Goal: Task Accomplishment & Management: Manage account settings

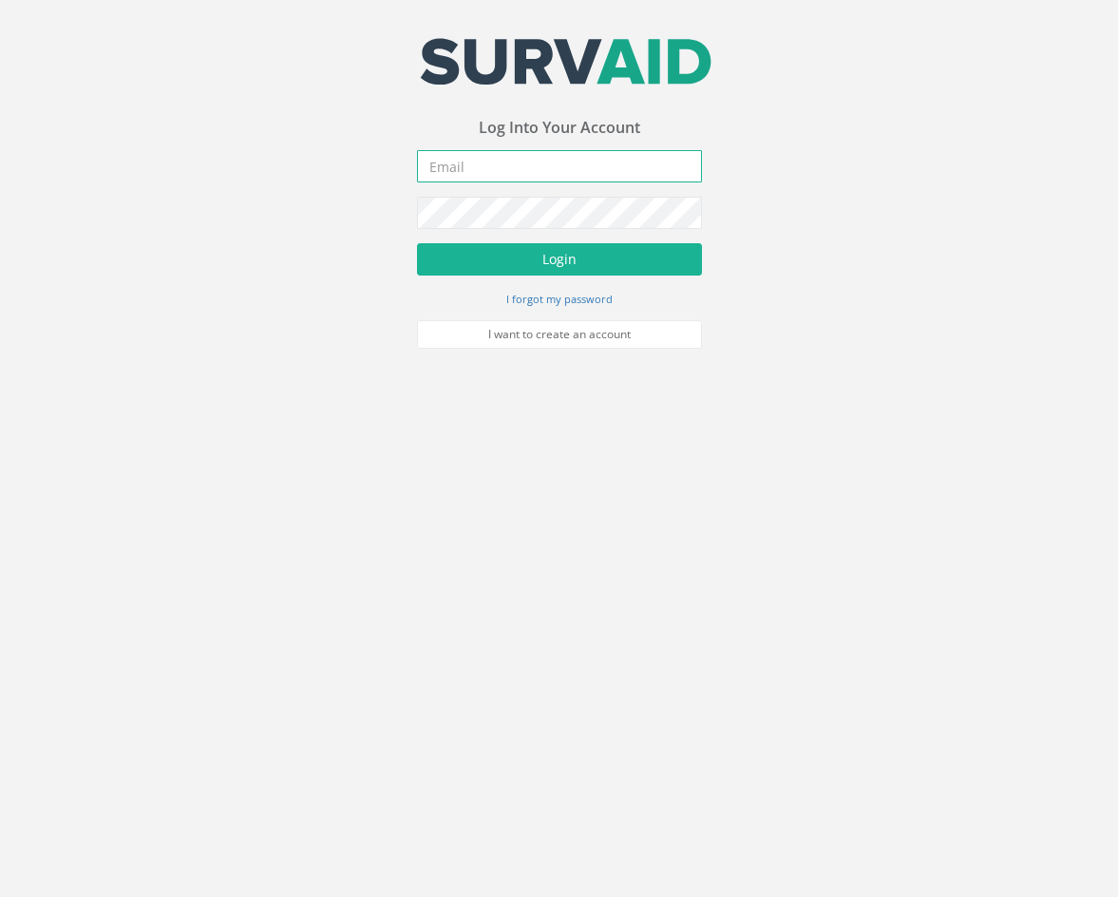
click at [520, 180] on input "email" at bounding box center [559, 166] width 285 height 32
type input "[EMAIL_ADDRESS][PERSON_NAME][DOMAIN_NAME]"
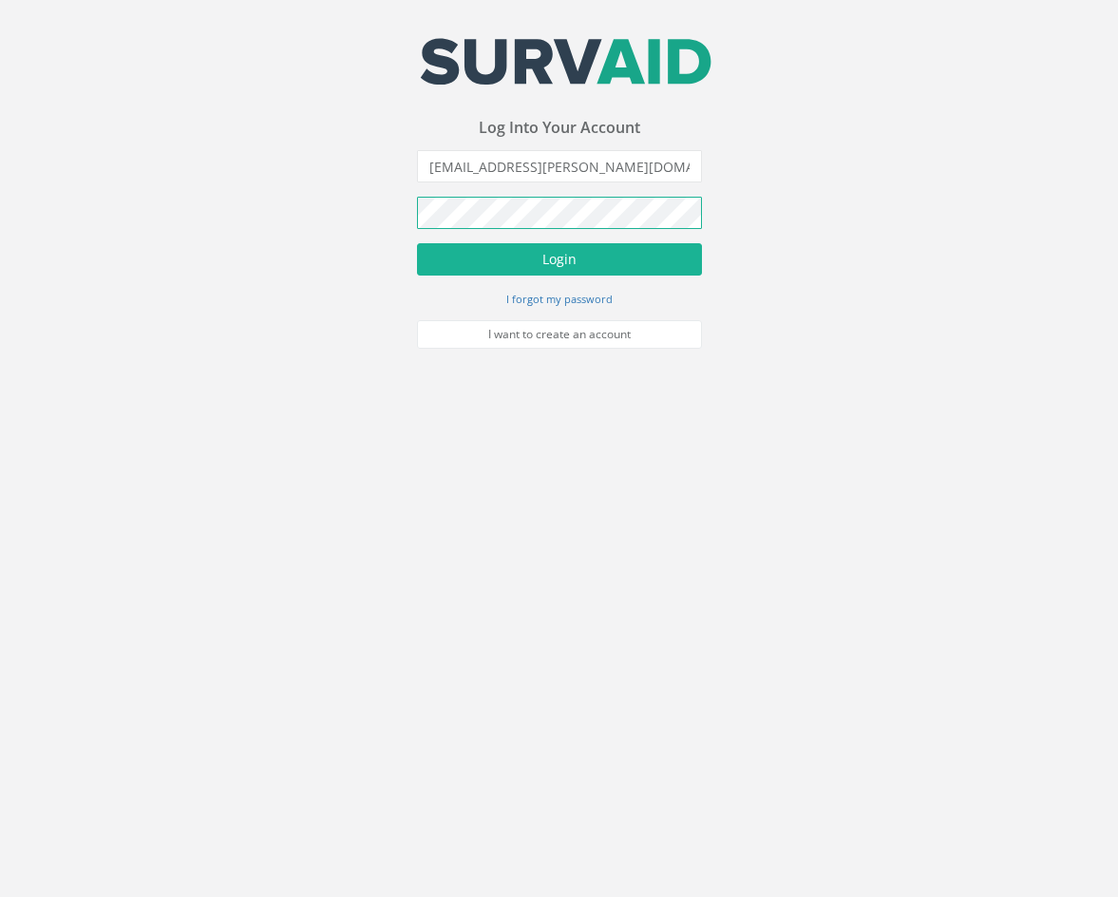
click at [417, 243] on button "Login" at bounding box center [559, 259] width 285 height 32
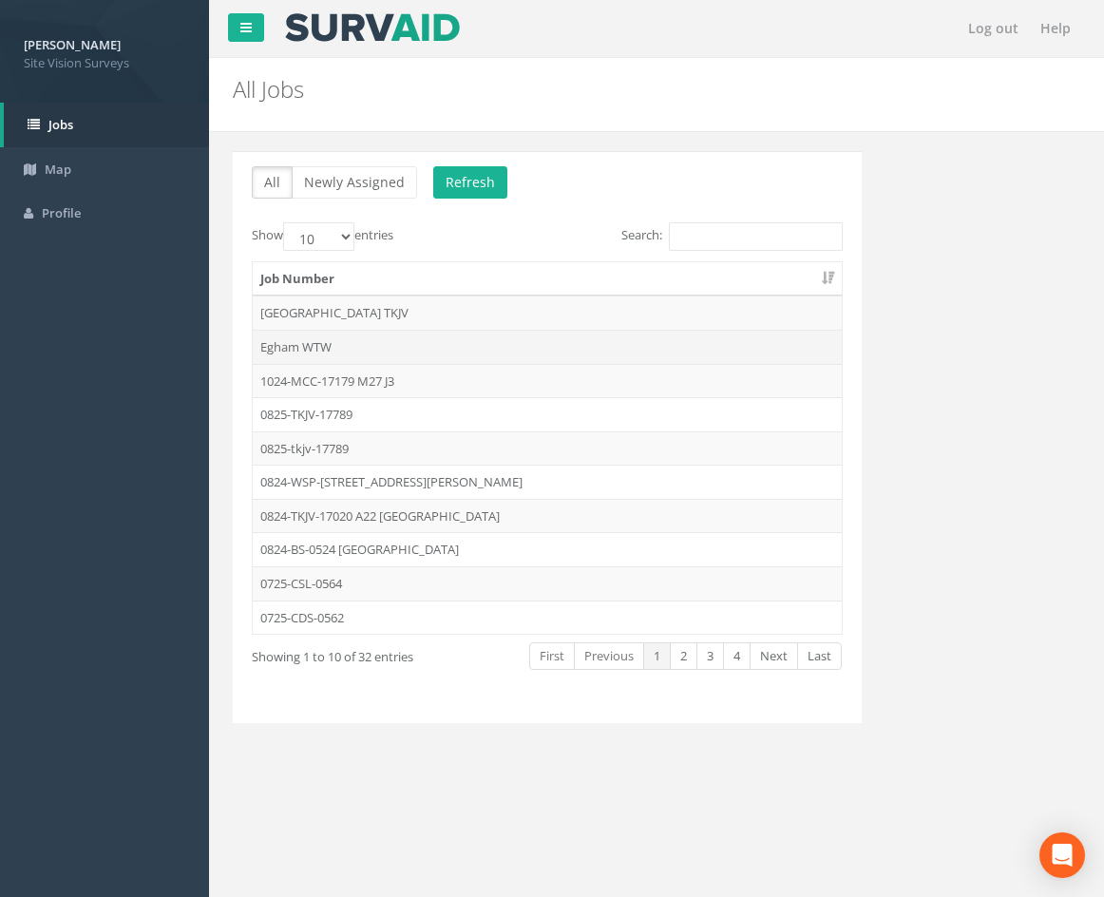
click at [435, 349] on td "Egham WTW" at bounding box center [547, 347] width 589 height 34
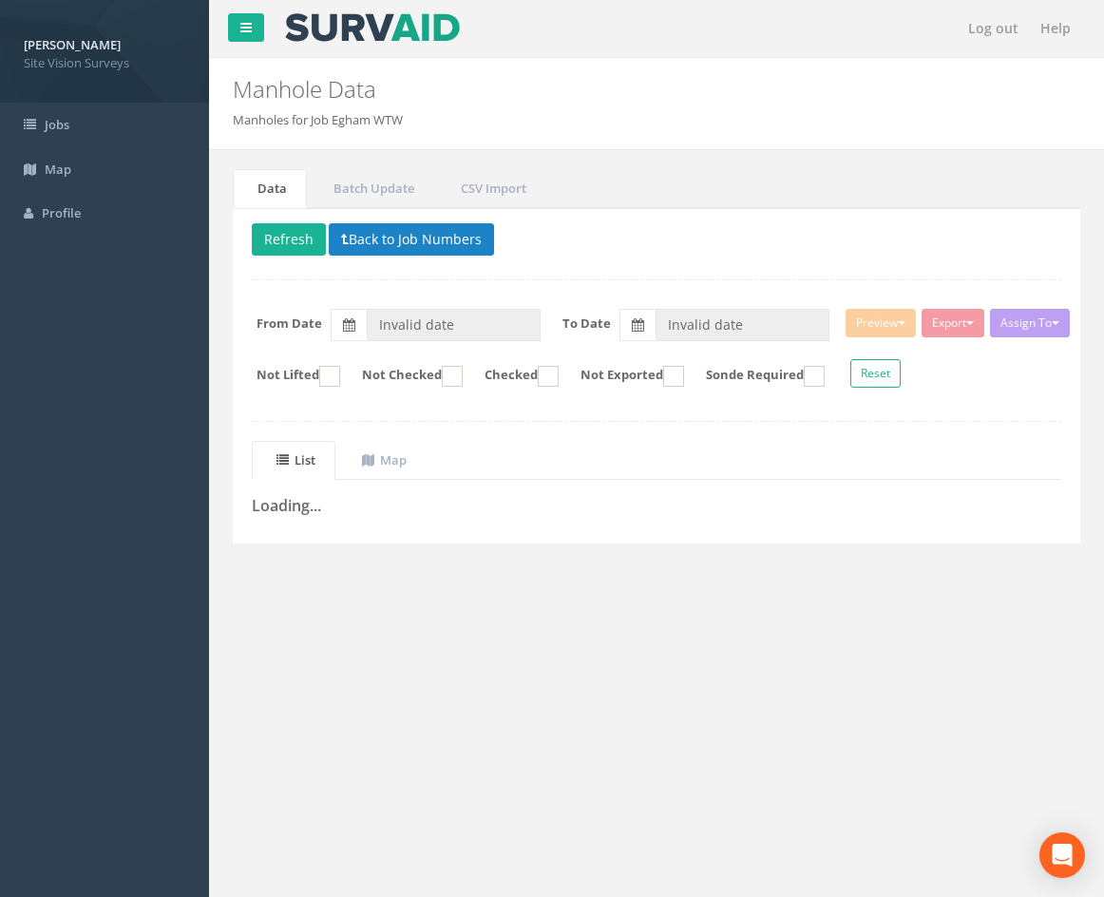
type input "[DATE]"
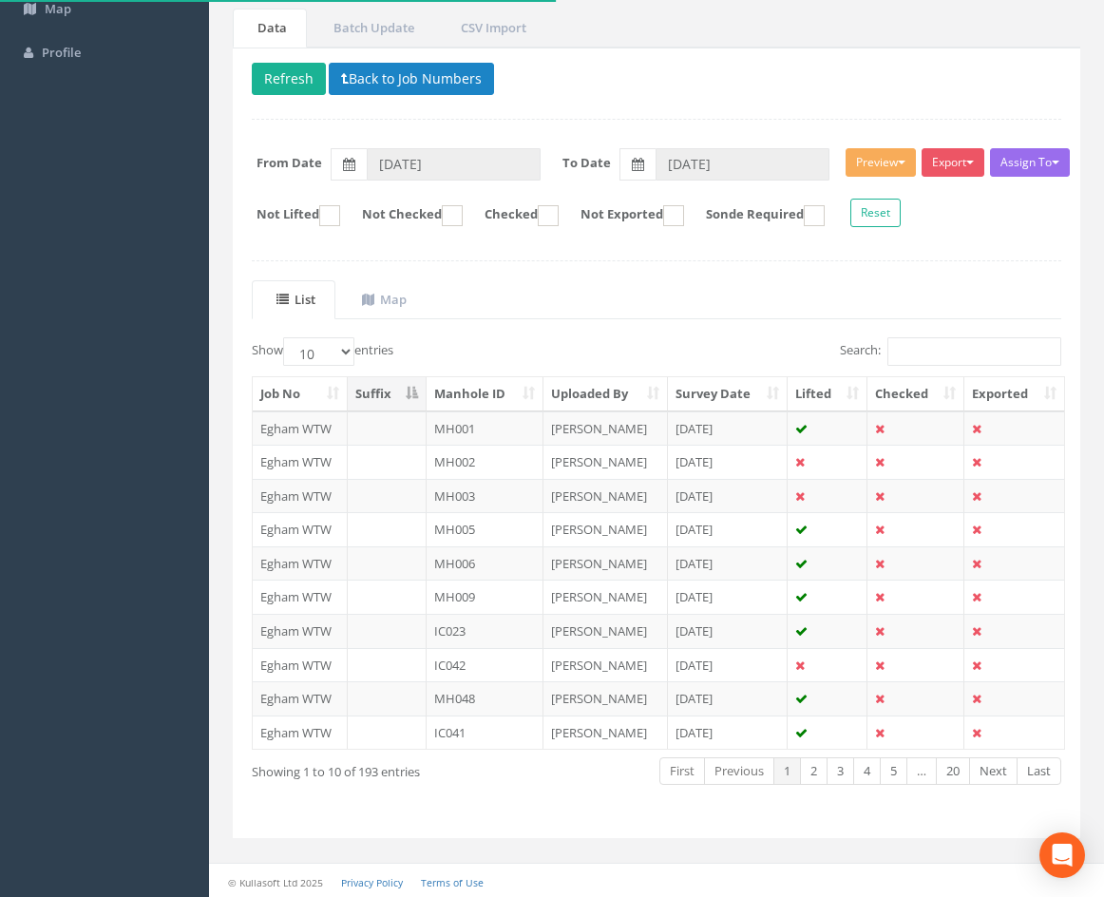
scroll to position [163, 0]
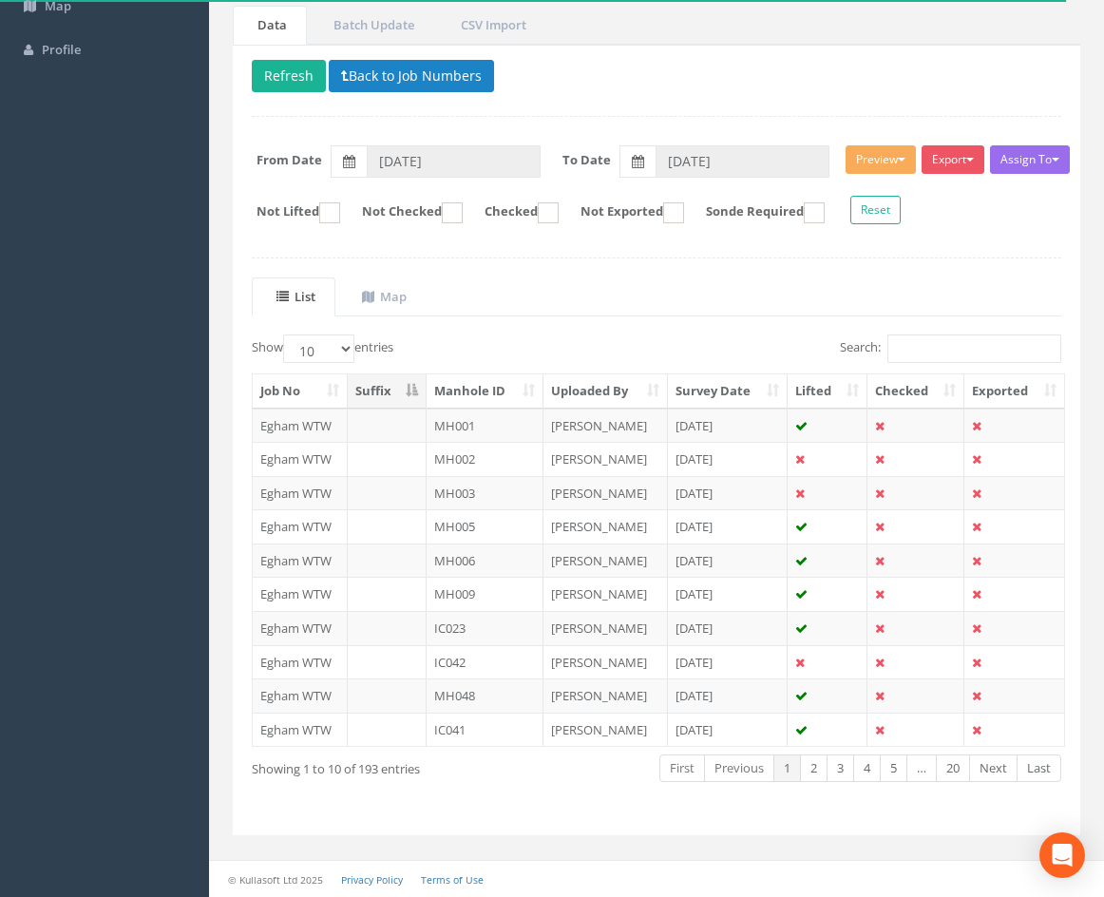
click at [479, 393] on th "Manhole ID" at bounding box center [485, 391] width 117 height 34
click at [490, 390] on th "Manhole ID" at bounding box center [485, 391] width 117 height 34
click at [508, 398] on th "Manhole ID" at bounding box center [485, 391] width 117 height 34
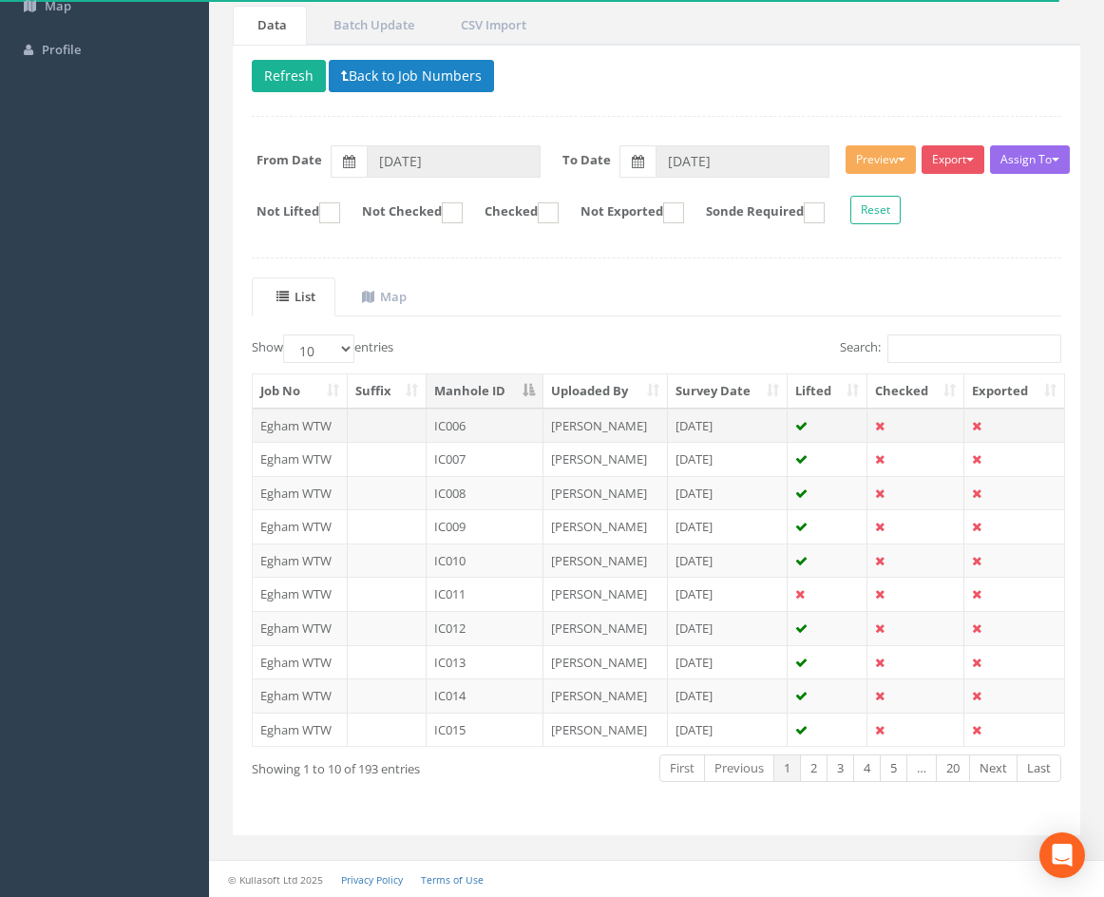
click at [623, 425] on td "[PERSON_NAME]" at bounding box center [605, 426] width 124 height 34
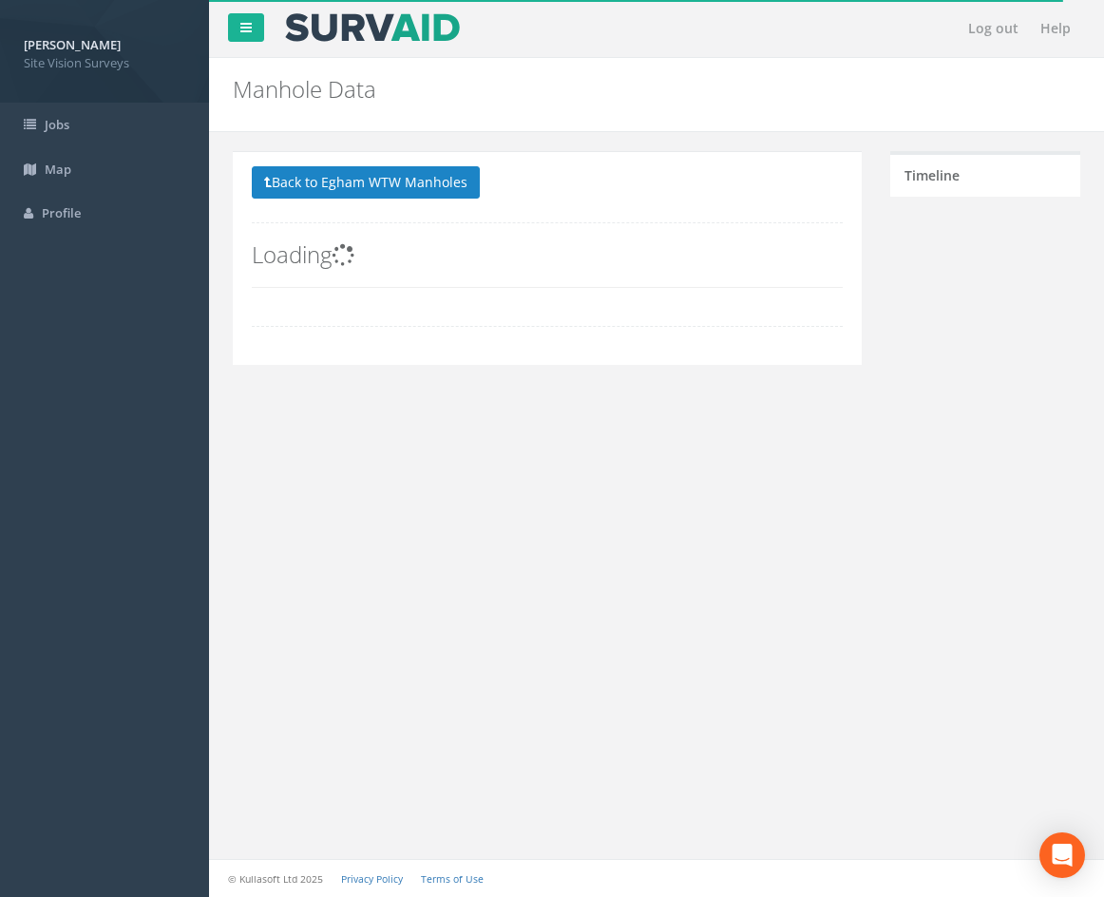
scroll to position [0, 0]
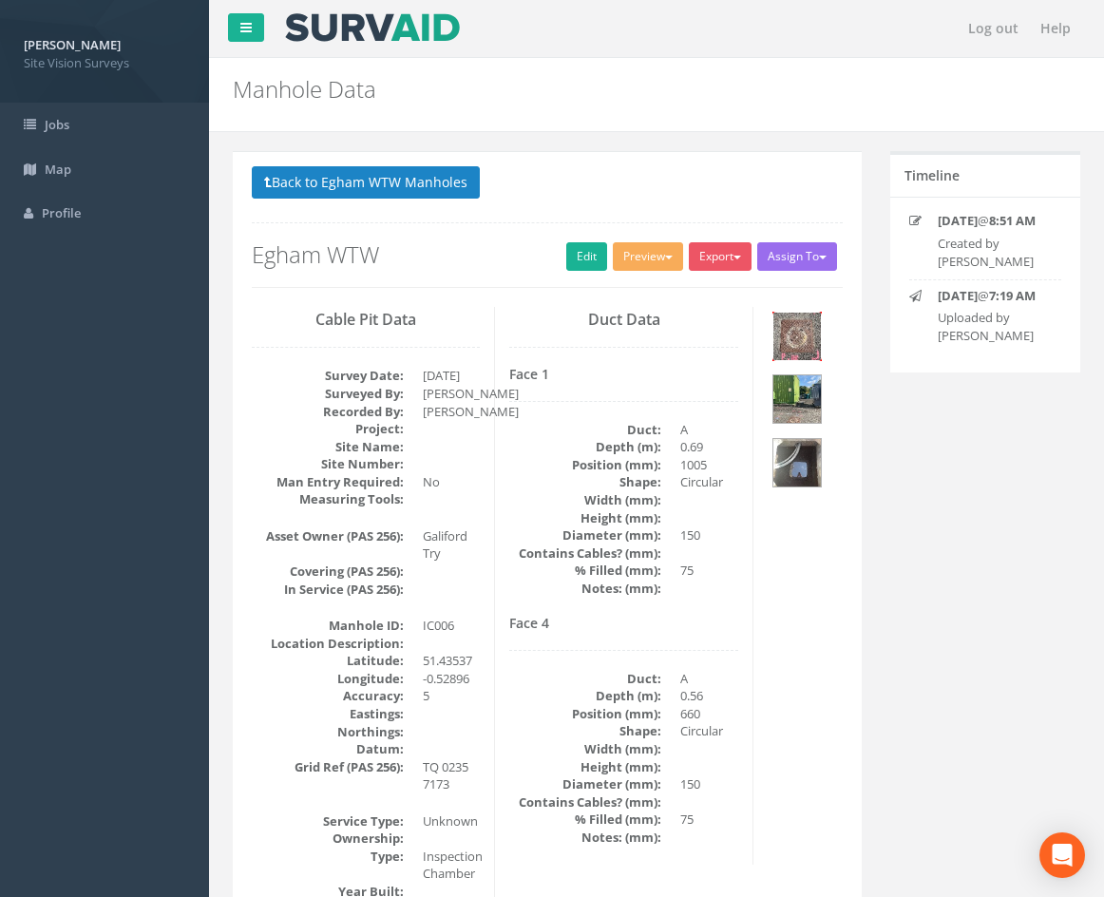
click at [798, 349] on img at bounding box center [797, 337] width 48 height 48
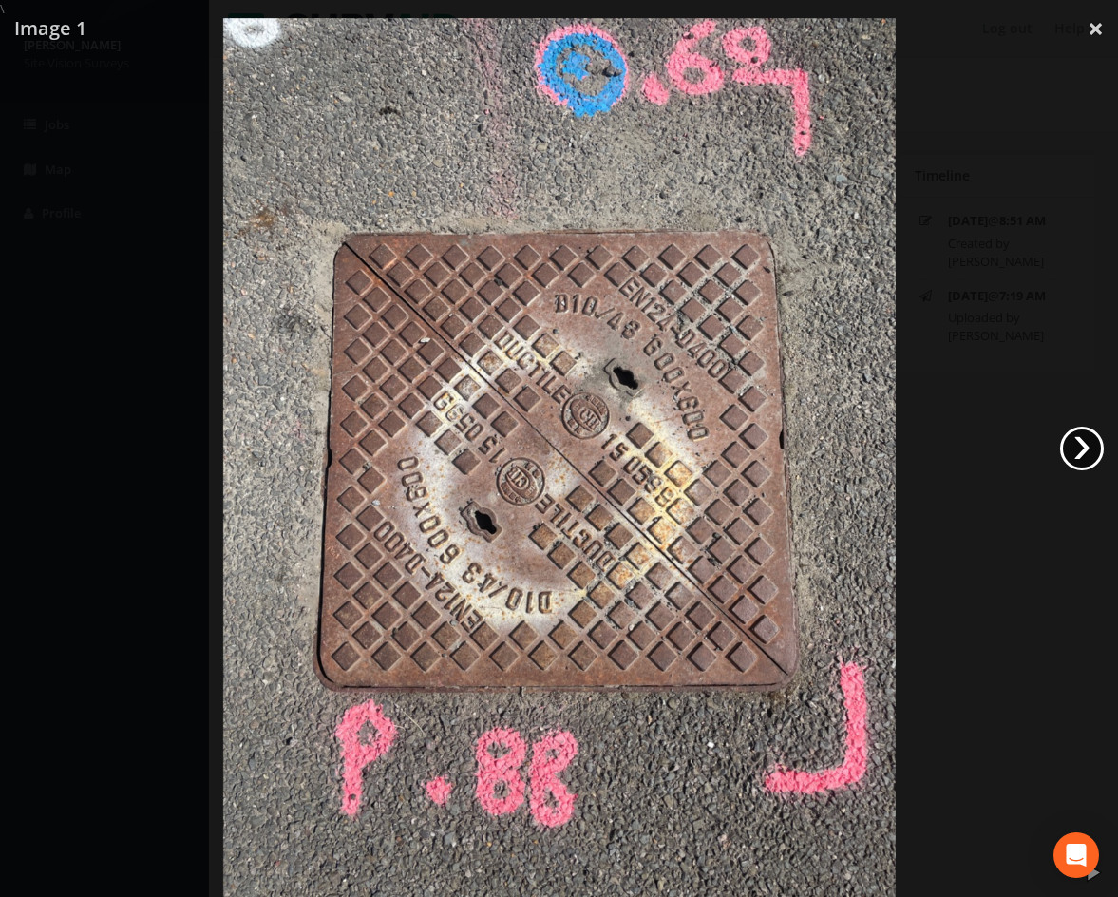
click at [1096, 447] on link "›" at bounding box center [1082, 449] width 44 height 44
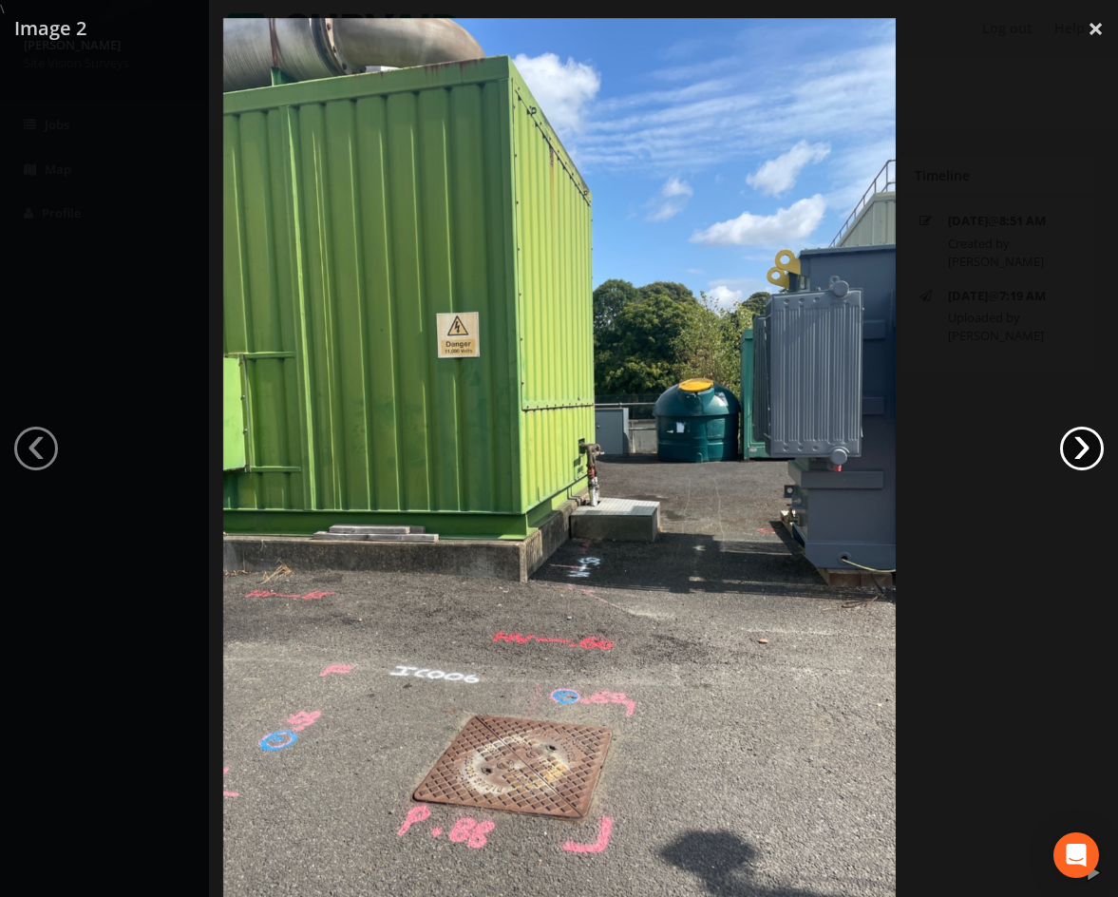
click at [1096, 447] on link "›" at bounding box center [1082, 449] width 44 height 44
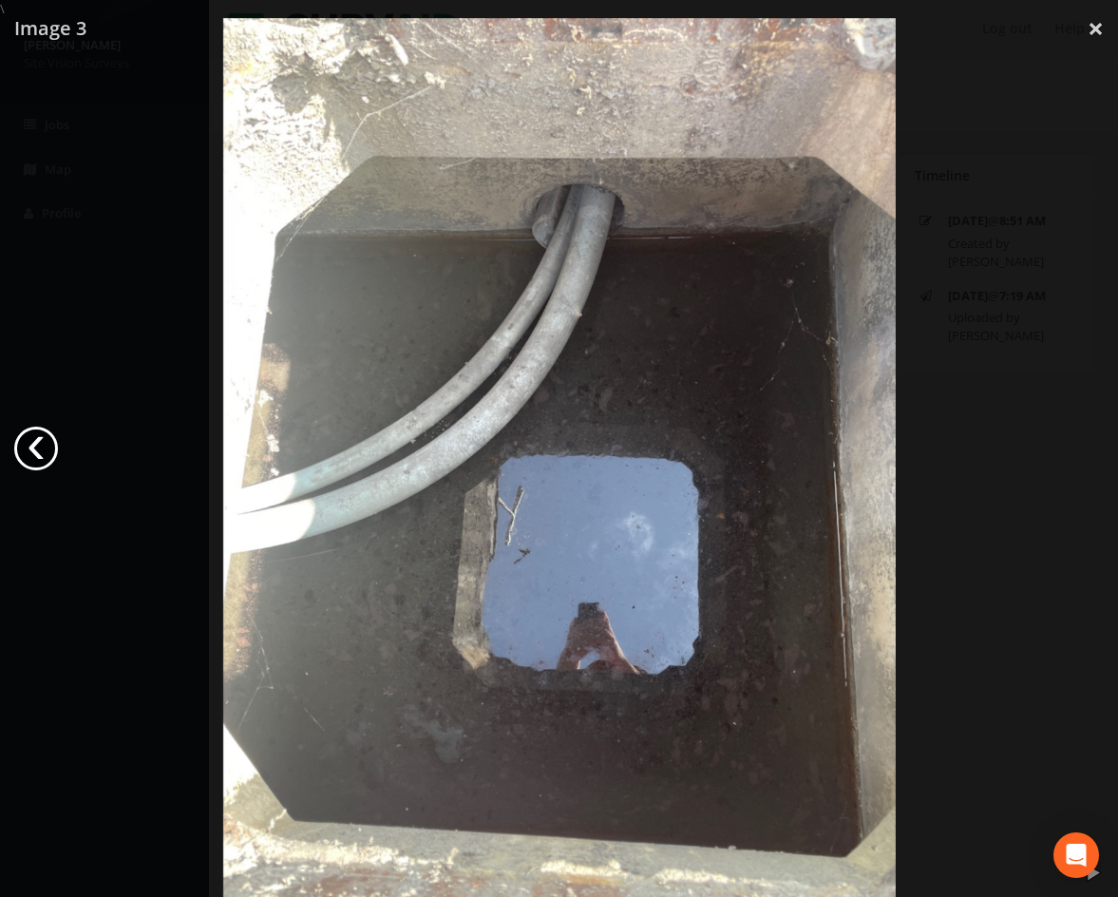
click at [30, 445] on link "‹" at bounding box center [36, 449] width 44 height 44
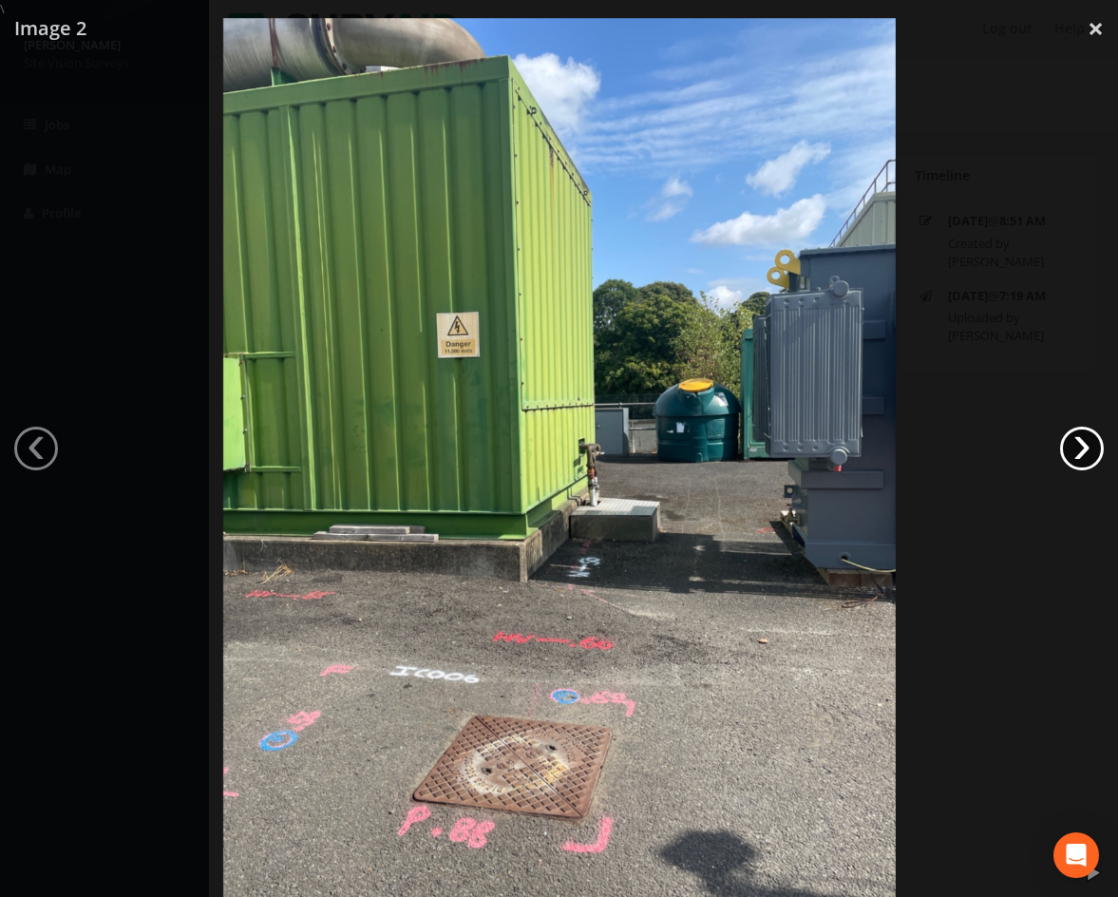
click at [1078, 455] on link "›" at bounding box center [1082, 449] width 44 height 44
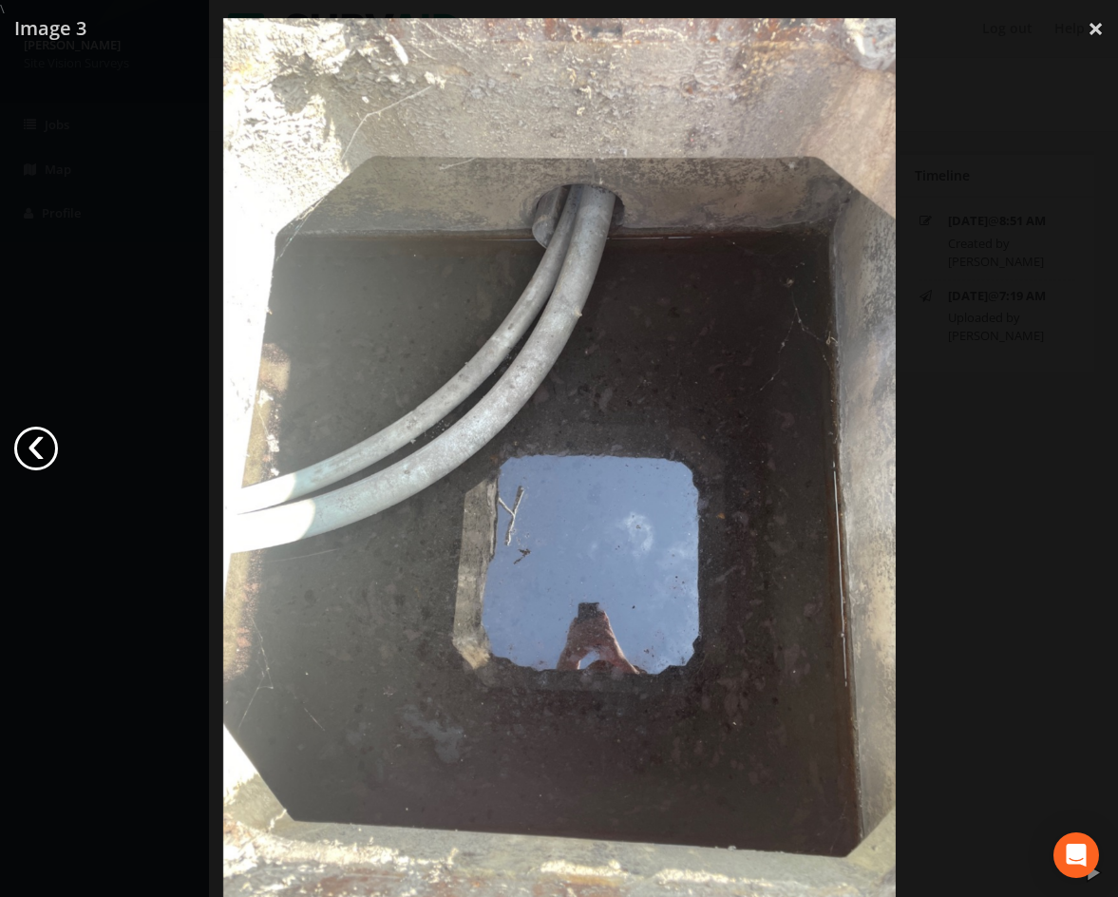
click at [41, 458] on link "‹" at bounding box center [36, 449] width 44 height 44
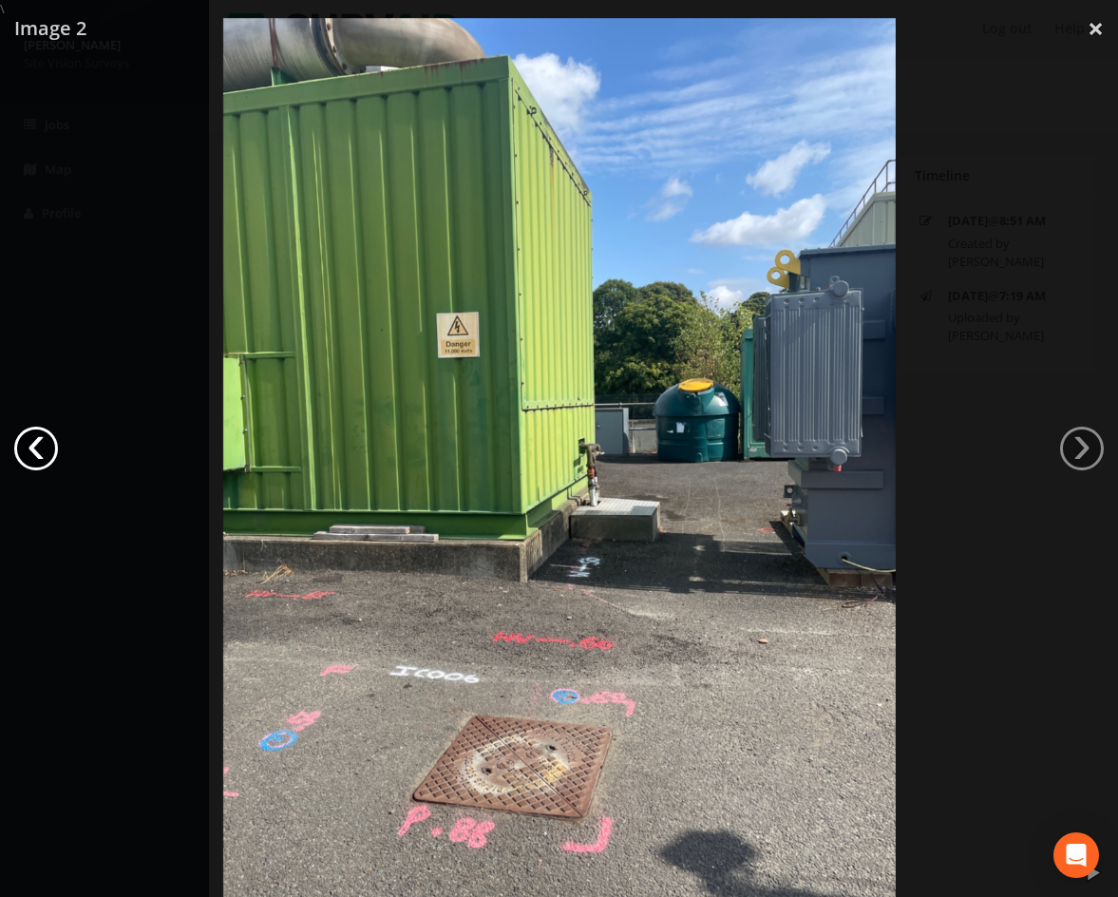
click at [31, 440] on link "‹" at bounding box center [36, 449] width 44 height 44
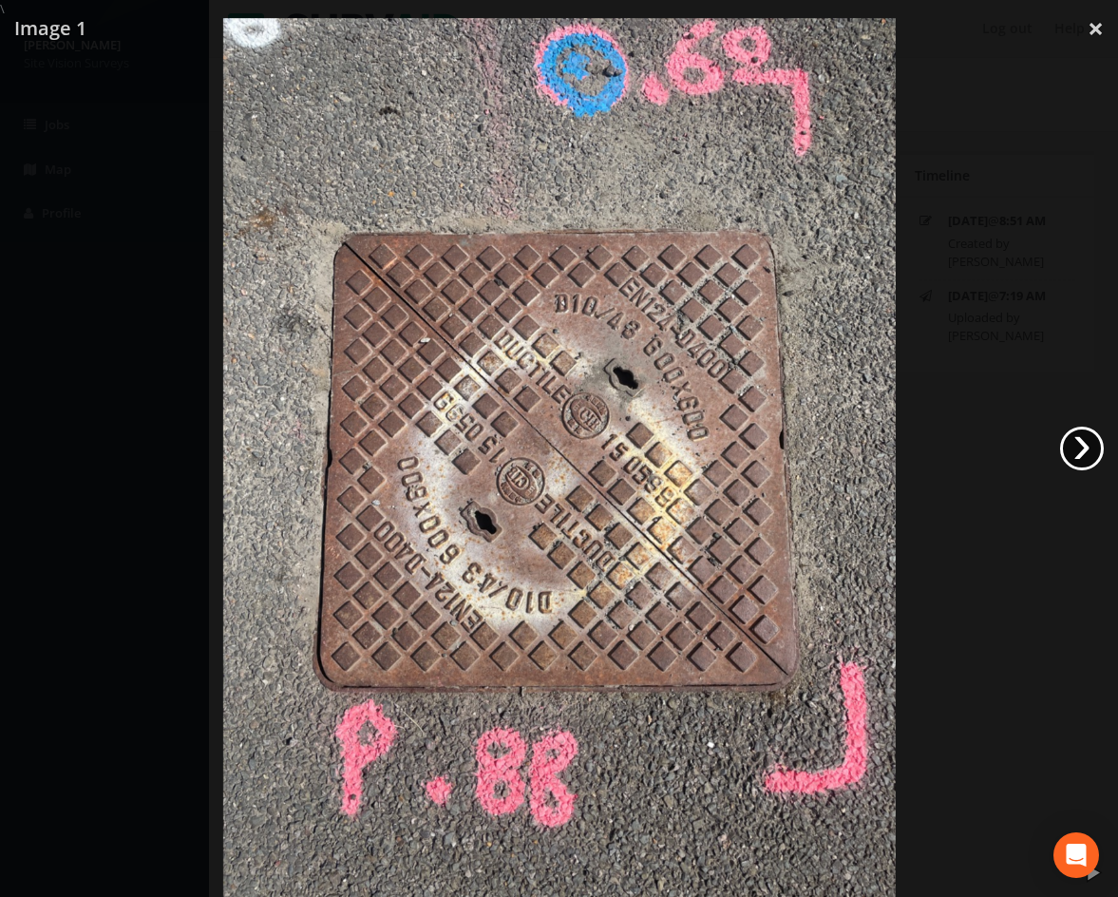
click at [1085, 459] on link "›" at bounding box center [1082, 449] width 44 height 44
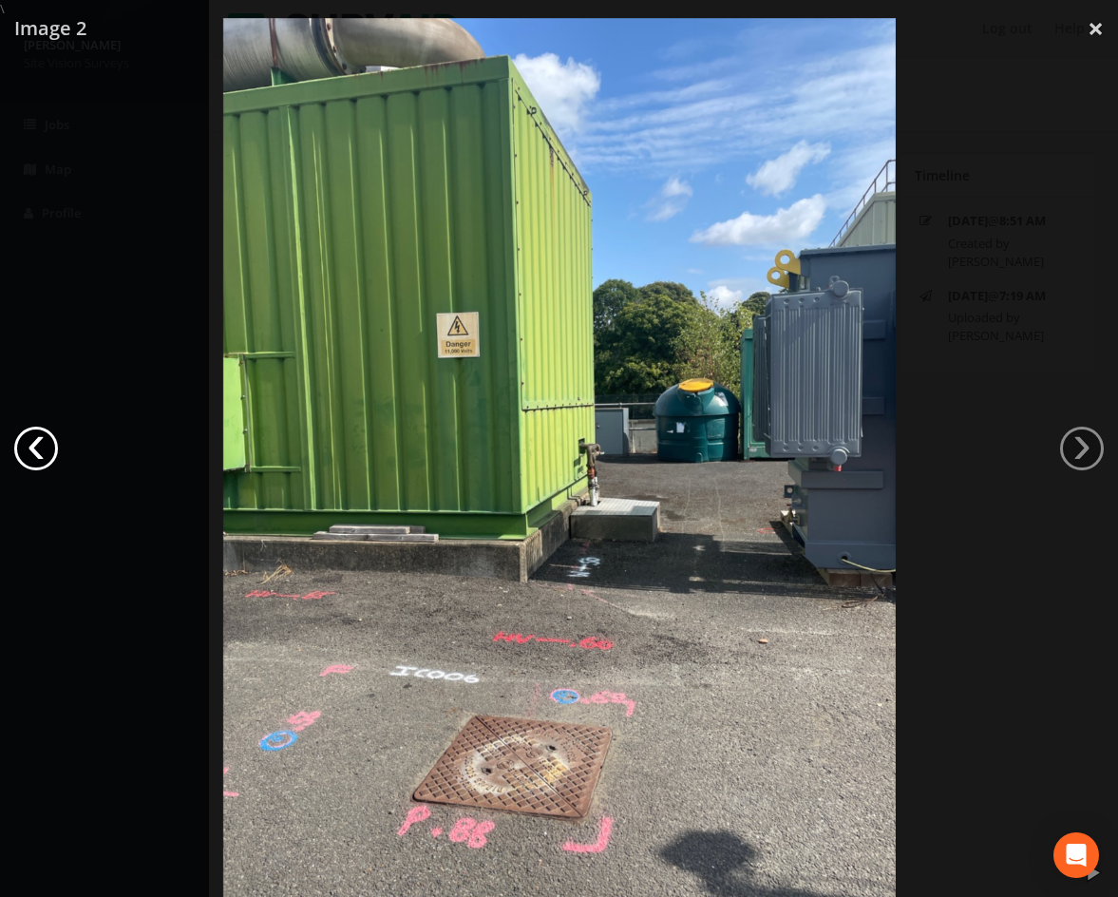
click at [46, 447] on link "‹" at bounding box center [36, 449] width 44 height 44
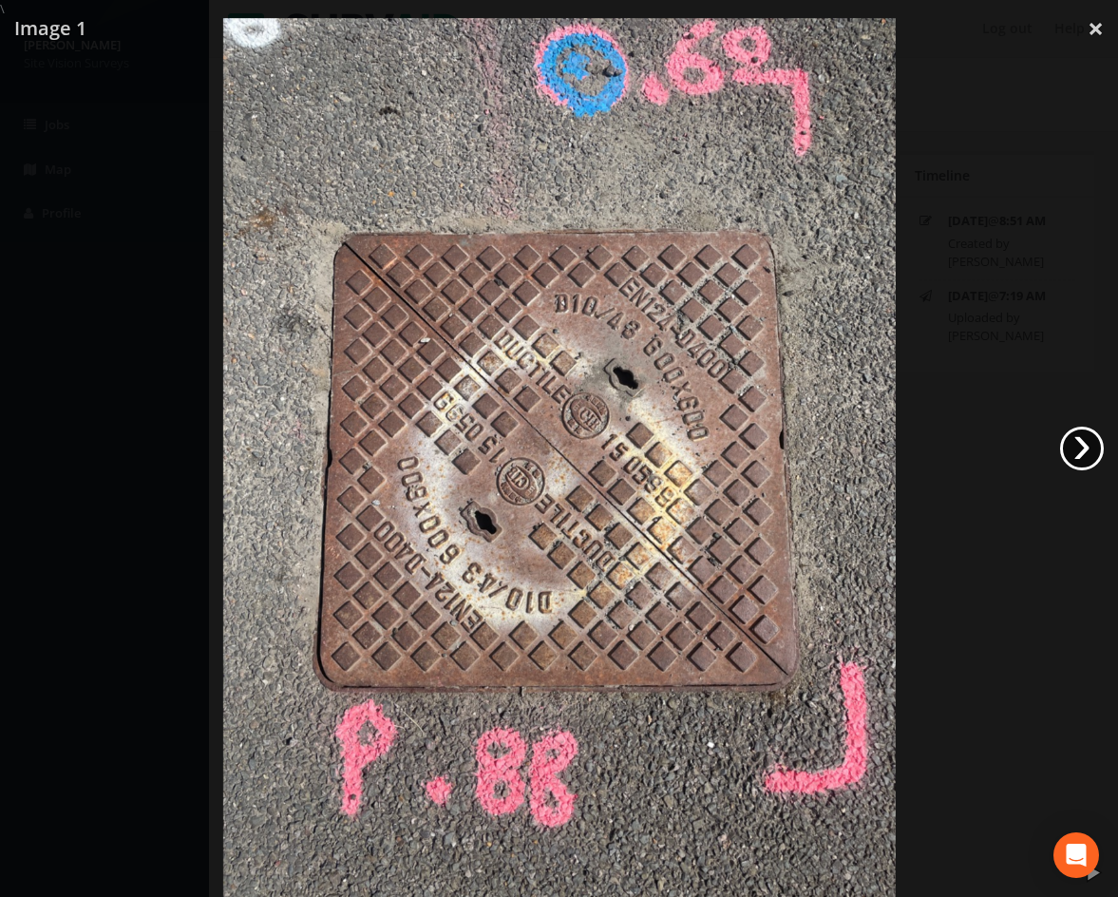
click at [1078, 439] on link "›" at bounding box center [1082, 449] width 44 height 44
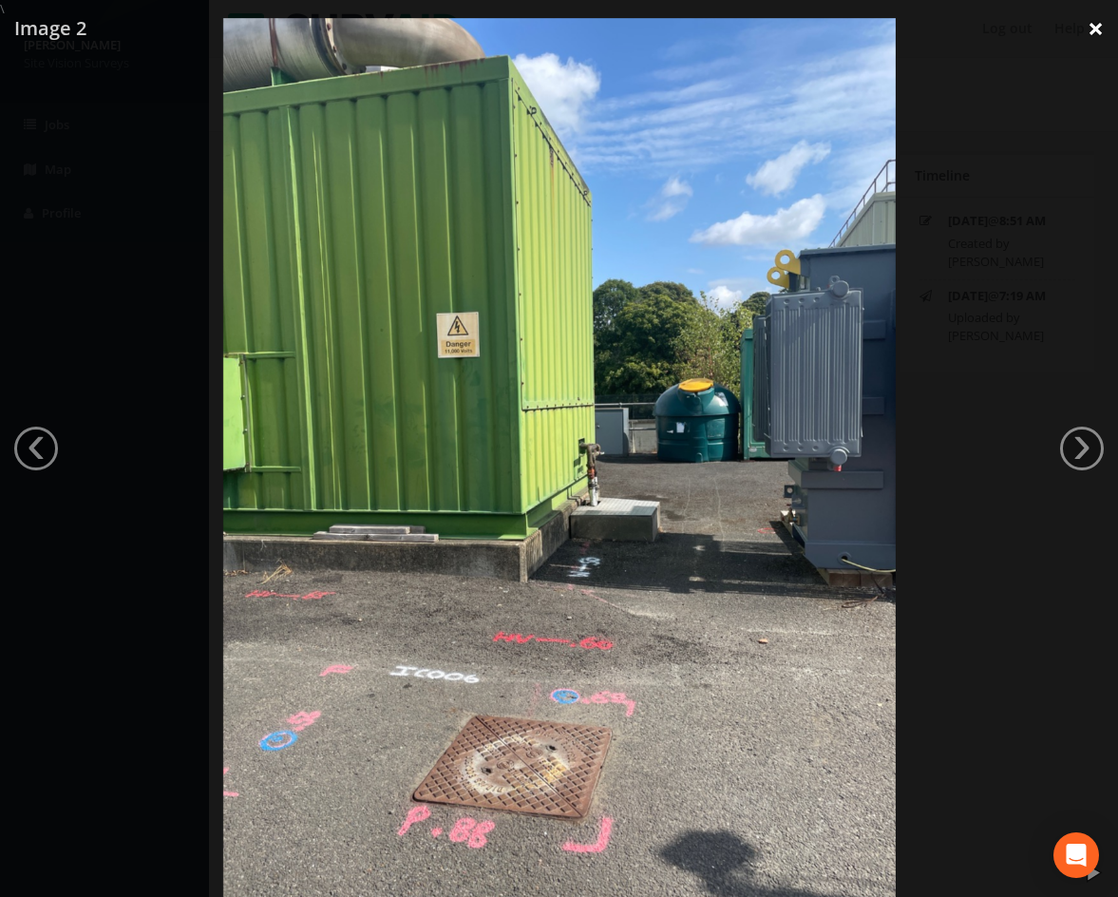
click at [1096, 29] on link "×" at bounding box center [1096, 28] width 45 height 57
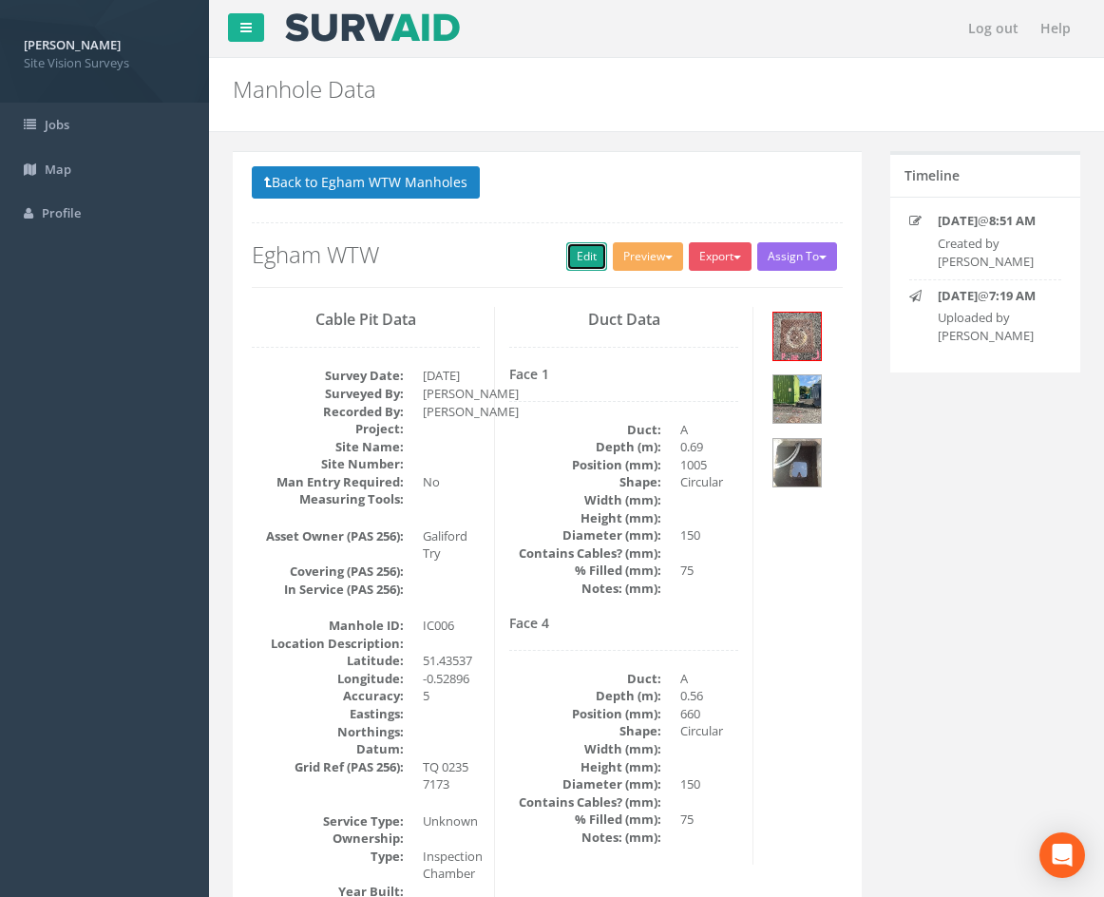
click at [581, 254] on link "Edit" at bounding box center [586, 256] width 41 height 29
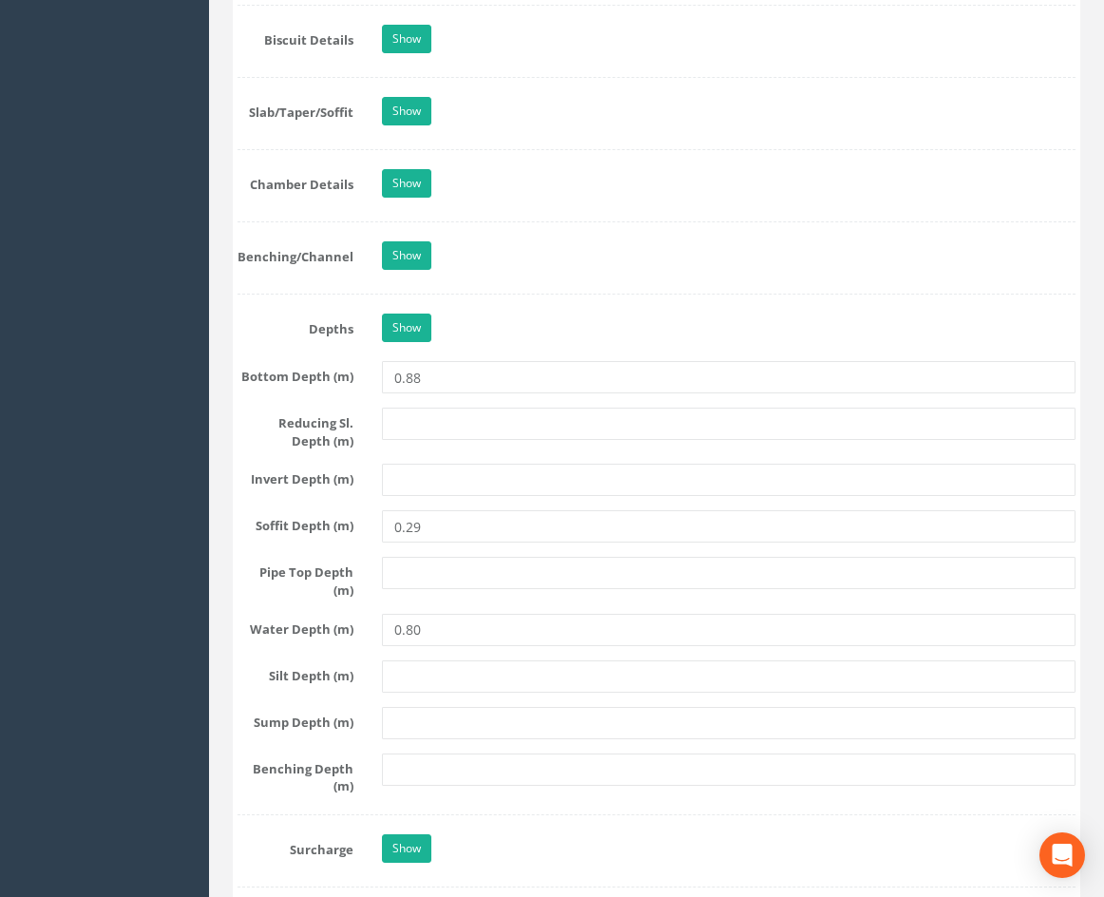
scroll to position [2185, 0]
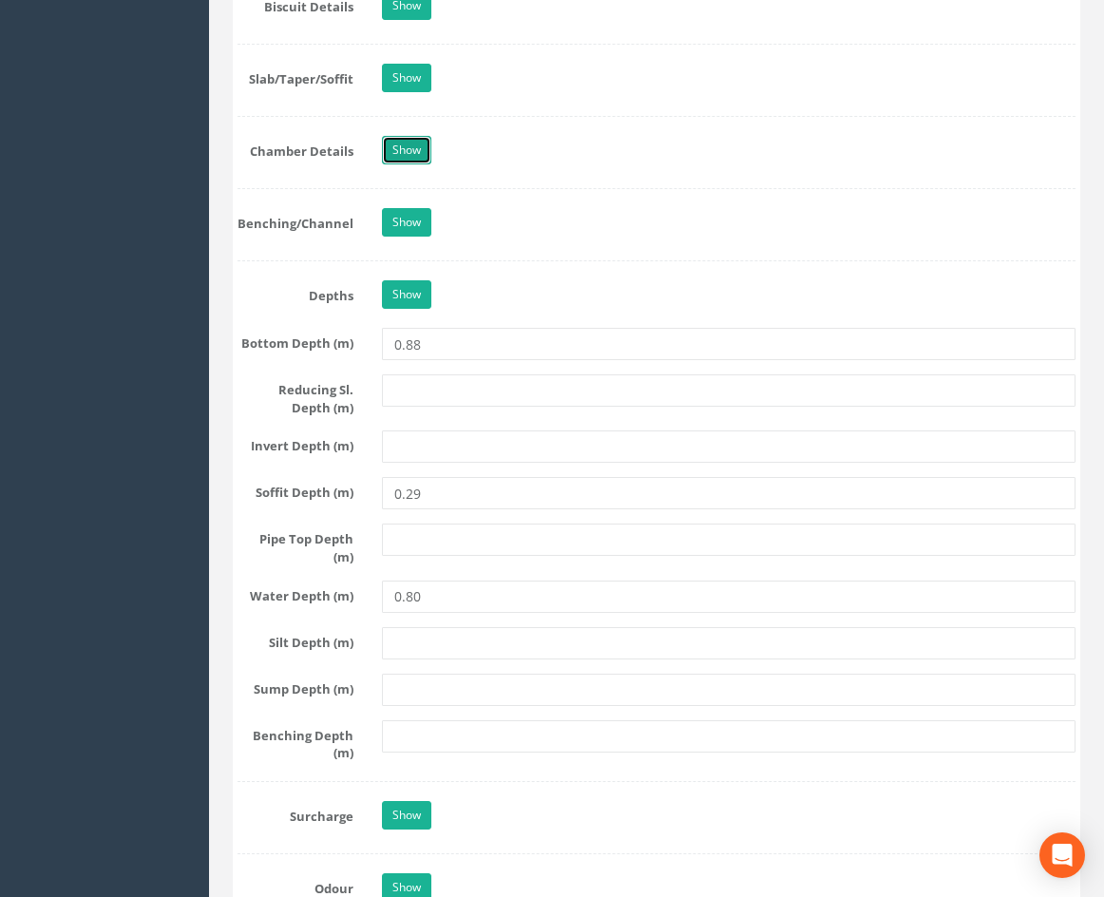
click at [411, 164] on link "Show" at bounding box center [406, 150] width 49 height 29
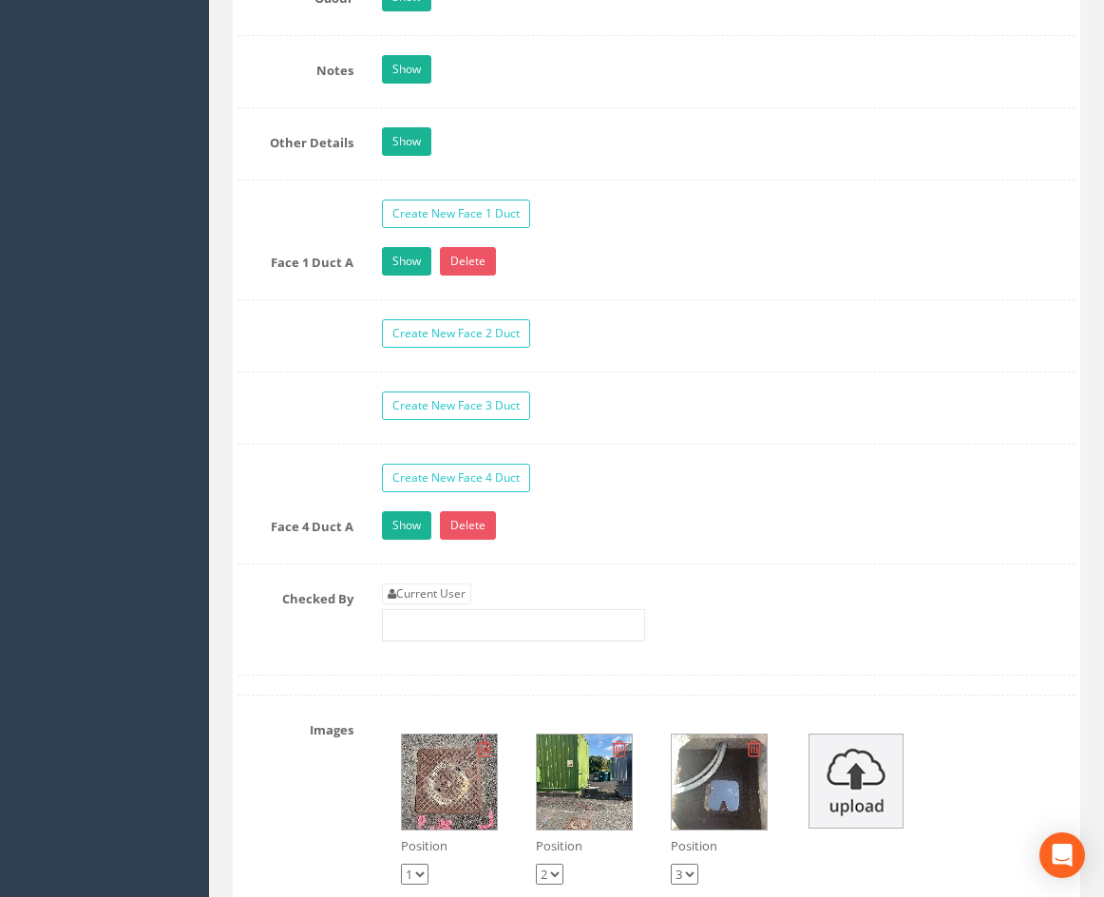
scroll to position [3610, 0]
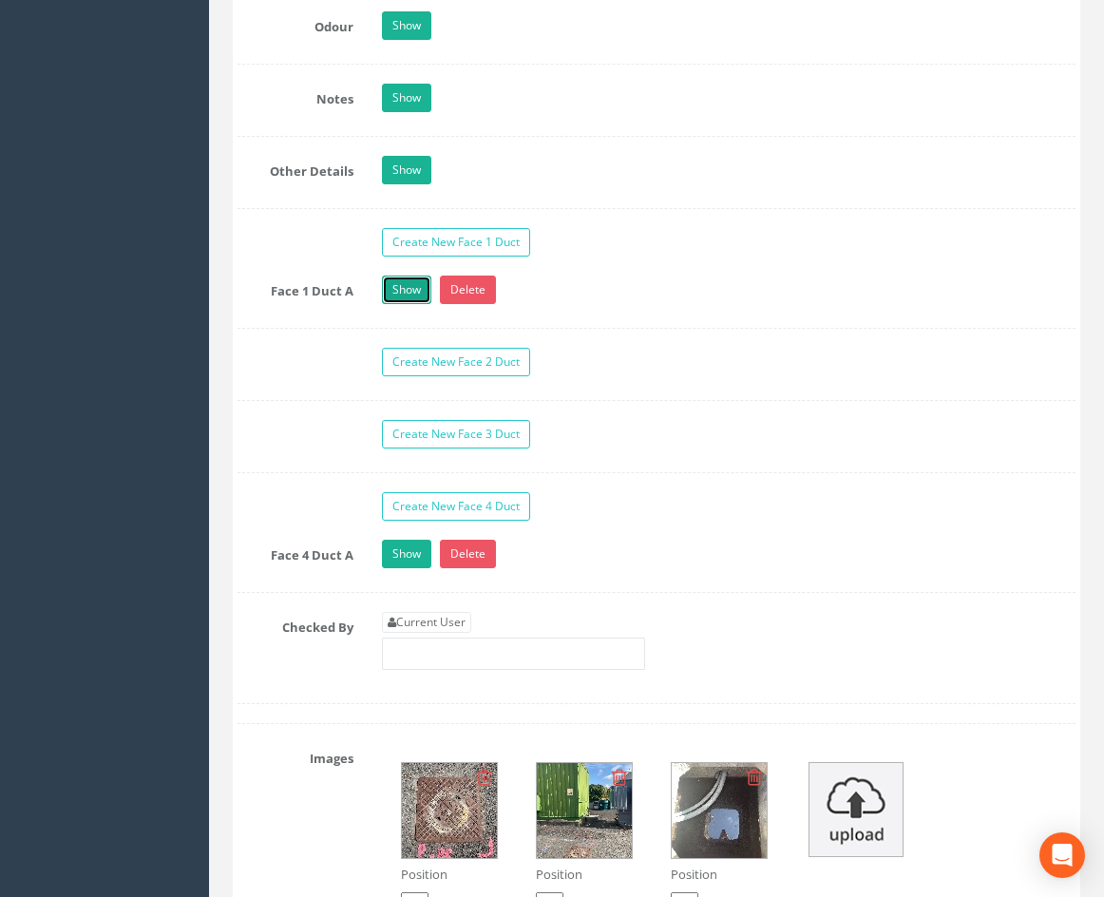
click at [406, 304] on link "Show" at bounding box center [406, 290] width 49 height 29
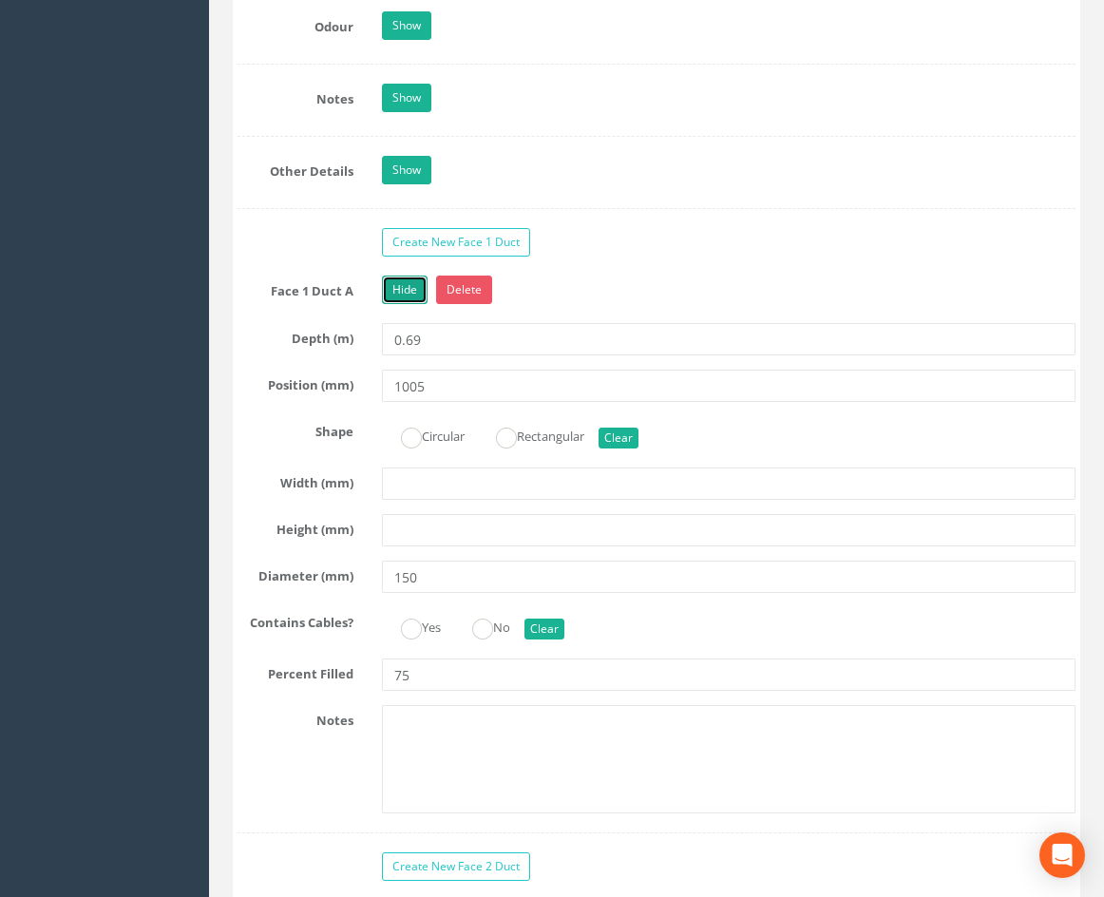
click at [406, 304] on link "Hide" at bounding box center [405, 290] width 46 height 29
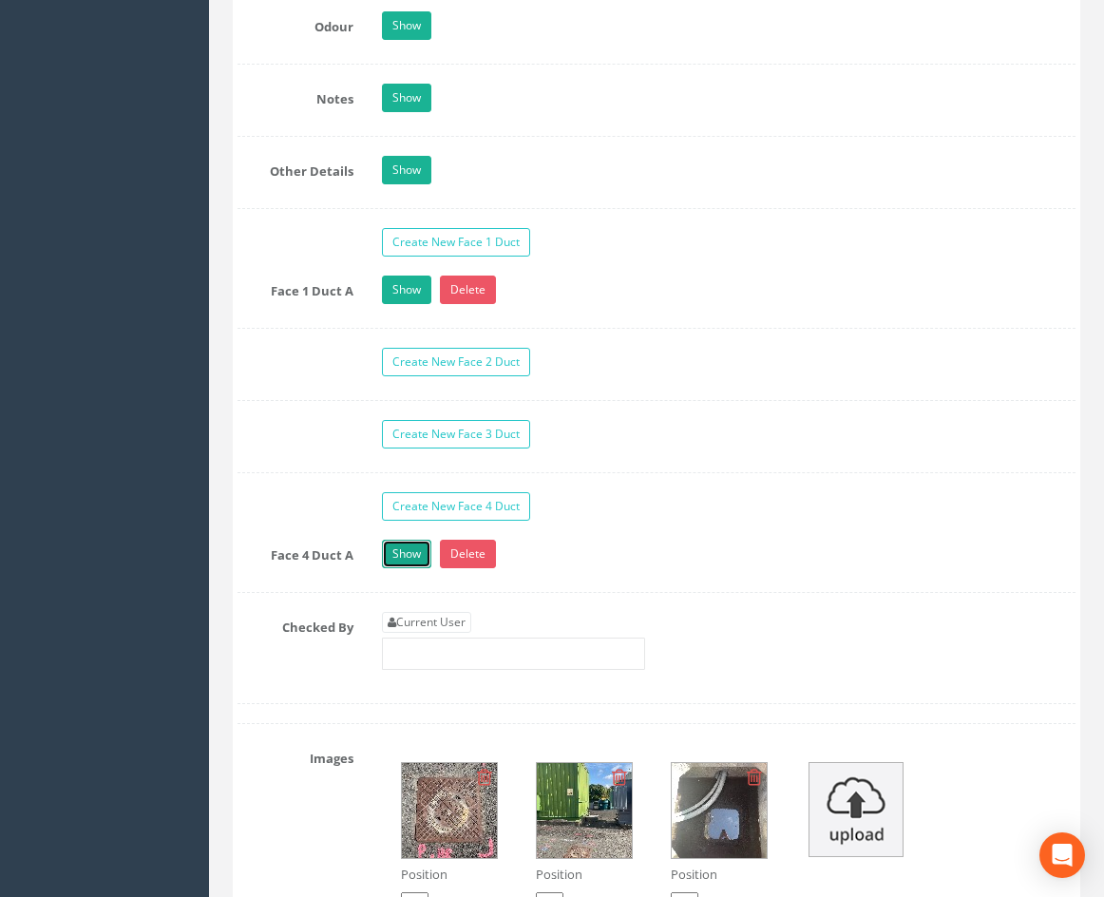
click at [408, 568] on link "Show" at bounding box center [406, 554] width 49 height 29
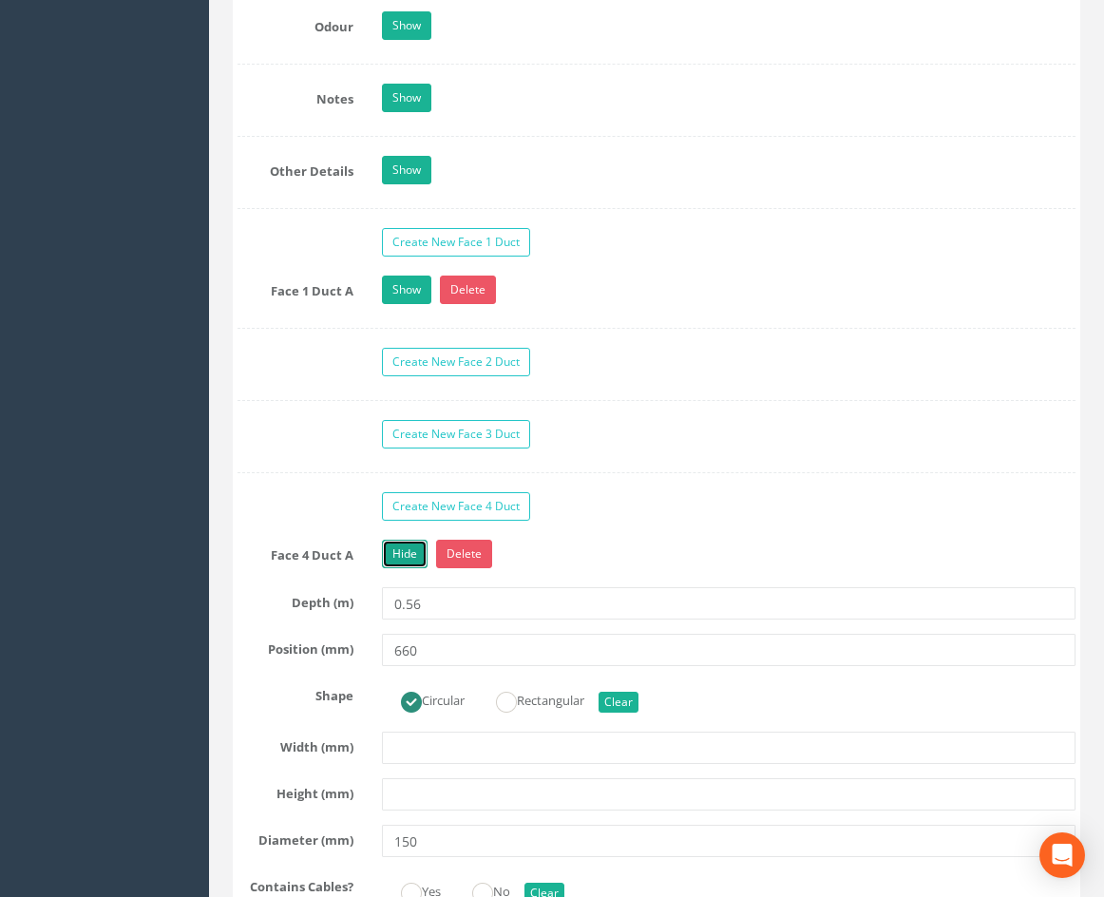
click at [409, 568] on link "Hide" at bounding box center [405, 554] width 46 height 29
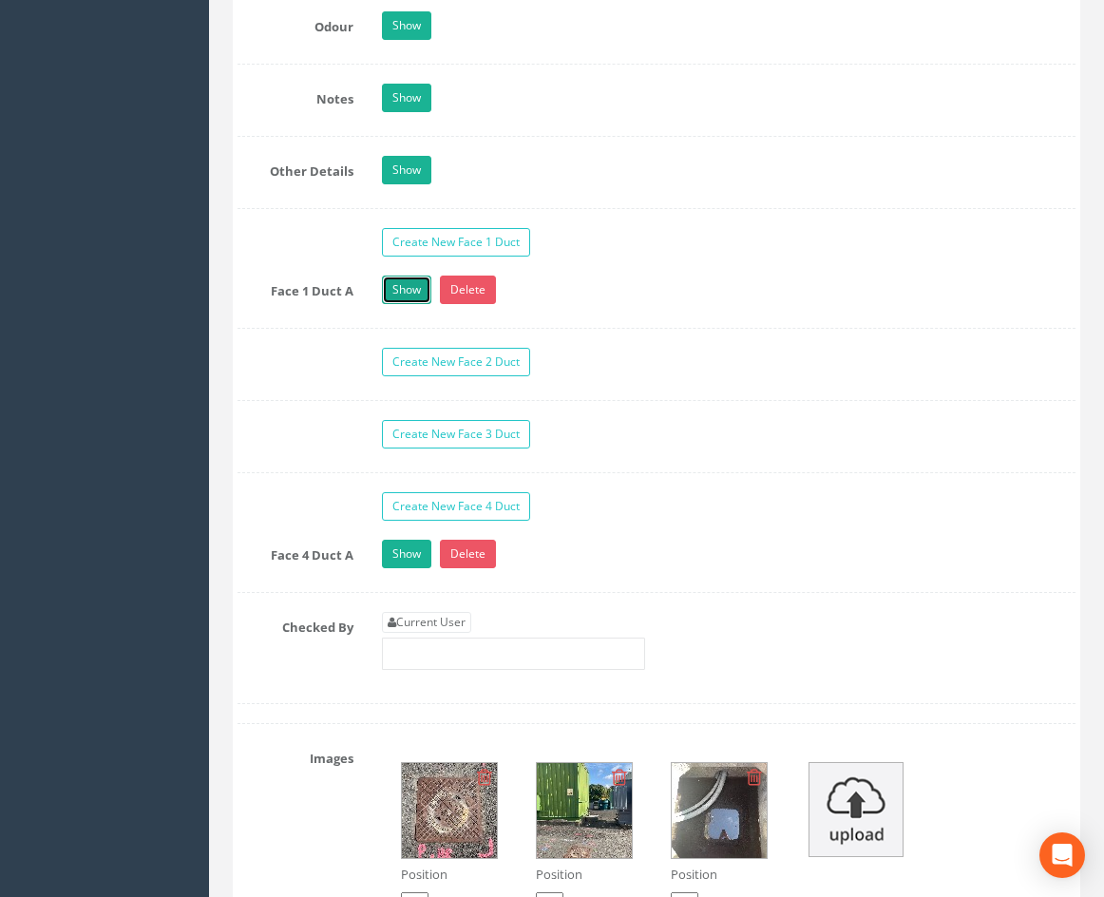
click at [412, 304] on link "Show" at bounding box center [406, 290] width 49 height 29
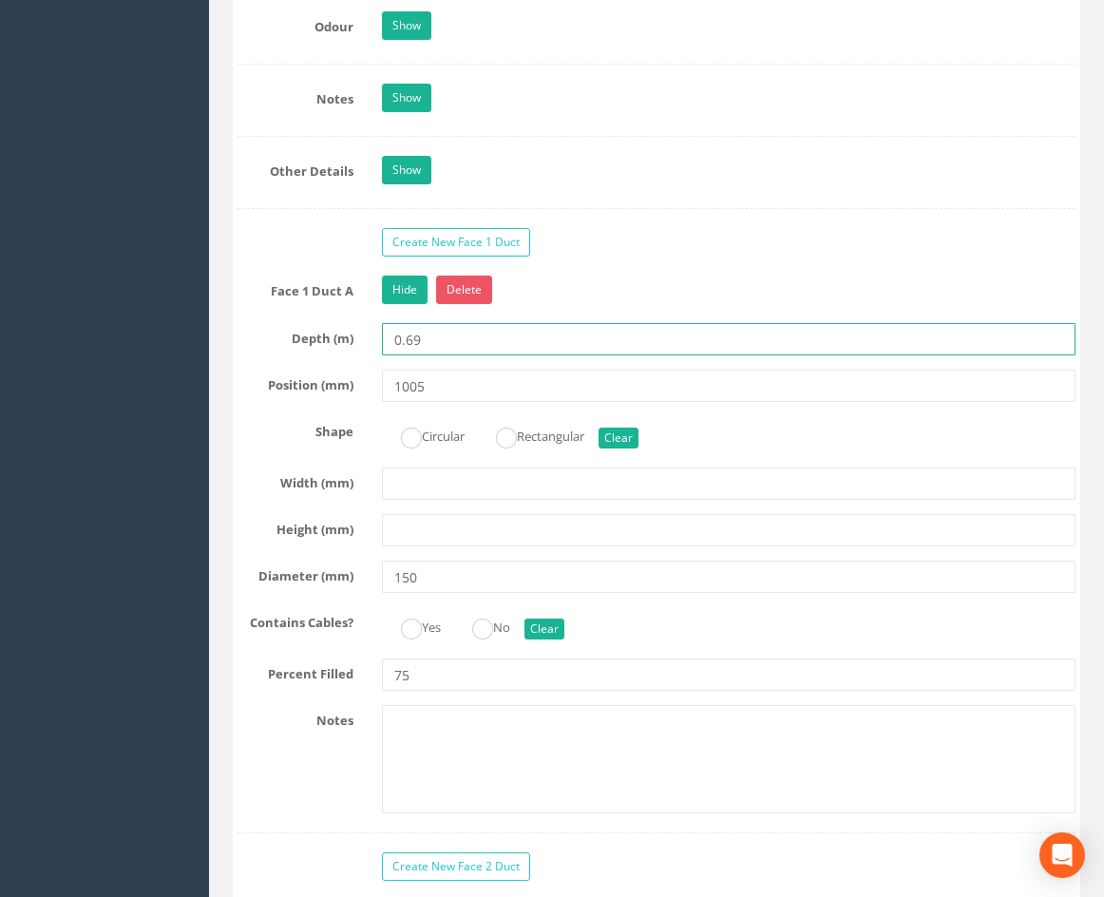
click at [437, 355] on input "0.69" at bounding box center [729, 339] width 694 height 32
type input "0.60"
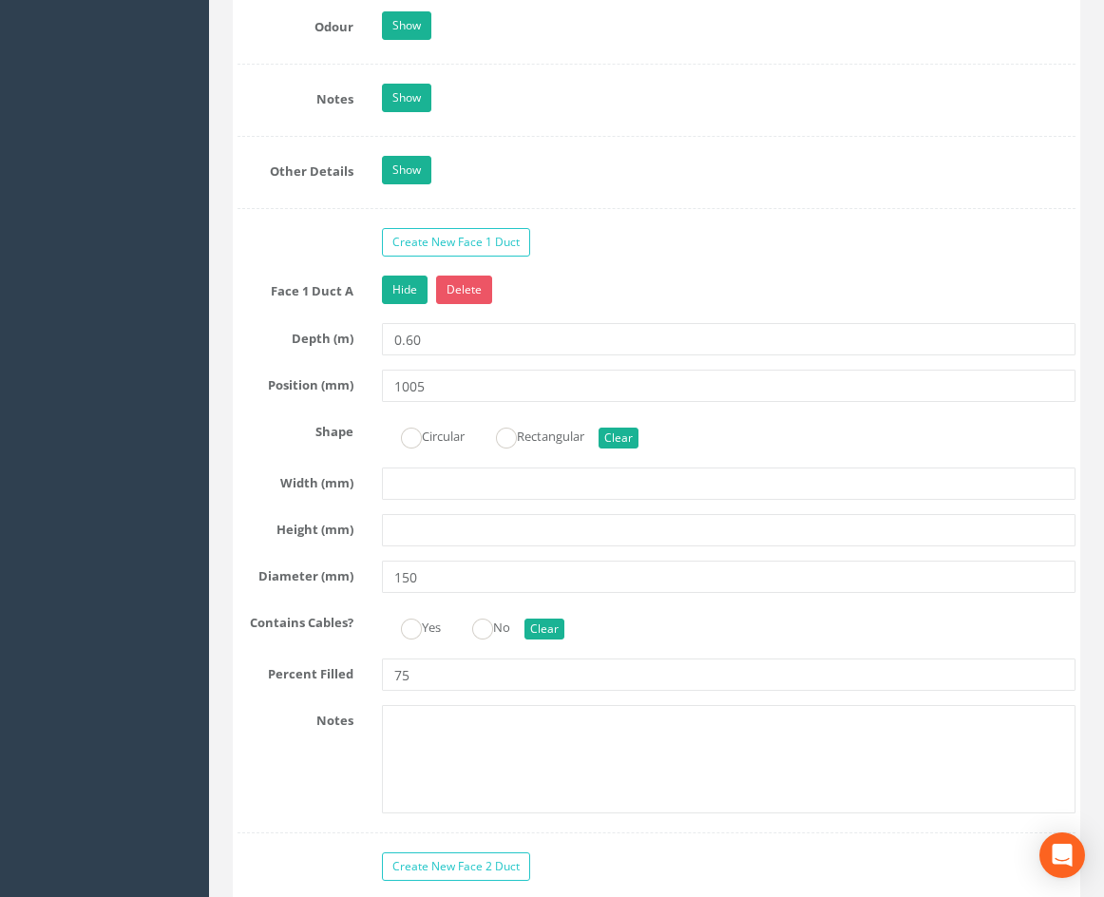
click at [699, 309] on div "Hide Delete" at bounding box center [729, 292] width 722 height 33
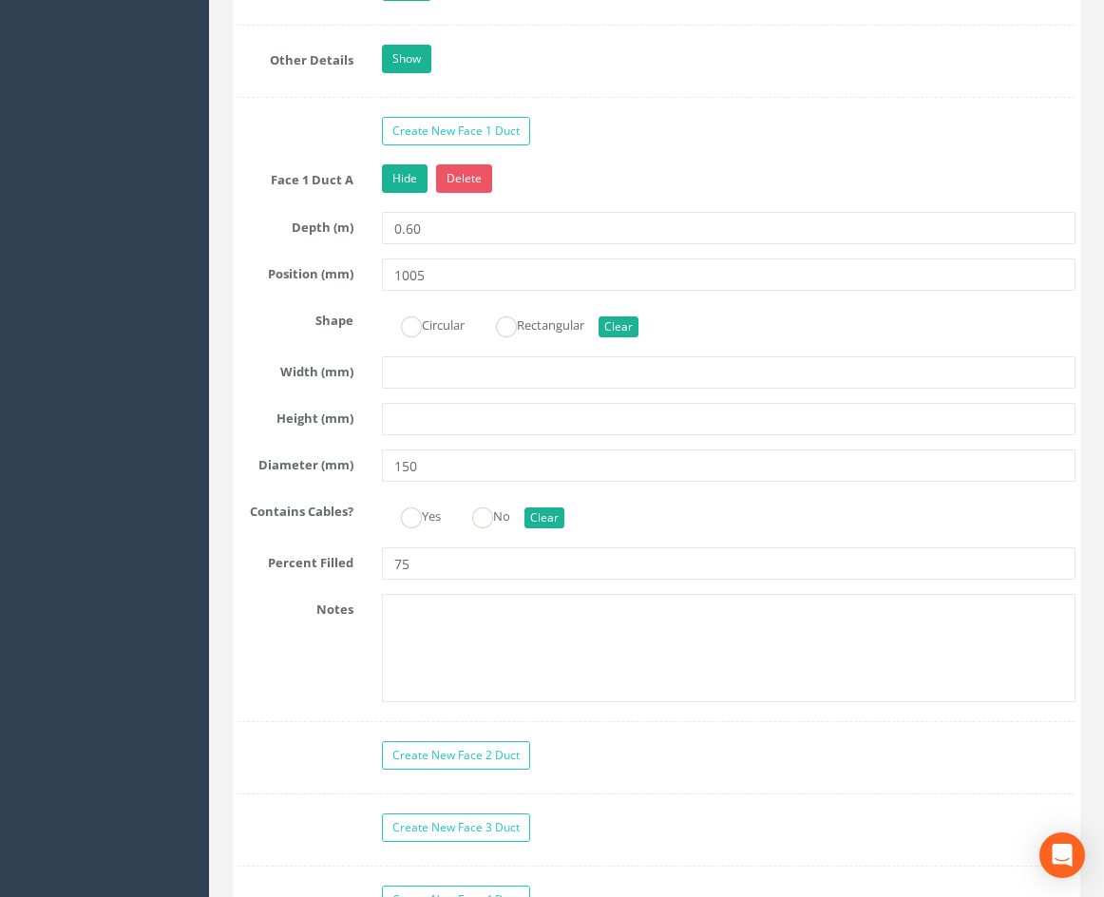
scroll to position [3706, 0]
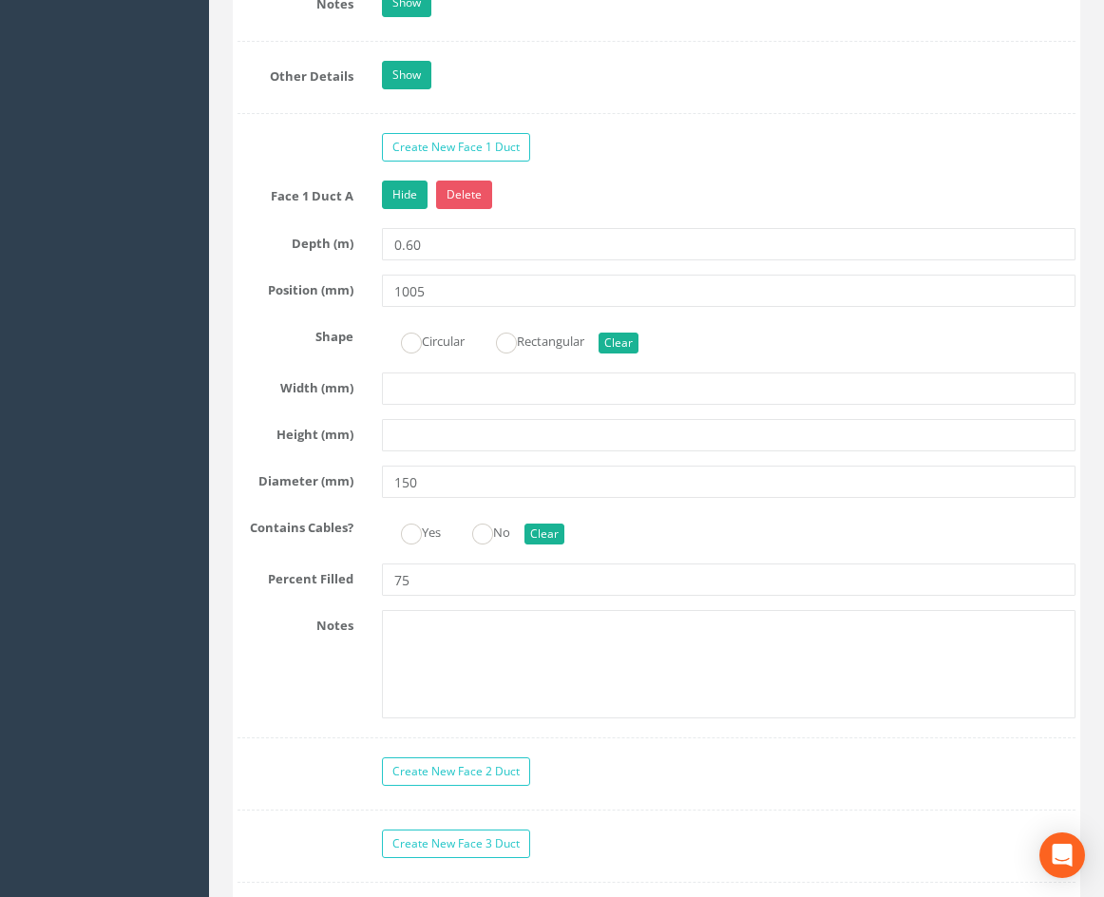
click at [414, 214] on div "Hide Delete" at bounding box center [729, 197] width 722 height 33
click at [414, 209] on link "Hide" at bounding box center [405, 195] width 46 height 29
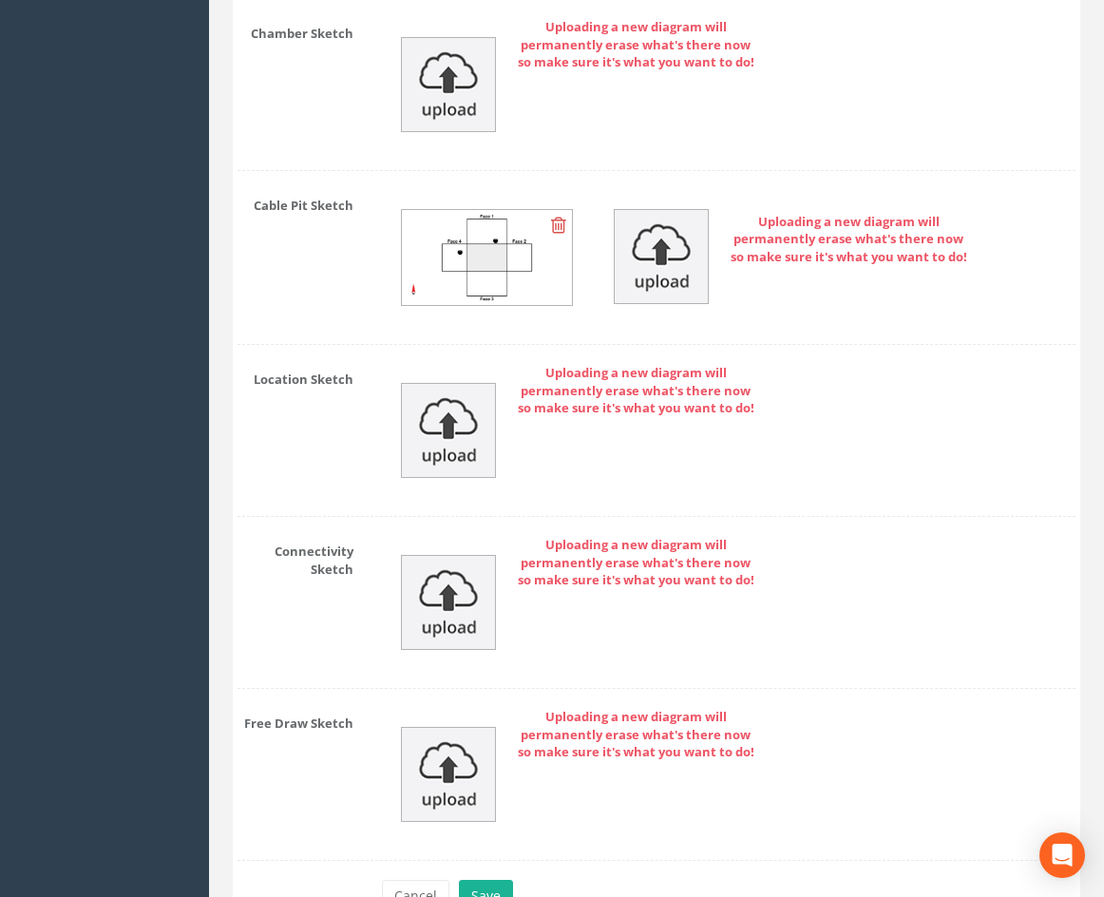
scroll to position [4846, 0]
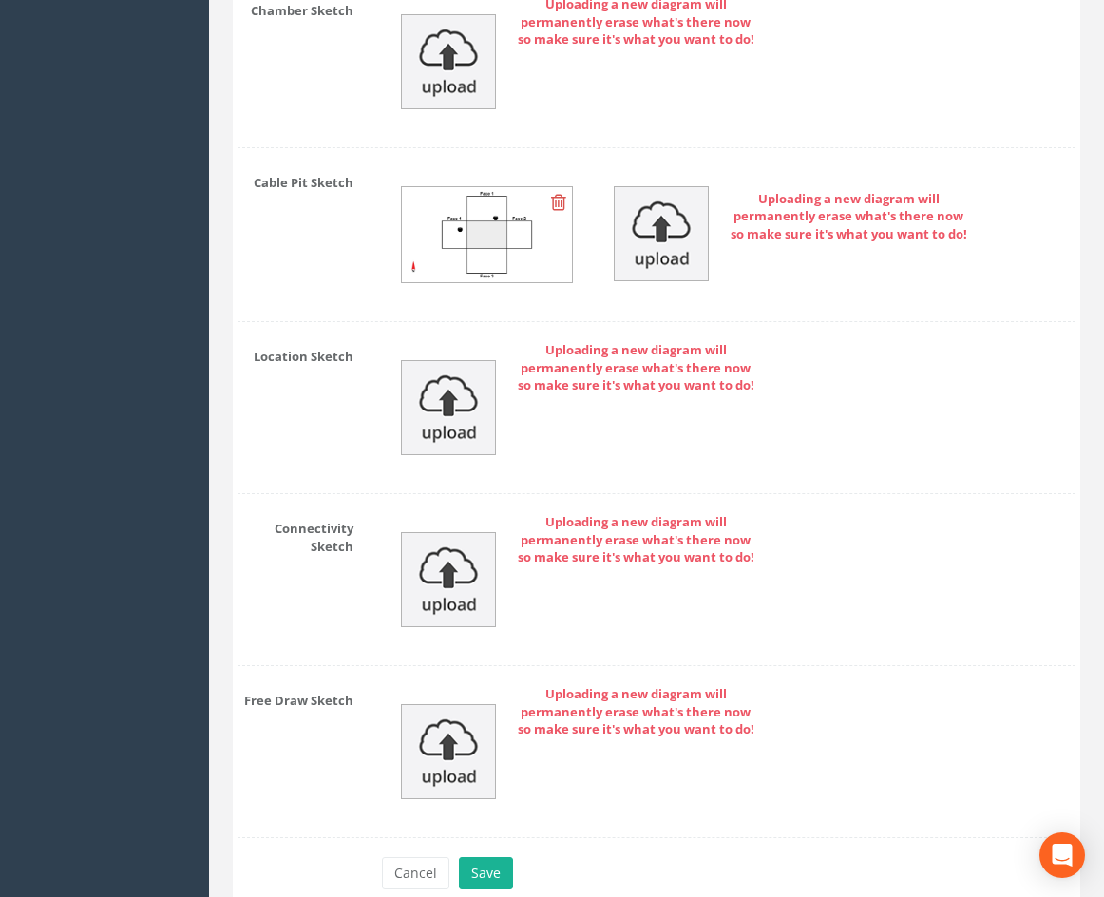
click at [465, 281] on img at bounding box center [487, 234] width 170 height 95
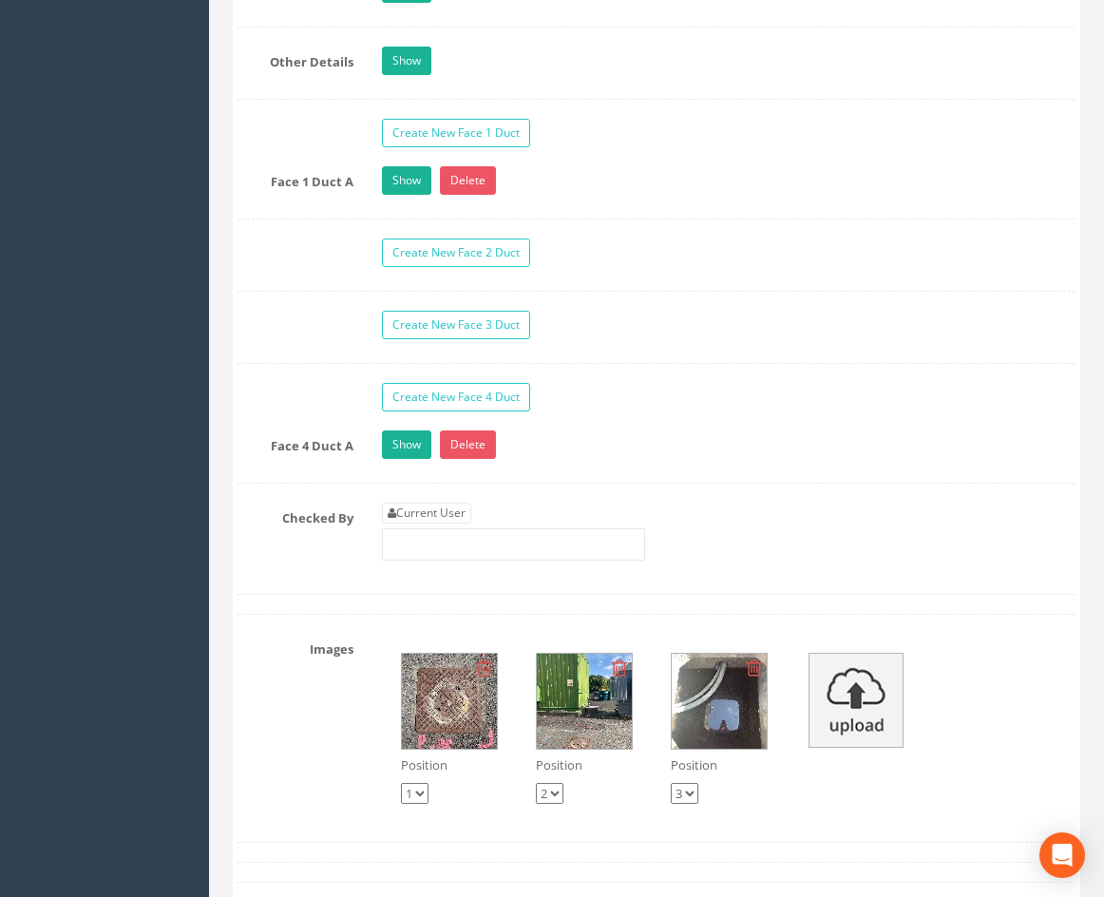
scroll to position [3706, 0]
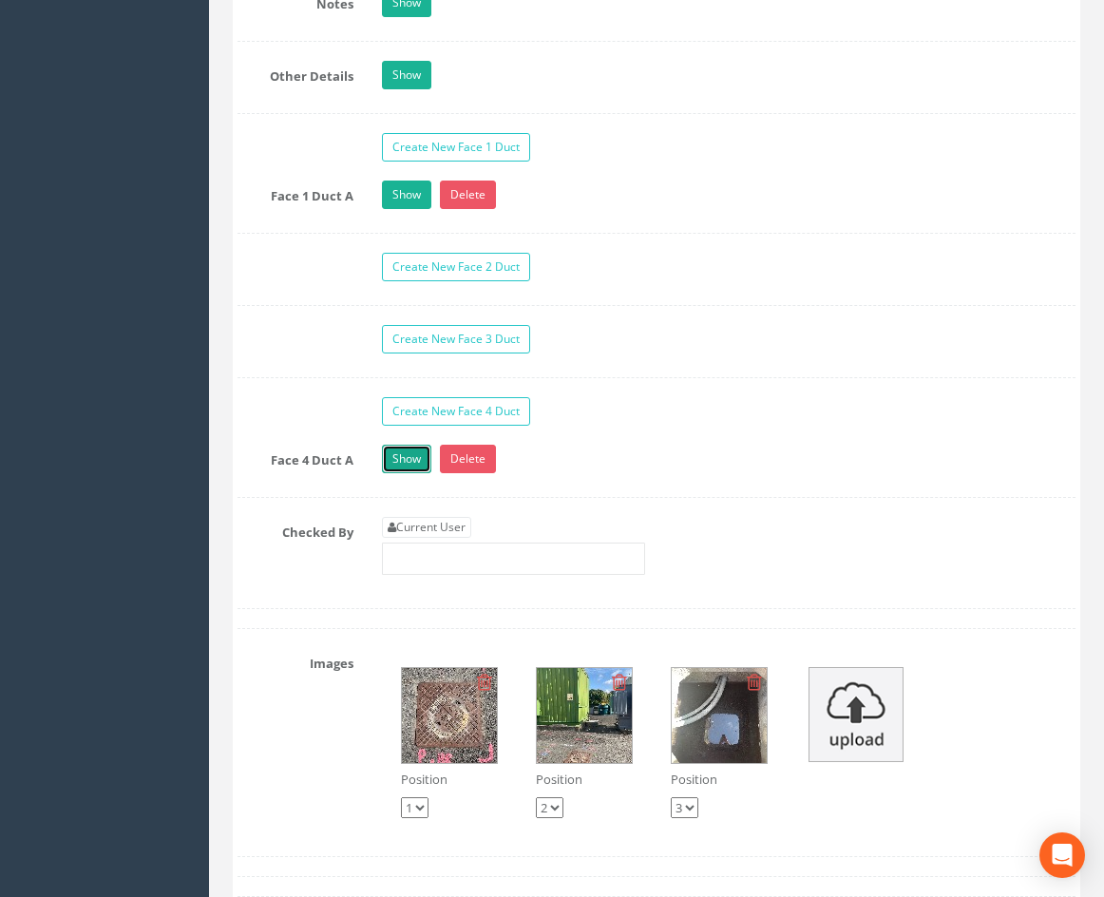
click at [413, 473] on link "Show" at bounding box center [406, 459] width 49 height 29
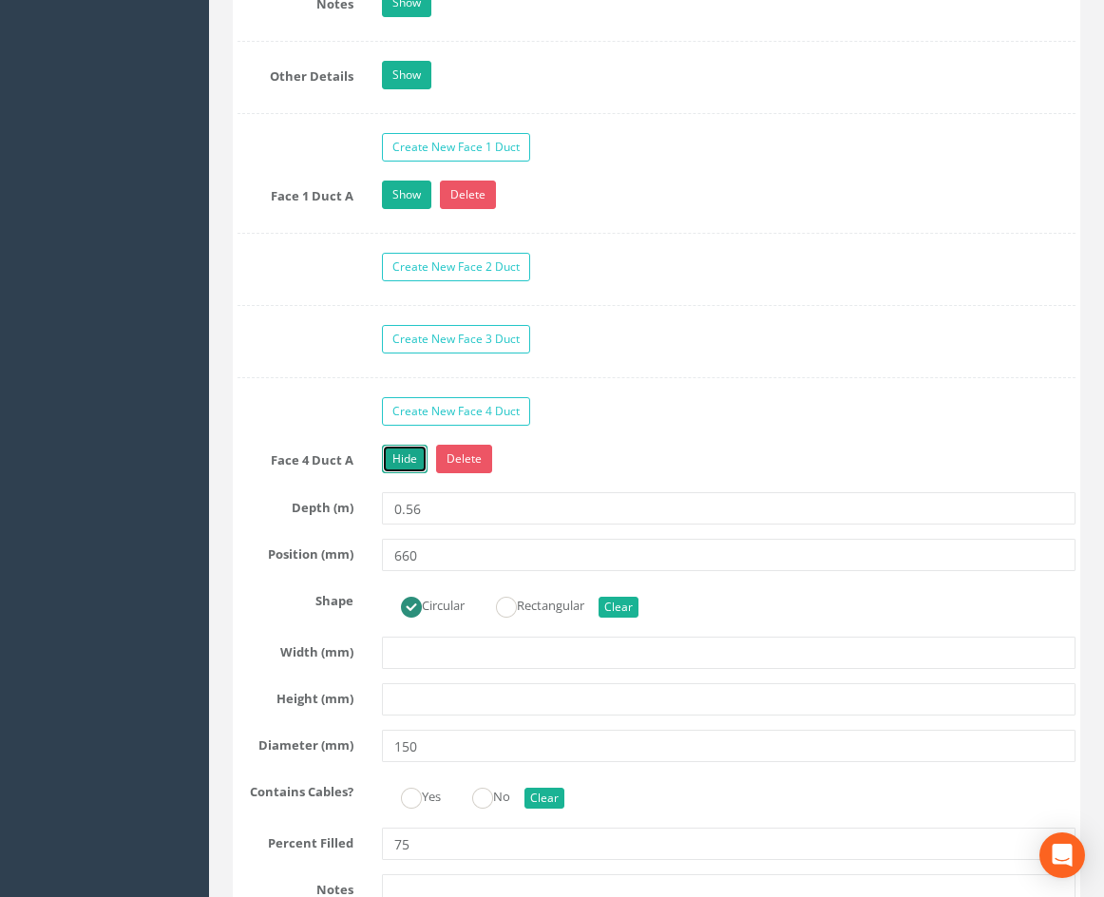
click at [413, 473] on link "Hide" at bounding box center [405, 459] width 46 height 29
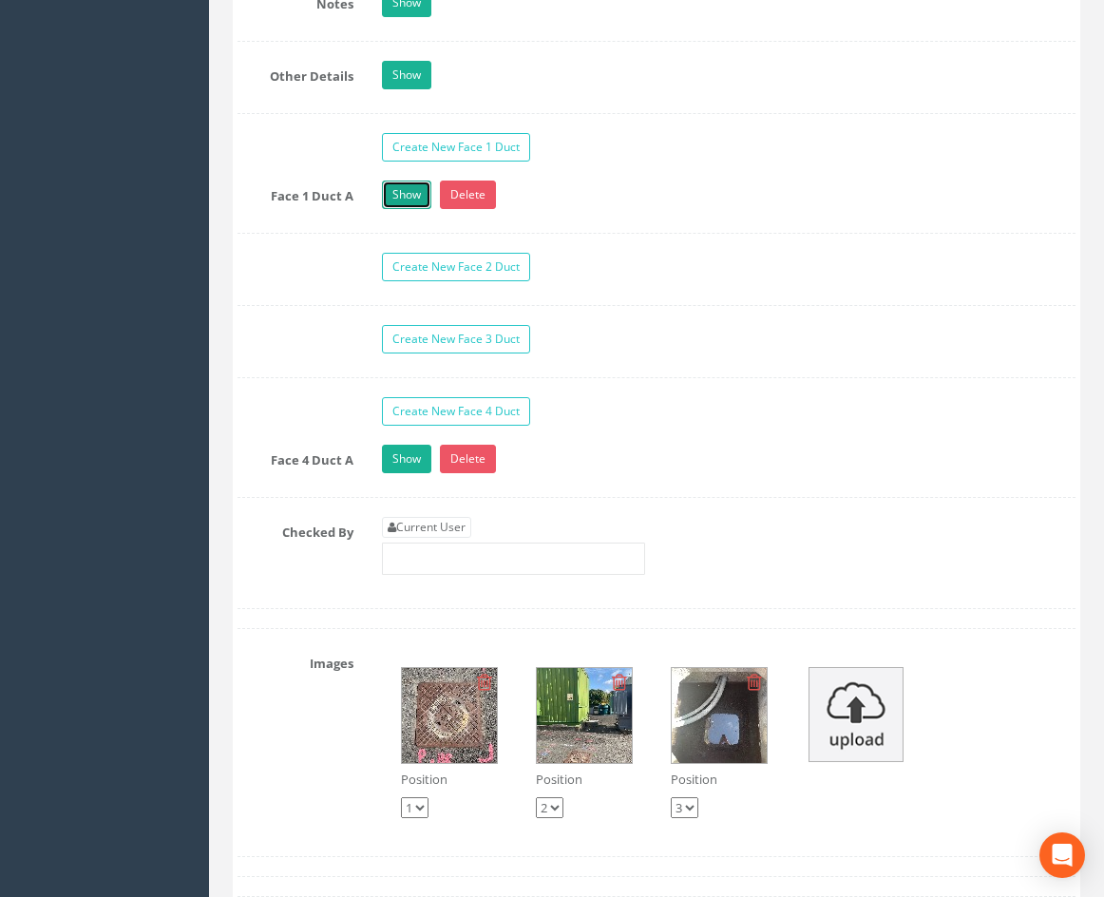
click at [405, 209] on link "Show" at bounding box center [406, 195] width 49 height 29
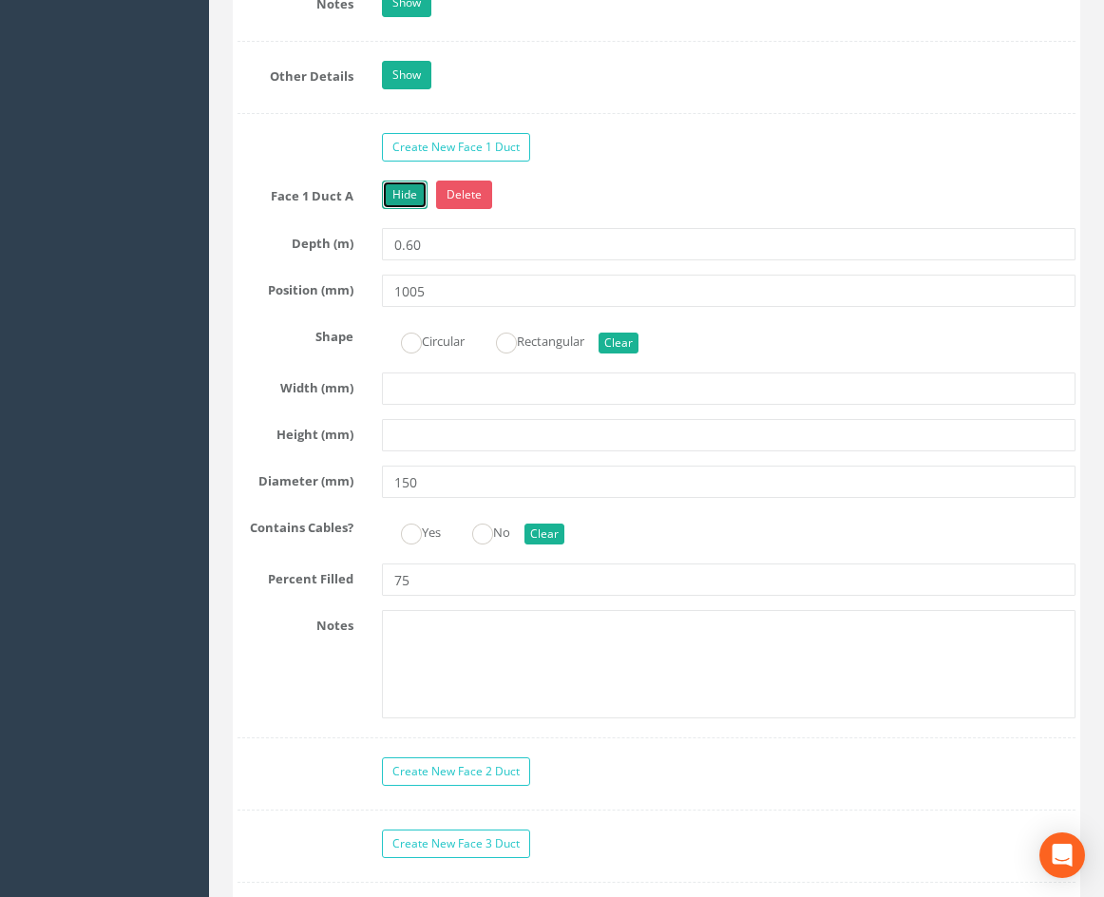
click at [405, 209] on link "Hide" at bounding box center [405, 195] width 46 height 29
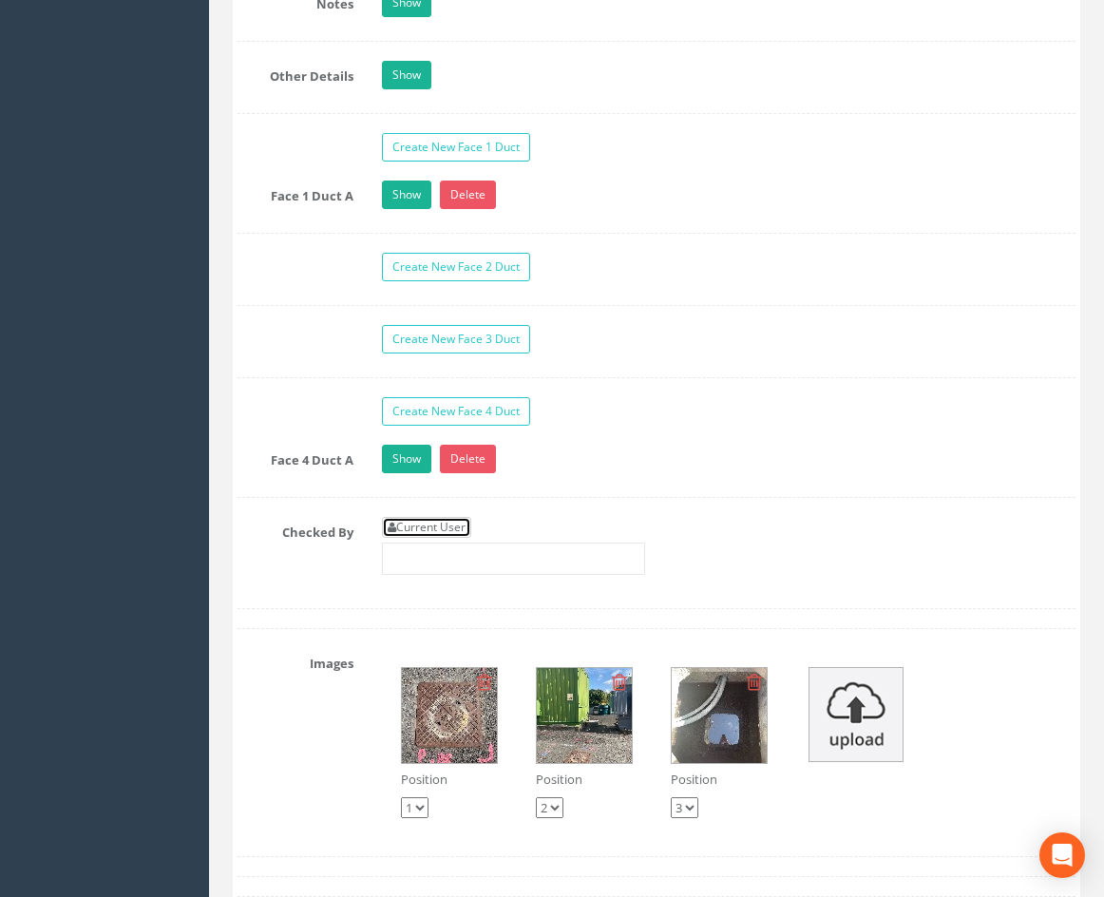
click at [433, 538] on link "Current User" at bounding box center [426, 527] width 89 height 21
type input "[PERSON_NAME]"
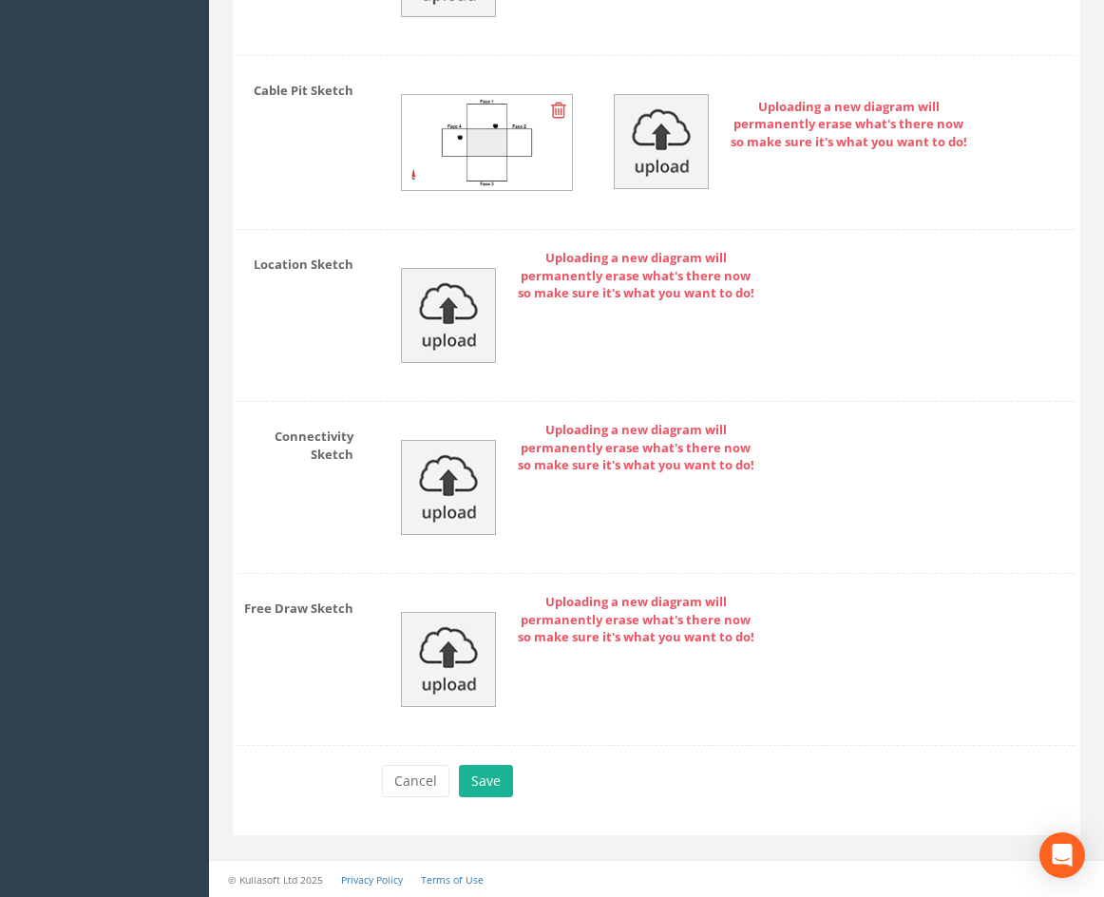
scroll to position [4970, 0]
click at [490, 780] on button "Save" at bounding box center [486, 781] width 54 height 32
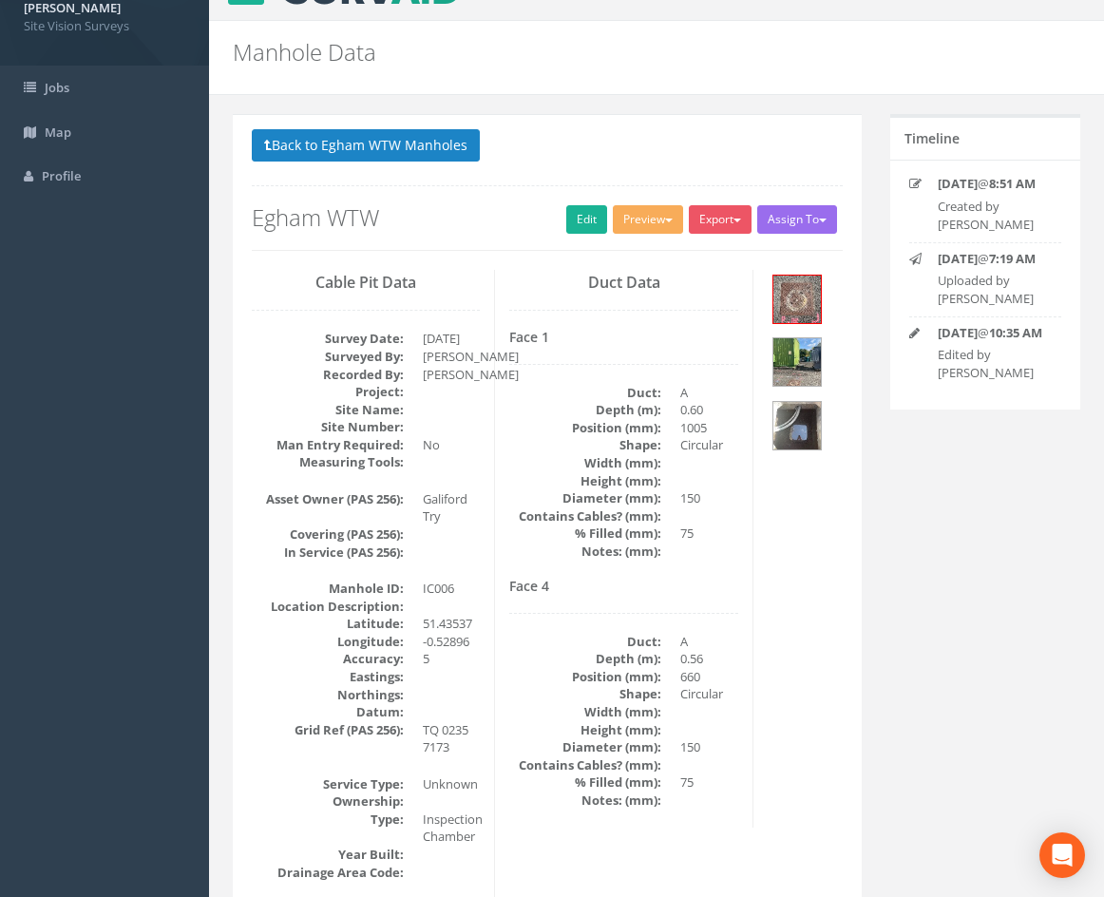
scroll to position [15, 0]
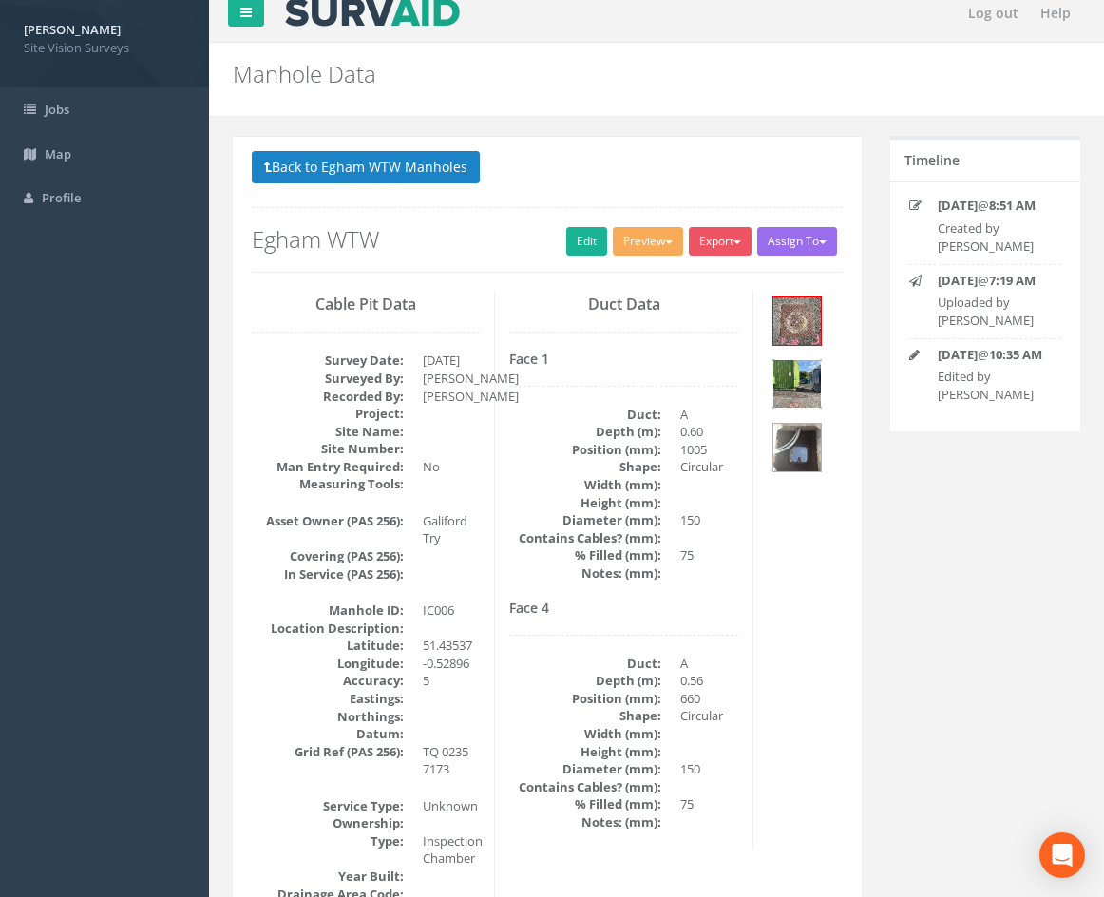
click at [808, 359] on div at bounding box center [796, 383] width 49 height 49
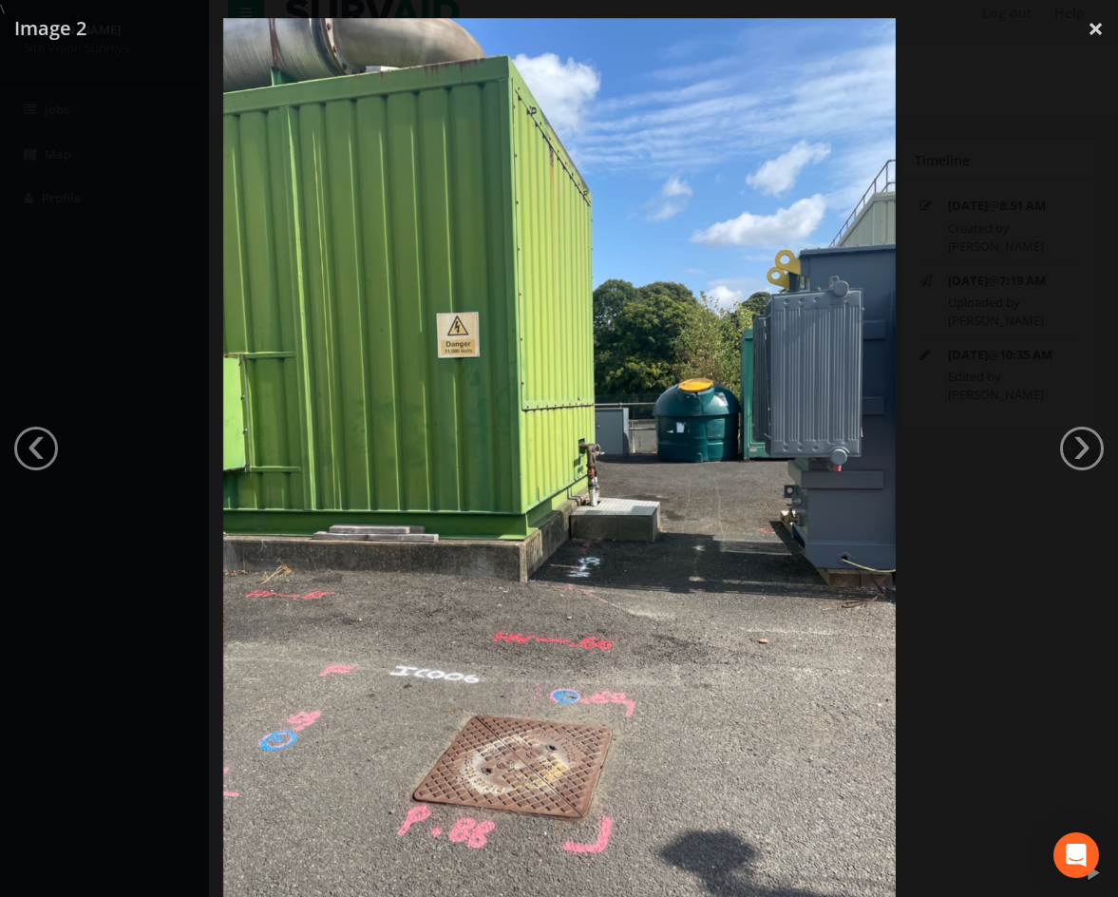
click at [168, 435] on div at bounding box center [559, 466] width 1118 height 897
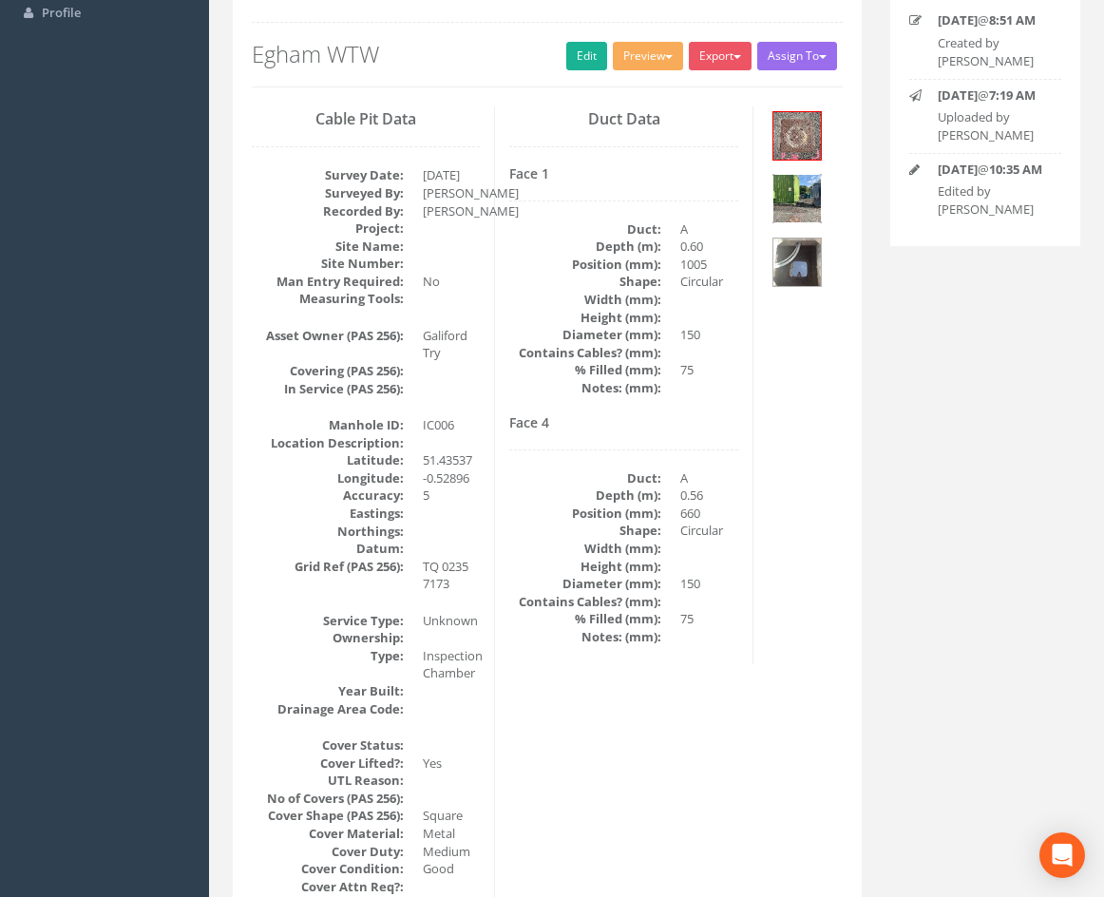
scroll to position [205, 0]
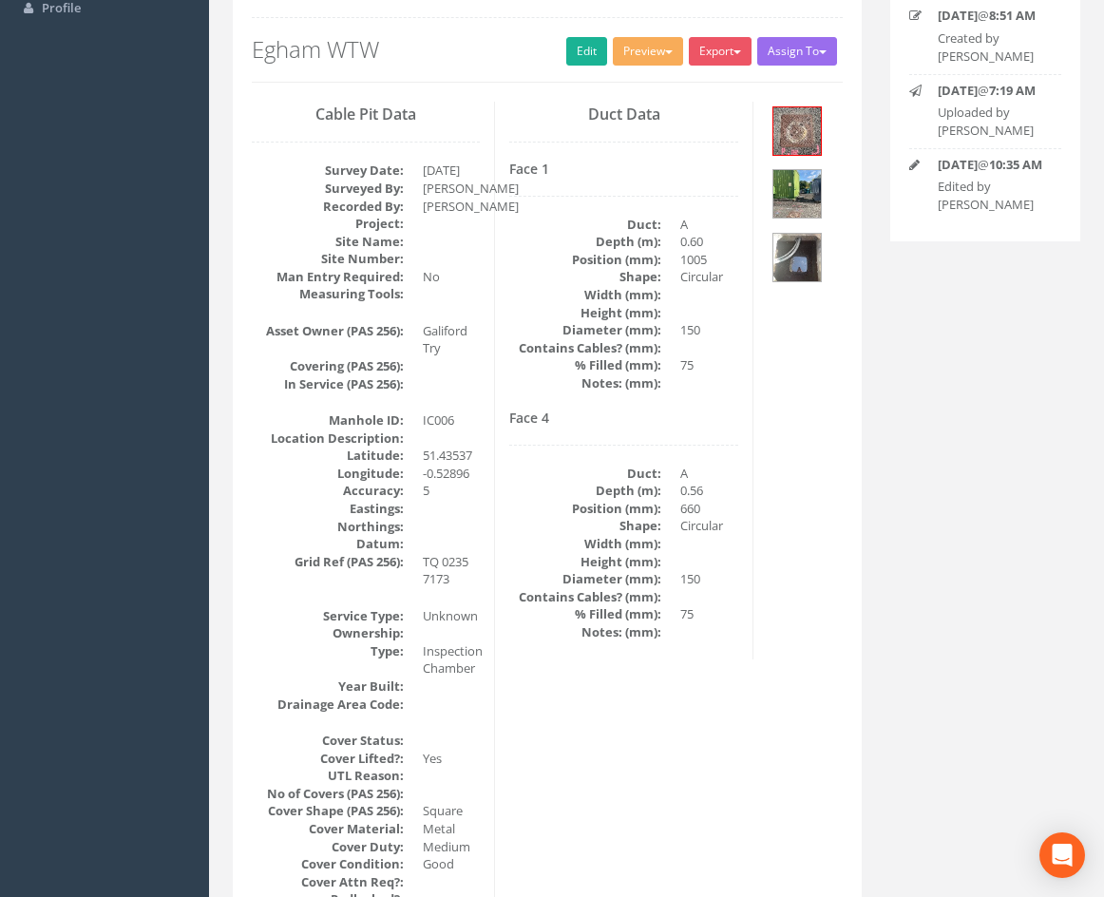
click at [440, 616] on dd "Unknown" at bounding box center [451, 616] width 57 height 18
click at [581, 55] on link "Edit" at bounding box center [586, 51] width 41 height 29
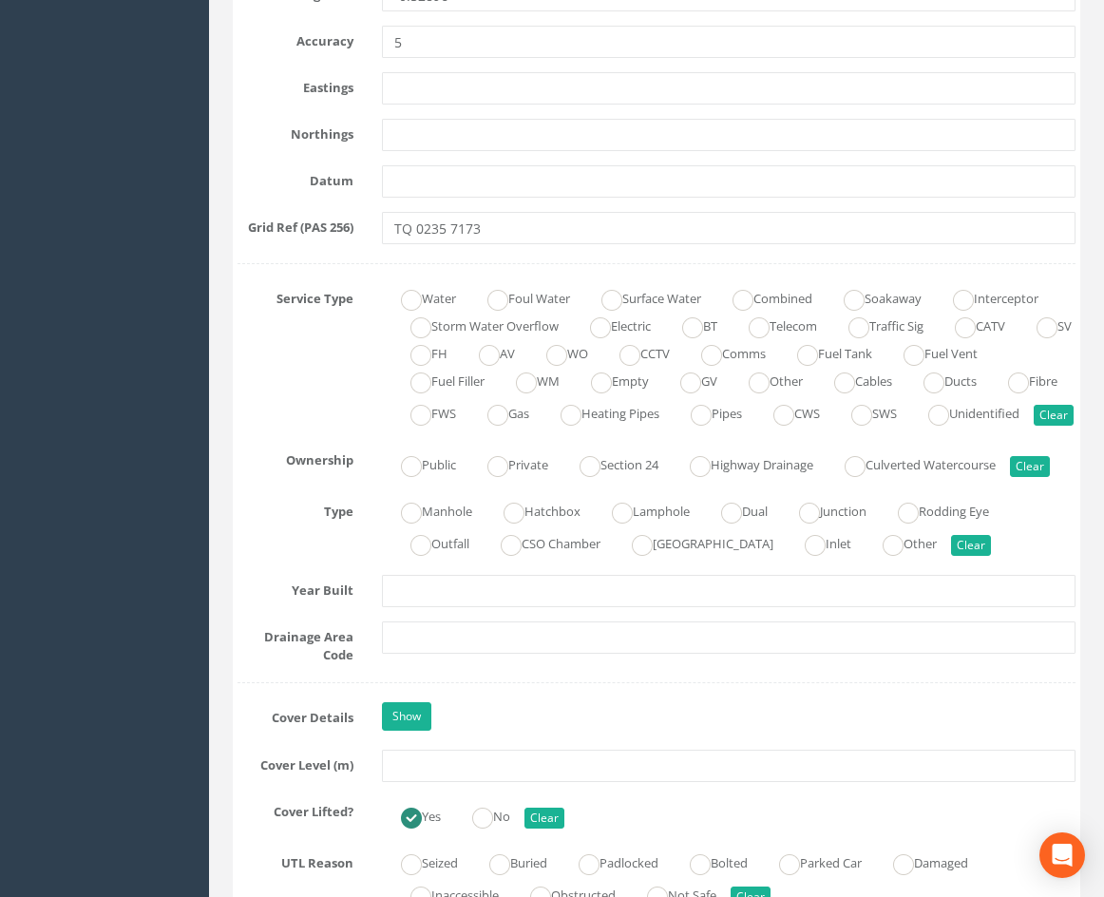
scroll to position [1155, 0]
drag, startPoint x: 677, startPoint y: 450, endPoint x: 708, endPoint y: 452, distance: 30.5
click at [422, 295] on label "Water" at bounding box center [419, 295] width 74 height 28
radio input "true"
click at [633, 429] on div "Water Foul Water Surface Water Combined Soakaway Interceptor Storm Water Overfl…" at bounding box center [729, 354] width 722 height 147
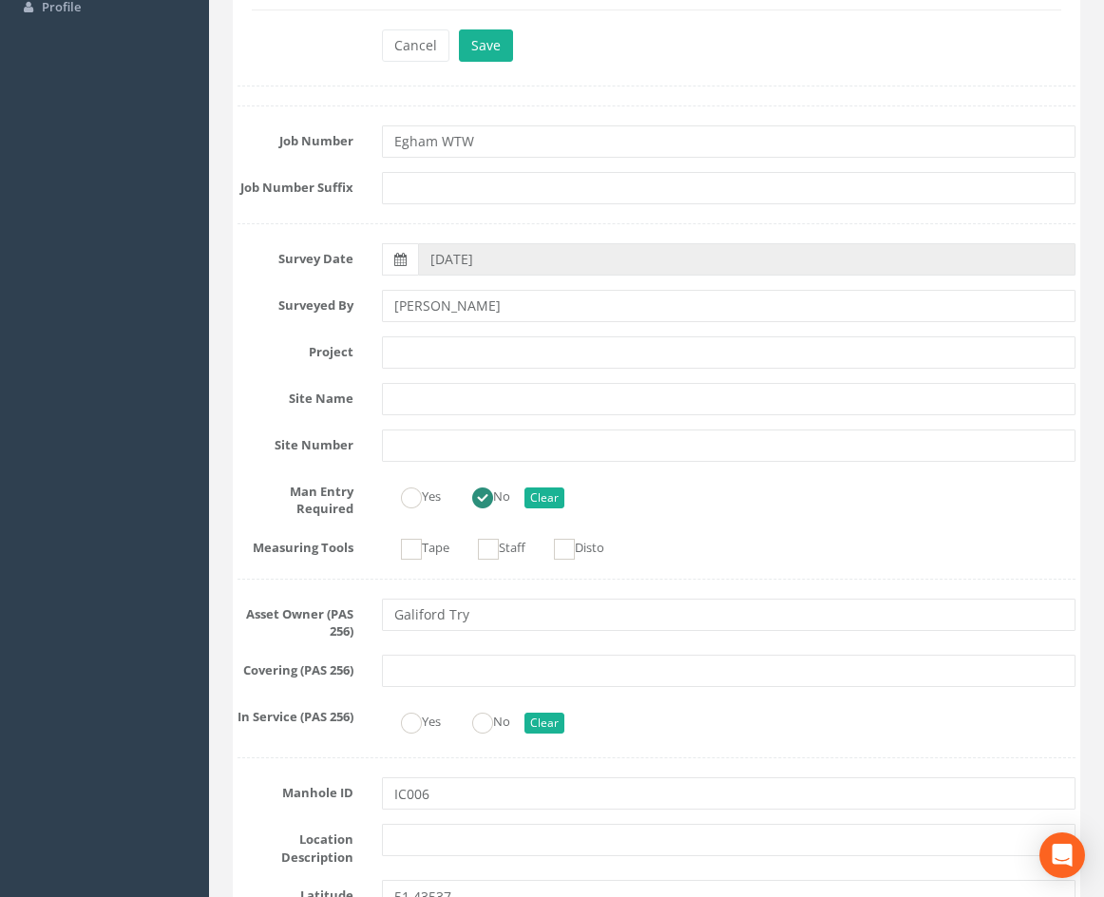
scroll to position [0, 0]
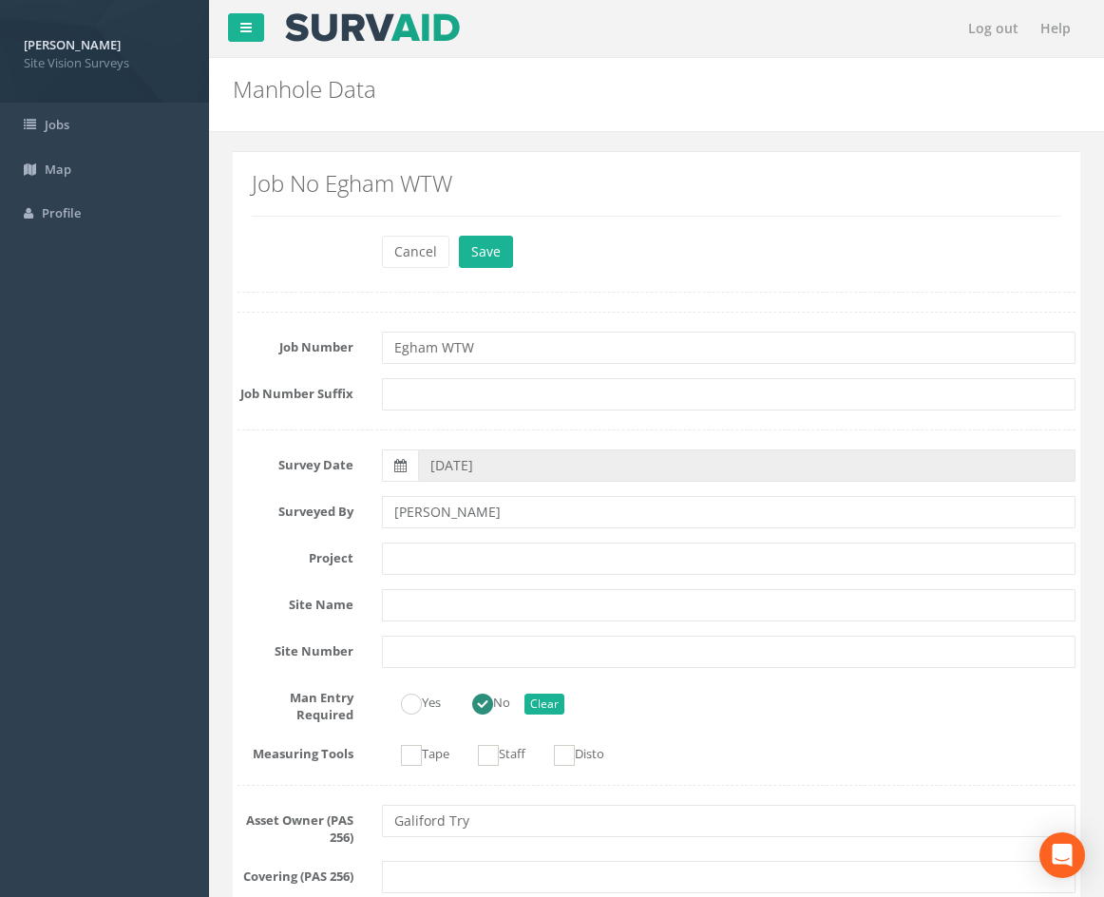
drag, startPoint x: 680, startPoint y: 720, endPoint x: 657, endPoint y: 452, distance: 269.0
click at [495, 258] on button "Save" at bounding box center [486, 252] width 54 height 32
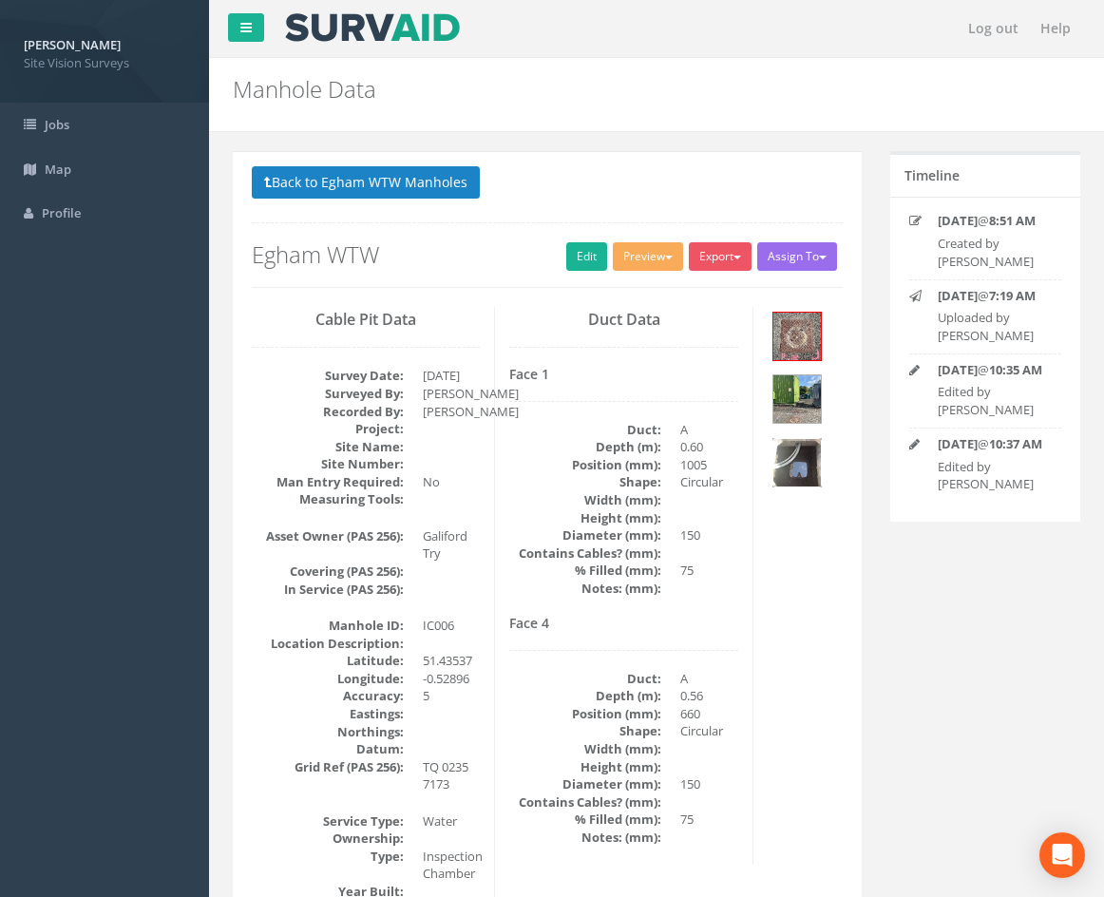
click at [802, 472] on img at bounding box center [797, 463] width 48 height 48
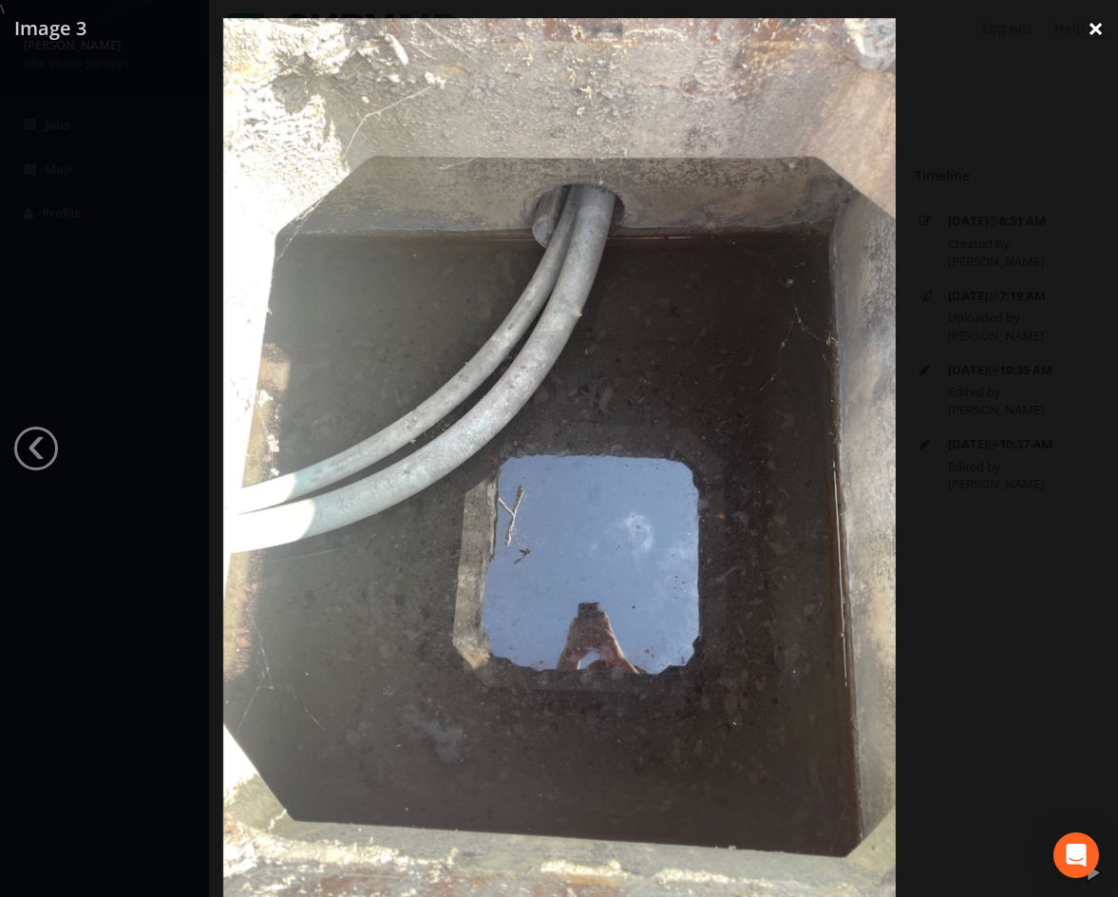
click at [1095, 30] on link "×" at bounding box center [1096, 28] width 45 height 57
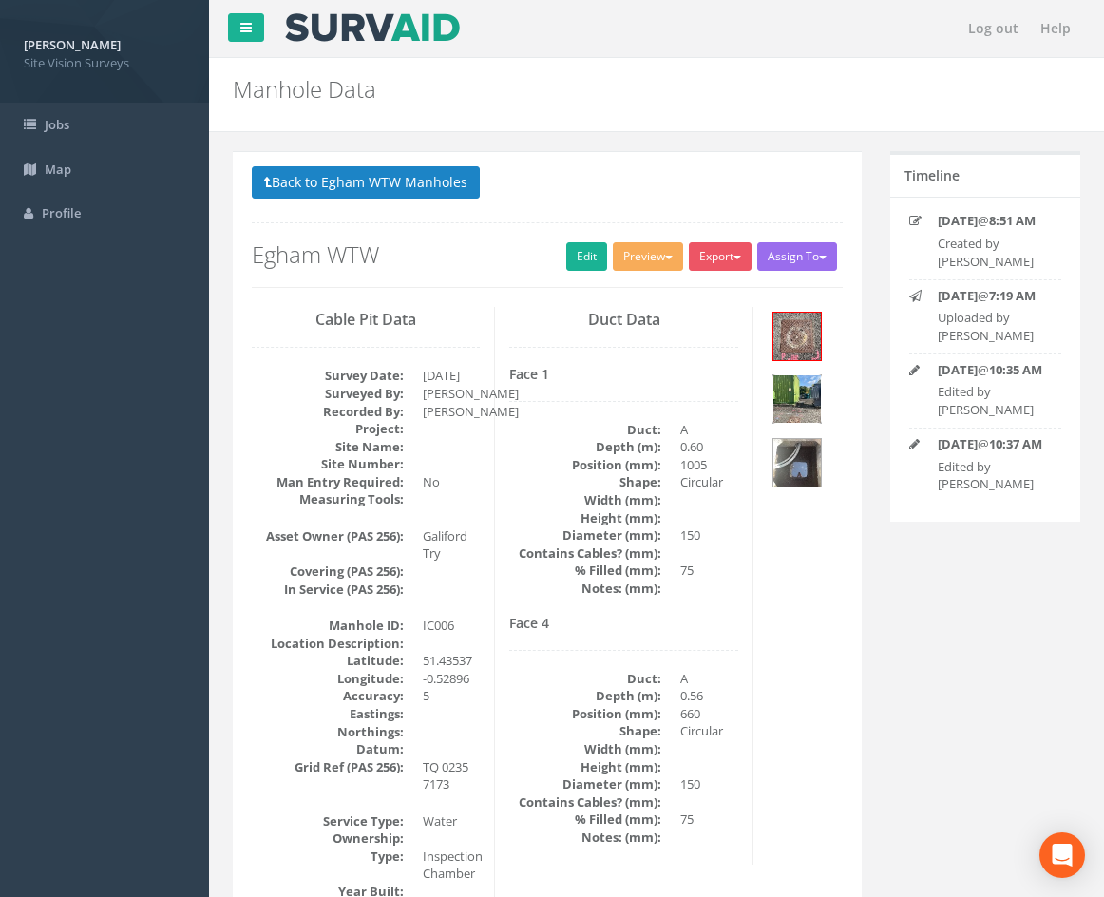
click at [815, 389] on img at bounding box center [797, 399] width 48 height 48
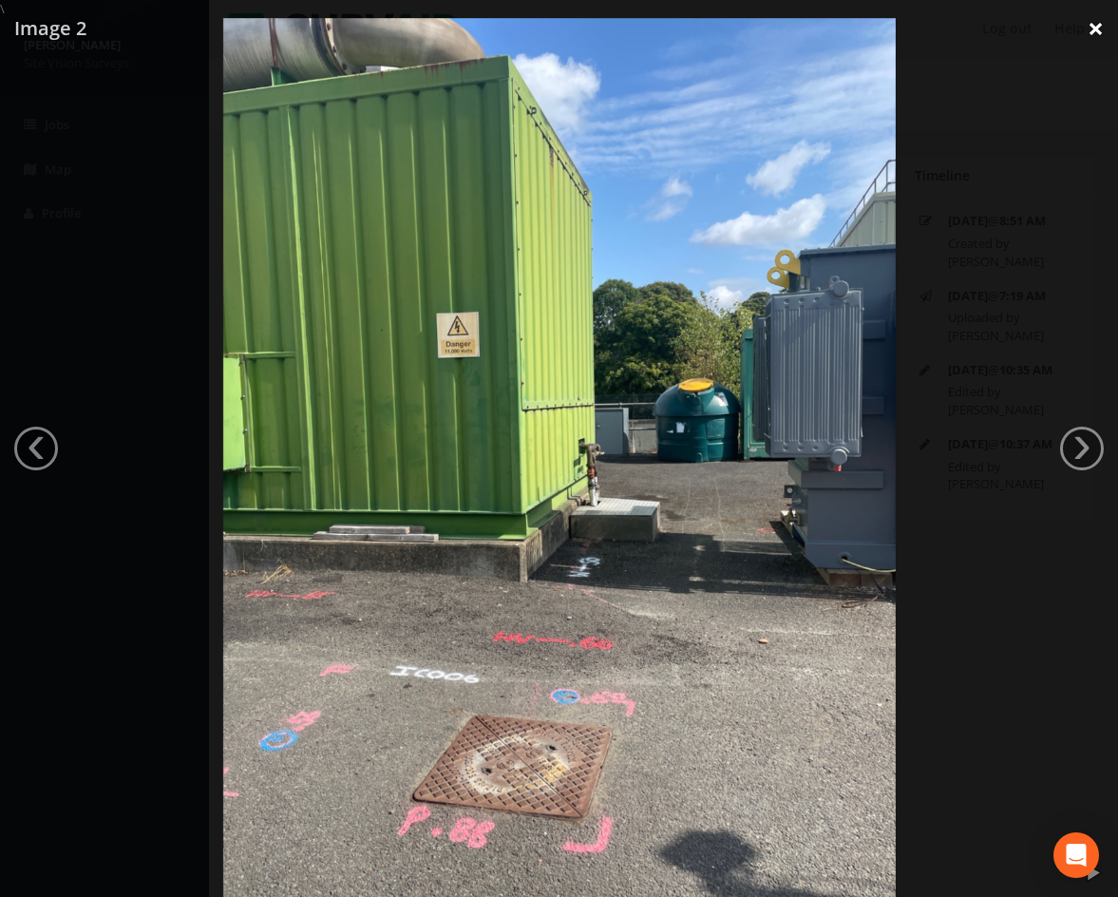
click at [1088, 23] on link "×" at bounding box center [1096, 28] width 45 height 57
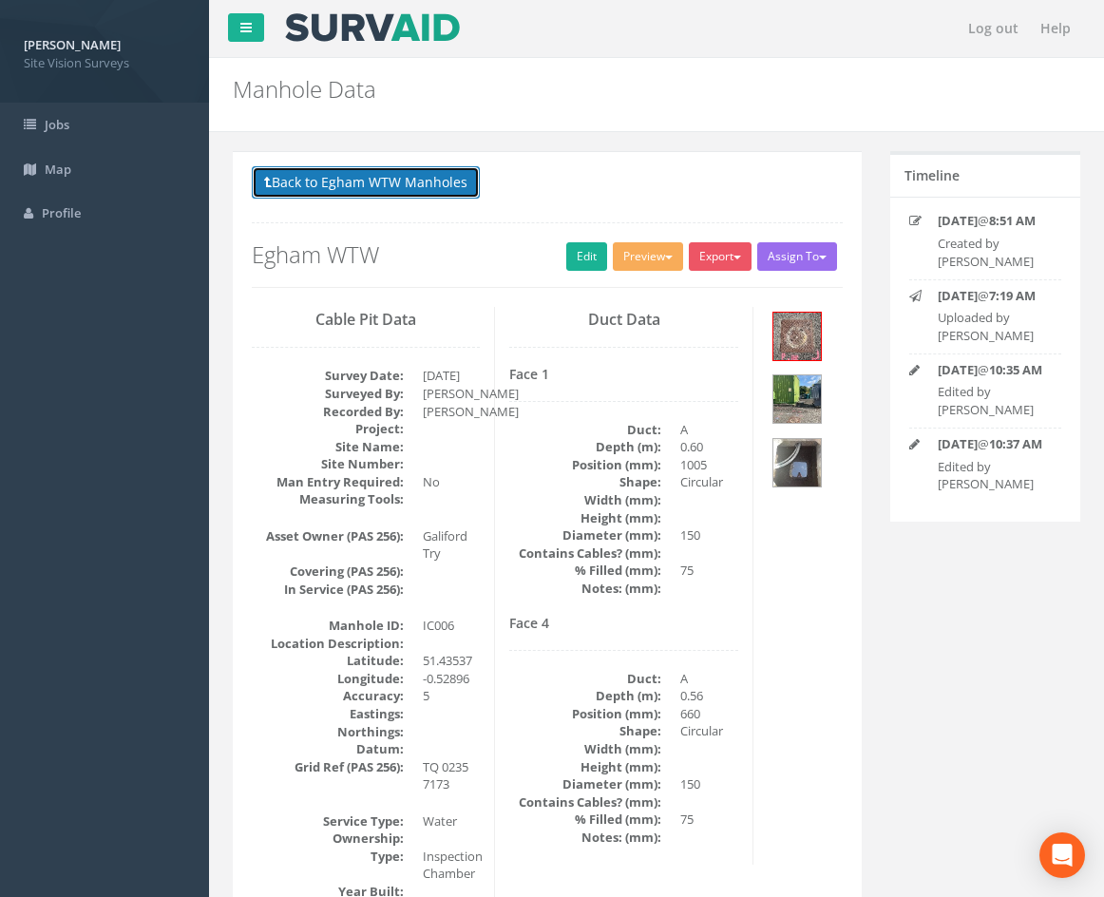
click at [387, 183] on button "Back to Egham WTW Manholes" at bounding box center [366, 182] width 228 height 32
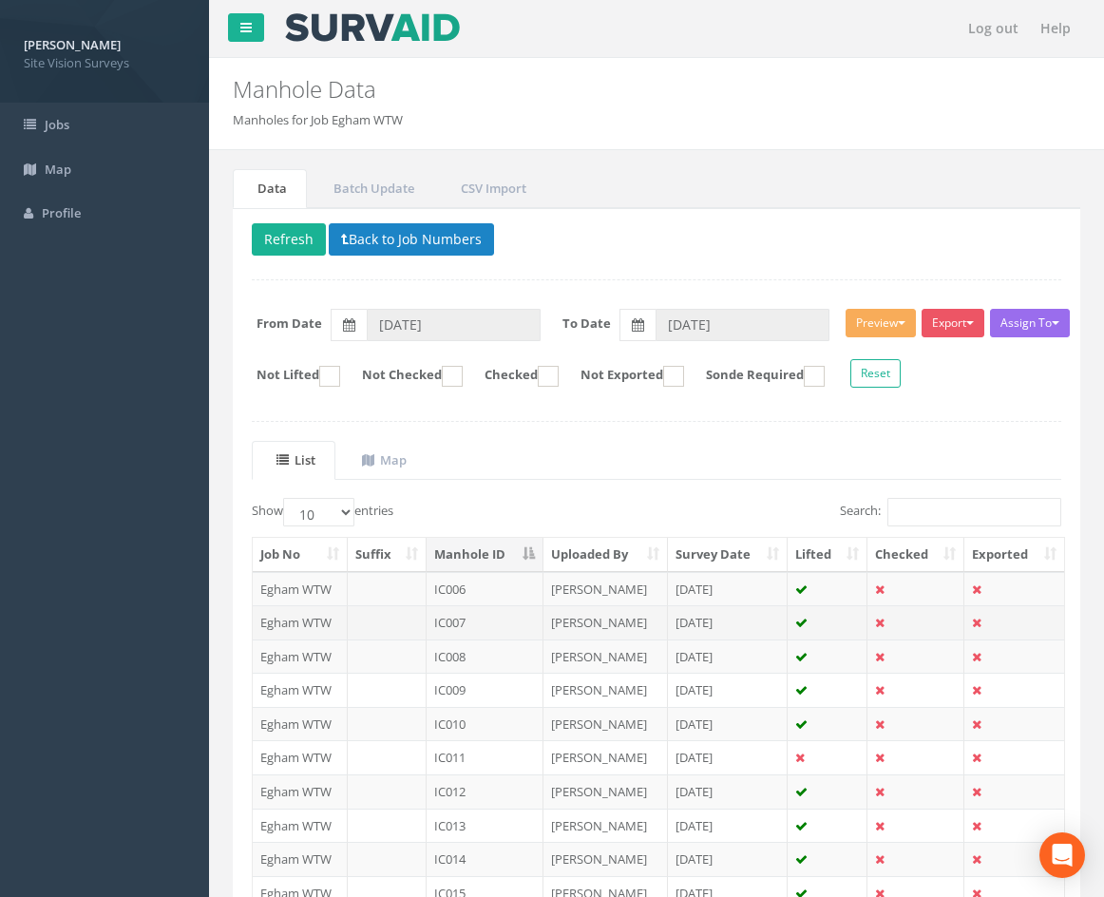
click at [624, 621] on td "[PERSON_NAME]" at bounding box center [605, 622] width 124 height 34
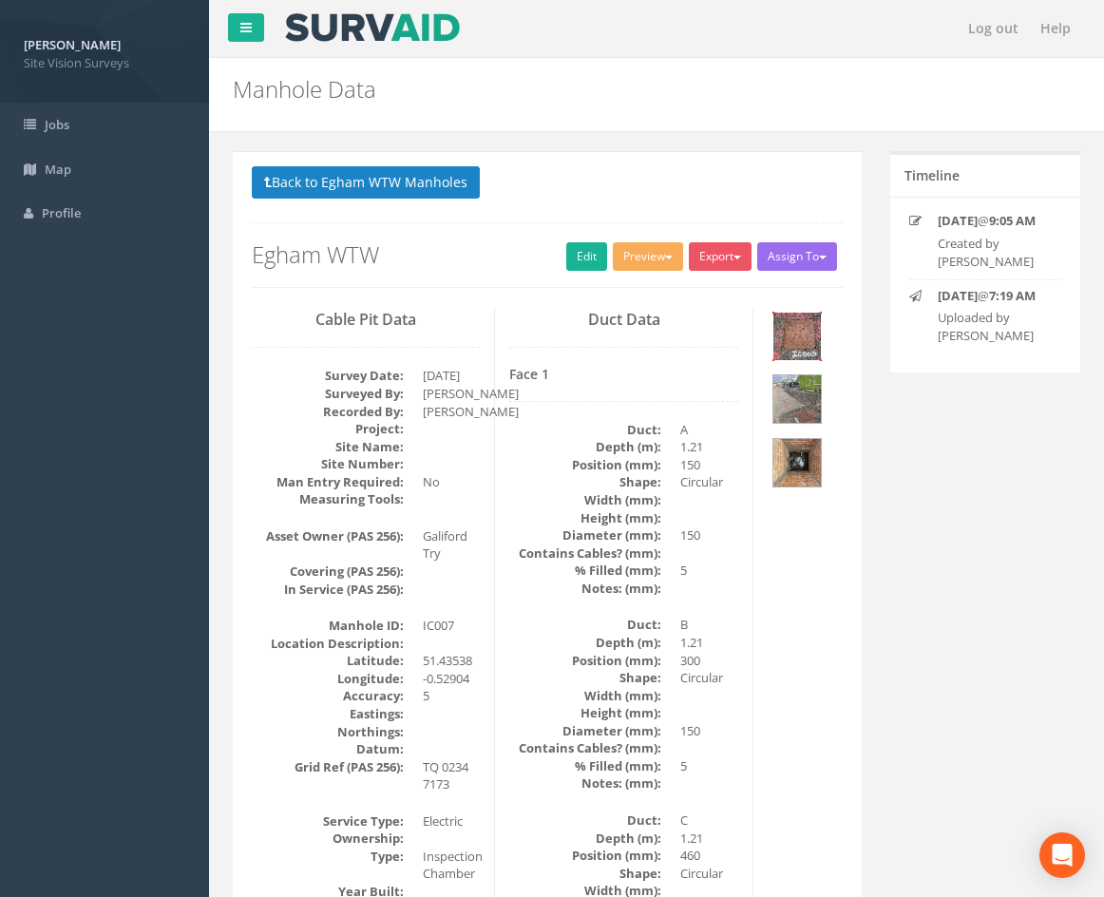
click at [797, 335] on img at bounding box center [797, 337] width 48 height 48
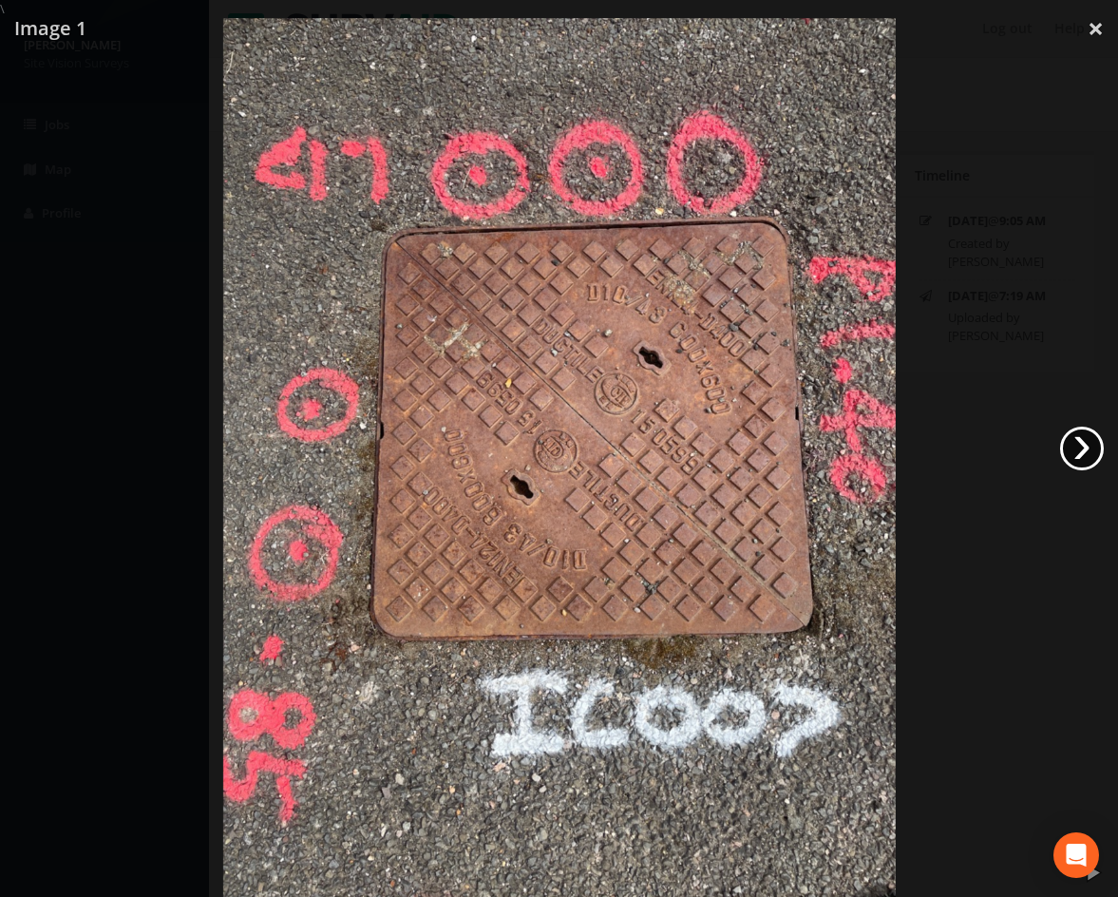
click at [1081, 445] on link "›" at bounding box center [1082, 449] width 44 height 44
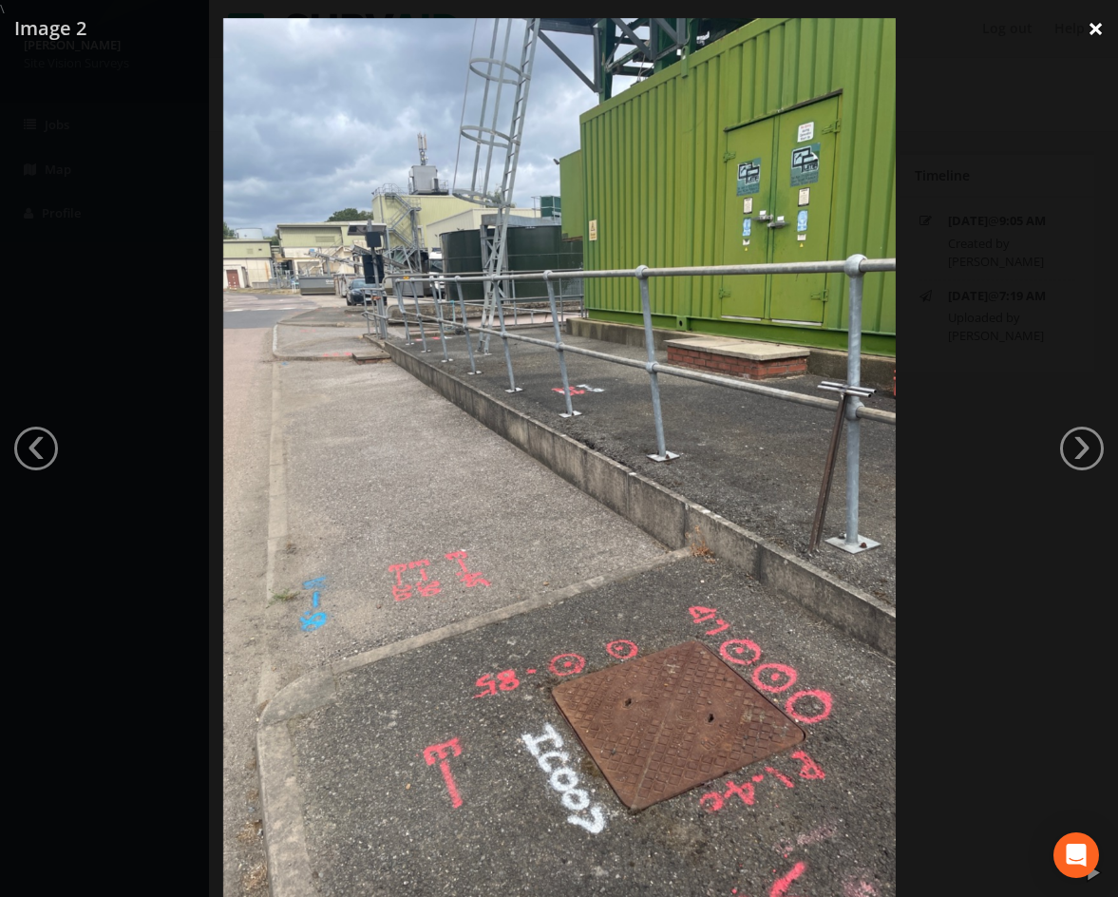
click at [1101, 38] on link "×" at bounding box center [1096, 28] width 45 height 57
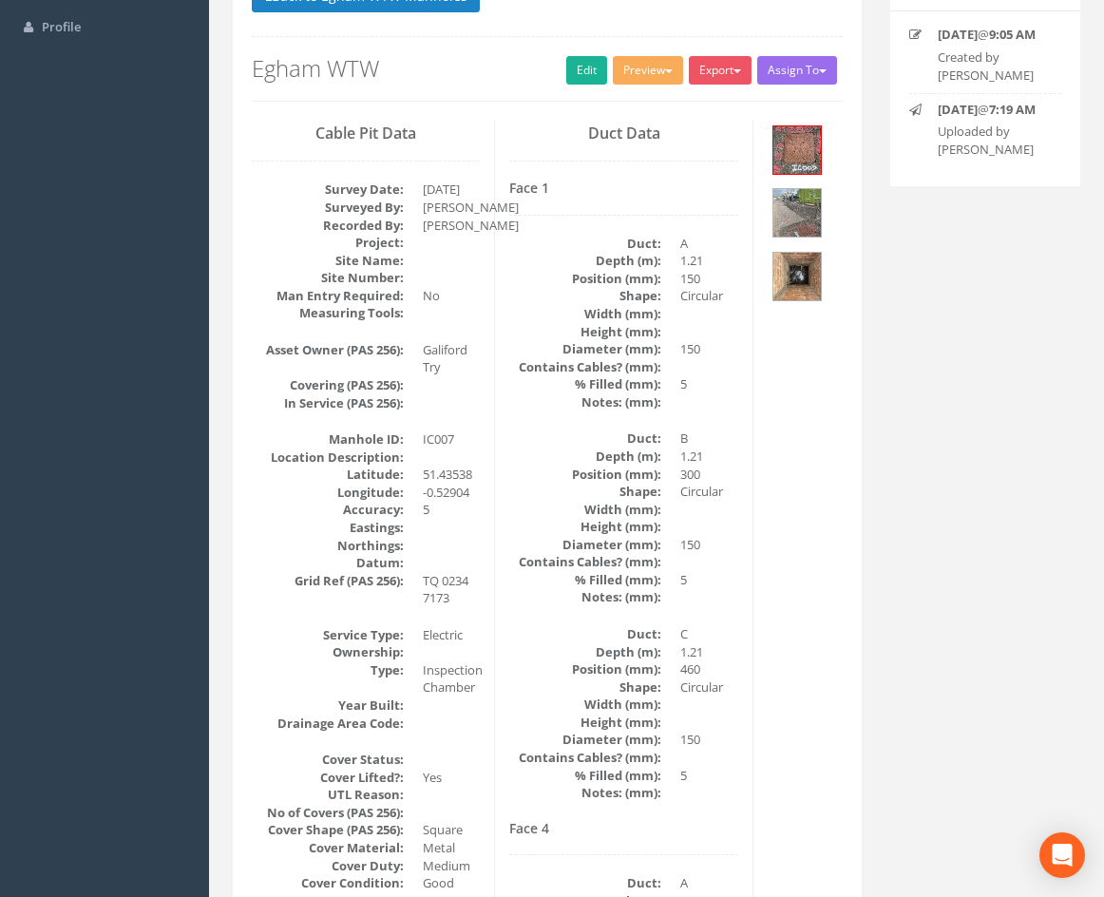
scroll to position [190, 0]
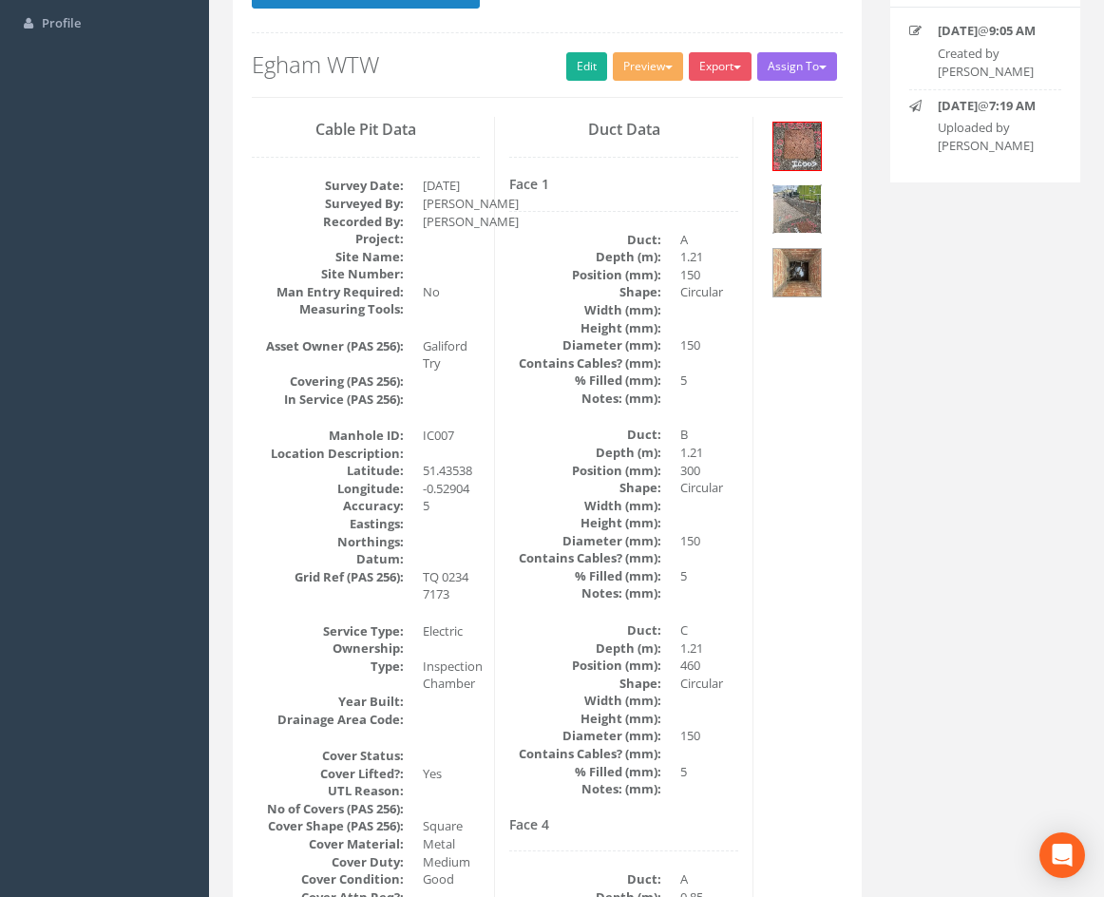
click at [805, 215] on img at bounding box center [797, 209] width 48 height 48
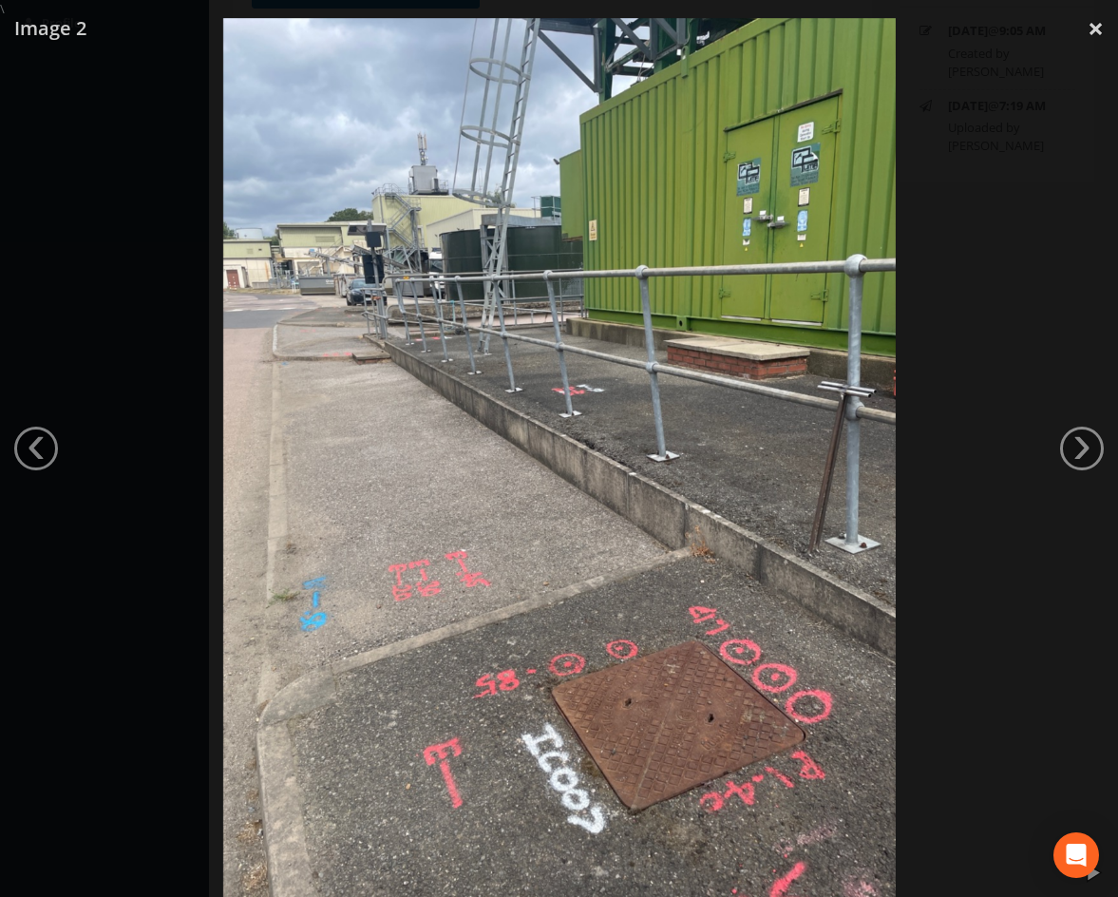
click at [954, 482] on div at bounding box center [559, 466] width 1118 height 897
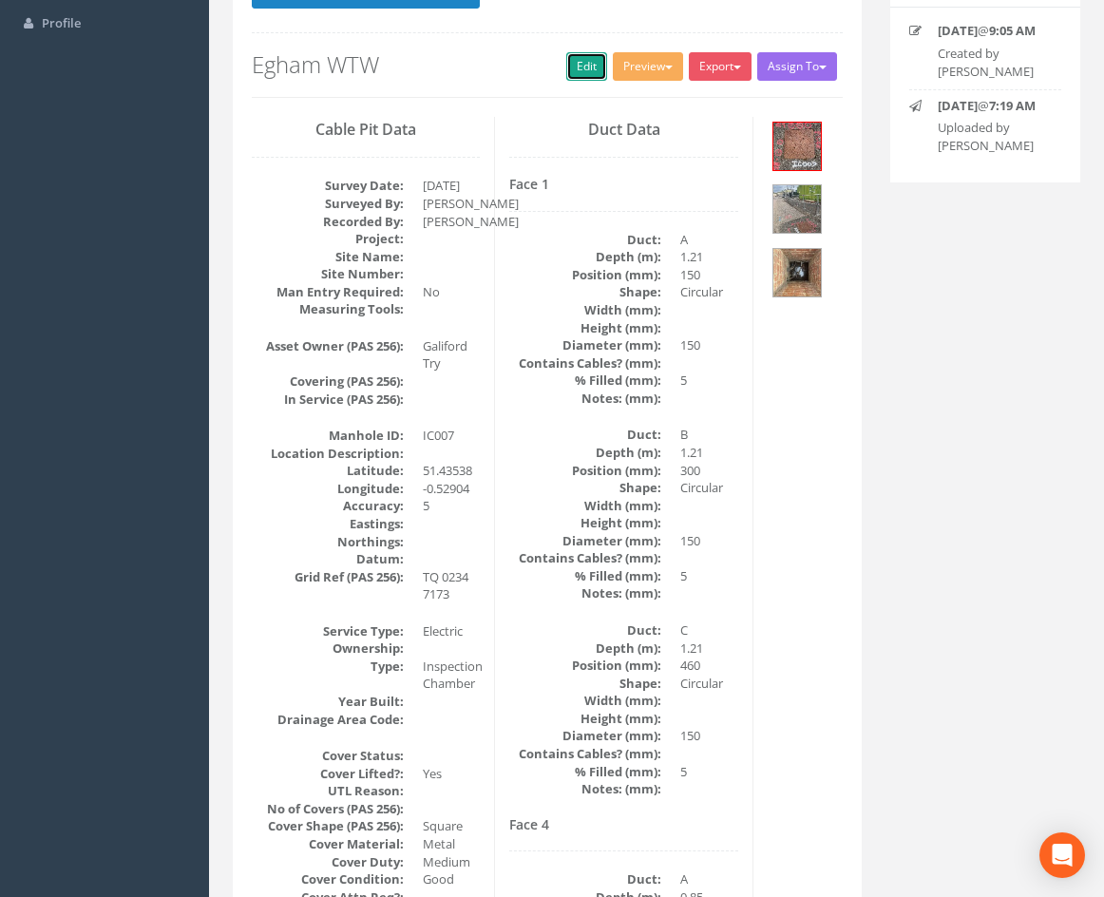
click at [581, 67] on link "Edit" at bounding box center [586, 66] width 41 height 29
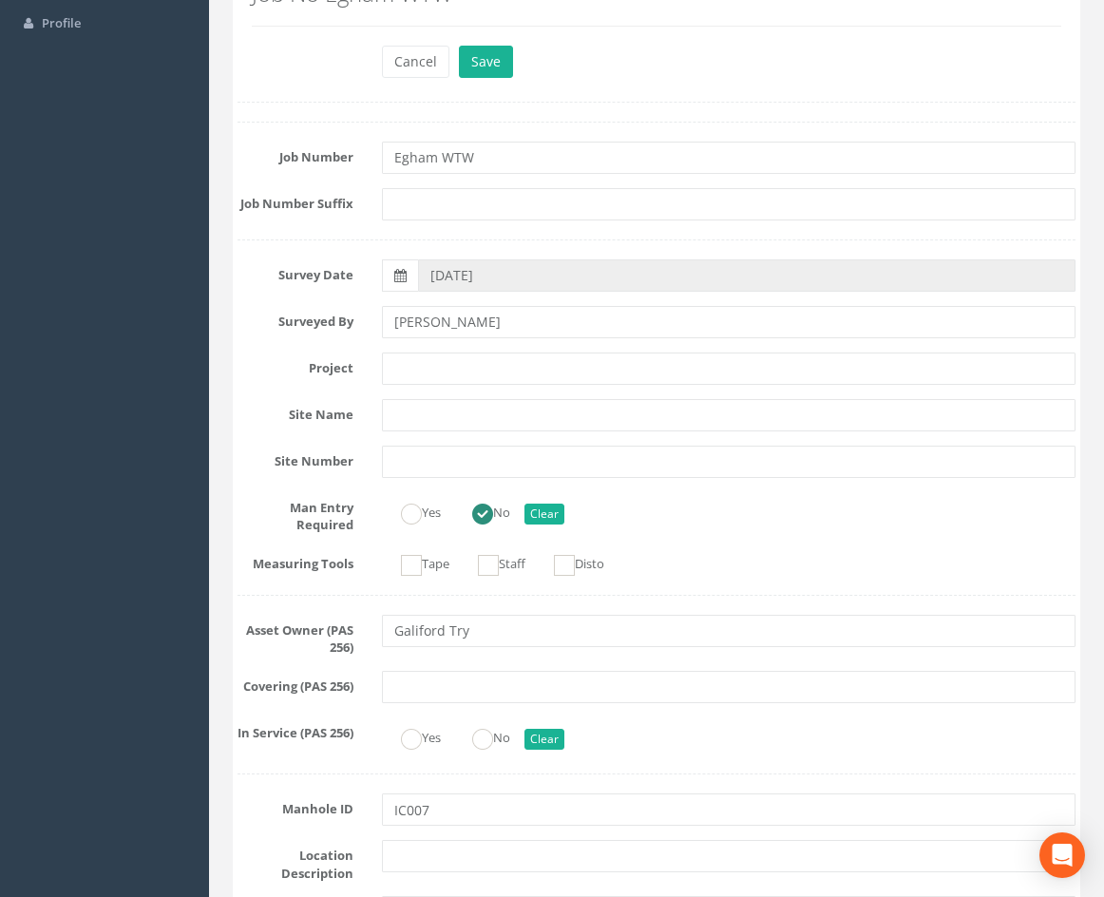
scroll to position [3522, 0]
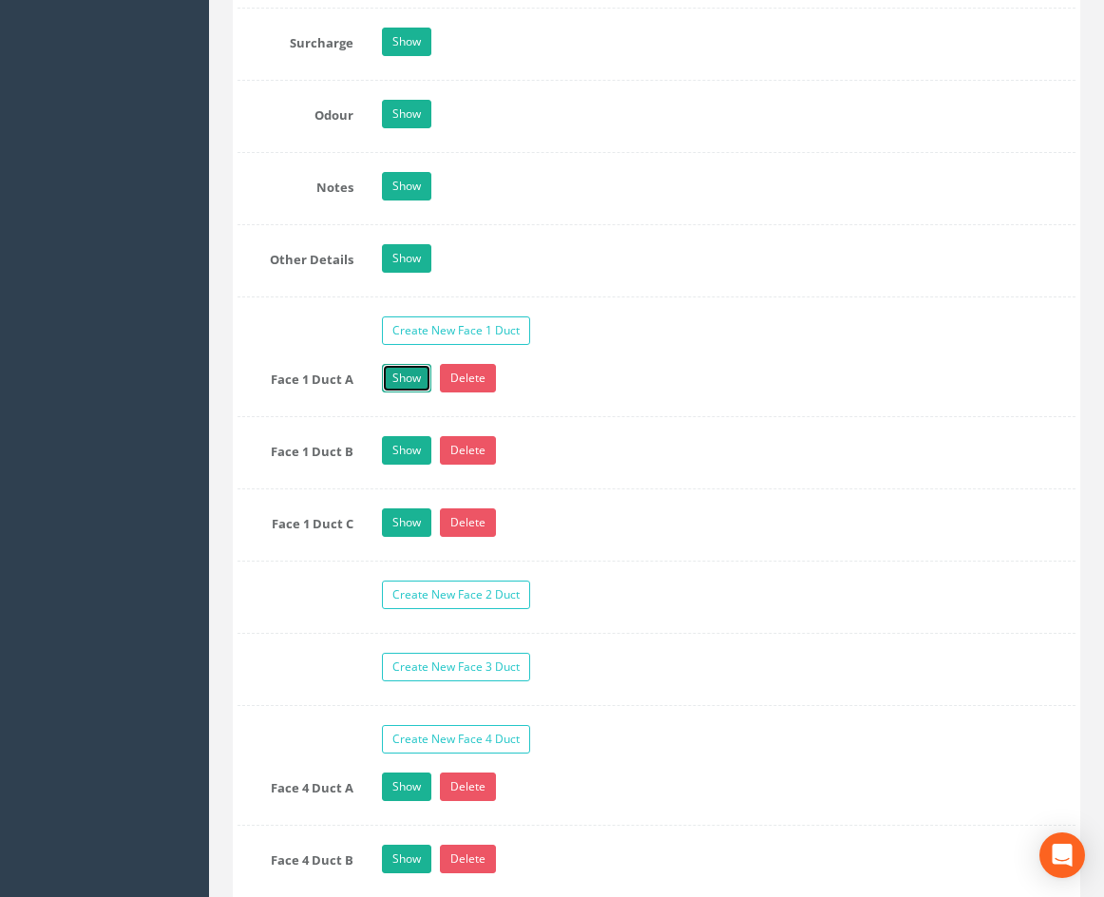
click at [406, 392] on link "Show" at bounding box center [406, 378] width 49 height 29
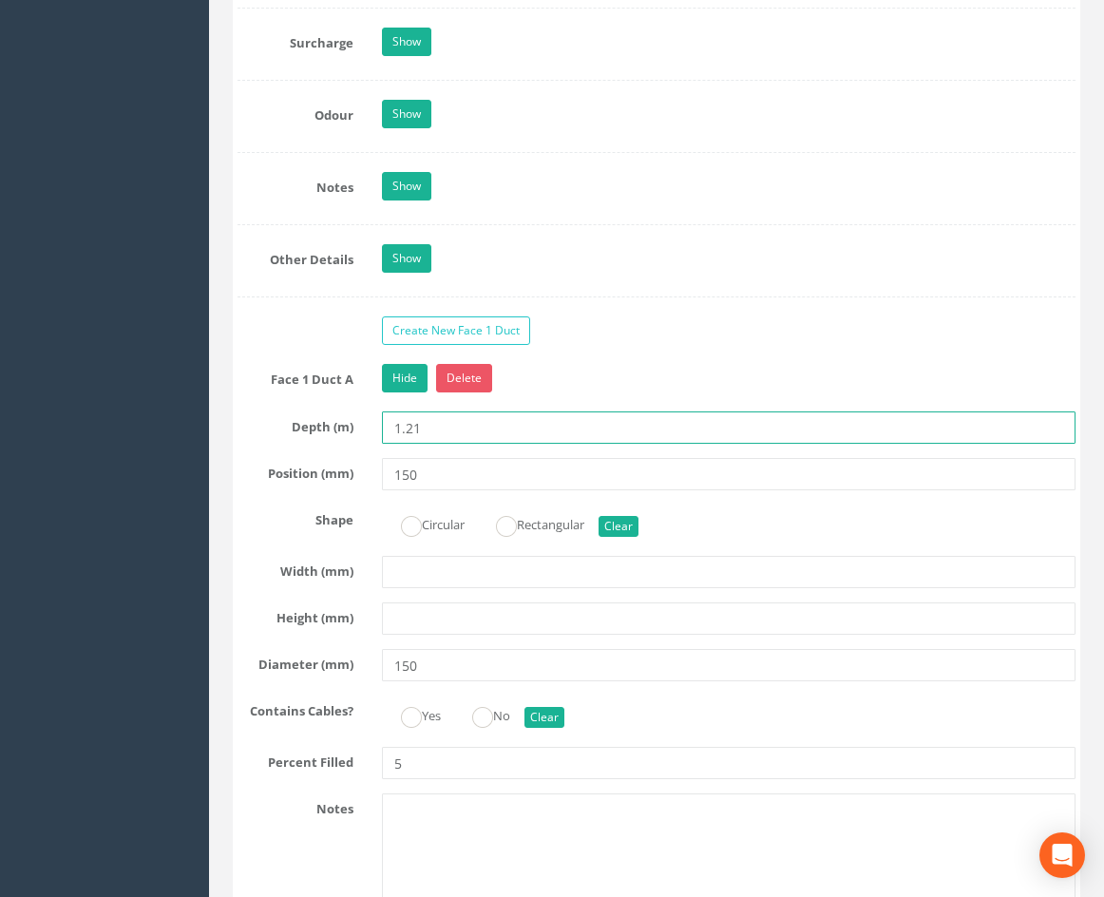
drag, startPoint x: 443, startPoint y: 457, endPoint x: 407, endPoint y: 468, distance: 37.9
click at [407, 444] on input "1.21" at bounding box center [729, 427] width 694 height 32
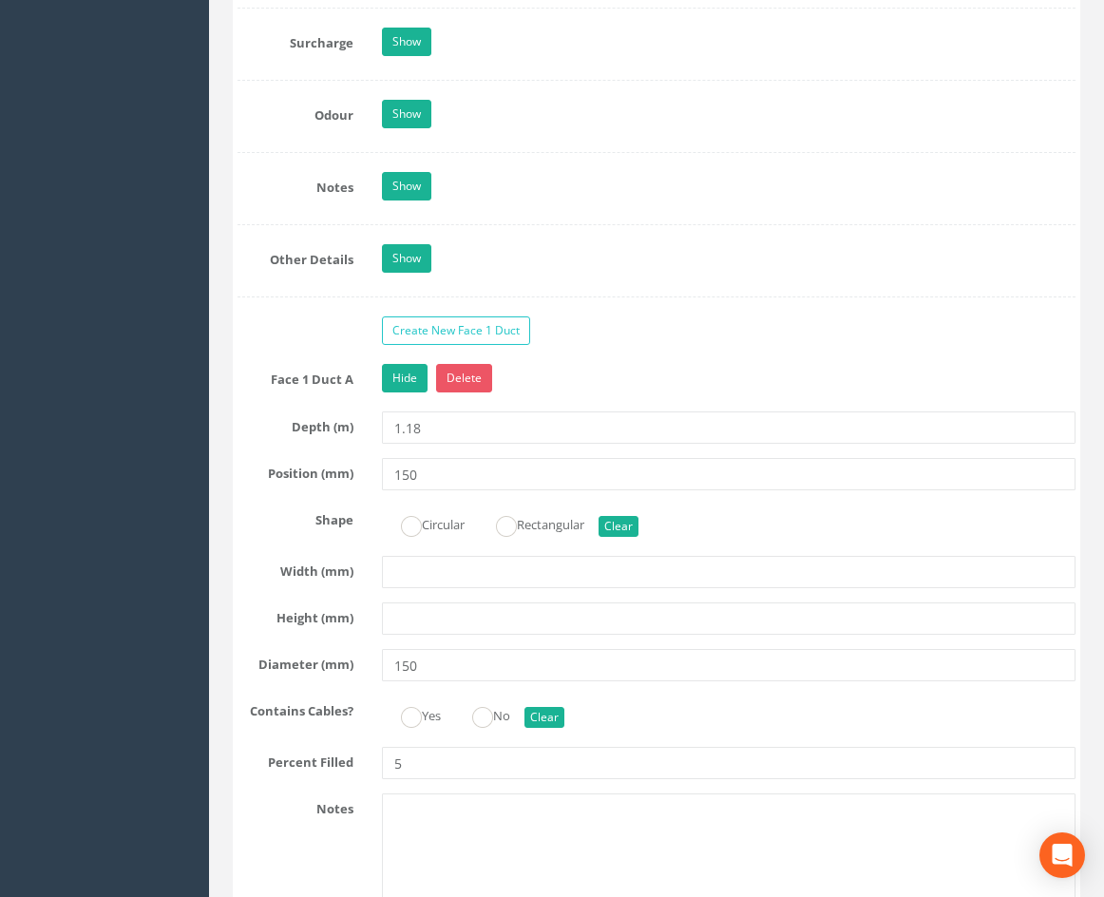
click at [735, 397] on div "Hide Delete" at bounding box center [729, 380] width 722 height 33
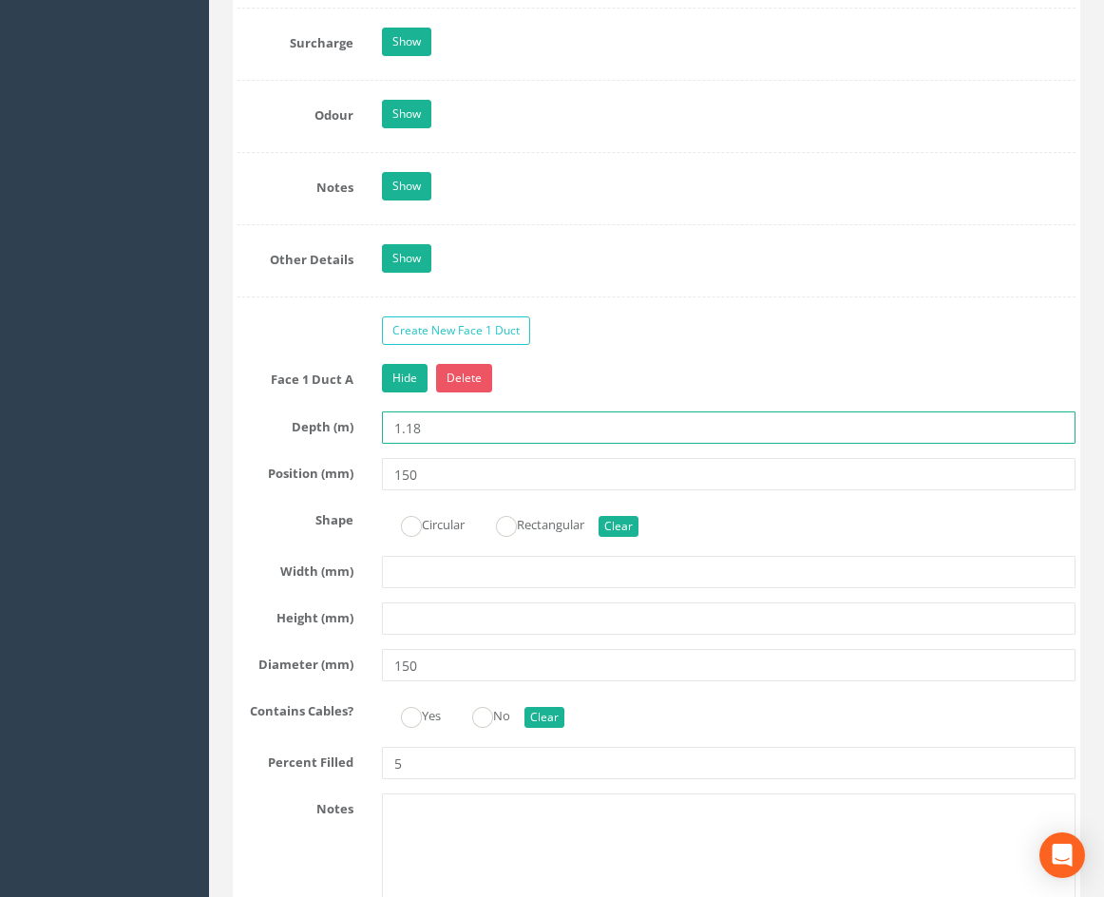
click at [444, 444] on input "1.18" at bounding box center [729, 427] width 694 height 32
type input "1.17"
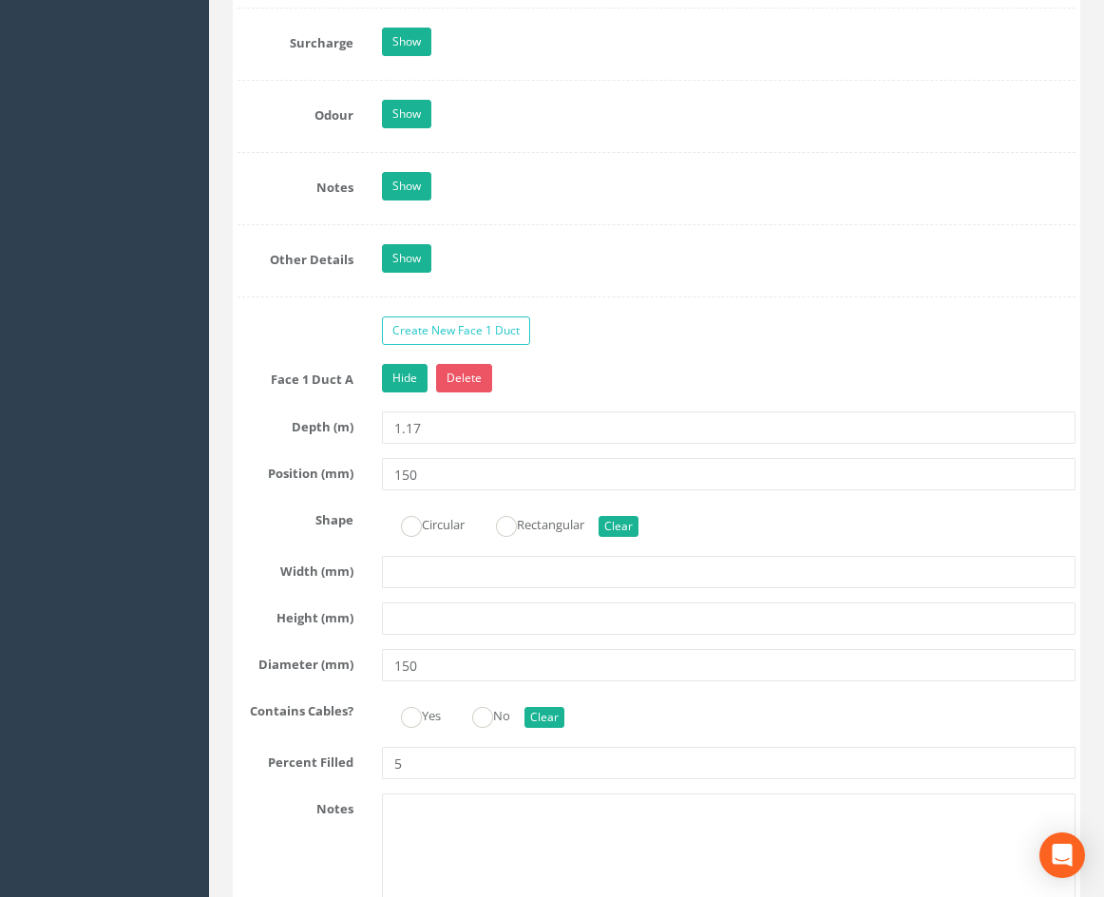
click at [572, 397] on div "Hide Delete" at bounding box center [729, 380] width 722 height 33
click at [401, 392] on link "Hide" at bounding box center [405, 378] width 46 height 29
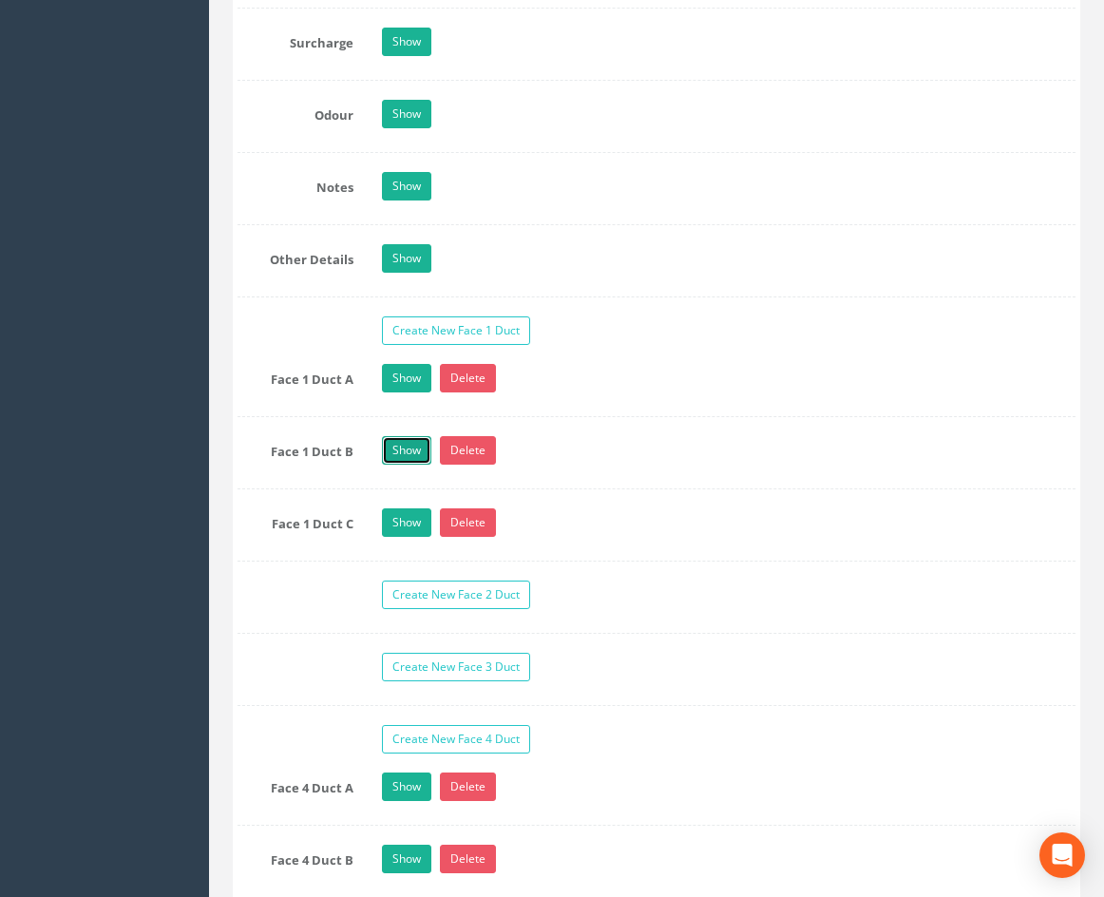
click at [406, 465] on link "Show" at bounding box center [406, 450] width 49 height 29
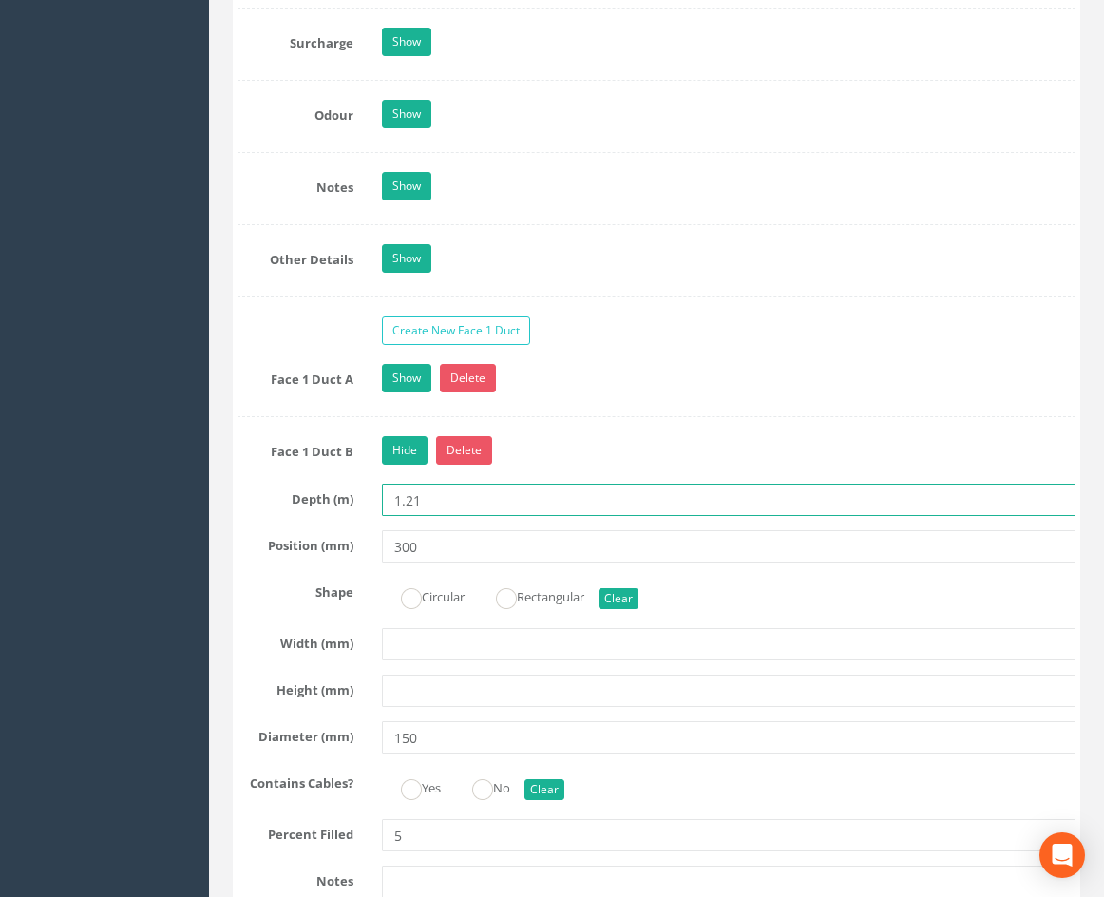
click at [440, 516] on input "1.21" at bounding box center [729, 500] width 694 height 32
type input "1.17"
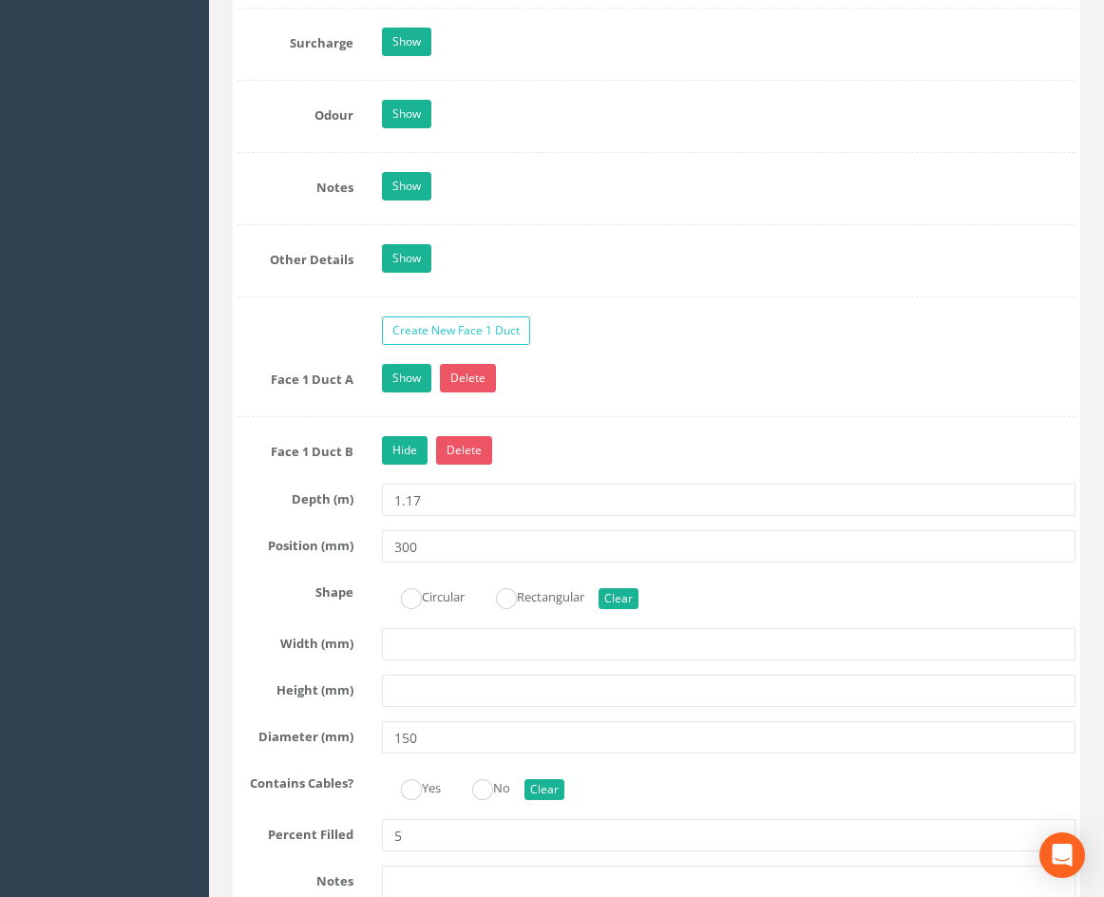
click at [646, 469] on div "Hide Delete" at bounding box center [729, 452] width 722 height 33
click at [408, 465] on link "Hide" at bounding box center [405, 450] width 46 height 29
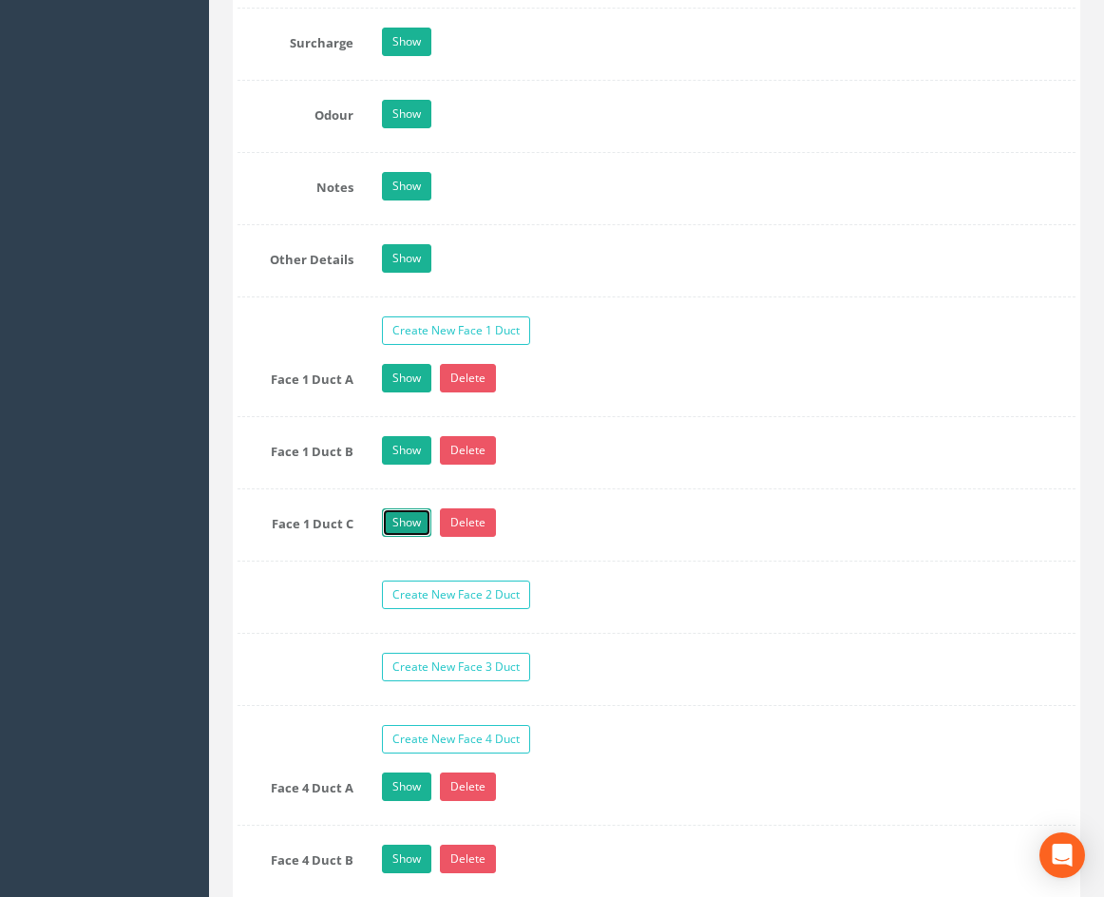
click at [408, 537] on link "Show" at bounding box center [406, 522] width 49 height 29
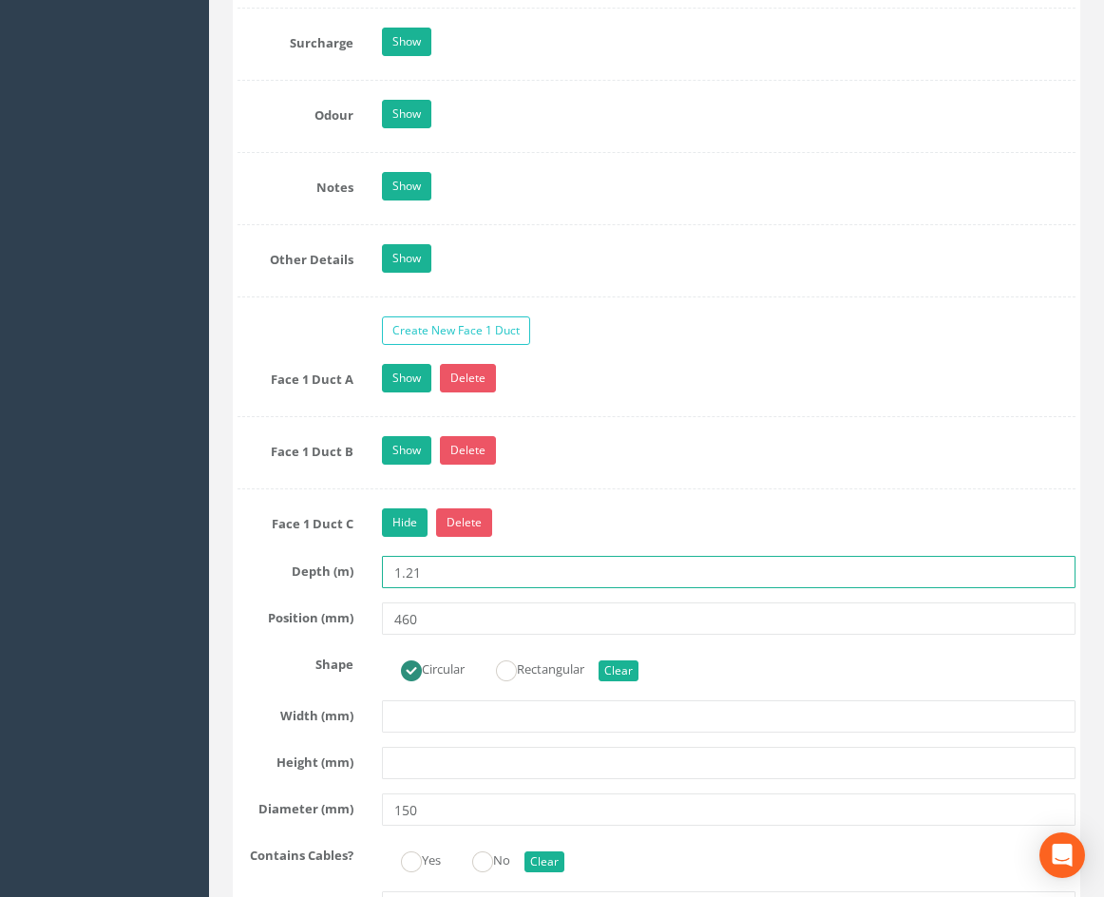
drag, startPoint x: 449, startPoint y: 603, endPoint x: 408, endPoint y: 608, distance: 42.1
click at [408, 588] on input "1.21" at bounding box center [729, 572] width 694 height 32
type input "1.17"
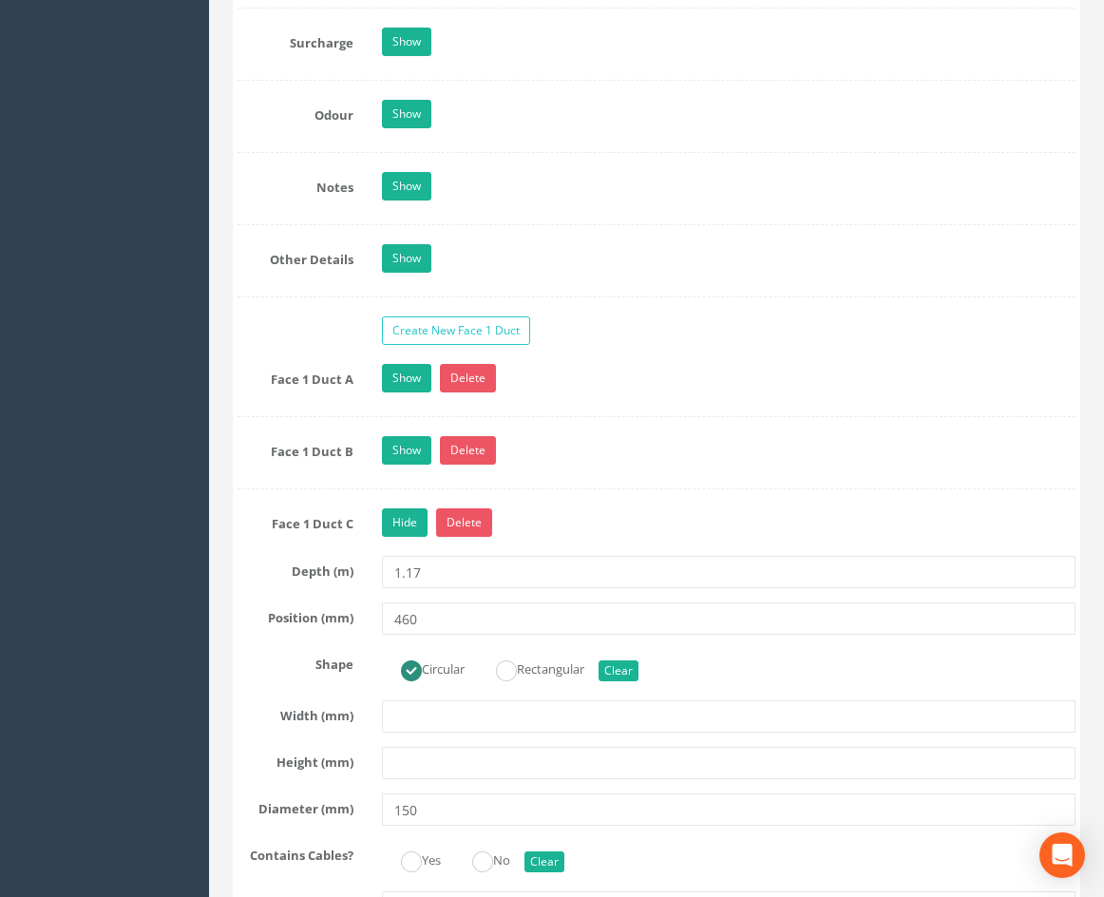
click at [612, 542] on div "Hide Delete" at bounding box center [729, 524] width 722 height 33
click at [405, 537] on link "Hide" at bounding box center [405, 522] width 46 height 29
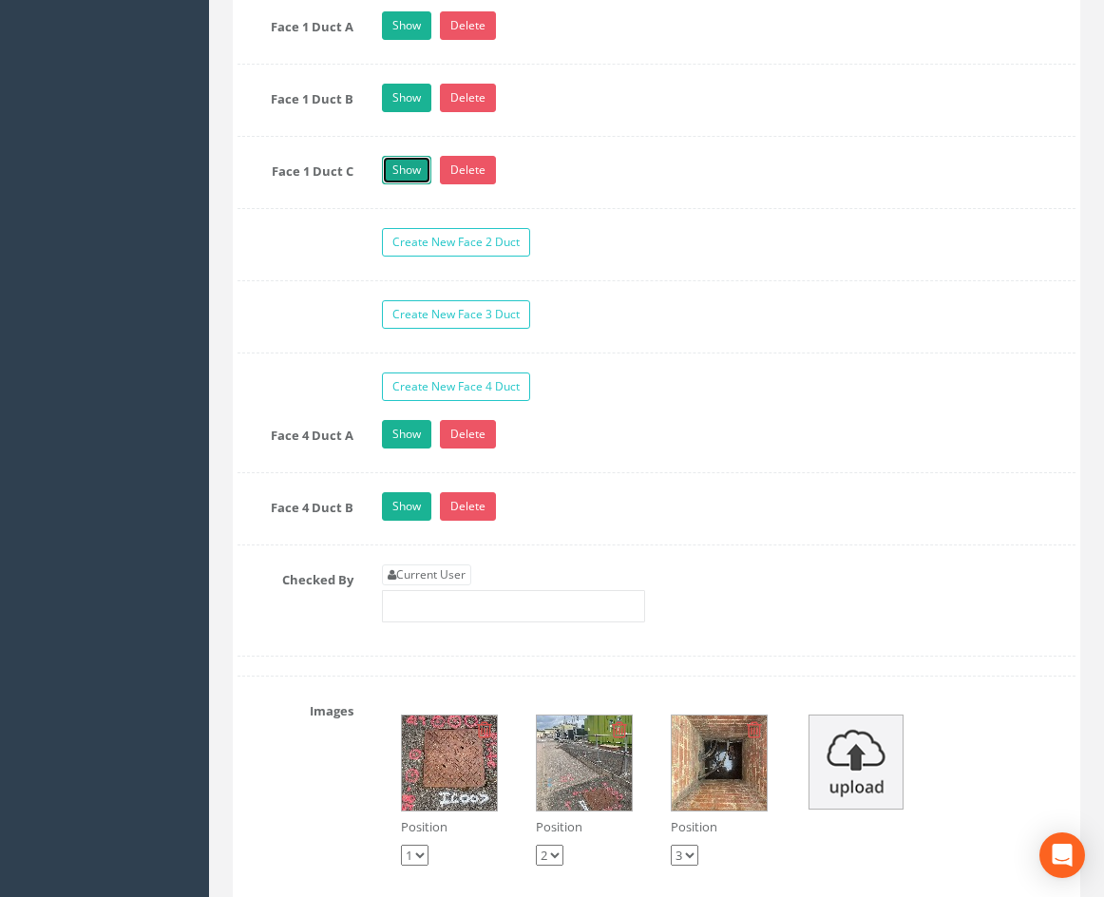
scroll to position [3902, 0]
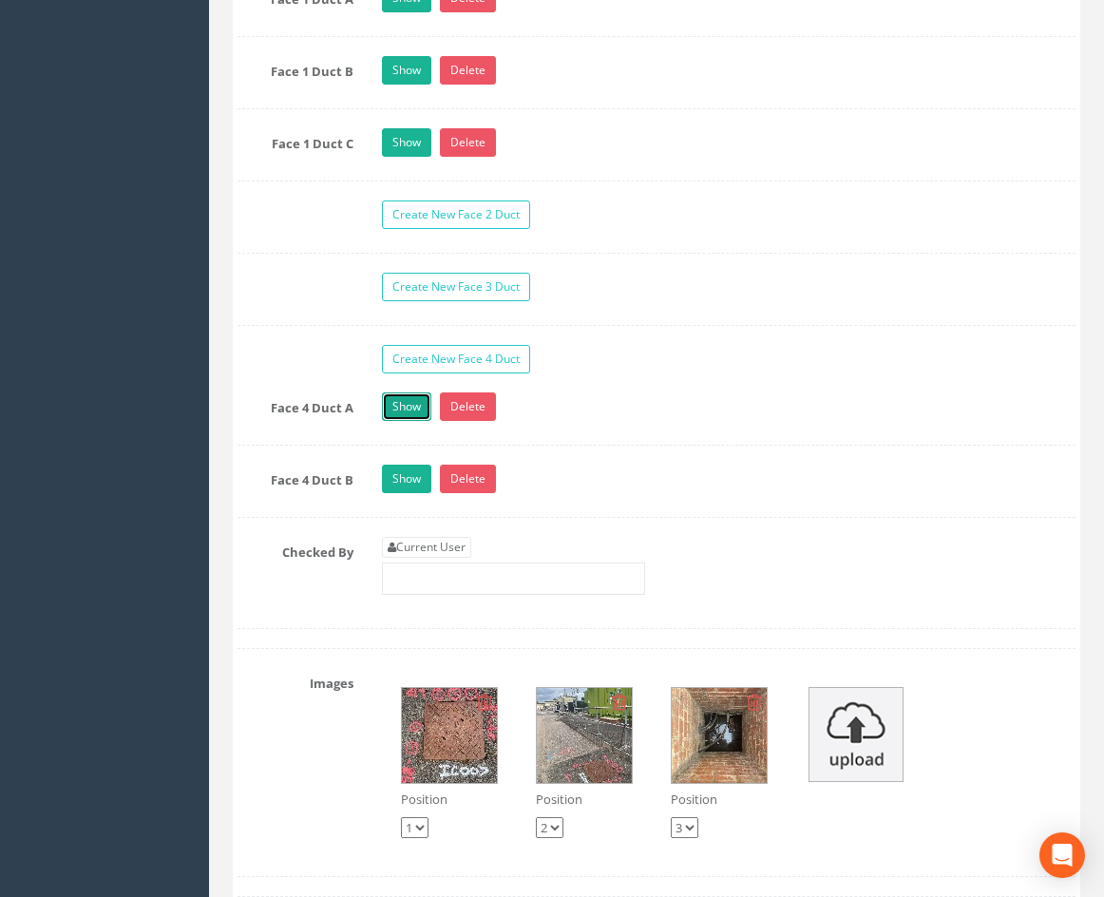
click at [410, 421] on link "Show" at bounding box center [406, 406] width 49 height 29
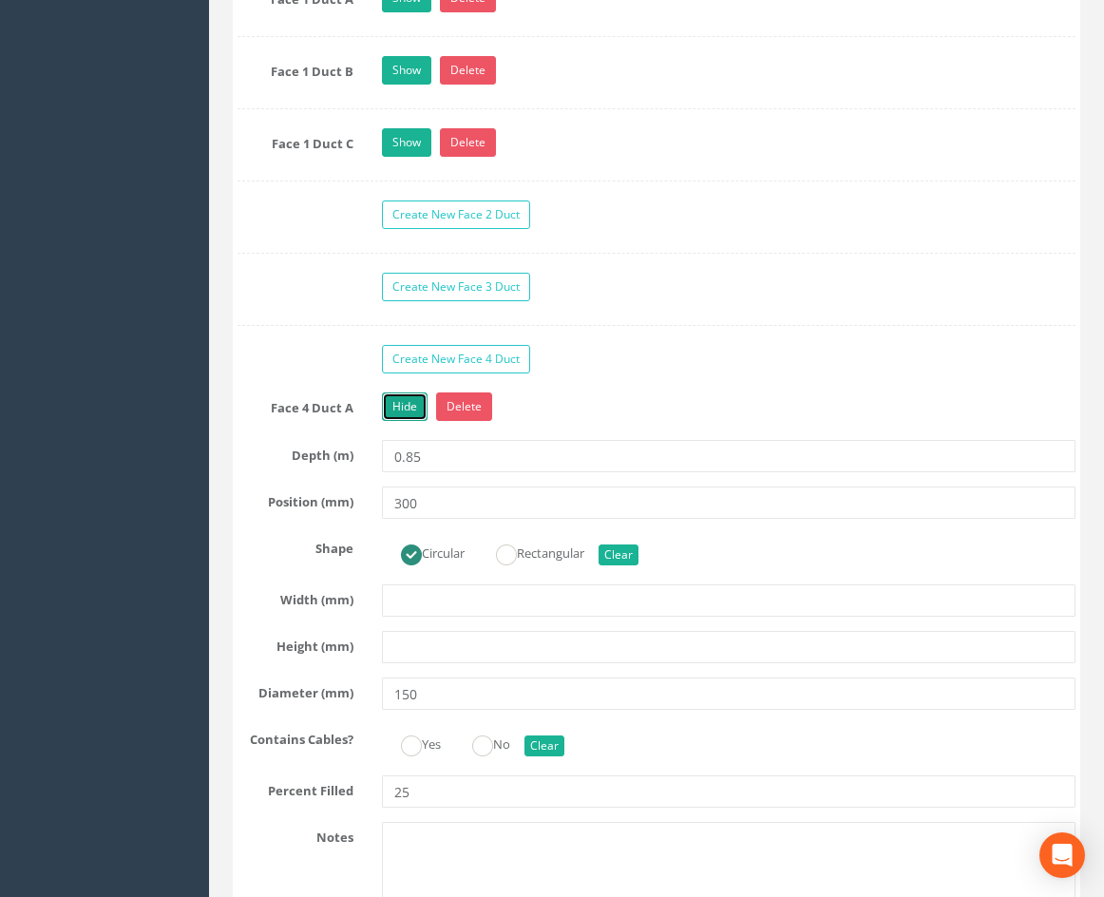
click at [412, 421] on link "Hide" at bounding box center [405, 406] width 46 height 29
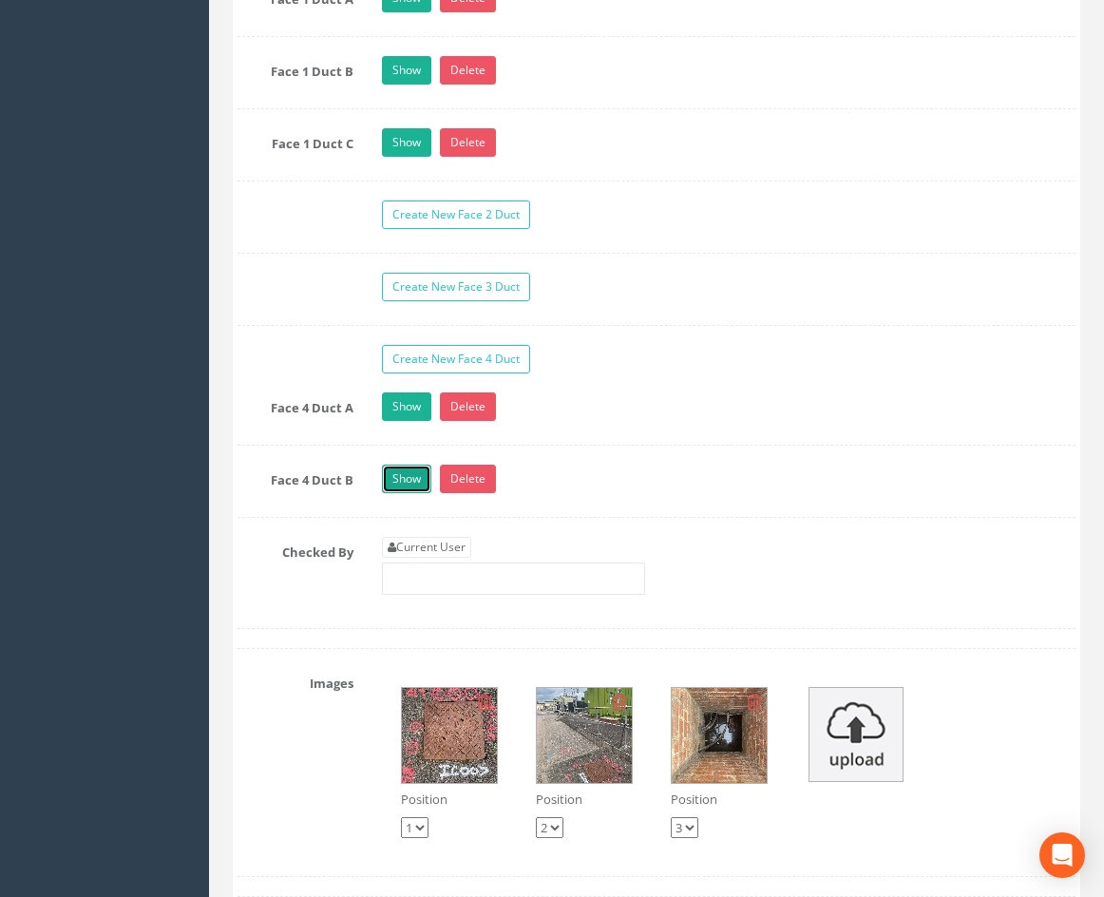
click at [400, 493] on link "Show" at bounding box center [406, 479] width 49 height 29
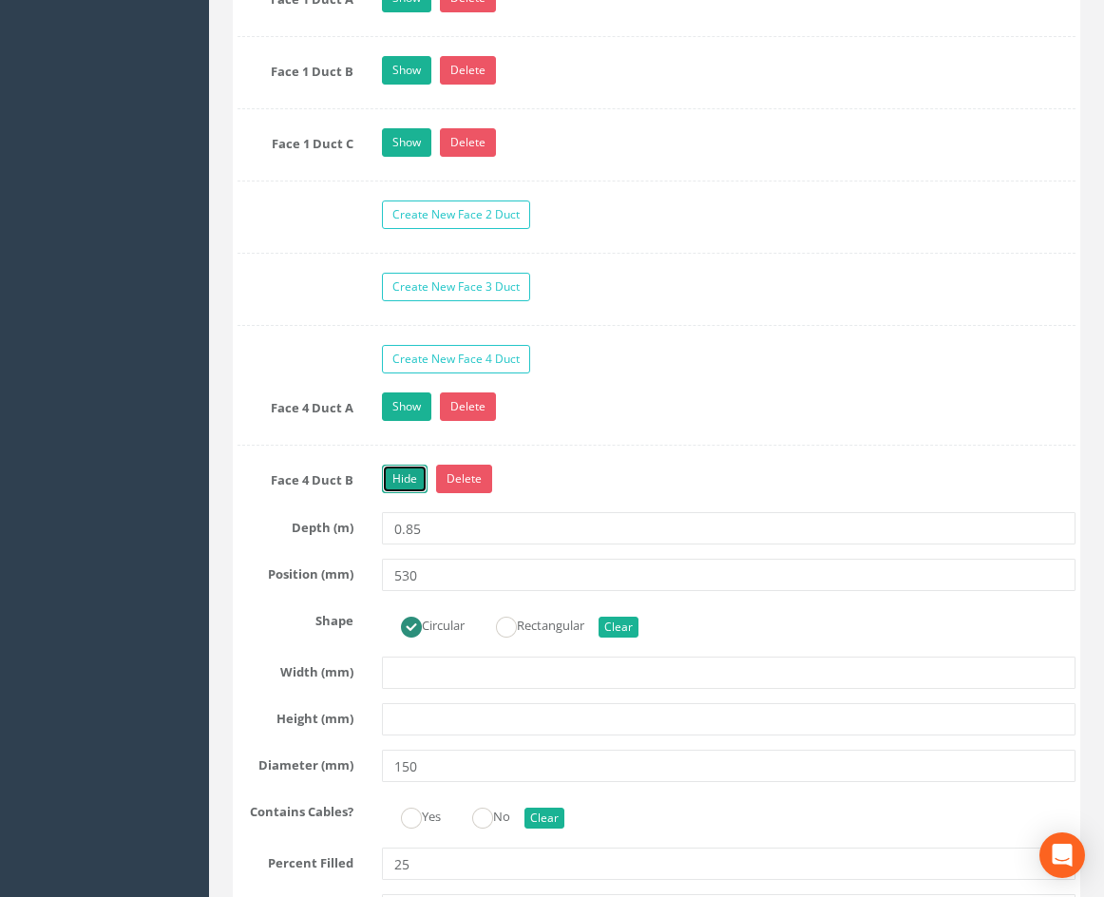
click at [409, 493] on link "Hide" at bounding box center [405, 479] width 46 height 29
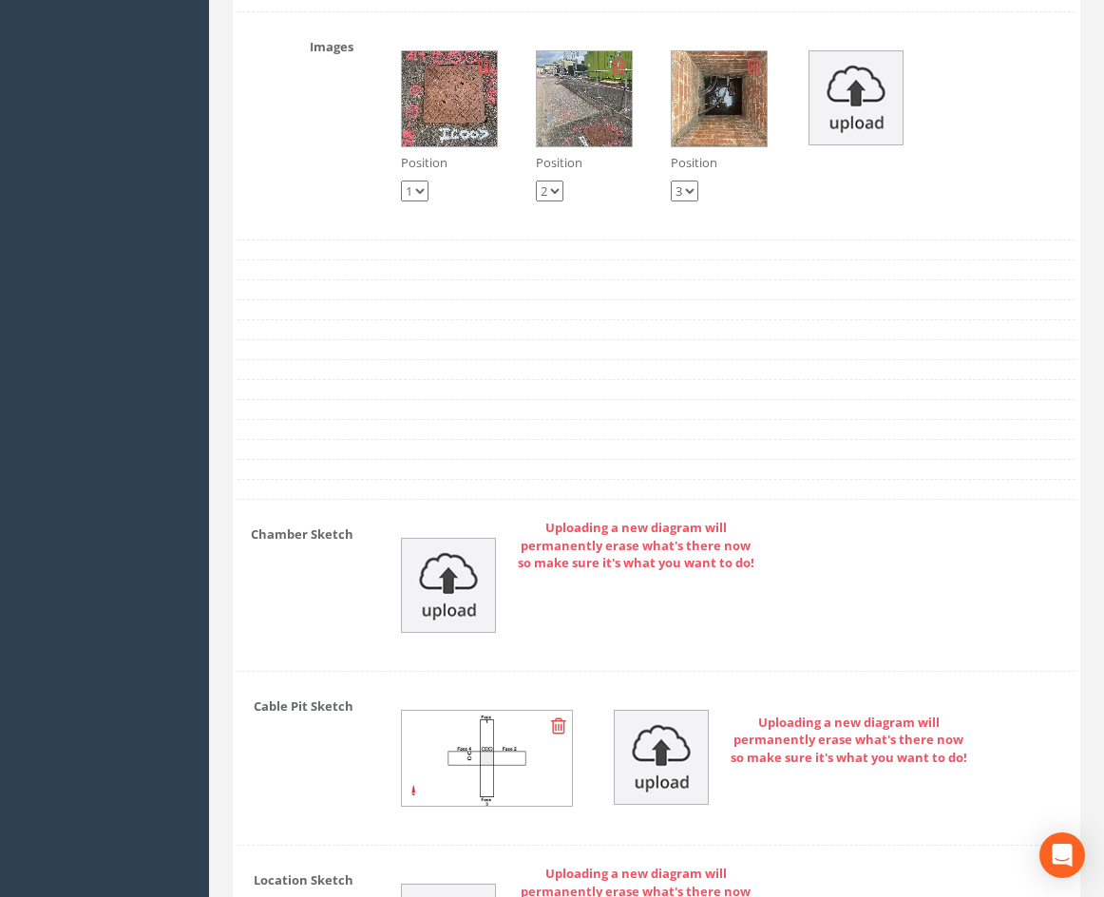
scroll to position [4567, 0]
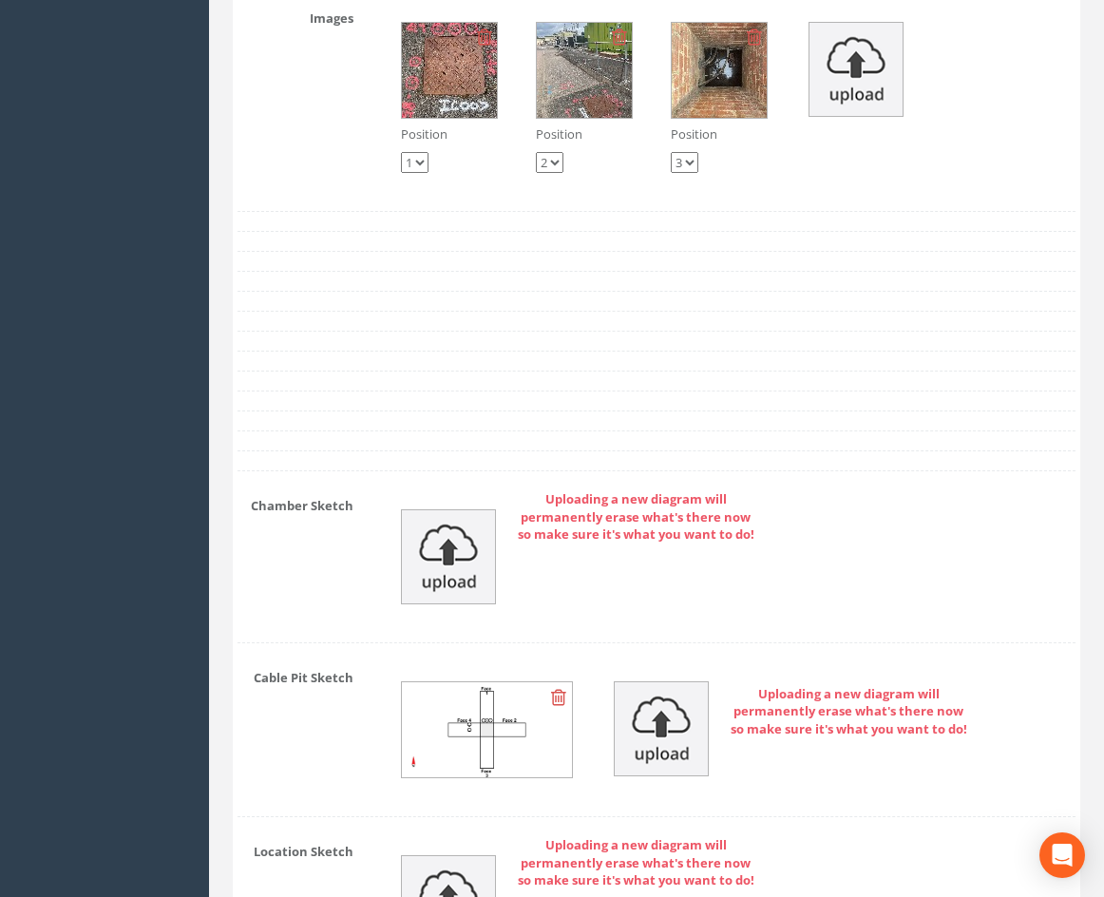
click at [468, 102] on img at bounding box center [449, 70] width 95 height 95
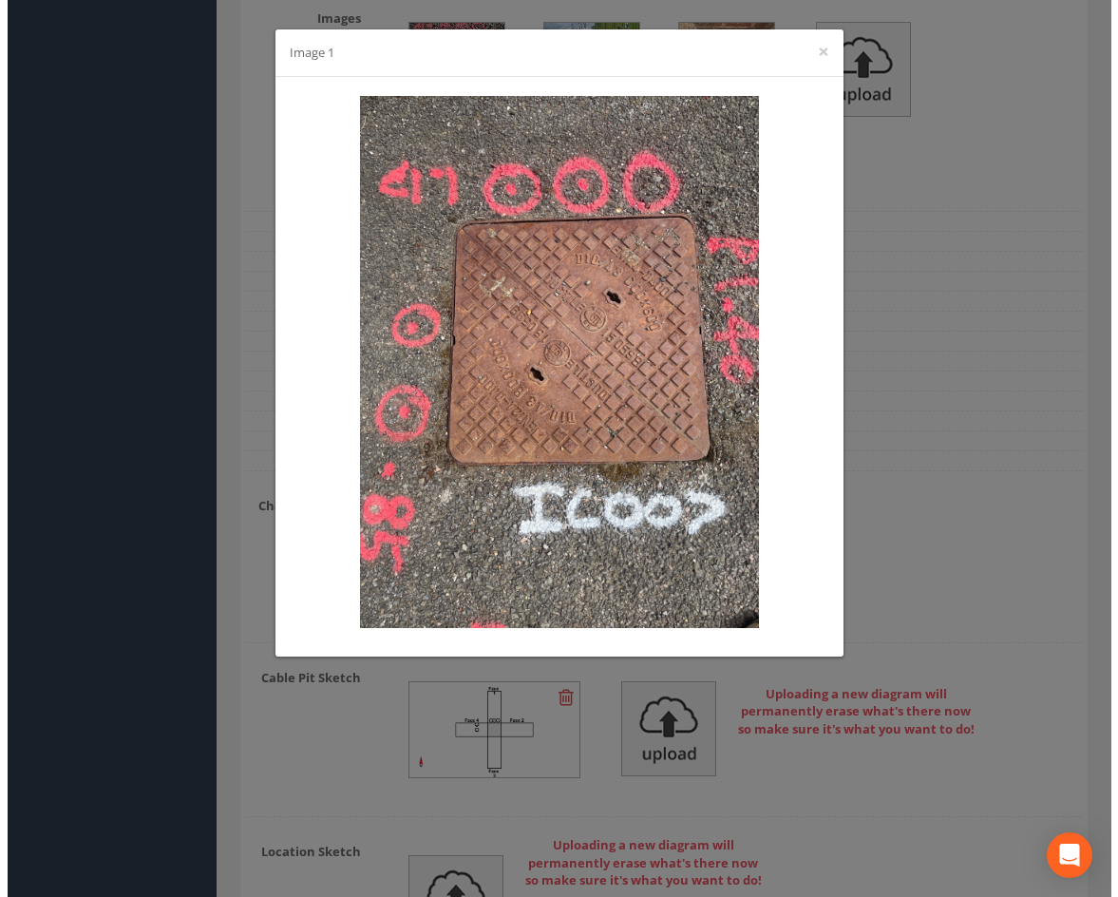
scroll to position [4548, 0]
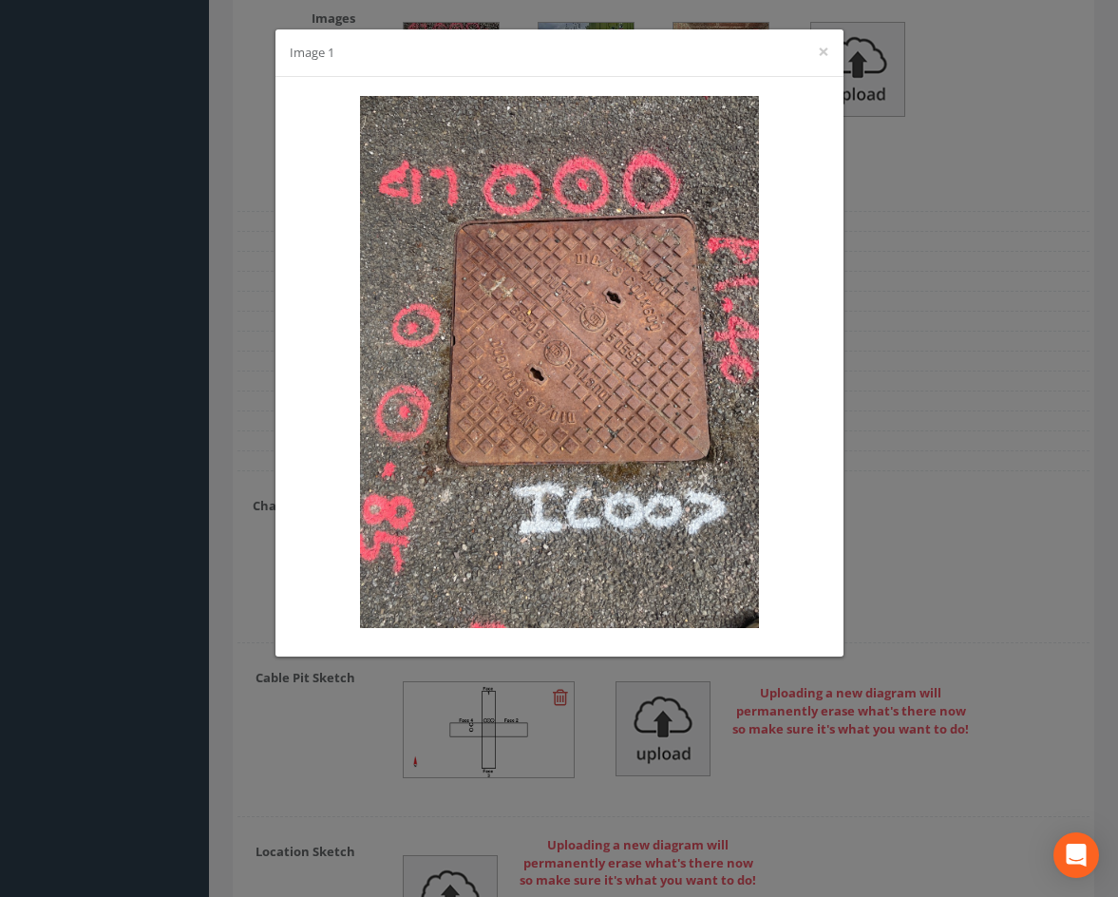
click at [977, 458] on div "Image 1 ×" at bounding box center [559, 448] width 1118 height 897
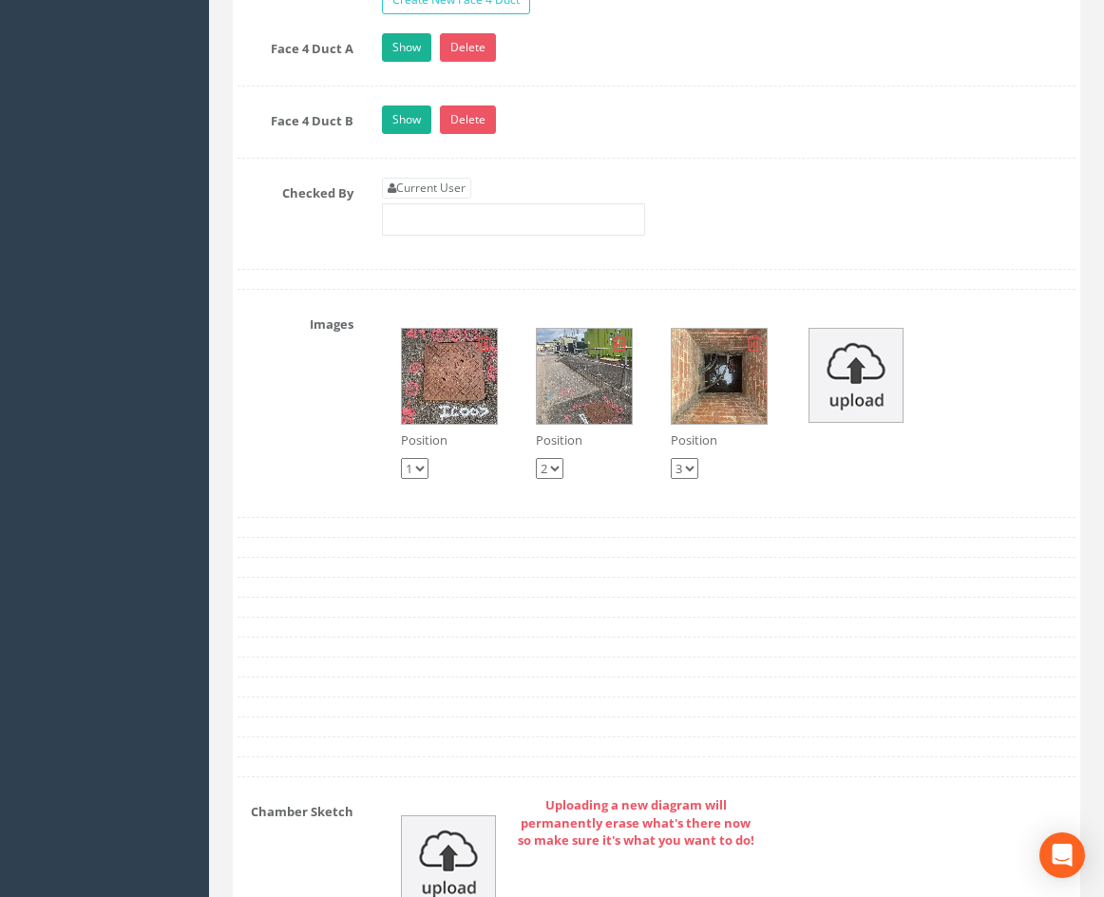
scroll to position [4237, 0]
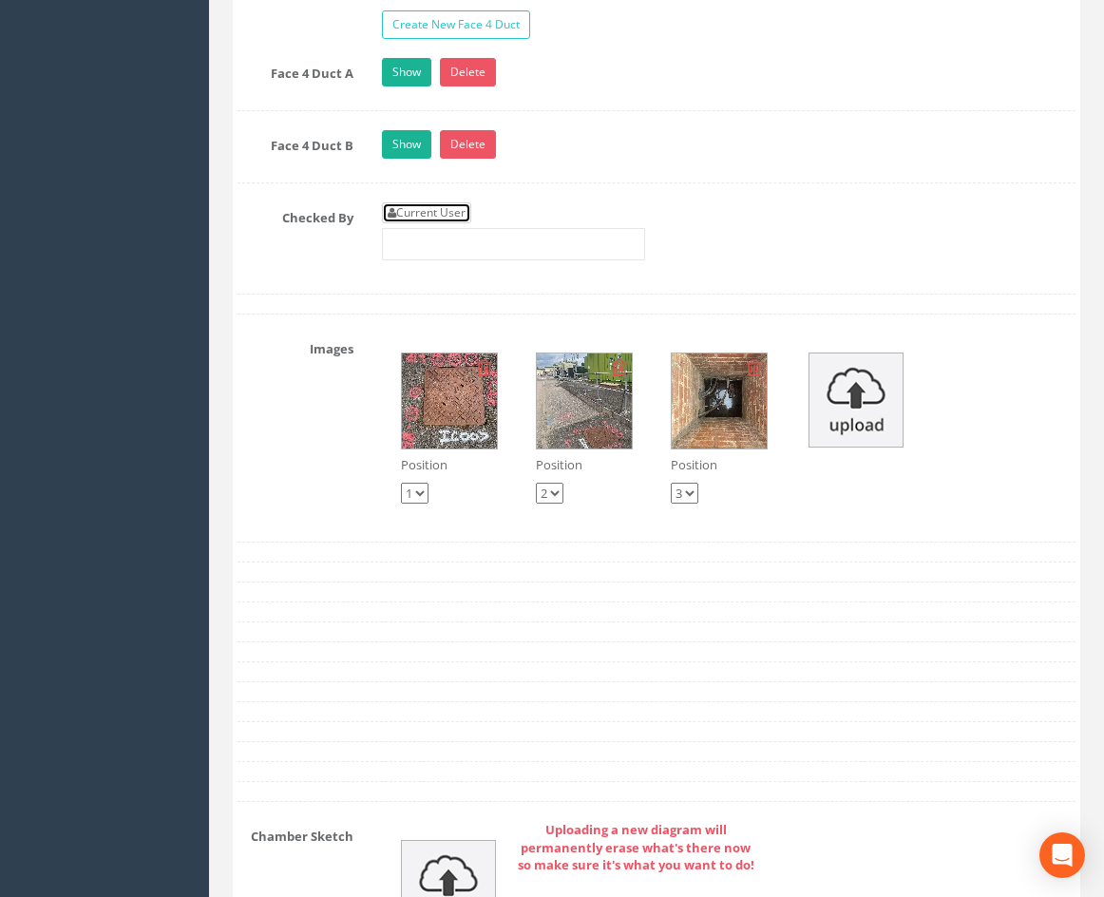
click at [430, 223] on link "Current User" at bounding box center [426, 212] width 89 height 21
type input "[PERSON_NAME]"
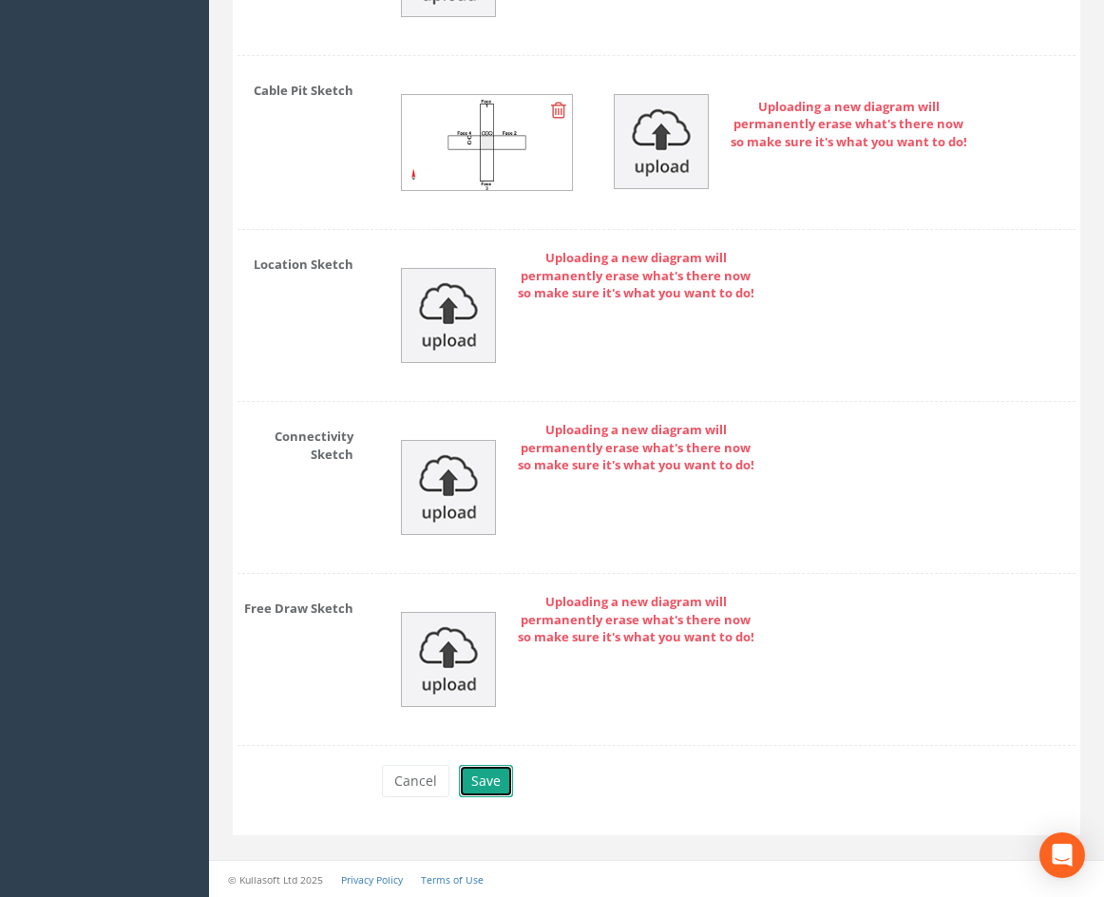
click at [508, 773] on button "Save" at bounding box center [486, 781] width 54 height 32
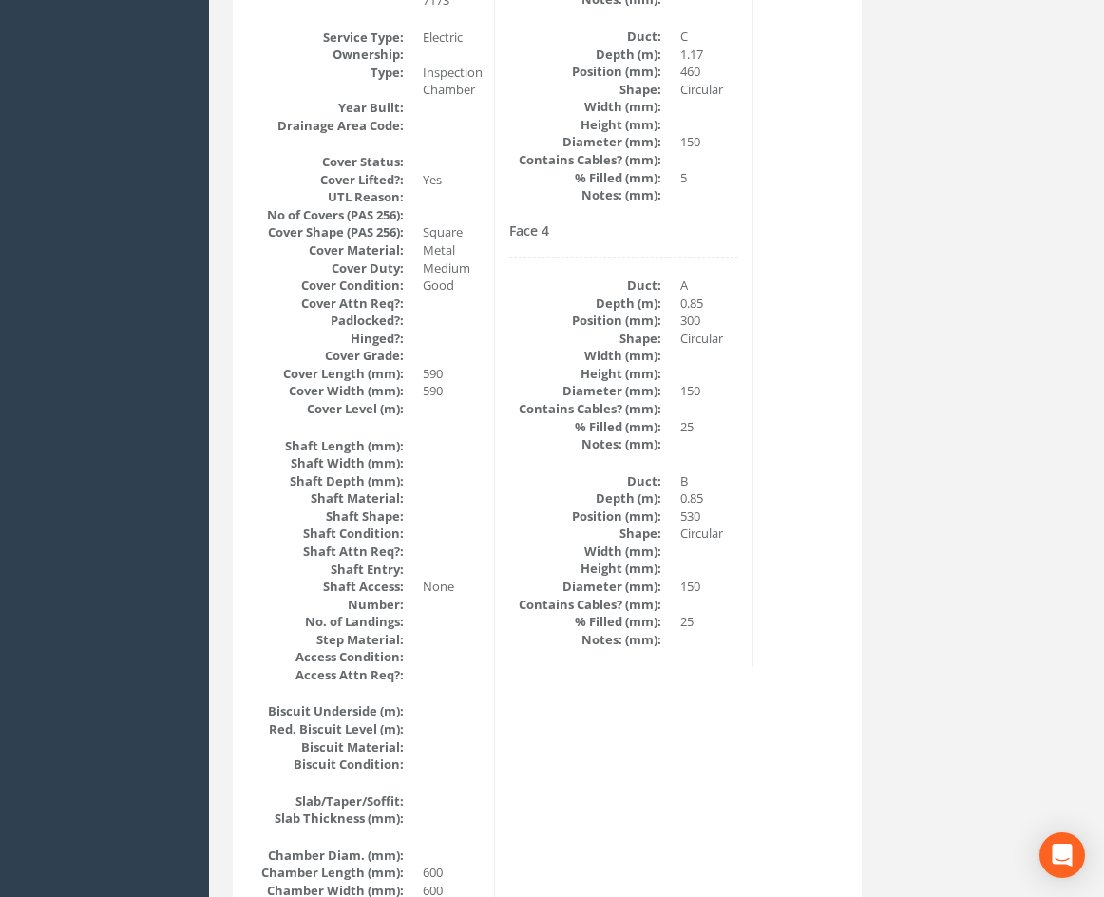
scroll to position [0, 0]
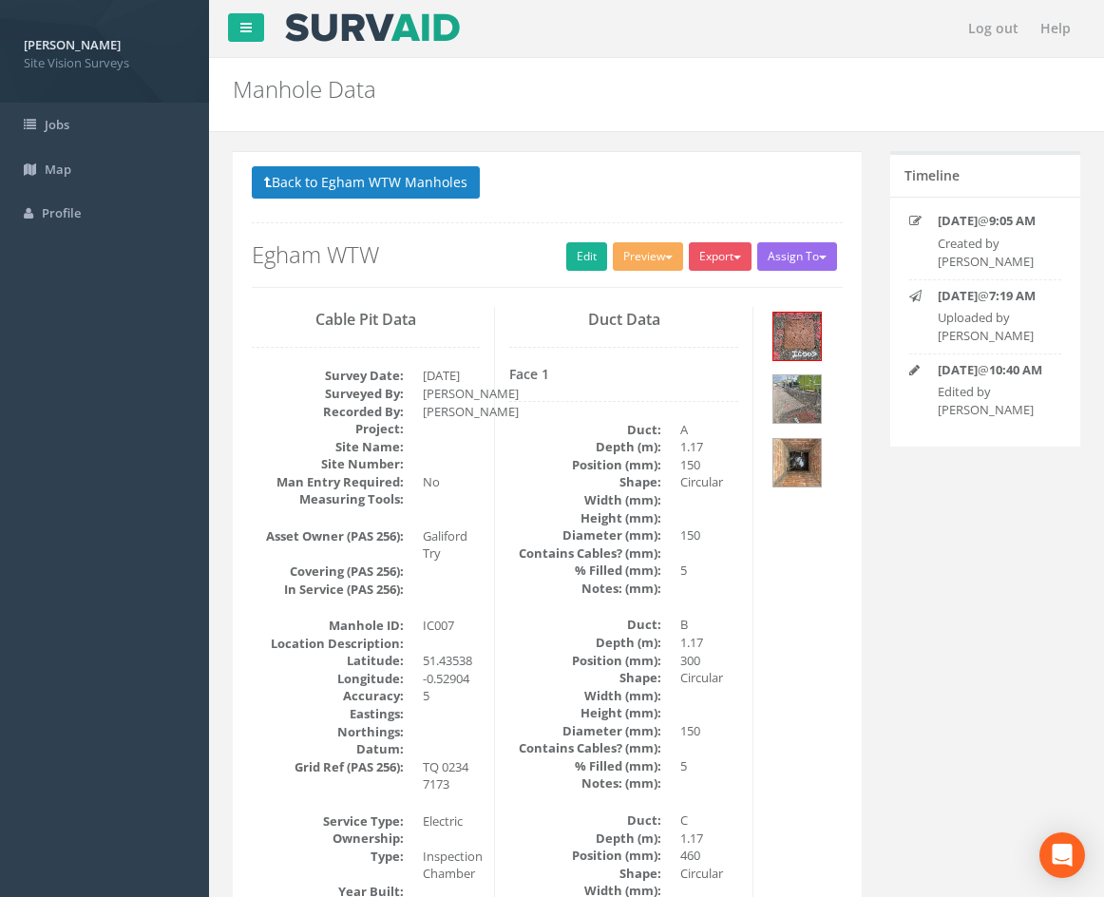
drag, startPoint x: 716, startPoint y: 553, endPoint x: 742, endPoint y: 233, distance: 321.2
click at [806, 453] on img at bounding box center [797, 463] width 48 height 48
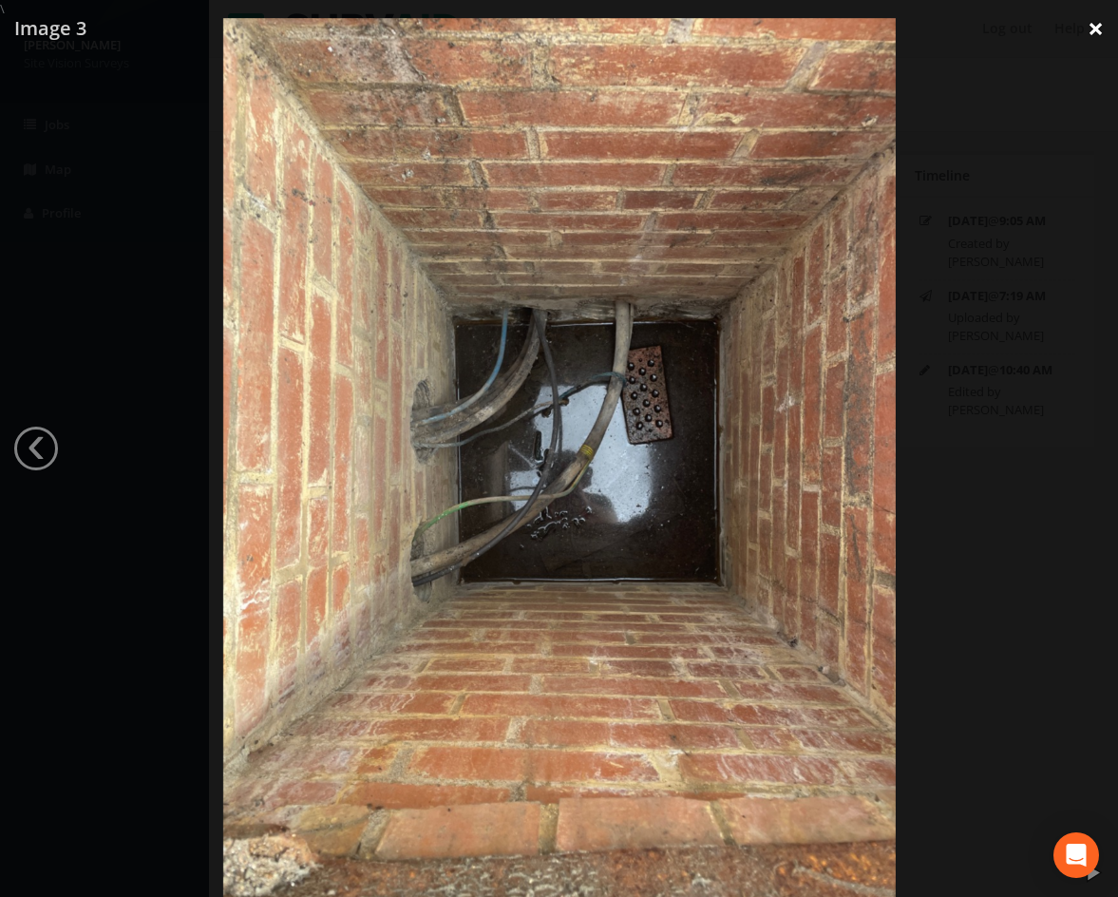
click at [1090, 31] on link "×" at bounding box center [1096, 28] width 45 height 57
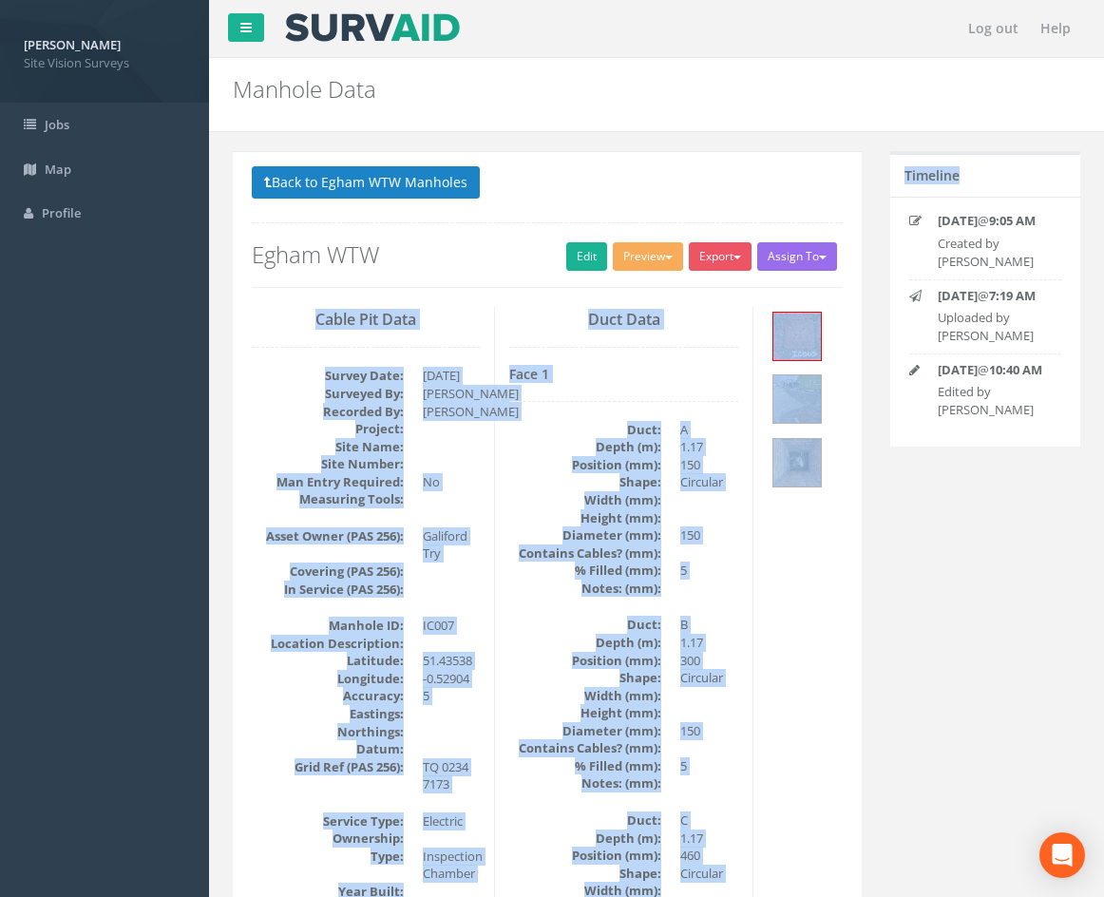
drag, startPoint x: 879, startPoint y: 227, endPoint x: 870, endPoint y: 245, distance: 20.0
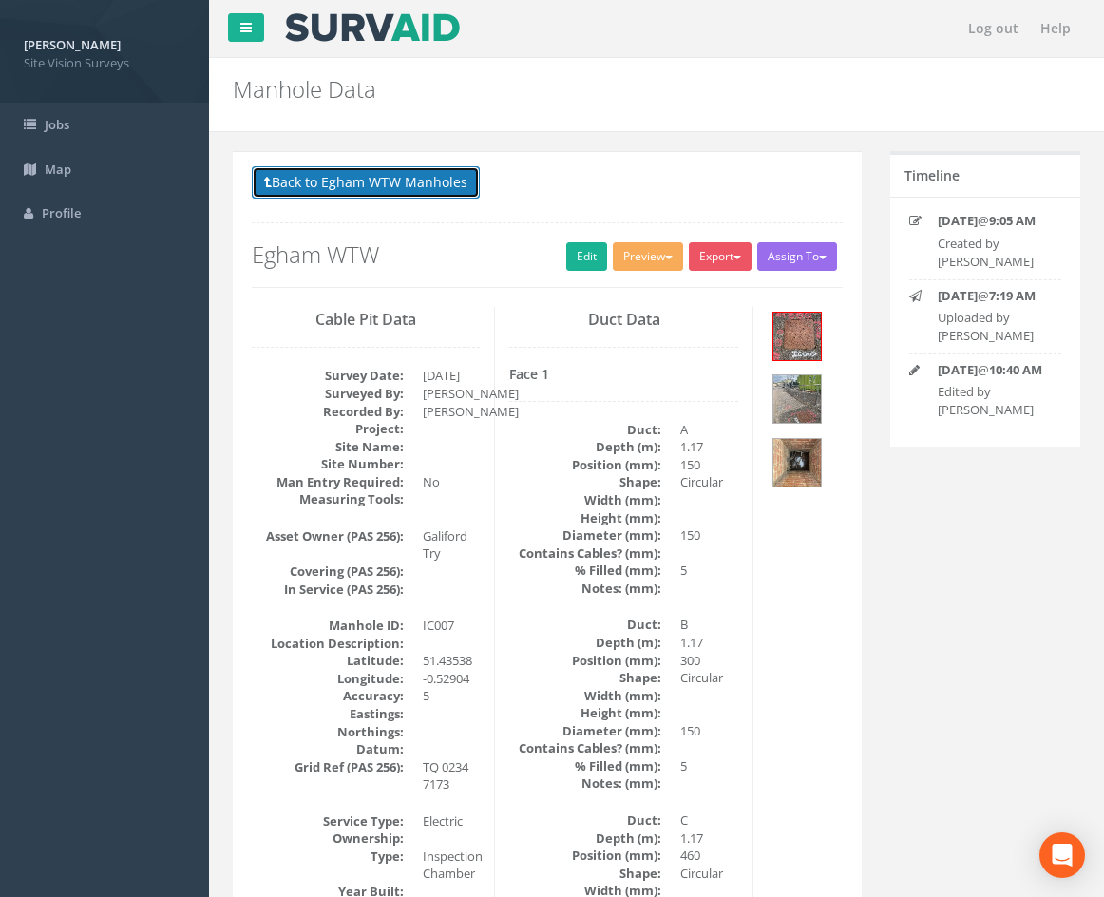
click at [373, 181] on button "Back to Egham WTW Manholes" at bounding box center [366, 182] width 228 height 32
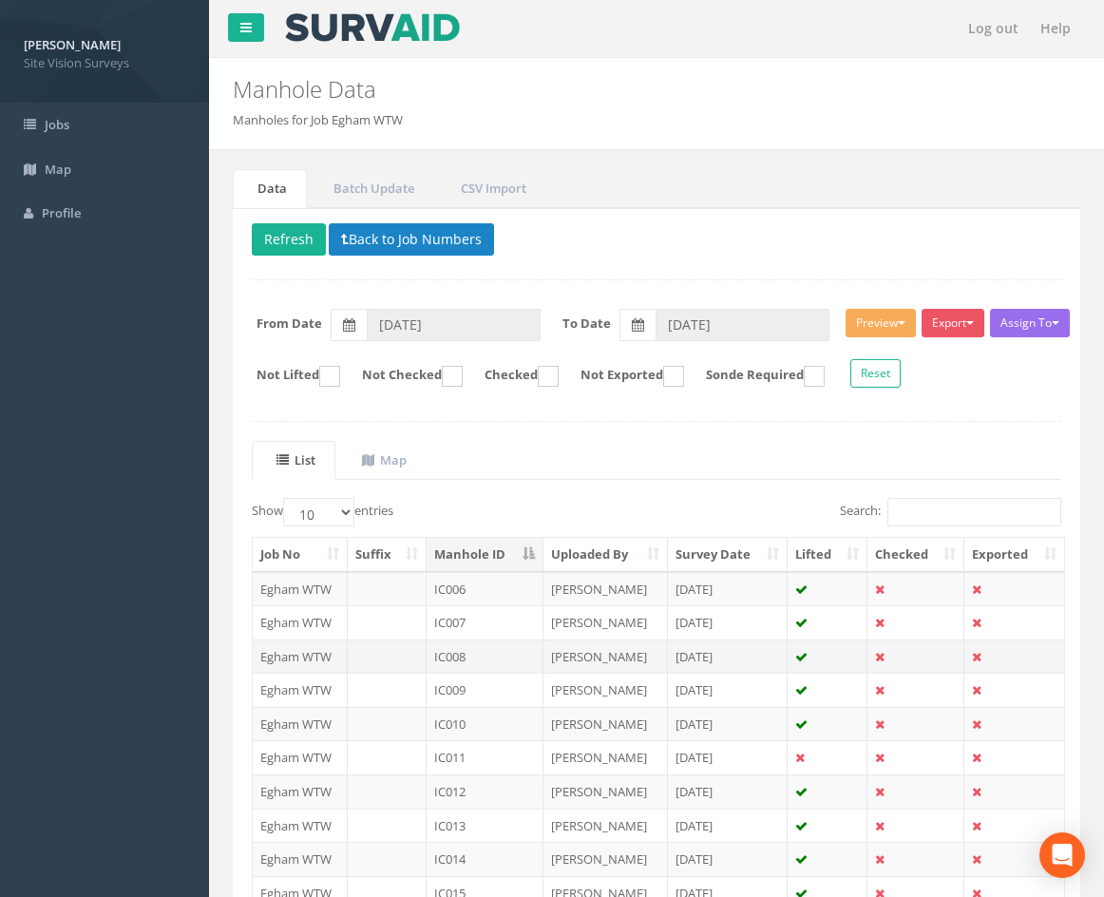
click at [494, 658] on td "IC008" at bounding box center [485, 656] width 117 height 34
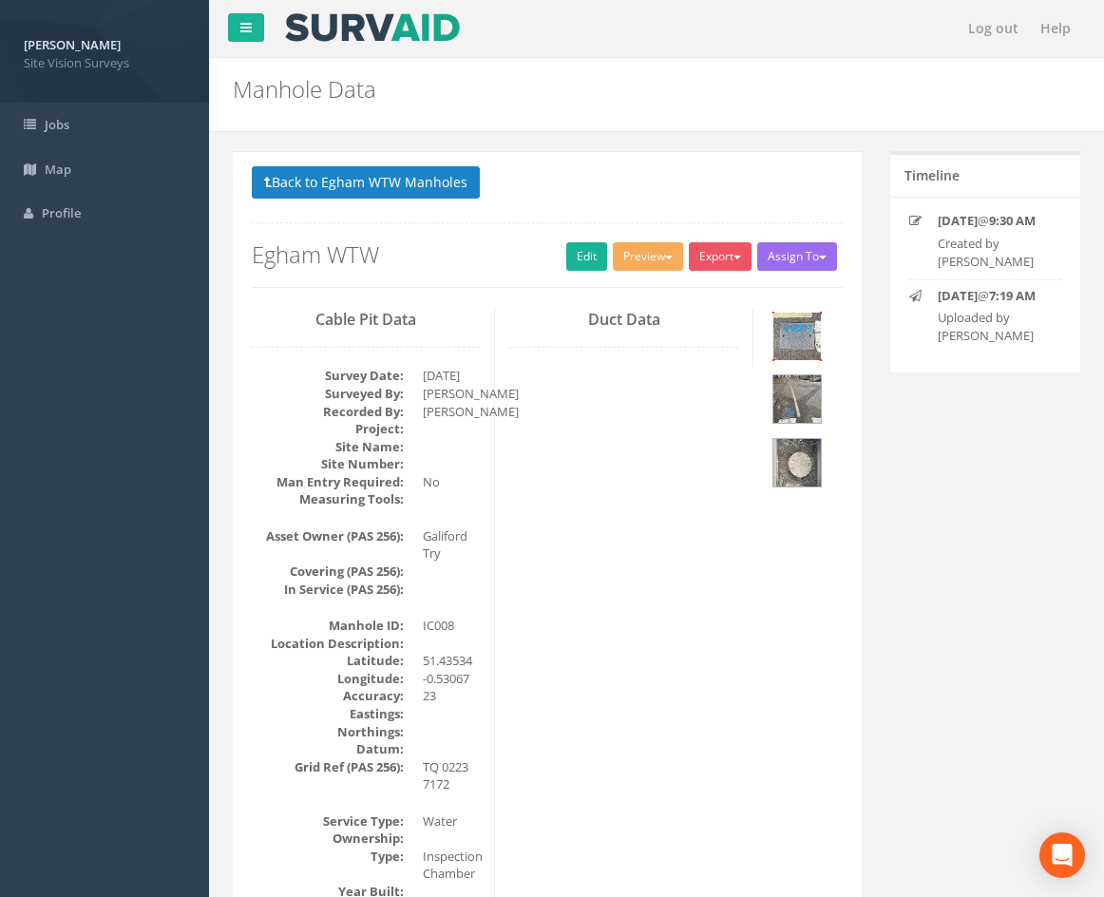
click at [809, 341] on img at bounding box center [797, 337] width 48 height 48
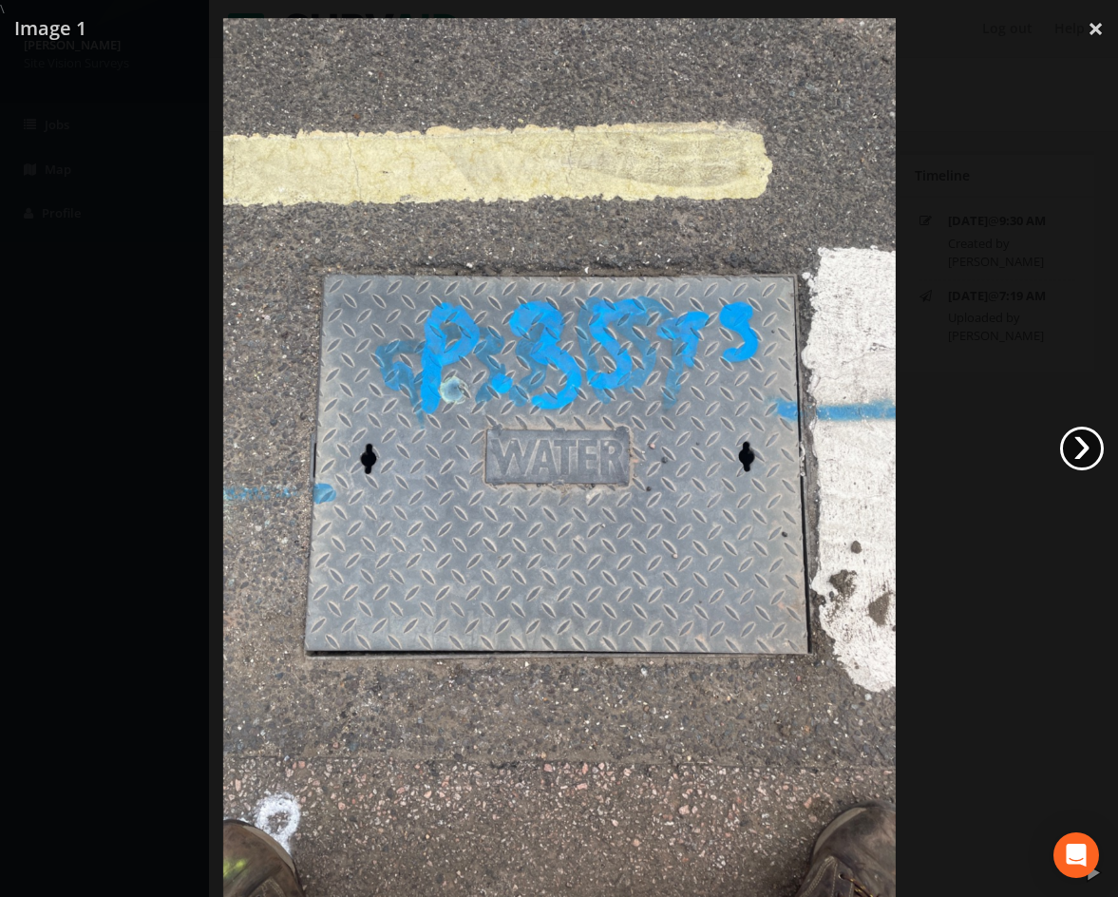
click at [1076, 449] on link "›" at bounding box center [1082, 449] width 44 height 44
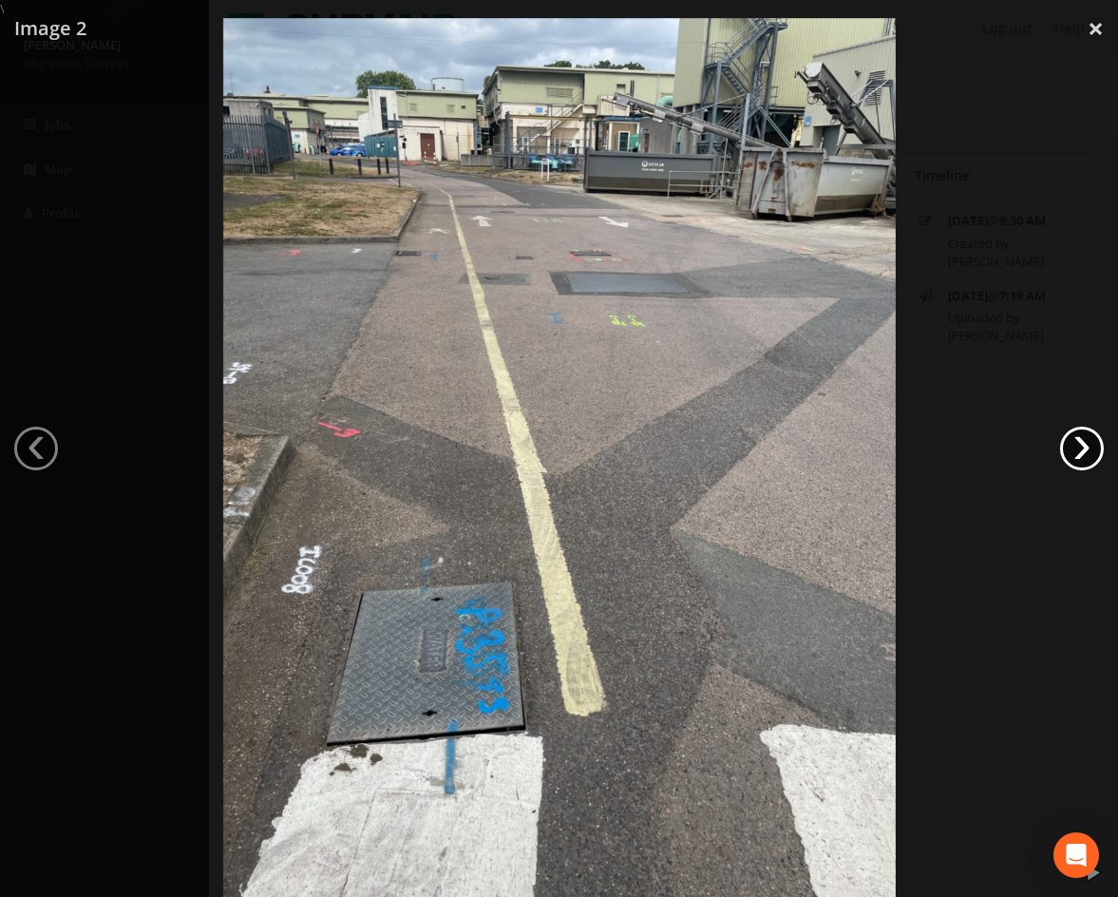
click at [1076, 455] on link "›" at bounding box center [1082, 449] width 44 height 44
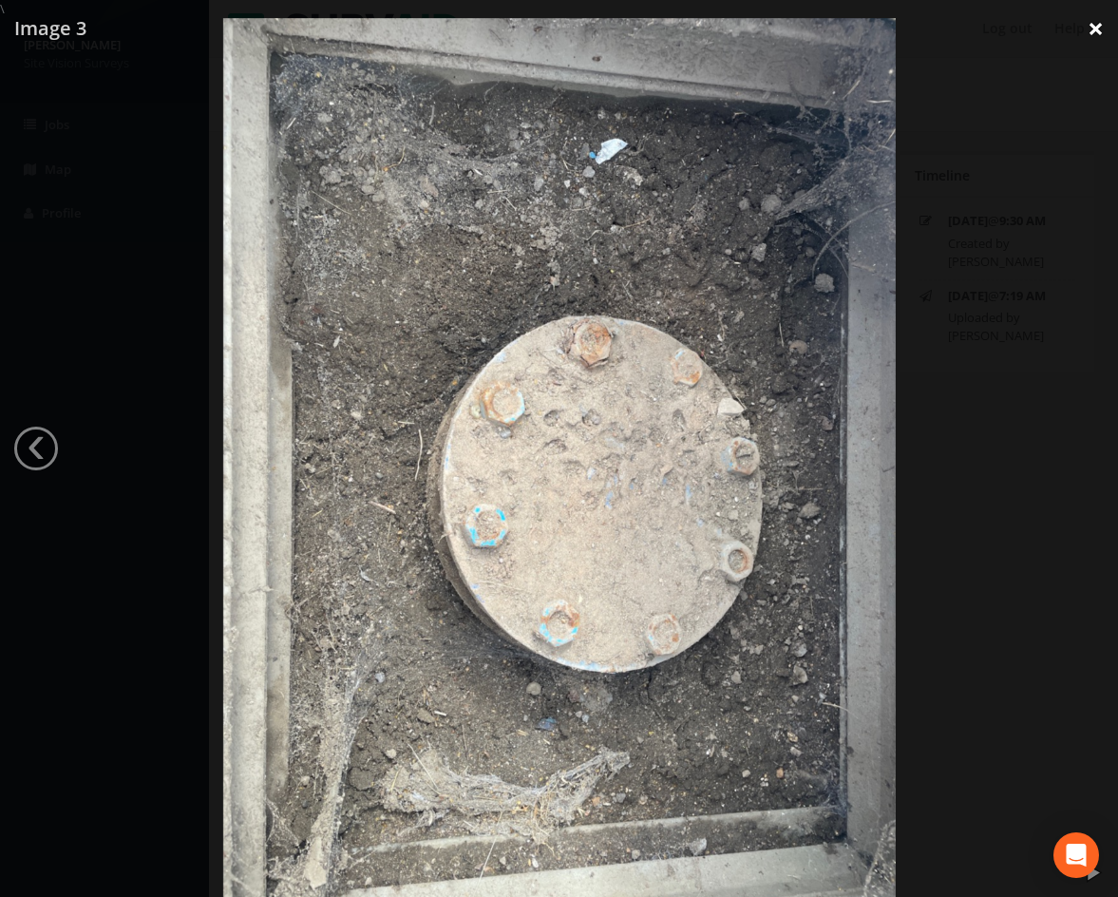
click at [1097, 26] on link "×" at bounding box center [1096, 28] width 45 height 57
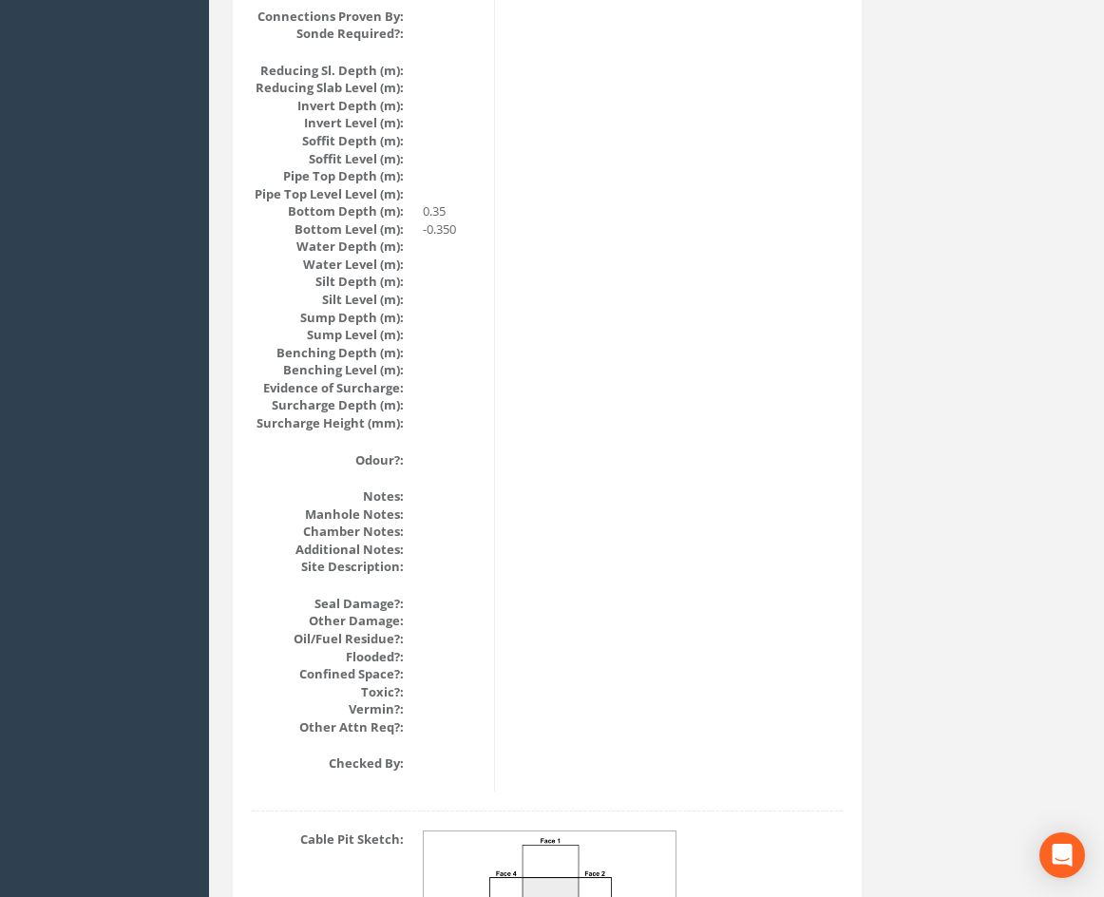
scroll to position [2087, 0]
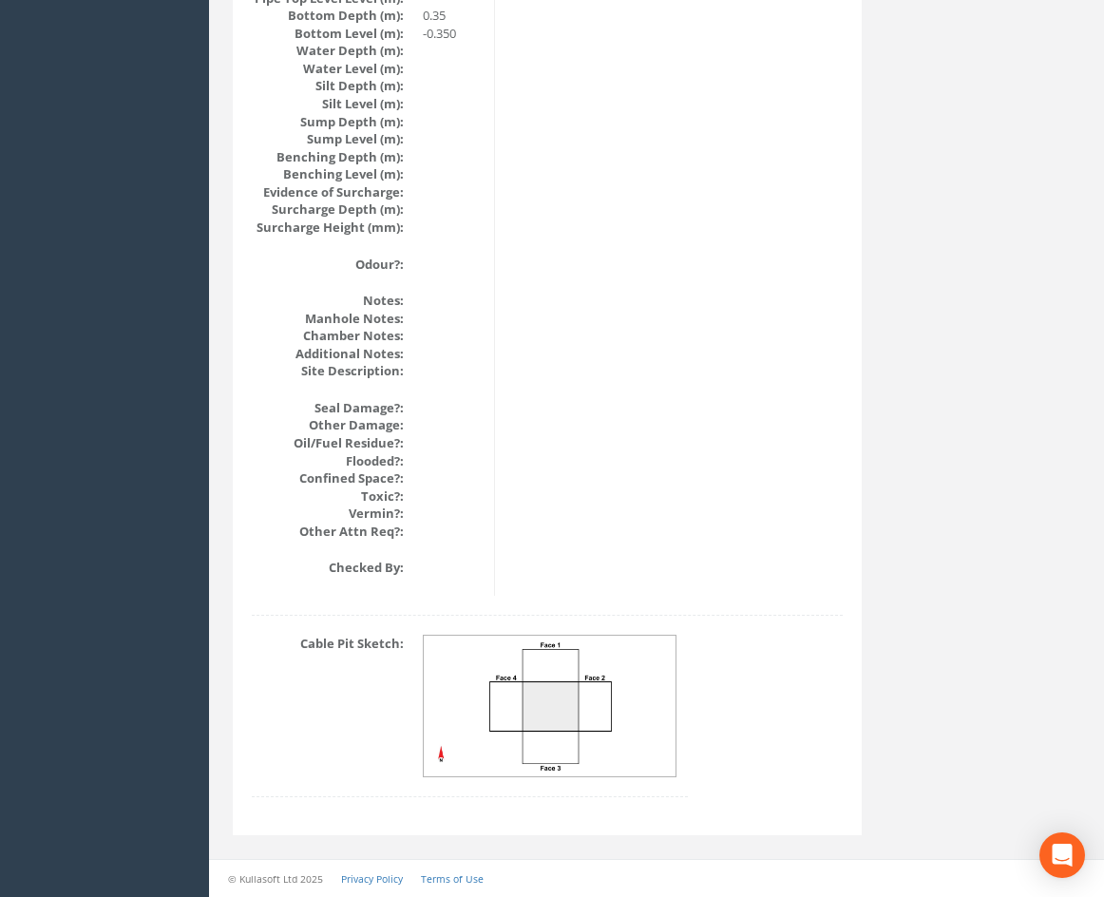
click at [602, 714] on img at bounding box center [551, 707] width 254 height 142
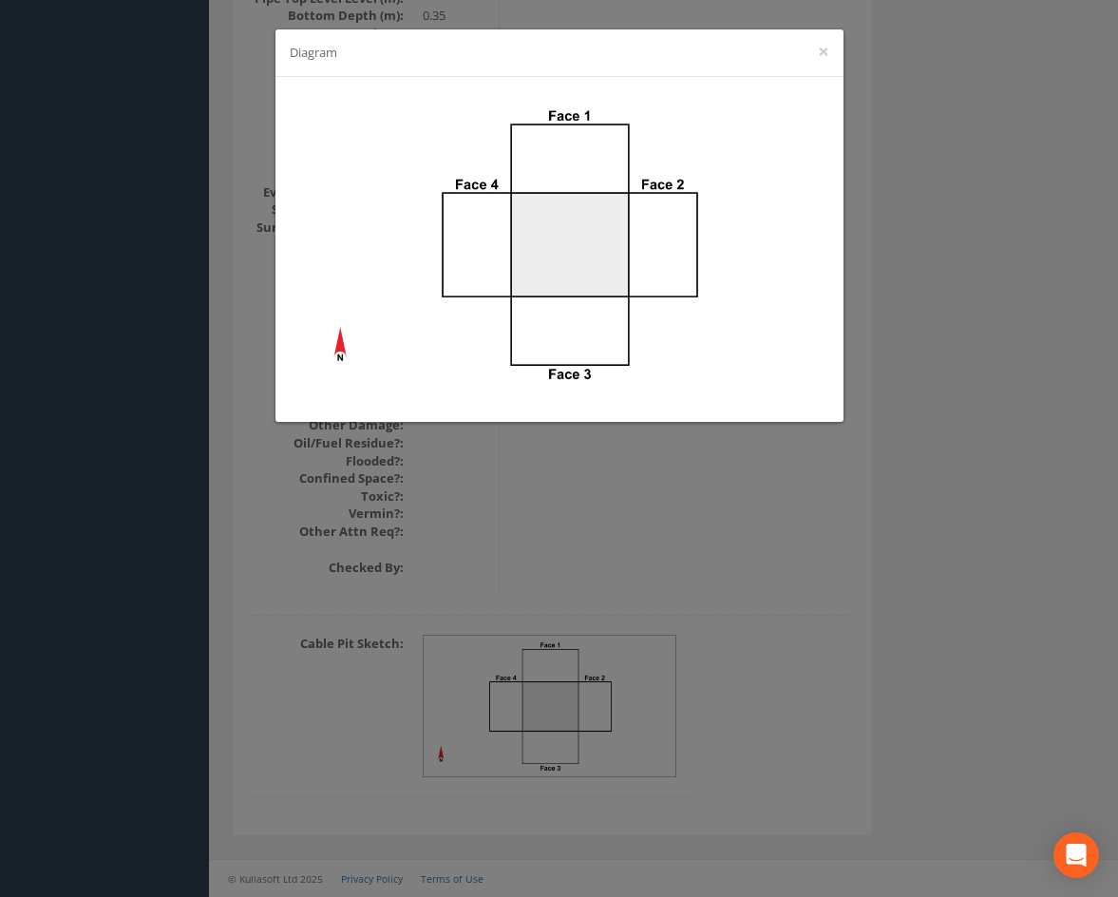
click at [864, 526] on div "Diagram ×" at bounding box center [559, 448] width 1118 height 897
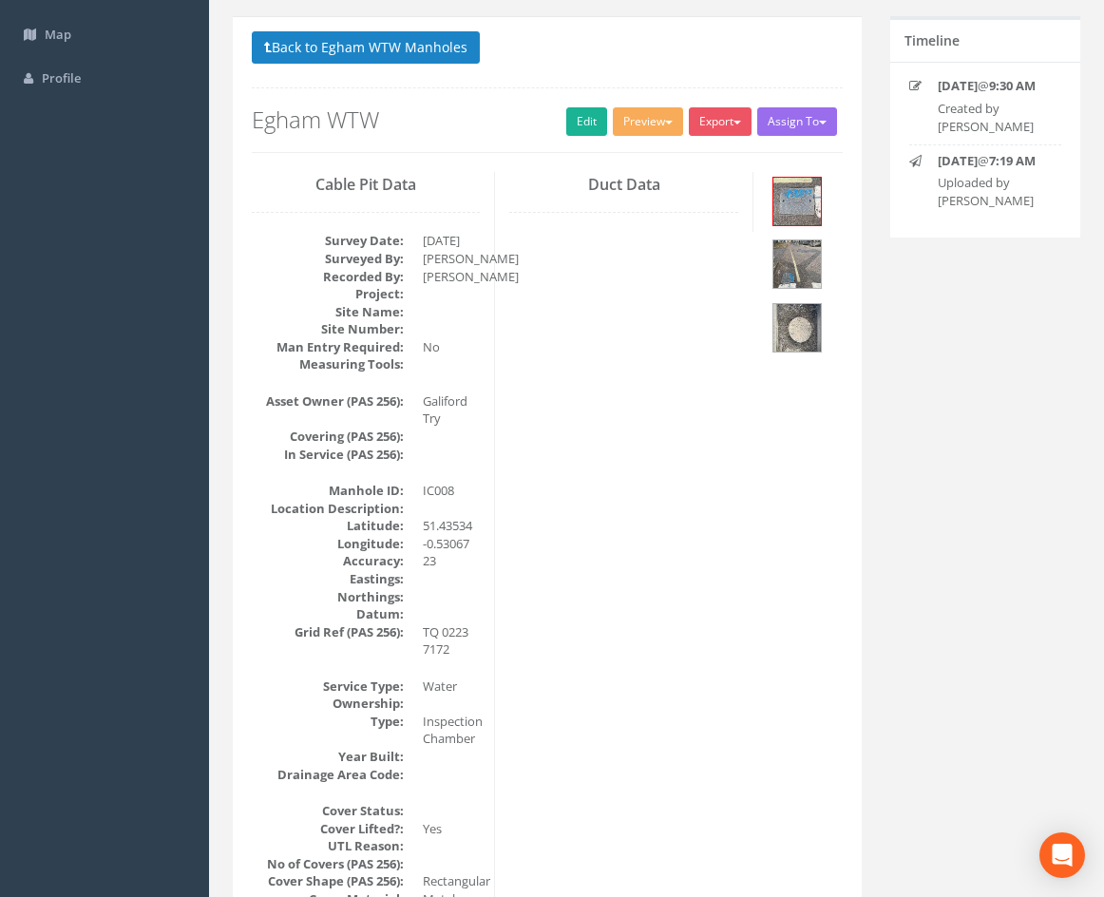
scroll to position [0, 0]
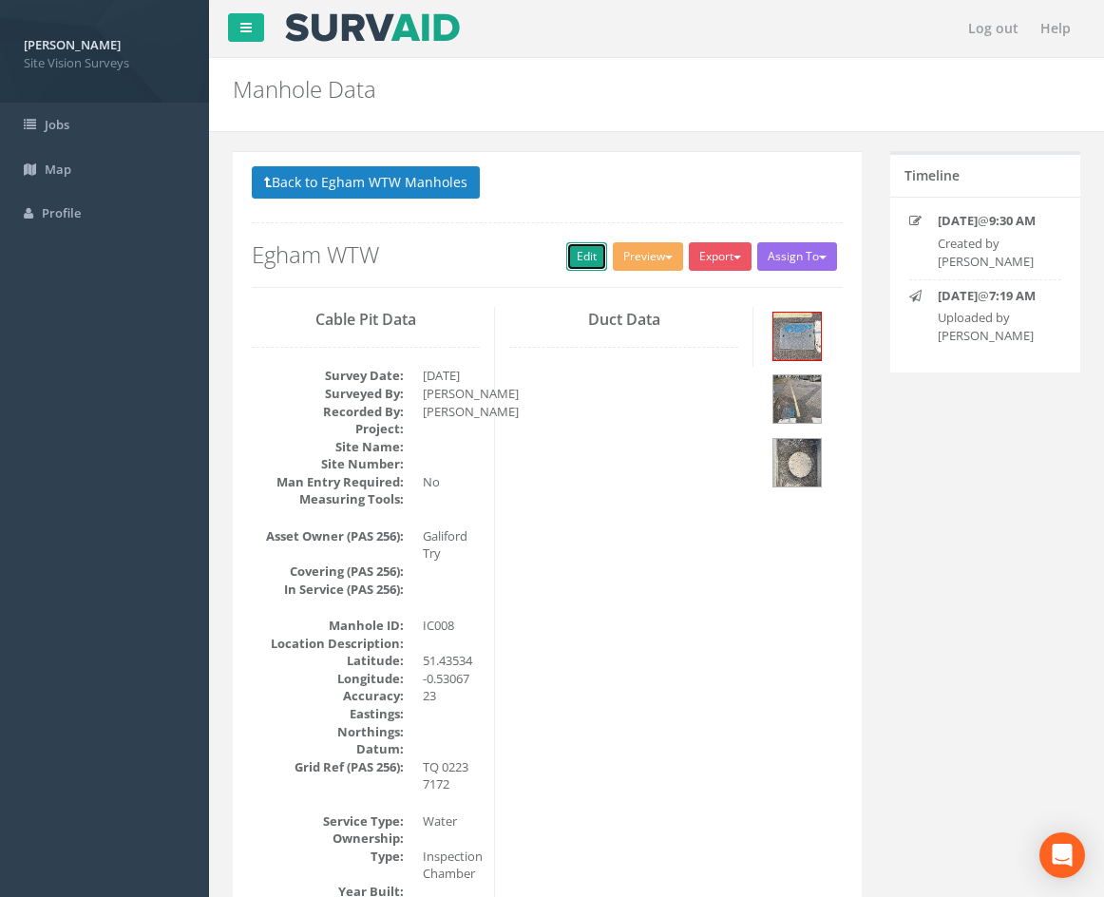
click at [570, 264] on link "Edit" at bounding box center [586, 256] width 41 height 29
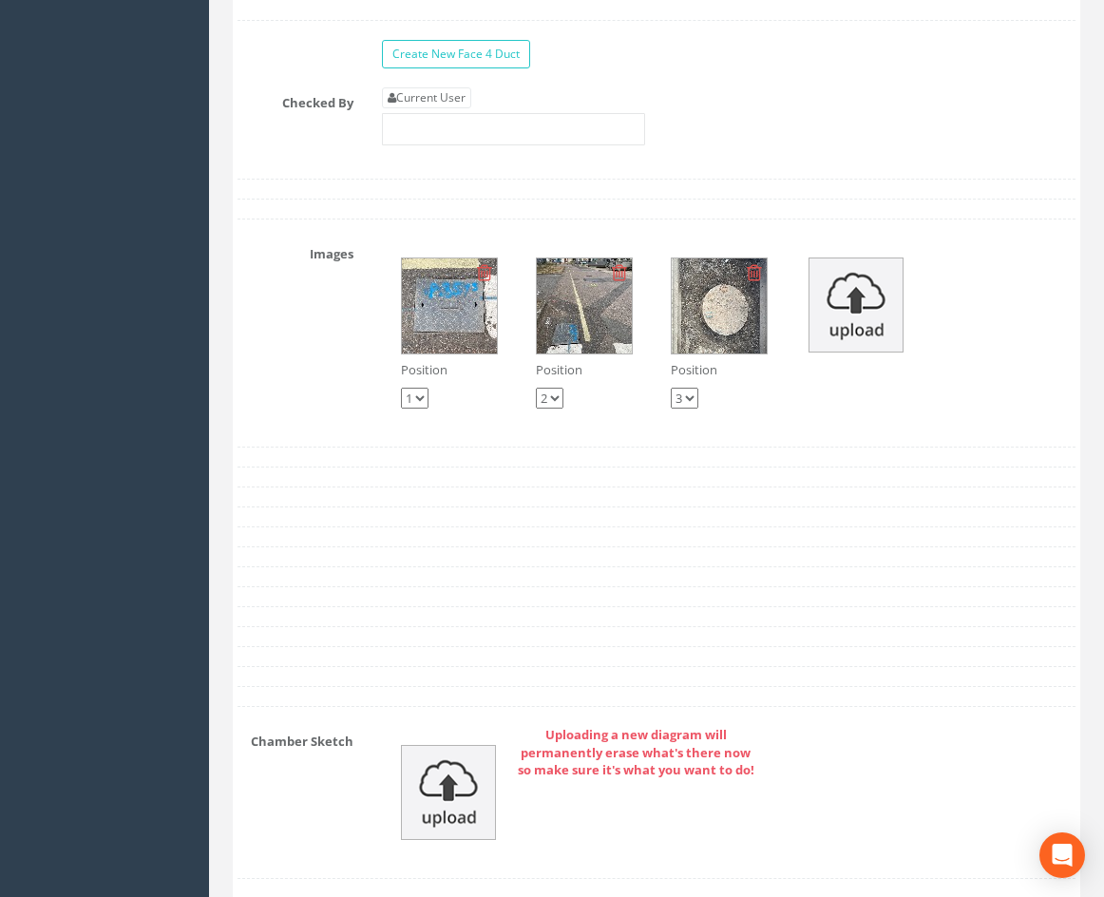
scroll to position [3540, 0]
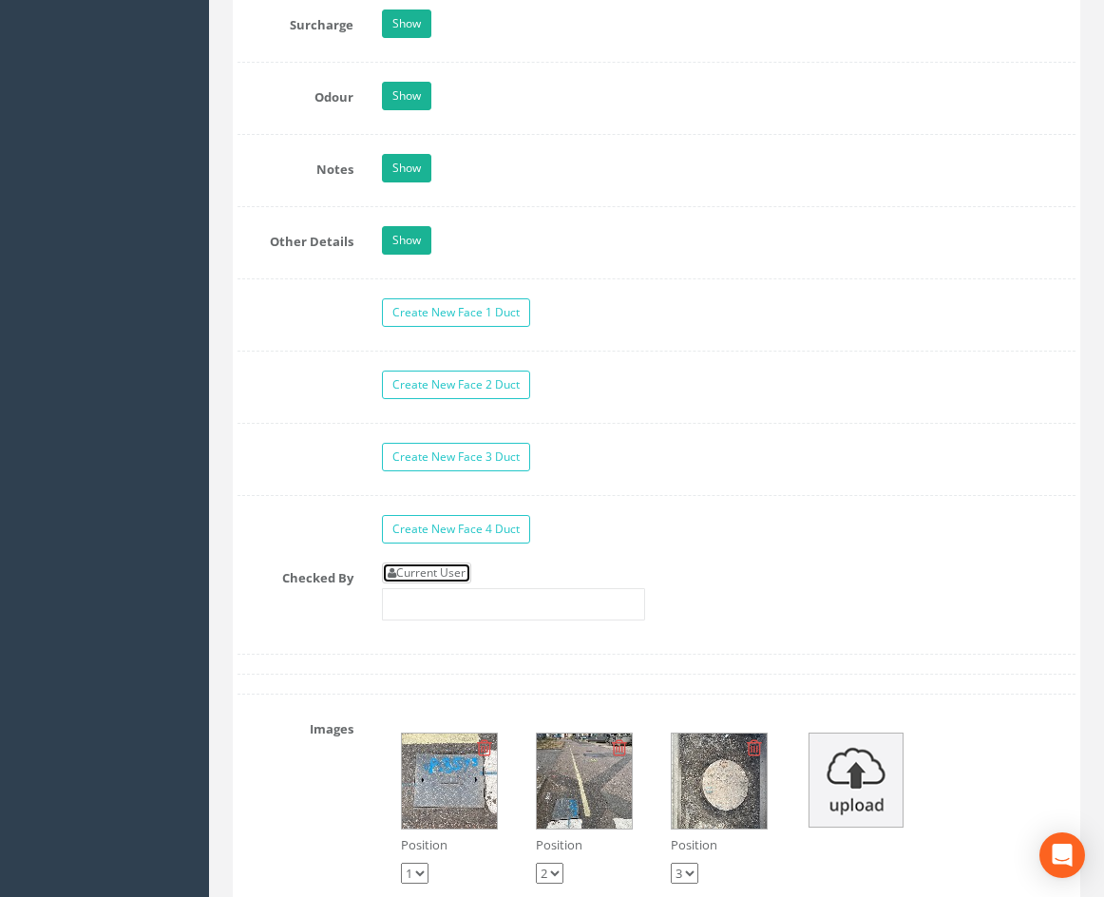
click at [433, 583] on link "Current User" at bounding box center [426, 572] width 89 height 21
type input "[PERSON_NAME]"
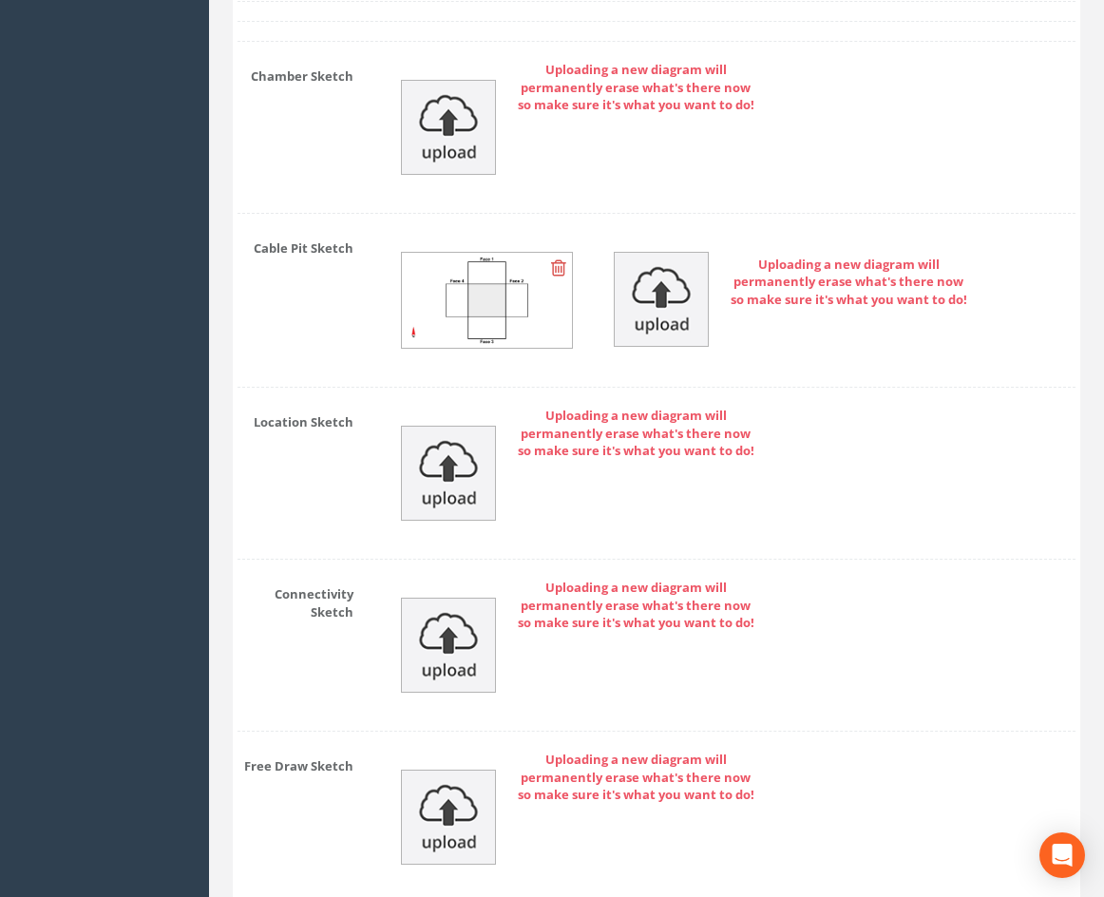
scroll to position [4870, 0]
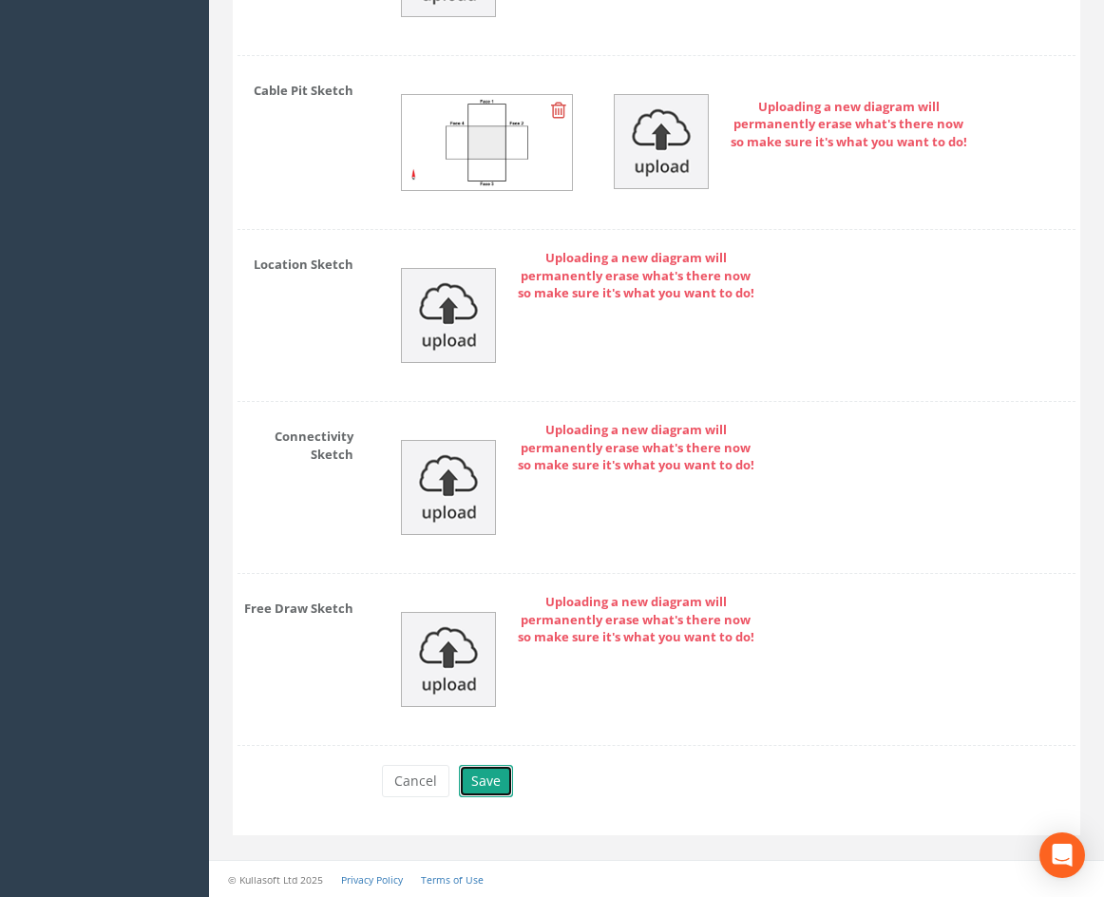
click at [478, 786] on button "Save" at bounding box center [486, 781] width 54 height 32
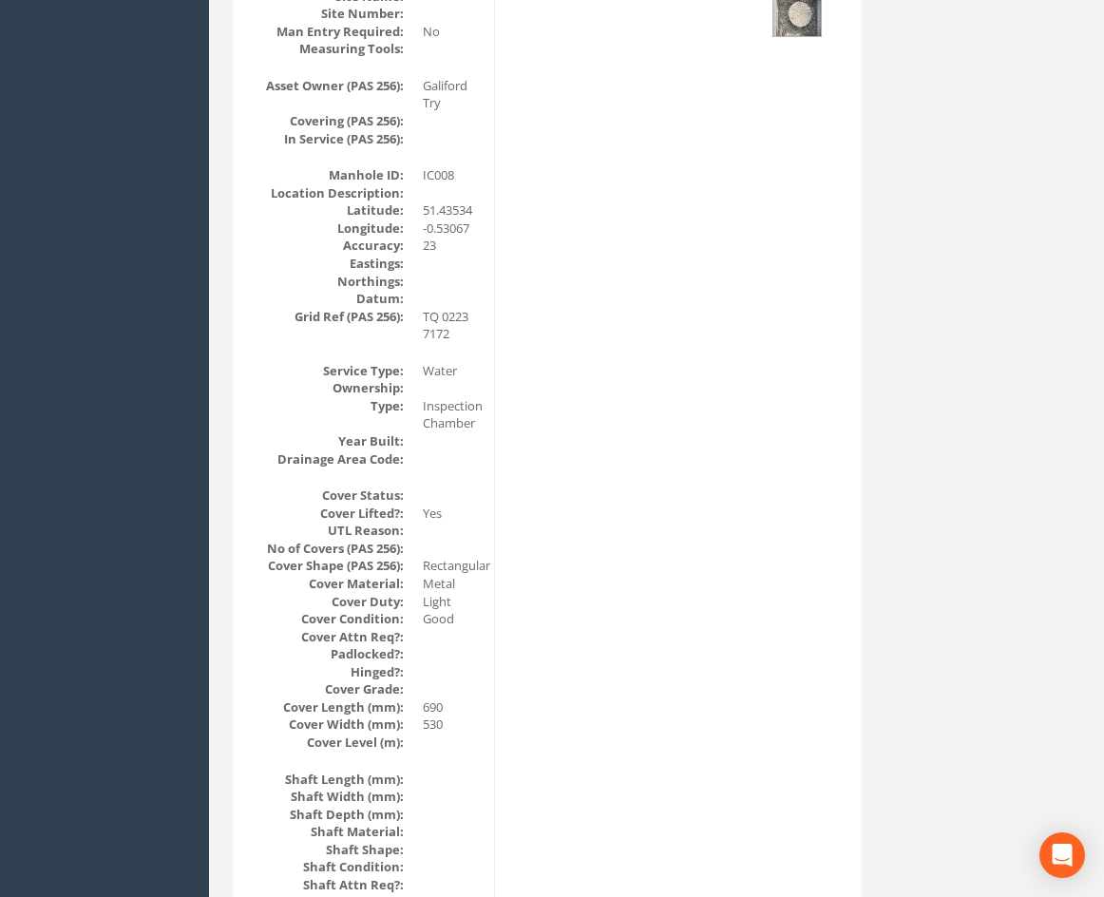
scroll to position [0, 0]
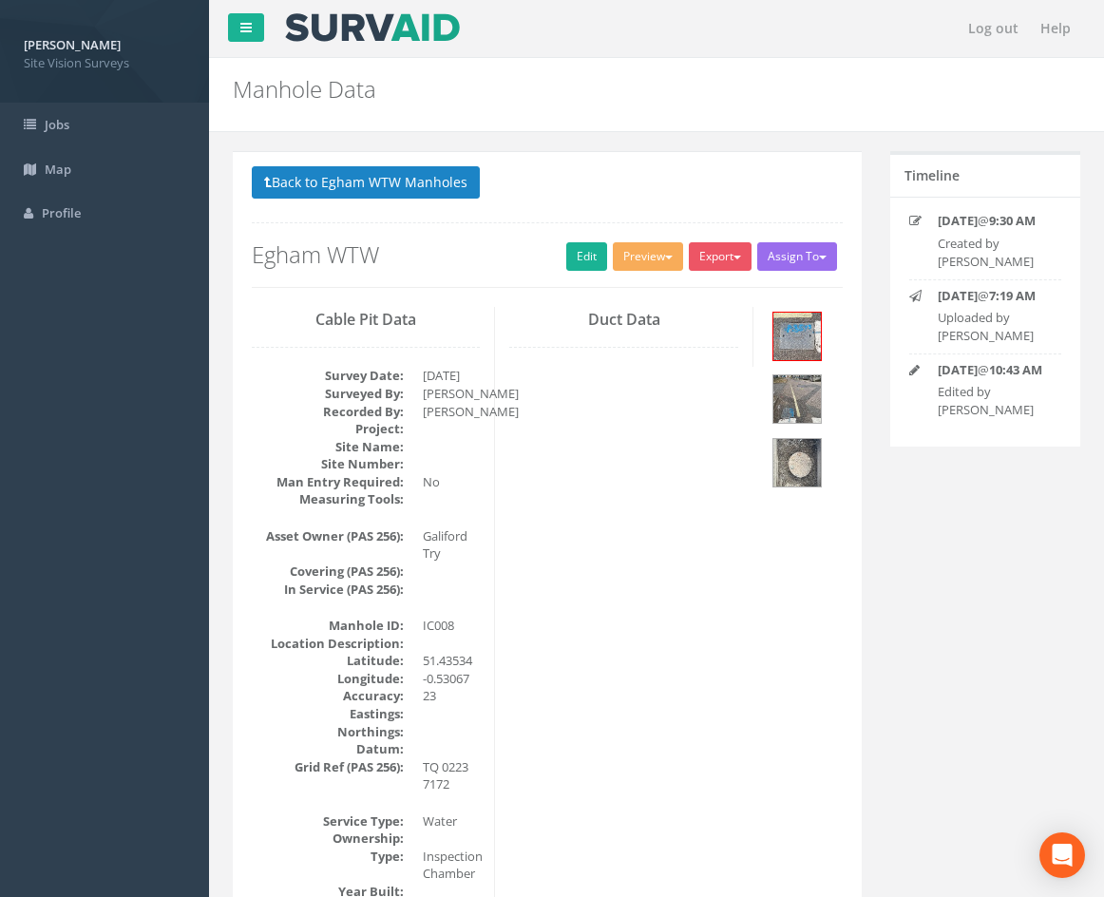
drag, startPoint x: 855, startPoint y: 667, endPoint x: 809, endPoint y: 224, distance: 445.2
click at [438, 187] on button "Back to Egham WTW Manholes" at bounding box center [366, 182] width 228 height 32
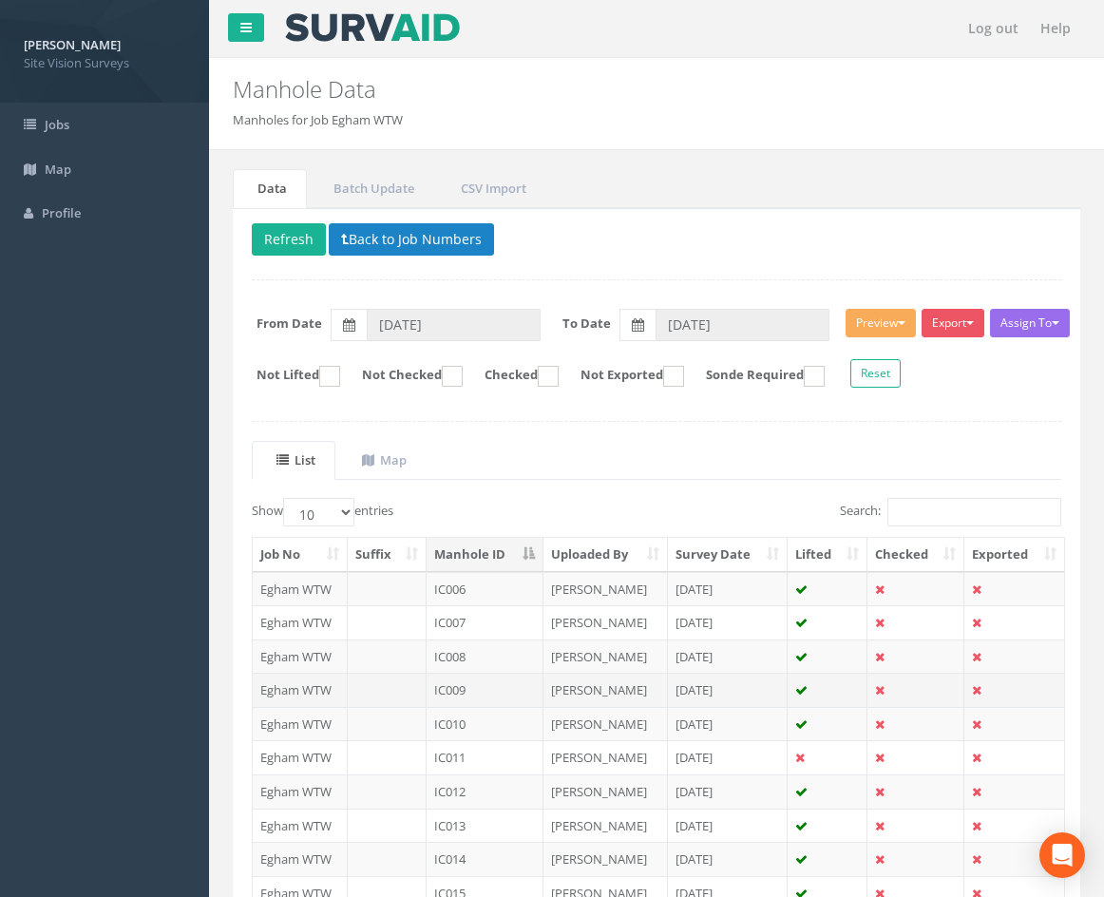
click at [485, 688] on td "IC009" at bounding box center [485, 690] width 117 height 34
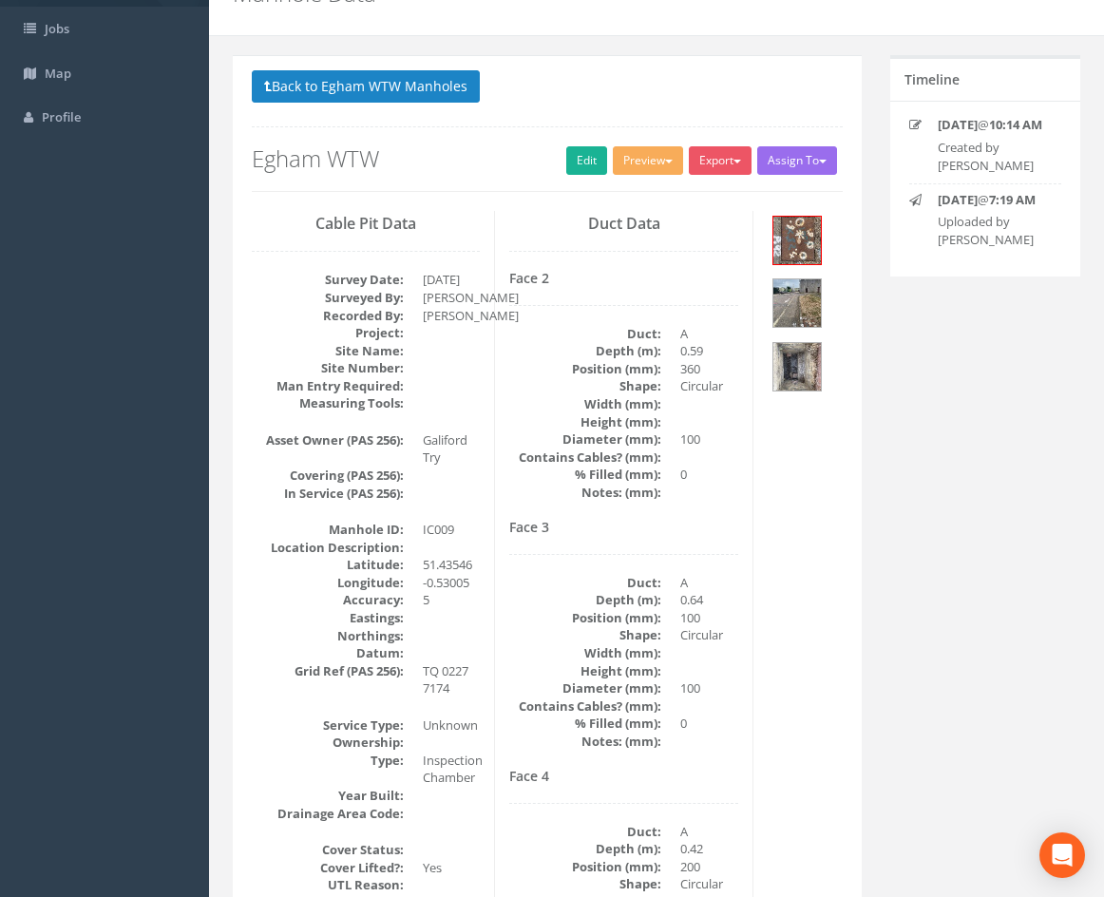
scroll to position [190, 0]
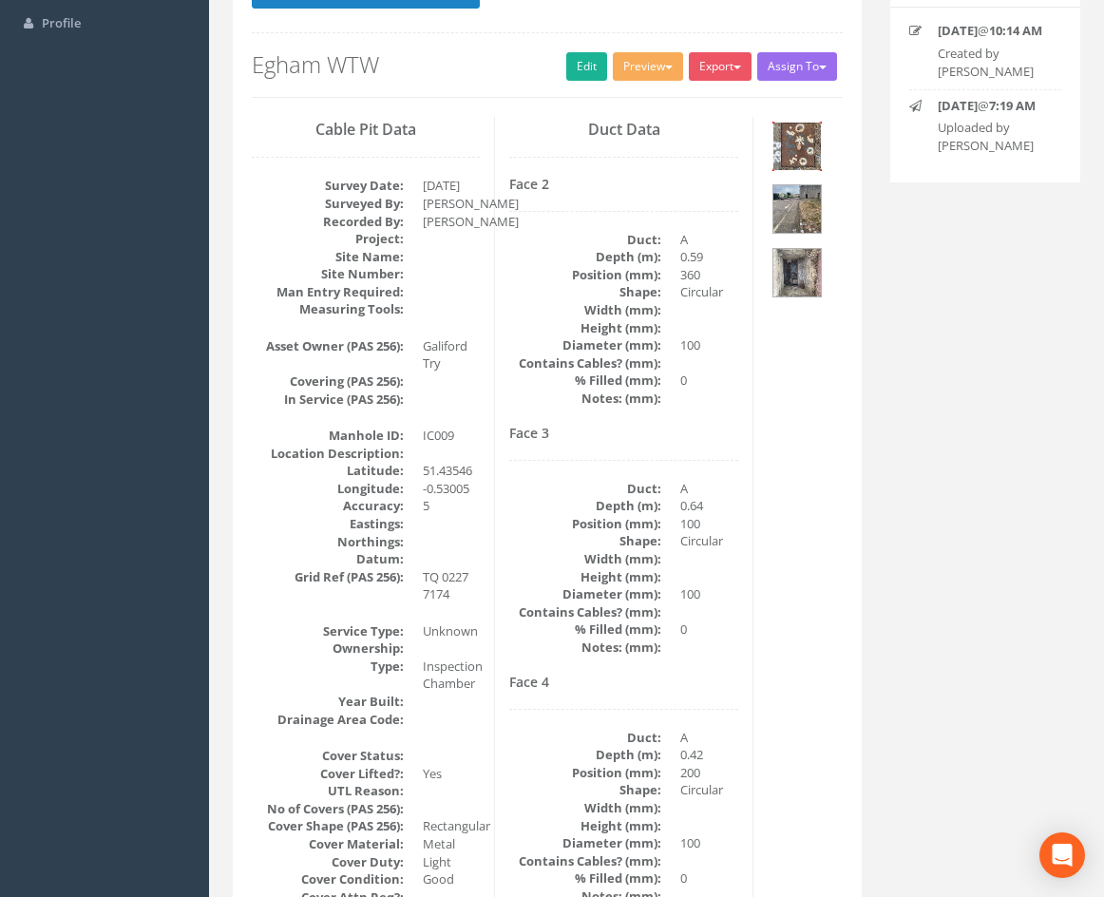
click at [788, 132] on img at bounding box center [797, 147] width 48 height 48
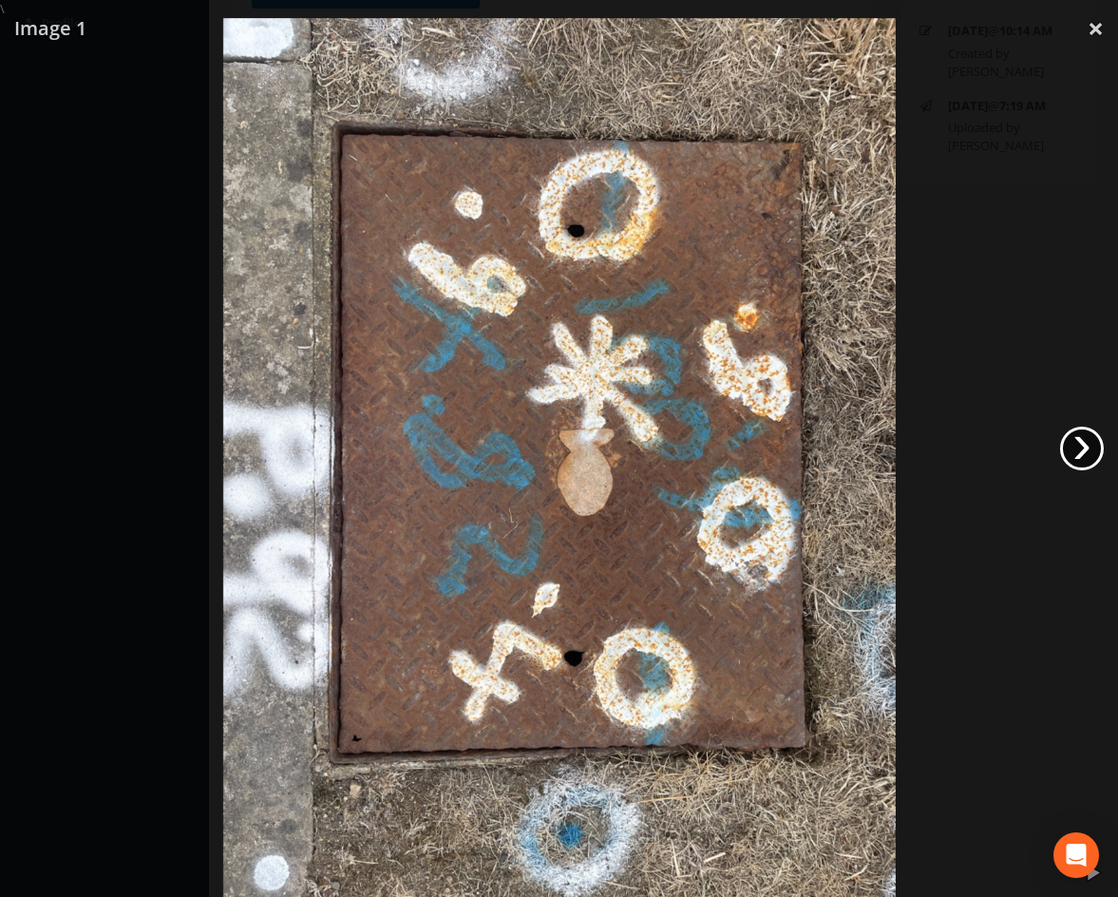
click at [1082, 440] on link "›" at bounding box center [1082, 449] width 44 height 44
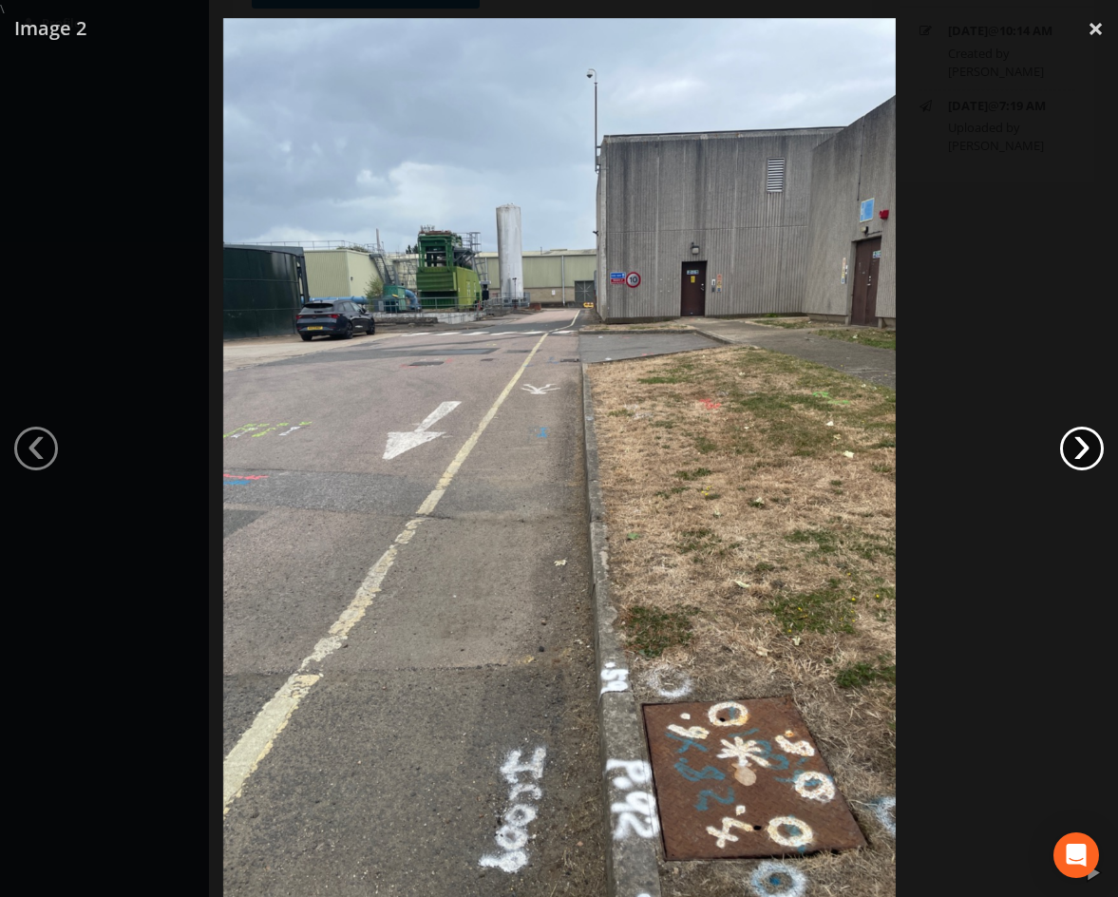
click at [1082, 444] on link "›" at bounding box center [1082, 449] width 44 height 44
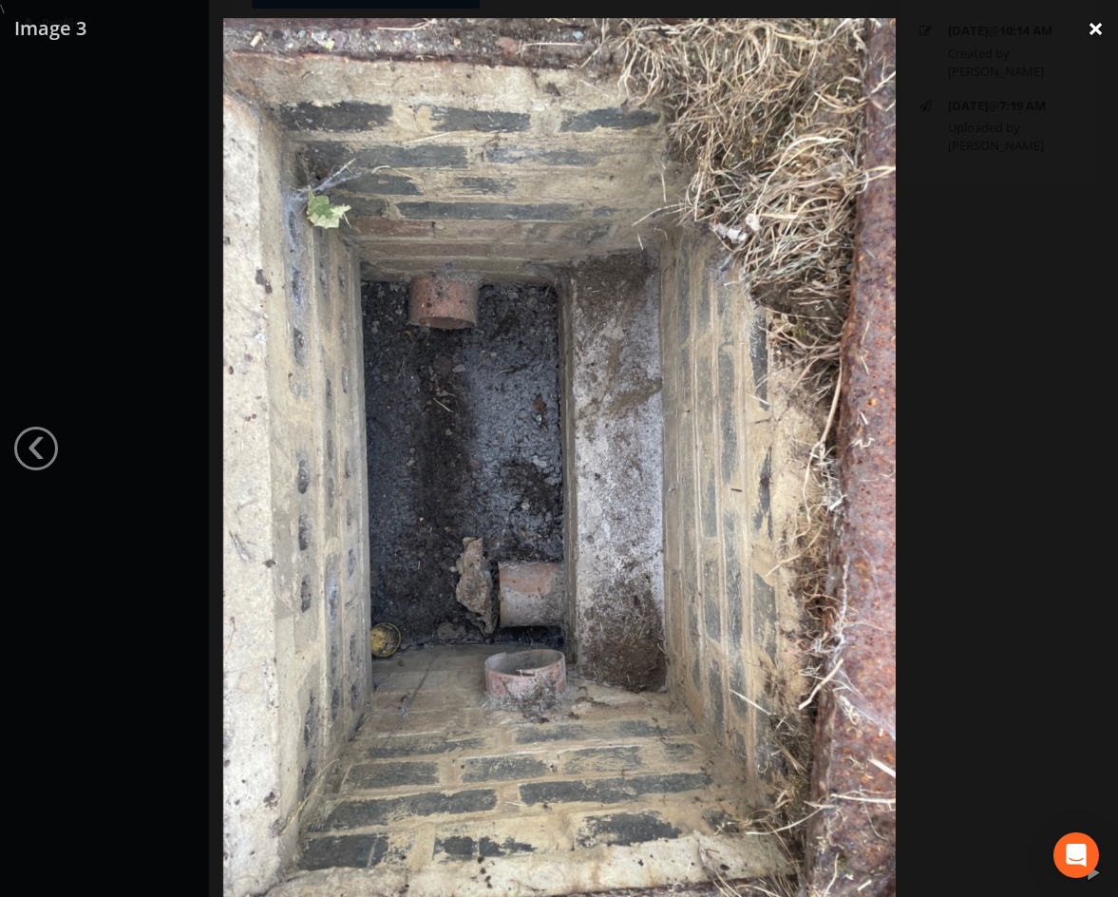
click at [1096, 32] on link "×" at bounding box center [1096, 28] width 45 height 57
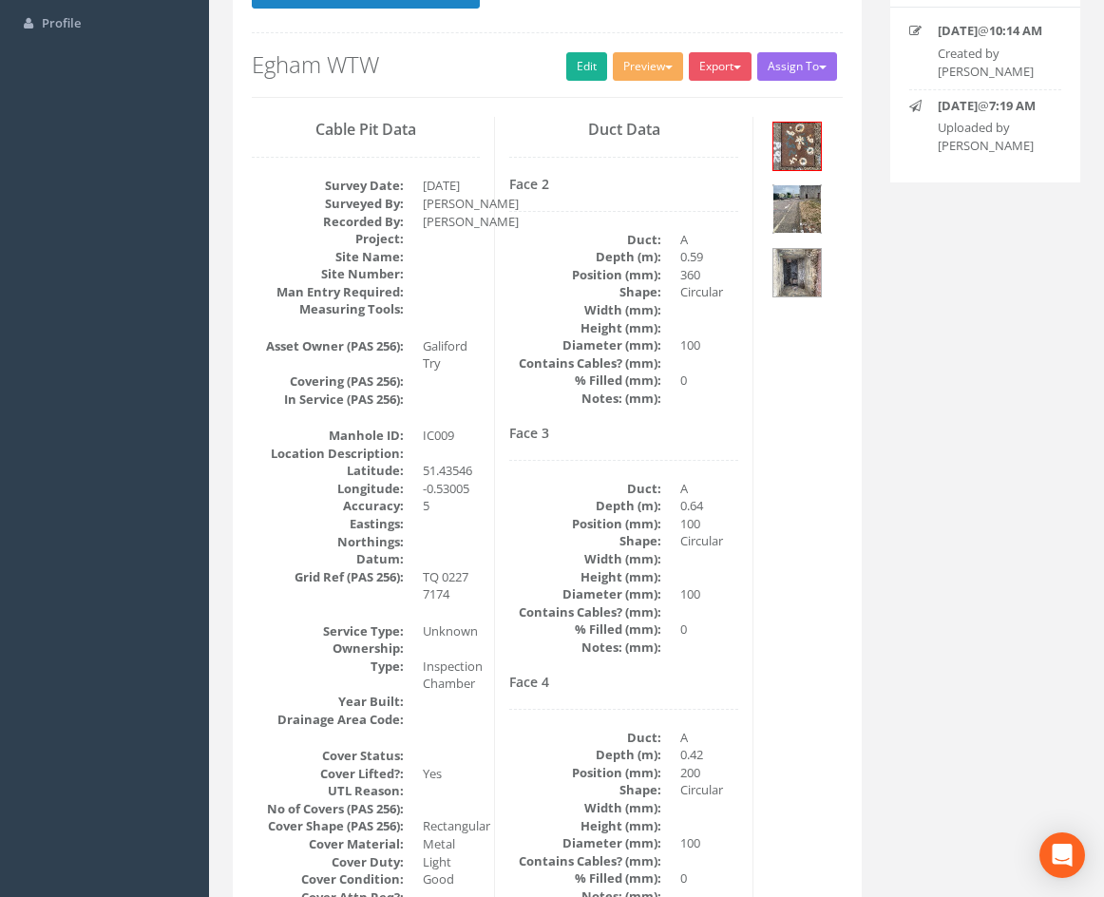
click at [808, 211] on img at bounding box center [797, 209] width 48 height 48
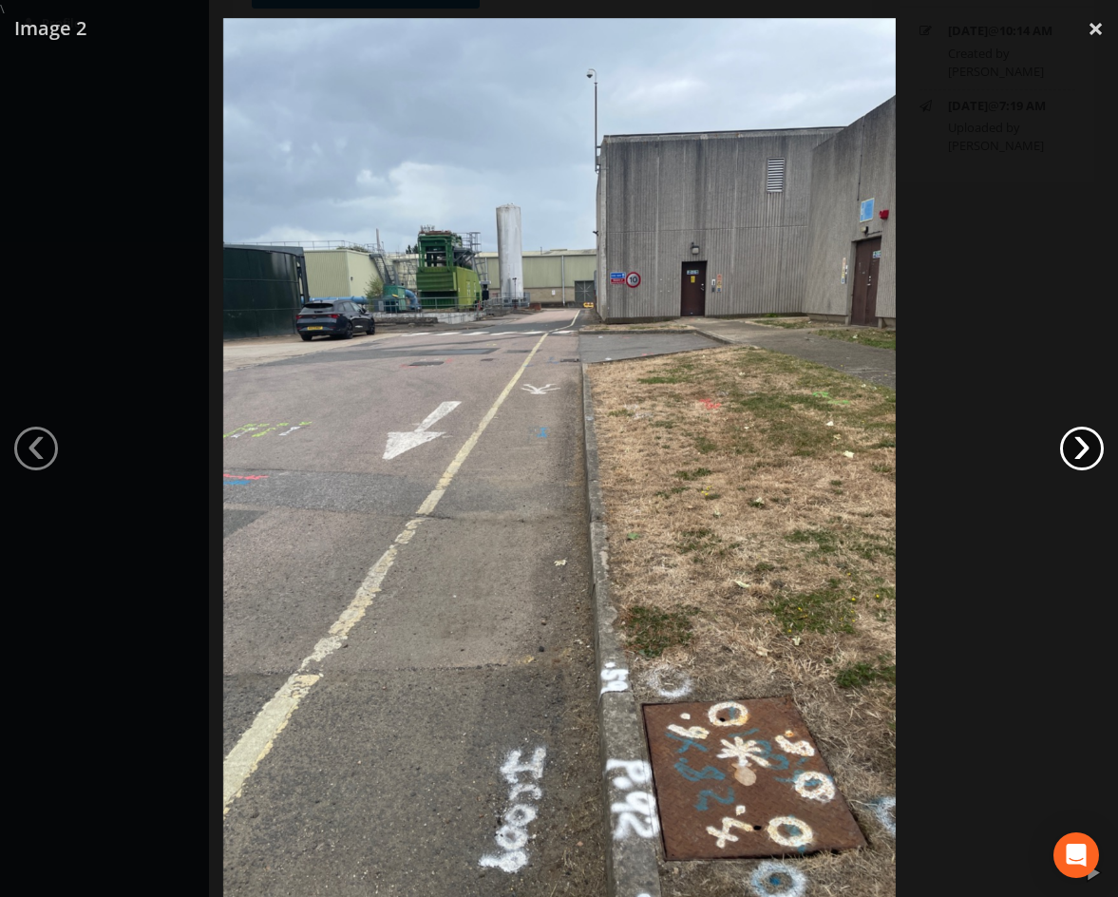
click at [1077, 452] on link "›" at bounding box center [1082, 449] width 44 height 44
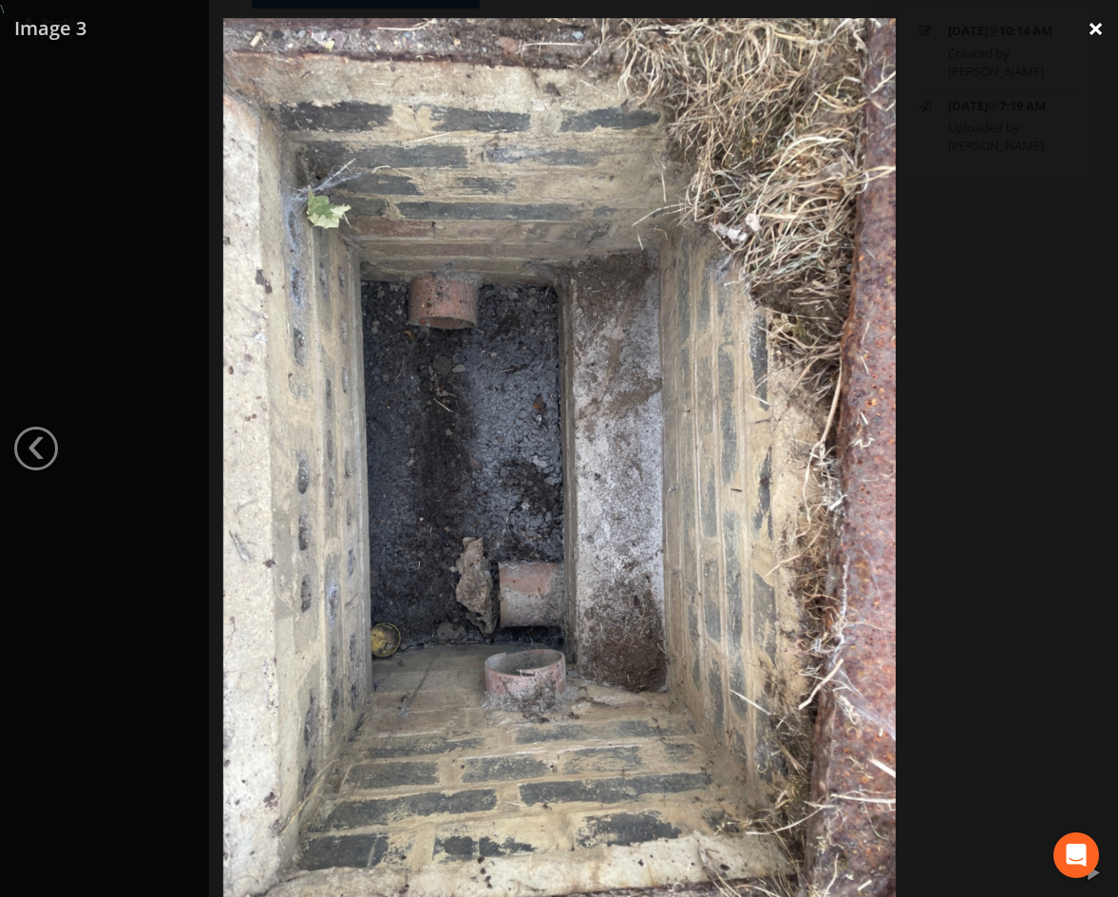
click at [1099, 29] on link "×" at bounding box center [1096, 28] width 45 height 57
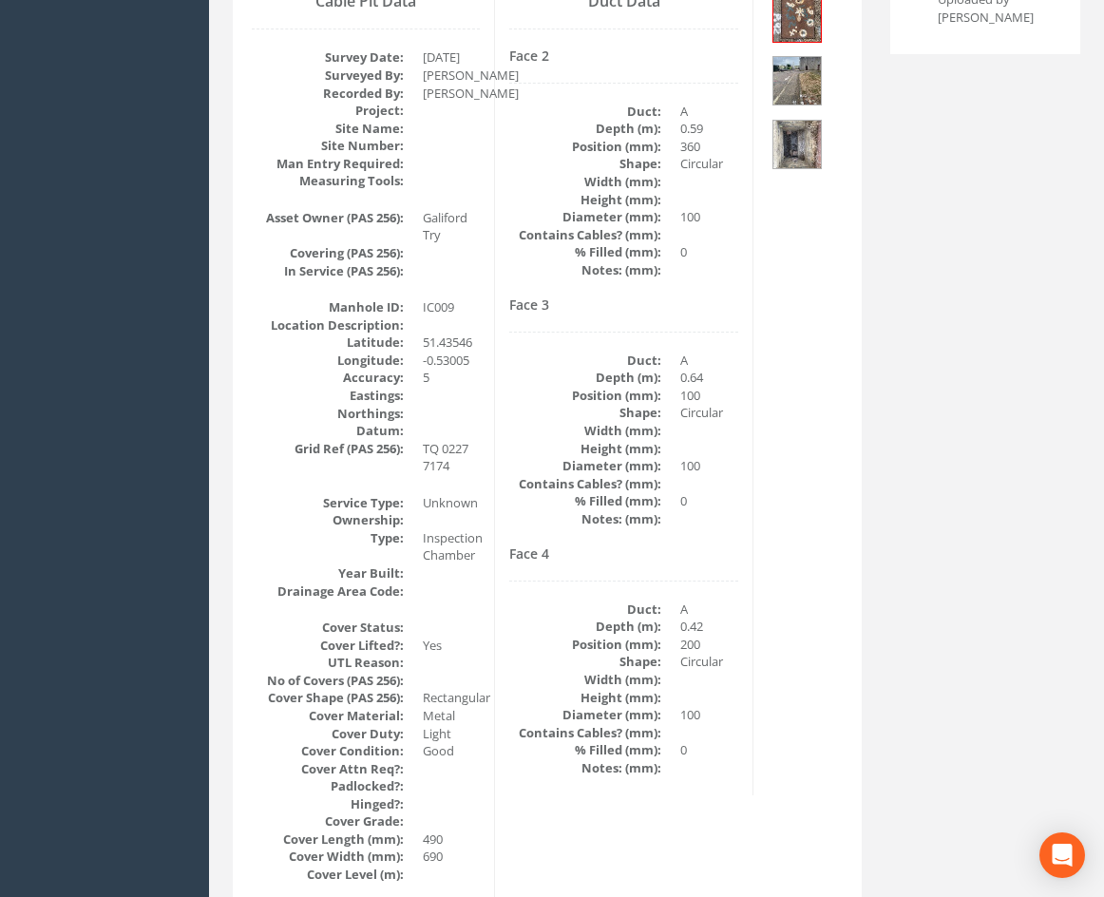
scroll to position [285, 0]
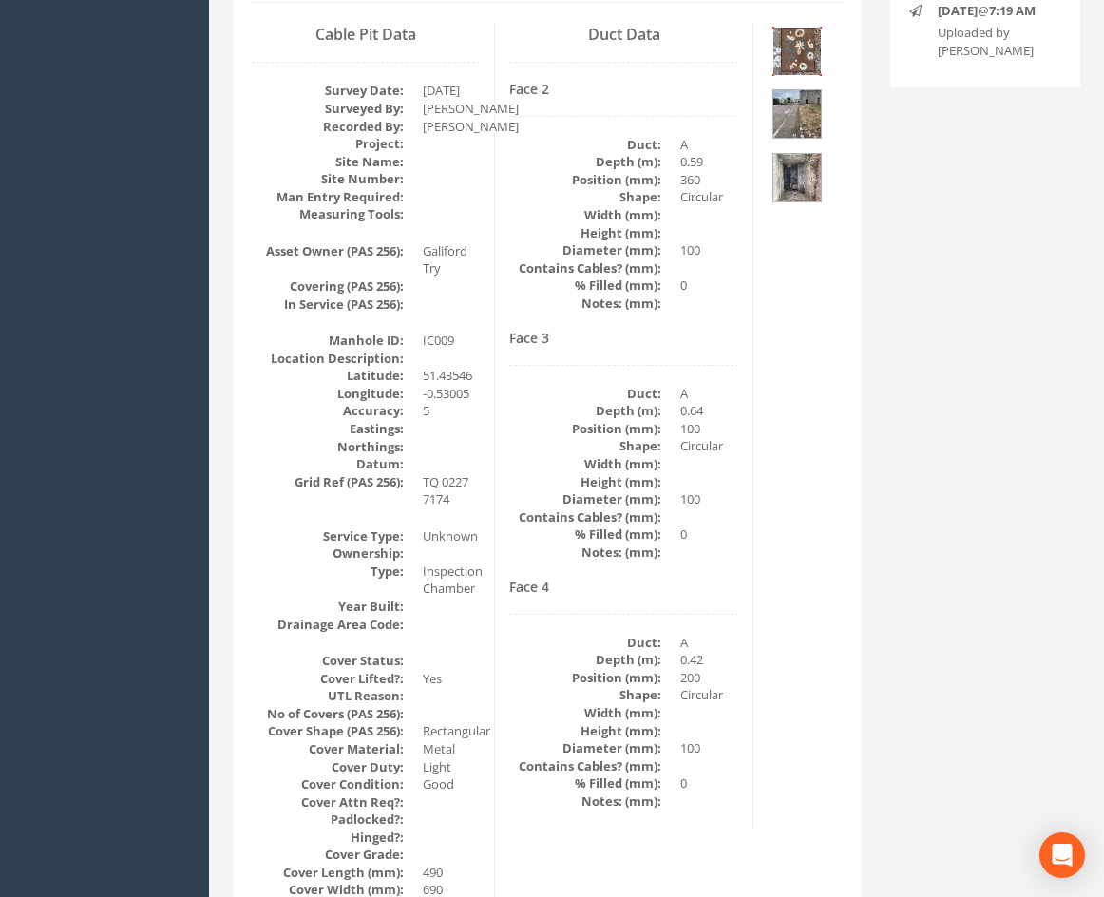
click at [804, 54] on img at bounding box center [797, 52] width 48 height 48
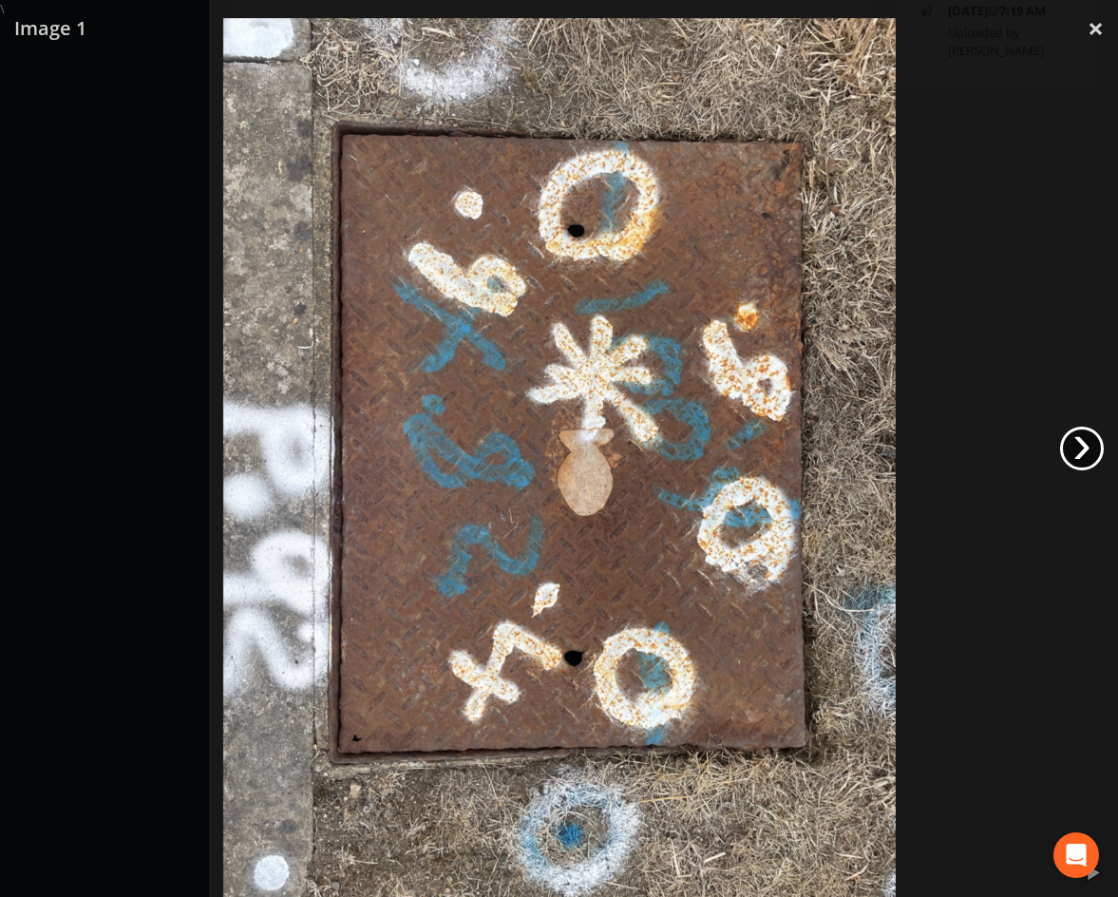
click at [1096, 466] on link "›" at bounding box center [1082, 449] width 44 height 44
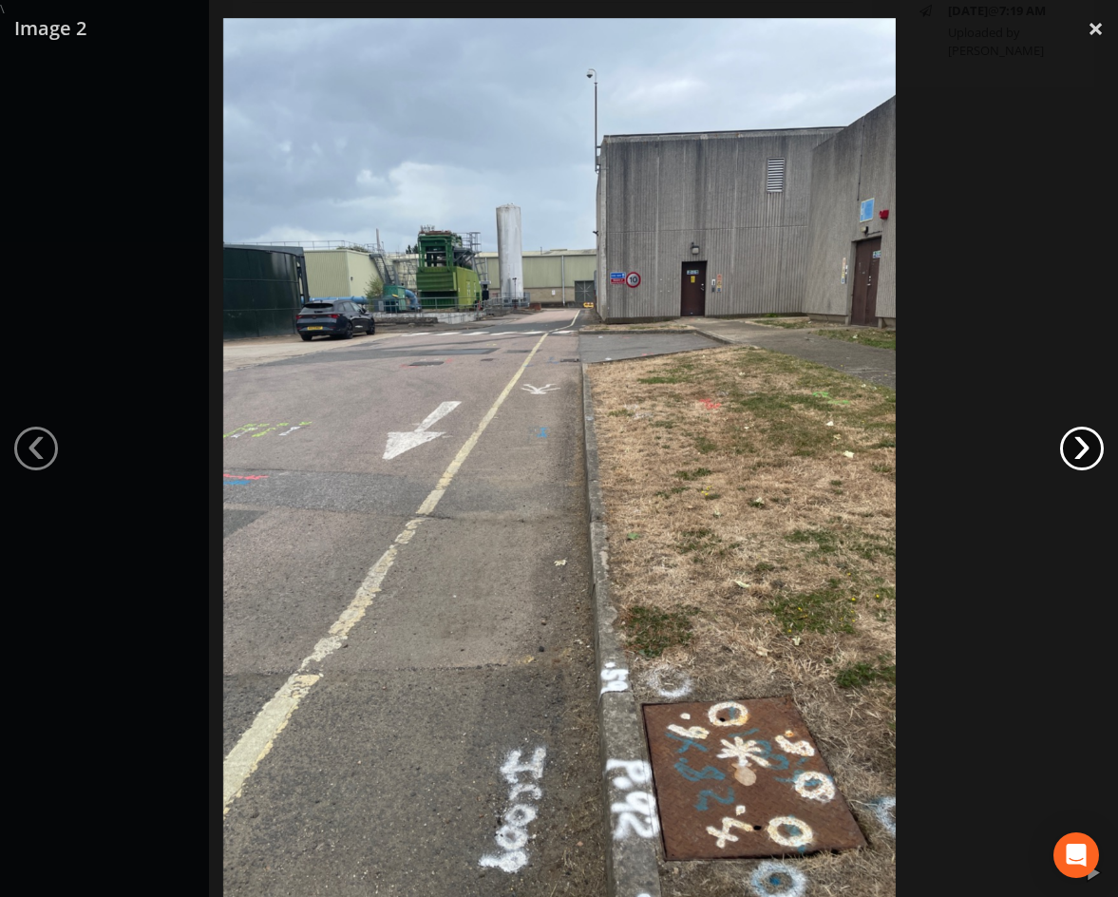
click at [1080, 457] on link "›" at bounding box center [1082, 449] width 44 height 44
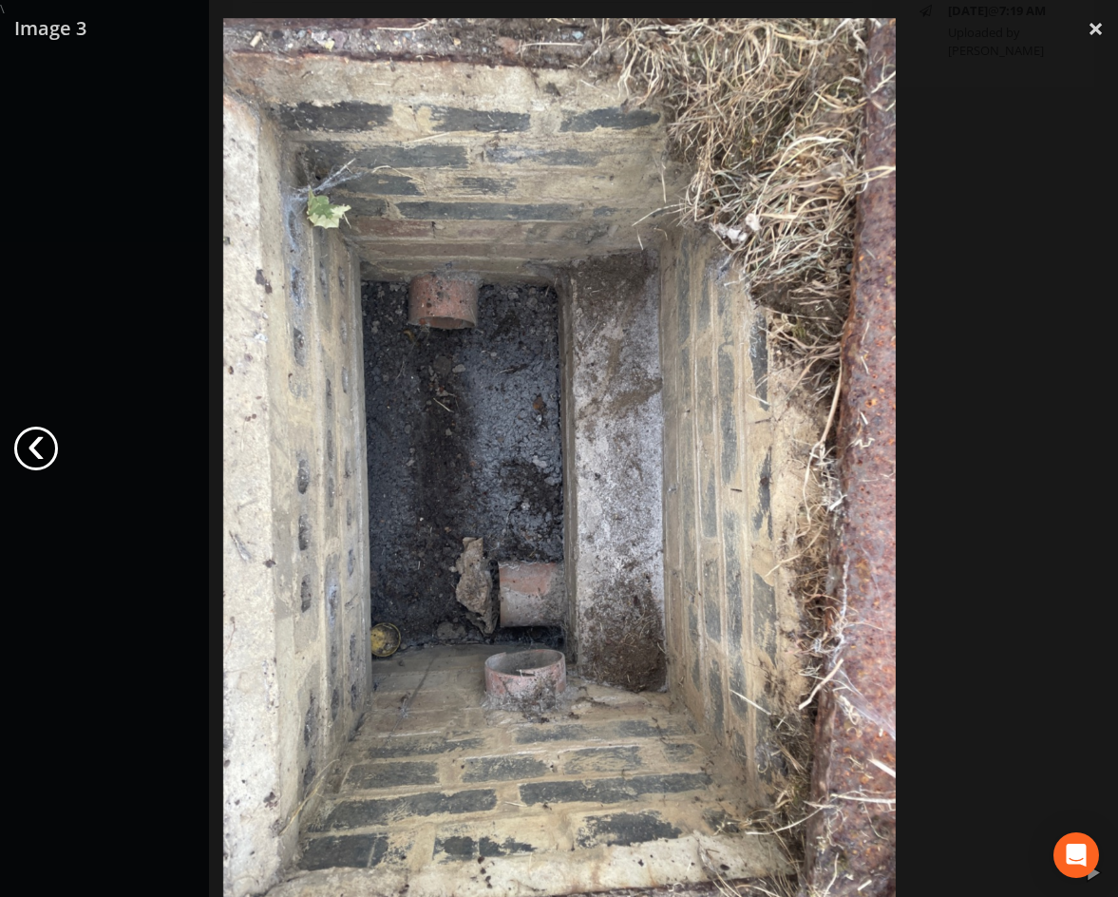
click at [46, 434] on link "‹" at bounding box center [36, 449] width 44 height 44
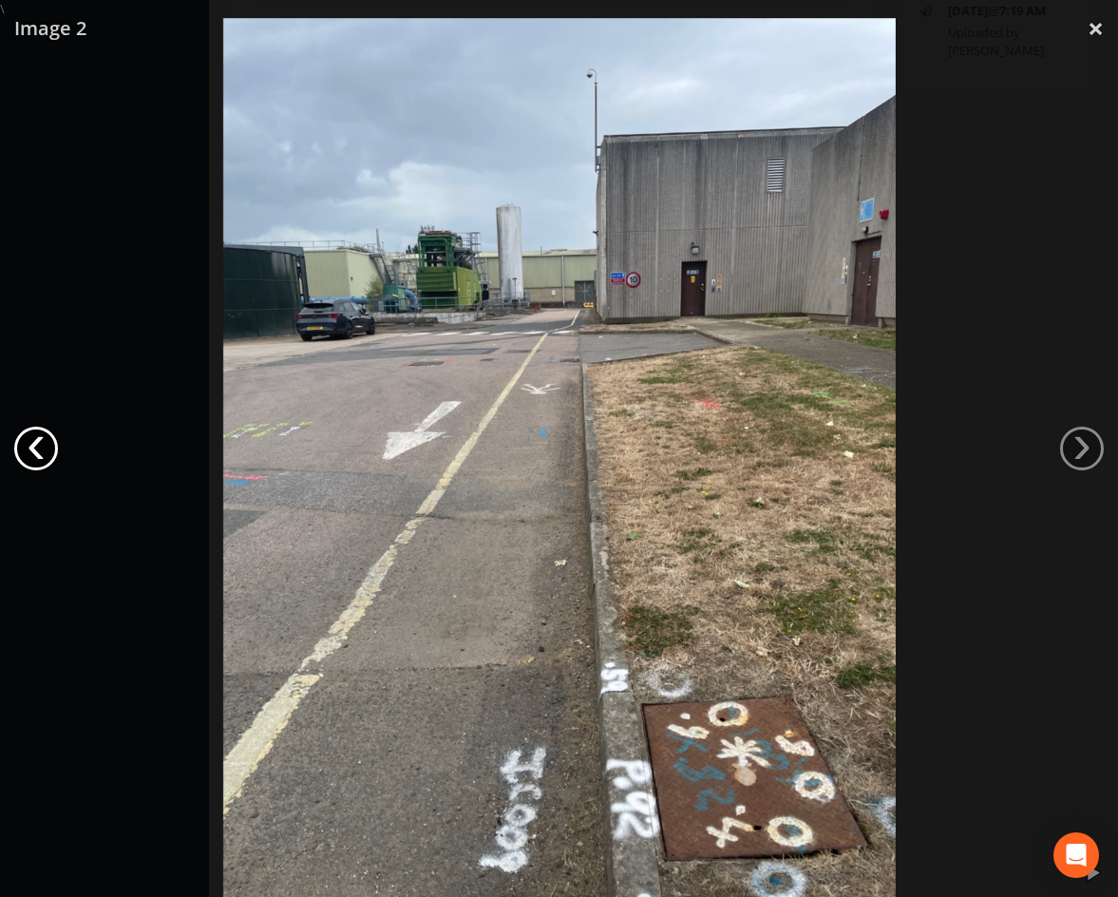
click at [46, 434] on link "‹" at bounding box center [36, 449] width 44 height 44
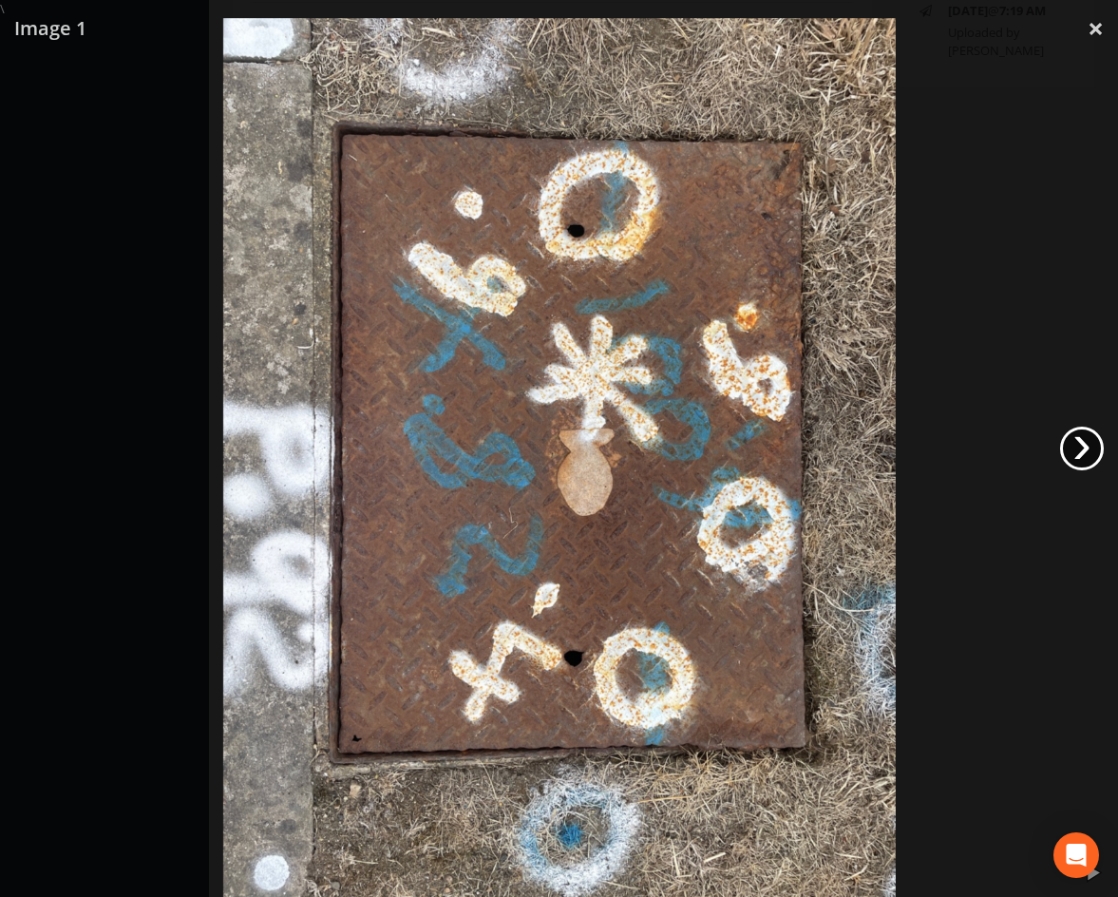
click at [1083, 450] on link "›" at bounding box center [1082, 449] width 44 height 44
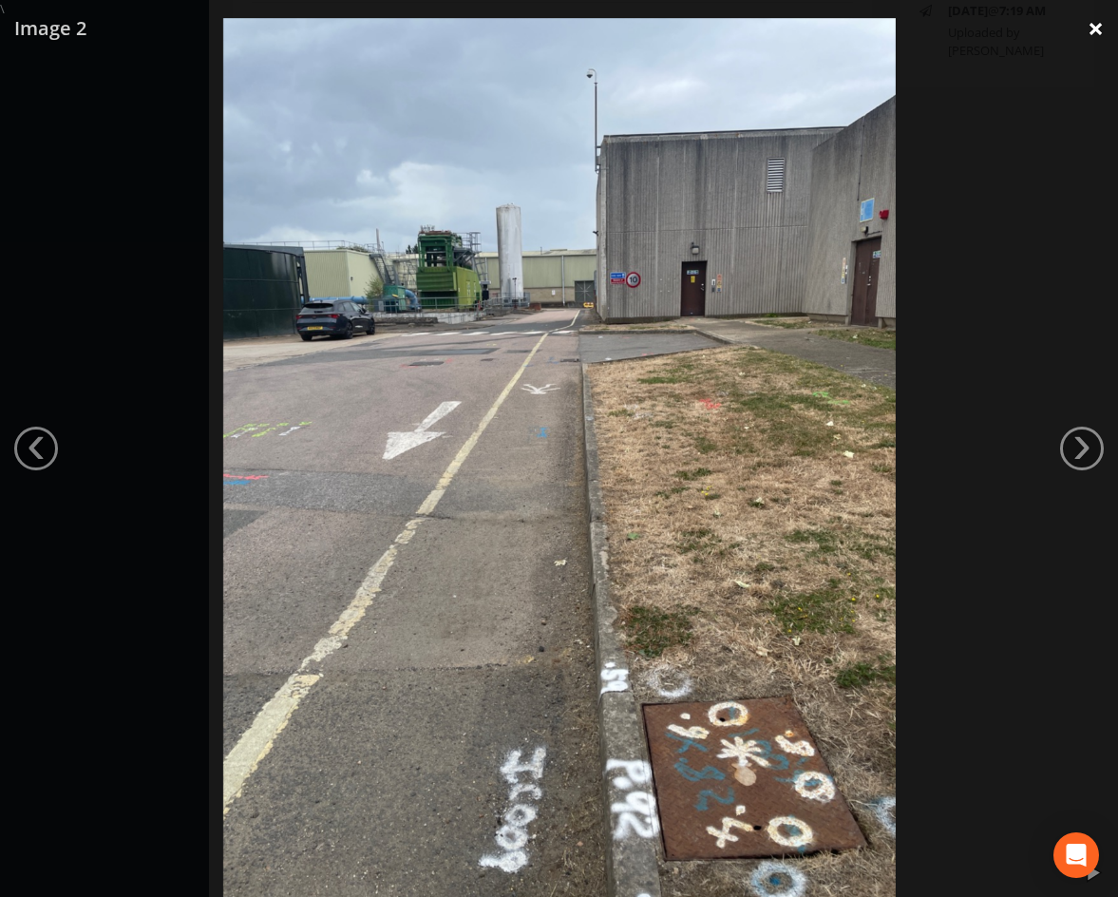
click at [1096, 29] on link "×" at bounding box center [1096, 28] width 45 height 57
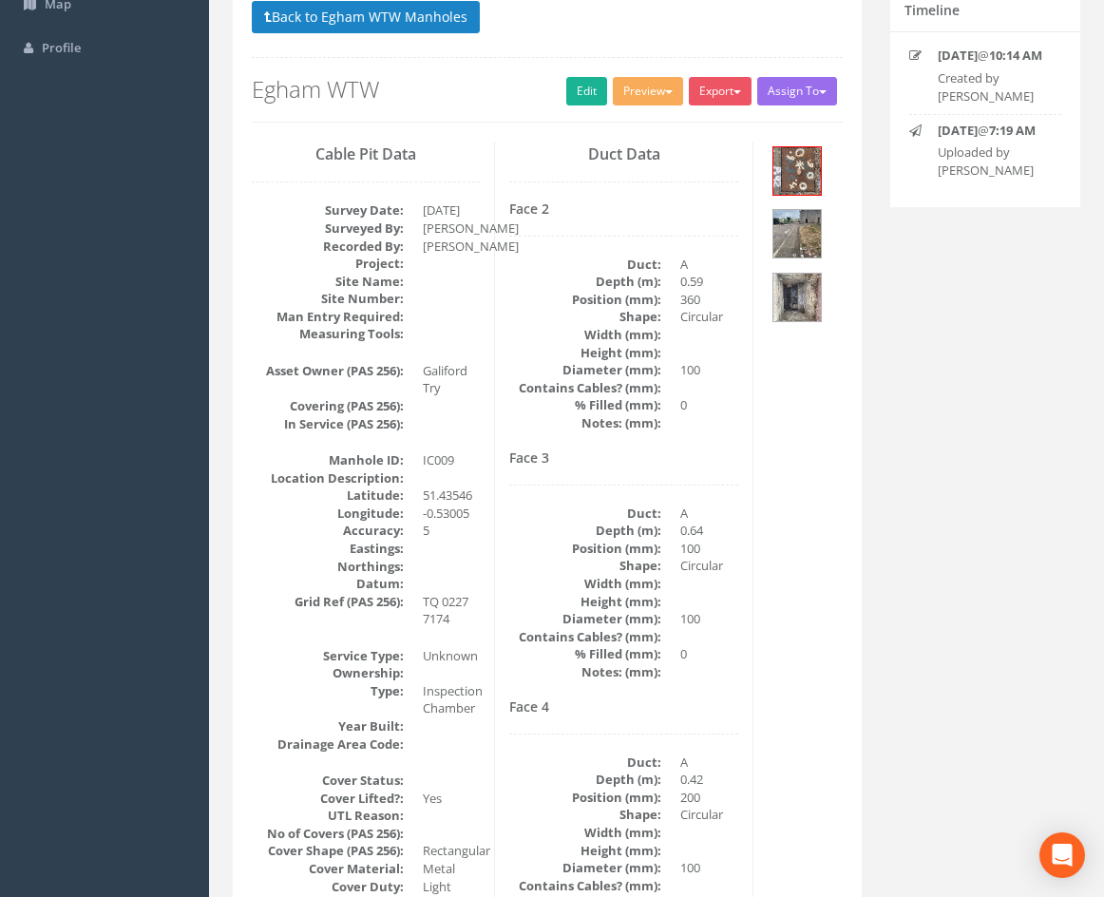
scroll to position [0, 0]
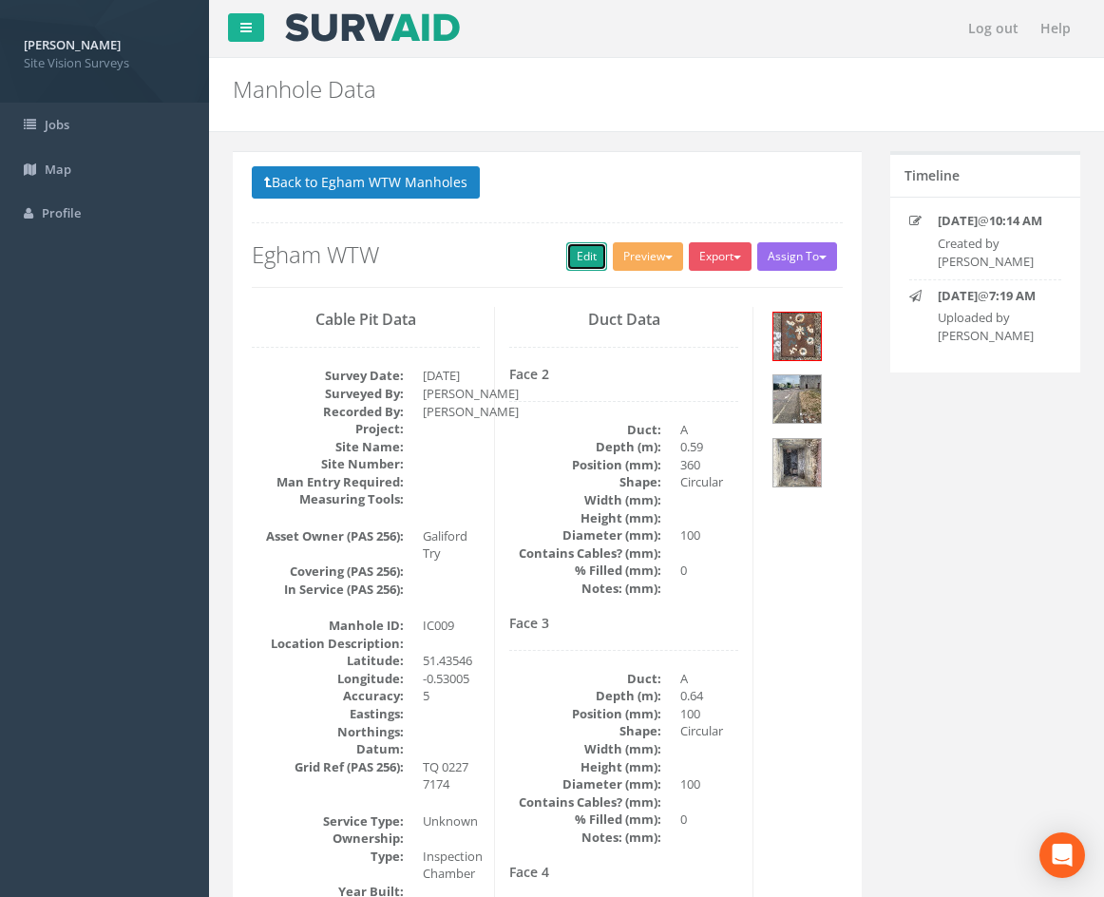
click at [577, 262] on link "Edit" at bounding box center [586, 256] width 41 height 29
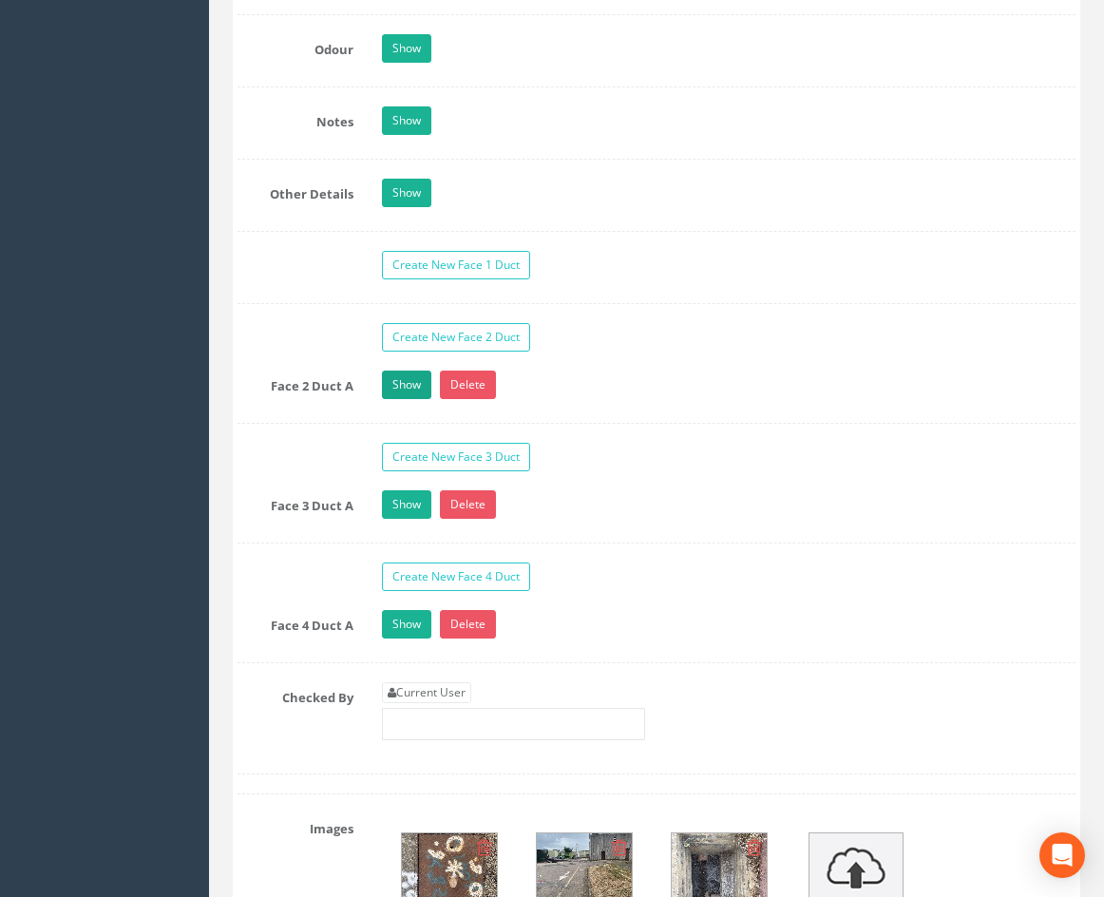
scroll to position [3592, 0]
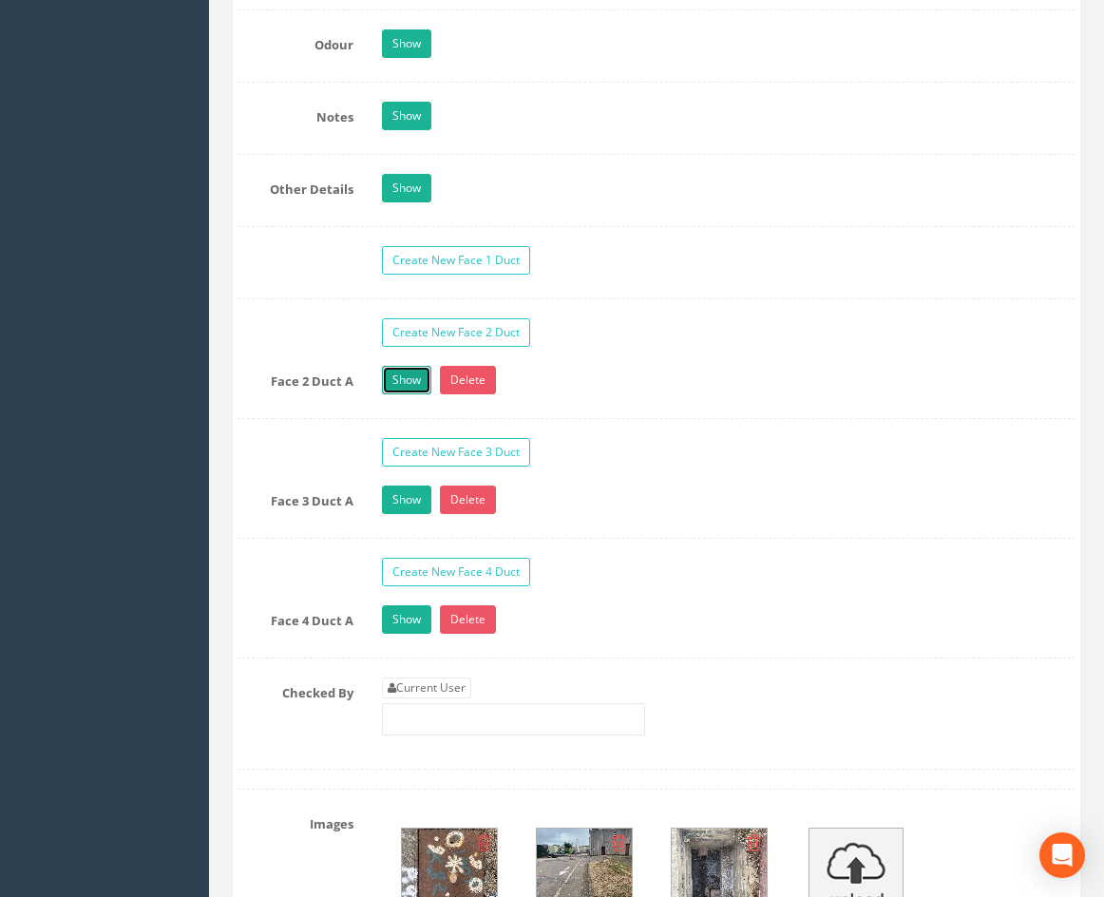
click at [415, 394] on link "Show" at bounding box center [406, 380] width 49 height 29
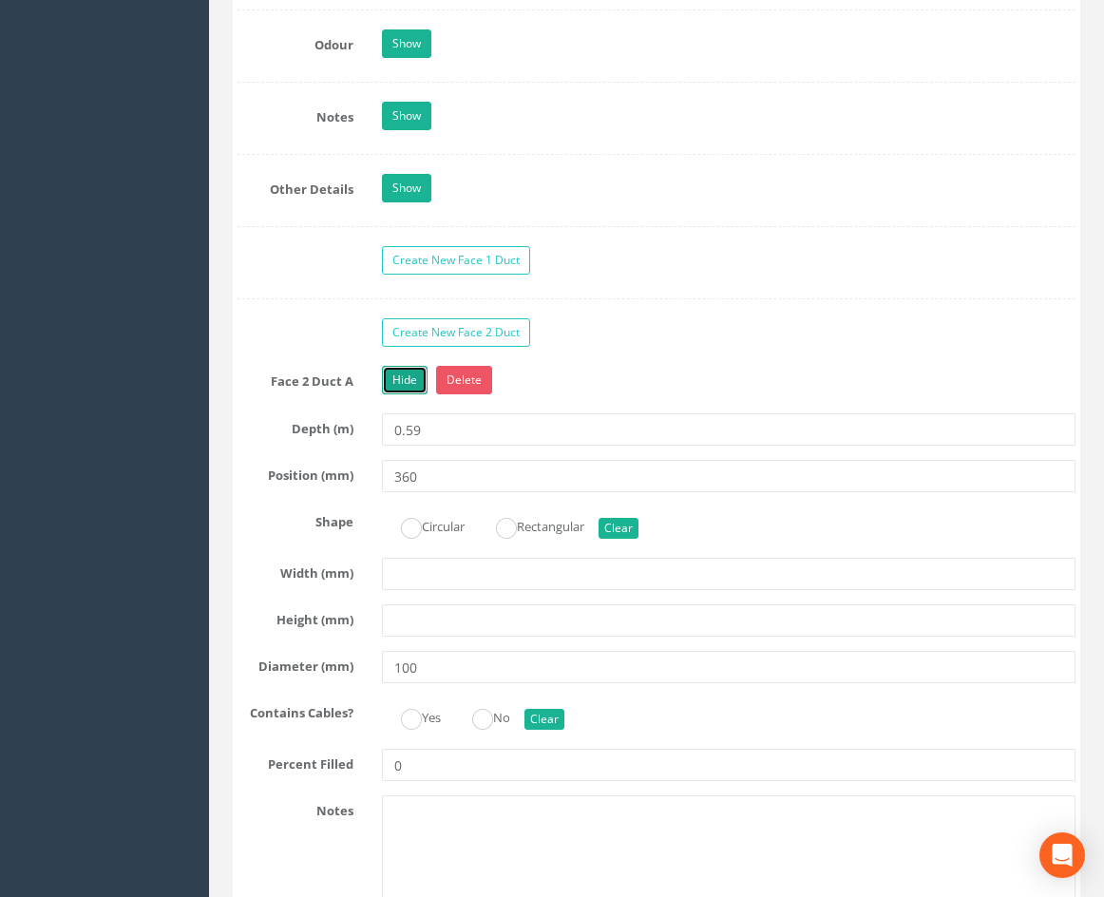
click at [407, 394] on link "Hide" at bounding box center [405, 380] width 46 height 29
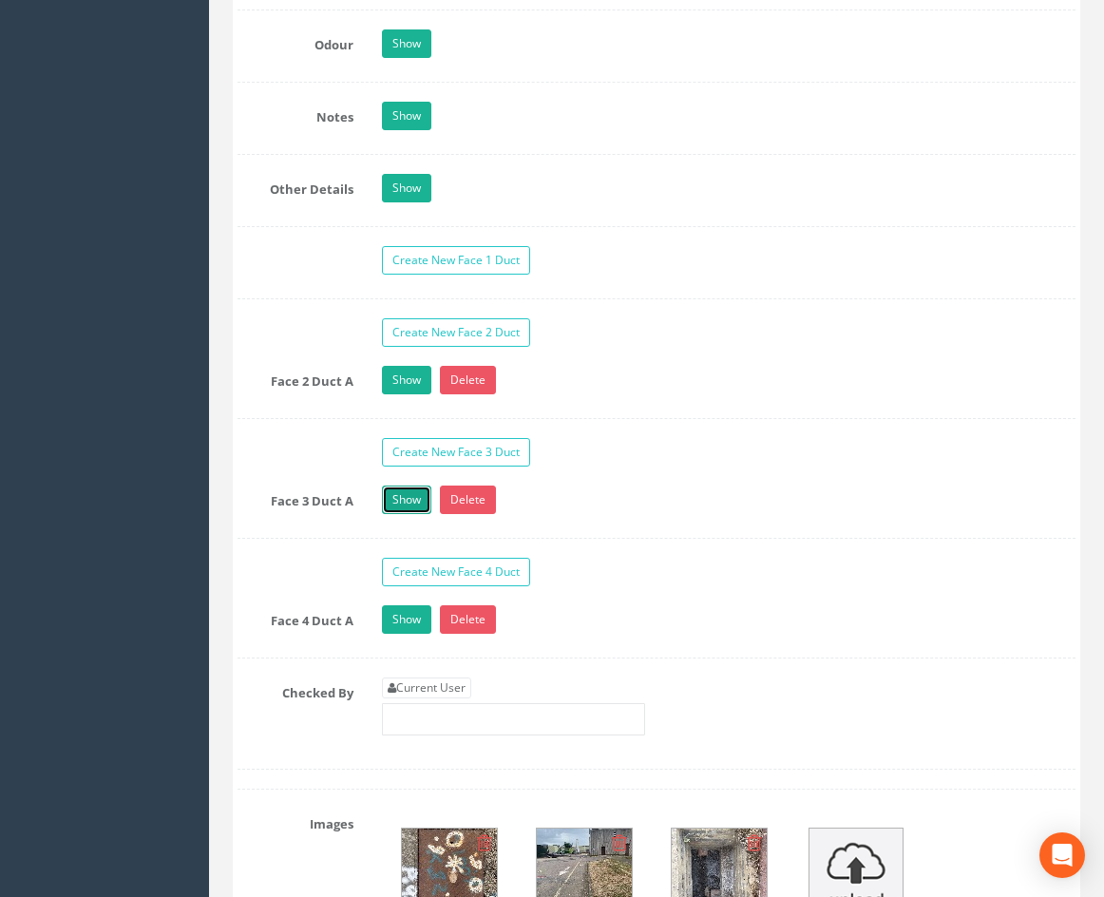
click at [410, 514] on link "Show" at bounding box center [406, 500] width 49 height 29
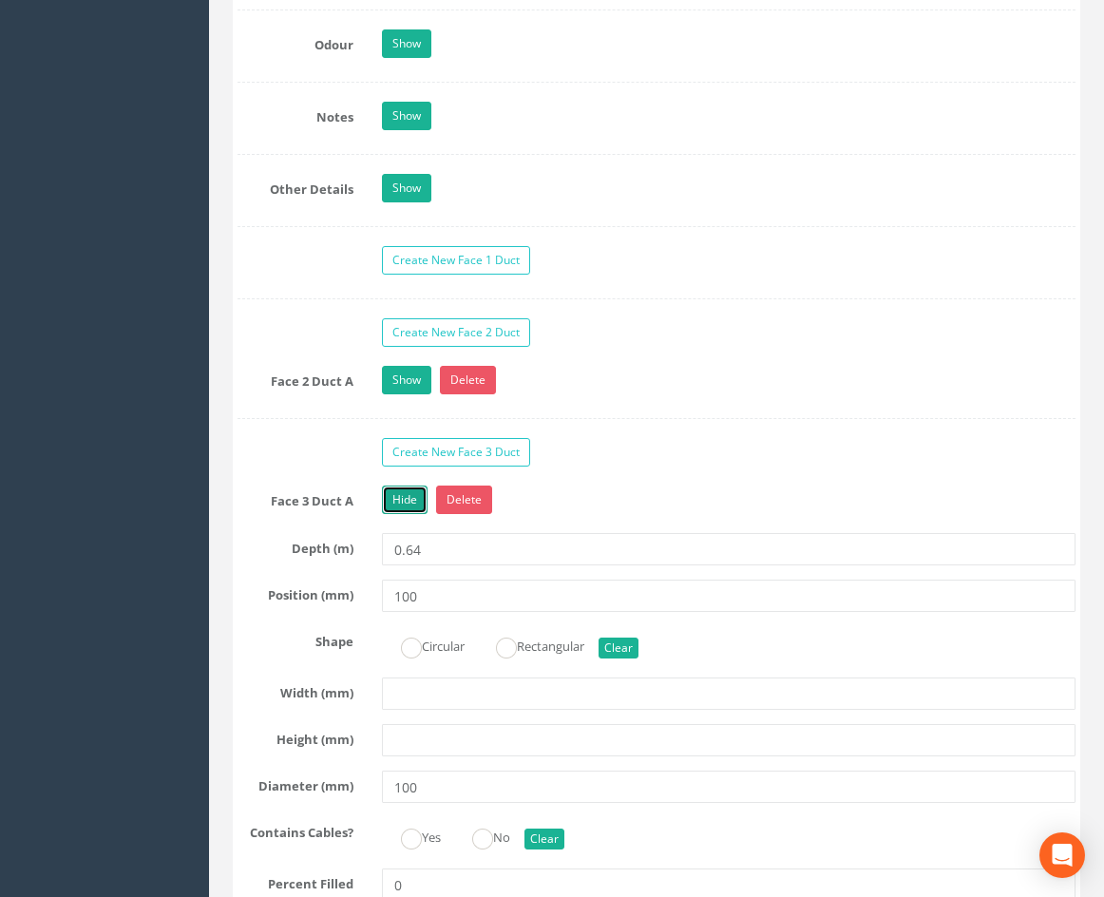
click at [410, 514] on link "Hide" at bounding box center [405, 500] width 46 height 29
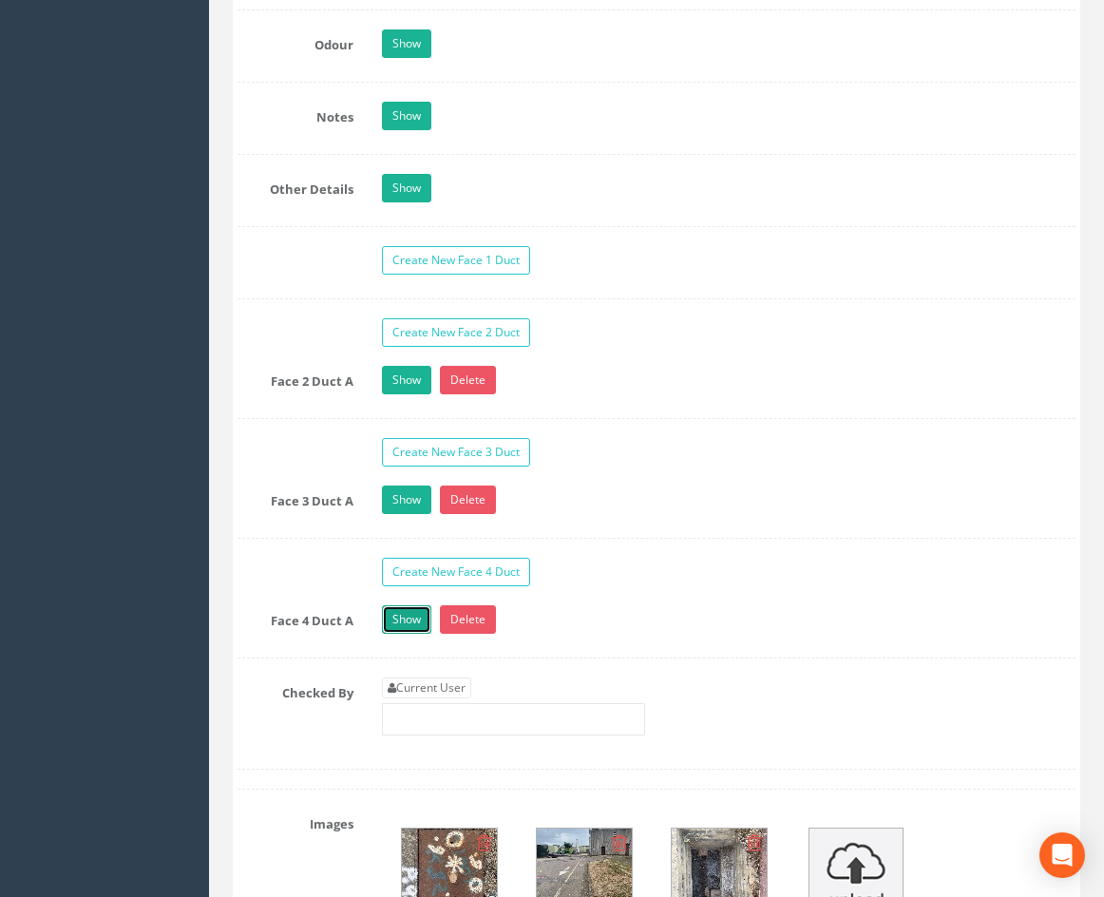
click at [409, 634] on link "Show" at bounding box center [406, 619] width 49 height 29
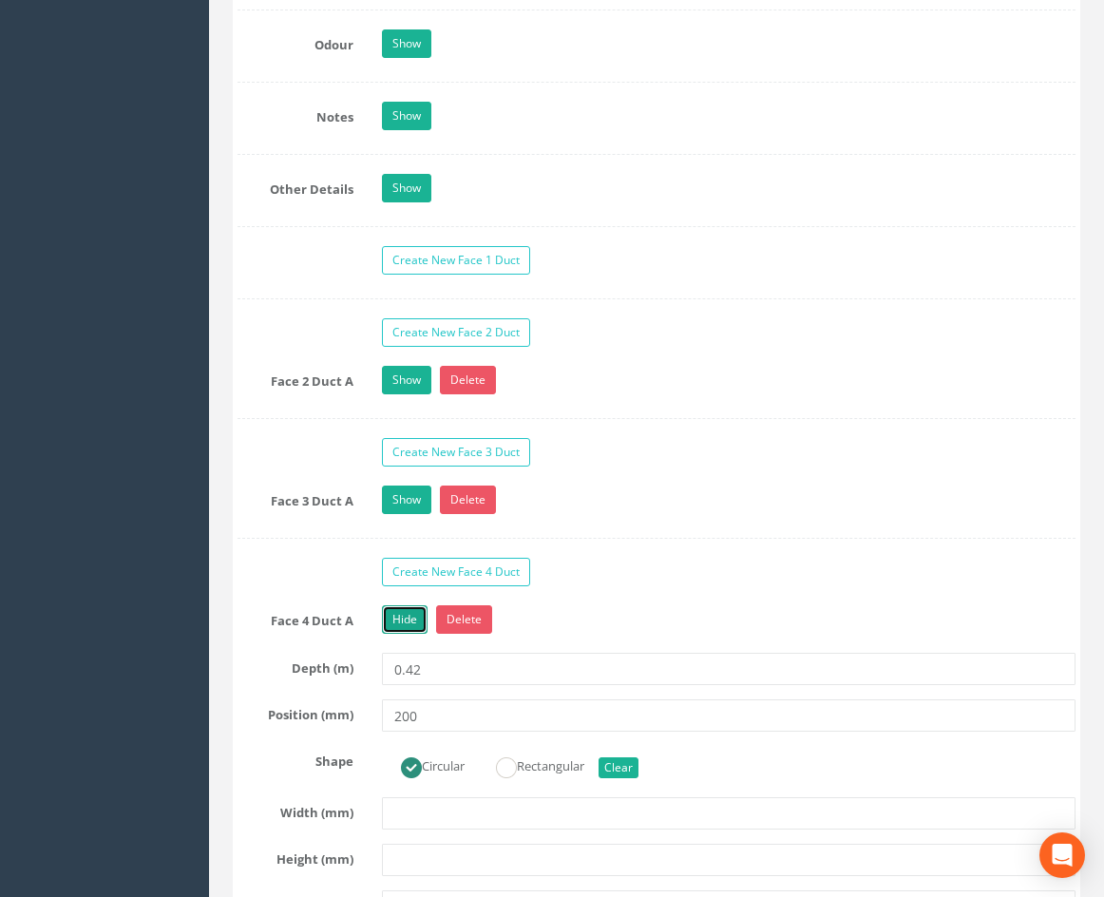
click at [409, 634] on link "Hide" at bounding box center [405, 619] width 46 height 29
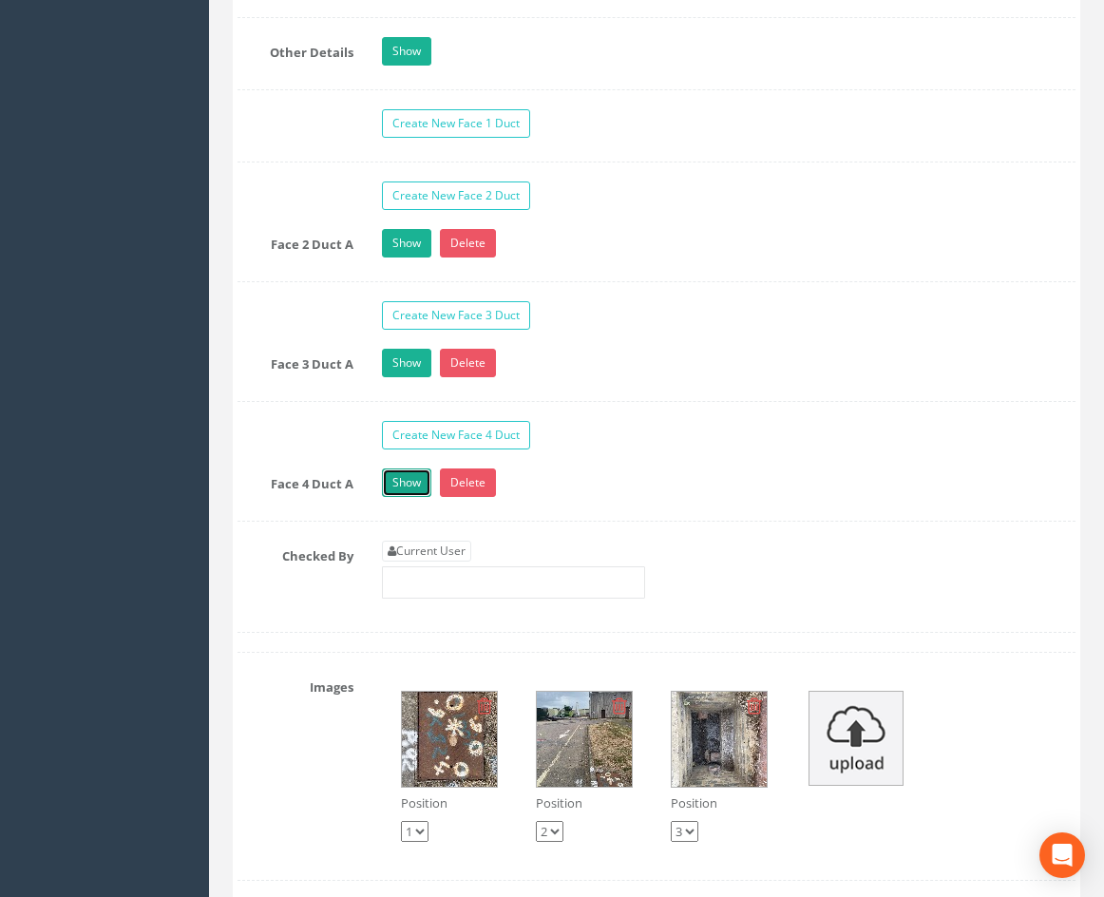
scroll to position [3972, 0]
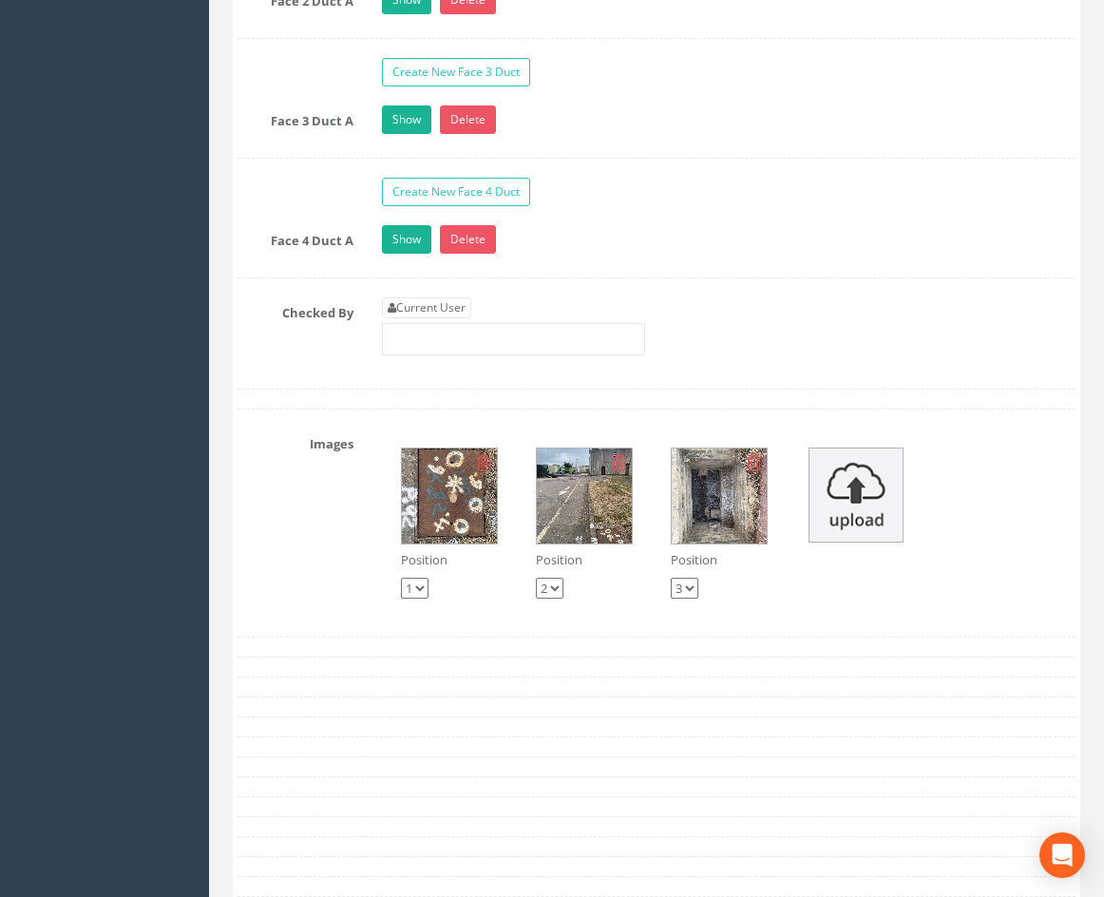
click at [572, 543] on img at bounding box center [584, 495] width 95 height 95
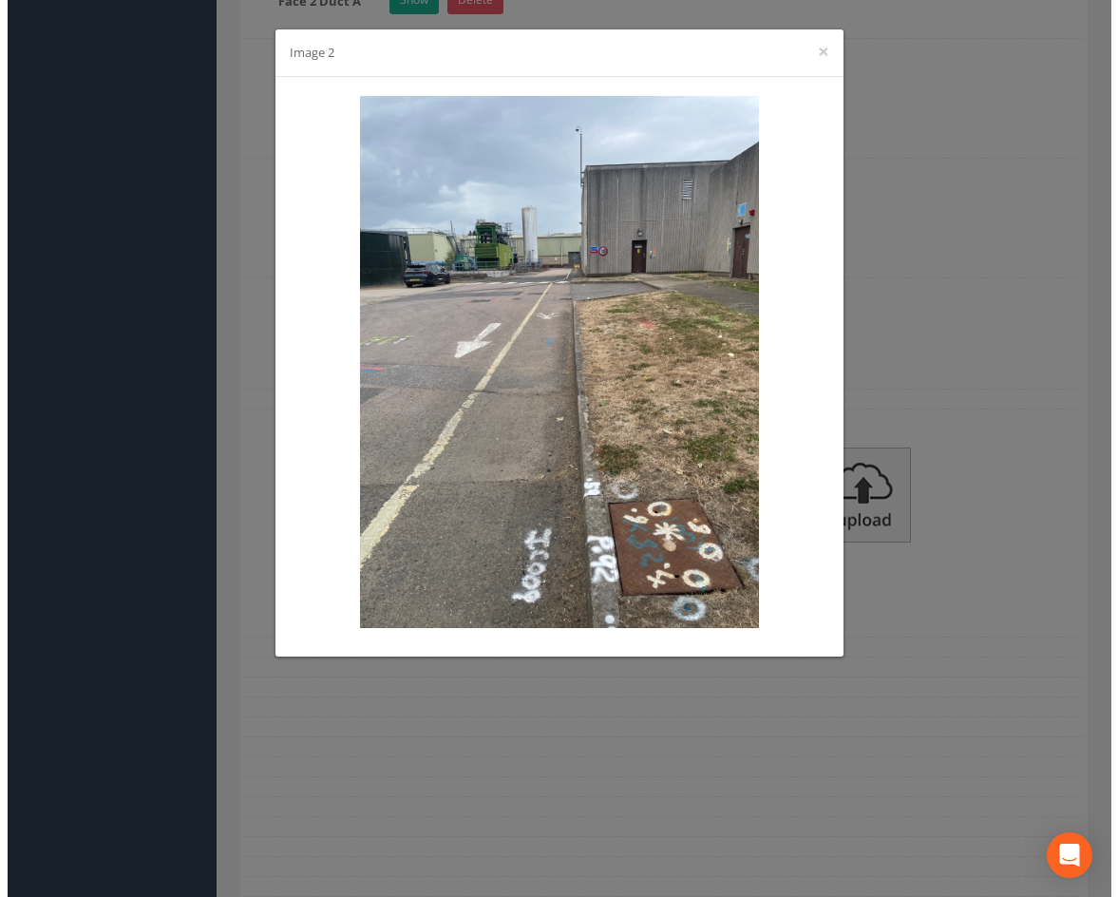
scroll to position [3953, 0]
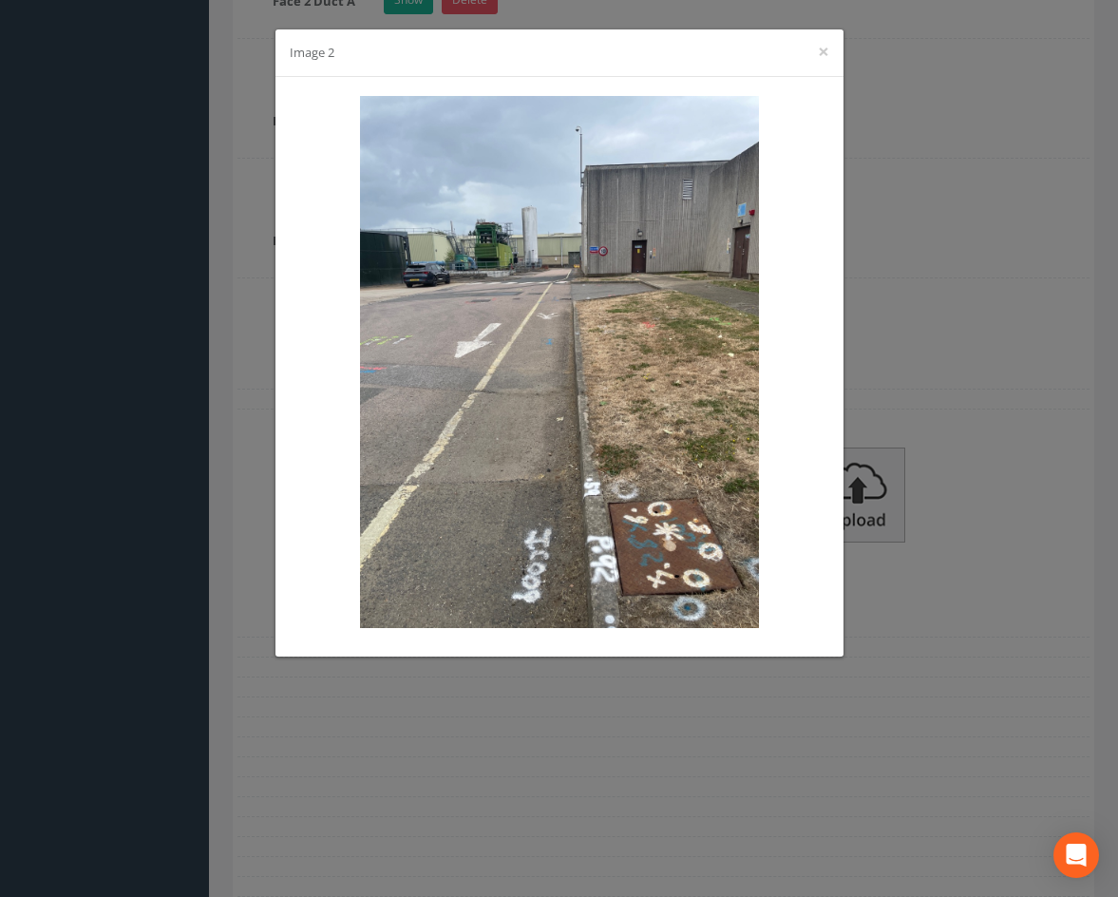
click at [968, 376] on div "Image 2 ×" at bounding box center [559, 448] width 1118 height 897
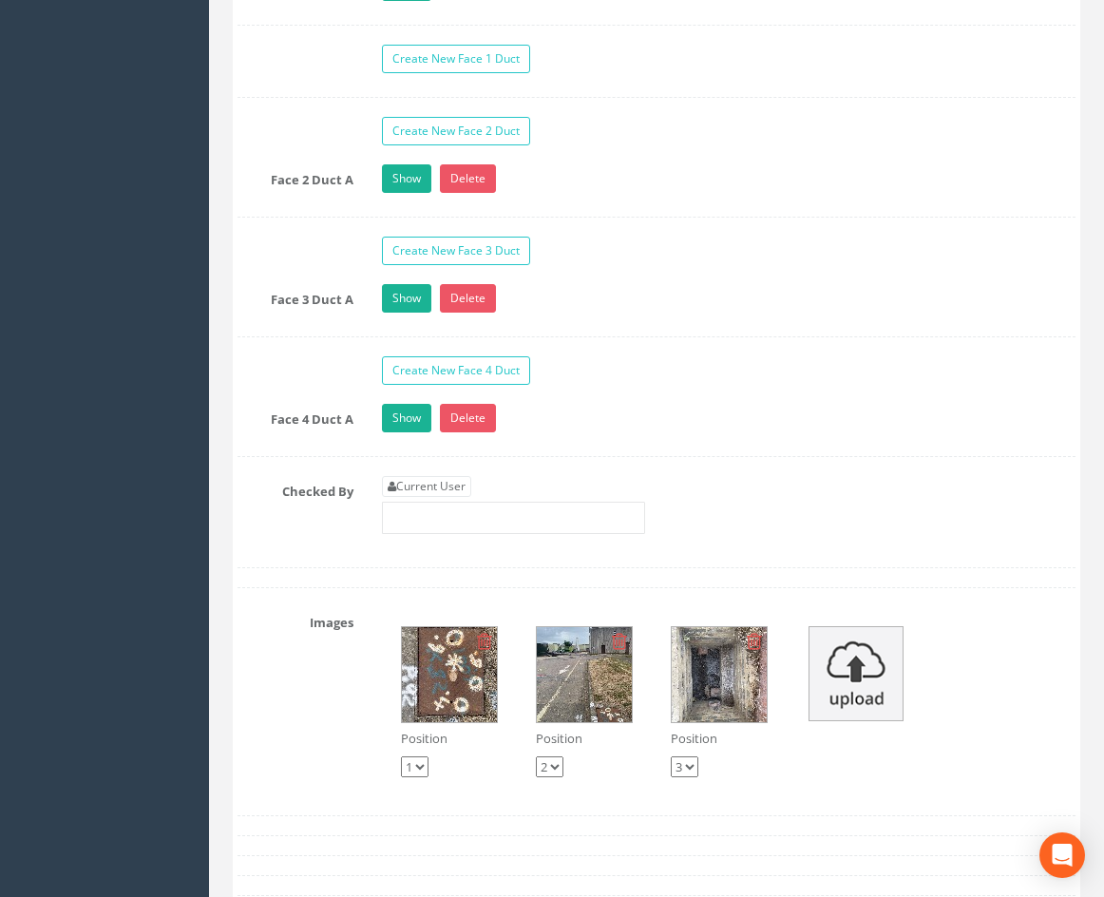
scroll to position [3782, 0]
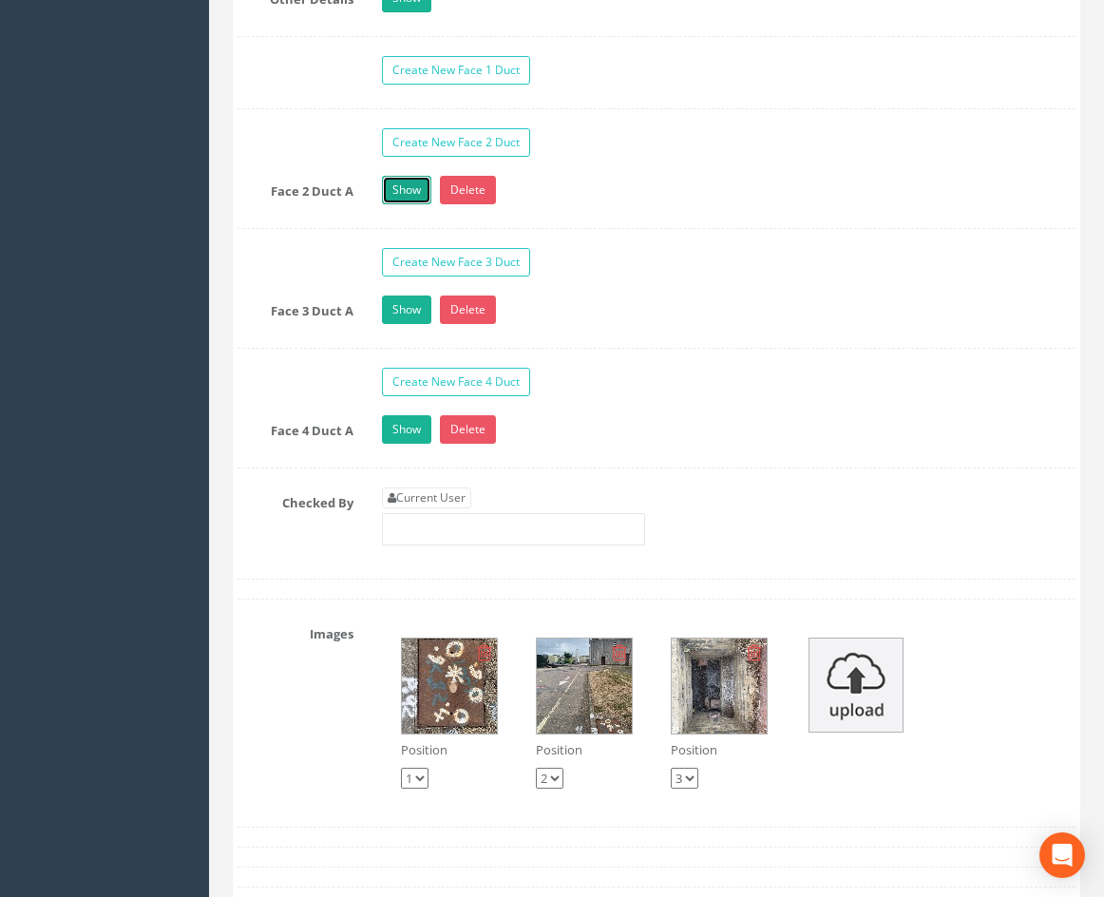
click at [404, 204] on link "Show" at bounding box center [406, 190] width 49 height 29
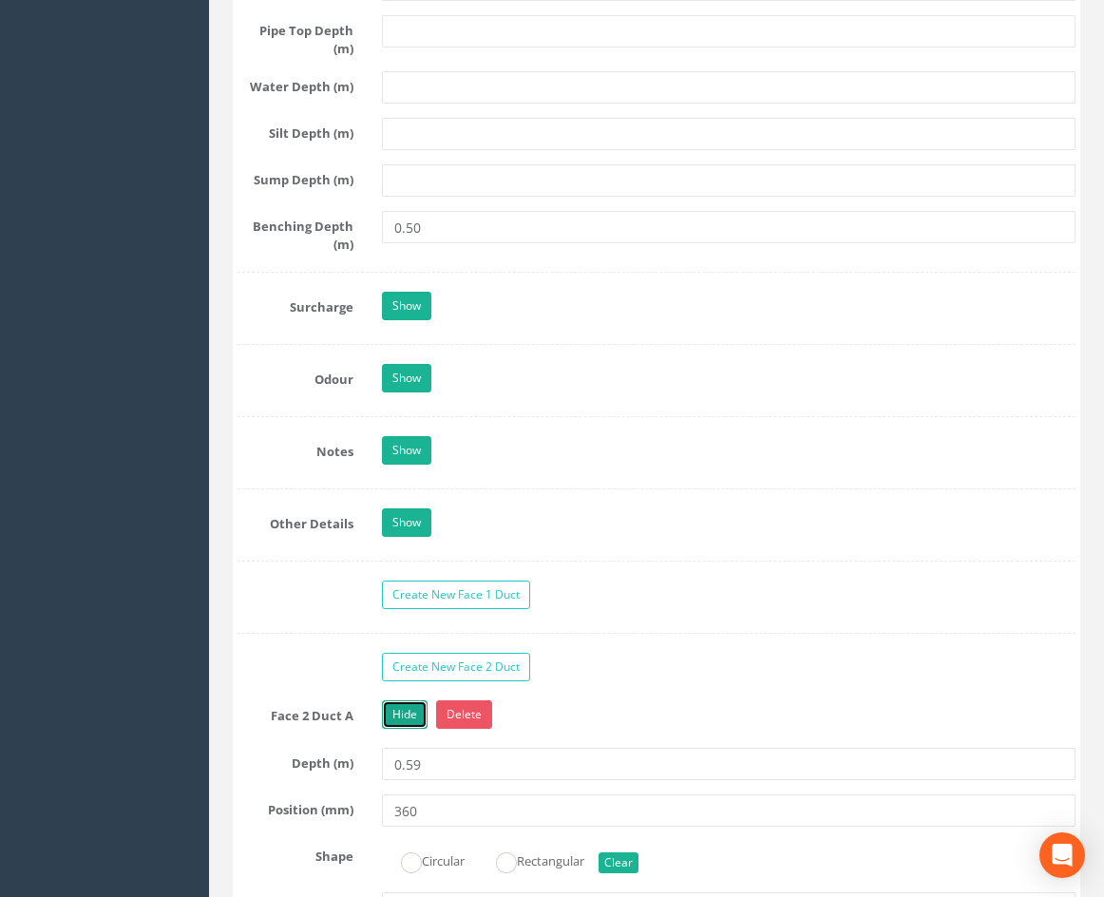
scroll to position [3497, 0]
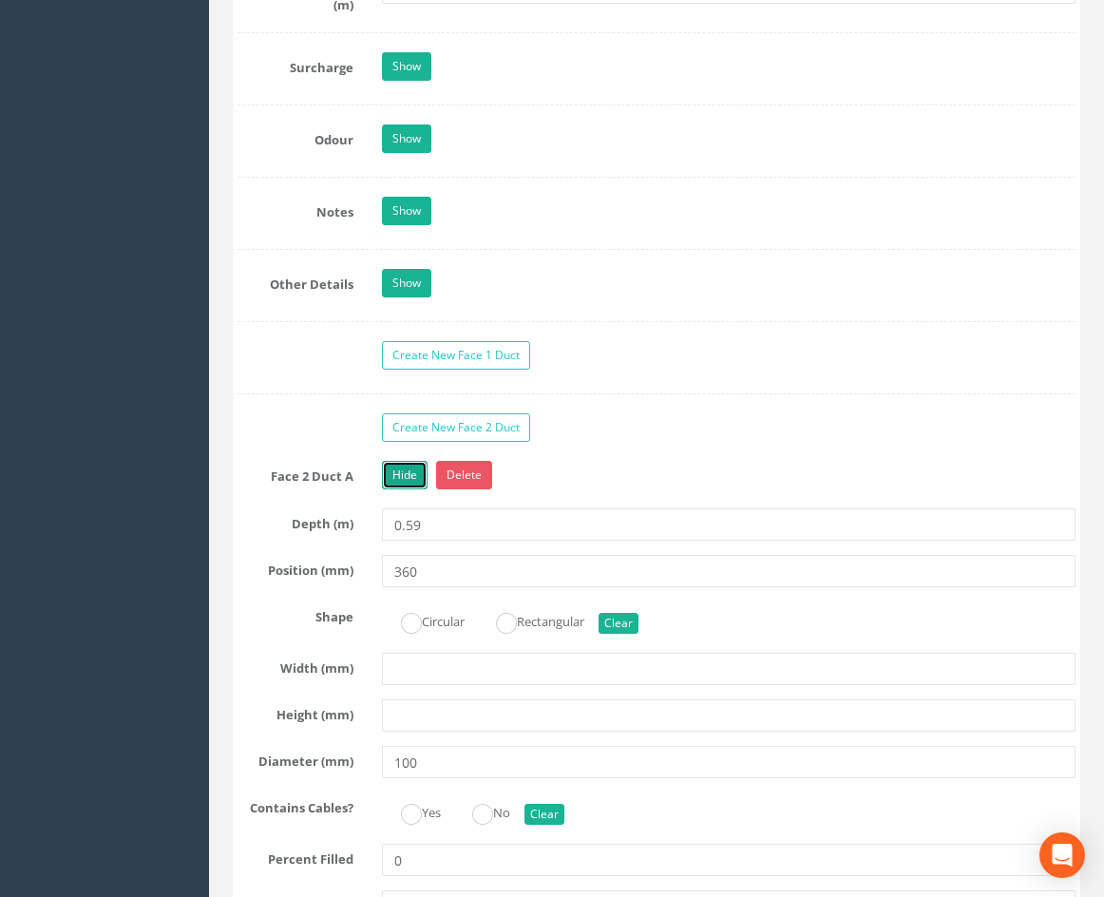
click at [402, 489] on link "Hide" at bounding box center [405, 475] width 46 height 29
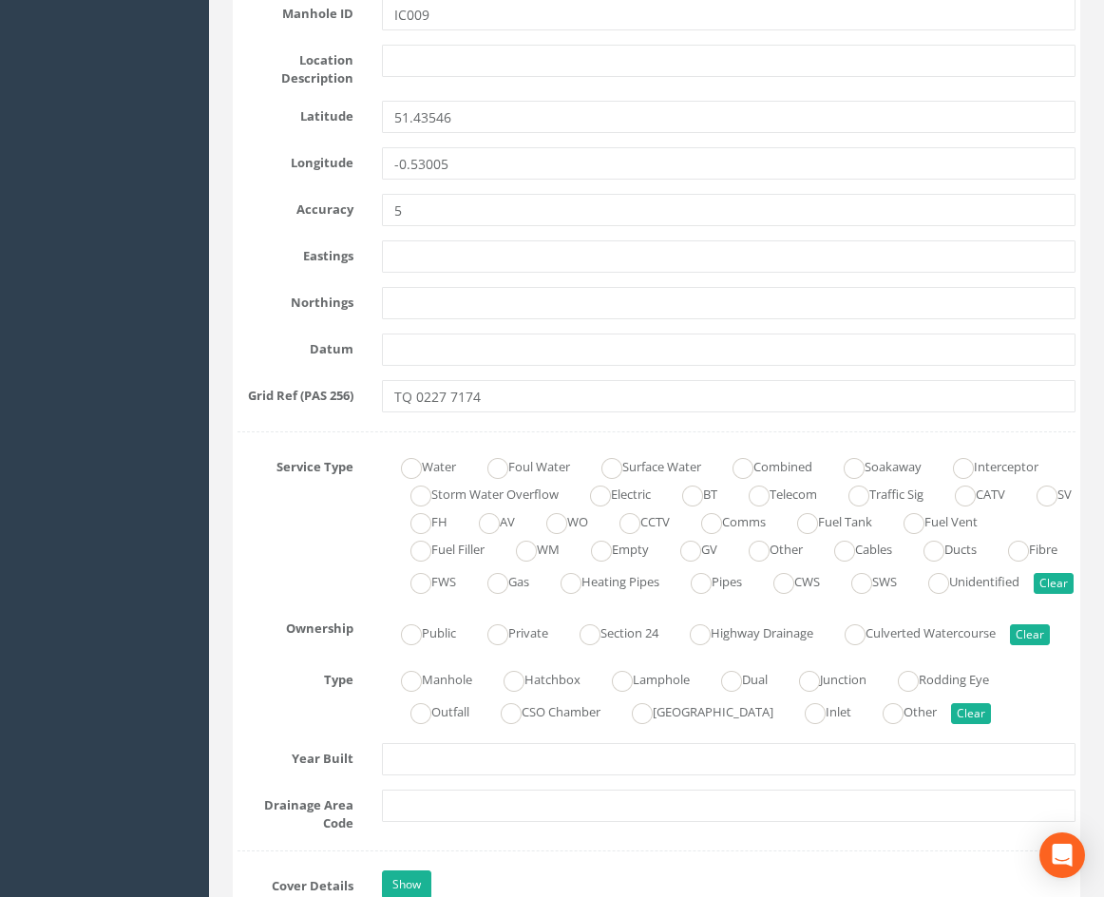
scroll to position [0, 0]
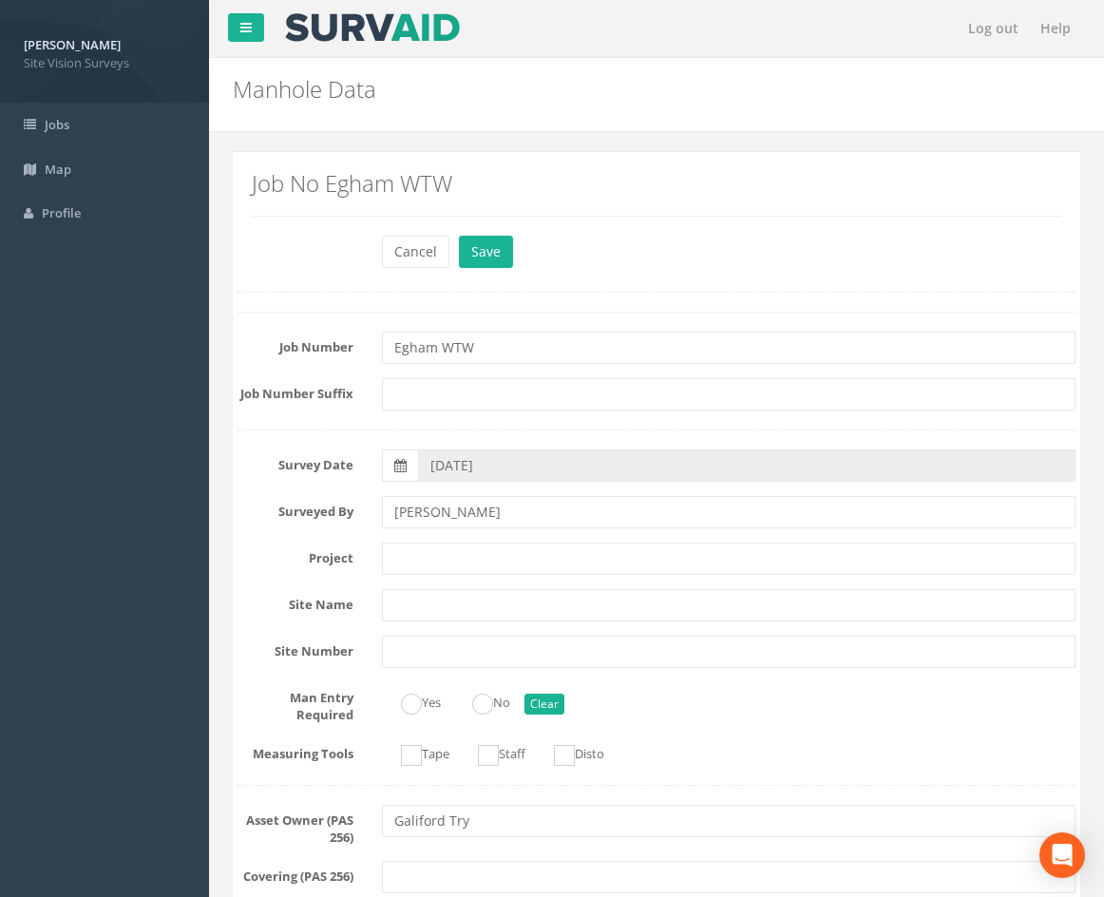
drag, startPoint x: 847, startPoint y: 614, endPoint x: 823, endPoint y: 195, distance: 419.7
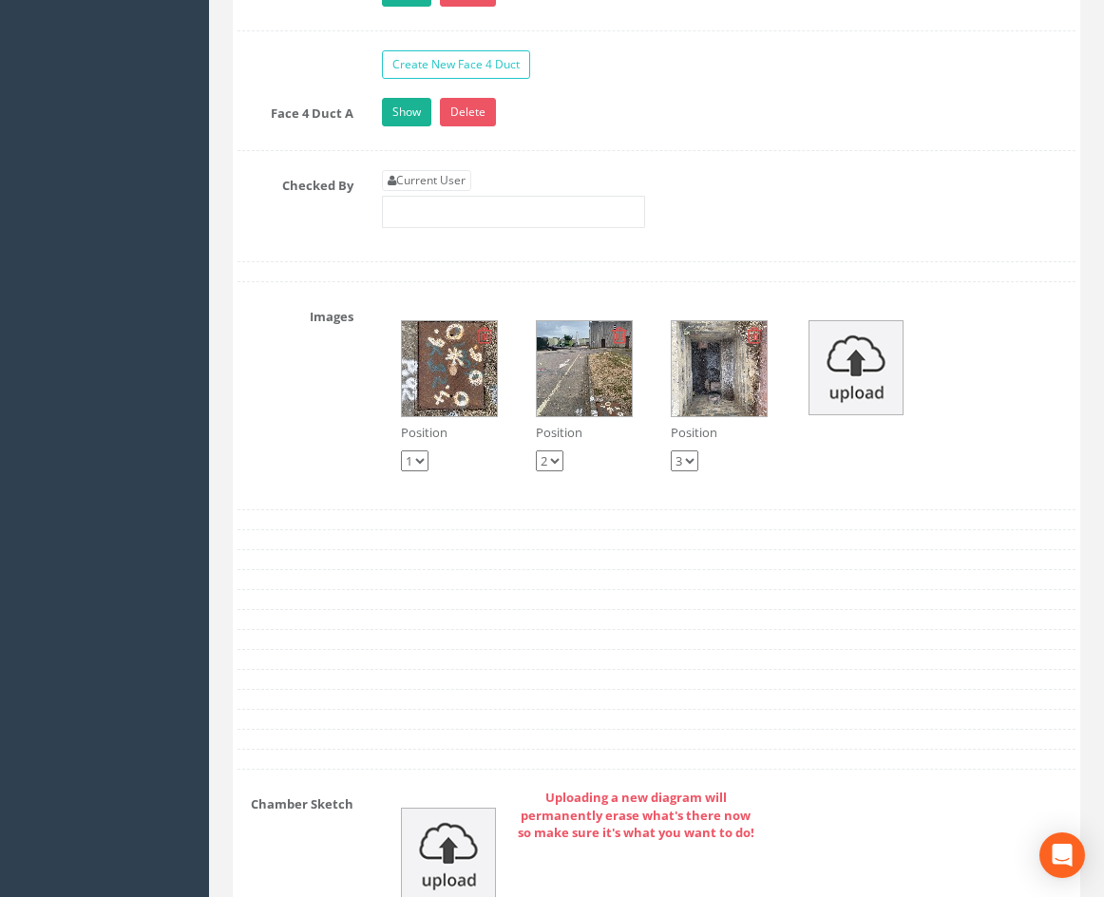
drag, startPoint x: 844, startPoint y: 205, endPoint x: 841, endPoint y: 591, distance: 385.8
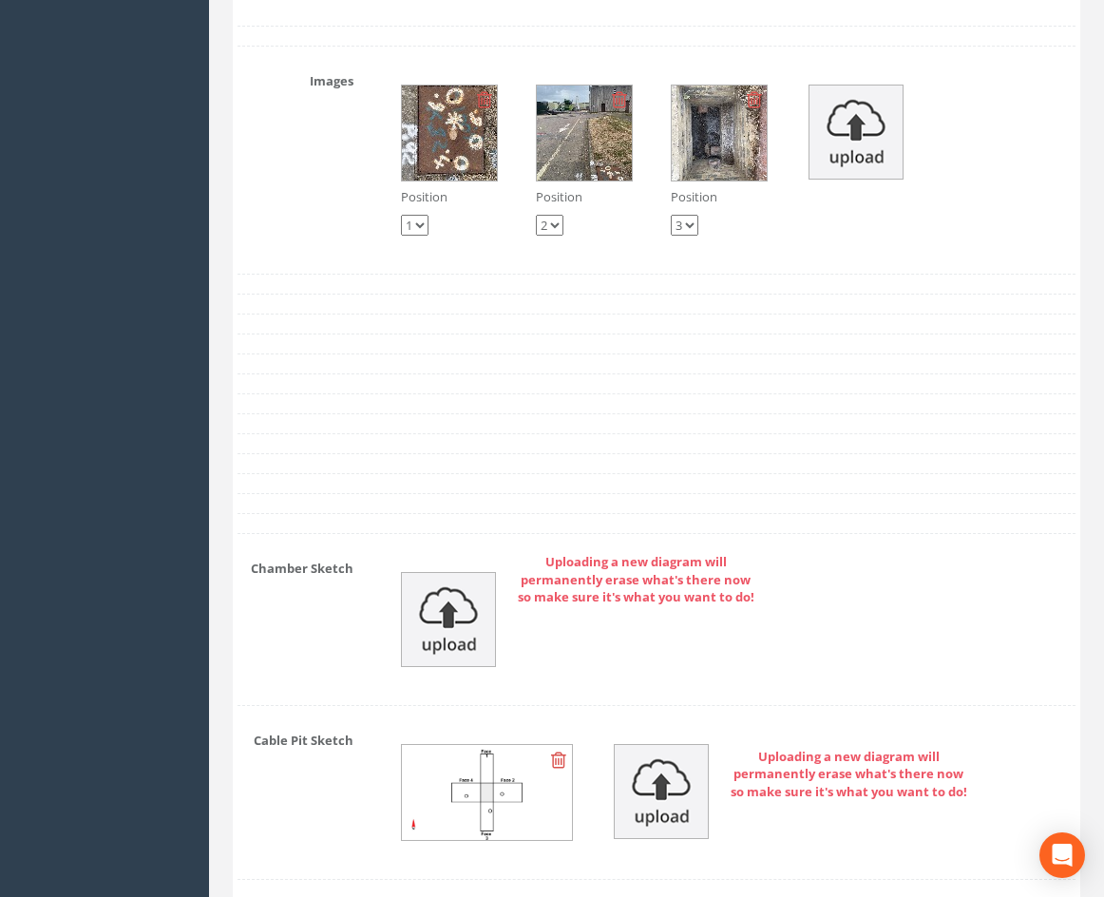
scroll to position [4068, 0]
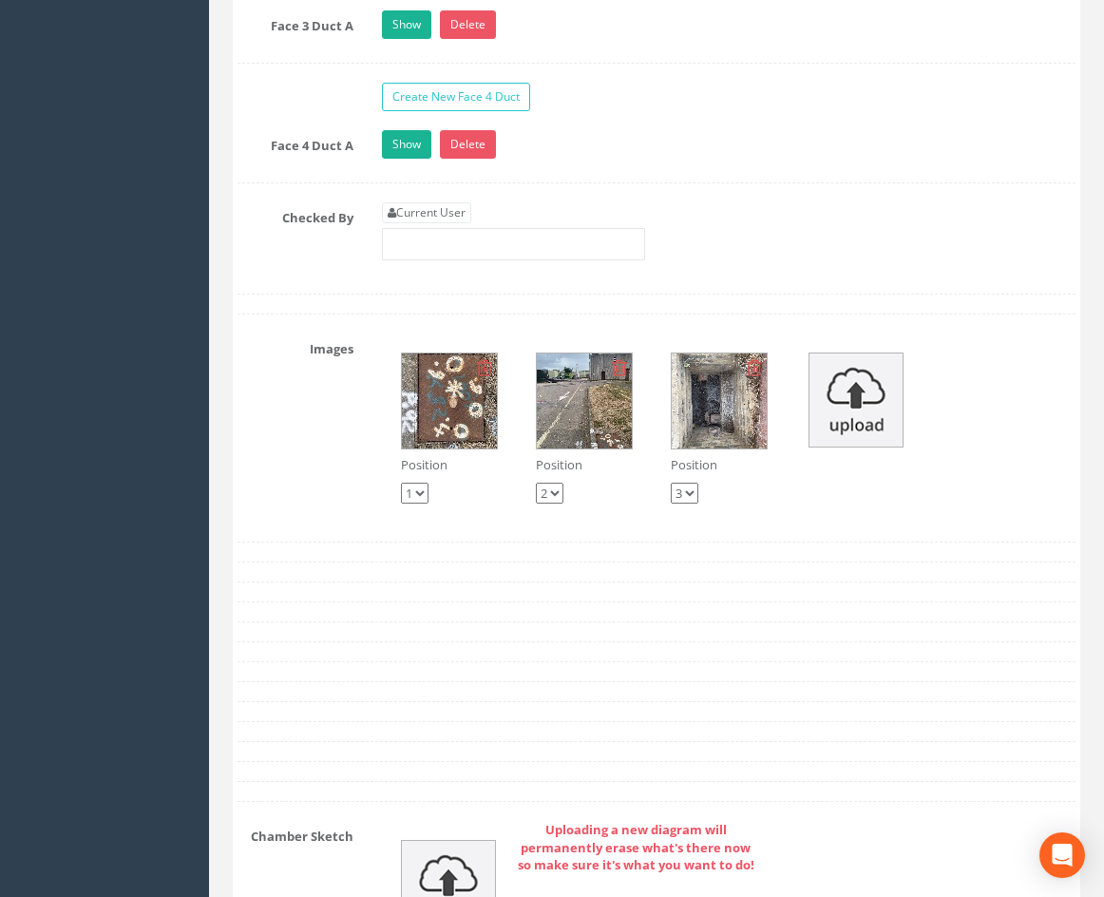
click at [463, 448] on img at bounding box center [449, 400] width 95 height 95
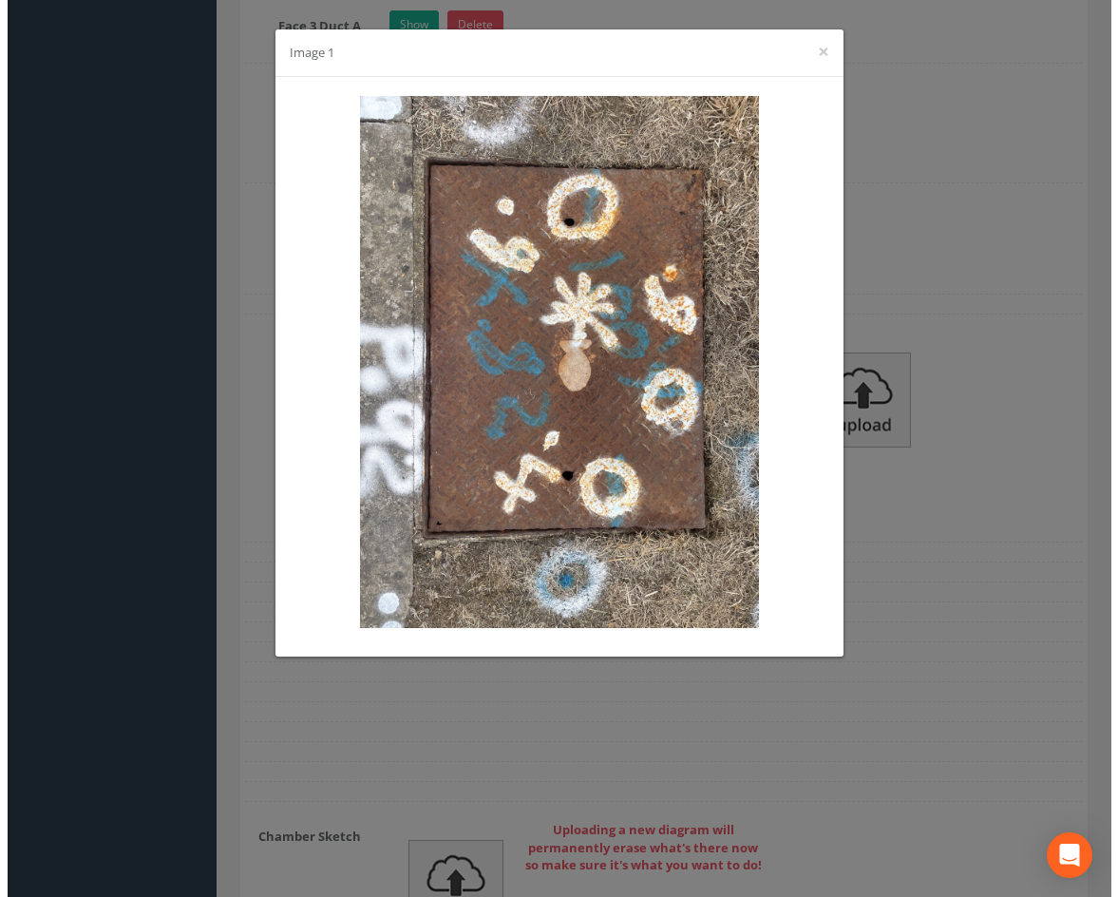
scroll to position [4049, 0]
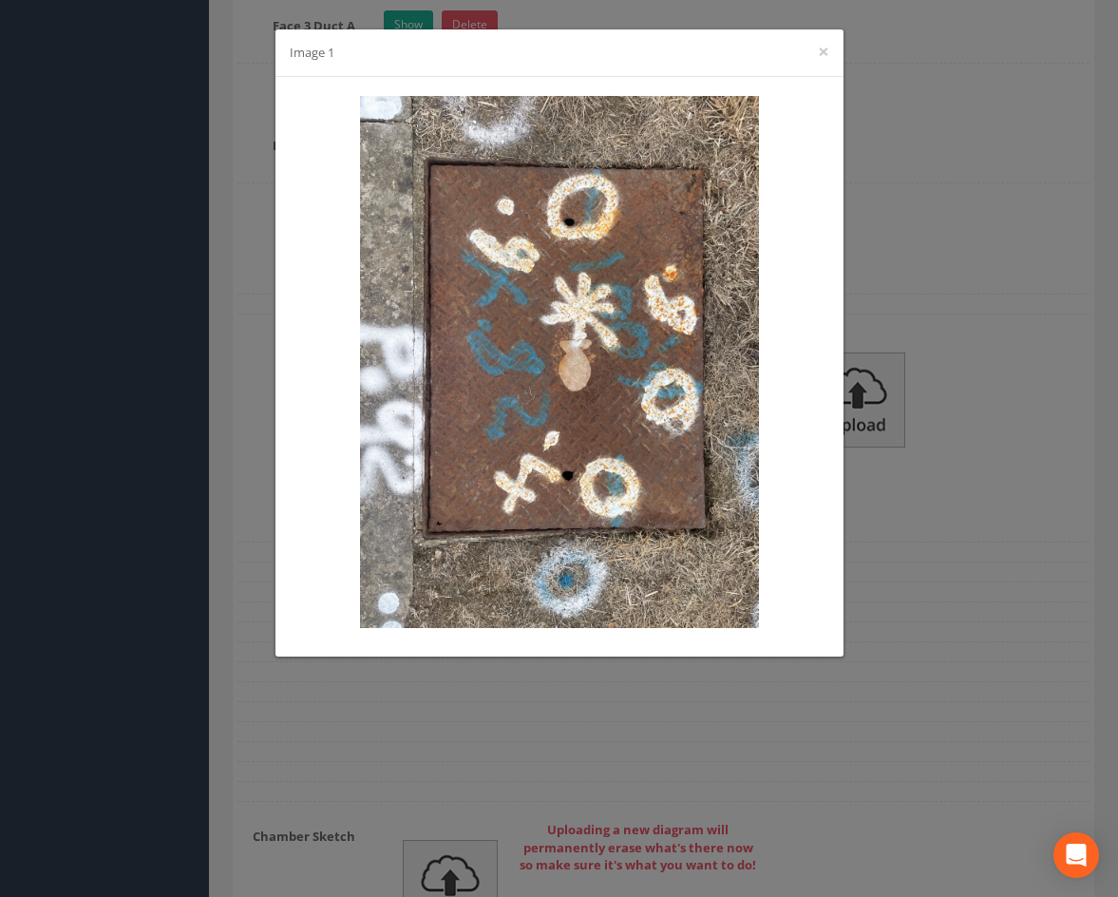
click at [1019, 352] on div "Image 1 ×" at bounding box center [559, 448] width 1118 height 897
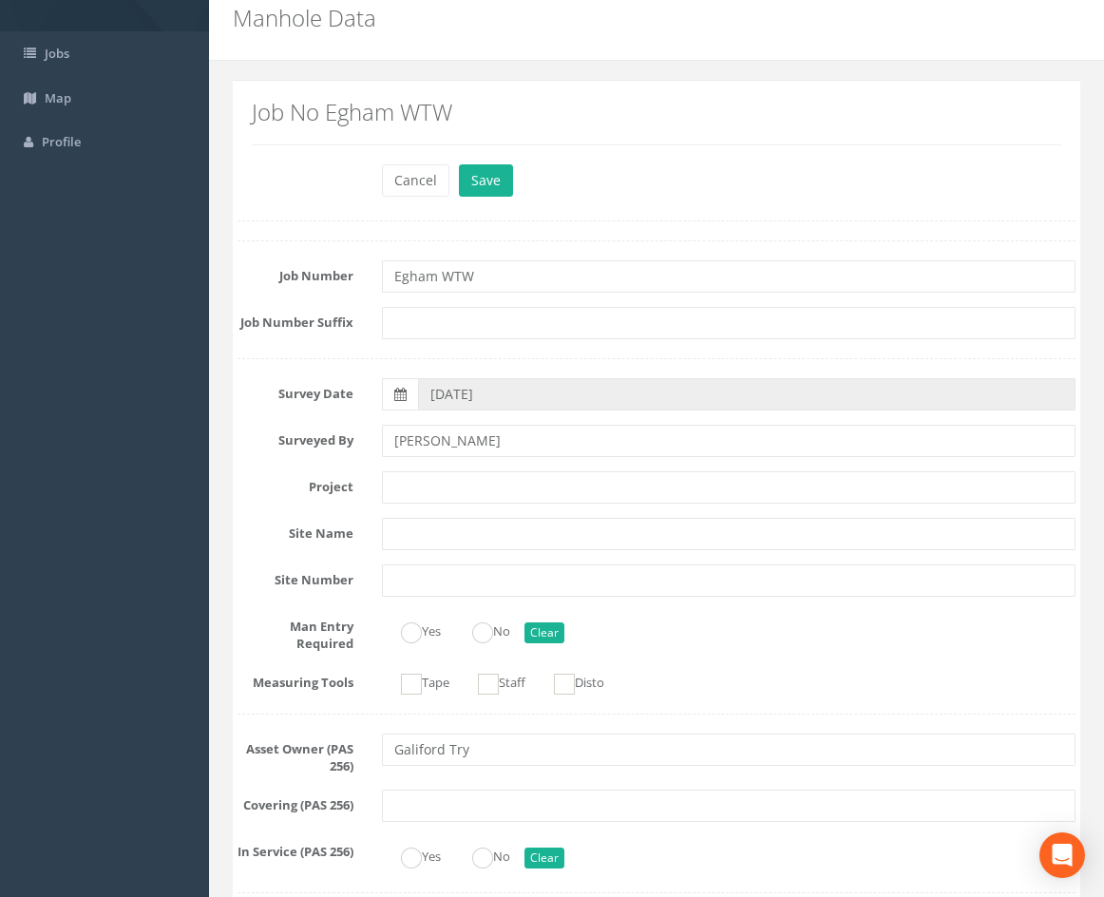
scroll to position [0, 0]
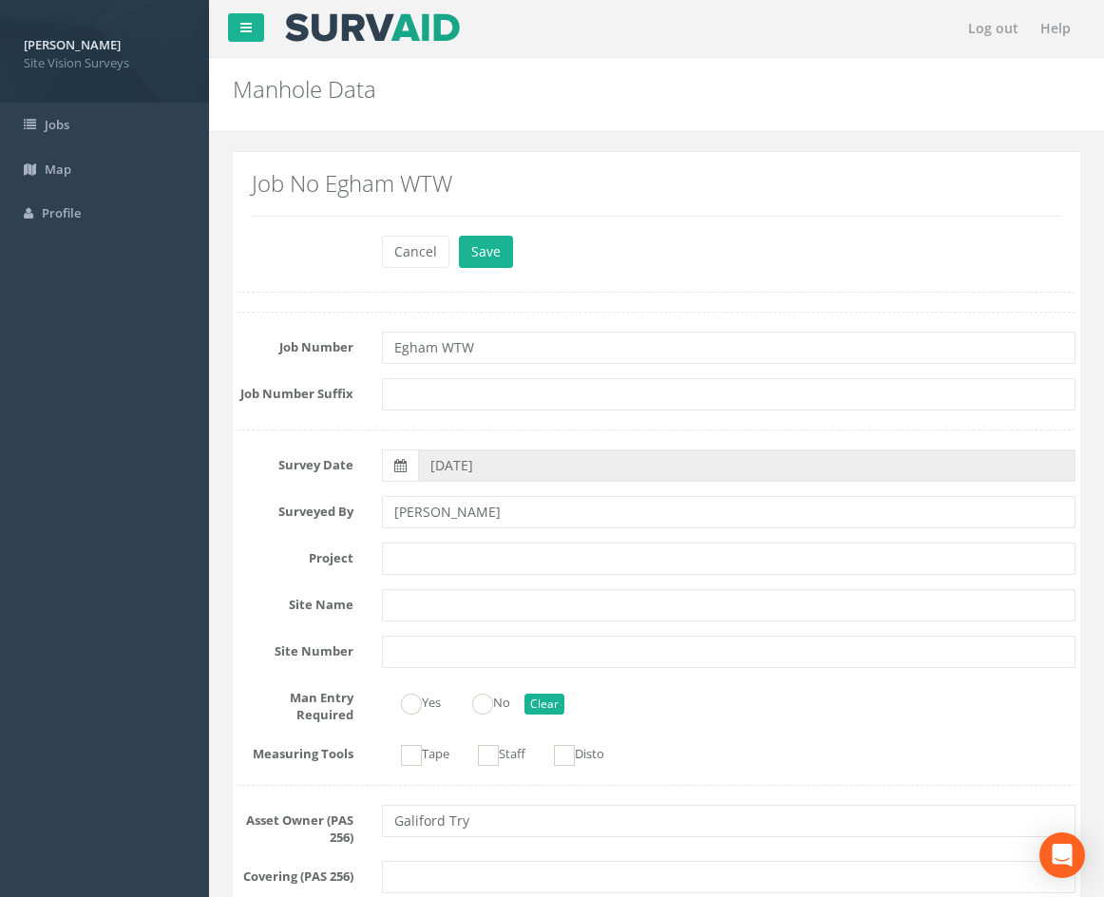
drag, startPoint x: 969, startPoint y: 604, endPoint x: 819, endPoint y: 583, distance: 151.6
click at [488, 258] on button "Save" at bounding box center [486, 252] width 54 height 32
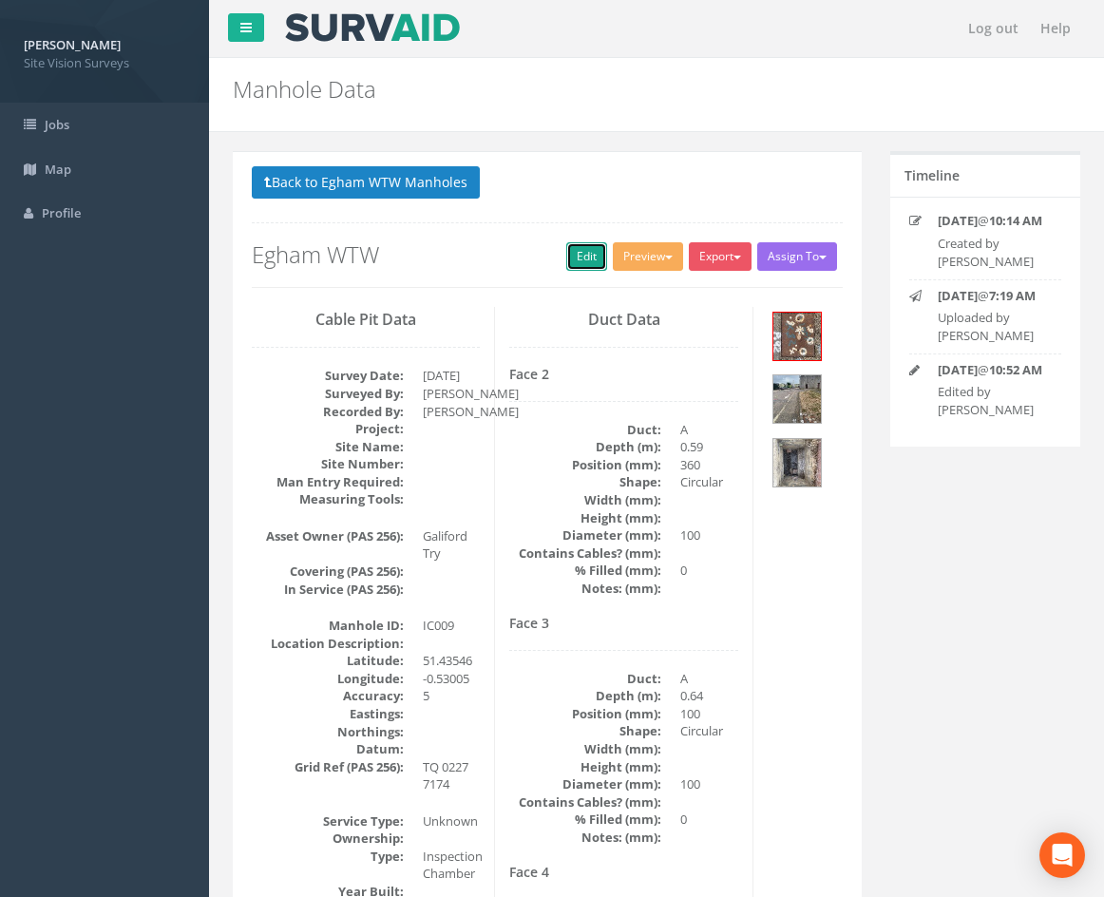
click at [577, 258] on link "Edit" at bounding box center [586, 256] width 41 height 29
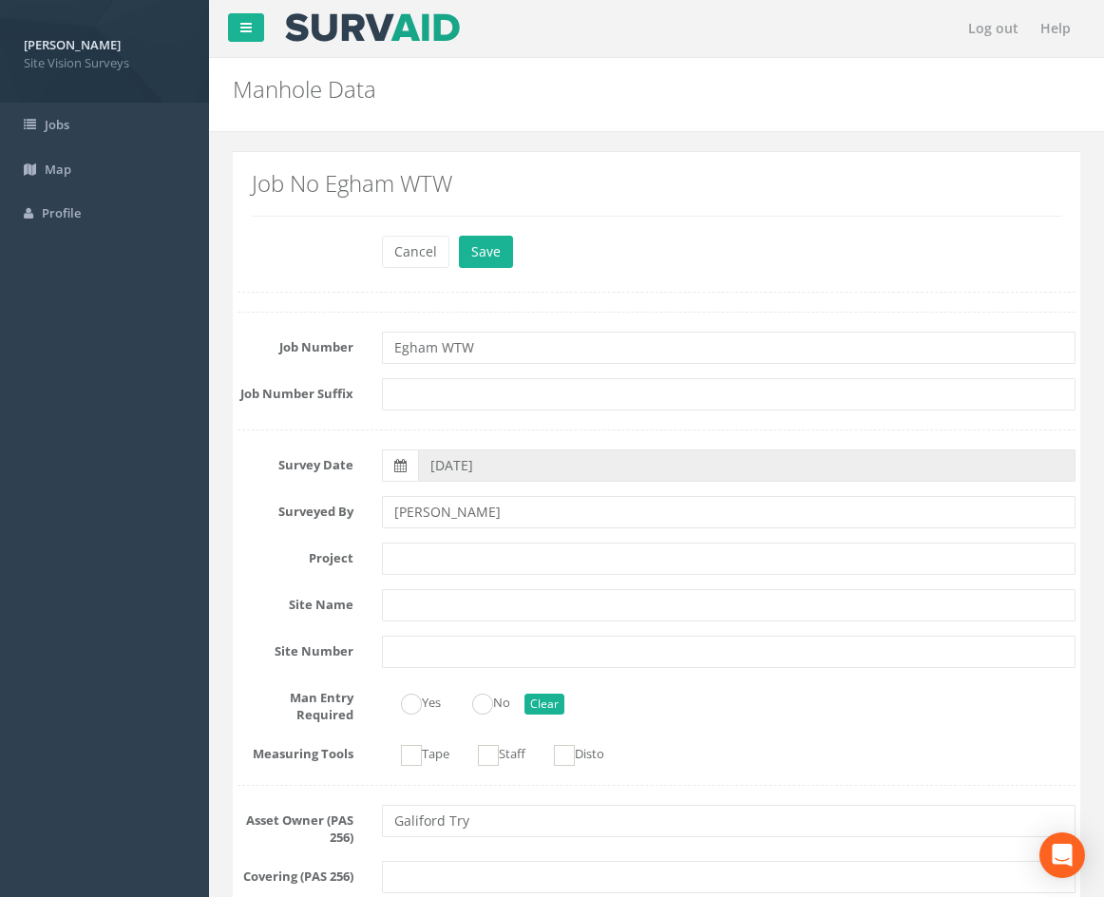
scroll to position [4733, 0]
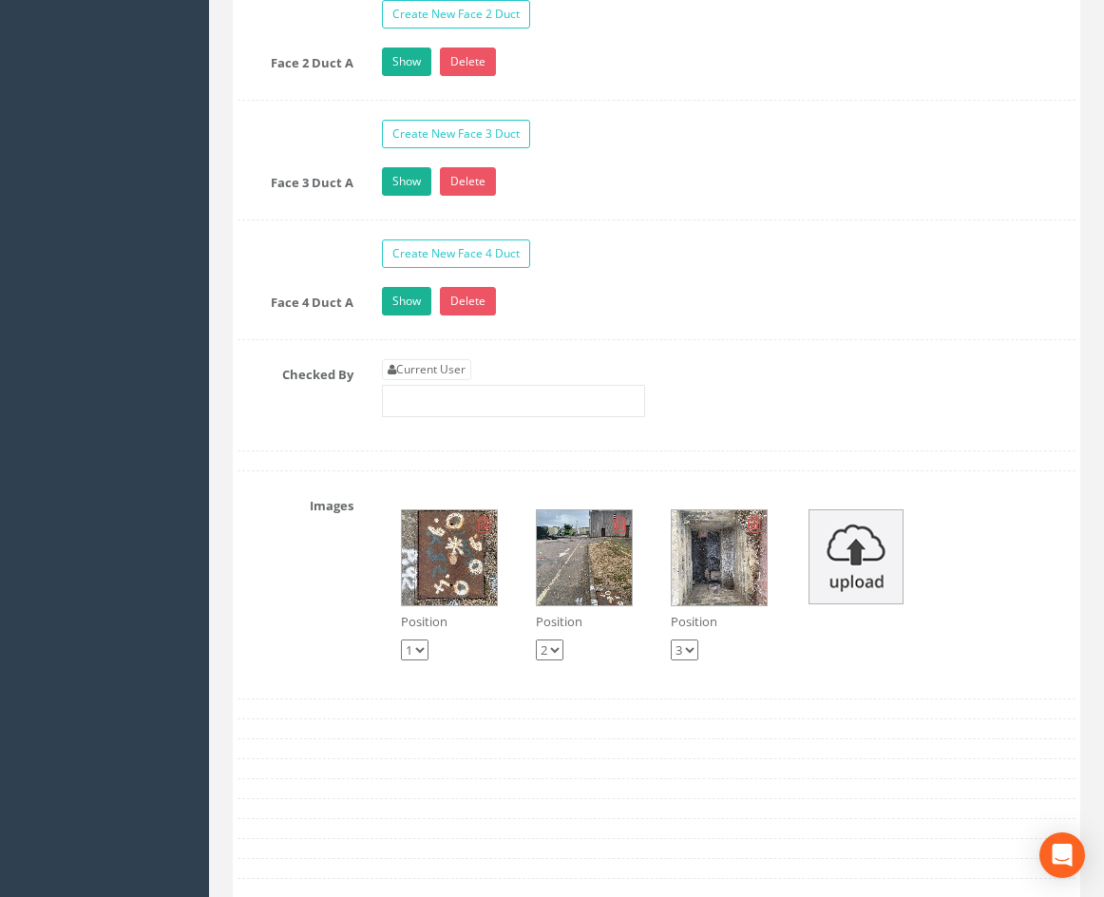
scroll to position [3497, 0]
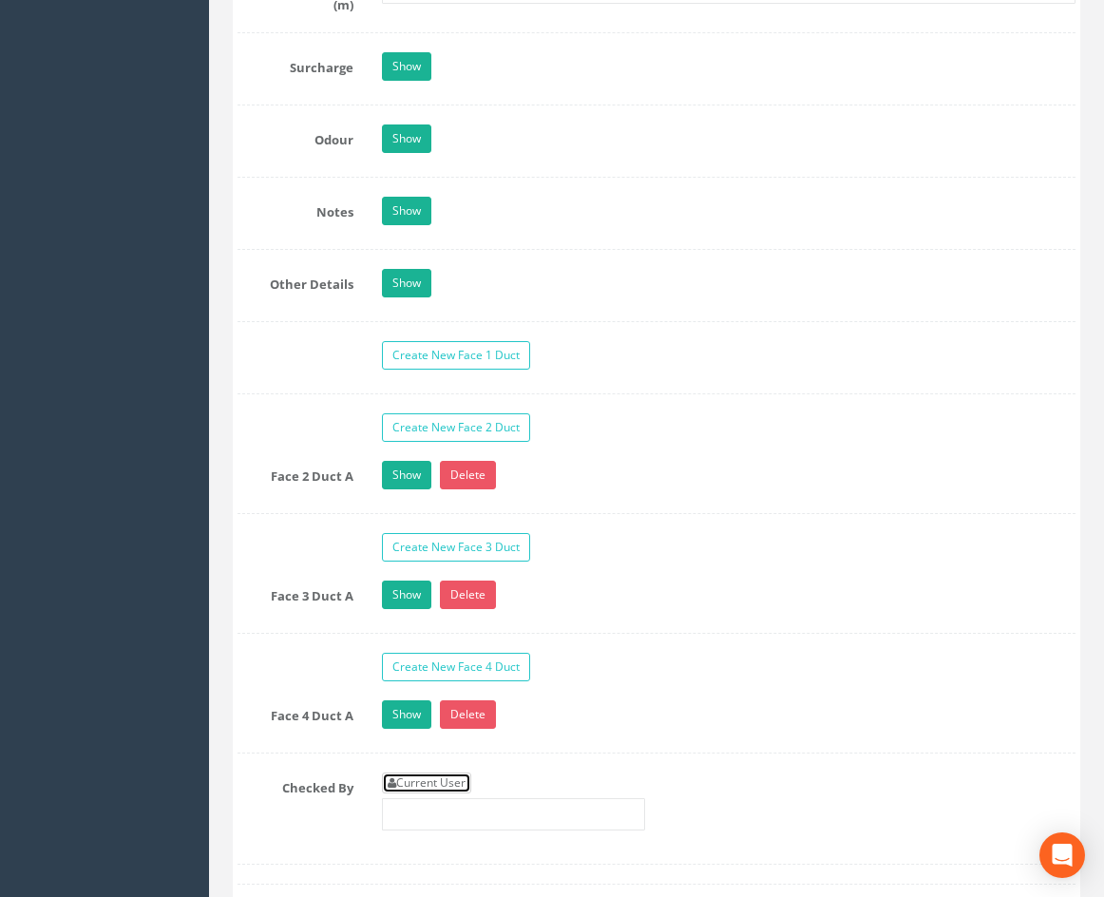
click at [437, 793] on link "Current User" at bounding box center [426, 782] width 89 height 21
type input "[PERSON_NAME]"
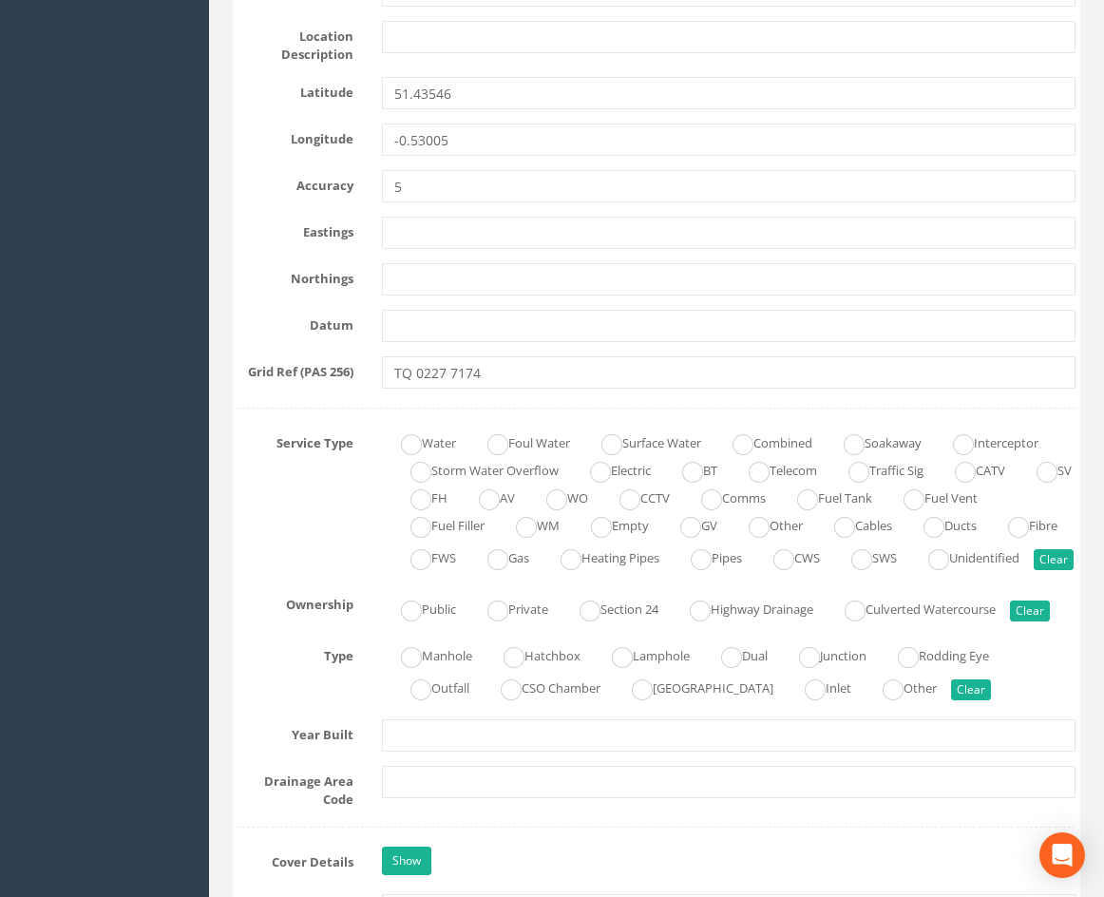
scroll to position [0, 0]
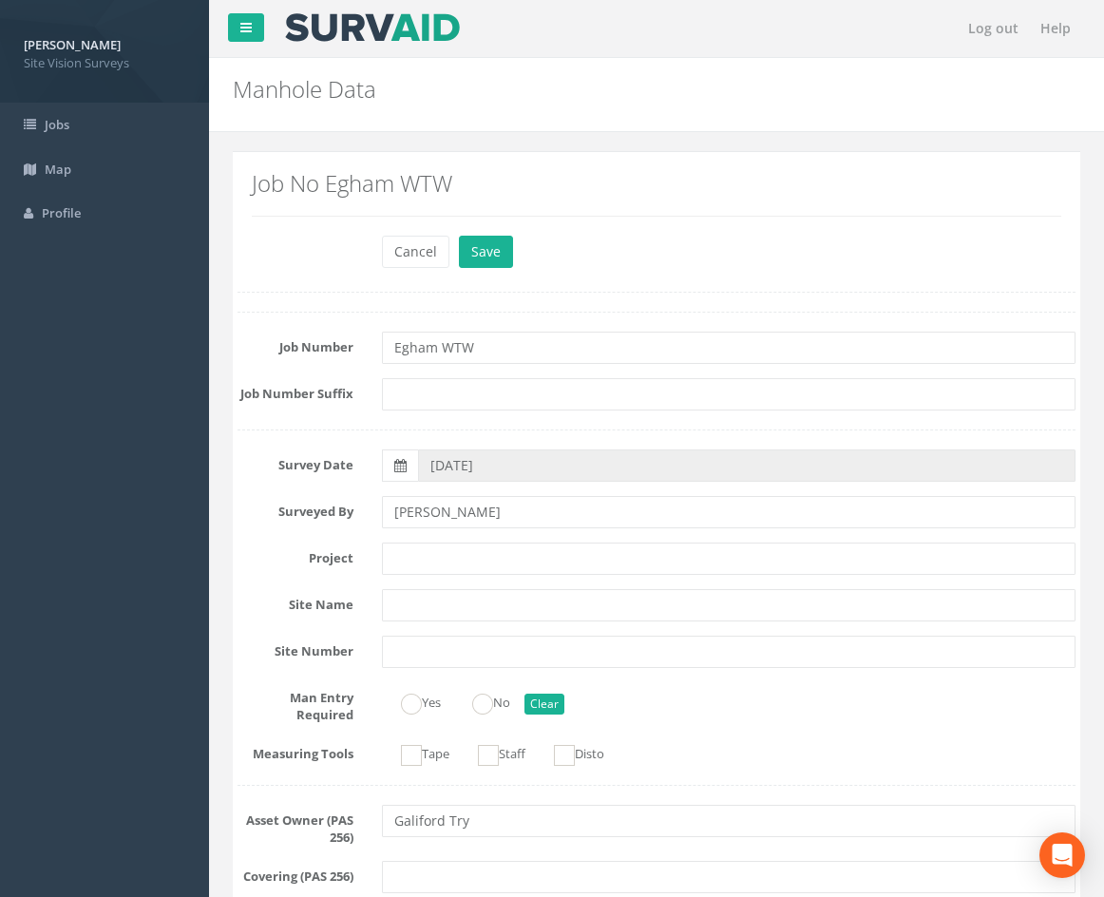
drag, startPoint x: 815, startPoint y: 596, endPoint x: 734, endPoint y: 115, distance: 487.7
click at [495, 260] on button "Save" at bounding box center [486, 252] width 54 height 32
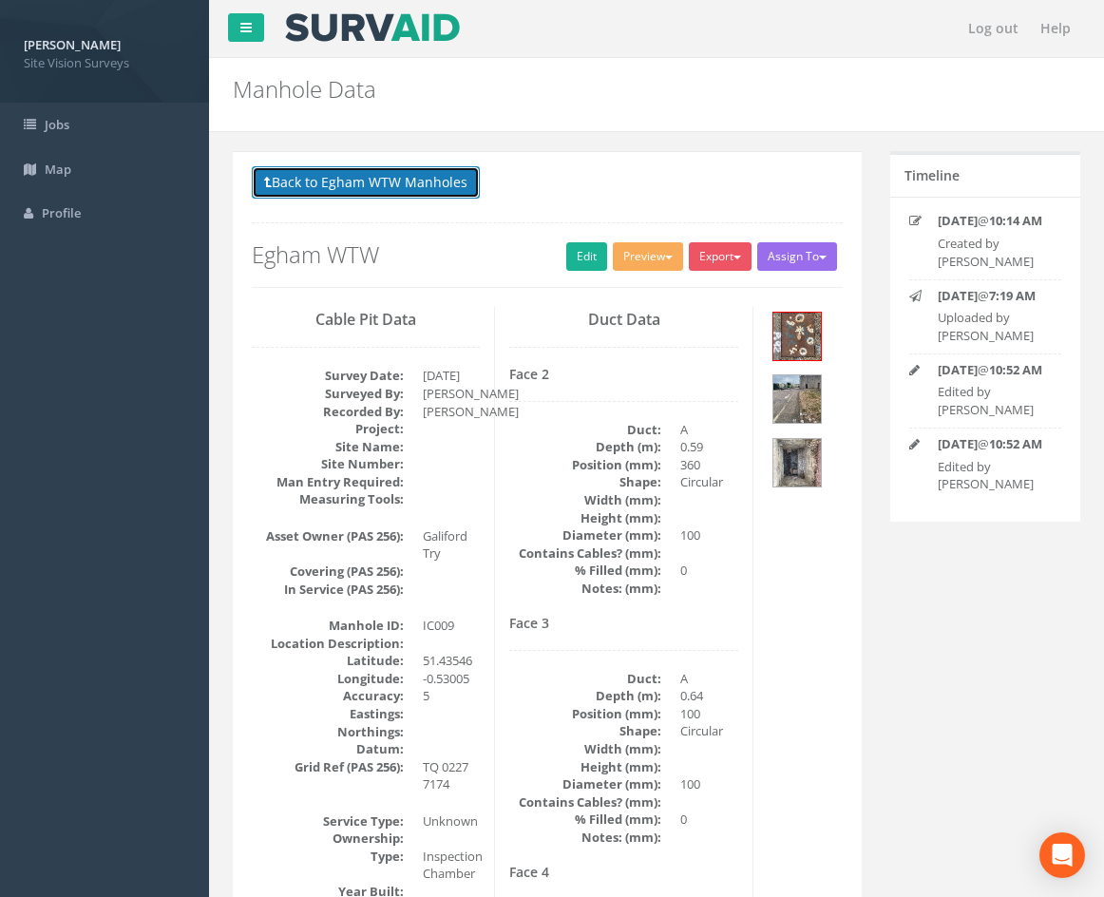
click at [409, 183] on button "Back to Egham WTW Manholes" at bounding box center [366, 182] width 228 height 32
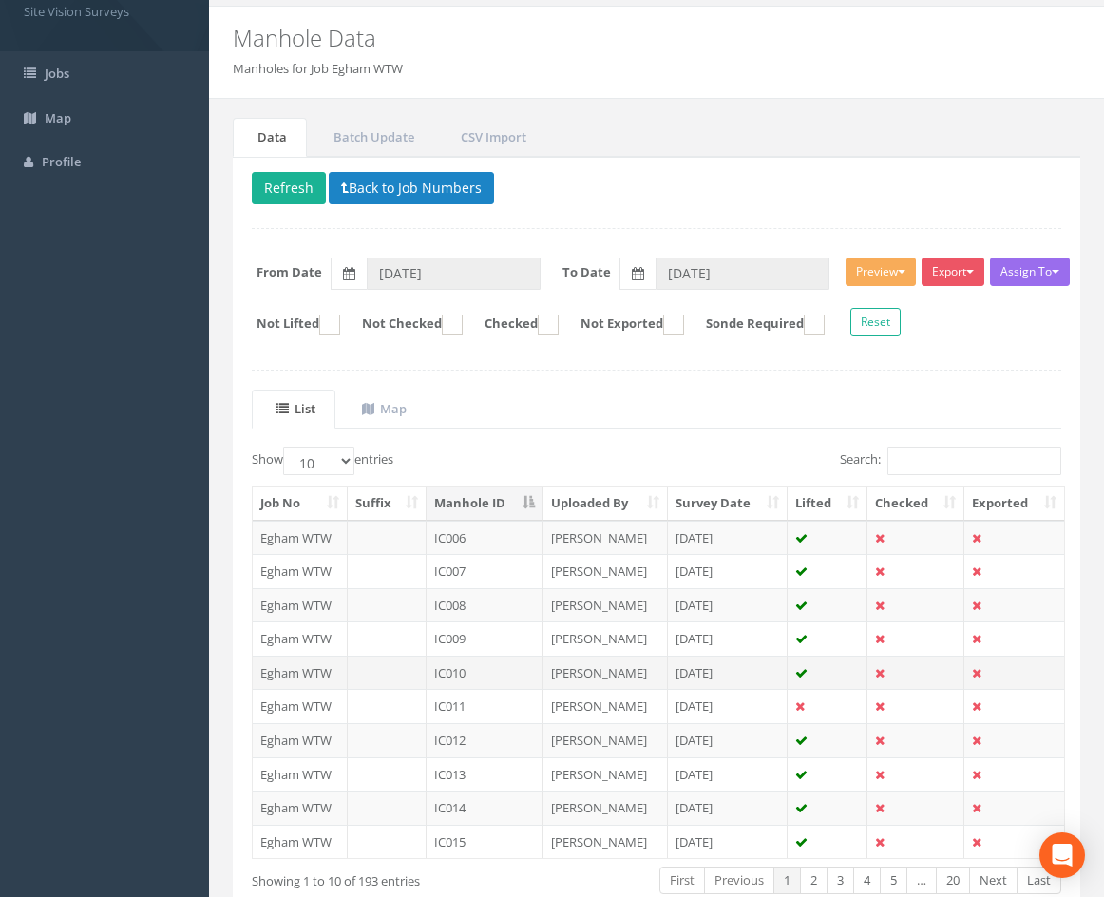
scroll to position [95, 0]
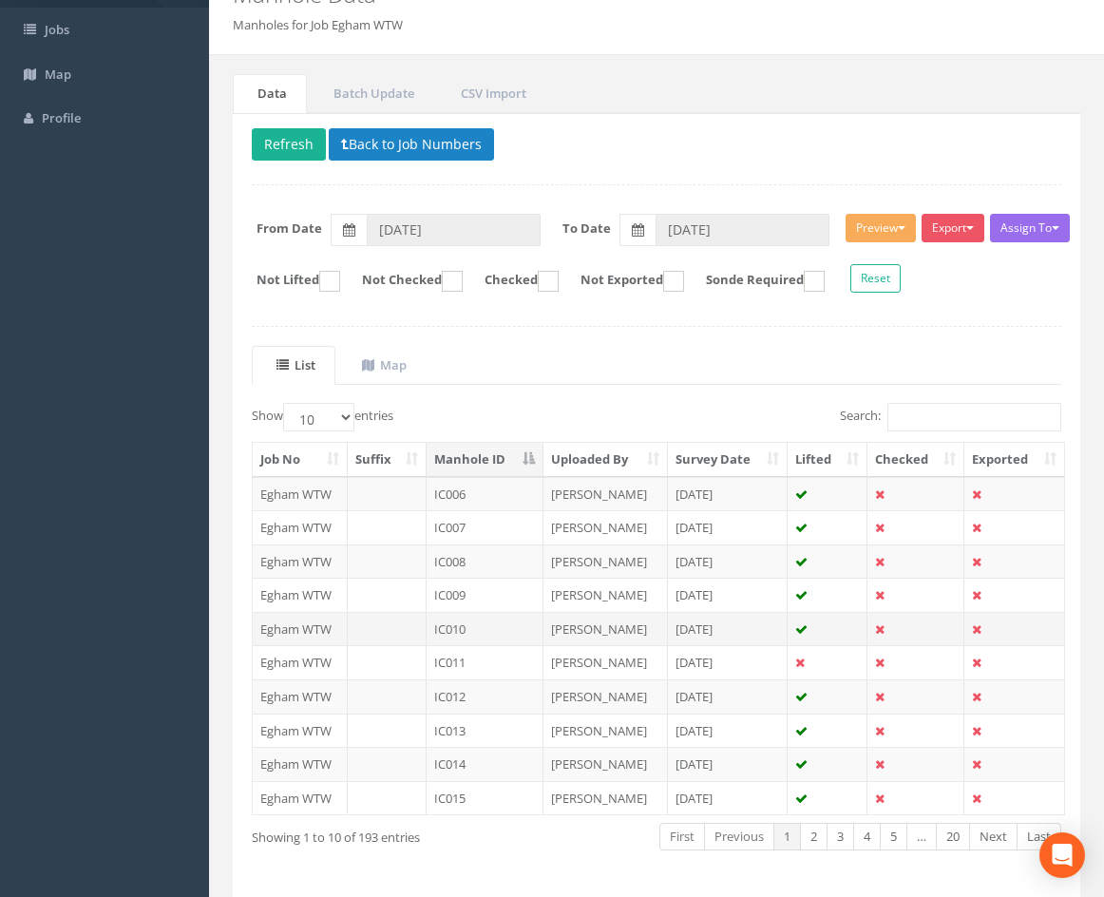
click at [486, 623] on td "IC010" at bounding box center [485, 629] width 117 height 34
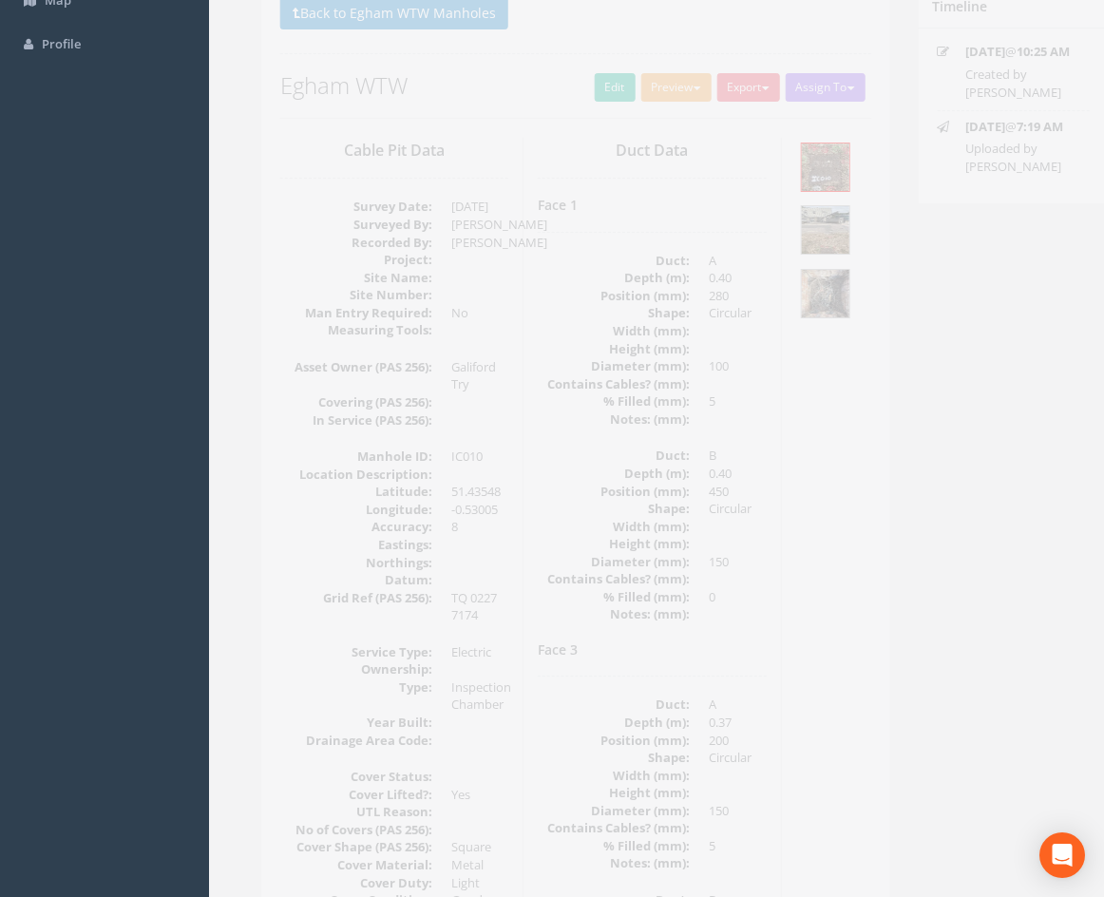
scroll to position [190, 0]
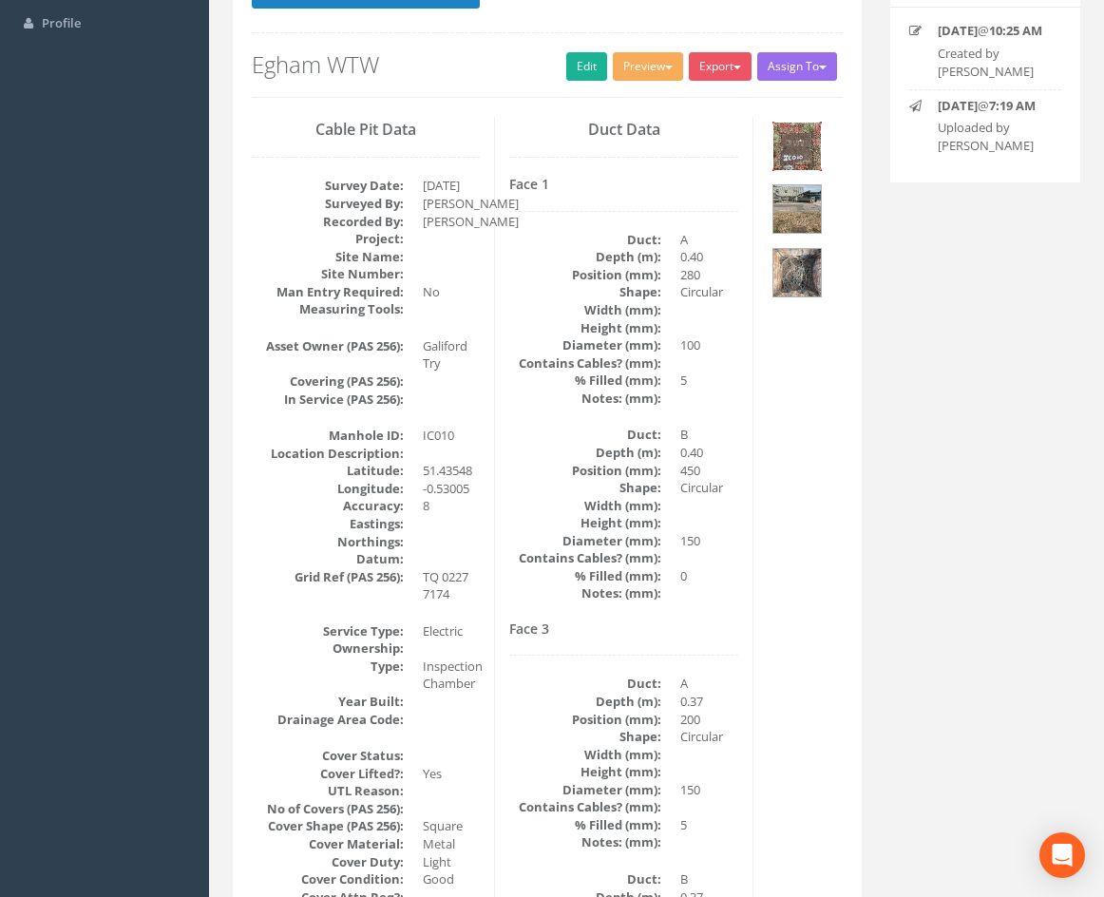
click at [810, 149] on img at bounding box center [797, 147] width 48 height 48
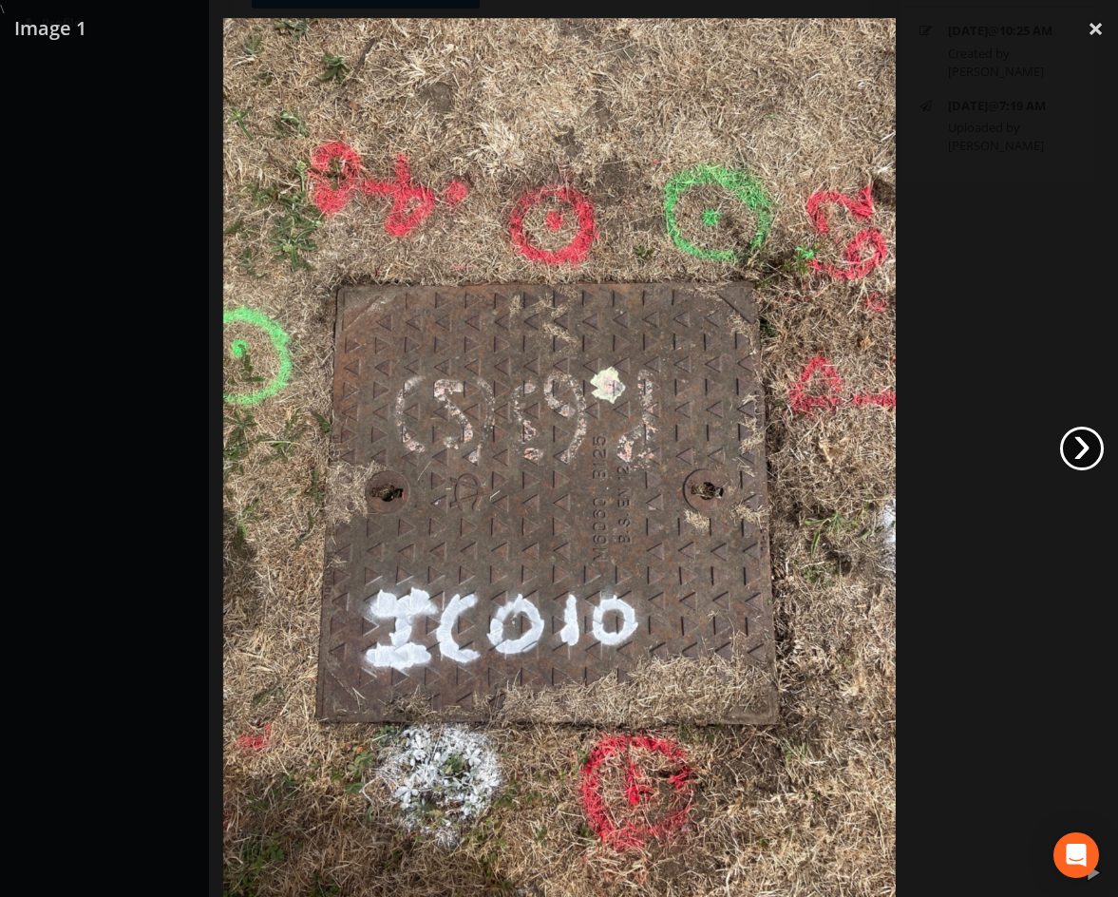
click at [1085, 448] on link "›" at bounding box center [1082, 449] width 44 height 44
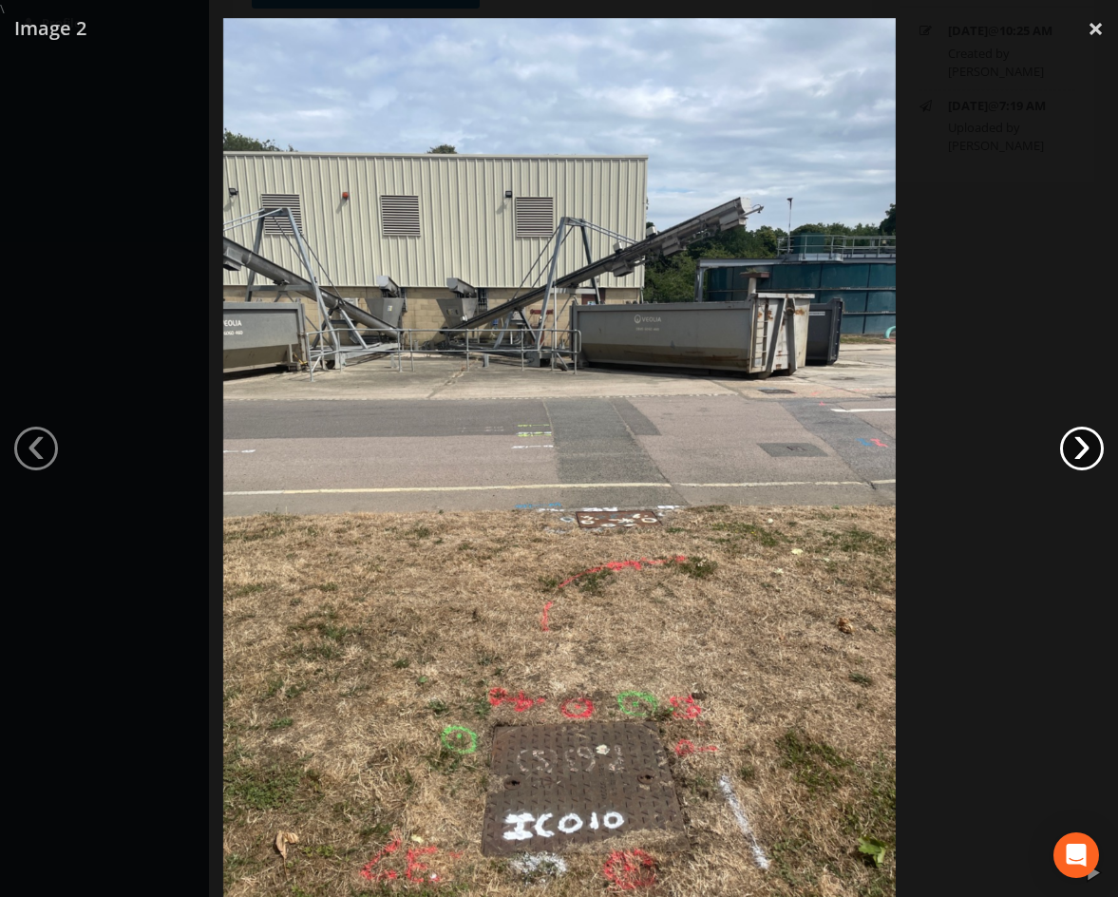
click at [1086, 448] on link "›" at bounding box center [1082, 449] width 44 height 44
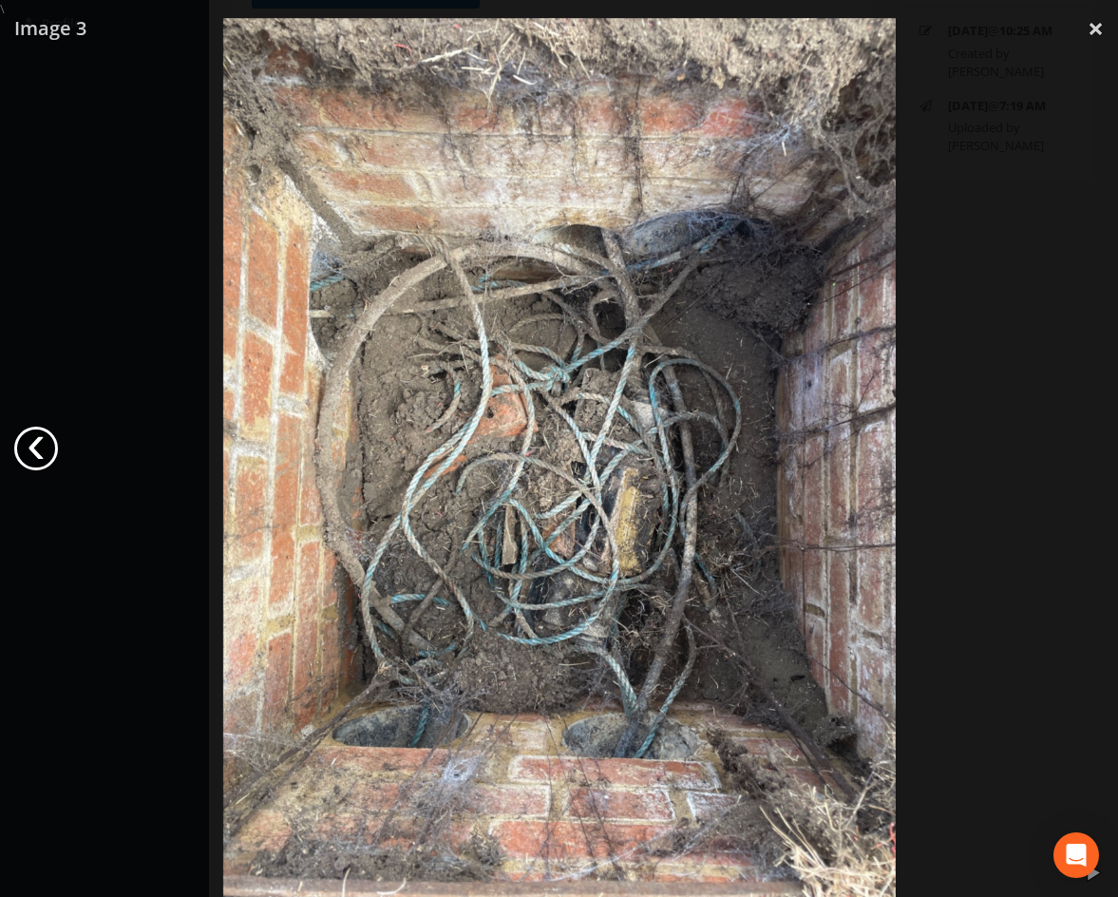
click at [30, 447] on link "‹" at bounding box center [36, 449] width 44 height 44
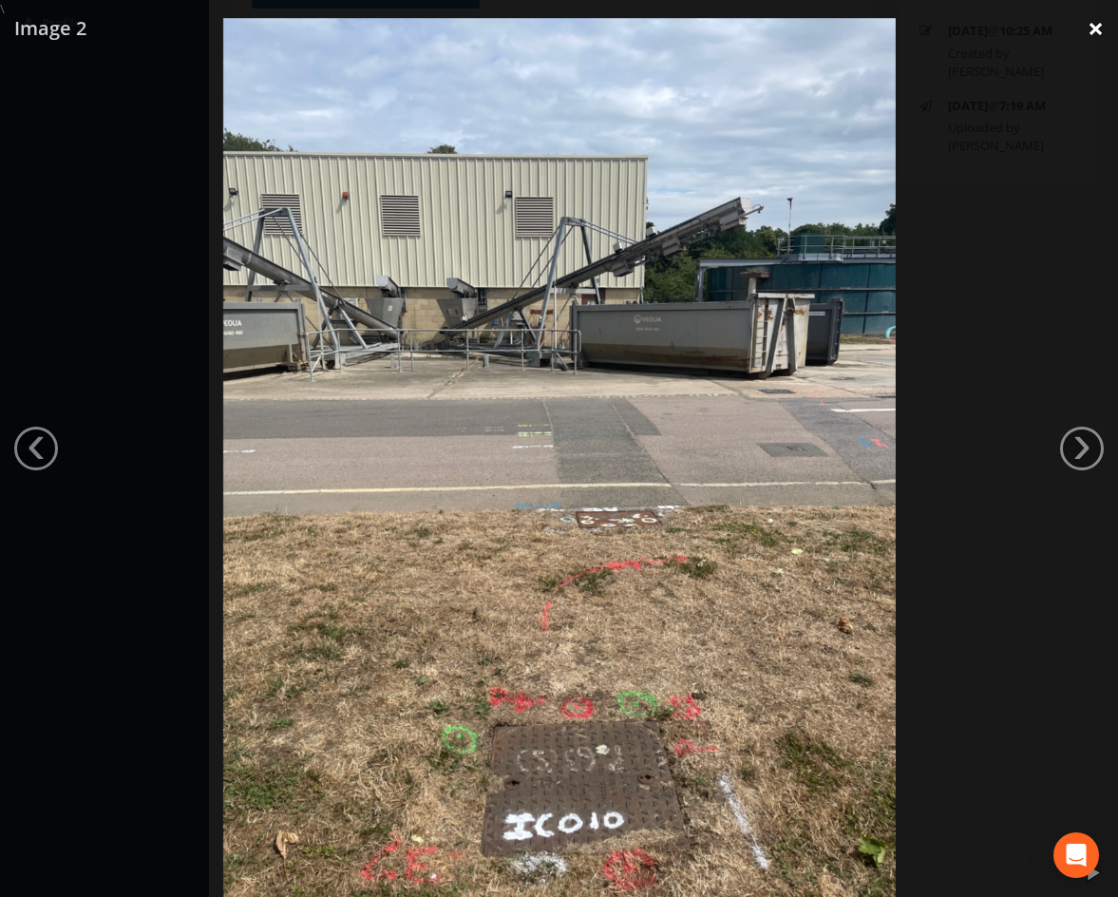
click at [1096, 21] on link "×" at bounding box center [1096, 28] width 45 height 57
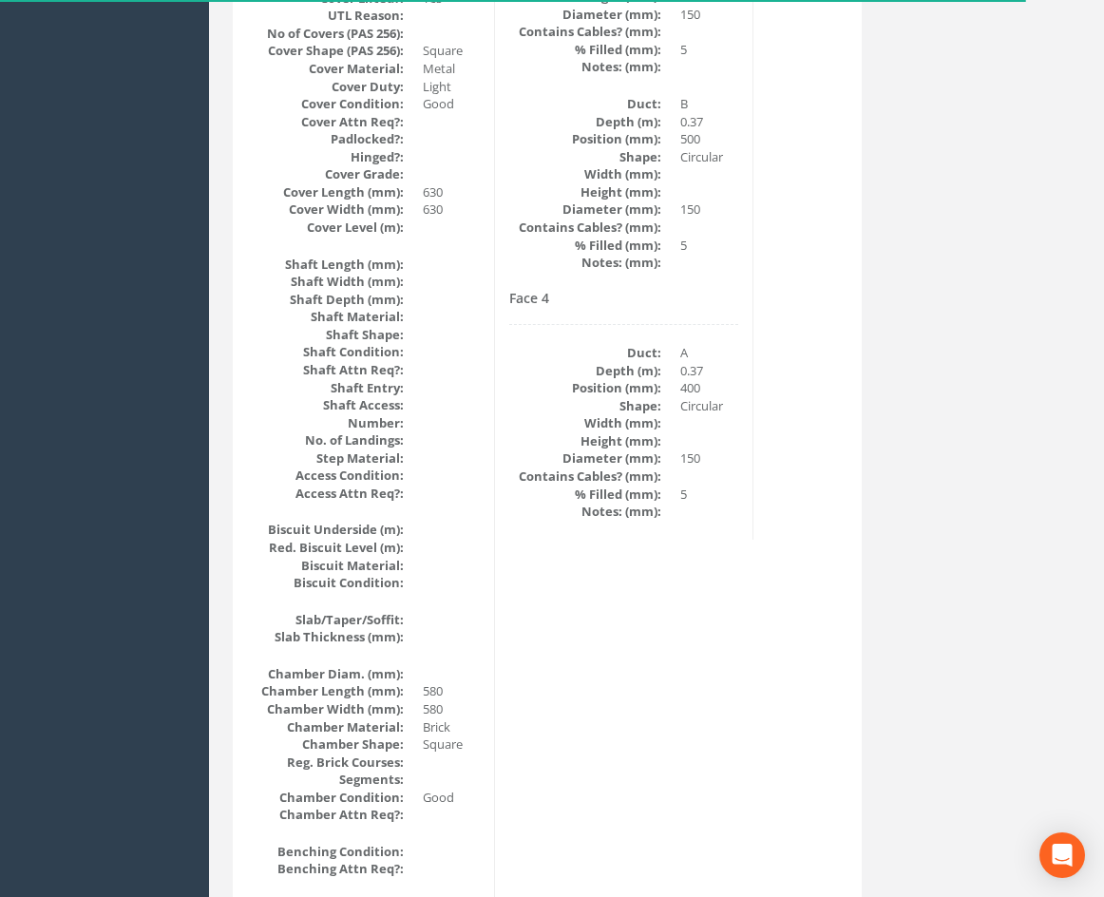
scroll to position [2087, 0]
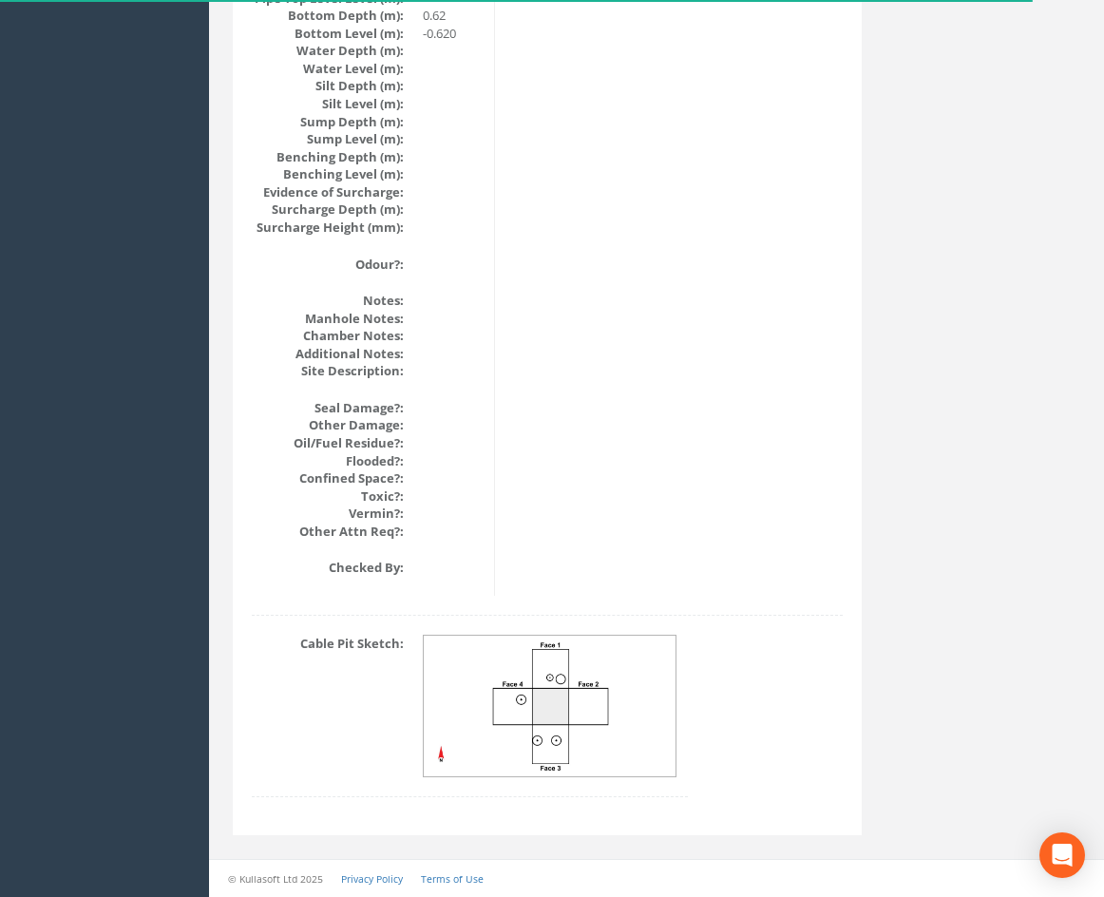
drag, startPoint x: 909, startPoint y: 290, endPoint x: 912, endPoint y: 648, distance: 358.2
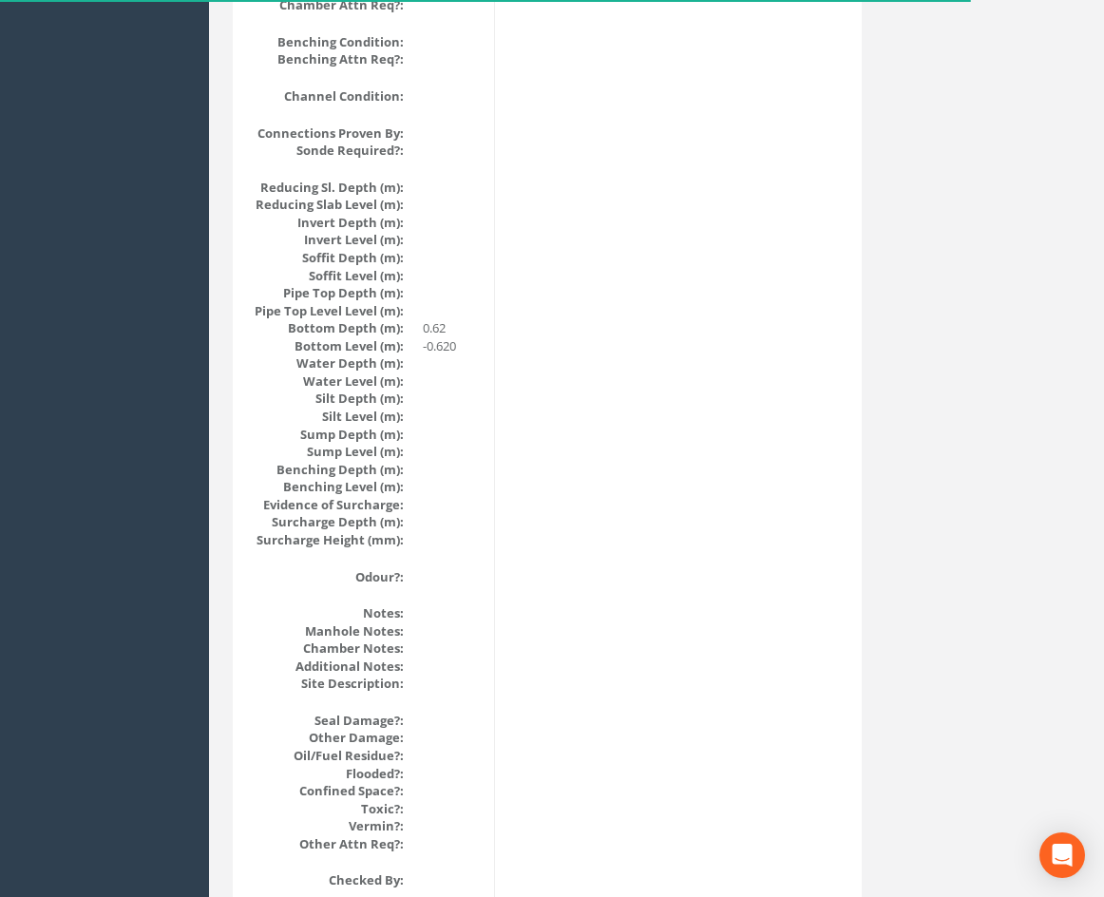
drag, startPoint x: 720, startPoint y: 602, endPoint x: 748, endPoint y: 460, distance: 145.2
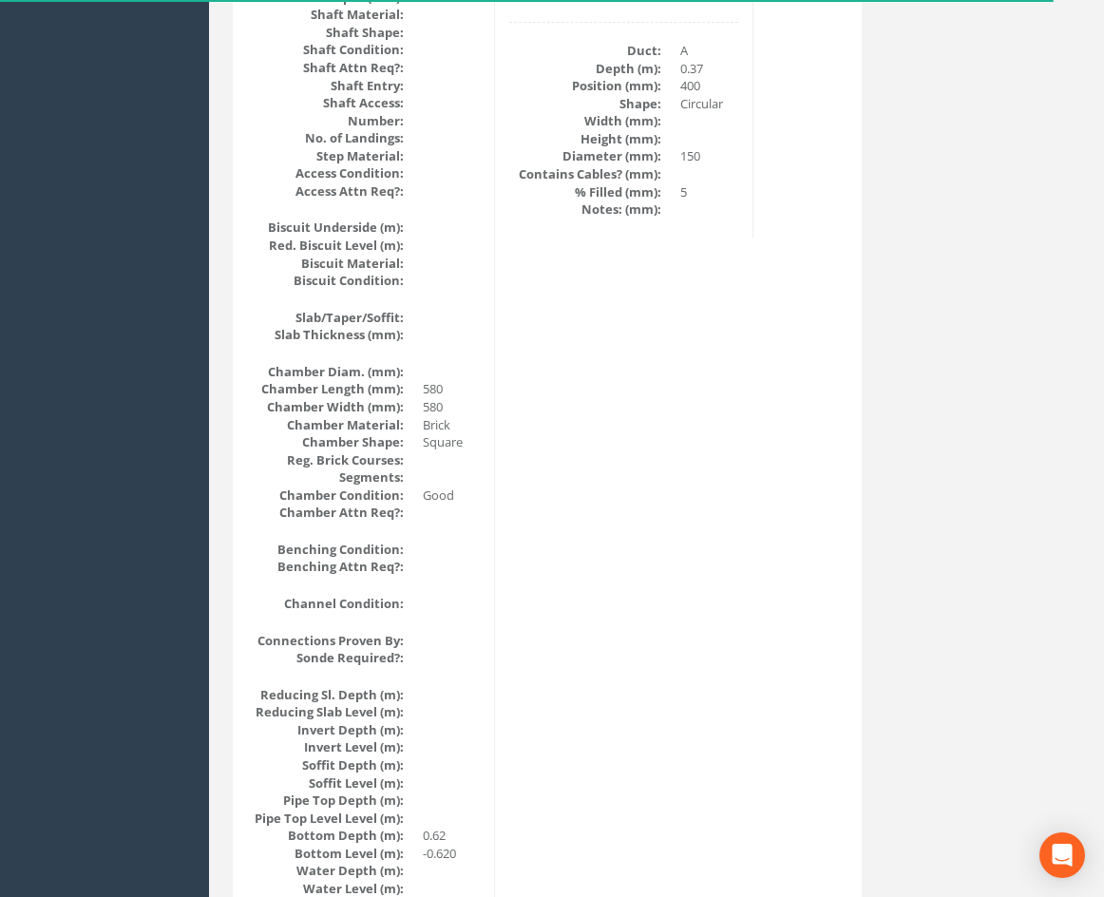
drag, startPoint x: 727, startPoint y: 535, endPoint x: 722, endPoint y: 348, distance: 187.2
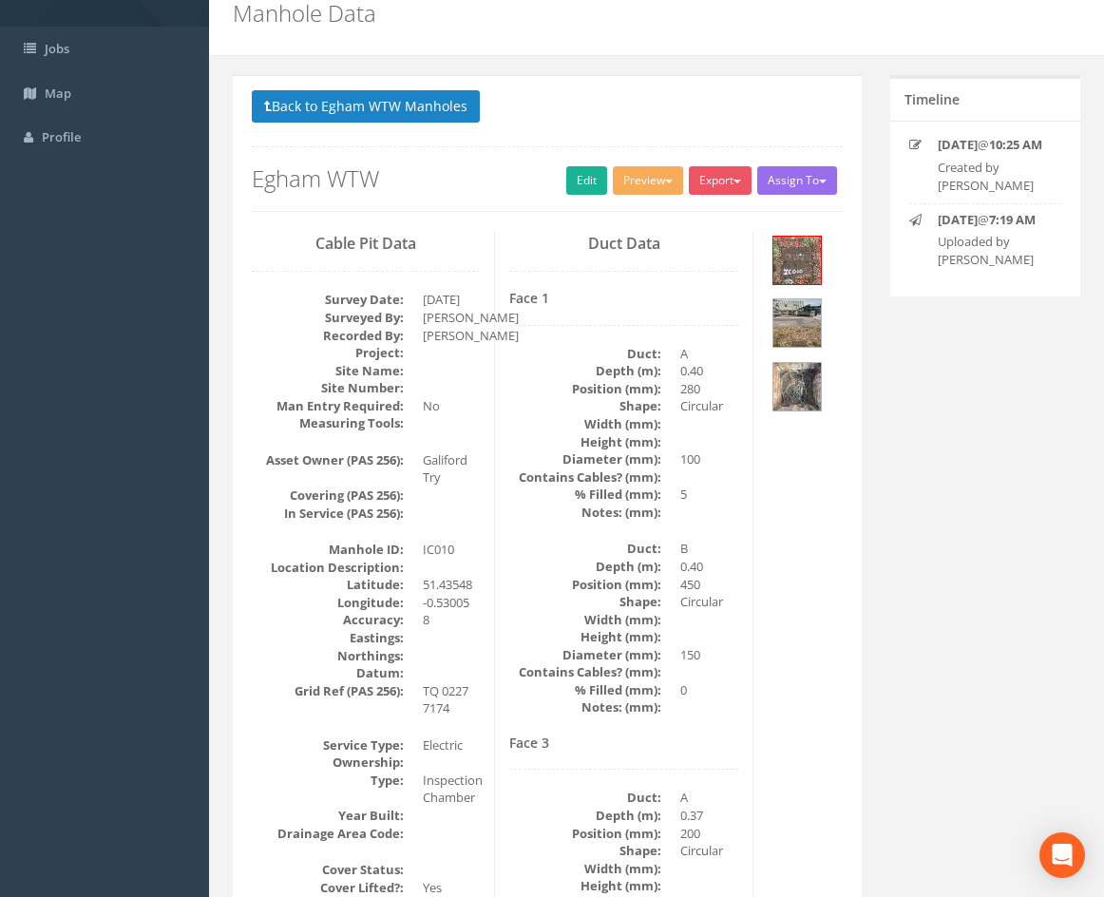
scroll to position [69, 0]
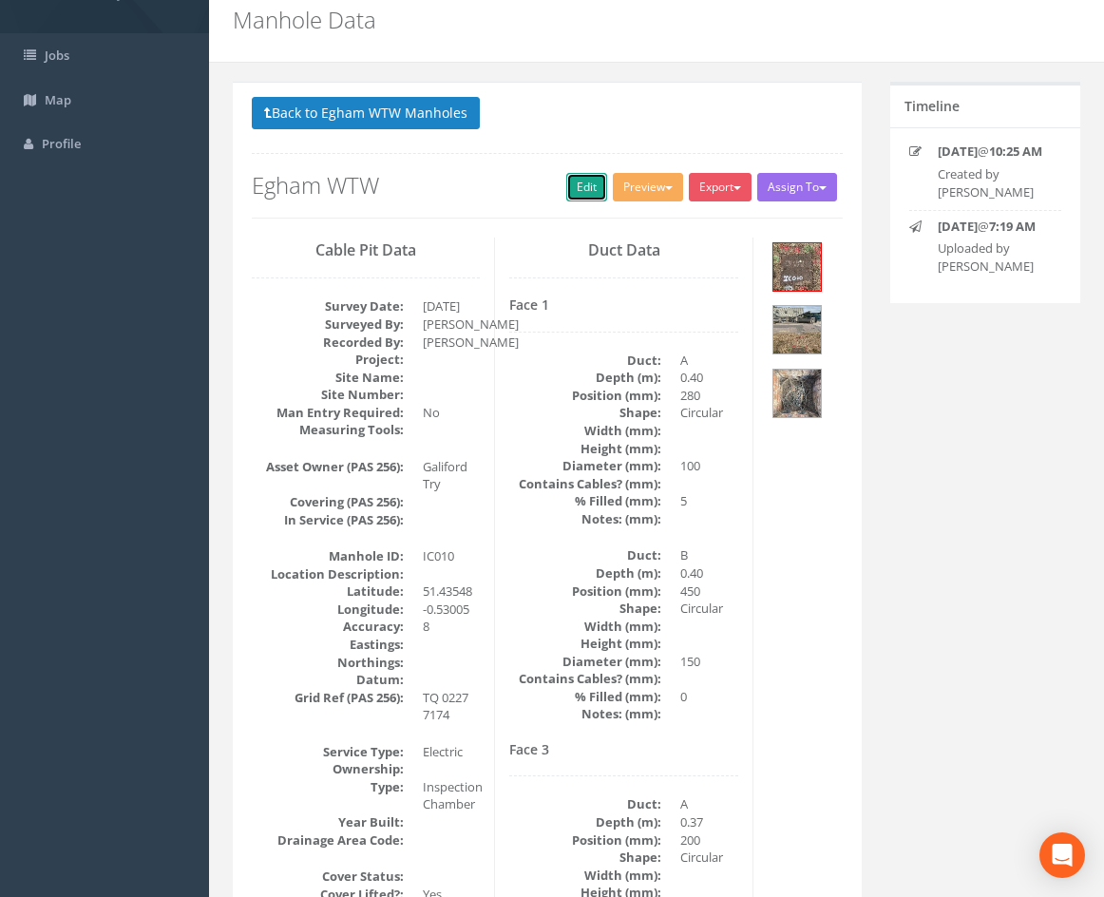
click at [578, 194] on link "Edit" at bounding box center [586, 187] width 41 height 29
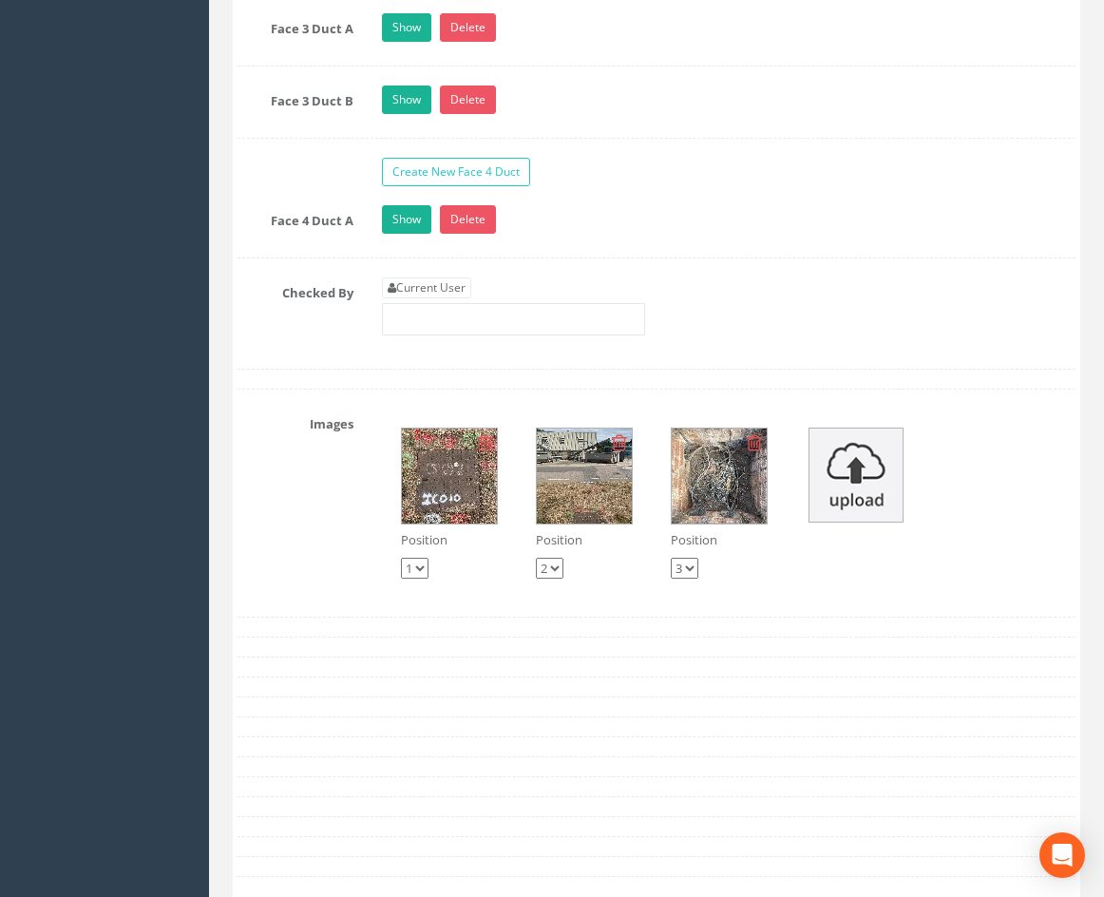
scroll to position [3926, 0]
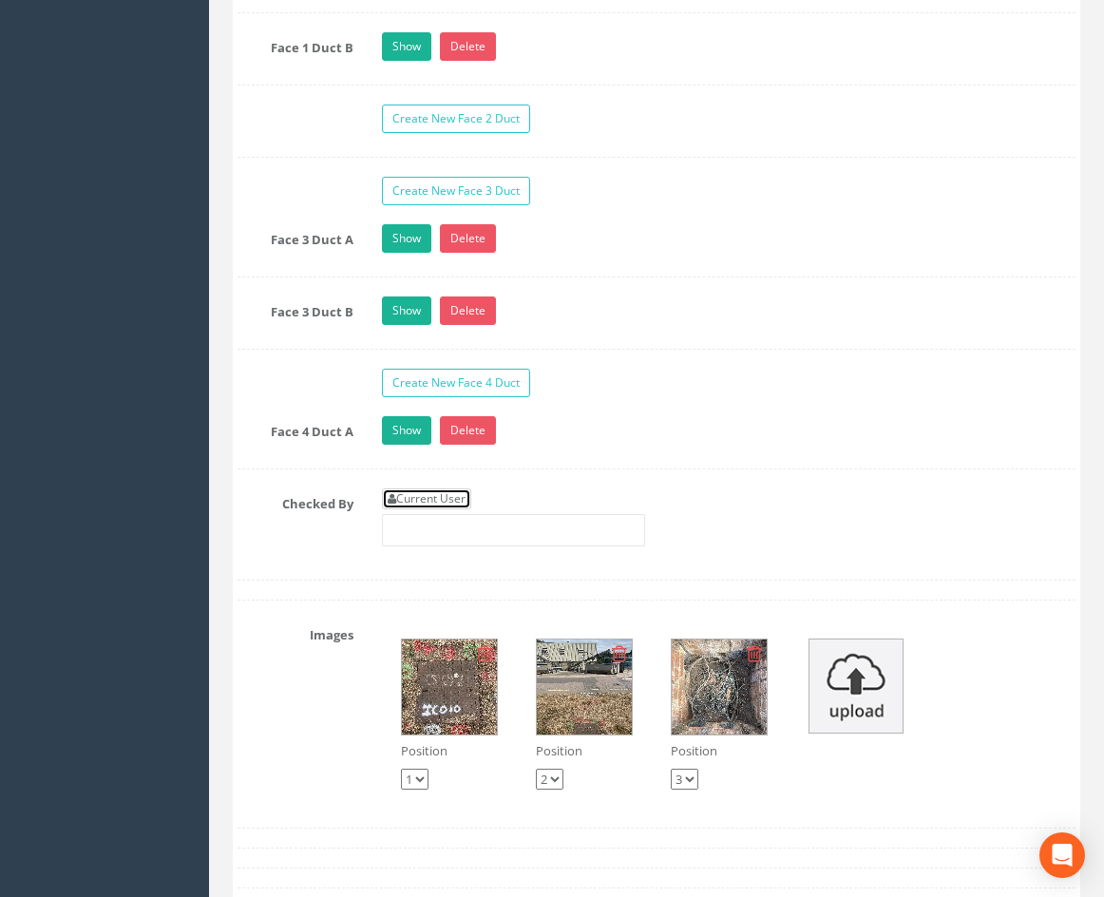
click at [437, 509] on link "Current User" at bounding box center [426, 498] width 89 height 21
type input "[PERSON_NAME]"
click at [565, 527] on div "Current User [PERSON_NAME]" at bounding box center [513, 517] width 263 height 58
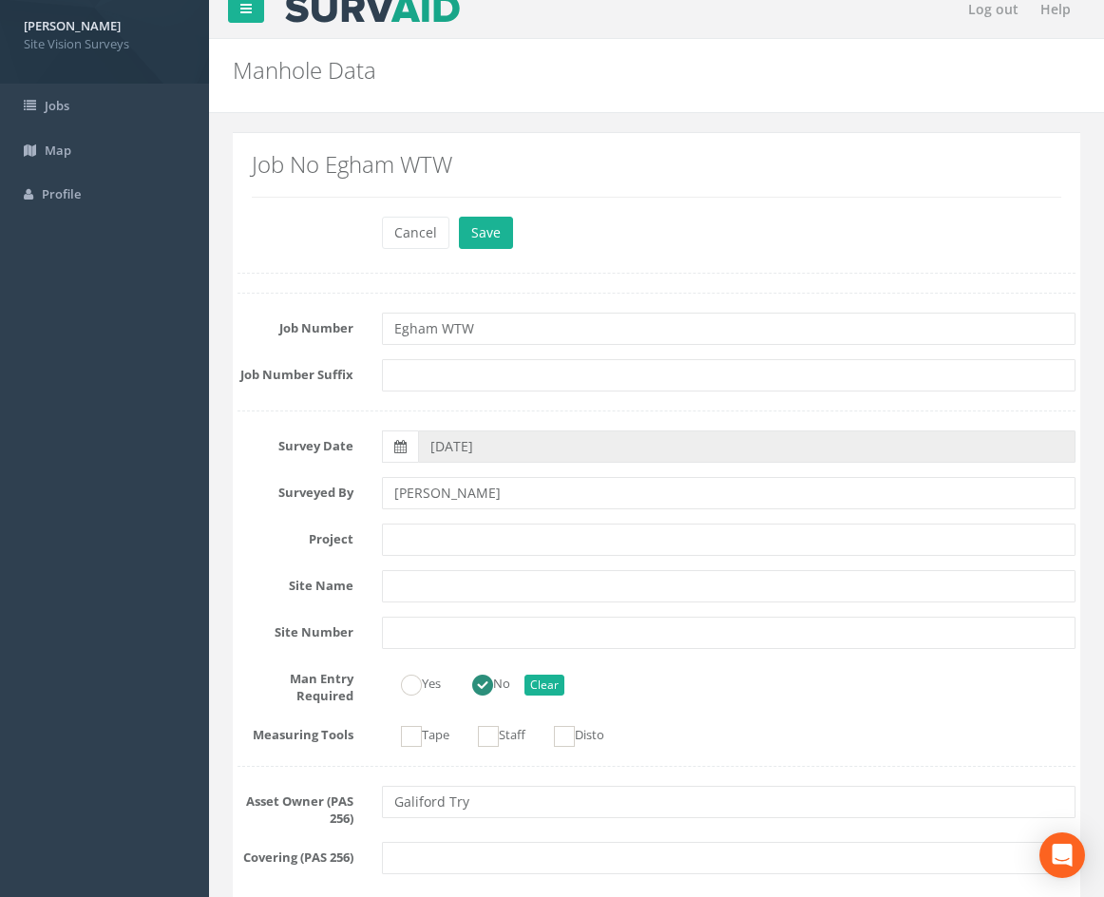
scroll to position [0, 0]
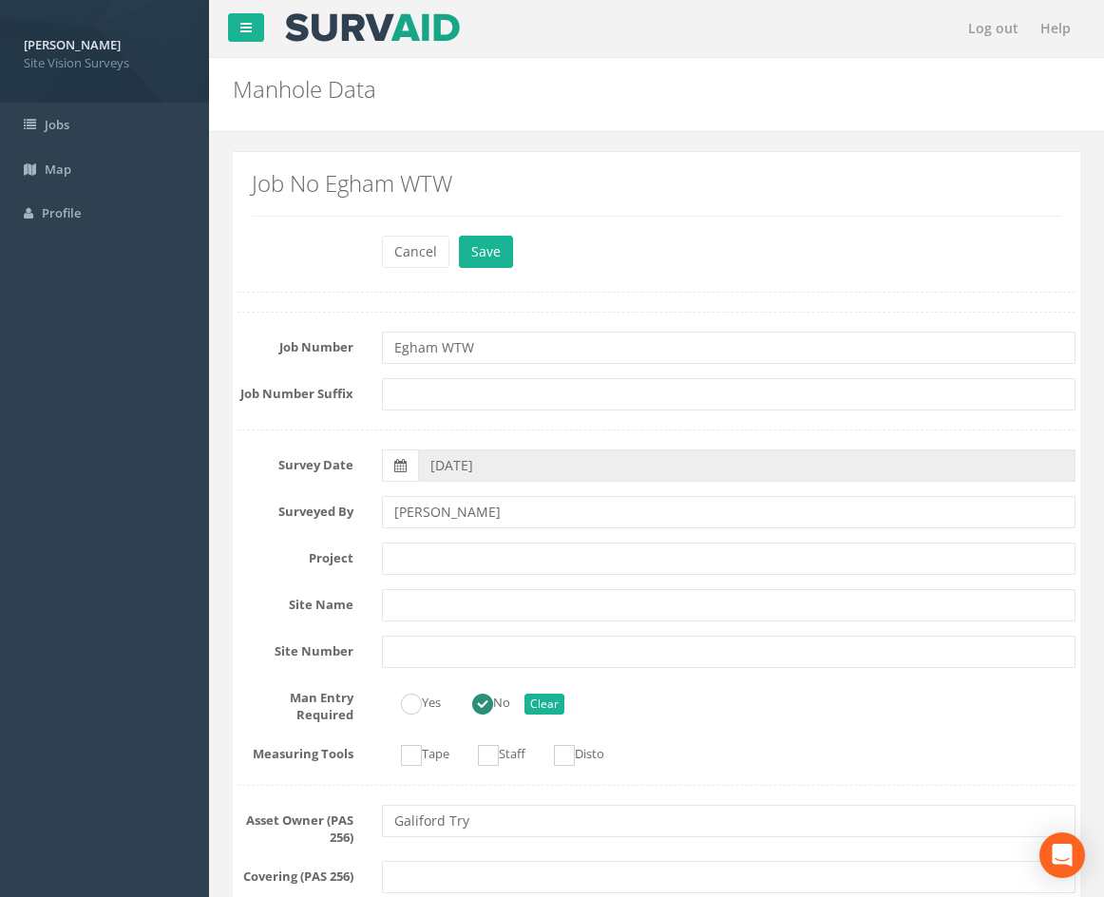
drag, startPoint x: 565, startPoint y: 527, endPoint x: 623, endPoint y: 322, distance: 213.3
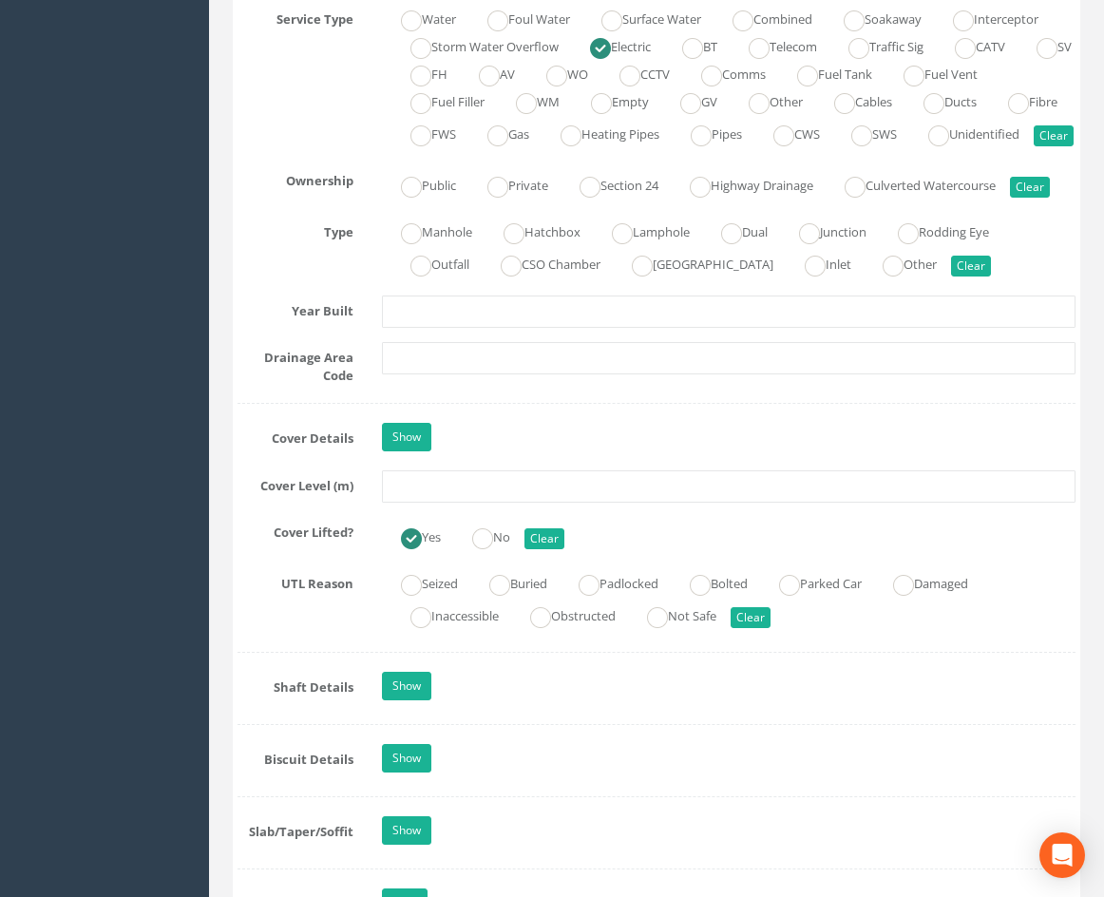
drag, startPoint x: 667, startPoint y: 265, endPoint x: 672, endPoint y: 456, distance: 191.0
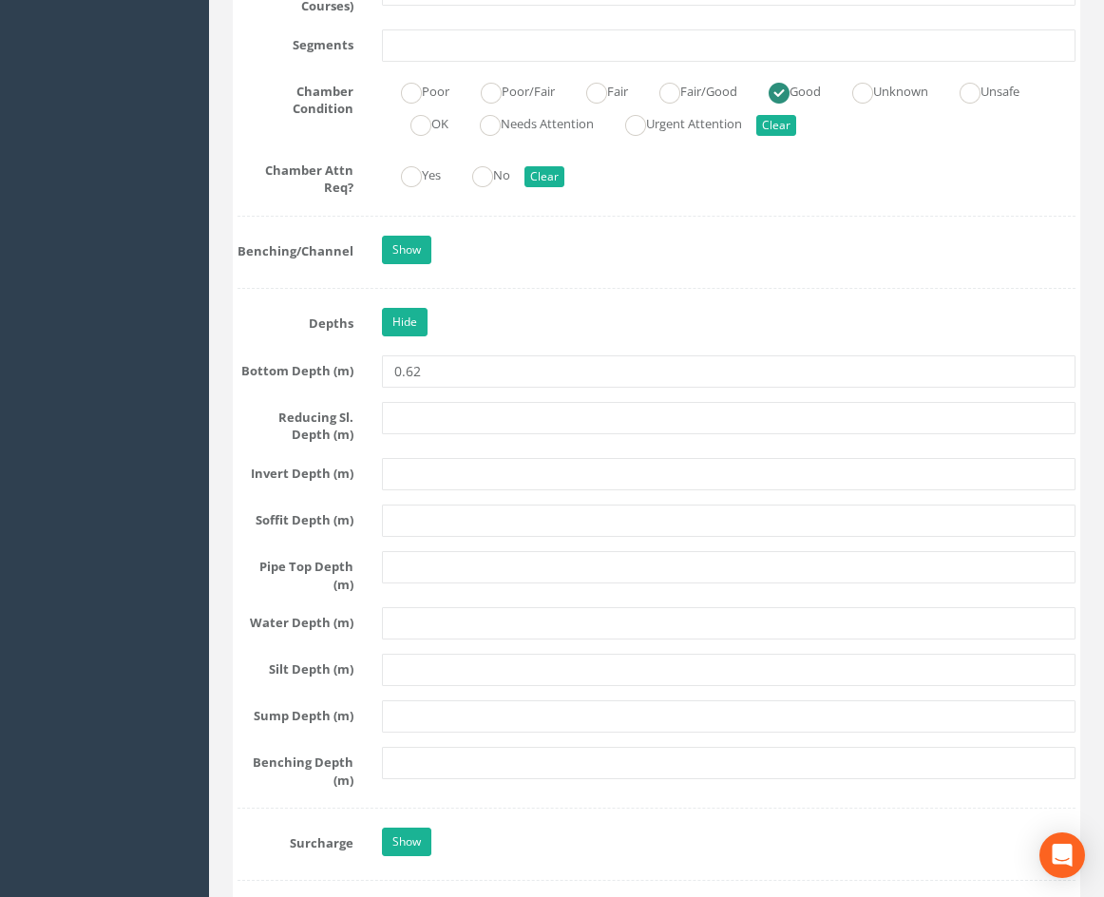
scroll to position [2806, 0]
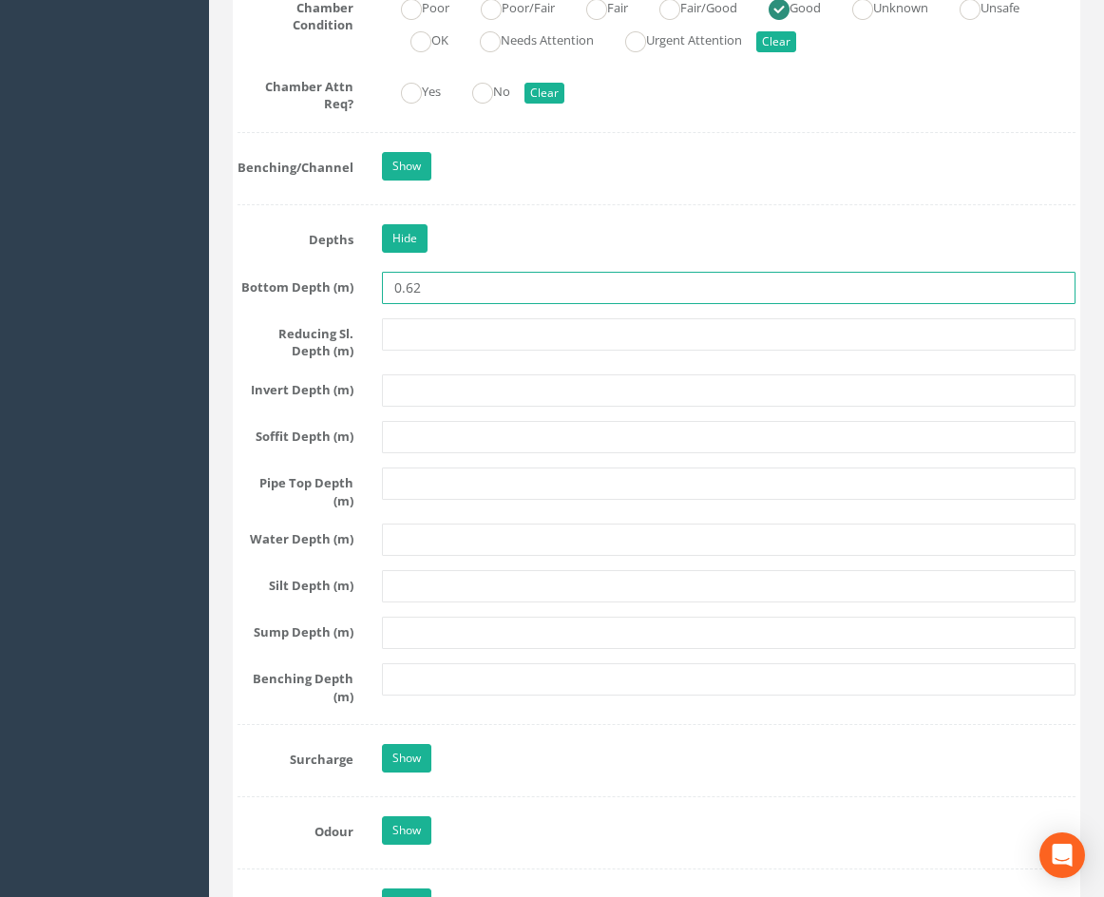
click at [450, 304] on input "0.62" at bounding box center [729, 288] width 694 height 32
type input "0.63"
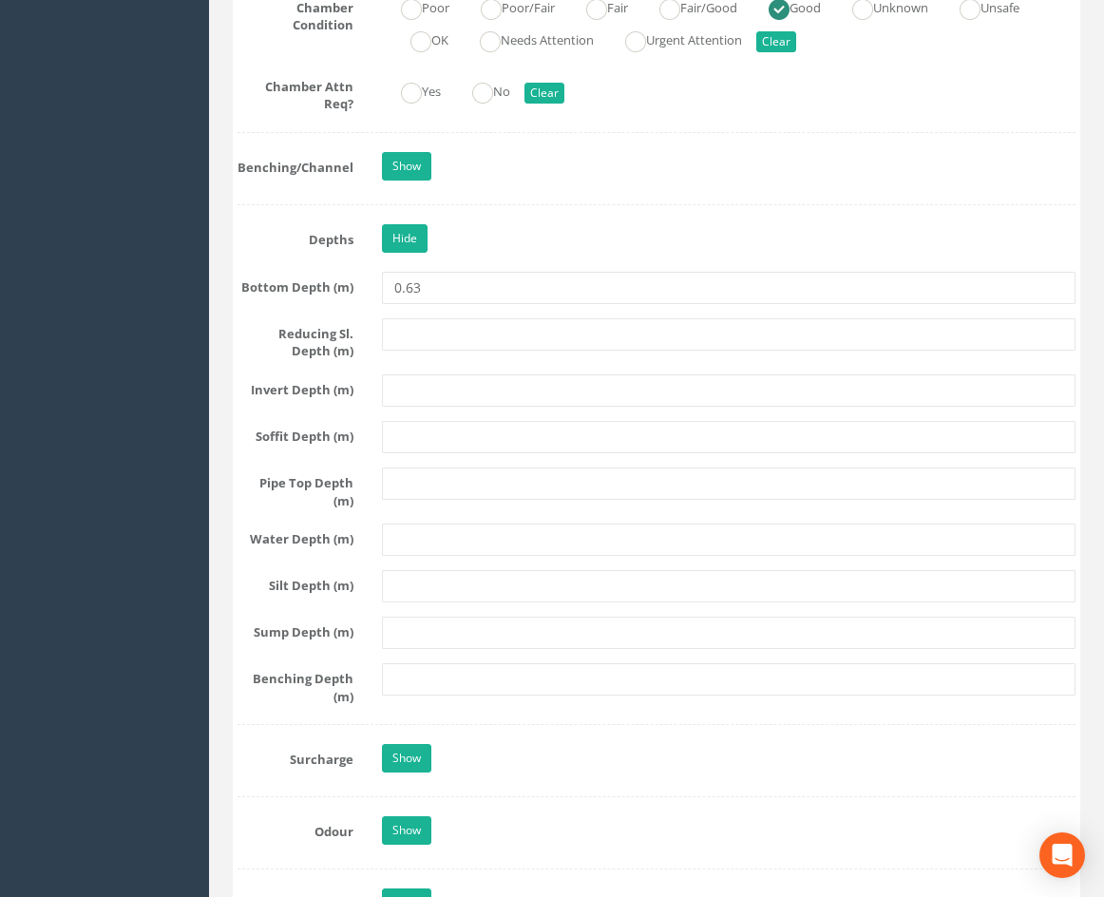
click at [543, 257] on div "Hide" at bounding box center [729, 240] width 722 height 33
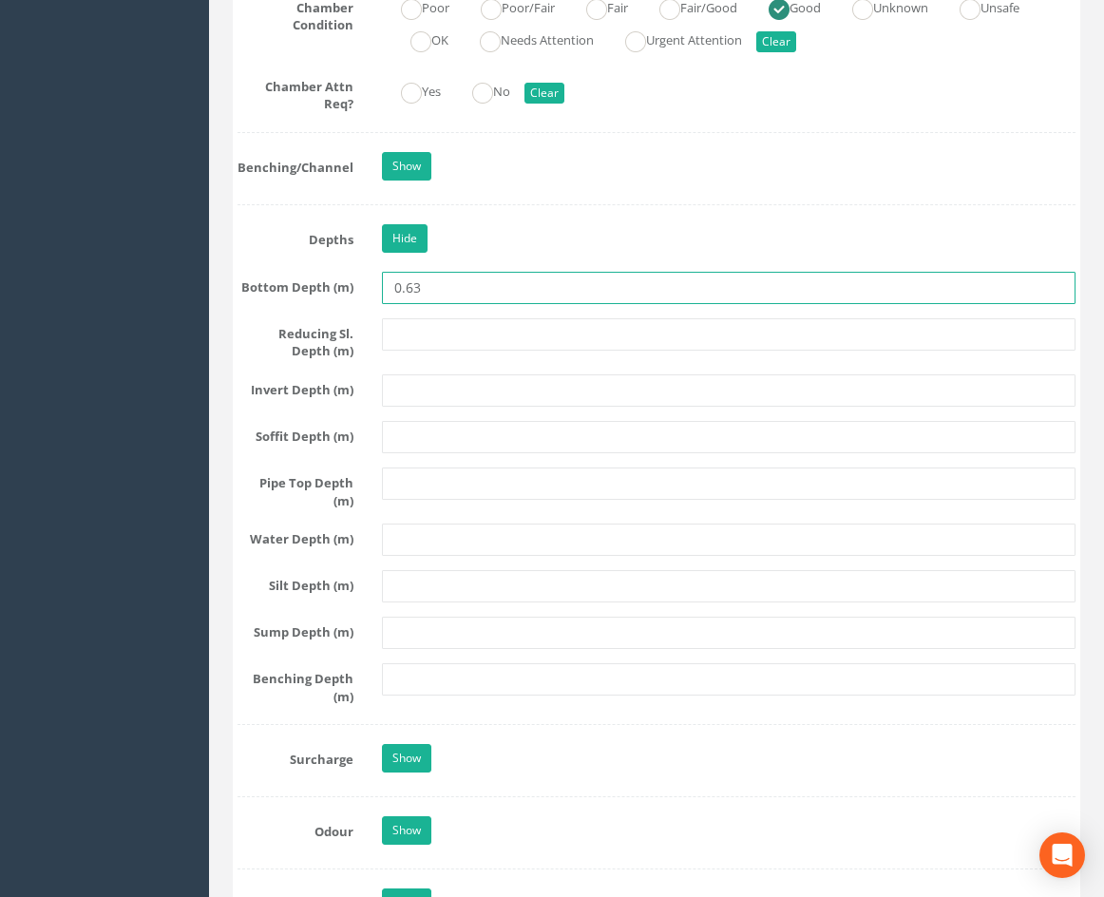
drag, startPoint x: 477, startPoint y: 319, endPoint x: 330, endPoint y: 326, distance: 147.4
click at [330, 304] on div "Bottom Depth (m) 0.63" at bounding box center [656, 288] width 867 height 32
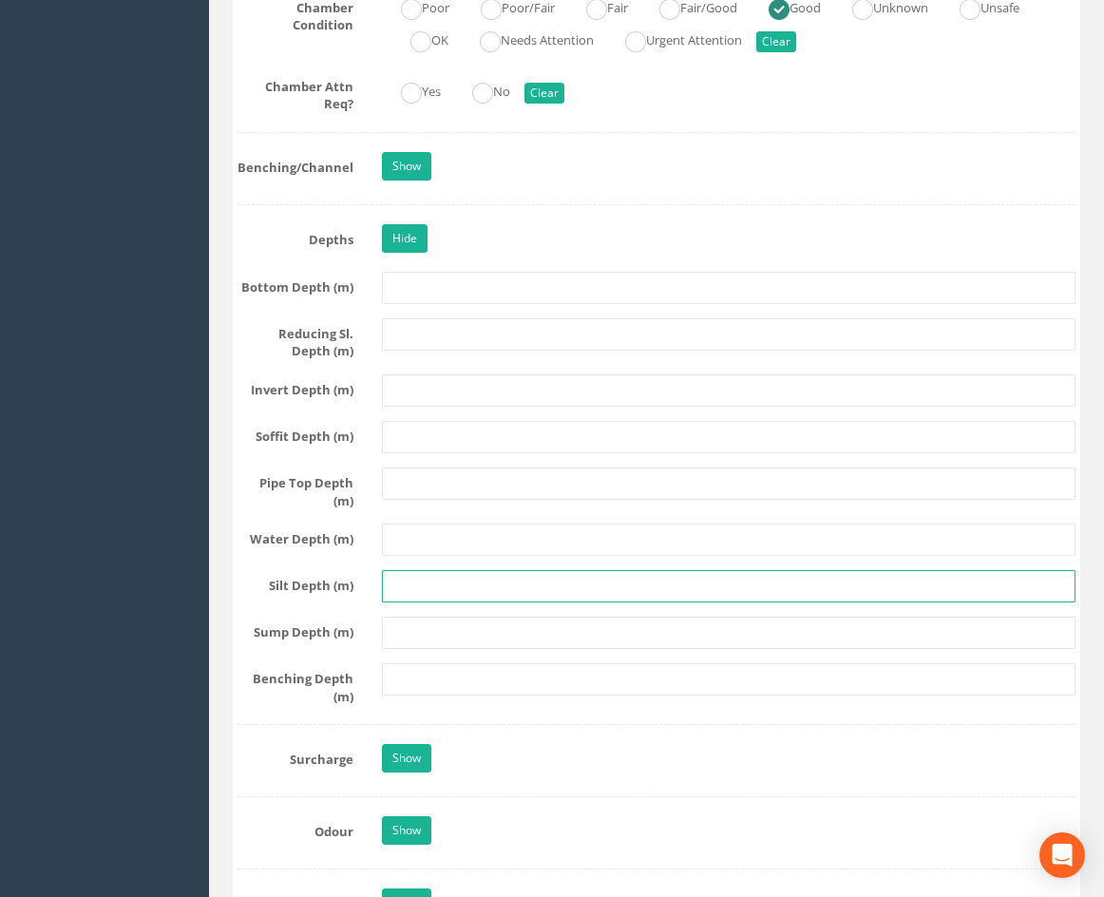
click at [406, 602] on input "text" at bounding box center [729, 586] width 694 height 32
paste input "0.63"
type input "0.63"
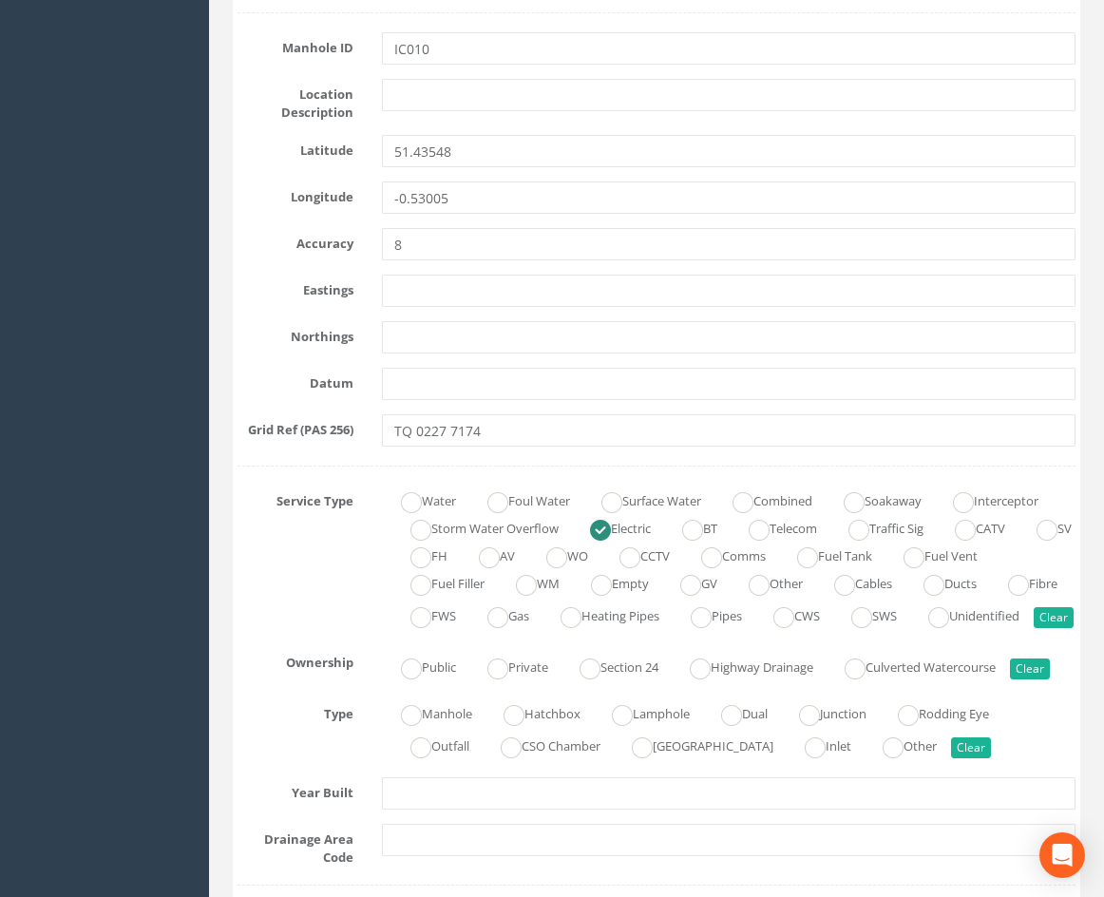
scroll to position [0, 0]
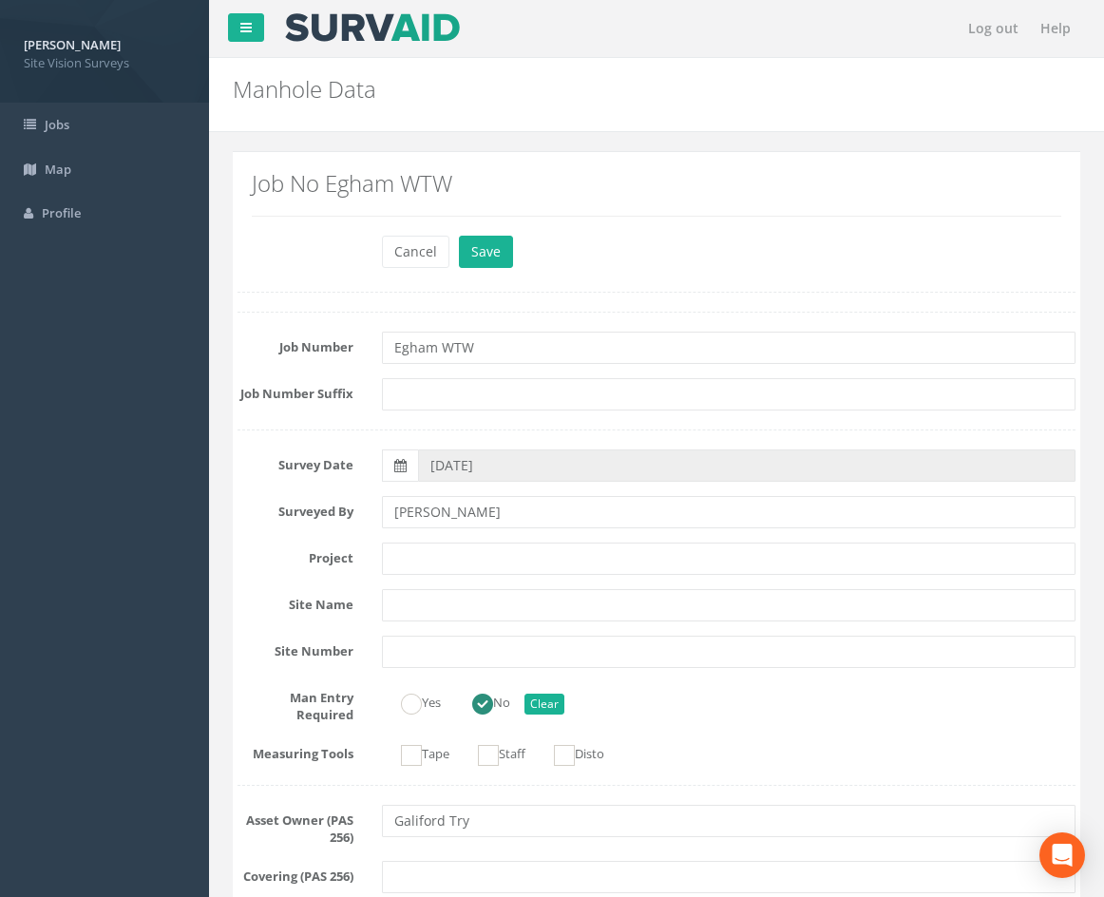
drag, startPoint x: 880, startPoint y: 619, endPoint x: 844, endPoint y: 266, distance: 354.3
click at [486, 249] on button "Save" at bounding box center [486, 252] width 54 height 32
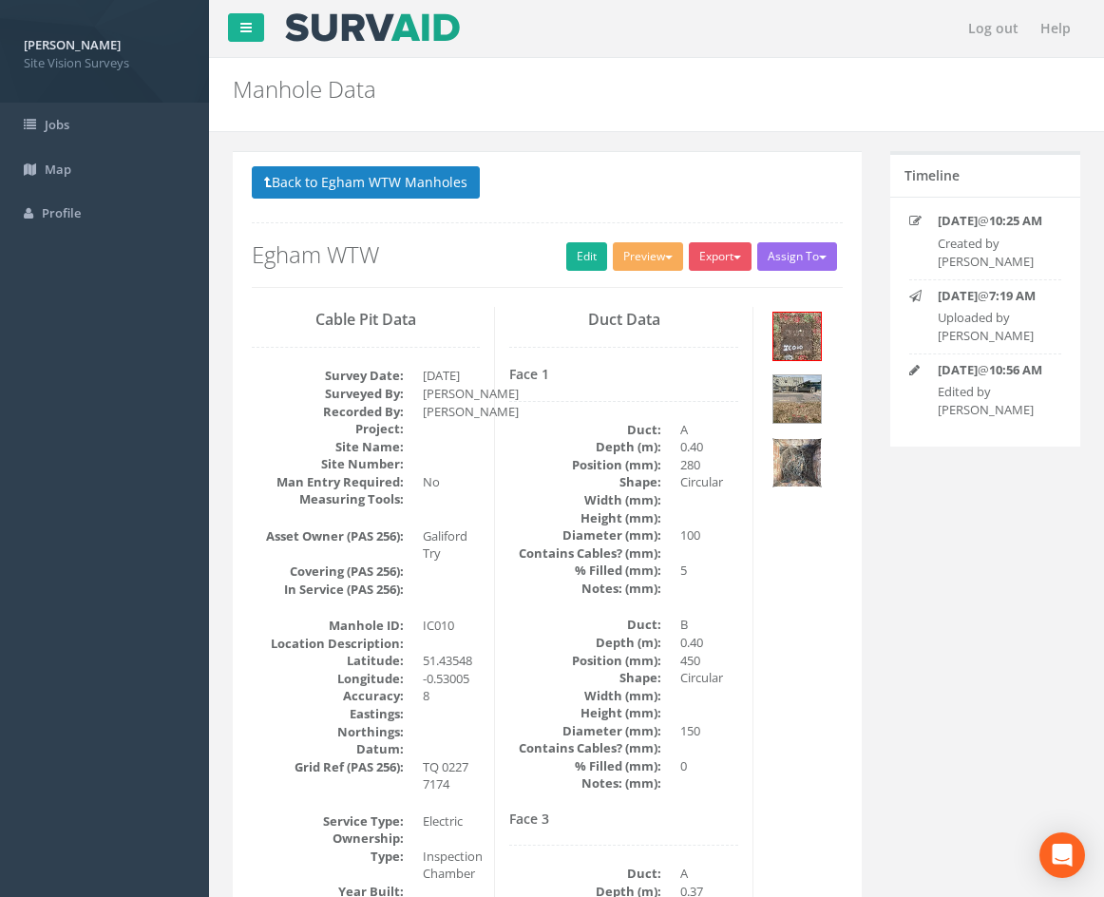
click at [798, 457] on img at bounding box center [797, 463] width 48 height 48
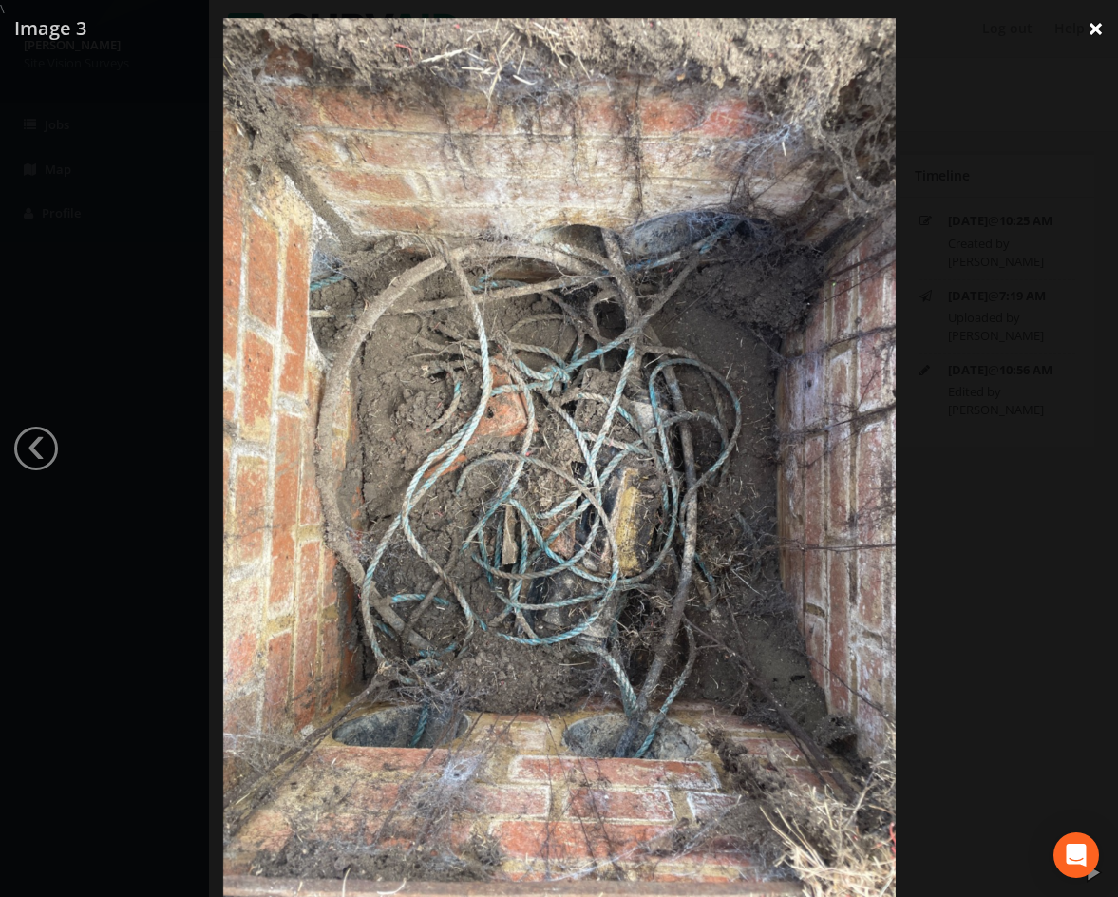
click at [1096, 26] on link "×" at bounding box center [1096, 28] width 45 height 57
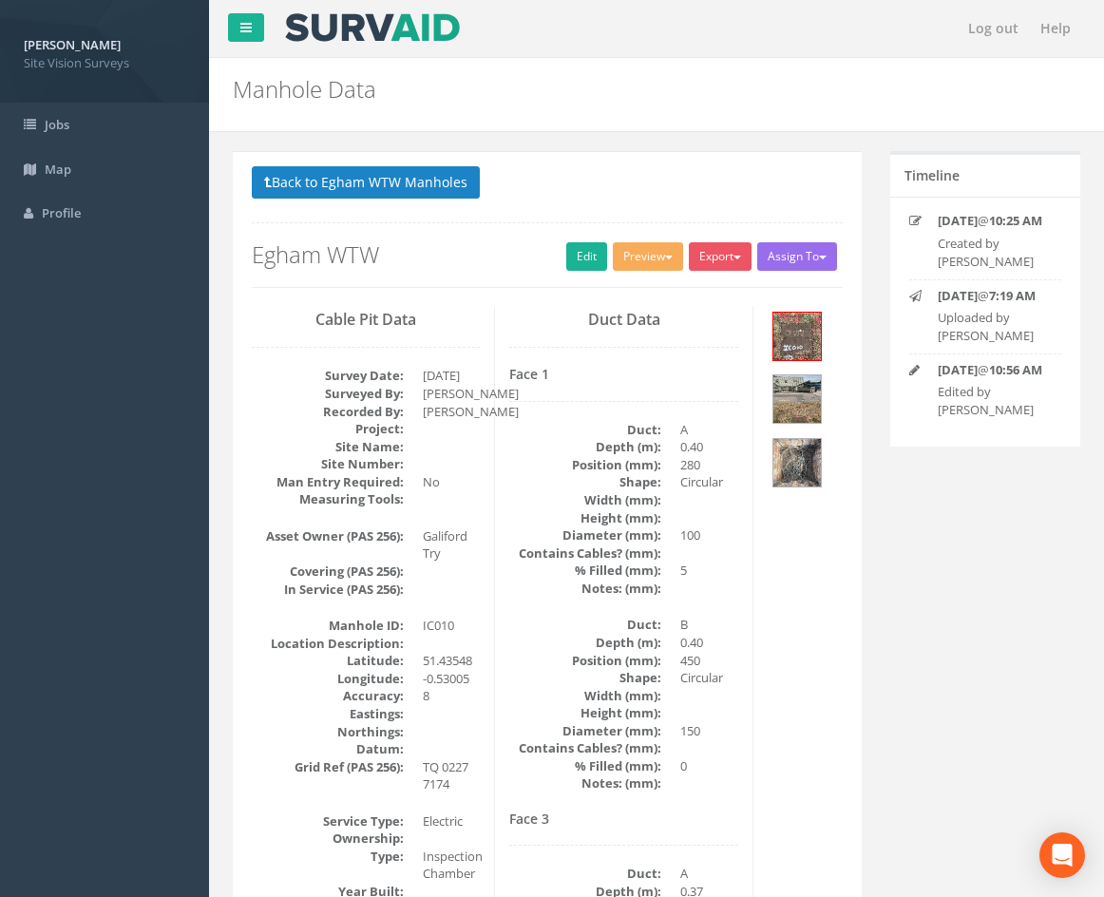
drag, startPoint x: 879, startPoint y: 597, endPoint x: 901, endPoint y: 372, distance: 225.3
click at [432, 195] on button "Back to Egham WTW Manholes" at bounding box center [366, 182] width 228 height 32
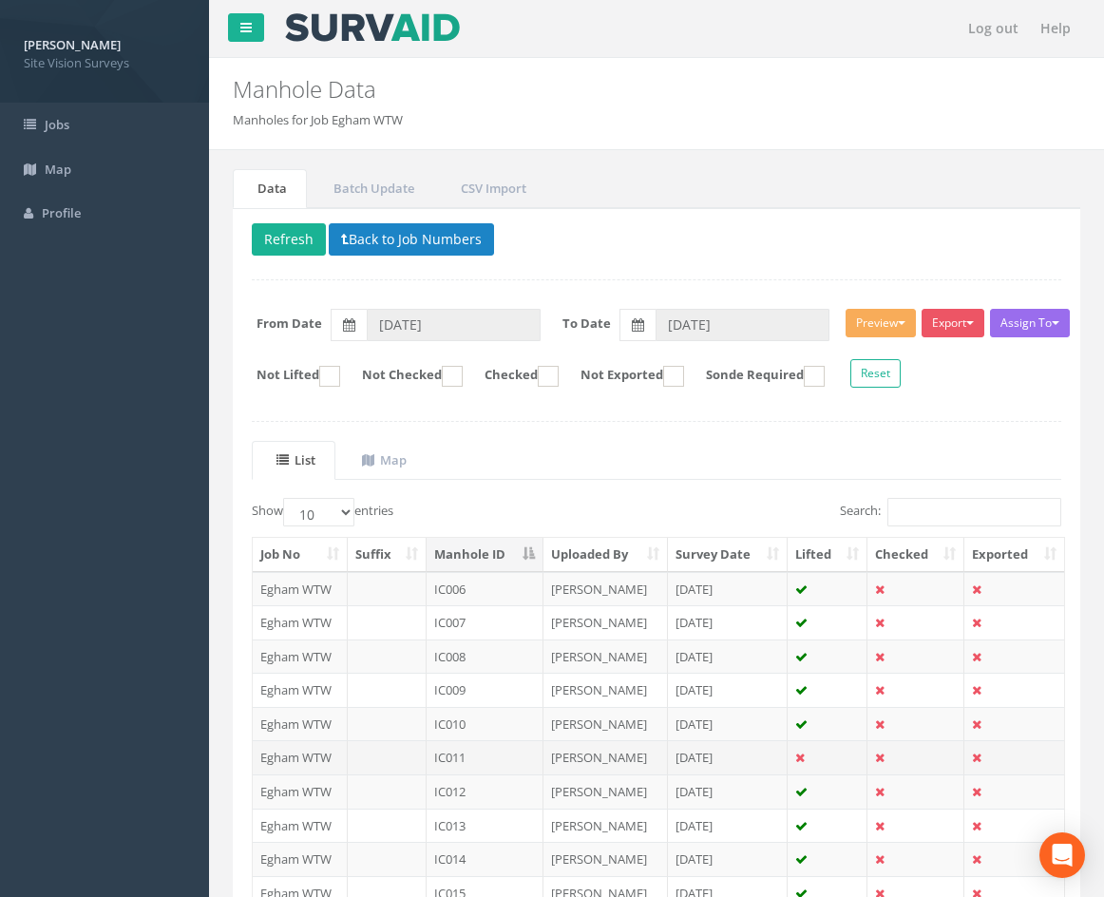
click at [480, 755] on td "IC011" at bounding box center [485, 757] width 117 height 34
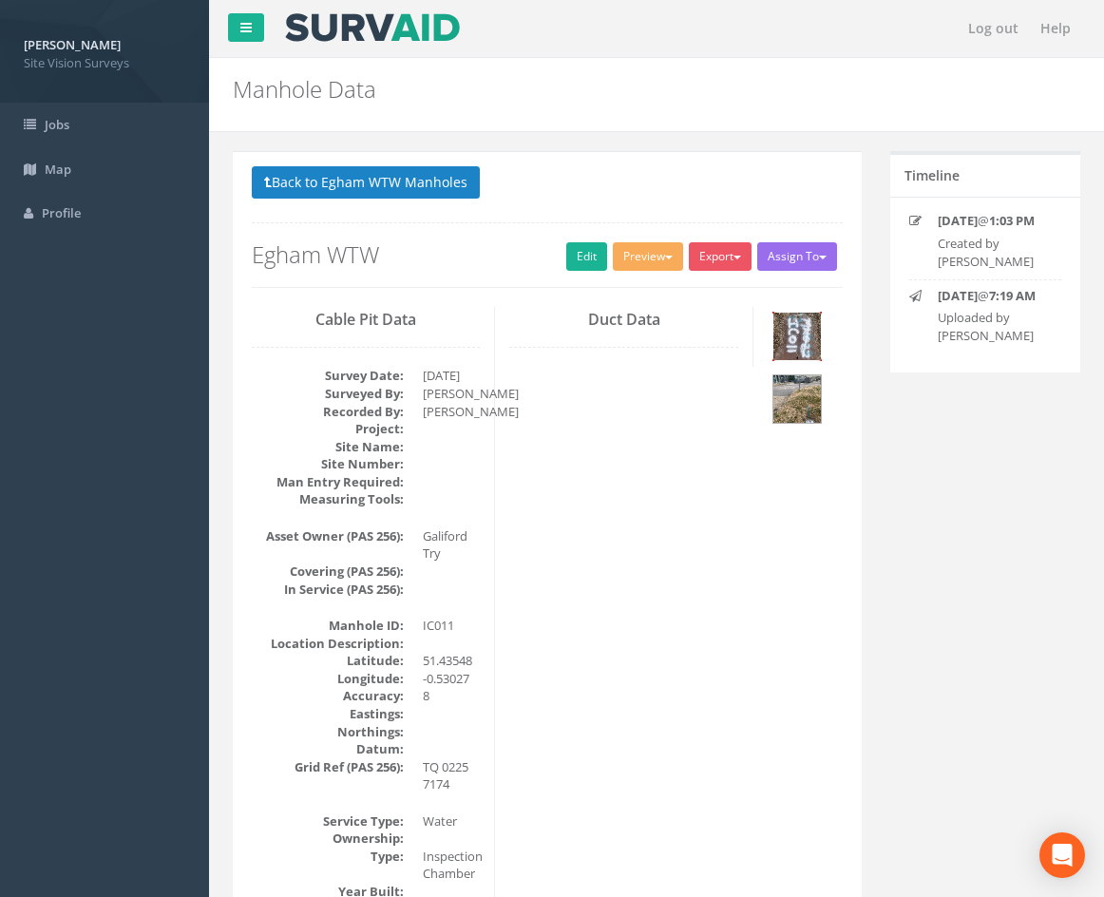
click at [799, 340] on img at bounding box center [797, 337] width 48 height 48
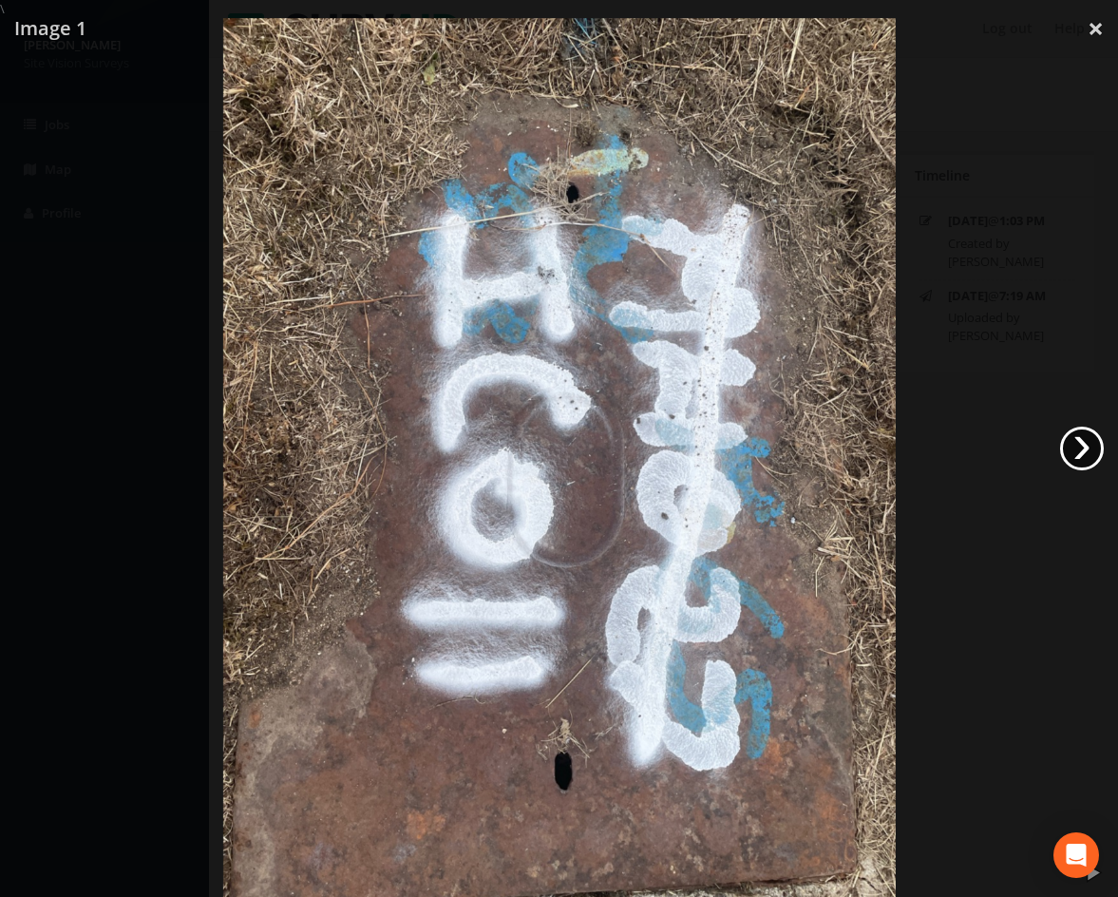
click at [1077, 451] on link "›" at bounding box center [1082, 449] width 44 height 44
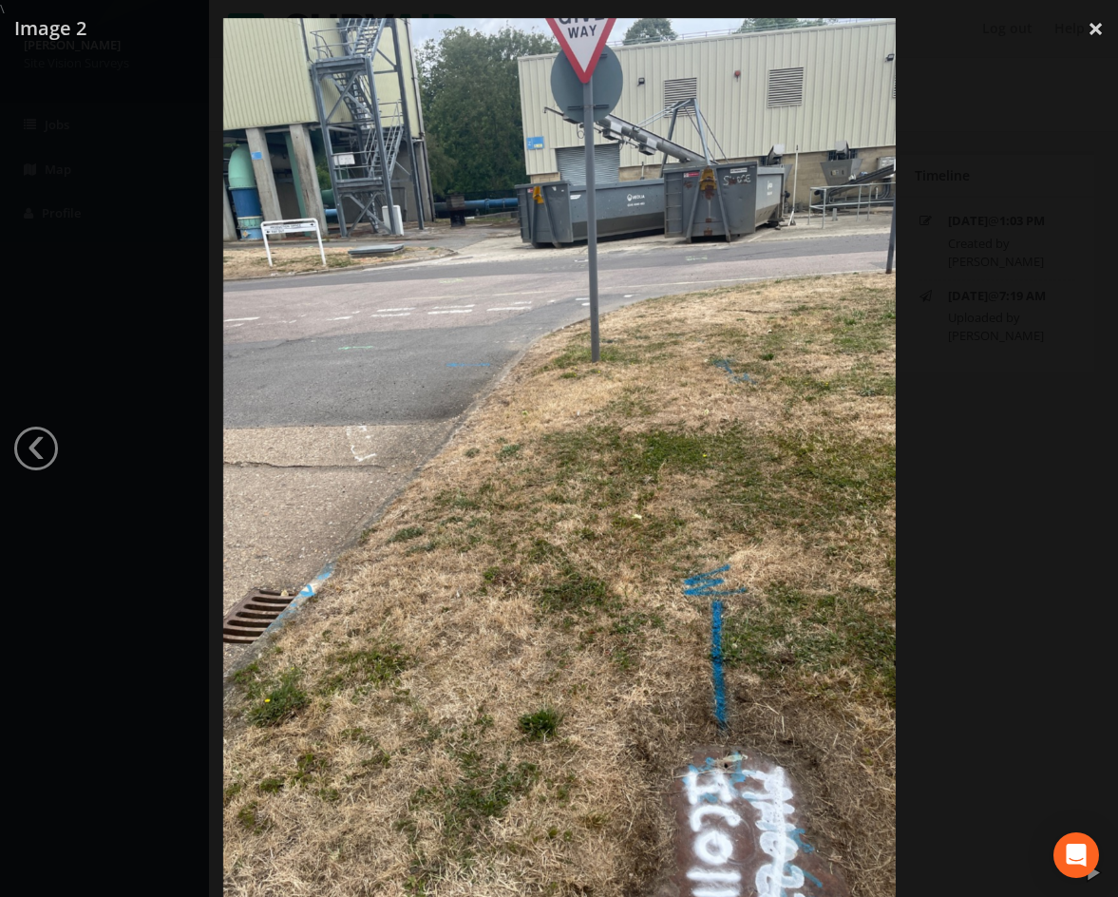
click at [997, 69] on div at bounding box center [559, 466] width 1118 height 897
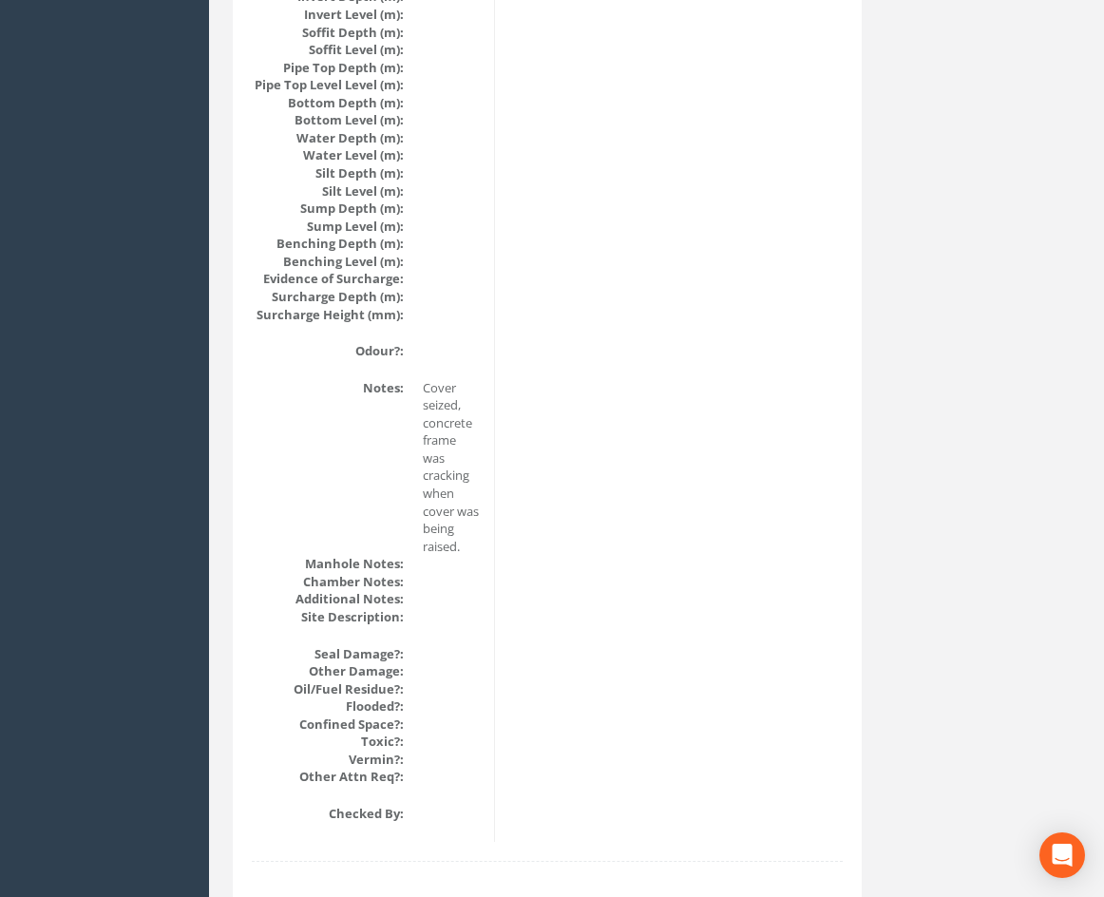
drag, startPoint x: 509, startPoint y: 561, endPoint x: 552, endPoint y: 585, distance: 49.4
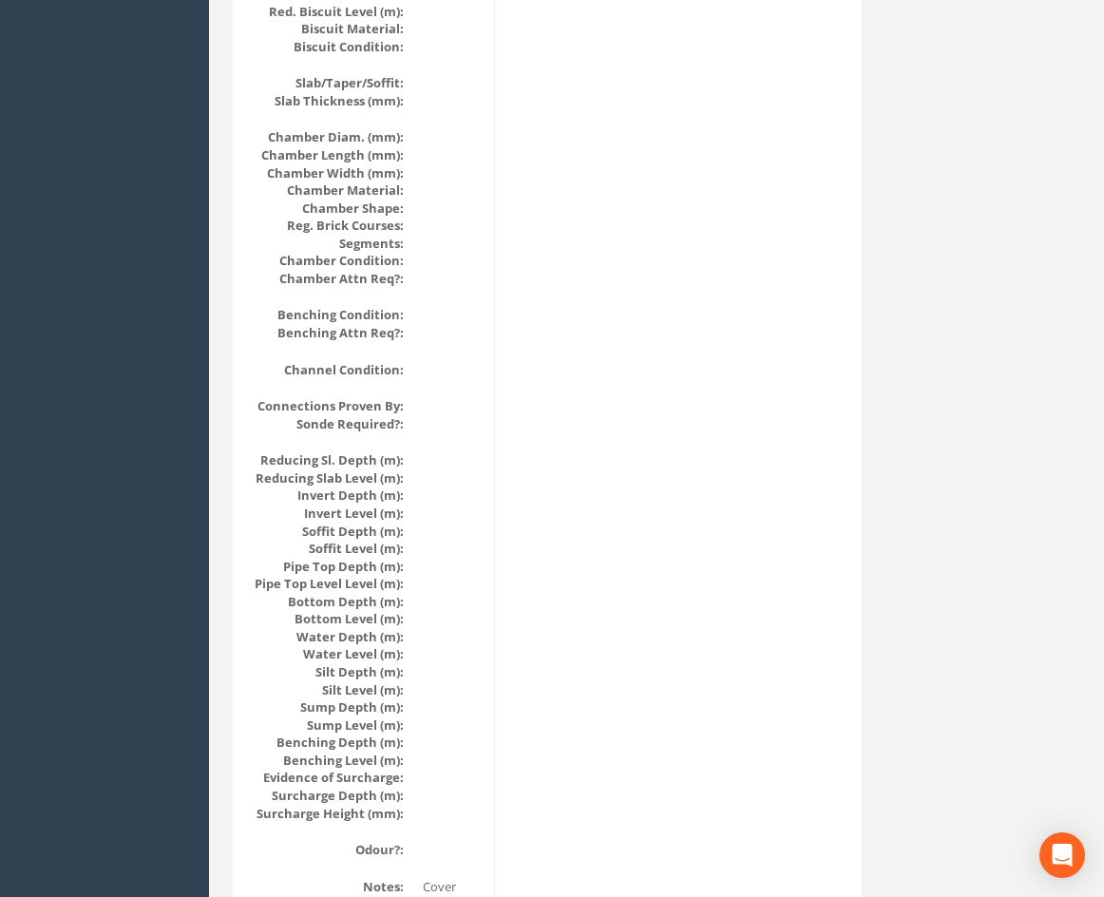
scroll to position [1523, 0]
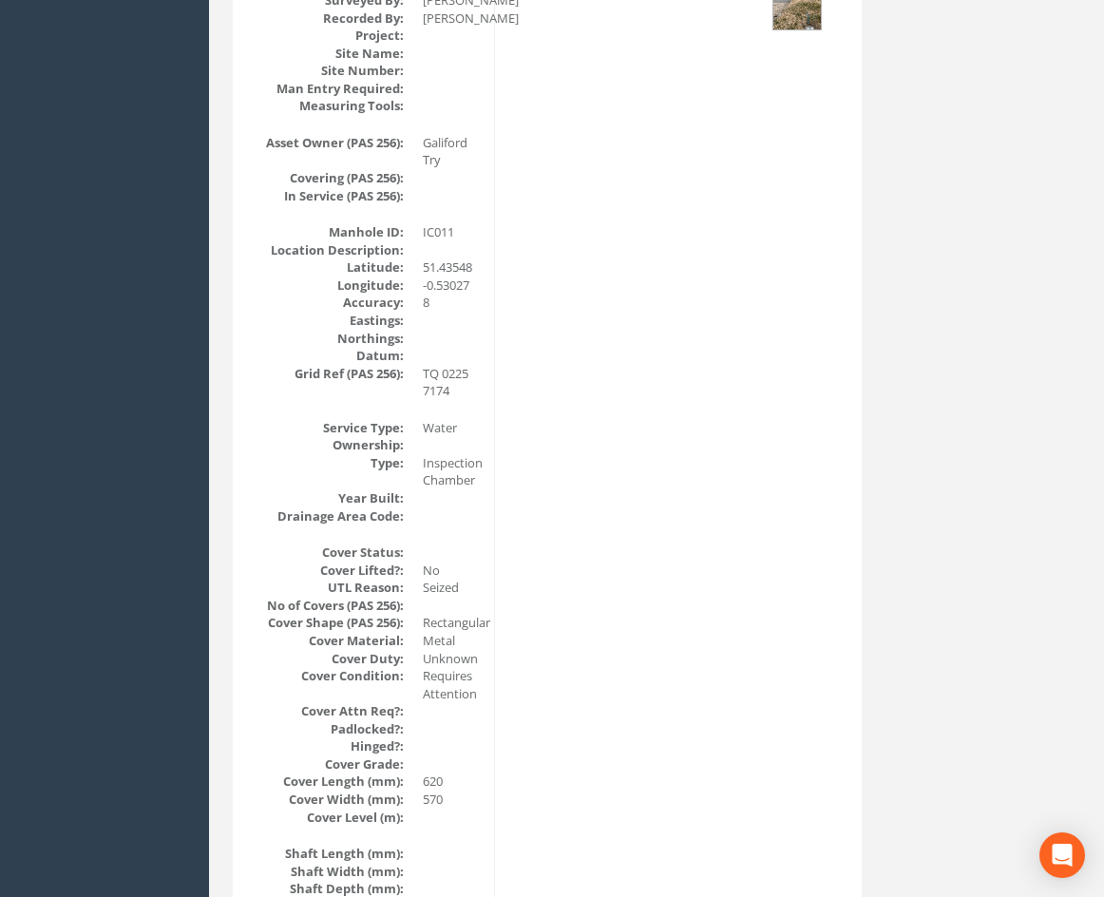
drag, startPoint x: 593, startPoint y: 502, endPoint x: 596, endPoint y: 416, distance: 85.6
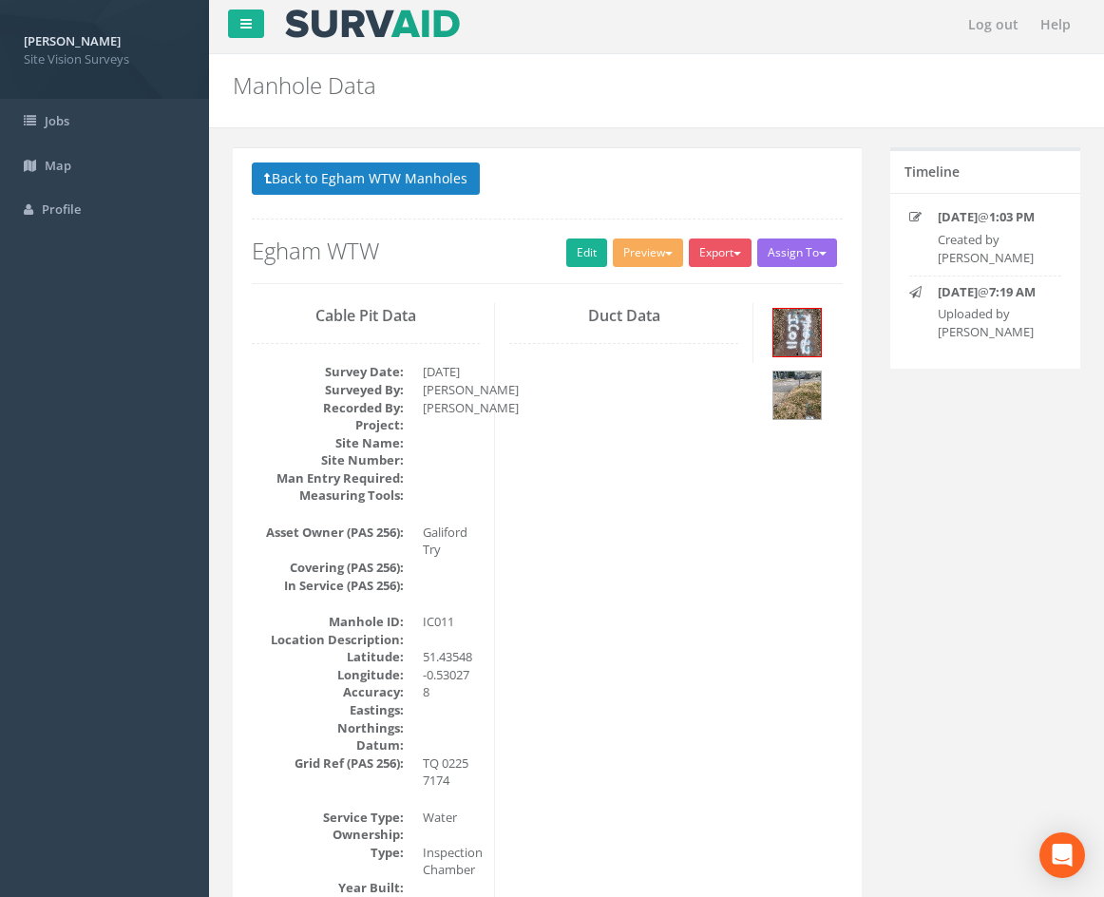
scroll to position [0, 0]
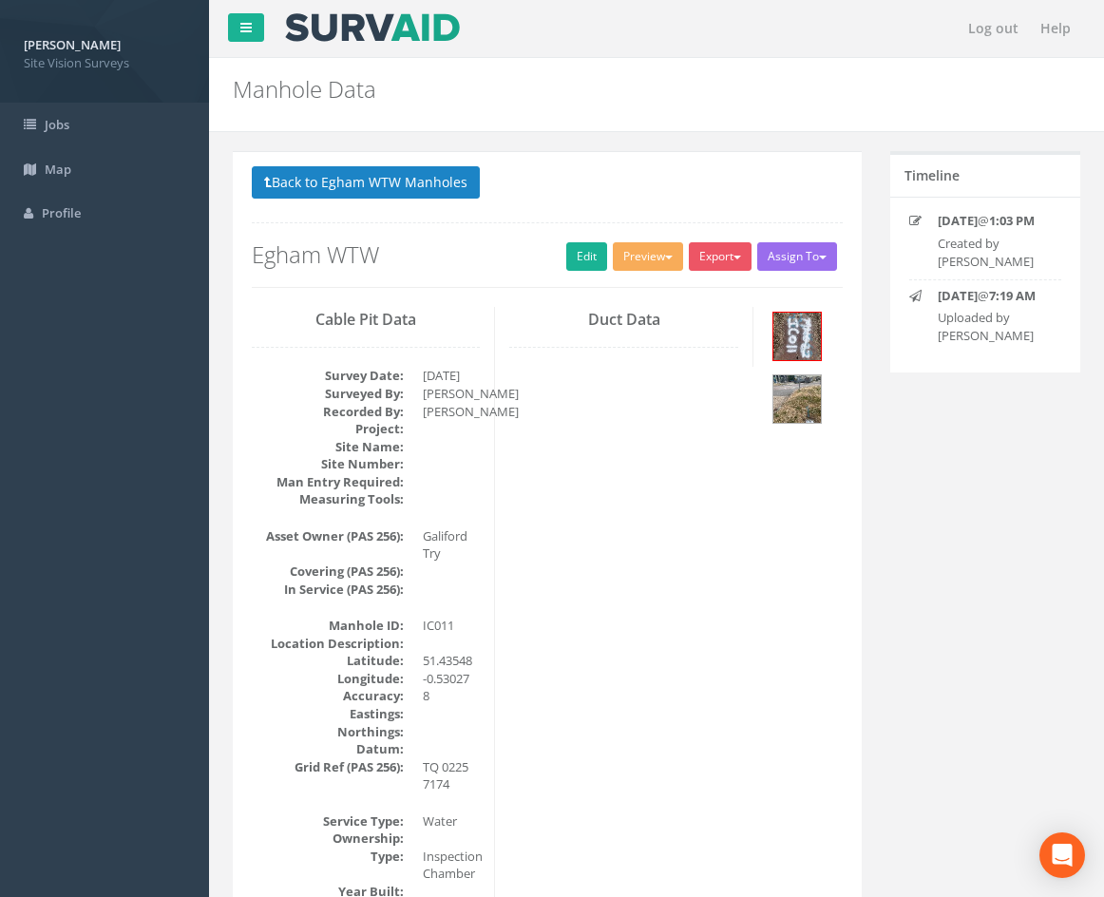
drag, startPoint x: 600, startPoint y: 638, endPoint x: 601, endPoint y: 614, distance: 23.8
click at [808, 336] on img at bounding box center [797, 337] width 48 height 48
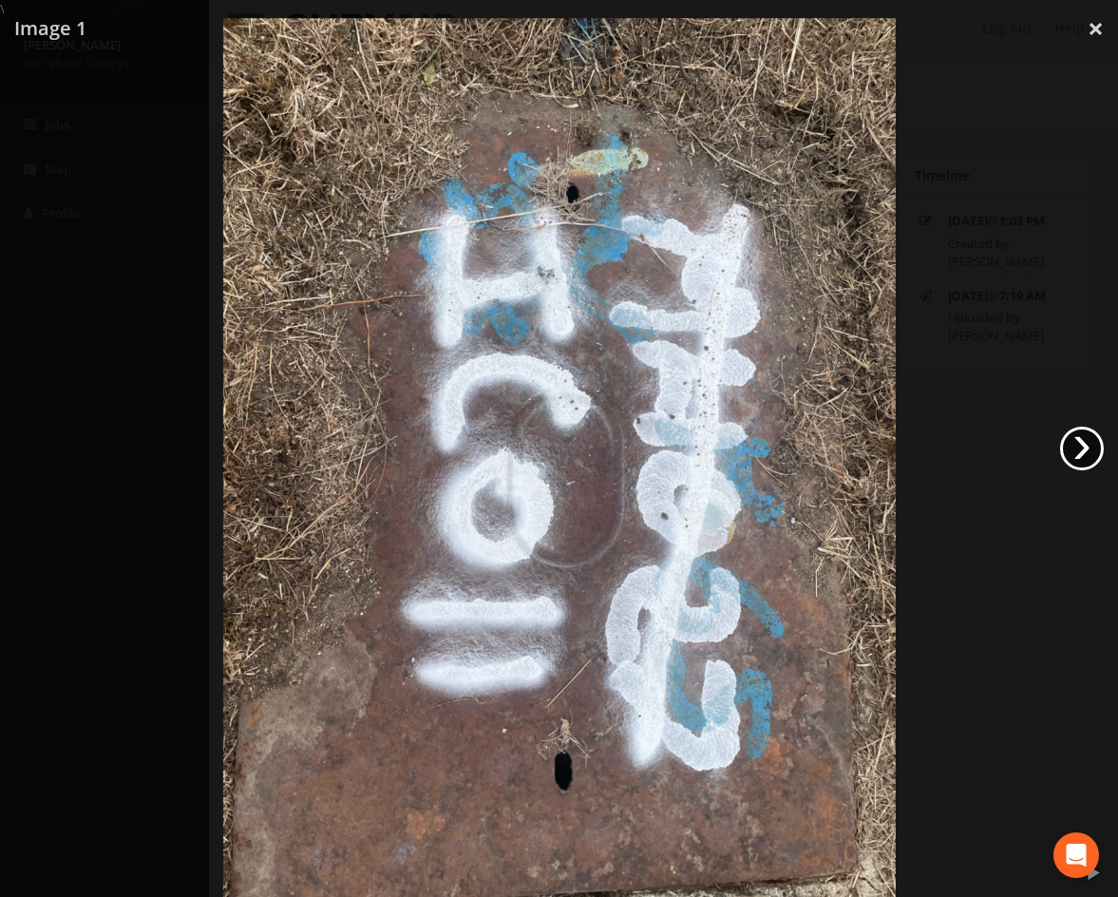
click at [1082, 445] on link "›" at bounding box center [1082, 449] width 44 height 44
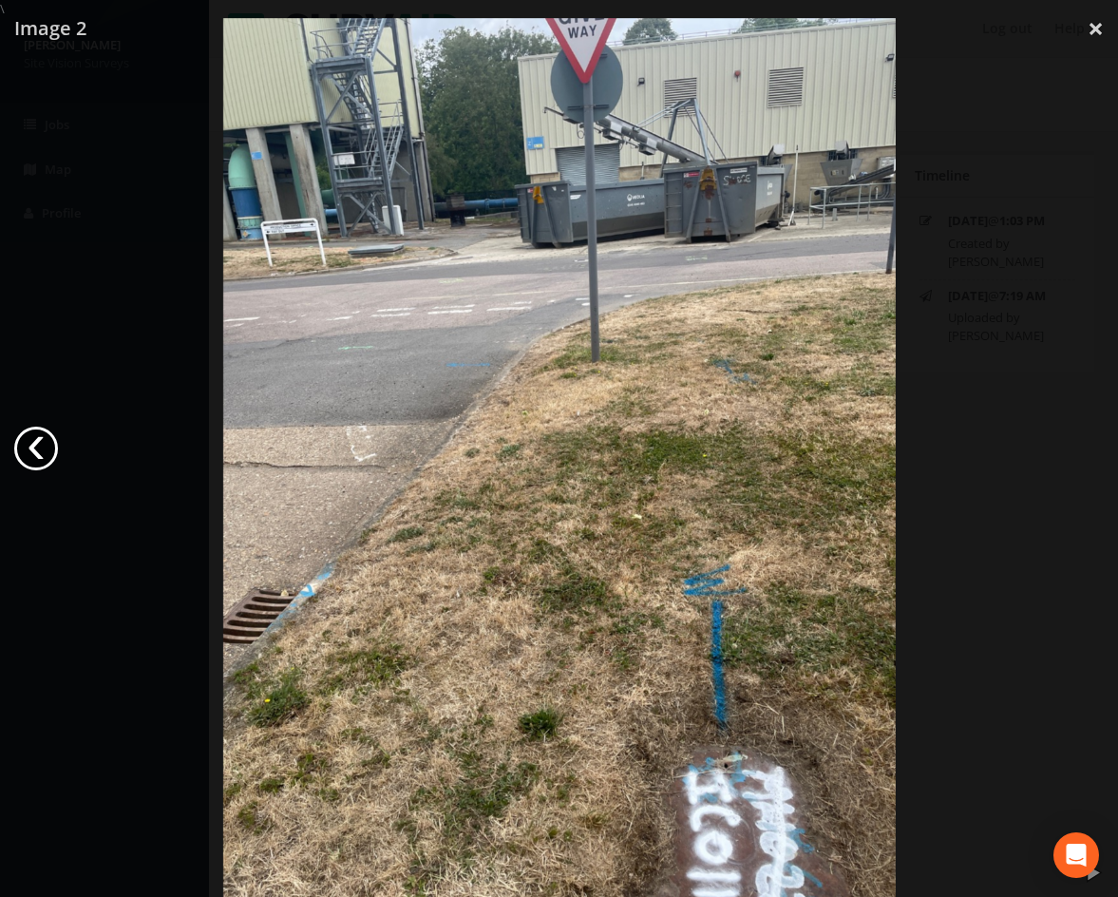
click at [47, 445] on link "‹" at bounding box center [36, 449] width 44 height 44
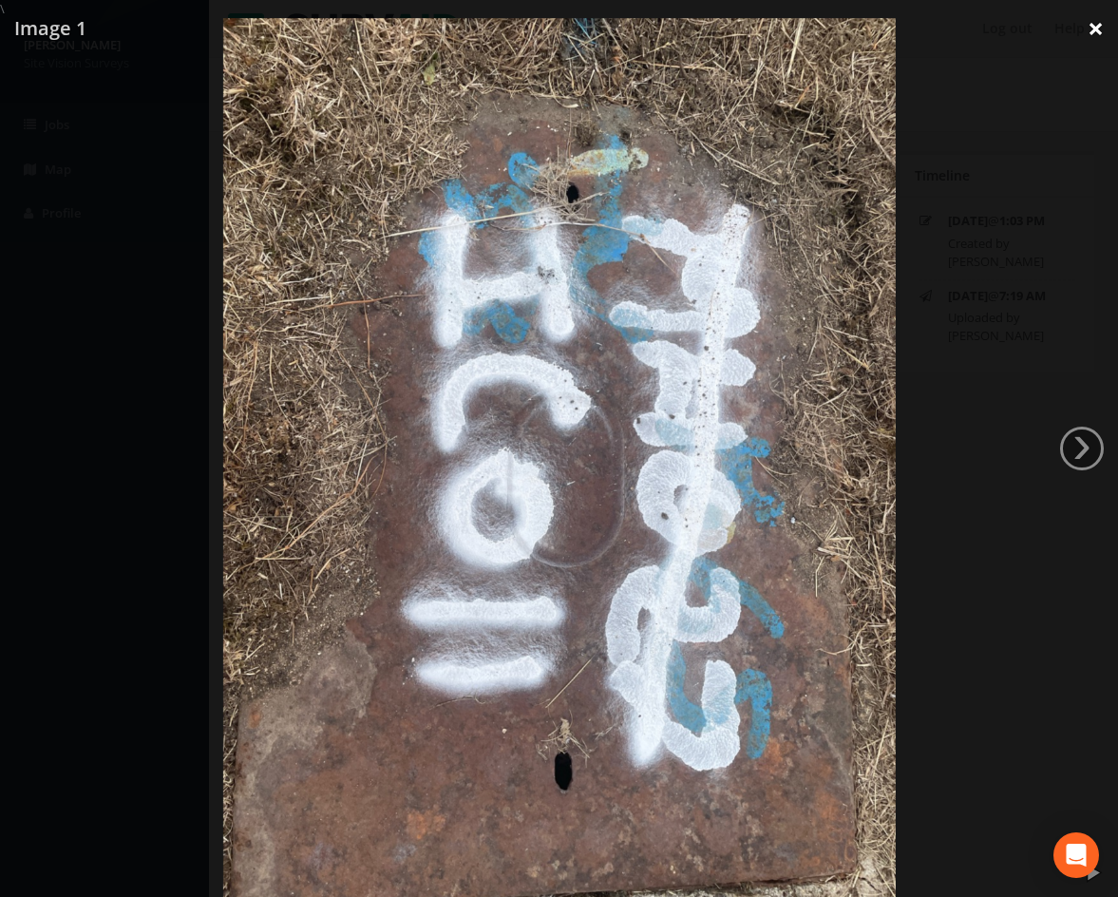
click at [1095, 25] on link "×" at bounding box center [1096, 28] width 45 height 57
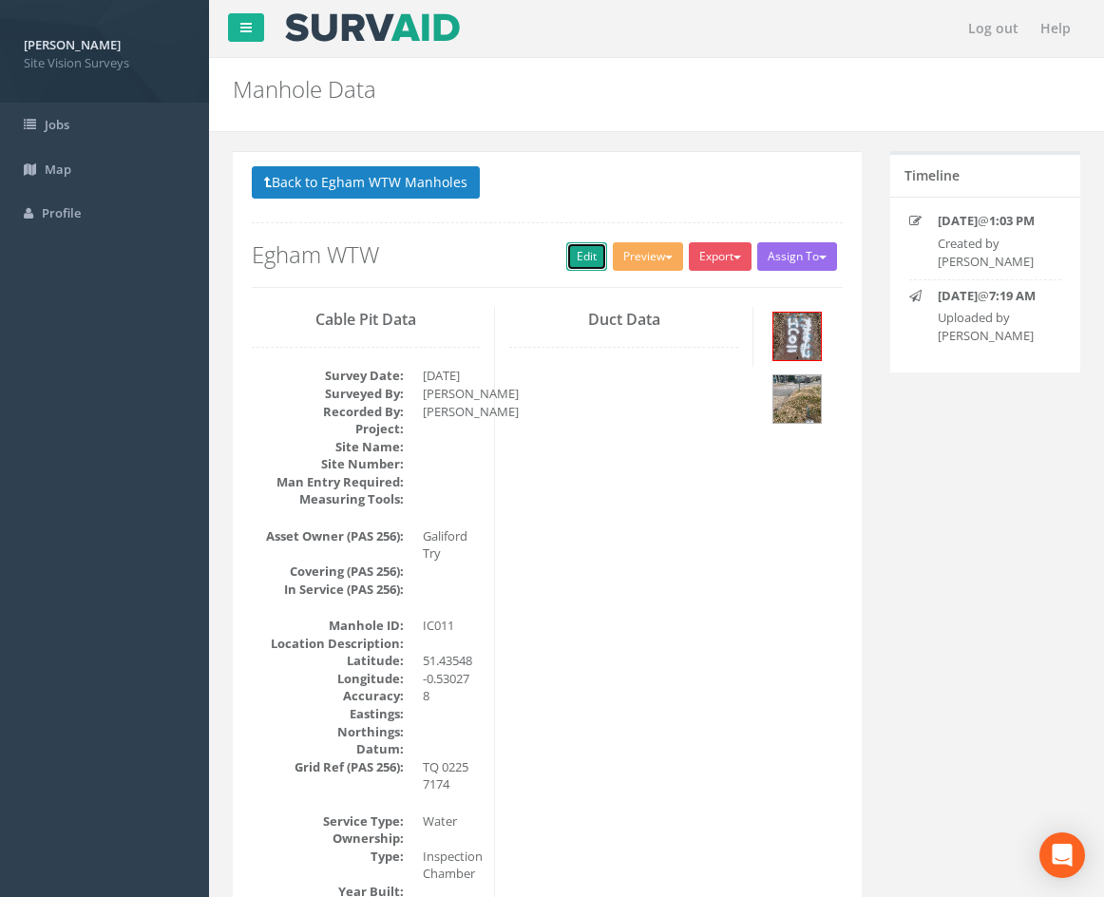
click at [569, 252] on link "Edit" at bounding box center [586, 256] width 41 height 29
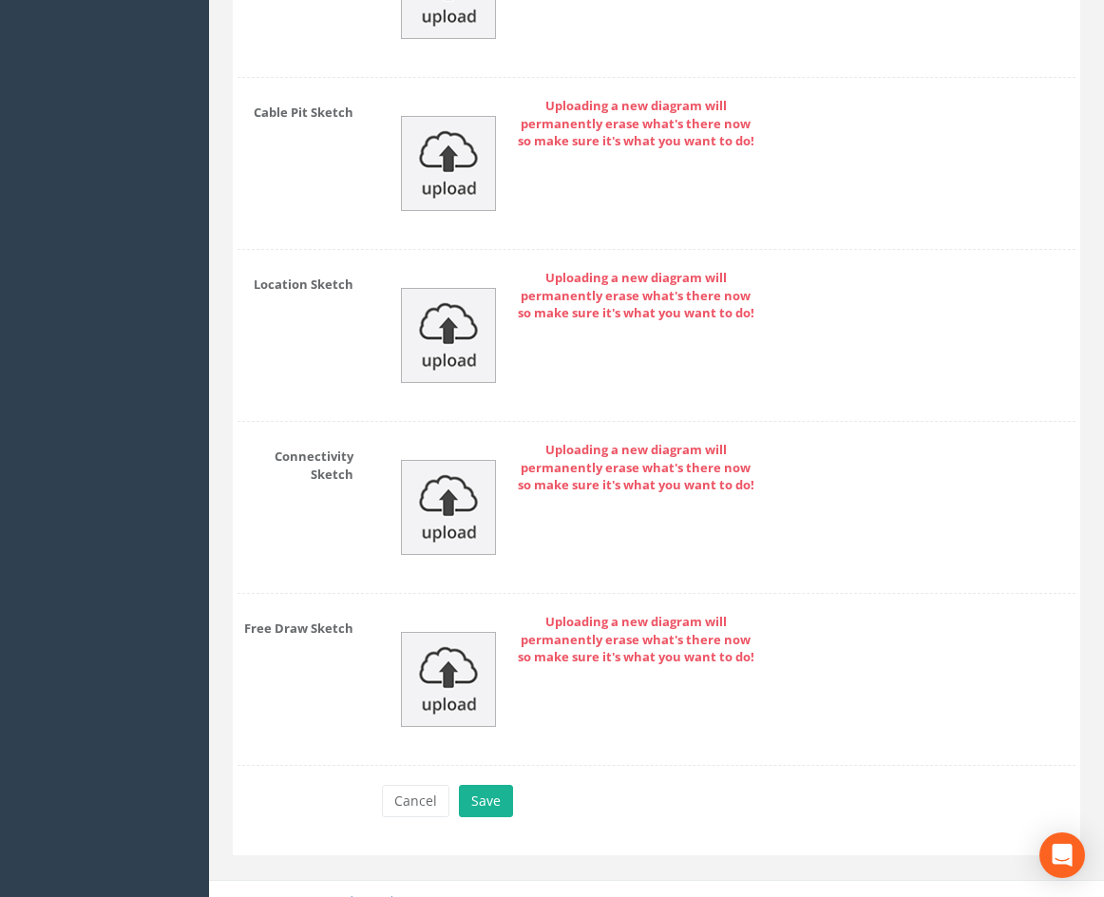
scroll to position [4868, 0]
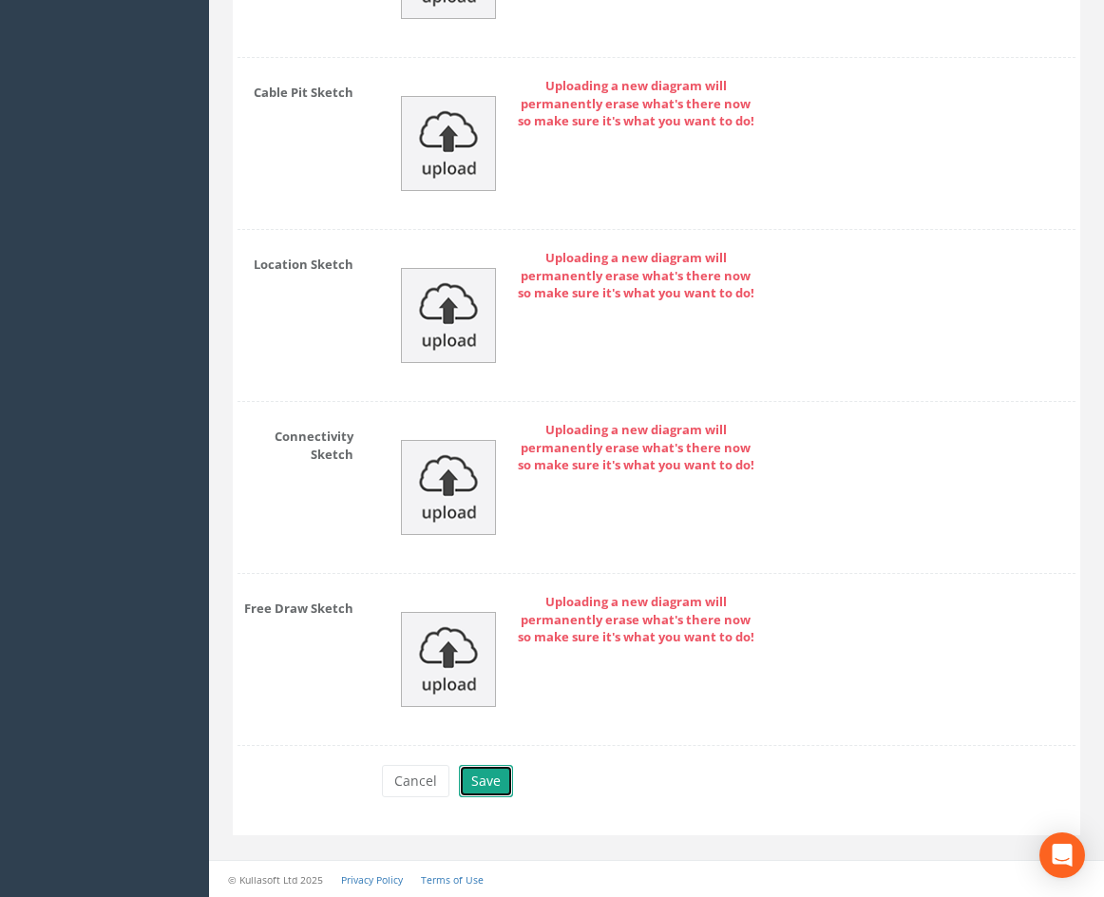
click at [498, 790] on button "Save" at bounding box center [486, 781] width 54 height 32
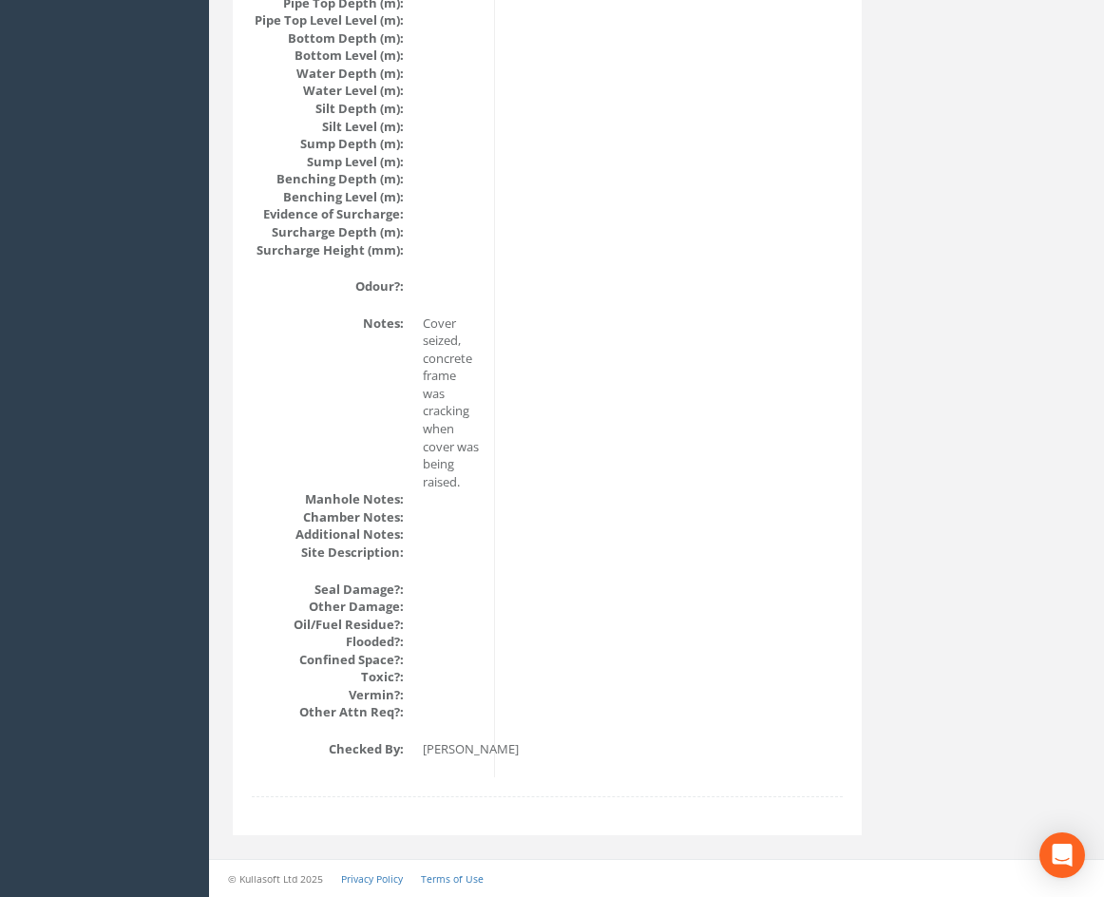
scroll to position [2100, 0]
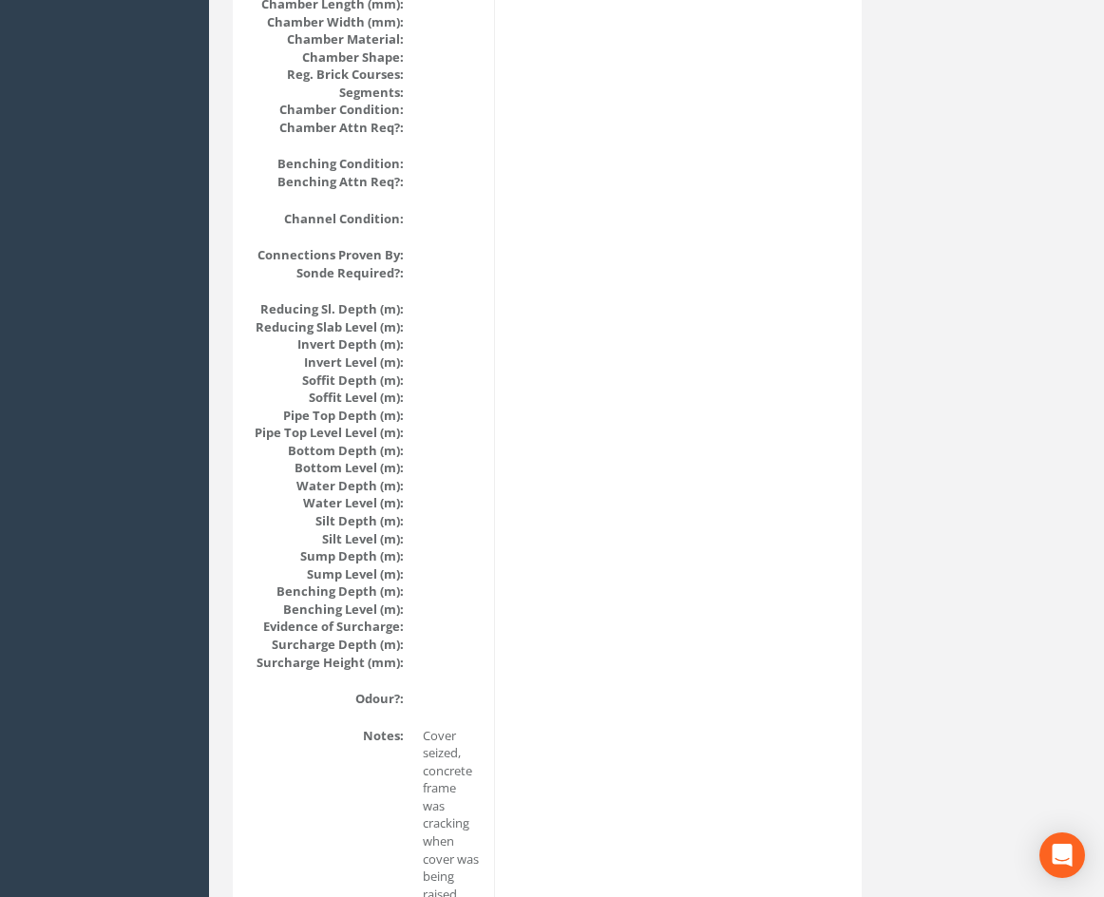
drag, startPoint x: 753, startPoint y: 726, endPoint x: 709, endPoint y: 696, distance: 52.7
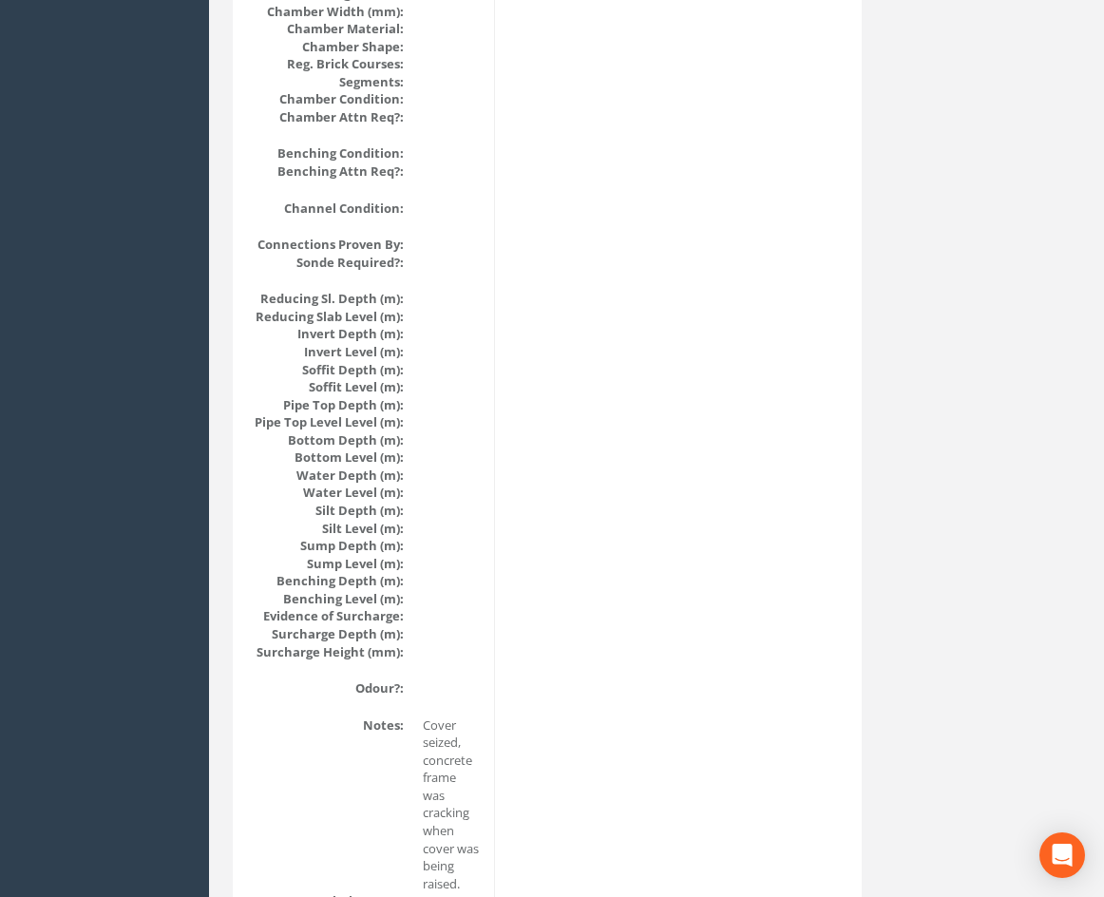
scroll to position [1686, 0]
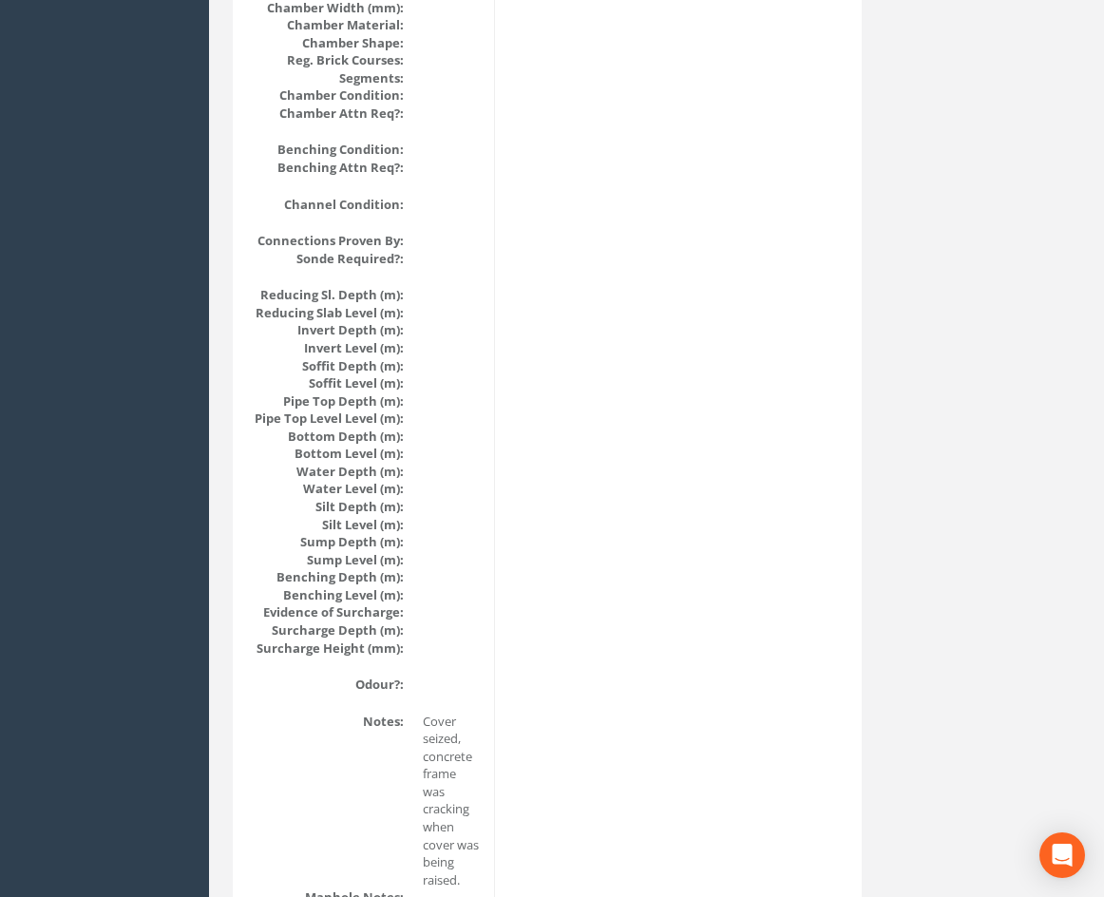
drag, startPoint x: 742, startPoint y: 748, endPoint x: 740, endPoint y: 767, distance: 19.1
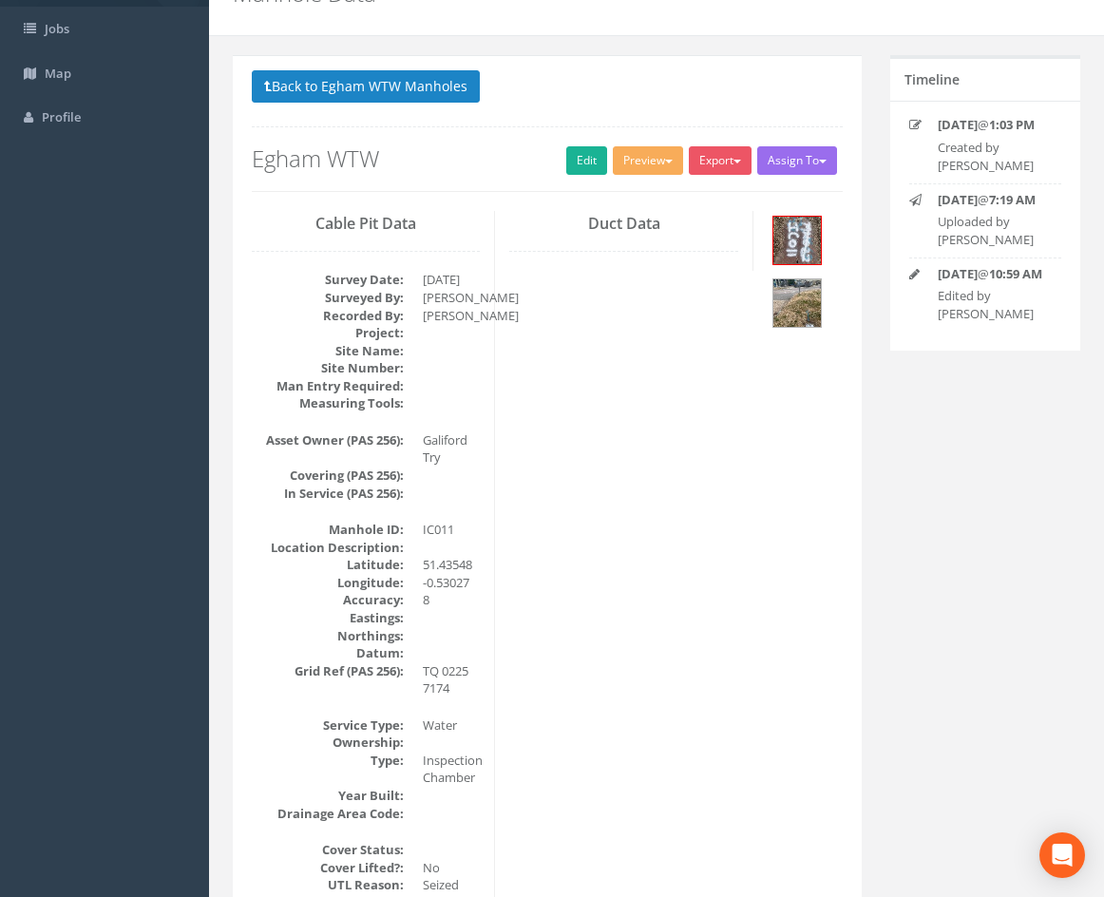
scroll to position [0, 0]
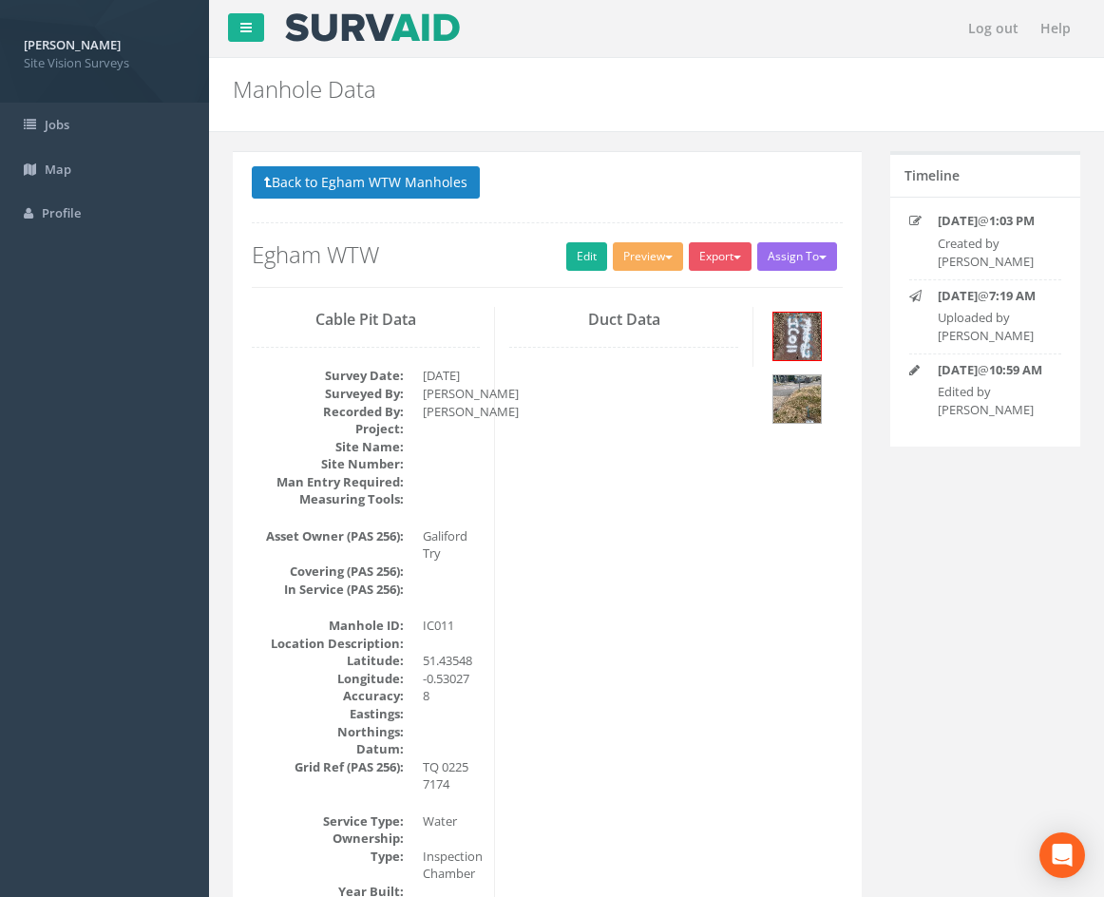
drag, startPoint x: 741, startPoint y: 767, endPoint x: 769, endPoint y: 524, distance: 243.8
click at [413, 187] on button "Back to Egham WTW Manholes" at bounding box center [366, 182] width 228 height 32
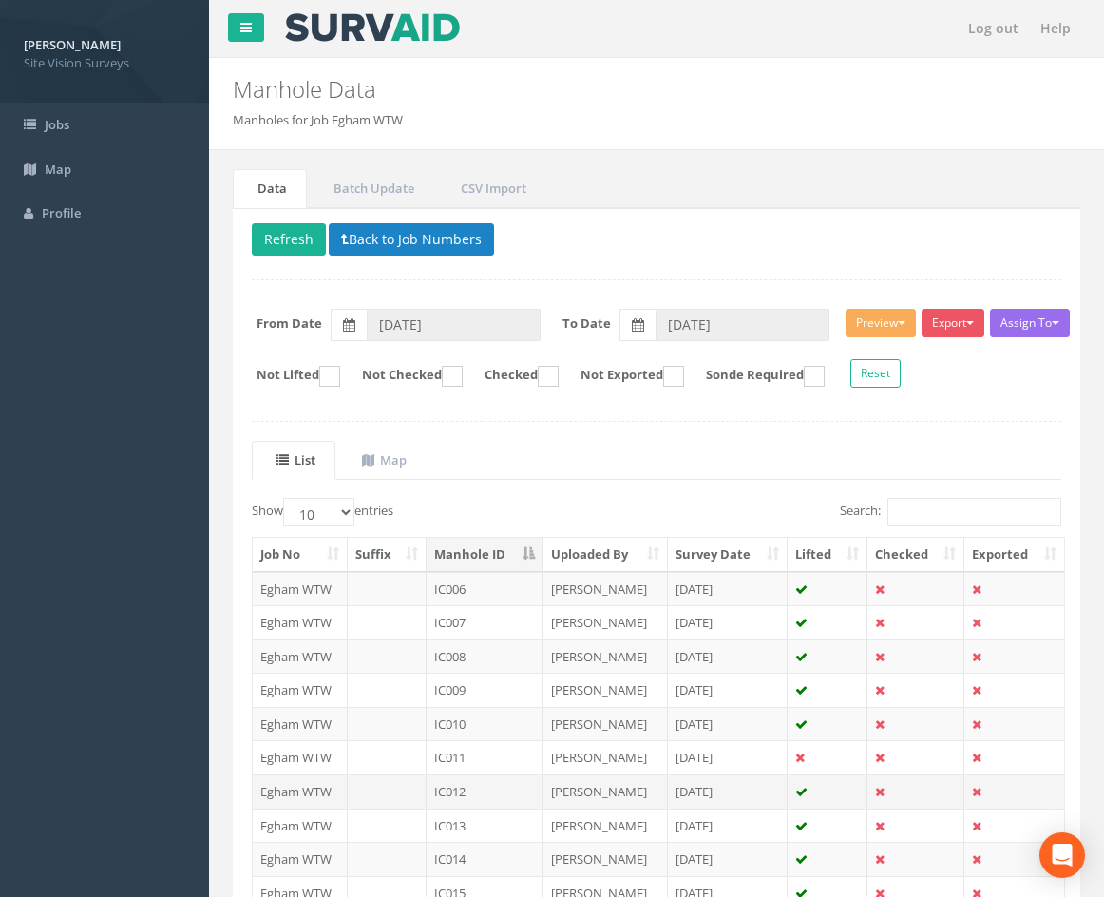
click at [491, 788] on td "IC012" at bounding box center [485, 791] width 117 height 34
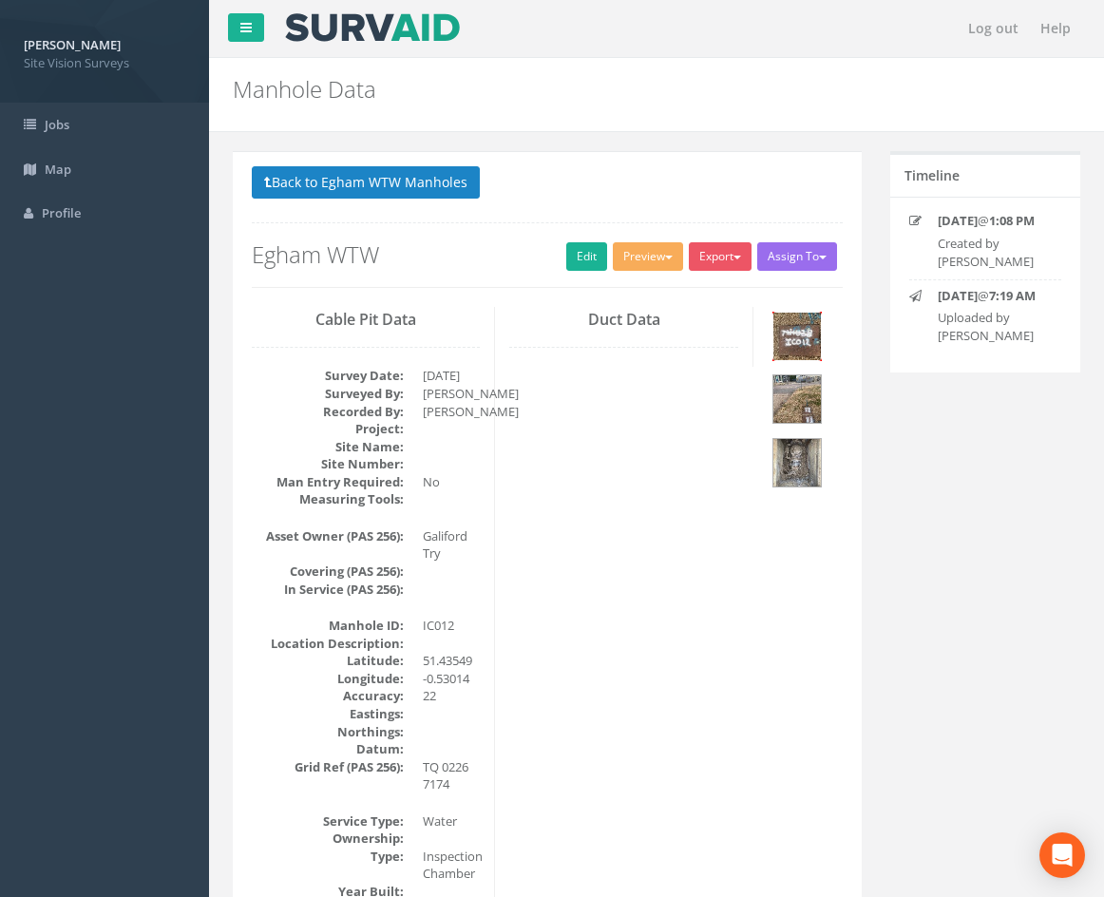
click at [815, 325] on img at bounding box center [797, 337] width 48 height 48
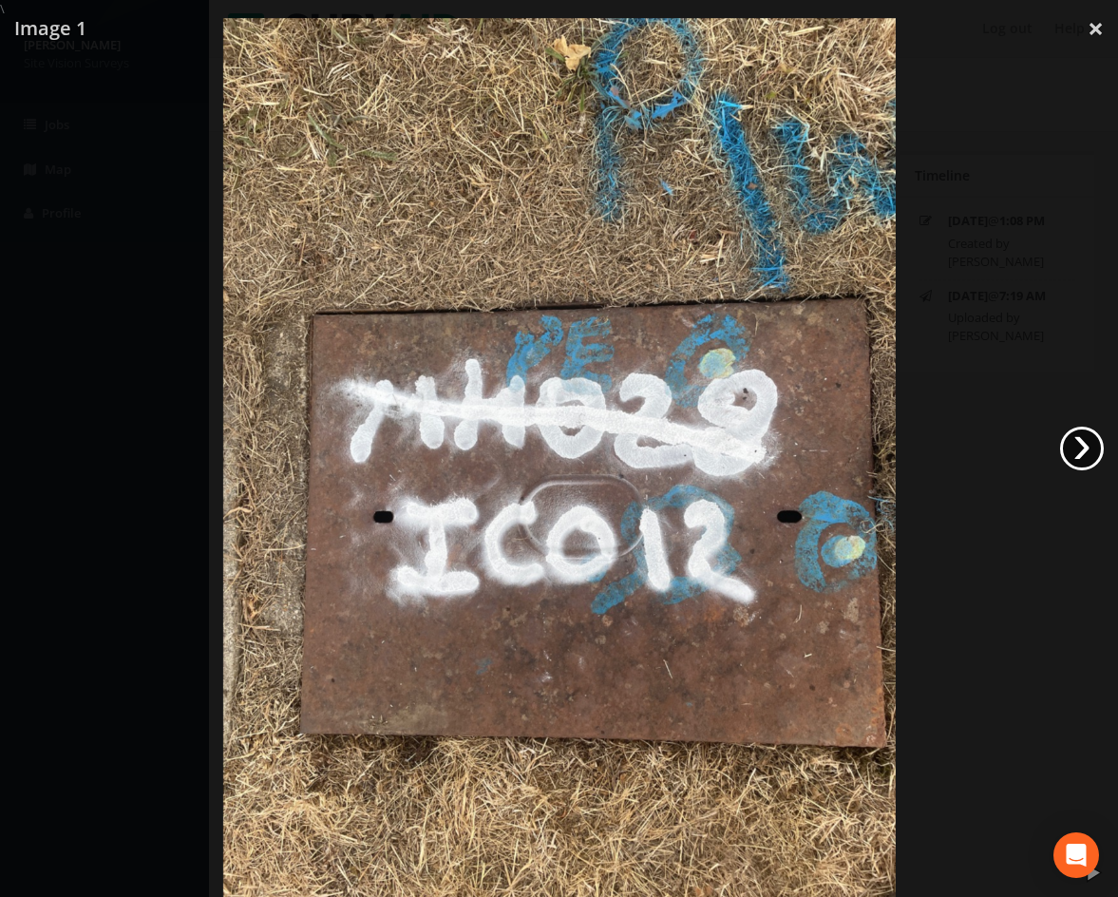
click at [1084, 447] on link "›" at bounding box center [1082, 449] width 44 height 44
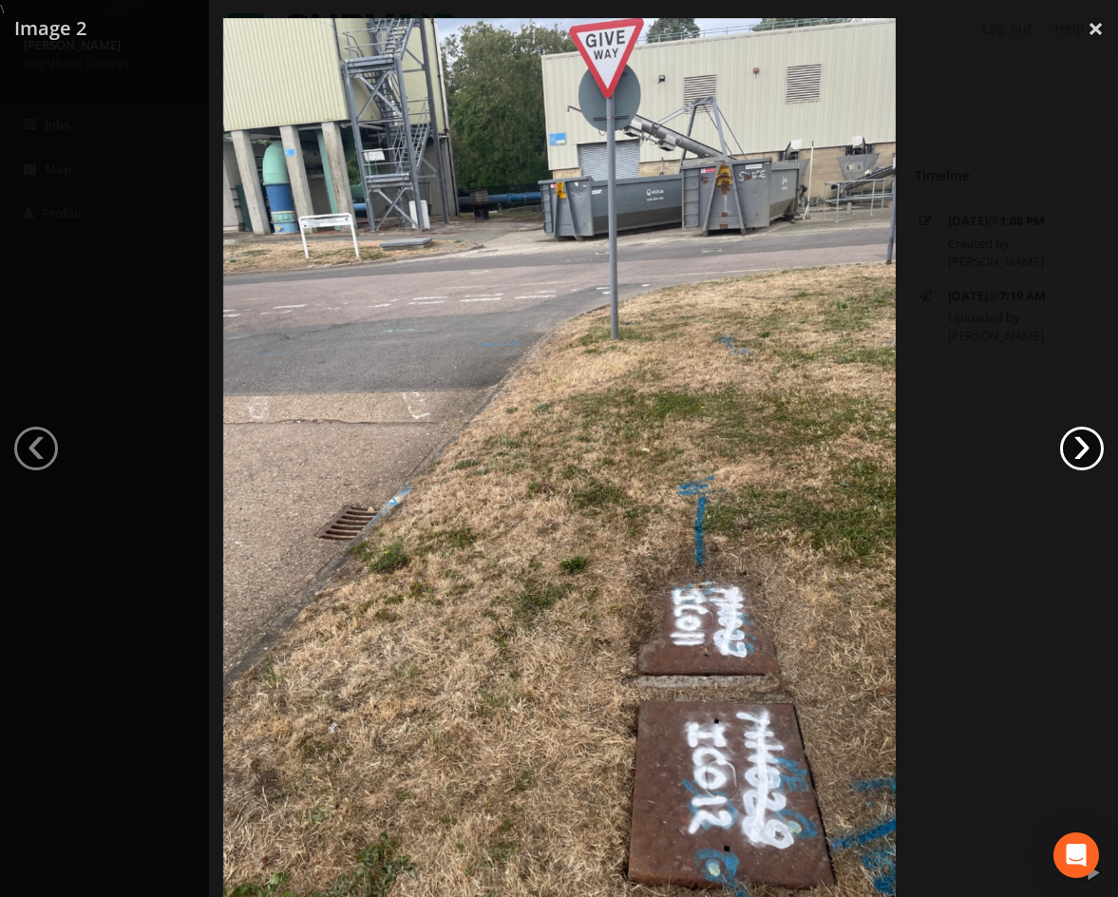
click at [1084, 447] on link "›" at bounding box center [1082, 449] width 44 height 44
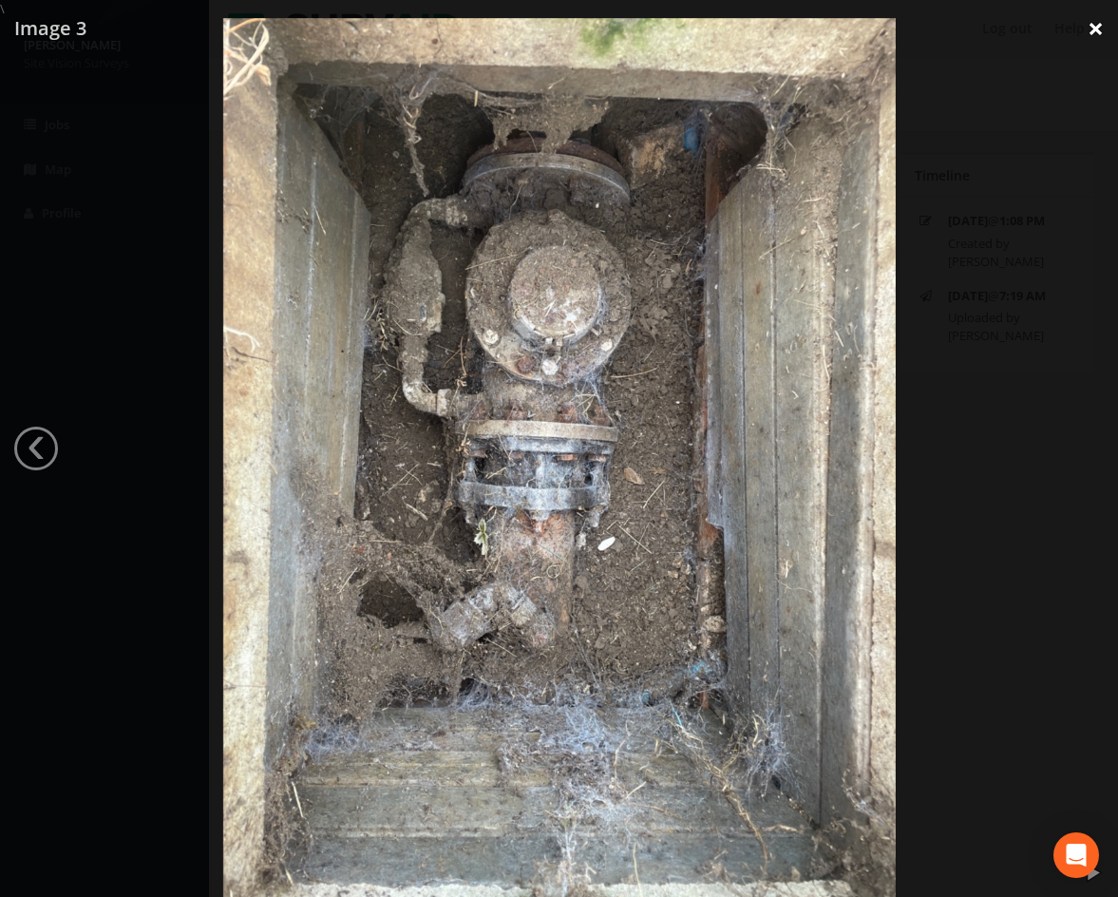
click at [1087, 29] on link "×" at bounding box center [1096, 28] width 45 height 57
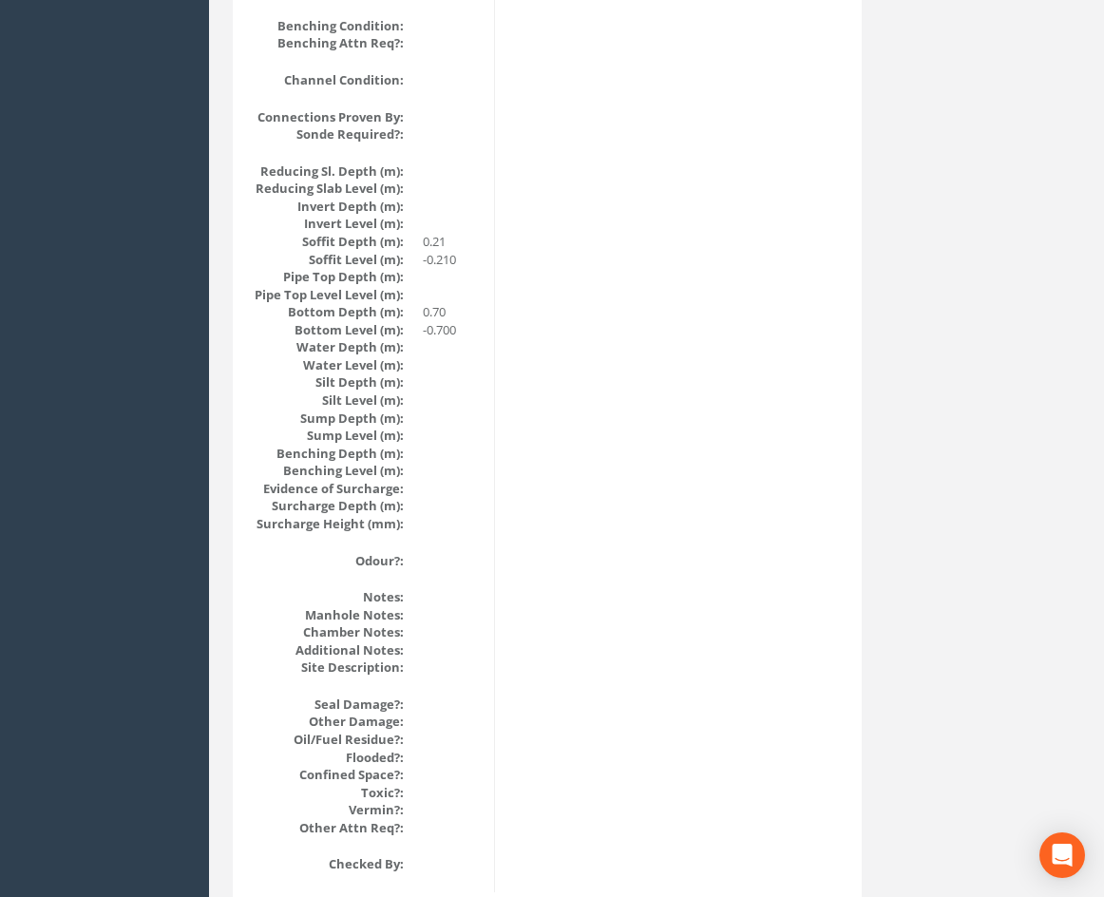
scroll to position [1906, 0]
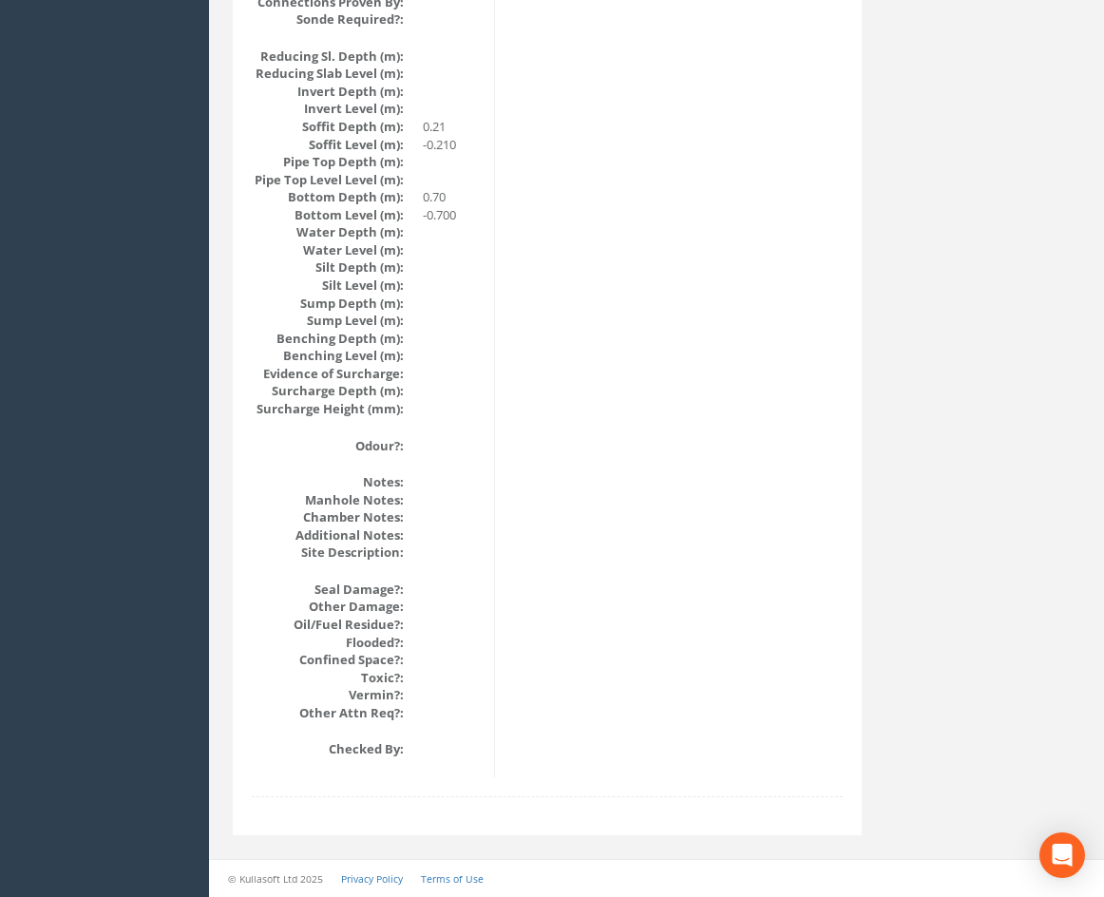
drag, startPoint x: 529, startPoint y: 381, endPoint x: 527, endPoint y: 422, distance: 40.9
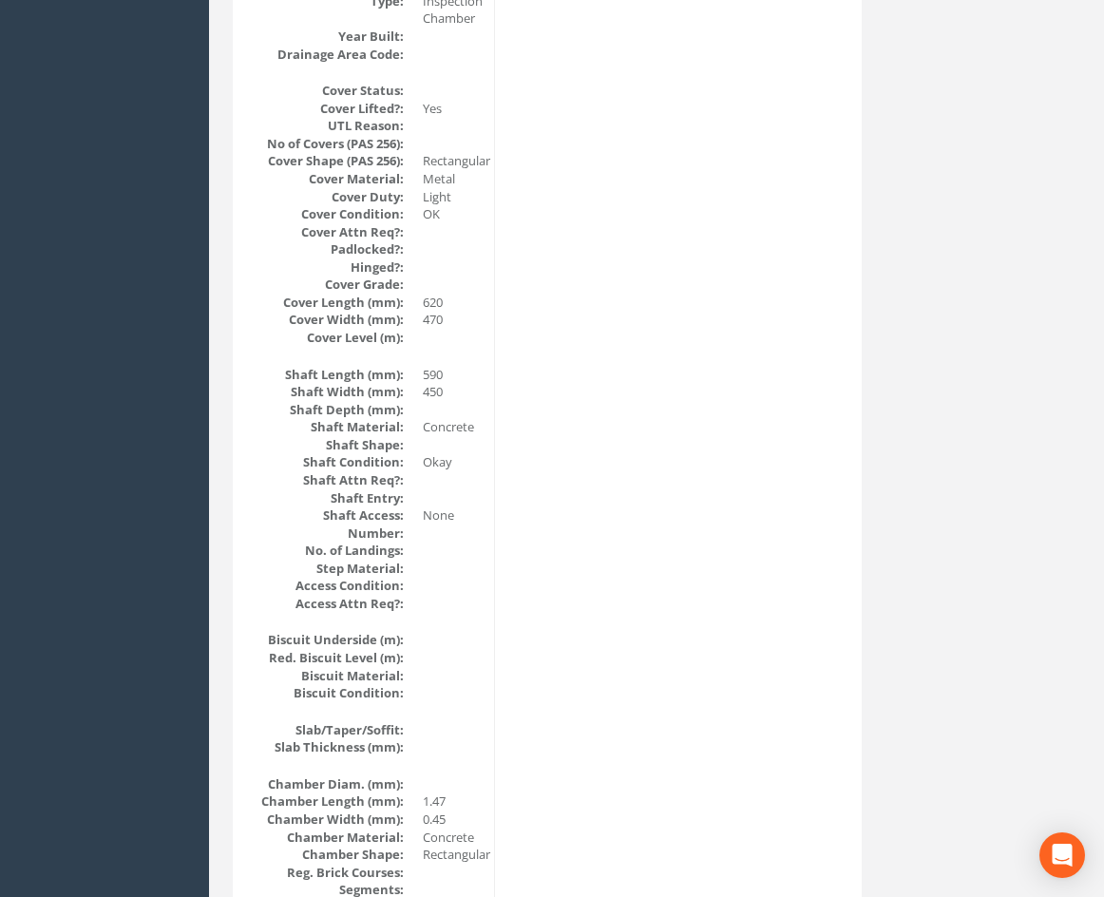
scroll to position [0, 0]
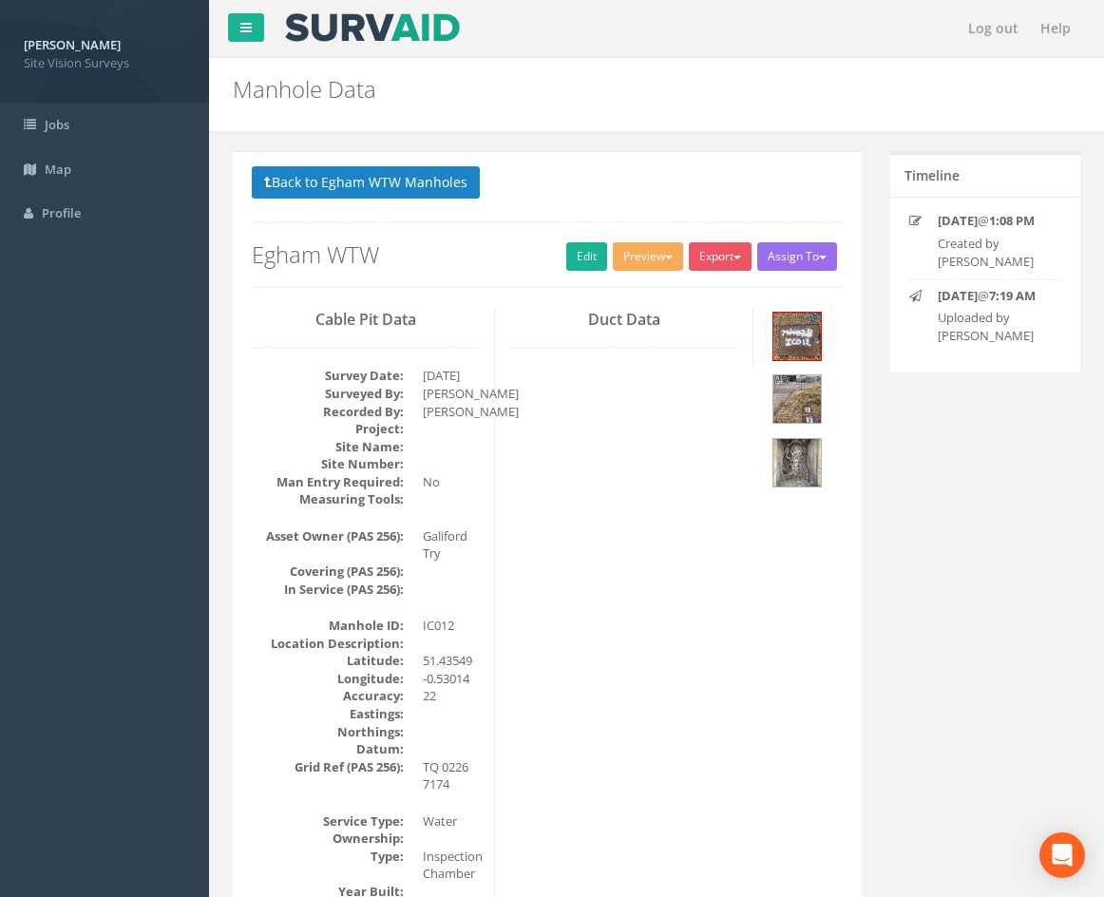
drag, startPoint x: 553, startPoint y: 691, endPoint x: 550, endPoint y: 428, distance: 263.2
click at [786, 476] on img at bounding box center [797, 463] width 48 height 48
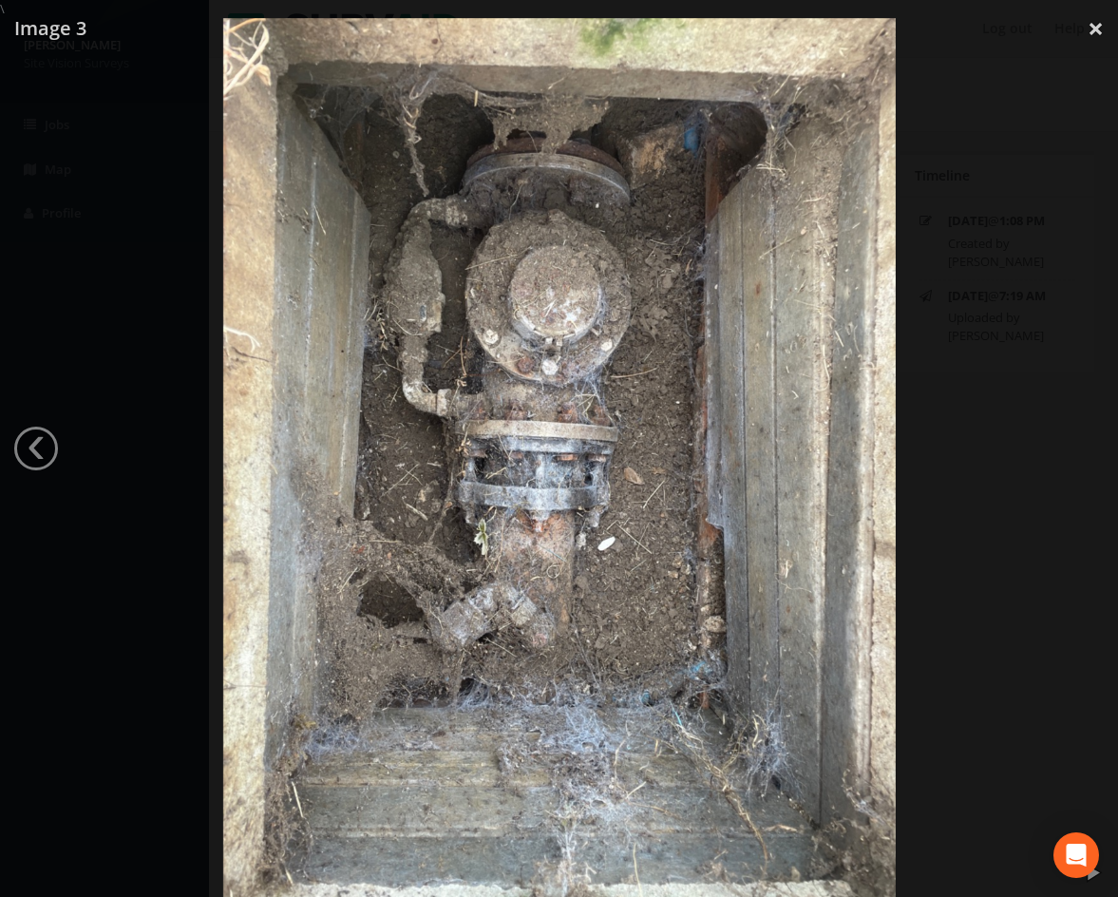
click at [969, 619] on div at bounding box center [559, 466] width 1118 height 897
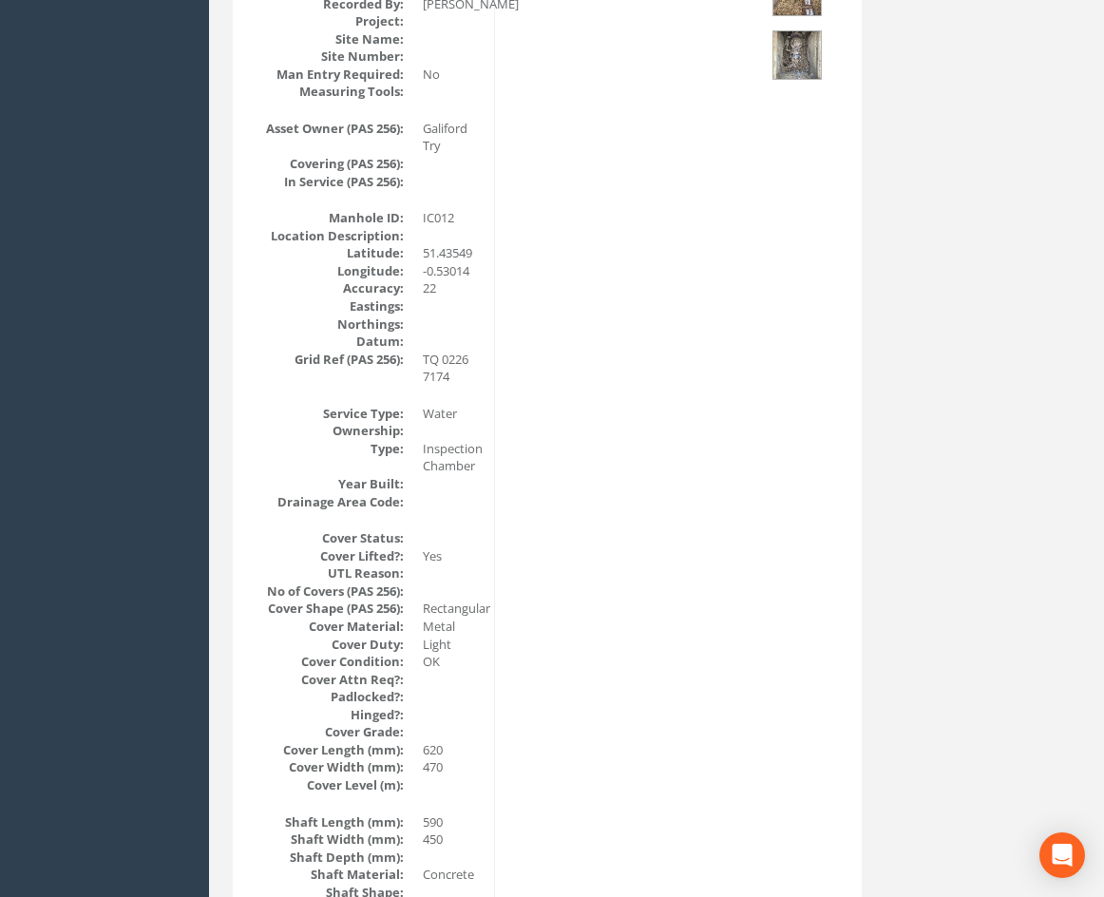
drag, startPoint x: 579, startPoint y: 454, endPoint x: 565, endPoint y: 481, distance: 29.7
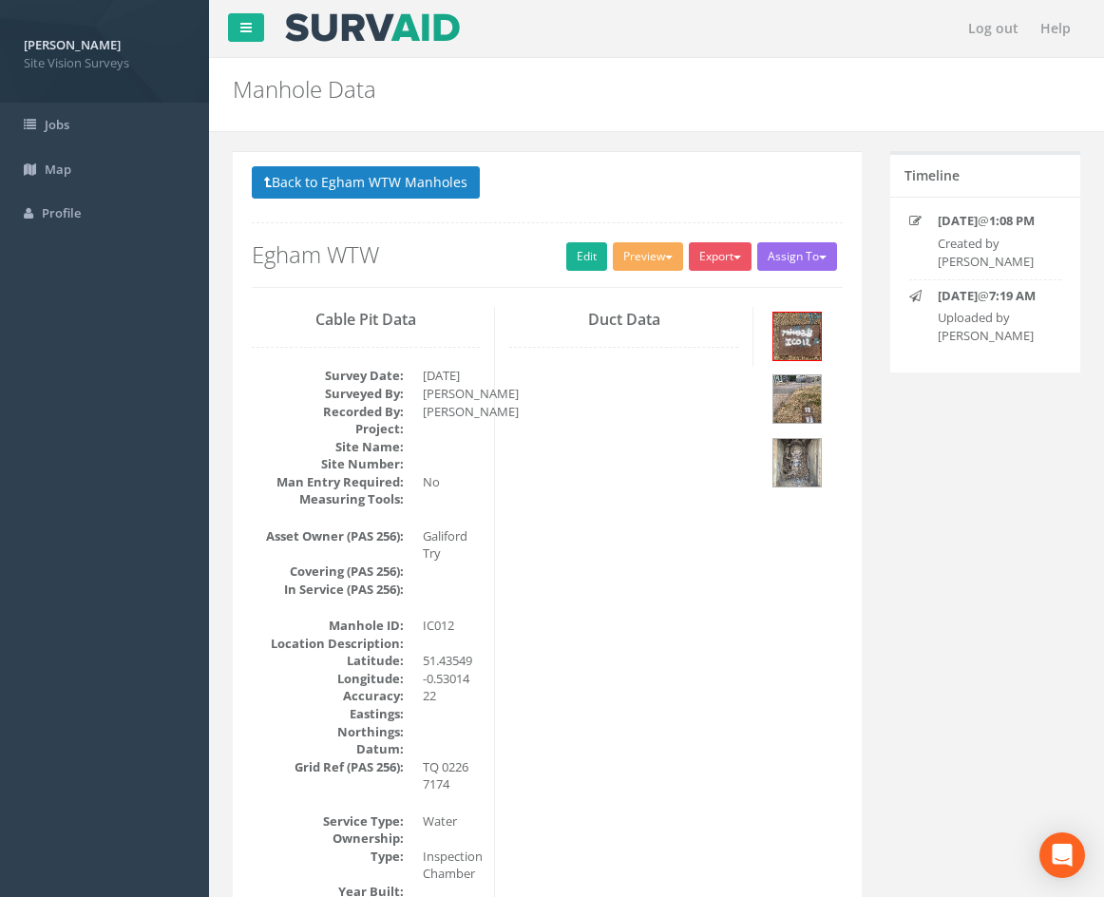
drag, startPoint x: 566, startPoint y: 483, endPoint x: 544, endPoint y: 382, distance: 103.1
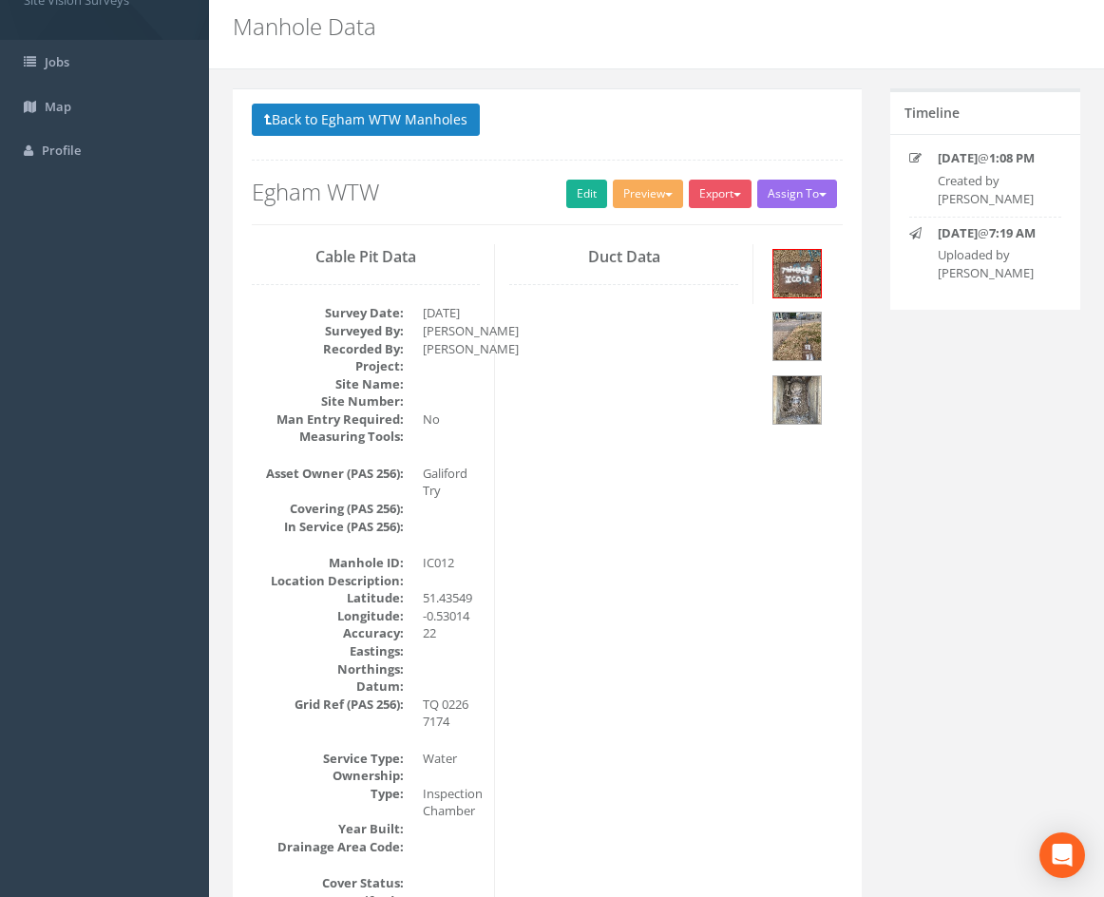
scroll to position [95, 0]
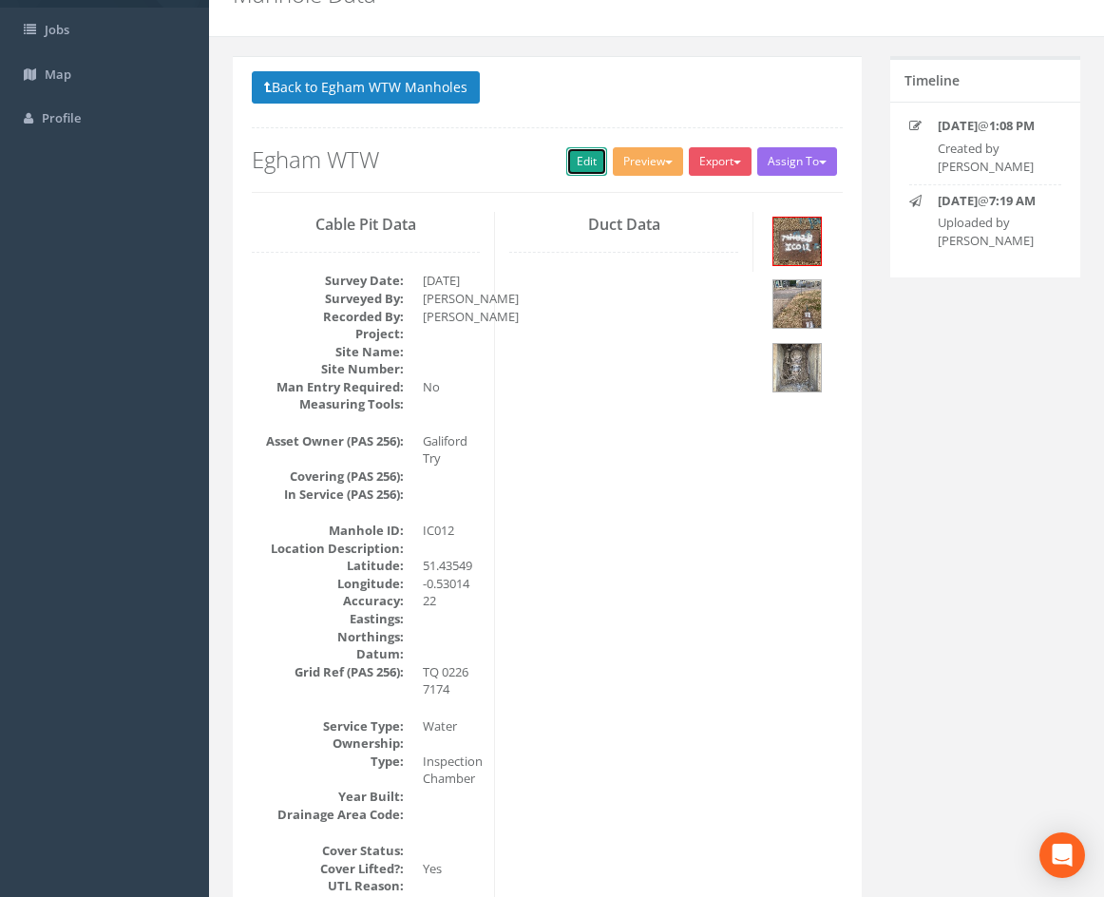
click at [584, 168] on link "Edit" at bounding box center [586, 161] width 41 height 29
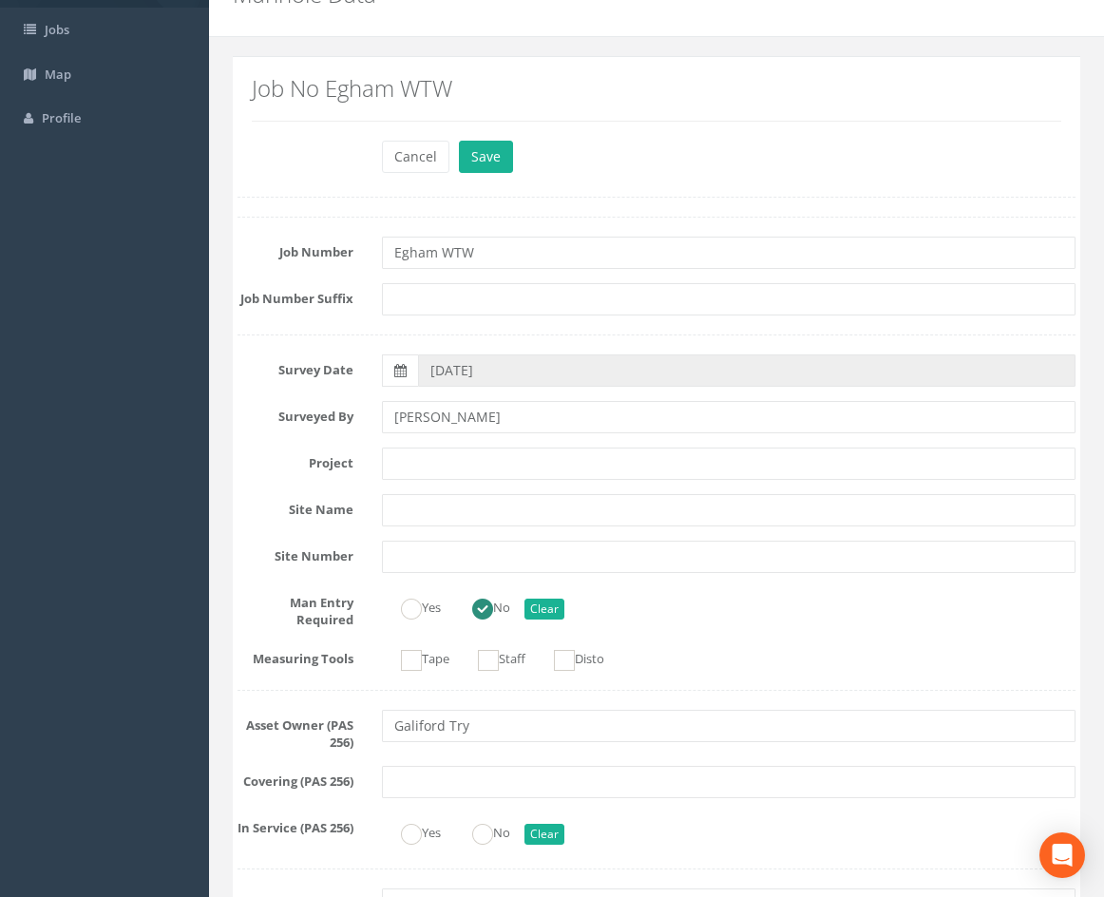
scroll to position [3630, 0]
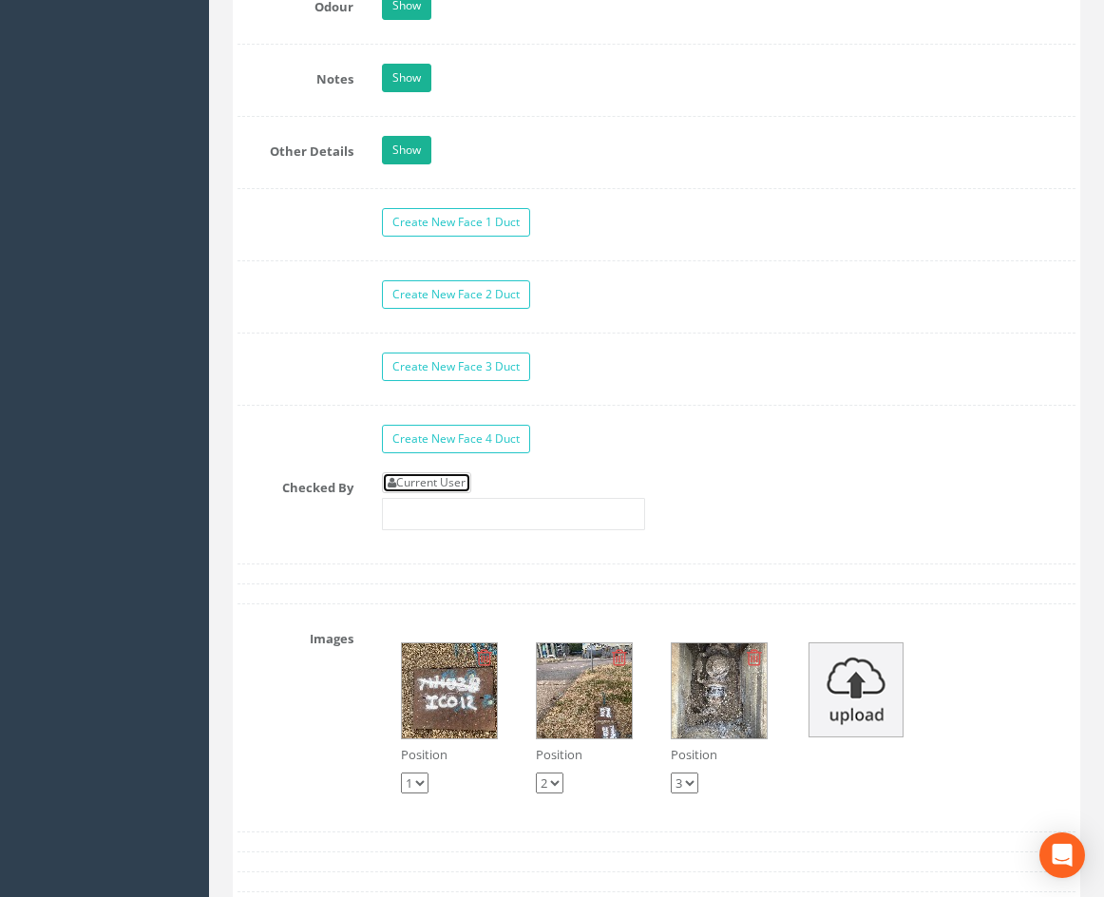
click at [448, 493] on link "Current User" at bounding box center [426, 482] width 89 height 21
type input "[PERSON_NAME]"
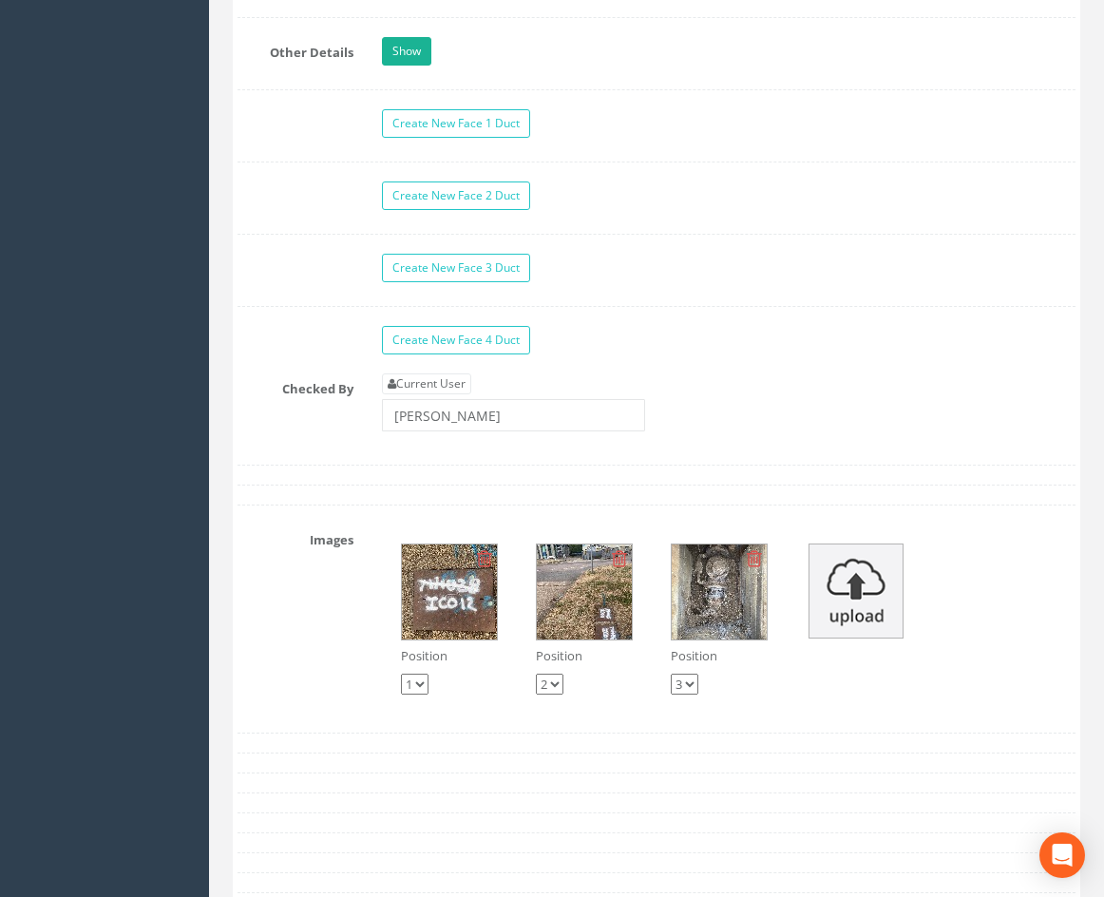
scroll to position [3820, 0]
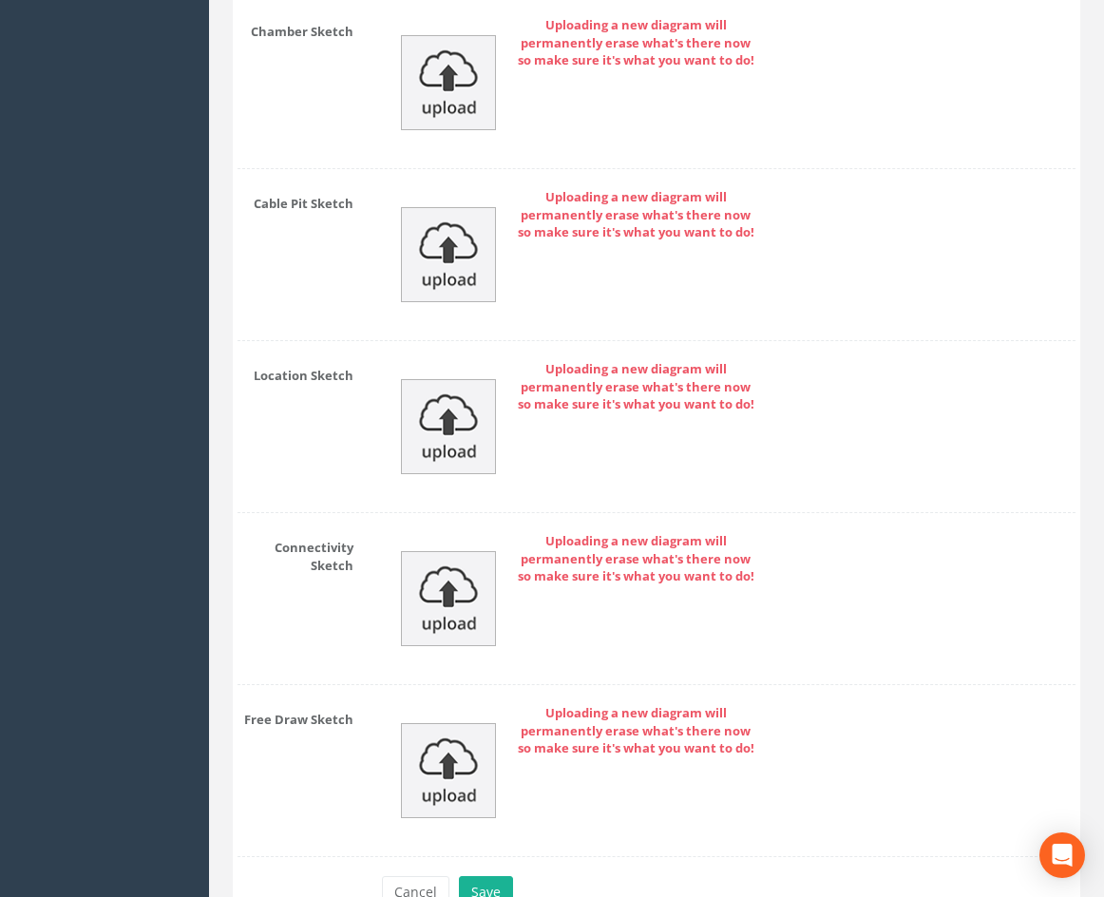
drag, startPoint x: 889, startPoint y: 419, endPoint x: 869, endPoint y: 709, distance: 290.5
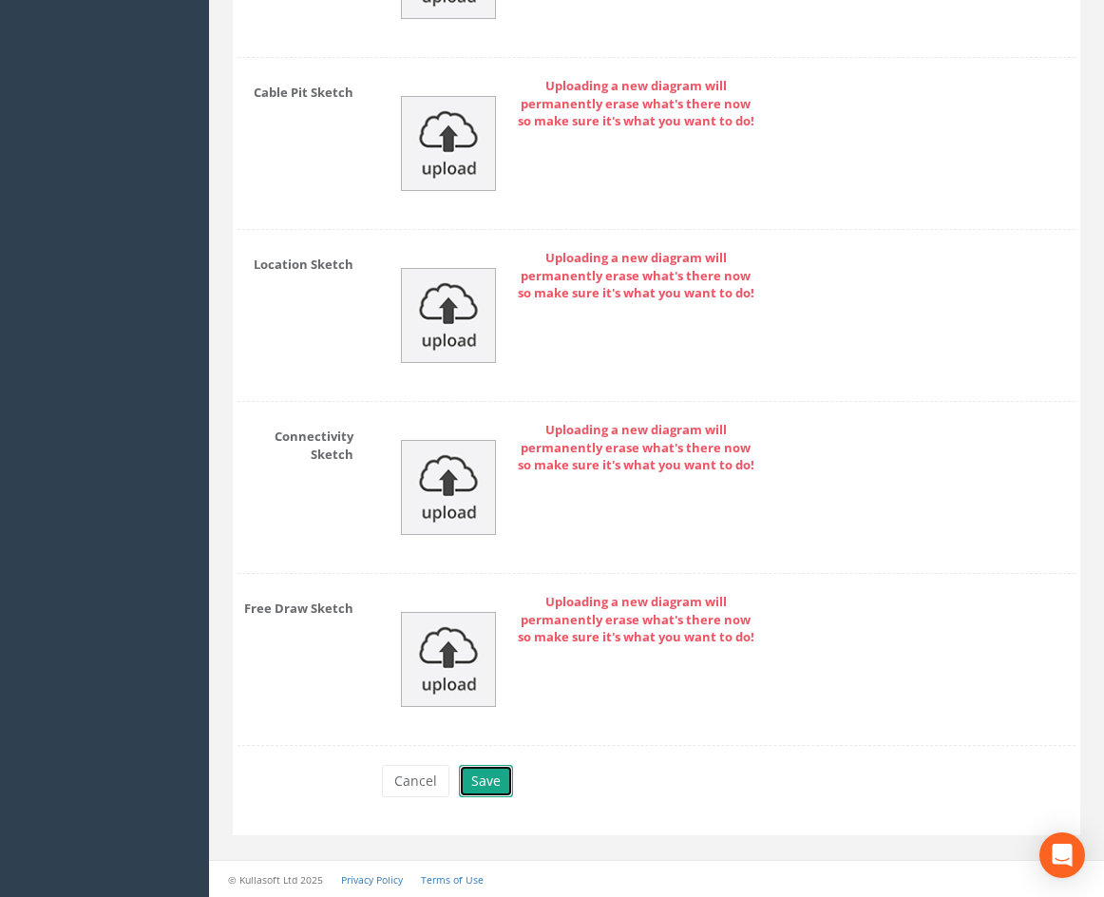
click at [491, 779] on button "Save" at bounding box center [486, 781] width 54 height 32
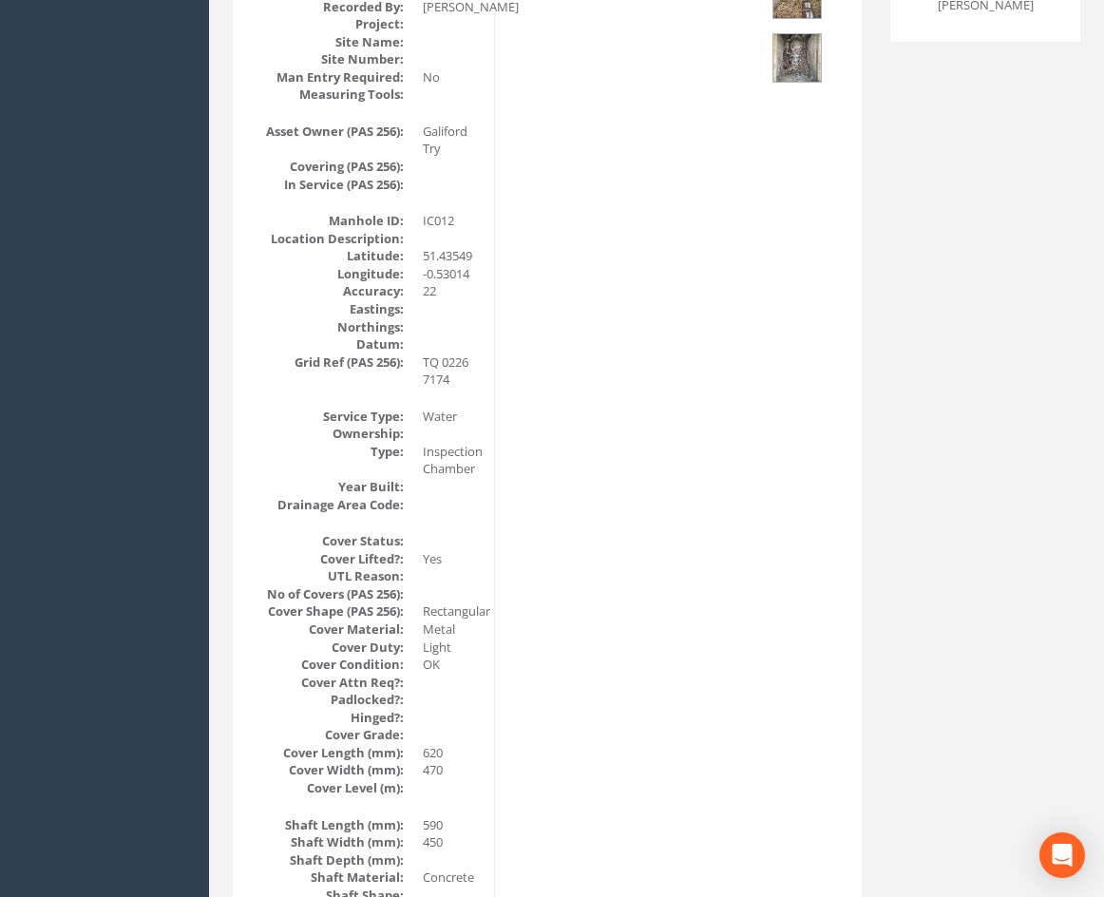
scroll to position [0, 0]
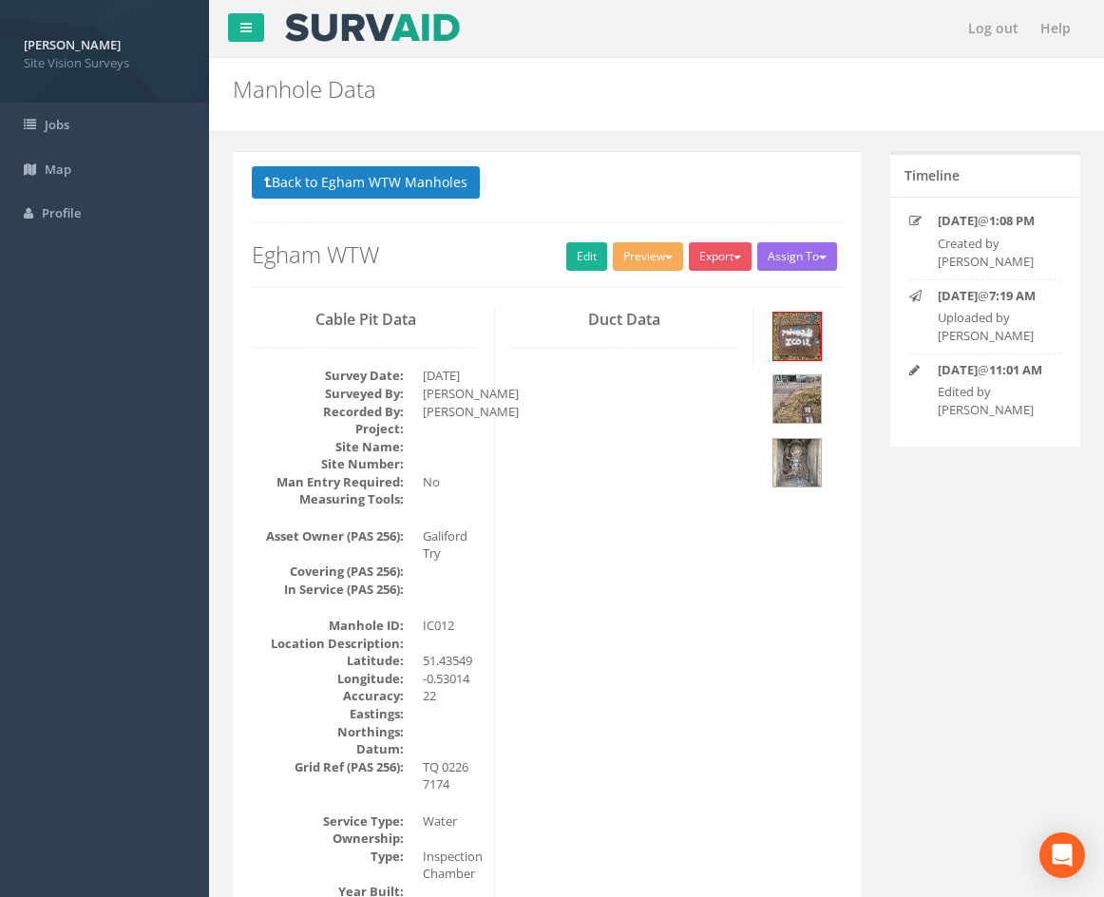
drag, startPoint x: 694, startPoint y: 666, endPoint x: 688, endPoint y: 311, distance: 355.4
click at [410, 180] on button "Back to Egham WTW Manholes" at bounding box center [366, 182] width 228 height 32
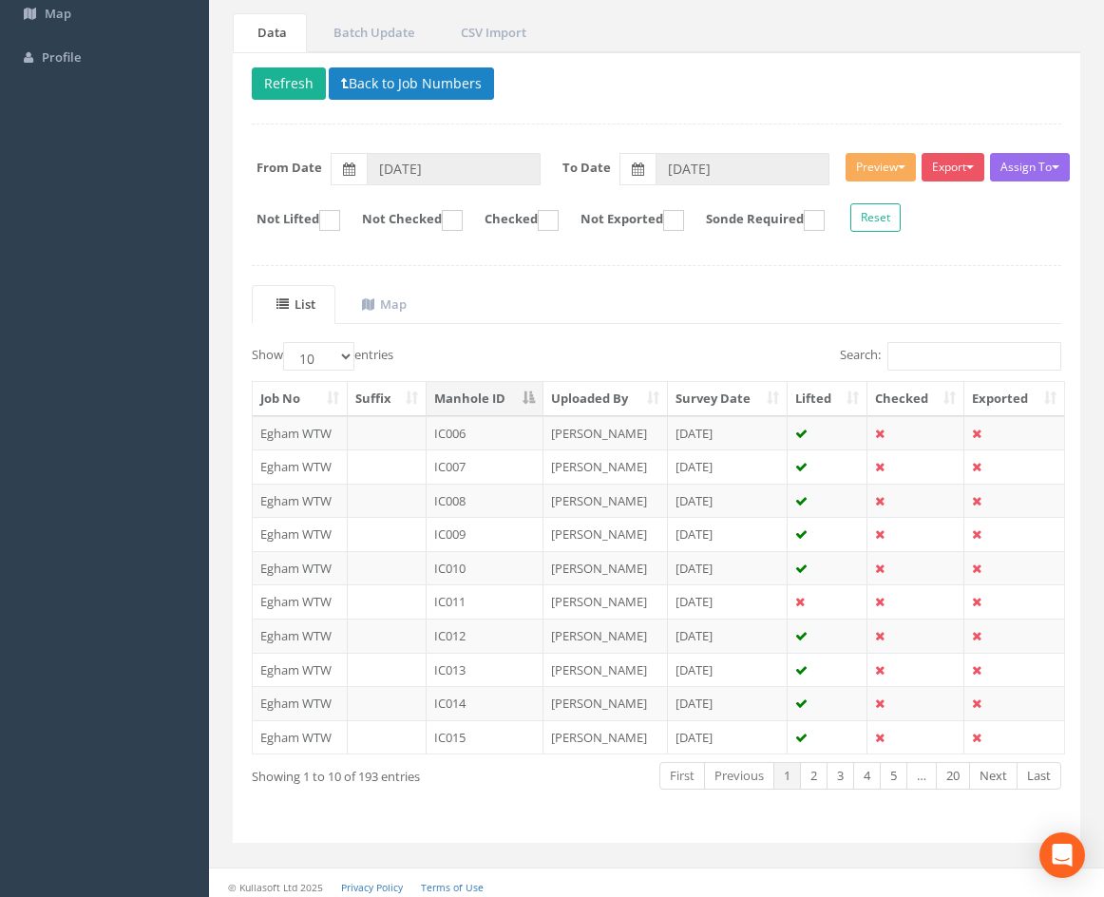
scroll to position [163, 0]
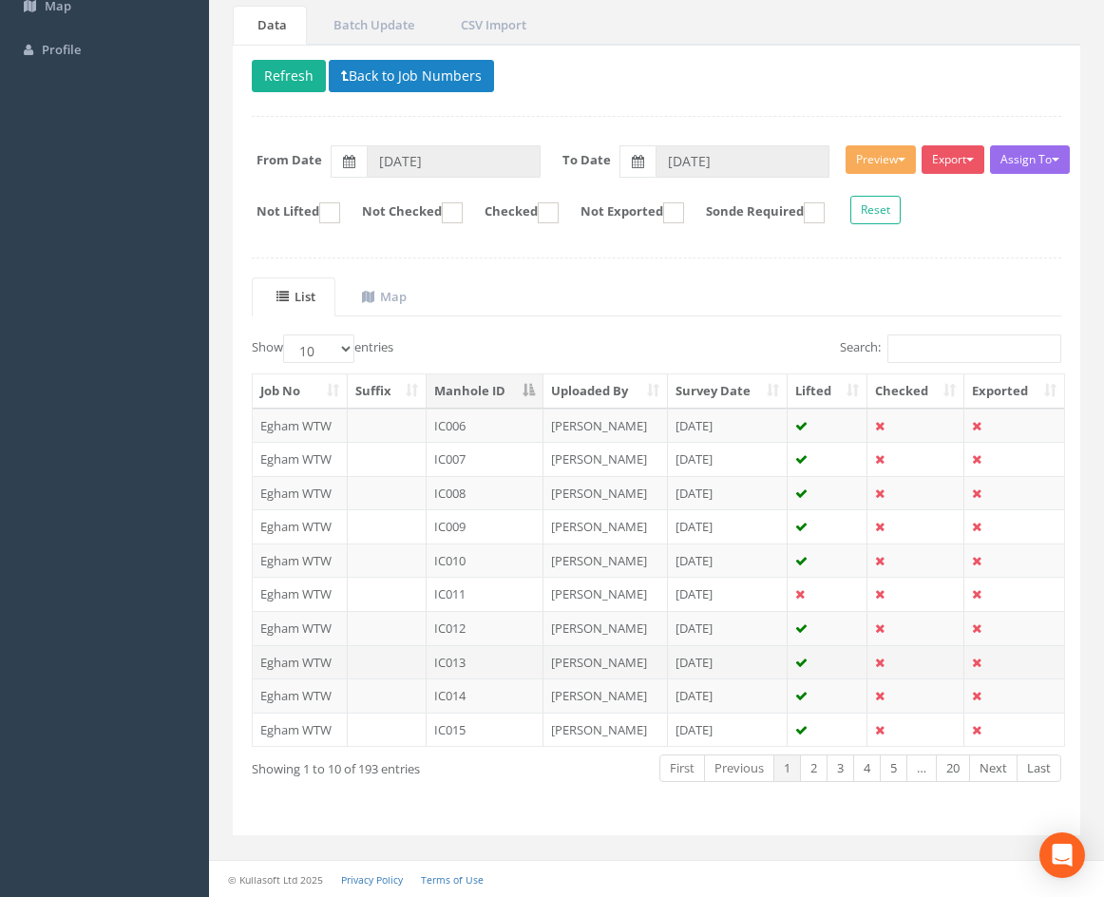
click at [499, 664] on td "IC013" at bounding box center [485, 662] width 117 height 34
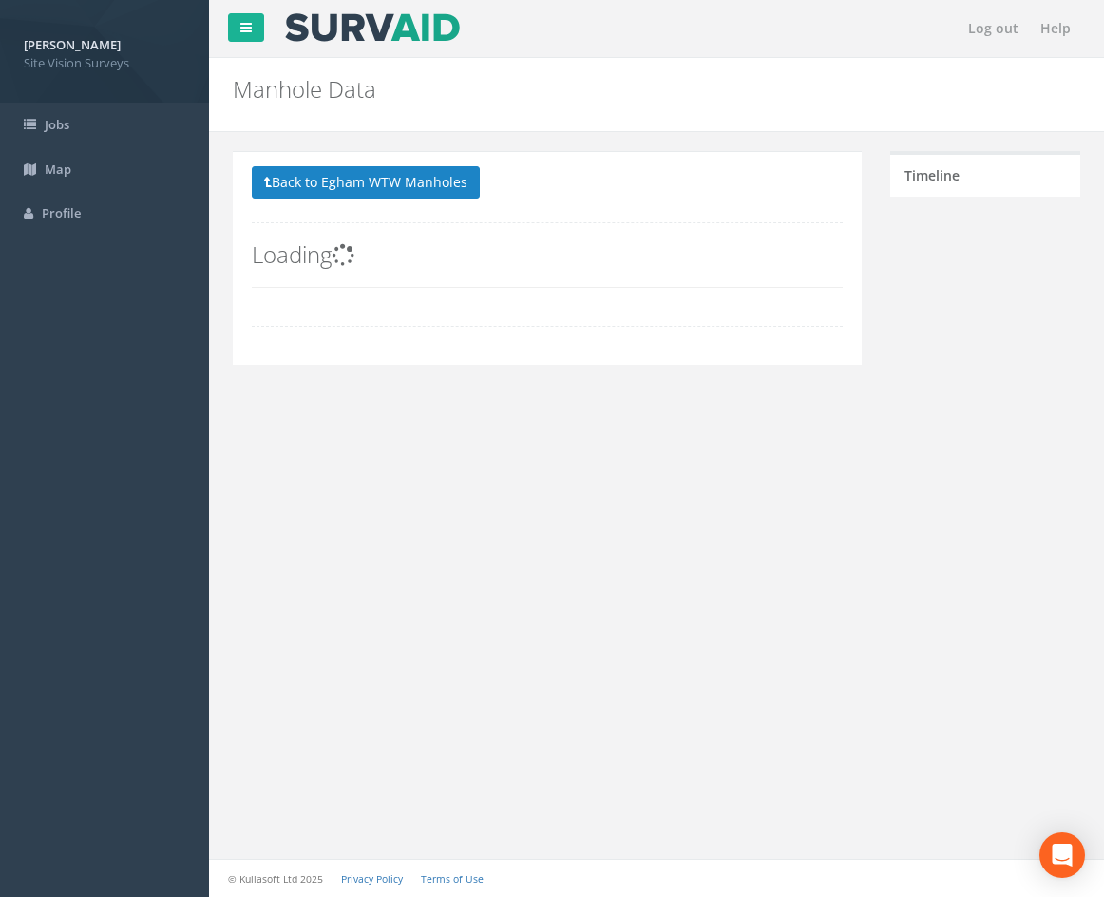
scroll to position [0, 0]
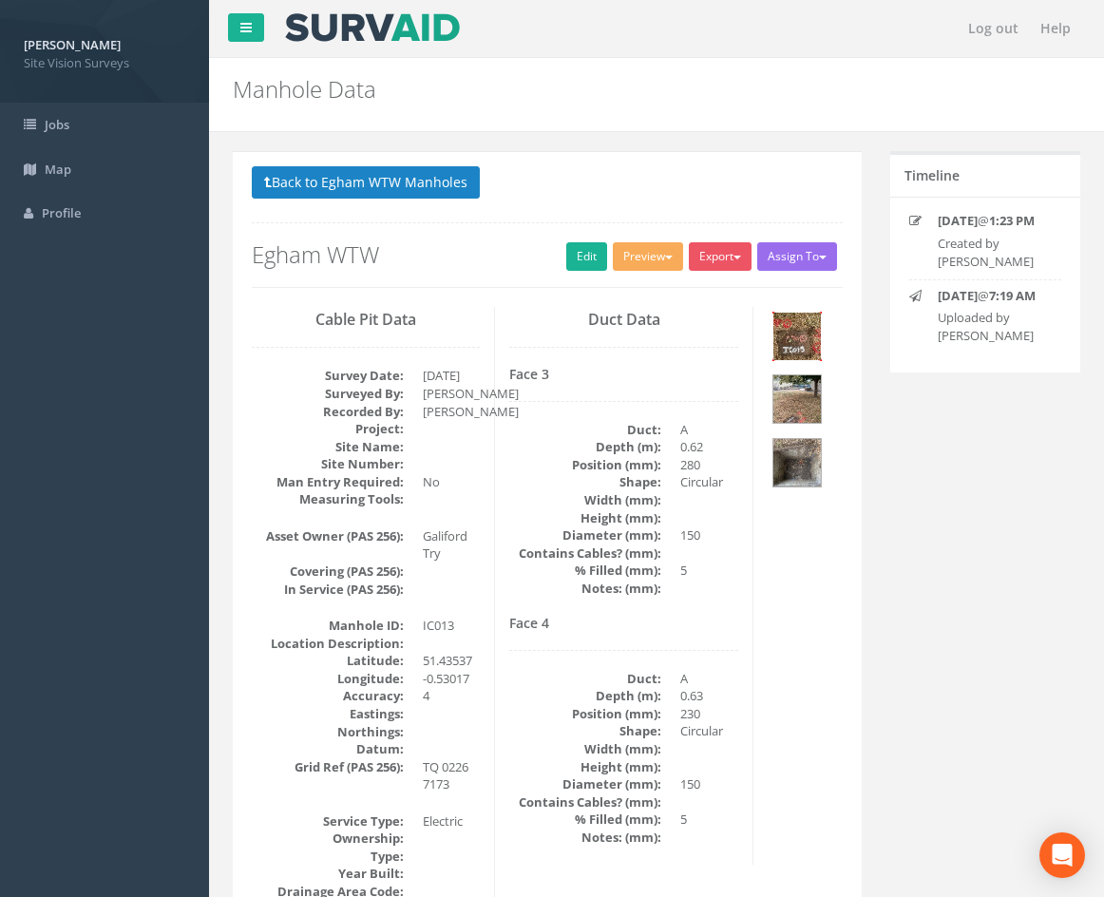
click at [806, 338] on img at bounding box center [797, 337] width 48 height 48
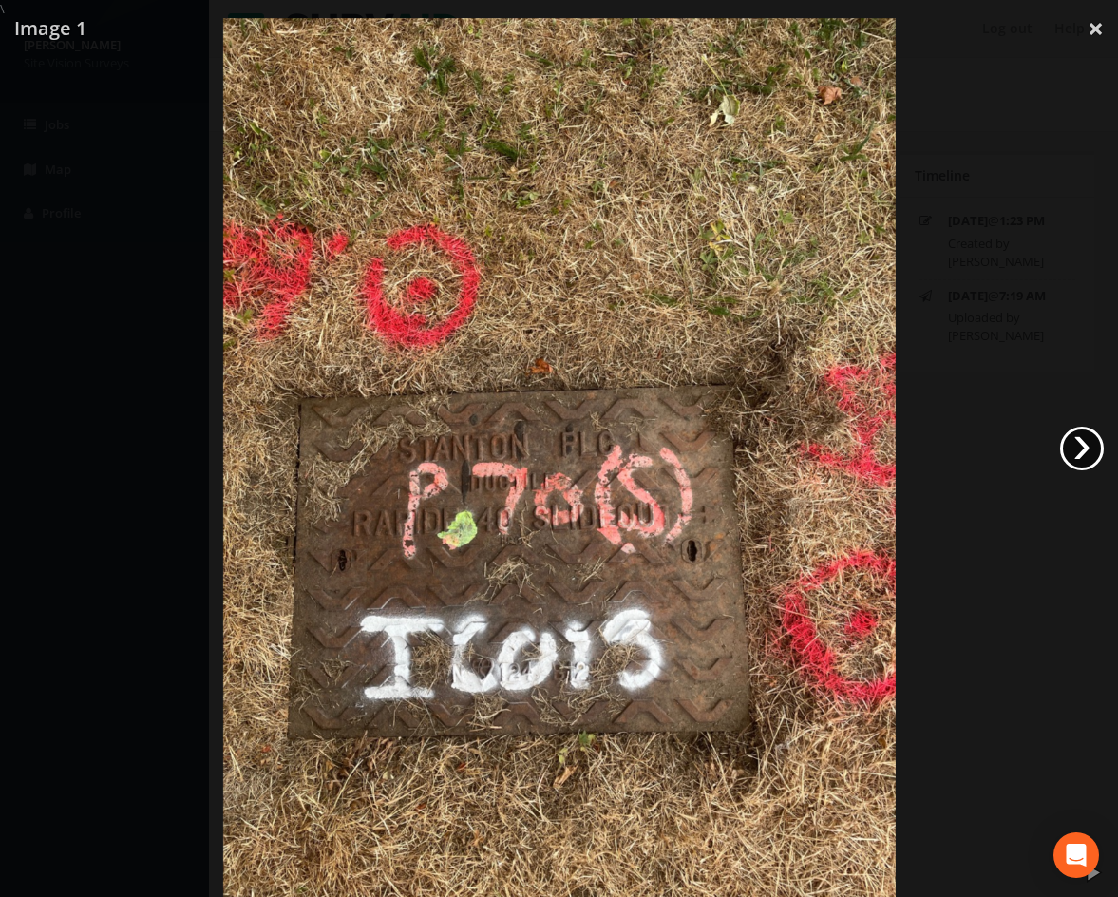
click at [1086, 448] on link "›" at bounding box center [1082, 449] width 44 height 44
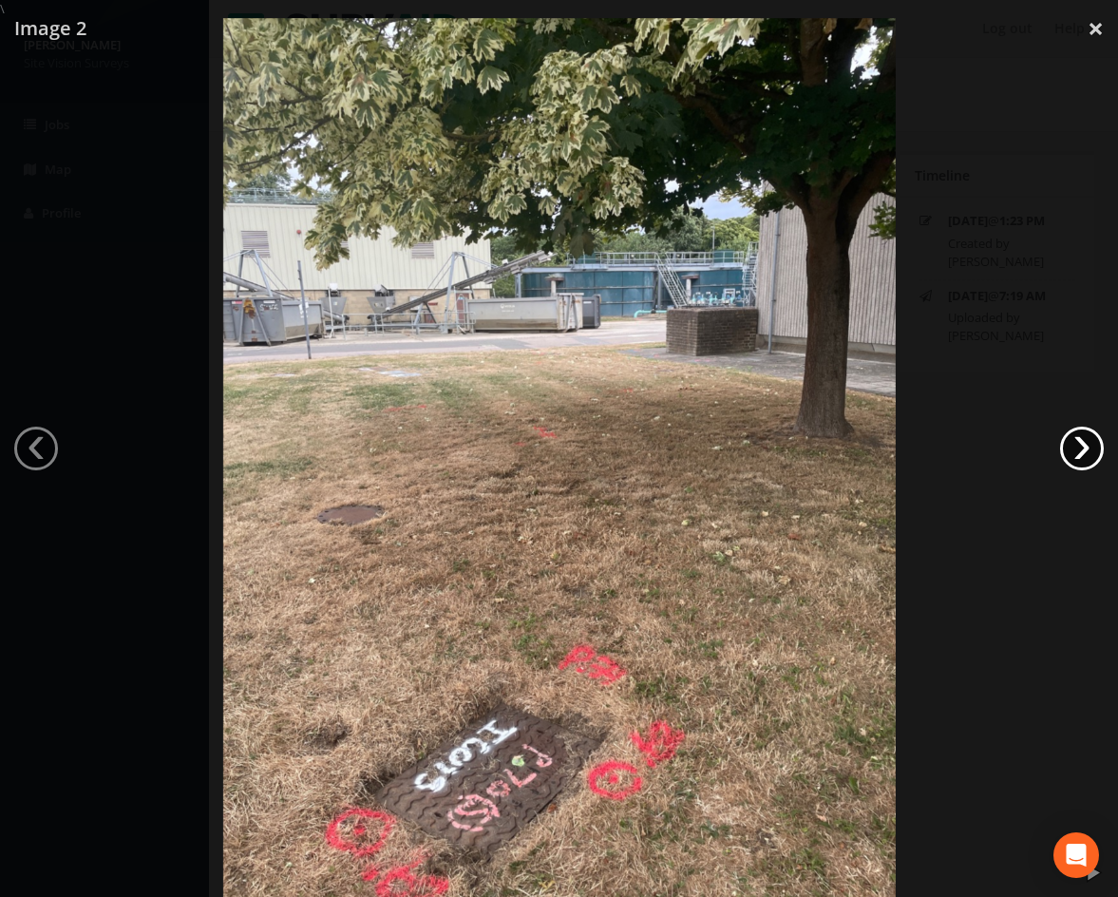
click at [1086, 448] on link "›" at bounding box center [1082, 449] width 44 height 44
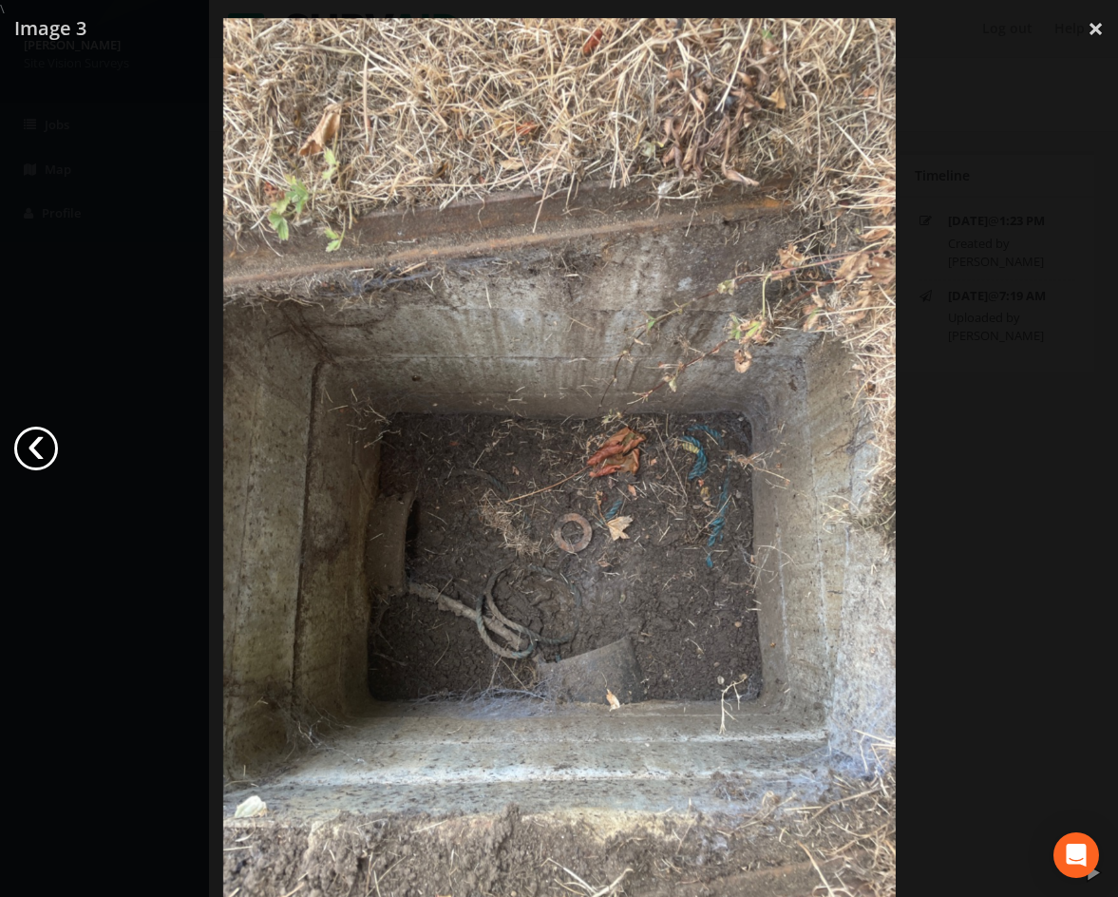
click at [37, 451] on link "‹" at bounding box center [36, 449] width 44 height 44
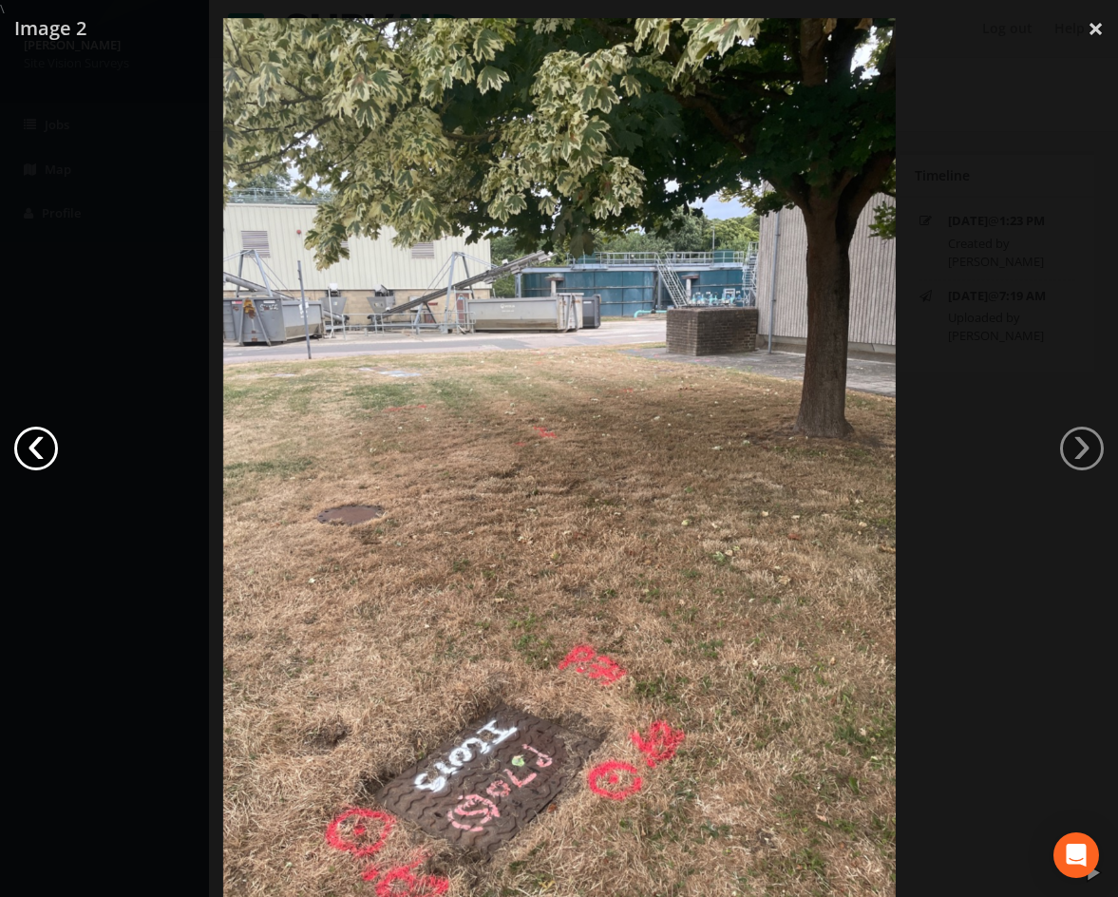
click at [37, 451] on link "‹" at bounding box center [36, 449] width 44 height 44
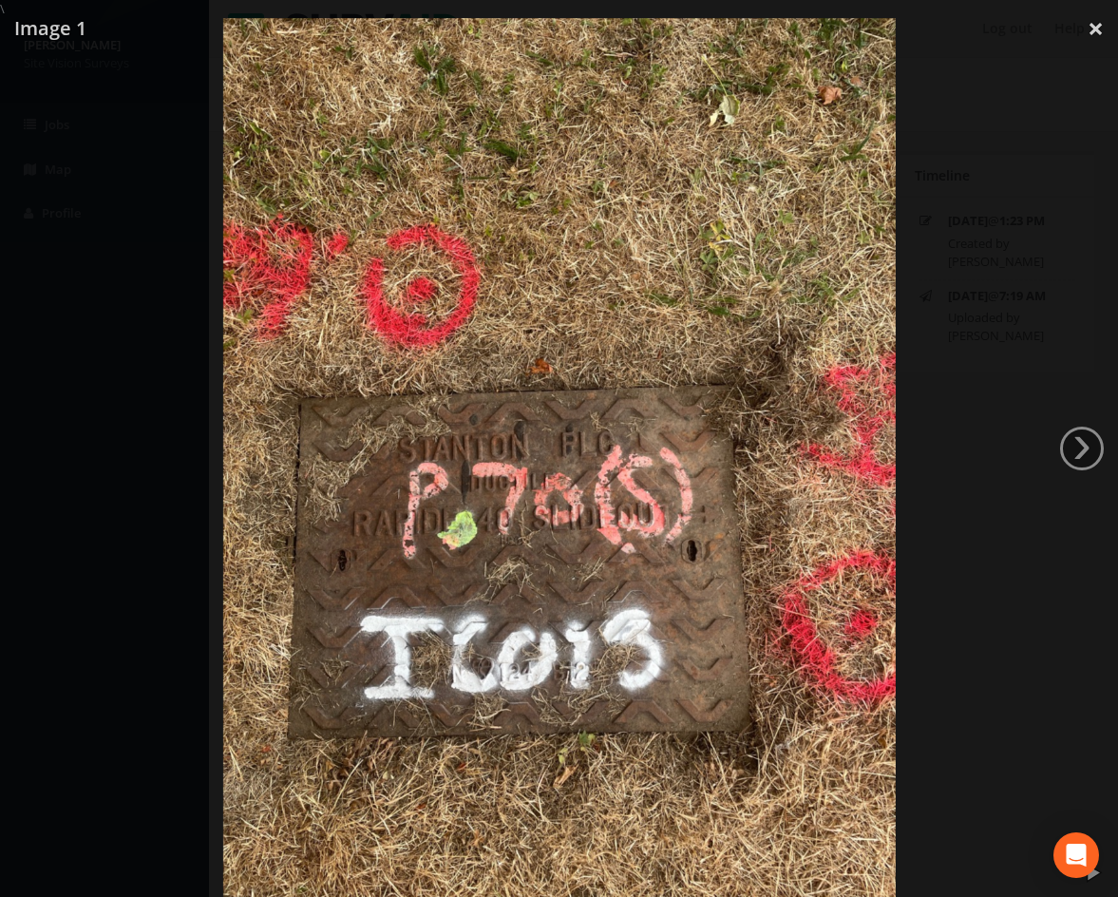
click at [1009, 218] on div at bounding box center [559, 466] width 1118 height 897
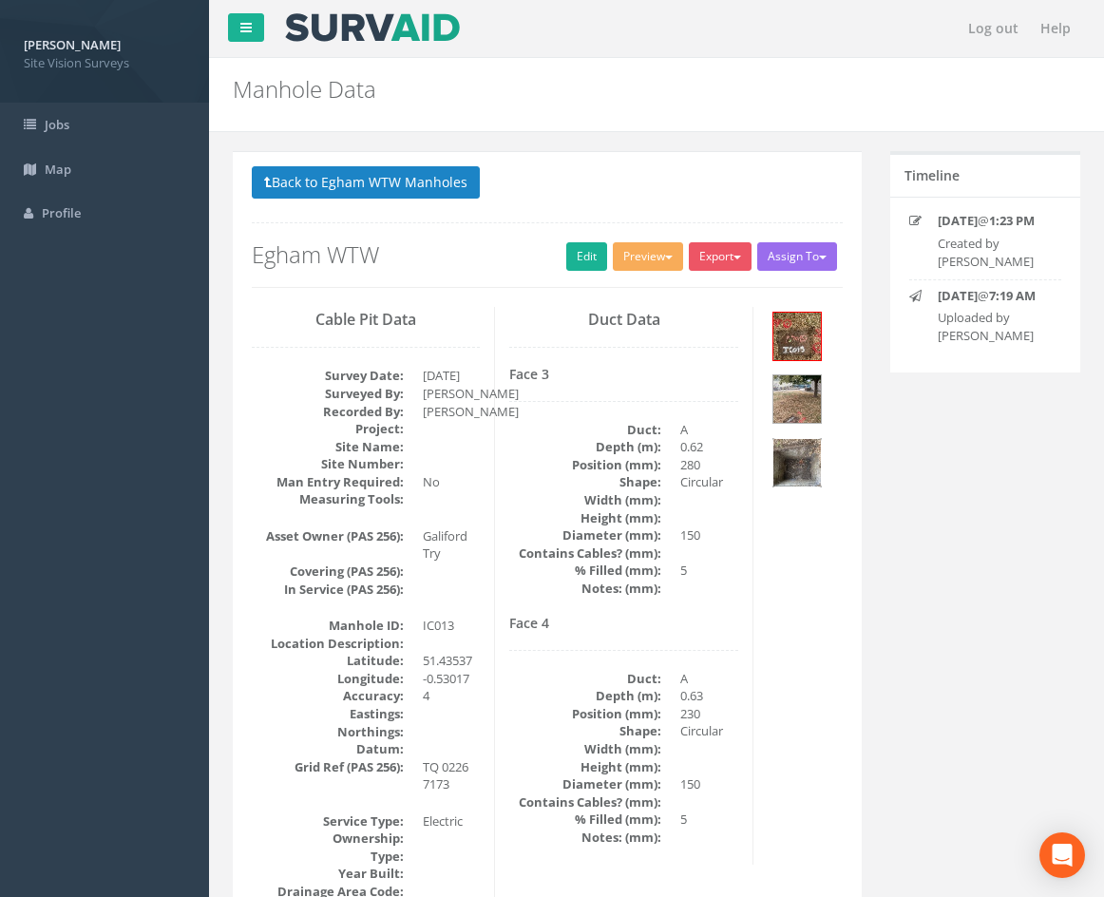
click at [788, 464] on img at bounding box center [797, 463] width 48 height 48
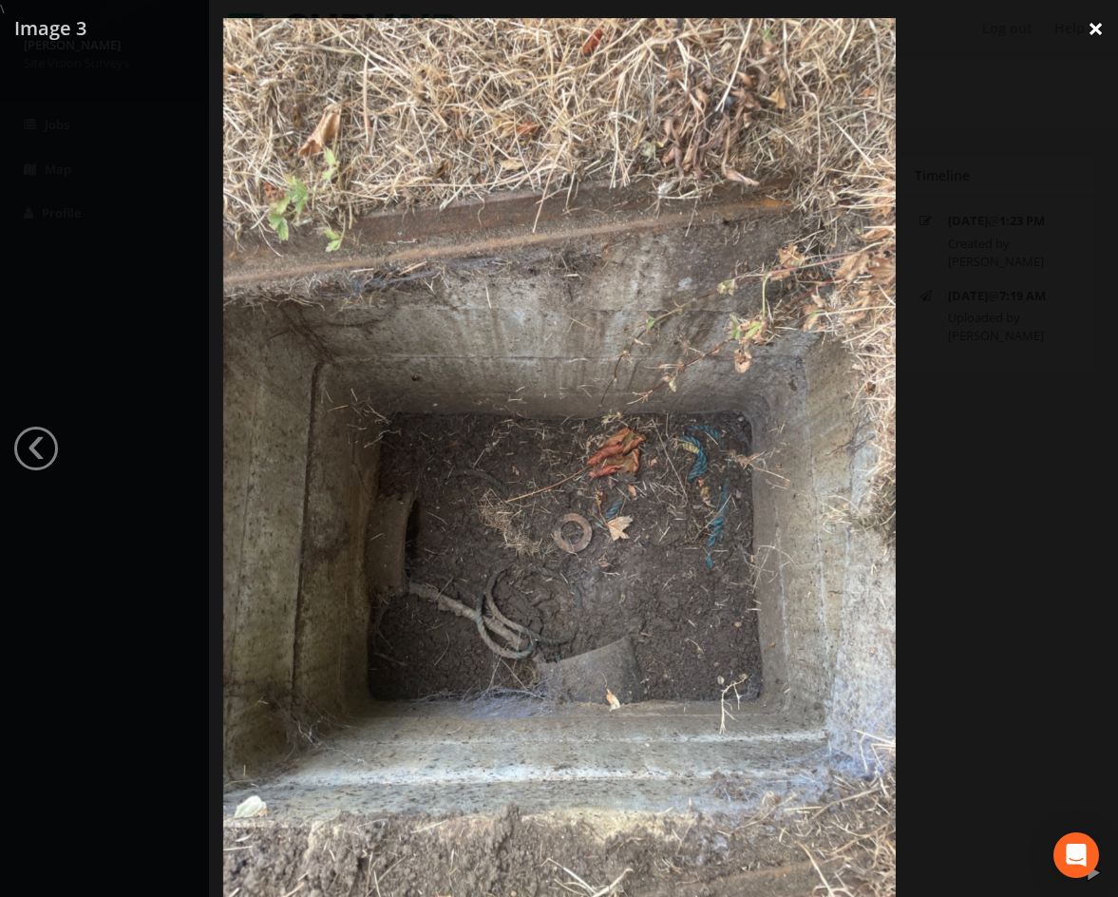
click at [1086, 37] on link "×" at bounding box center [1096, 28] width 45 height 57
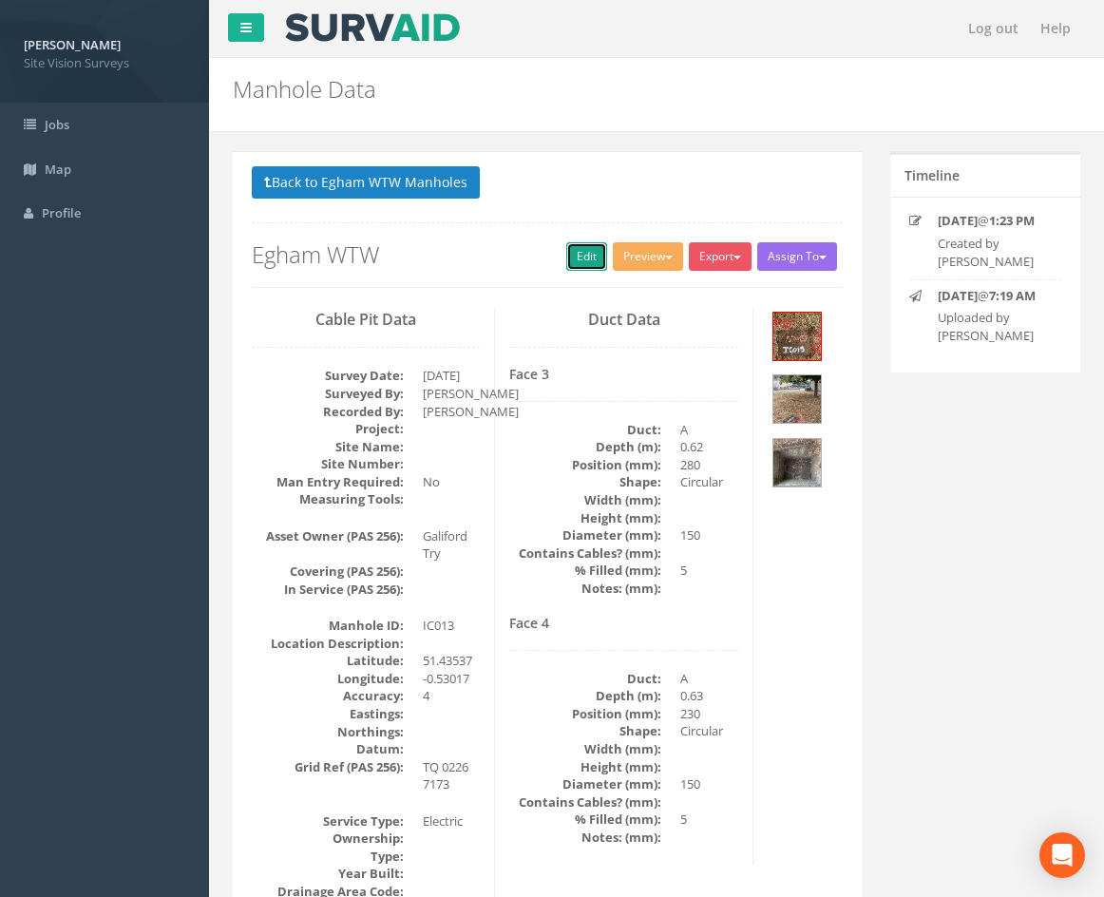
click at [585, 253] on link "Edit" at bounding box center [586, 256] width 41 height 29
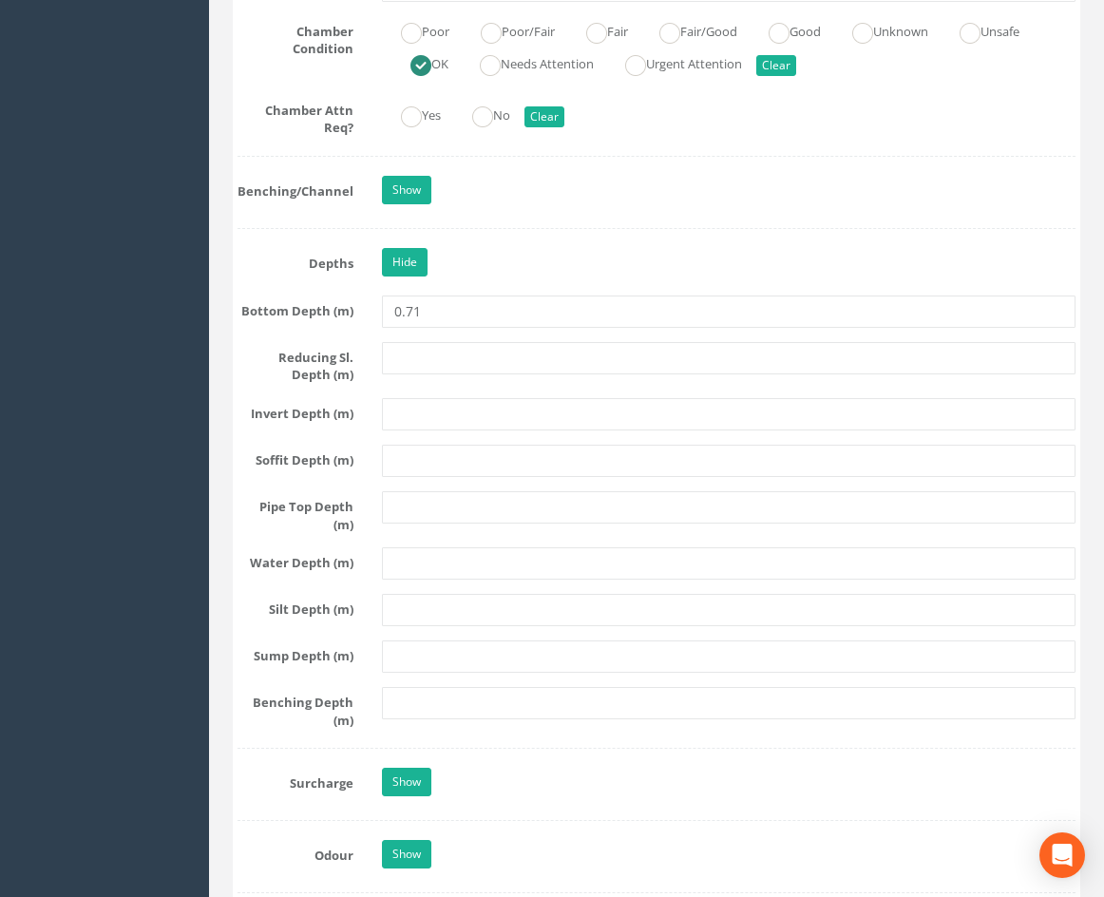
scroll to position [2500, 0]
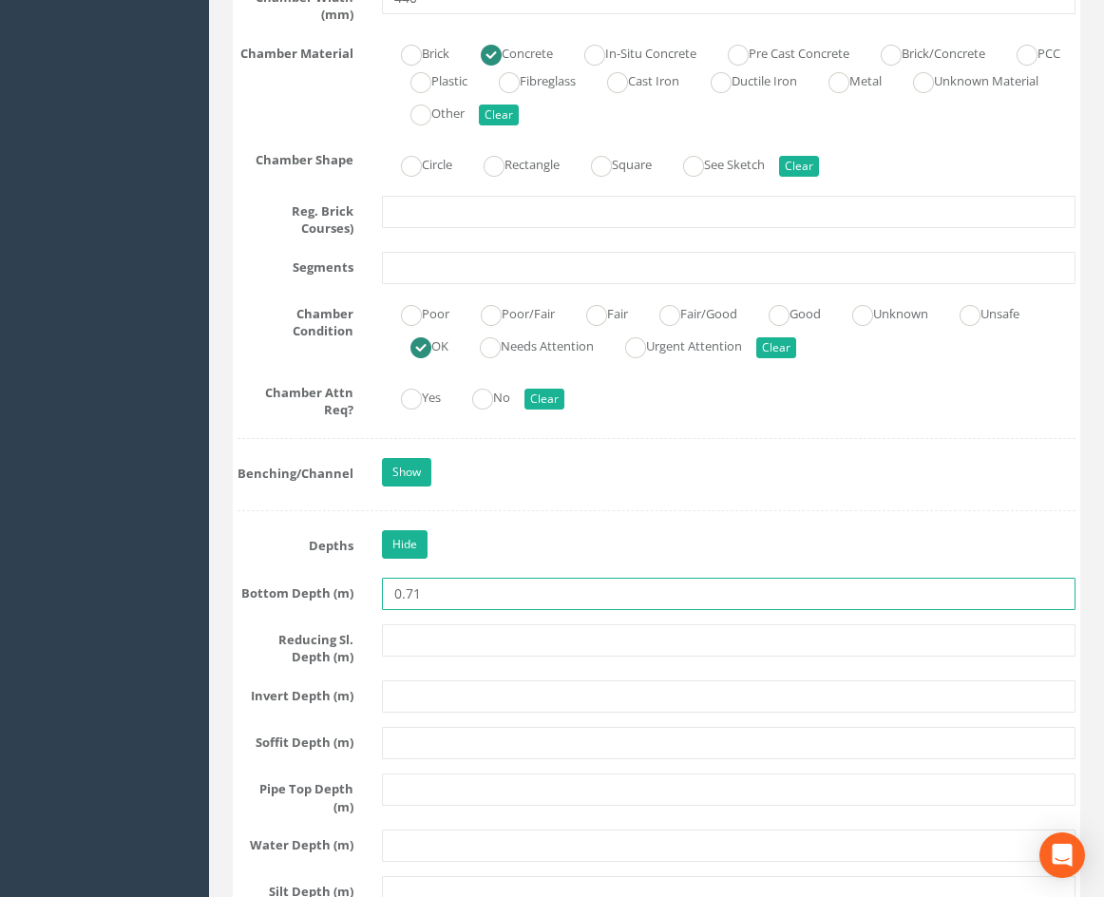
click at [467, 610] on input "0.71" at bounding box center [729, 594] width 694 height 32
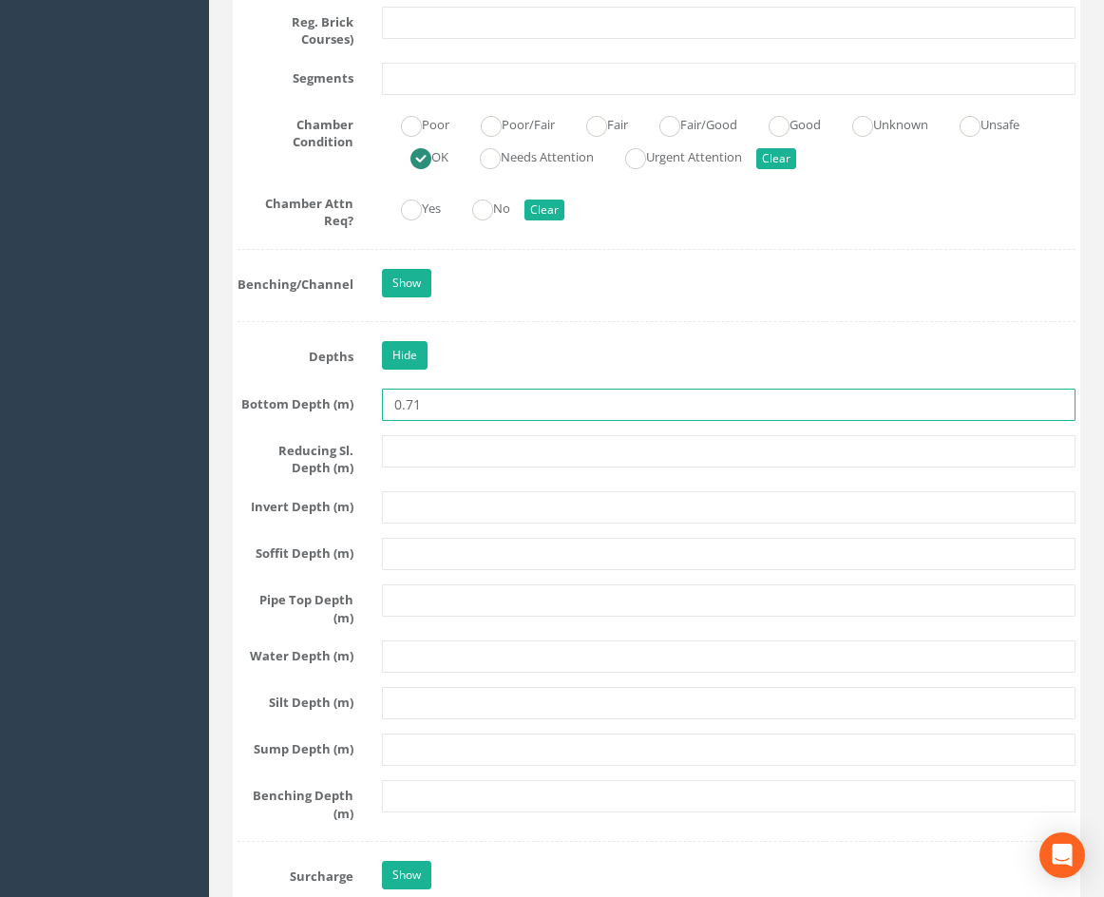
scroll to position [2690, 0]
drag, startPoint x: 449, startPoint y: 431, endPoint x: 319, endPoint y: 426, distance: 130.3
click at [325, 420] on div "Bottom Depth (m) 0.71" at bounding box center [656, 404] width 867 height 32
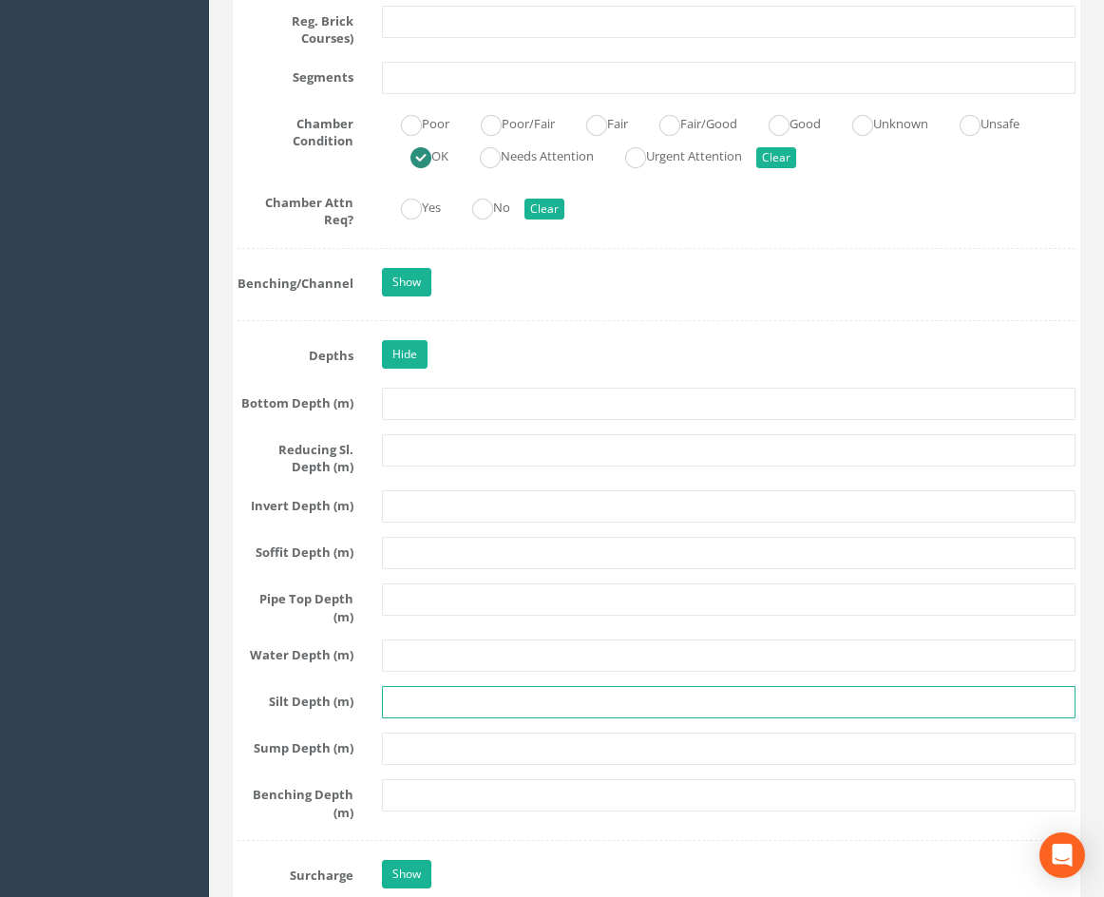
click at [388, 718] on input "text" at bounding box center [729, 702] width 694 height 32
type input "0.70"
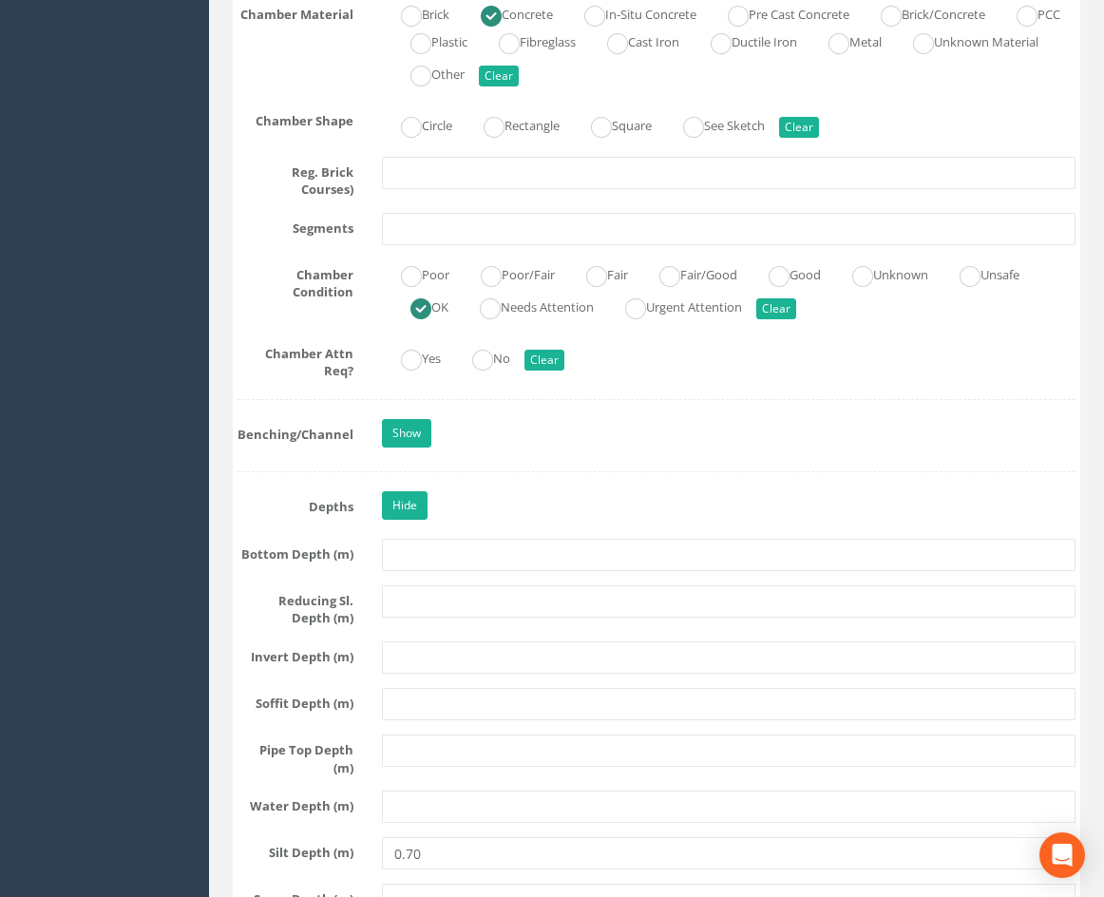
scroll to position [2405, 0]
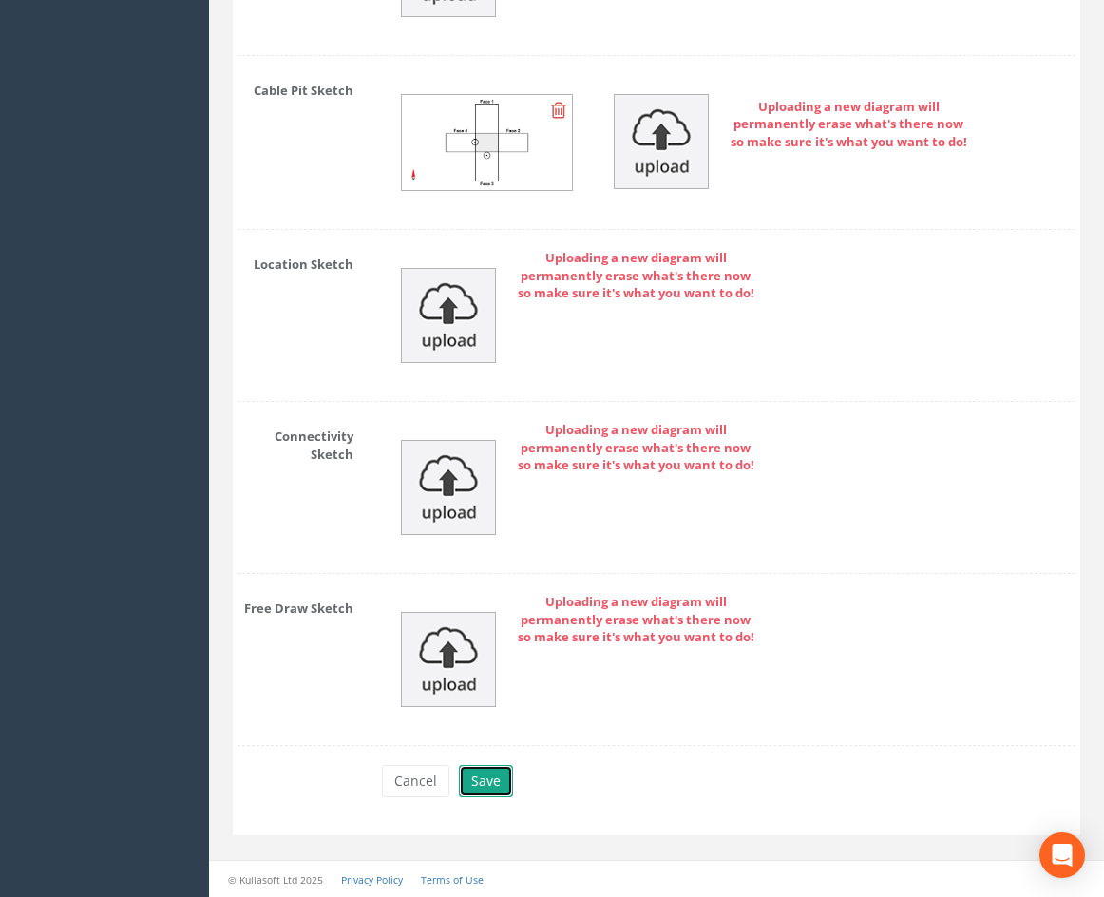
click at [485, 773] on button "Save" at bounding box center [486, 781] width 54 height 32
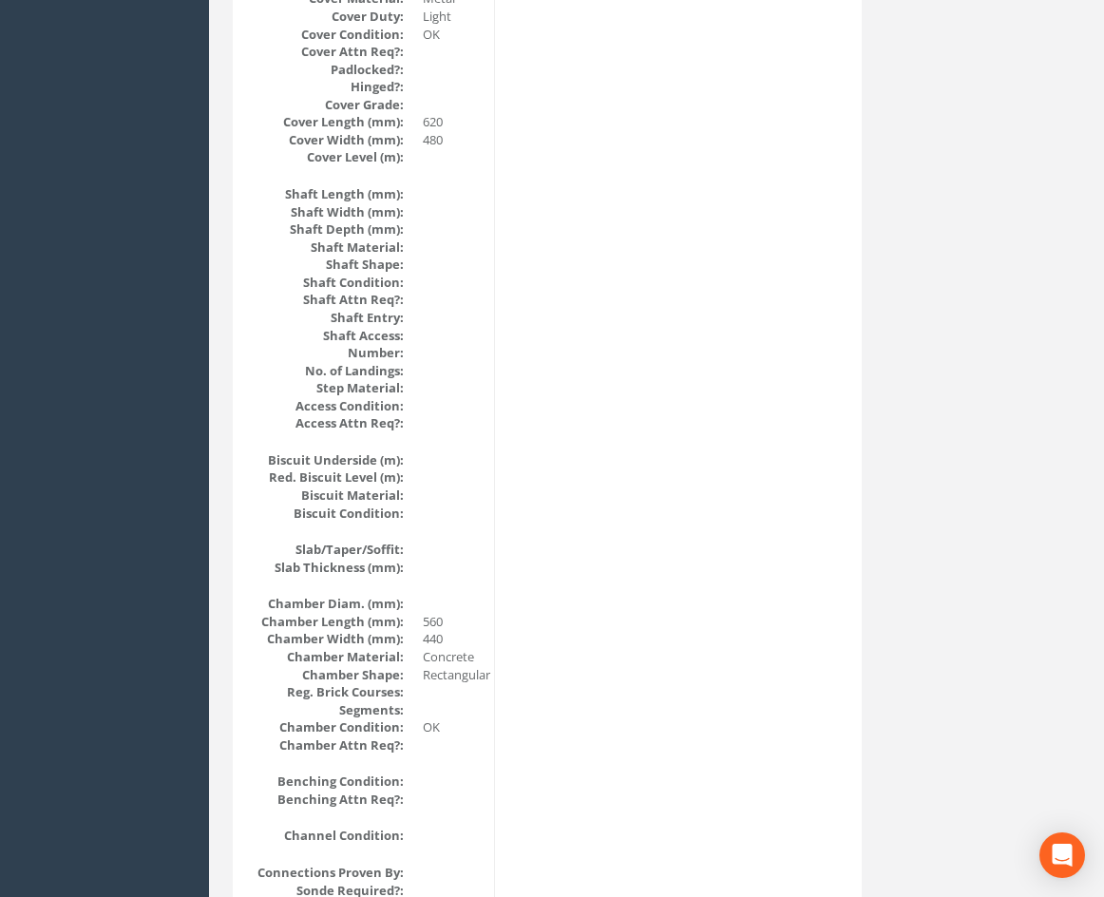
scroll to position [0, 0]
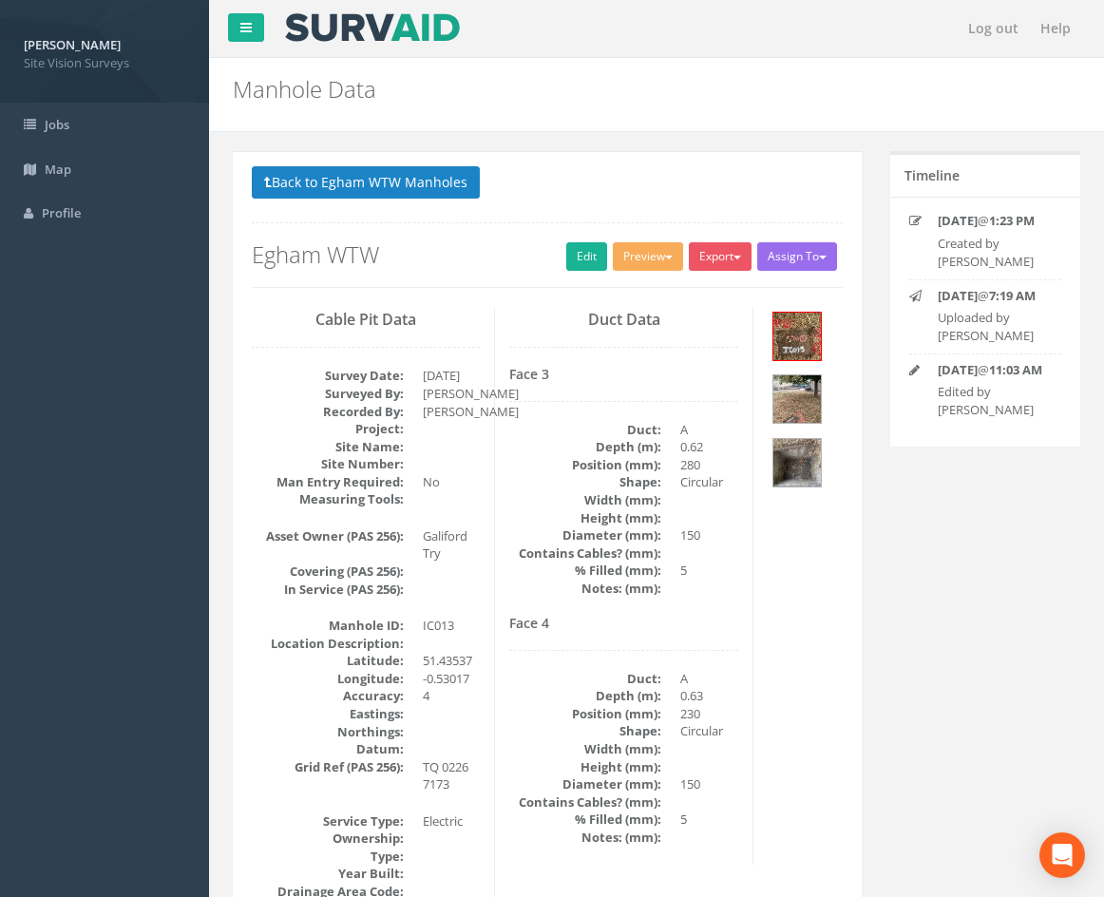
drag, startPoint x: 788, startPoint y: 638, endPoint x: 774, endPoint y: 354, distance: 284.4
click at [435, 185] on button "Back to Egham WTW Manholes" at bounding box center [366, 182] width 228 height 32
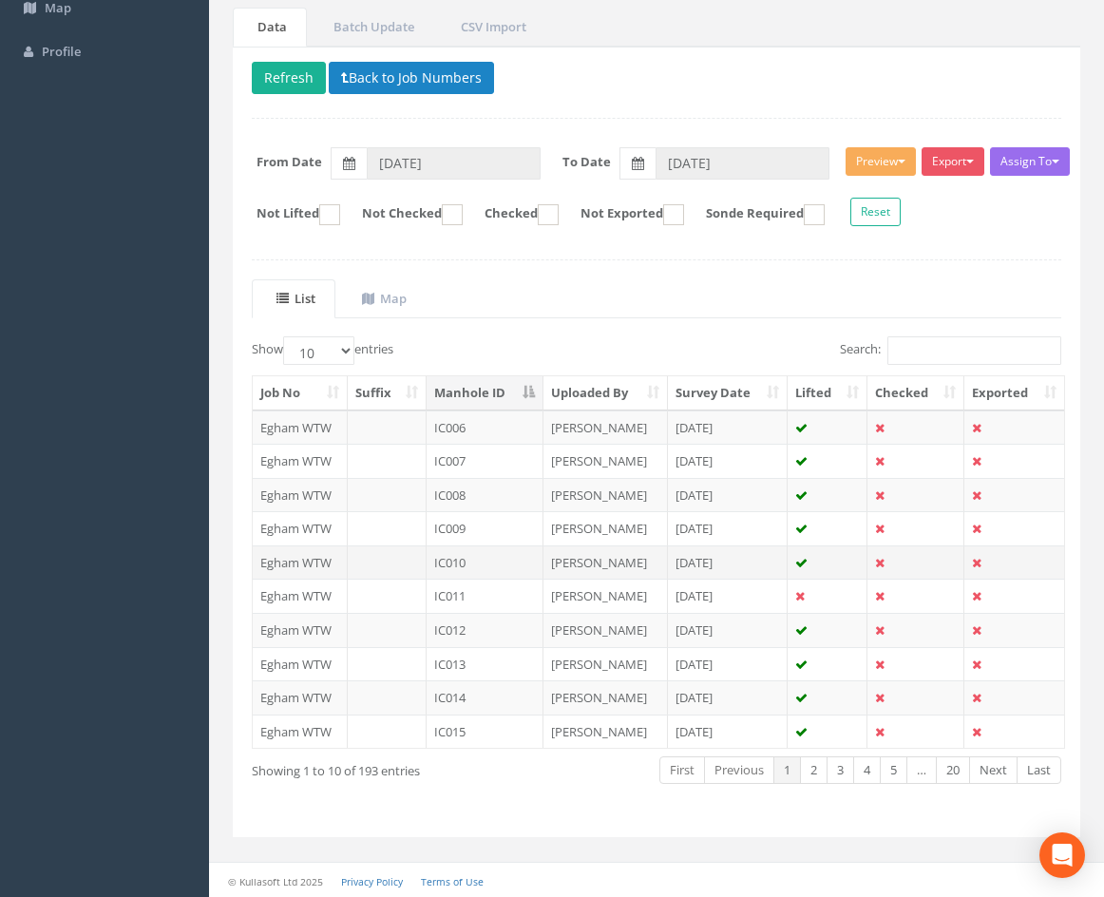
scroll to position [163, 0]
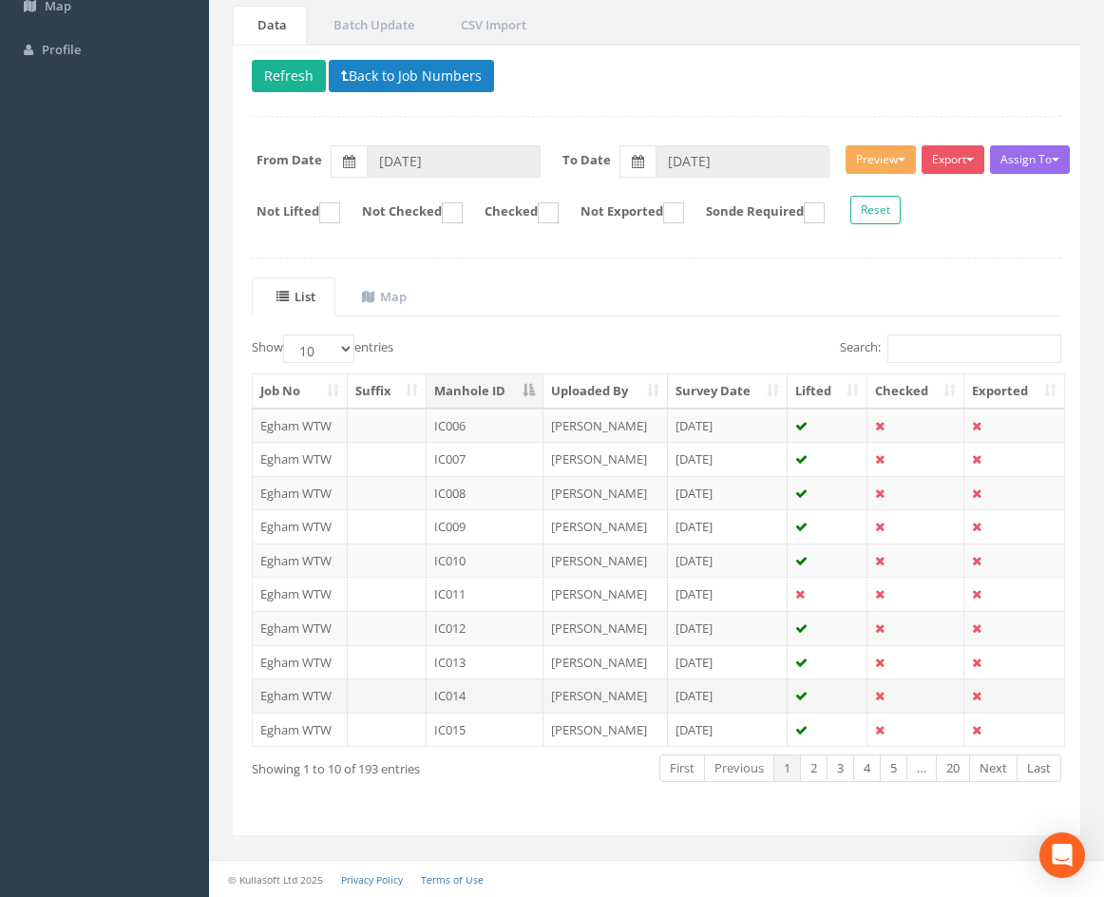
click at [508, 691] on td "IC014" at bounding box center [485, 695] width 117 height 34
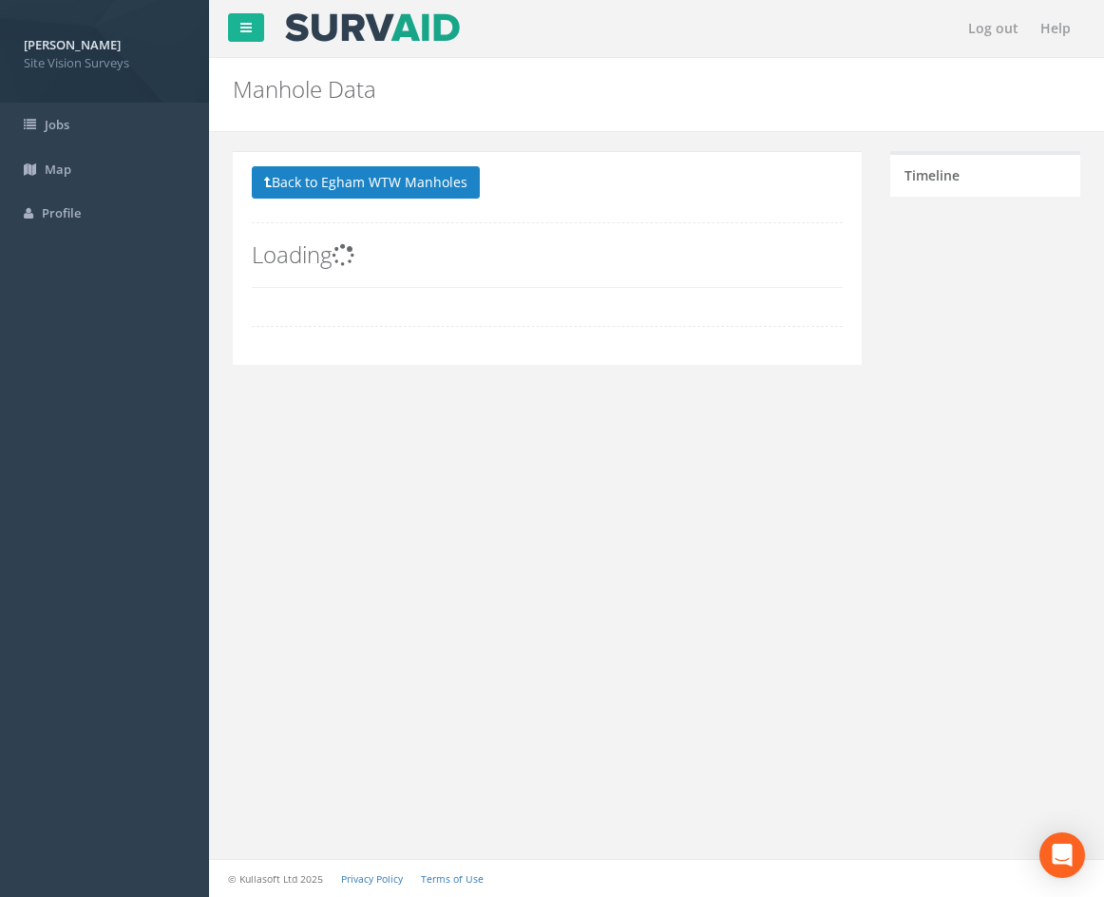
scroll to position [0, 0]
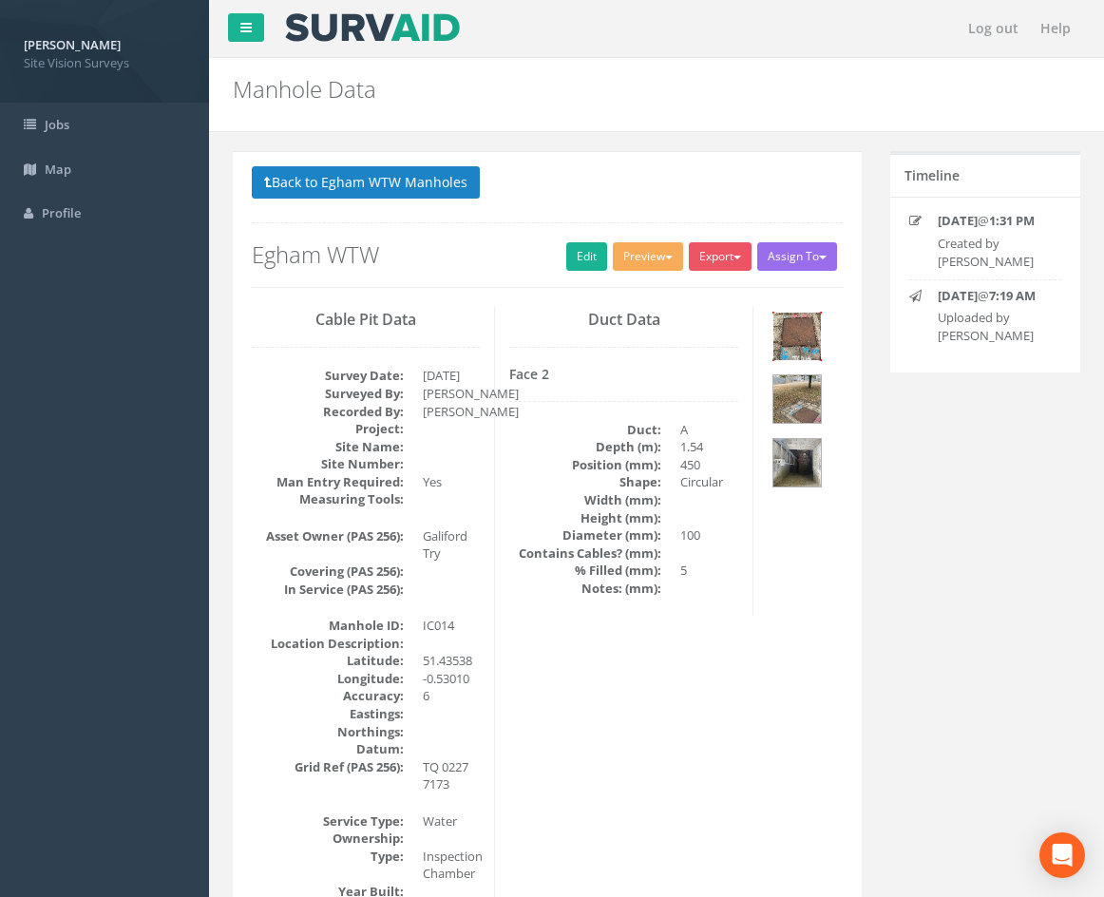
click at [802, 343] on img at bounding box center [797, 337] width 48 height 48
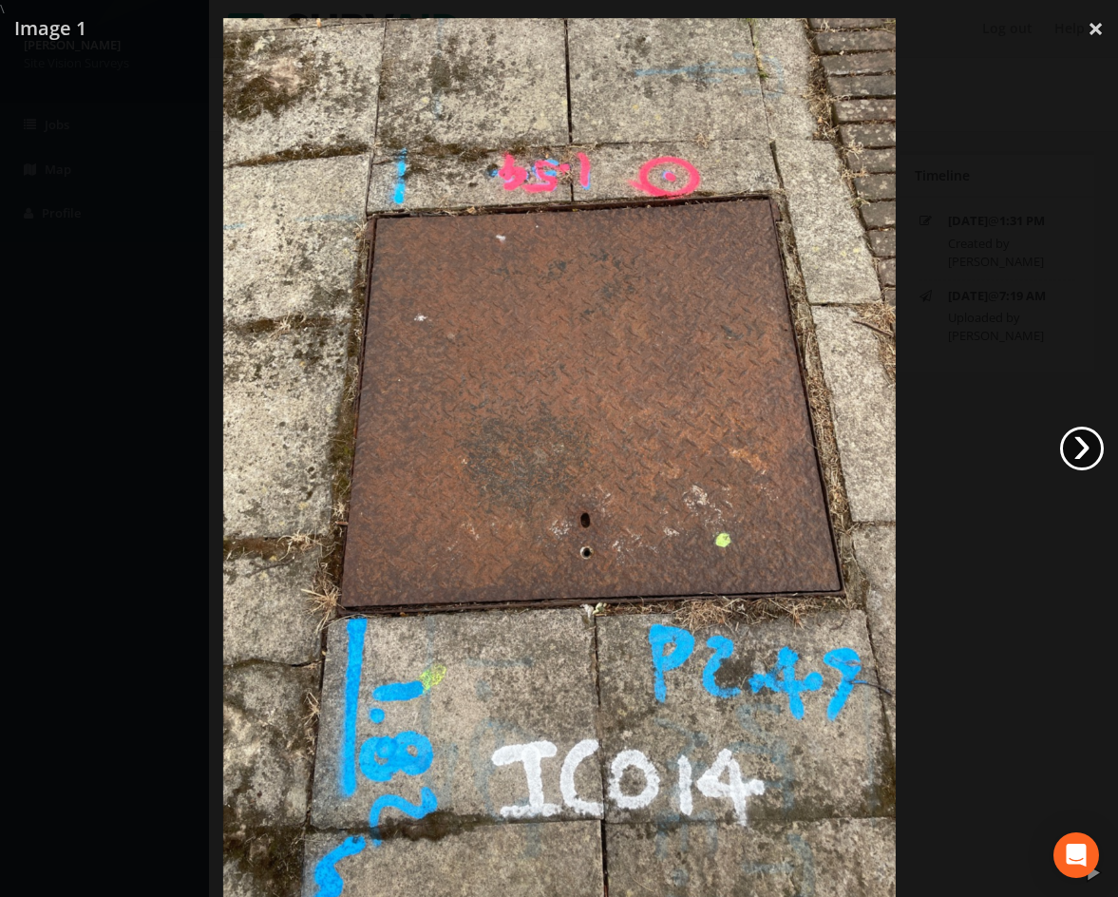
click at [1080, 450] on link "›" at bounding box center [1082, 449] width 44 height 44
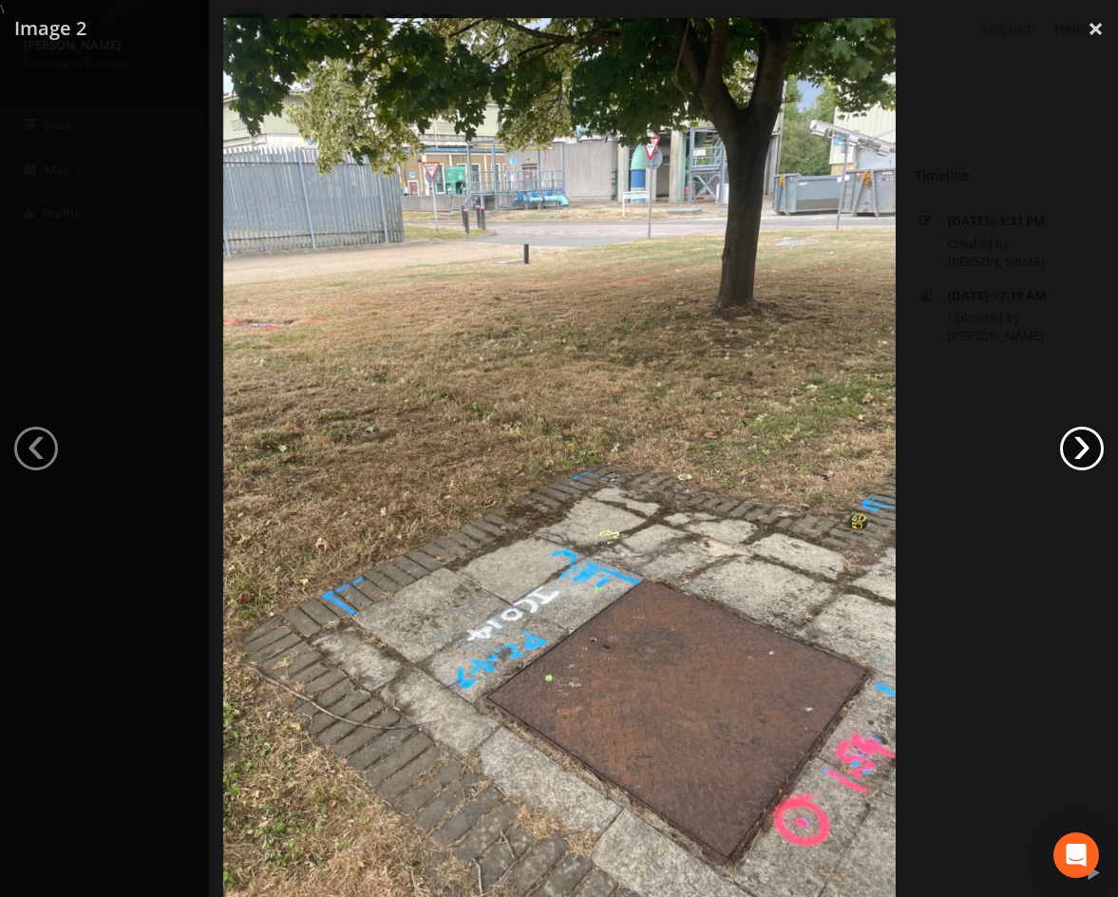
click at [1081, 447] on link "›" at bounding box center [1082, 449] width 44 height 44
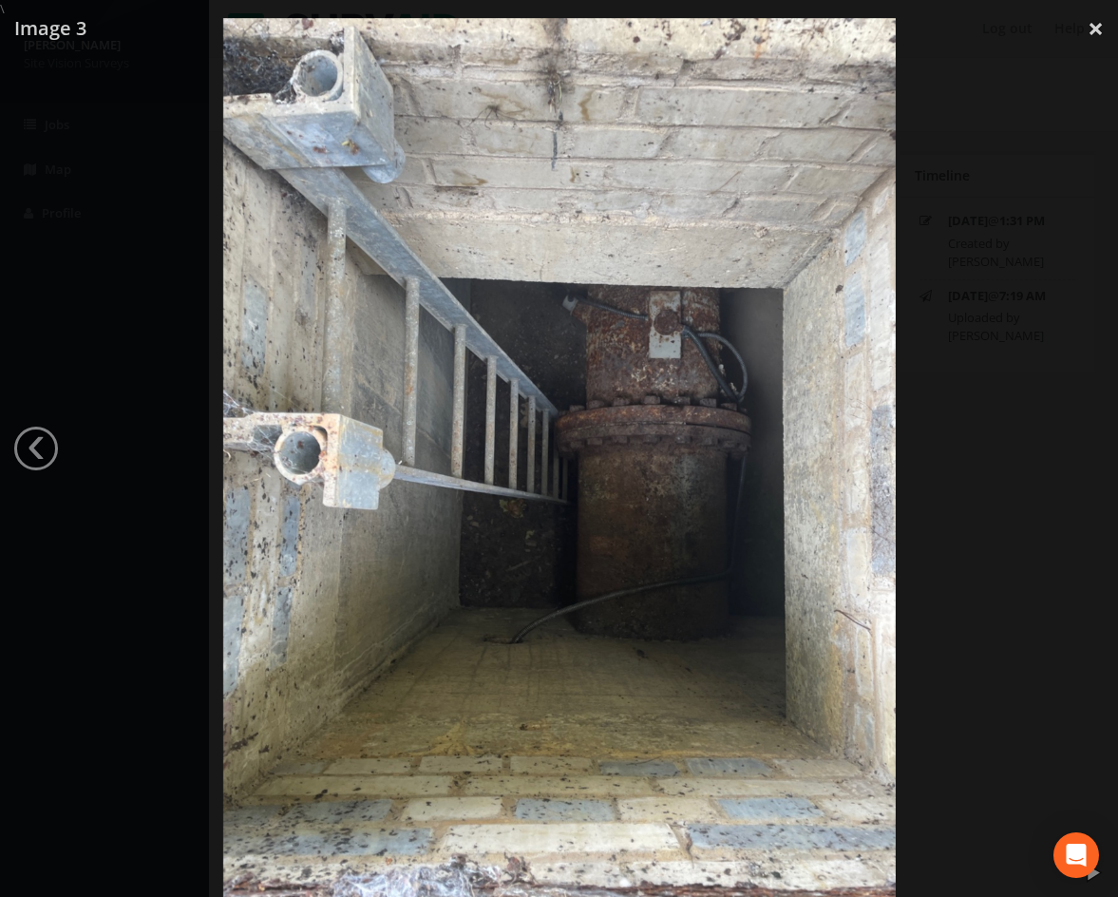
click at [977, 472] on div at bounding box center [559, 466] width 1118 height 897
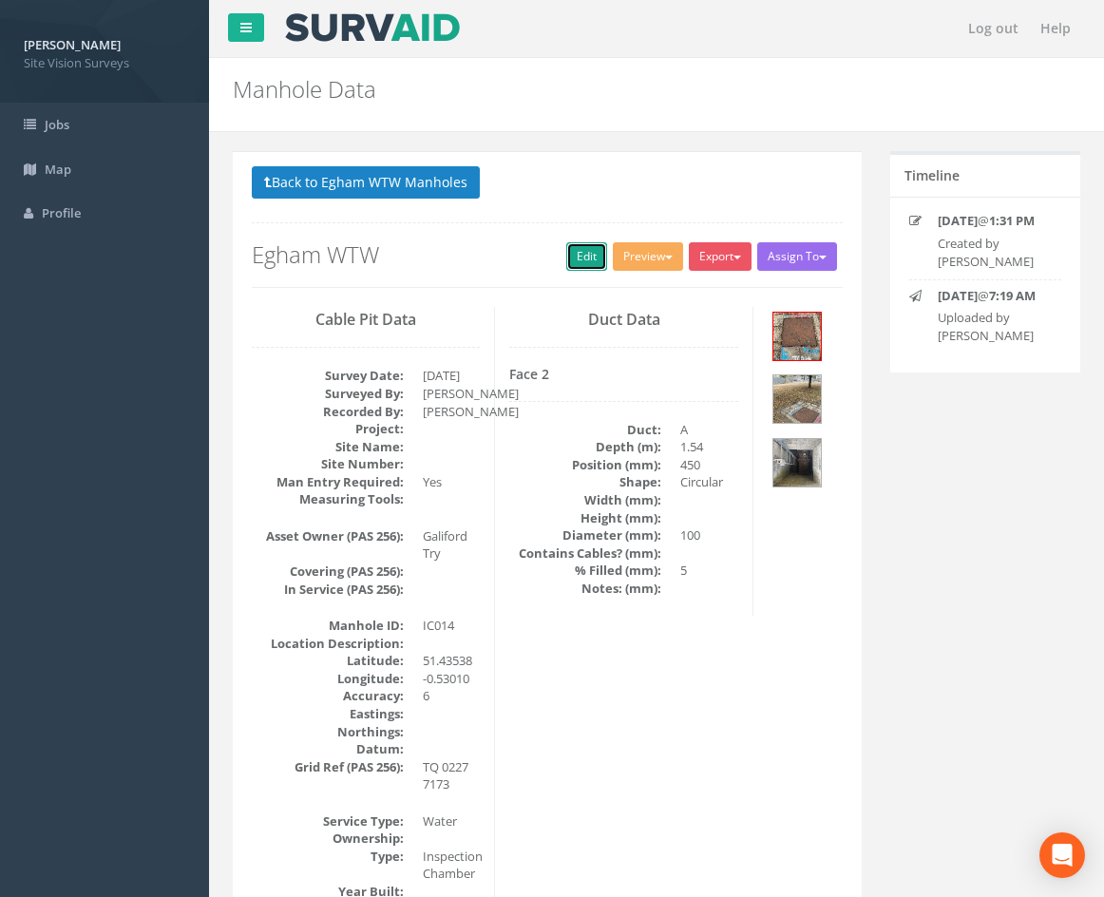
click at [578, 262] on link "Edit" at bounding box center [586, 256] width 41 height 29
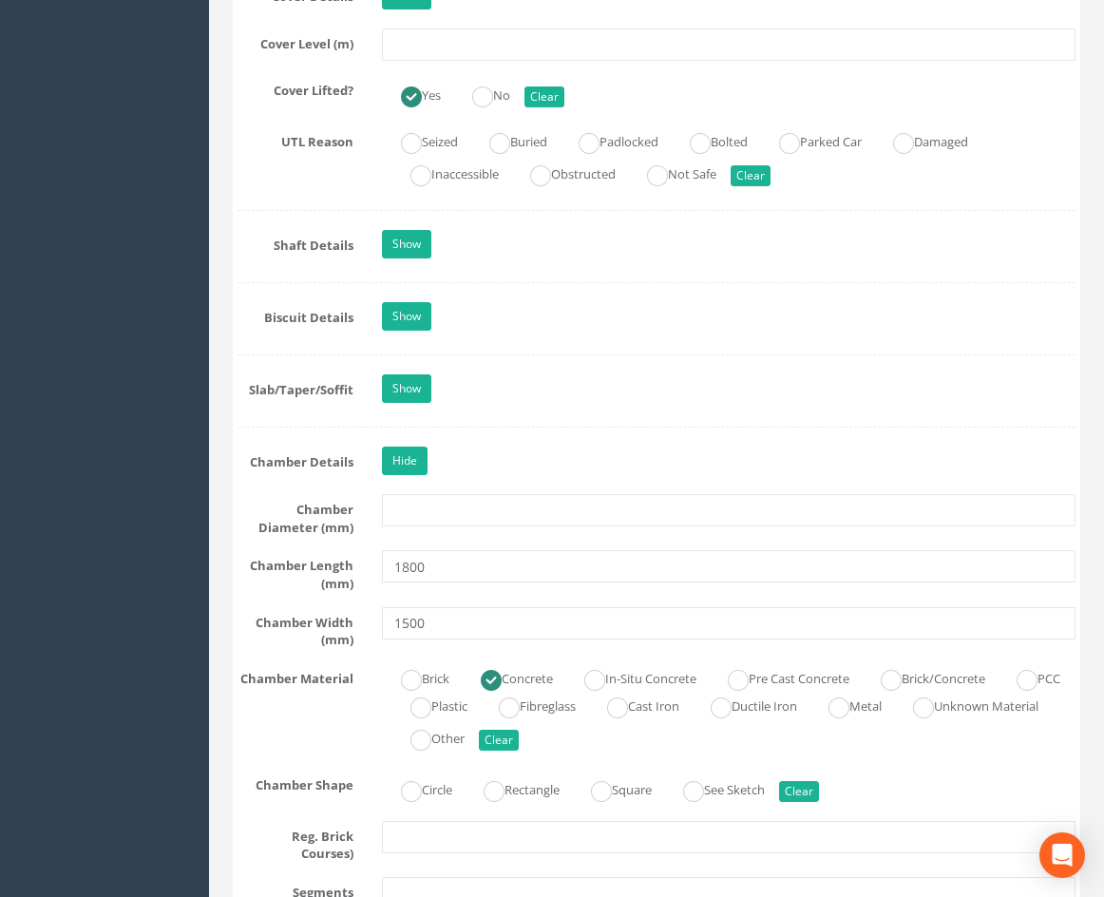
scroll to position [1888, 0]
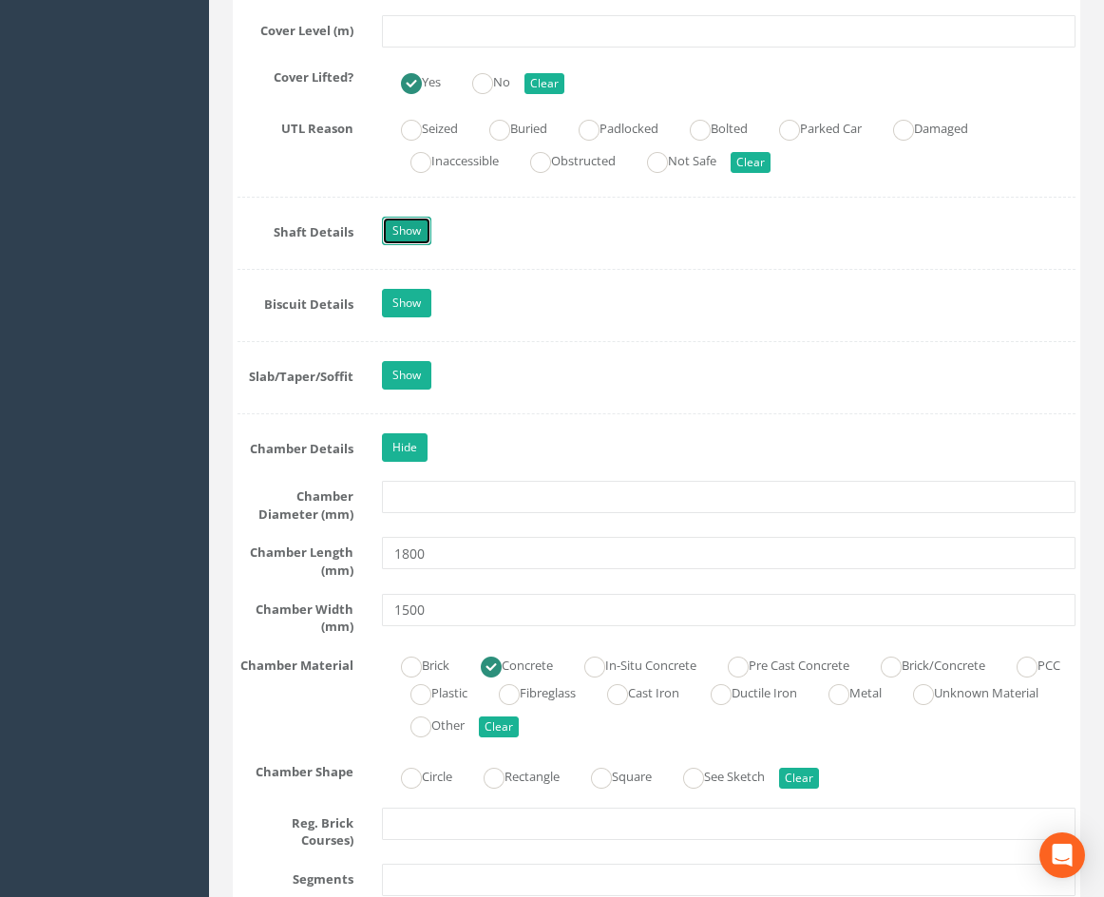
click at [425, 245] on link "Show" at bounding box center [406, 231] width 49 height 29
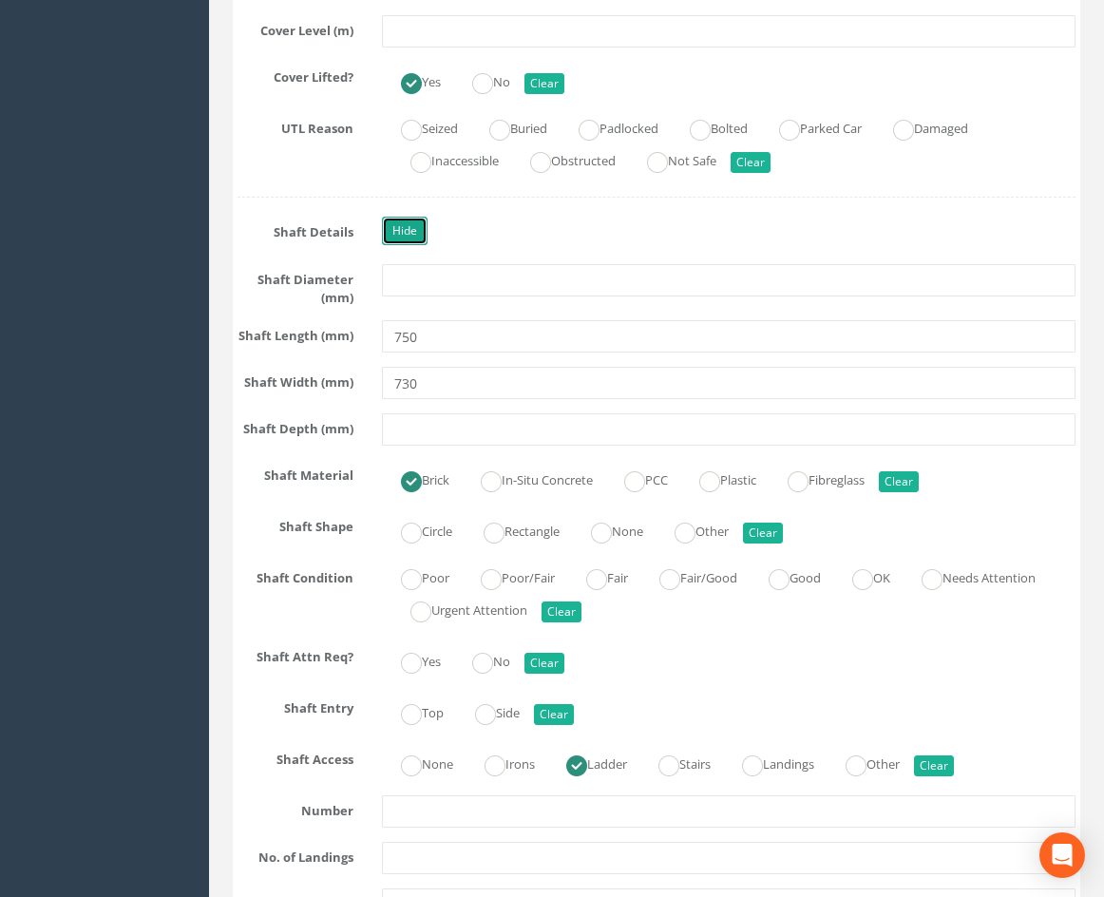
click at [423, 245] on link "Hide" at bounding box center [405, 231] width 46 height 29
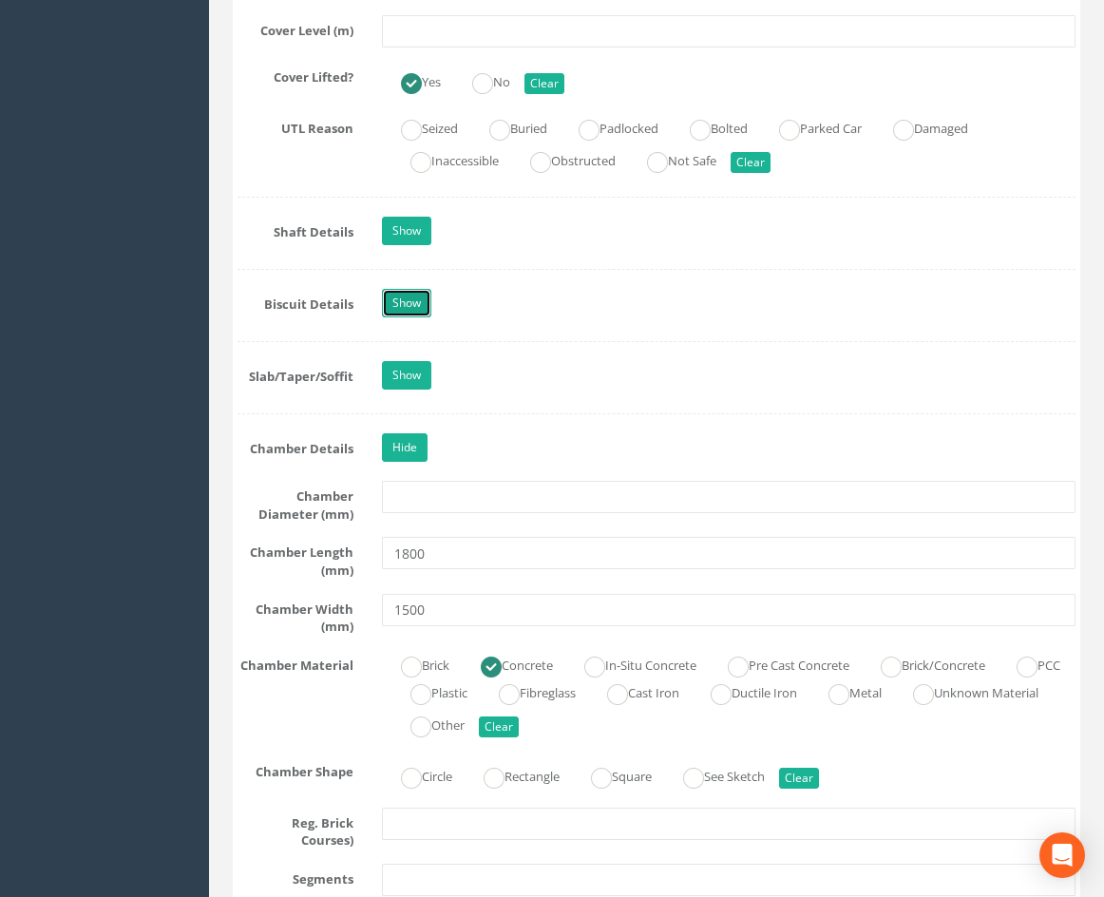
click at [394, 317] on link "Show" at bounding box center [406, 303] width 49 height 29
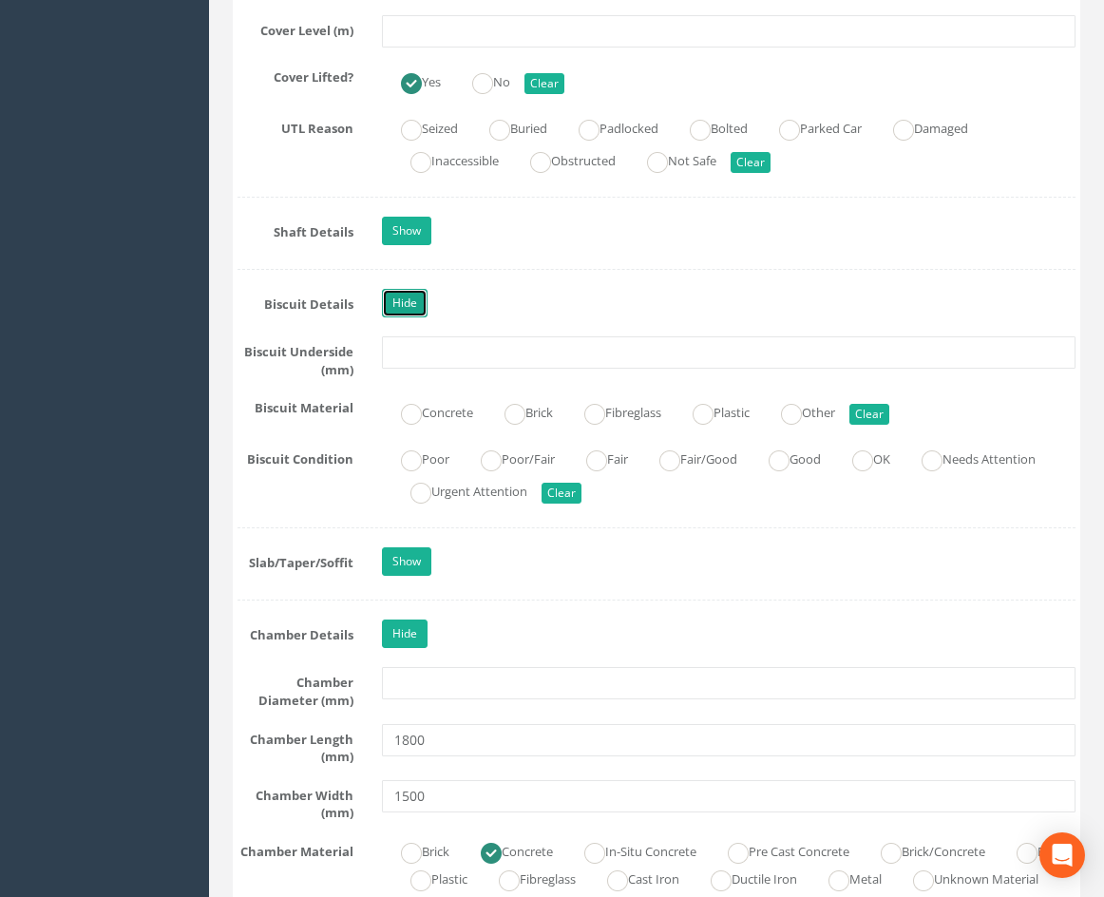
click at [402, 317] on link "Hide" at bounding box center [405, 303] width 46 height 29
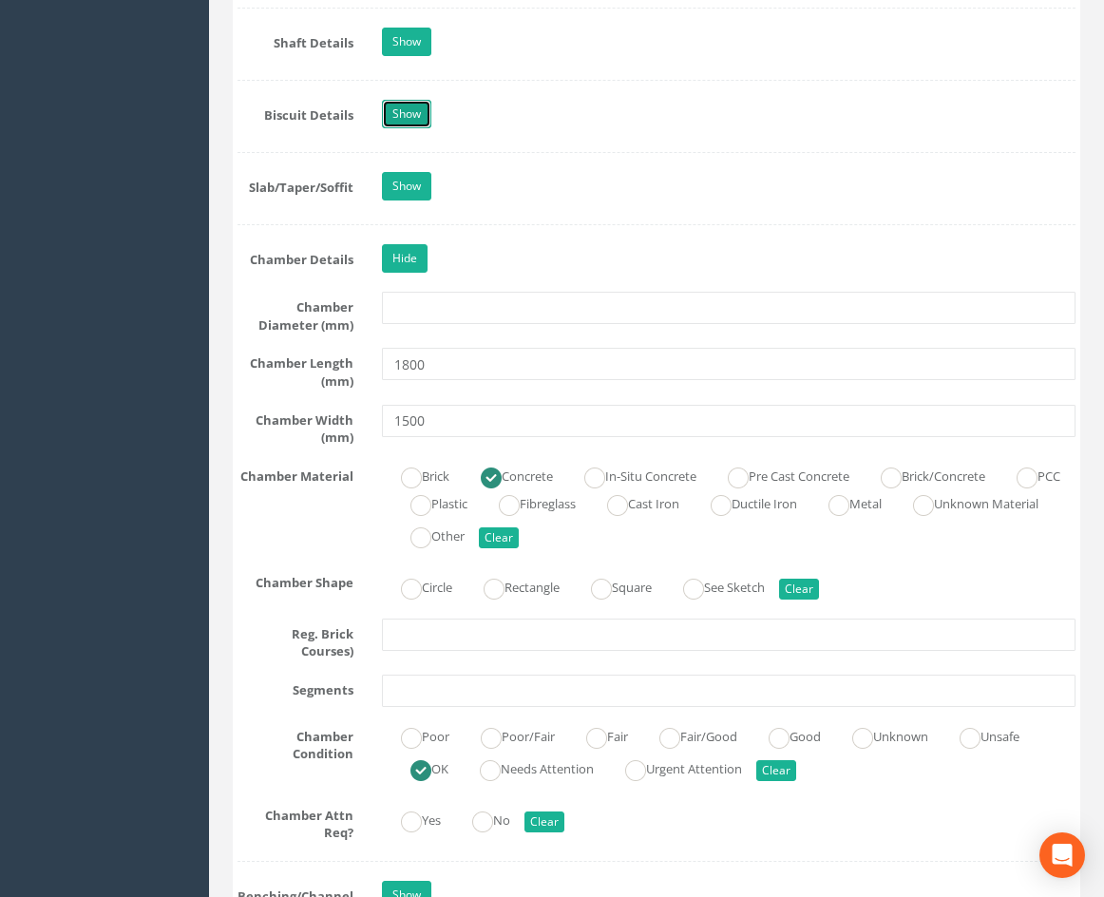
scroll to position [2078, 0]
click at [421, 200] on link "Show" at bounding box center [406, 185] width 49 height 29
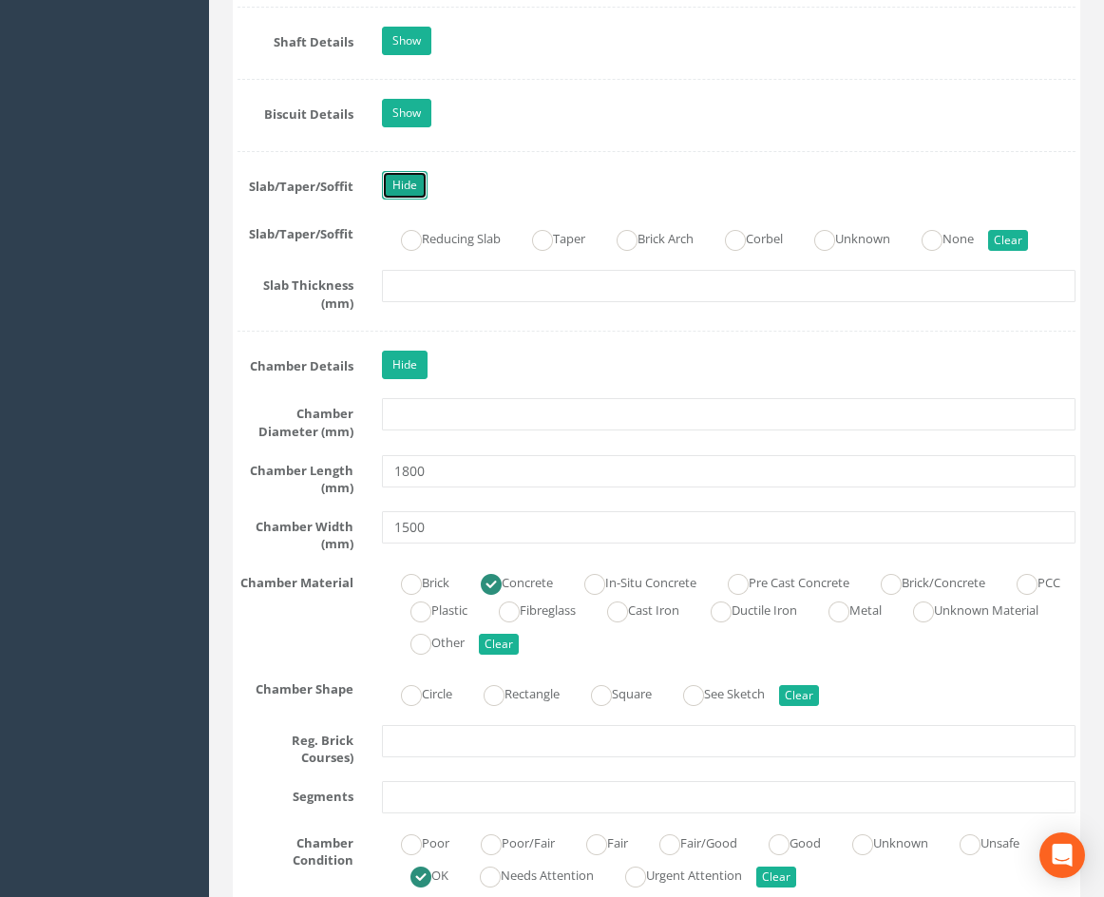
click at [415, 200] on link "Hide" at bounding box center [405, 185] width 46 height 29
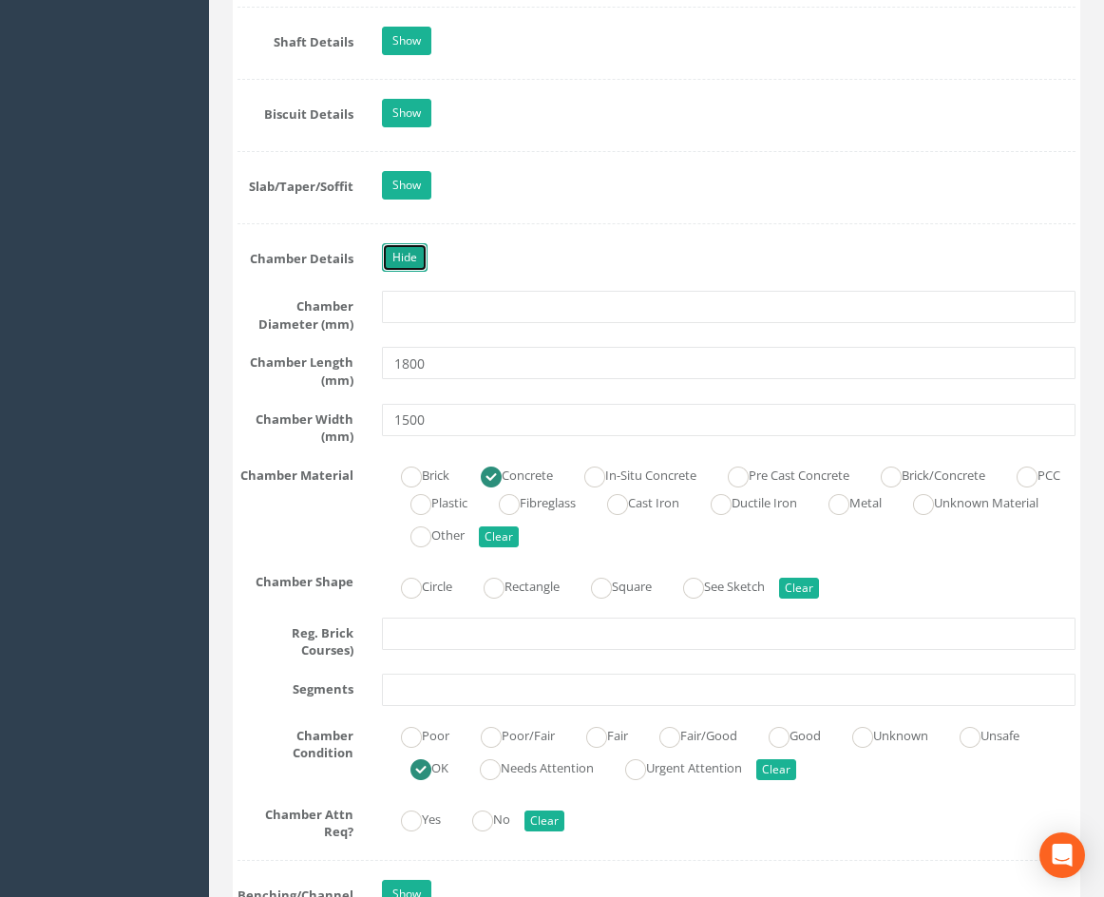
click at [409, 272] on link "Hide" at bounding box center [405, 257] width 46 height 29
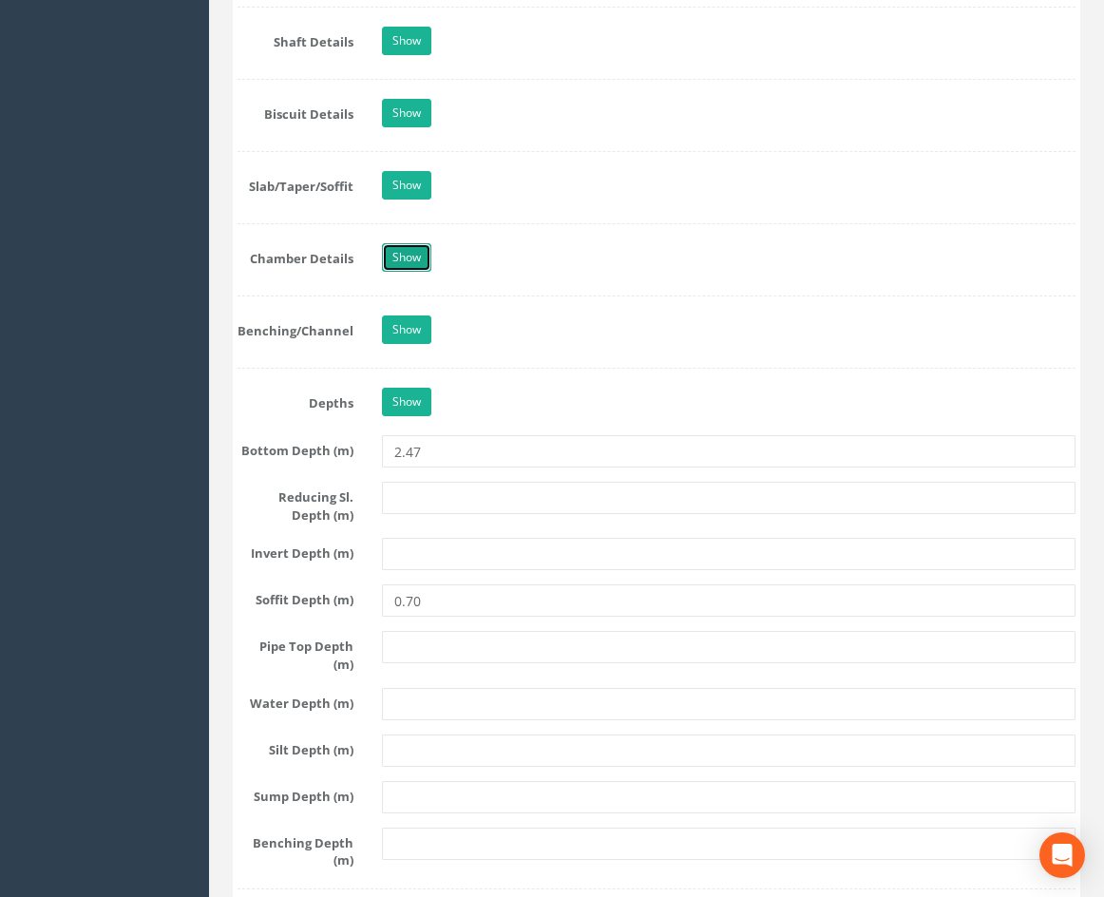
click at [418, 272] on link "Show" at bounding box center [406, 257] width 49 height 29
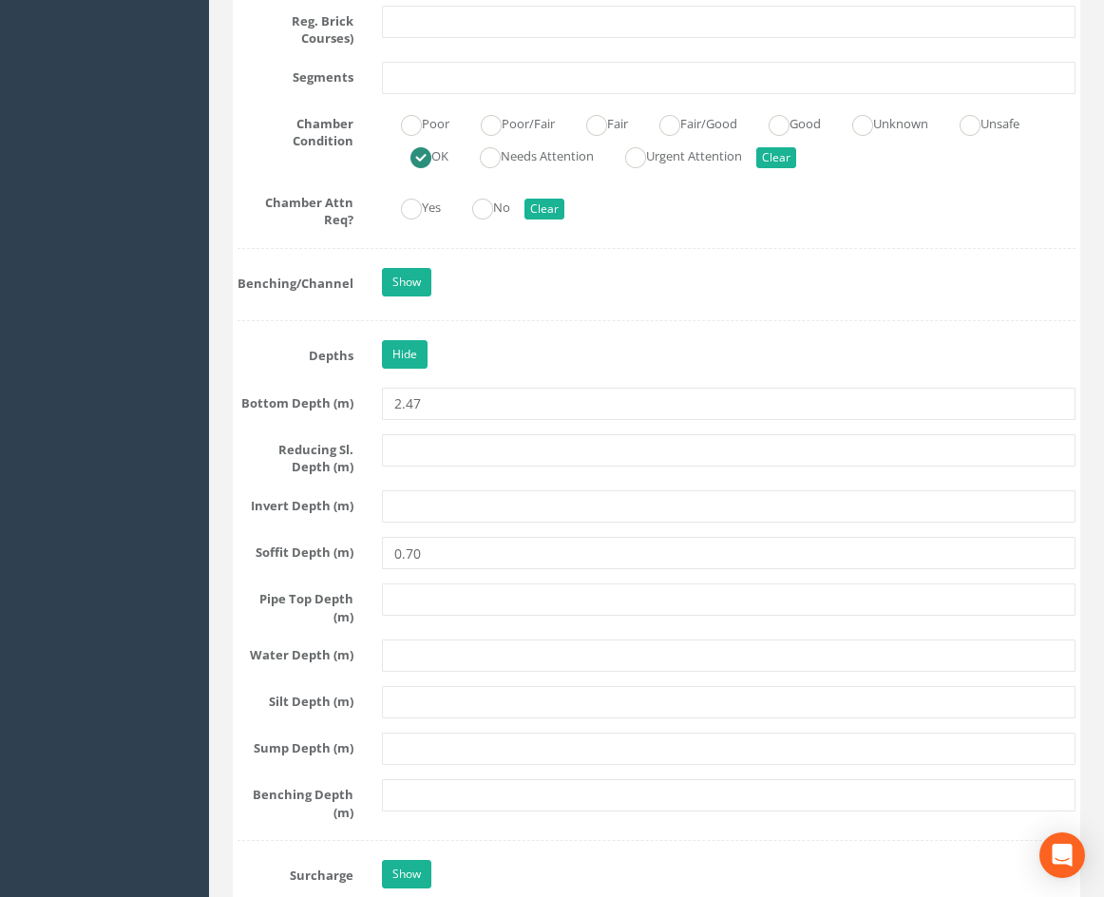
scroll to position [2743, 0]
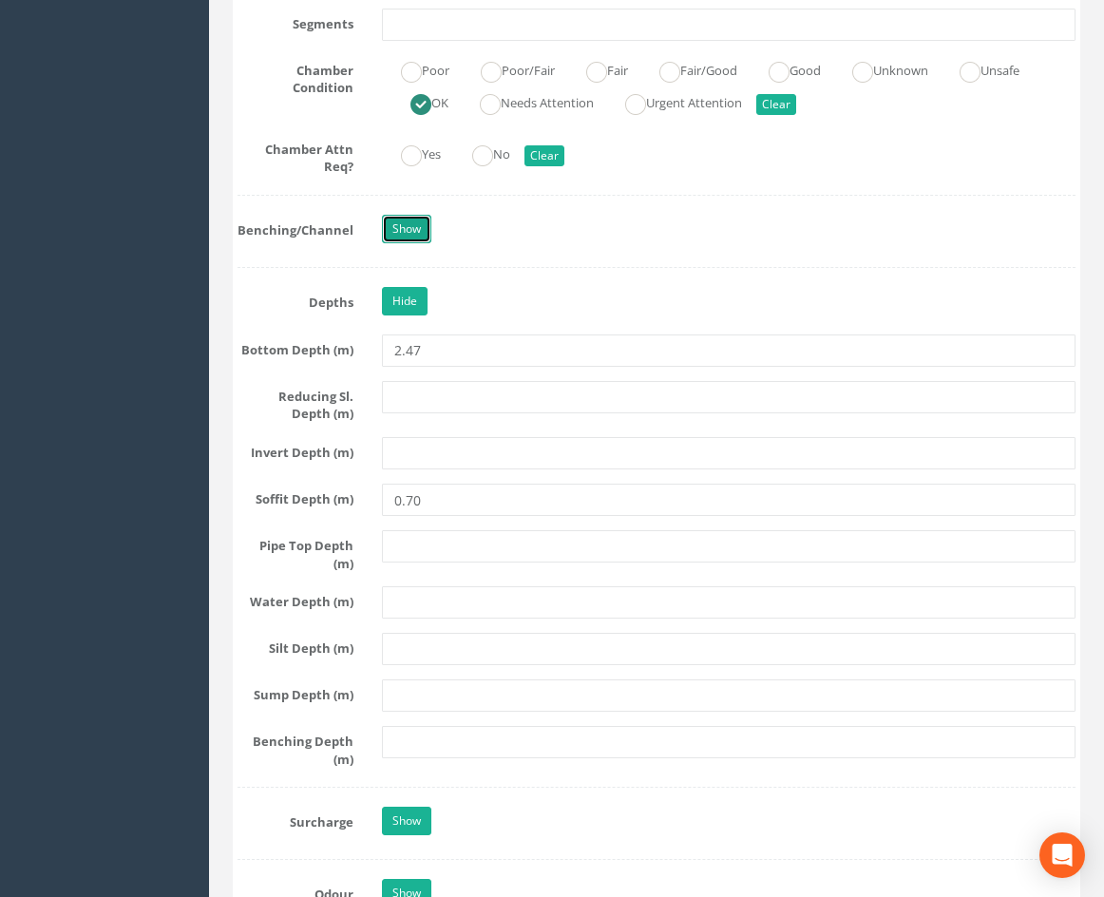
click at [408, 243] on link "Show" at bounding box center [406, 229] width 49 height 29
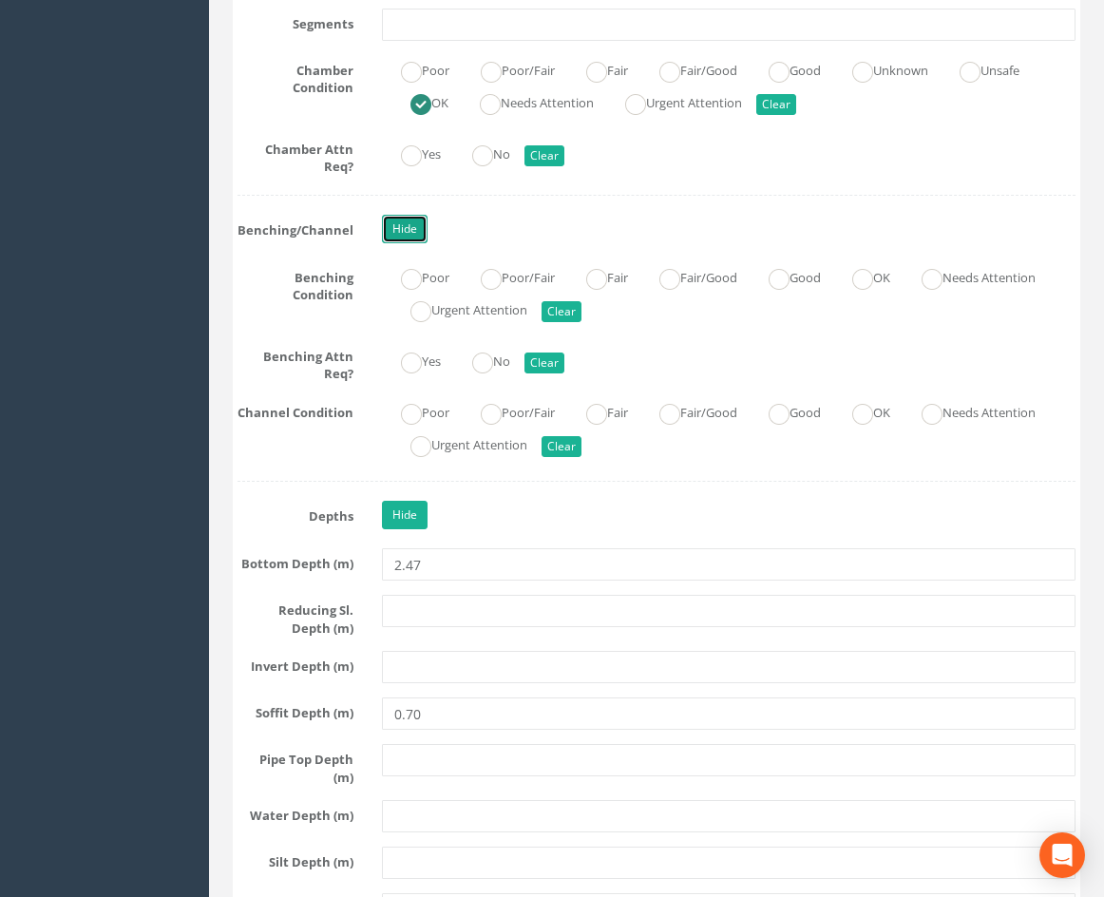
click at [397, 243] on link "Hide" at bounding box center [405, 229] width 46 height 29
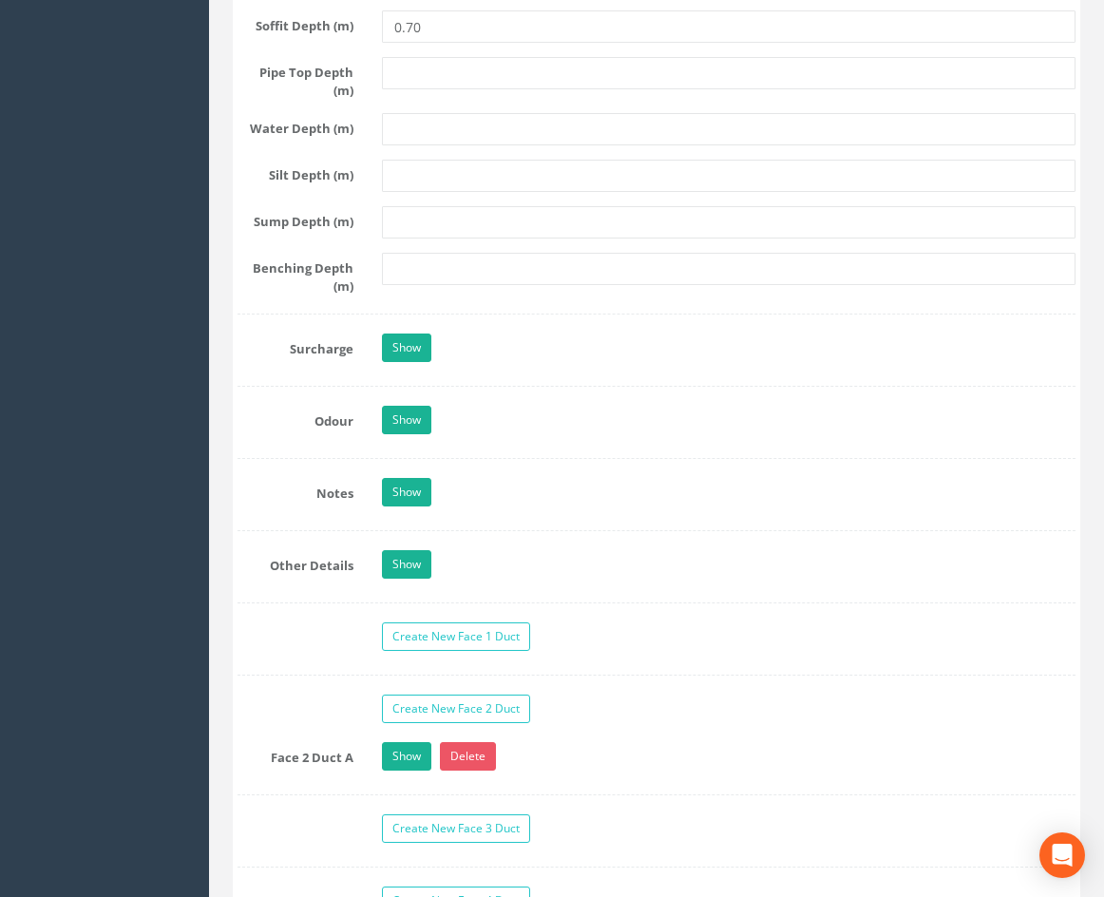
scroll to position [3218, 0]
click at [397, 577] on link "Show" at bounding box center [406, 562] width 49 height 29
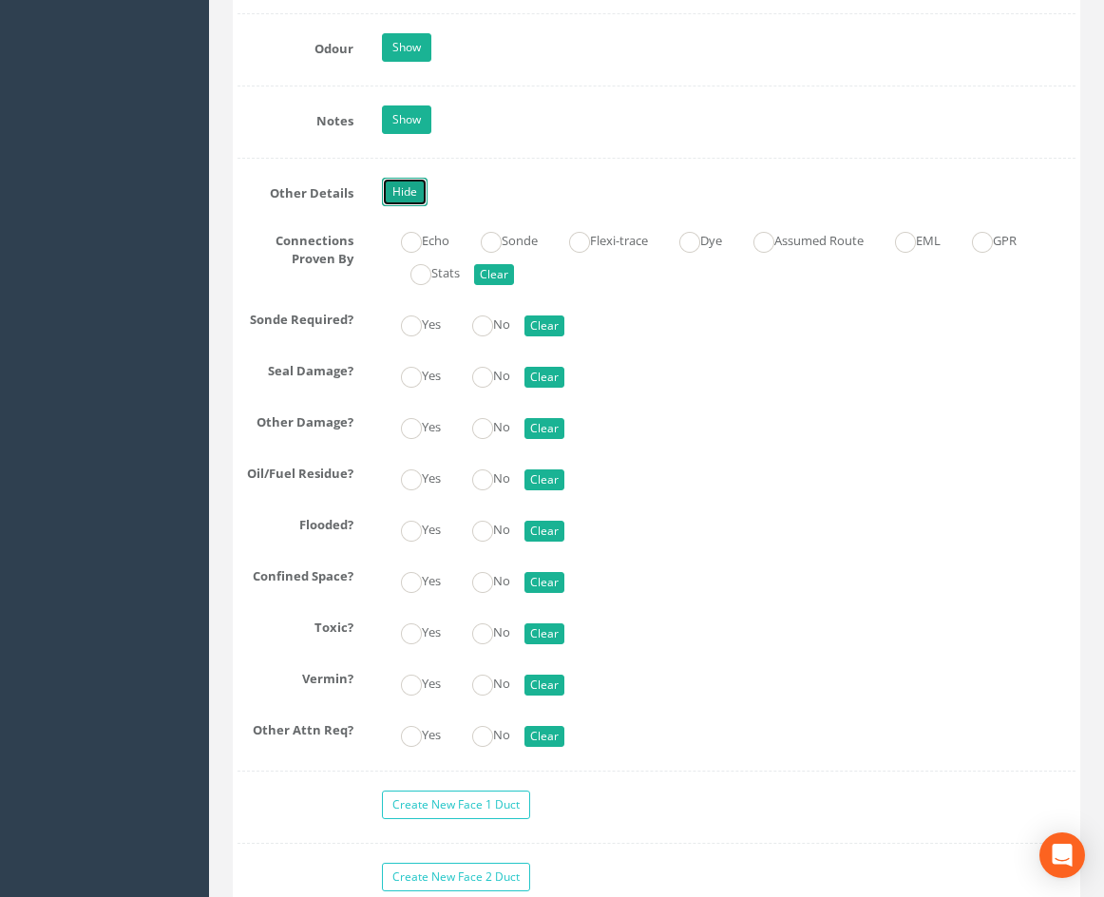
scroll to position [3598, 0]
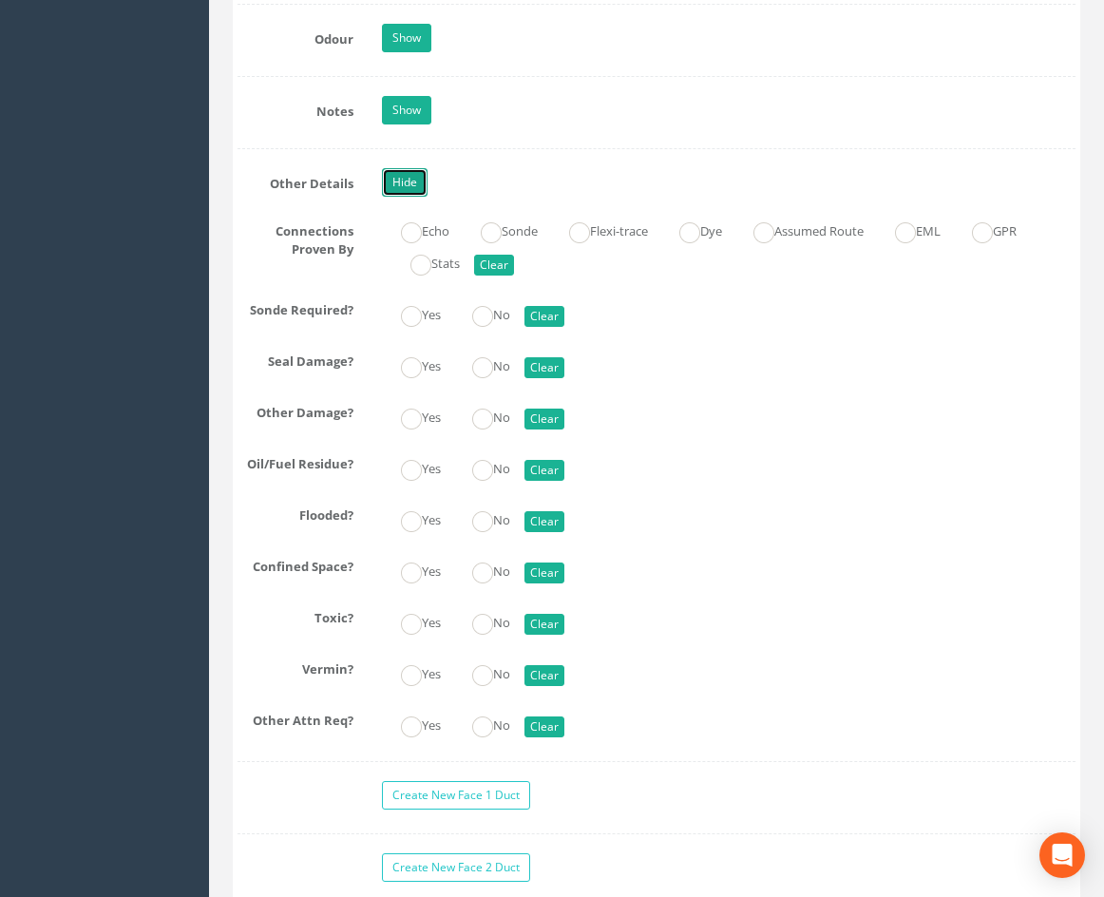
click at [410, 197] on link "Hide" at bounding box center [405, 182] width 46 height 29
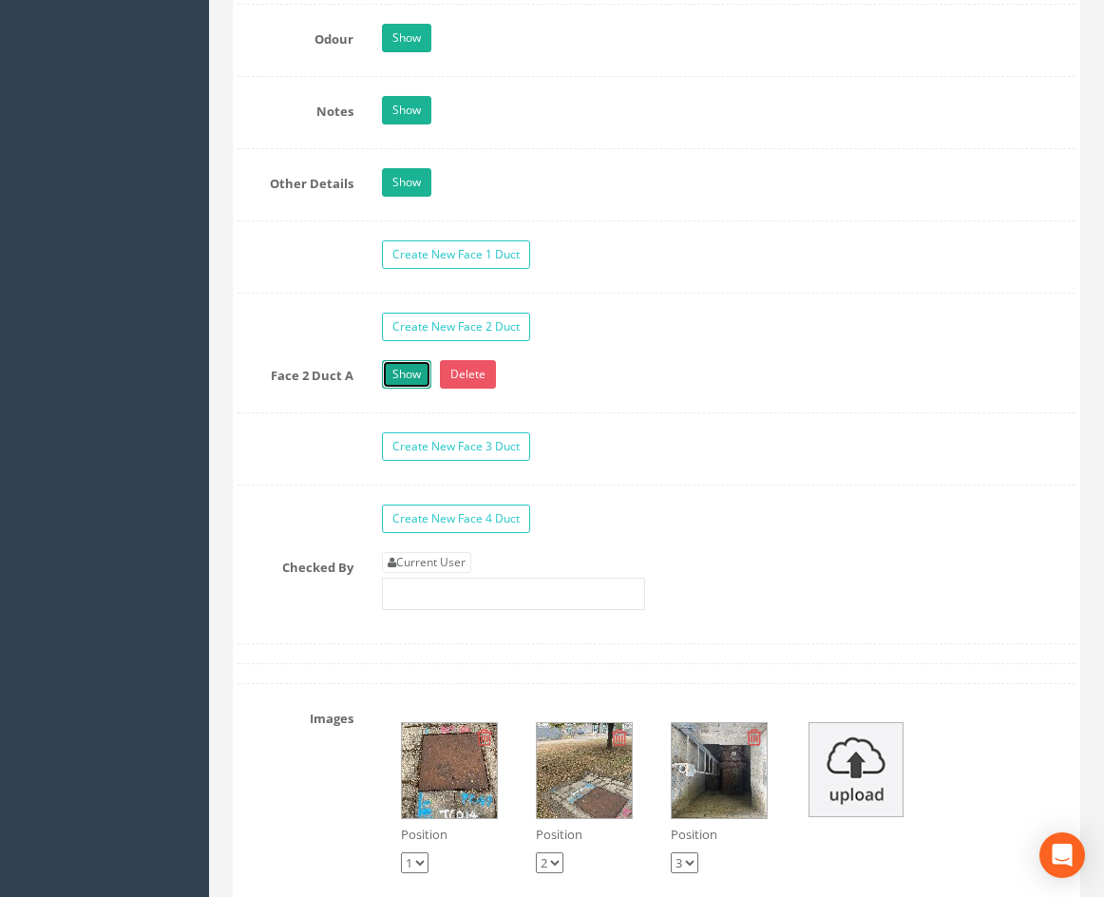
click at [403, 389] on link "Show" at bounding box center [406, 374] width 49 height 29
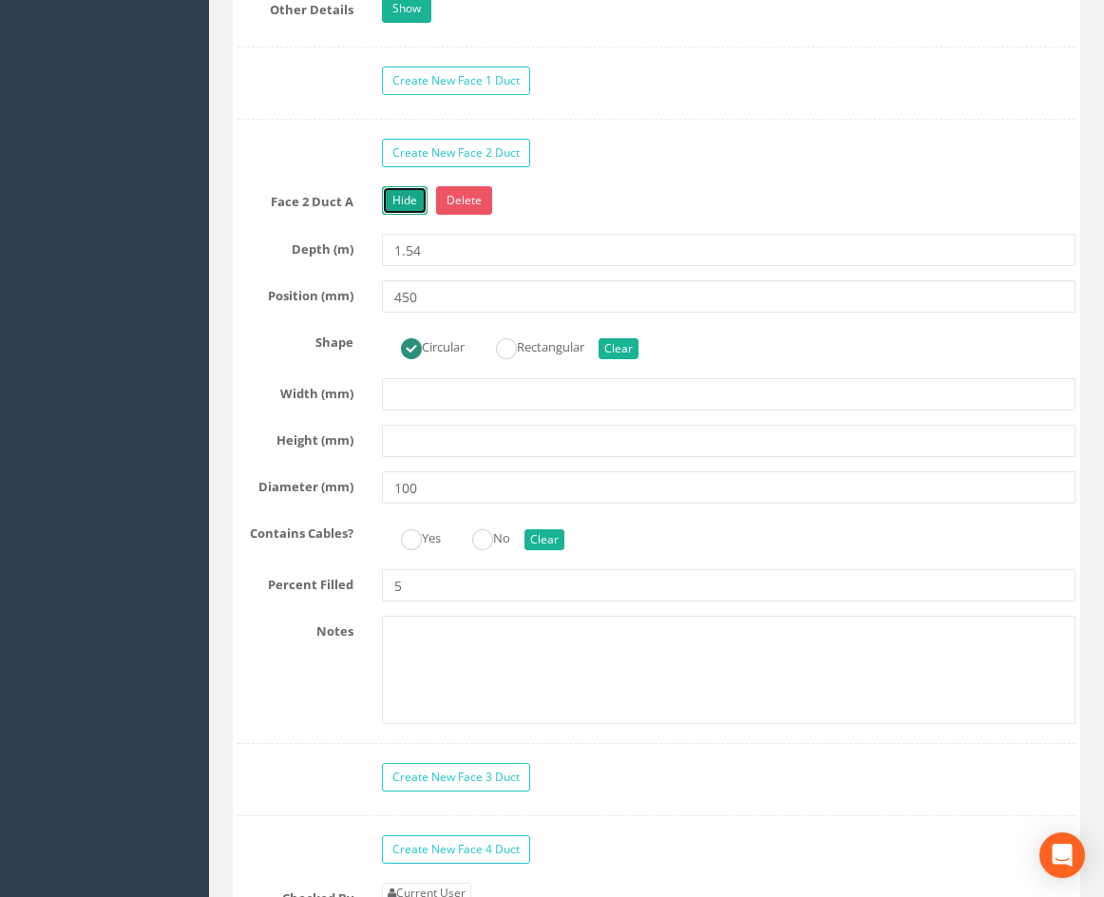
scroll to position [3788, 0]
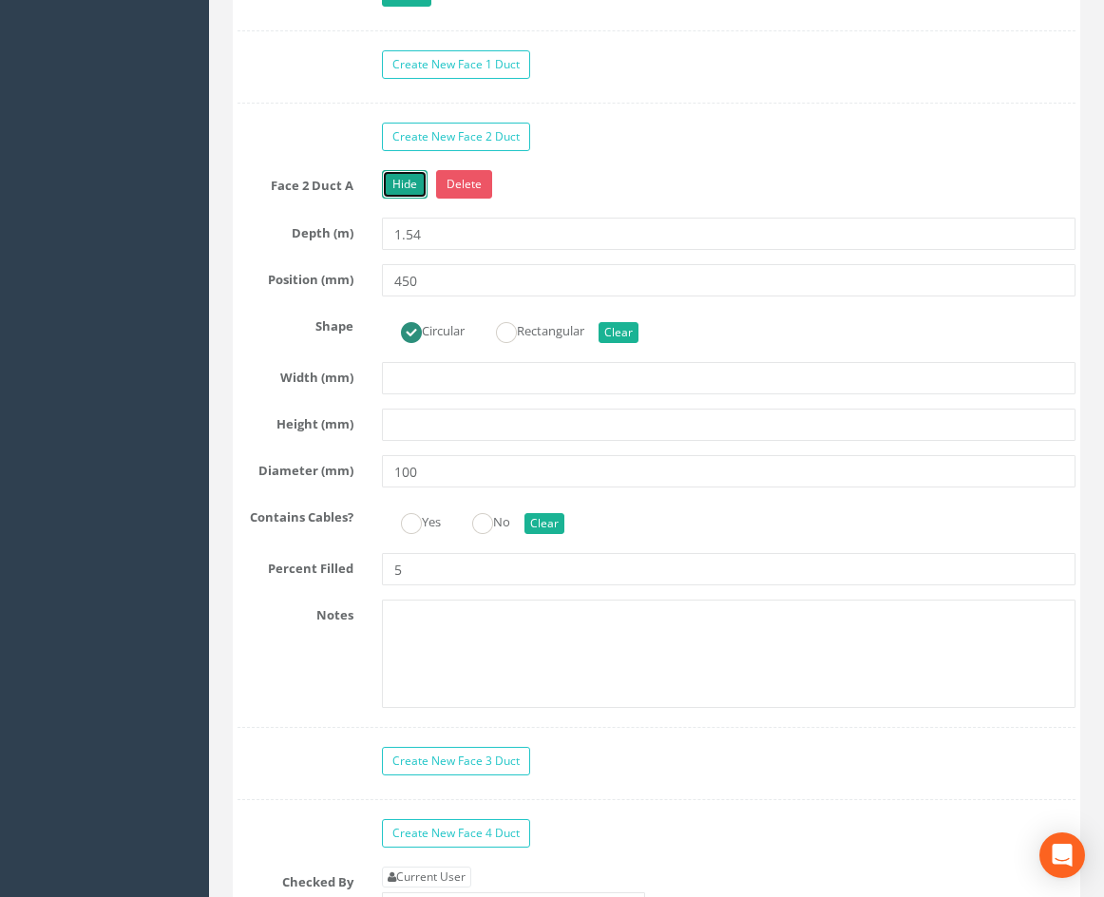
click at [406, 199] on link "Hide" at bounding box center [405, 184] width 46 height 29
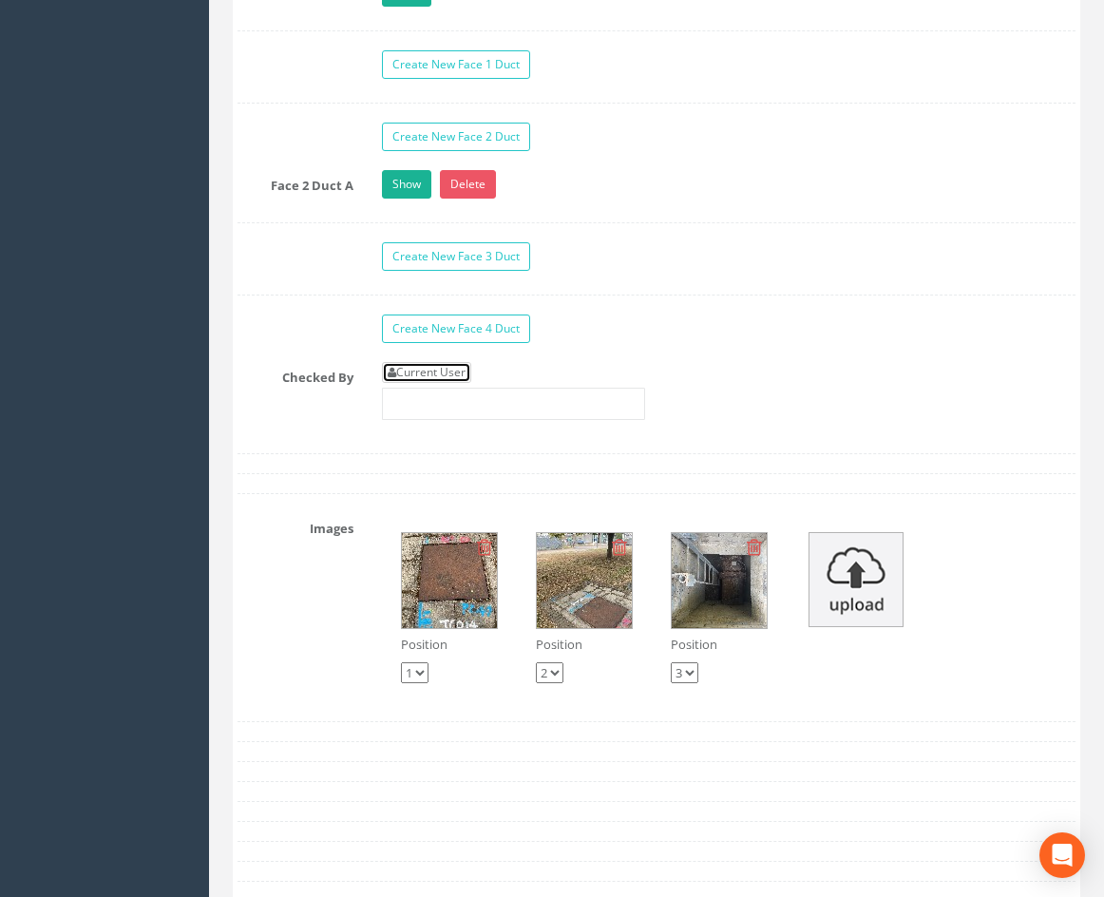
click at [425, 383] on link "Current User" at bounding box center [426, 372] width 89 height 21
type input "[PERSON_NAME]"
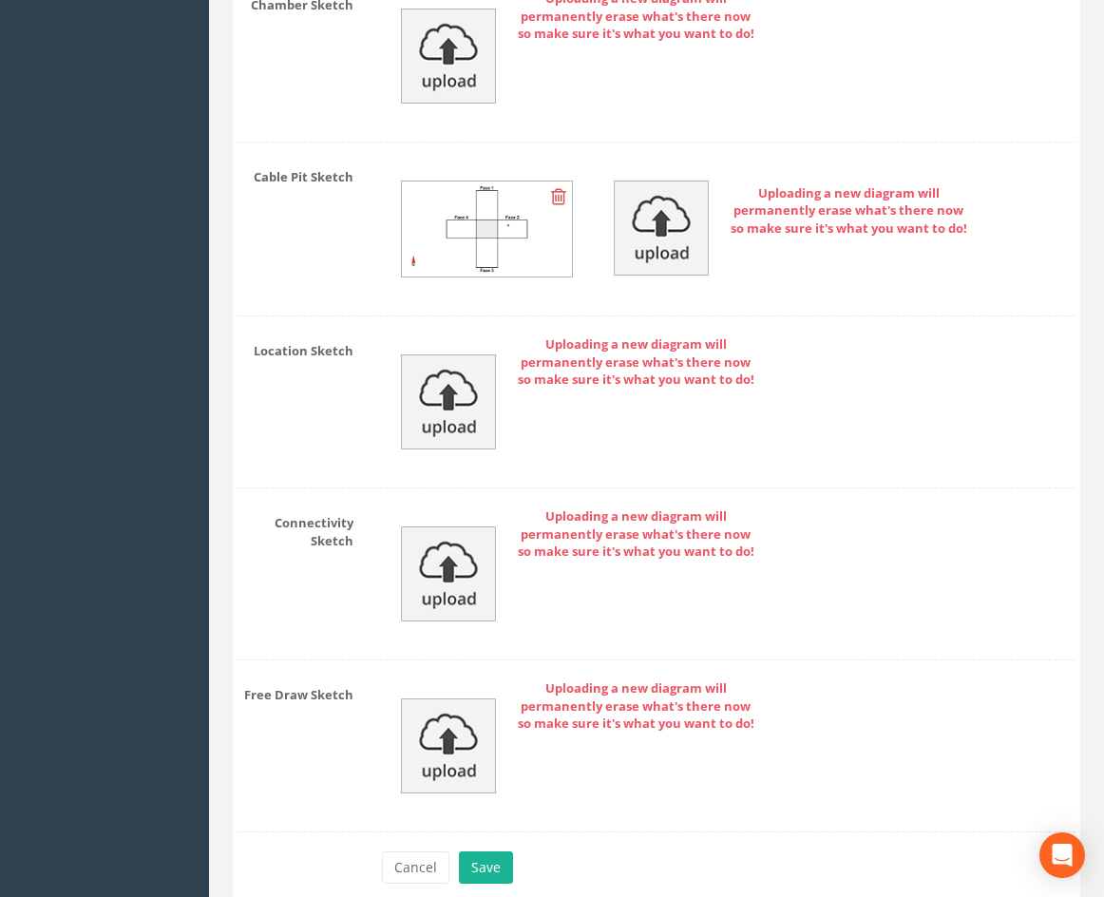
scroll to position [4918, 0]
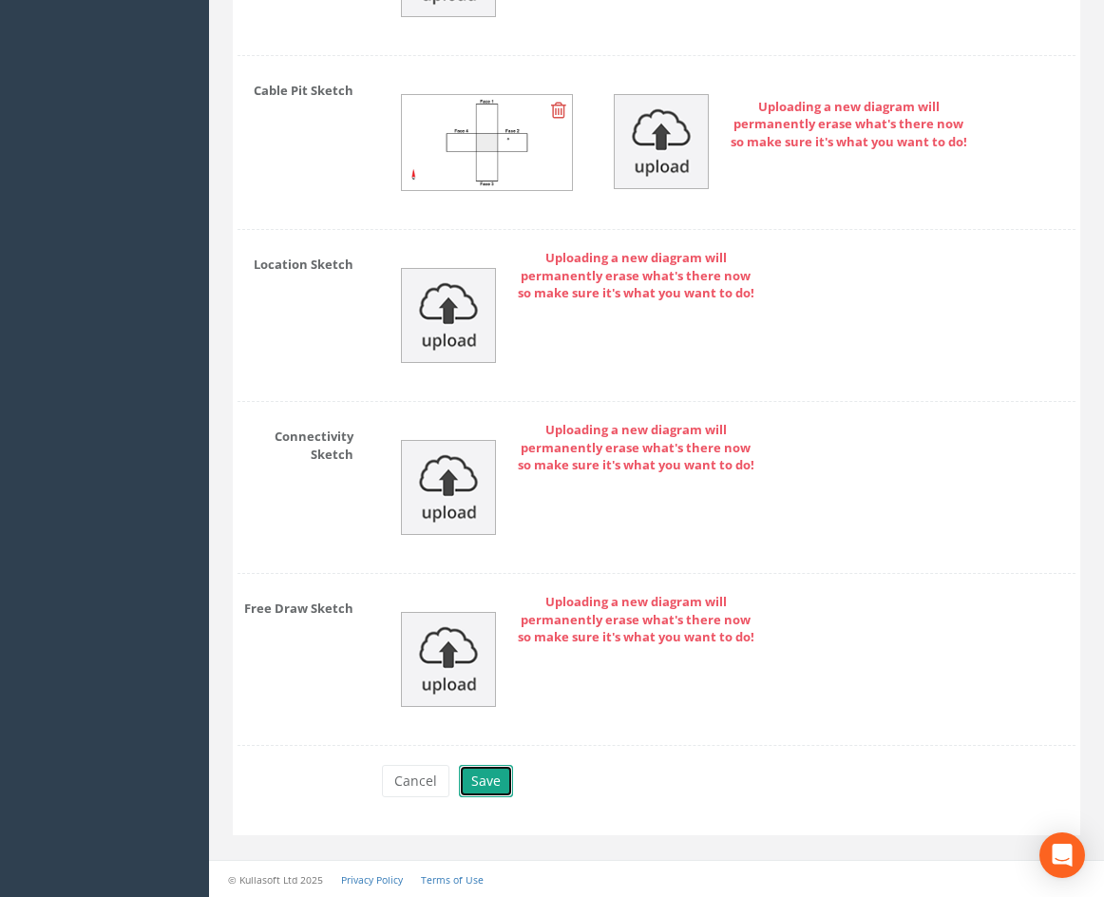
click at [484, 772] on button "Save" at bounding box center [486, 781] width 54 height 32
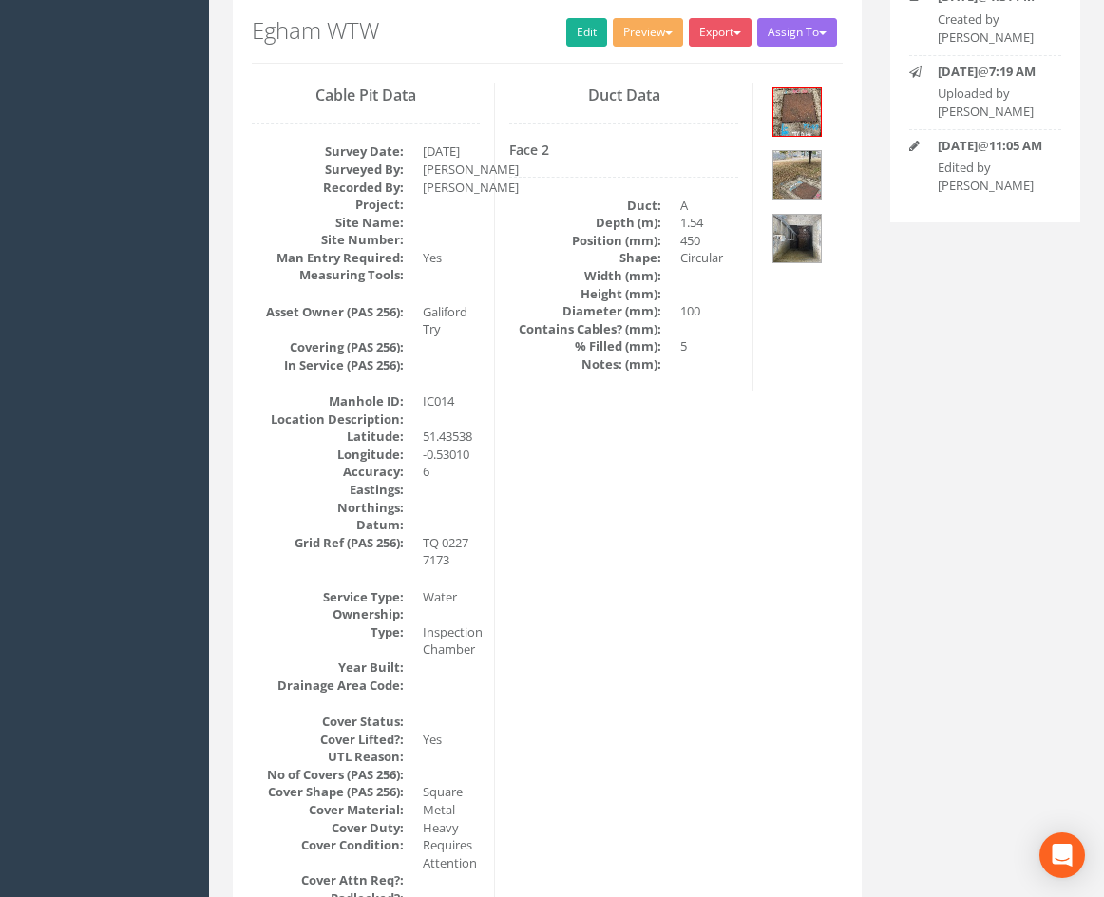
scroll to position [0, 0]
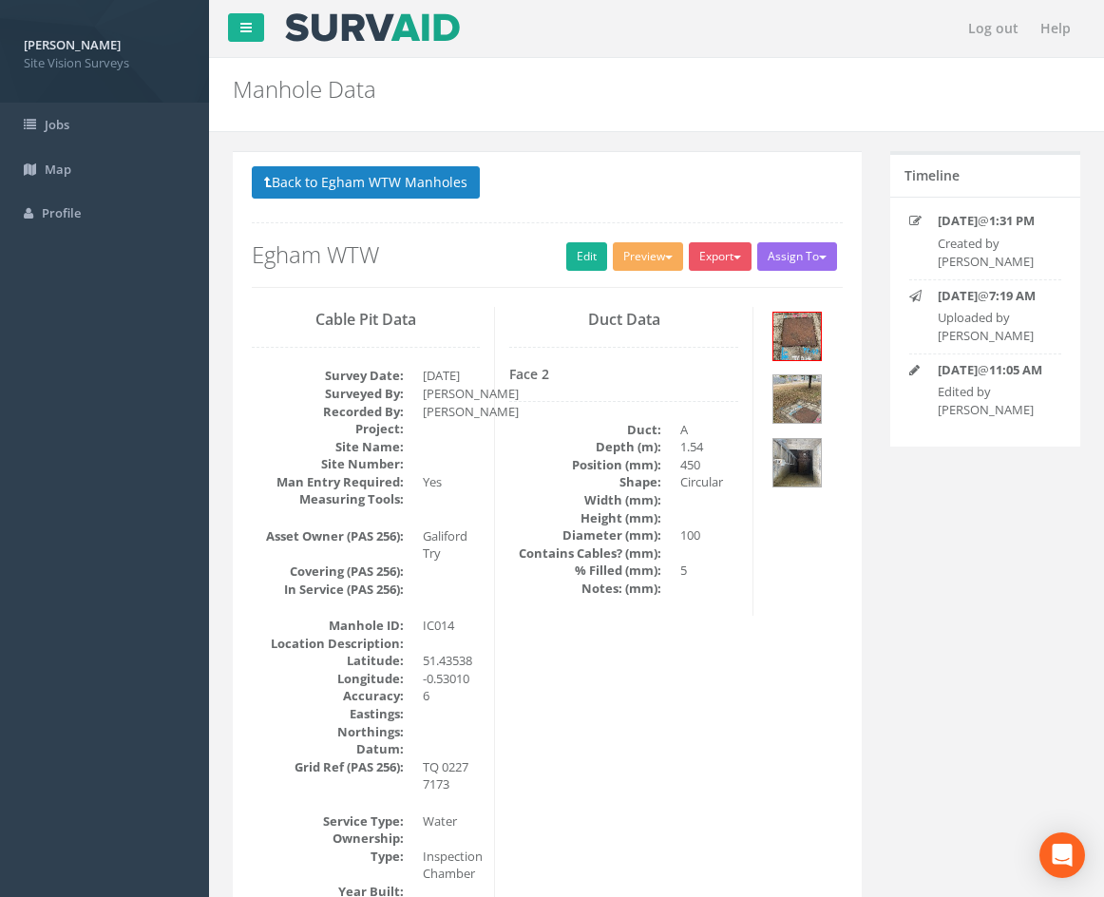
drag, startPoint x: 762, startPoint y: 722, endPoint x: 829, endPoint y: 307, distance: 420.7
click at [444, 185] on button "Back to Egham WTW Manholes" at bounding box center [366, 182] width 228 height 32
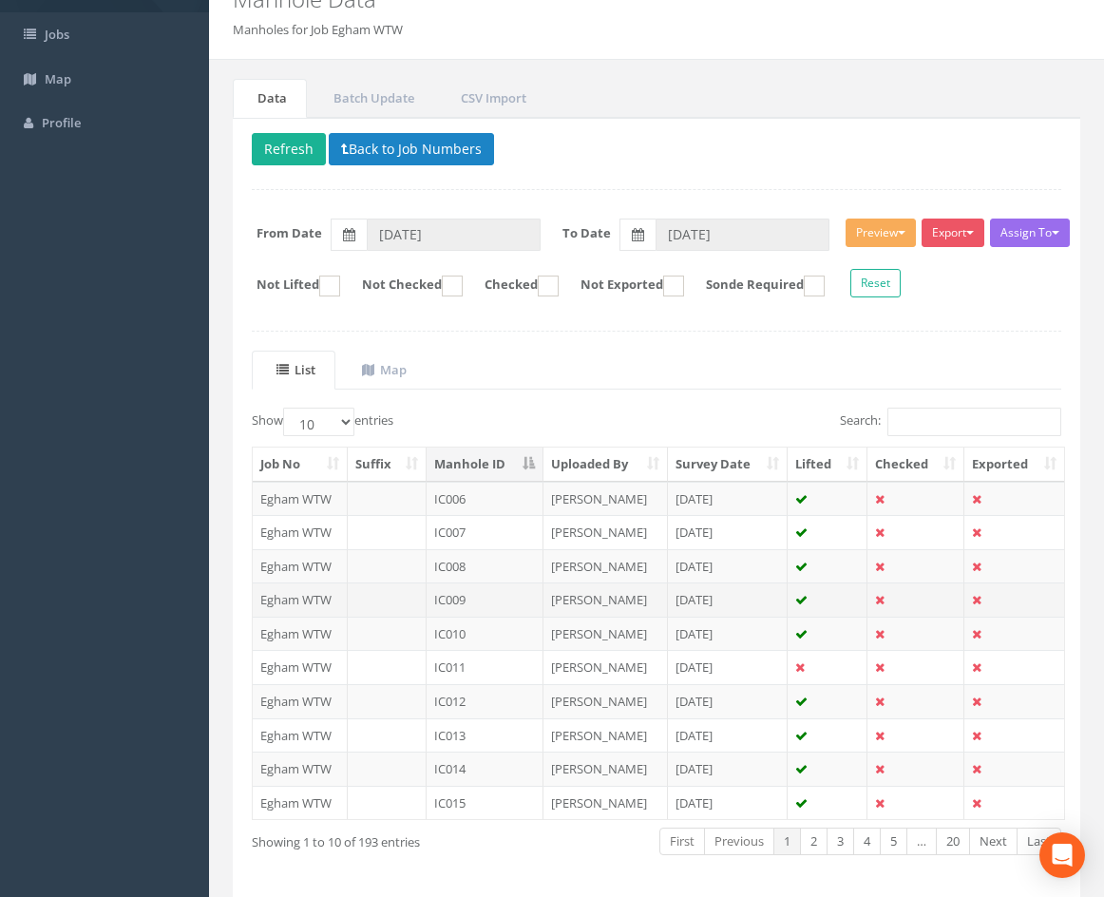
scroll to position [163, 0]
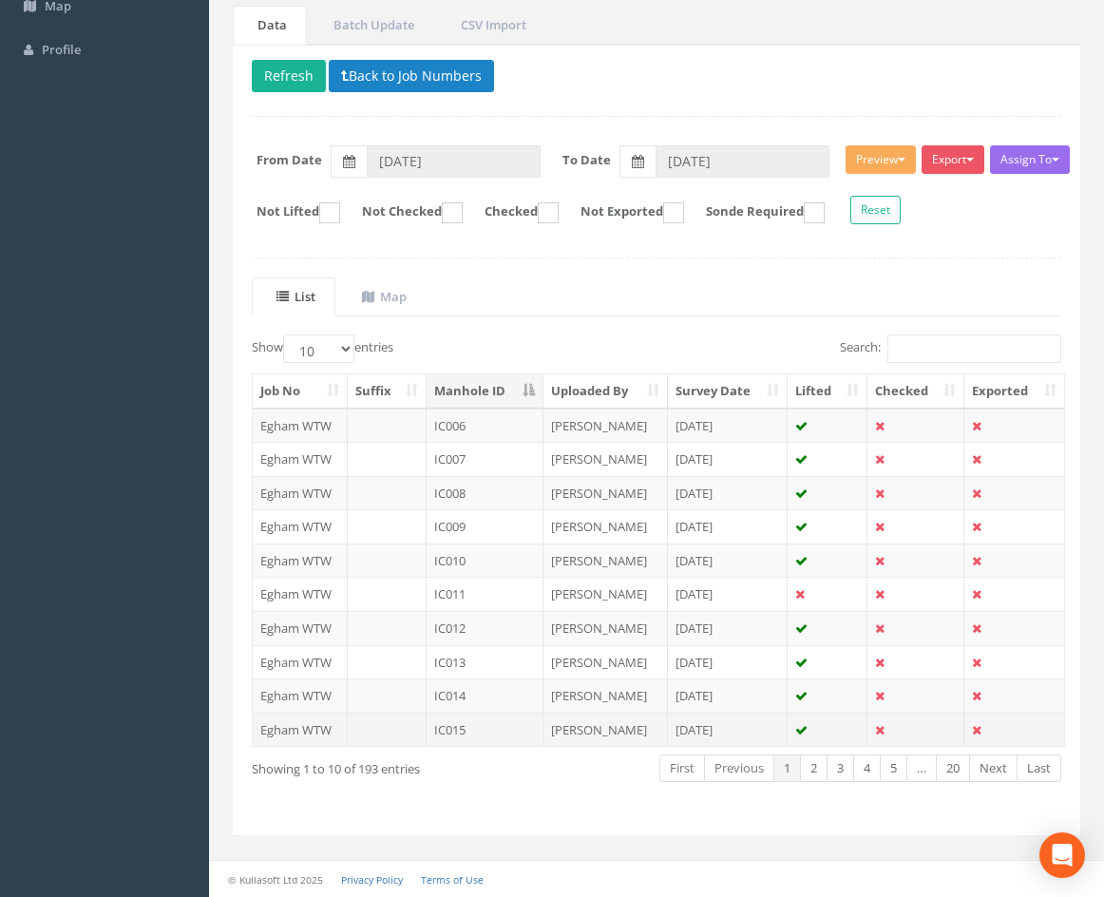
click at [512, 734] on td "IC015" at bounding box center [485, 730] width 117 height 34
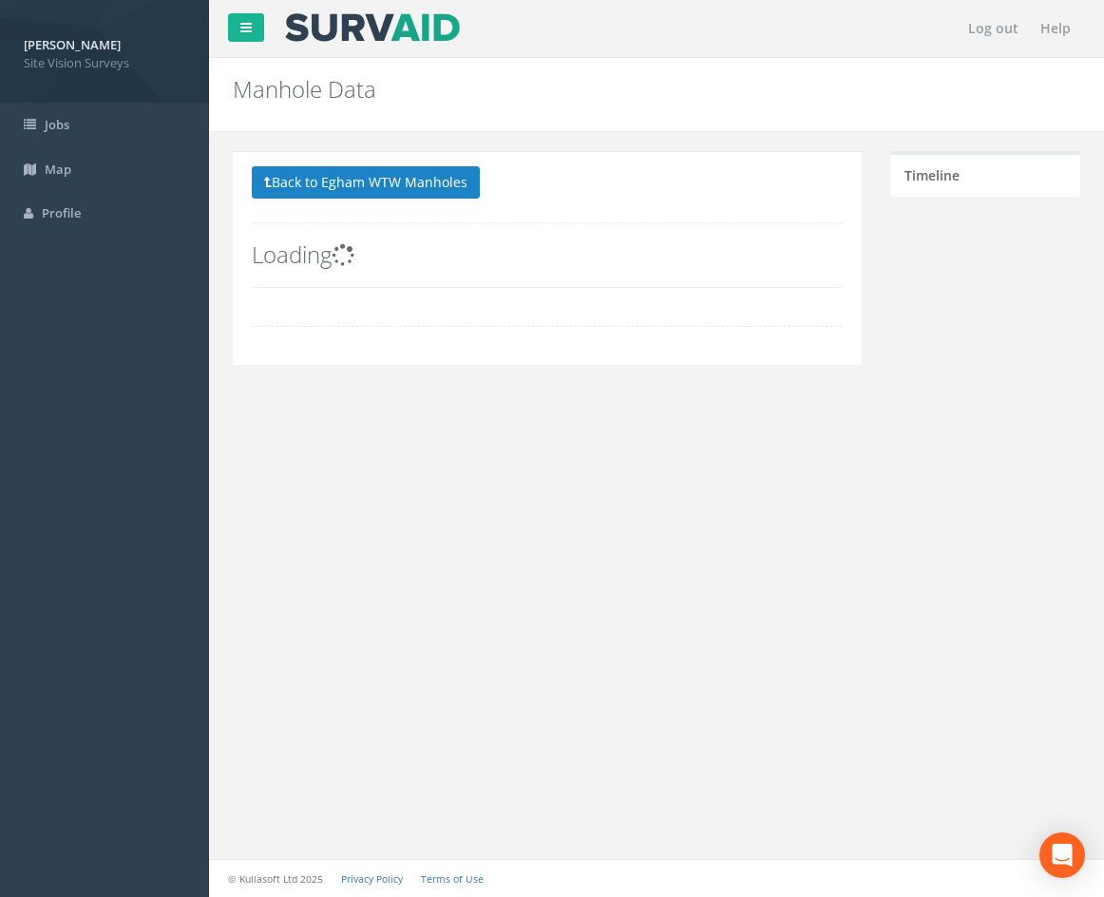
scroll to position [0, 0]
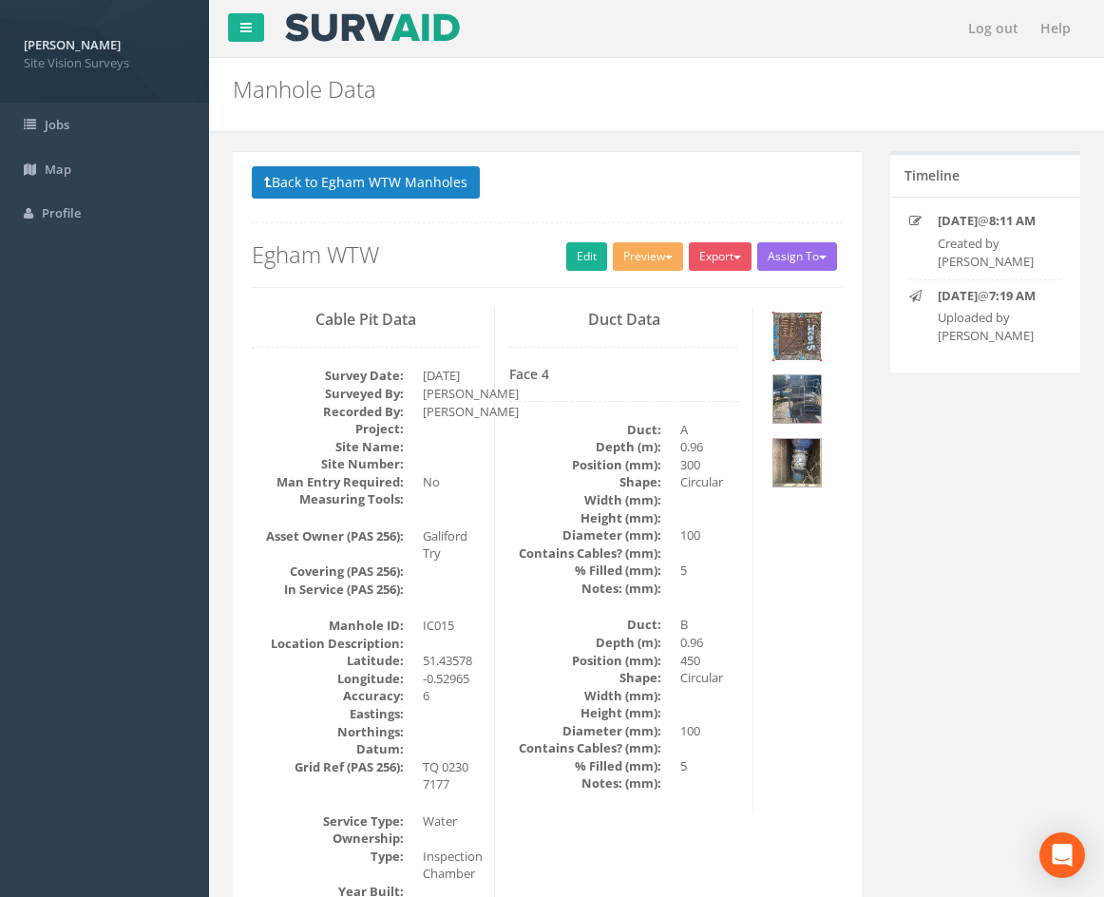
click at [797, 336] on img at bounding box center [797, 337] width 48 height 48
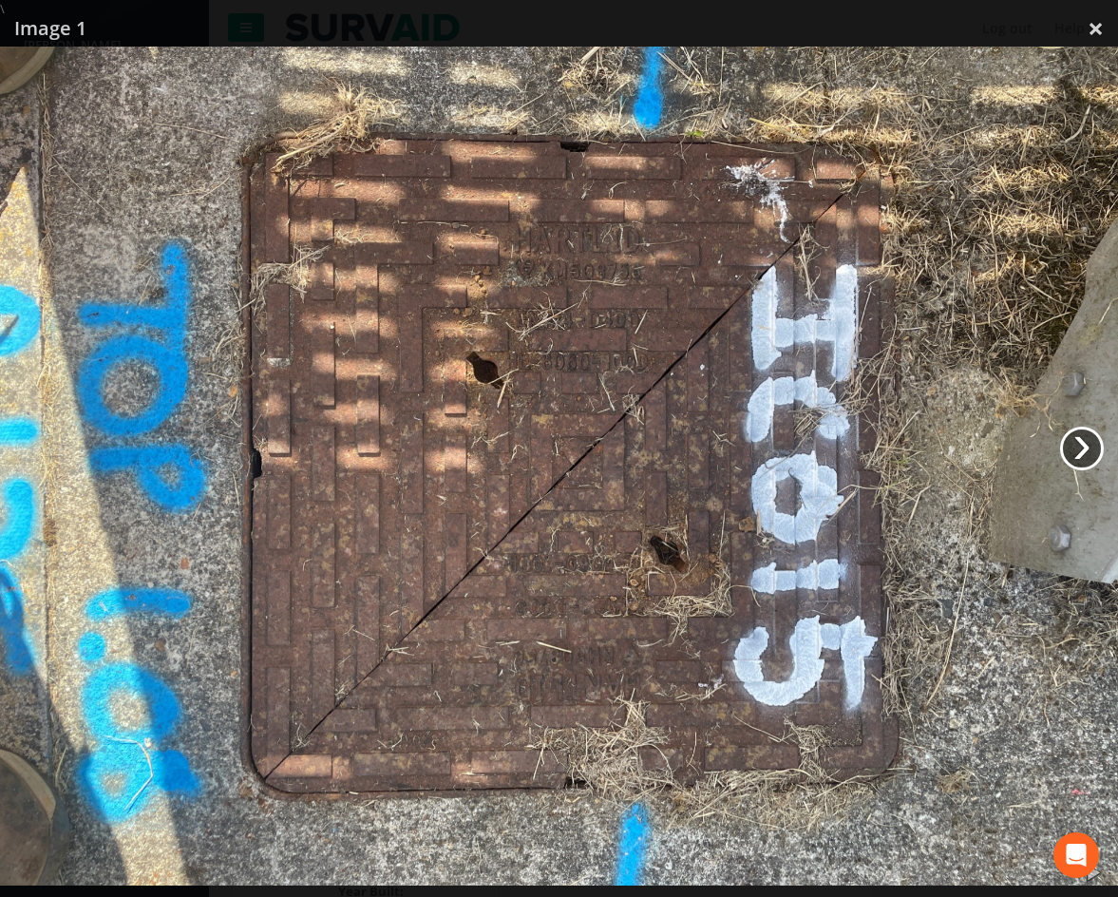
click at [1078, 446] on link "›" at bounding box center [1082, 449] width 44 height 44
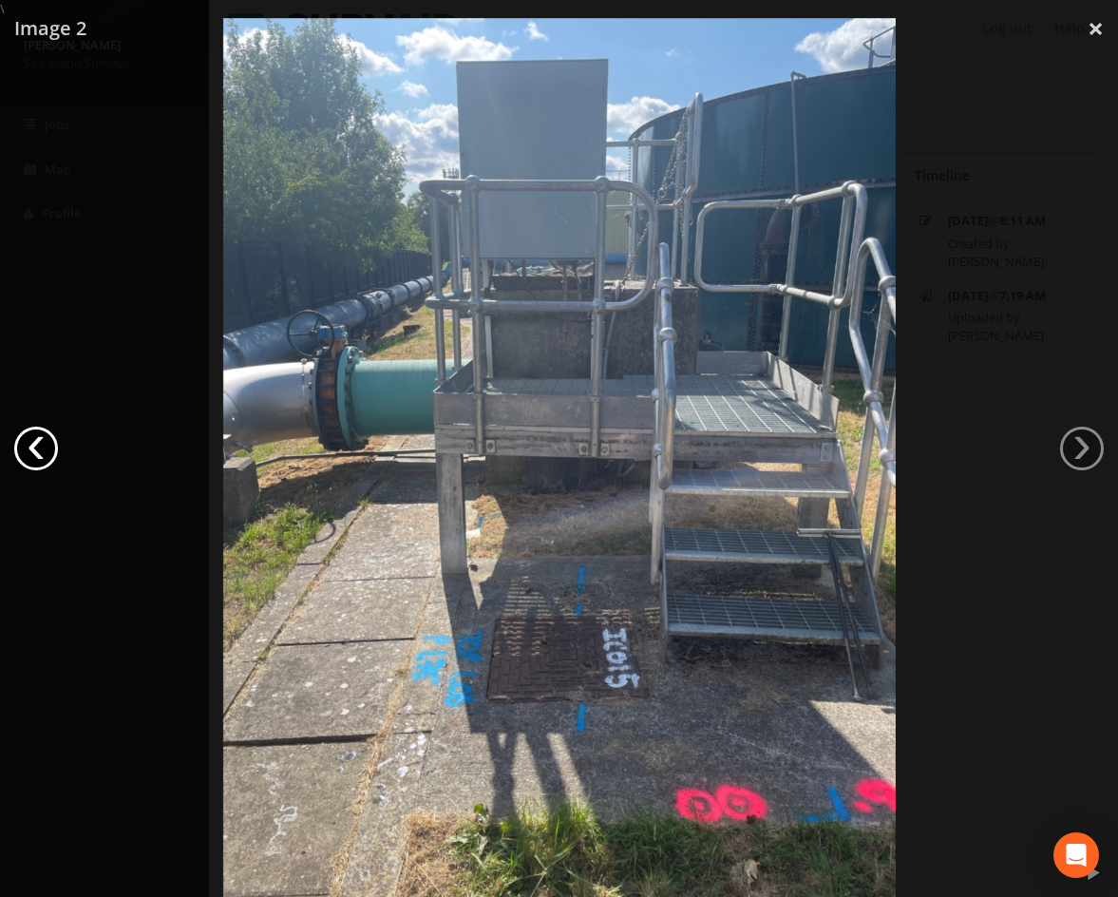
click at [32, 462] on link "‹" at bounding box center [36, 449] width 44 height 44
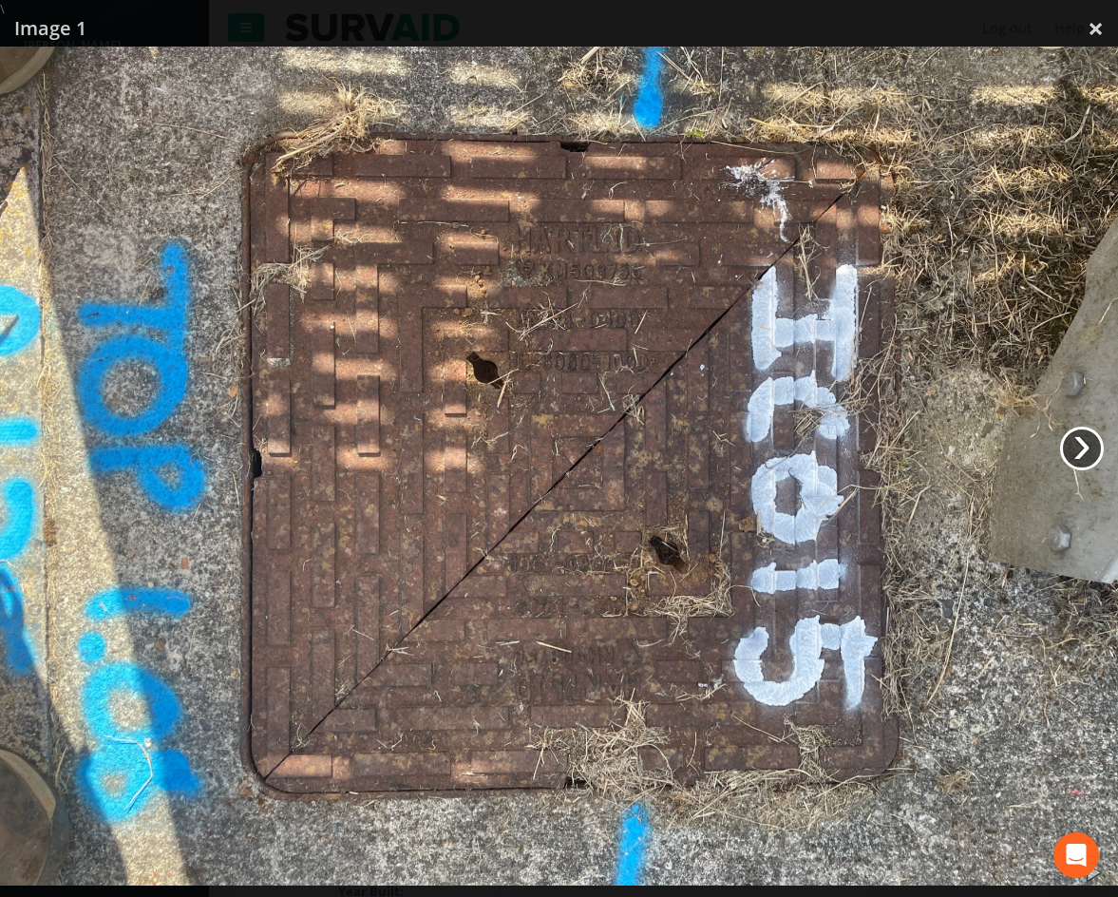
click at [1089, 439] on link "›" at bounding box center [1082, 449] width 44 height 44
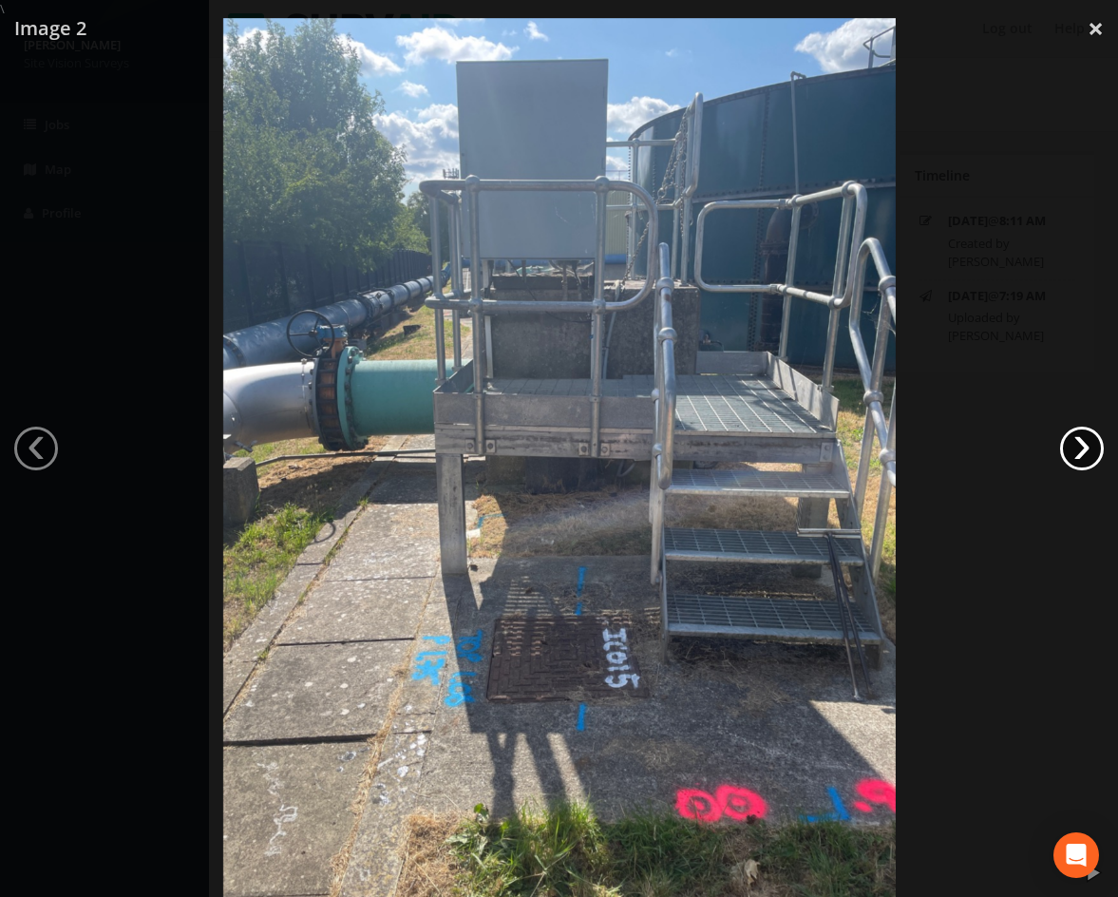
click at [1081, 448] on link "›" at bounding box center [1082, 449] width 44 height 44
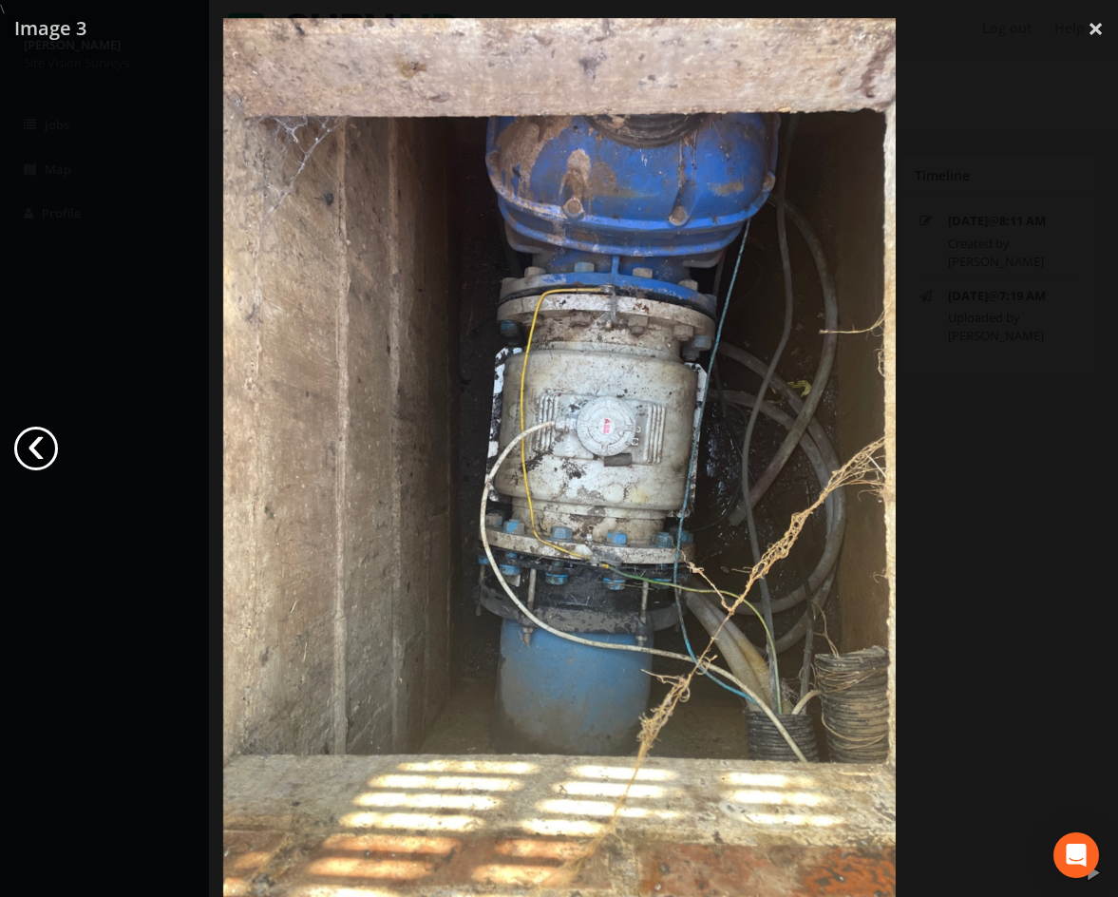
click at [34, 439] on link "‹" at bounding box center [36, 449] width 44 height 44
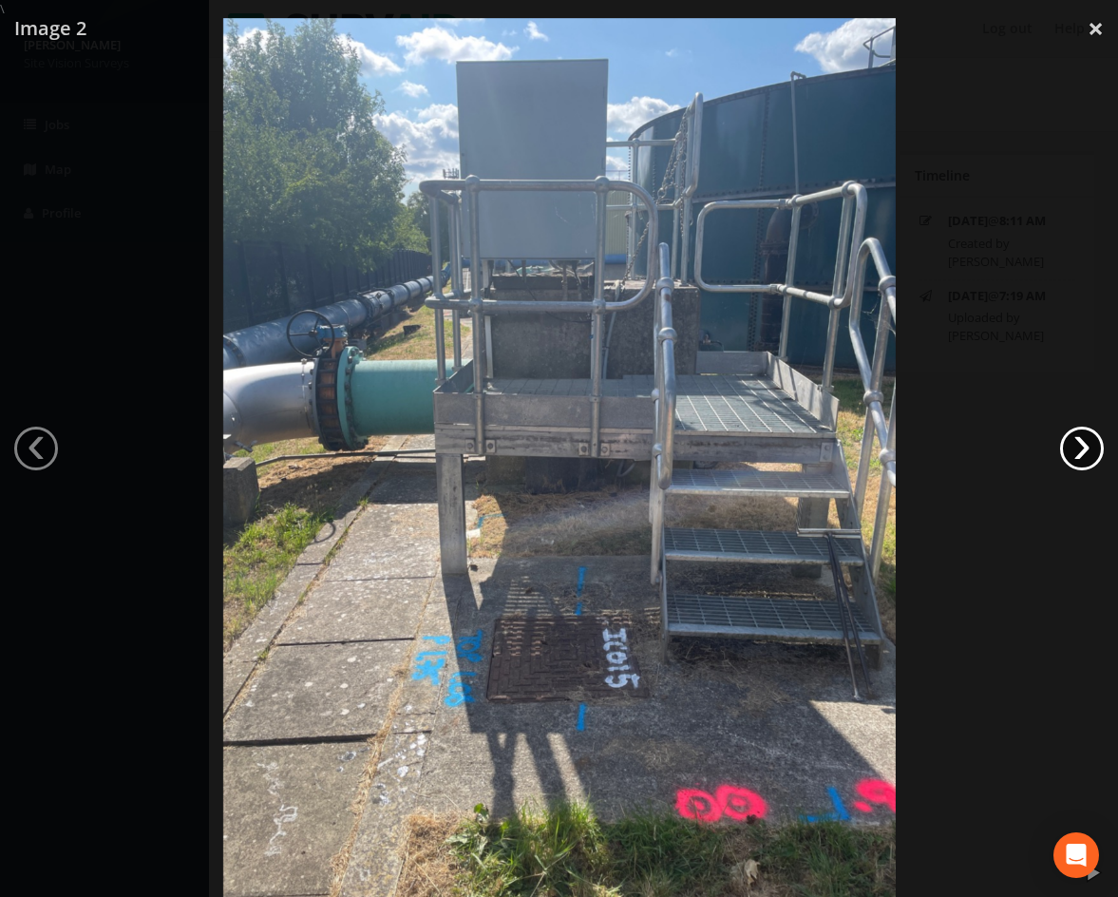
click at [1087, 430] on link "›" at bounding box center [1082, 449] width 44 height 44
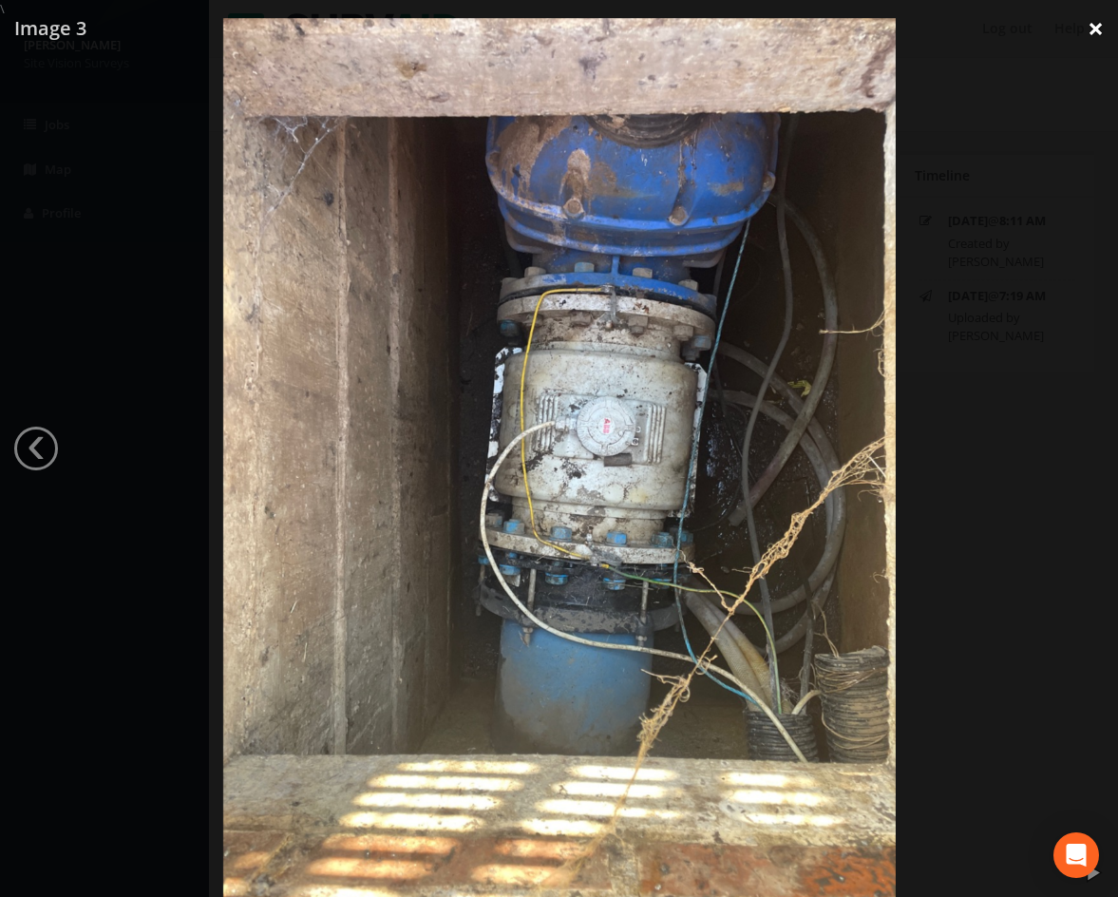
click at [1094, 25] on link "×" at bounding box center [1096, 28] width 45 height 57
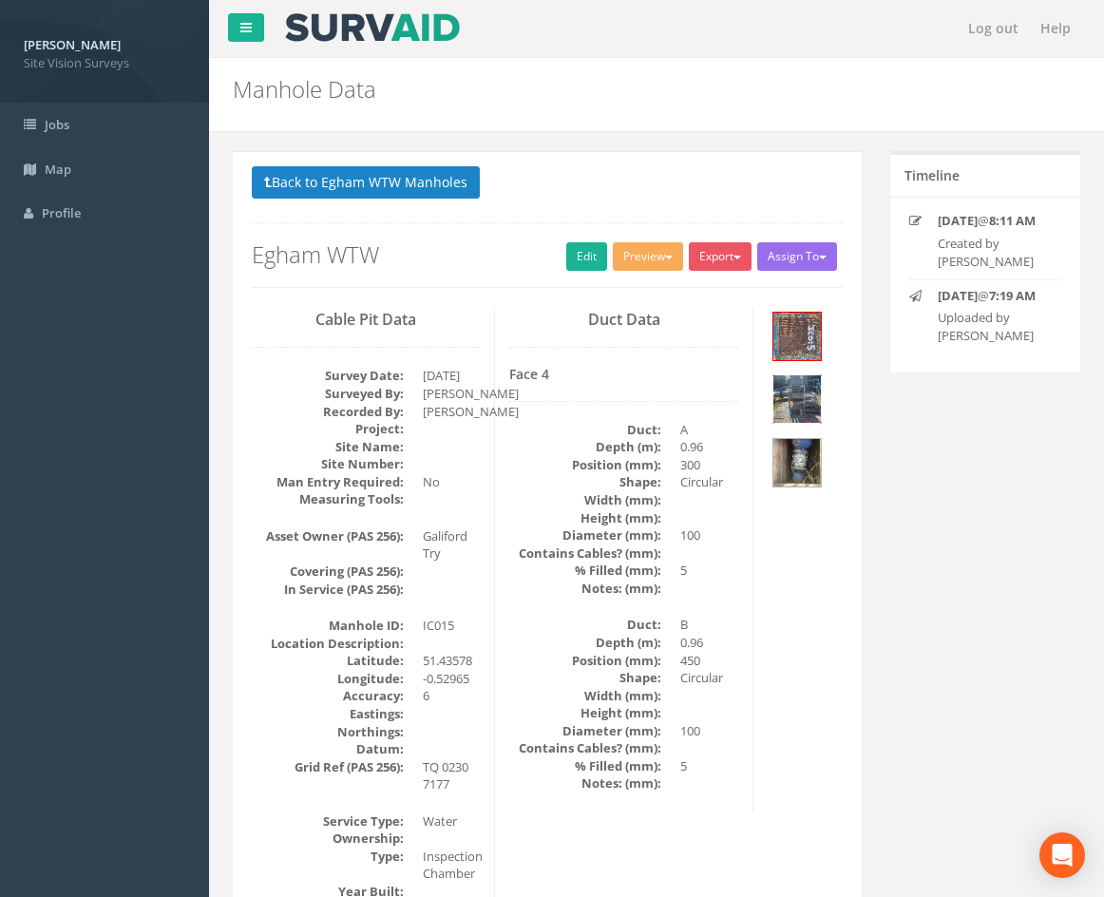
click at [810, 394] on img at bounding box center [797, 399] width 48 height 48
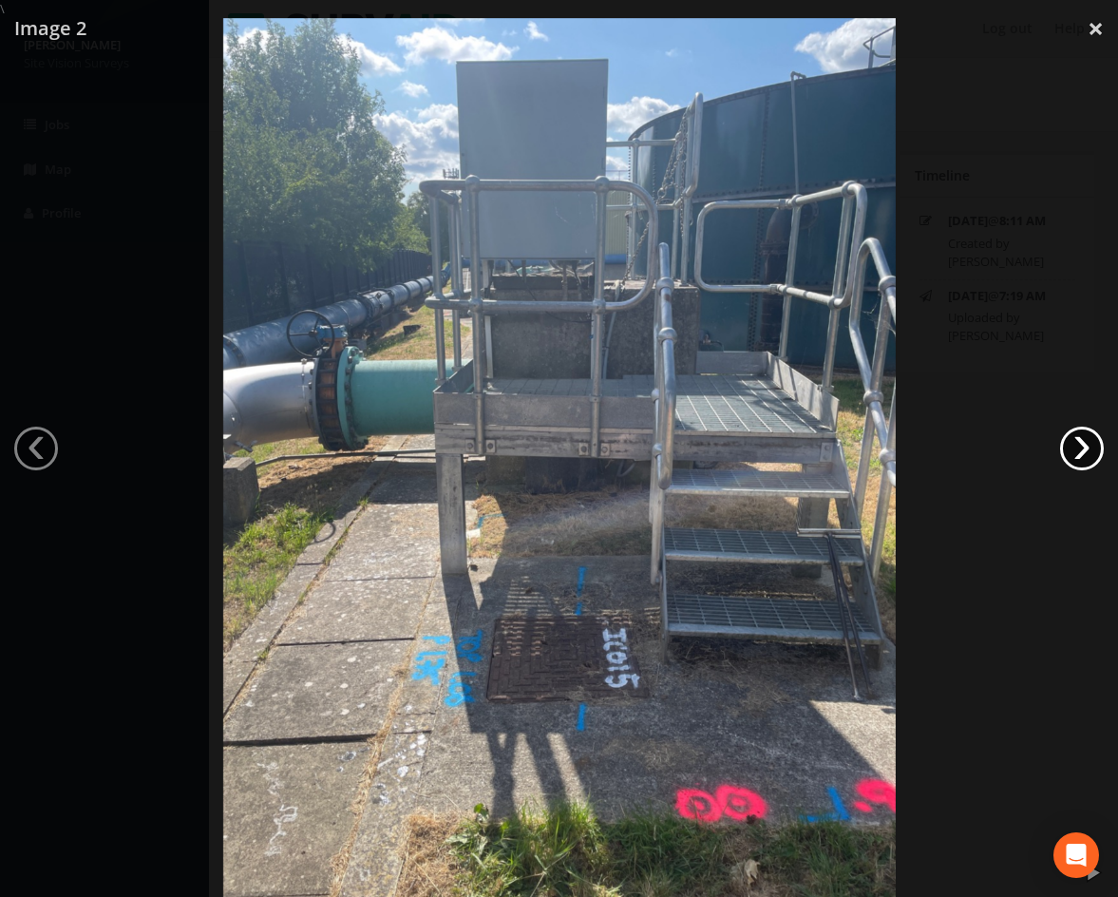
click at [1073, 446] on link "›" at bounding box center [1082, 449] width 44 height 44
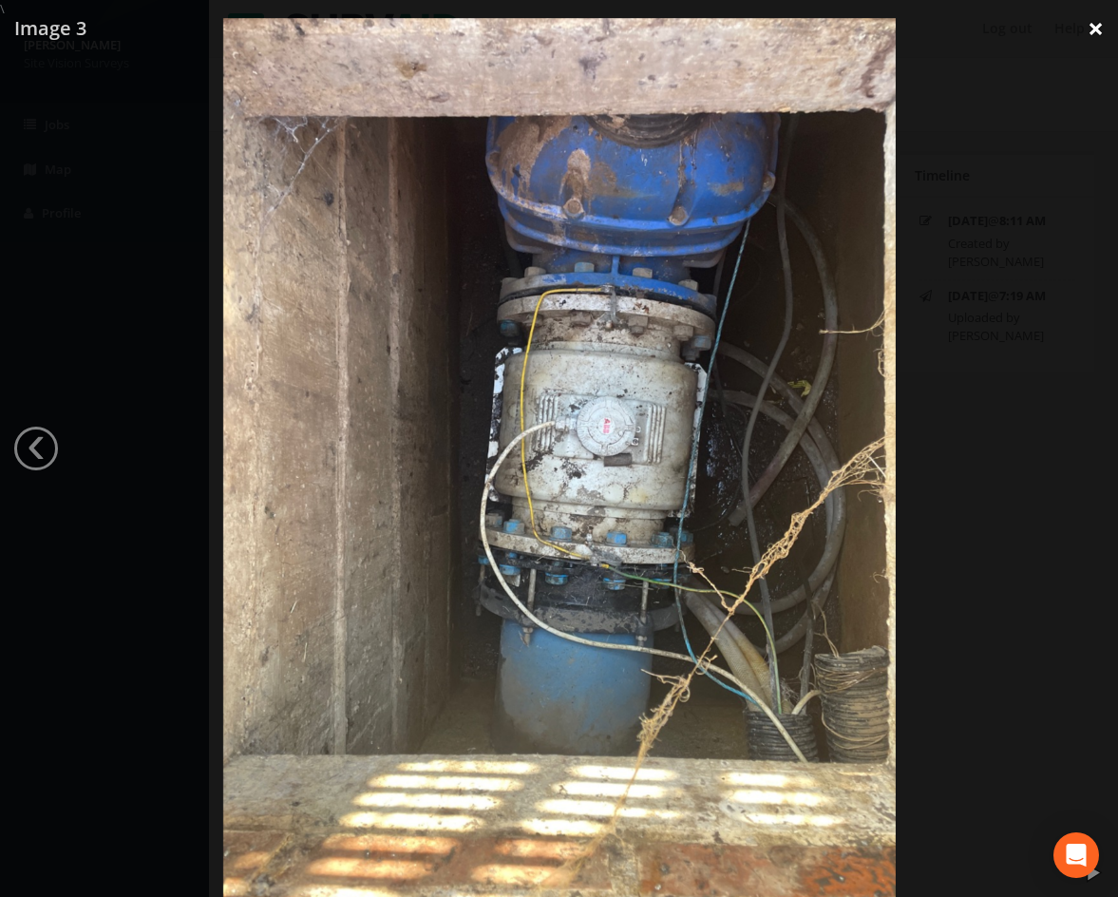
click at [1097, 27] on link "×" at bounding box center [1096, 28] width 45 height 57
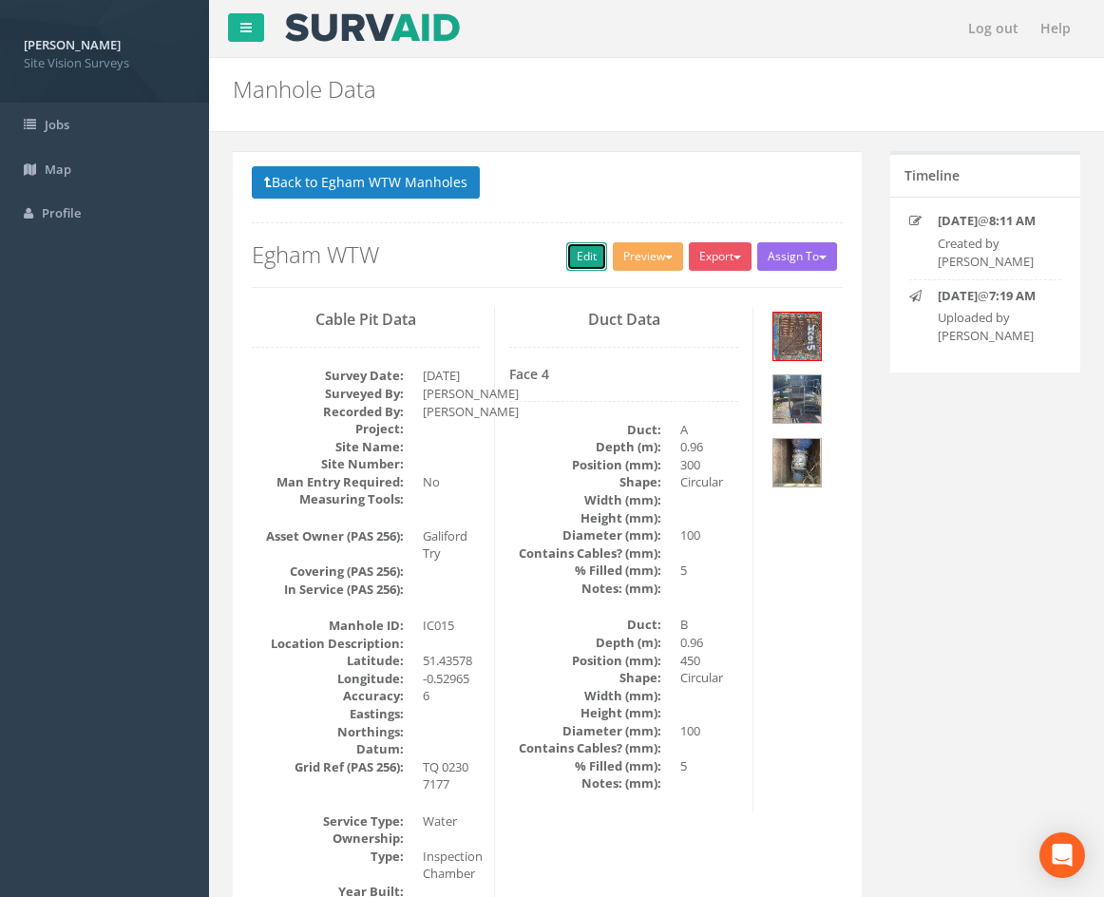
click at [588, 256] on link "Edit" at bounding box center [586, 256] width 41 height 29
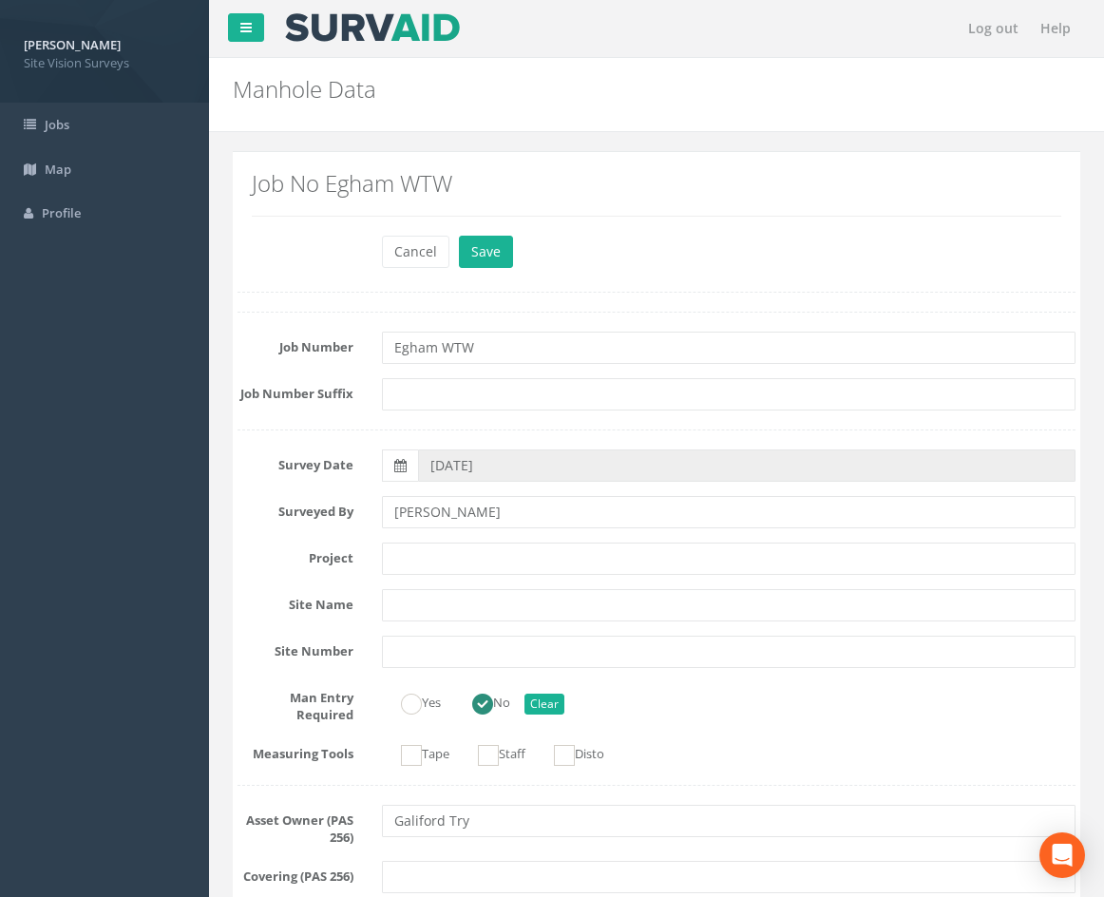
scroll to position [3477, 0]
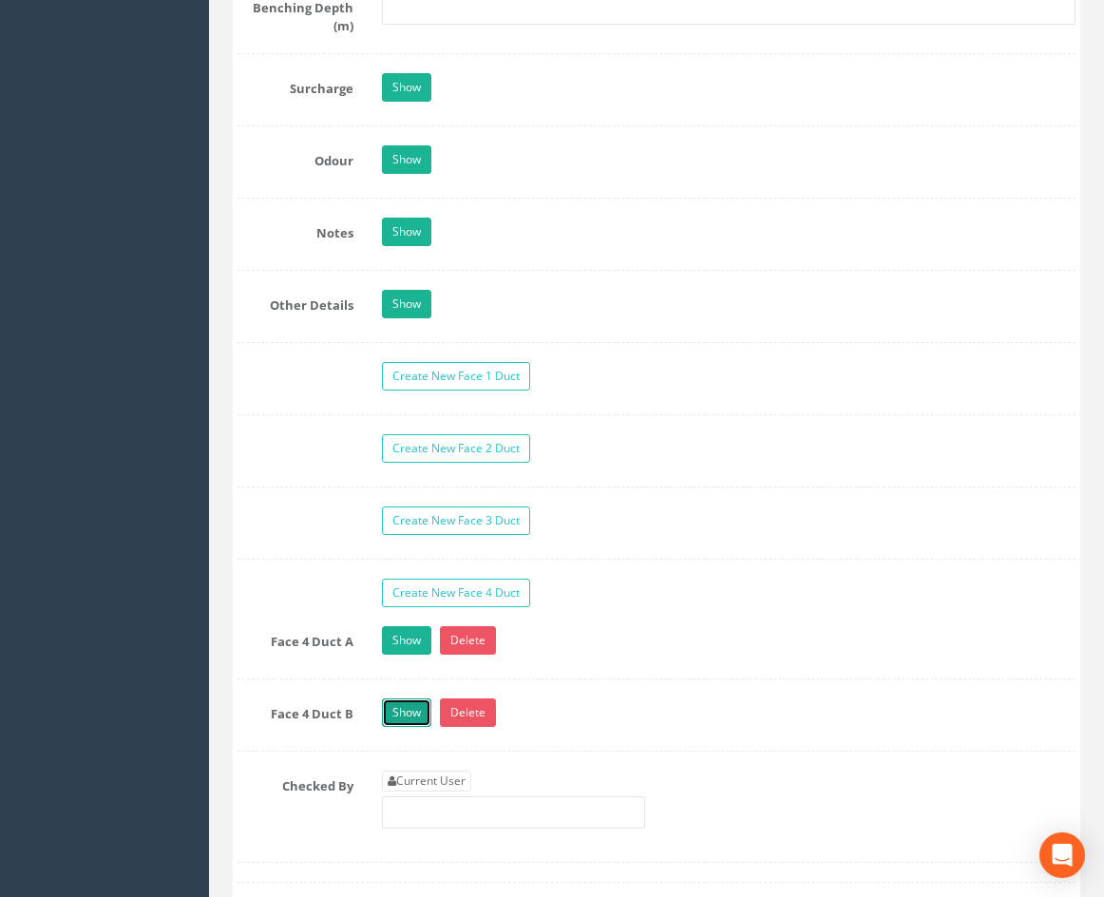
click at [403, 727] on link "Show" at bounding box center [406, 712] width 49 height 29
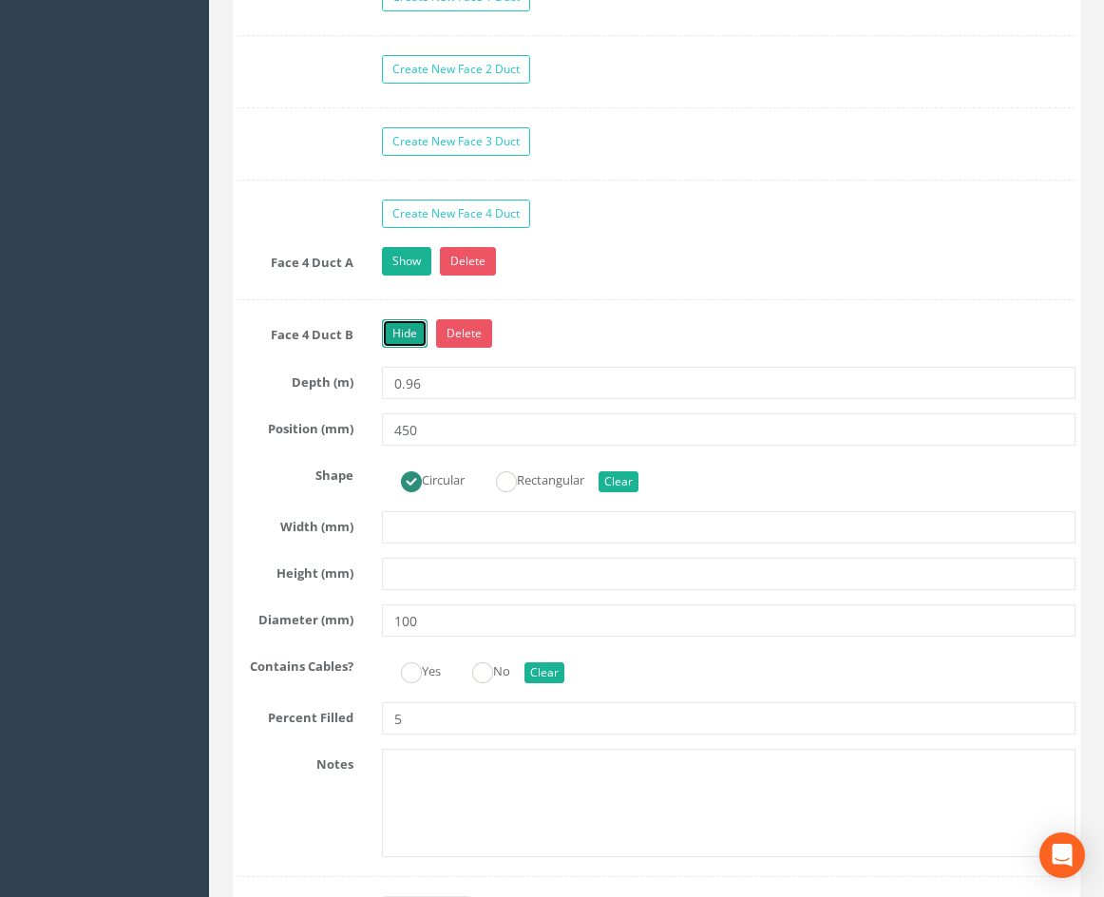
scroll to position [3857, 0]
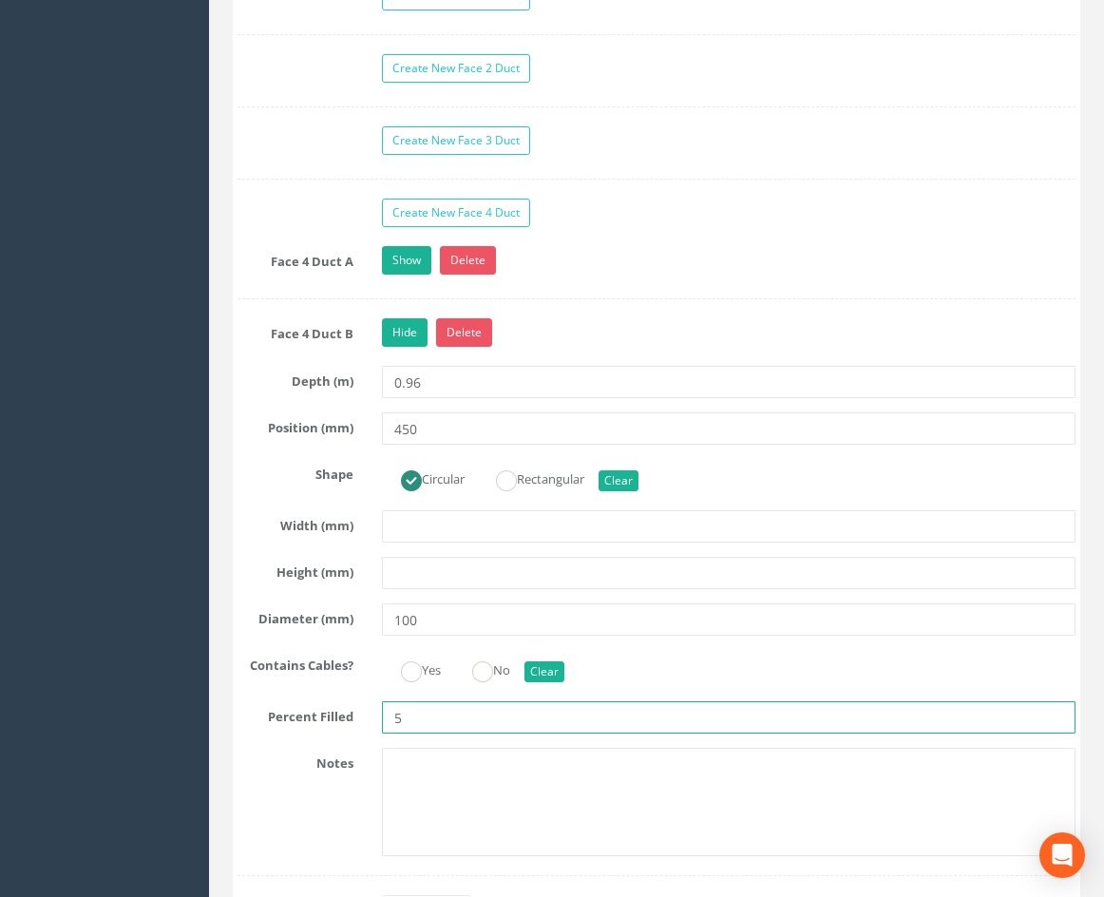
drag, startPoint x: 429, startPoint y: 754, endPoint x: 371, endPoint y: 756, distance: 58.0
click at [371, 734] on div "5" at bounding box center [729, 717] width 722 height 32
type input "75"
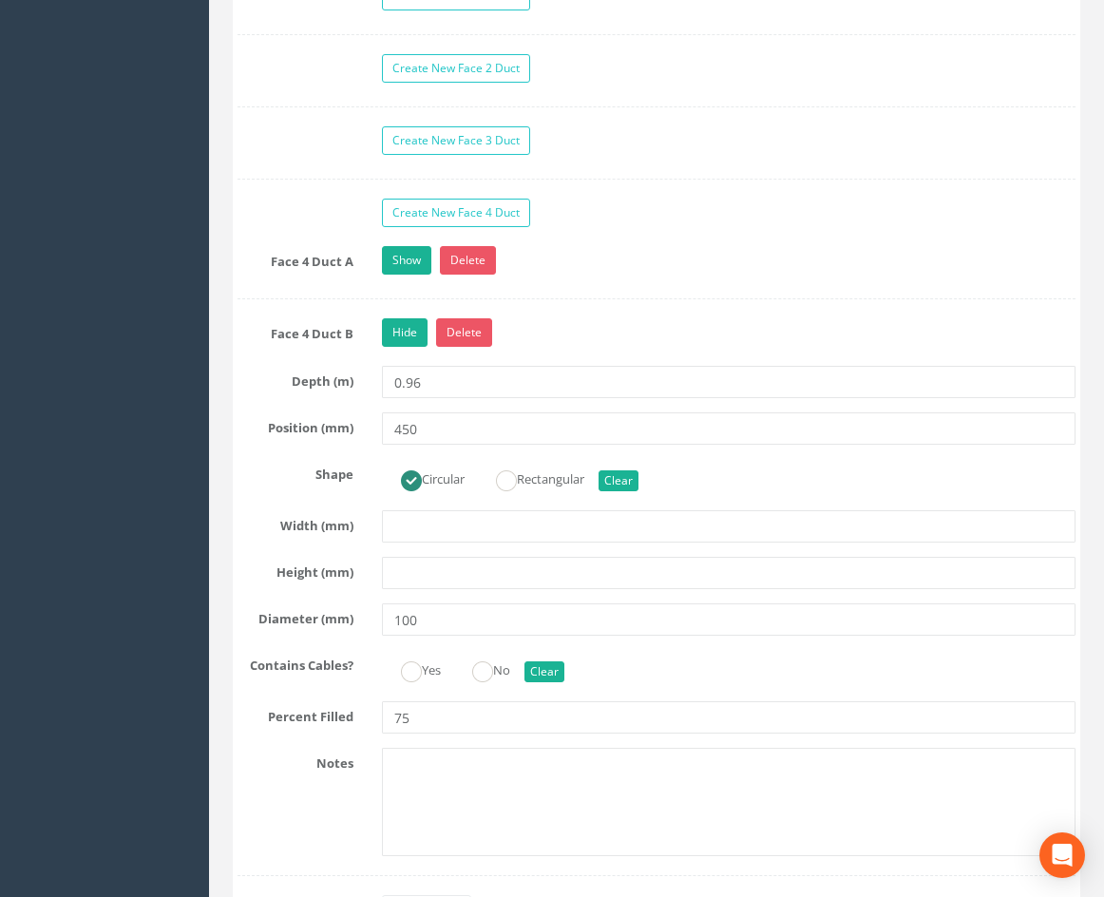
click at [663, 687] on div "Yes No Clear" at bounding box center [729, 668] width 722 height 37
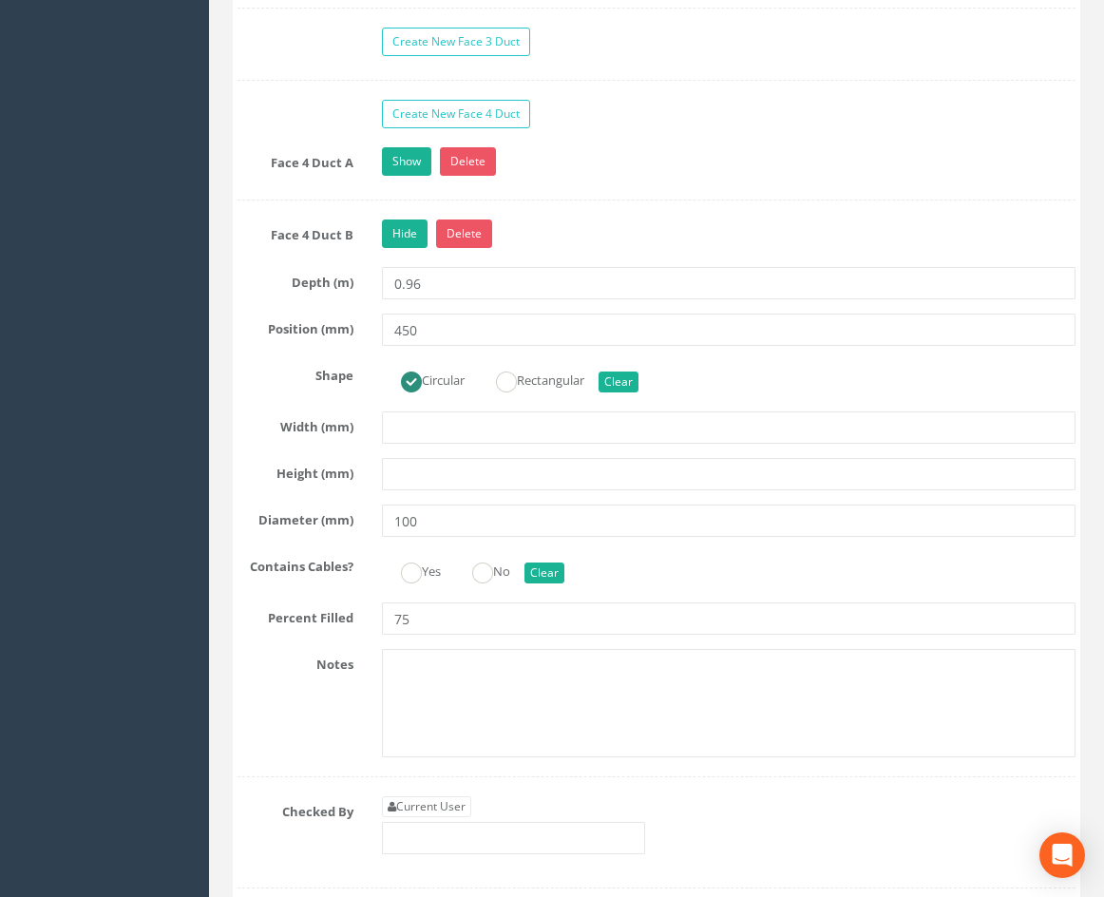
scroll to position [3952, 0]
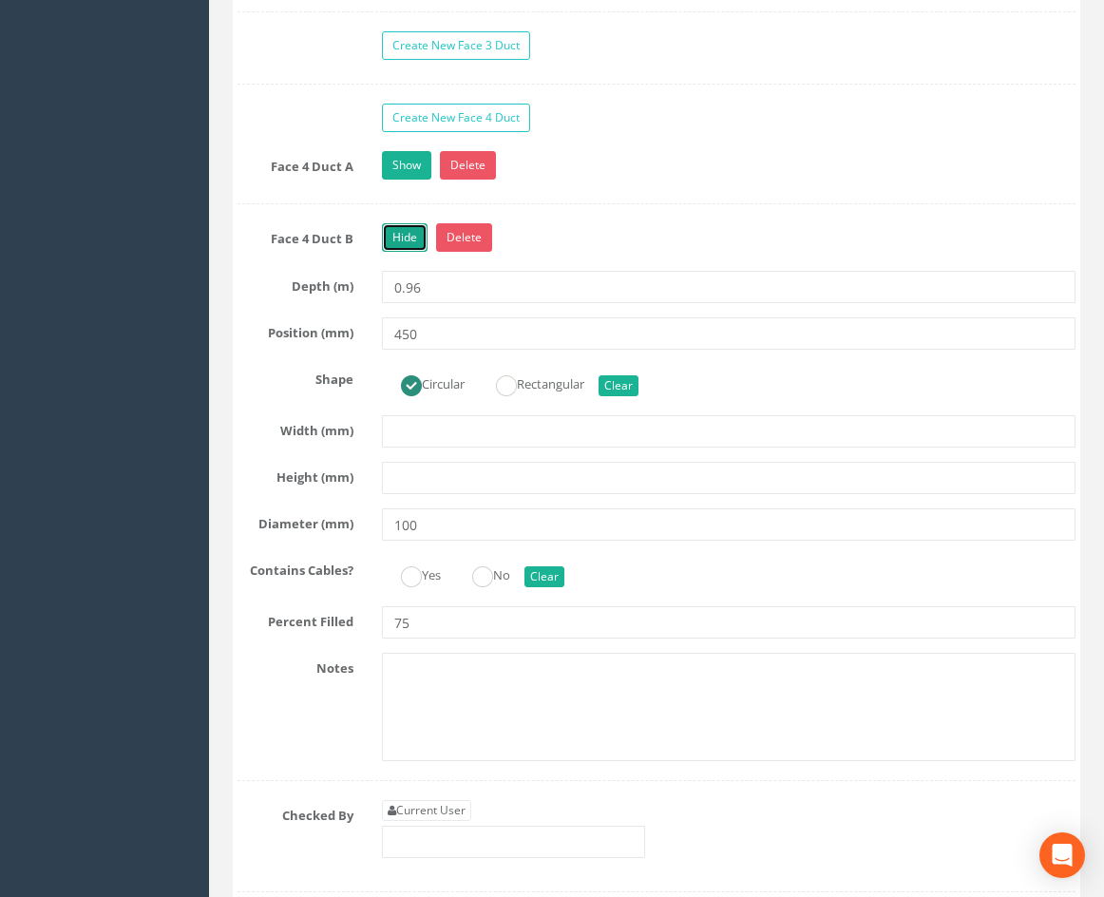
click at [404, 252] on link "Hide" at bounding box center [405, 237] width 46 height 29
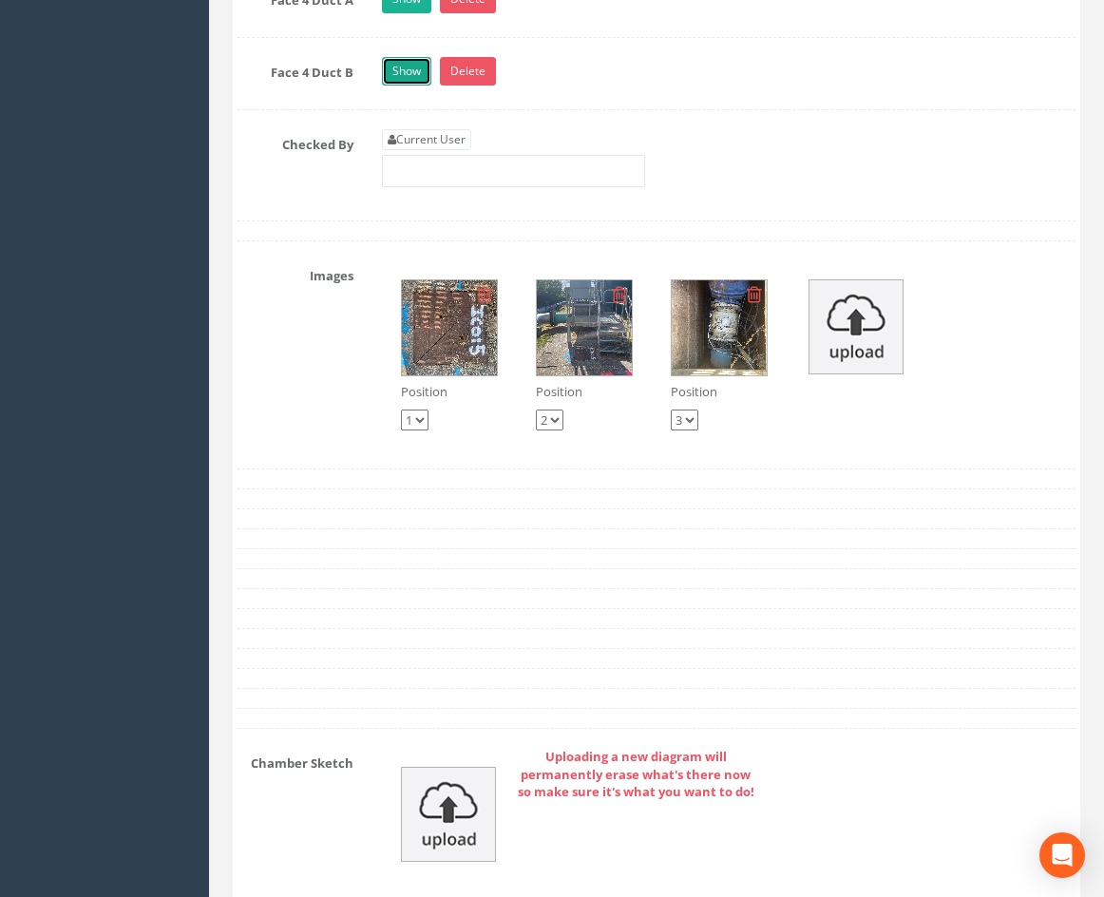
scroll to position [4427, 0]
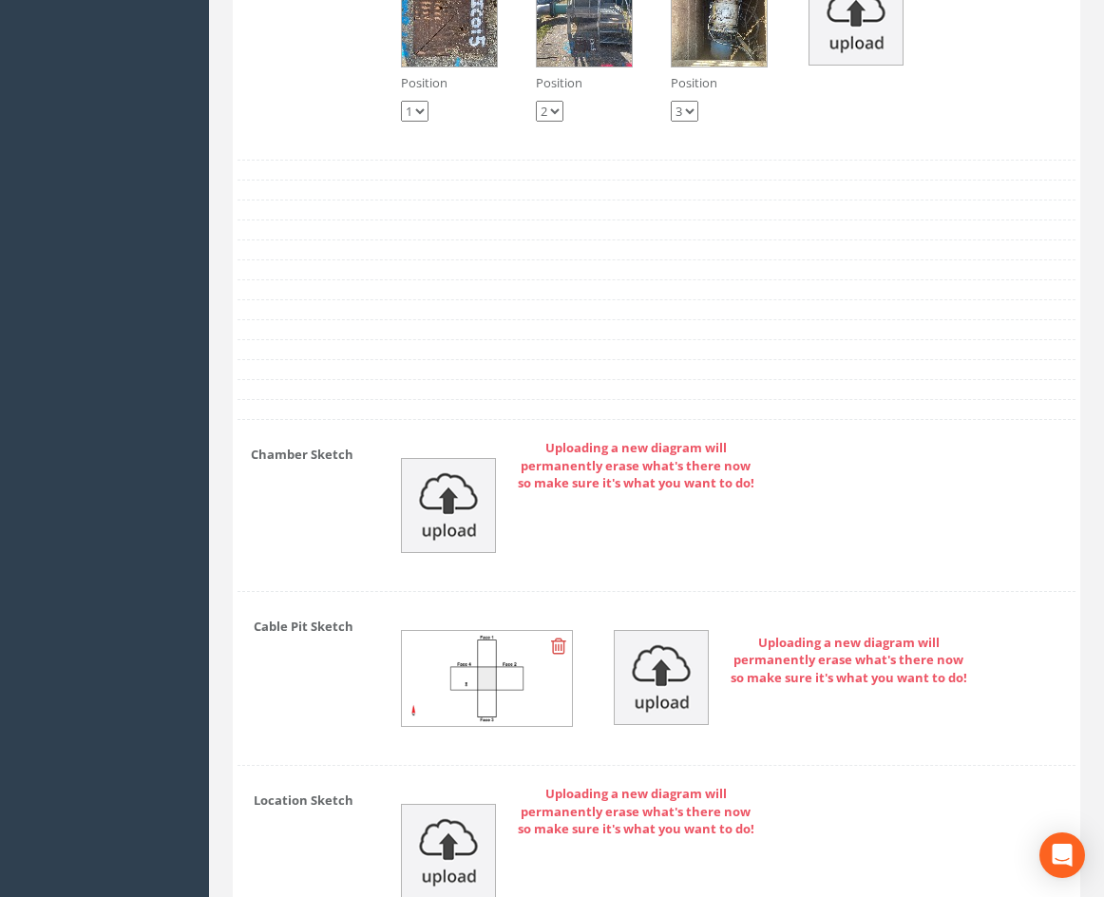
click at [526, 726] on img at bounding box center [487, 678] width 170 height 95
click at [483, 706] on img at bounding box center [487, 678] width 170 height 95
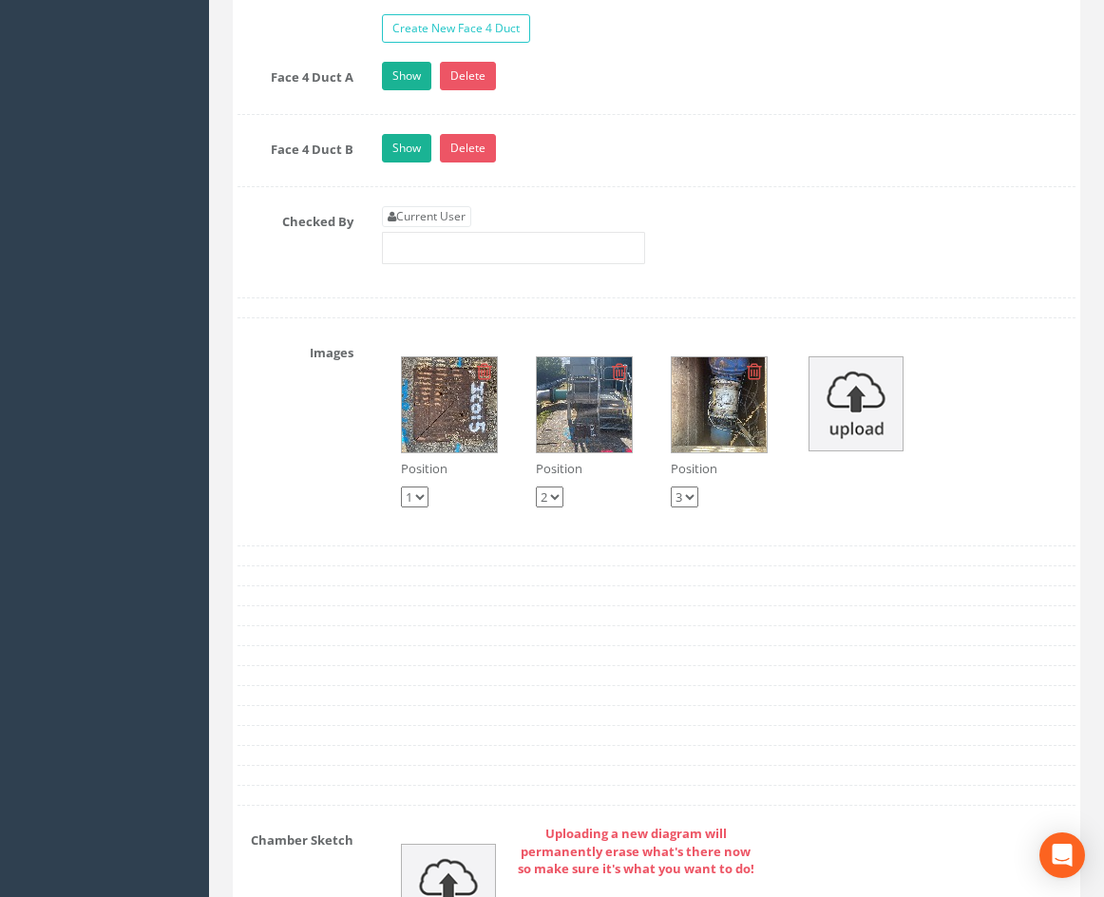
scroll to position [3762, 0]
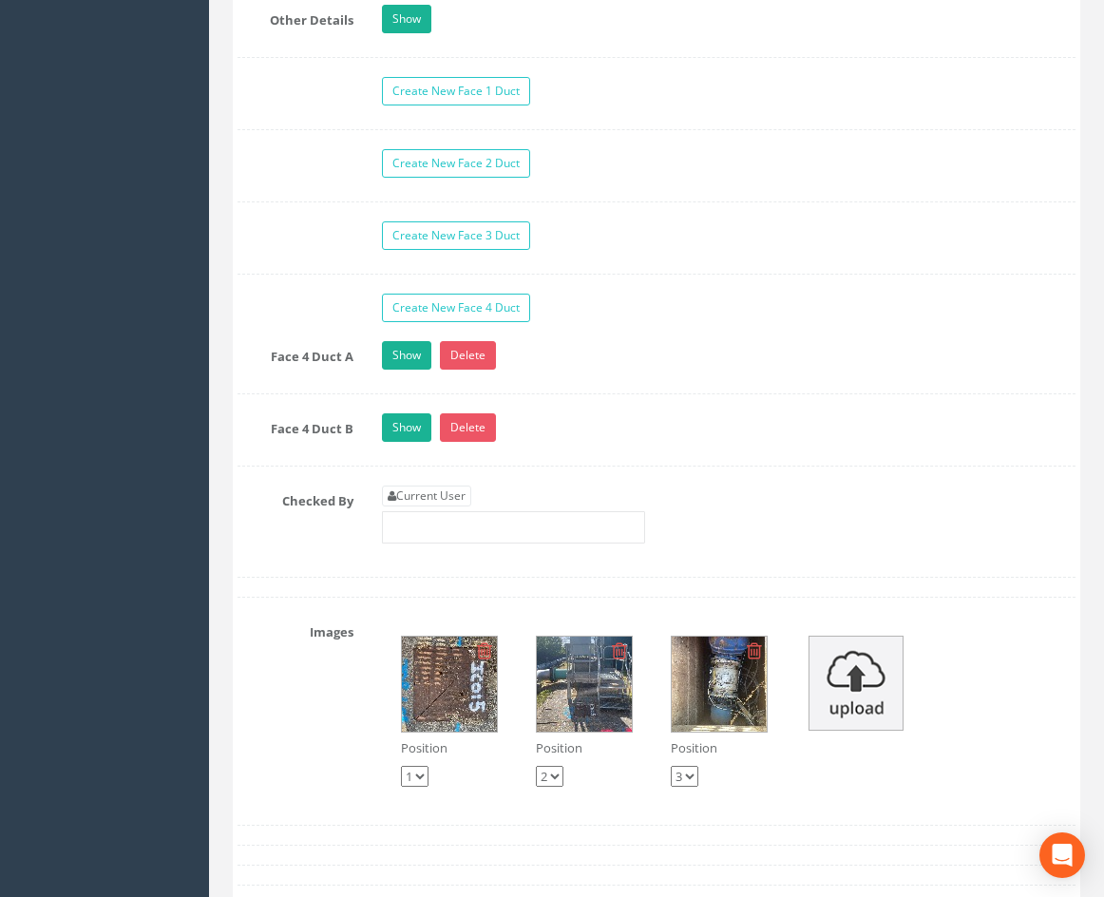
click at [712, 725] on img at bounding box center [719, 684] width 95 height 95
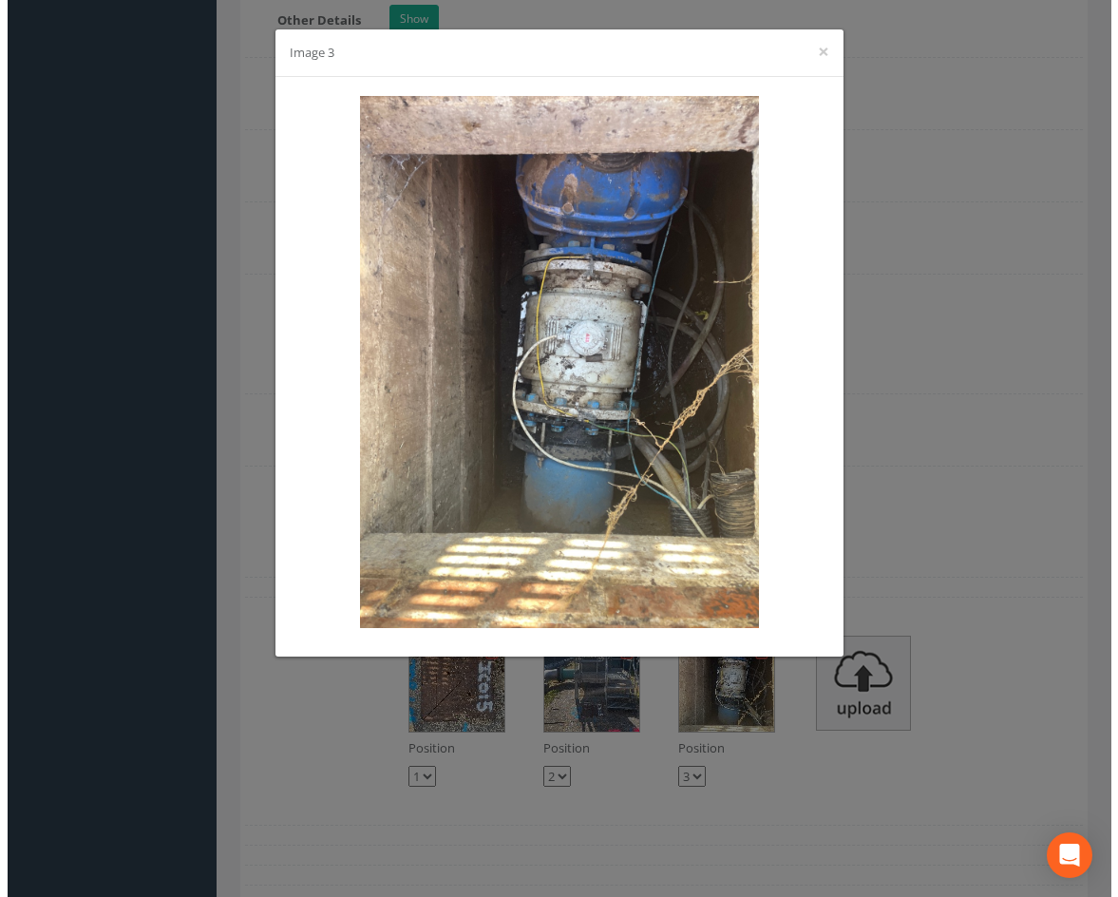
scroll to position [3743, 0]
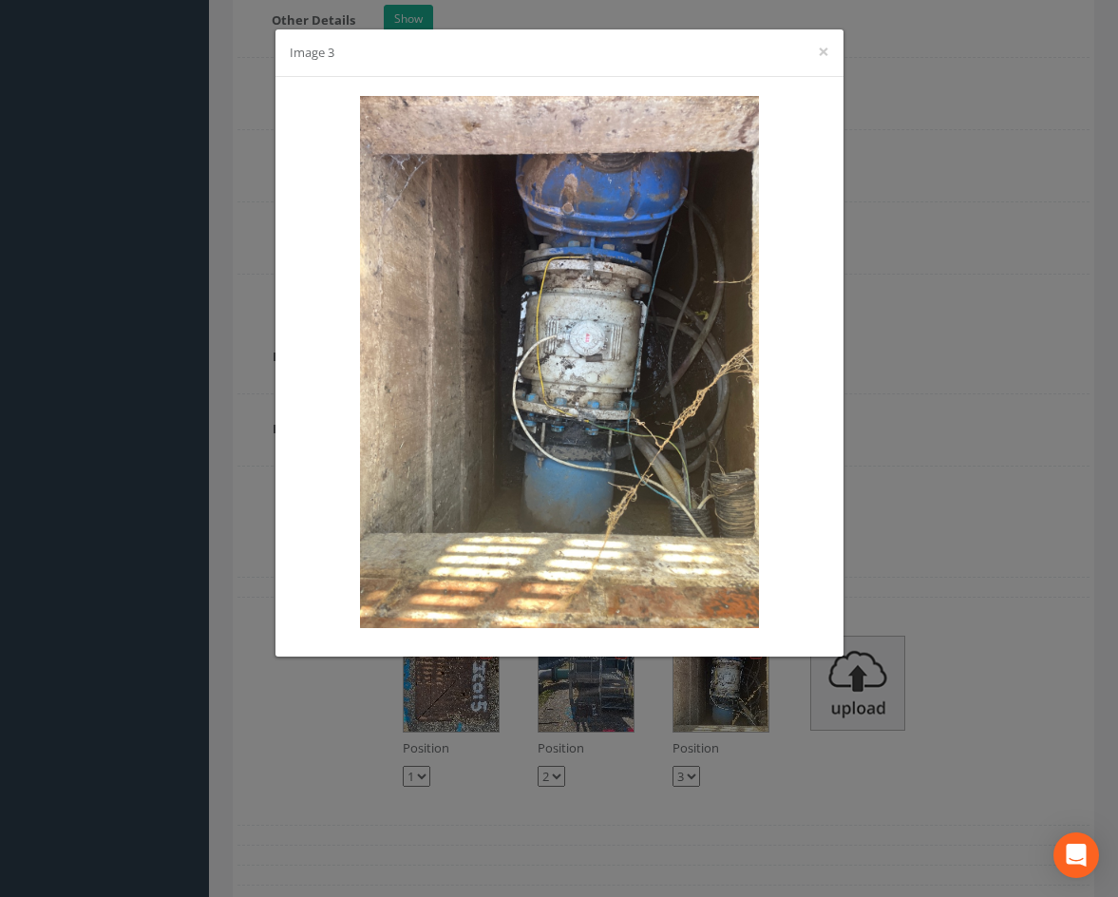
click at [974, 455] on div "Image 3 ×" at bounding box center [559, 448] width 1118 height 897
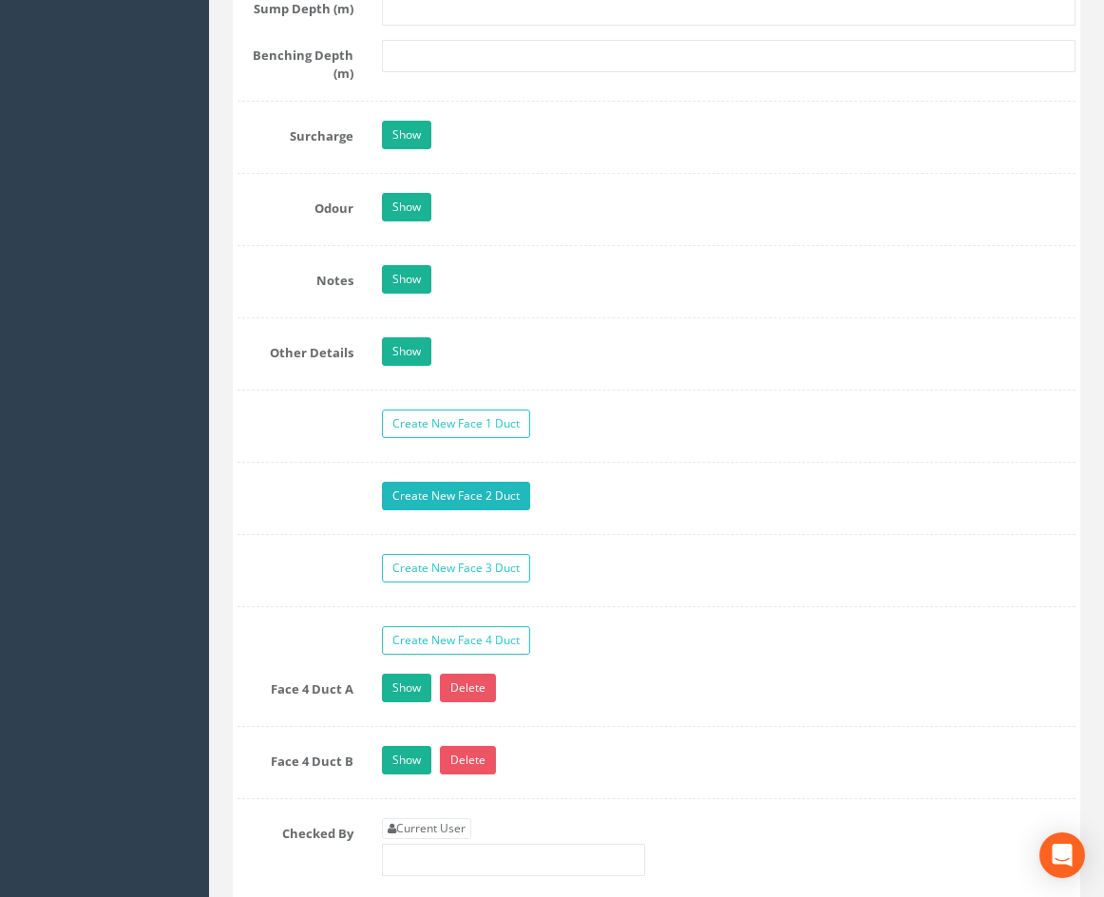
scroll to position [3572, 0]
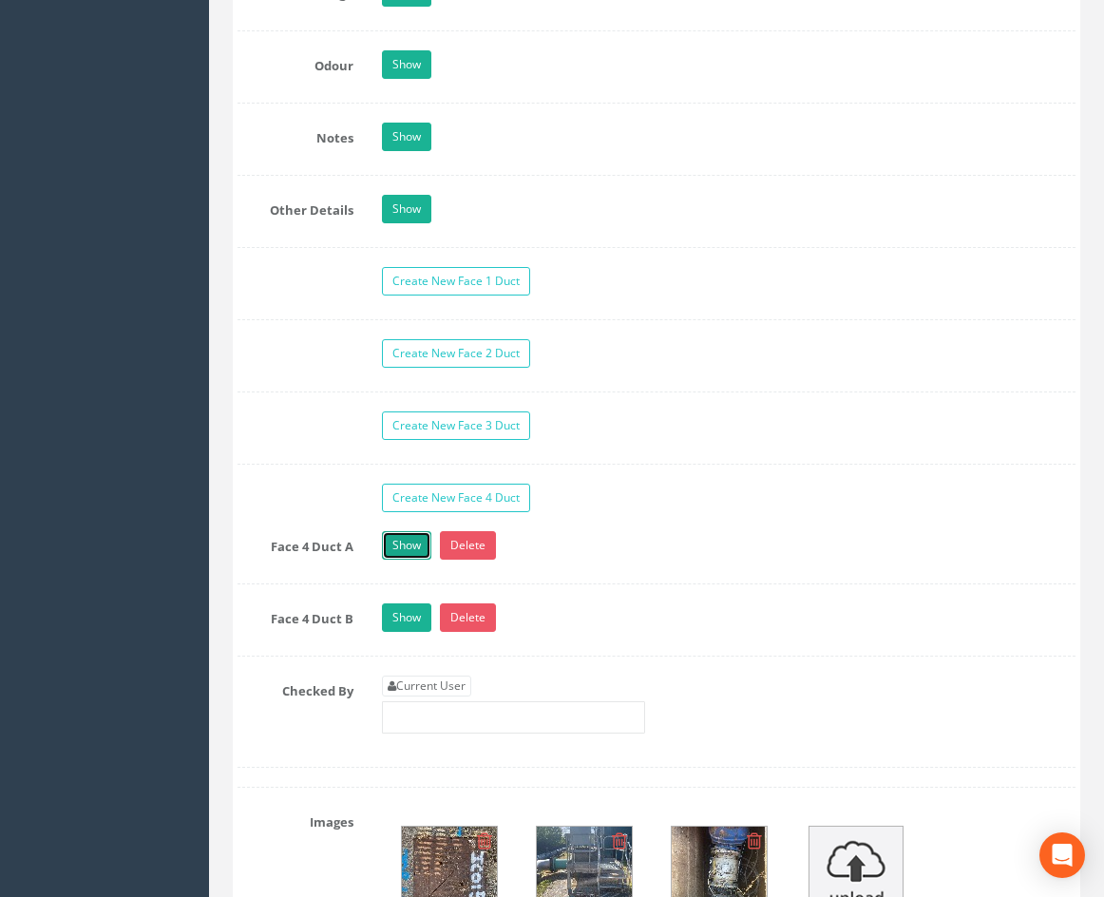
click at [393, 560] on link "Show" at bounding box center [406, 545] width 49 height 29
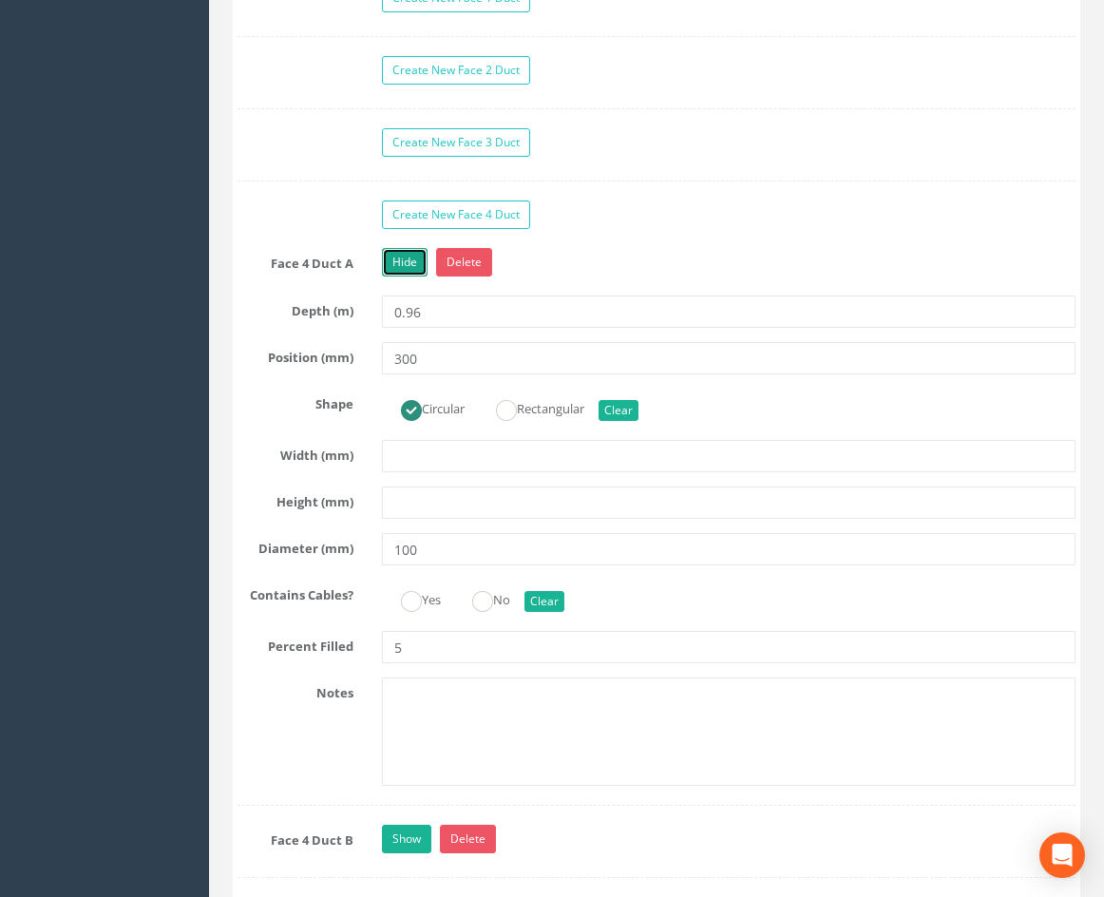
scroll to position [3857, 0]
click at [347, 205] on label at bounding box center [295, 202] width 144 height 7
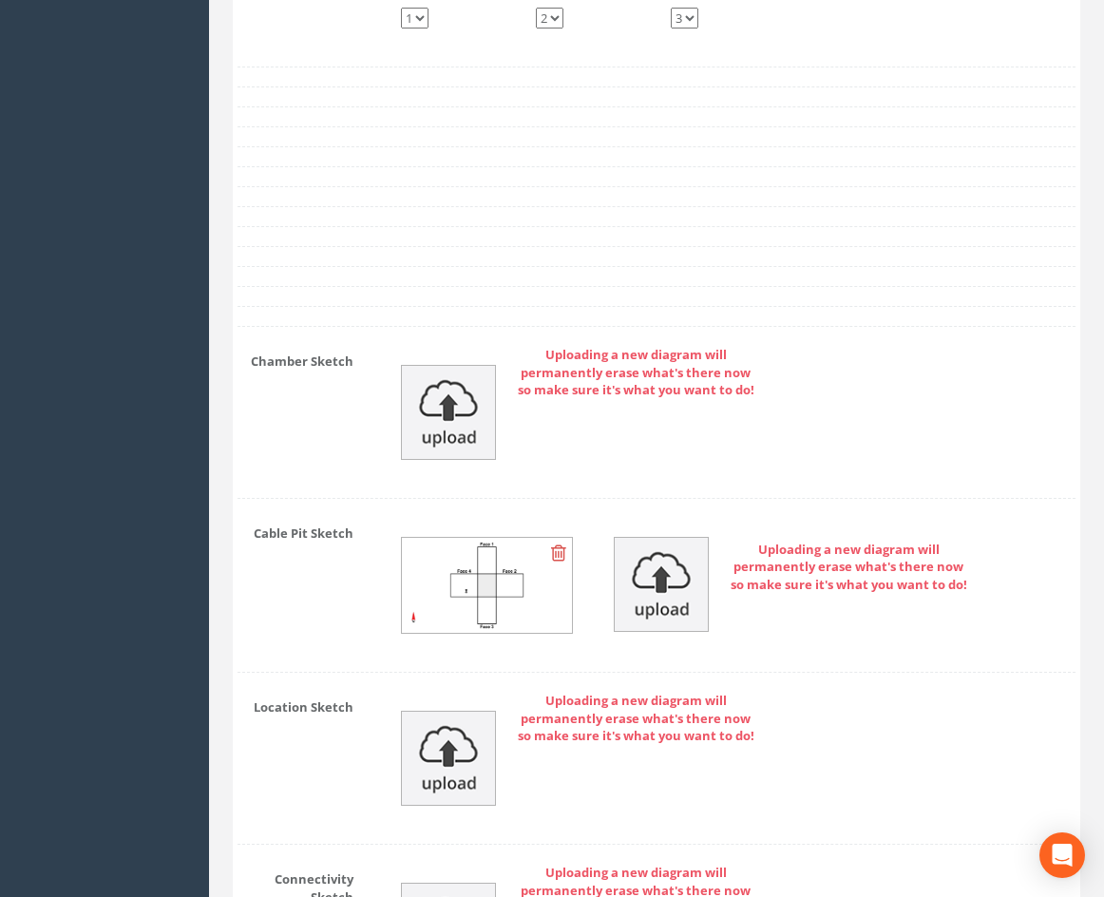
scroll to position [4739, 0]
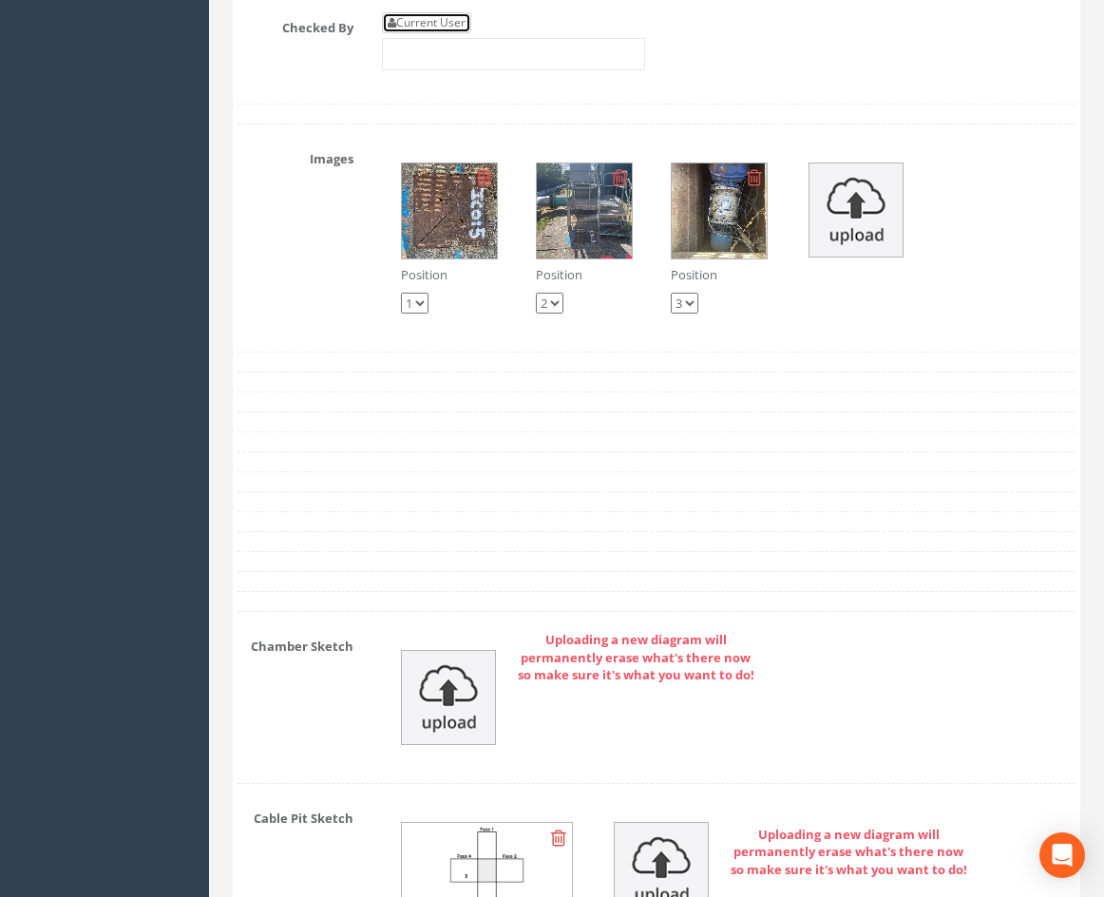
click at [445, 33] on link "Current User" at bounding box center [426, 22] width 89 height 21
type input "[PERSON_NAME]"
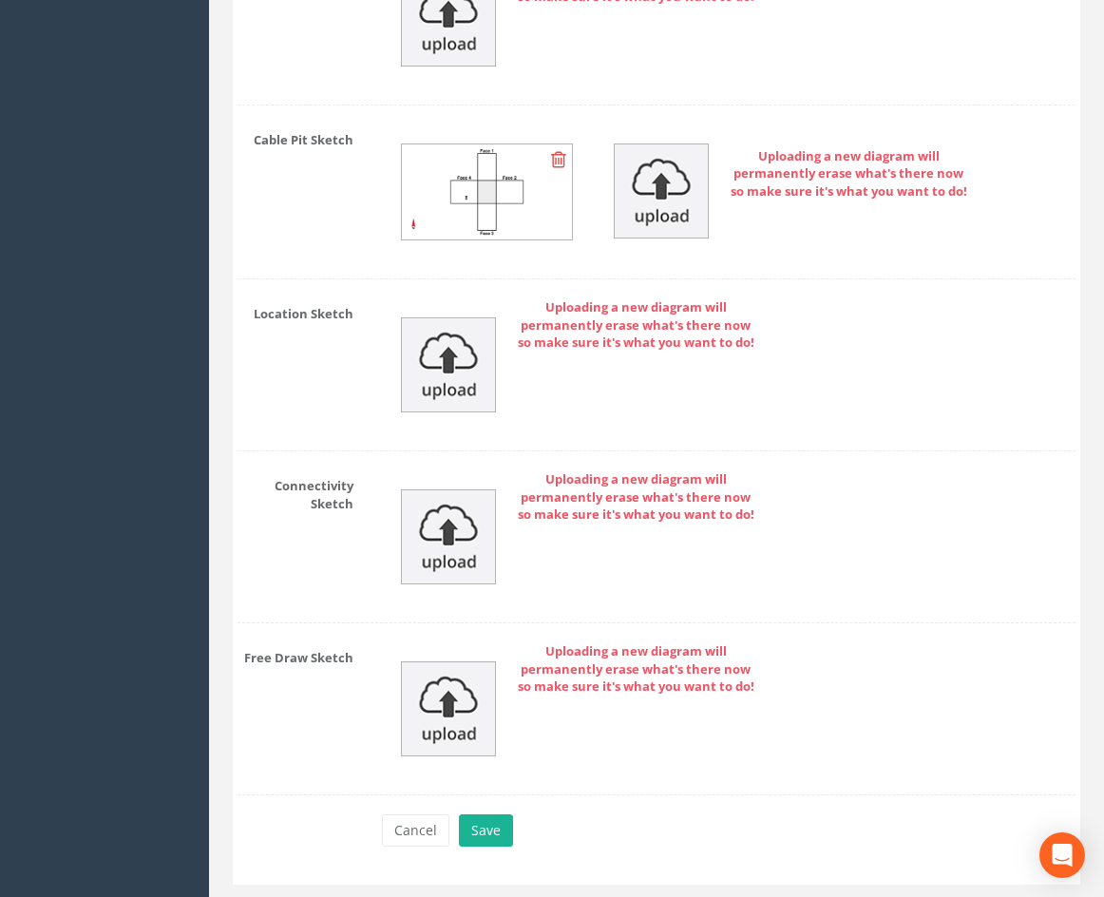
scroll to position [5499, 0]
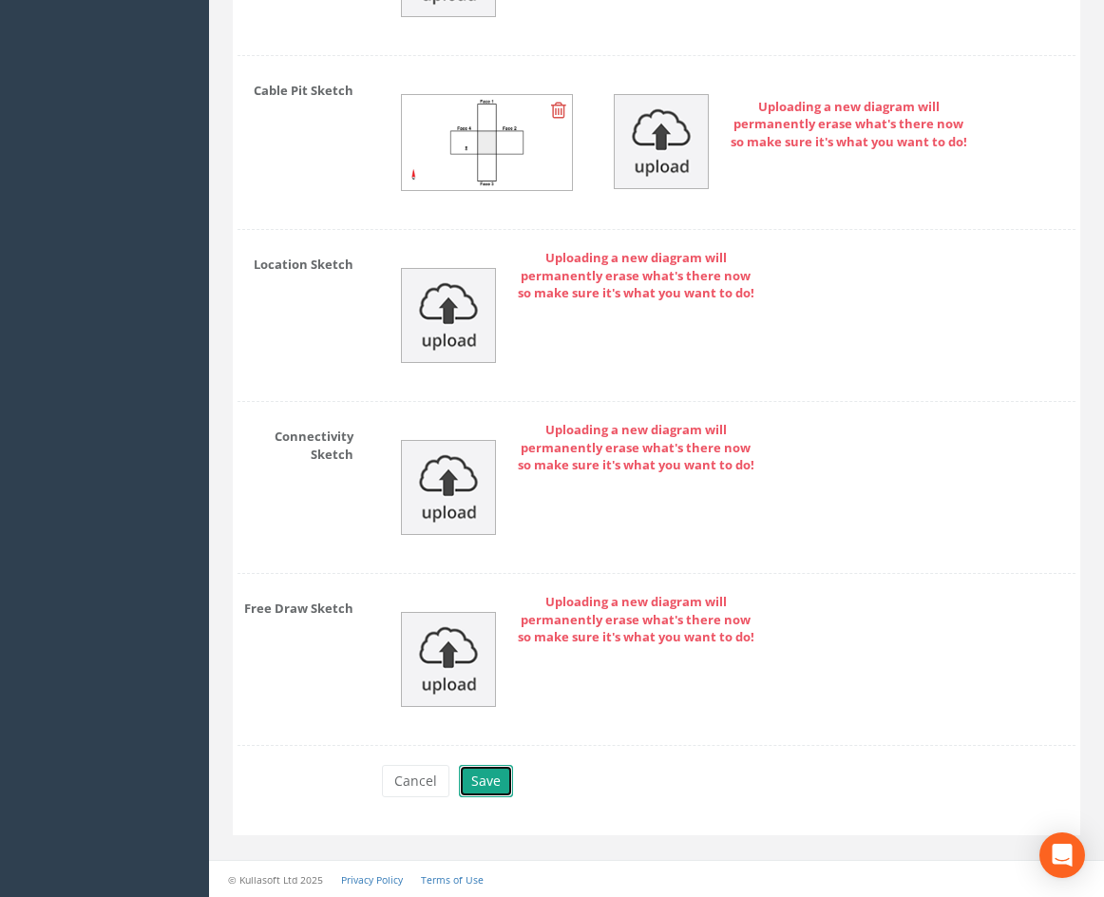
click at [490, 788] on button "Save" at bounding box center [486, 781] width 54 height 32
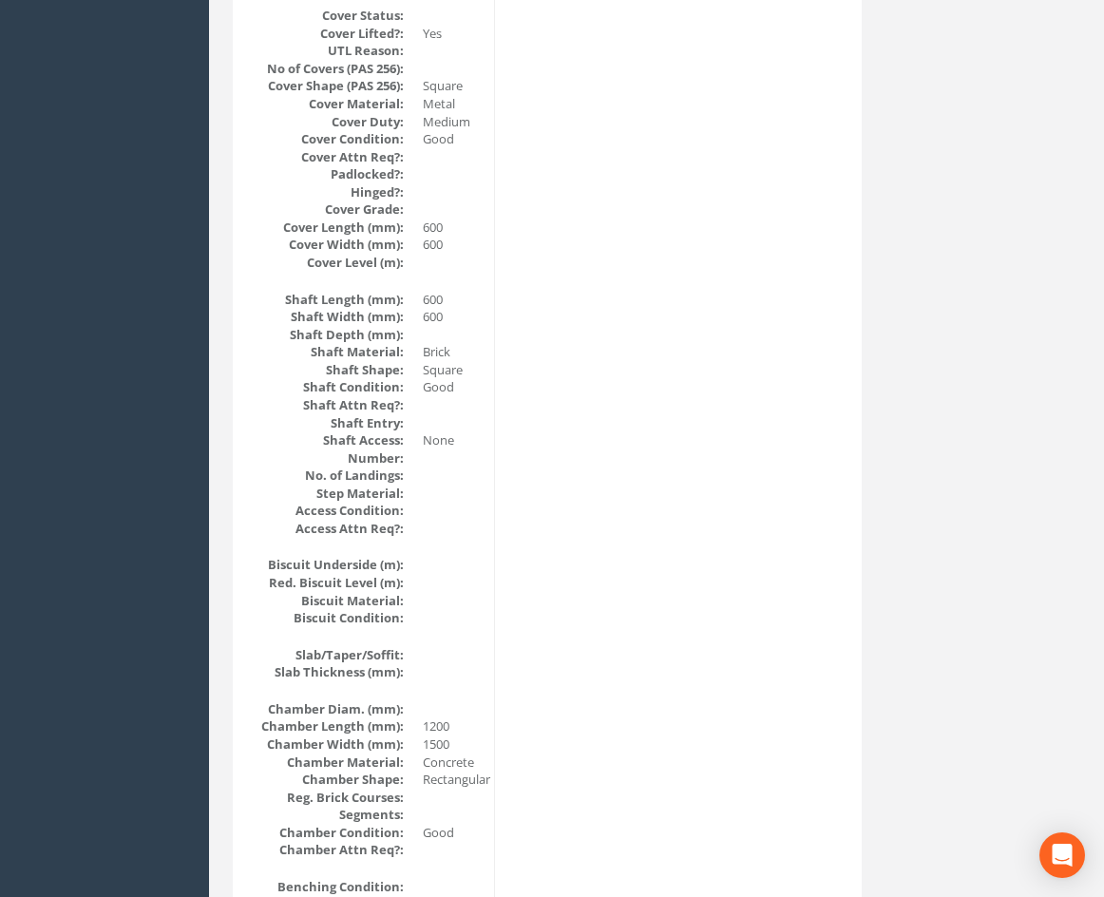
scroll to position [0, 0]
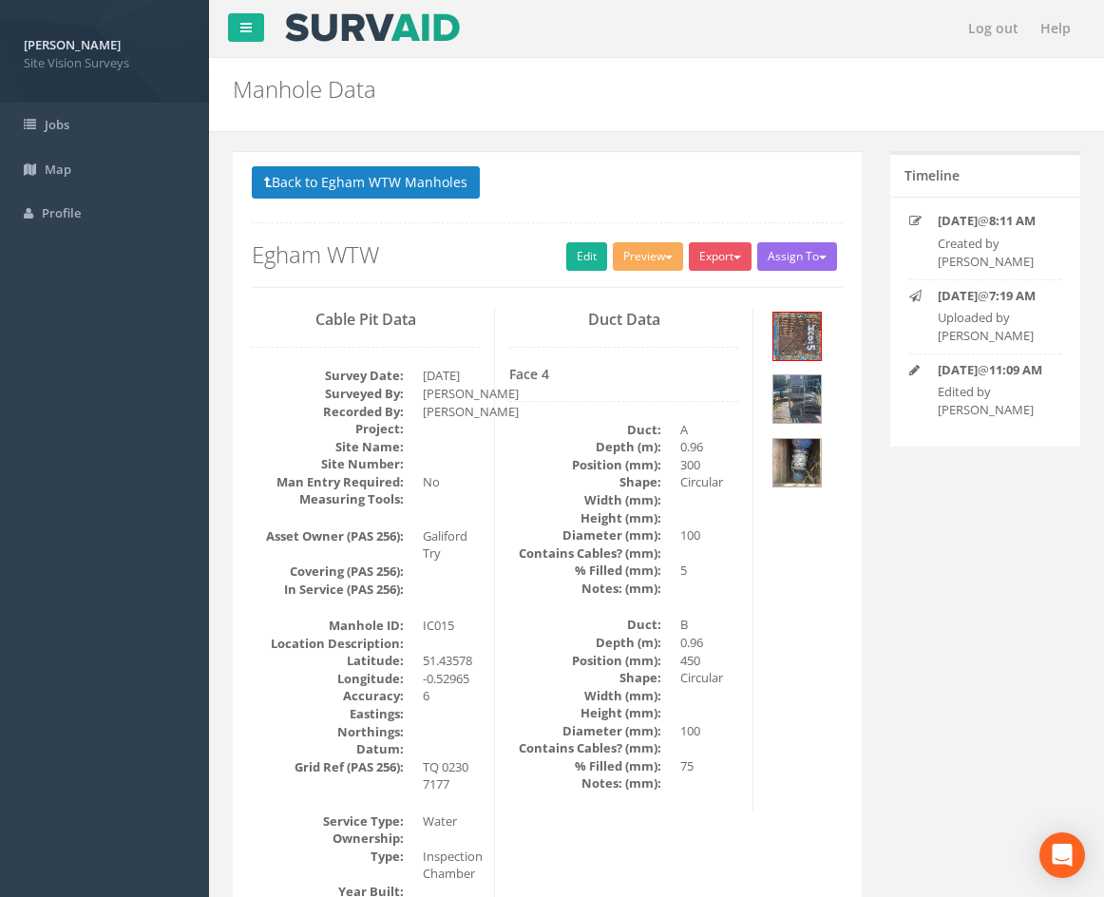
drag, startPoint x: 812, startPoint y: 642, endPoint x: 836, endPoint y: 335, distance: 307.8
click at [355, 188] on button "Back to Egham WTW Manholes" at bounding box center [366, 182] width 228 height 32
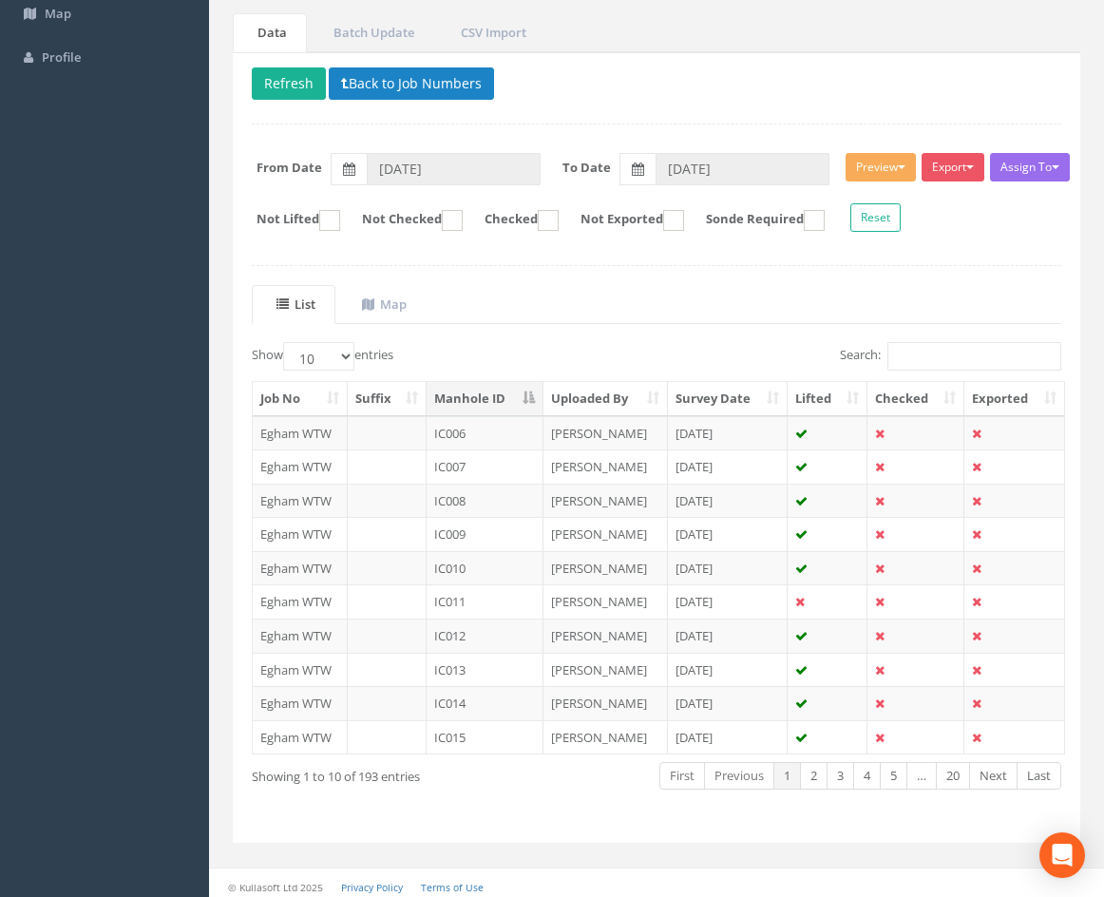
scroll to position [163, 0]
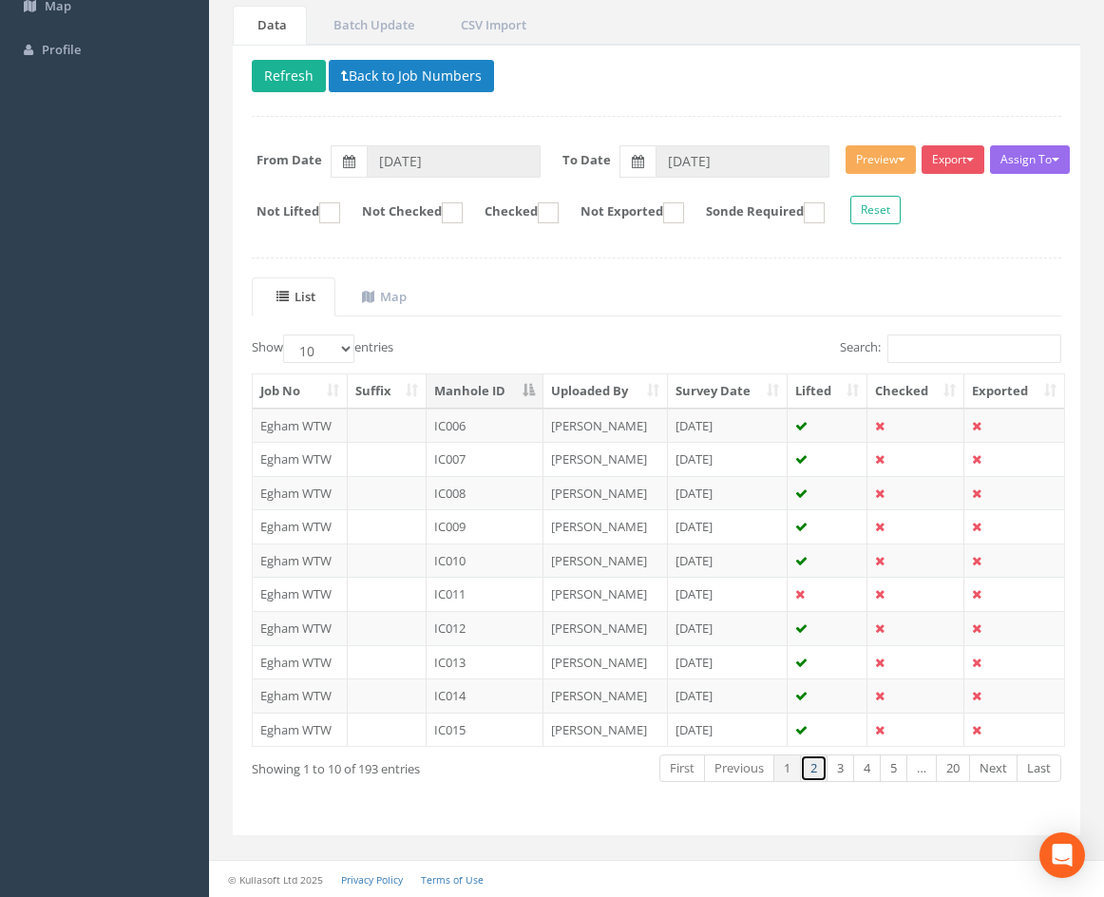
click at [810, 768] on link "2" at bounding box center [814, 768] width 28 height 28
click at [498, 424] on td "IC016" at bounding box center [485, 426] width 117 height 34
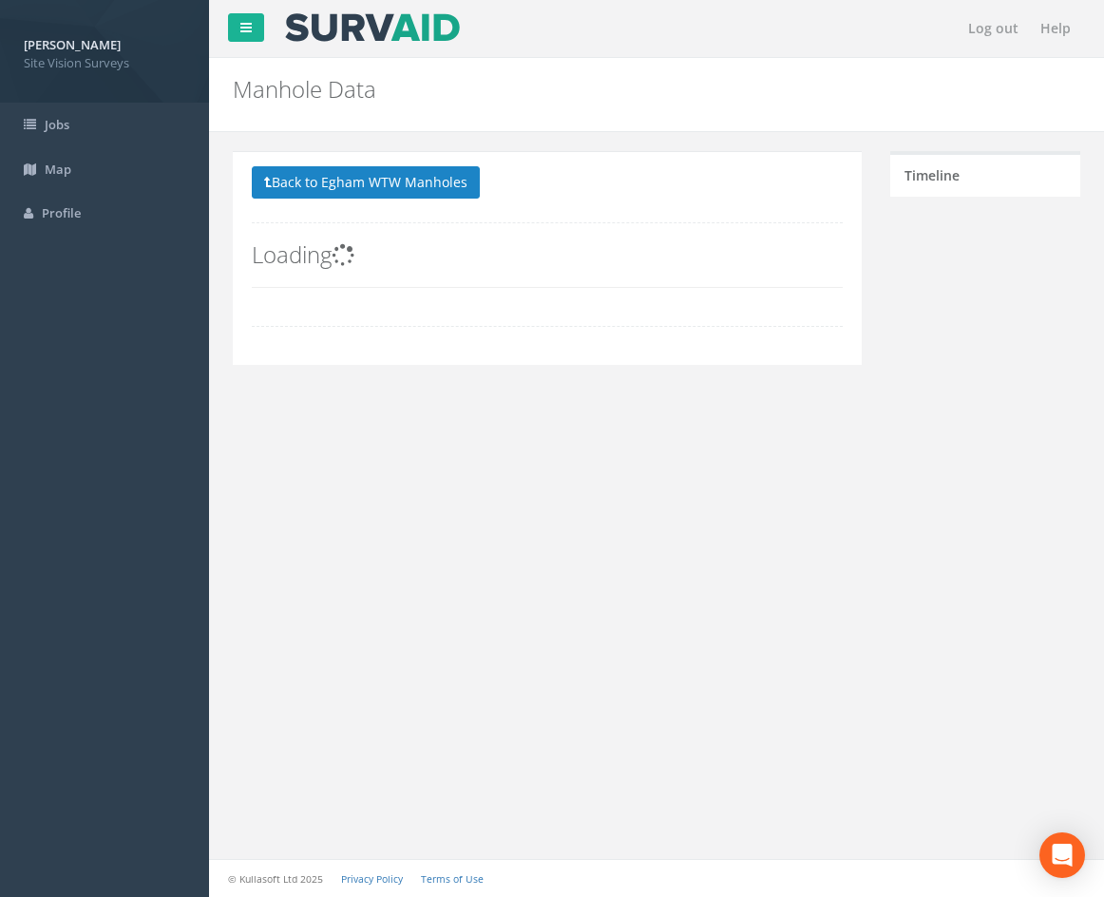
scroll to position [0, 0]
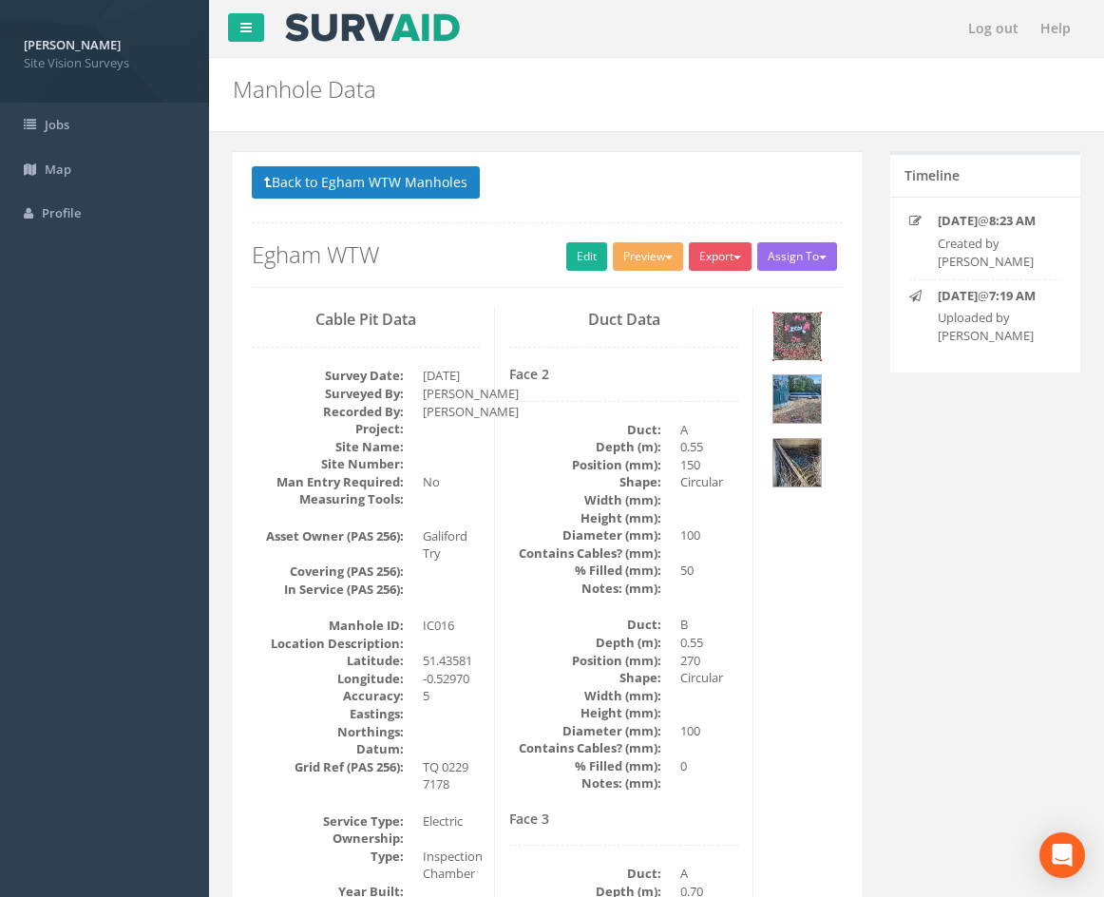
click at [804, 341] on img at bounding box center [797, 337] width 48 height 48
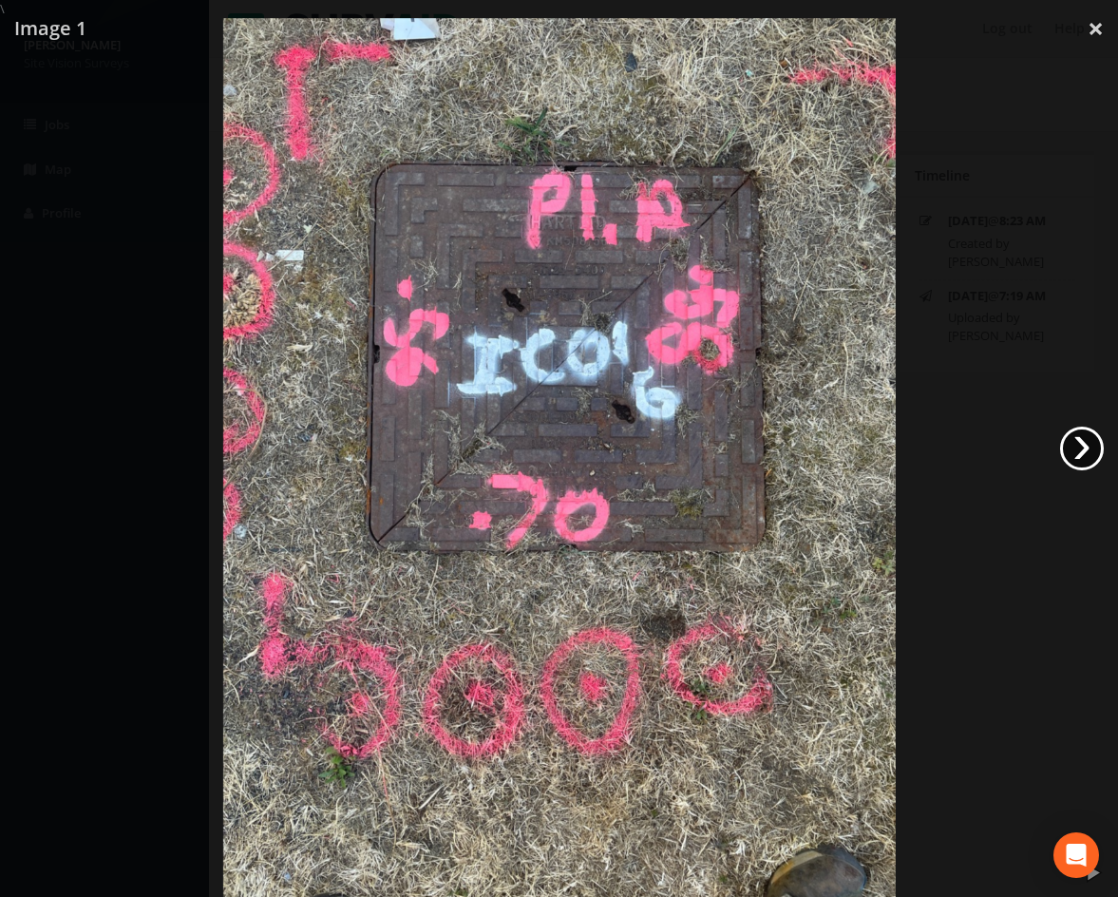
click at [1065, 451] on link "›" at bounding box center [1082, 449] width 44 height 44
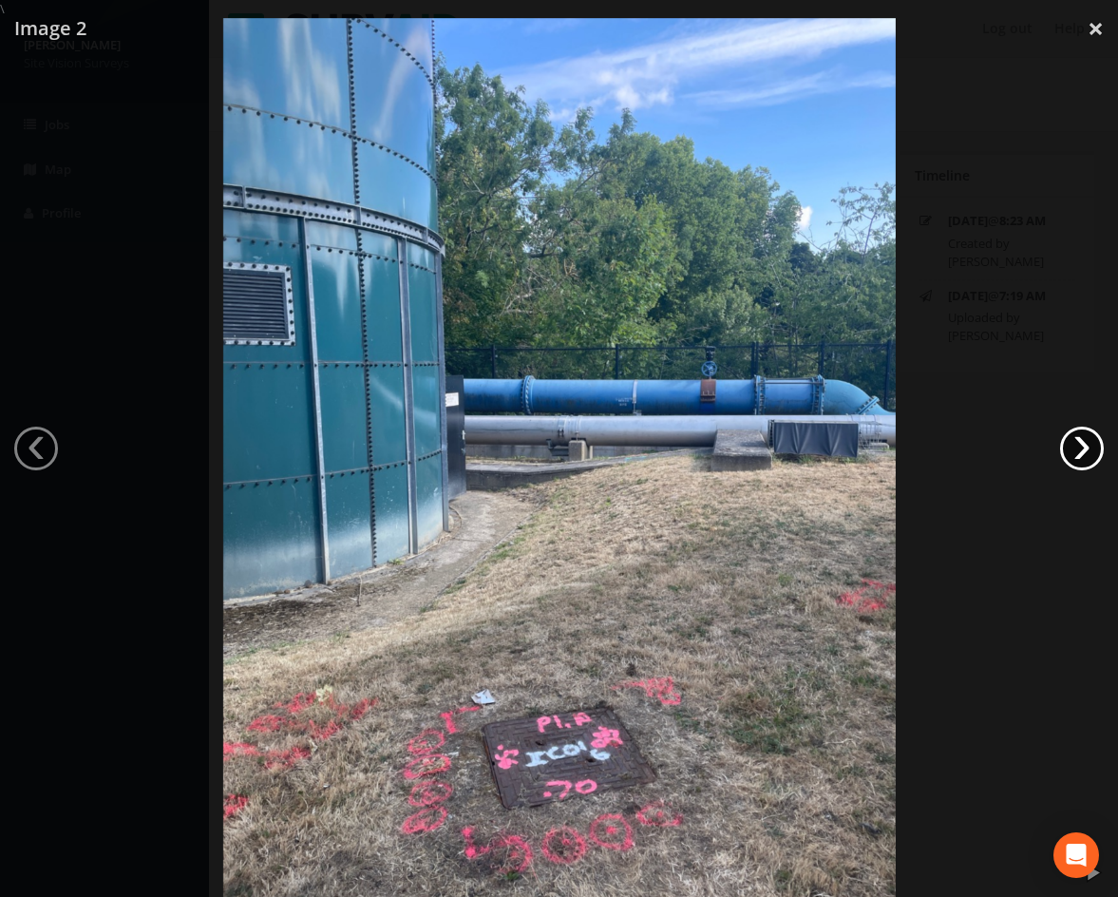
click at [1086, 444] on link "›" at bounding box center [1082, 449] width 44 height 44
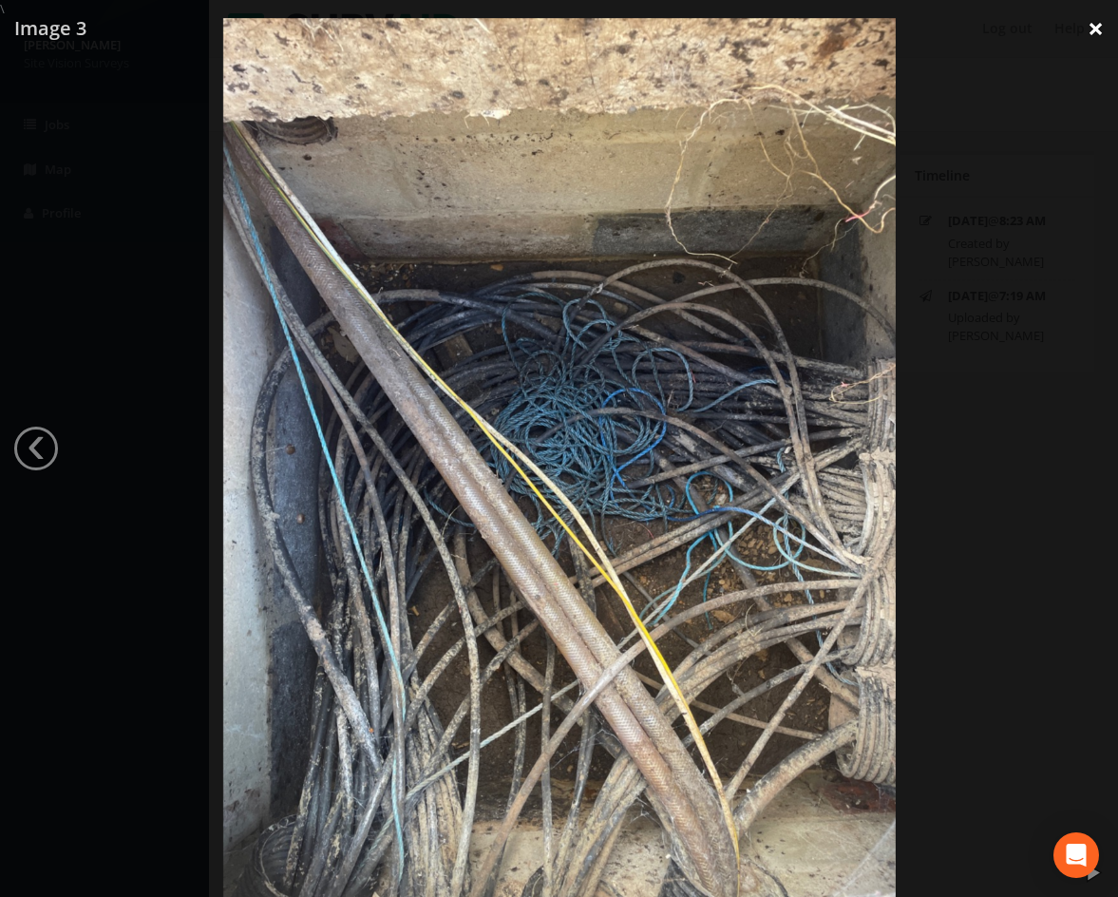
click at [1101, 30] on link "×" at bounding box center [1096, 28] width 45 height 57
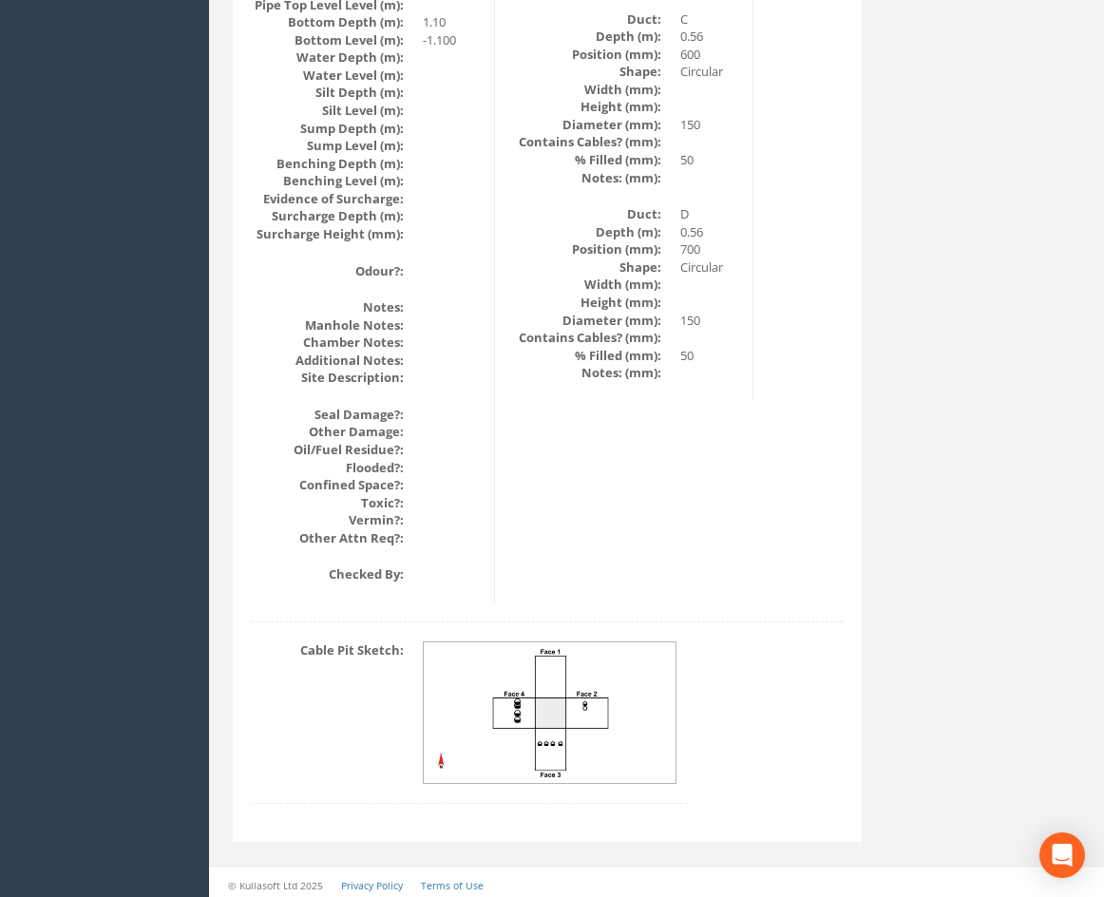
scroll to position [2087, 0]
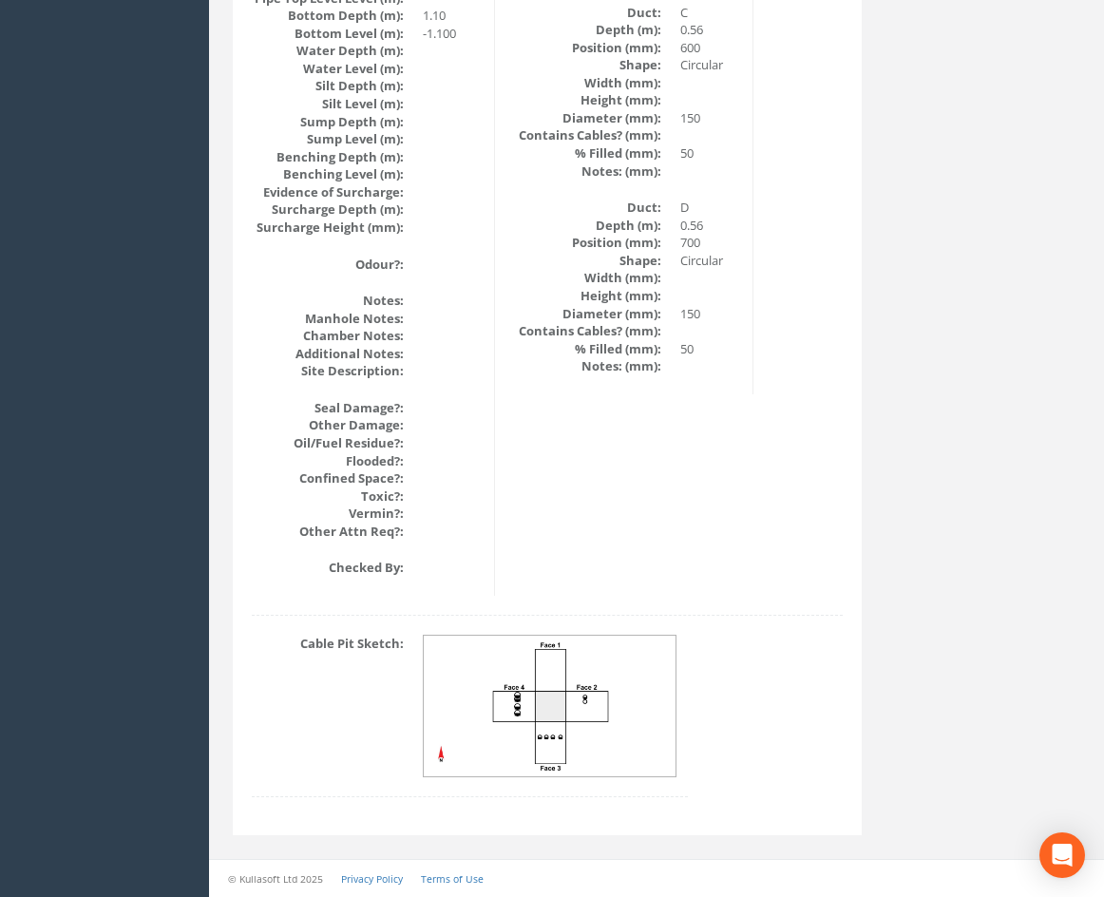
click at [575, 730] on img at bounding box center [551, 707] width 254 height 142
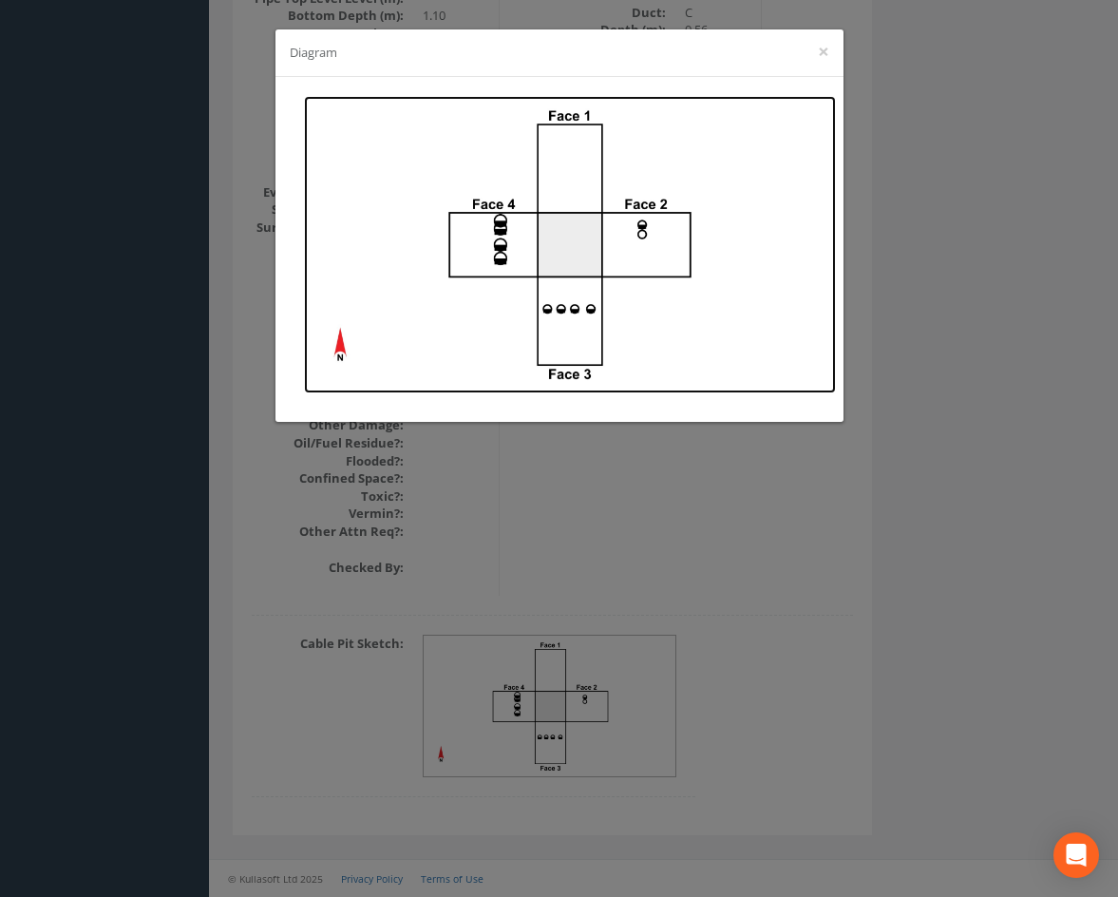
click at [687, 367] on img at bounding box center [570, 244] width 532 height 297
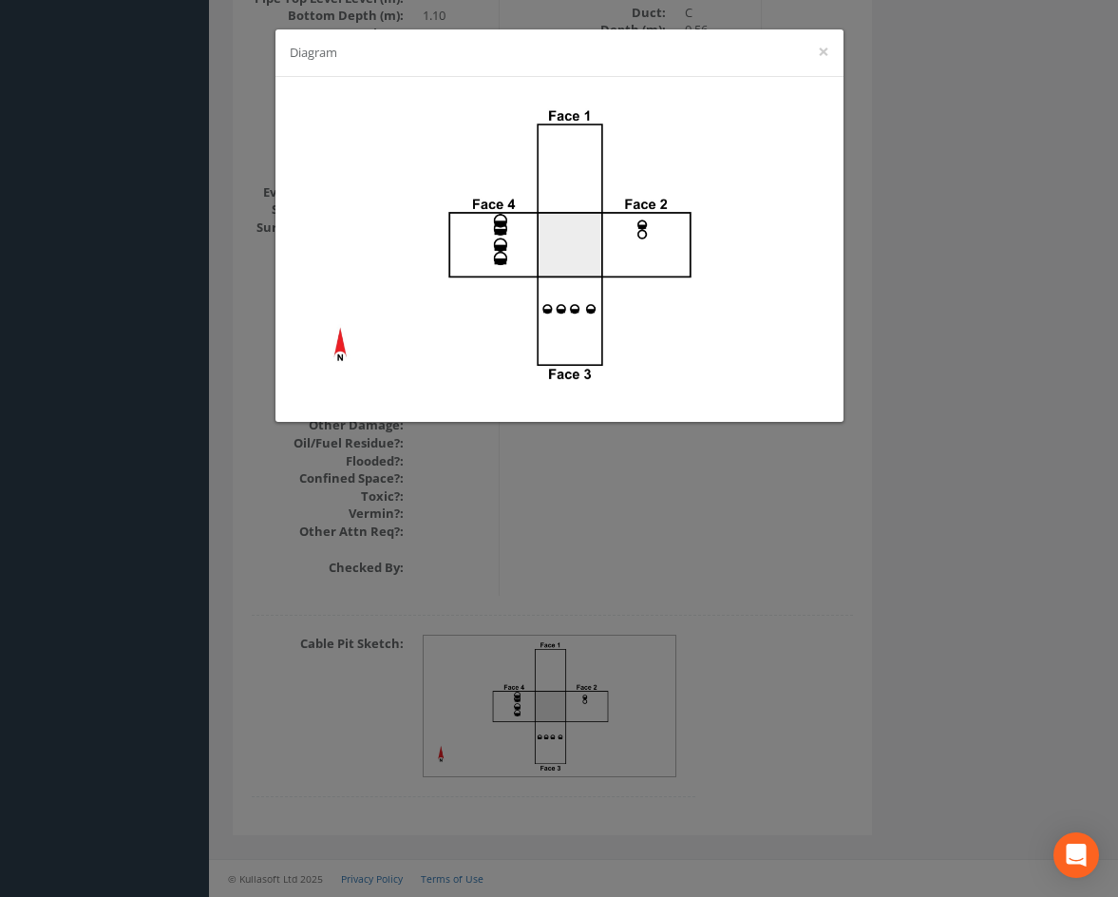
click at [847, 636] on div "Diagram ×" at bounding box center [559, 448] width 1118 height 897
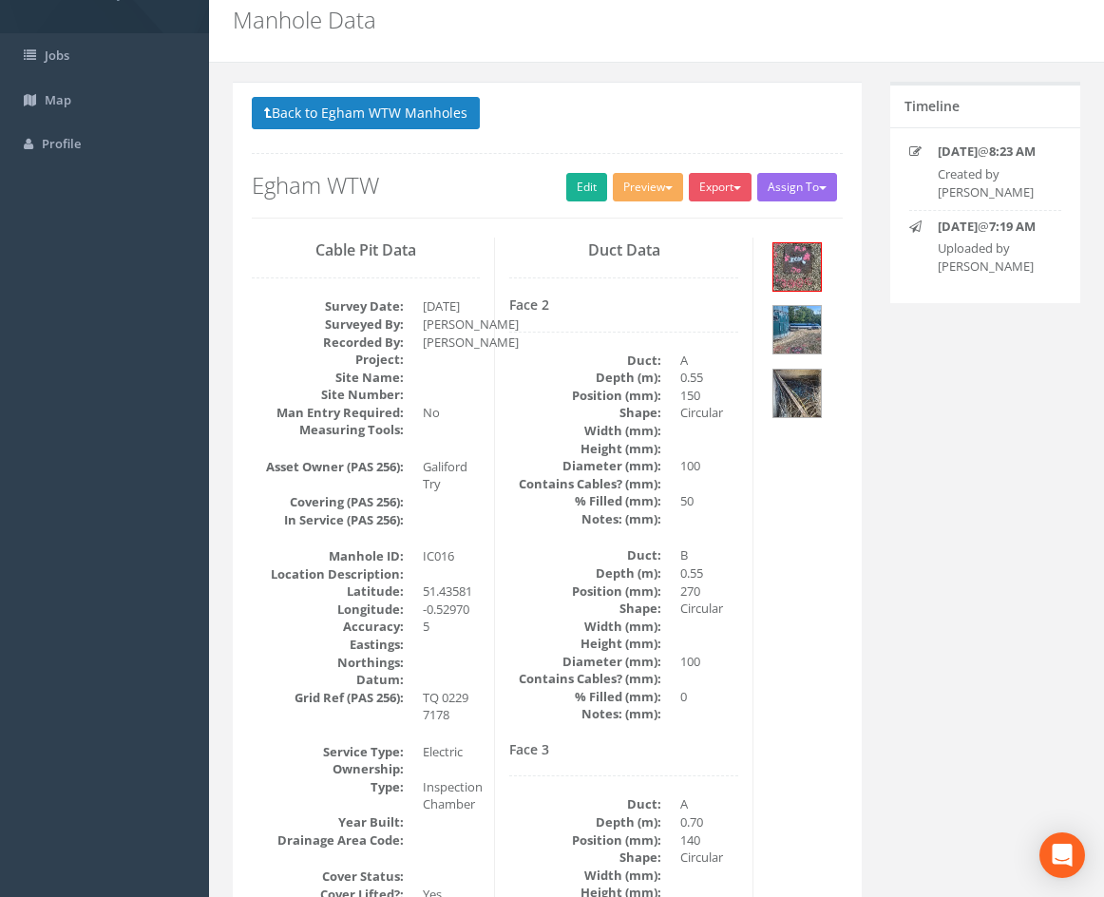
drag, startPoint x: 772, startPoint y: 643, endPoint x: 778, endPoint y: 588, distance: 55.4
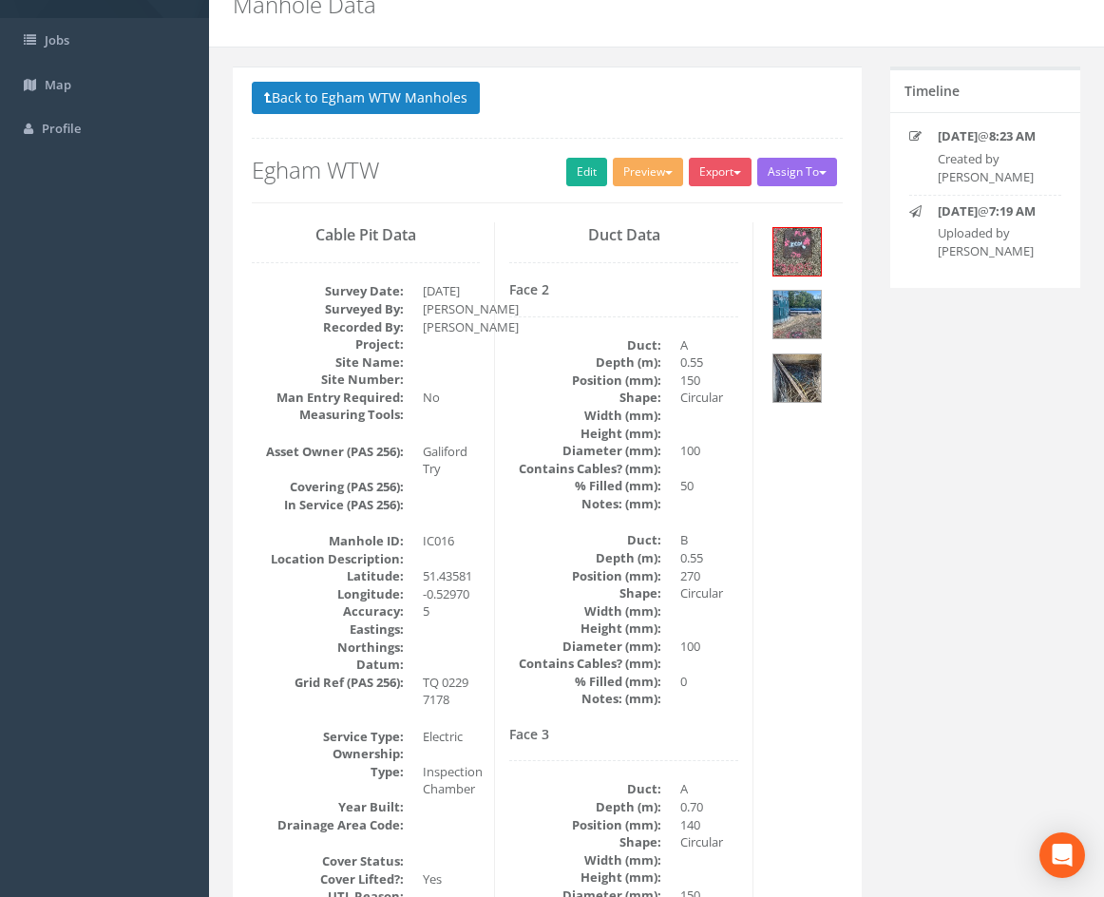
scroll to position [131, 0]
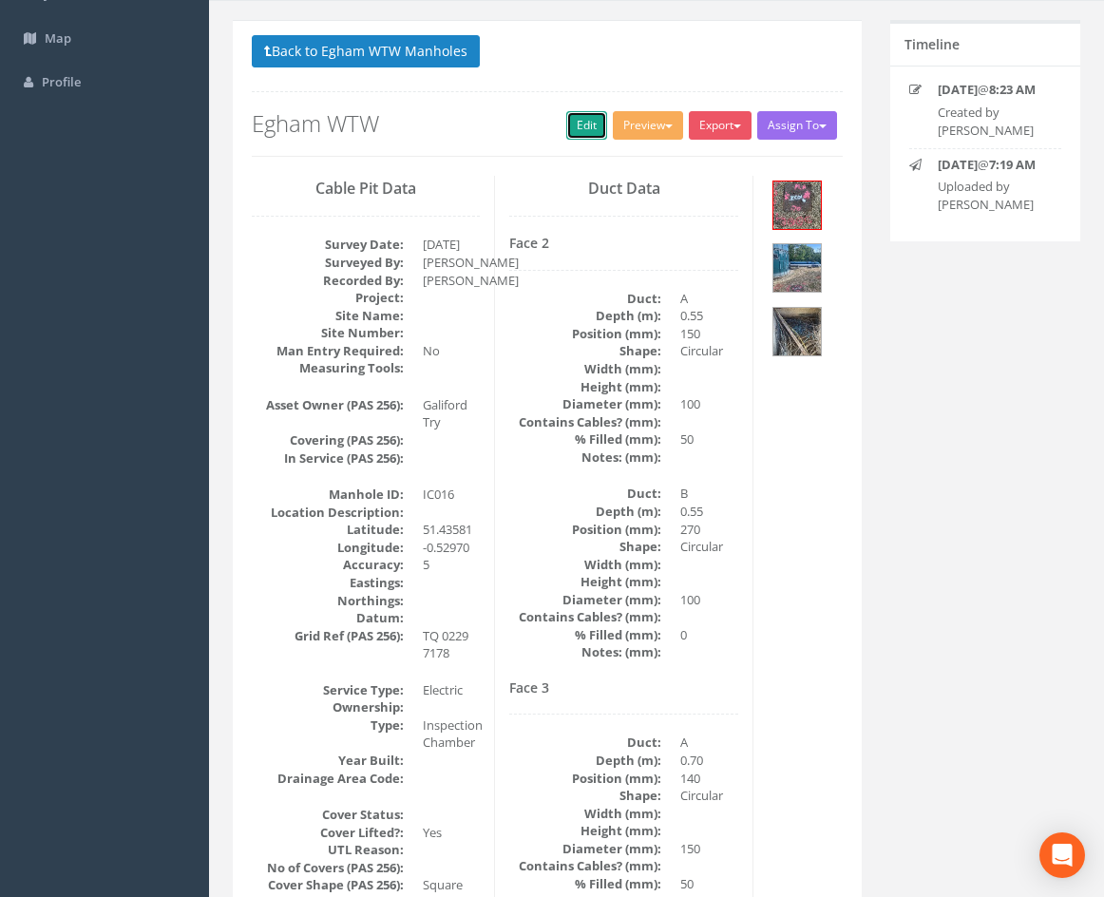
click at [579, 133] on link "Edit" at bounding box center [586, 125] width 41 height 29
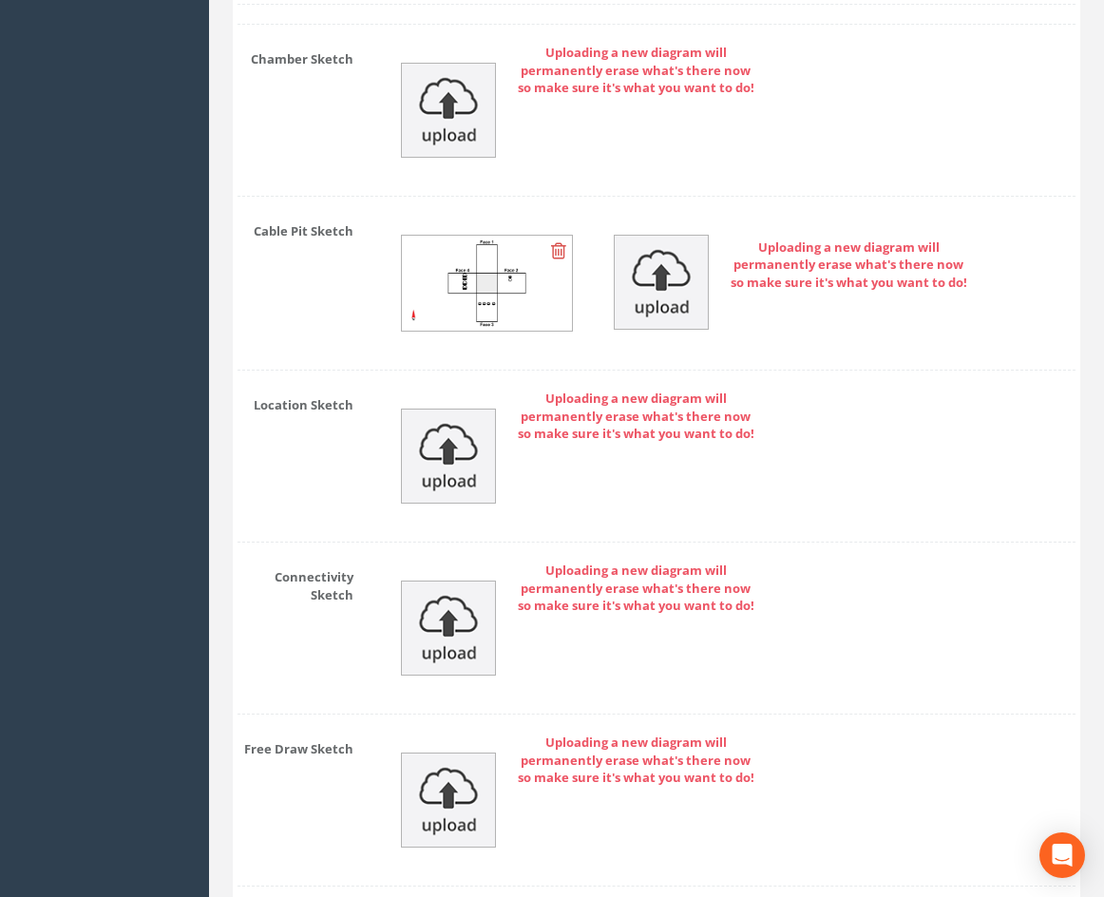
scroll to position [6028, 0]
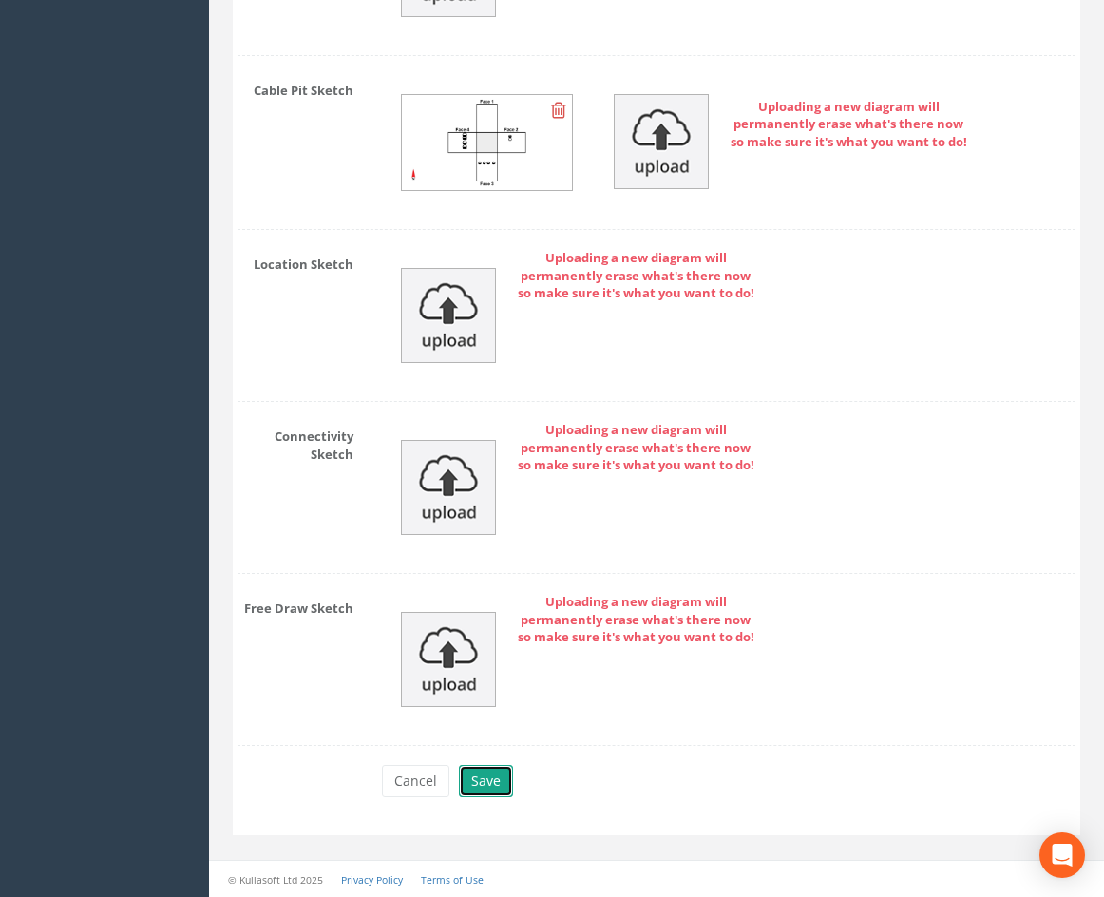
click at [486, 773] on button "Save" at bounding box center [486, 781] width 54 height 32
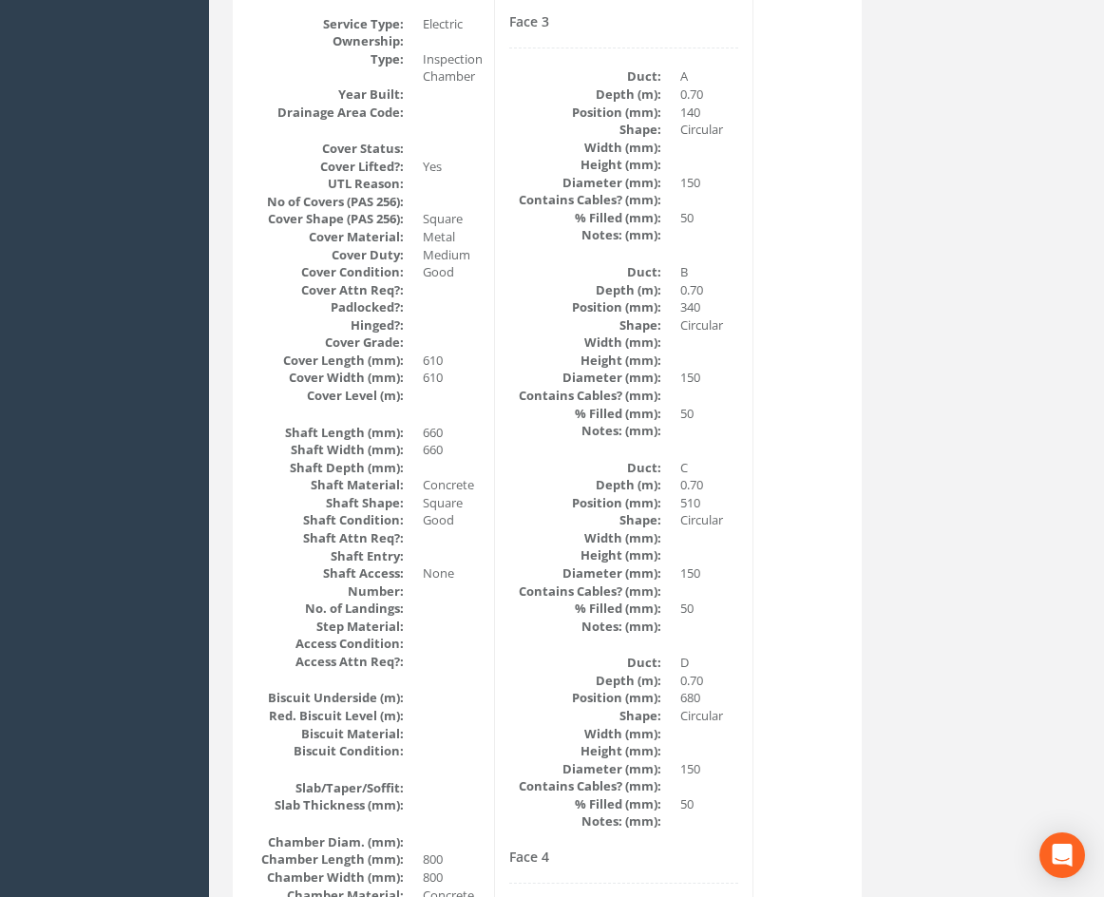
drag, startPoint x: 766, startPoint y: 645, endPoint x: 780, endPoint y: 420, distance: 225.6
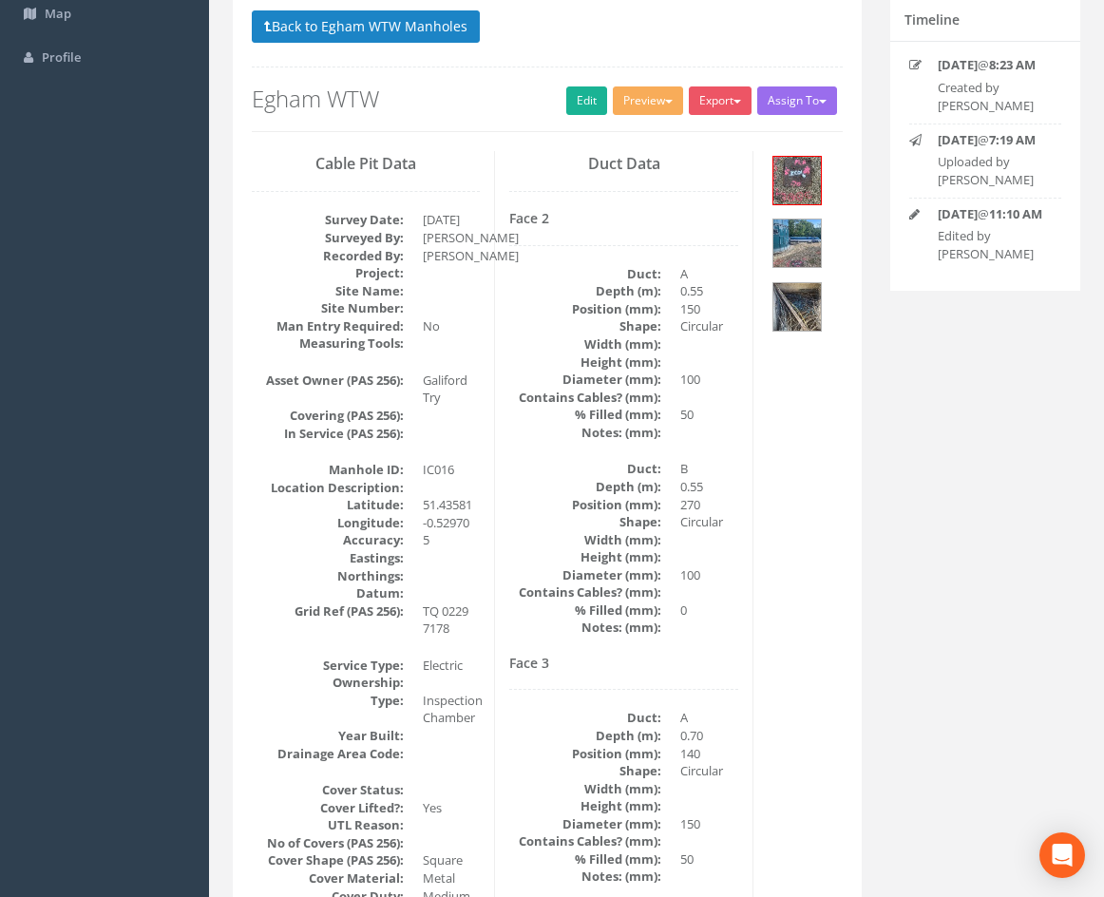
scroll to position [0, 0]
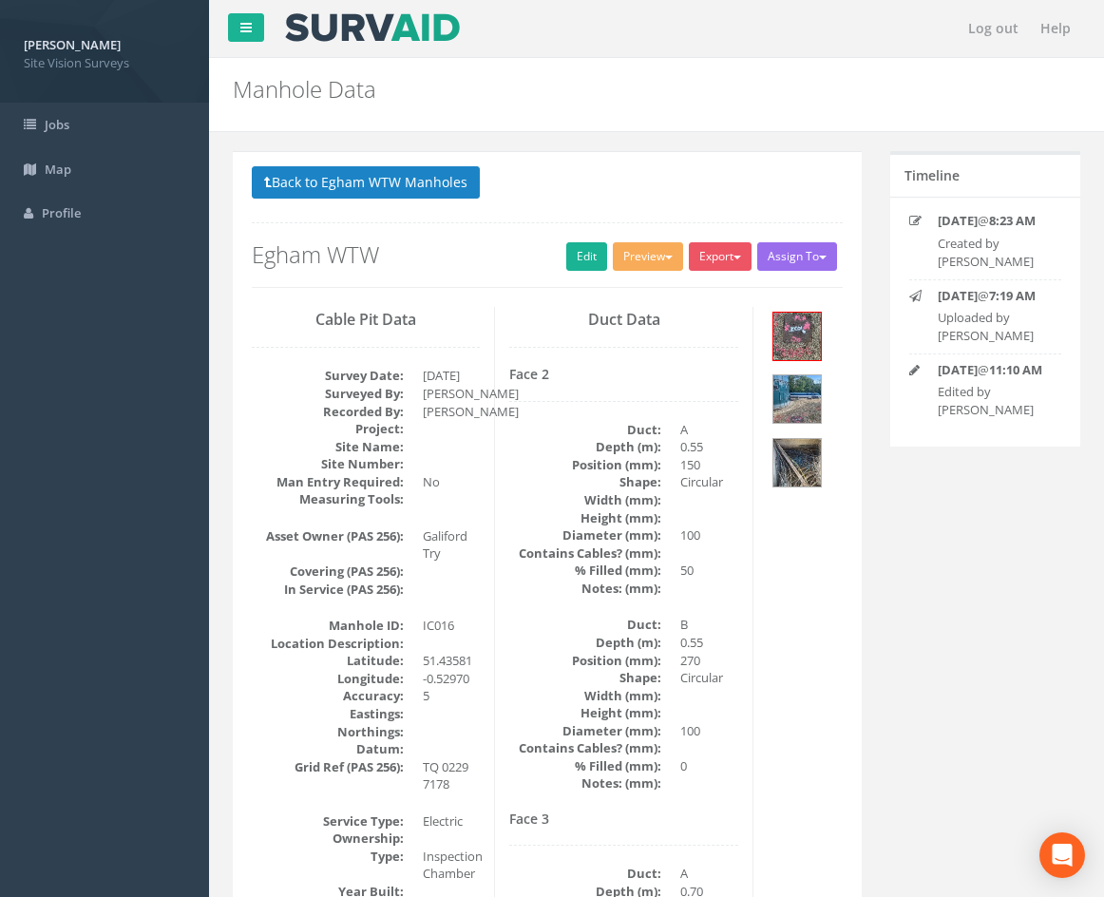
drag, startPoint x: 806, startPoint y: 543, endPoint x: 799, endPoint y: 352, distance: 191.1
click at [462, 195] on button "Back to Egham WTW Manholes" at bounding box center [366, 182] width 228 height 32
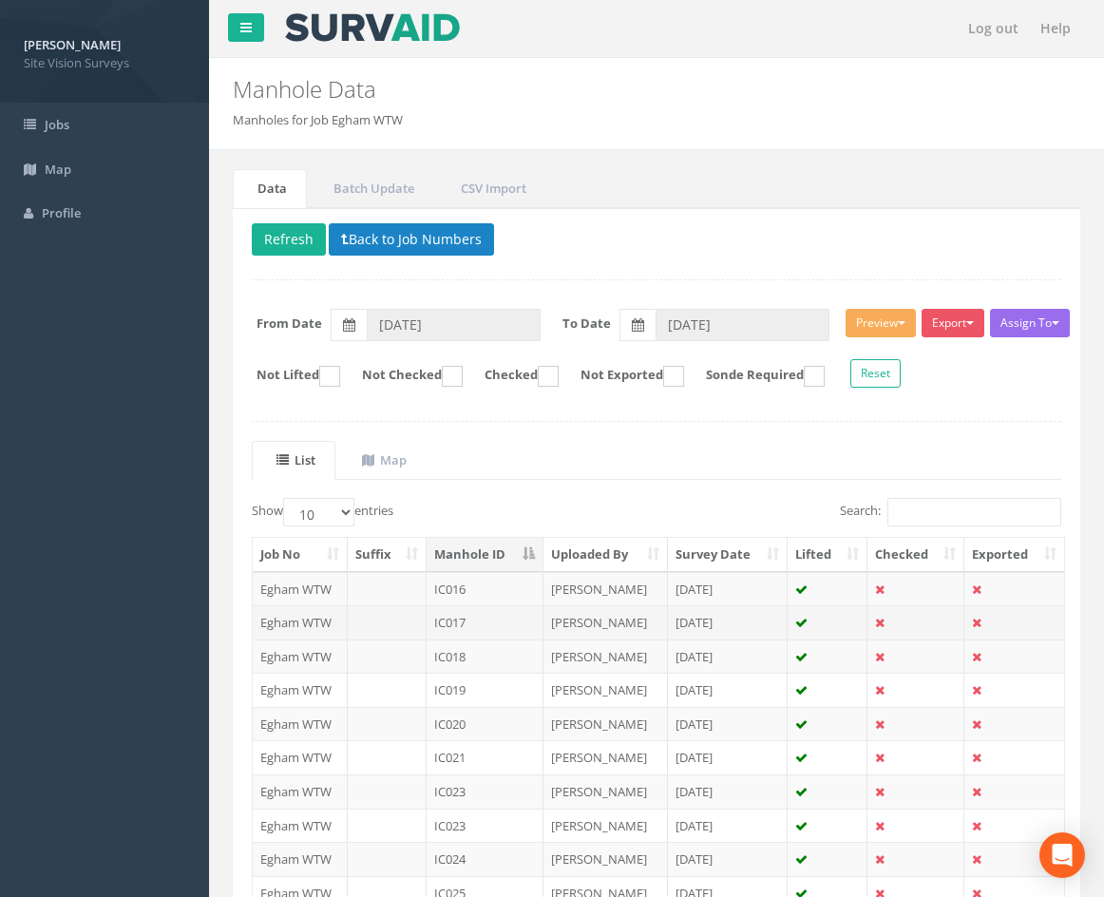
click at [501, 618] on td "IC017" at bounding box center [485, 622] width 117 height 34
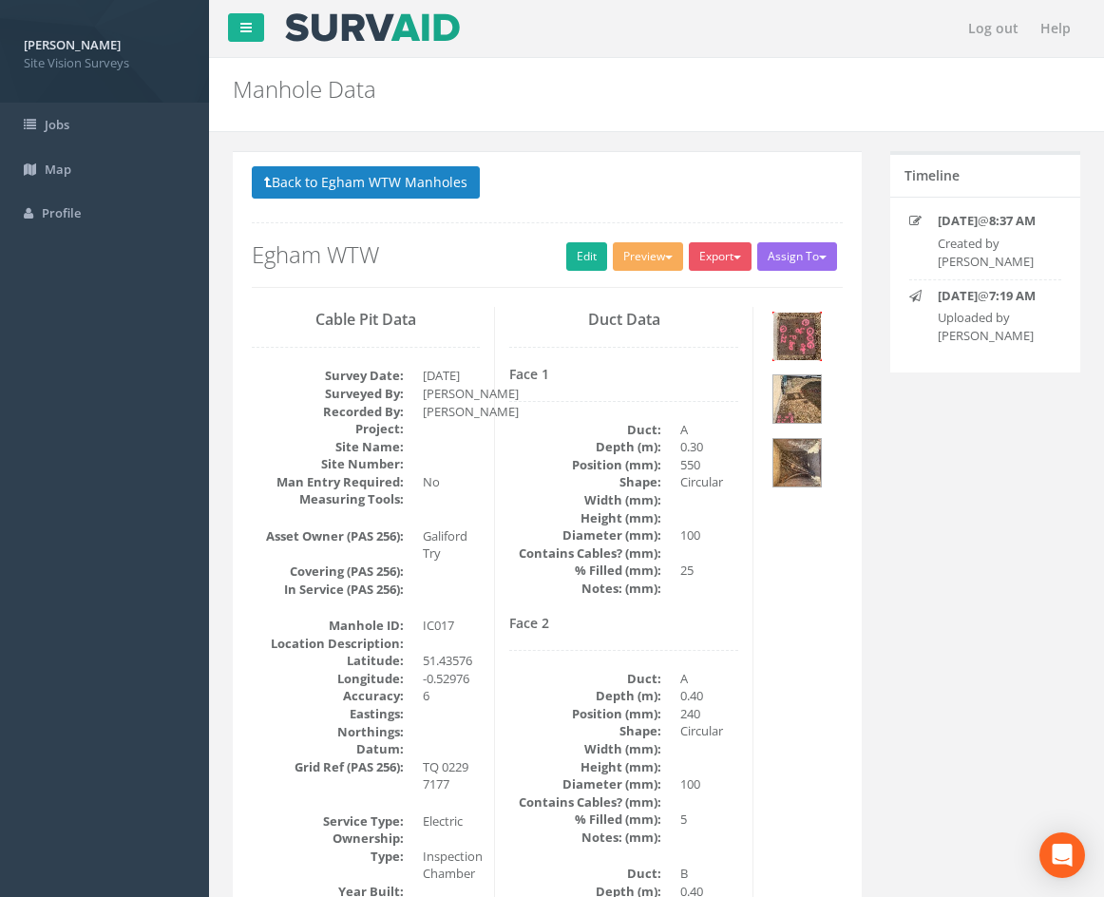
click at [808, 333] on img at bounding box center [797, 337] width 48 height 48
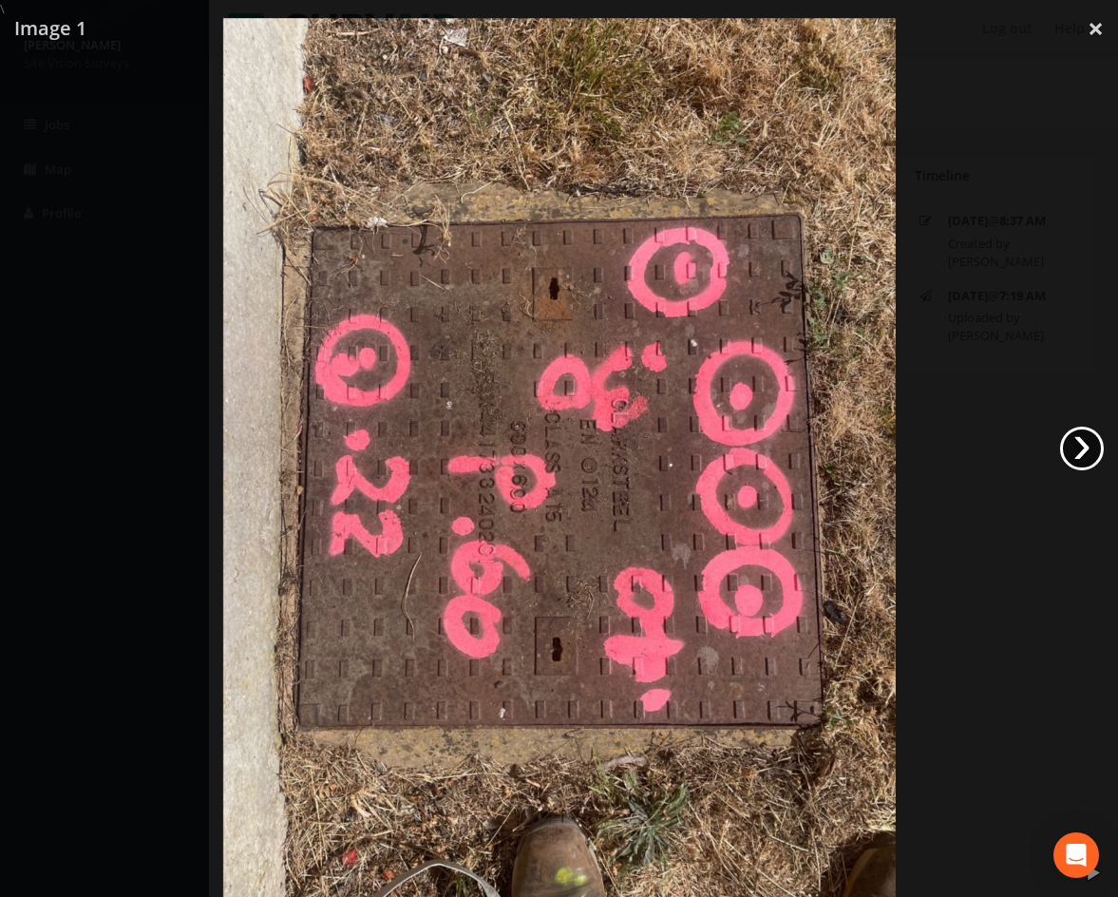
click at [1078, 449] on link "›" at bounding box center [1082, 449] width 44 height 44
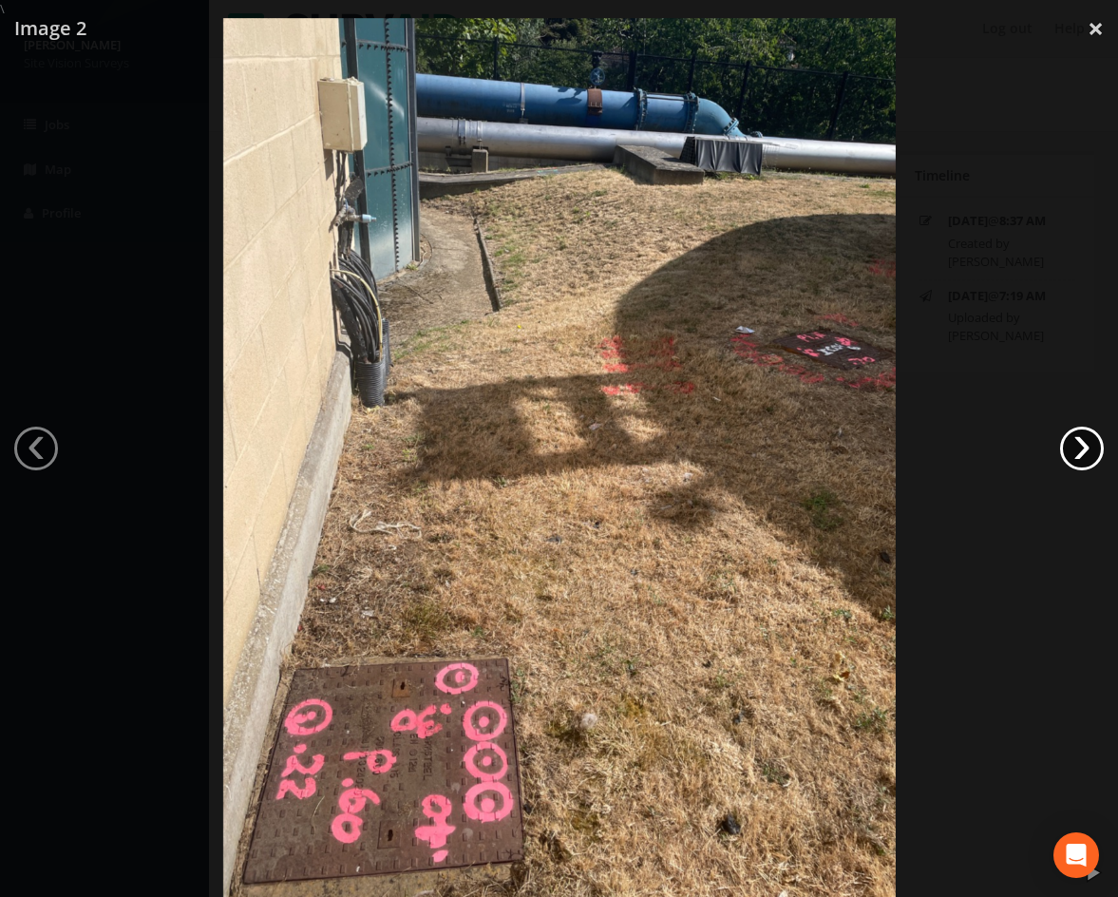
click at [1097, 448] on link "›" at bounding box center [1082, 449] width 44 height 44
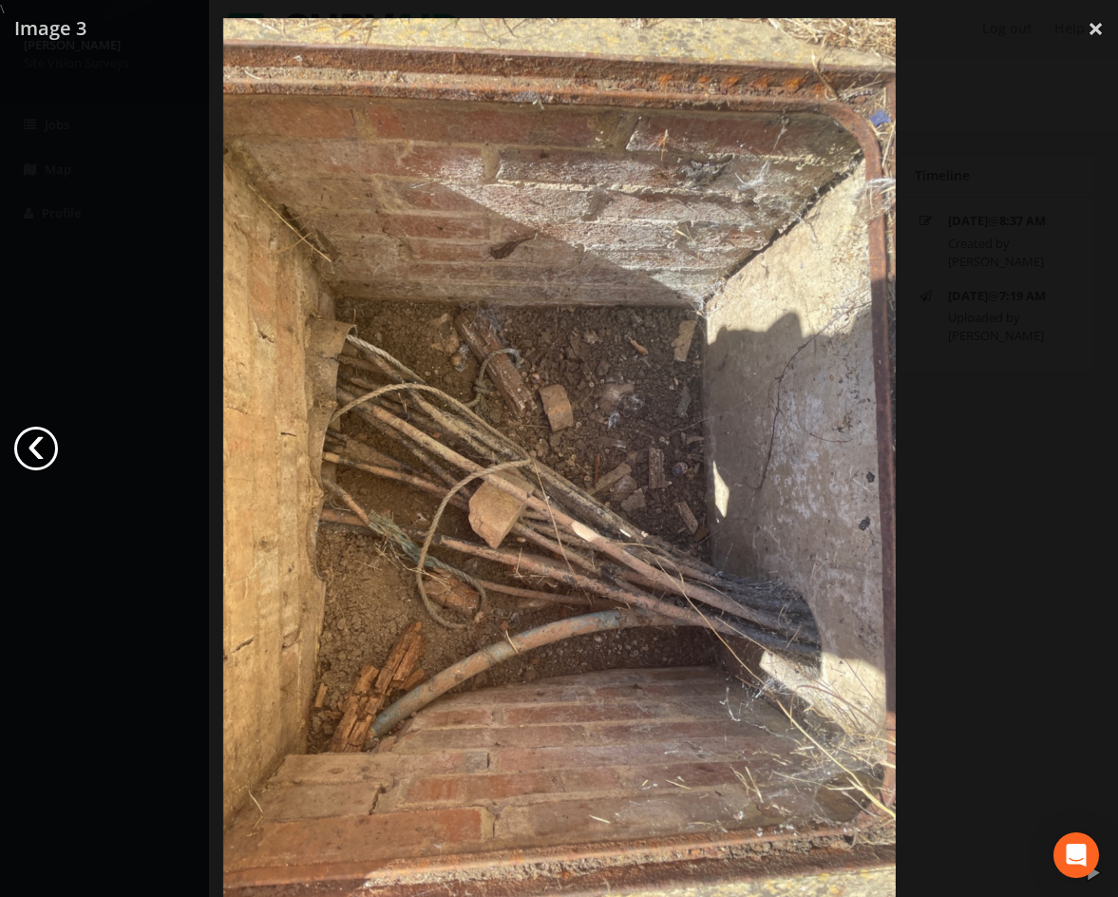
click at [28, 463] on link "‹" at bounding box center [36, 449] width 44 height 44
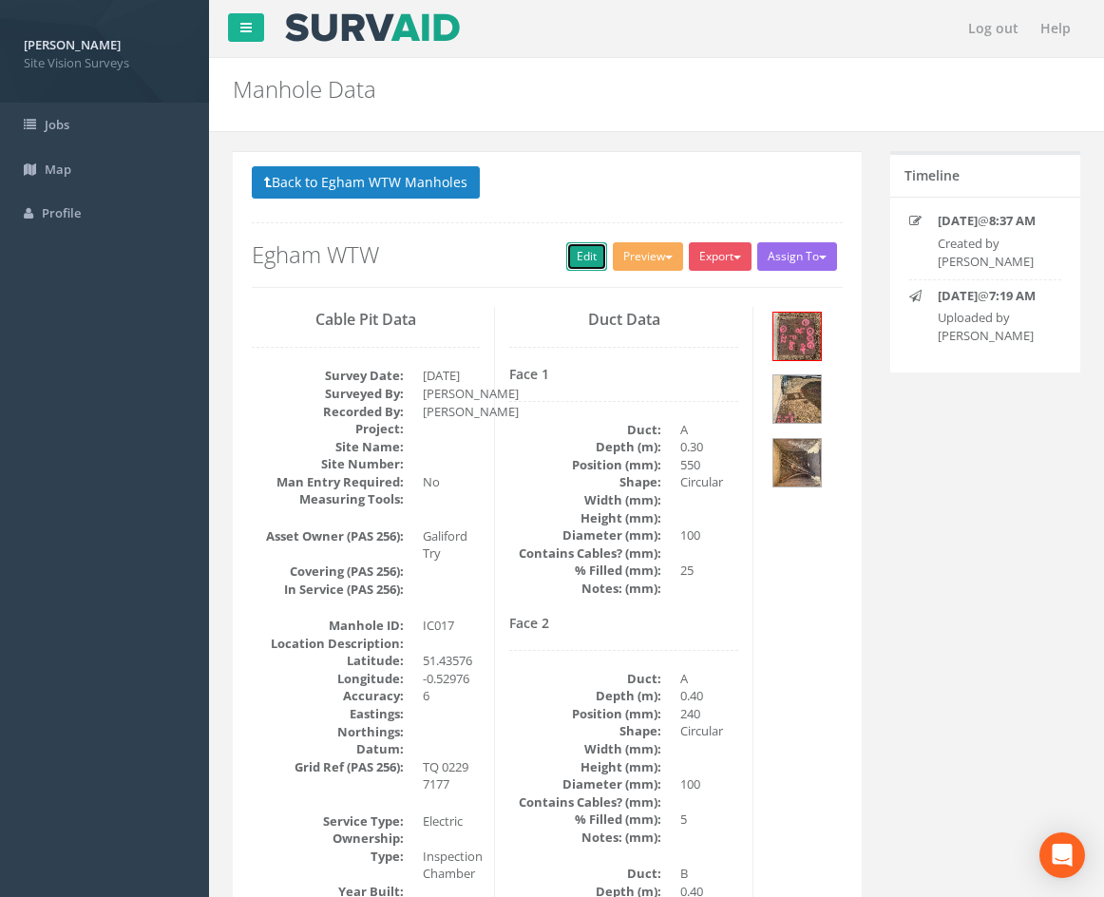
click at [566, 259] on link "Edit" at bounding box center [586, 256] width 41 height 29
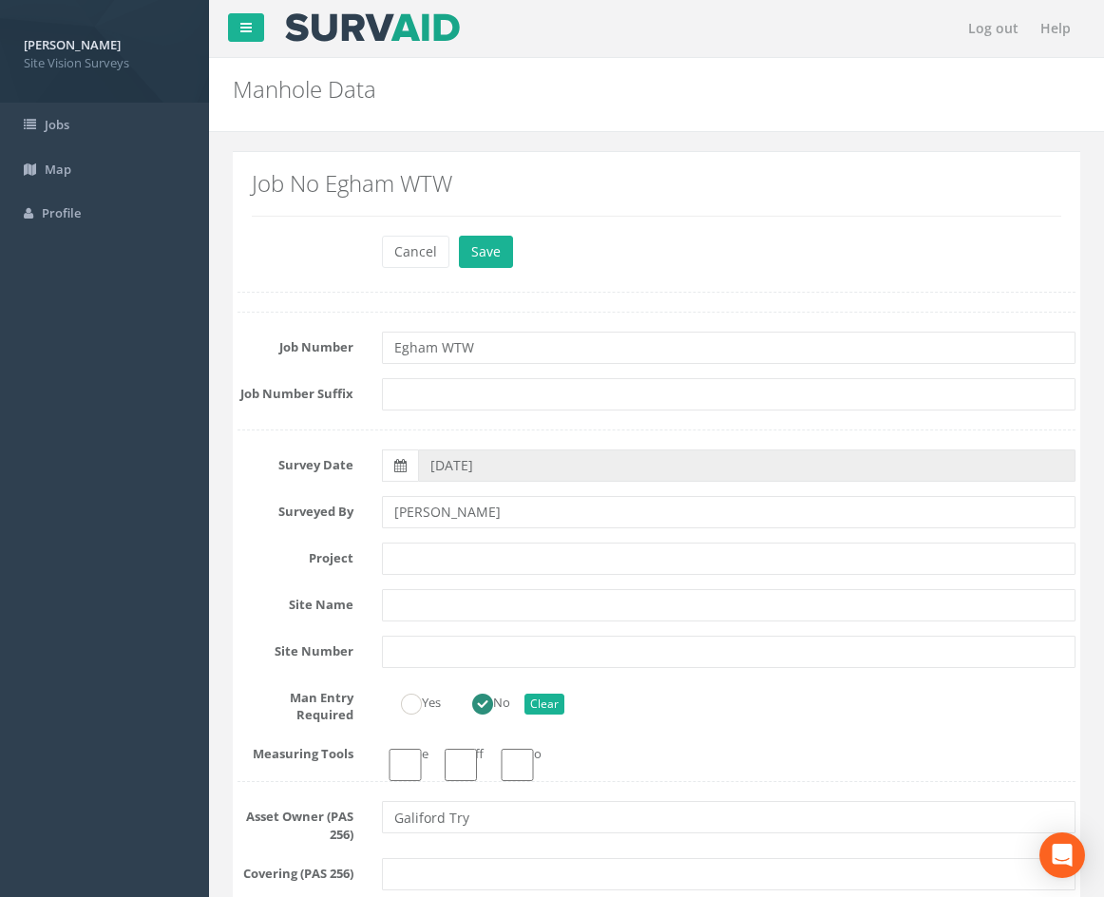
drag, startPoint x: 592, startPoint y: 211, endPoint x: 574, endPoint y: 648, distance: 437.4
type input "[PERSON_NAME]"
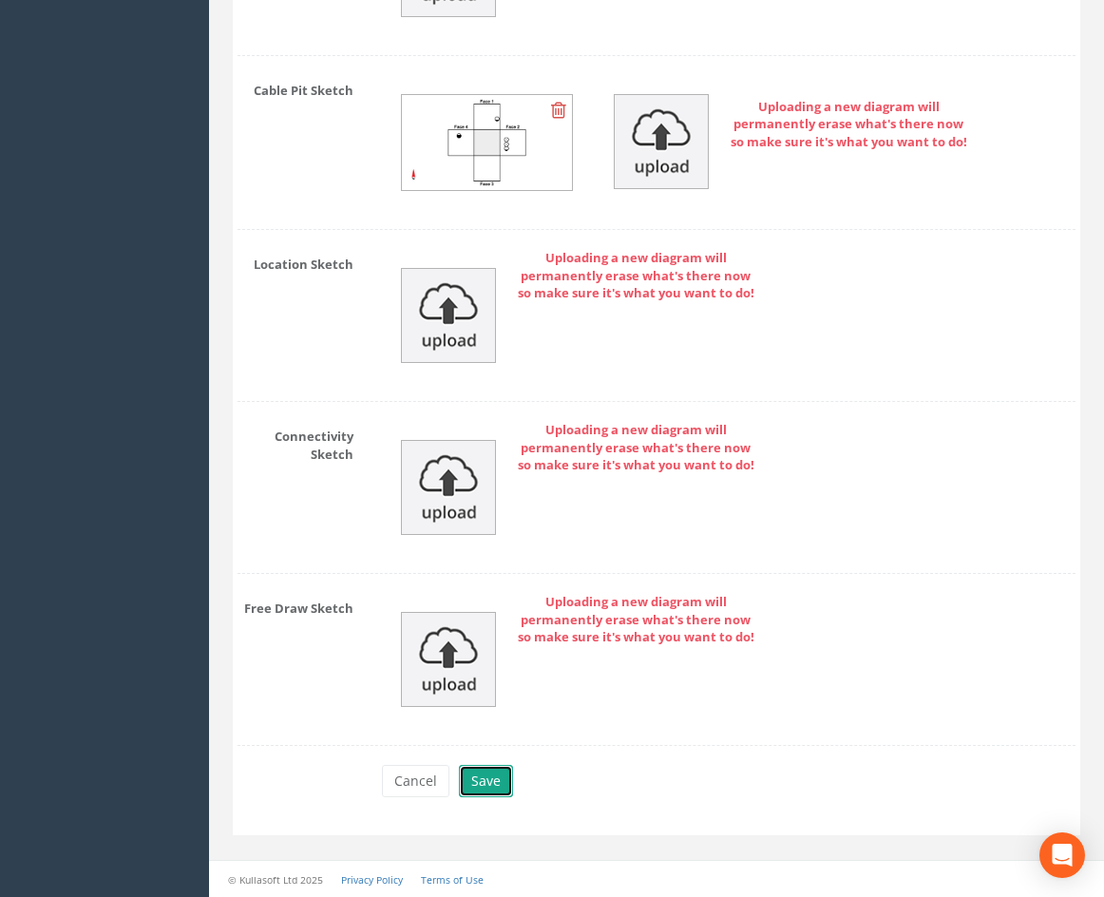
click at [505, 781] on button "Save" at bounding box center [486, 781] width 54 height 32
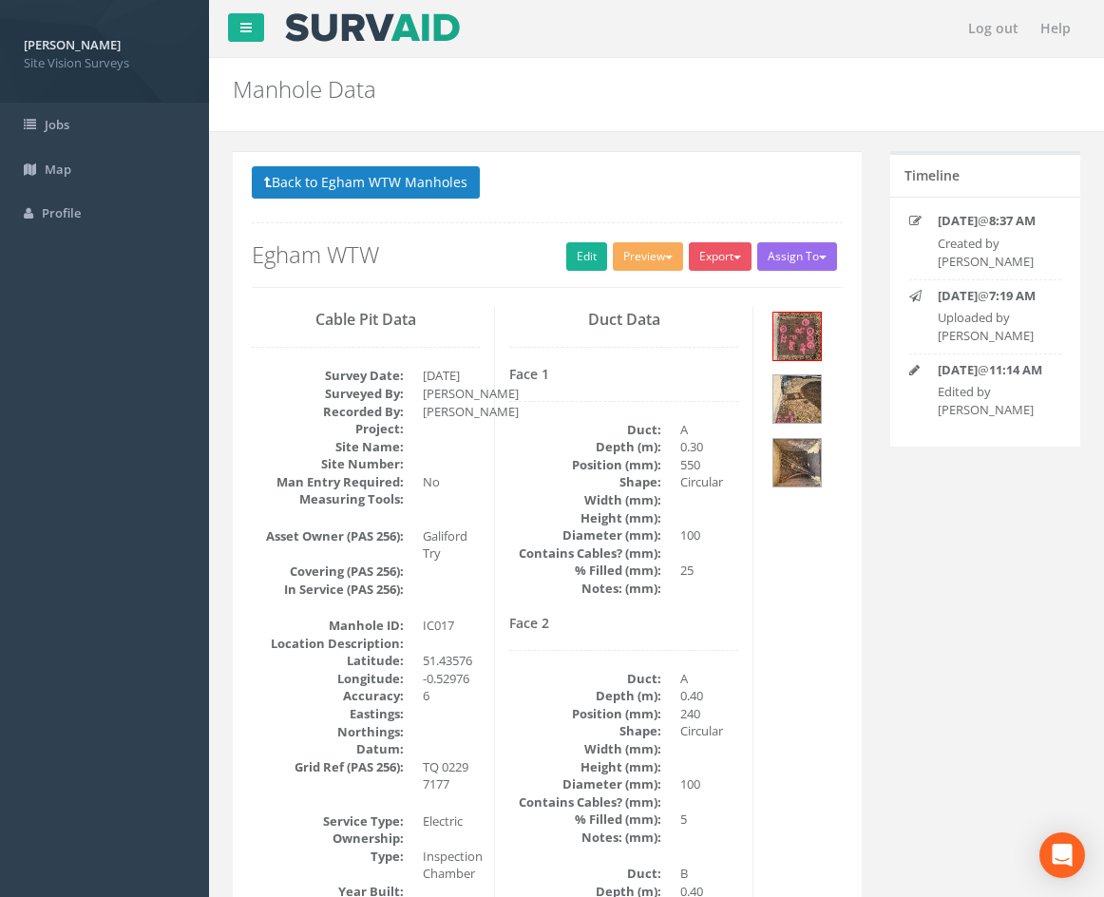
drag, startPoint x: 781, startPoint y: 705, endPoint x: 769, endPoint y: 429, distance: 275.8
click at [450, 176] on button "Back to Egham WTW Manholes" at bounding box center [366, 182] width 228 height 32
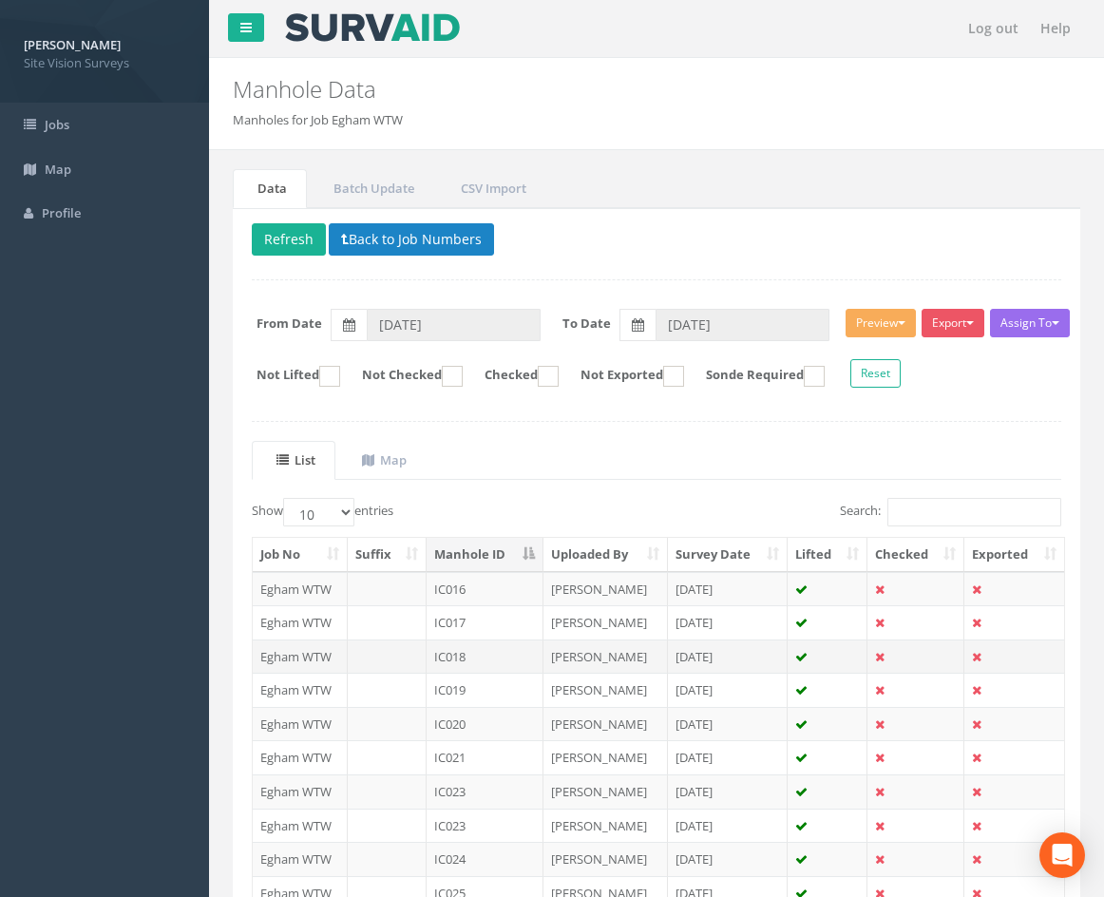
click at [498, 654] on td "IC018" at bounding box center [485, 656] width 117 height 34
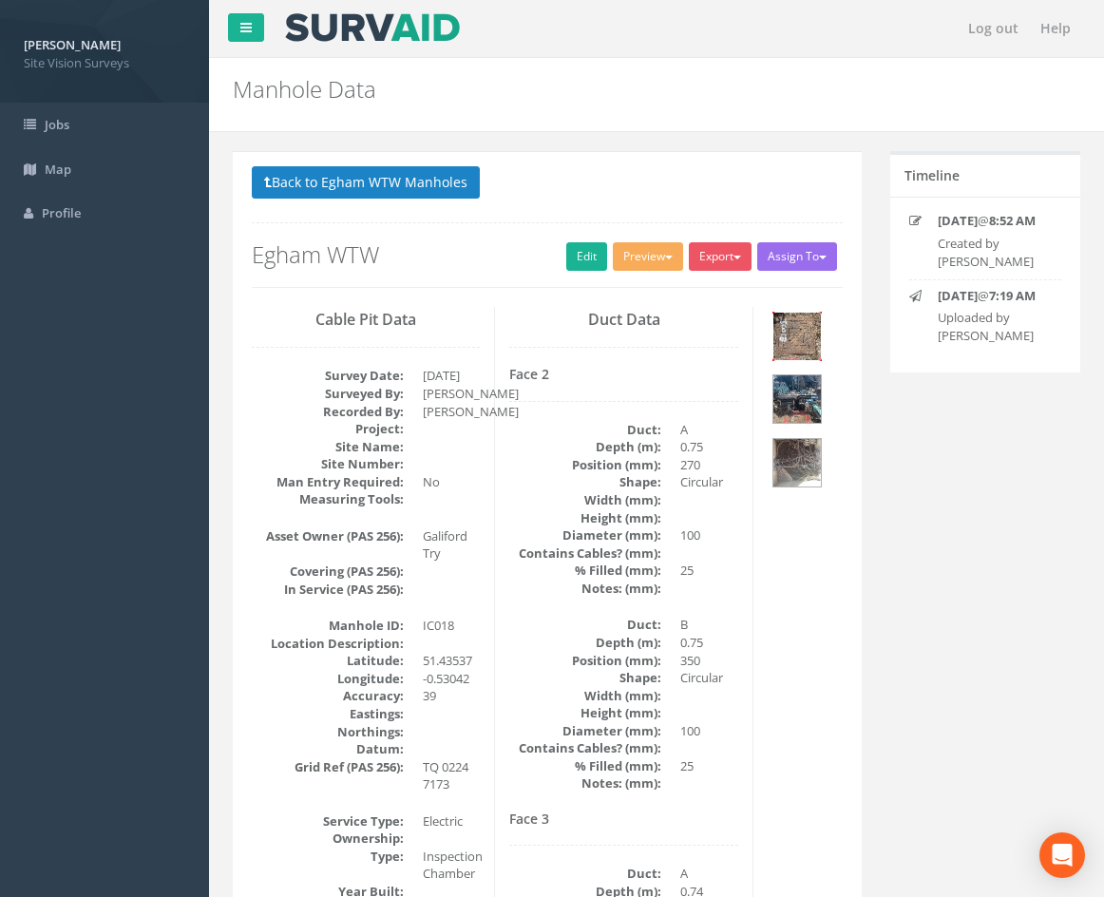
click at [804, 348] on img at bounding box center [797, 337] width 48 height 48
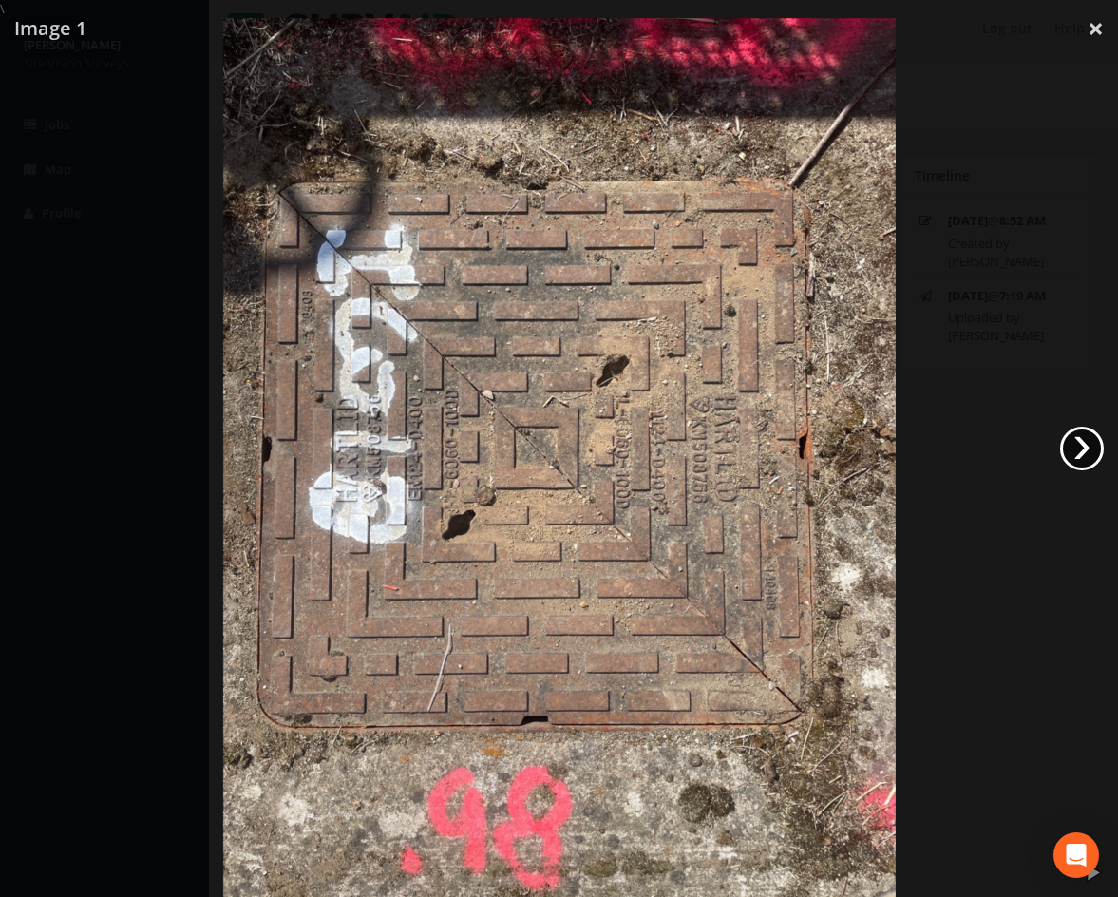
click at [1084, 448] on link "›" at bounding box center [1082, 449] width 44 height 44
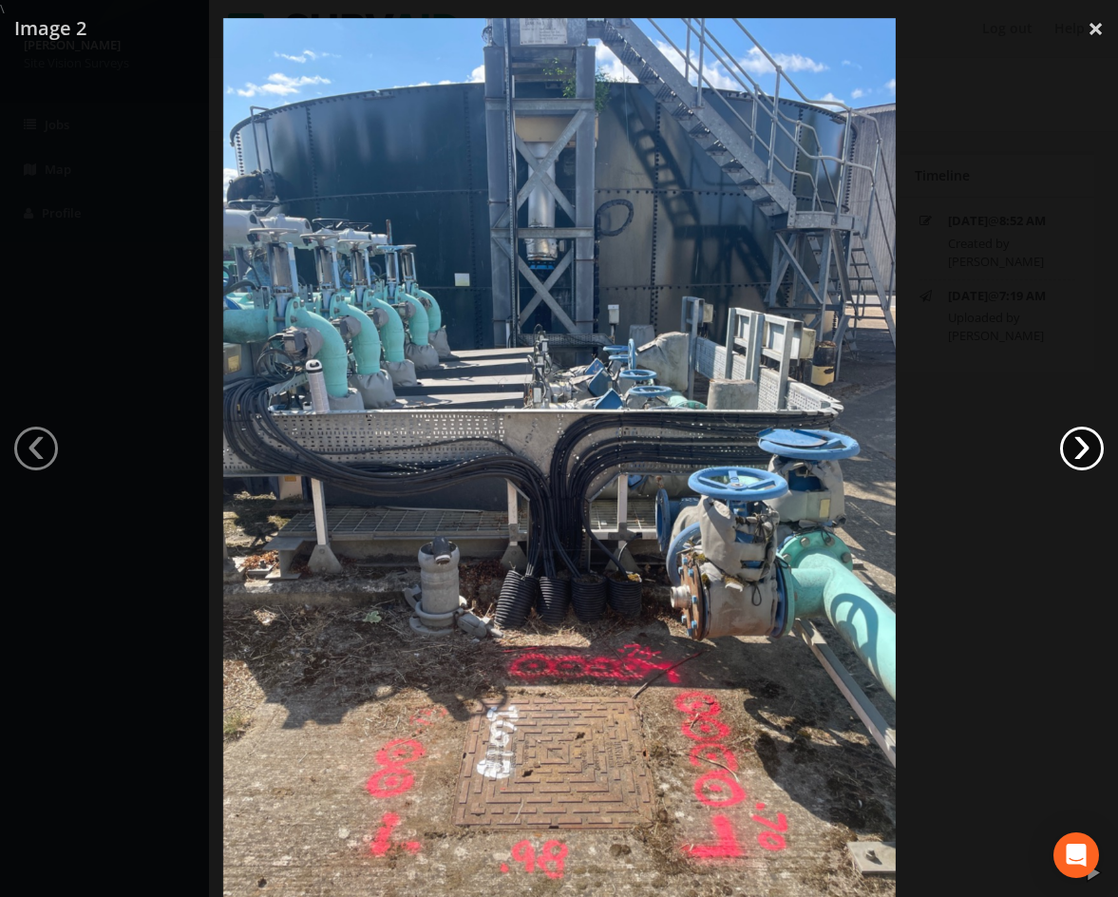
click at [1080, 448] on link "›" at bounding box center [1082, 449] width 44 height 44
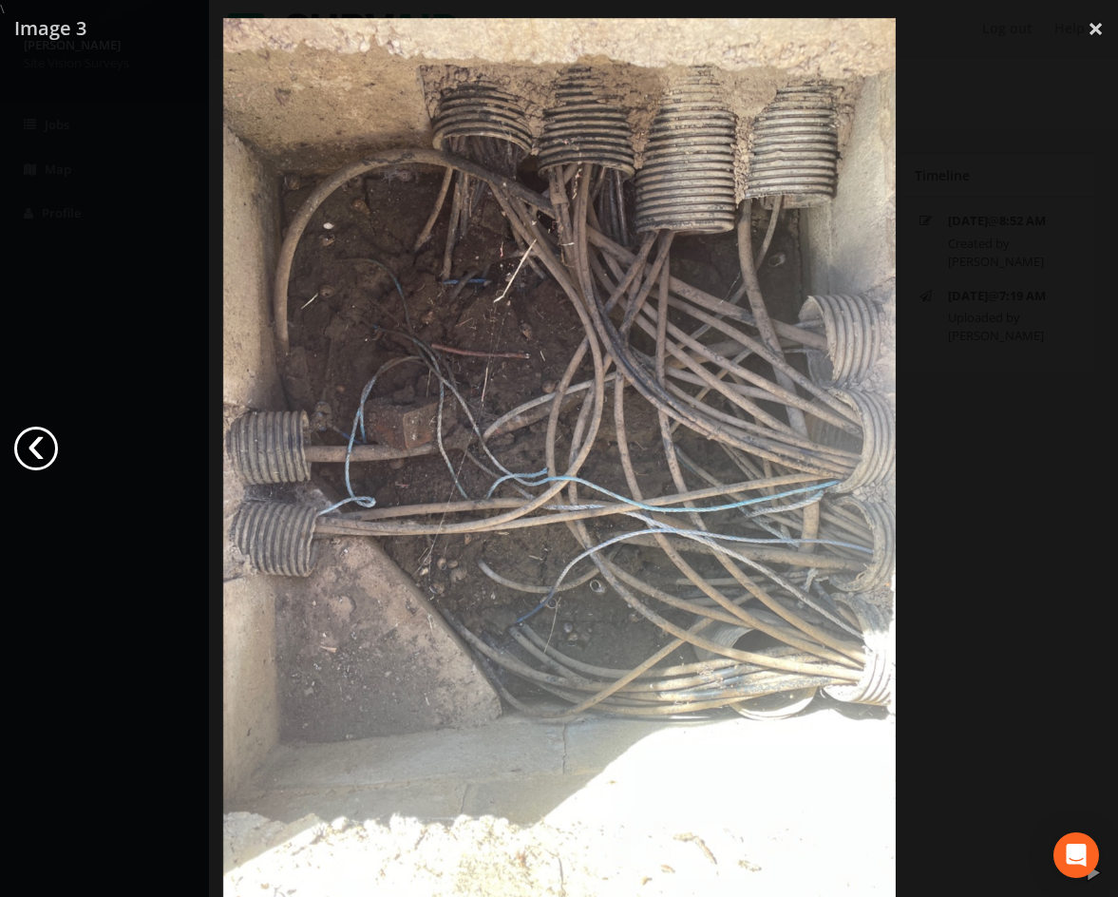
click at [33, 441] on link "‹" at bounding box center [36, 449] width 44 height 44
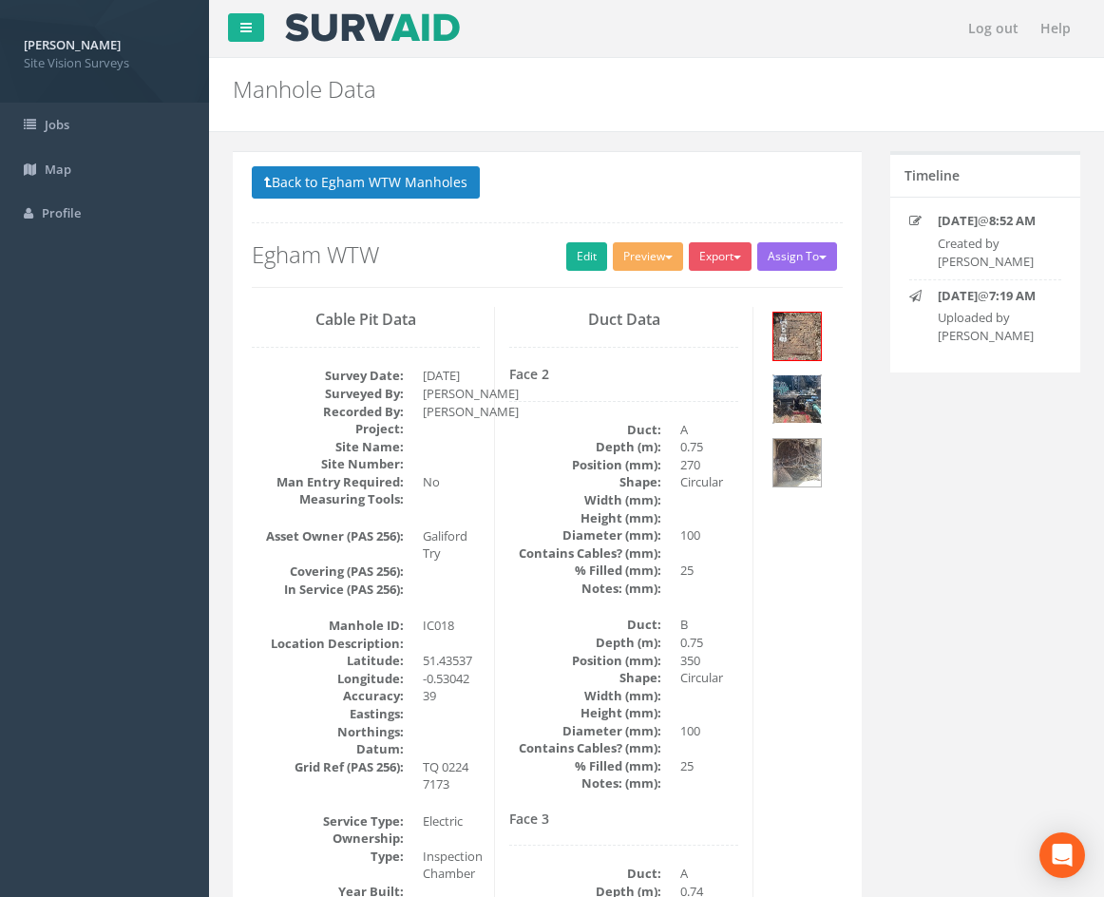
click at [797, 395] on img at bounding box center [797, 399] width 48 height 48
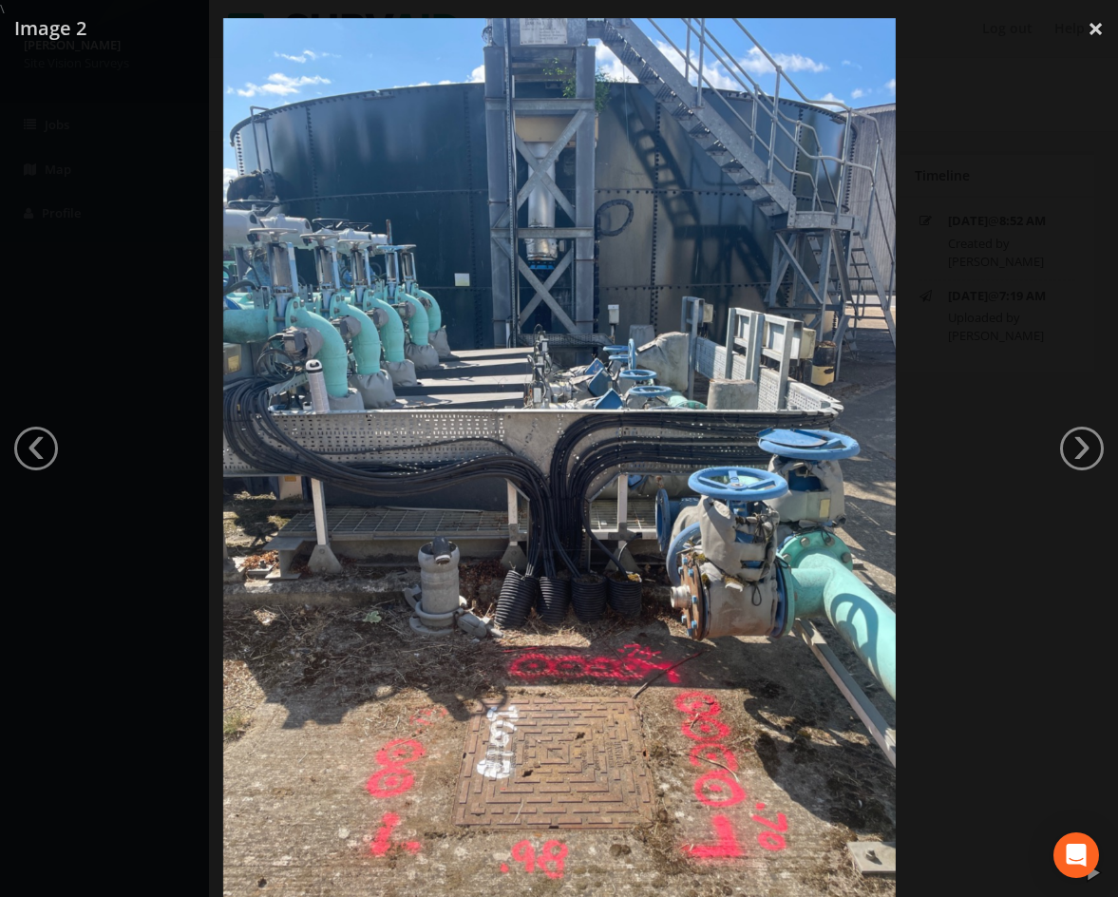
click at [992, 458] on div at bounding box center [559, 466] width 1118 height 897
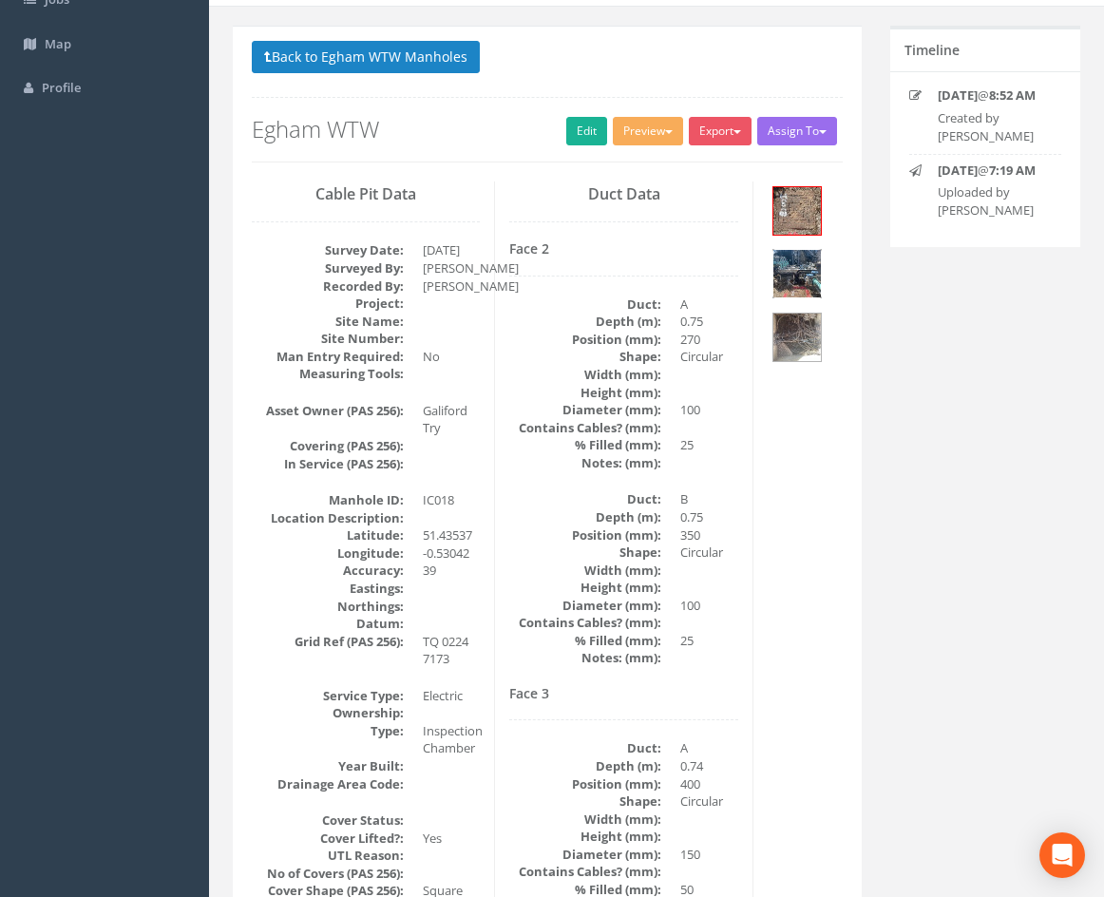
scroll to position [92, 0]
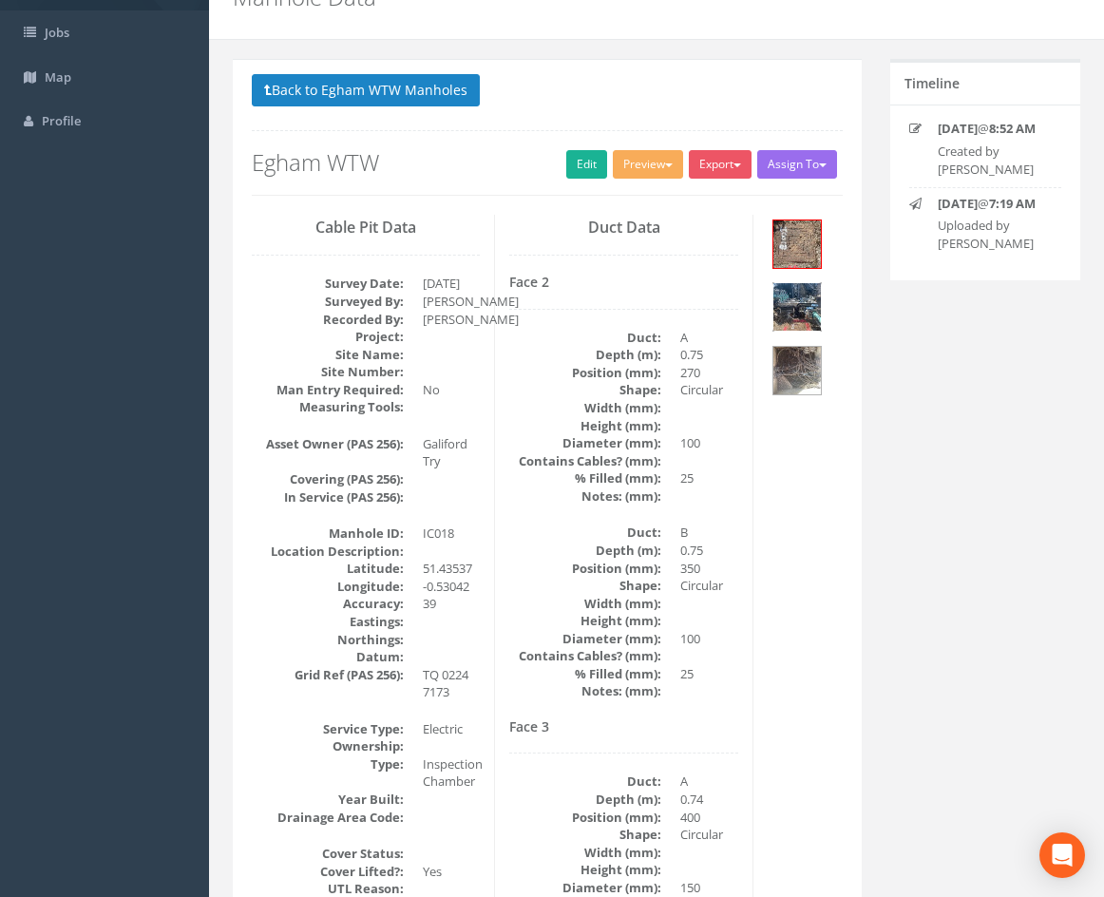
click at [797, 303] on img at bounding box center [797, 307] width 48 height 48
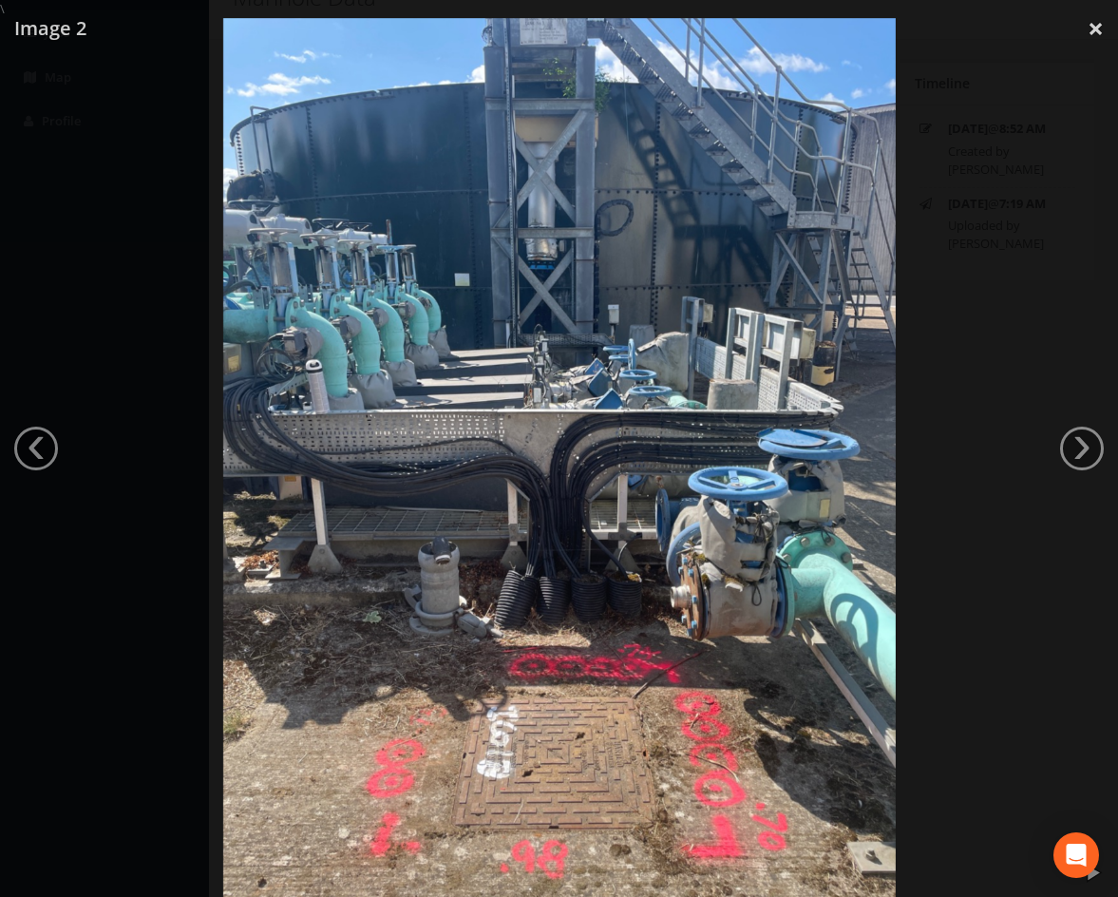
click at [1084, 59] on div at bounding box center [559, 466] width 1118 height 897
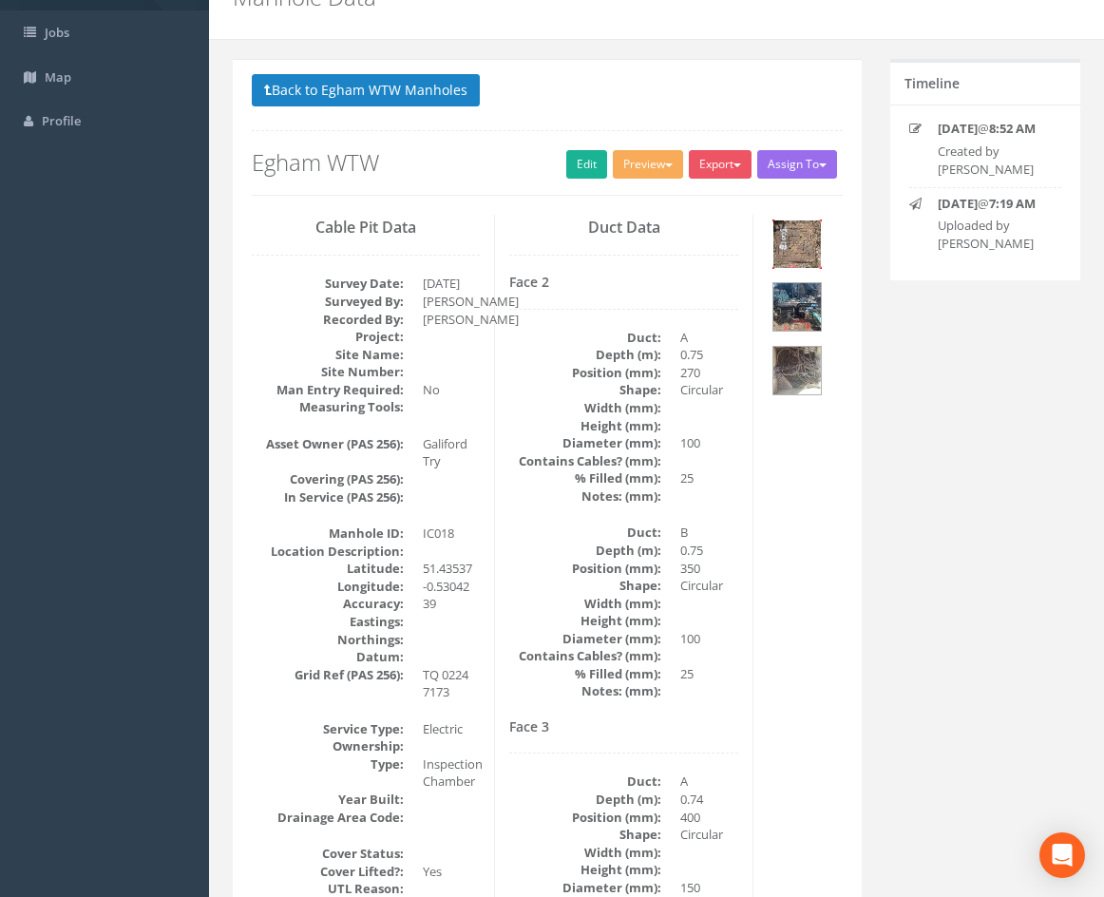
click at [809, 233] on img at bounding box center [797, 244] width 48 height 48
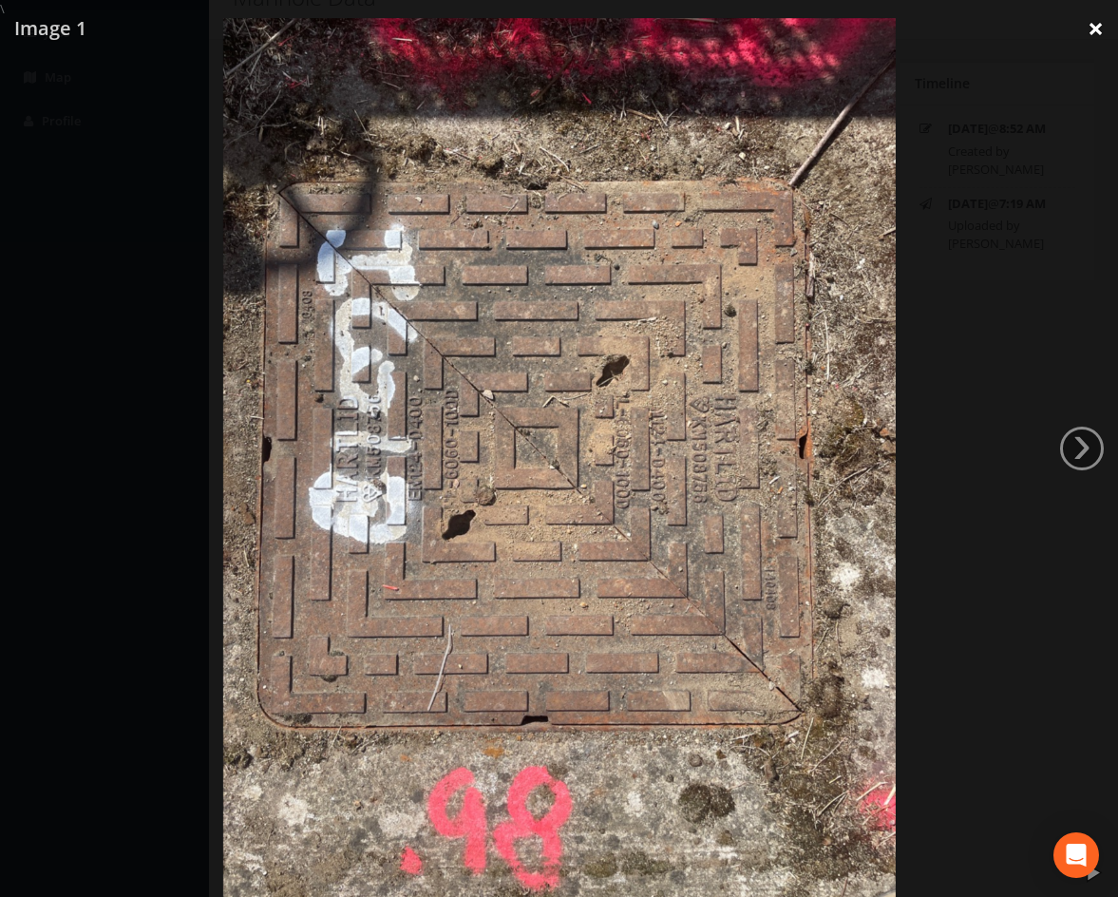
click at [1103, 30] on link "×" at bounding box center [1096, 28] width 45 height 57
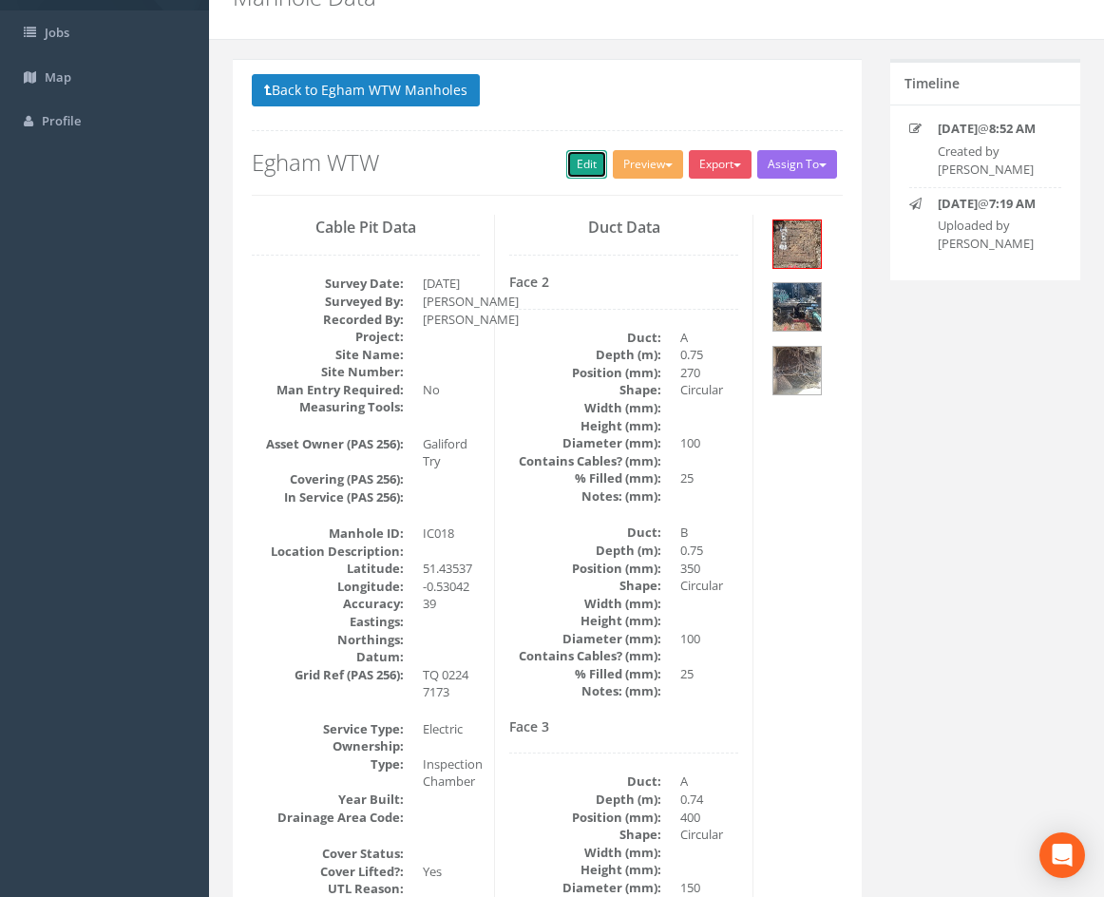
click at [570, 162] on link "Edit" at bounding box center [586, 164] width 41 height 29
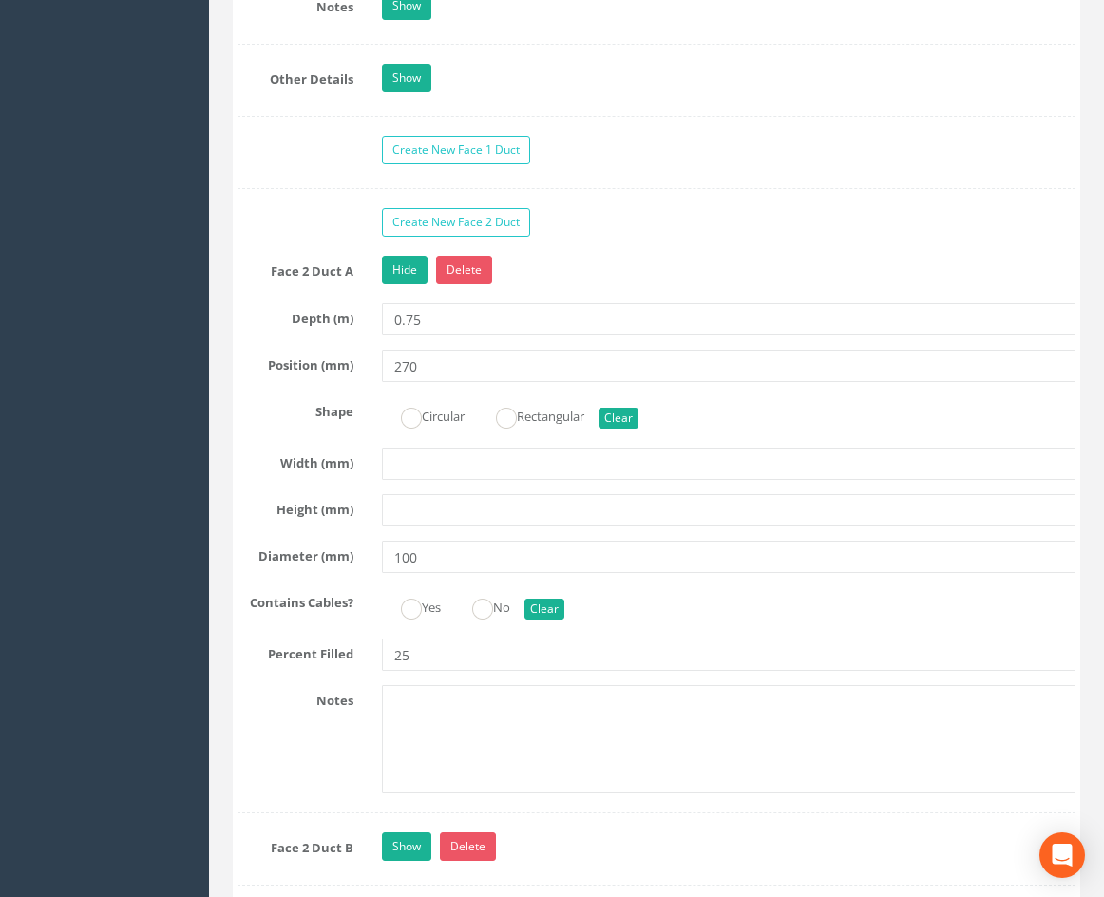
scroll to position [3770, 0]
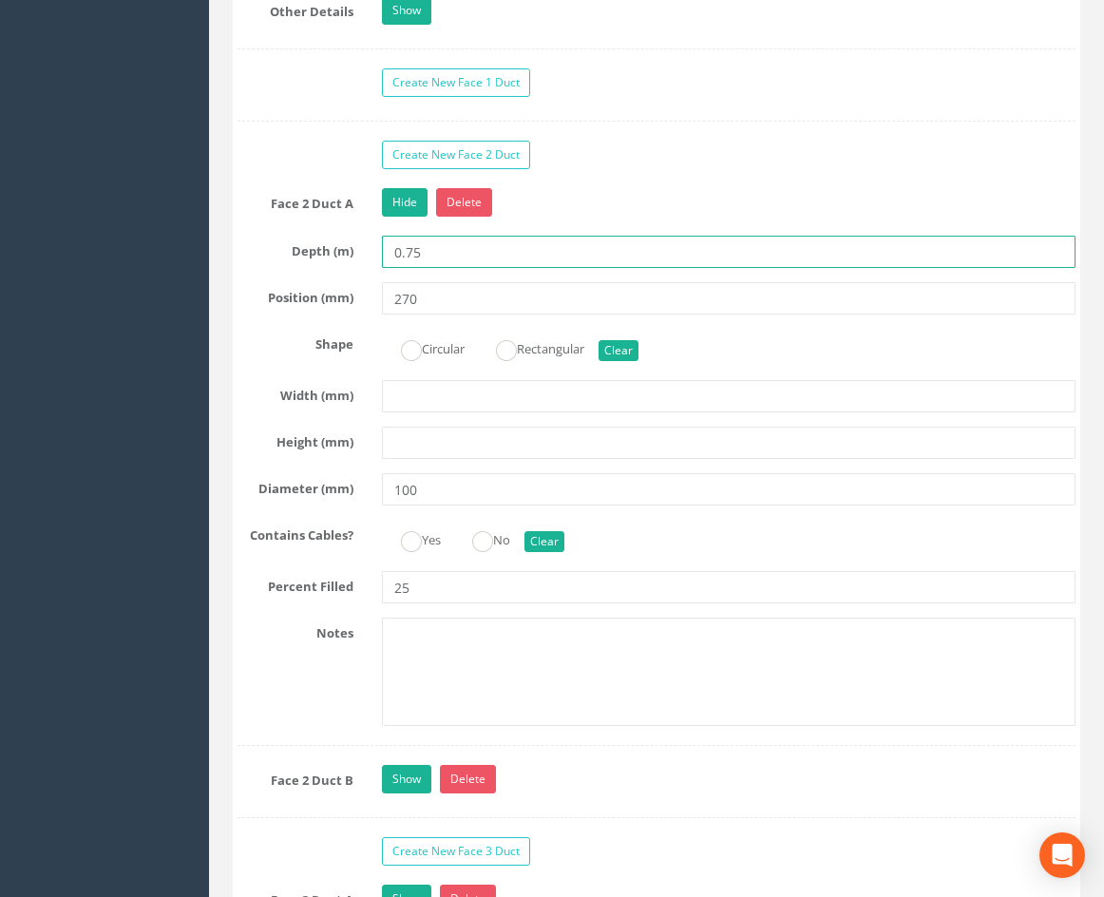
click at [459, 268] on input "0.75" at bounding box center [729, 252] width 694 height 32
type input "0.78"
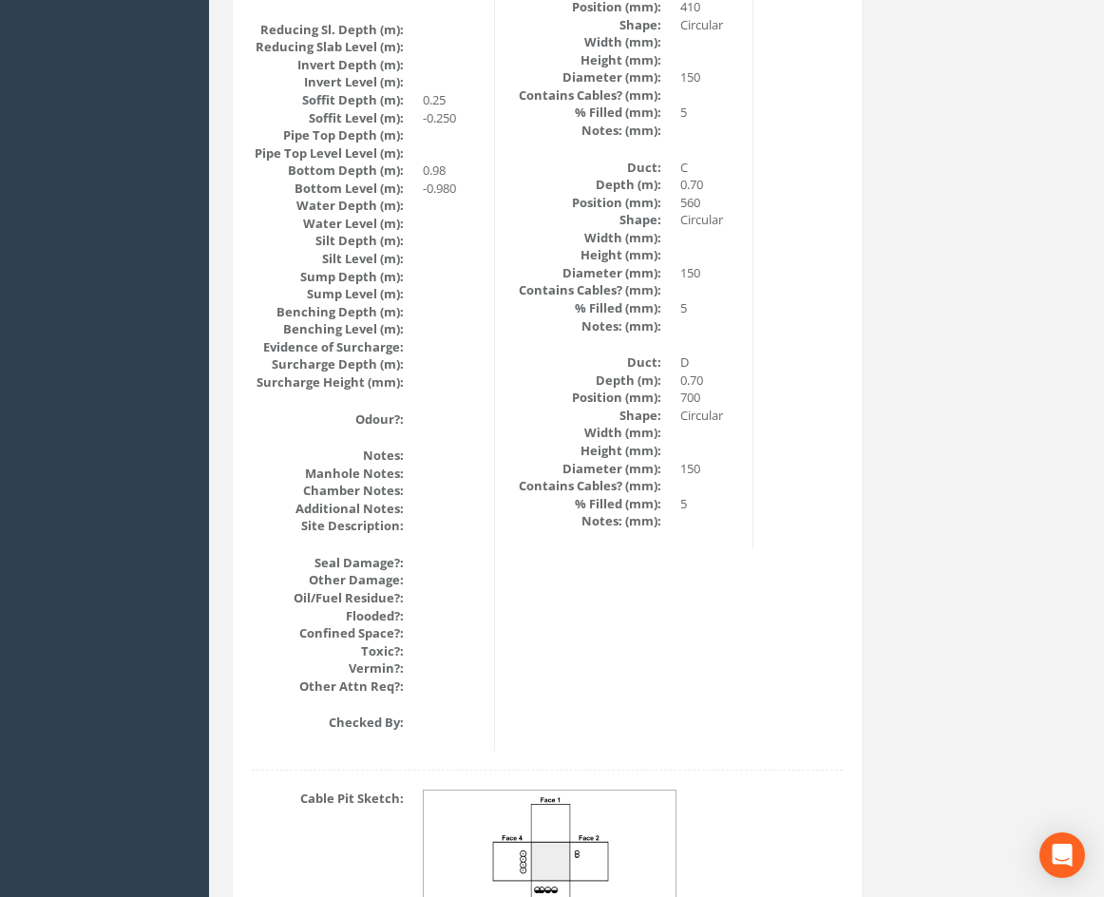
scroll to position [1517, 0]
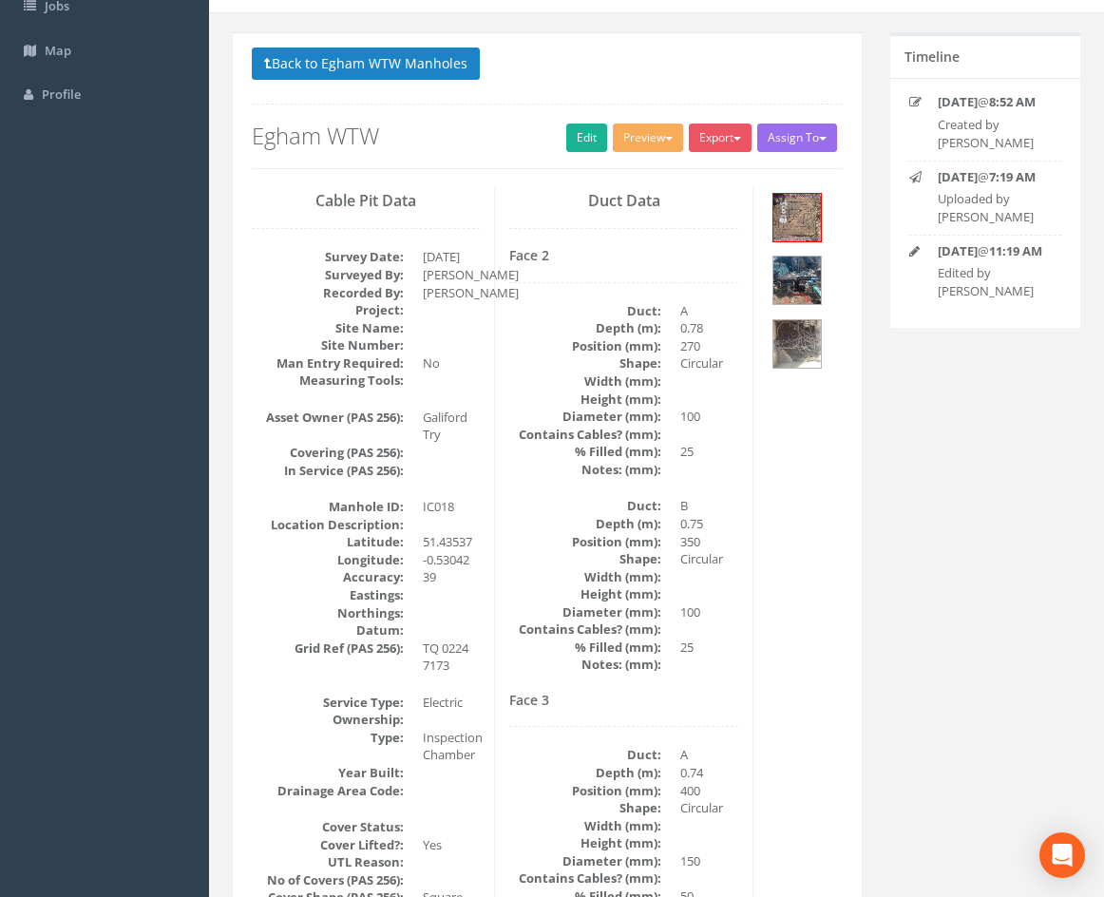
drag, startPoint x: 512, startPoint y: 614, endPoint x: 516, endPoint y: 562, distance: 51.4
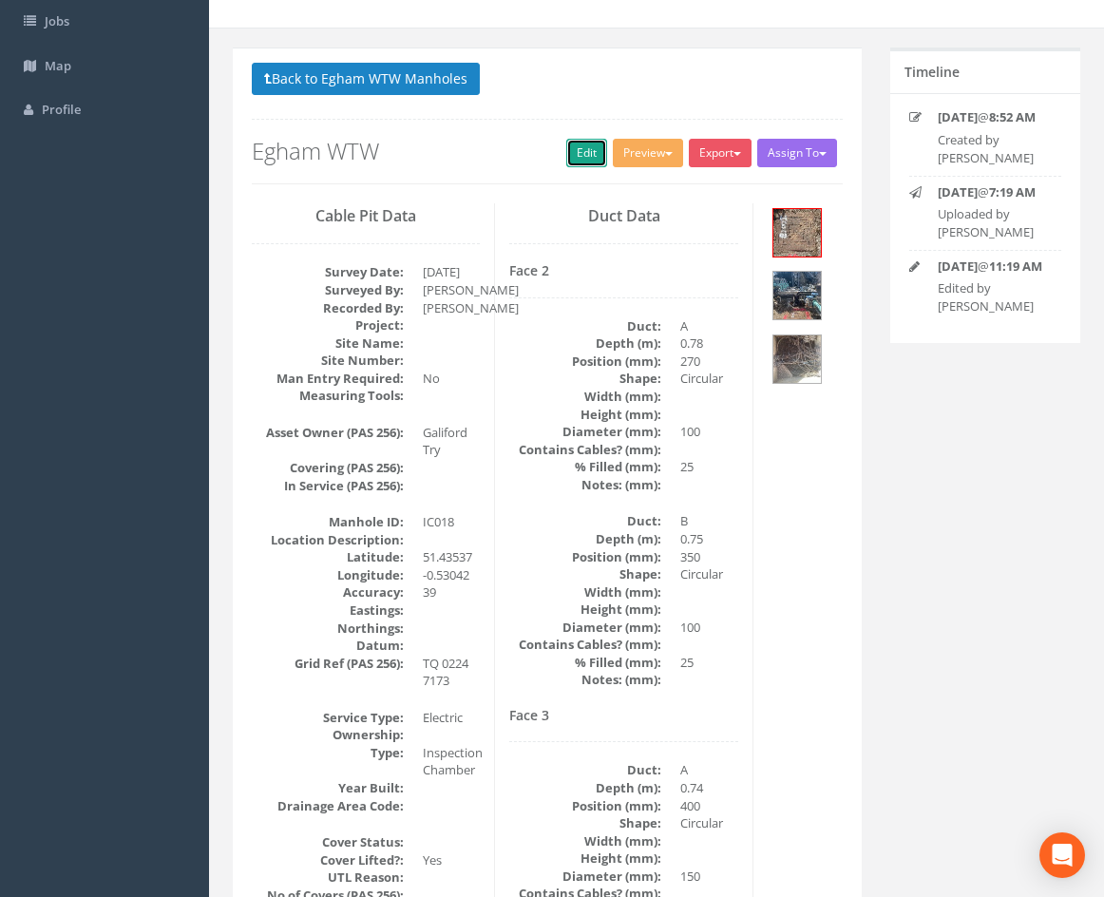
click at [572, 156] on link "Edit" at bounding box center [586, 153] width 41 height 29
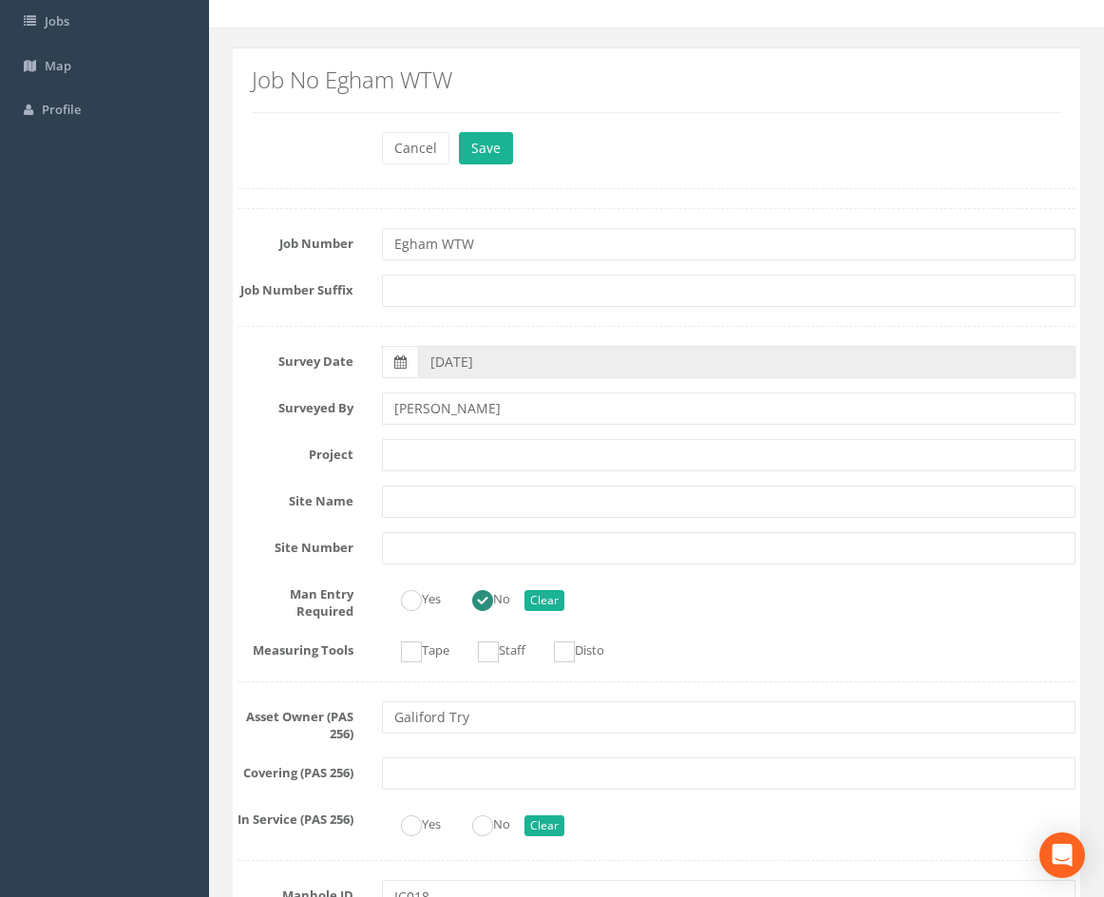
scroll to position [3598, 0]
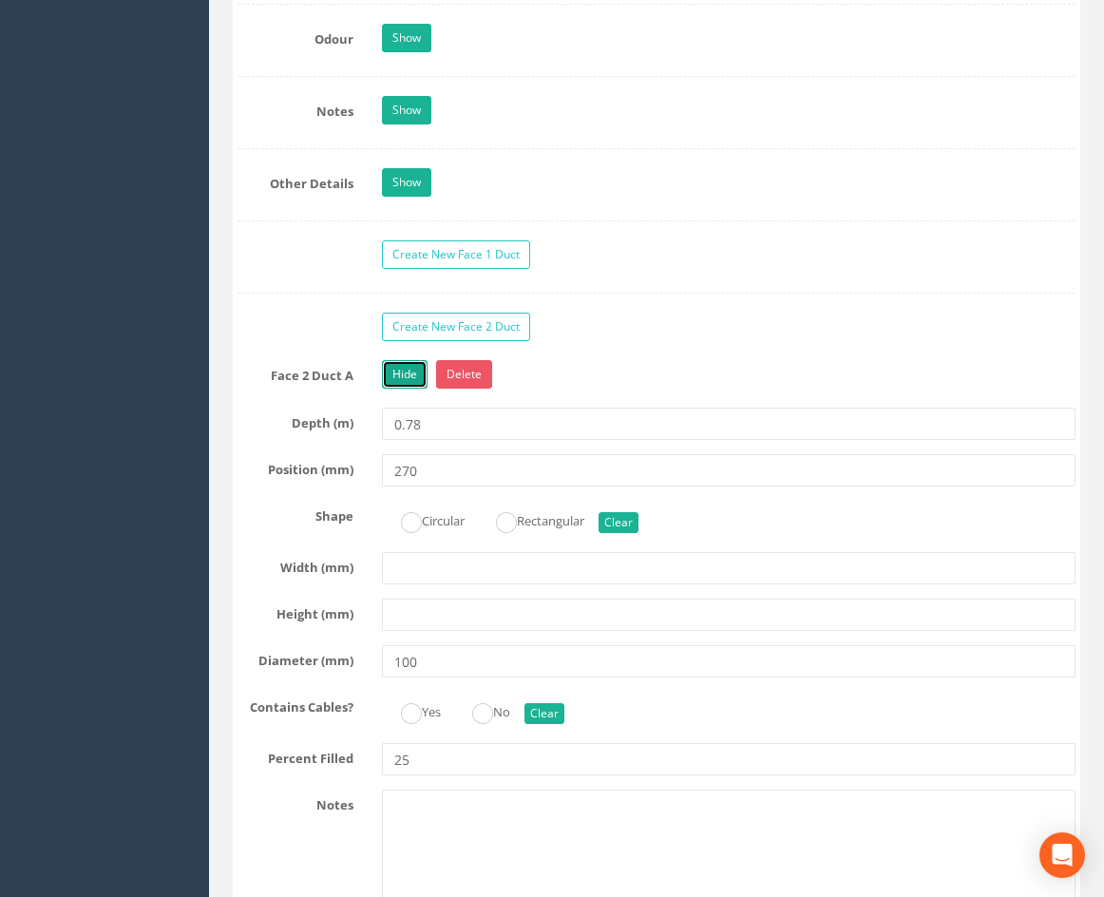
click at [409, 389] on link "Hide" at bounding box center [405, 374] width 46 height 29
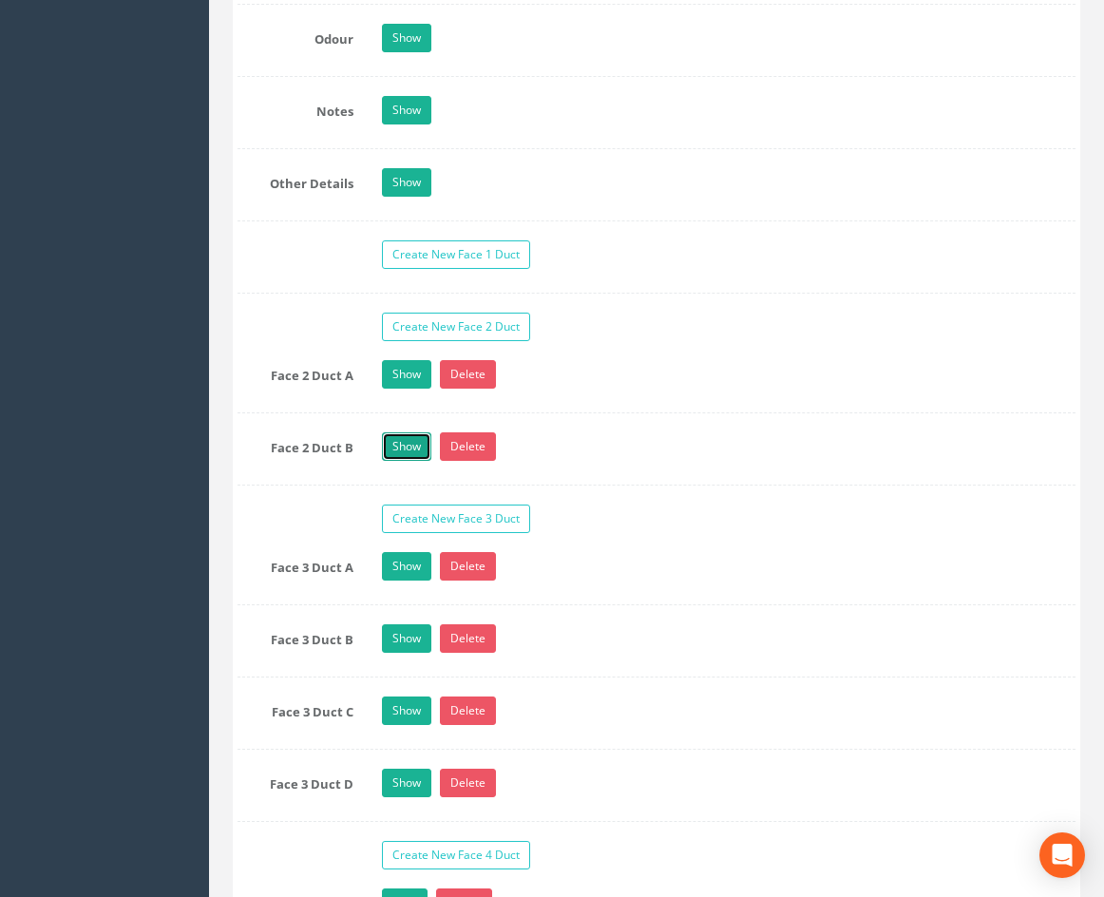
click at [416, 461] on link "Show" at bounding box center [406, 446] width 49 height 29
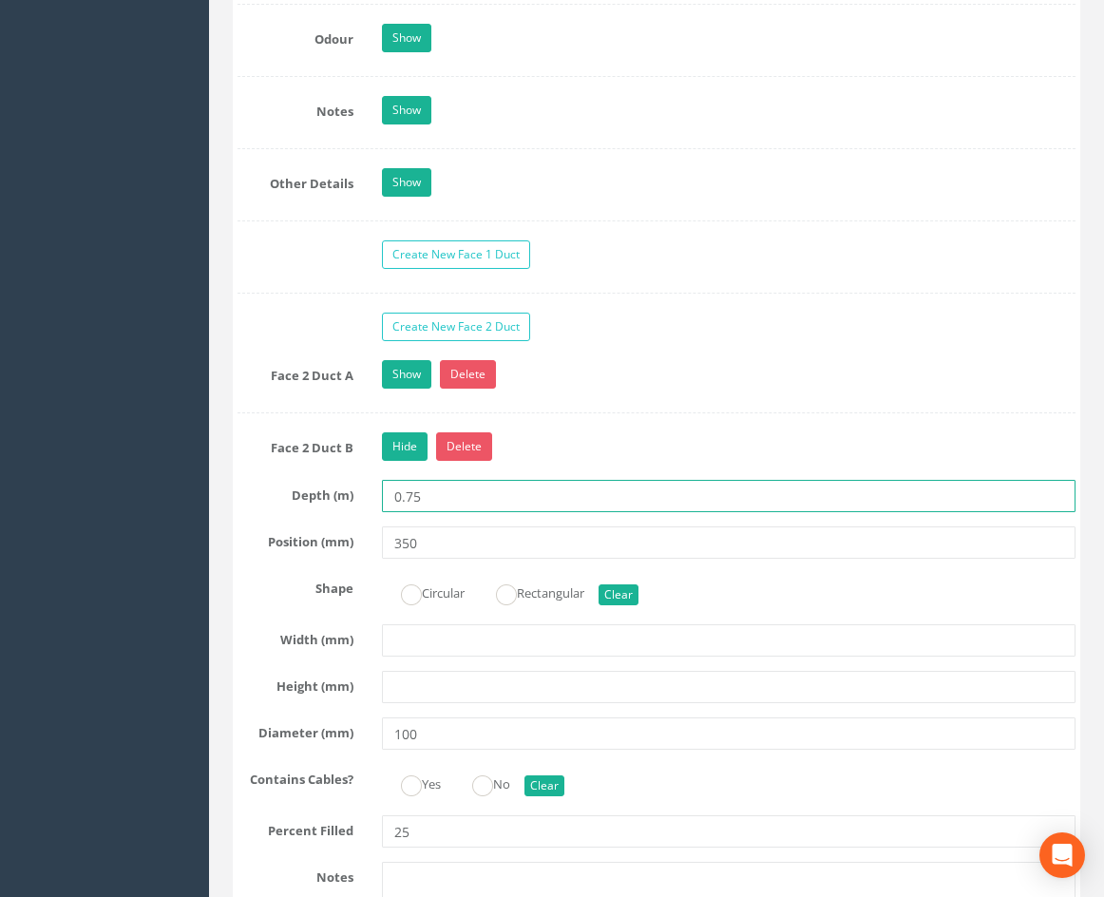
drag, startPoint x: 448, startPoint y: 515, endPoint x: 416, endPoint y: 528, distance: 34.1
click at [416, 512] on input "0.75" at bounding box center [729, 496] width 694 height 32
type input "0.78"
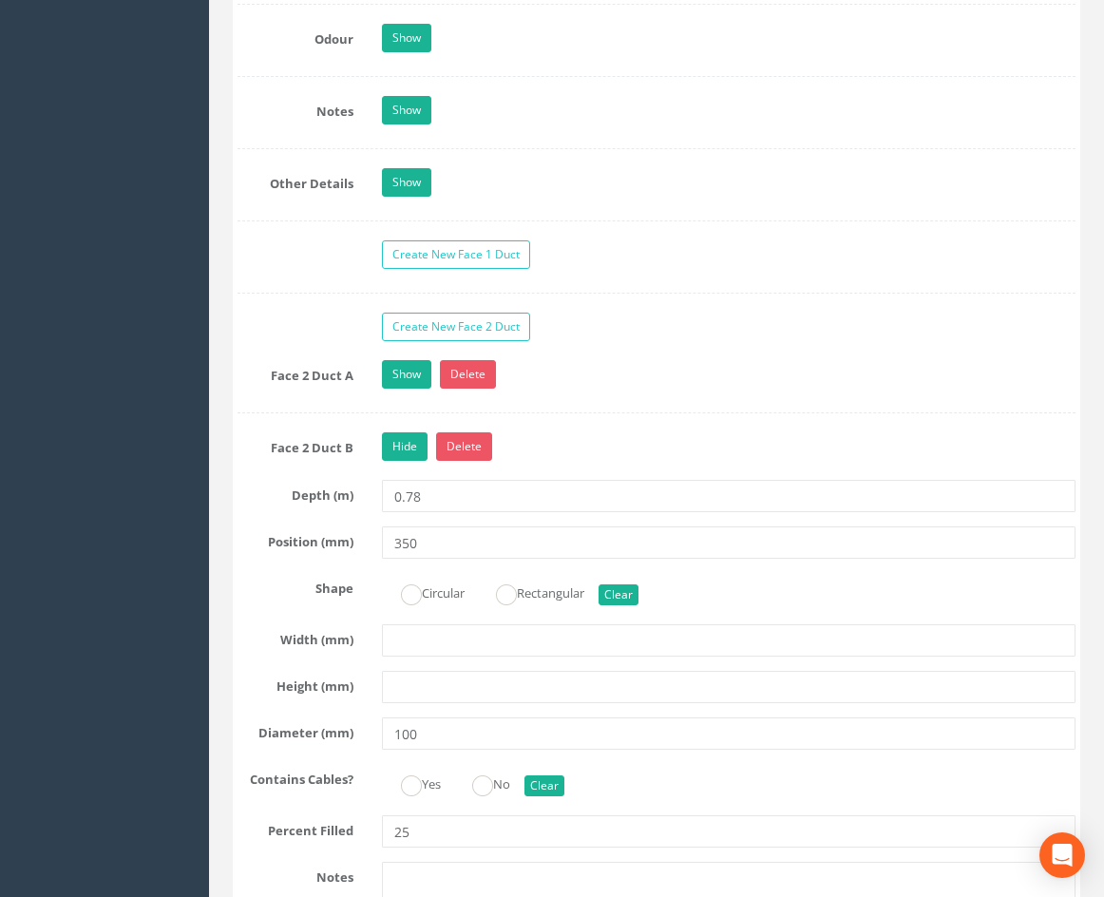
click at [605, 466] on div "Hide Delete" at bounding box center [729, 448] width 722 height 33
click at [384, 461] on link "Hide" at bounding box center [405, 446] width 46 height 29
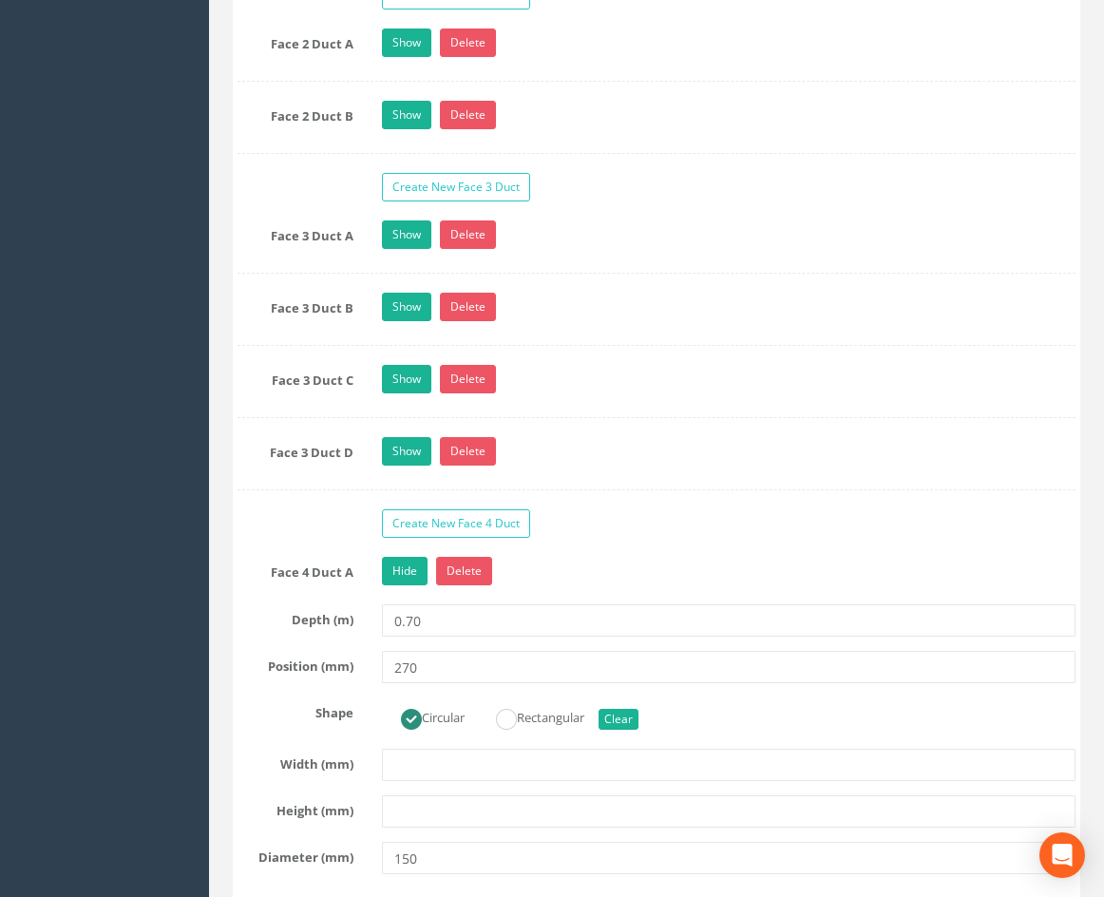
drag, startPoint x: 756, startPoint y: 405, endPoint x: 711, endPoint y: 619, distance: 219.5
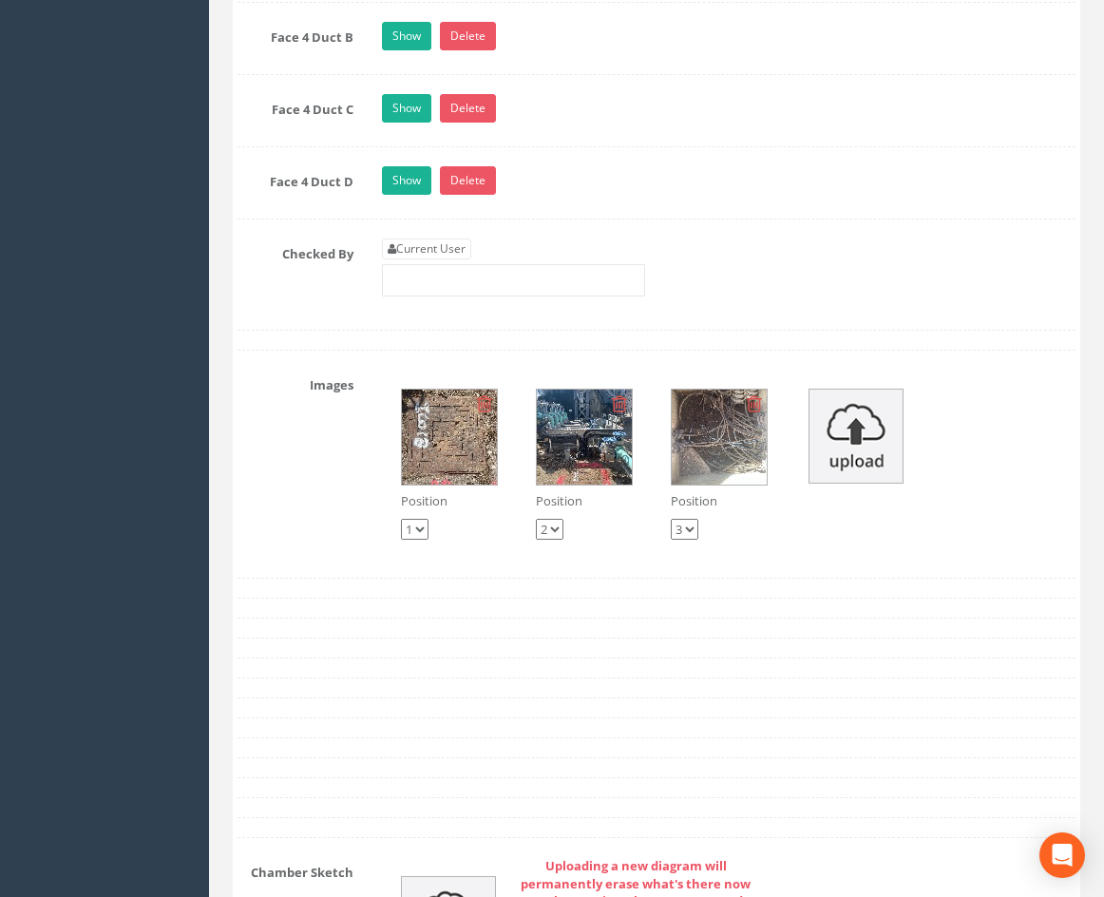
scroll to position [4669, 0]
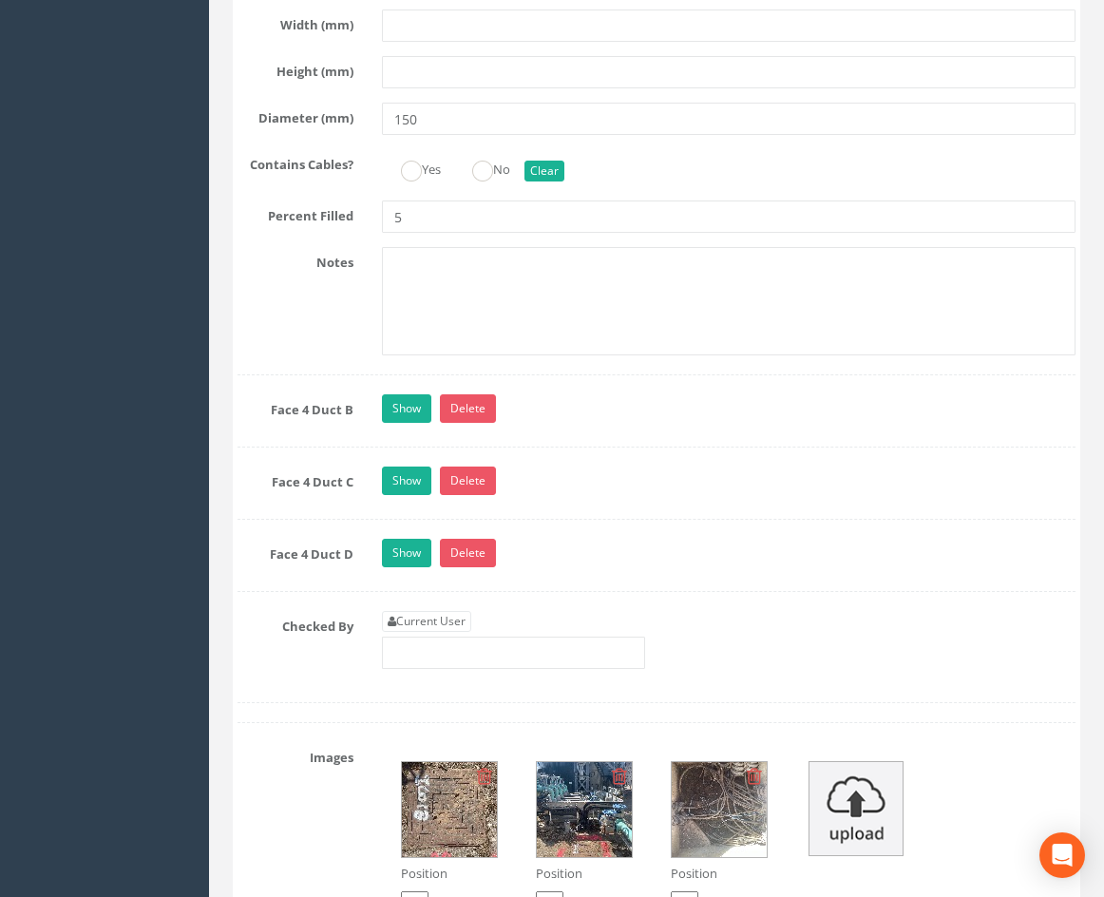
click at [443, 632] on link "Current User" at bounding box center [426, 621] width 89 height 21
type input "[PERSON_NAME]"
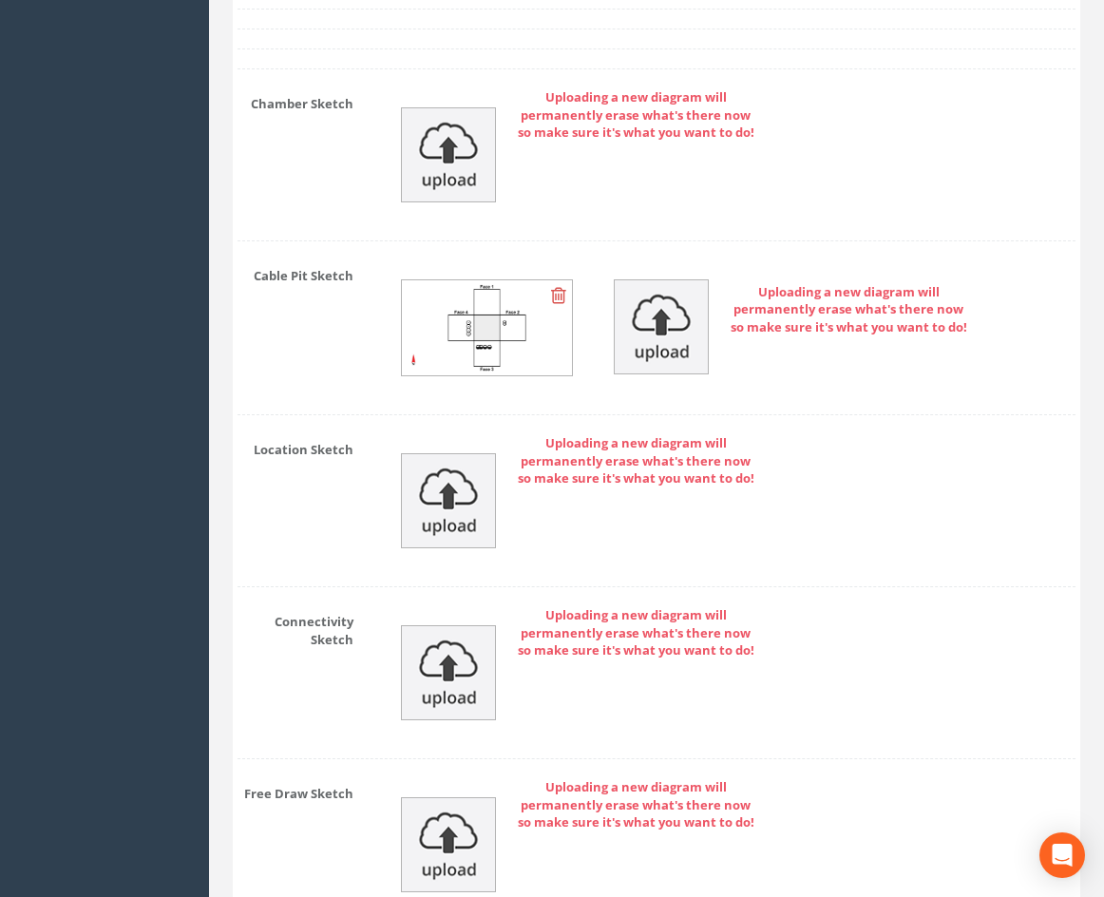
drag, startPoint x: 707, startPoint y: 454, endPoint x: 670, endPoint y: 715, distance: 263.9
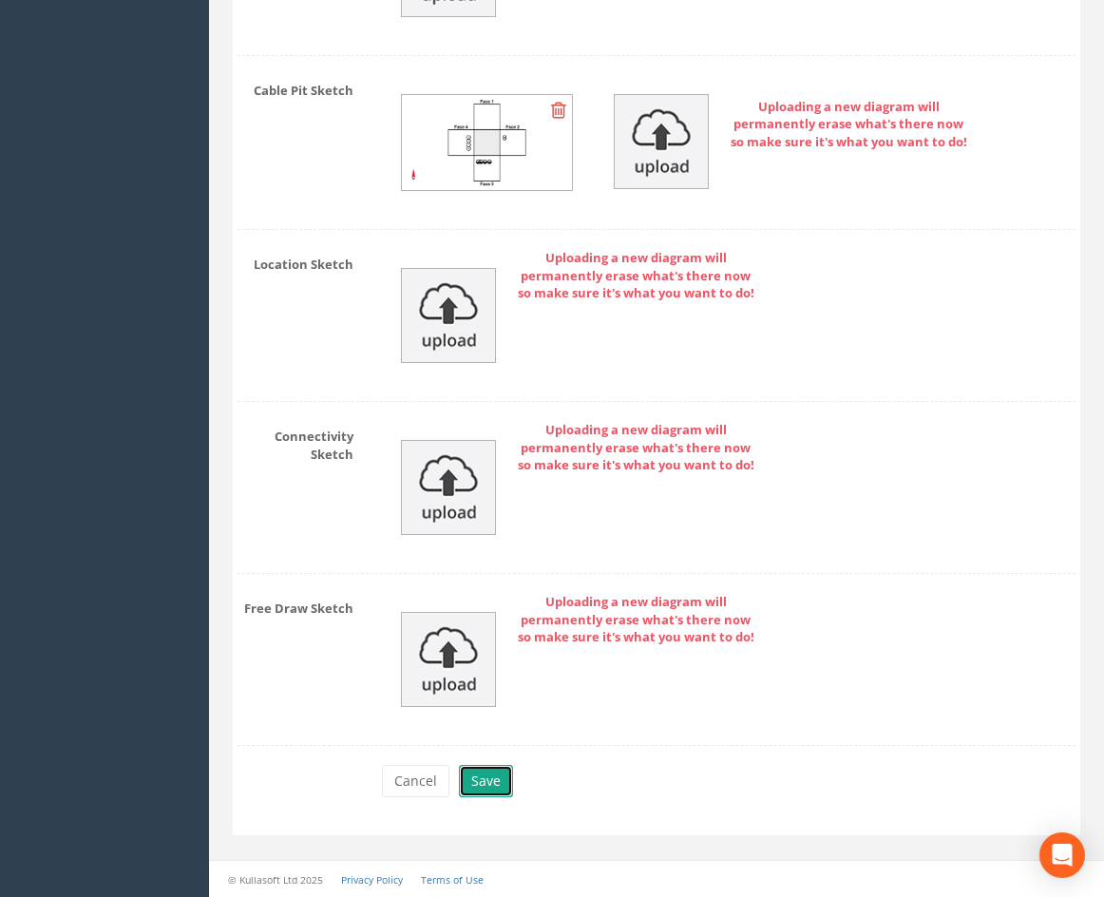
click at [486, 774] on button "Save" at bounding box center [486, 781] width 54 height 32
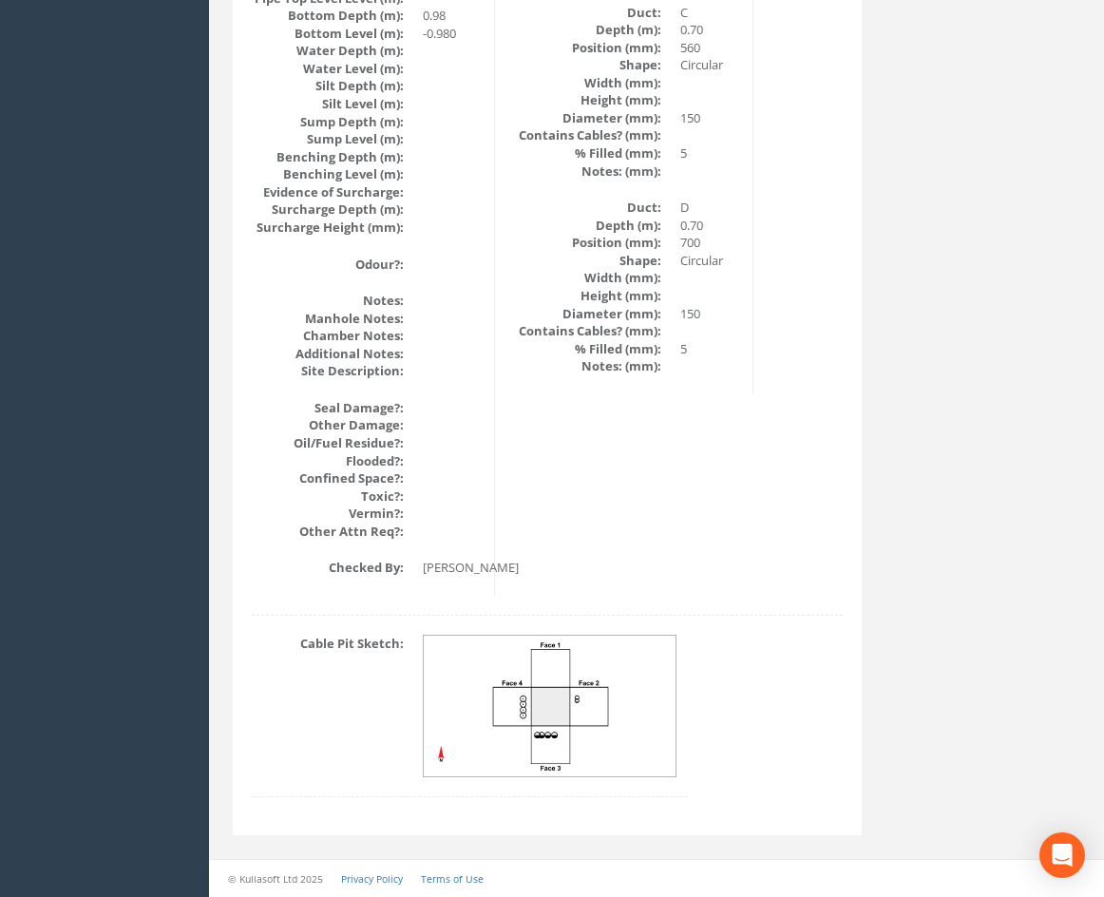
scroll to position [2105, 0]
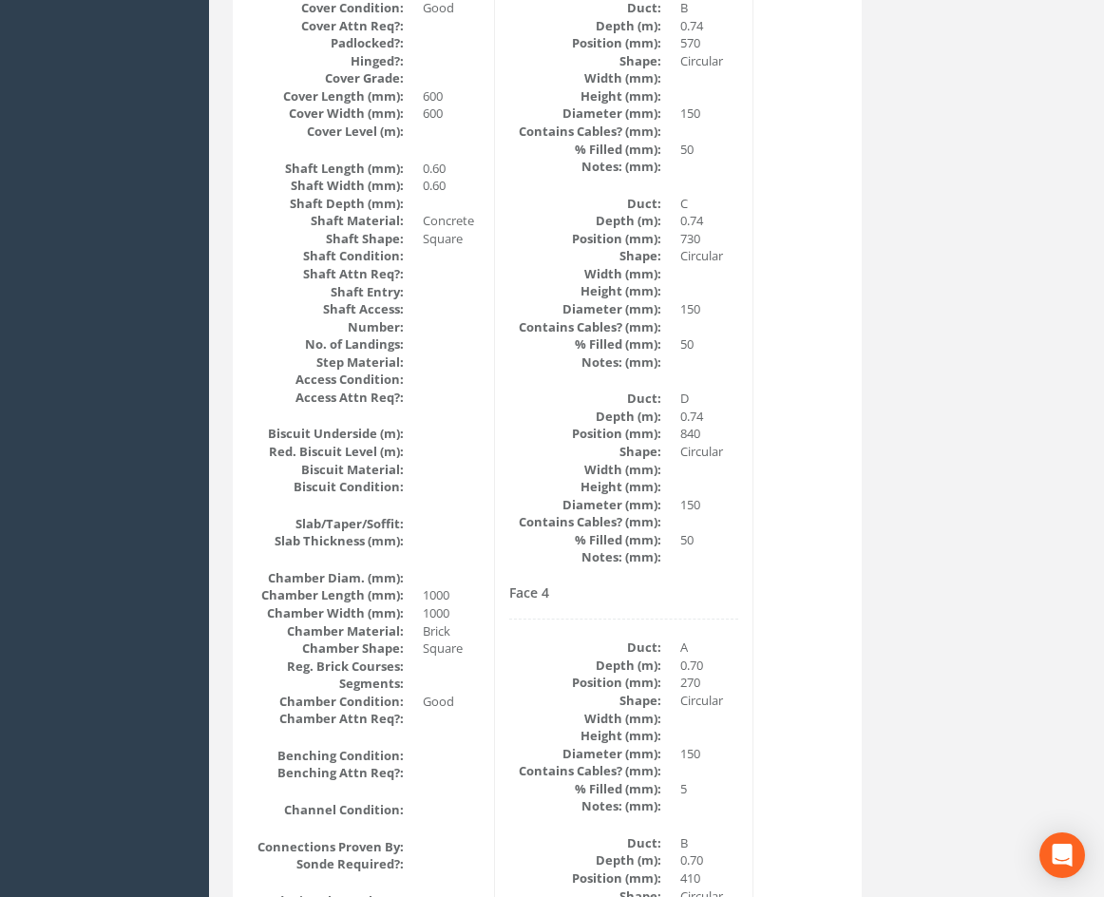
scroll to position [0, 0]
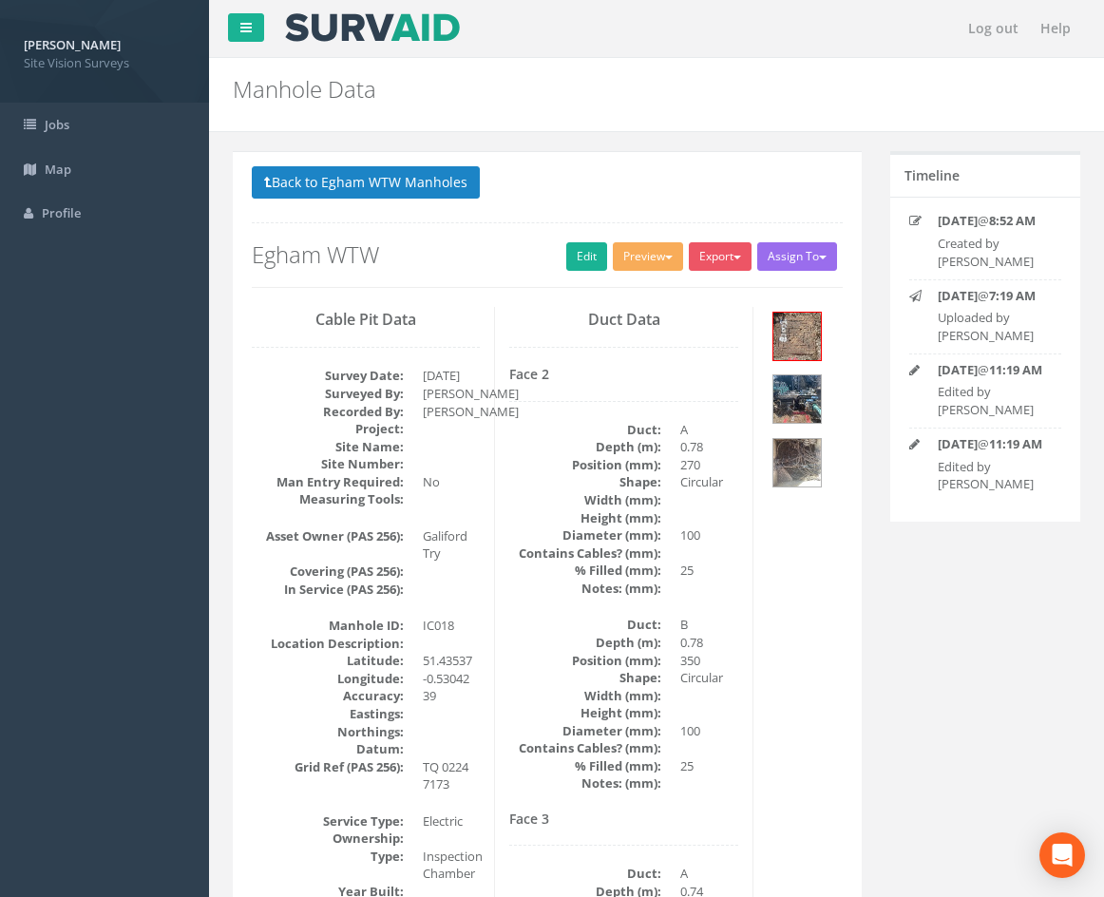
drag, startPoint x: 814, startPoint y: 657, endPoint x: 777, endPoint y: 191, distance: 468.0
click at [423, 178] on button "Back to Egham WTW Manholes" at bounding box center [366, 182] width 228 height 32
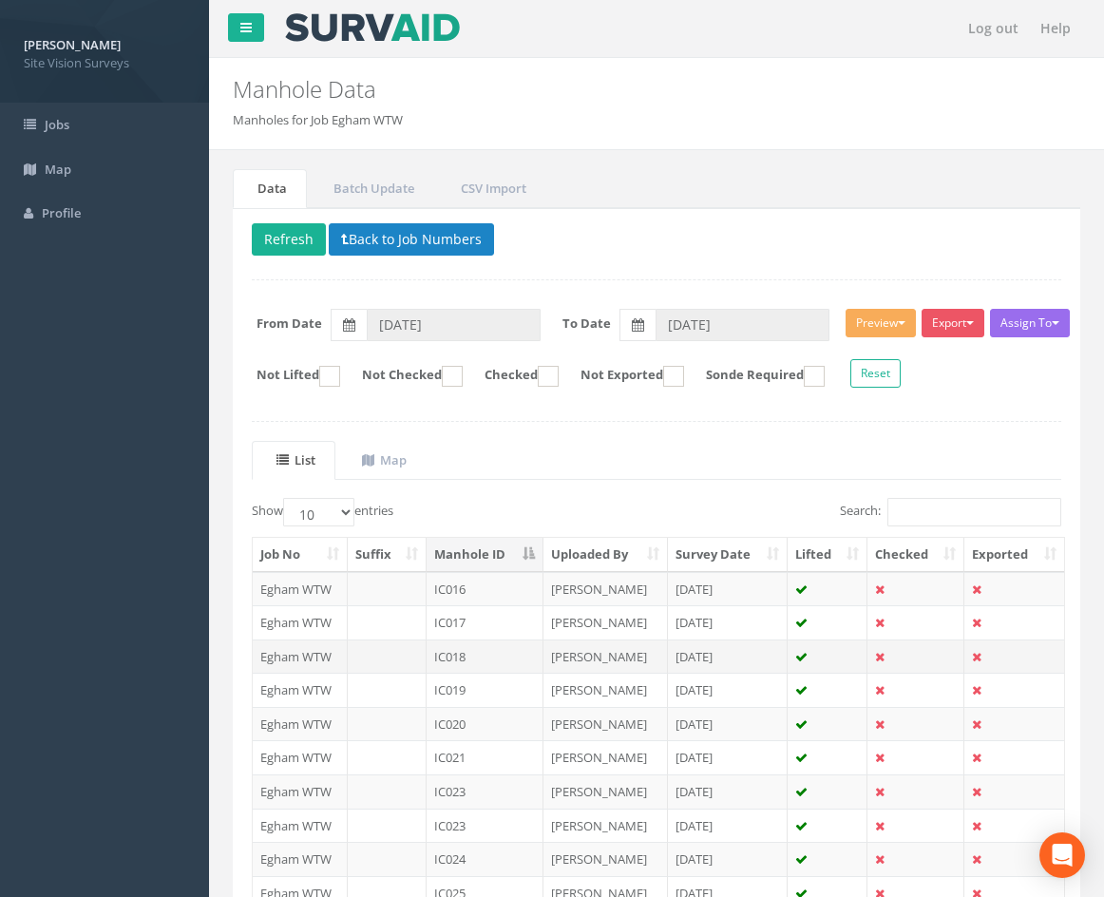
click at [508, 654] on td "IC018" at bounding box center [485, 656] width 117 height 34
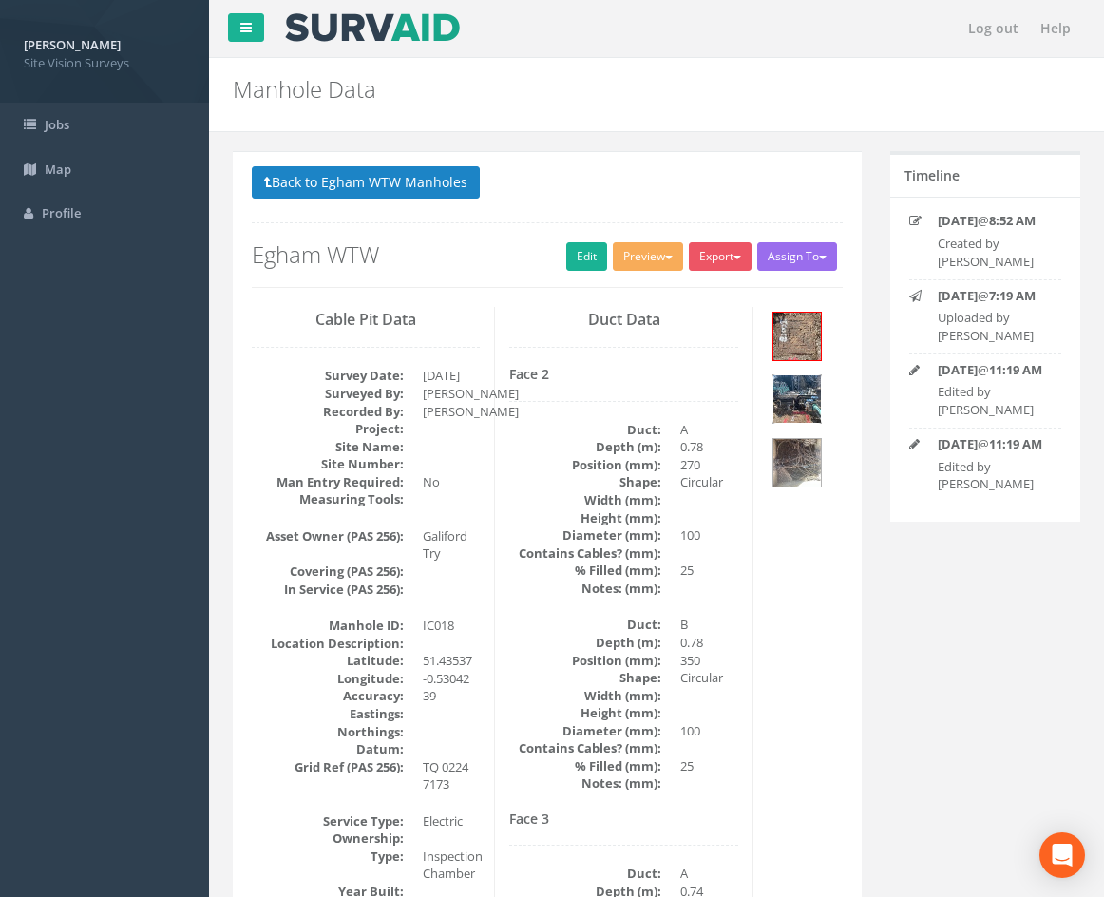
click at [808, 395] on img at bounding box center [797, 399] width 48 height 48
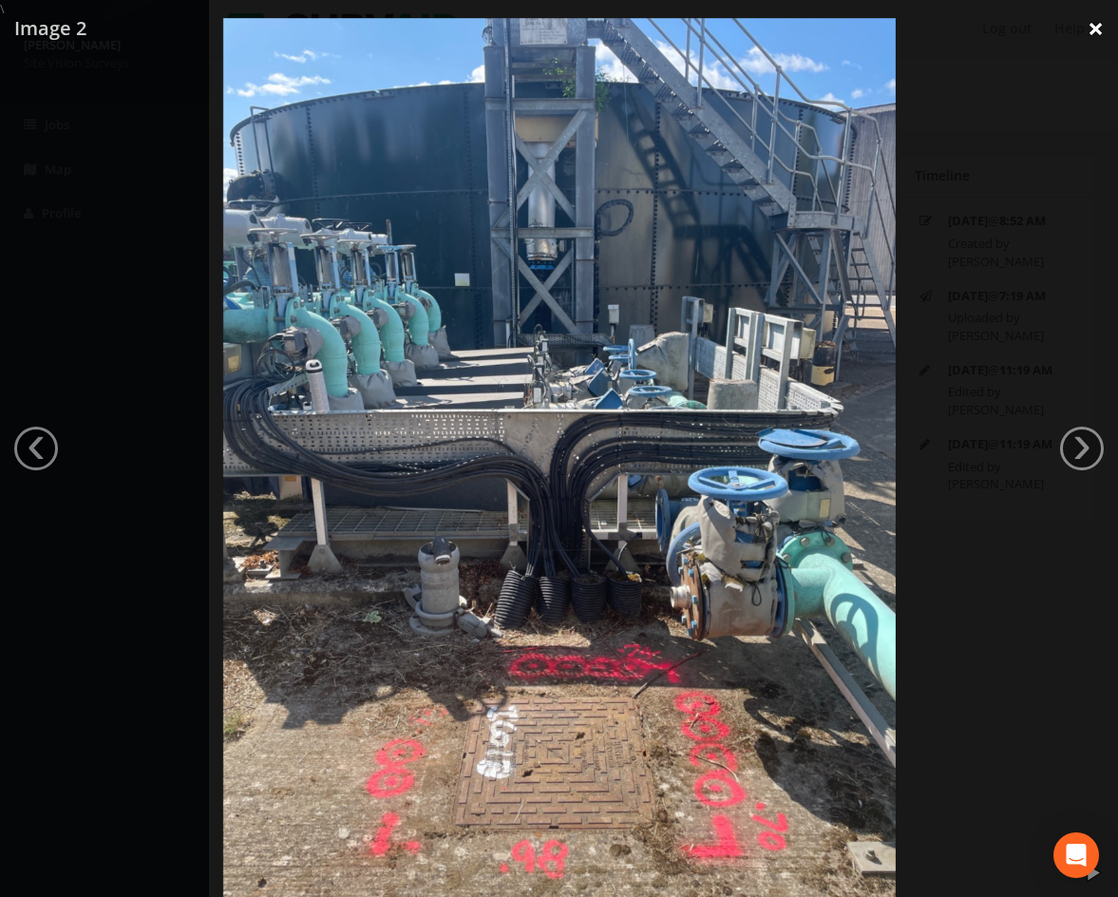
click at [1096, 24] on link "×" at bounding box center [1096, 28] width 45 height 57
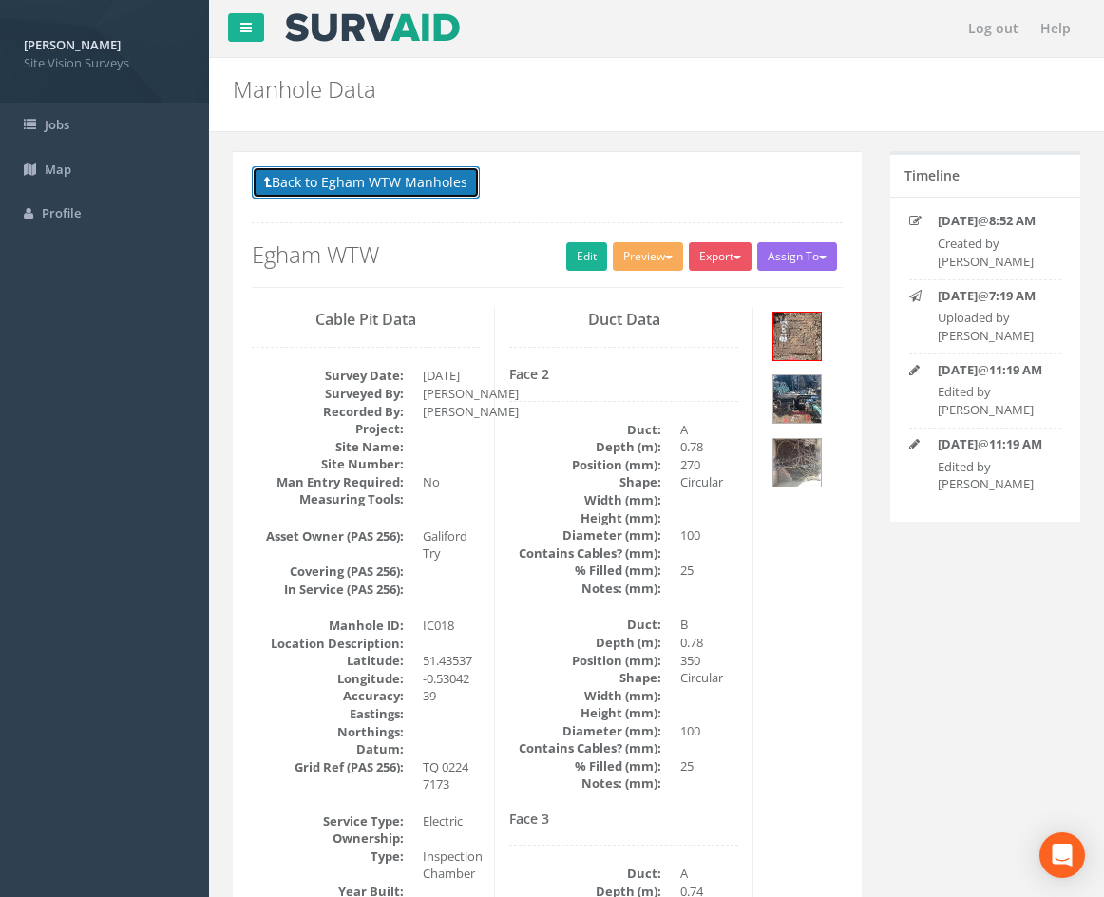
click at [348, 181] on button "Back to Egham WTW Manholes" at bounding box center [366, 182] width 228 height 32
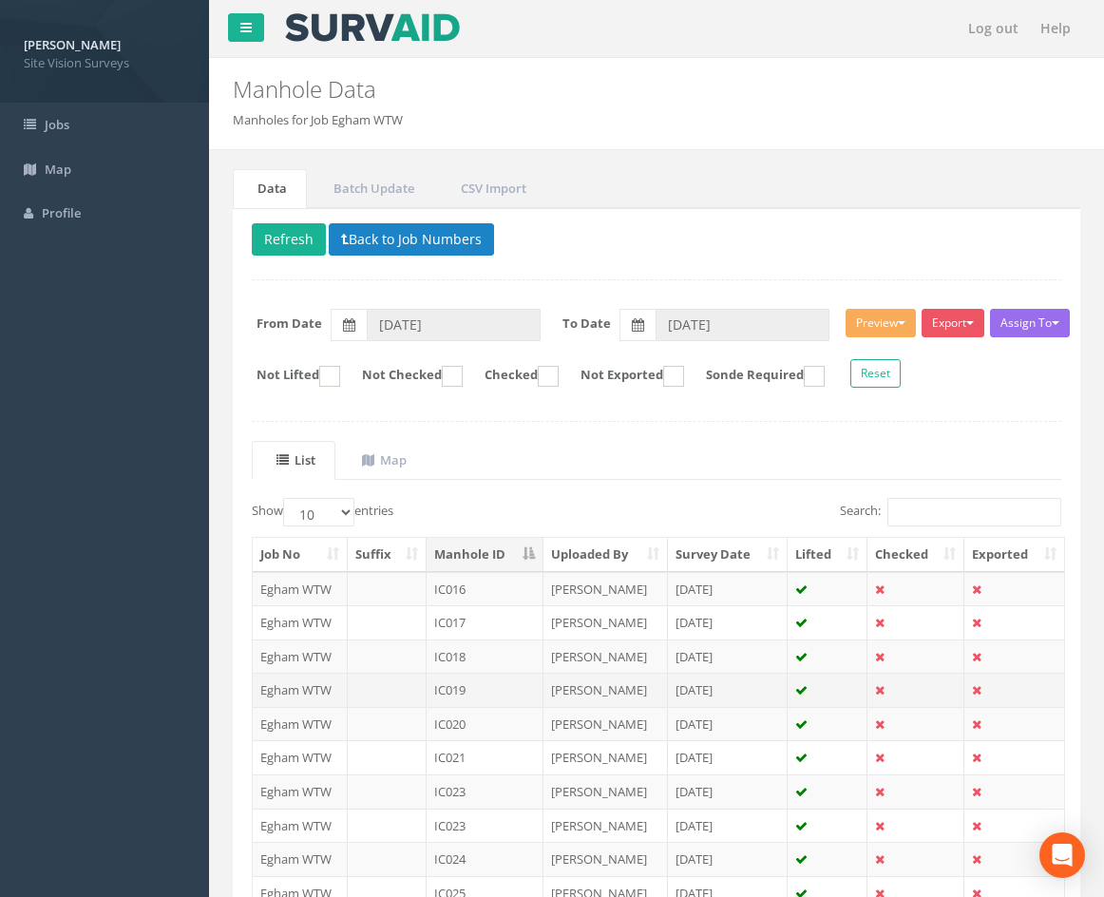
click at [506, 686] on td "IC019" at bounding box center [485, 690] width 117 height 34
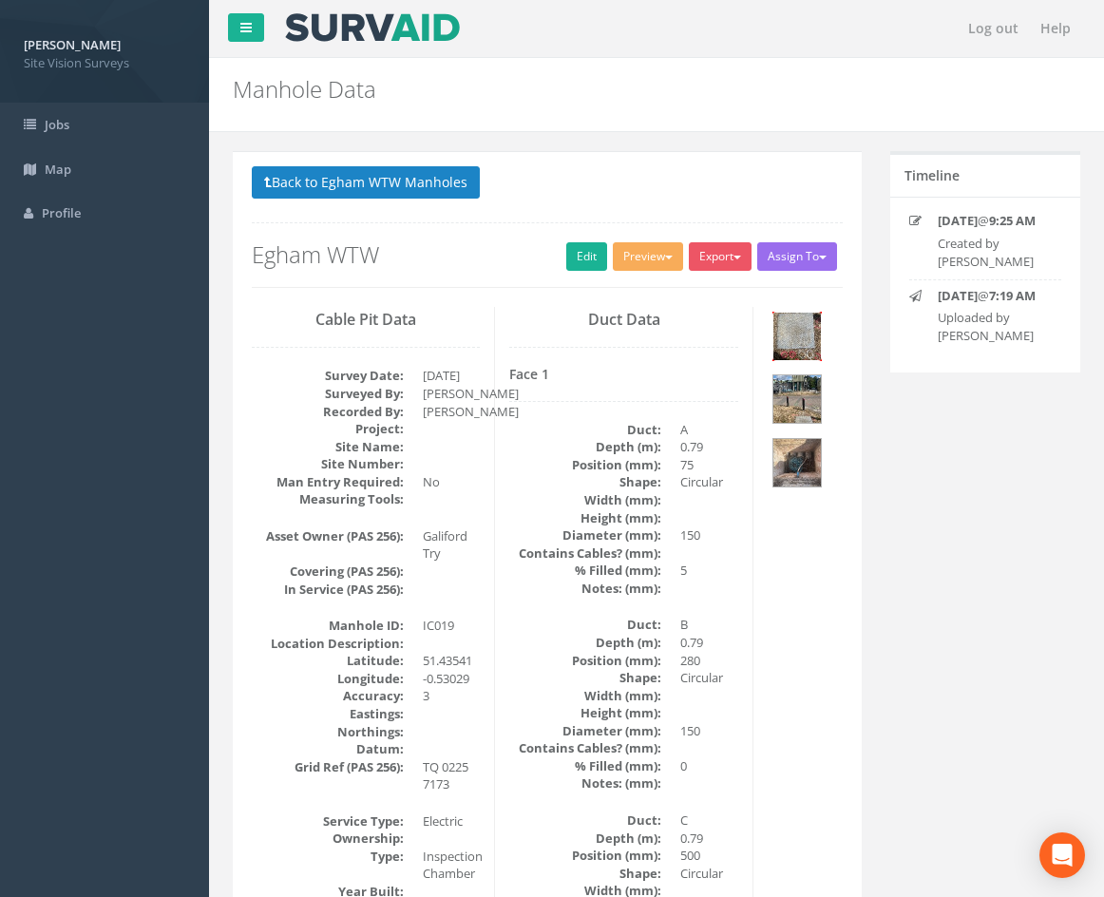
click at [799, 348] on img at bounding box center [797, 337] width 48 height 48
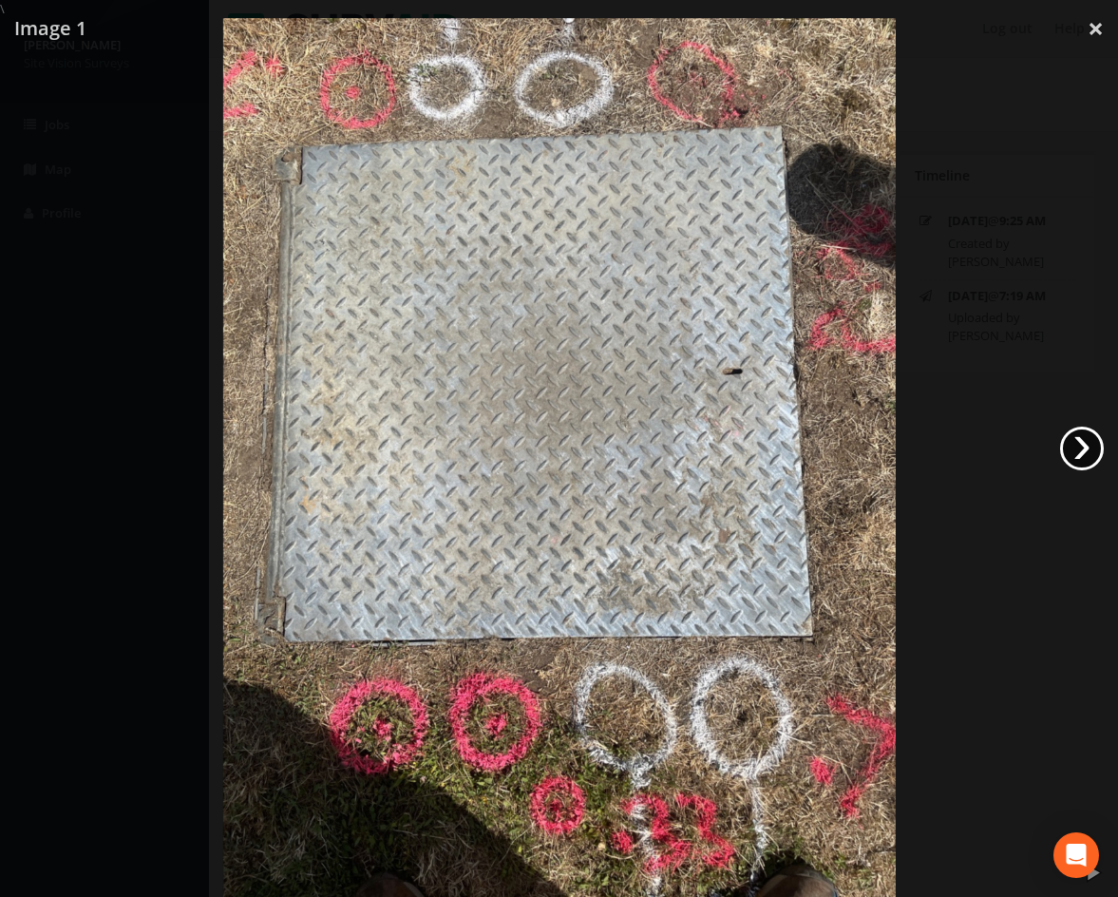
click at [1080, 442] on link "›" at bounding box center [1082, 449] width 44 height 44
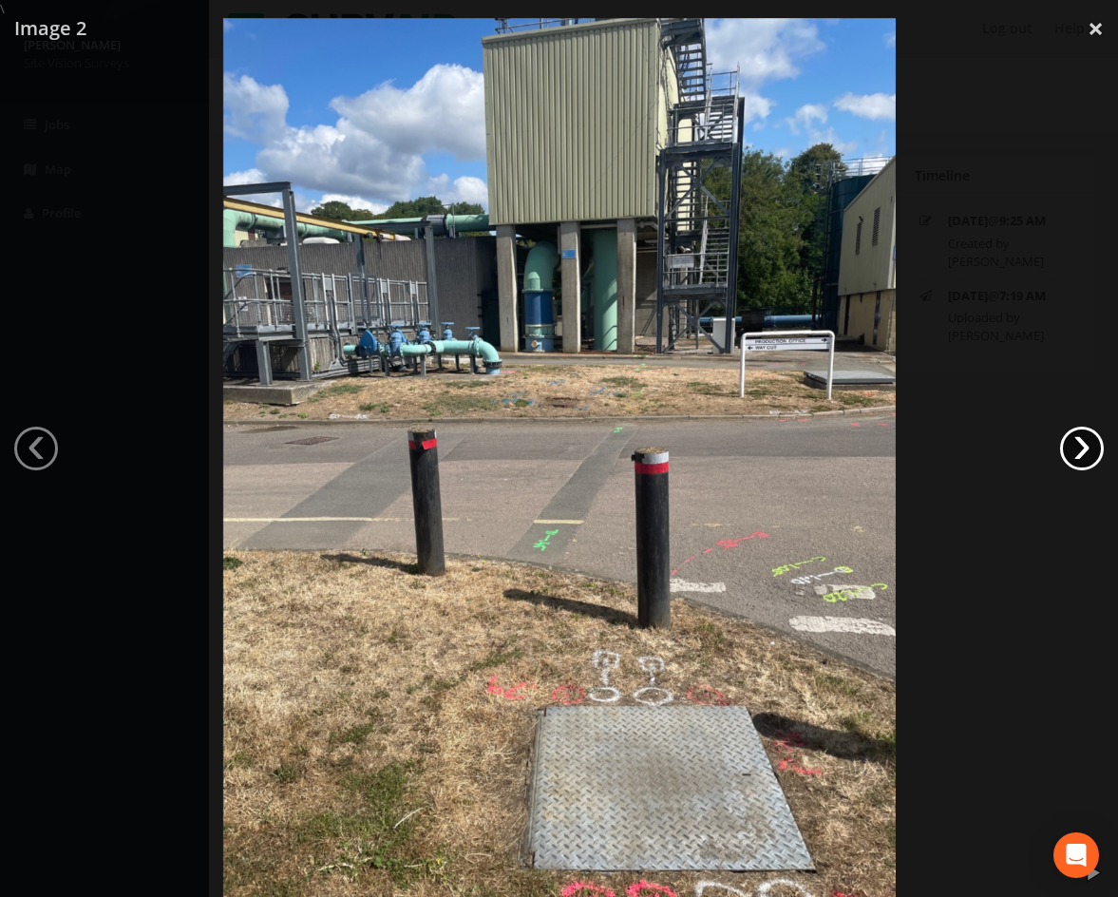
click at [1080, 442] on link "›" at bounding box center [1082, 449] width 44 height 44
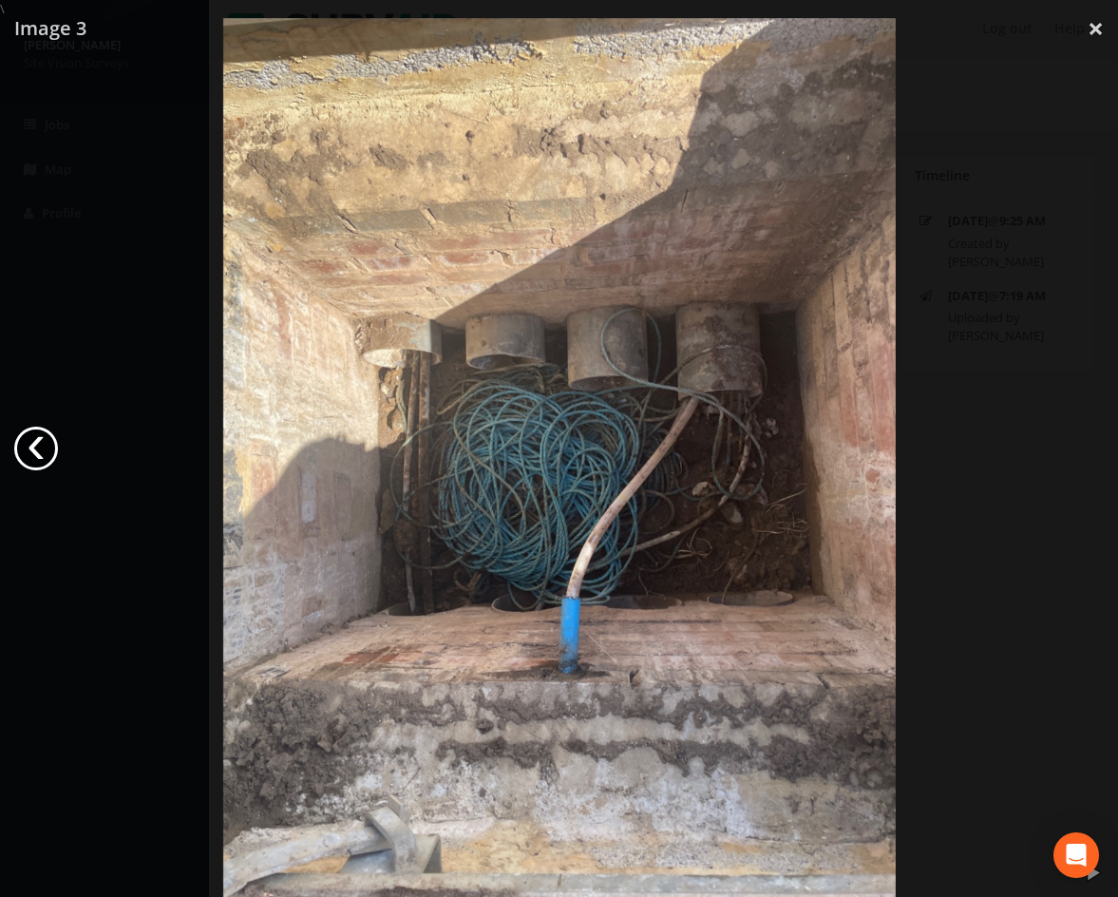
click at [40, 457] on link "‹" at bounding box center [36, 449] width 44 height 44
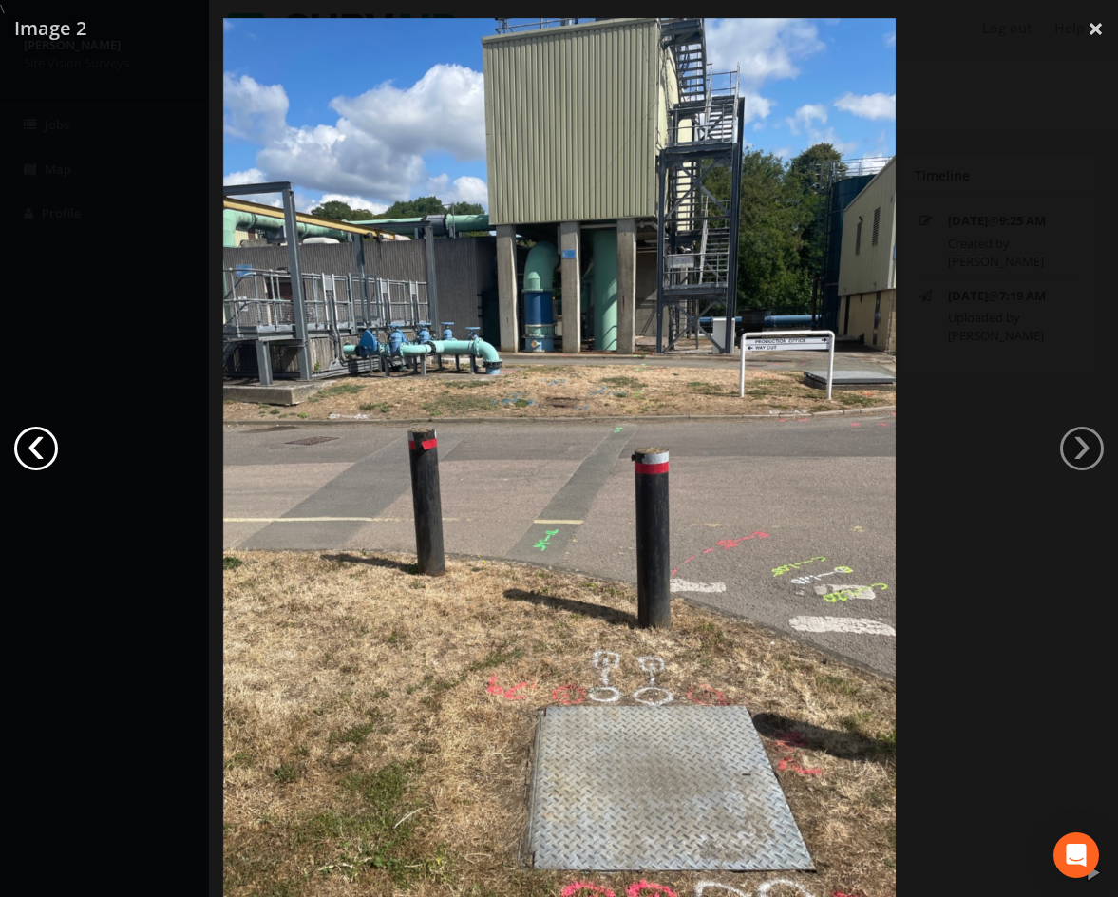
click at [40, 457] on link "‹" at bounding box center [36, 449] width 44 height 44
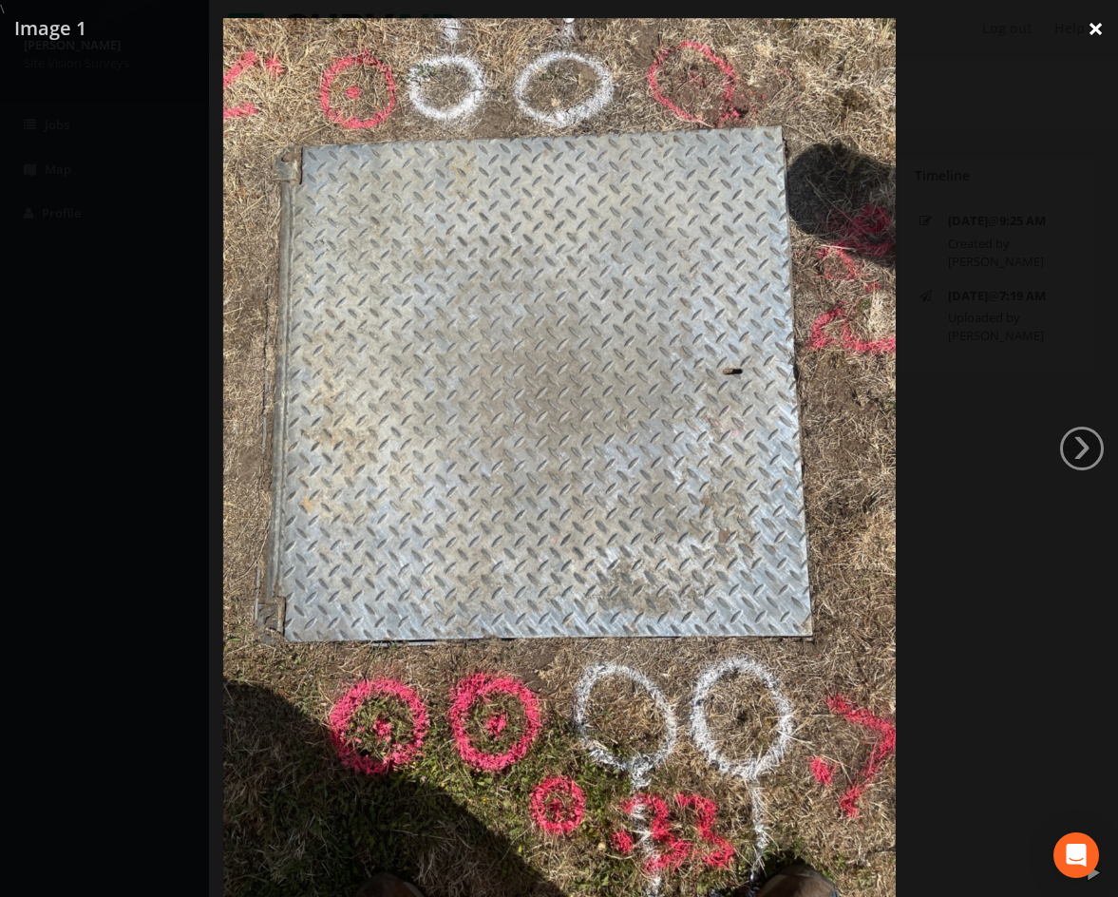
click at [1098, 44] on link "×" at bounding box center [1096, 28] width 45 height 57
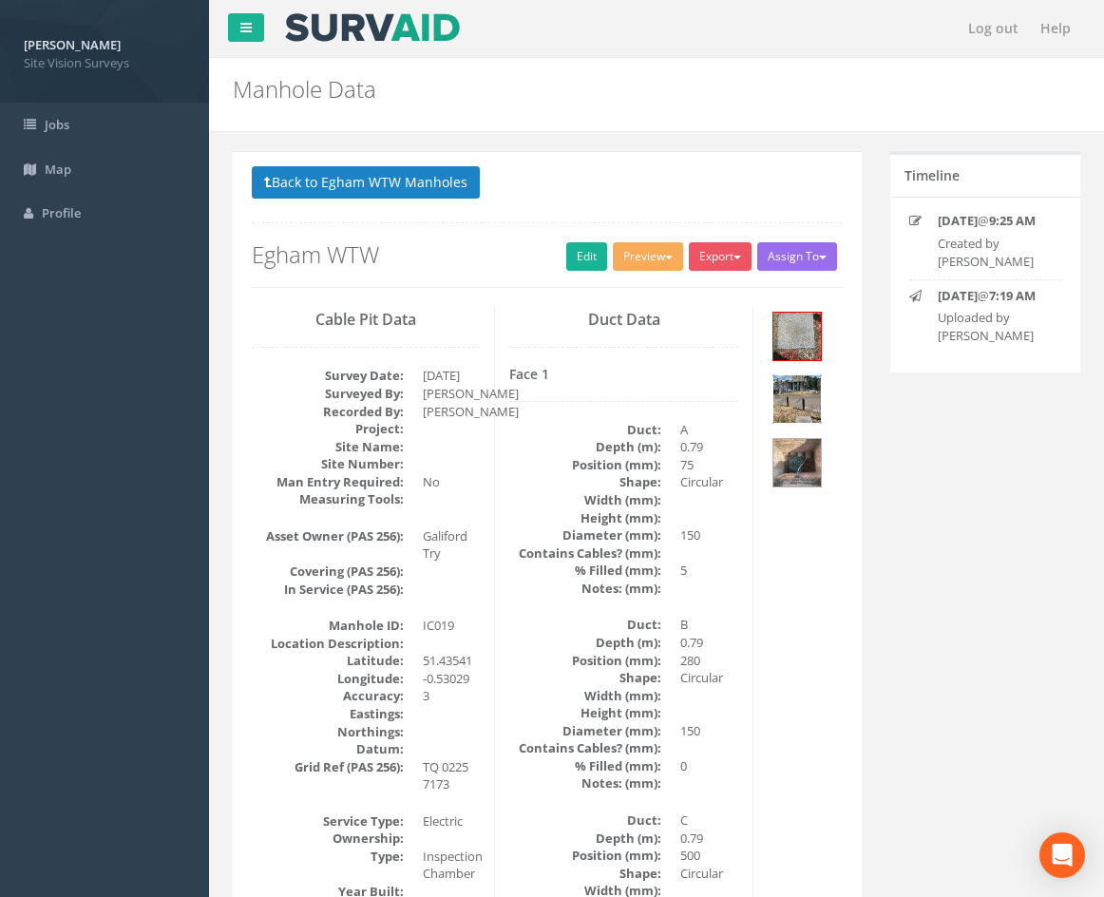
click at [796, 402] on img at bounding box center [797, 399] width 48 height 48
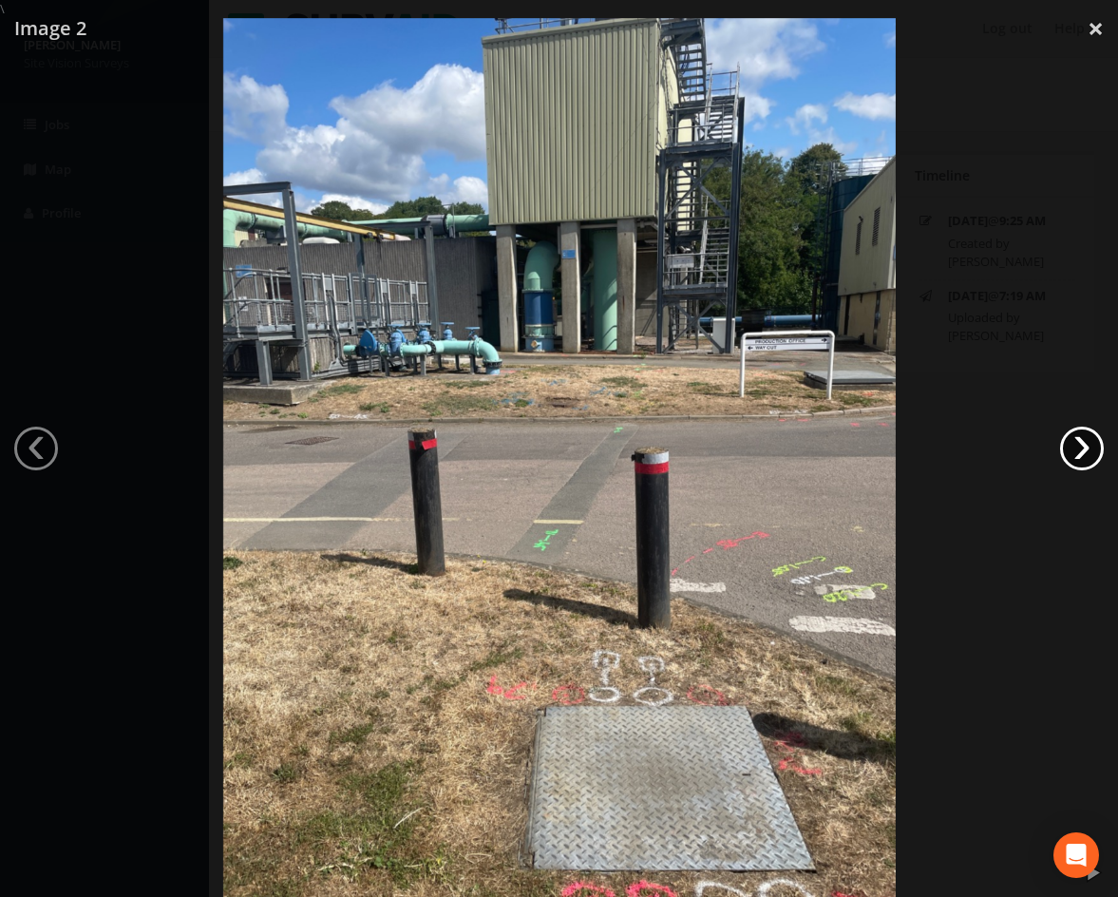
click at [1088, 449] on link "›" at bounding box center [1082, 449] width 44 height 44
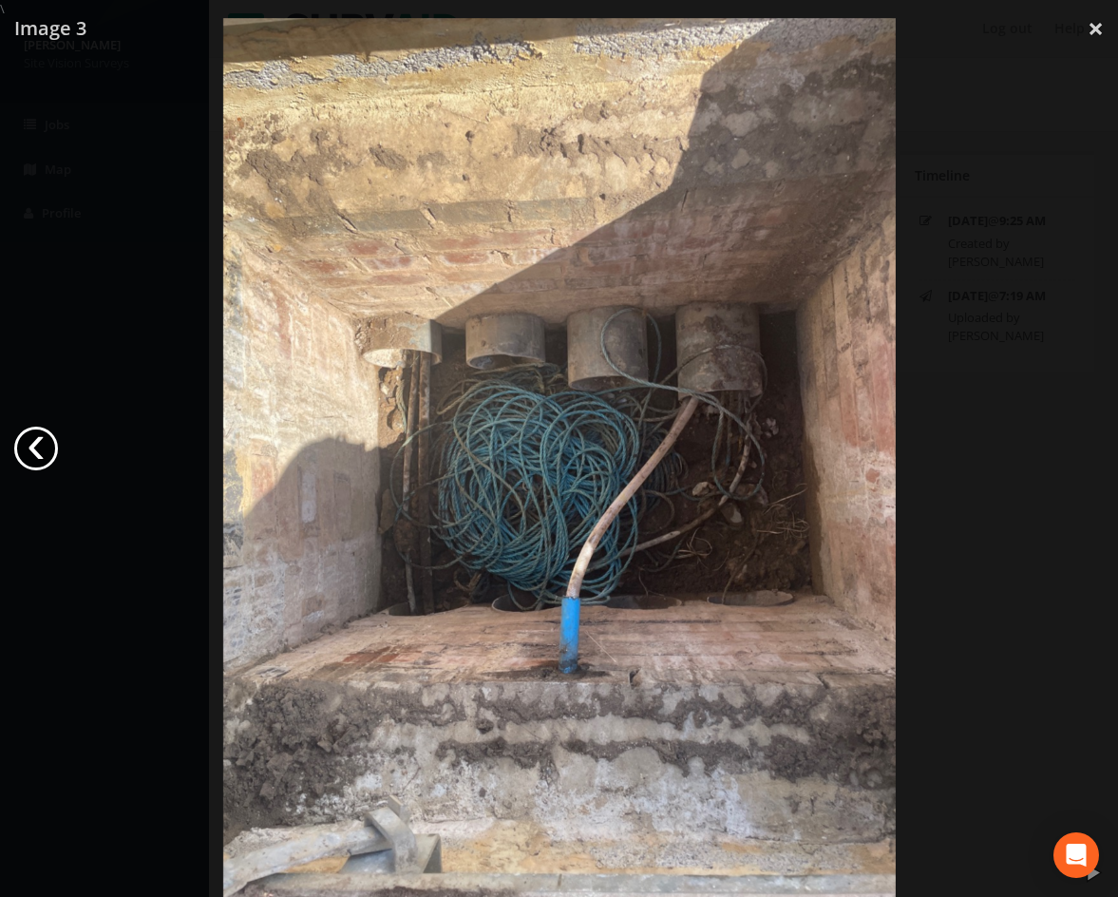
click at [15, 451] on link "‹" at bounding box center [36, 449] width 44 height 44
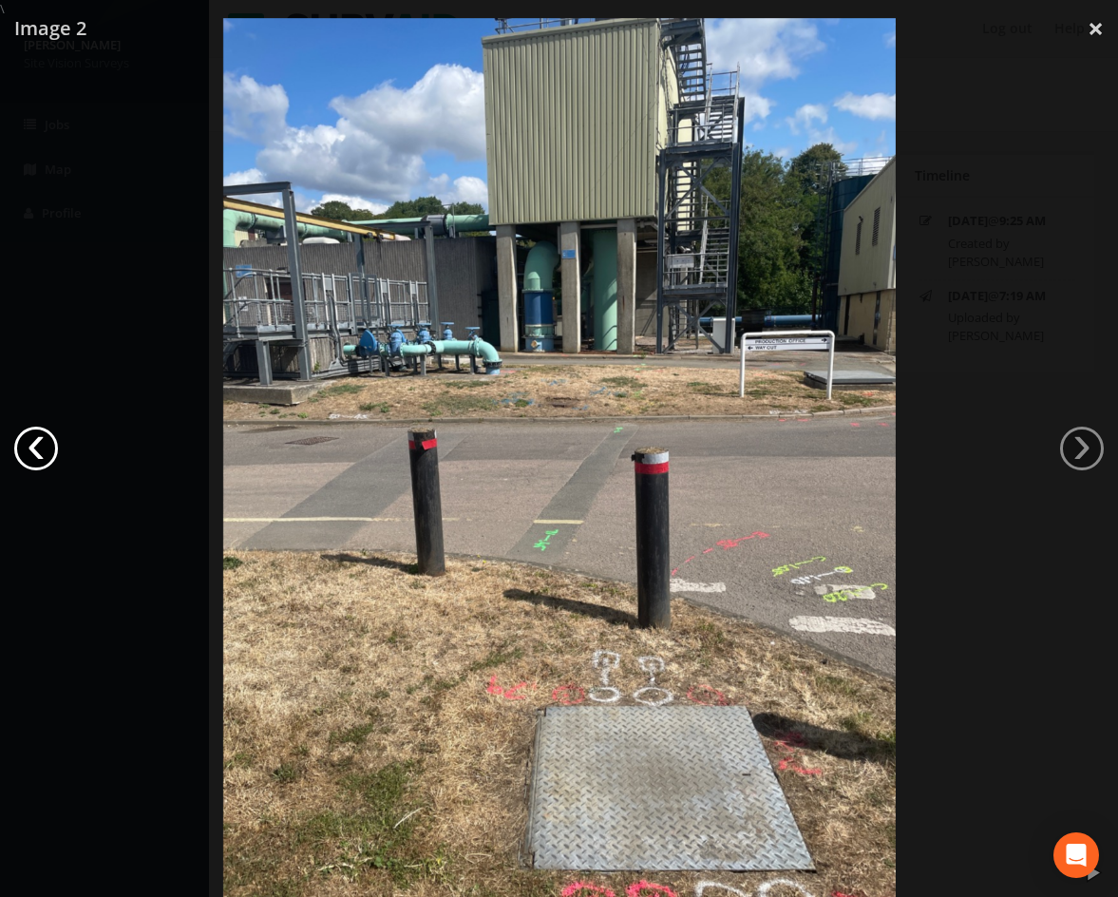
click at [32, 451] on link "‹" at bounding box center [36, 449] width 44 height 44
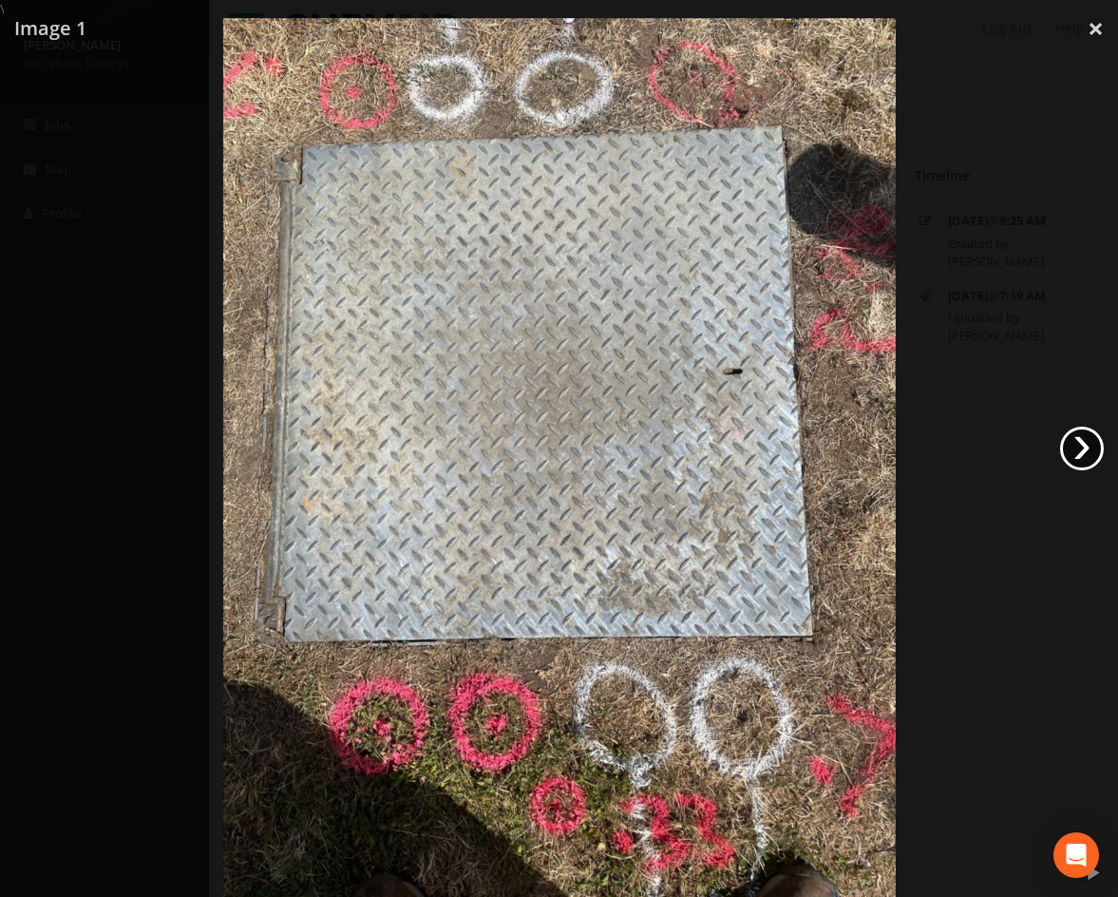
click at [1076, 440] on link "›" at bounding box center [1082, 449] width 44 height 44
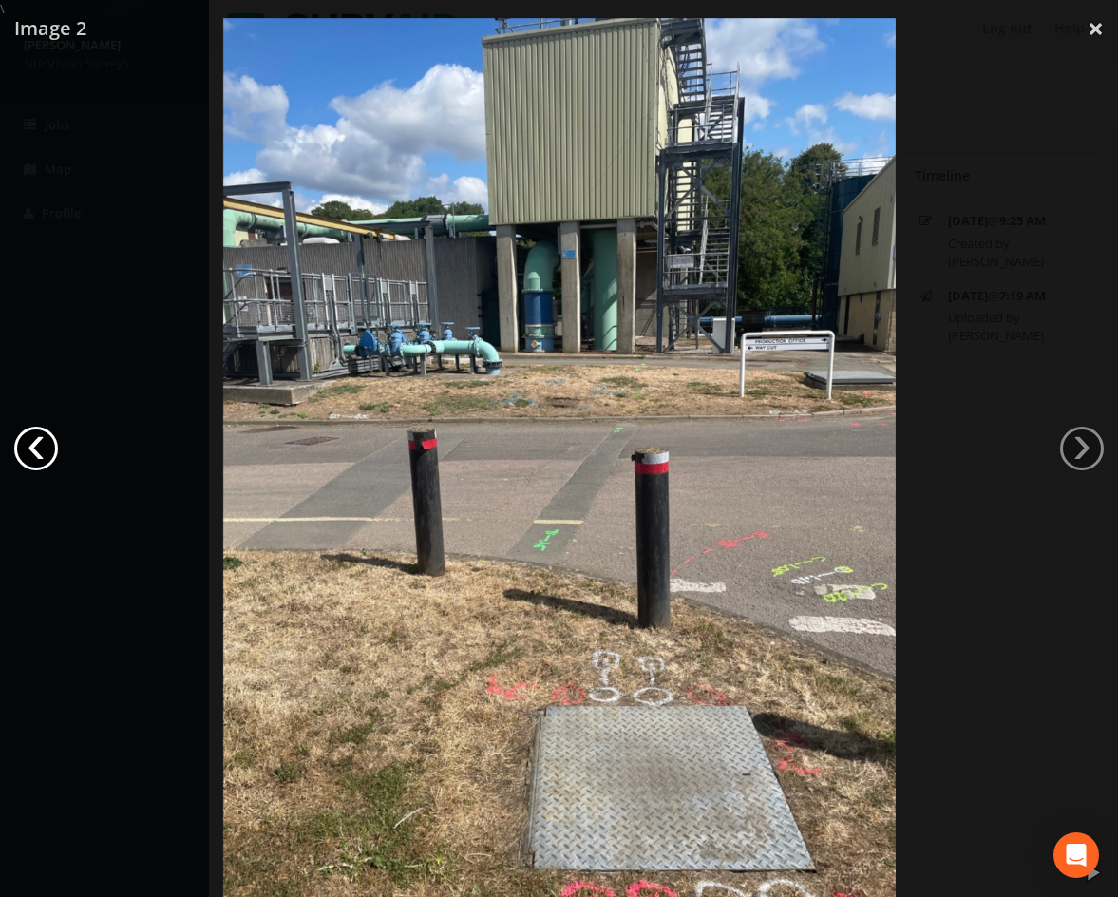
click at [31, 445] on link "‹" at bounding box center [36, 449] width 44 height 44
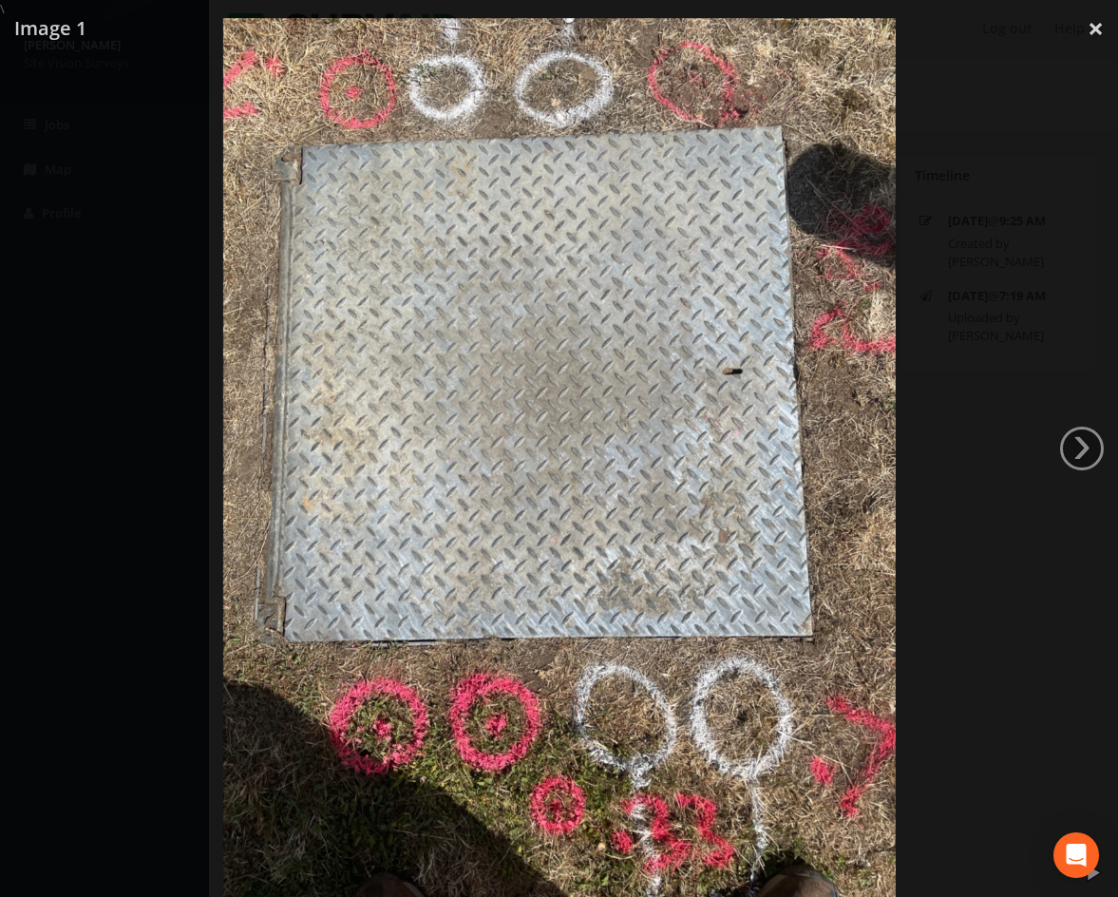
click at [32, 446] on div at bounding box center [559, 466] width 1118 height 897
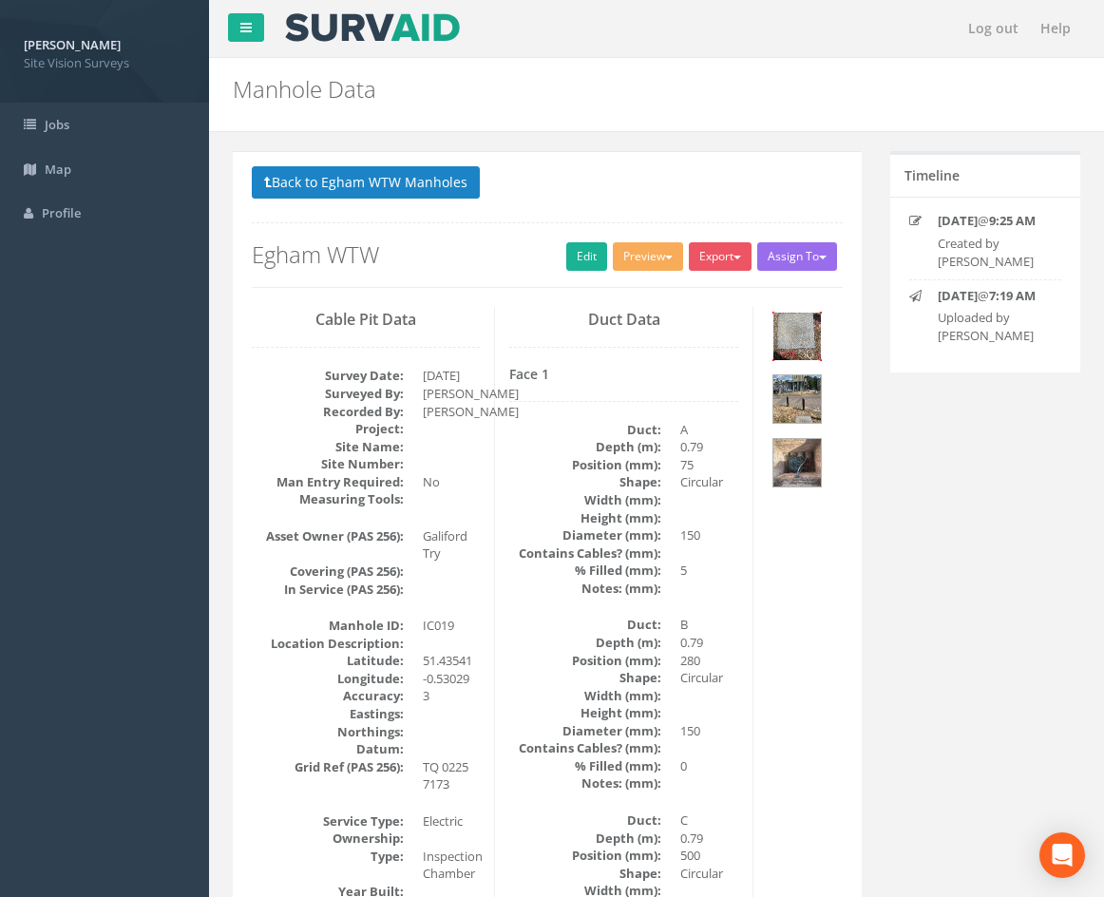
click at [802, 325] on img at bounding box center [797, 337] width 48 height 48
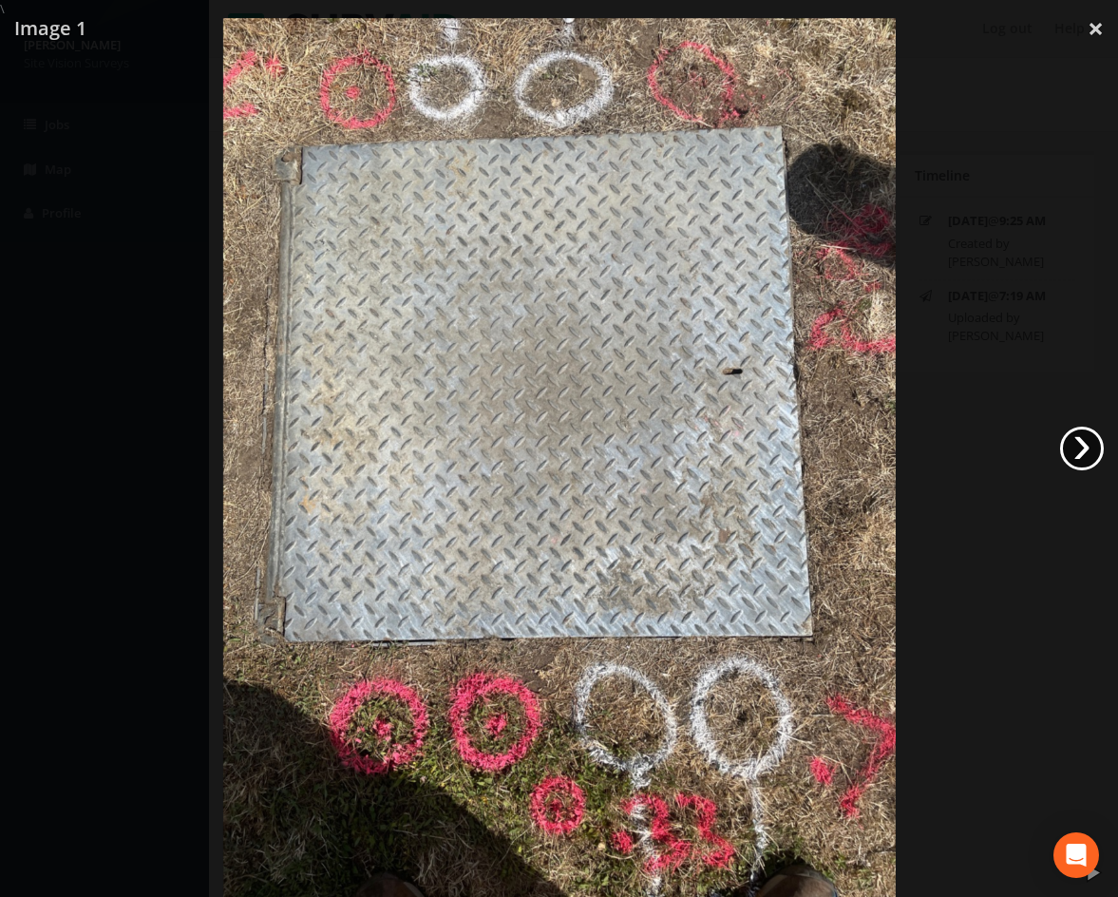
click at [1096, 450] on link "›" at bounding box center [1082, 449] width 44 height 44
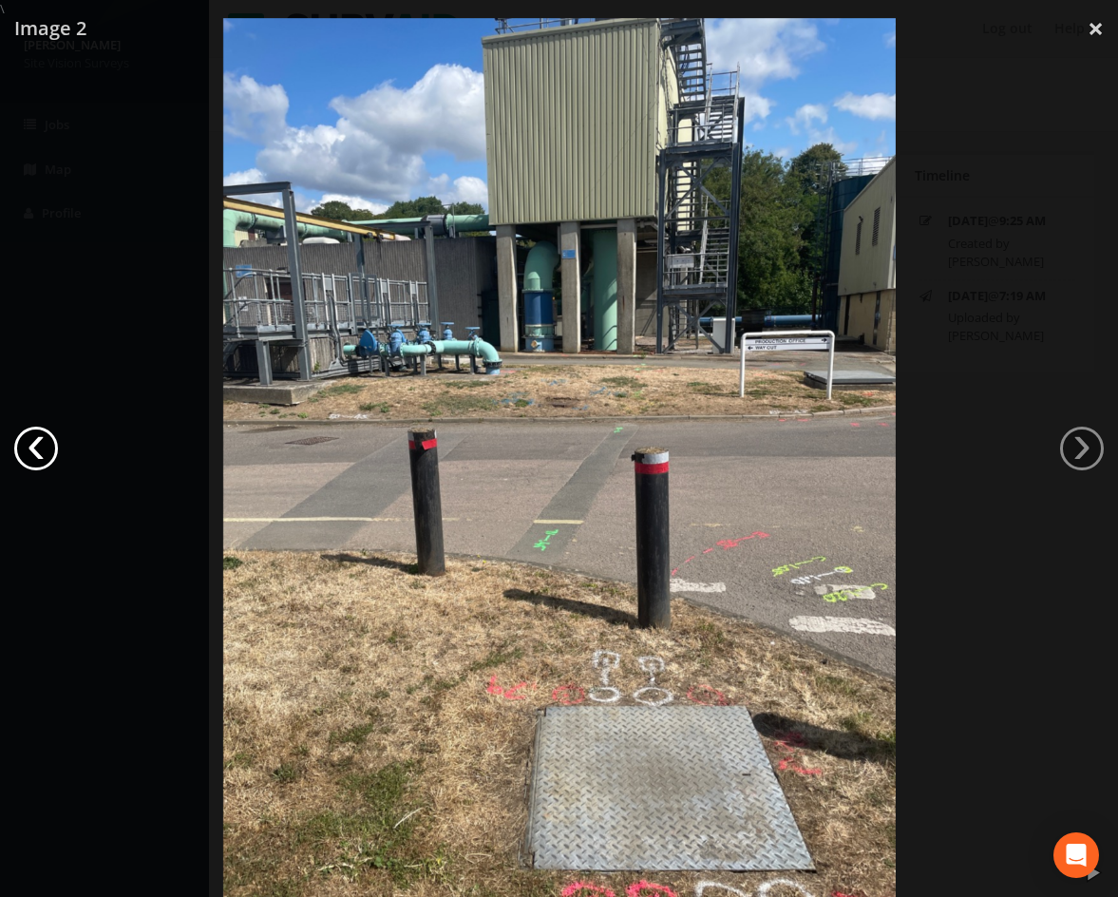
click at [42, 448] on link "‹" at bounding box center [36, 449] width 44 height 44
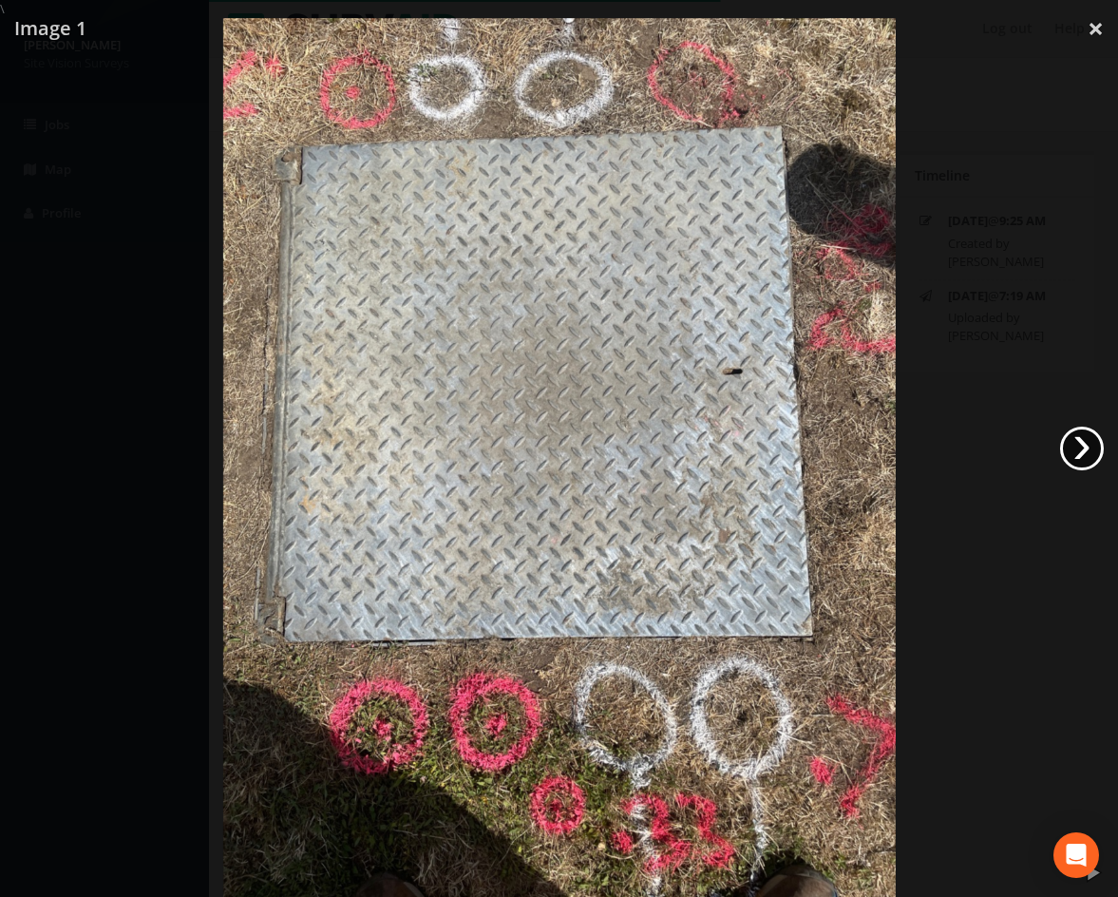
click at [1096, 447] on link "›" at bounding box center [1082, 449] width 44 height 44
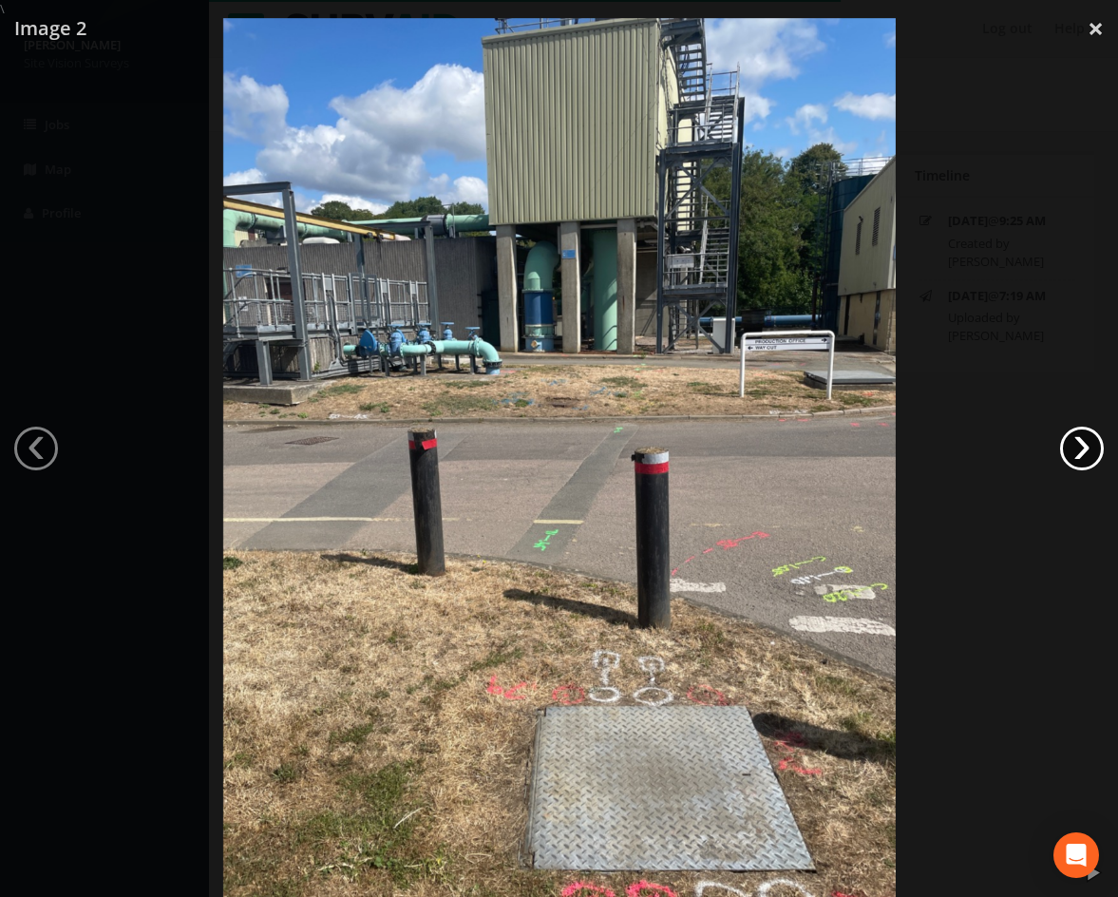
click at [1093, 448] on link "›" at bounding box center [1082, 449] width 44 height 44
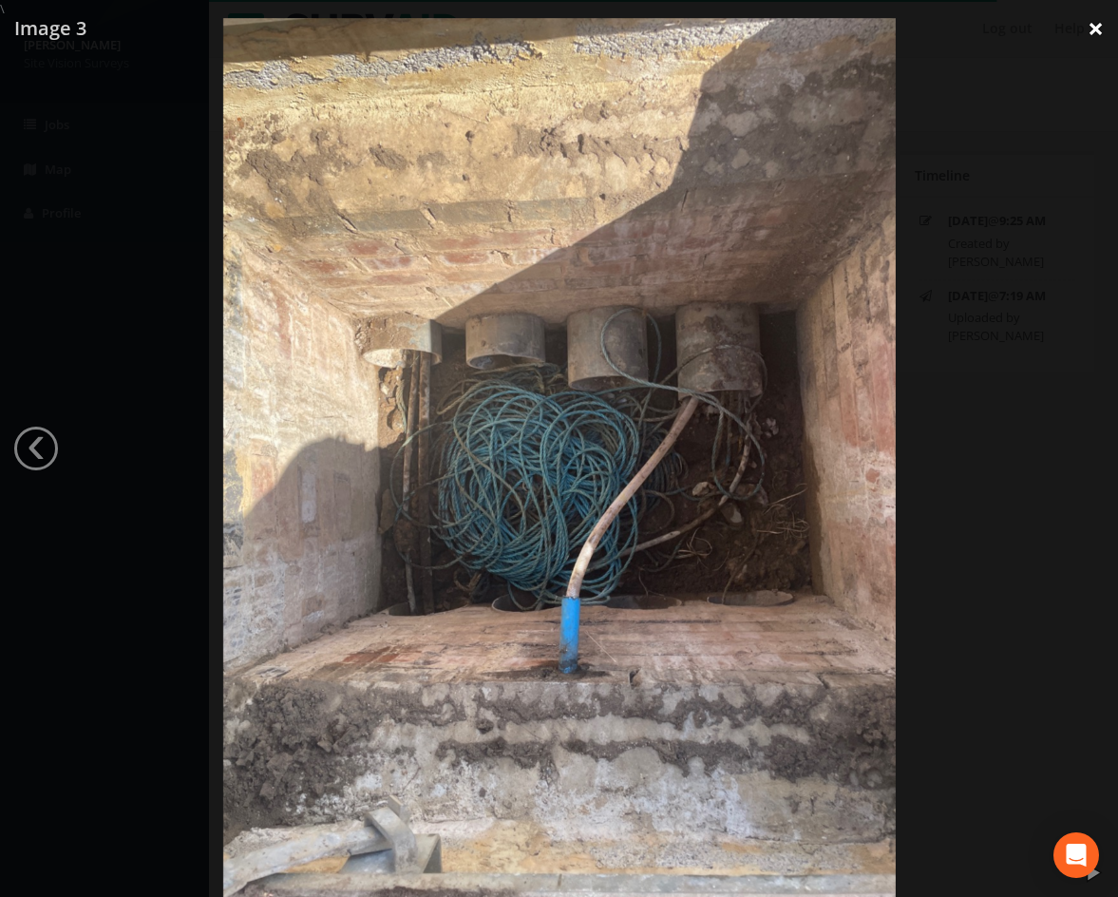
click at [1106, 24] on link "×" at bounding box center [1096, 28] width 45 height 57
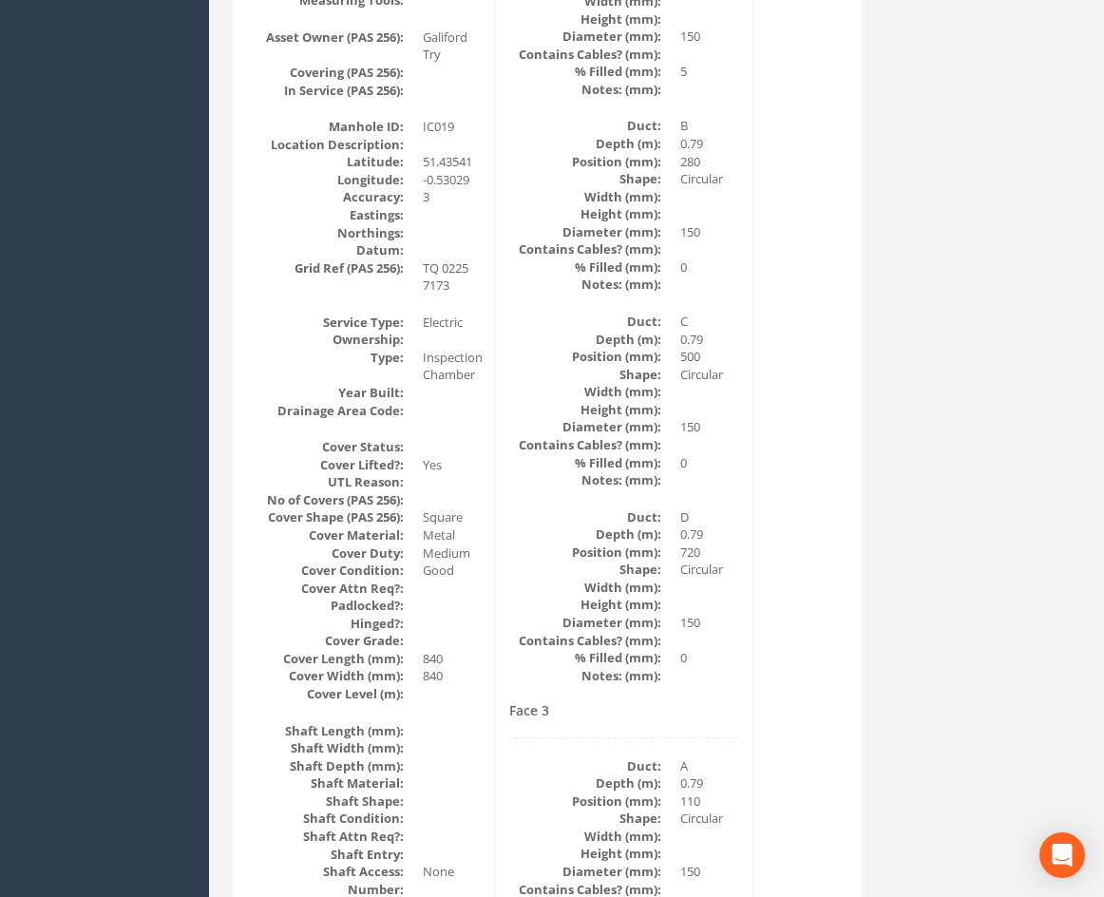
scroll to position [665, 0]
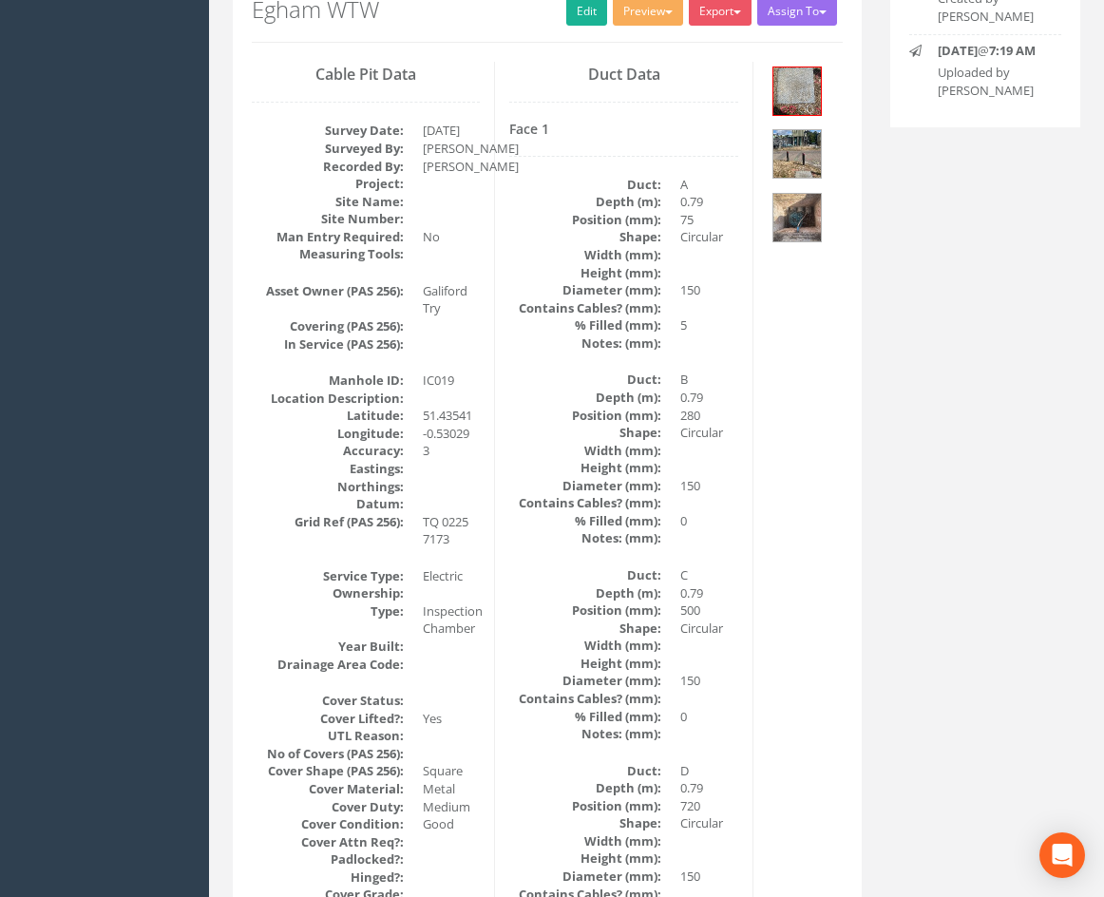
drag, startPoint x: 818, startPoint y: 401, endPoint x: 819, endPoint y: 311, distance: 90.3
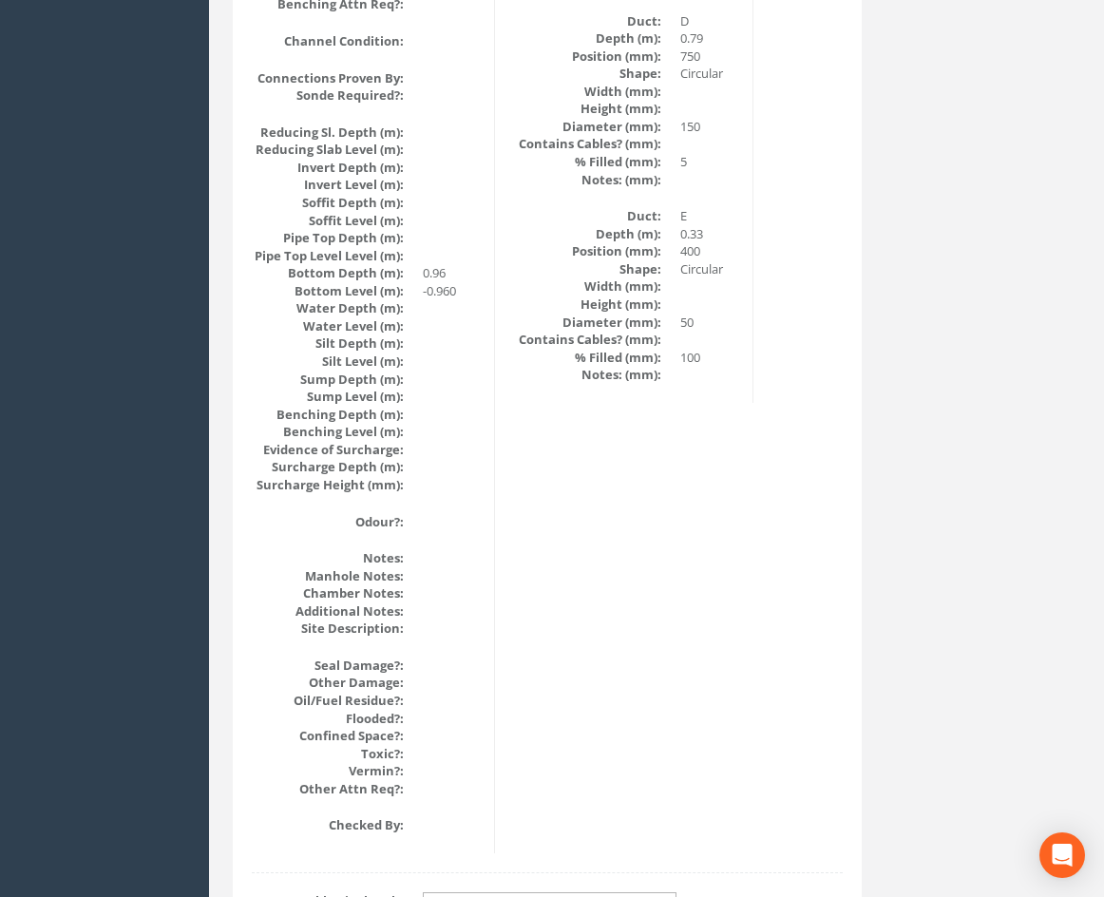
scroll to position [2087, 0]
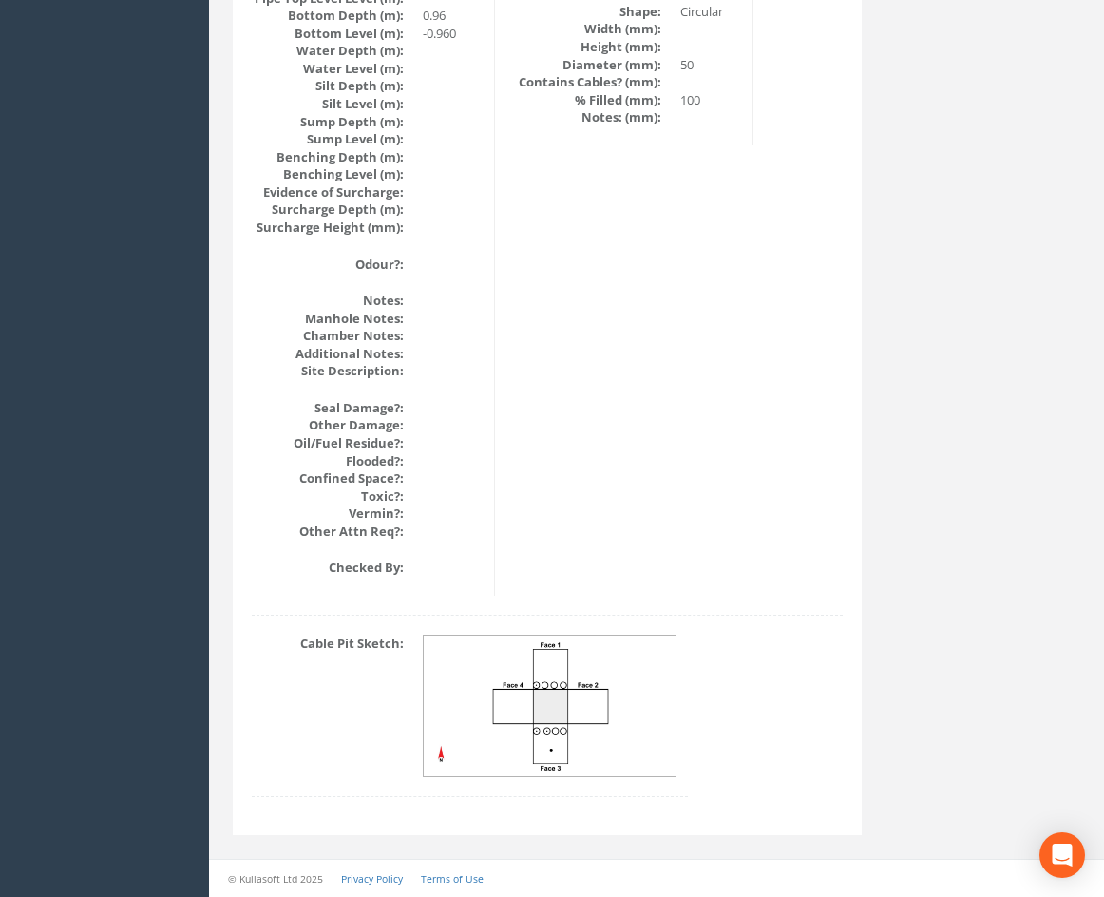
drag, startPoint x: 788, startPoint y: 427, endPoint x: 789, endPoint y: 486, distance: 59.9
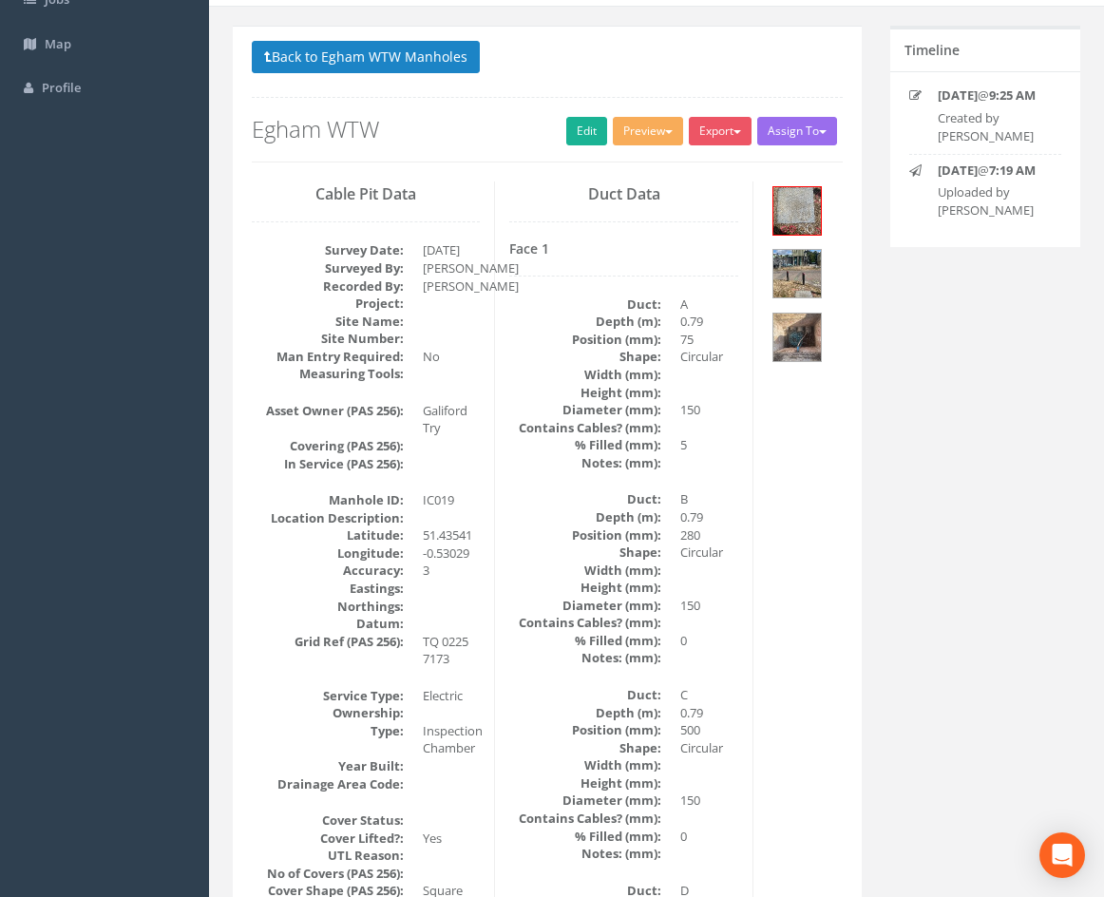
scroll to position [74, 0]
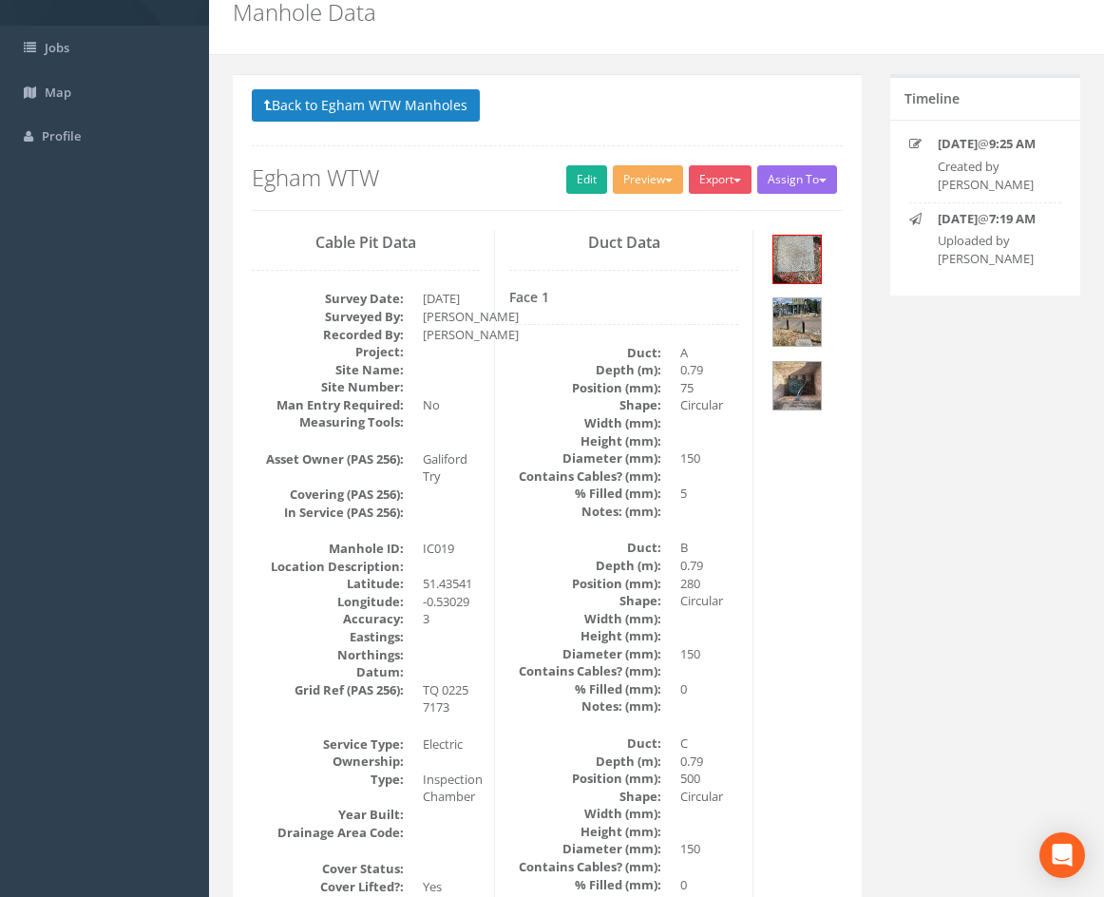
drag, startPoint x: 780, startPoint y: 722, endPoint x: 815, endPoint y: 673, distance: 60.6
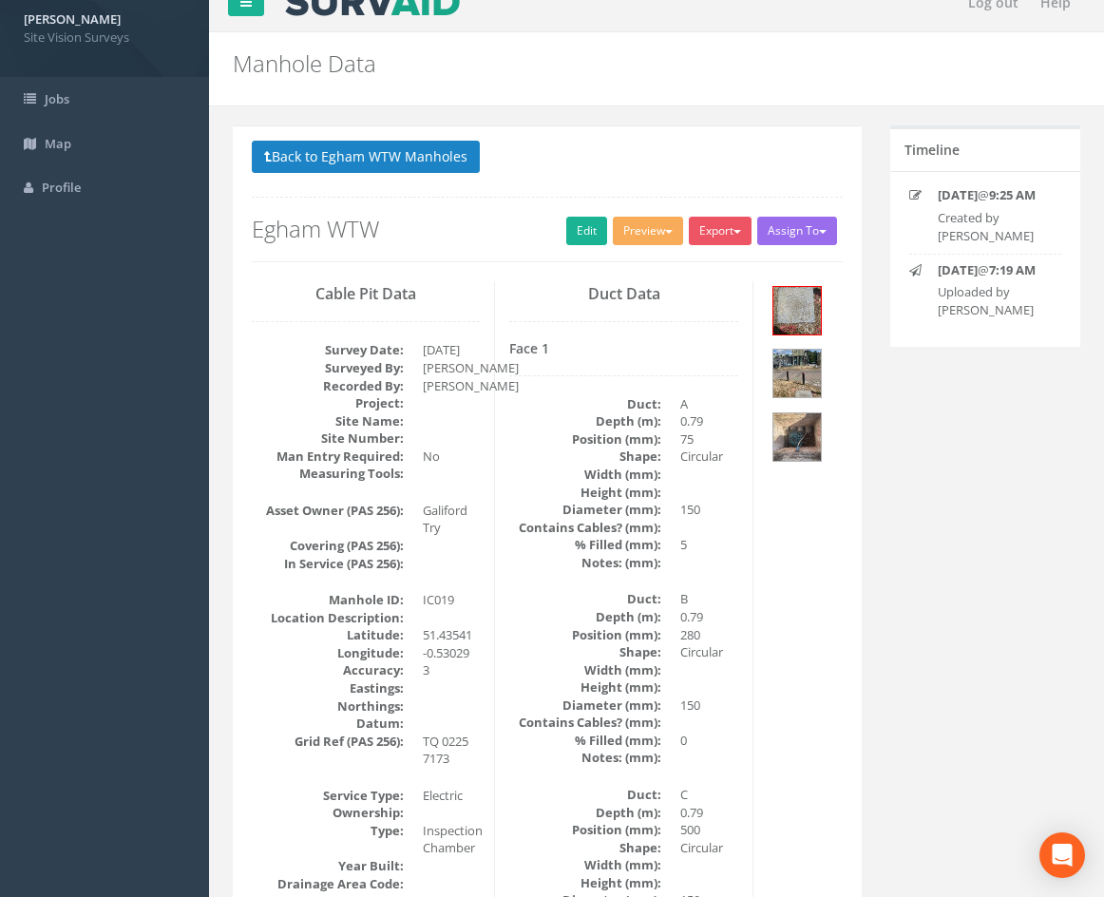
scroll to position [0, 0]
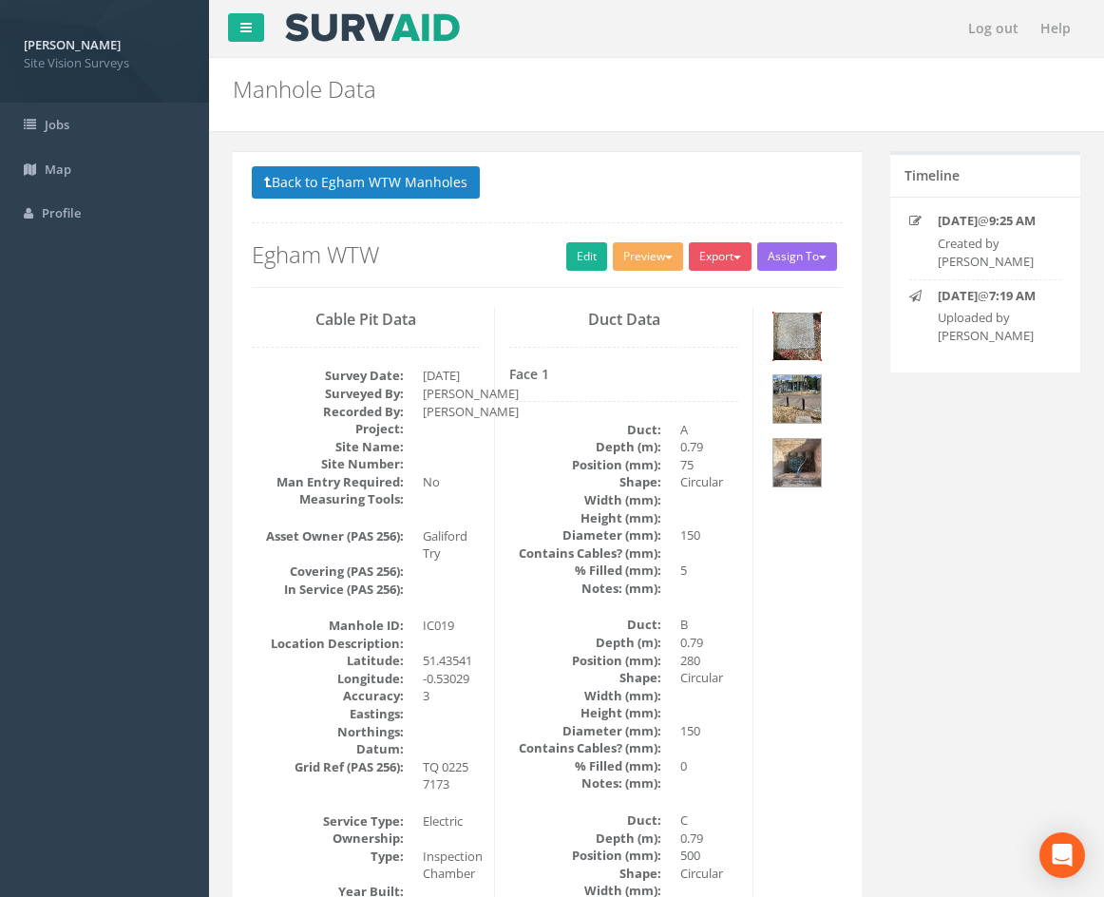
click at [805, 328] on img at bounding box center [797, 337] width 48 height 48
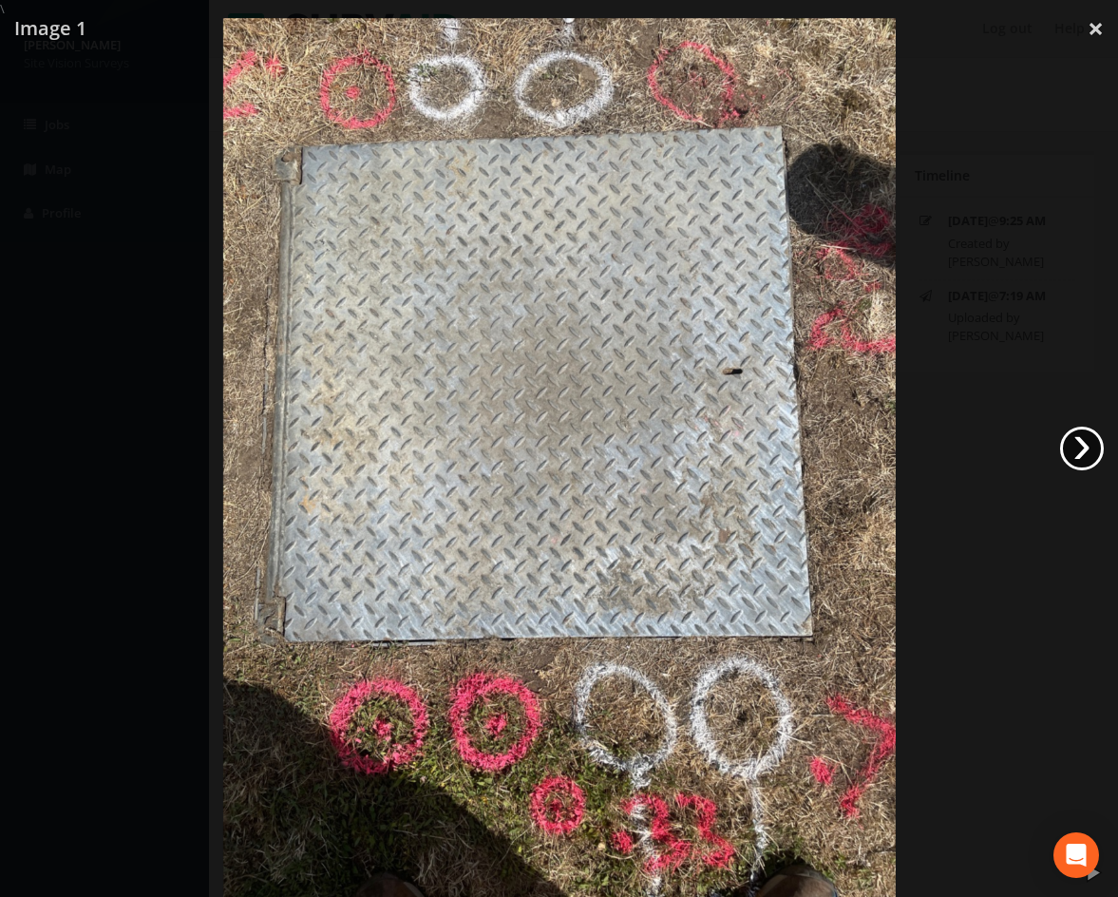
click at [1090, 441] on link "›" at bounding box center [1082, 449] width 44 height 44
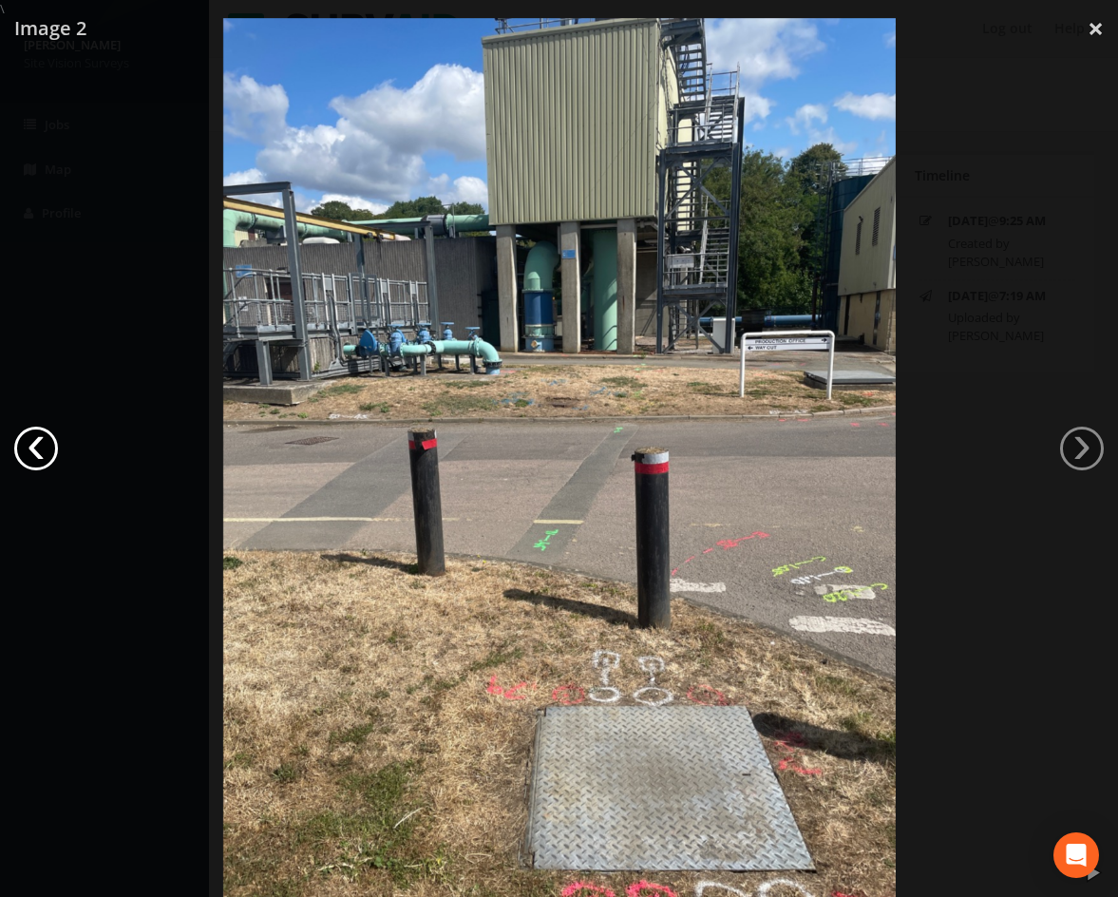
click at [35, 447] on link "‹" at bounding box center [36, 449] width 44 height 44
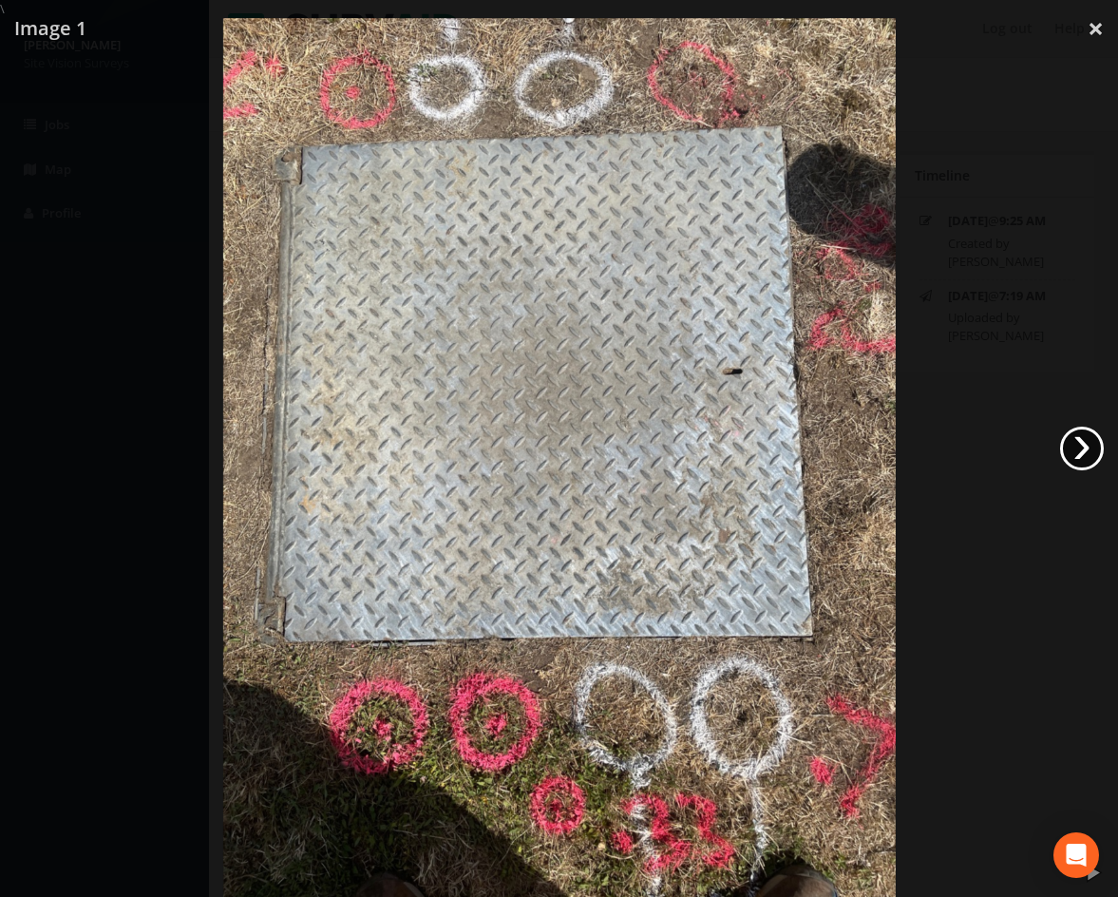
click at [1067, 446] on link "›" at bounding box center [1082, 449] width 44 height 44
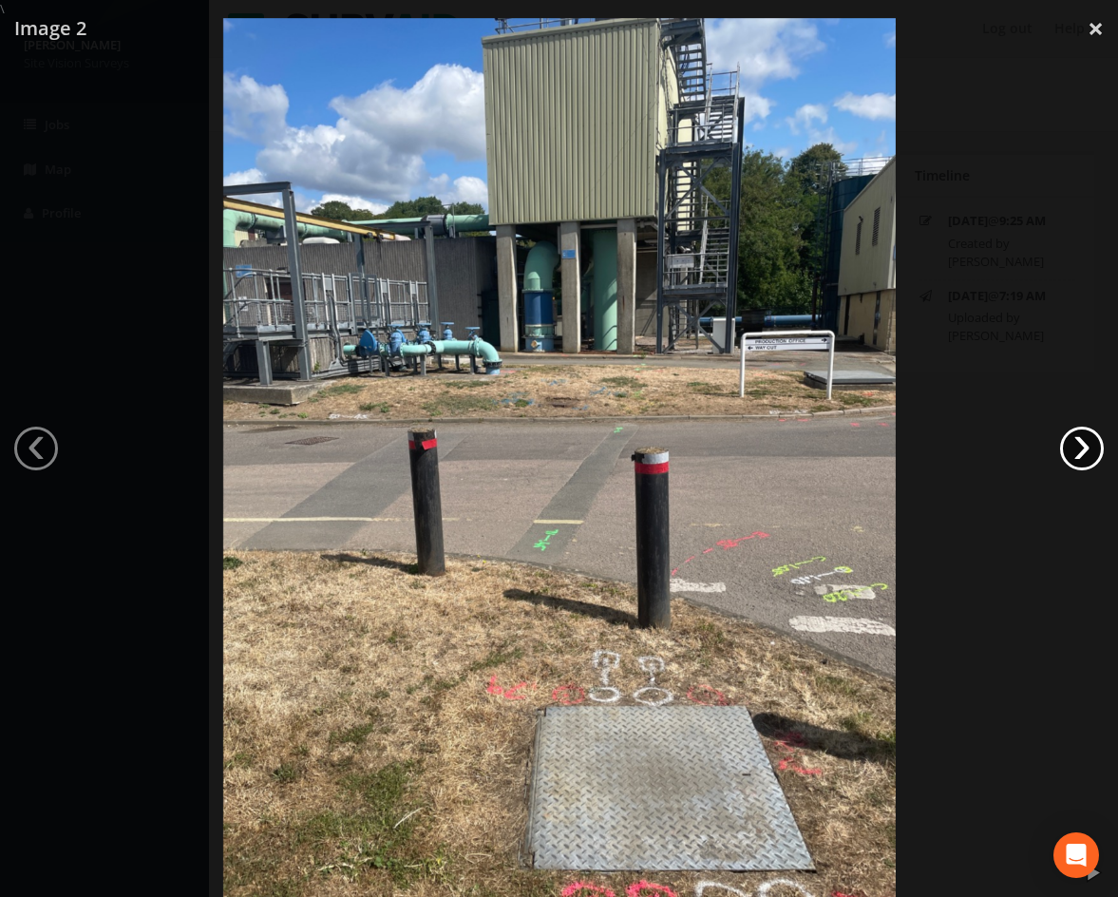
click at [1067, 446] on link "›" at bounding box center [1082, 449] width 44 height 44
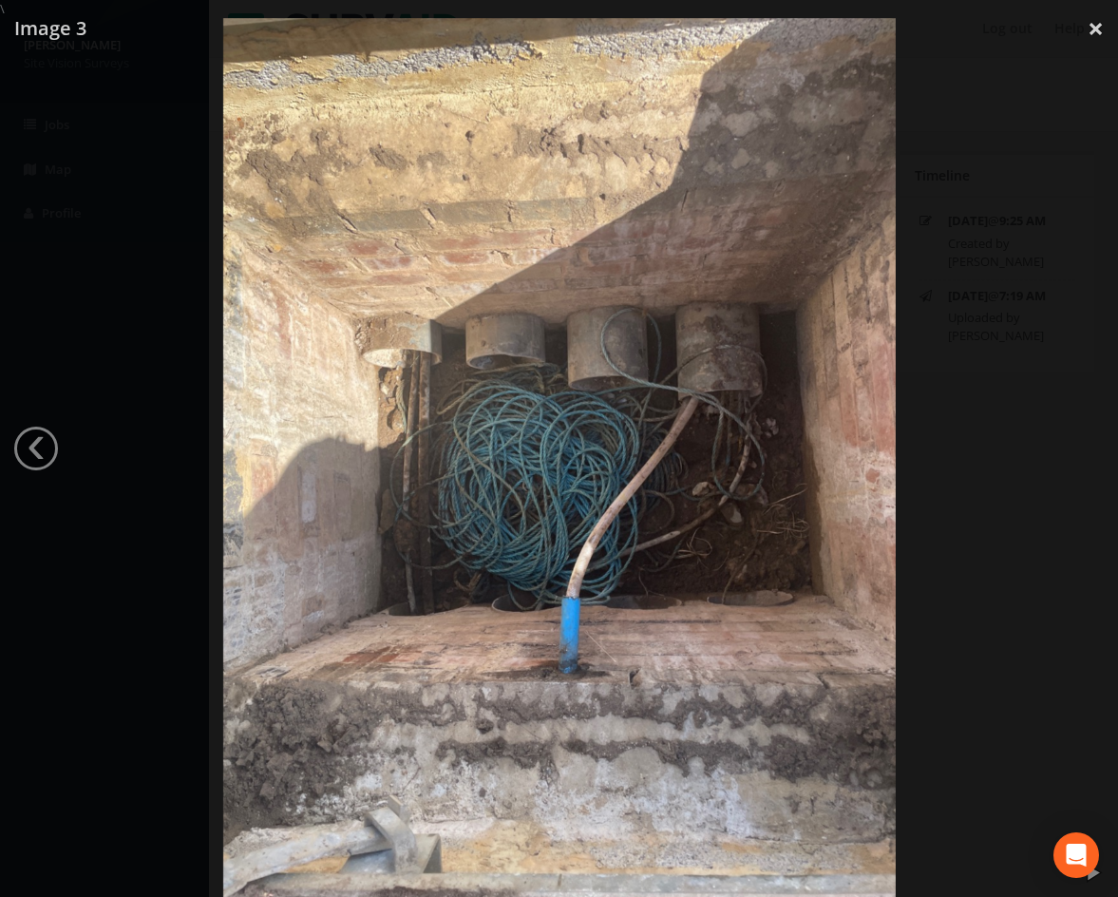
click at [998, 117] on div at bounding box center [559, 466] width 1118 height 897
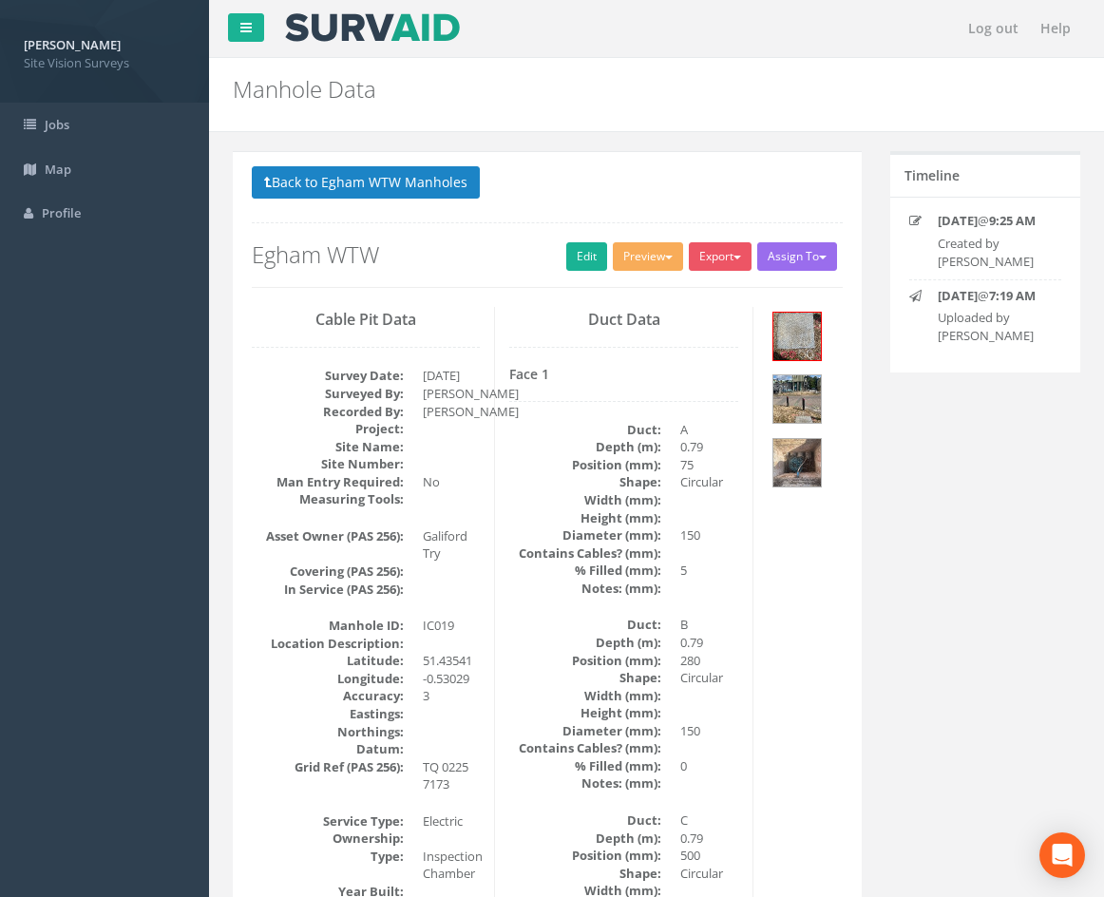
drag, startPoint x: 841, startPoint y: 570, endPoint x: 859, endPoint y: 273, distance: 297.9
click at [586, 259] on link "Edit" at bounding box center [586, 256] width 41 height 29
drag, startPoint x: 772, startPoint y: 665, endPoint x: 799, endPoint y: 328, distance: 338.3
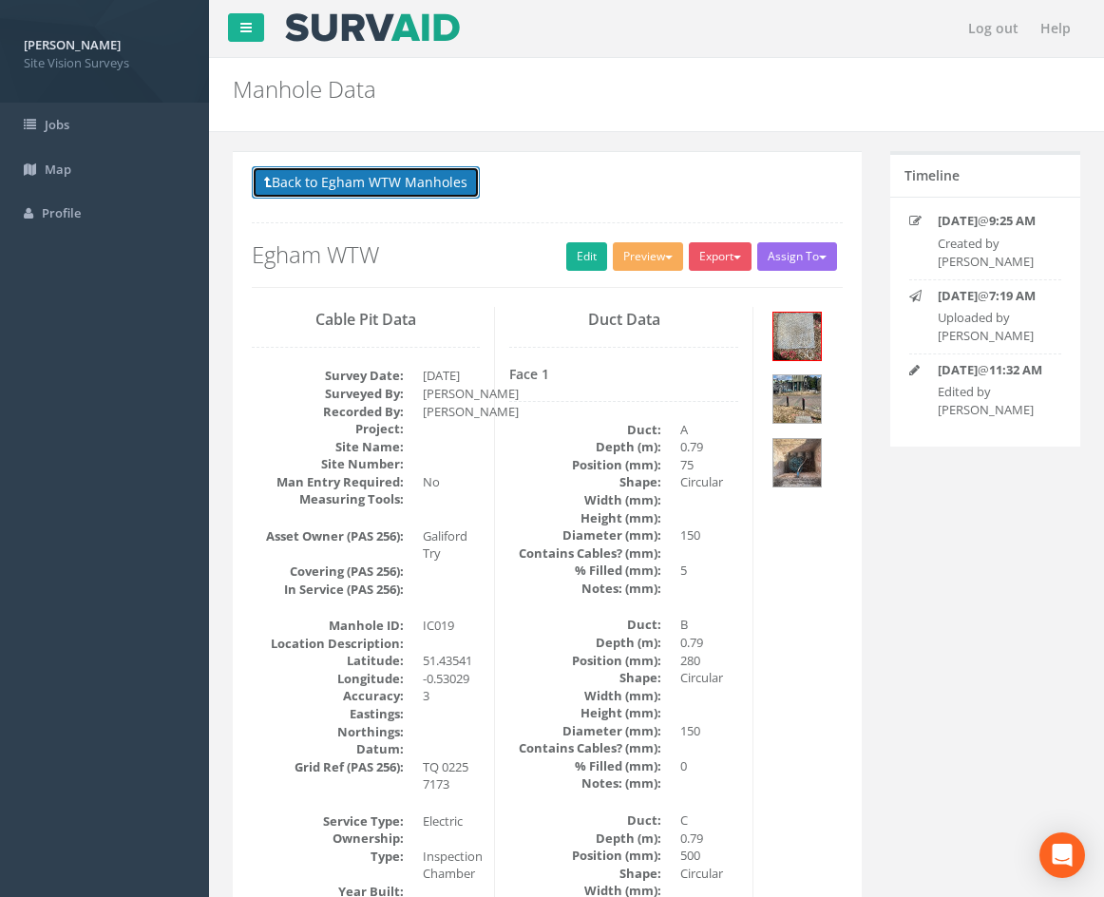
click at [367, 186] on button "Back to Egham WTW Manholes" at bounding box center [366, 182] width 228 height 32
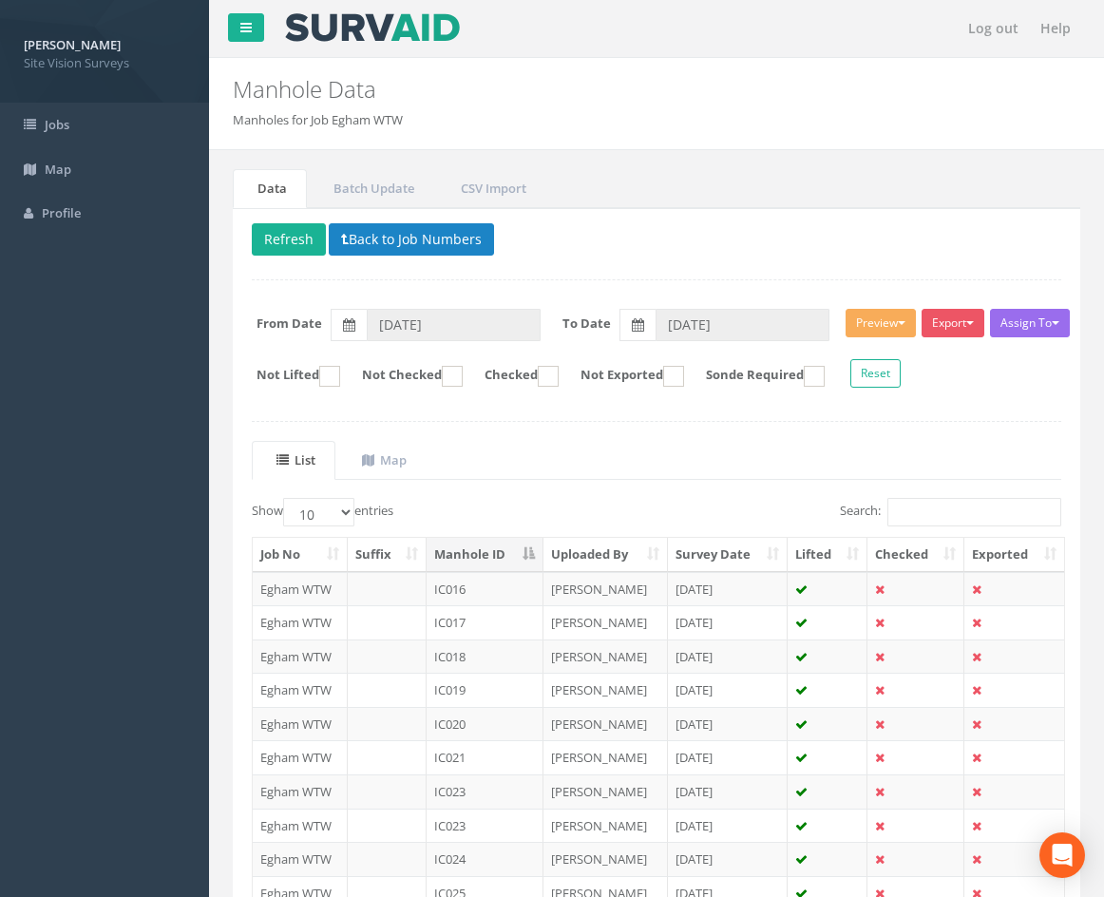
click at [493, 693] on td "IC019" at bounding box center [485, 690] width 117 height 34
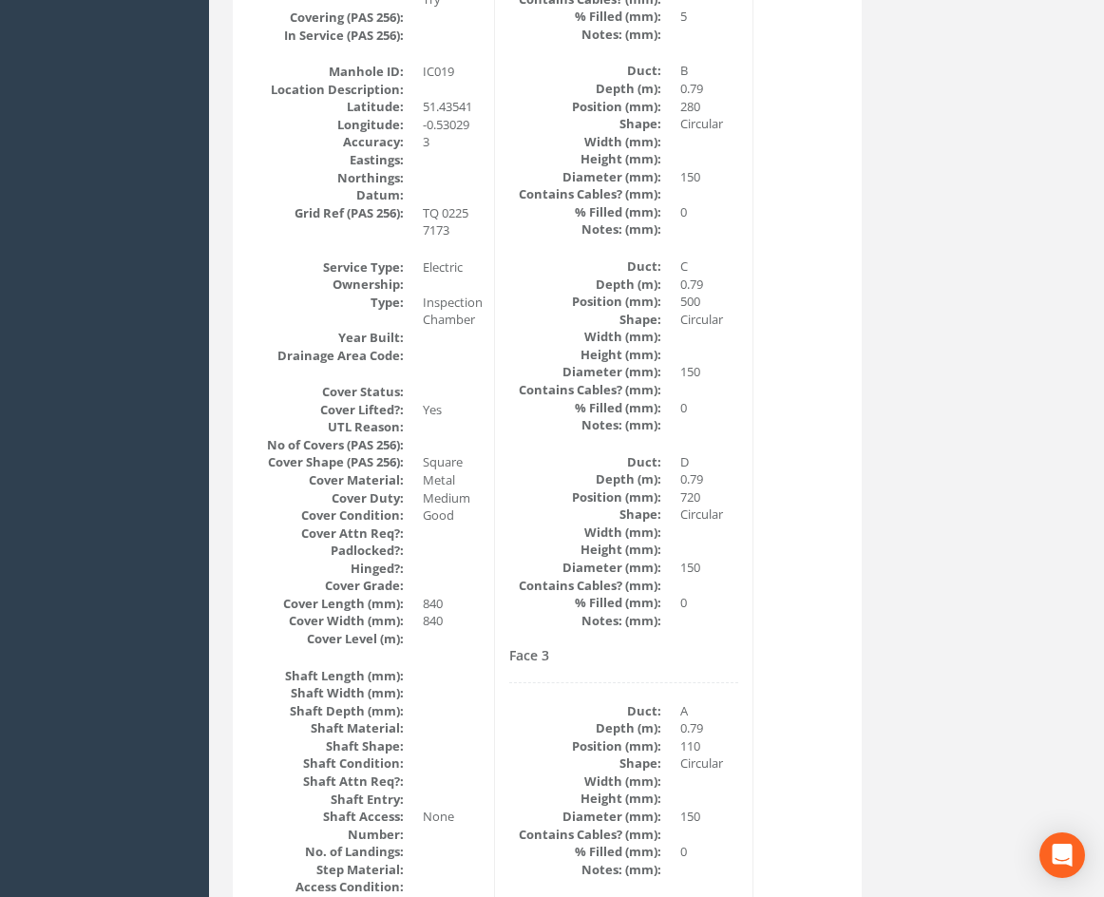
scroll to position [570, 0]
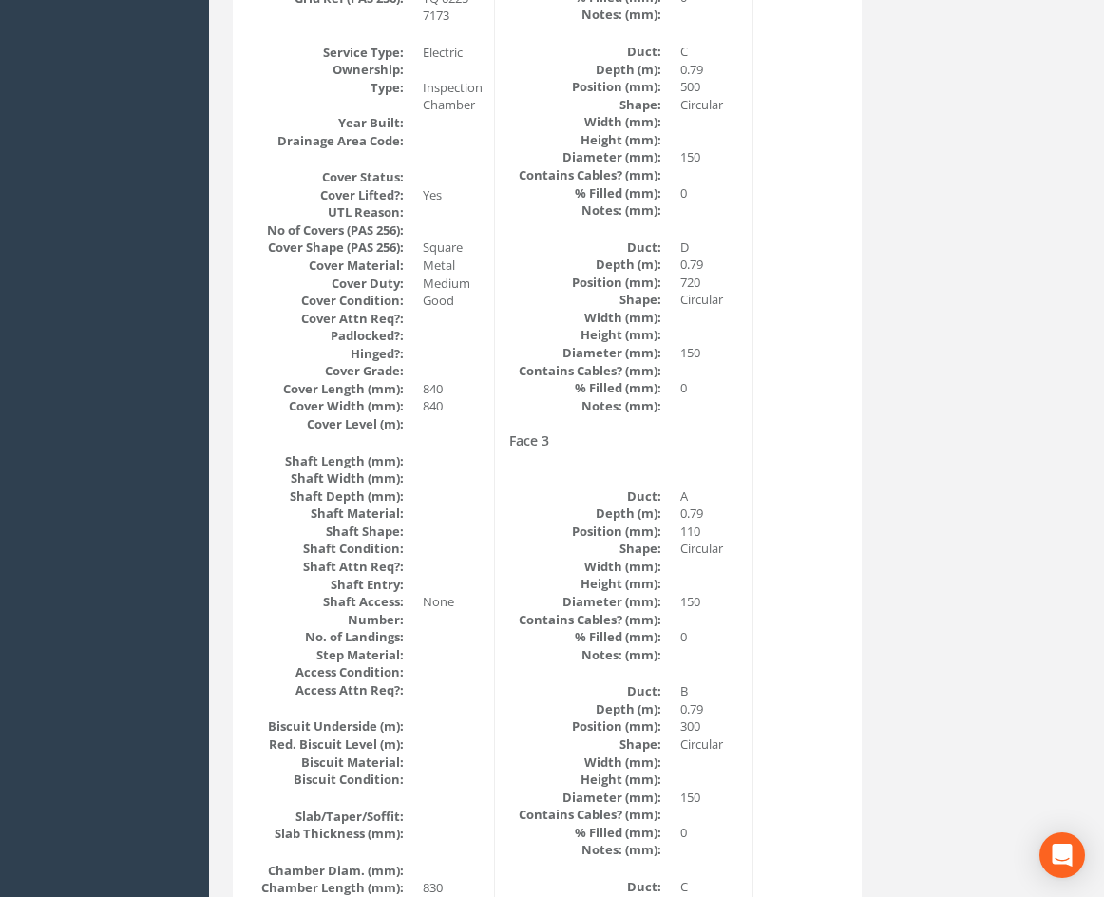
drag, startPoint x: 842, startPoint y: 276, endPoint x: 797, endPoint y: 434, distance: 163.9
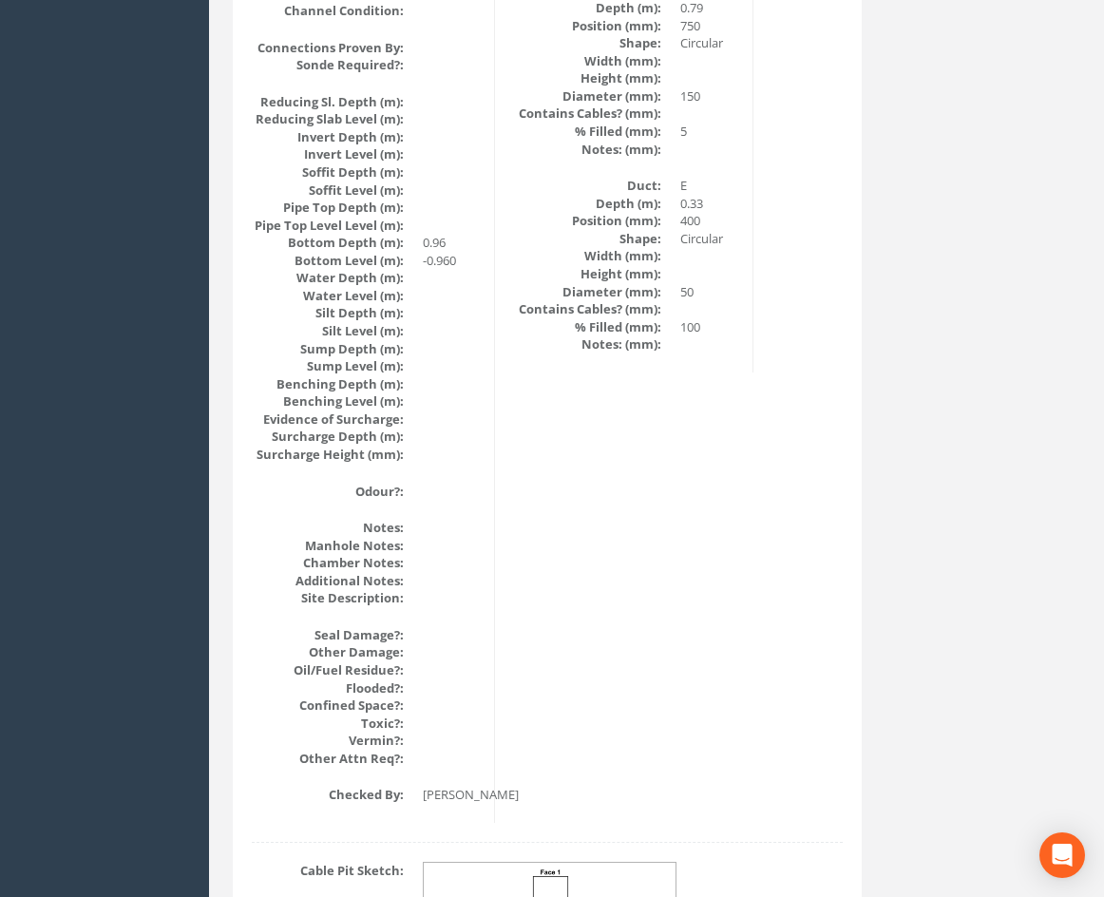
drag, startPoint x: 798, startPoint y: 421, endPoint x: 809, endPoint y: 545, distance: 124.9
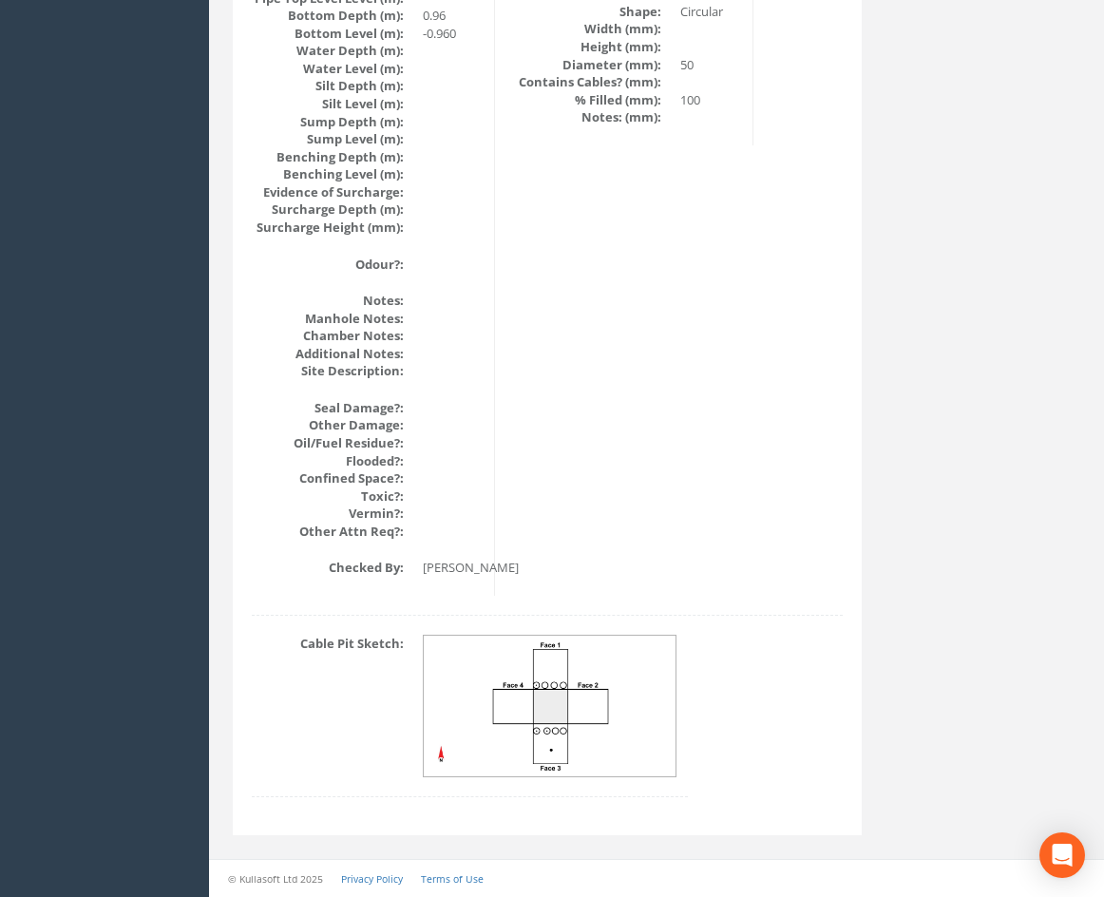
scroll to position [0, 0]
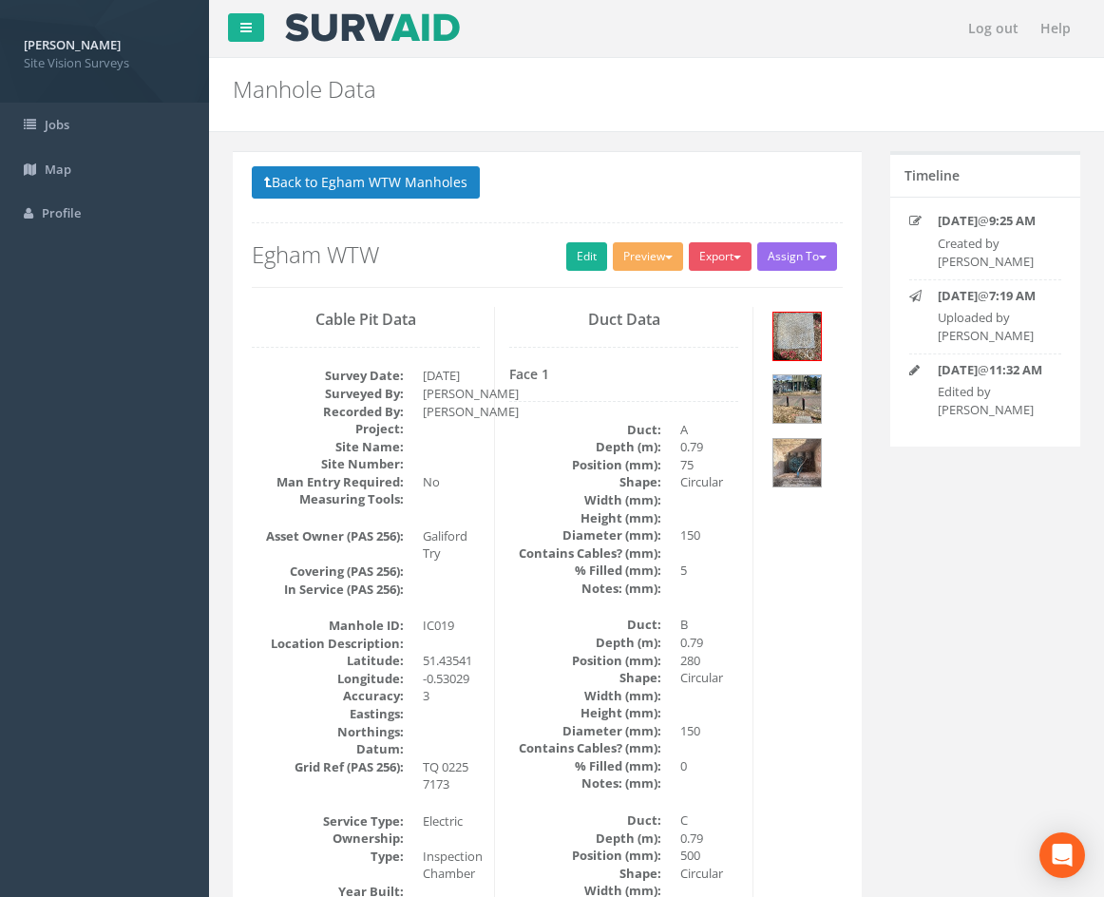
drag, startPoint x: 814, startPoint y: 592, endPoint x: 853, endPoint y: 151, distance: 442.6
click at [411, 183] on button "Back to Egham WTW Manholes" at bounding box center [366, 182] width 228 height 32
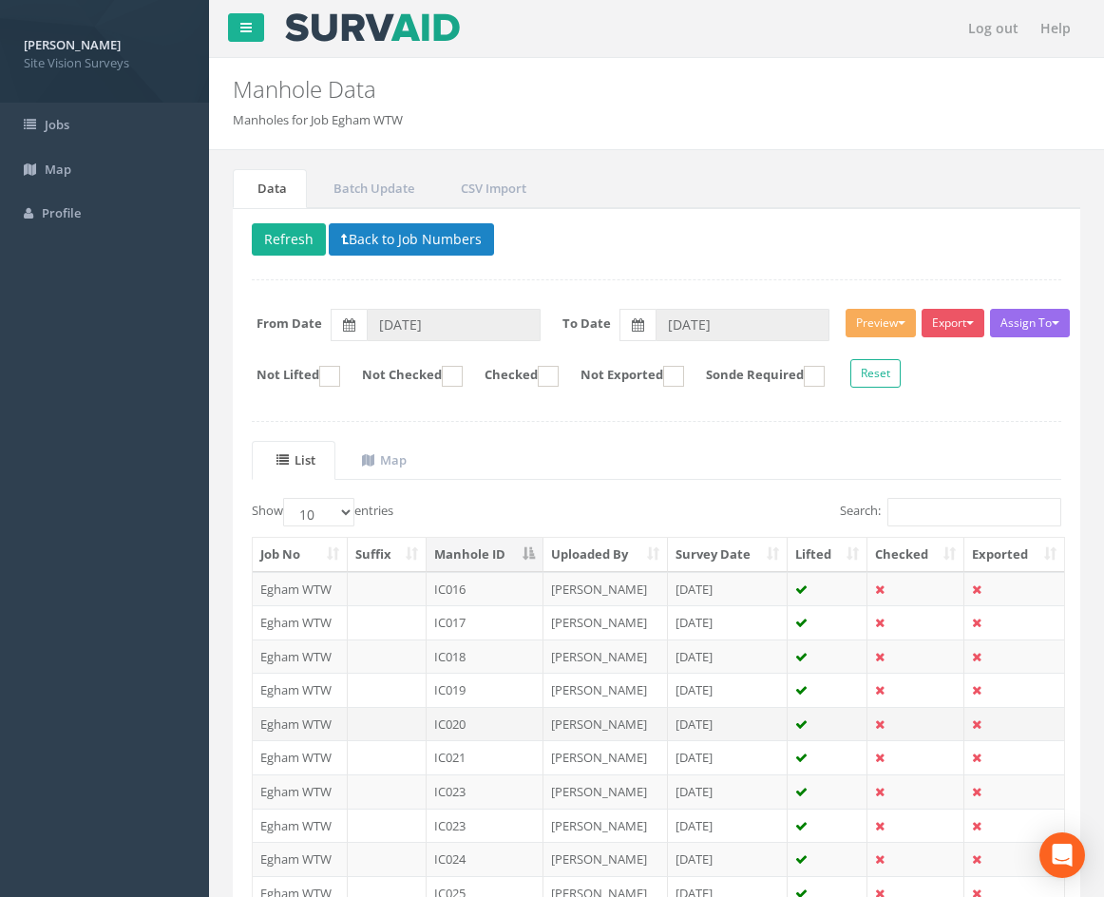
click at [480, 719] on td "IC020" at bounding box center [485, 724] width 117 height 34
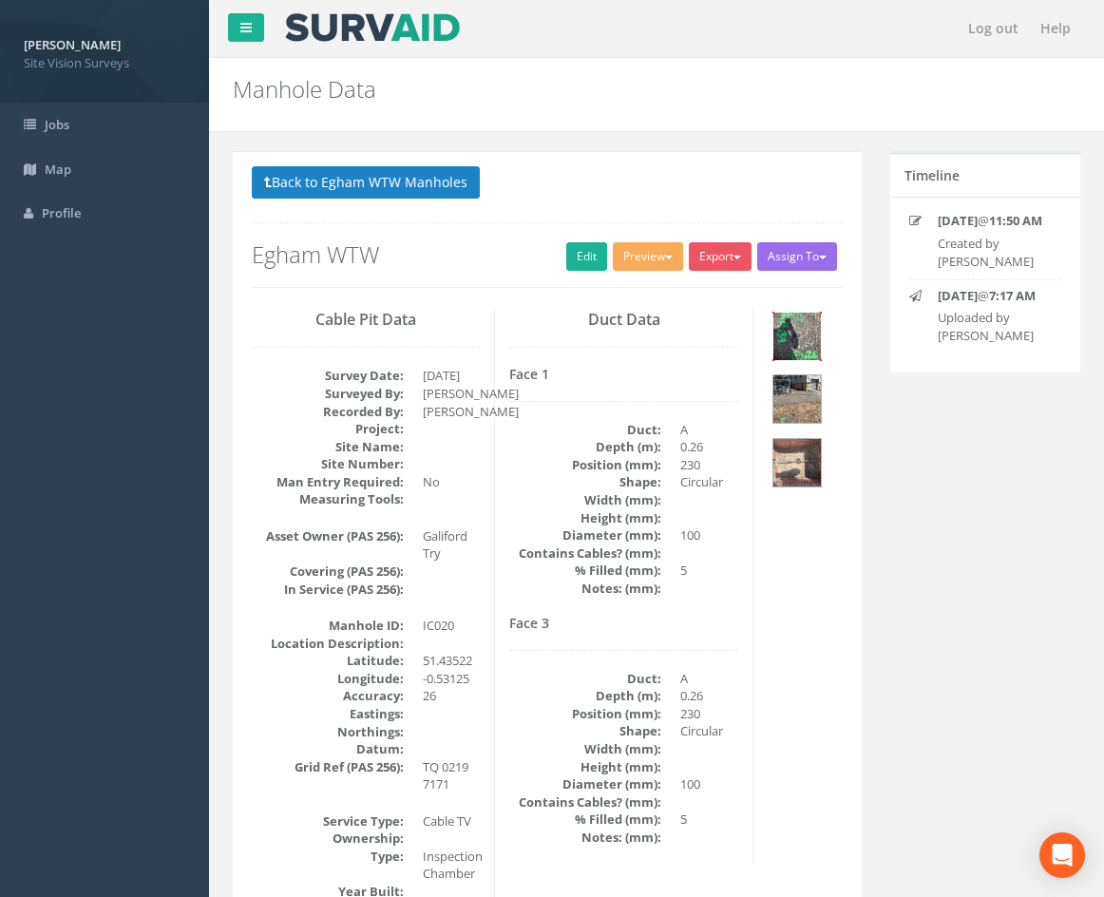
click at [819, 346] on img at bounding box center [797, 337] width 48 height 48
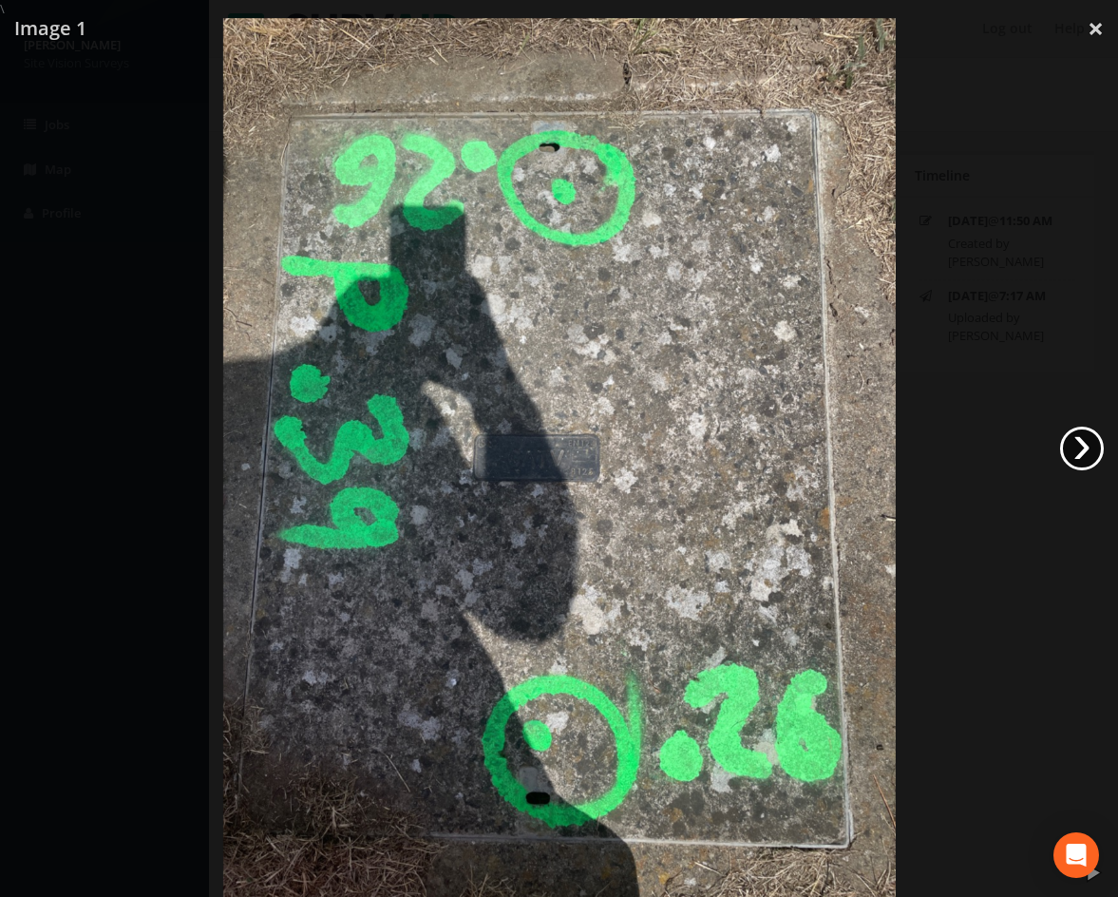
click at [1076, 449] on link "›" at bounding box center [1082, 449] width 44 height 44
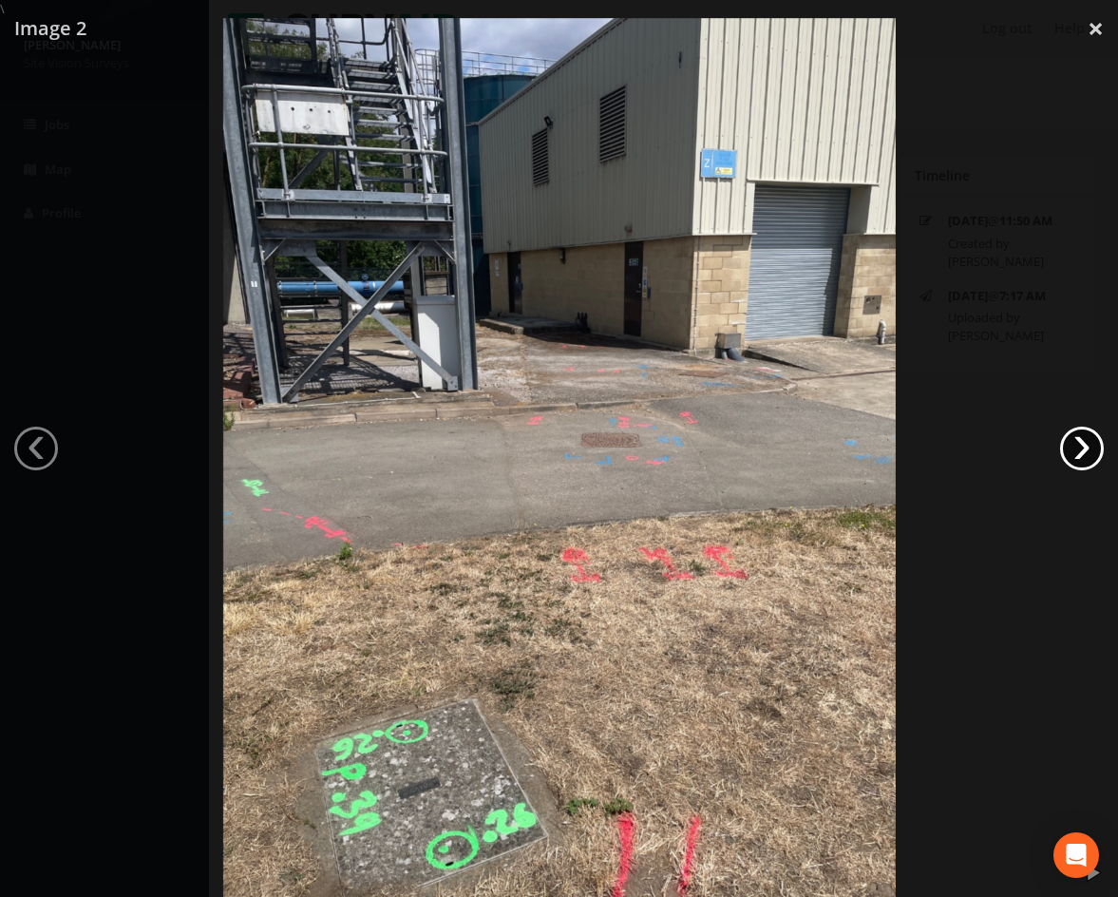
click at [1071, 443] on link "›" at bounding box center [1082, 449] width 44 height 44
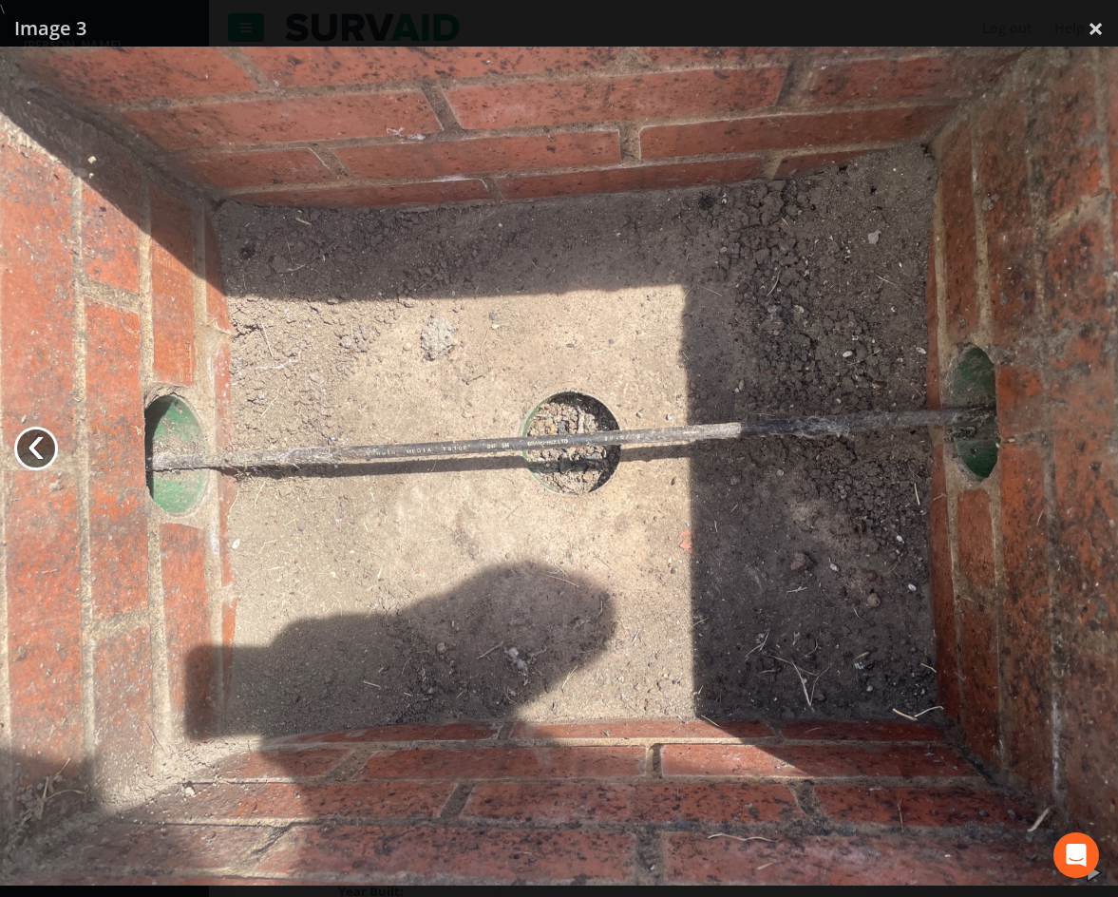
click at [46, 454] on link "‹" at bounding box center [36, 449] width 44 height 44
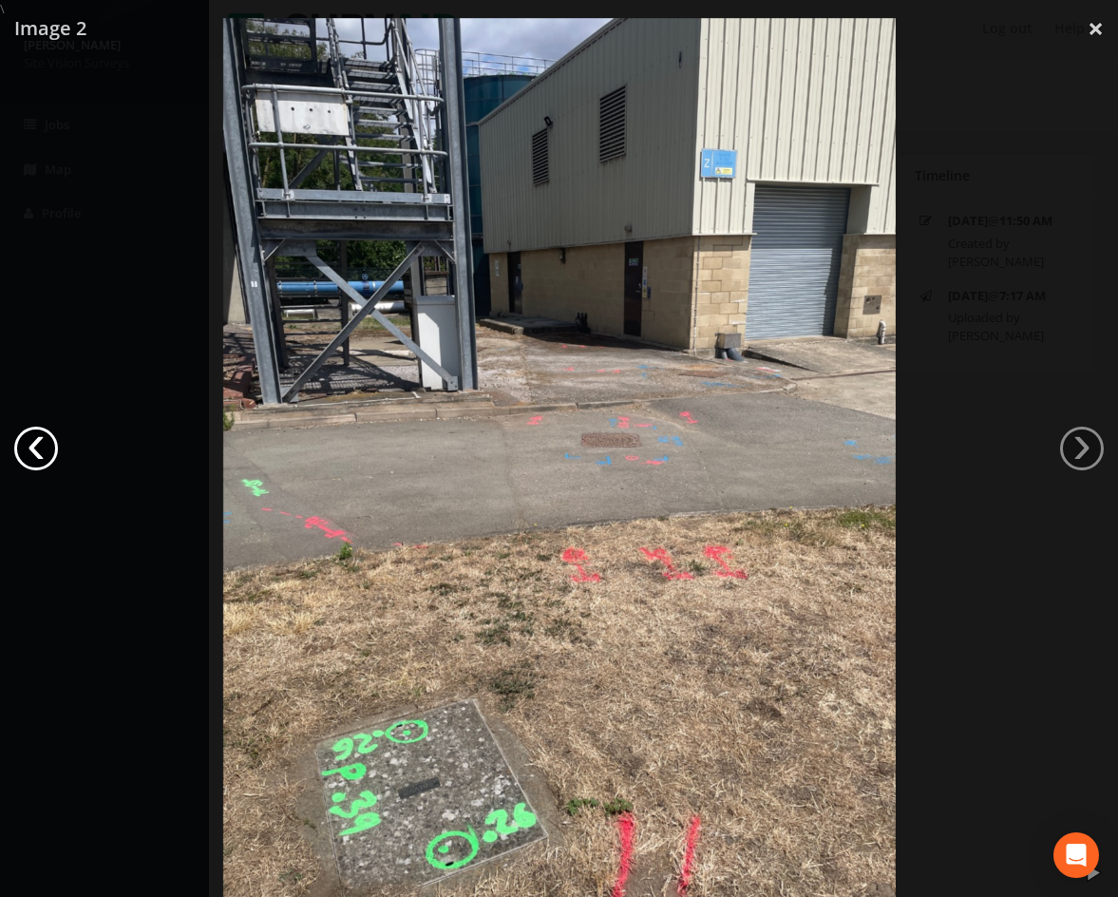
click at [46, 454] on link "‹" at bounding box center [36, 449] width 44 height 44
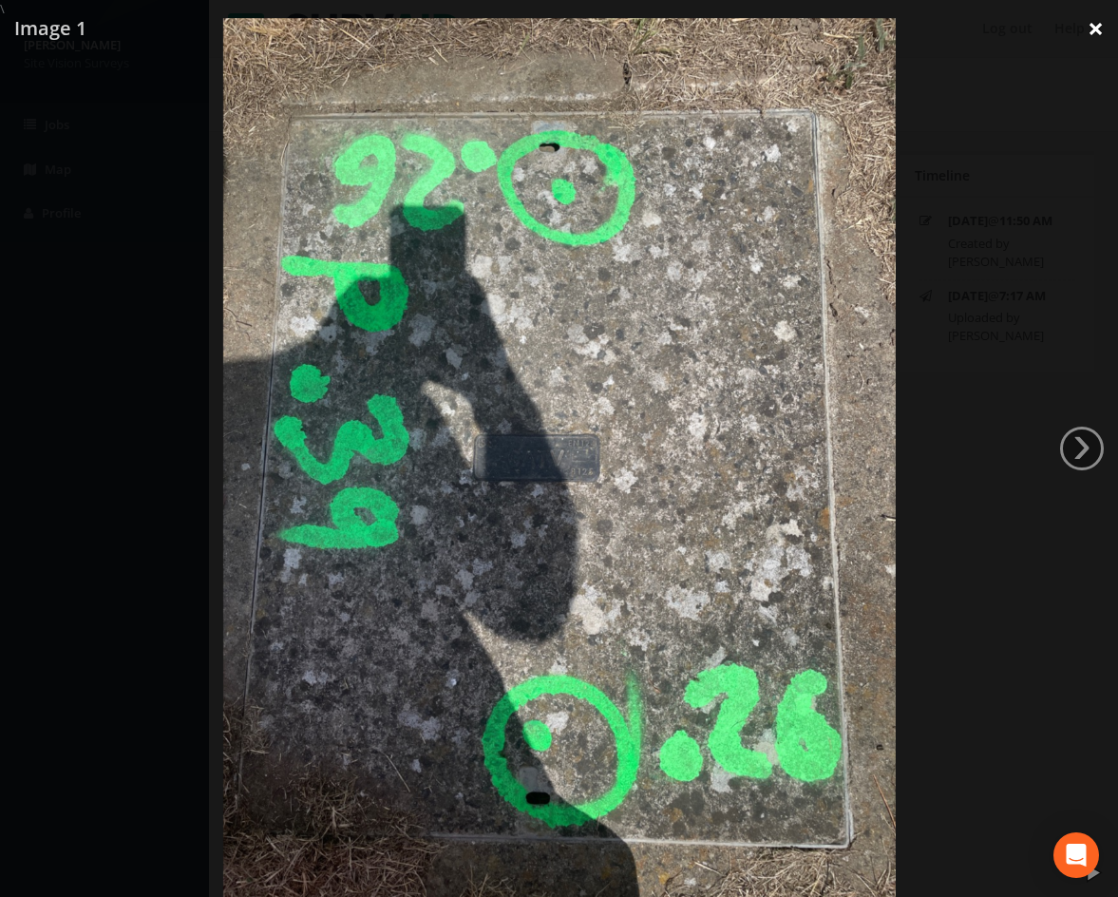
click at [1102, 23] on link "×" at bounding box center [1096, 28] width 45 height 57
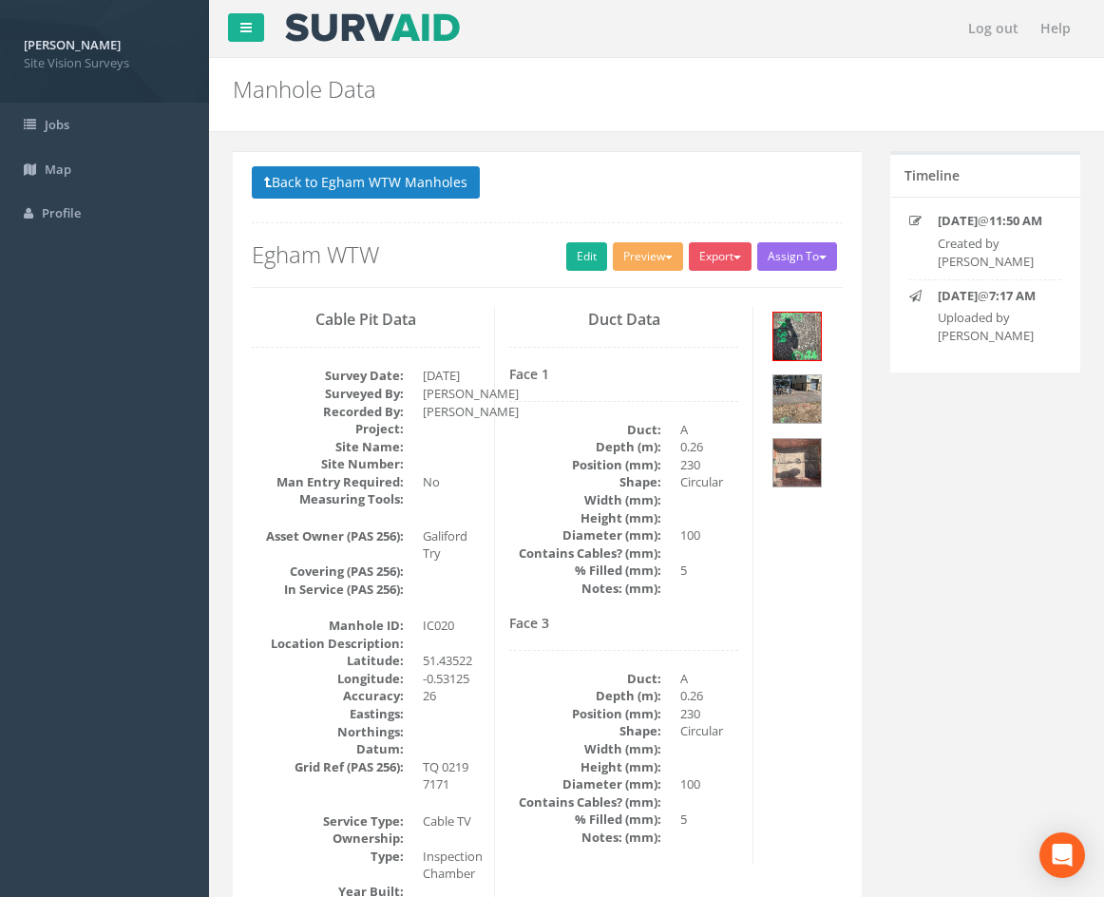
drag, startPoint x: 645, startPoint y: 561, endPoint x: 602, endPoint y: 222, distance: 340.9
click at [569, 257] on link "Edit" at bounding box center [586, 256] width 41 height 29
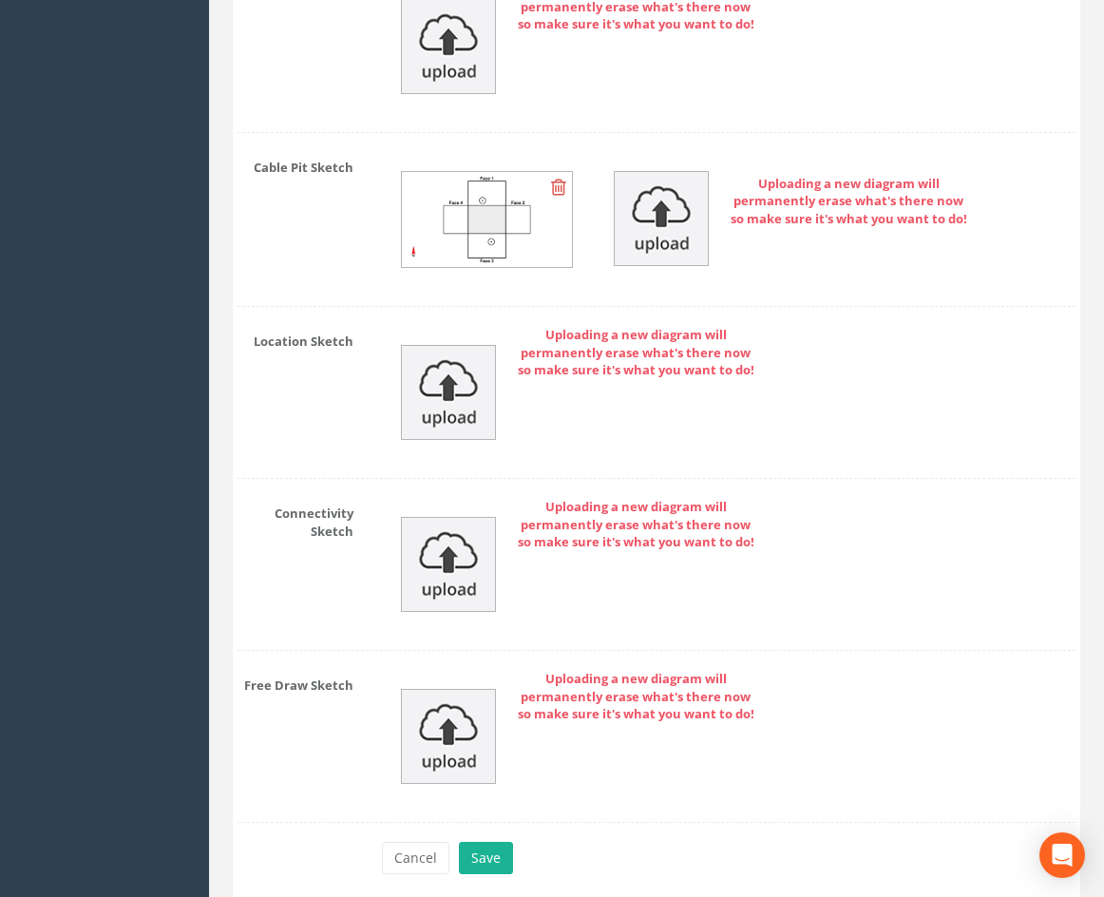
scroll to position [4965, 0]
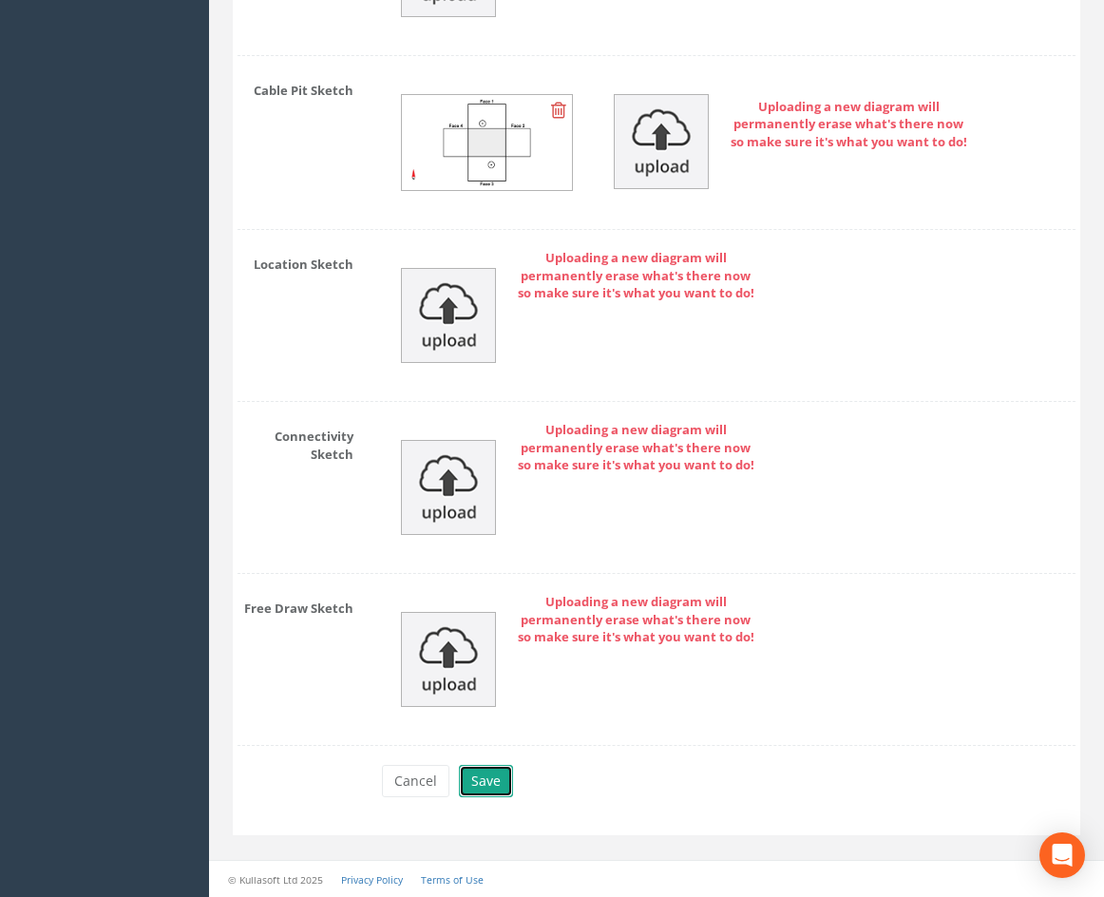
click at [498, 771] on button "Save" at bounding box center [486, 781] width 54 height 32
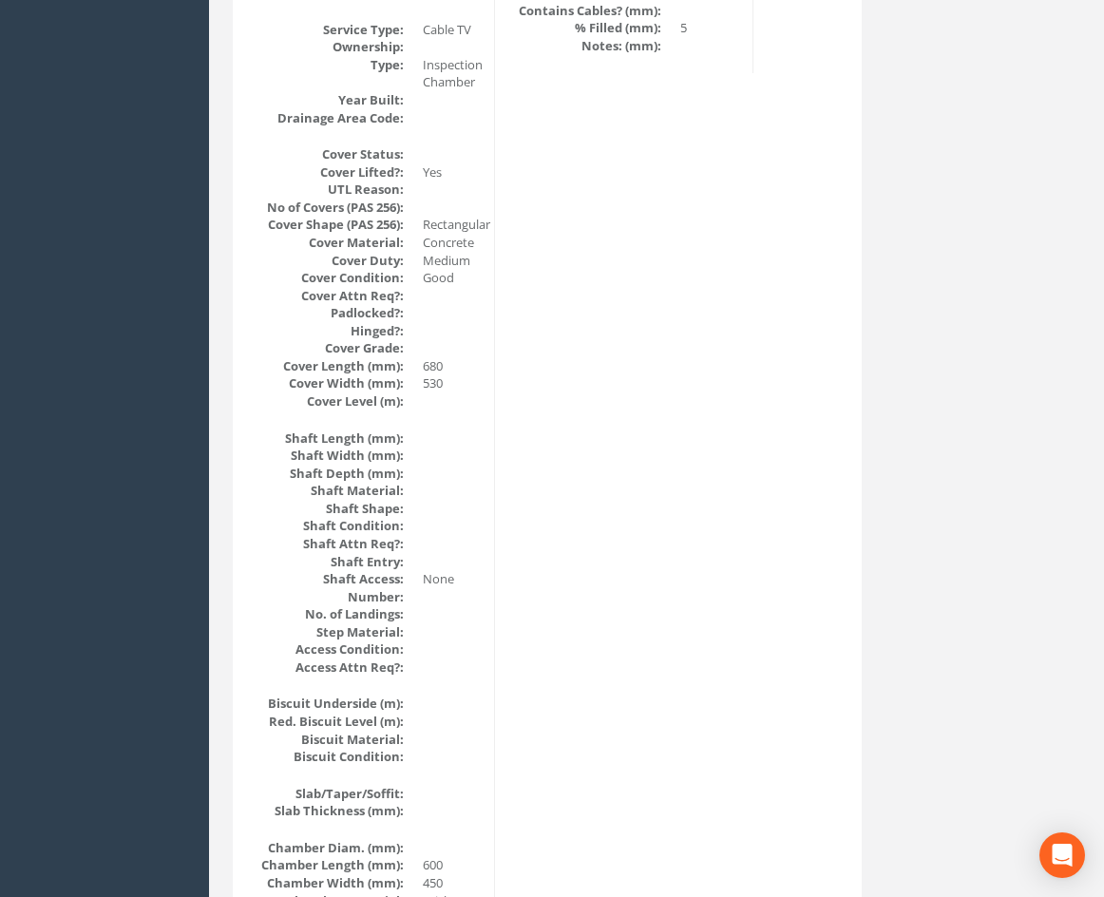
scroll to position [0, 0]
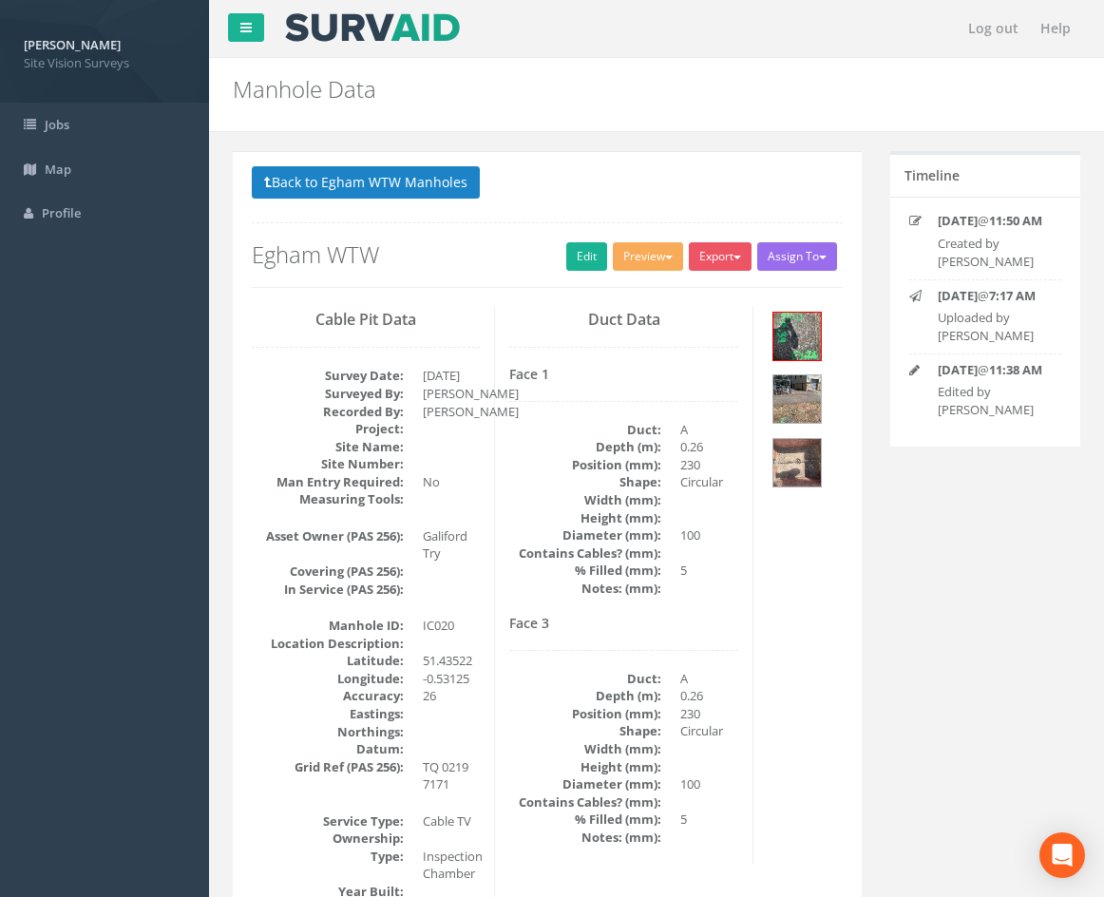
drag, startPoint x: 887, startPoint y: 633, endPoint x: 877, endPoint y: 318, distance: 314.7
click at [386, 186] on button "Back to Egham WTW Manholes" at bounding box center [366, 182] width 228 height 32
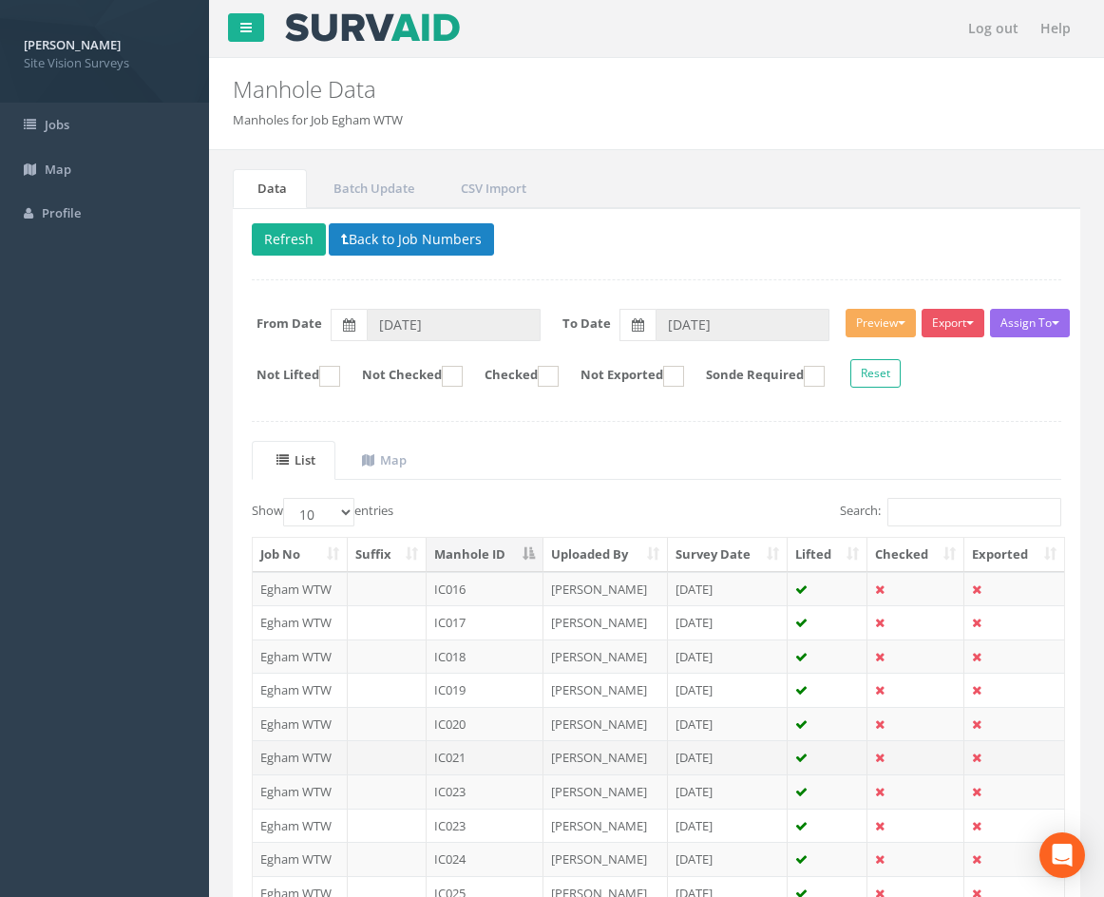
click at [486, 756] on td "IC021" at bounding box center [485, 757] width 117 height 34
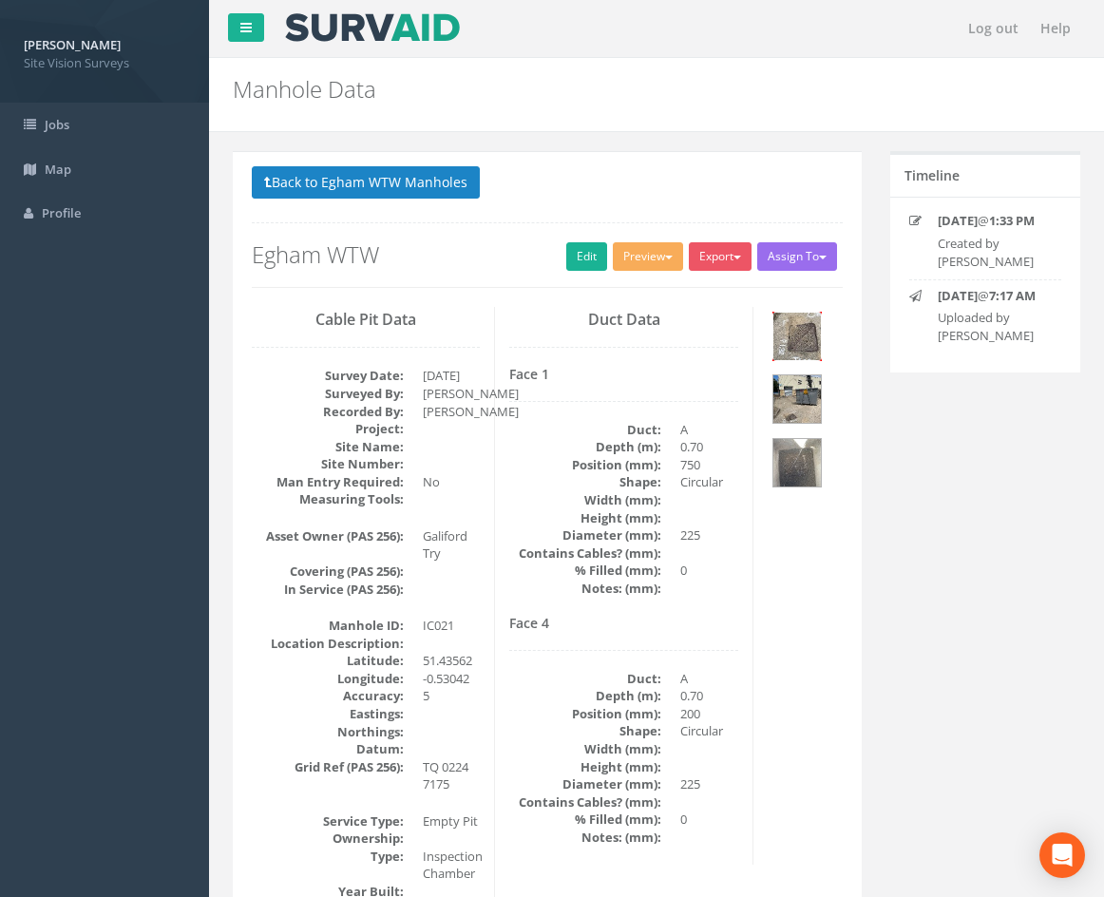
click at [798, 341] on img at bounding box center [797, 337] width 48 height 48
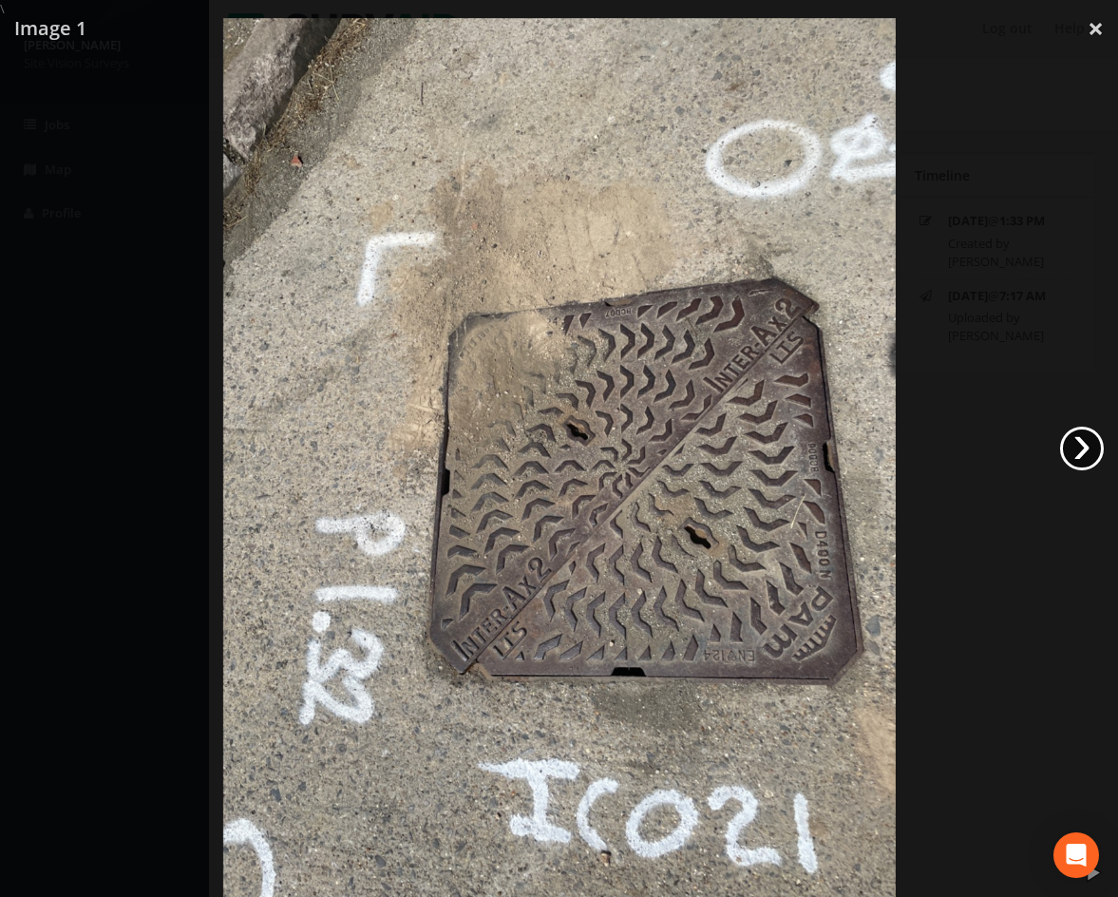
click at [1079, 446] on link "›" at bounding box center [1082, 449] width 44 height 44
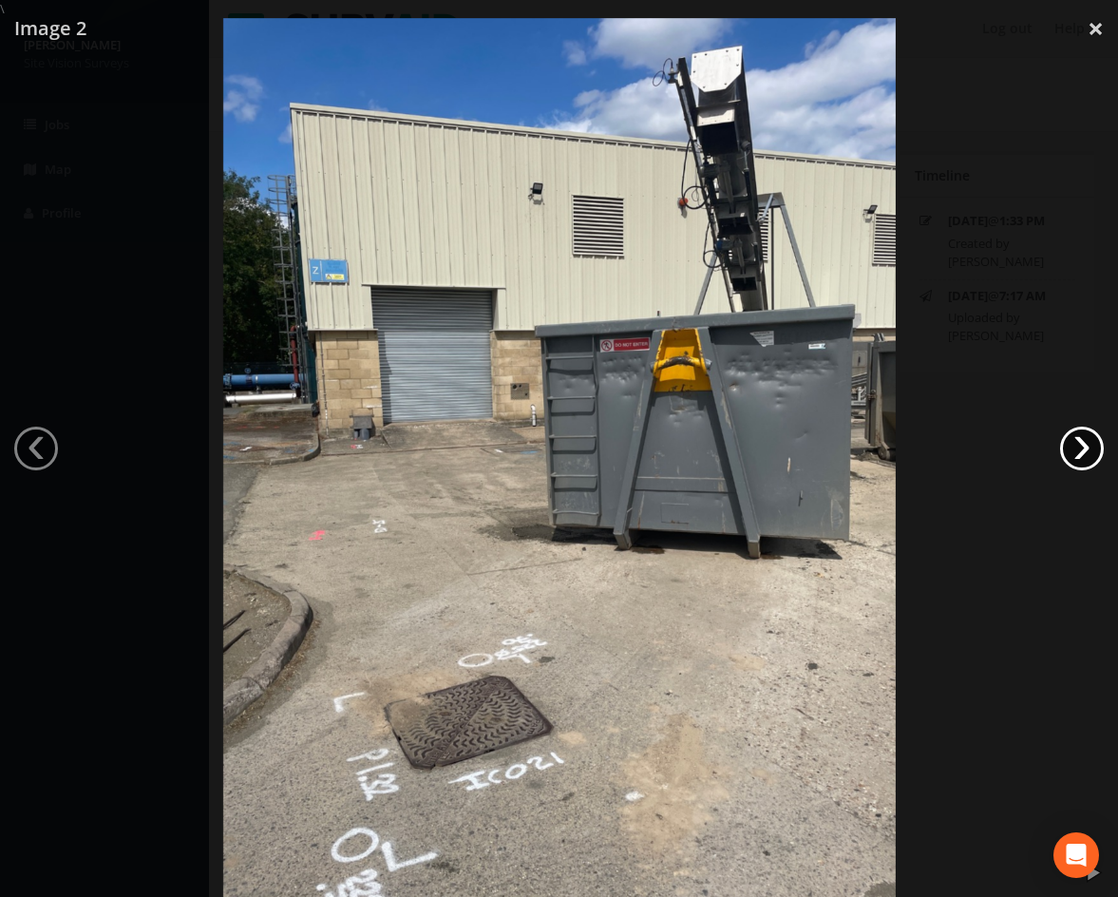
click at [1079, 446] on link "›" at bounding box center [1082, 449] width 44 height 44
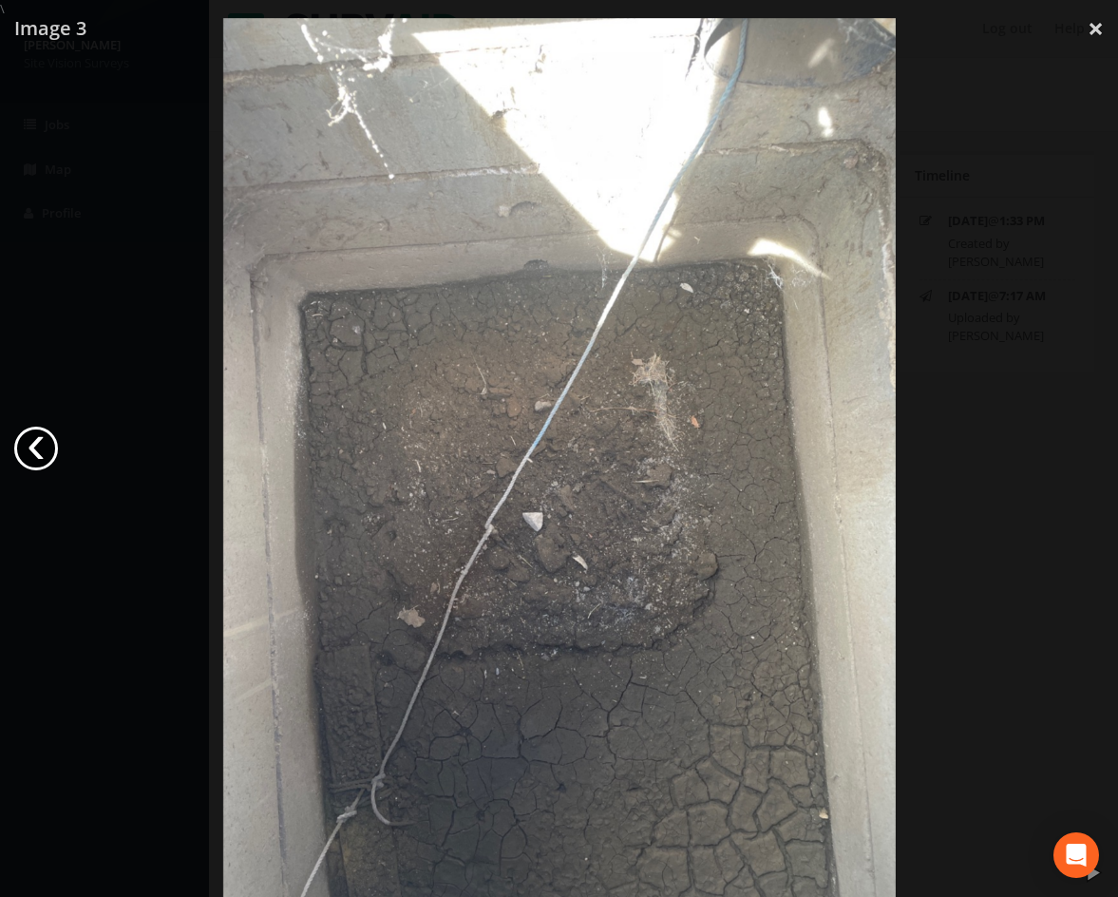
click at [46, 444] on link "‹" at bounding box center [36, 449] width 44 height 44
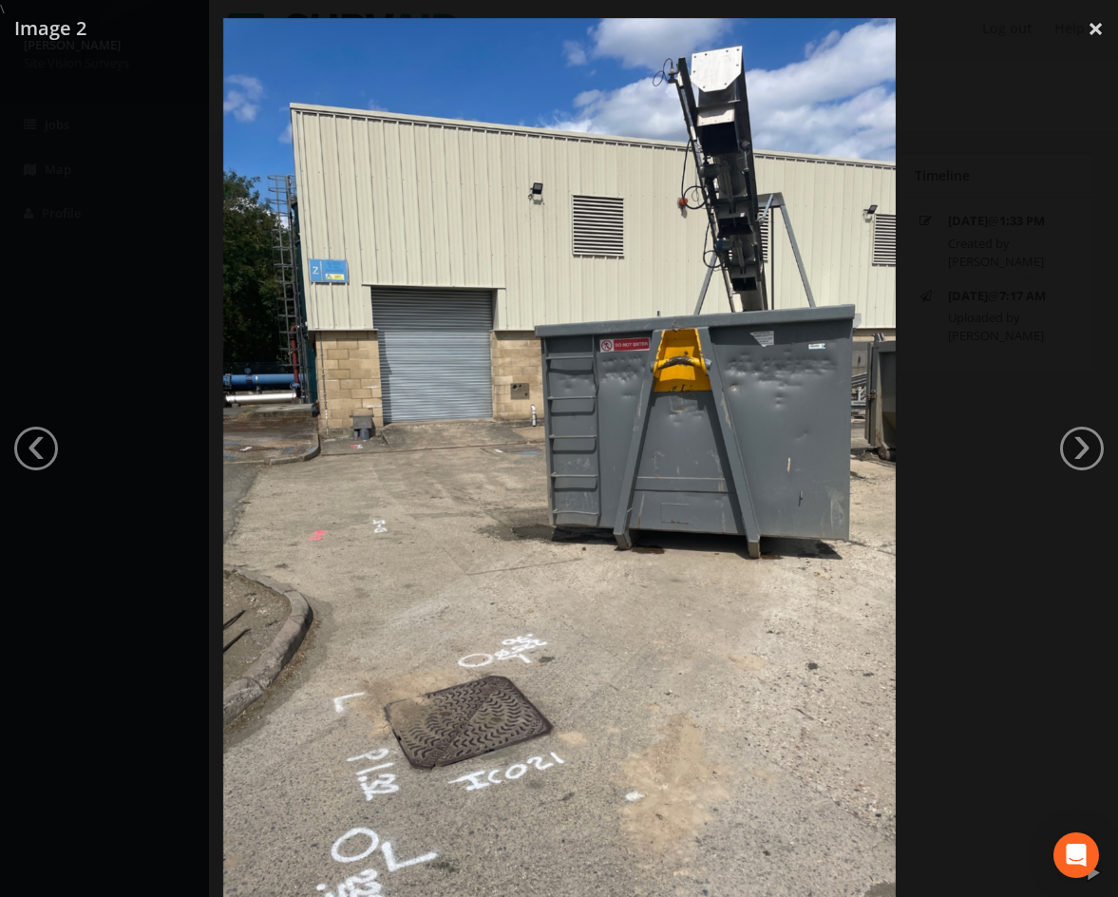
click at [1013, 402] on div at bounding box center [559, 466] width 1118 height 897
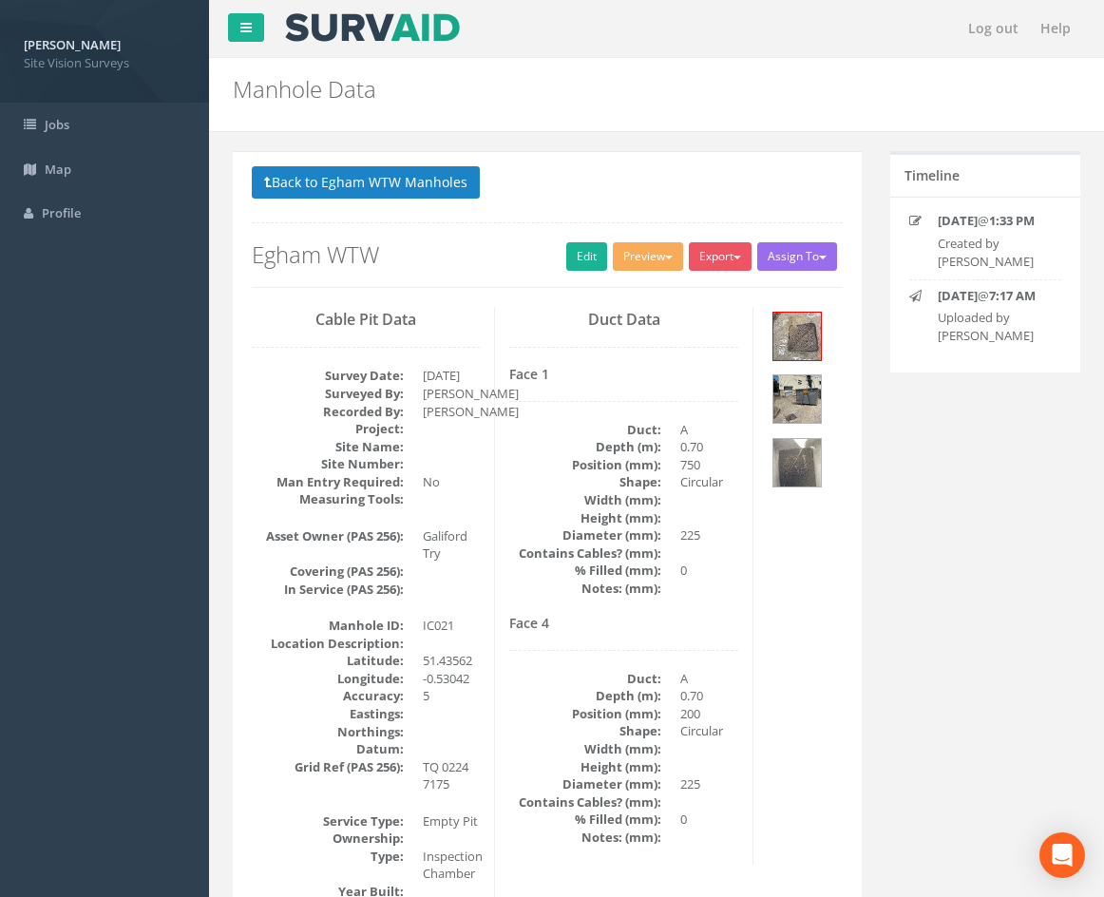
drag, startPoint x: 557, startPoint y: 550, endPoint x: 564, endPoint y: 168, distance: 382.0
click at [566, 255] on link "Edit" at bounding box center [586, 256] width 41 height 29
drag, startPoint x: 674, startPoint y: 537, endPoint x: 640, endPoint y: 194, distance: 344.6
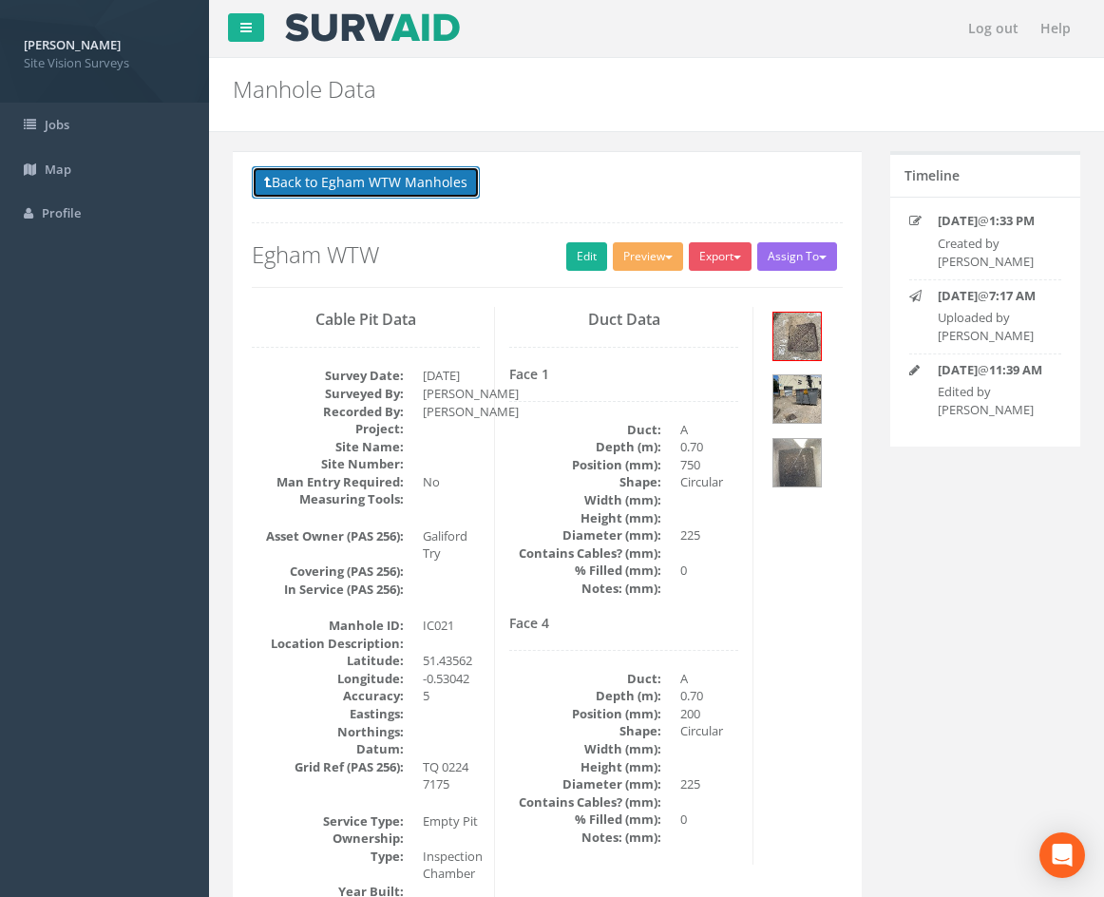
click at [456, 183] on button "Back to Egham WTW Manholes" at bounding box center [366, 182] width 228 height 32
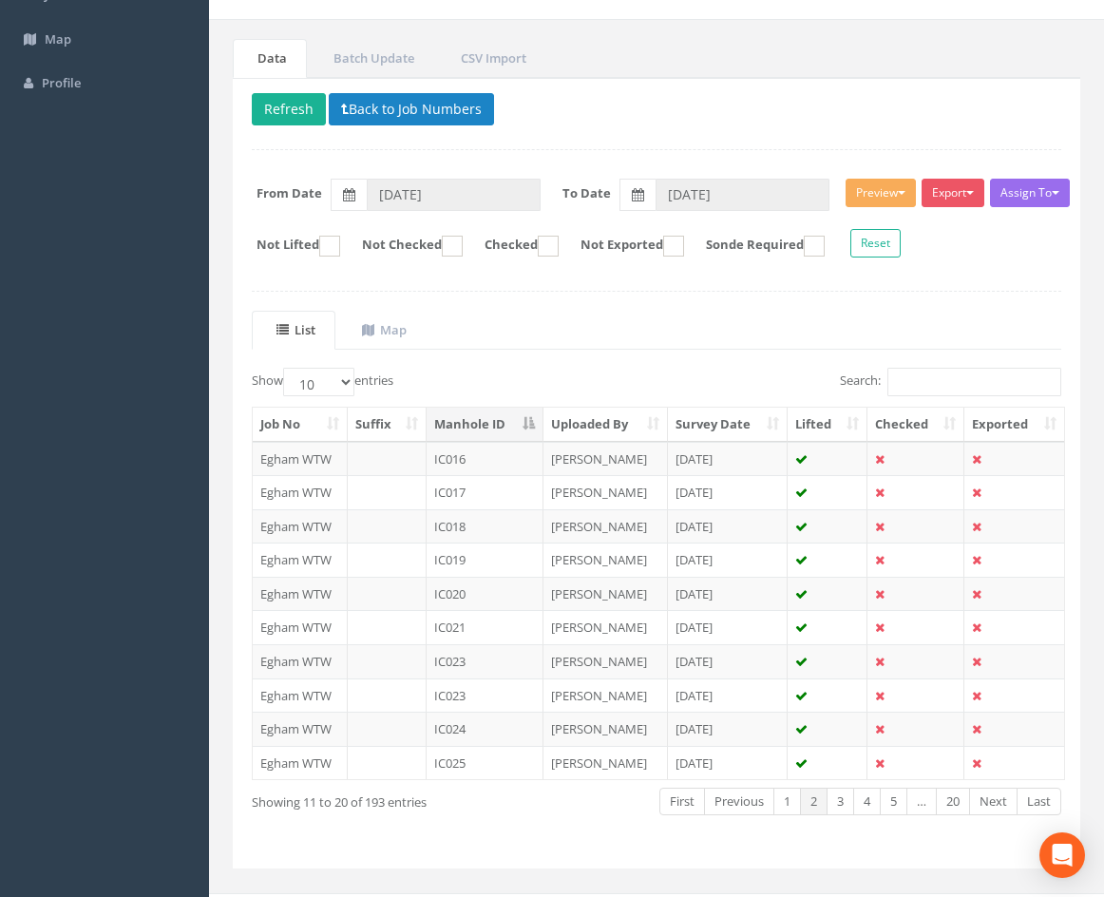
scroll to position [163, 0]
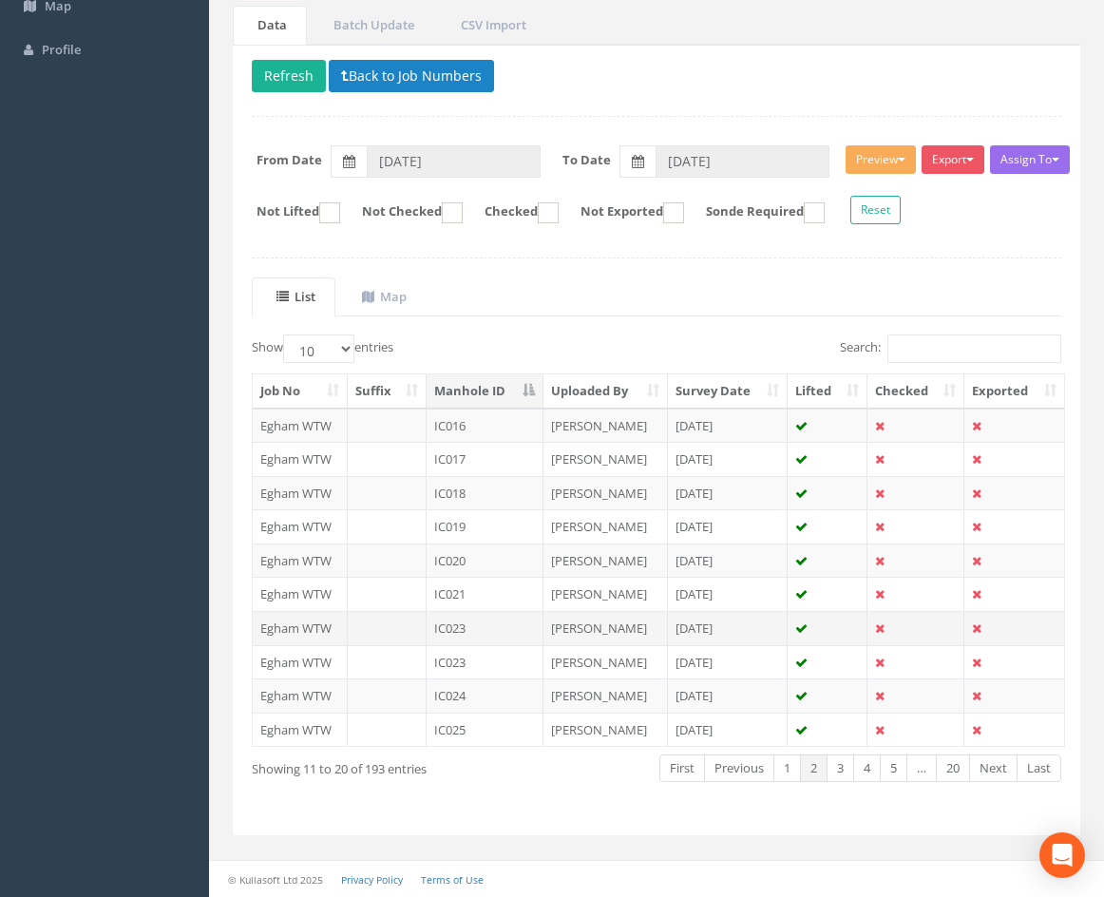
click at [493, 622] on td "IC023" at bounding box center [485, 628] width 117 height 34
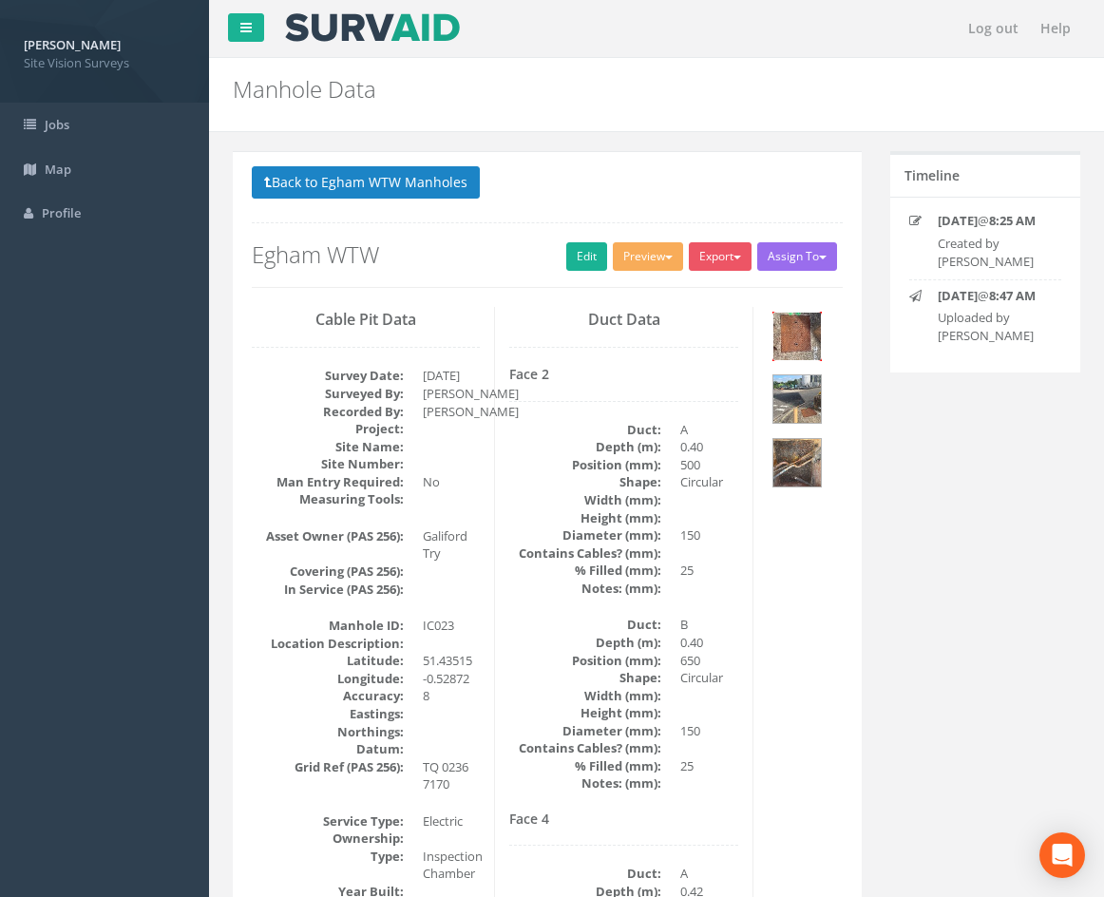
click at [808, 331] on img at bounding box center [797, 337] width 48 height 48
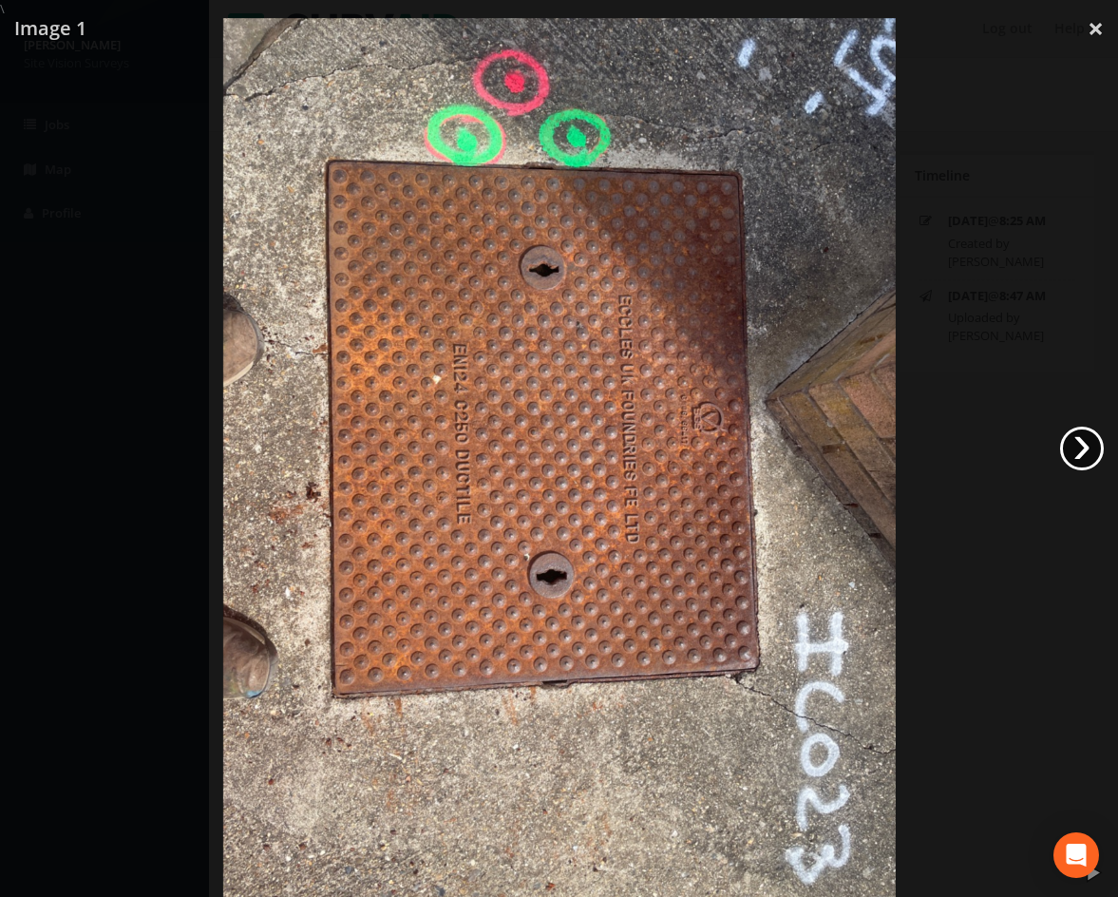
click at [1080, 448] on link "›" at bounding box center [1082, 449] width 44 height 44
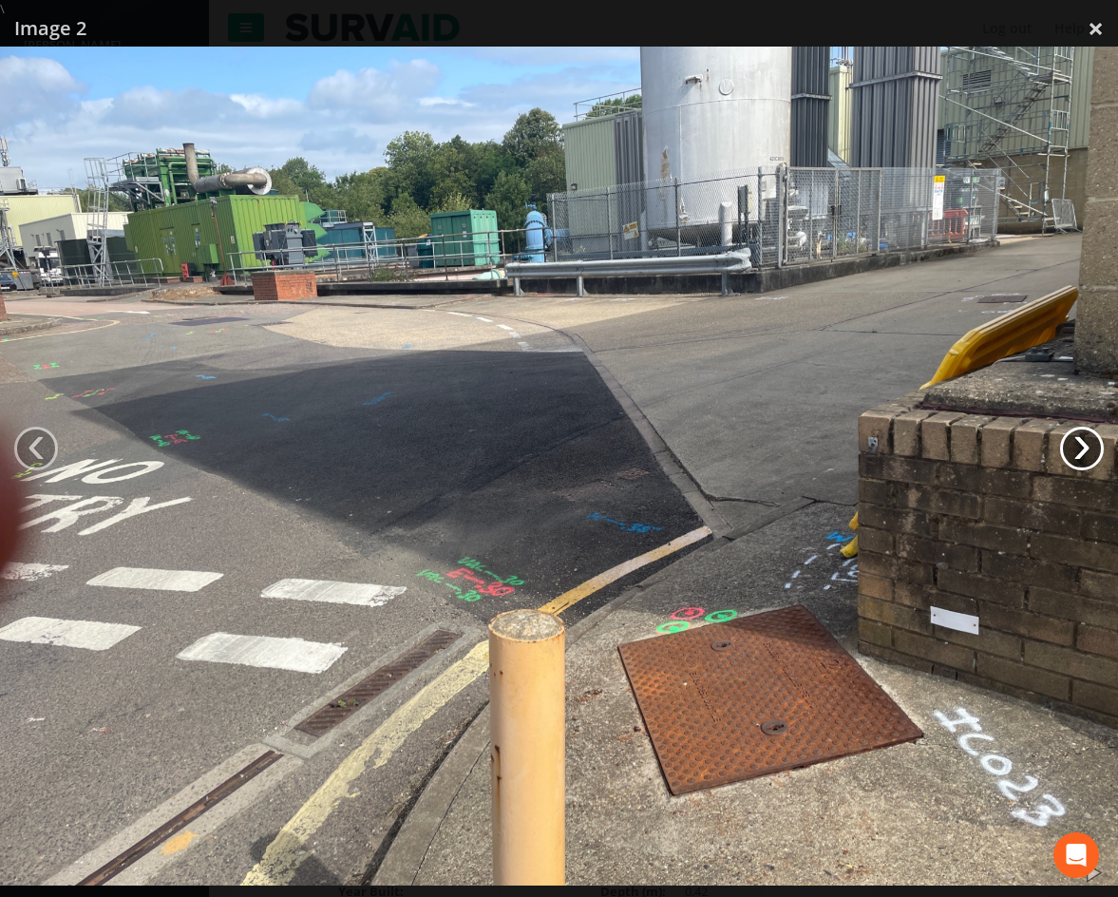
click at [1083, 460] on link "›" at bounding box center [1082, 449] width 44 height 44
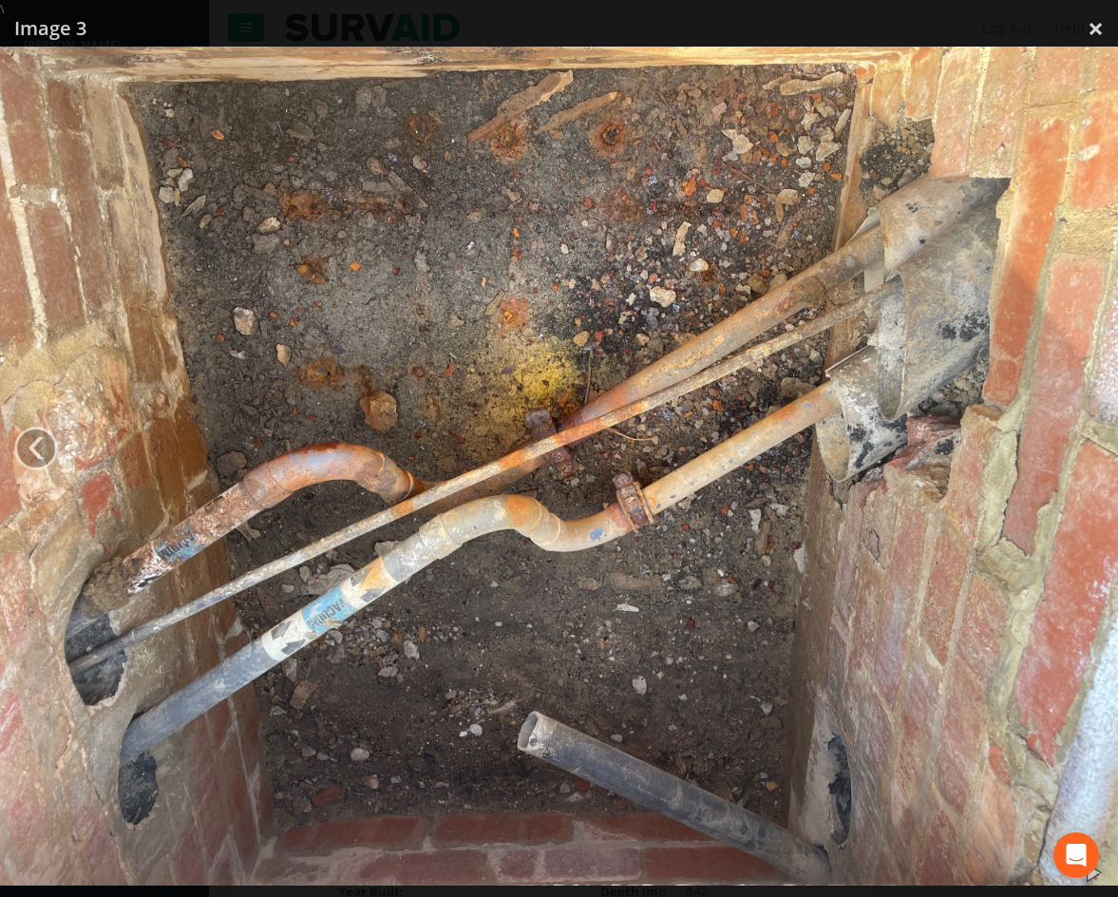
click at [1063, 21] on div at bounding box center [559, 466] width 1118 height 897
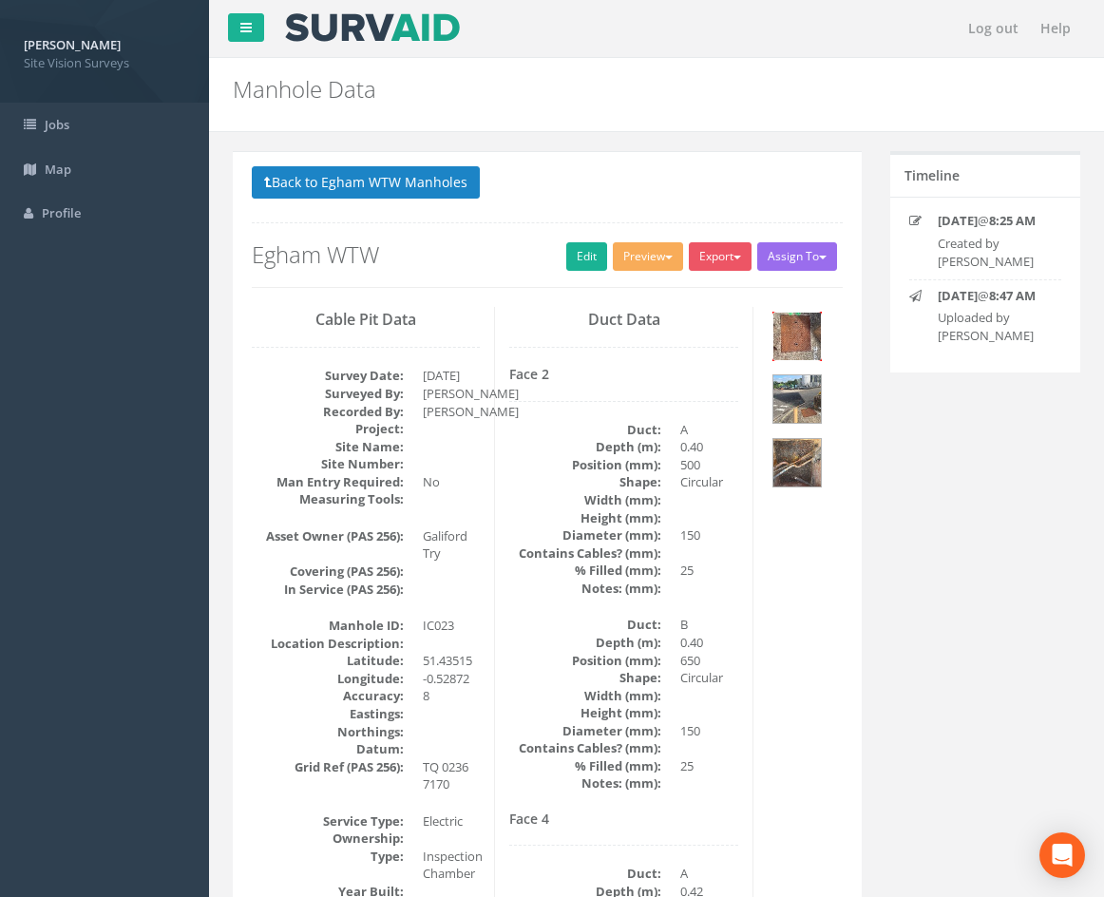
click at [807, 336] on img at bounding box center [797, 337] width 48 height 48
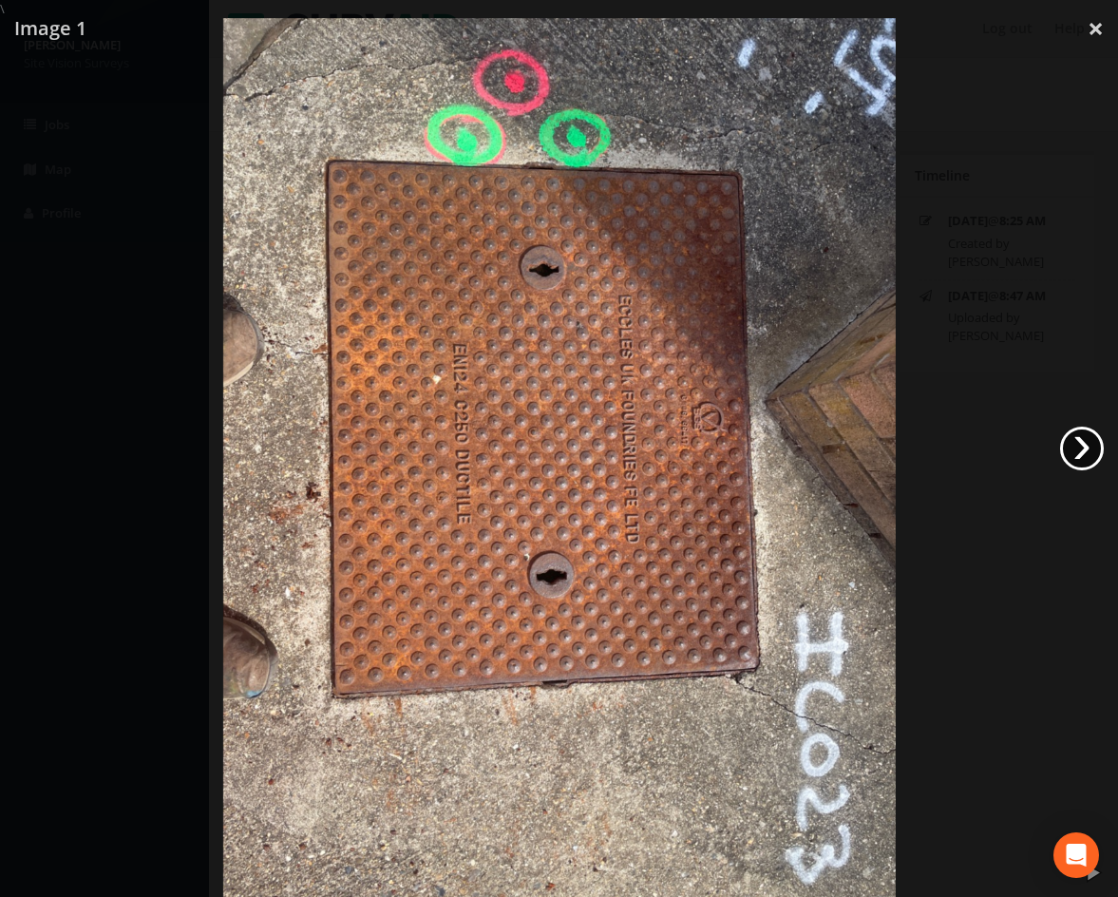
click at [1071, 437] on link "›" at bounding box center [1082, 449] width 44 height 44
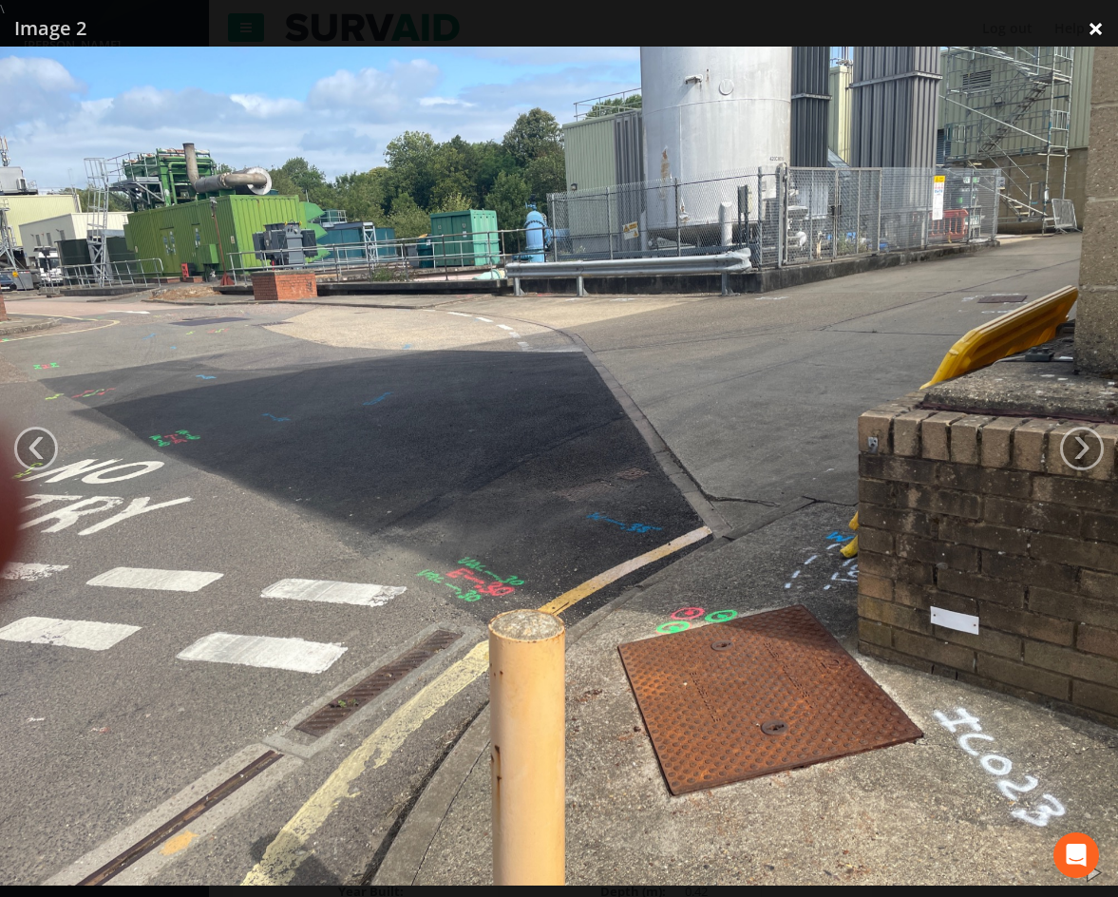
click at [1103, 35] on link "×" at bounding box center [1096, 28] width 45 height 57
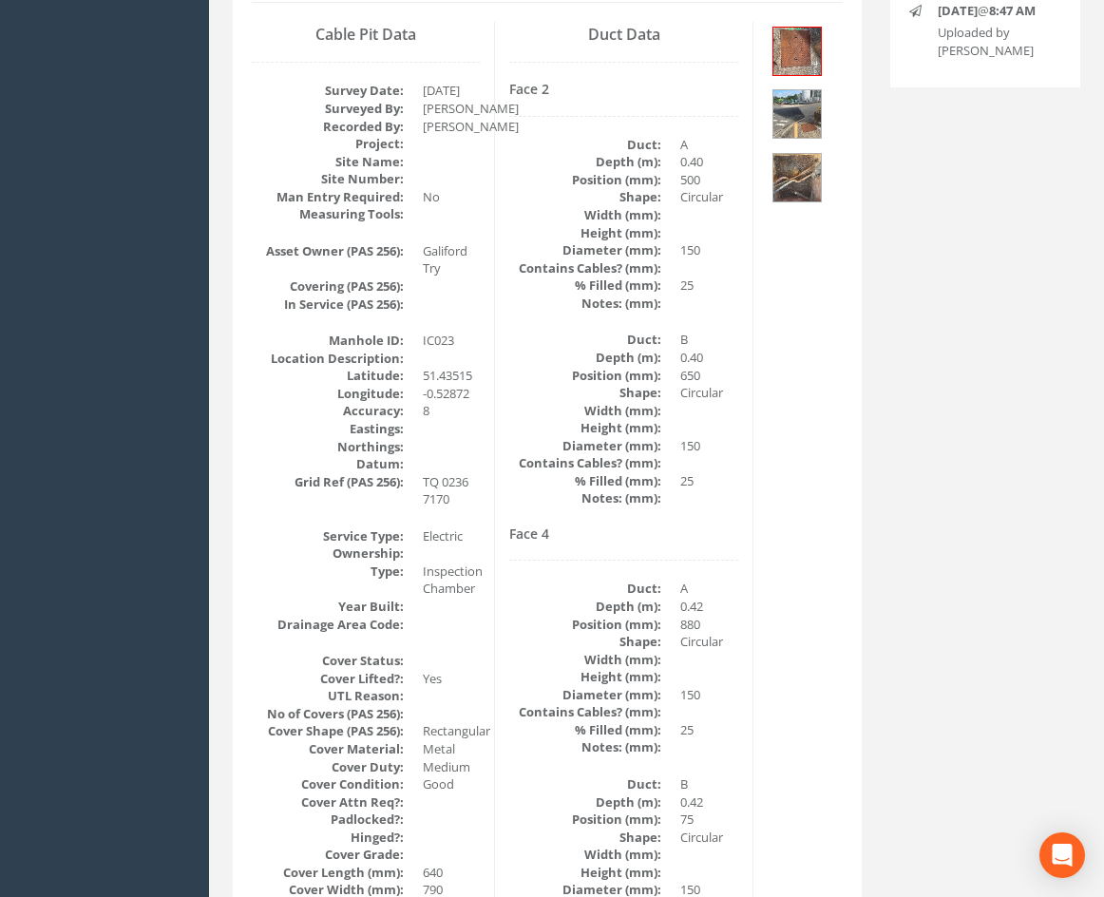
scroll to position [169, 0]
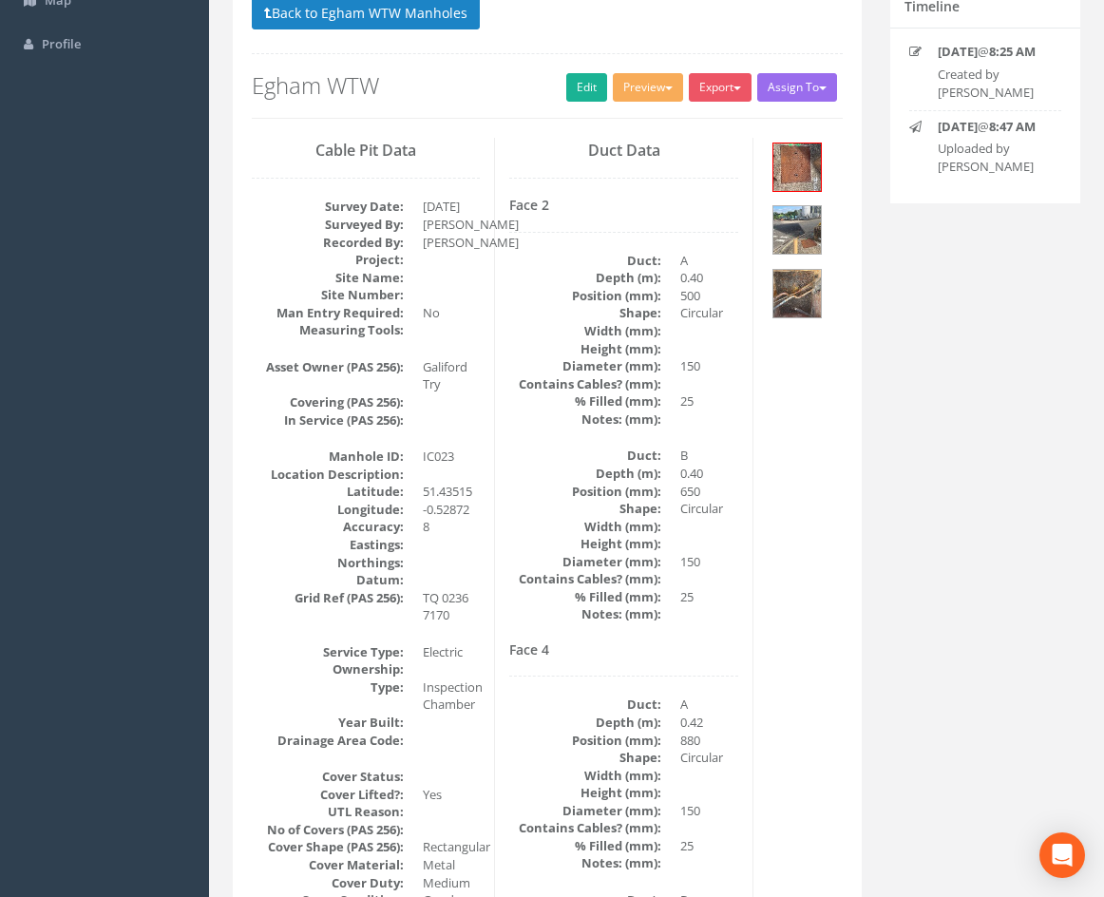
drag, startPoint x: 563, startPoint y: 286, endPoint x: 549, endPoint y: 133, distance: 153.6
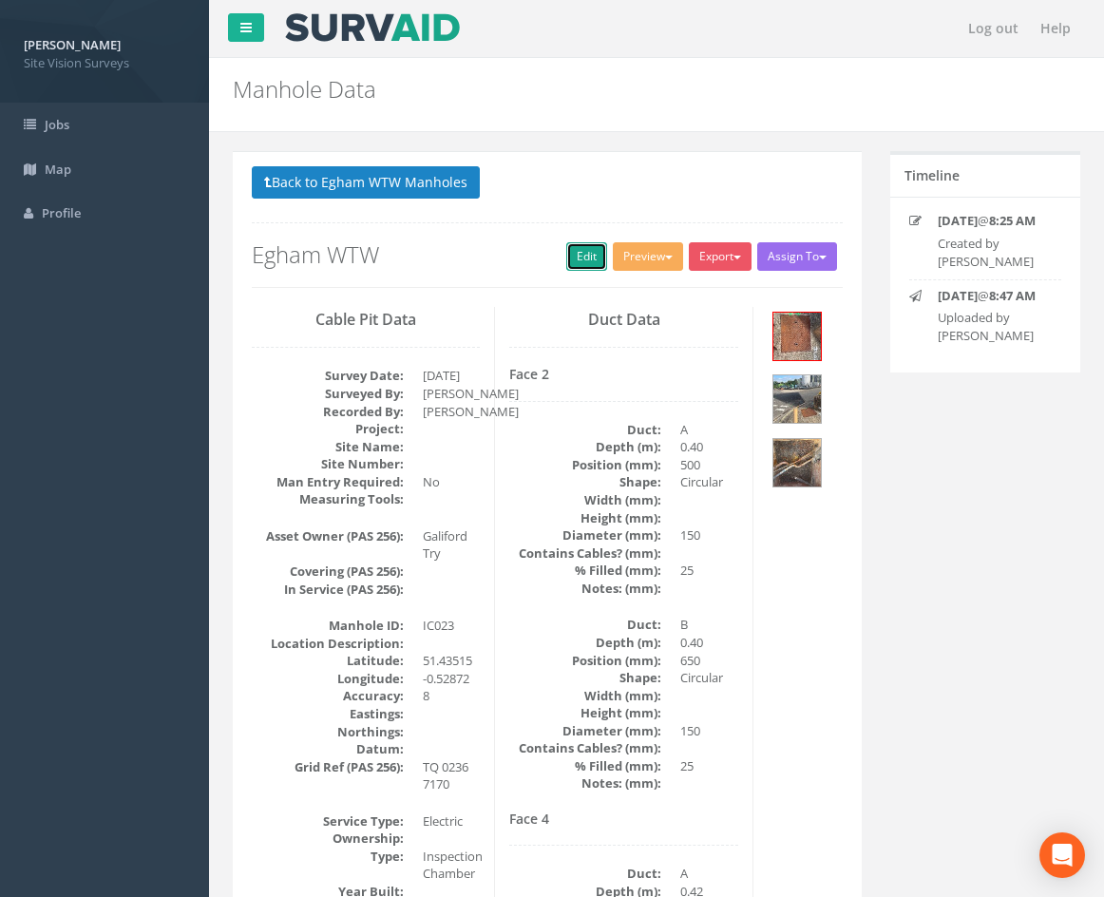
click at [568, 244] on link "Edit" at bounding box center [586, 256] width 41 height 29
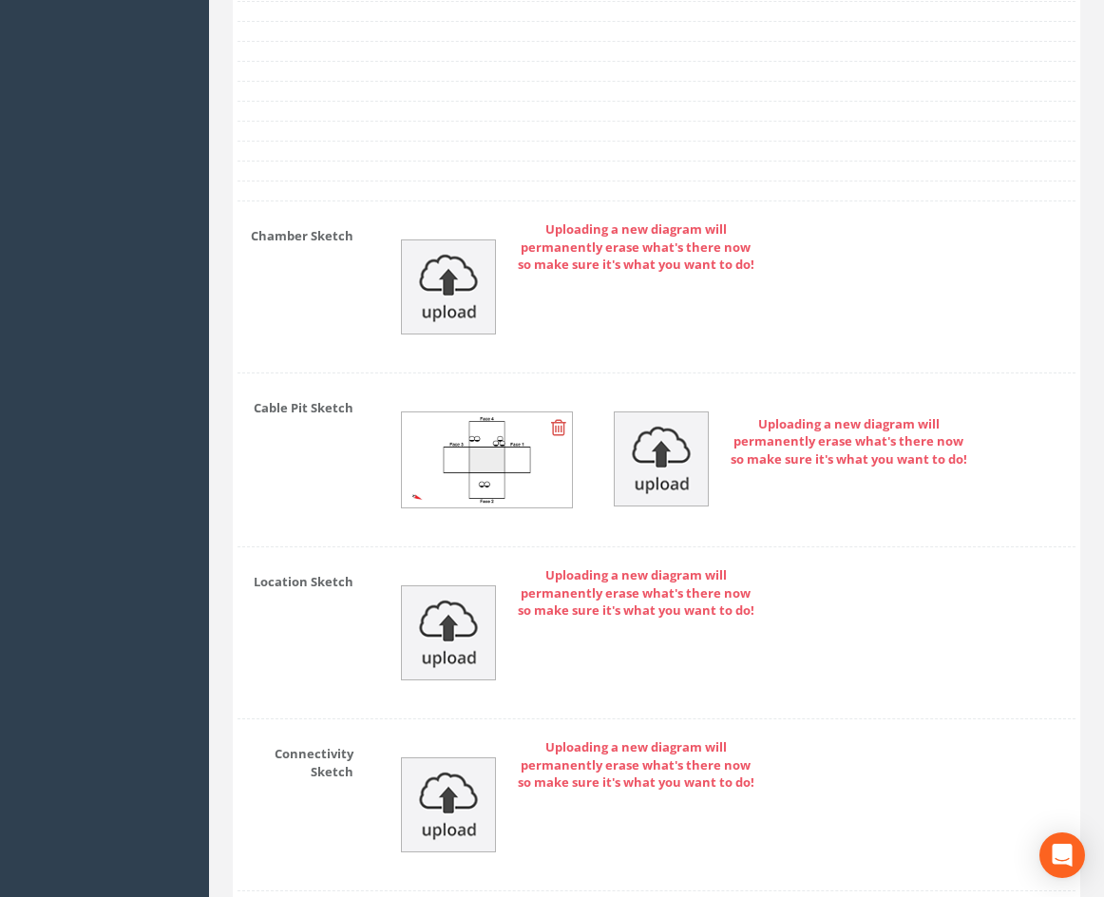
scroll to position [5463, 0]
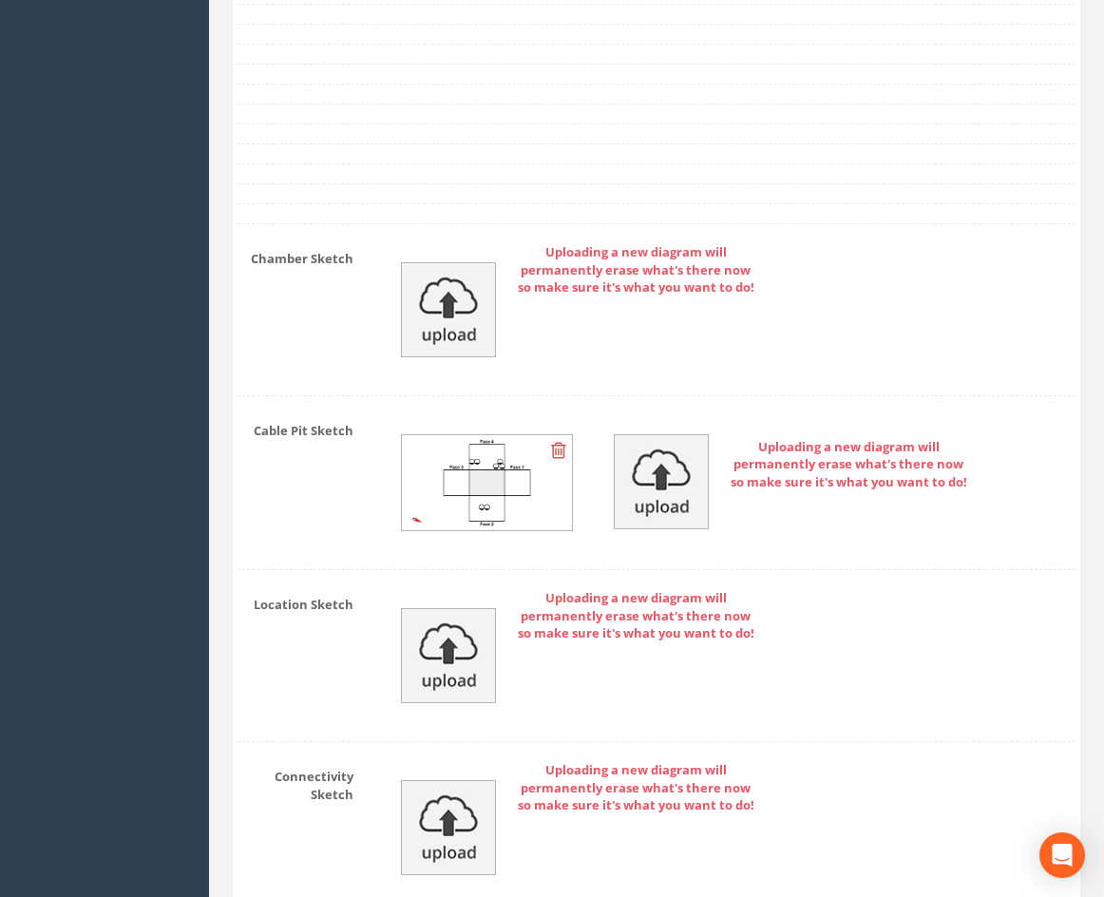
click at [497, 524] on img at bounding box center [487, 482] width 170 height 95
drag, startPoint x: 790, startPoint y: 400, endPoint x: 667, endPoint y: 421, distance: 124.3
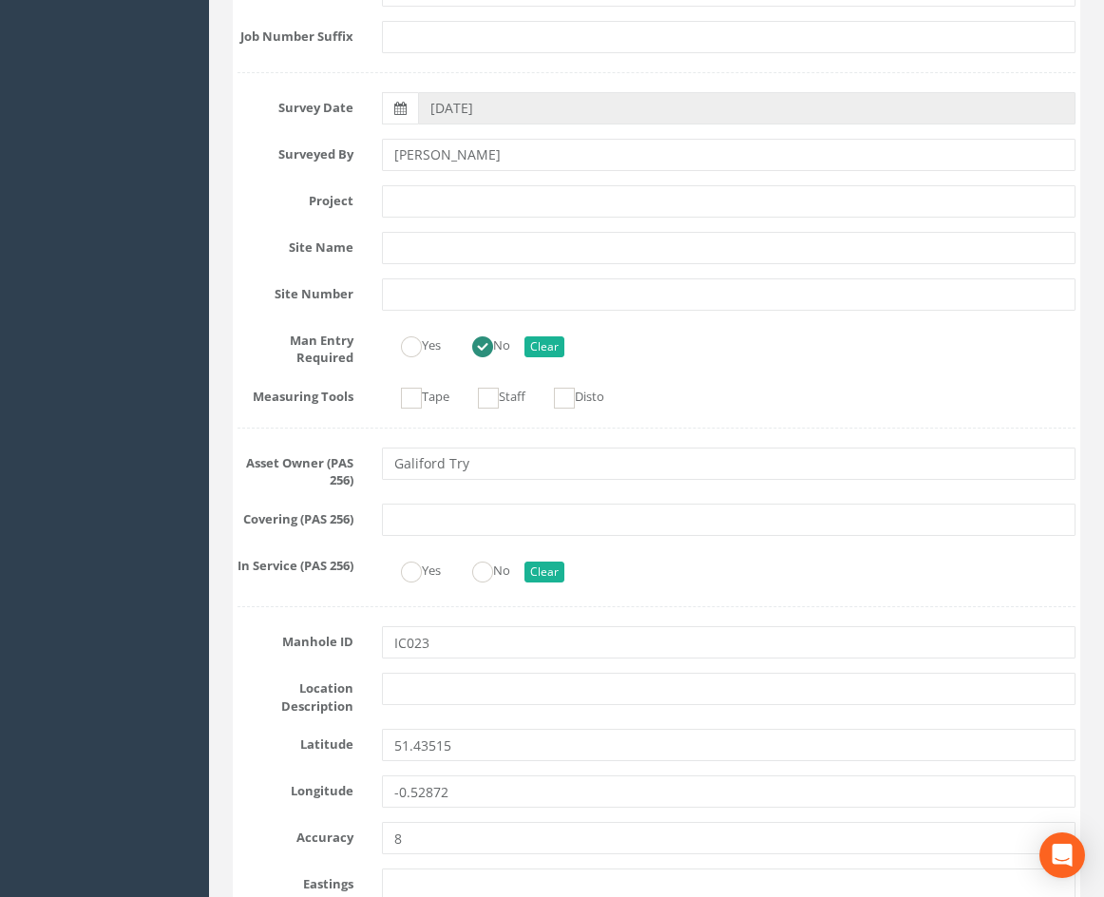
scroll to position [0, 0]
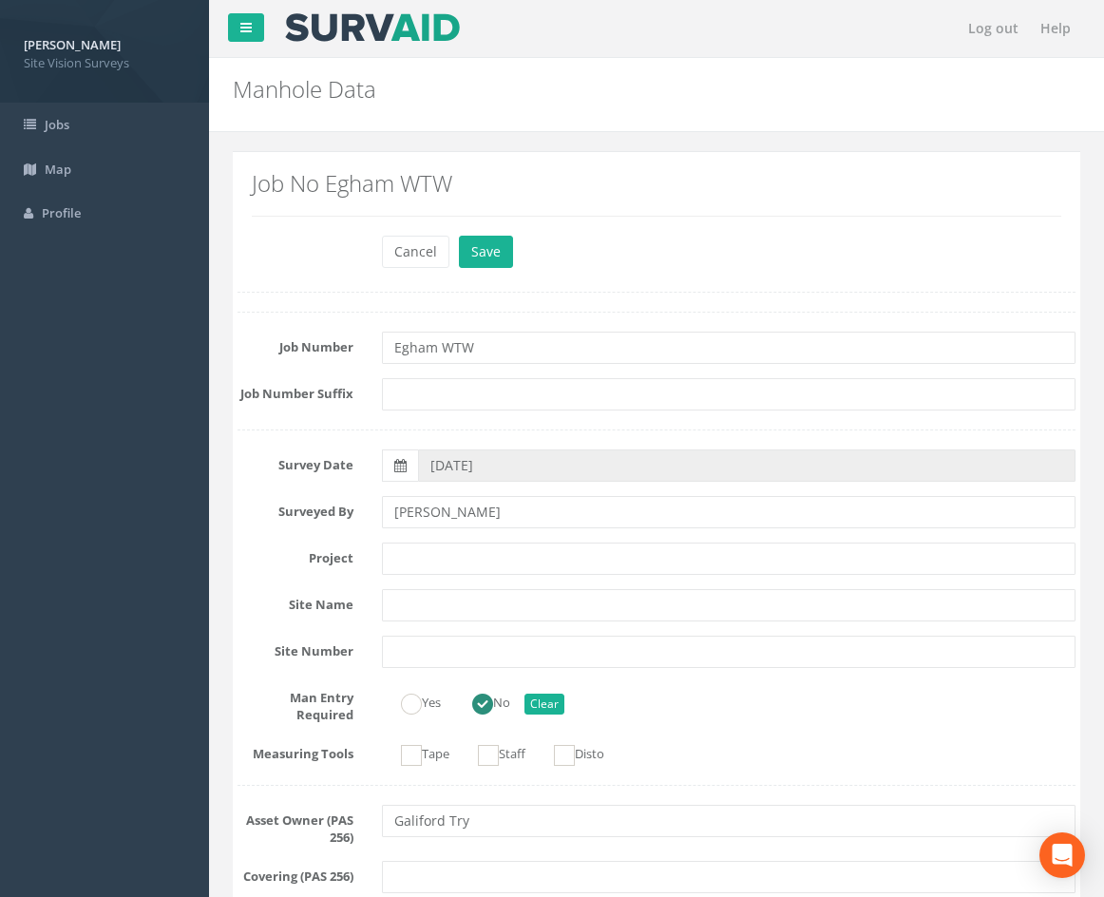
drag, startPoint x: 929, startPoint y: 692, endPoint x: 939, endPoint y: 410, distance: 282.3
click at [434, 257] on button "Cancel" at bounding box center [415, 252] width 67 height 32
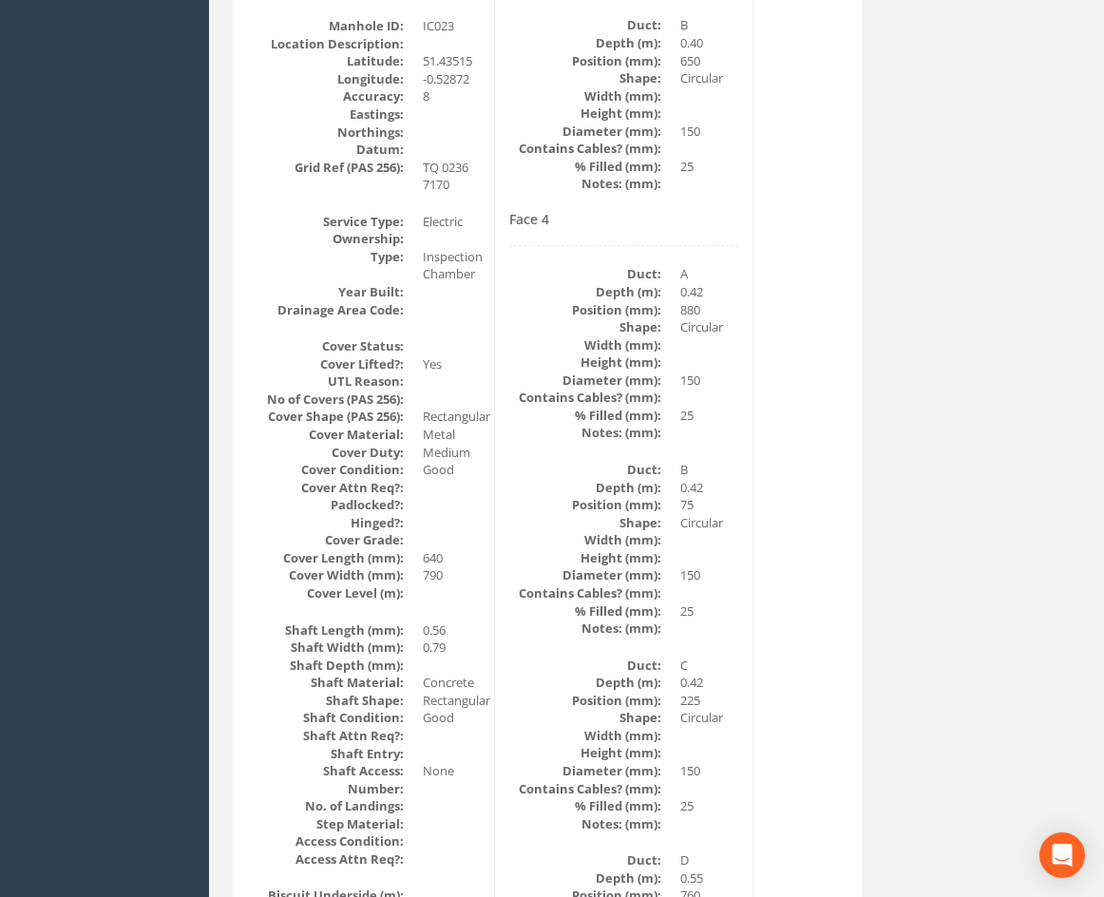
drag, startPoint x: 568, startPoint y: 404, endPoint x: 559, endPoint y: 588, distance: 184.6
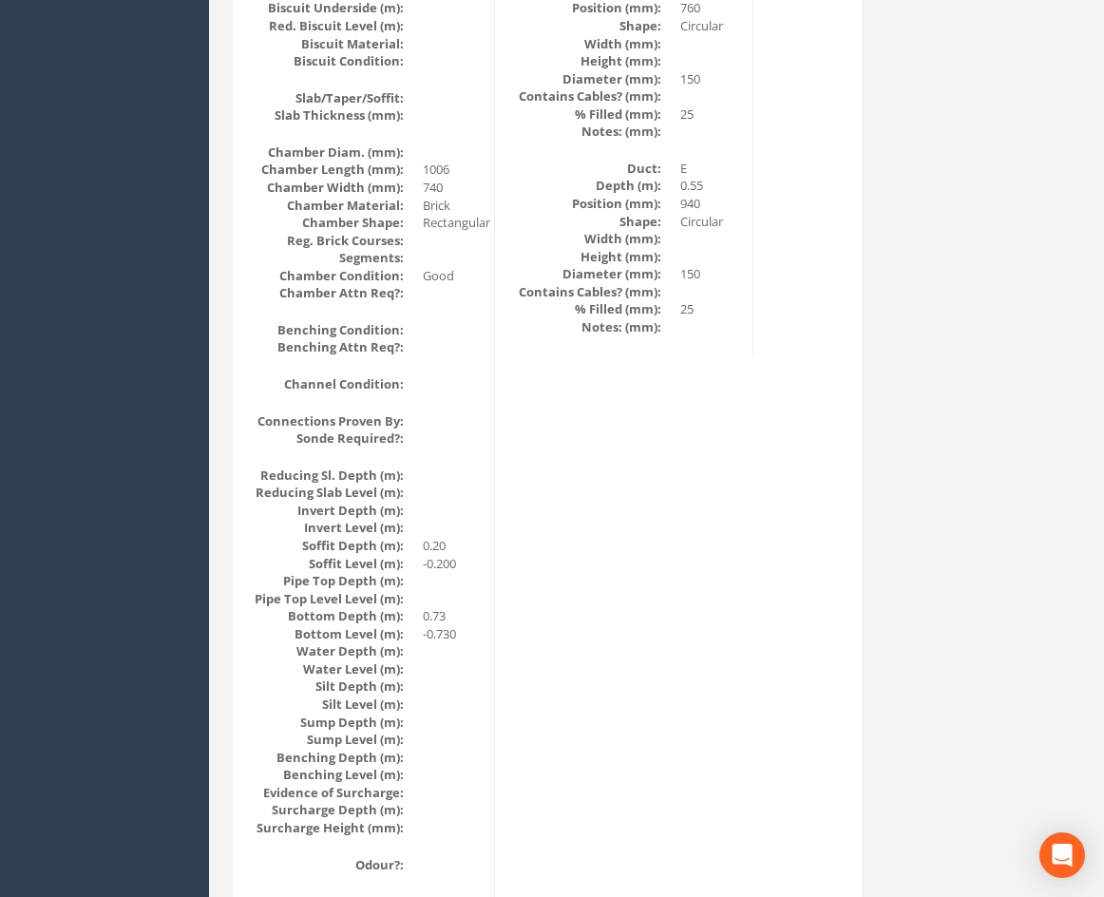
drag, startPoint x: 558, startPoint y: 587, endPoint x: 556, endPoint y: 755, distance: 168.2
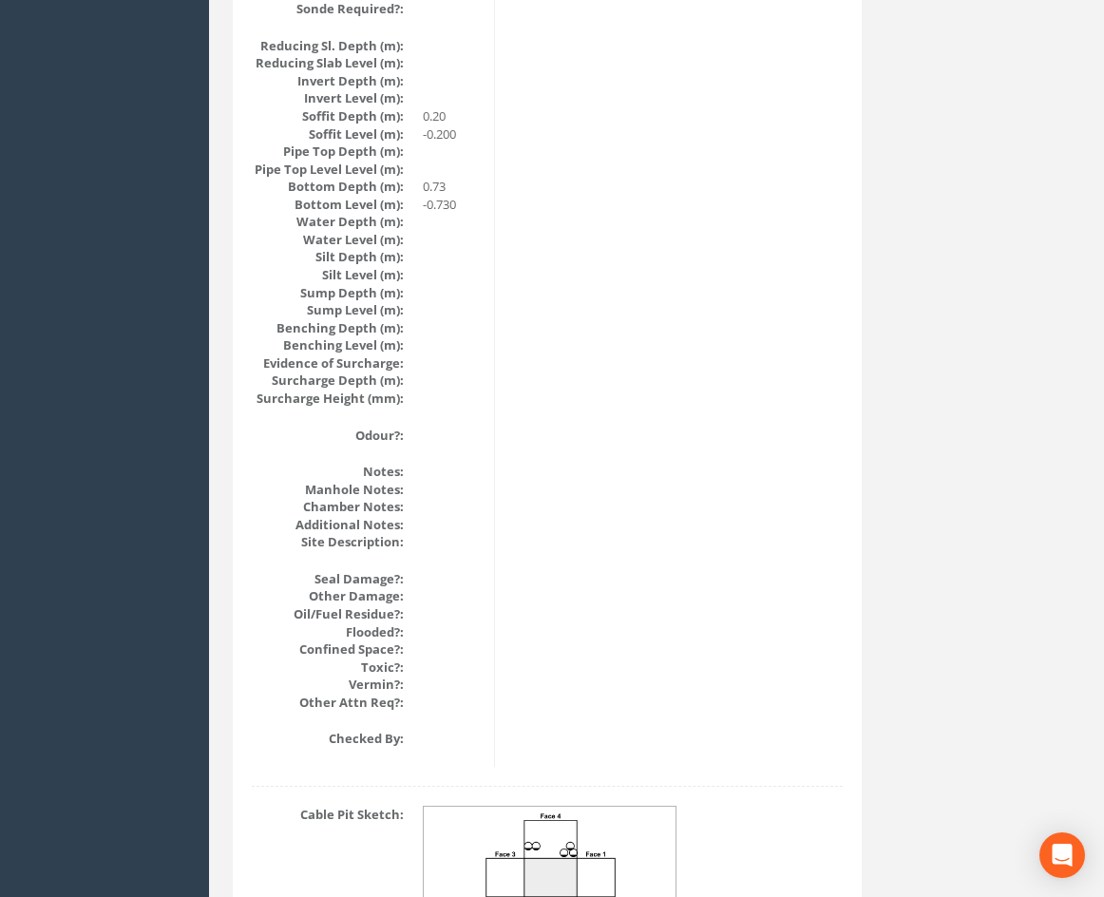
scroll to position [2087, 0]
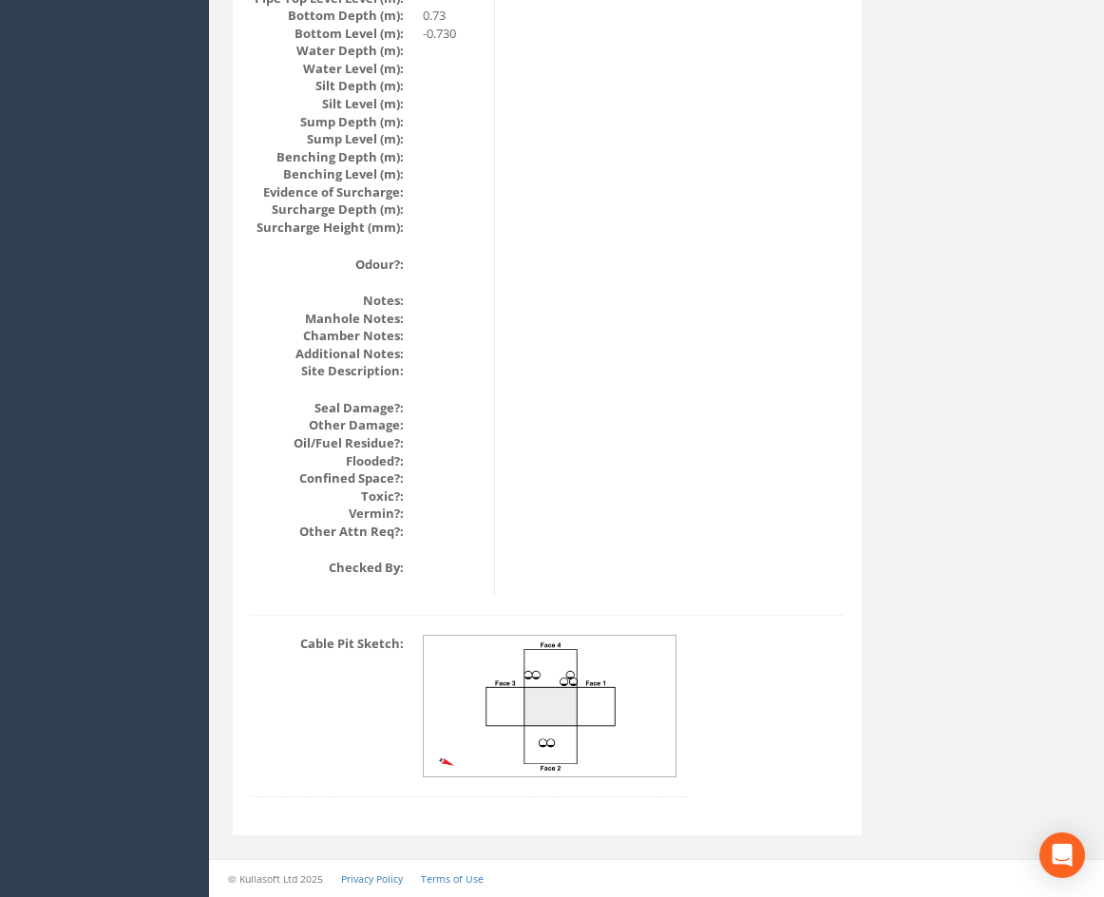
click at [760, 684] on div "Cable Pit Sketch:" at bounding box center [547, 725] width 619 height 181
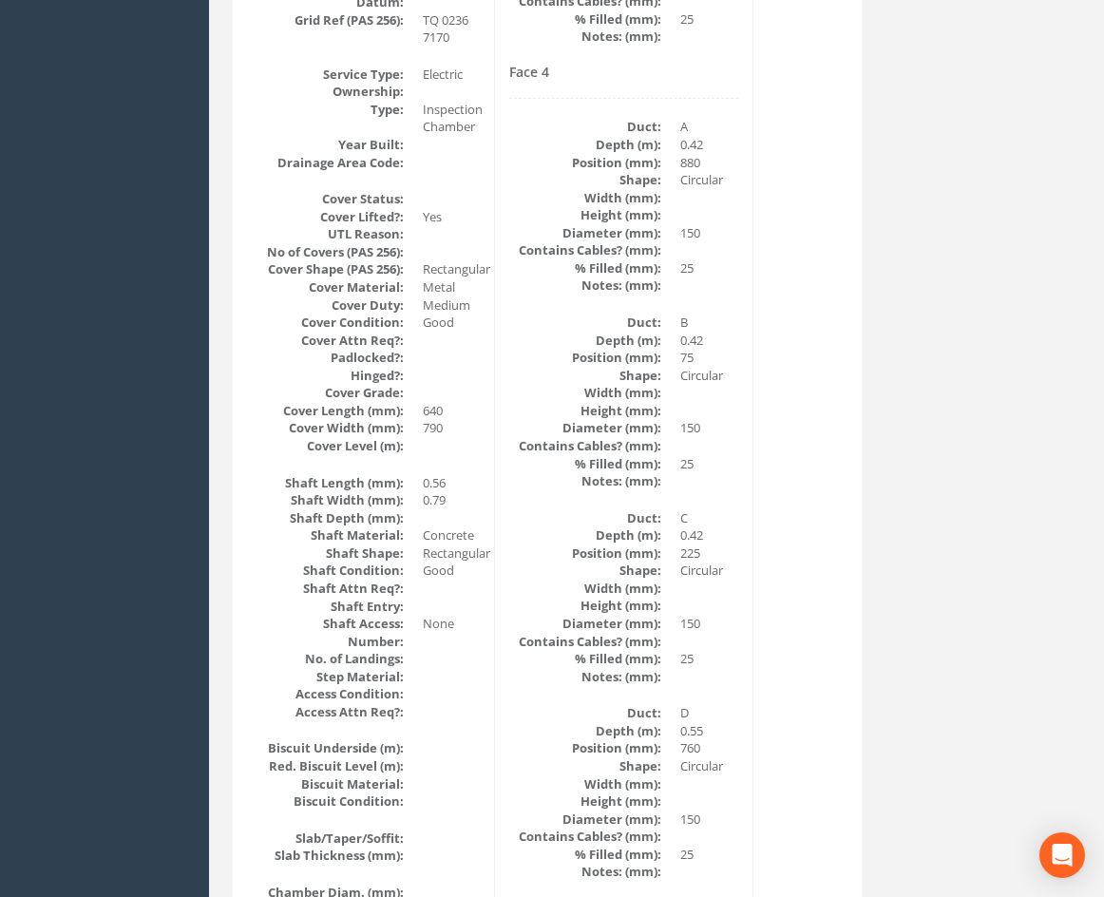
scroll to position [0, 0]
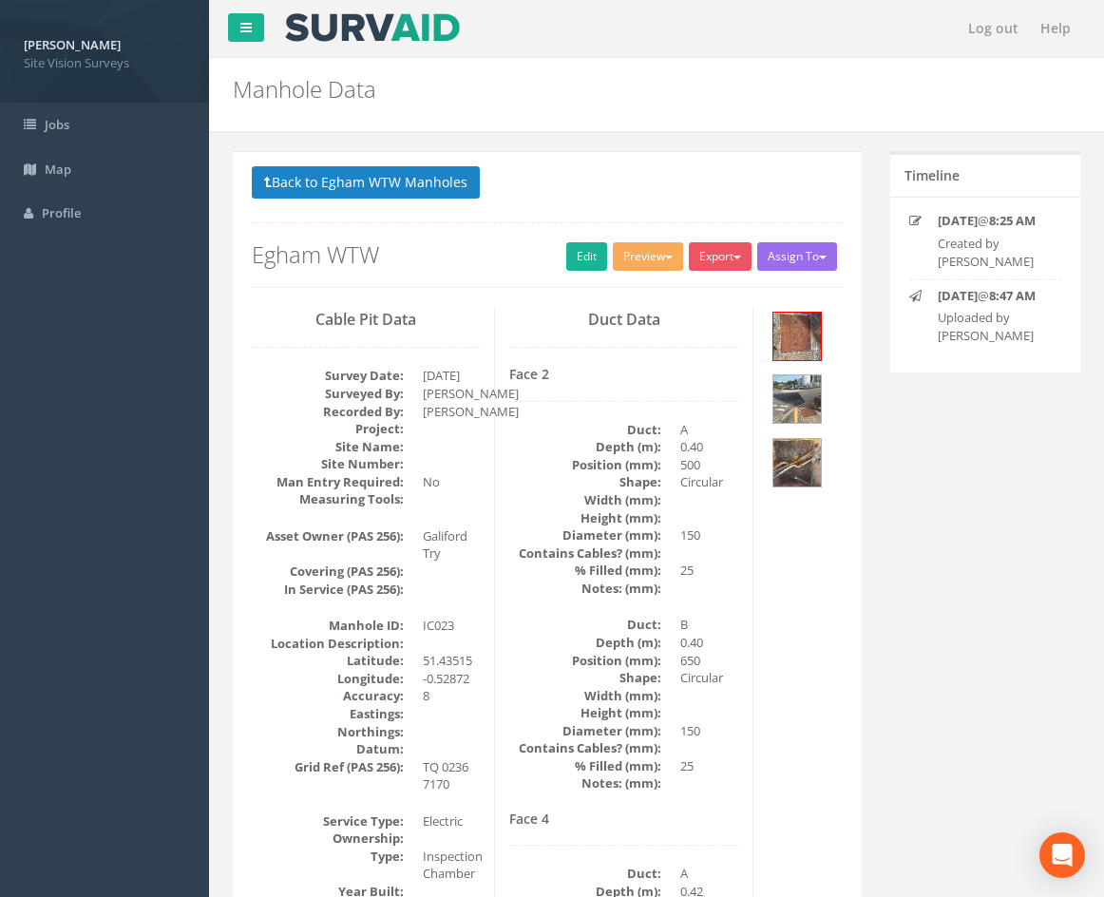
drag, startPoint x: 744, startPoint y: 717, endPoint x: 765, endPoint y: 421, distance: 297.2
click at [420, 186] on button "Back to Egham WTW Manholes" at bounding box center [366, 182] width 228 height 32
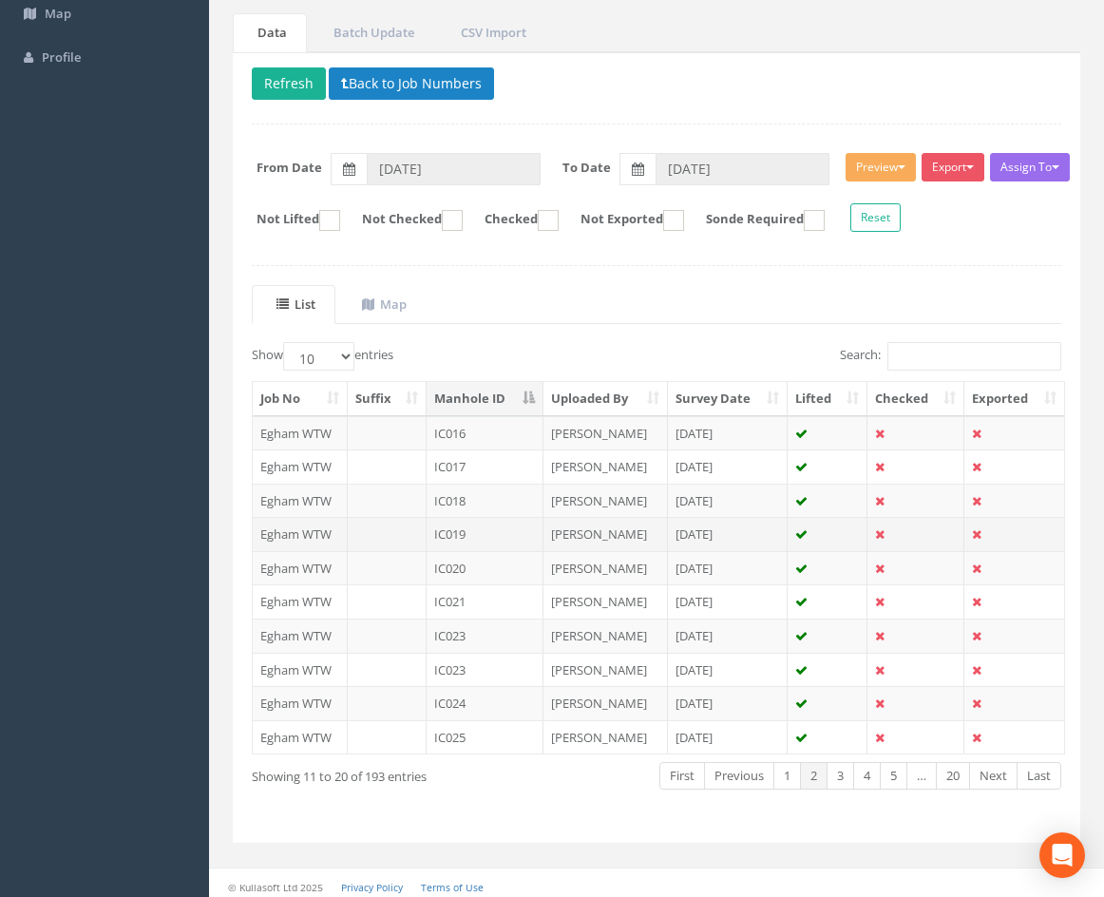
scroll to position [163, 0]
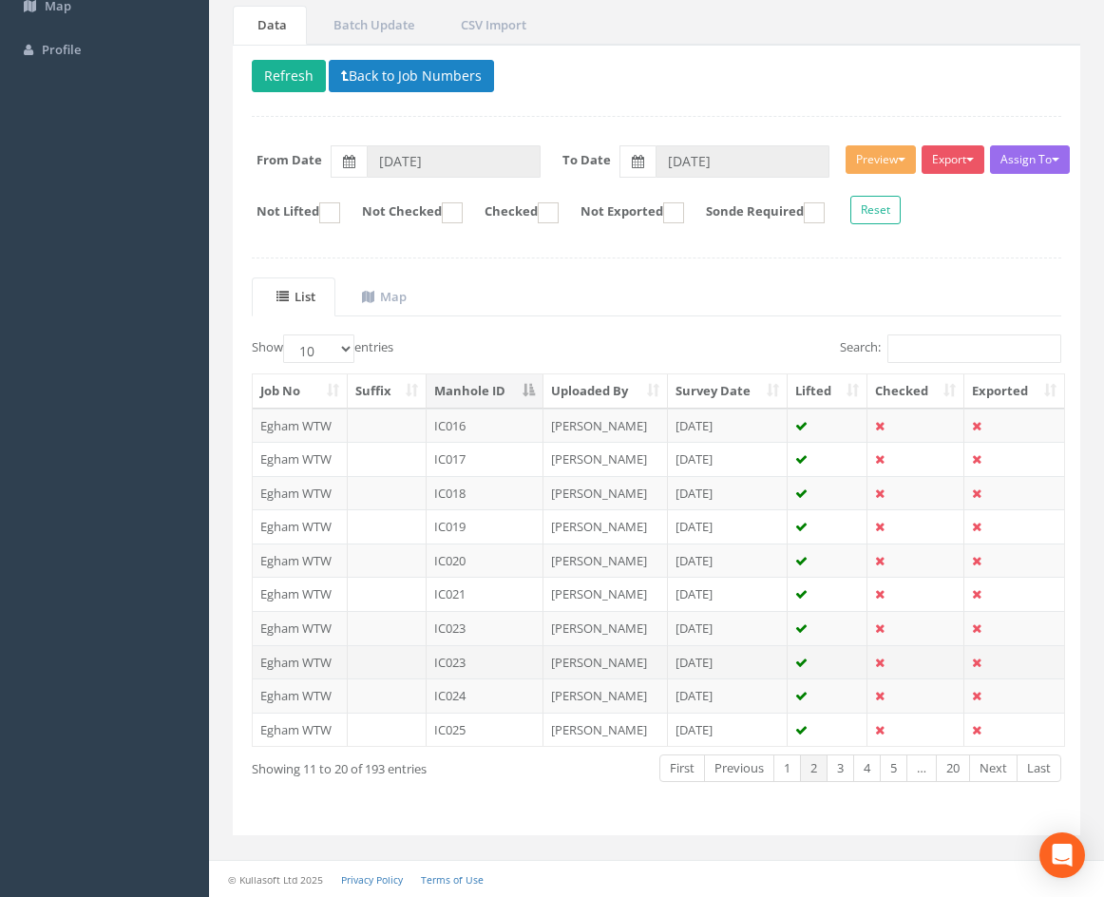
click at [501, 660] on td "IC023" at bounding box center [485, 662] width 117 height 34
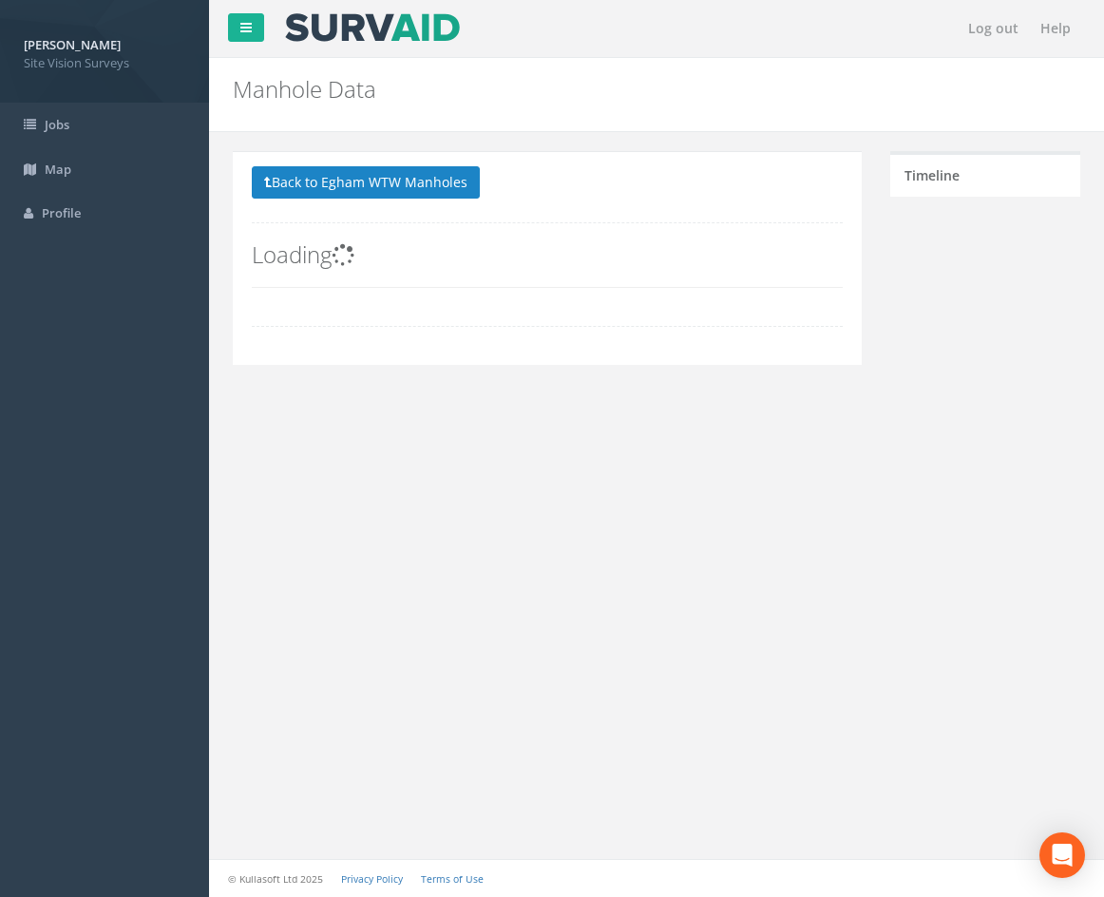
scroll to position [0, 0]
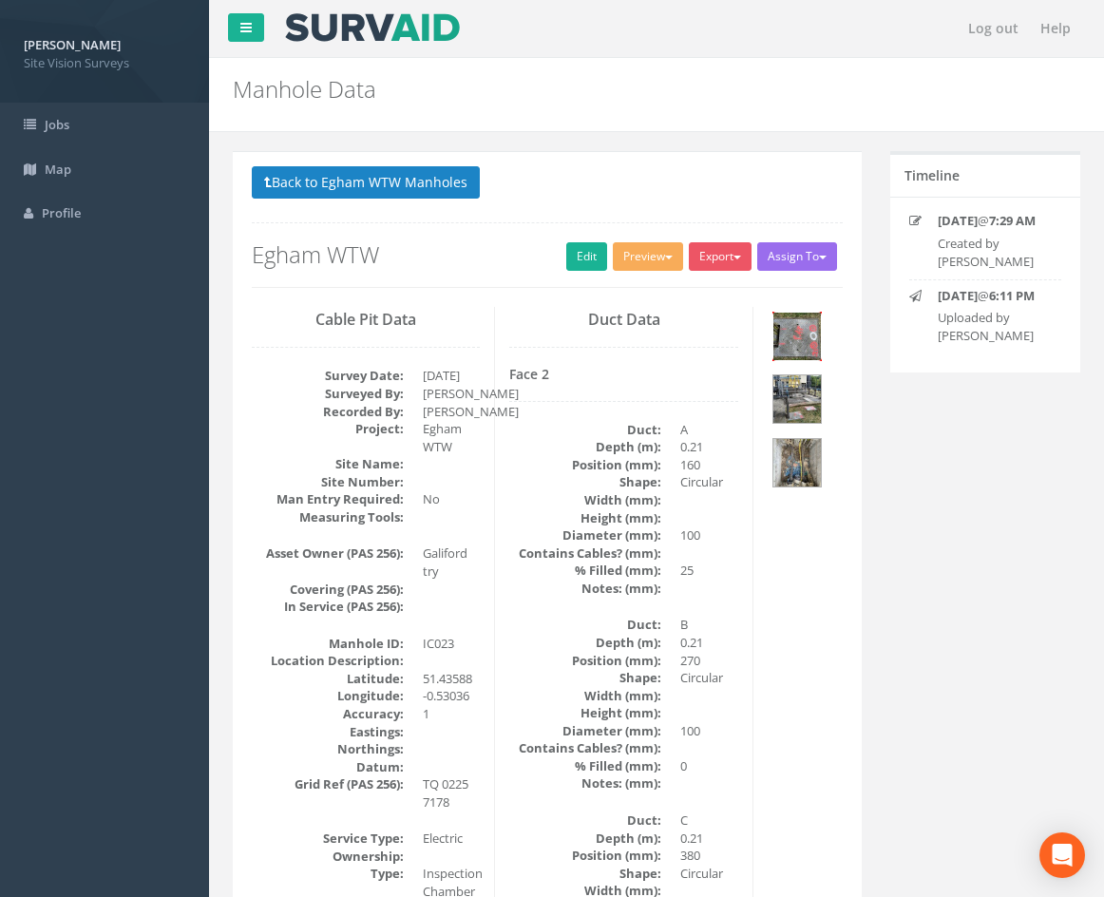
click at [810, 340] on img at bounding box center [797, 337] width 48 height 48
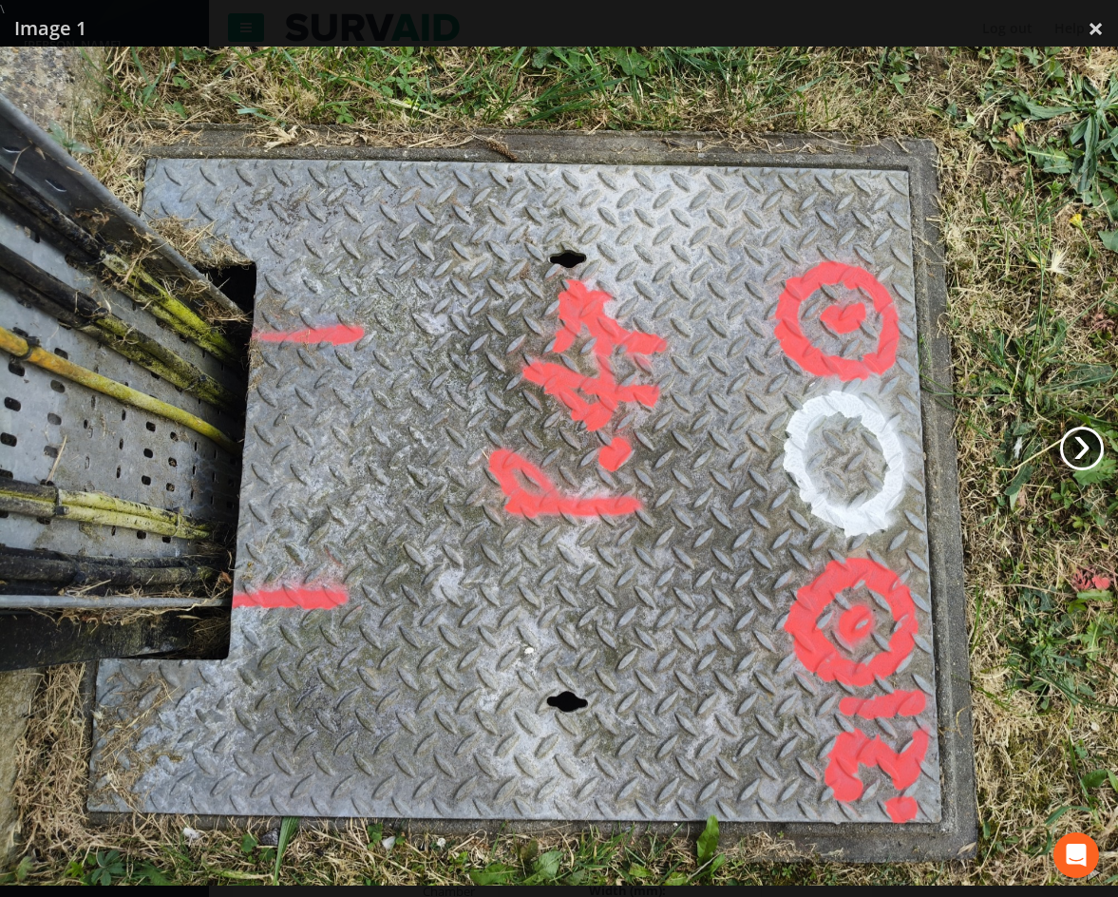
click at [1088, 450] on link "›" at bounding box center [1082, 449] width 44 height 44
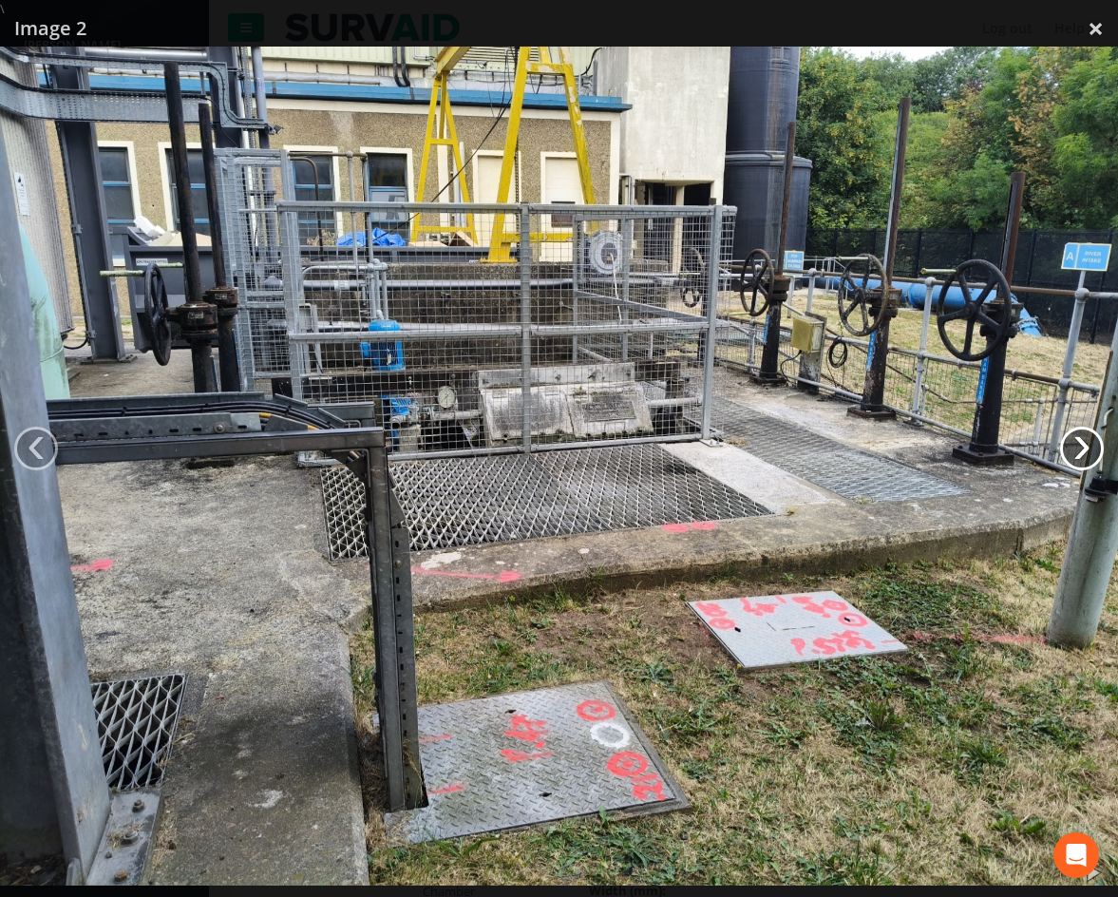
click at [1088, 450] on link "›" at bounding box center [1082, 449] width 44 height 44
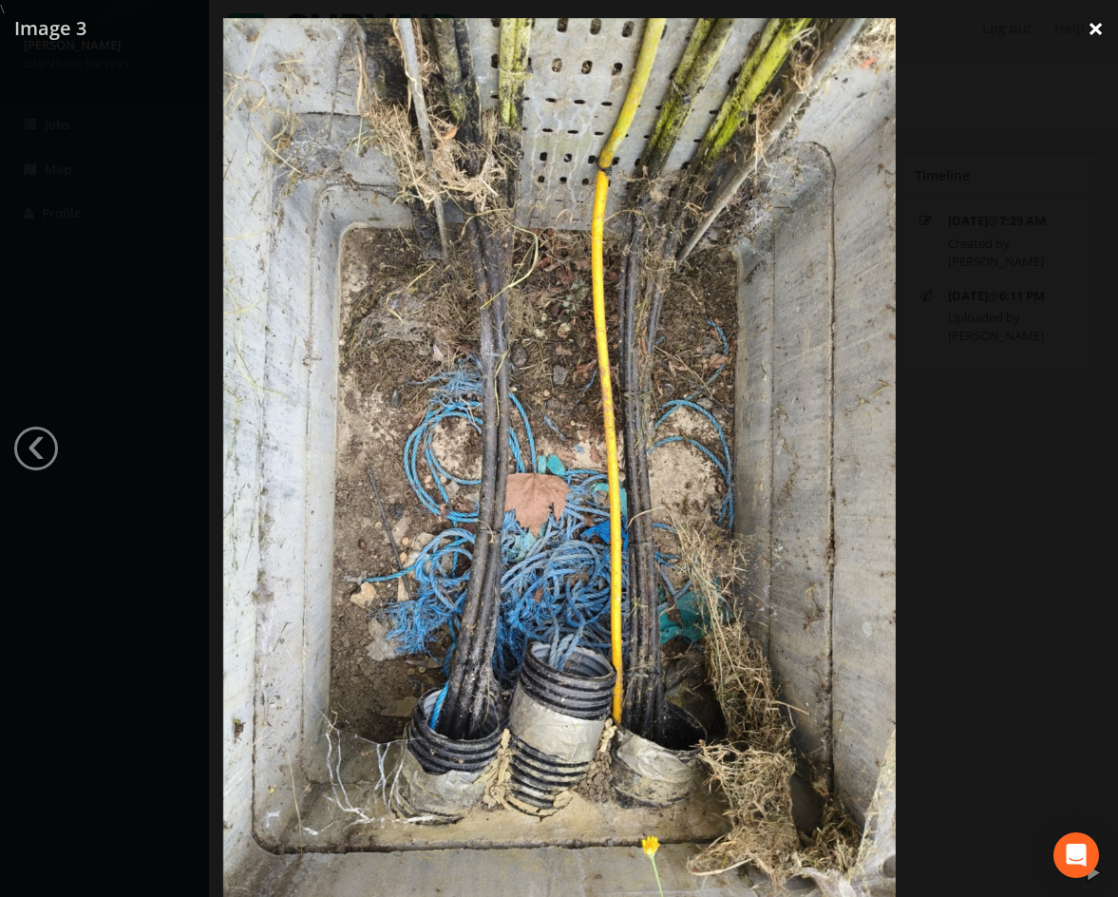
click at [1092, 31] on link "×" at bounding box center [1096, 28] width 45 height 57
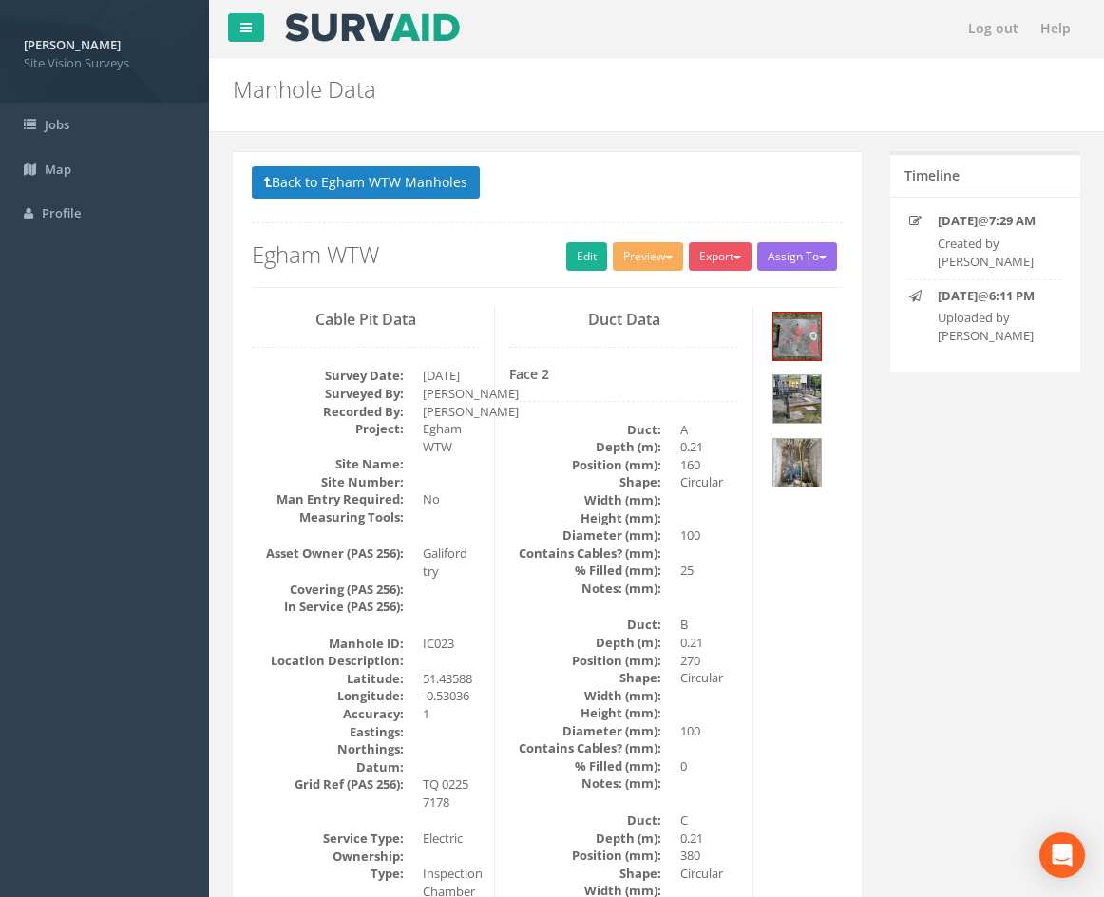
drag, startPoint x: 1021, startPoint y: 447, endPoint x: 949, endPoint y: 492, distance: 85.4
click at [346, 185] on button "Back to Egham WTW Manholes" at bounding box center [366, 182] width 228 height 32
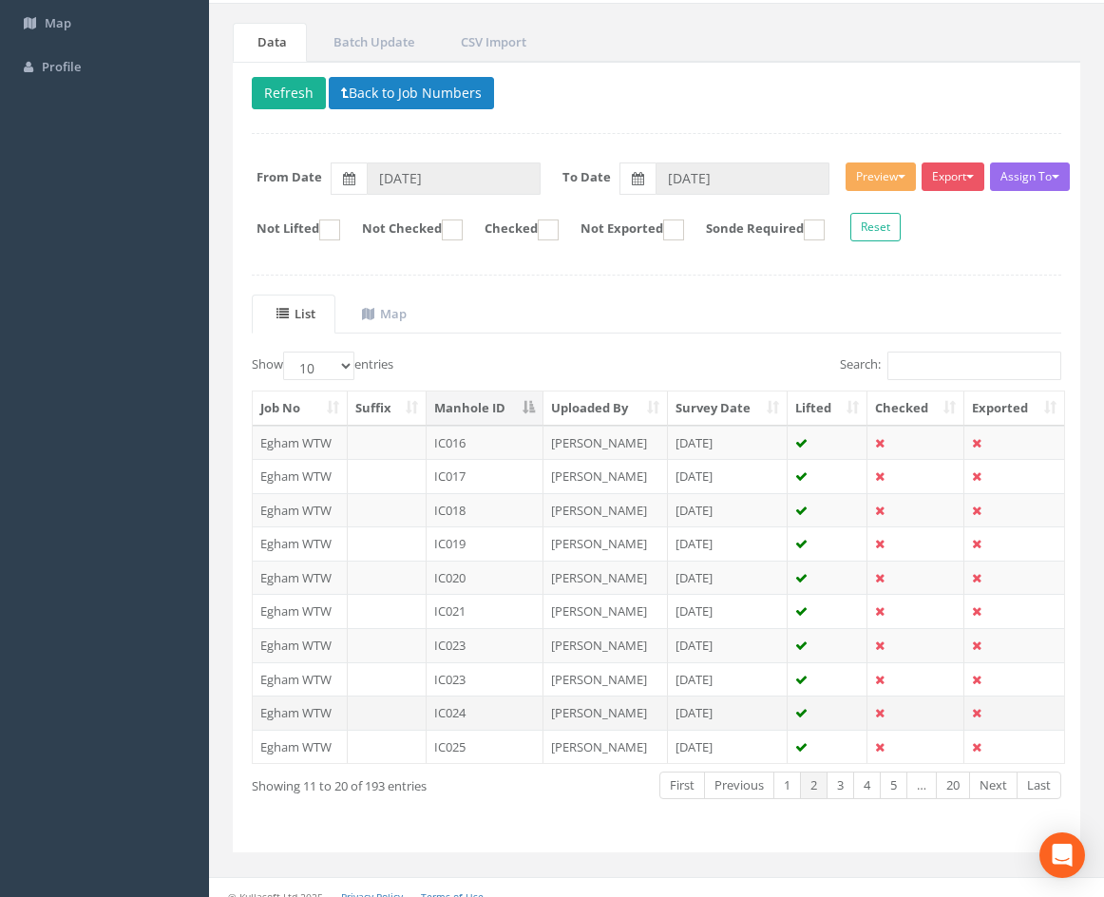
scroll to position [163, 0]
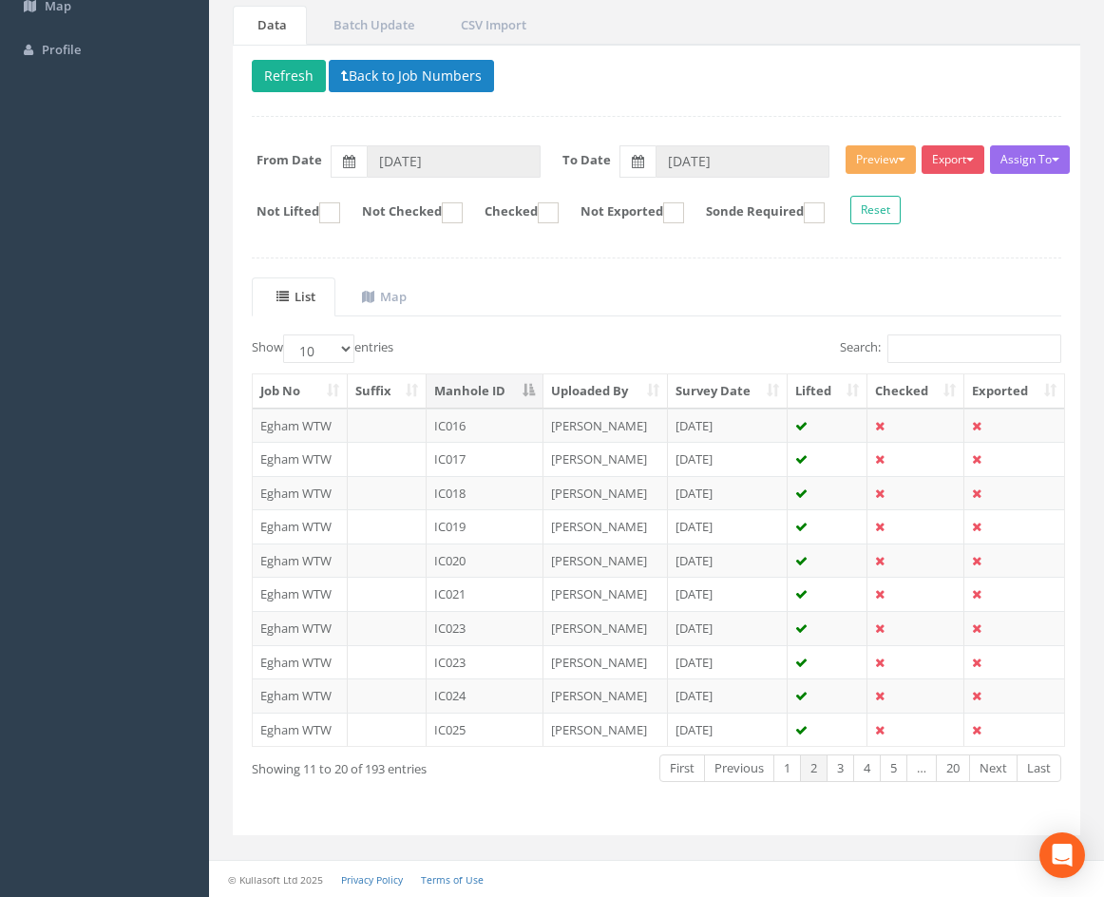
click at [566, 791] on div "Show 10 25 50 100 entries Search: Job No Suffix Manhole ID Uploaded By Survey D…" at bounding box center [657, 575] width 810 height 482
click at [994, 772] on link "Next" at bounding box center [993, 768] width 48 height 28
click at [737, 768] on link "Previous" at bounding box center [739, 768] width 70 height 28
click at [484, 632] on td "IC023" at bounding box center [485, 628] width 117 height 34
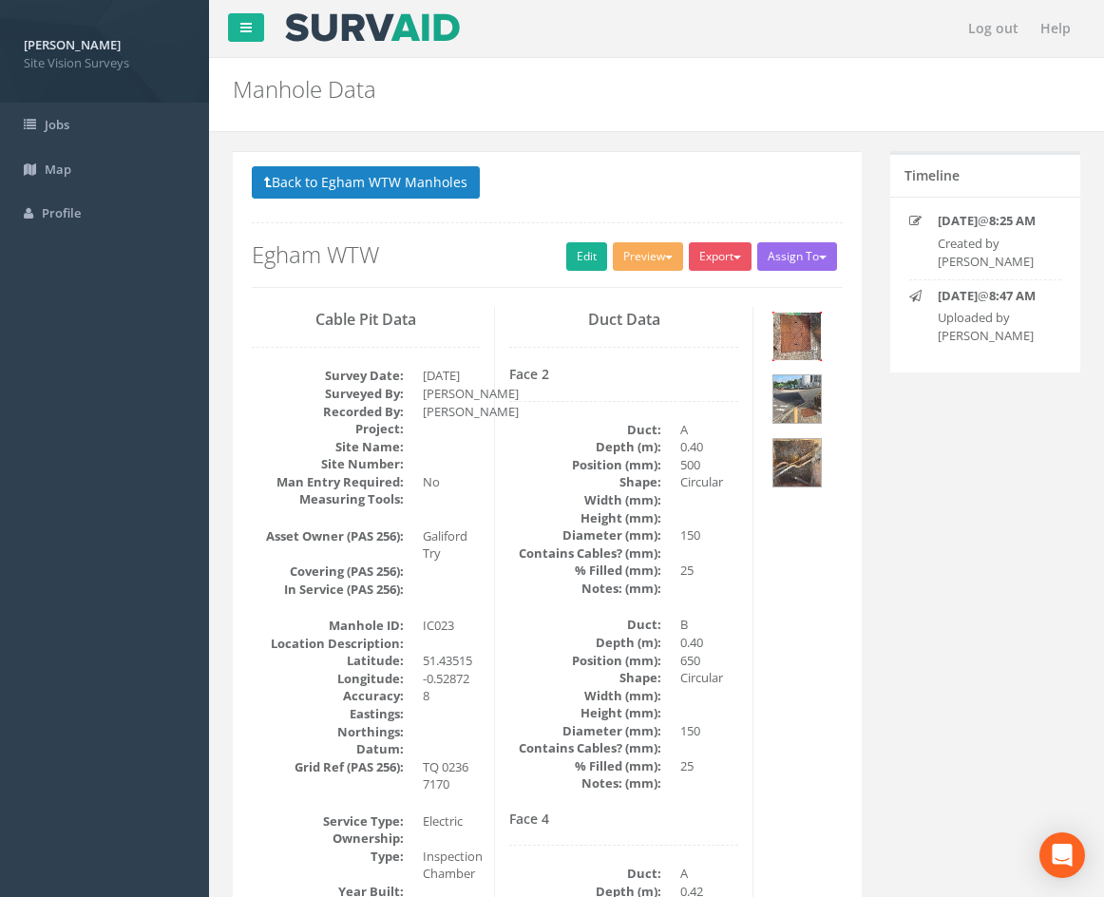
click at [804, 343] on img at bounding box center [797, 337] width 48 height 48
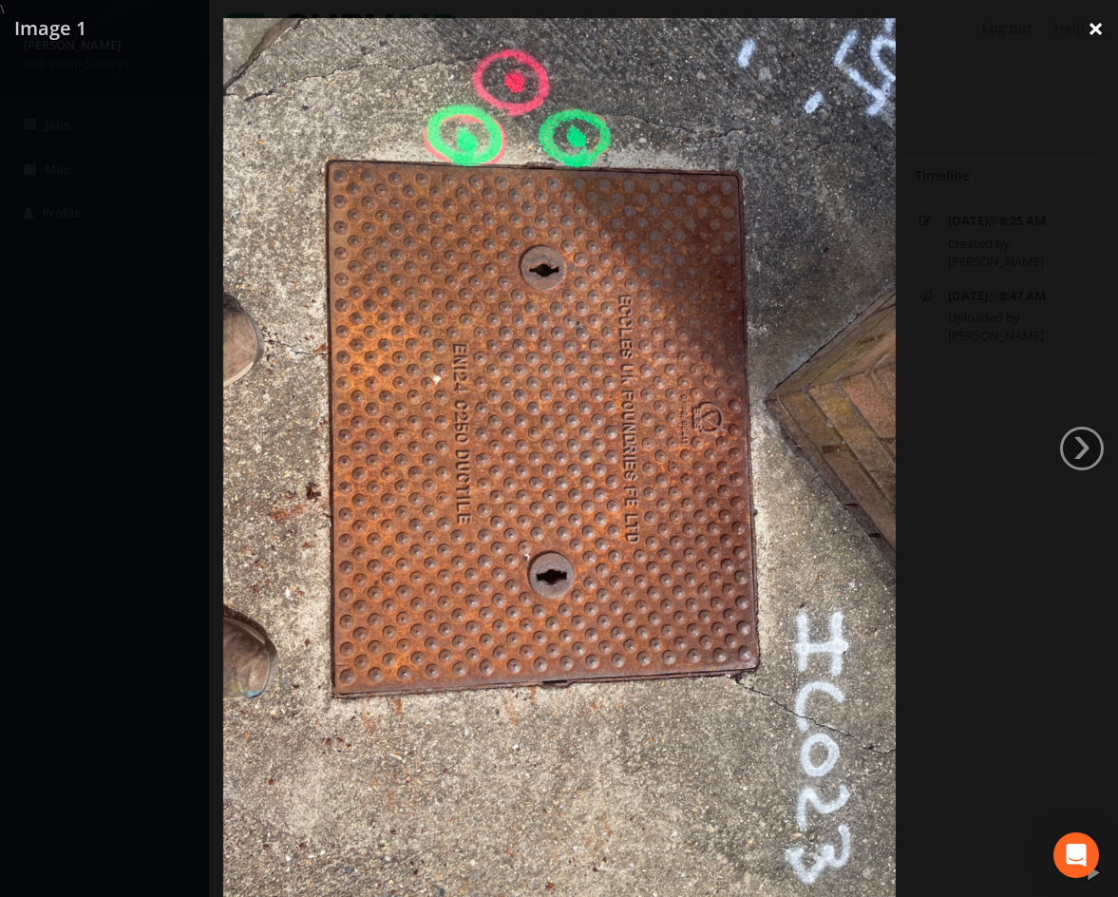
click at [1091, 36] on link "×" at bounding box center [1096, 28] width 45 height 57
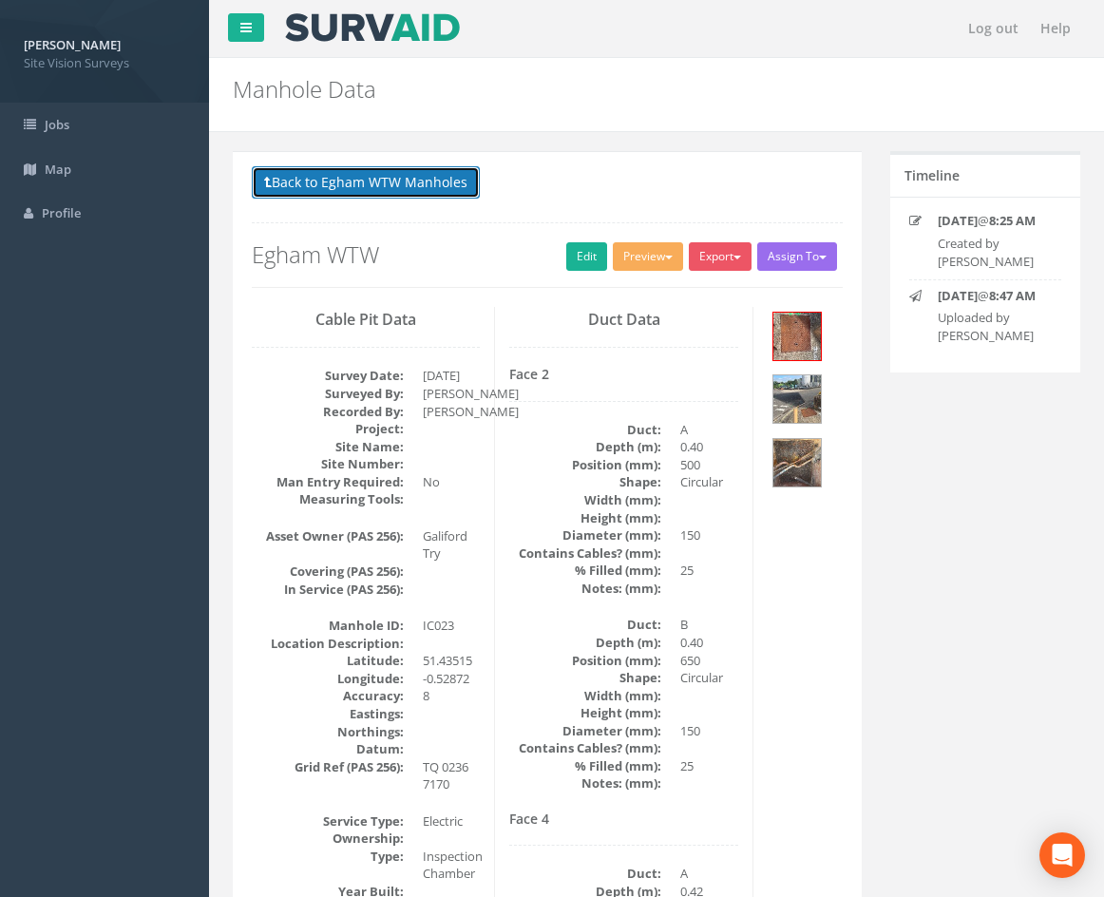
click at [402, 186] on button "Back to Egham WTW Manholes" at bounding box center [366, 182] width 228 height 32
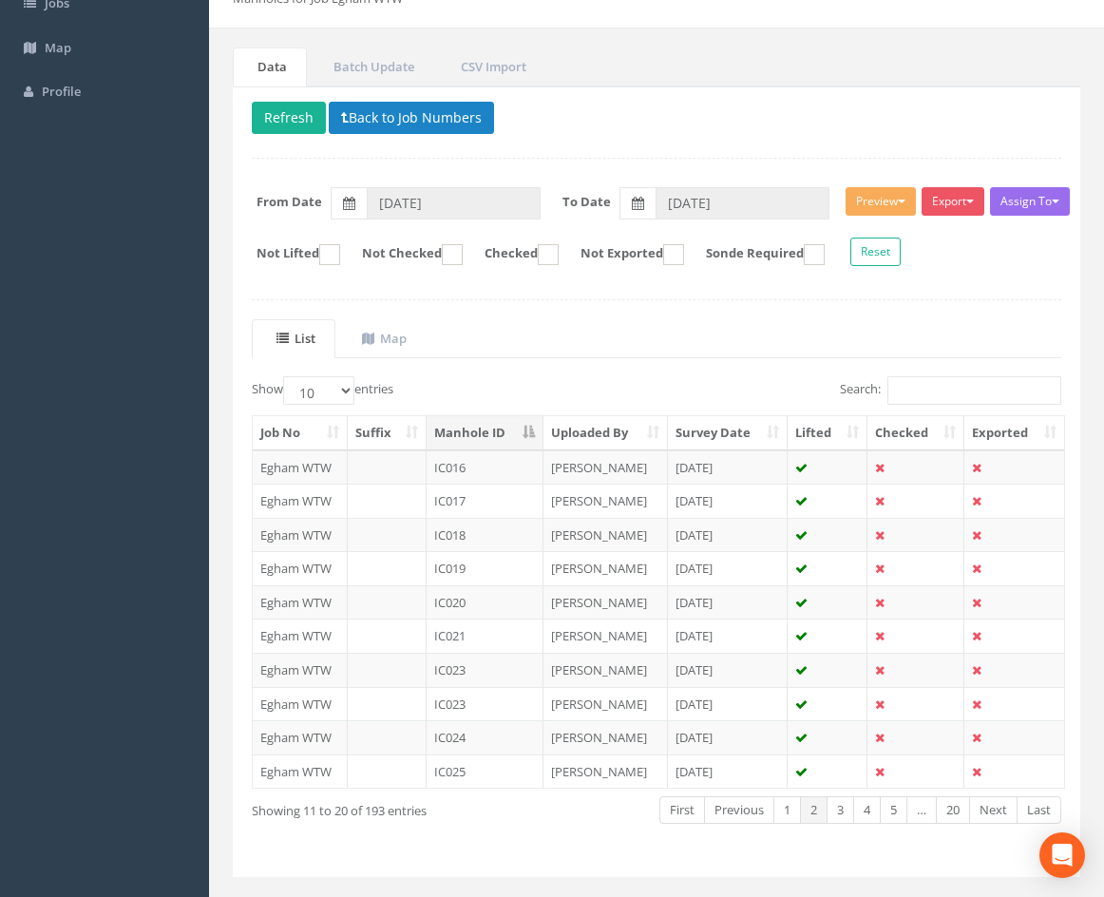
scroll to position [163, 0]
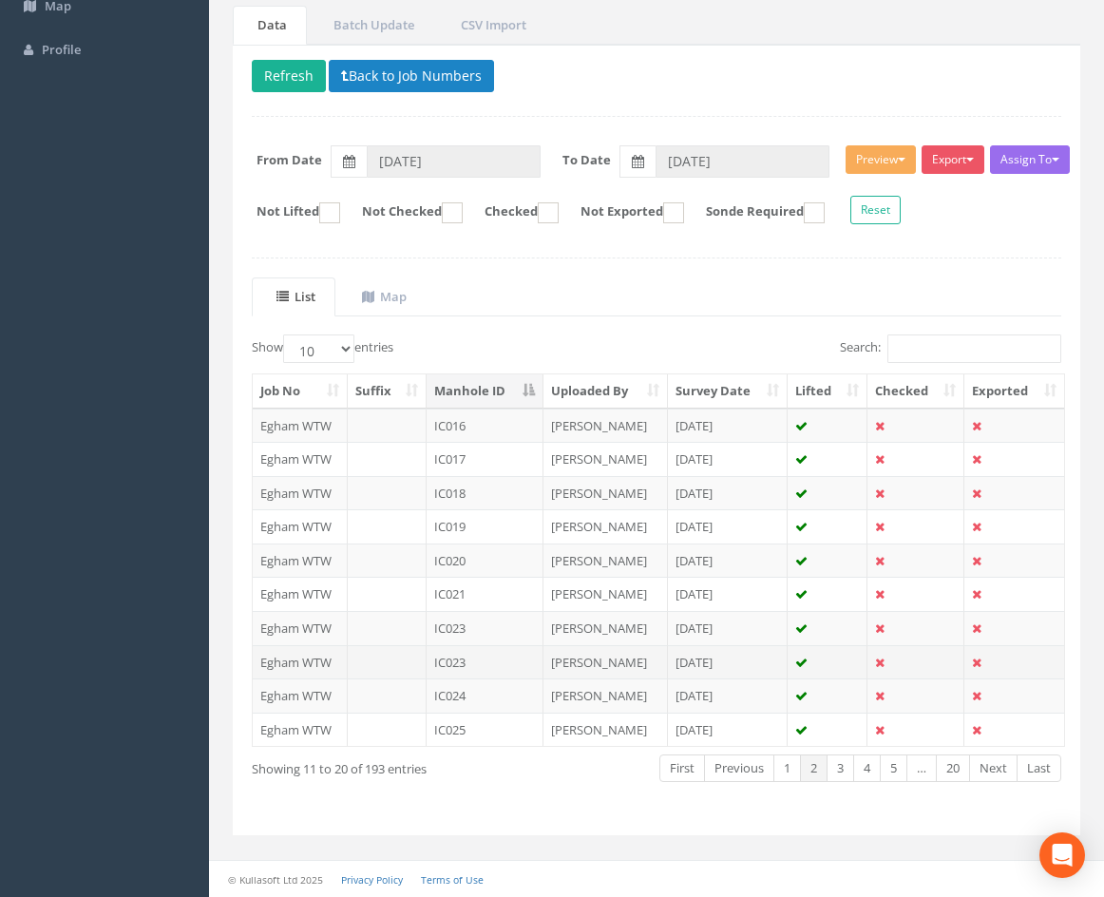
click at [513, 660] on td "IC023" at bounding box center [485, 662] width 117 height 34
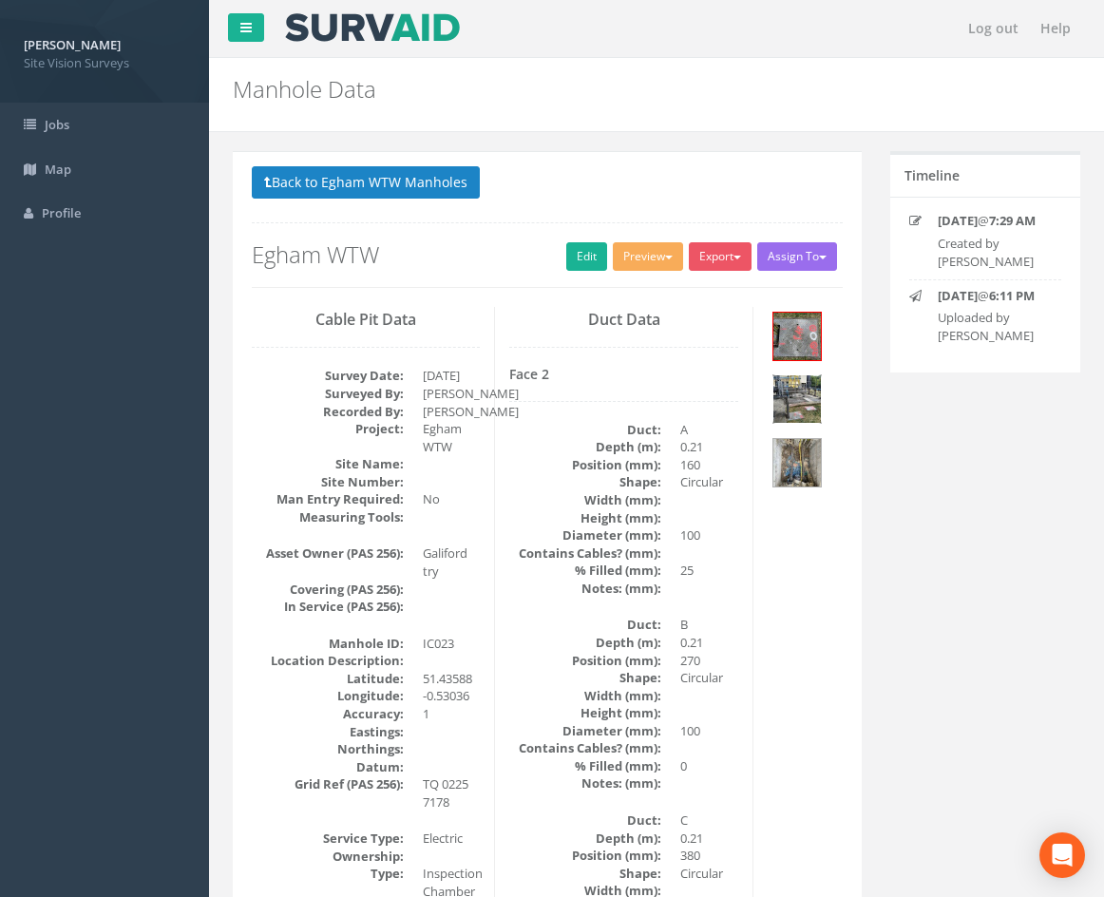
click at [810, 400] on img at bounding box center [797, 399] width 48 height 48
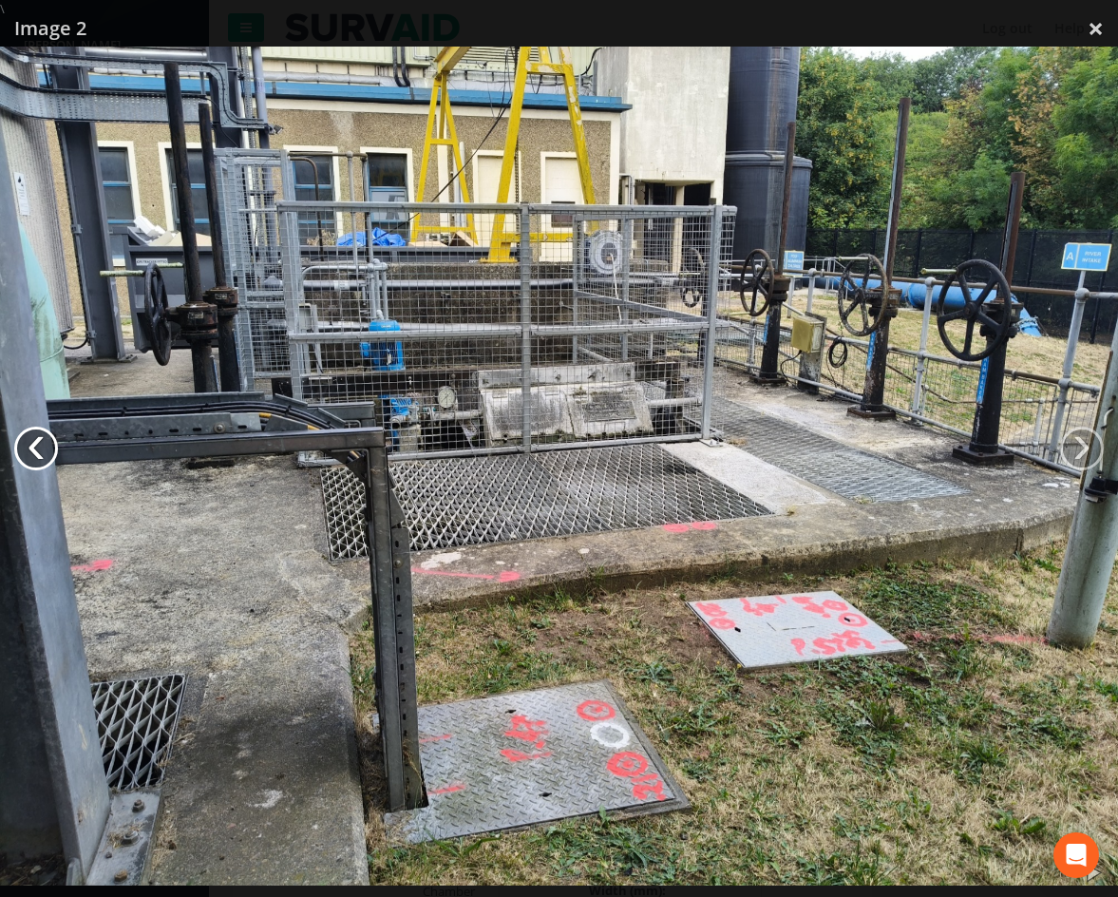
click at [31, 444] on link "‹" at bounding box center [36, 449] width 44 height 44
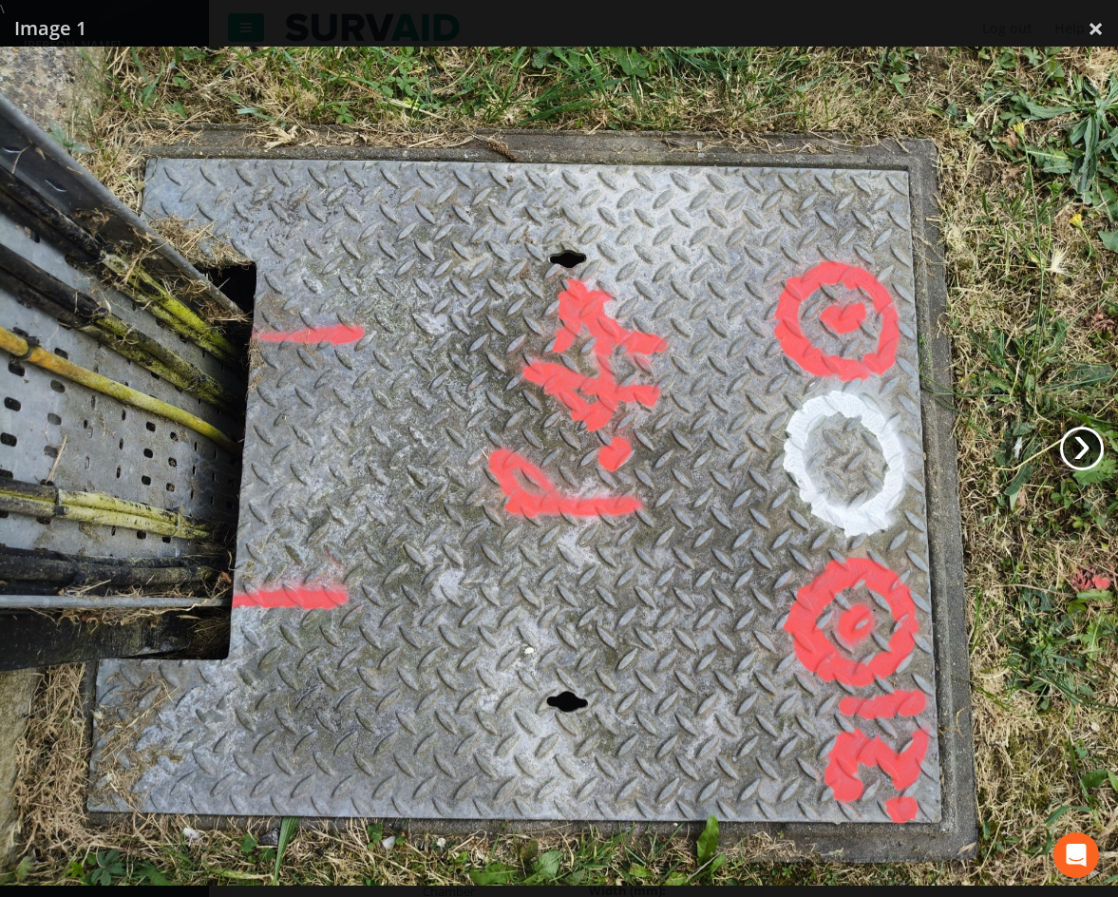
click at [1092, 448] on link "›" at bounding box center [1082, 449] width 44 height 44
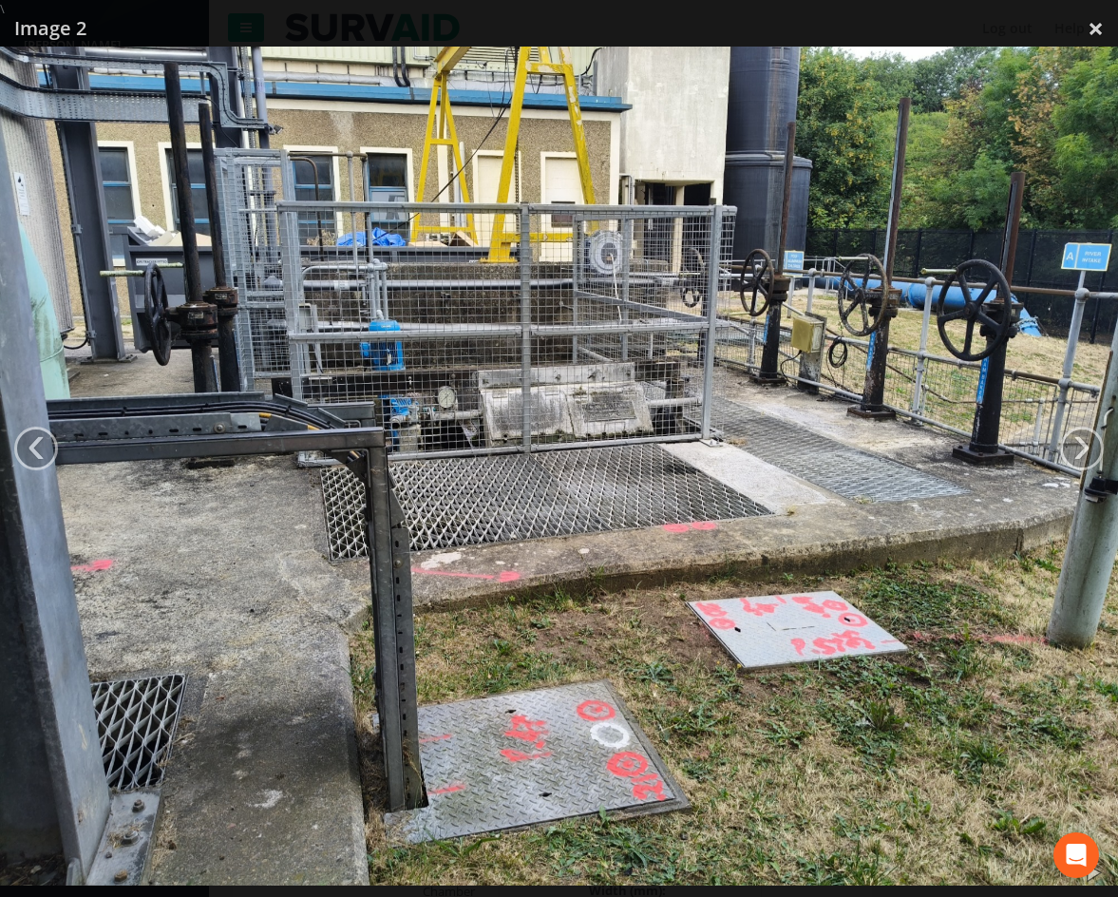
click at [942, 26] on div at bounding box center [559, 466] width 1118 height 897
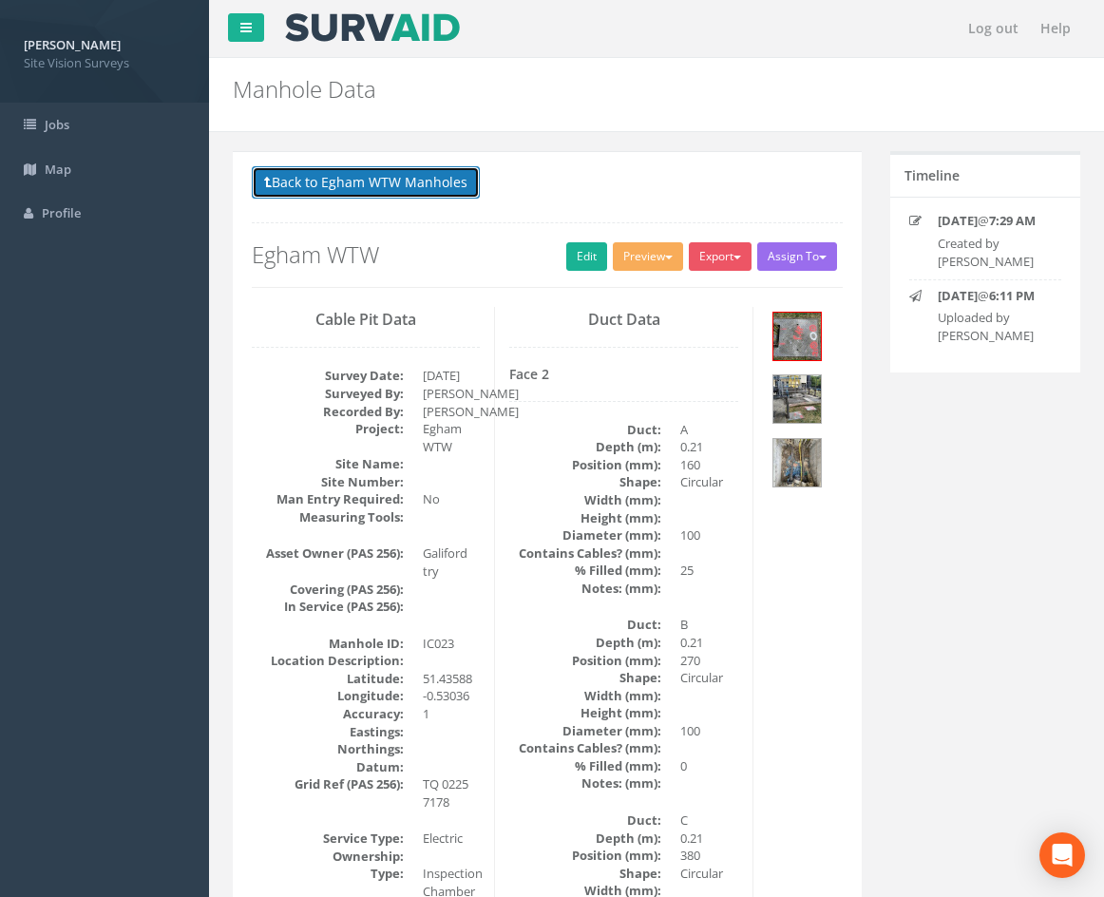
click at [420, 186] on button "Back to Egham WTW Manholes" at bounding box center [366, 182] width 228 height 32
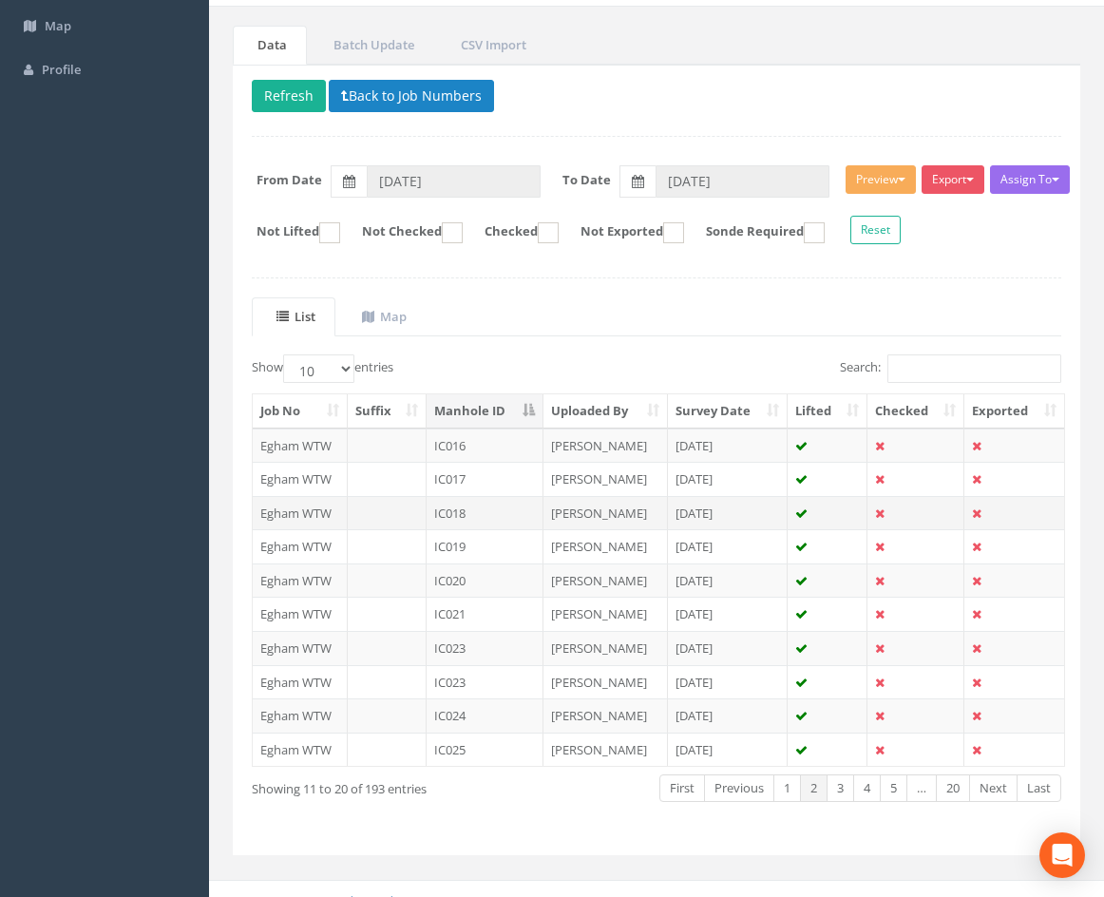
scroll to position [163, 0]
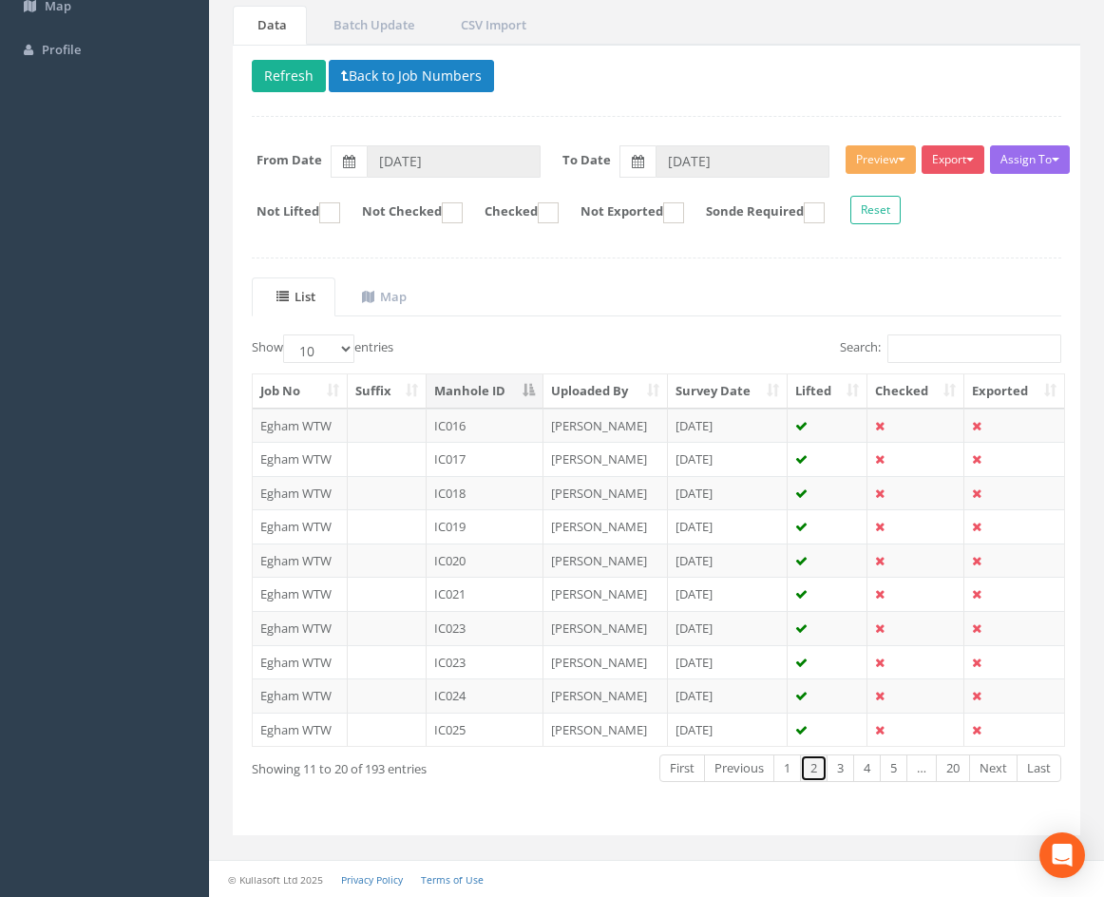
click at [811, 770] on link "2" at bounding box center [814, 768] width 28 height 28
click at [988, 769] on link "Next" at bounding box center [993, 768] width 48 height 28
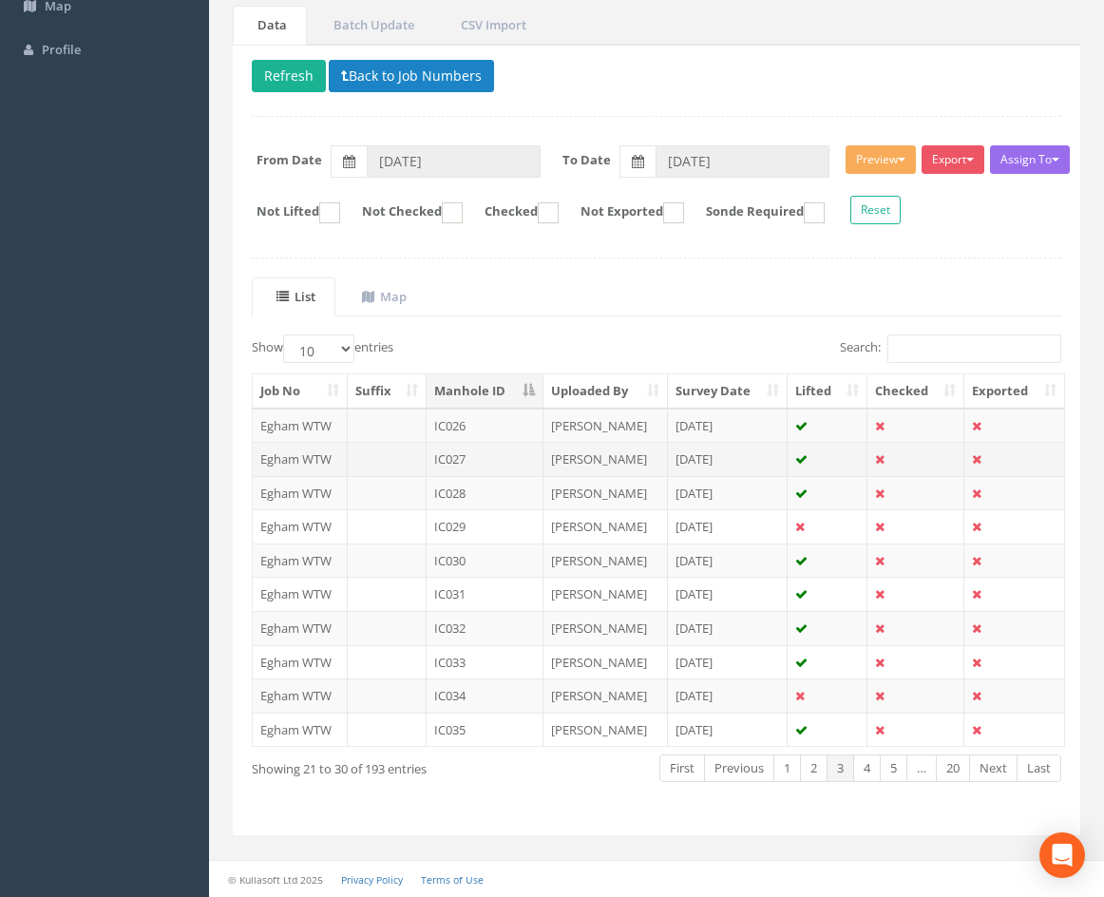
click at [505, 451] on td "IC027" at bounding box center [485, 459] width 117 height 34
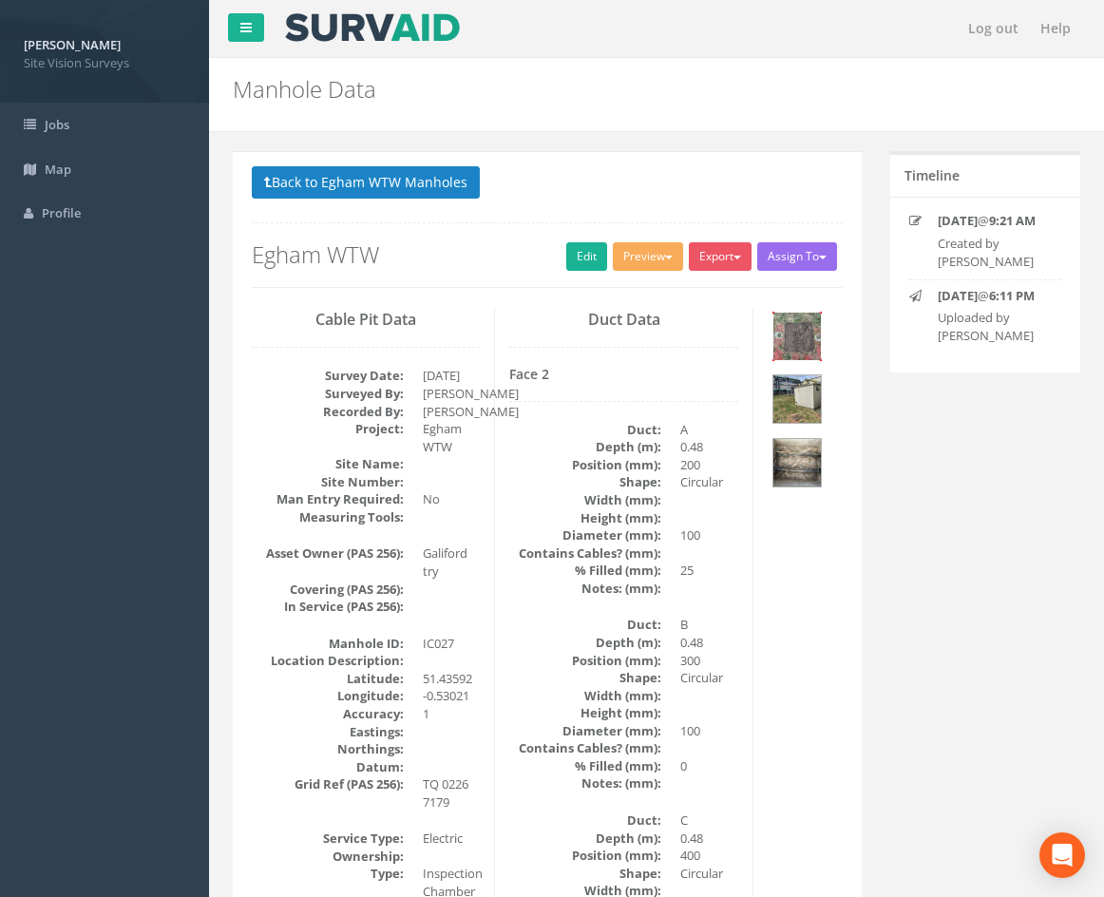
click at [805, 339] on img at bounding box center [797, 337] width 48 height 48
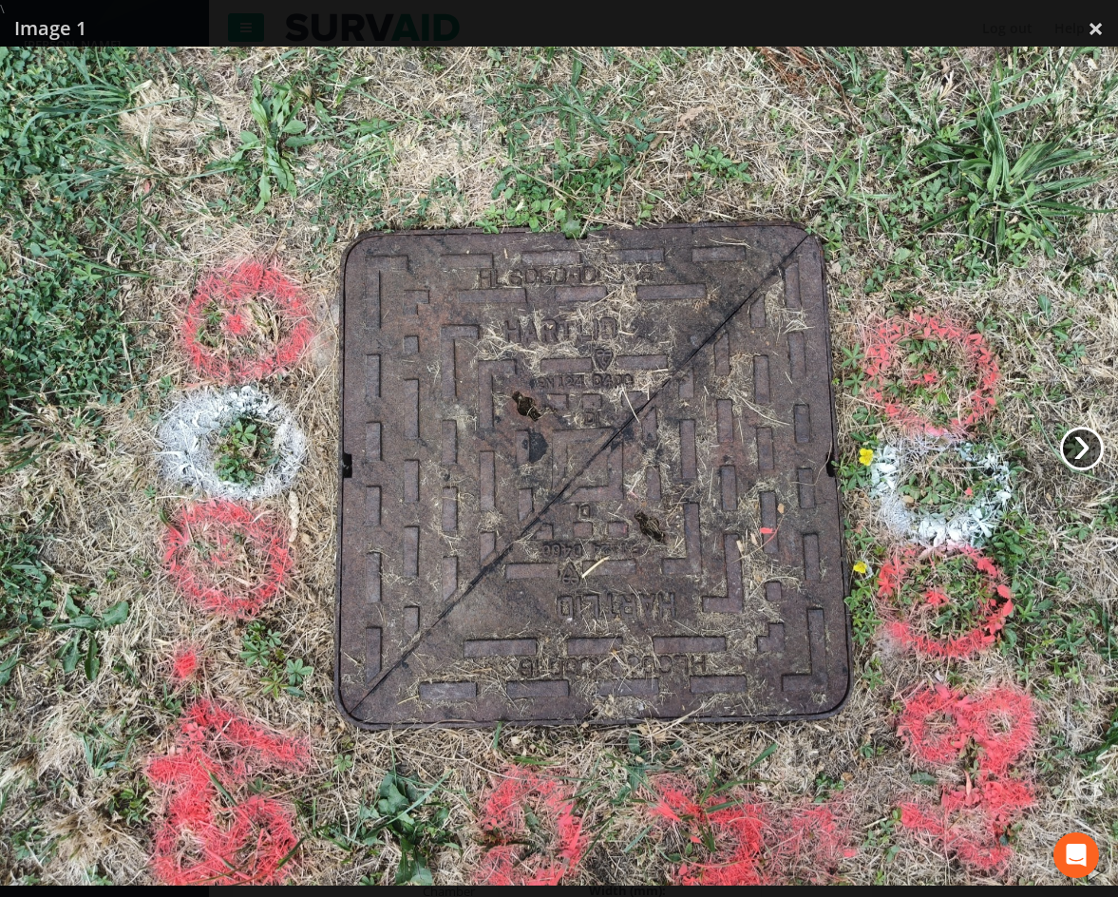
click at [1085, 450] on link "›" at bounding box center [1082, 449] width 44 height 44
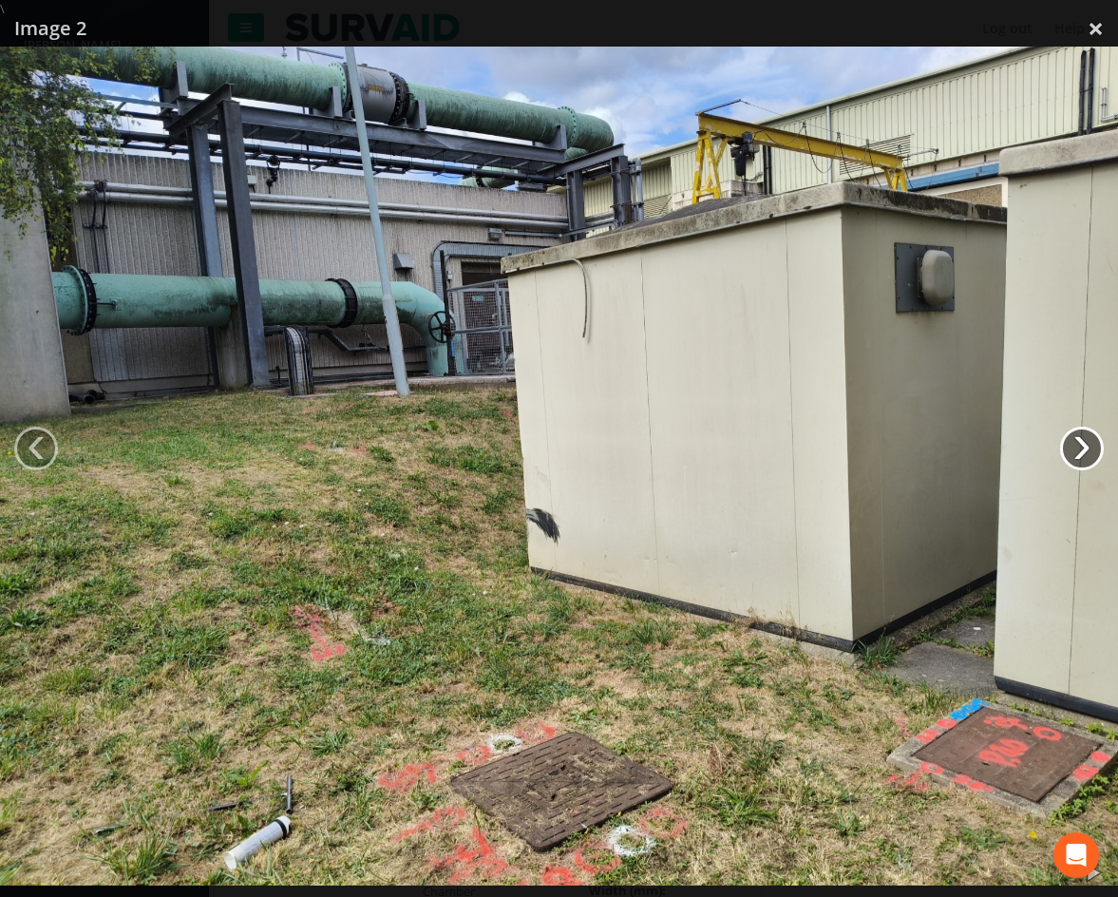
click at [1078, 446] on link "›" at bounding box center [1082, 449] width 44 height 44
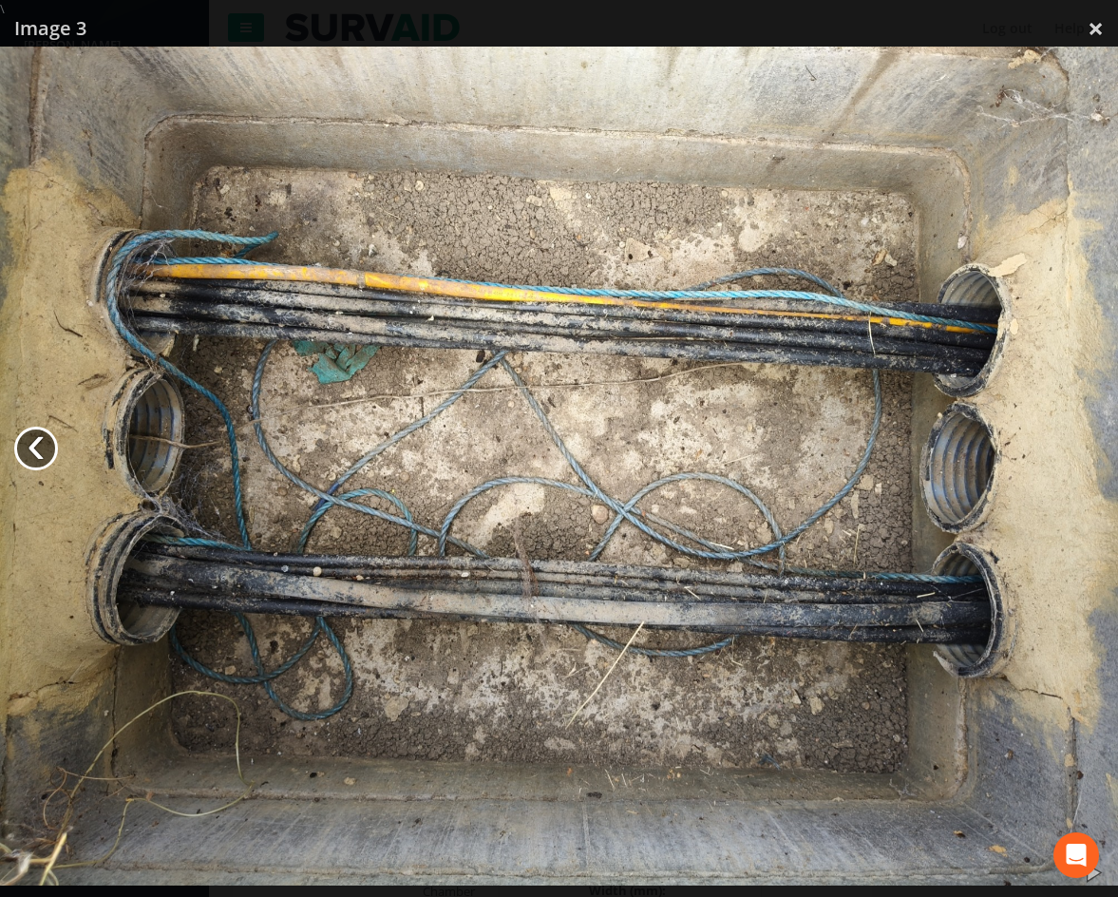
click at [43, 448] on link "‹" at bounding box center [36, 449] width 44 height 44
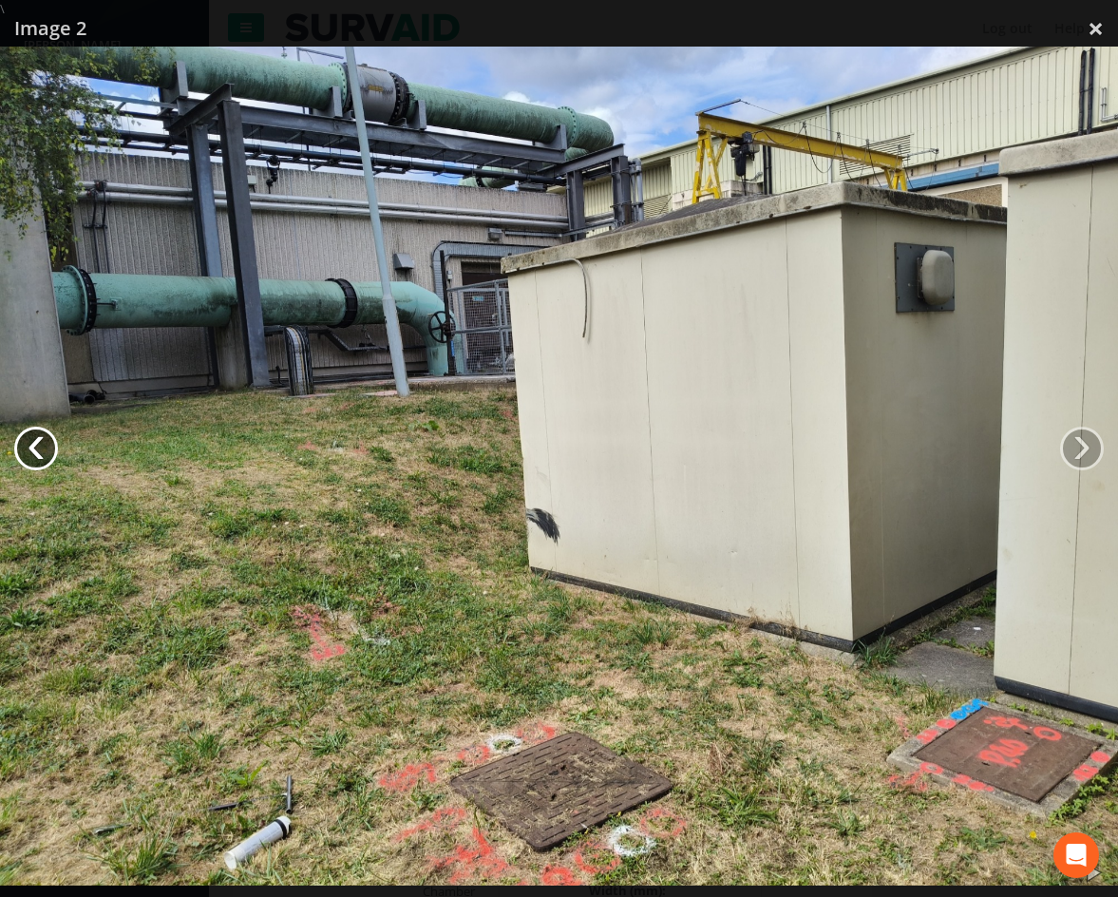
click at [43, 448] on link "‹" at bounding box center [36, 449] width 44 height 44
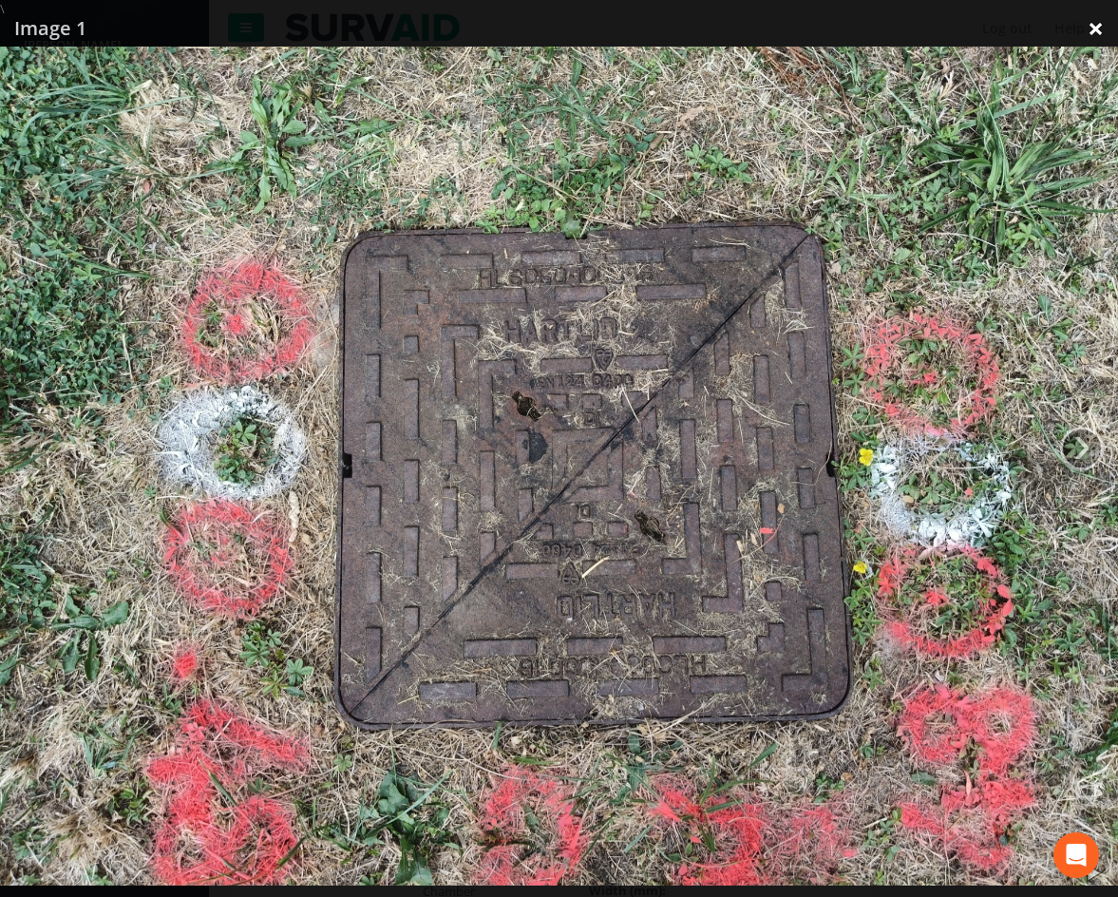
click at [1099, 29] on link "×" at bounding box center [1096, 28] width 45 height 57
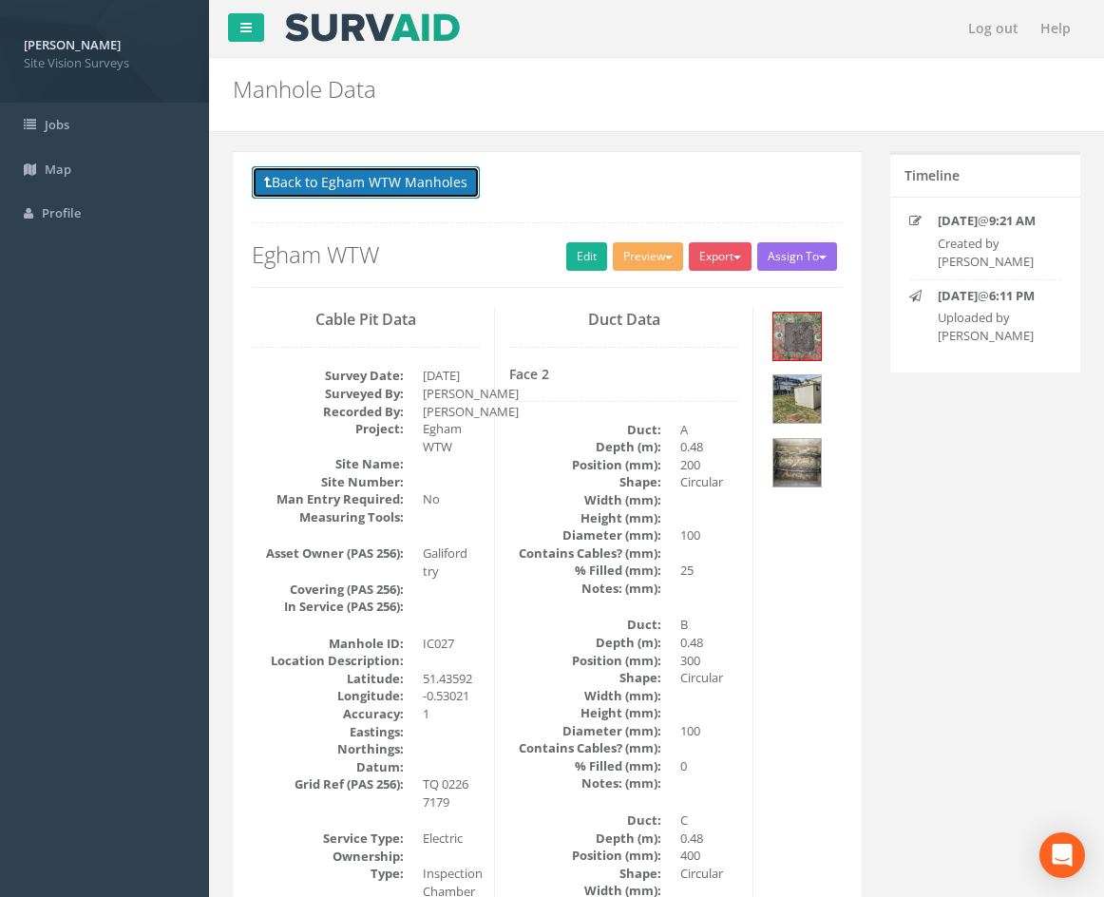
click at [446, 184] on button "Back to Egham WTW Manholes" at bounding box center [366, 182] width 228 height 32
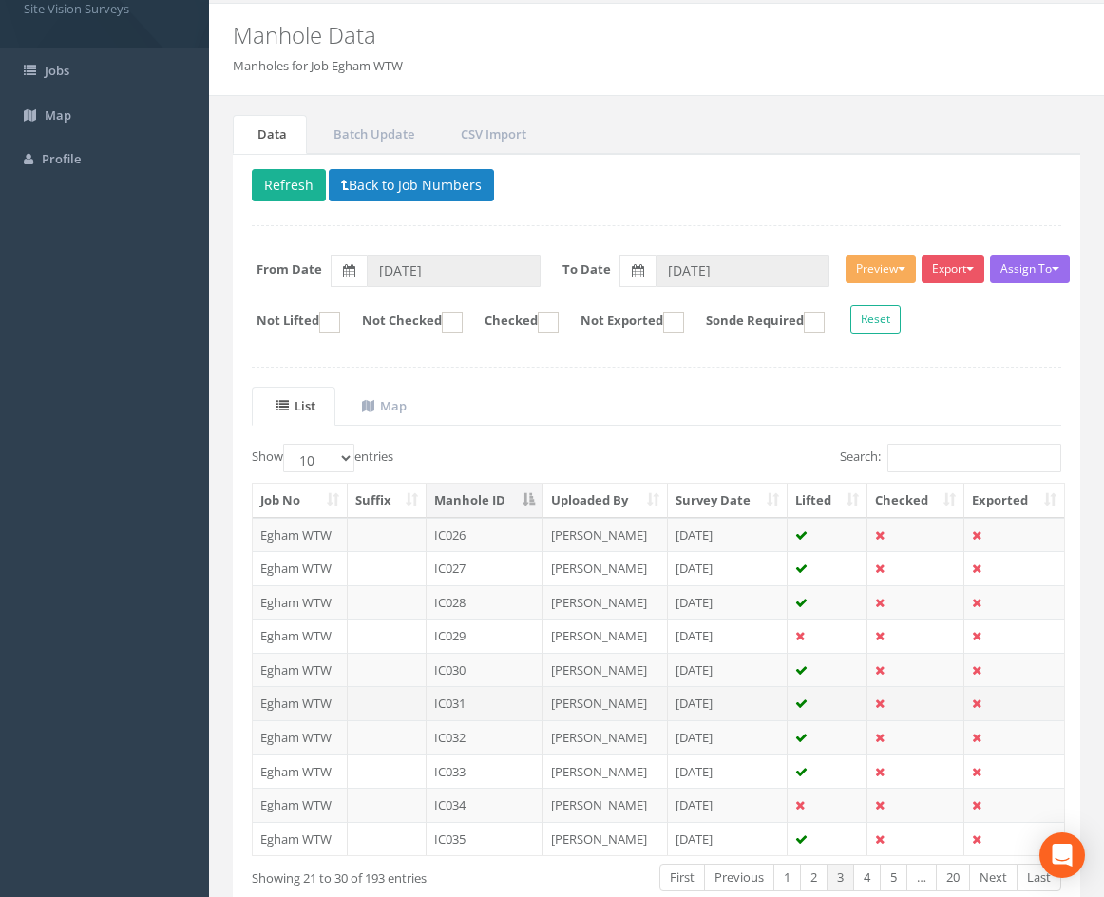
scroll to position [163, 0]
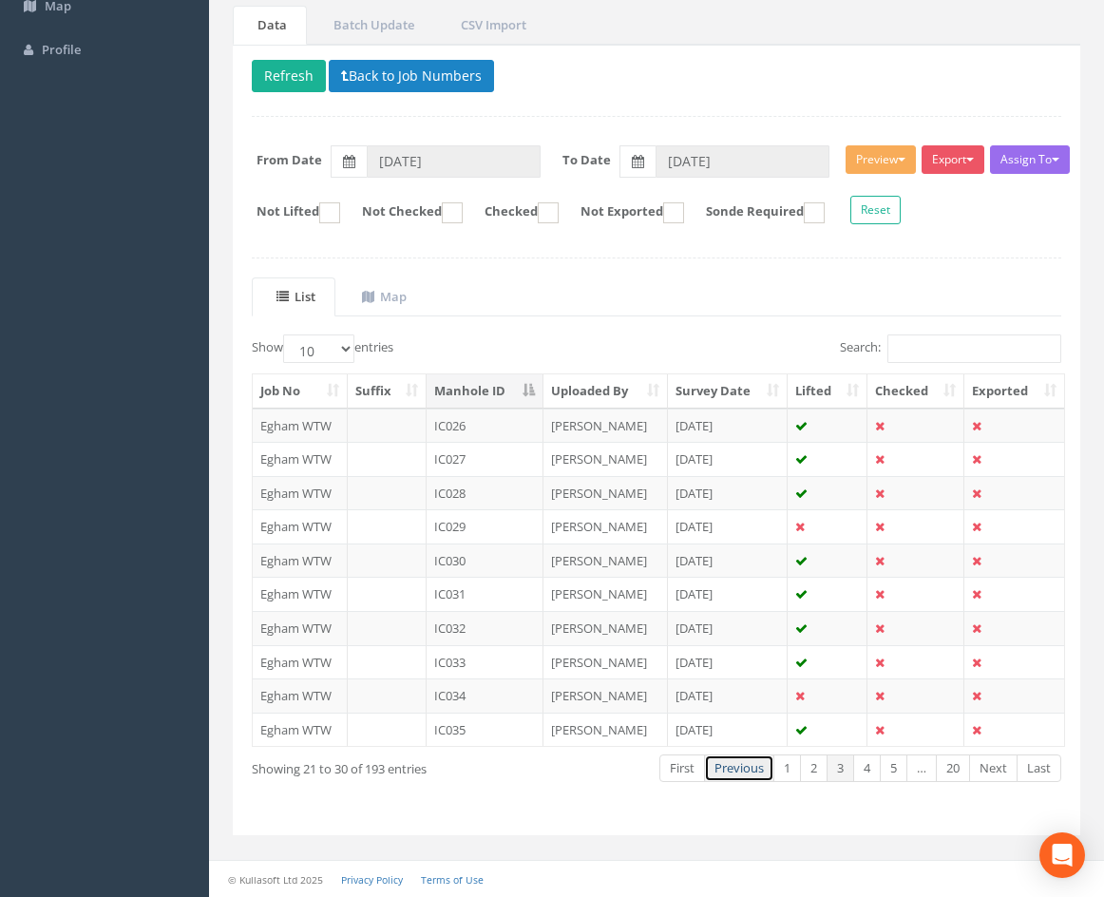
click at [747, 770] on link "Previous" at bounding box center [739, 768] width 70 height 28
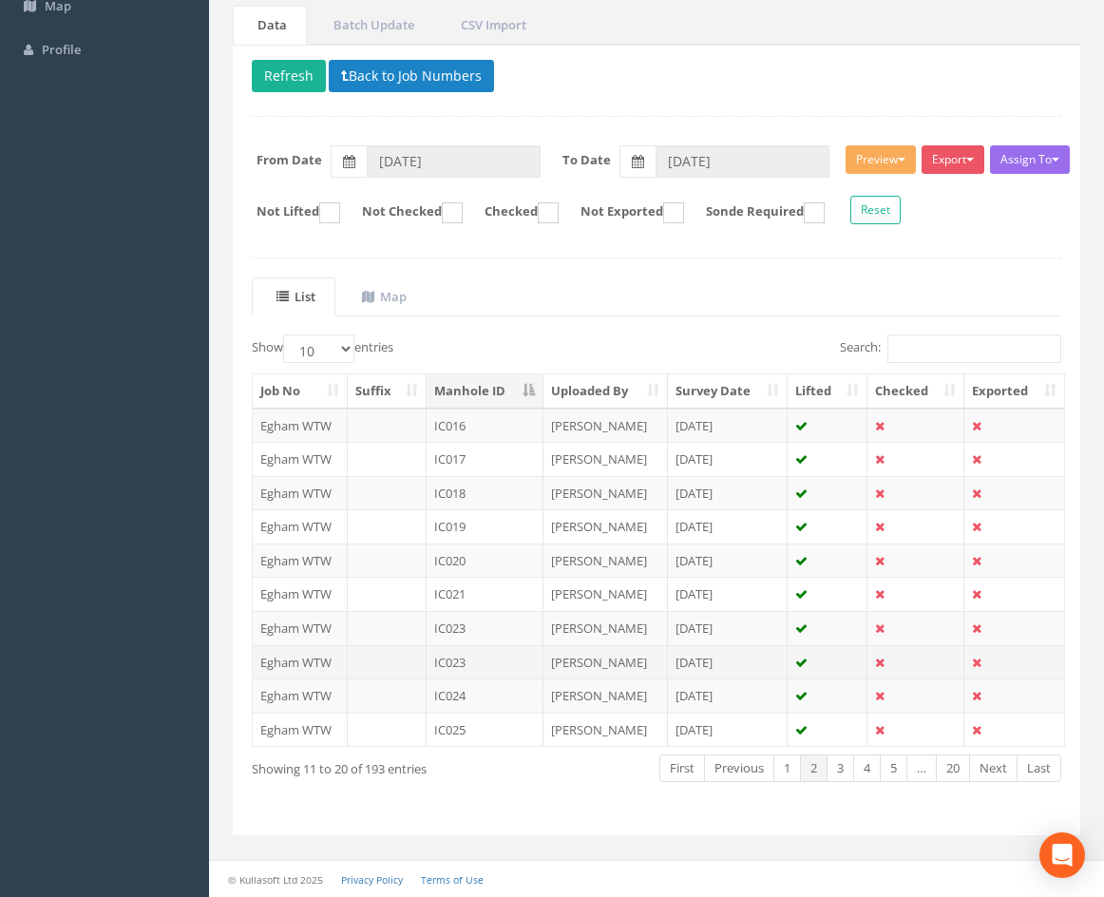
click at [486, 660] on td "IC023" at bounding box center [485, 662] width 117 height 34
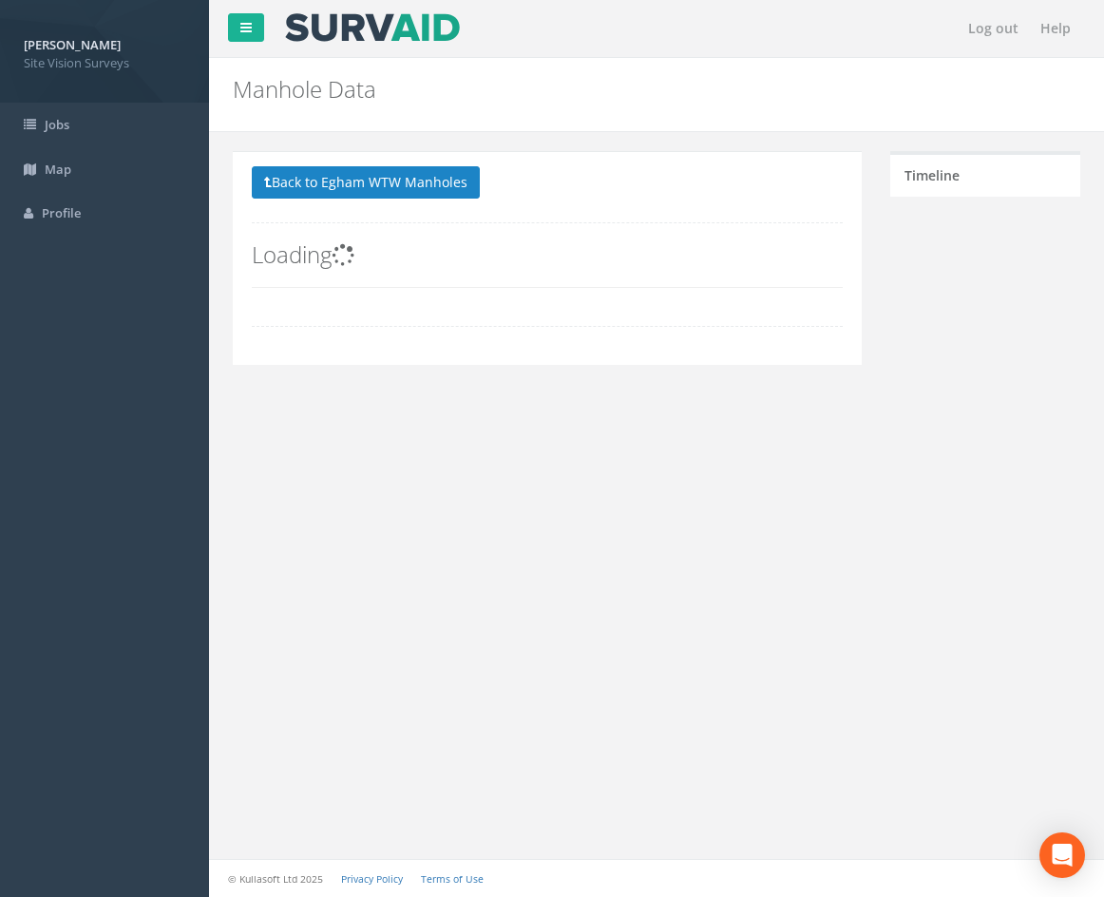
scroll to position [0, 0]
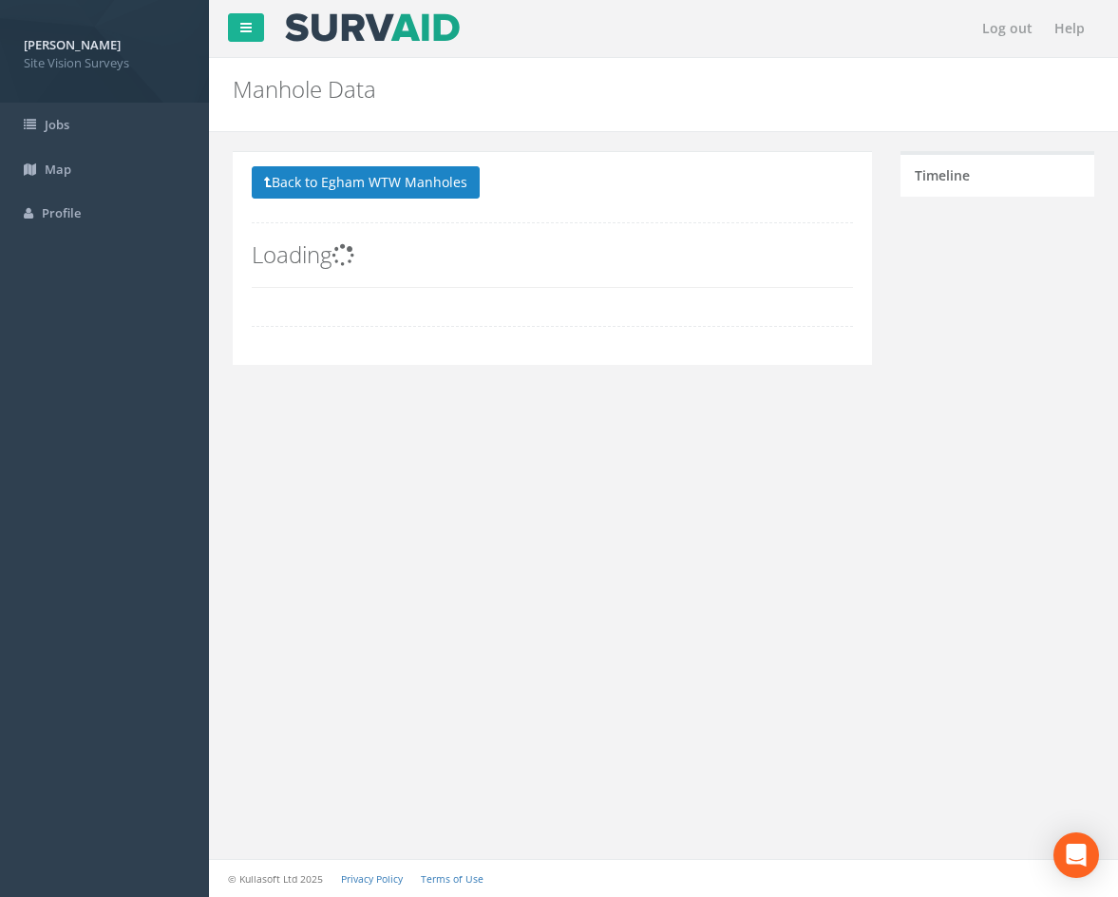
click at [486, 660] on div "Log out Help Manhole Data Manholes for Job Egham WTW × There was an error fetch…" at bounding box center [663, 448] width 909 height 897
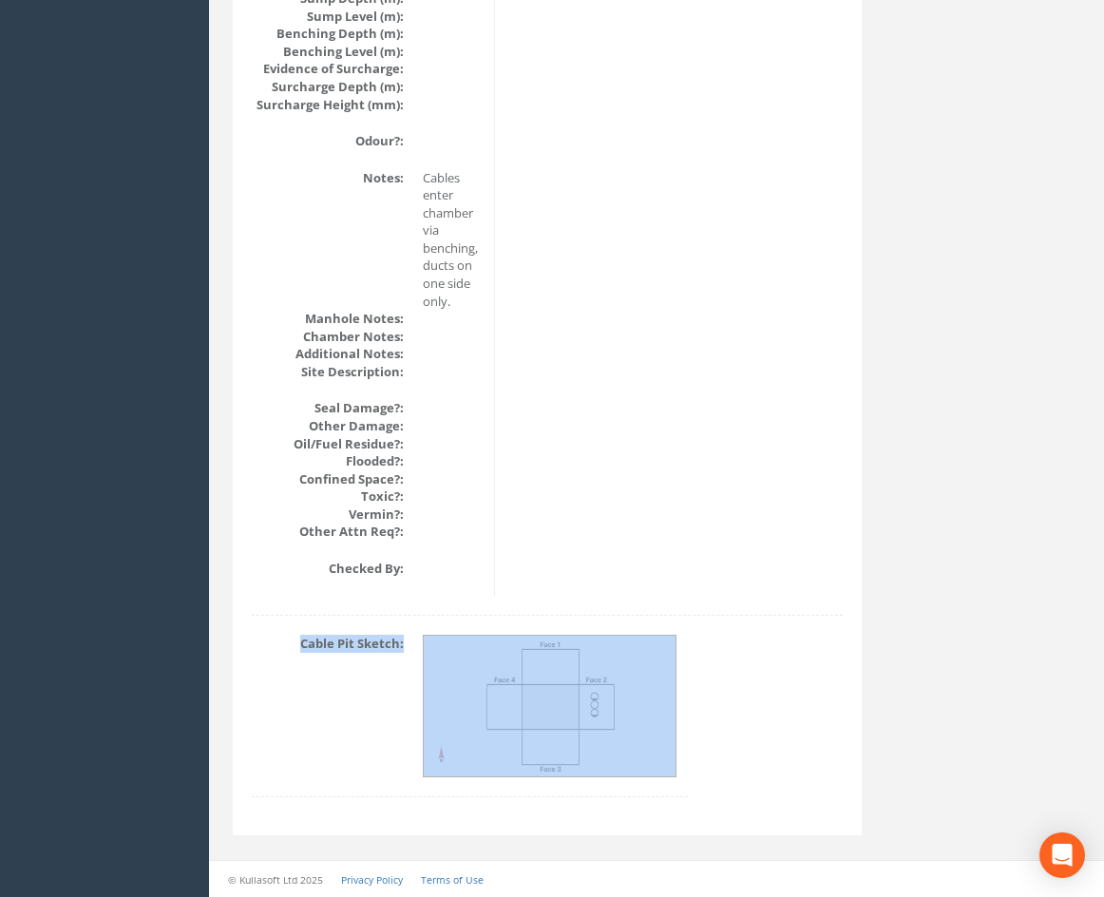
scroll to position [2264, 0]
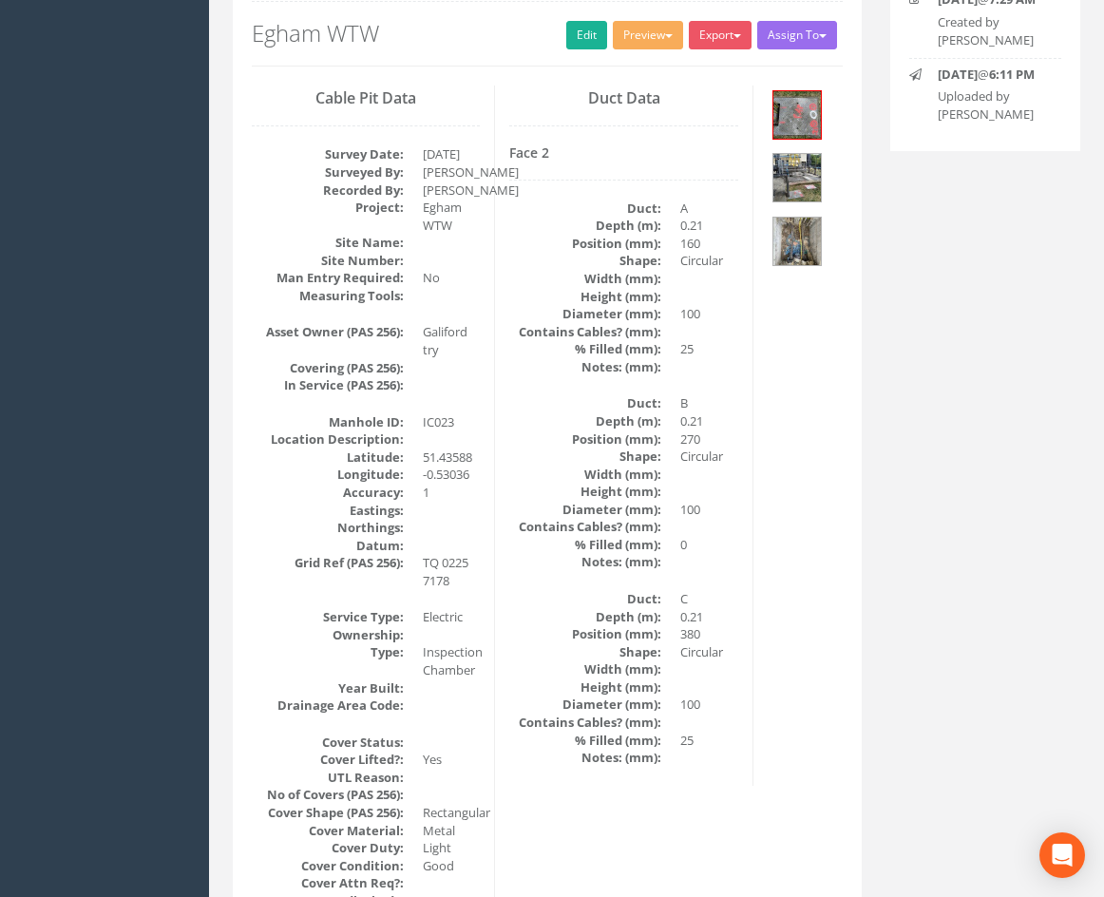
scroll to position [205, 0]
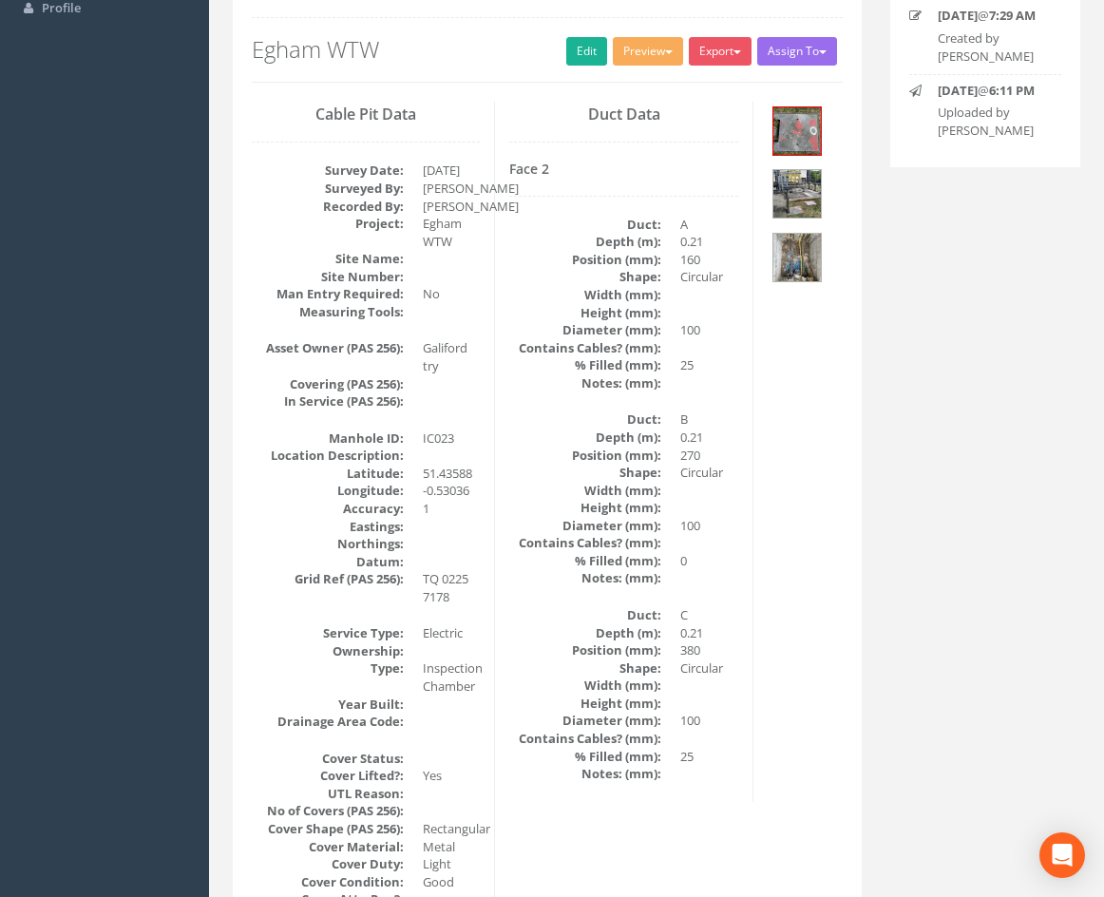
drag, startPoint x: 748, startPoint y: 595, endPoint x: 760, endPoint y: 543, distance: 52.8
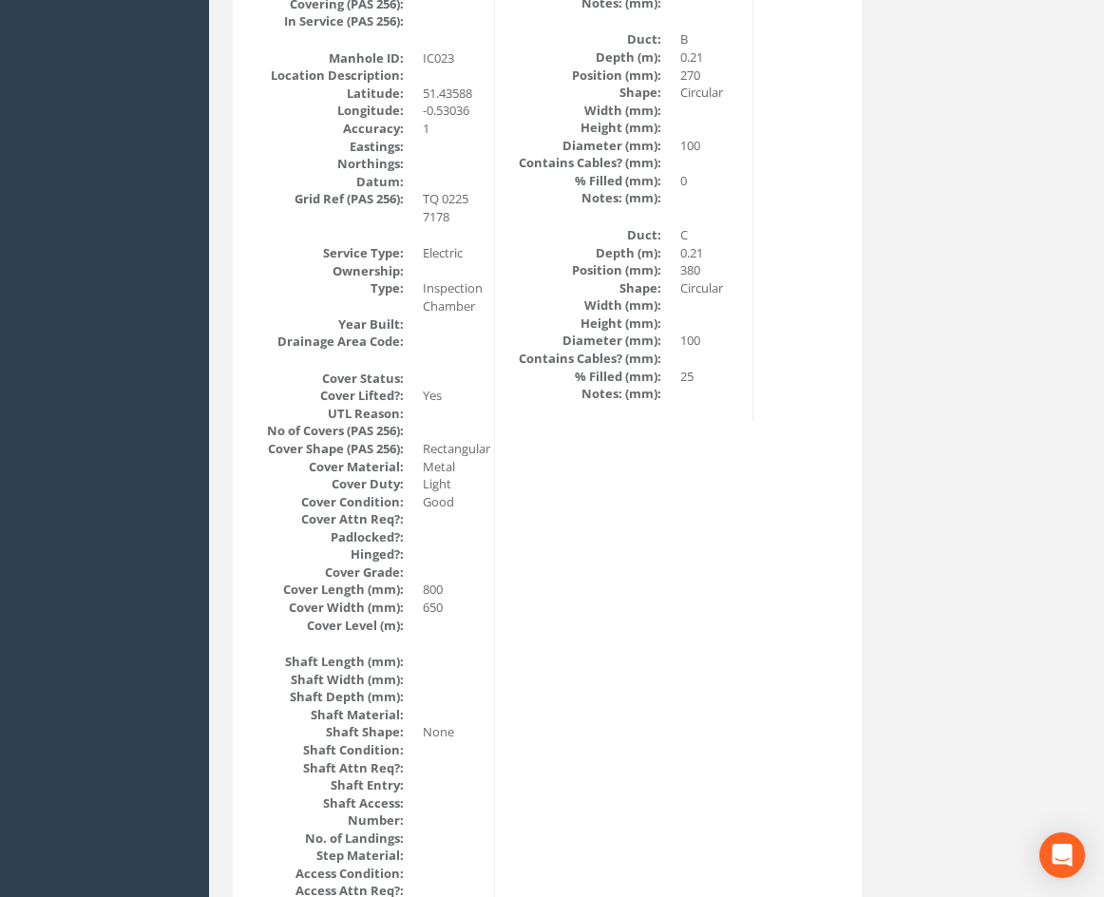
scroll to position [0, 0]
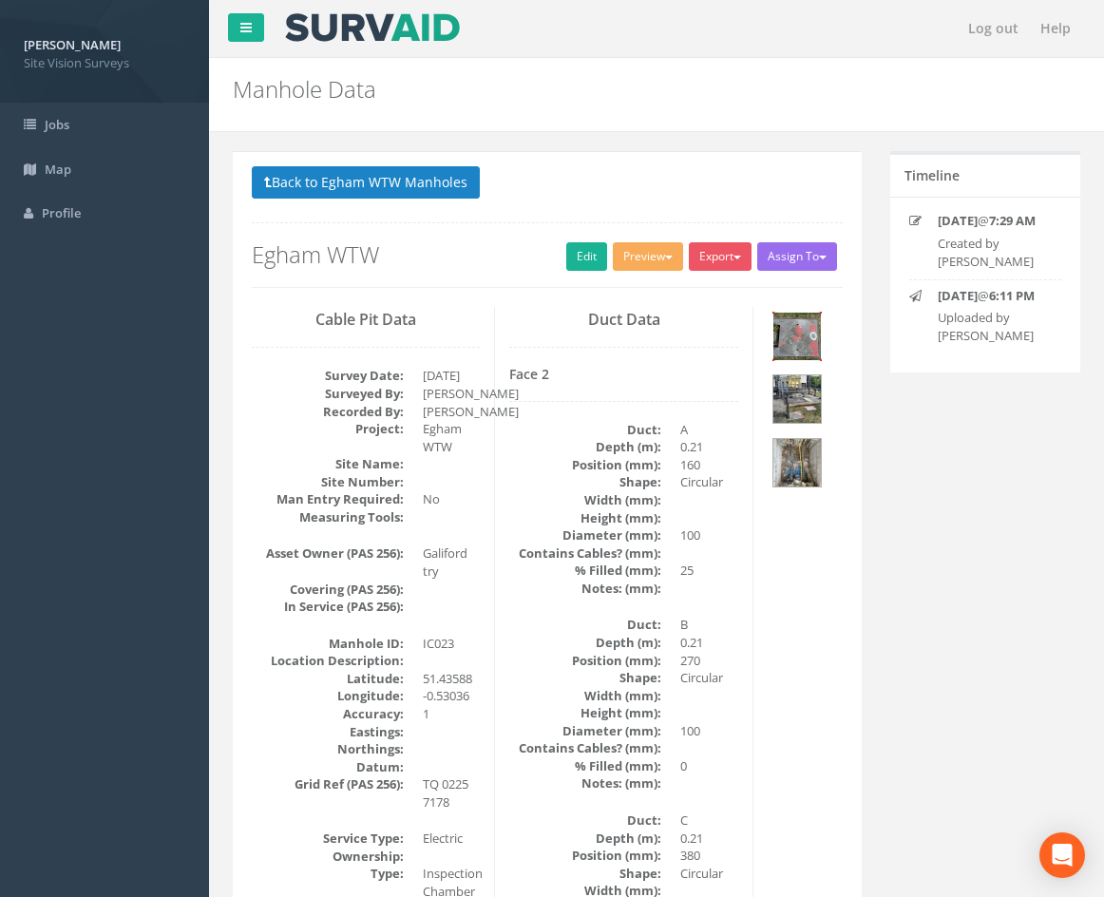
click at [807, 337] on img at bounding box center [797, 337] width 48 height 48
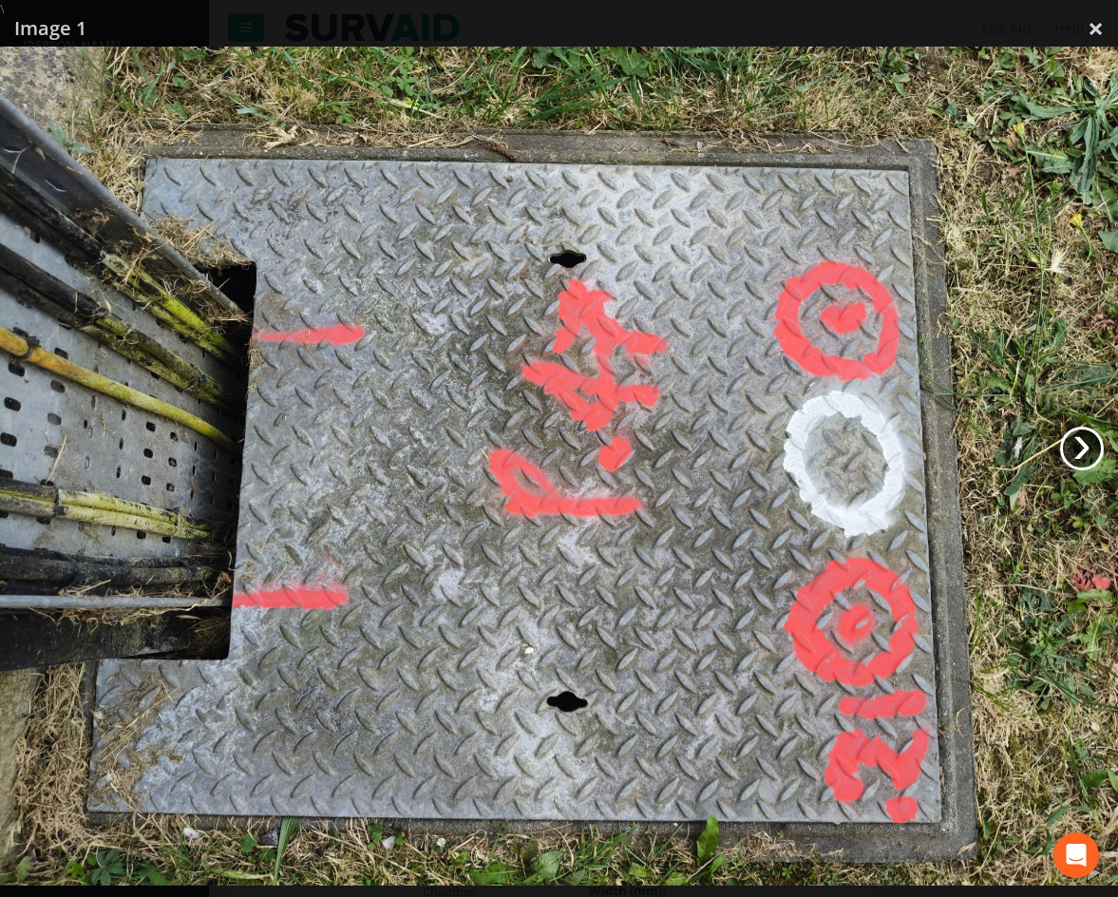
click at [1081, 443] on link "›" at bounding box center [1082, 449] width 44 height 44
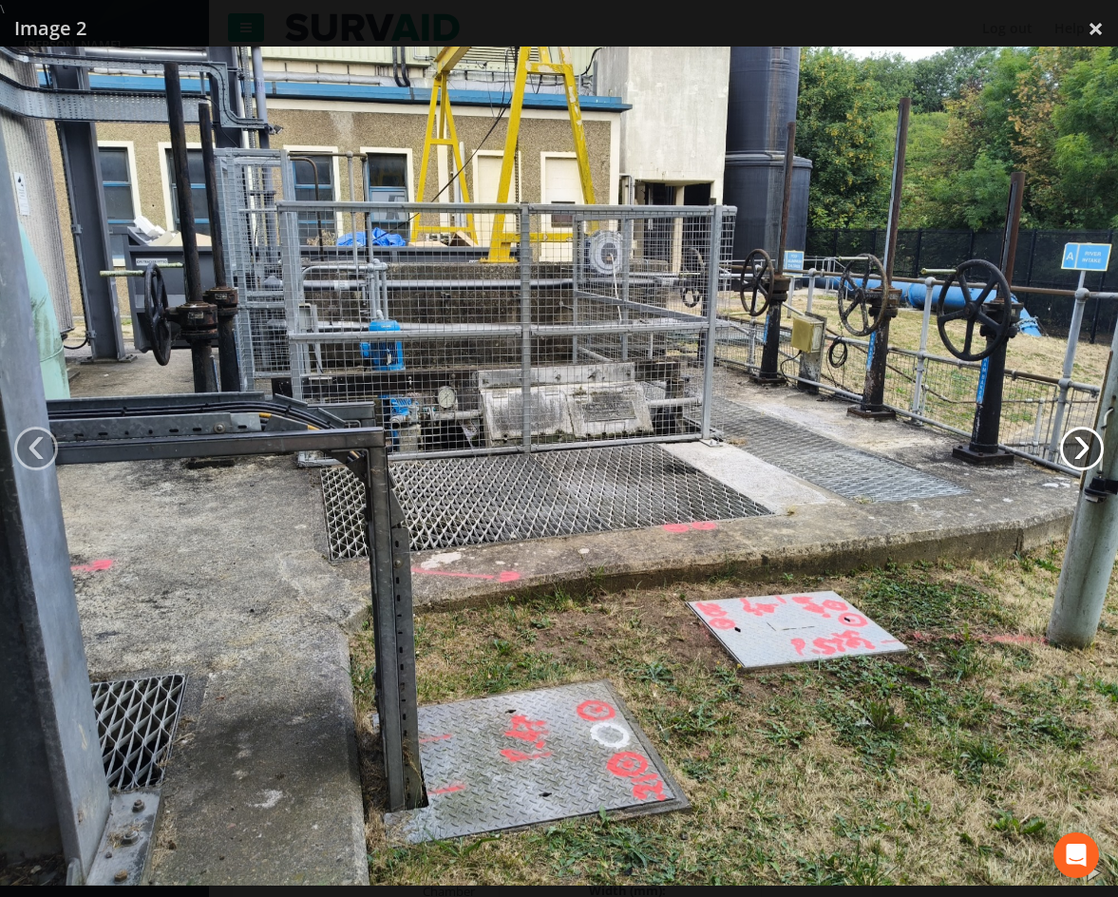
click at [1081, 443] on link "›" at bounding box center [1082, 449] width 44 height 44
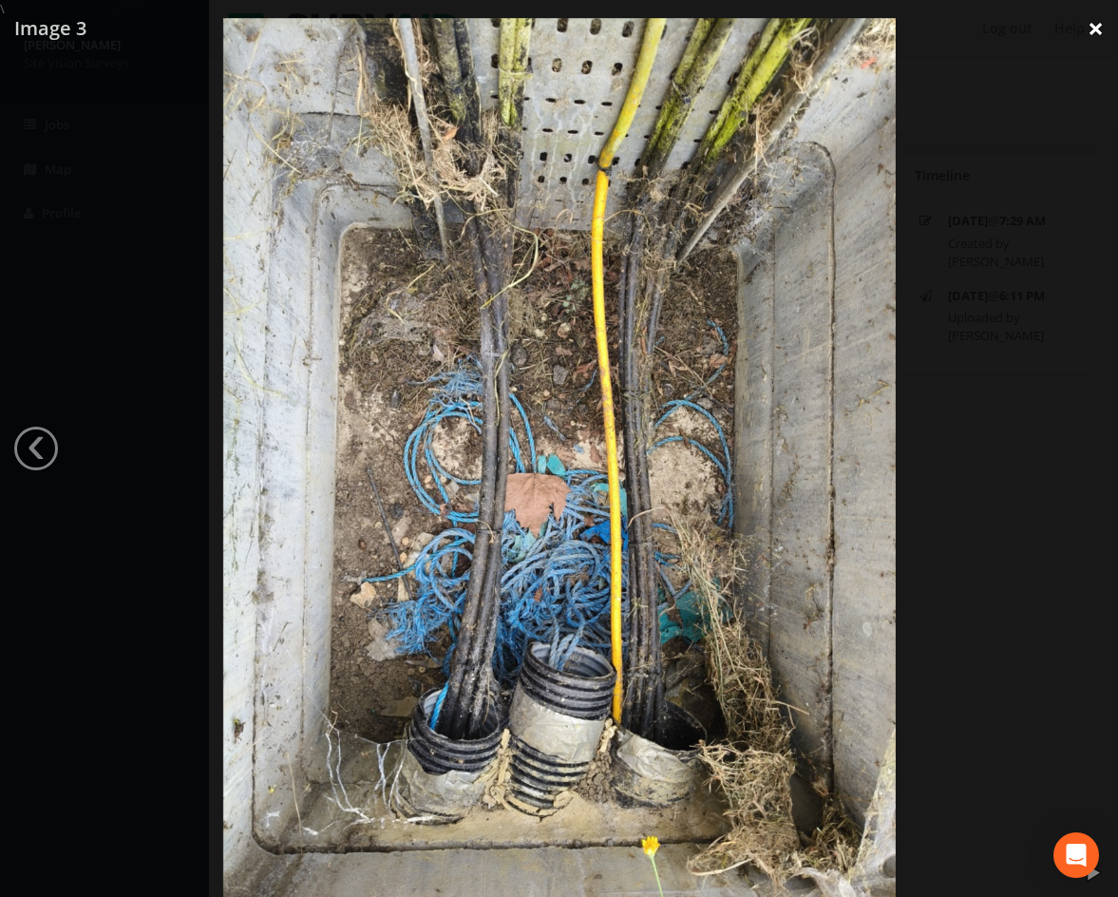
click at [1096, 30] on link "×" at bounding box center [1096, 28] width 45 height 57
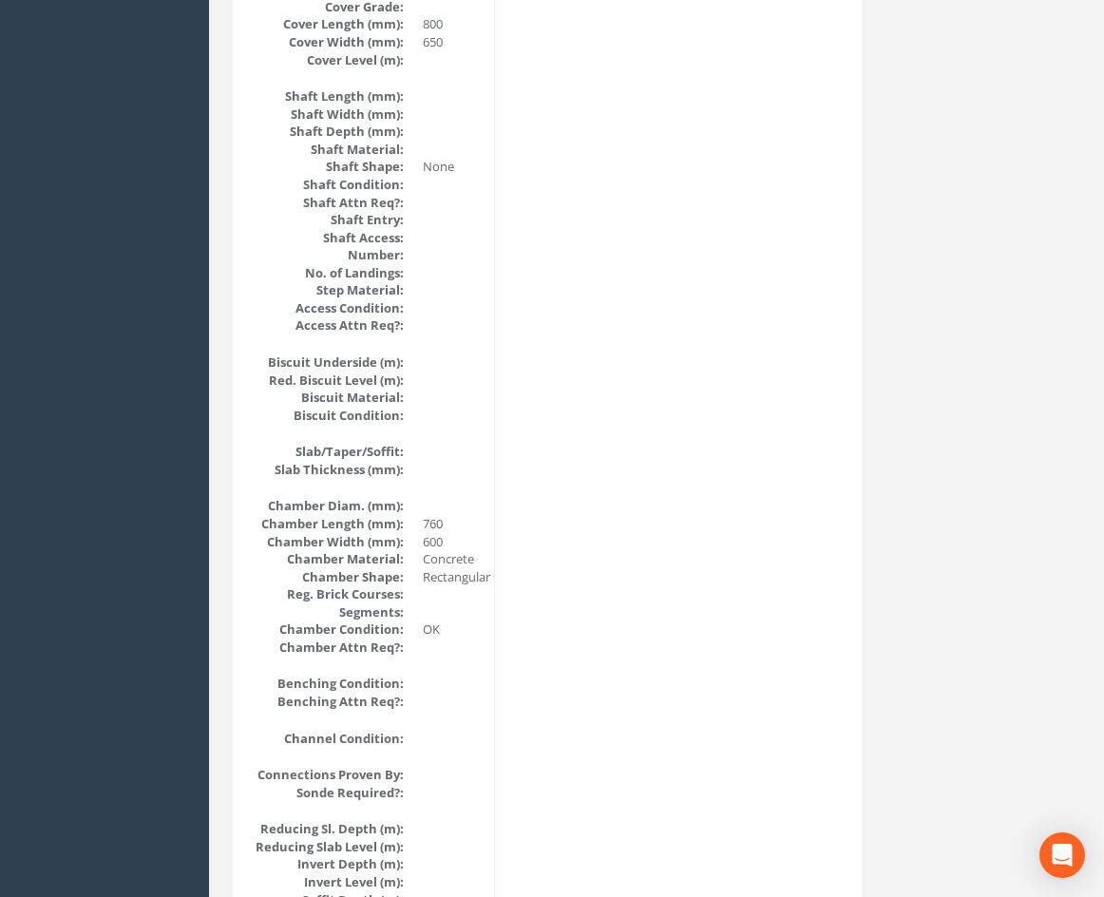
drag, startPoint x: 744, startPoint y: 386, endPoint x: 745, endPoint y: 513, distance: 127.3
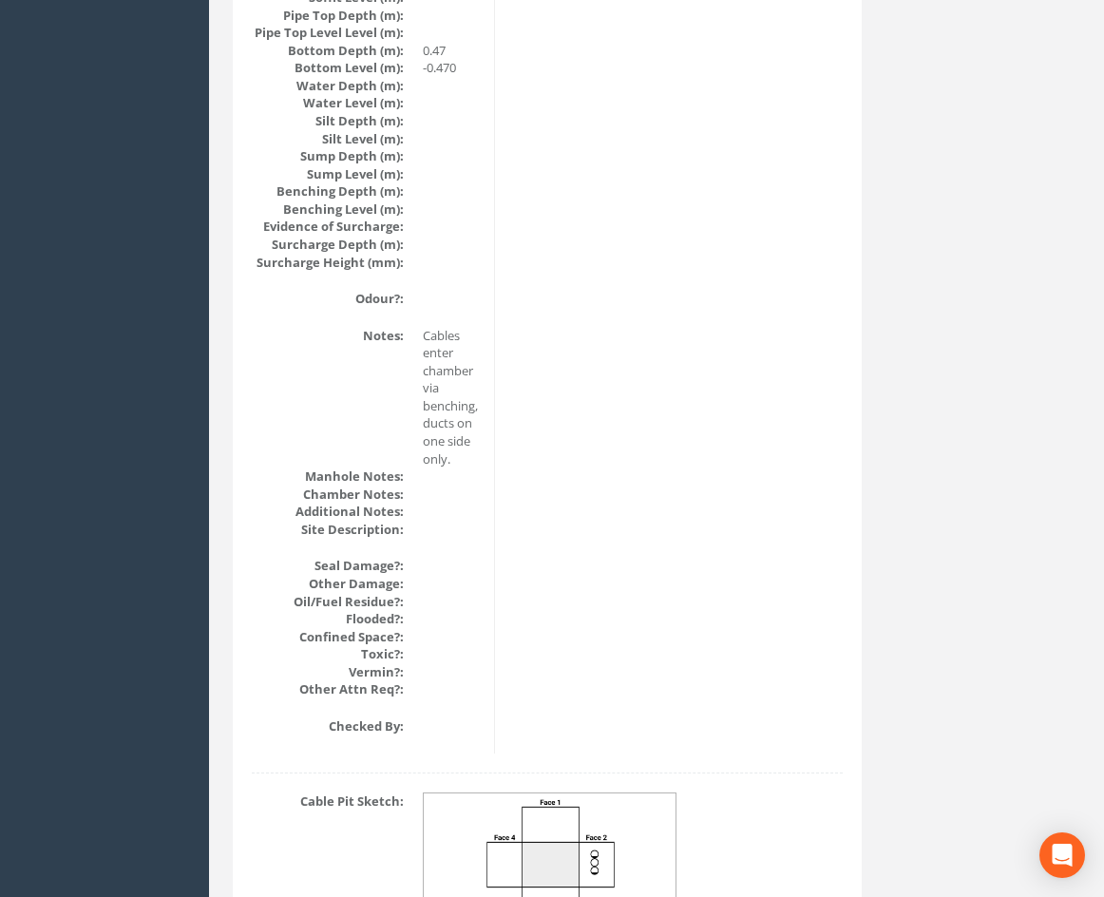
scroll to position [2264, 0]
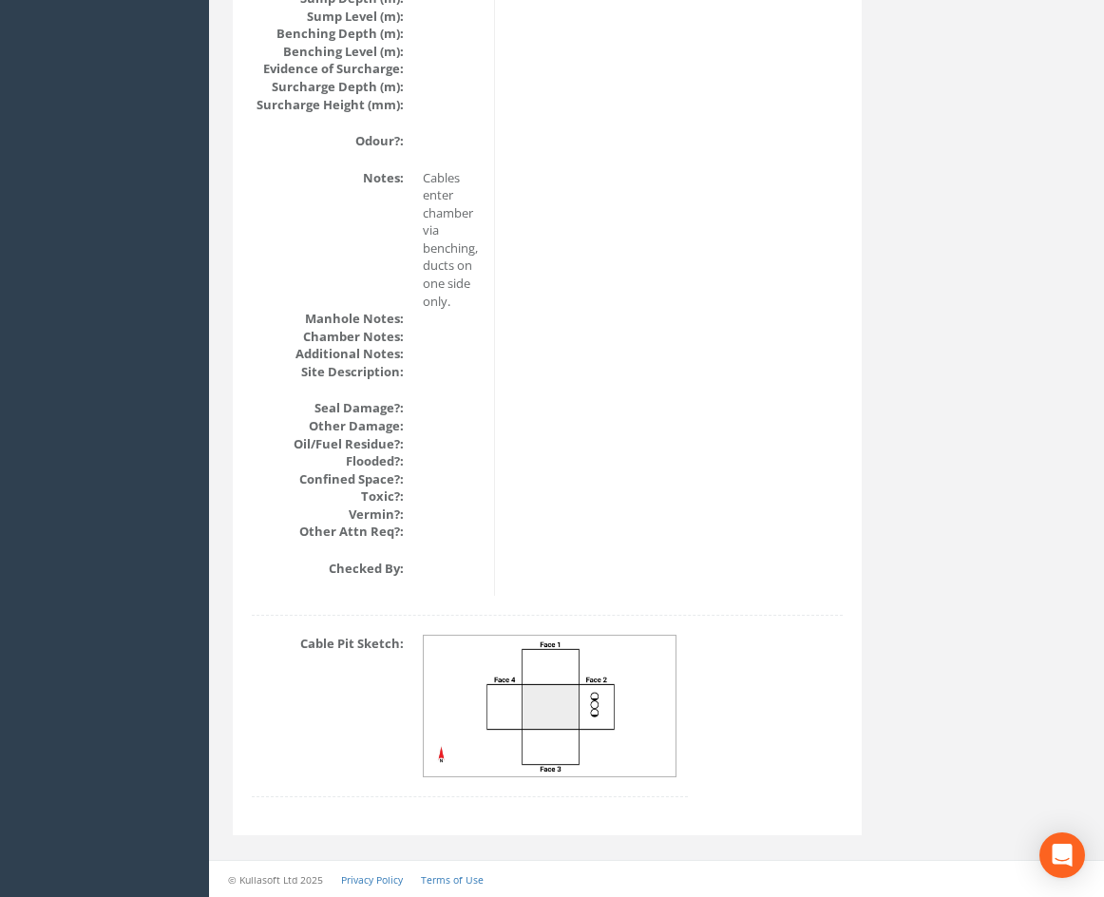
drag, startPoint x: 757, startPoint y: 417, endPoint x: 731, endPoint y: 611, distance: 195.6
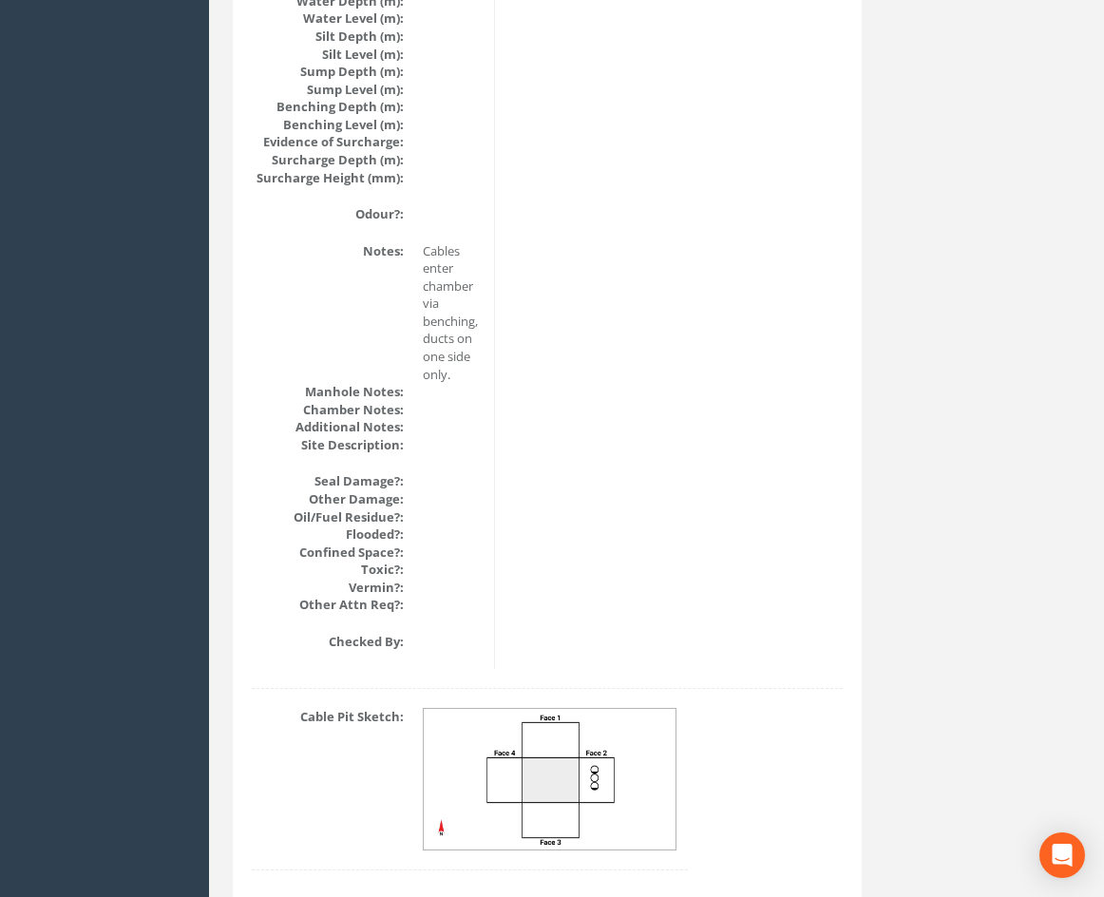
drag, startPoint x: 732, startPoint y: 590, endPoint x: 723, endPoint y: 643, distance: 53.9
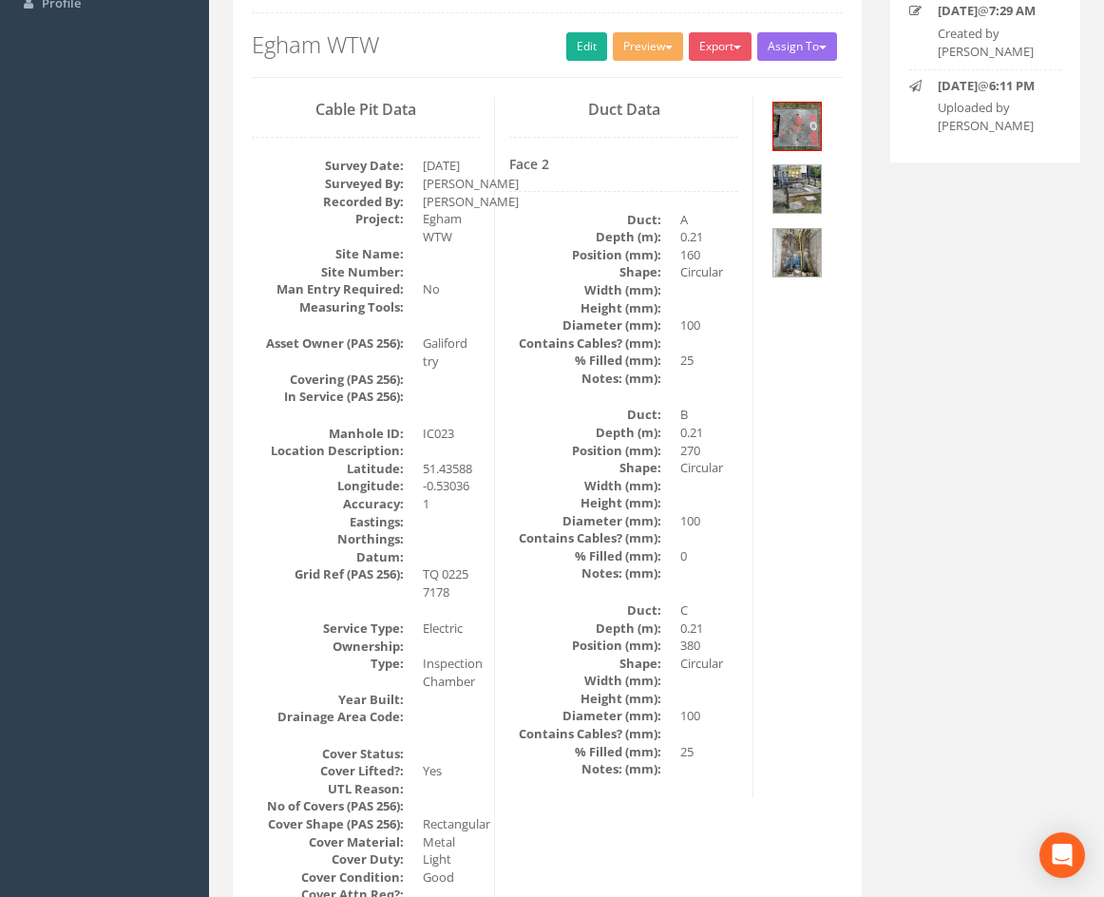
scroll to position [0, 0]
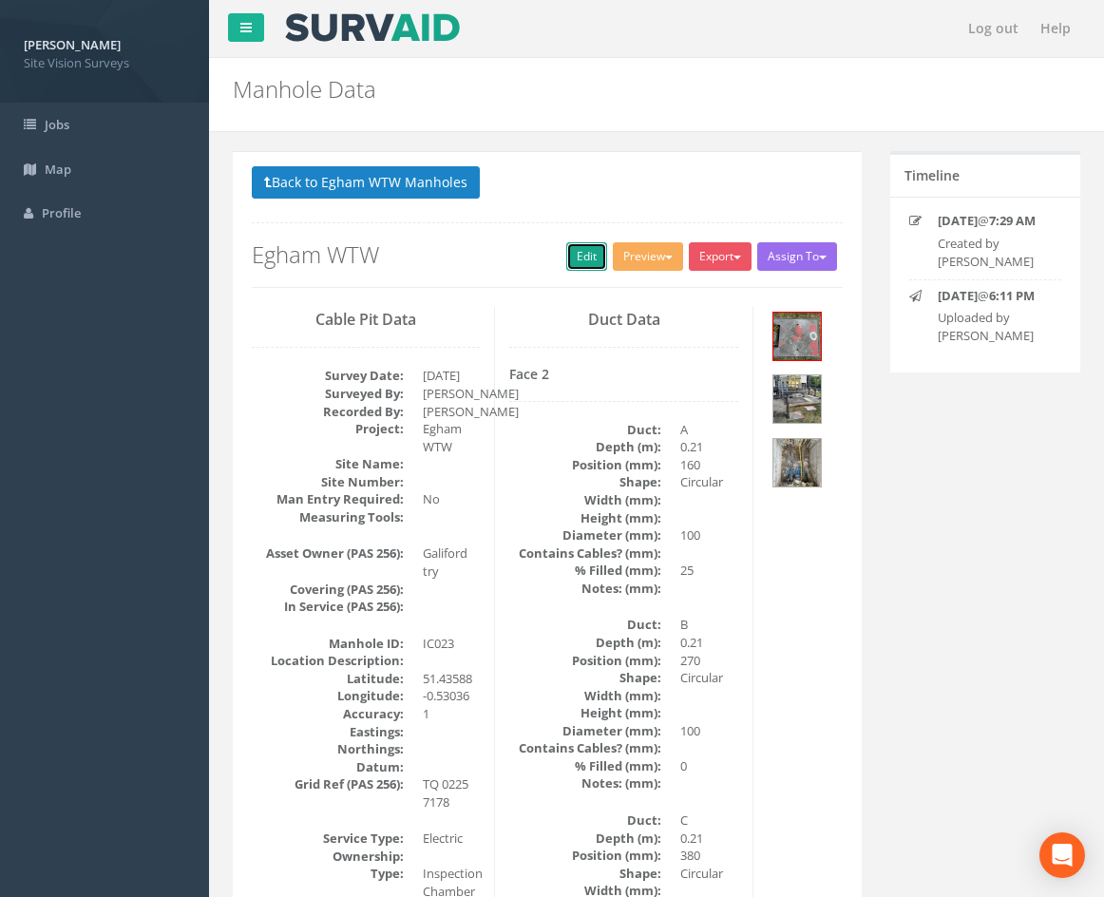
click at [574, 262] on link "Edit" at bounding box center [586, 256] width 41 height 29
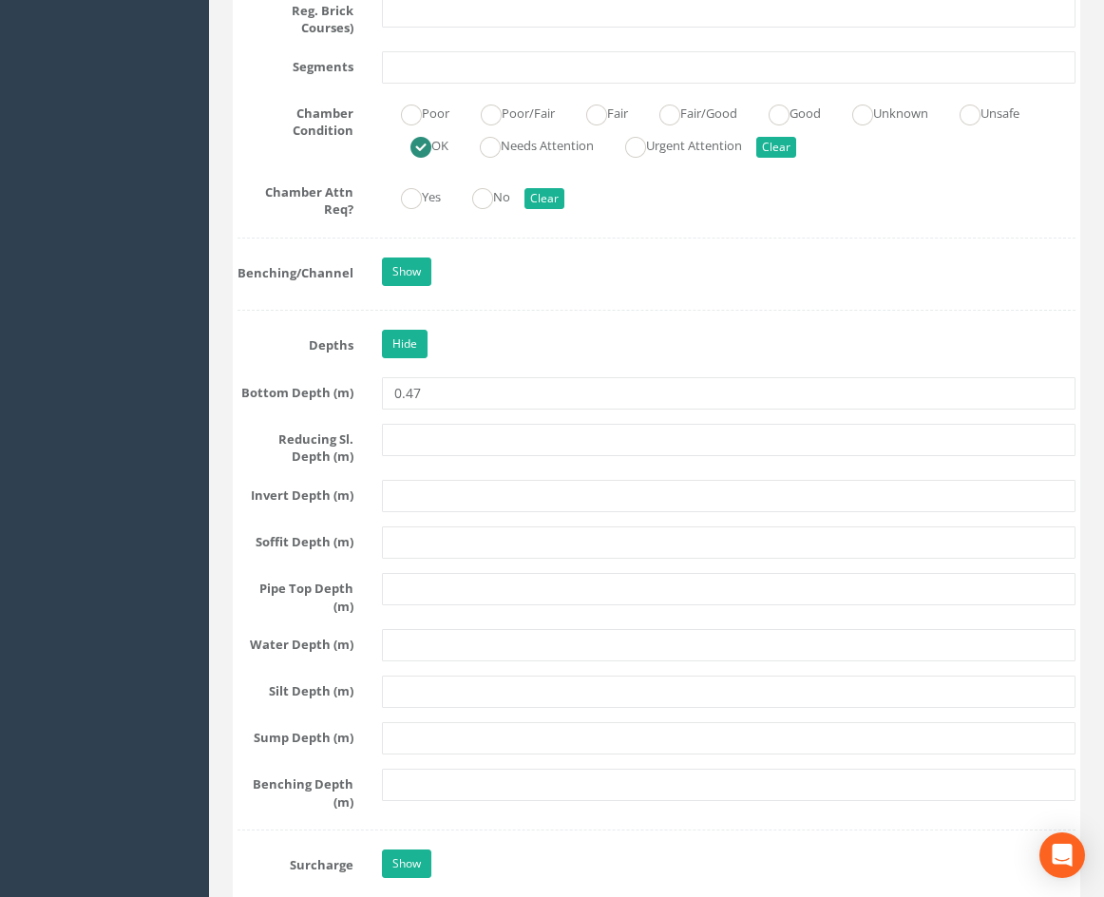
scroll to position [3162, 0]
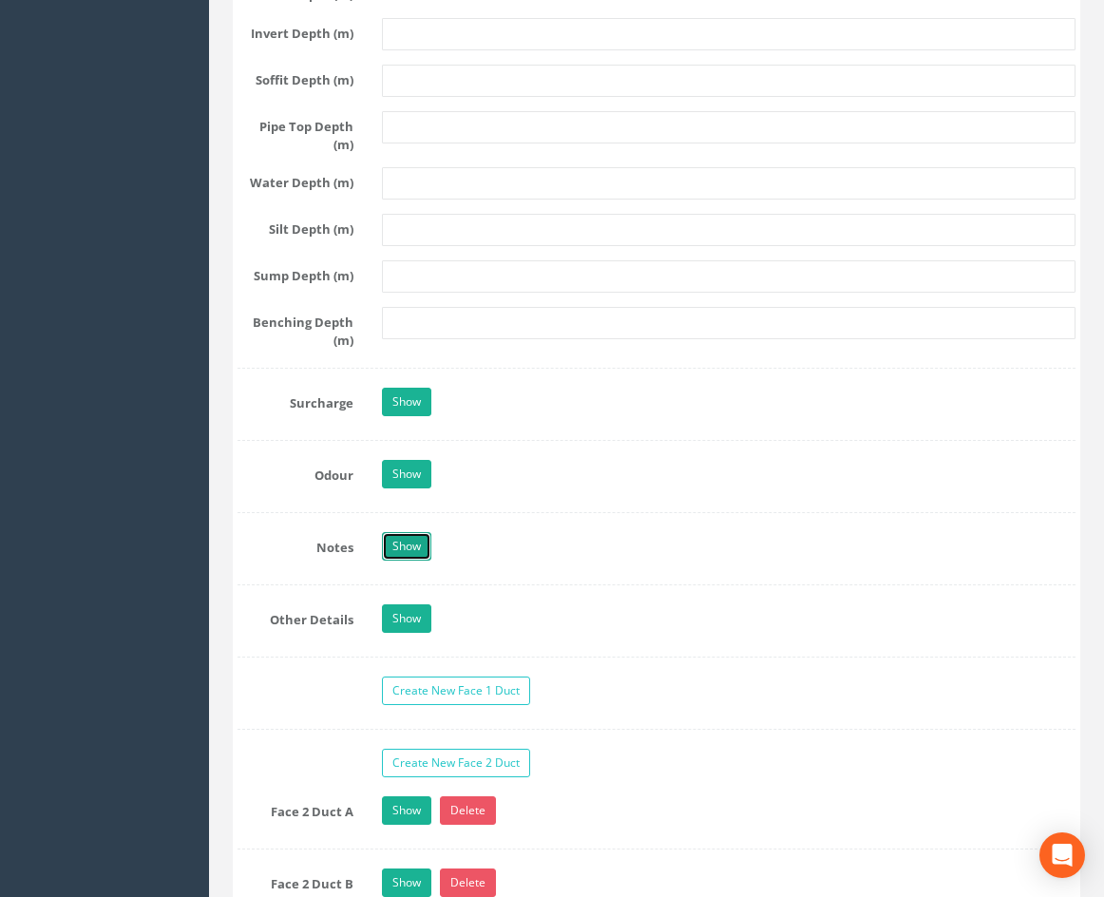
click at [416, 561] on link "Show" at bounding box center [406, 546] width 49 height 29
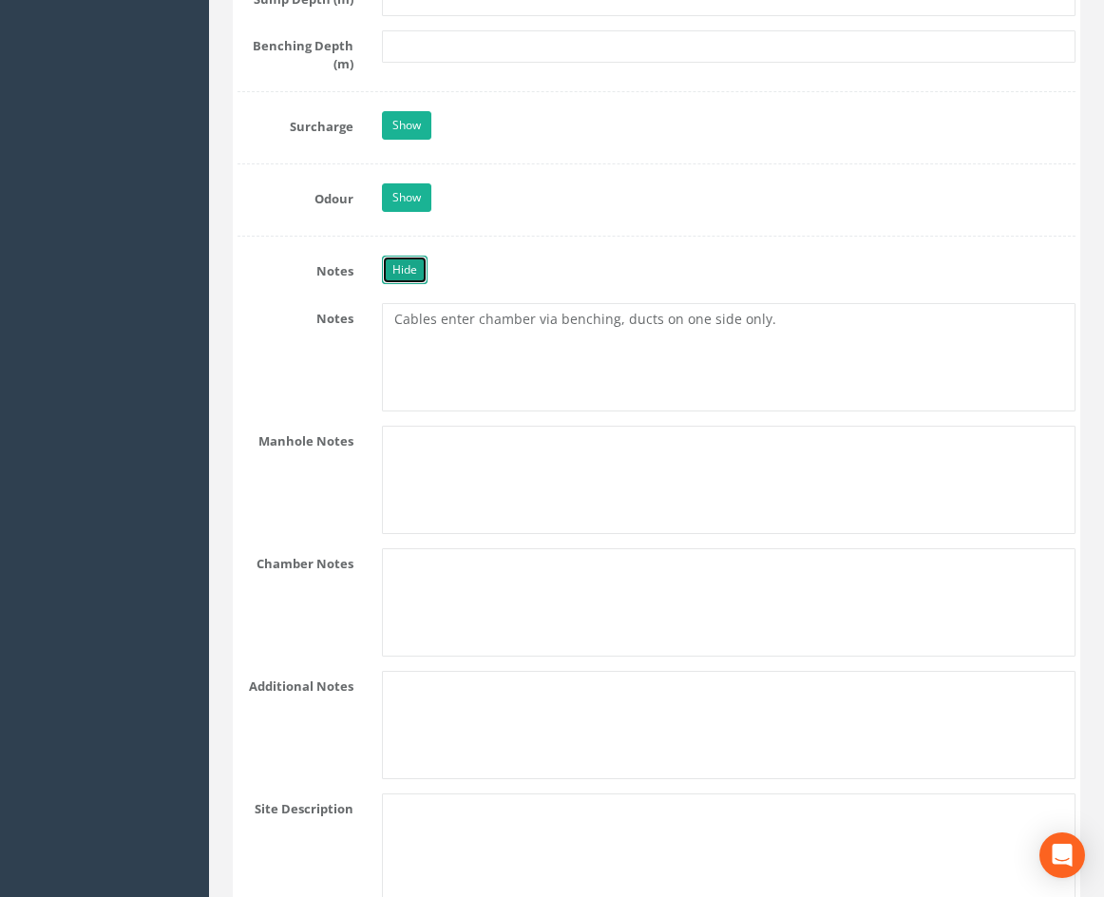
scroll to position [3447, 0]
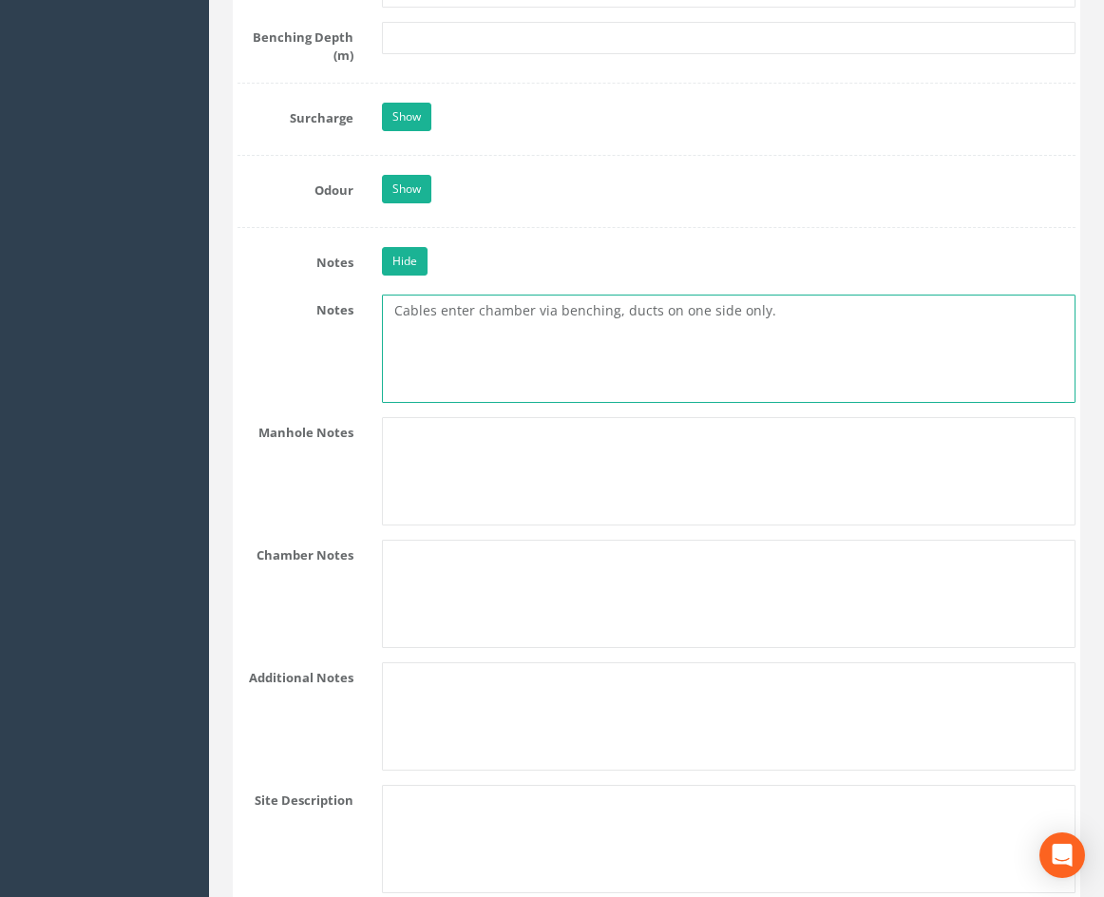
click at [612, 355] on textarea "Cables enter chamber via benching, ducts on one side only." at bounding box center [729, 349] width 694 height 108
click at [813, 346] on textarea "Cables enter chamber via benching on face 4 (W), ducts on face 2 (E)only." at bounding box center [729, 349] width 694 height 108
click at [876, 347] on textarea "Cables enter chamber via benching on face 4 (W), ducts on face 2 (E) only." at bounding box center [729, 349] width 694 height 108
type textarea "Cables enter chamber via benching on face 4 (W), ducts on face 2 (E) only."
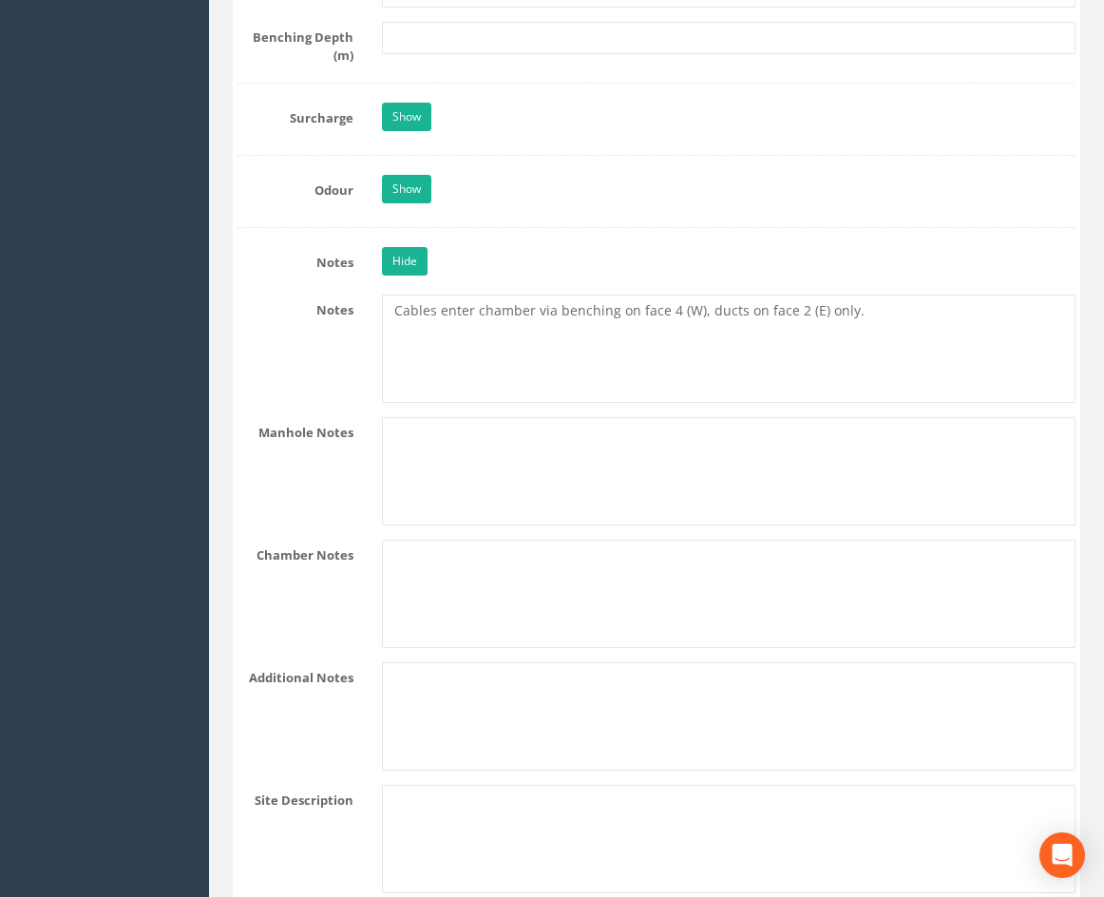
click at [697, 280] on div "Hide" at bounding box center [729, 263] width 722 height 33
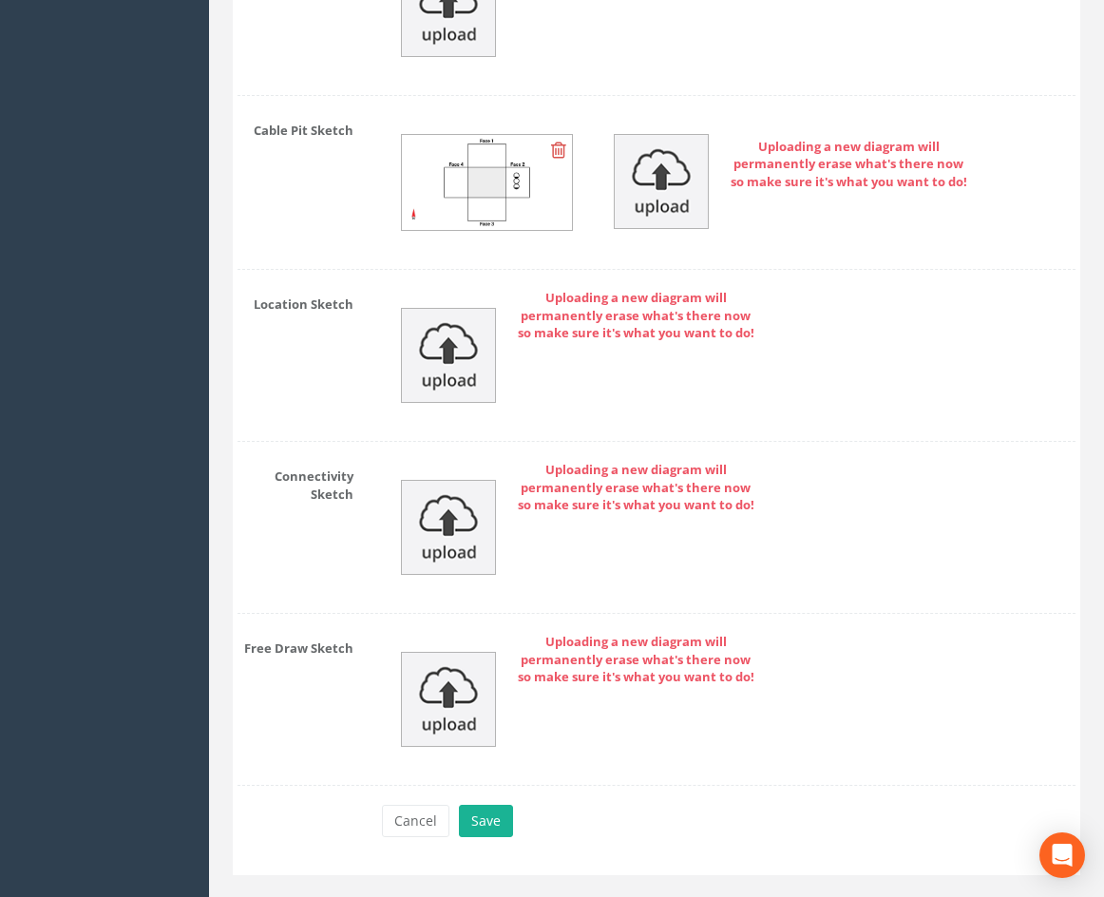
scroll to position [5675, 0]
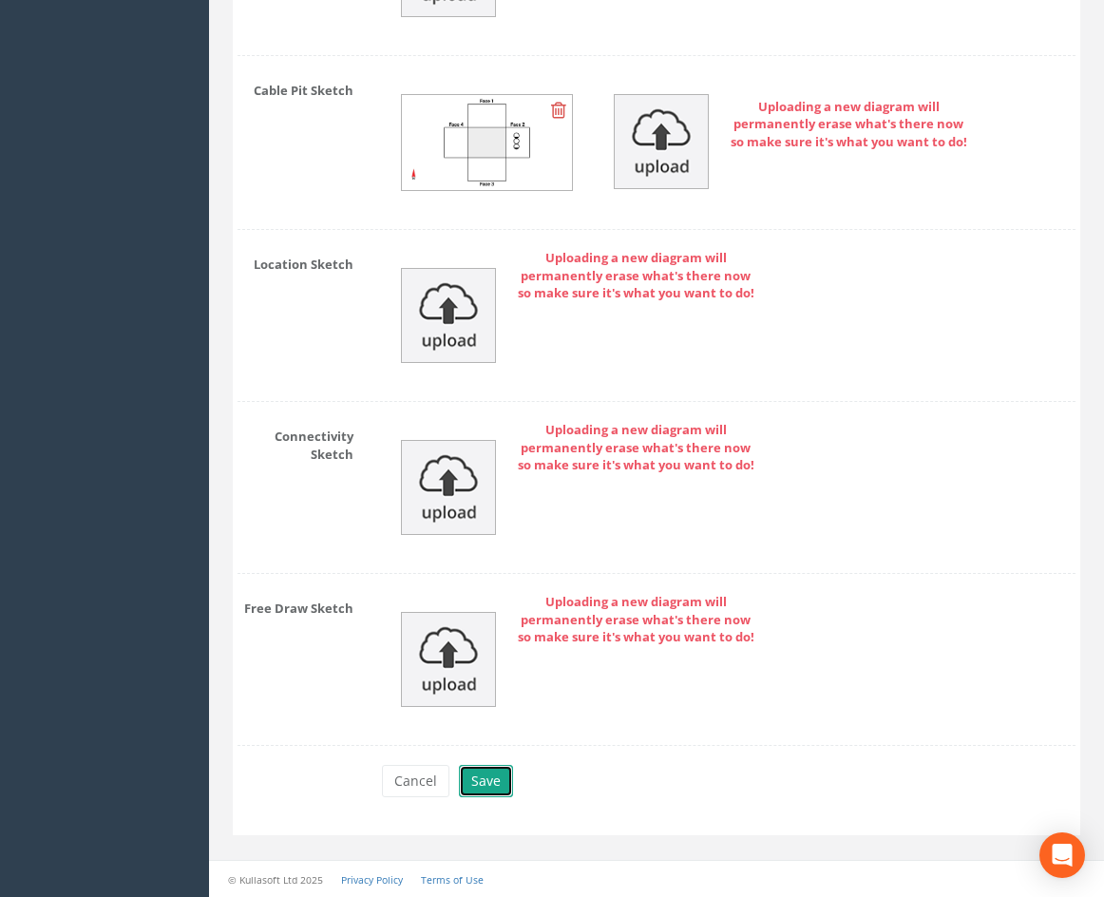
click at [491, 782] on button "Save" at bounding box center [486, 781] width 54 height 32
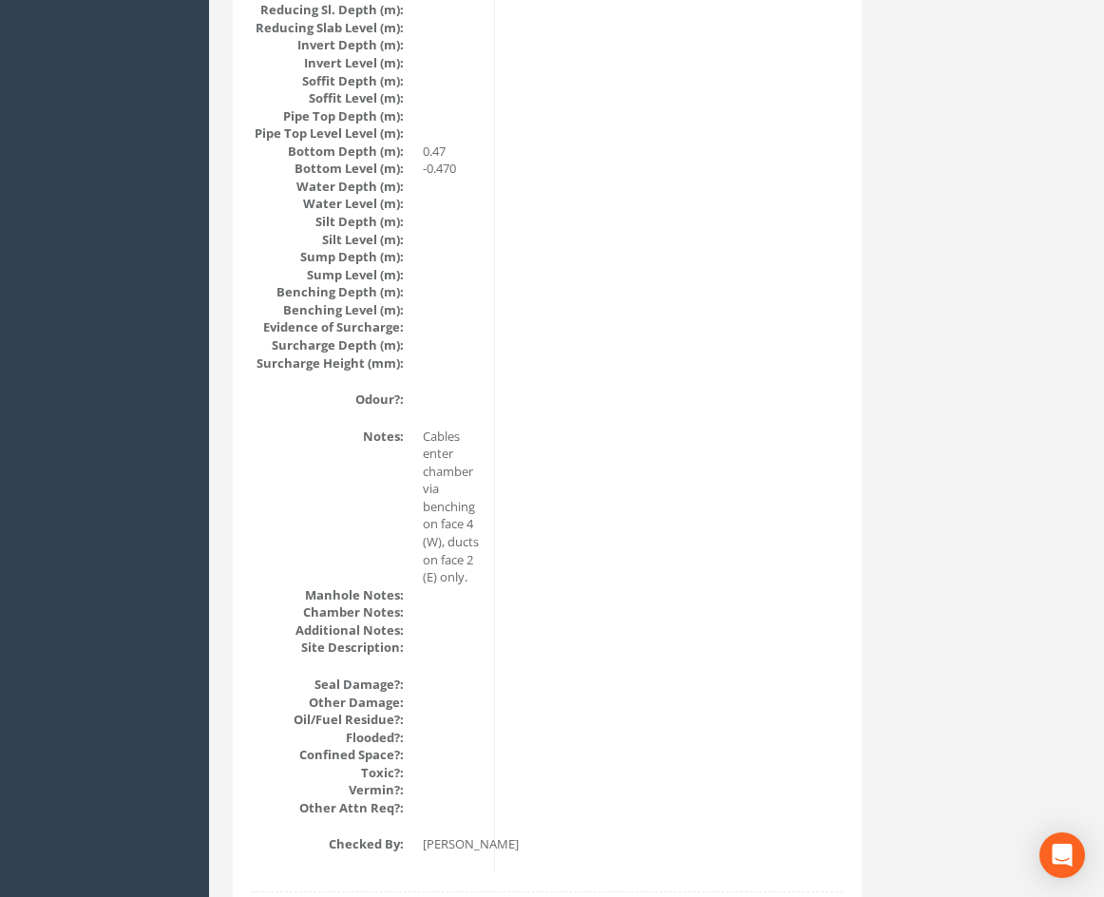
scroll to position [0, 0]
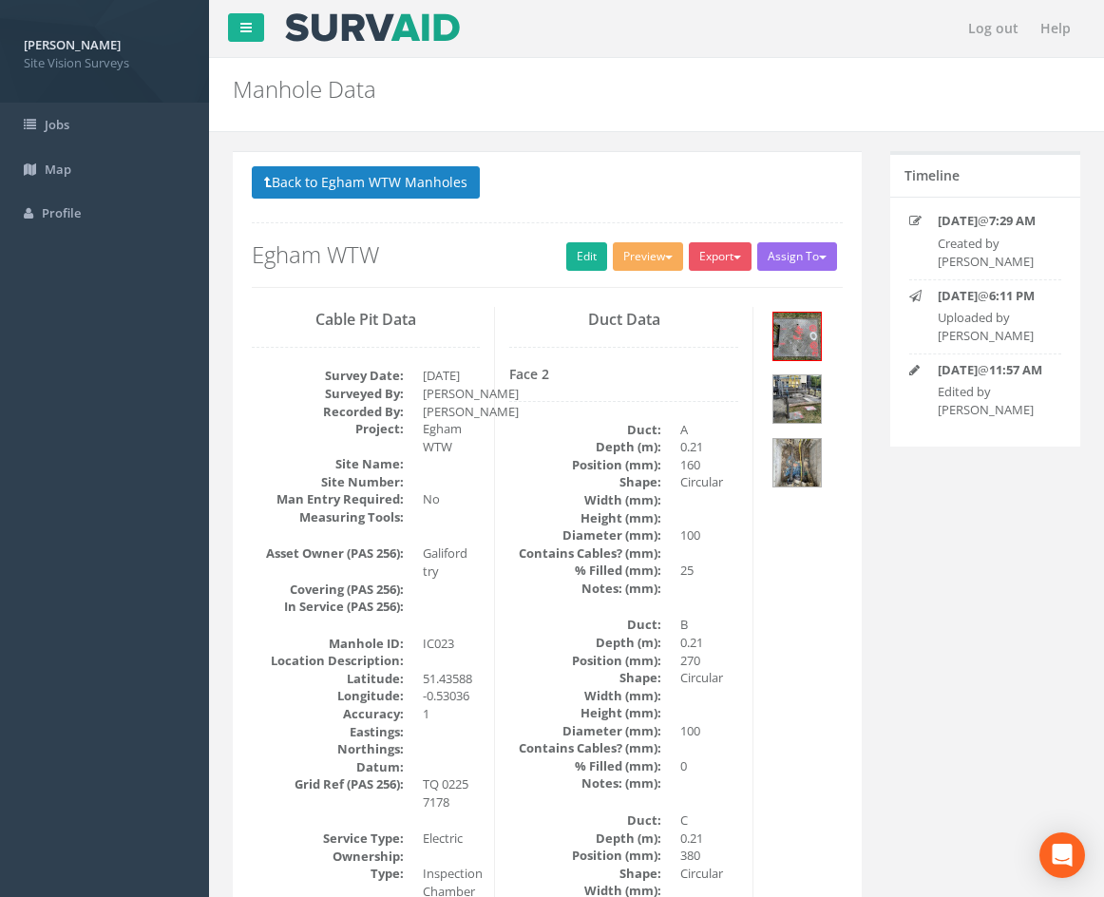
drag, startPoint x: 845, startPoint y: 597, endPoint x: 810, endPoint y: 280, distance: 318.3
click at [452, 185] on button "Back to Egham WTW Manholes" at bounding box center [366, 182] width 228 height 32
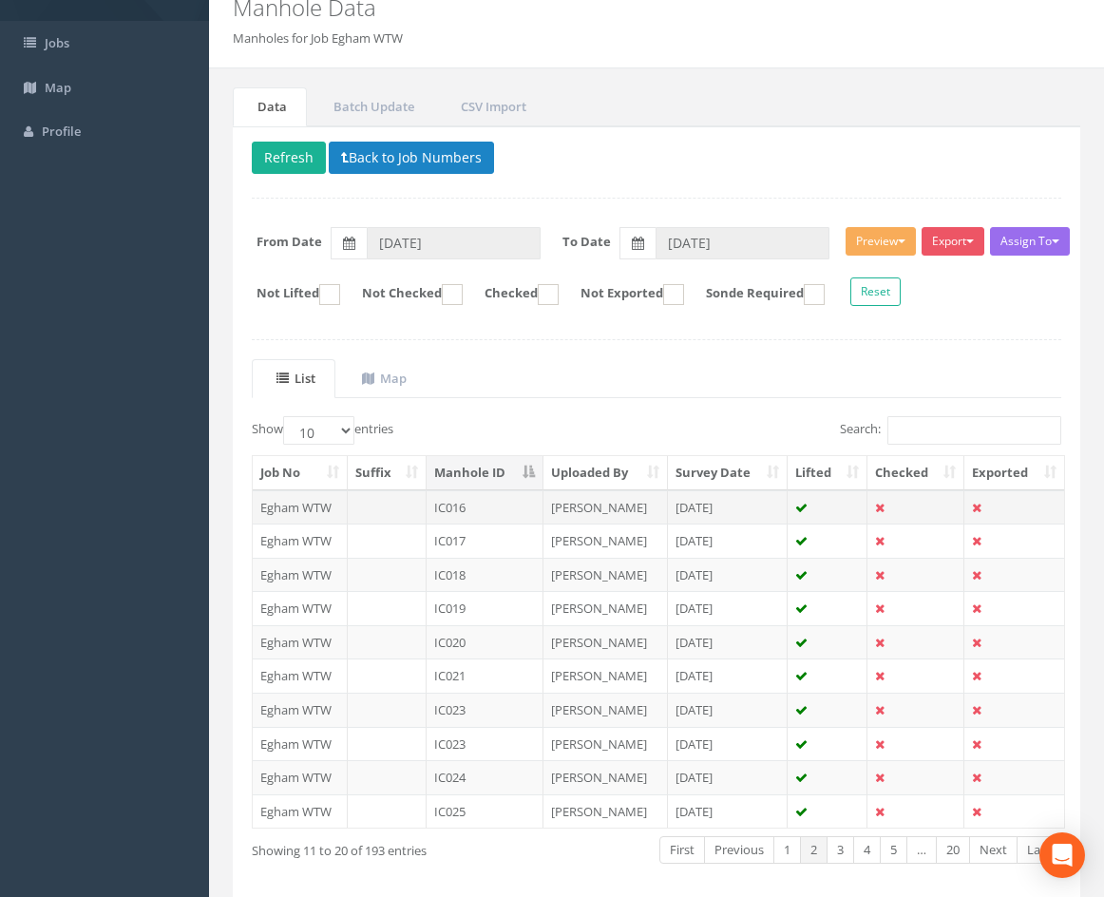
scroll to position [163, 0]
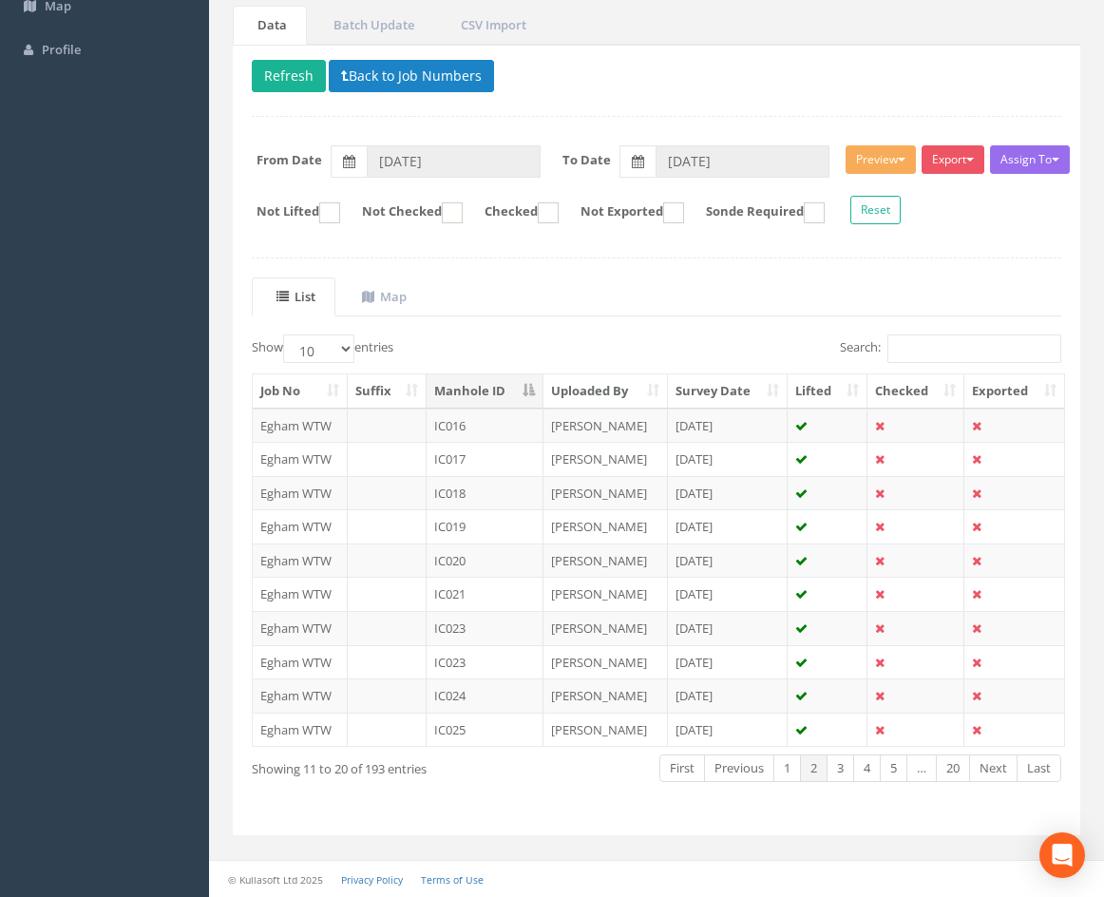
click at [495, 696] on td "IC024" at bounding box center [485, 695] width 117 height 34
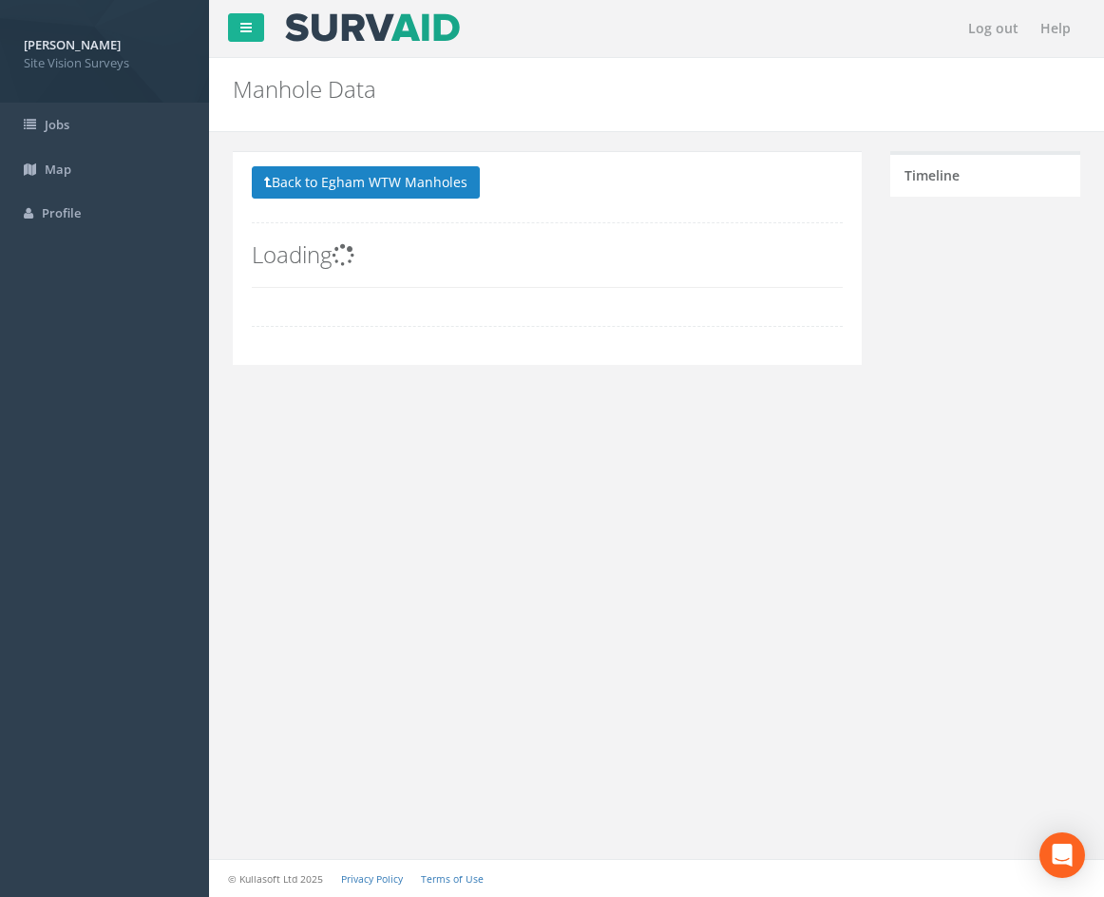
scroll to position [0, 0]
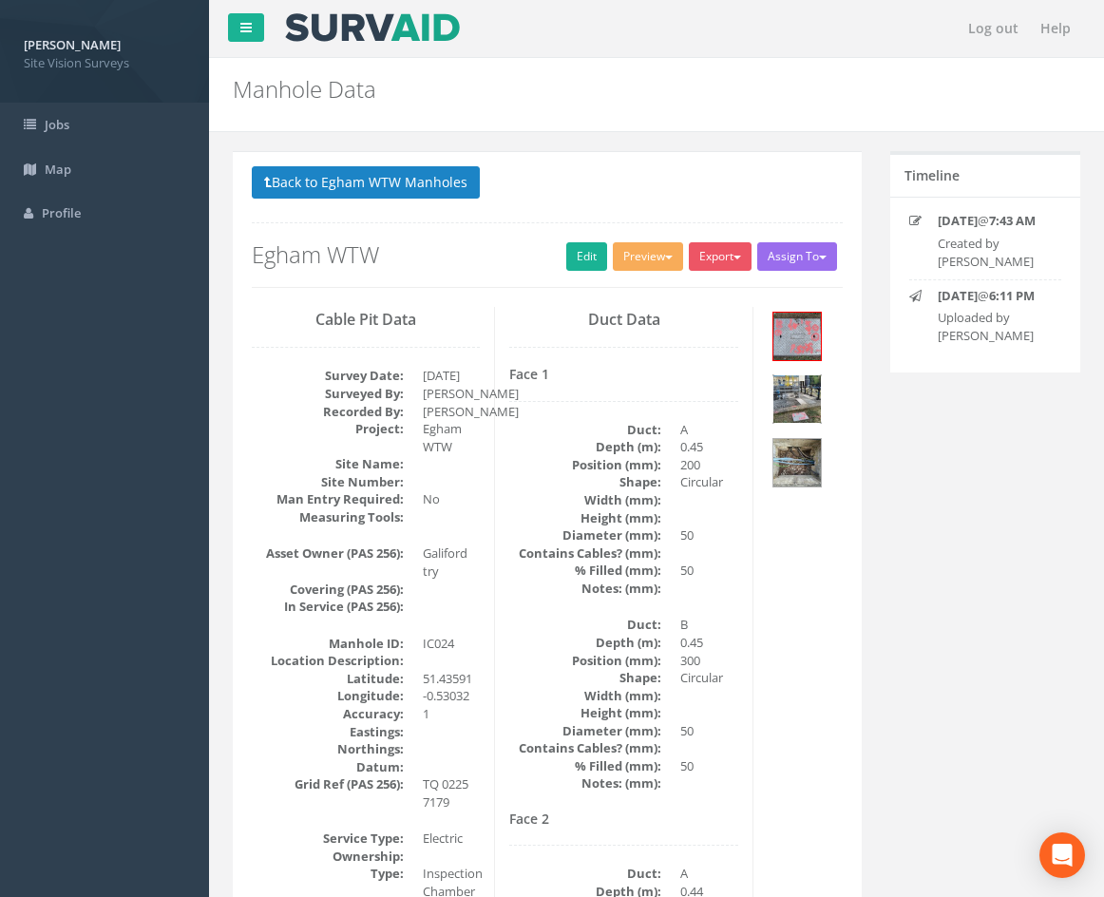
click at [797, 395] on img at bounding box center [797, 399] width 48 height 48
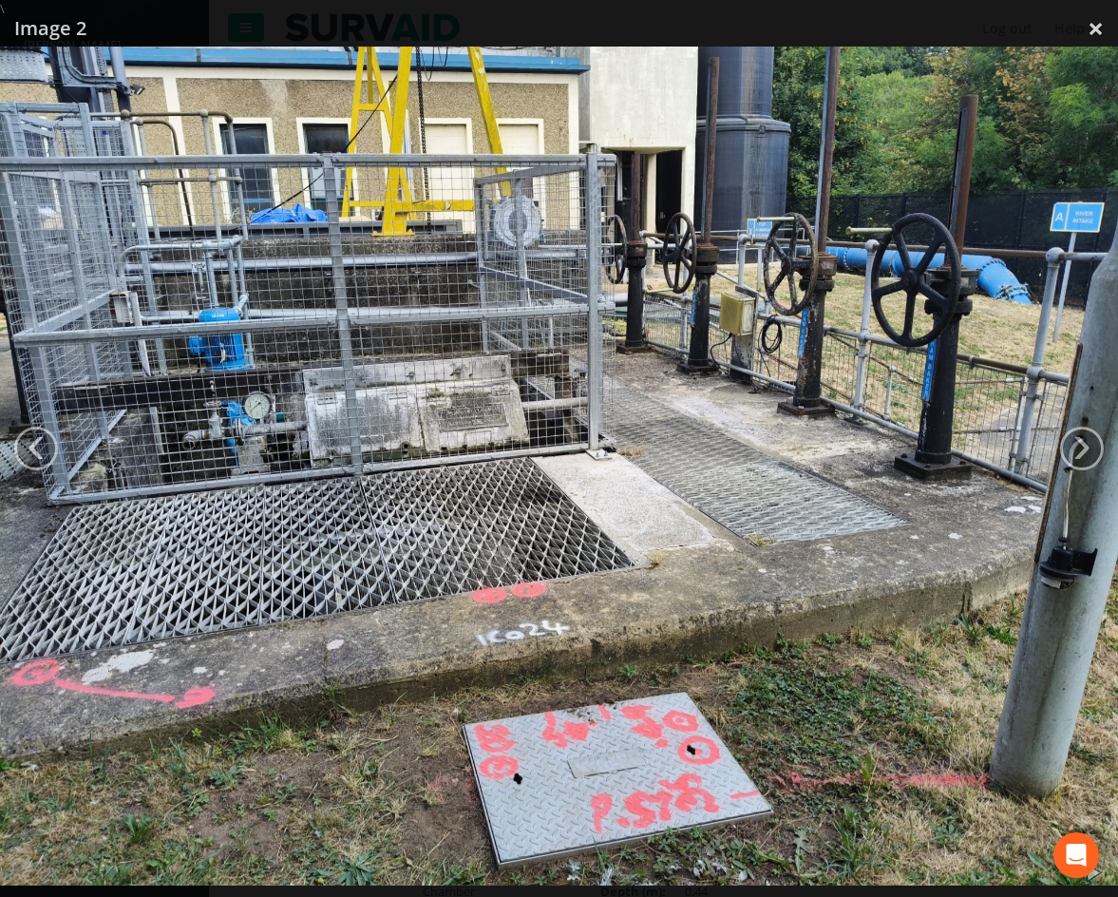
click at [681, 533] on img at bounding box center [559, 466] width 1118 height 839
click at [970, 666] on img at bounding box center [559, 466] width 1118 height 839
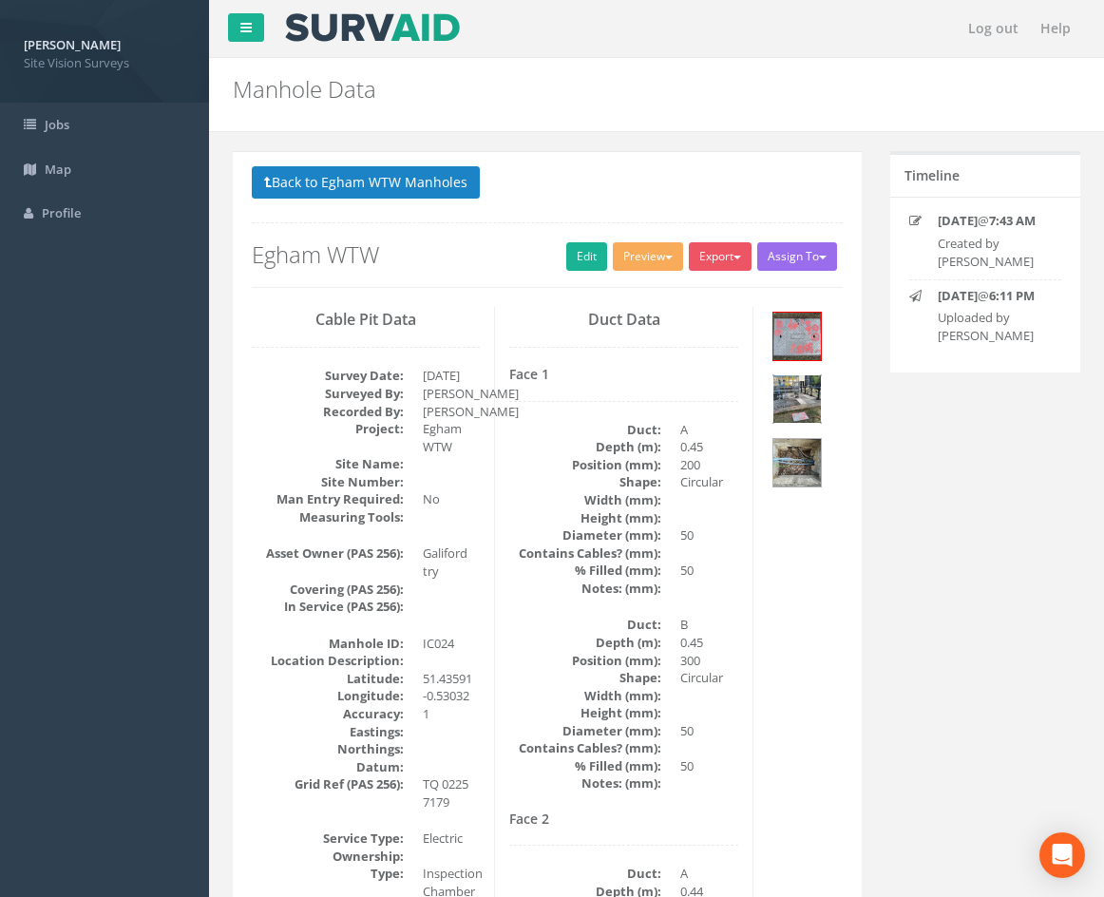
click at [812, 406] on img at bounding box center [797, 399] width 48 height 48
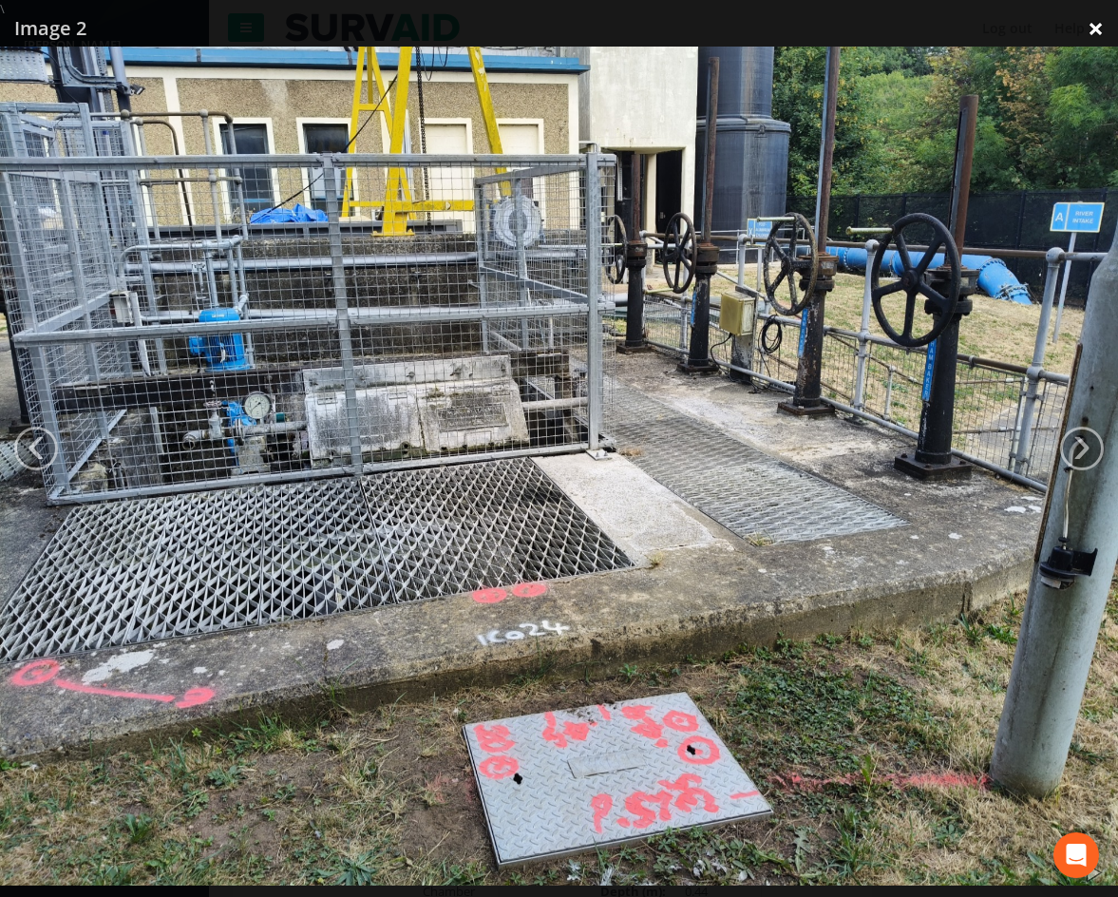
click at [1102, 26] on link "×" at bounding box center [1096, 28] width 45 height 57
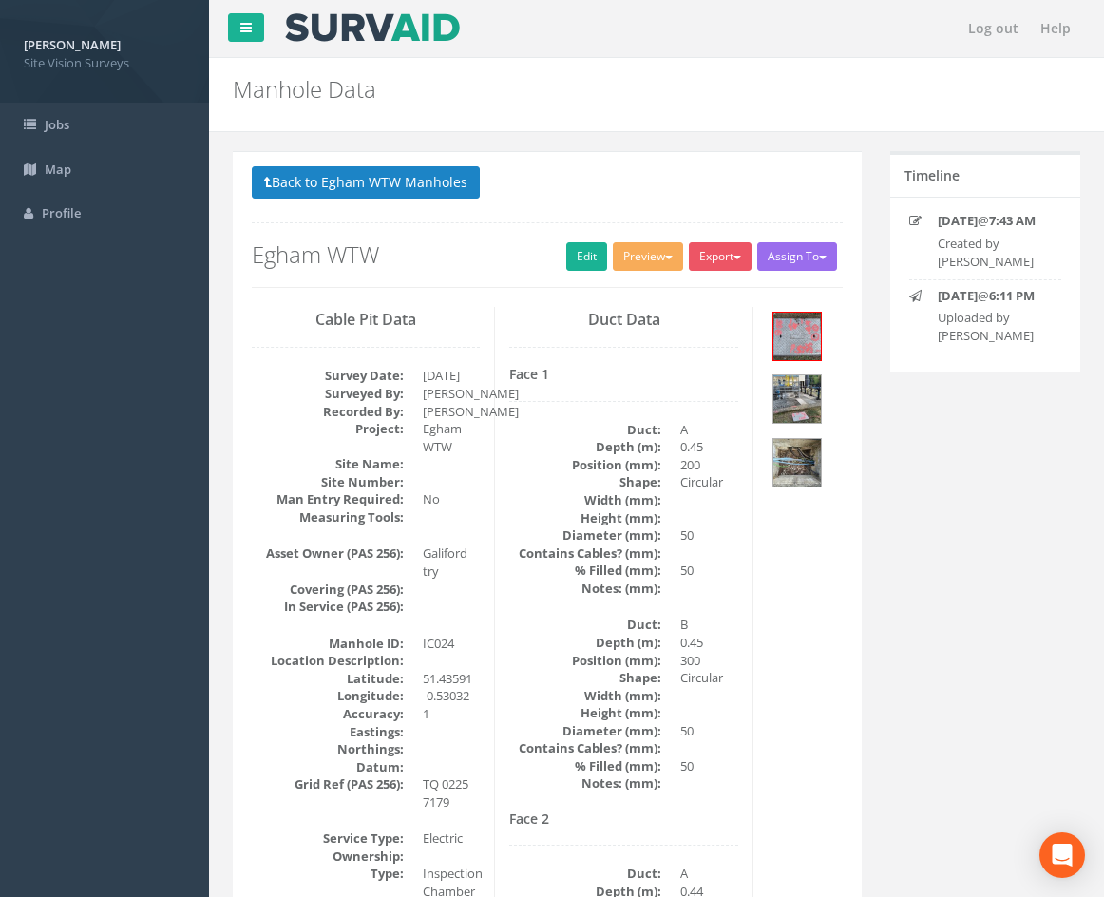
click at [742, 352] on div "Duct Data Face 1 Duct: A Depth (m): 0.45 Position (mm): 200 Shape: Circular Wid…" at bounding box center [623, 906] width 257 height 1198
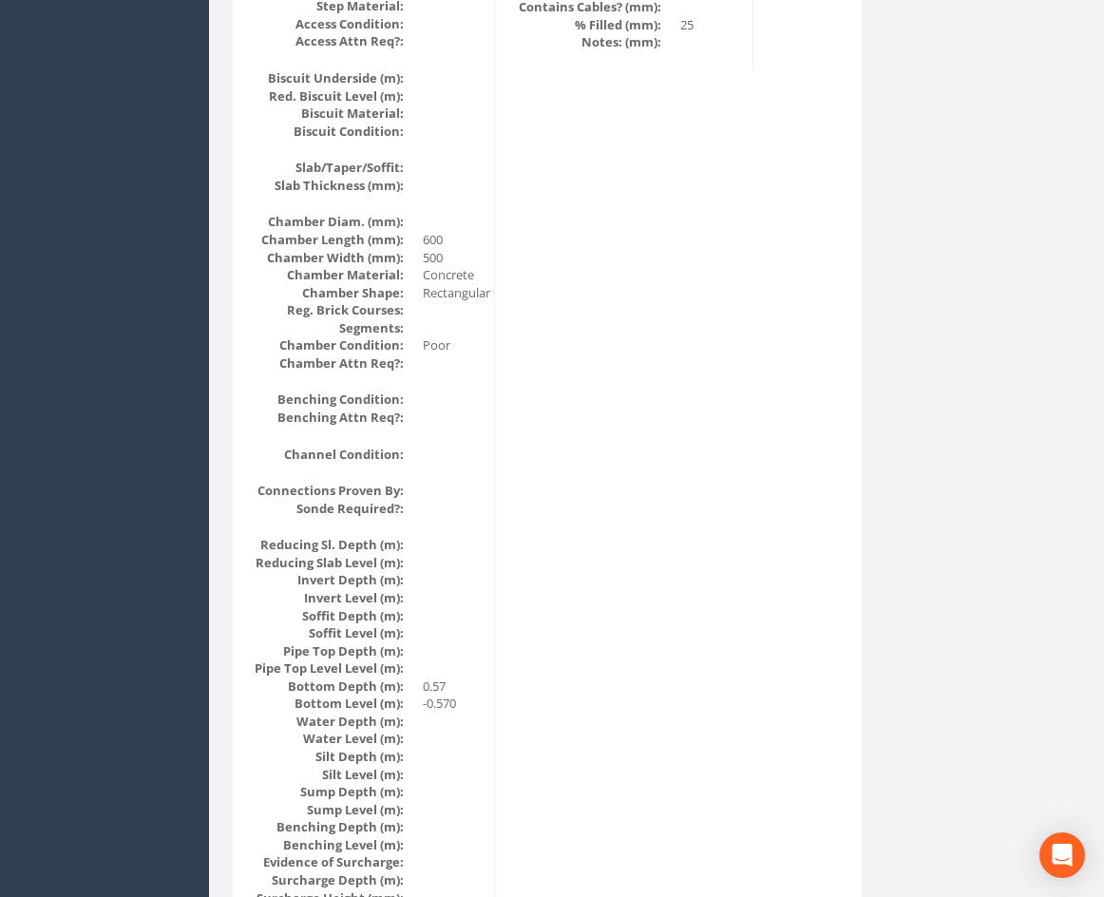
scroll to position [2228, 0]
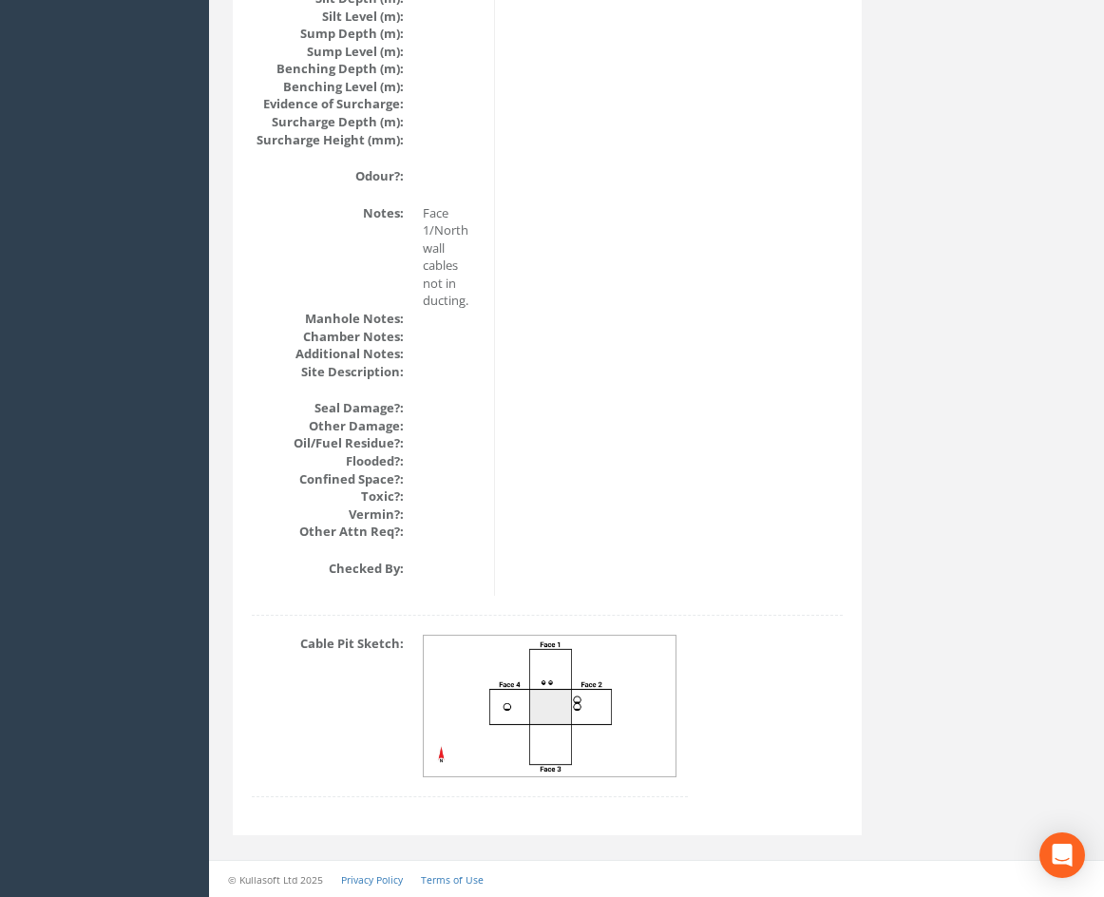
drag, startPoint x: 750, startPoint y: 380, endPoint x: 730, endPoint y: 626, distance: 246.9
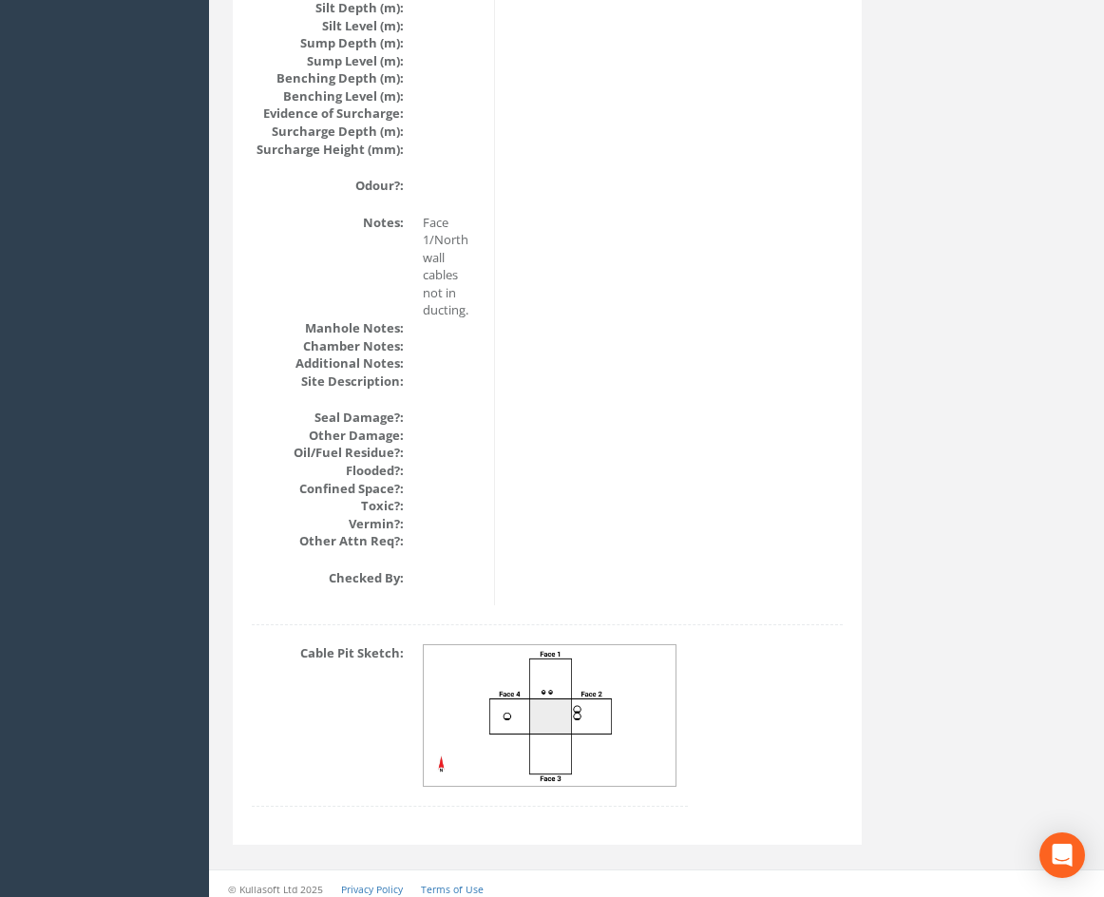
scroll to position [2181, 0]
drag, startPoint x: 745, startPoint y: 642, endPoint x: 746, endPoint y: 630, distance: 12.4
drag, startPoint x: 778, startPoint y: 610, endPoint x: 754, endPoint y: 633, distance: 32.9
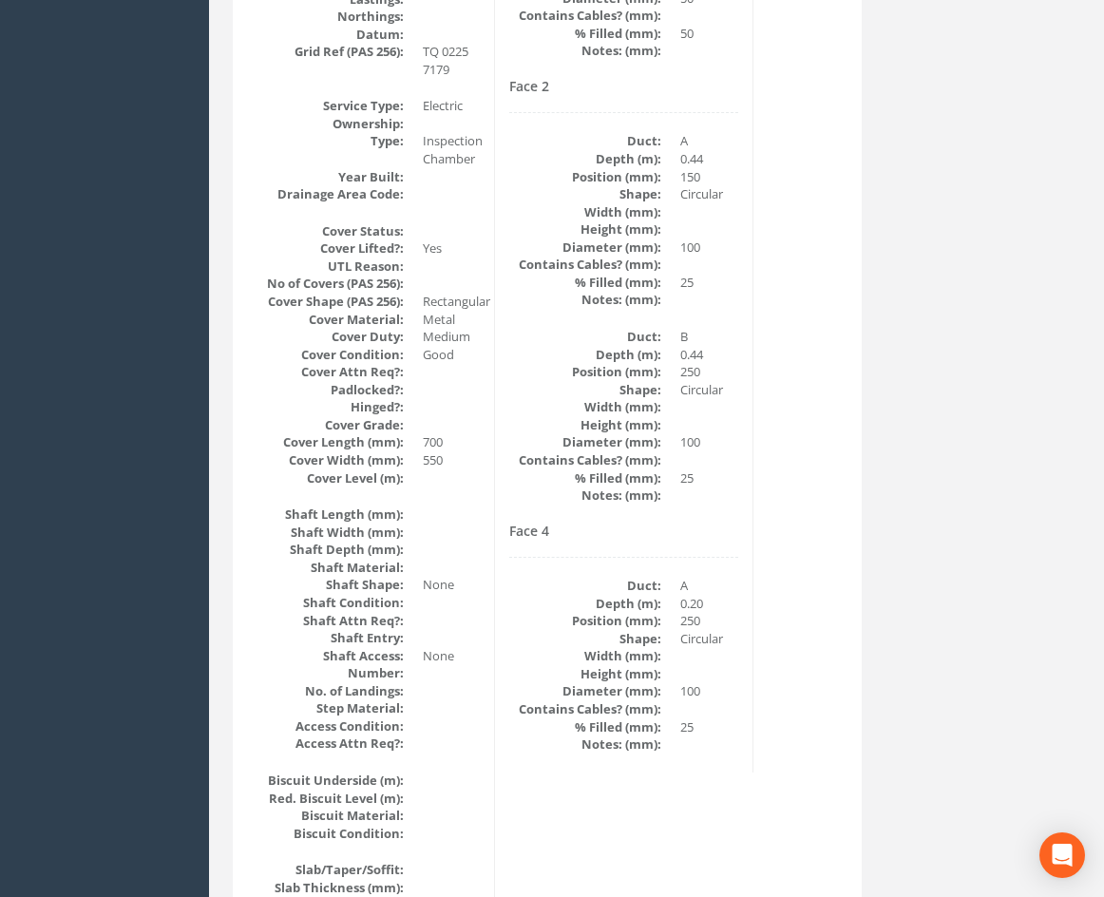
scroll to position [0, 0]
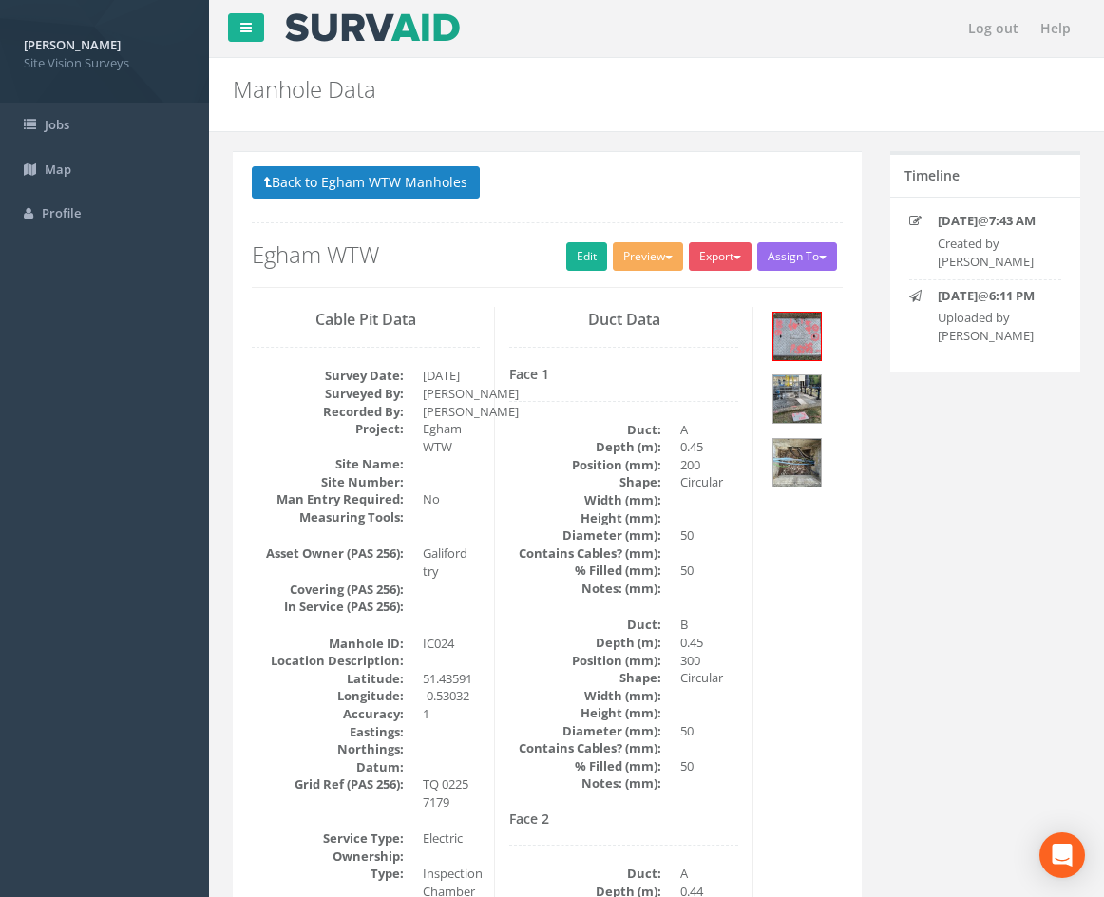
drag, startPoint x: 770, startPoint y: 766, endPoint x: 787, endPoint y: 477, distance: 289.3
click at [569, 249] on link "Edit" at bounding box center [586, 256] width 41 height 29
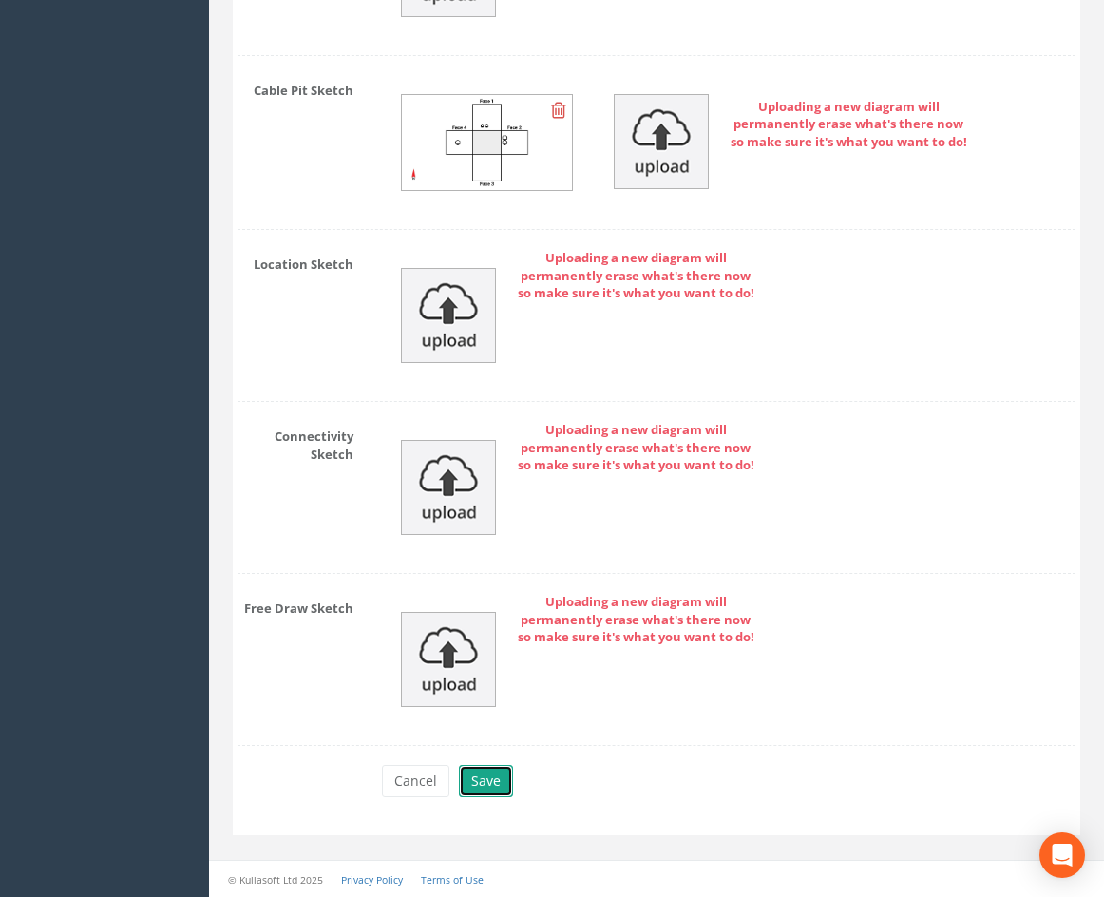
click at [491, 766] on button "Save" at bounding box center [486, 781] width 54 height 32
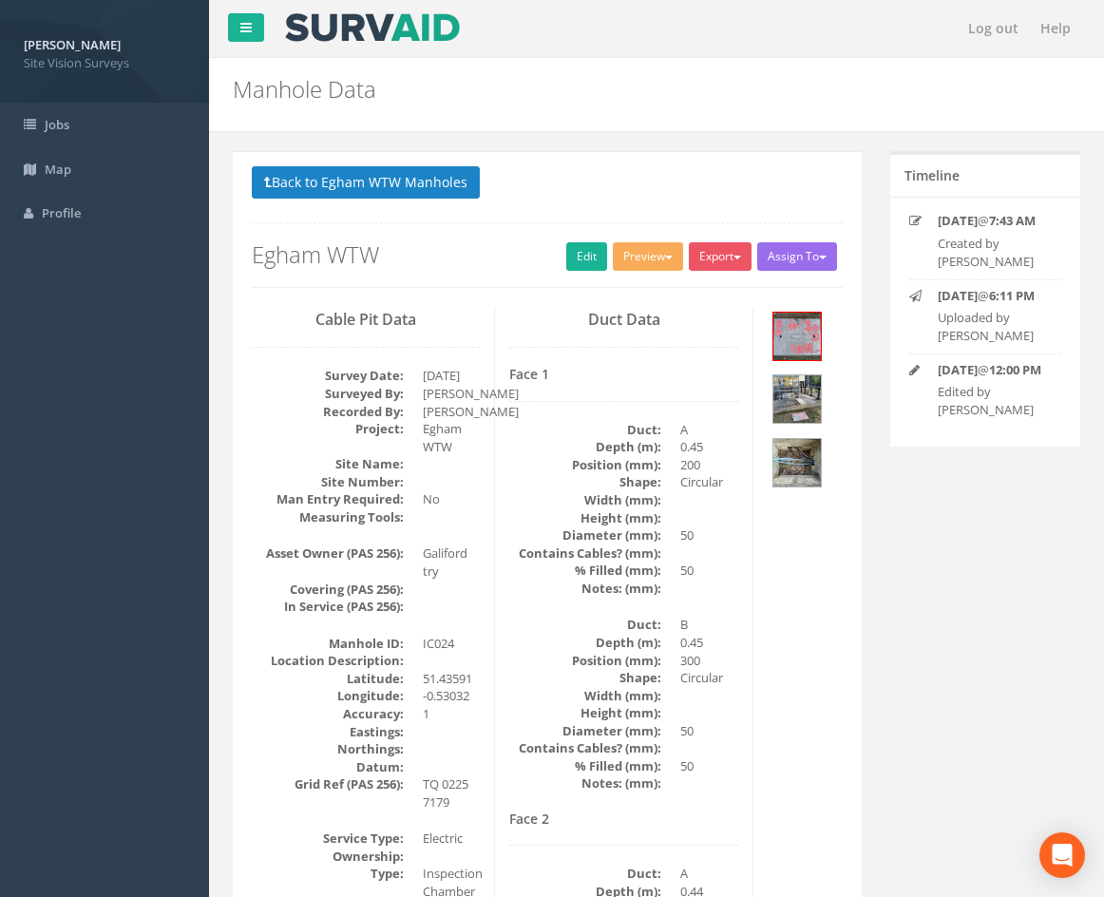
drag, startPoint x: 765, startPoint y: 660, endPoint x: 747, endPoint y: 280, distance: 380.5
click at [435, 187] on button "Back to Egham WTW Manholes" at bounding box center [366, 182] width 228 height 32
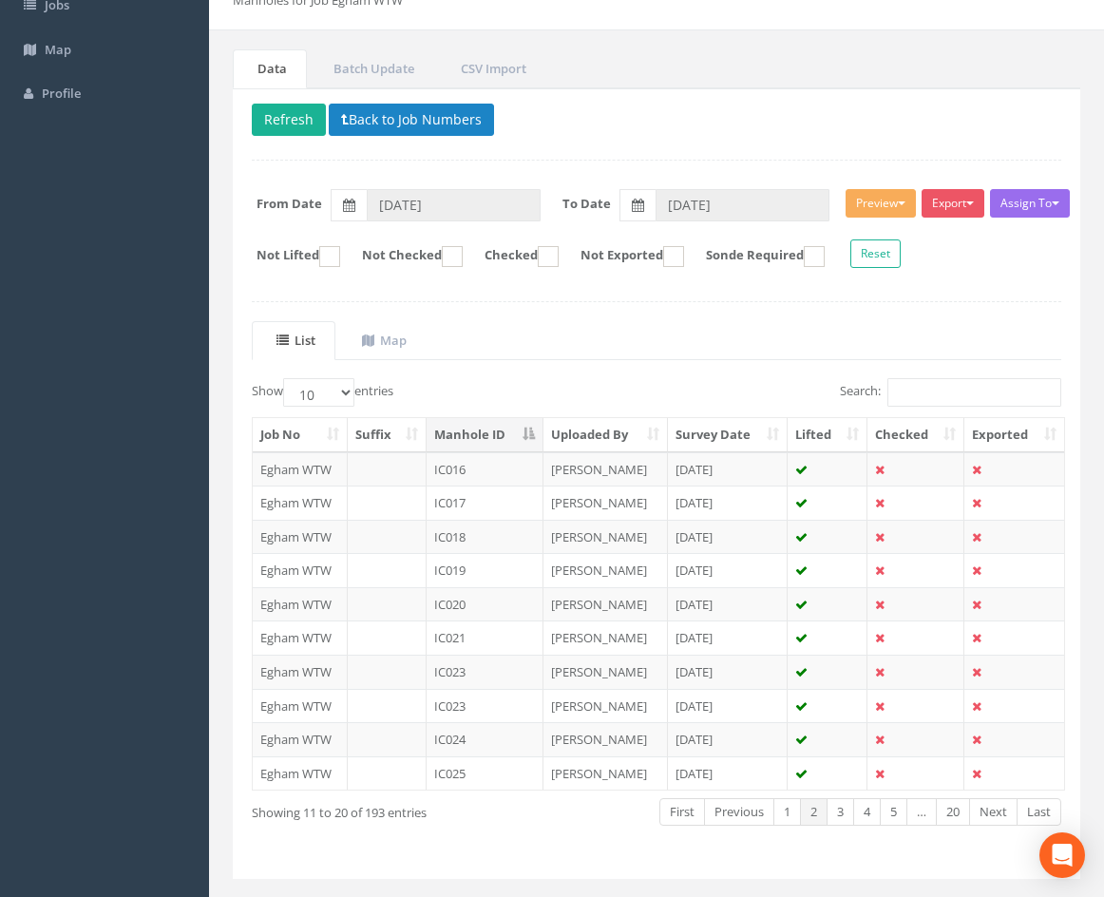
scroll to position [163, 0]
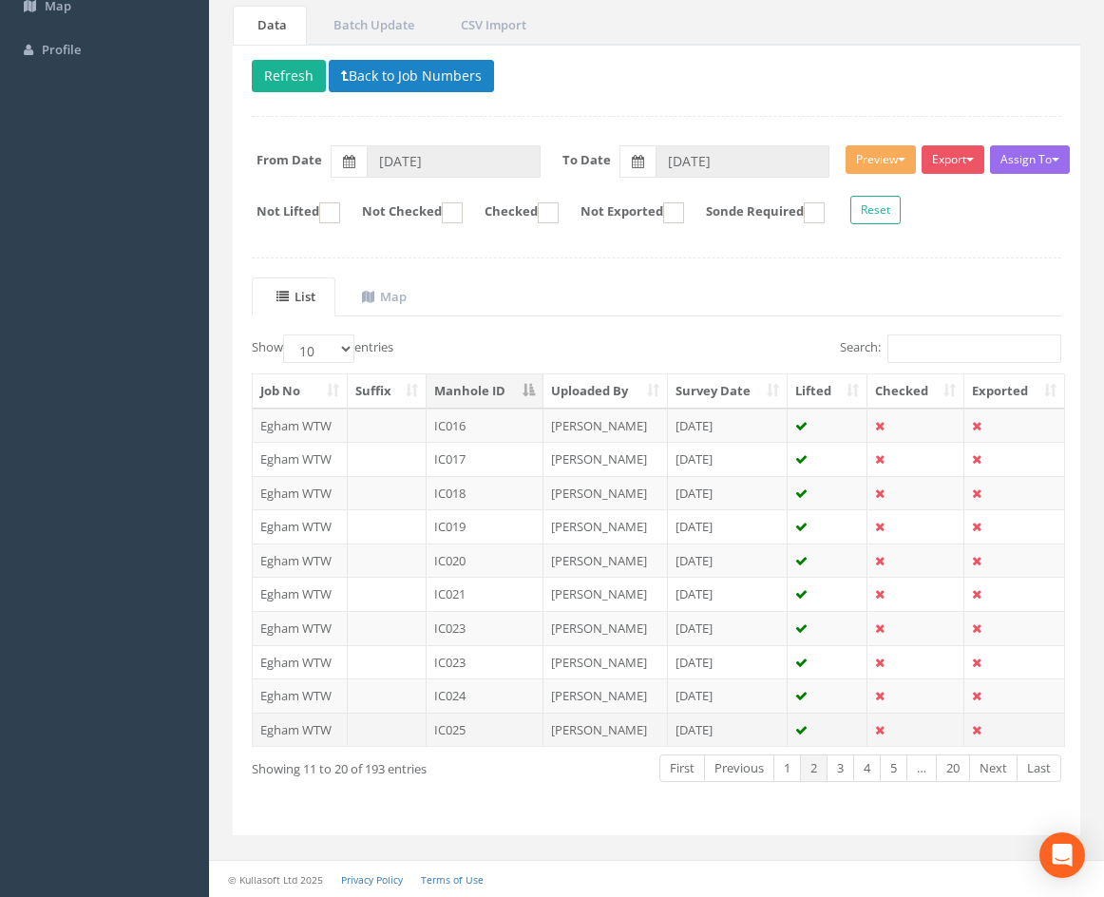
click at [486, 734] on td "IC025" at bounding box center [485, 730] width 117 height 34
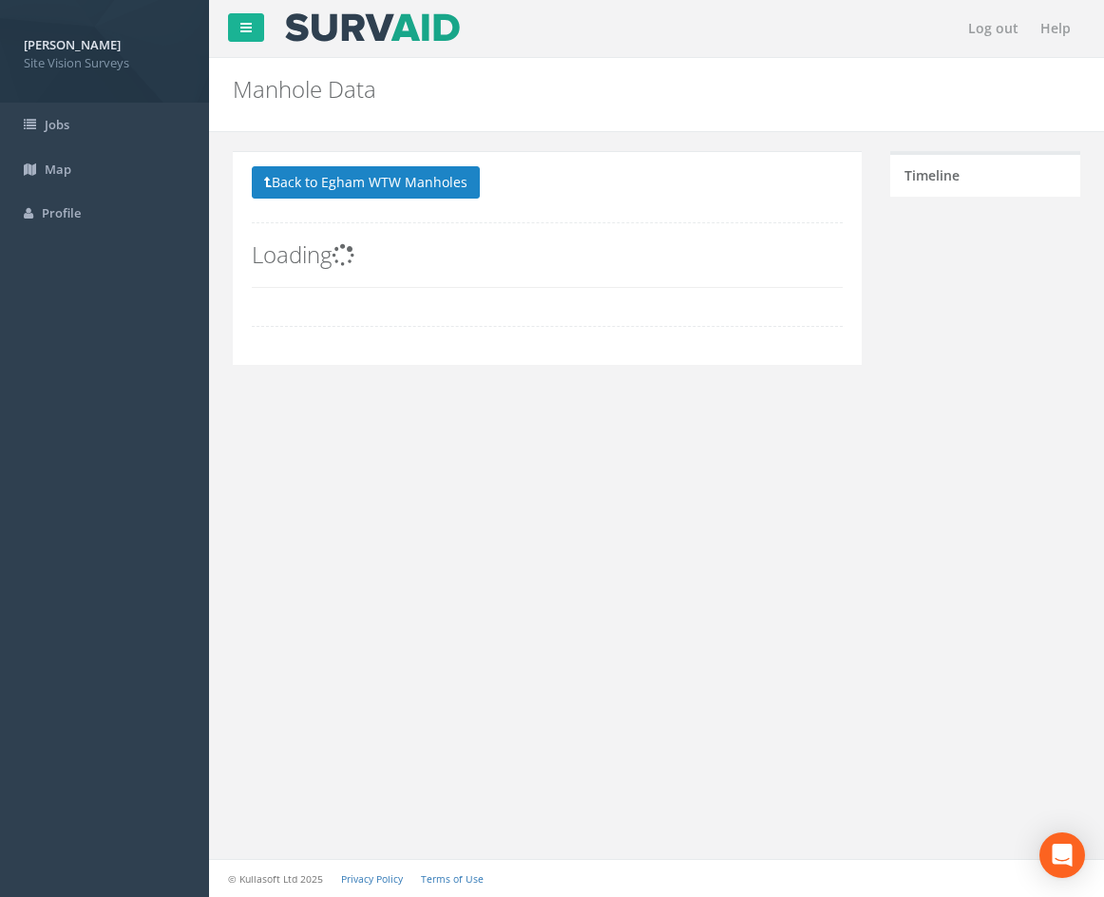
scroll to position [0, 0]
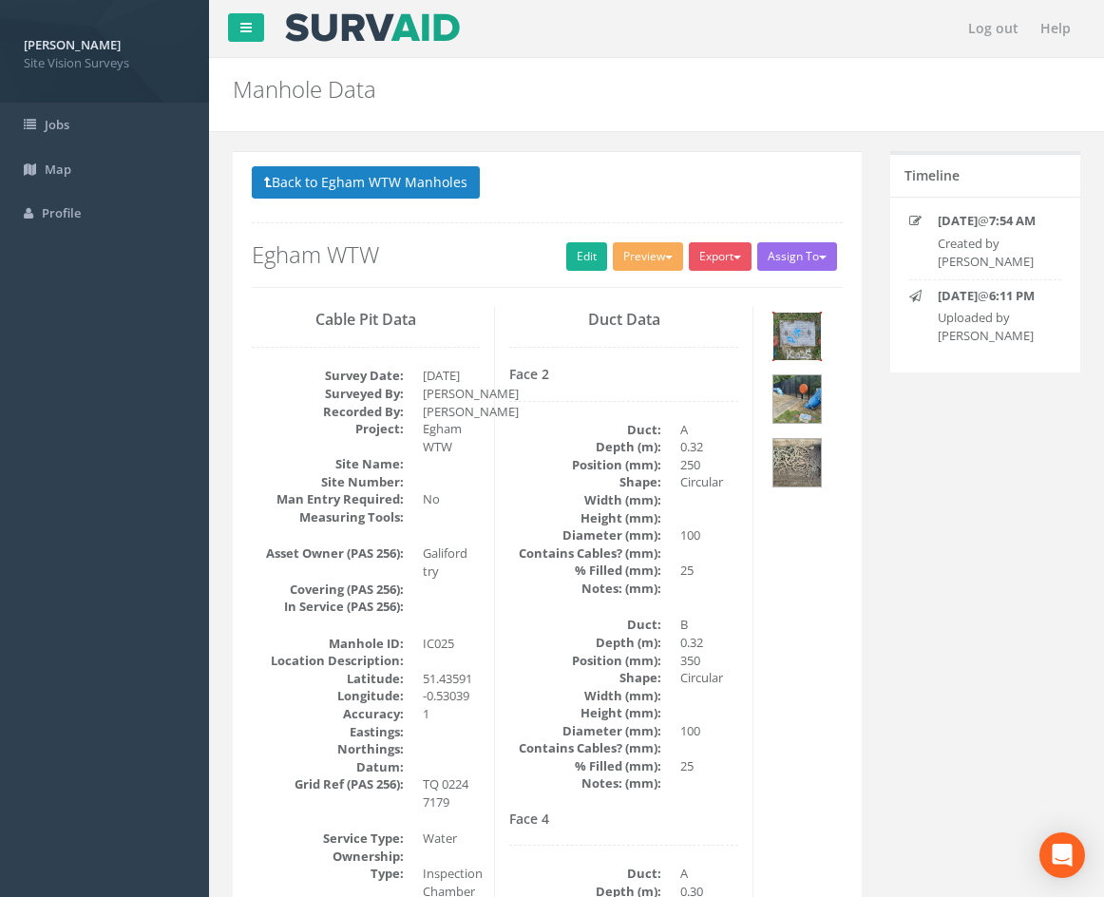
click at [801, 332] on img at bounding box center [797, 337] width 48 height 48
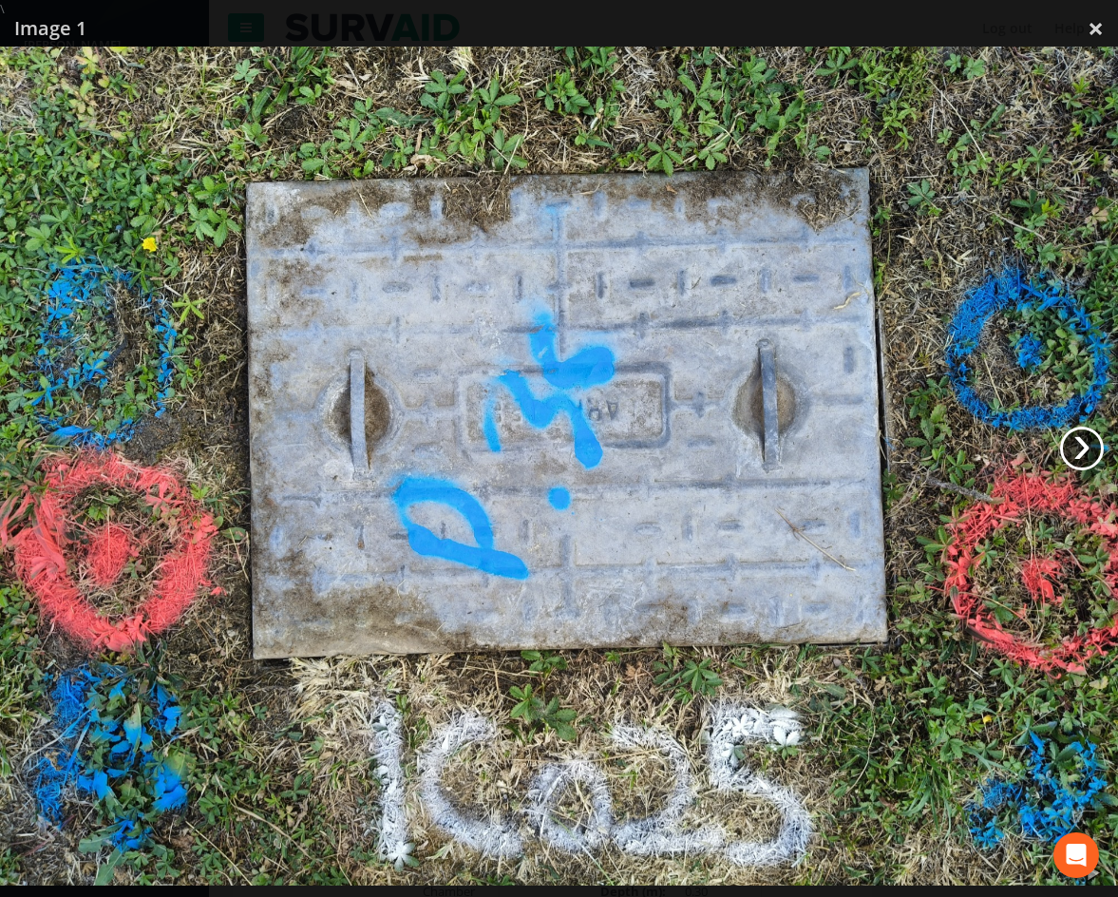
click at [1084, 444] on link "›" at bounding box center [1082, 449] width 44 height 44
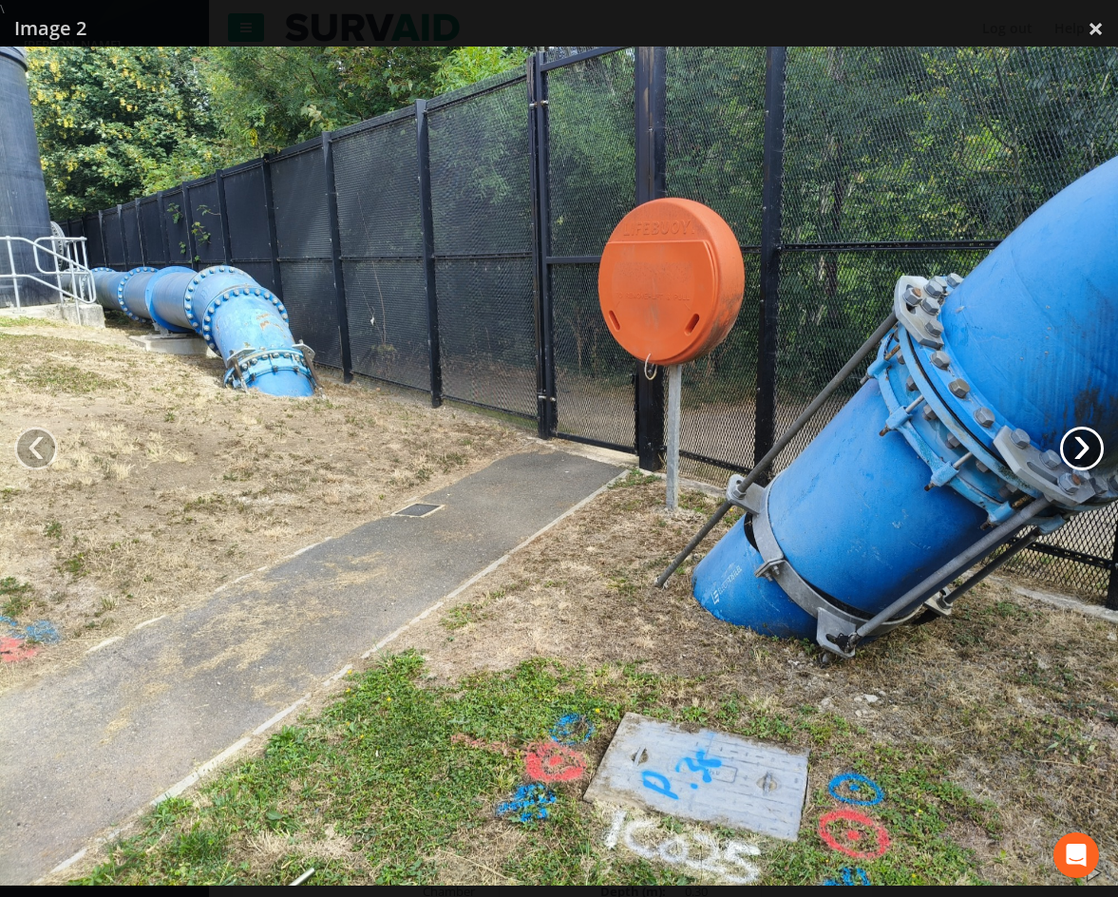
click at [1084, 444] on link "›" at bounding box center [1082, 449] width 44 height 44
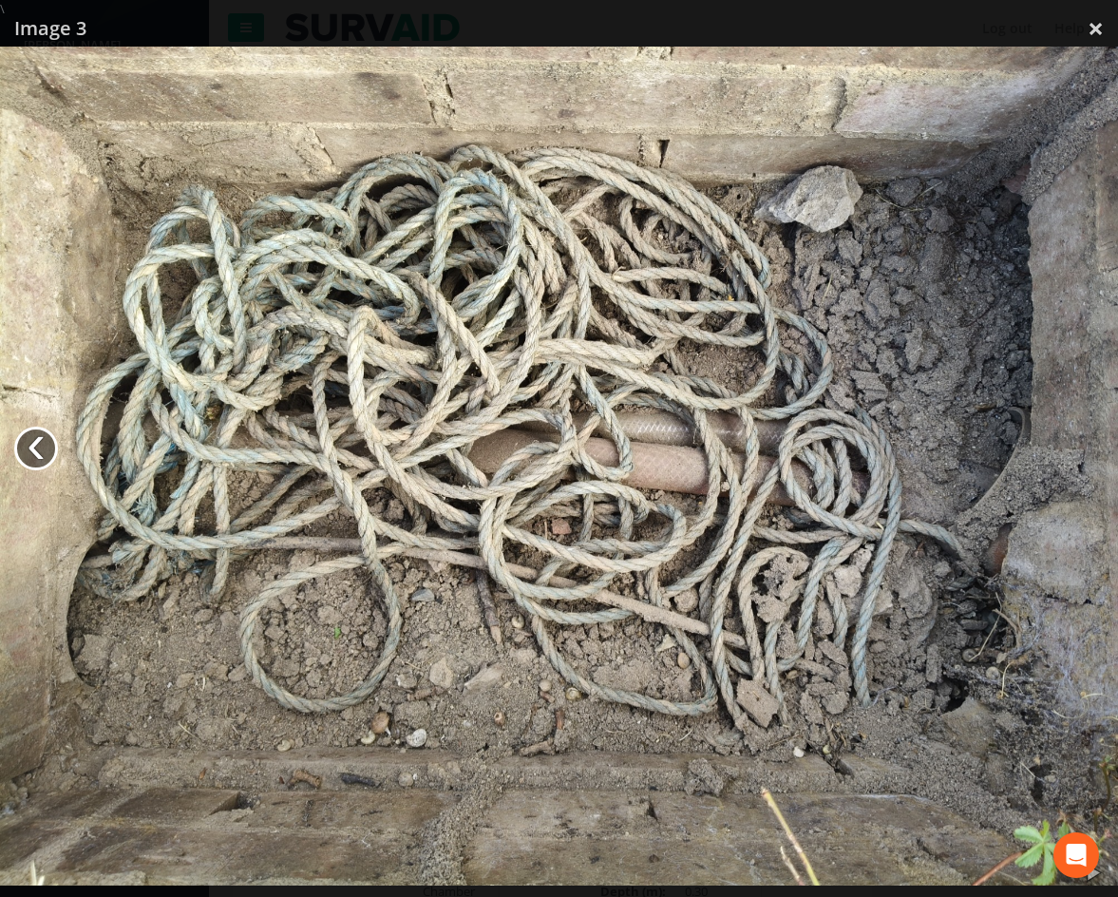
click at [44, 438] on link "‹" at bounding box center [36, 449] width 44 height 44
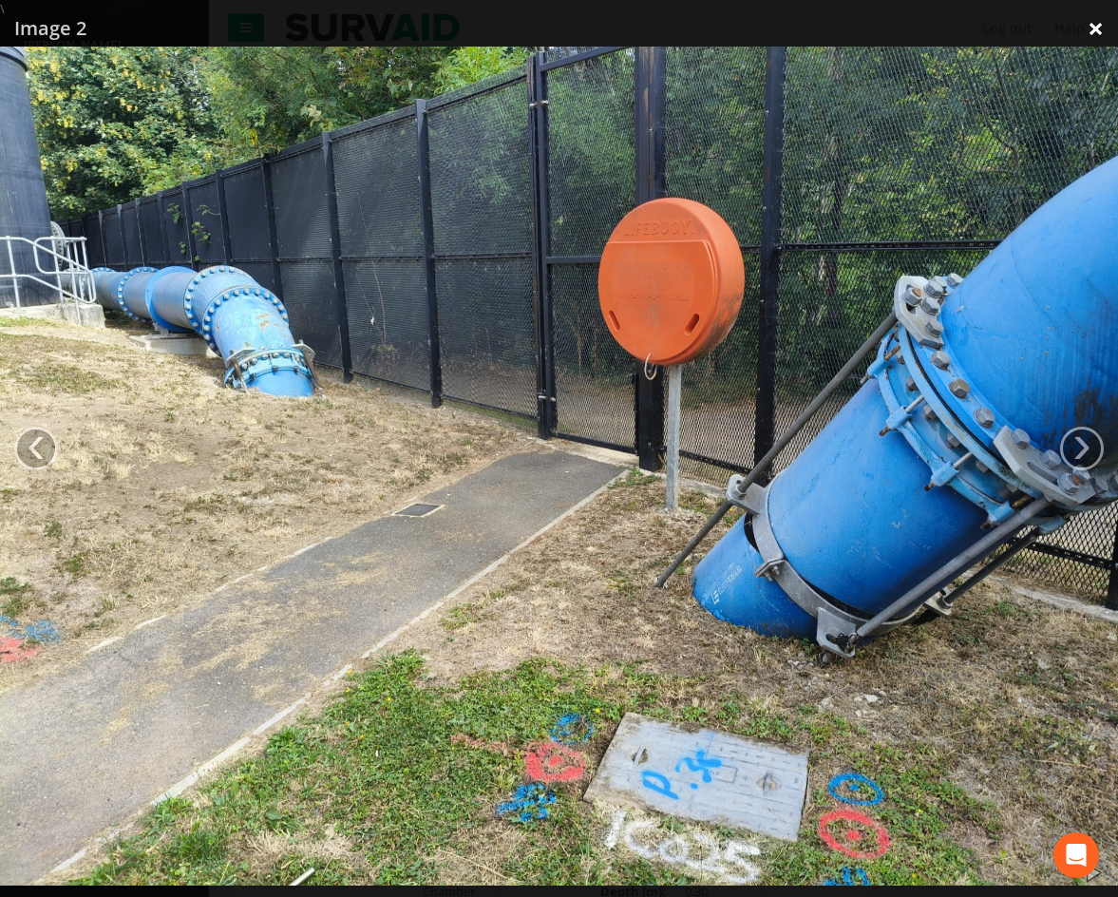
click at [1098, 22] on link "×" at bounding box center [1096, 28] width 45 height 57
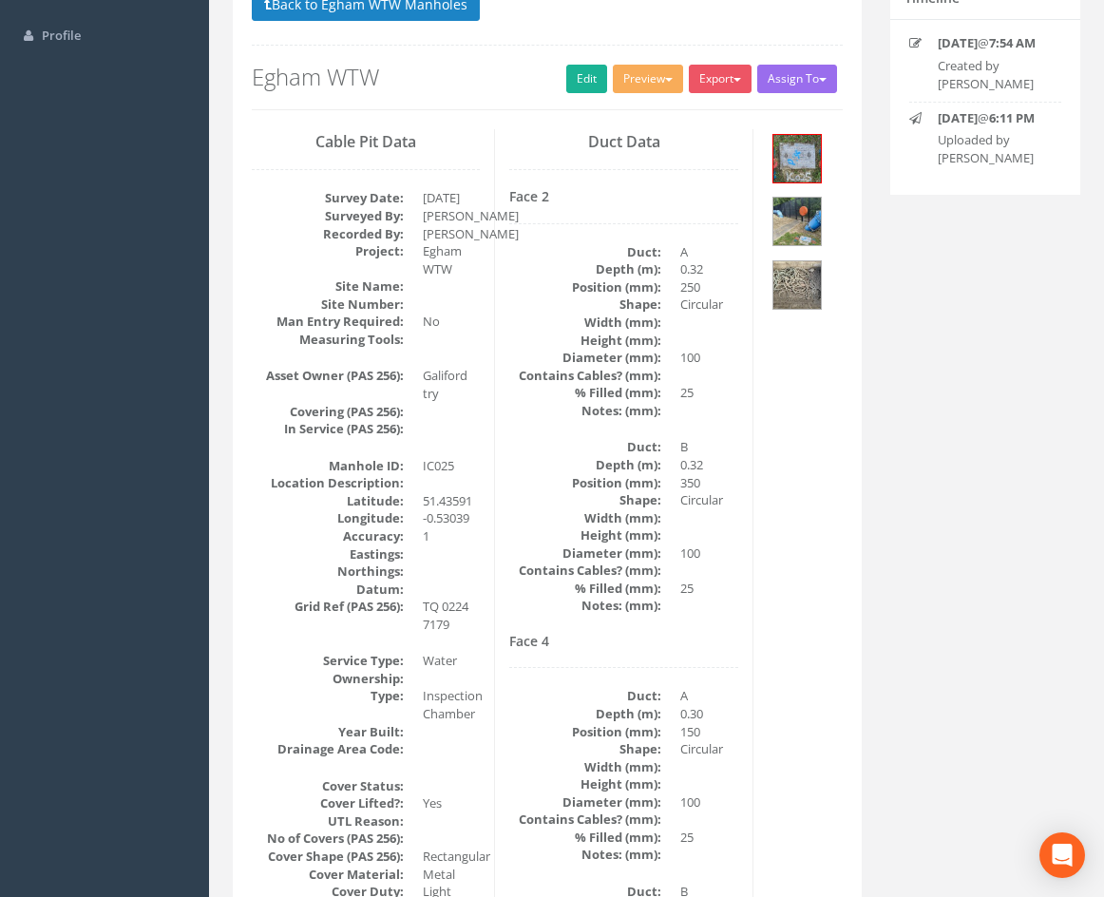
drag, startPoint x: 730, startPoint y: 376, endPoint x: 729, endPoint y: 425, distance: 48.5
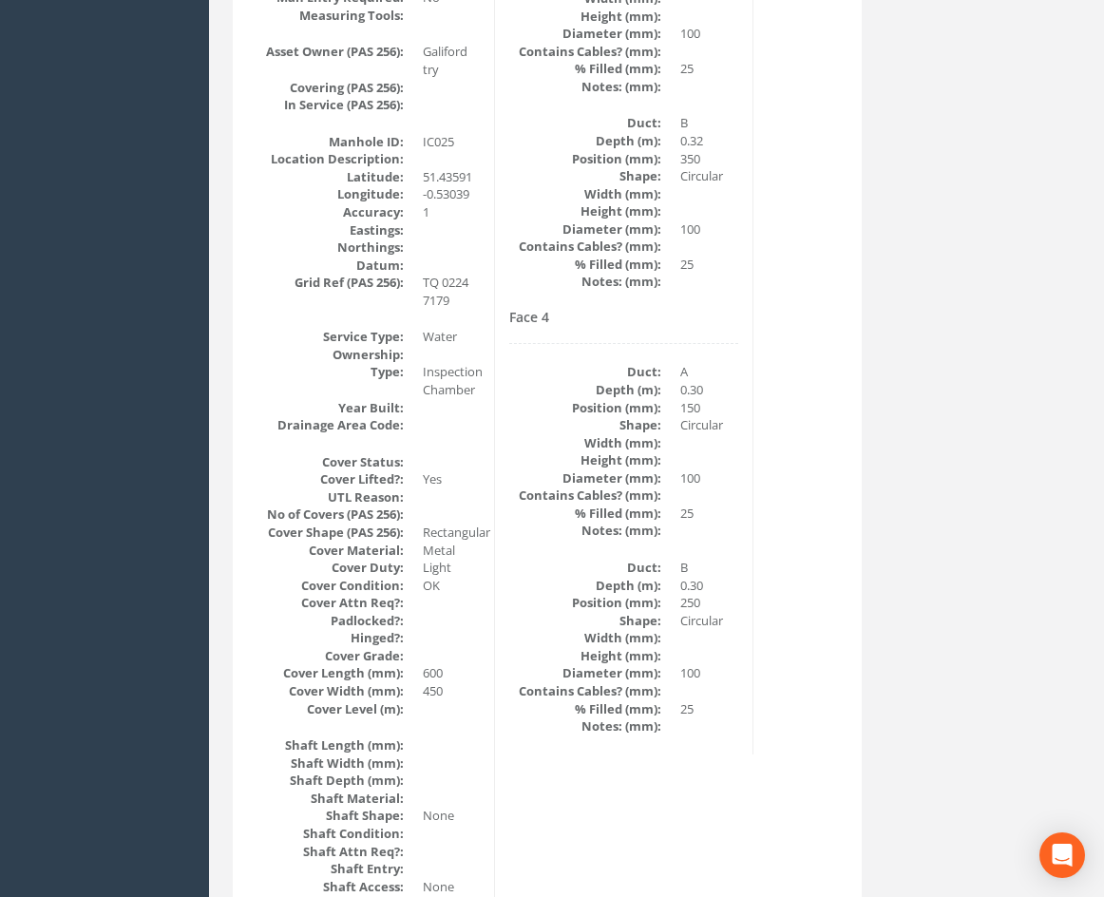
drag, startPoint x: 729, startPoint y: 425, endPoint x: 740, endPoint y: 427, distance: 11.6
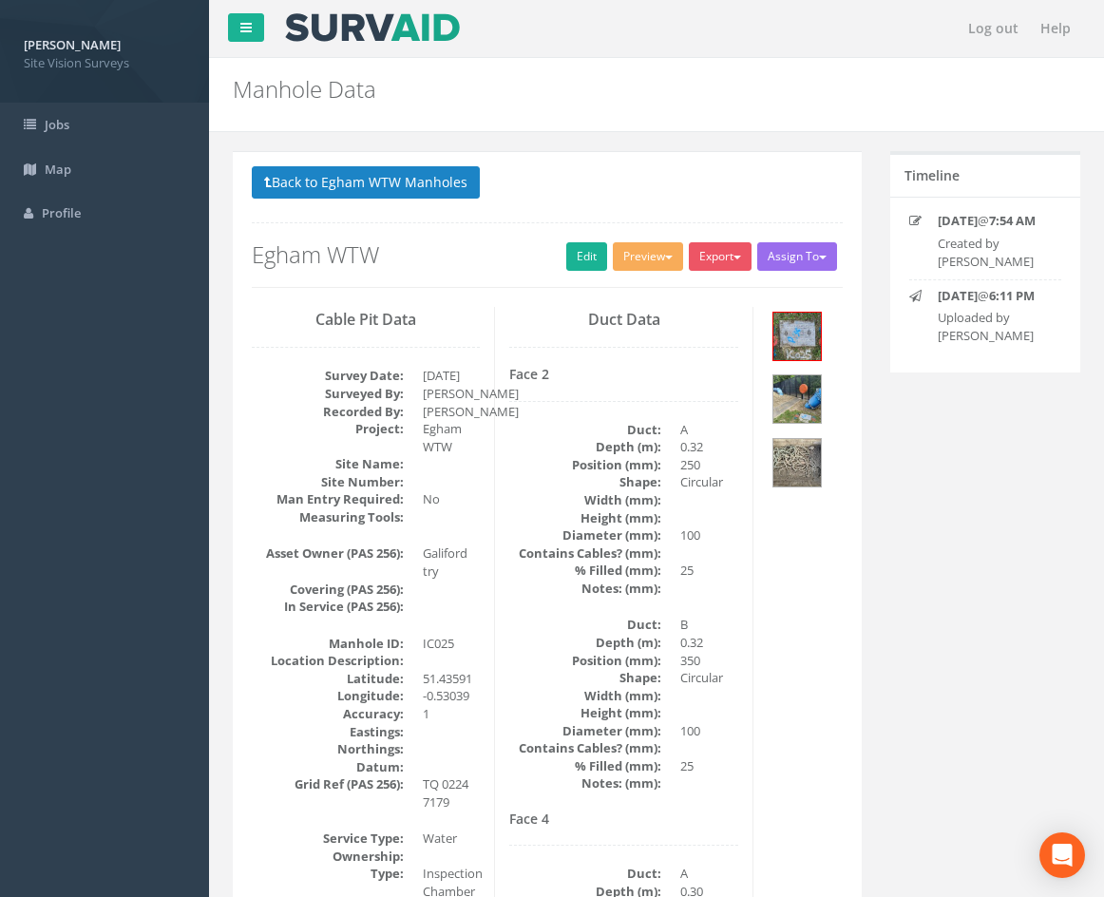
drag, startPoint x: 819, startPoint y: 672, endPoint x: 820, endPoint y: 438, distance: 233.7
click at [805, 354] on img at bounding box center [797, 337] width 48 height 48
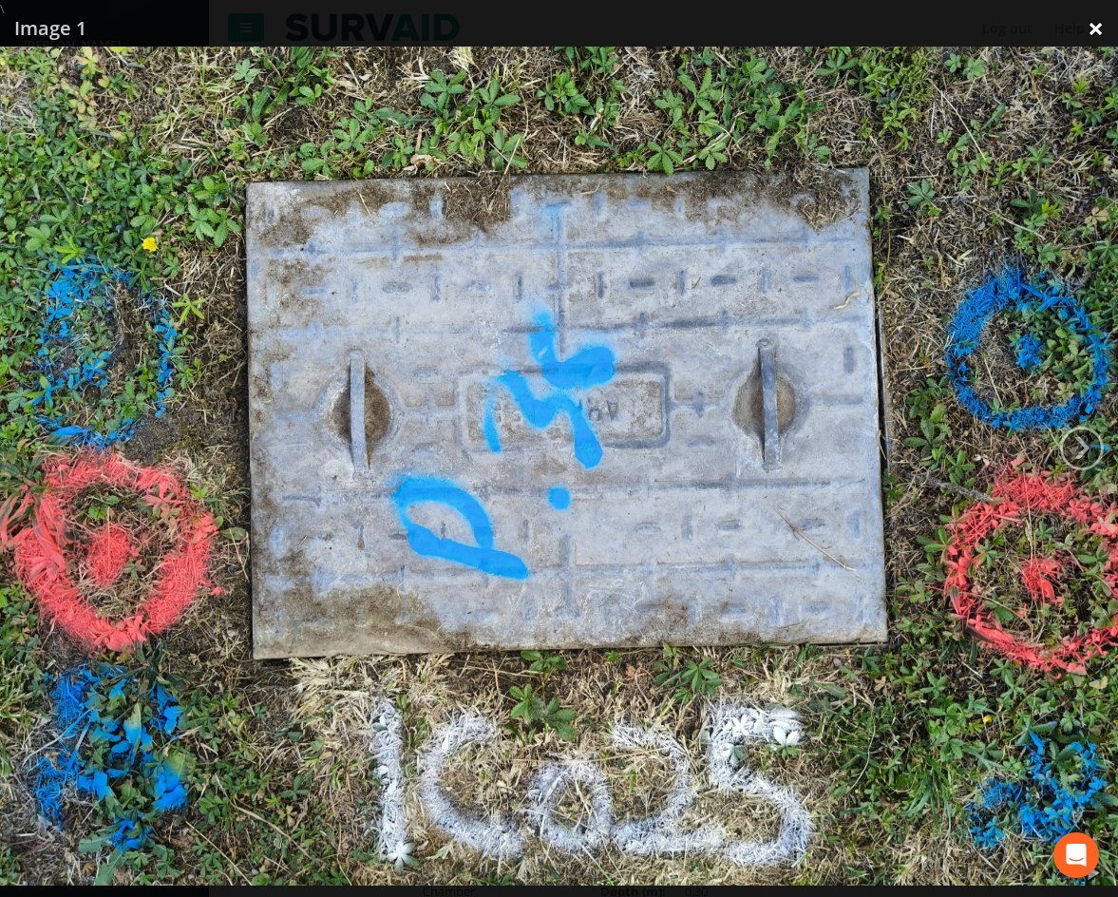
click at [1097, 29] on link "×" at bounding box center [1096, 28] width 45 height 57
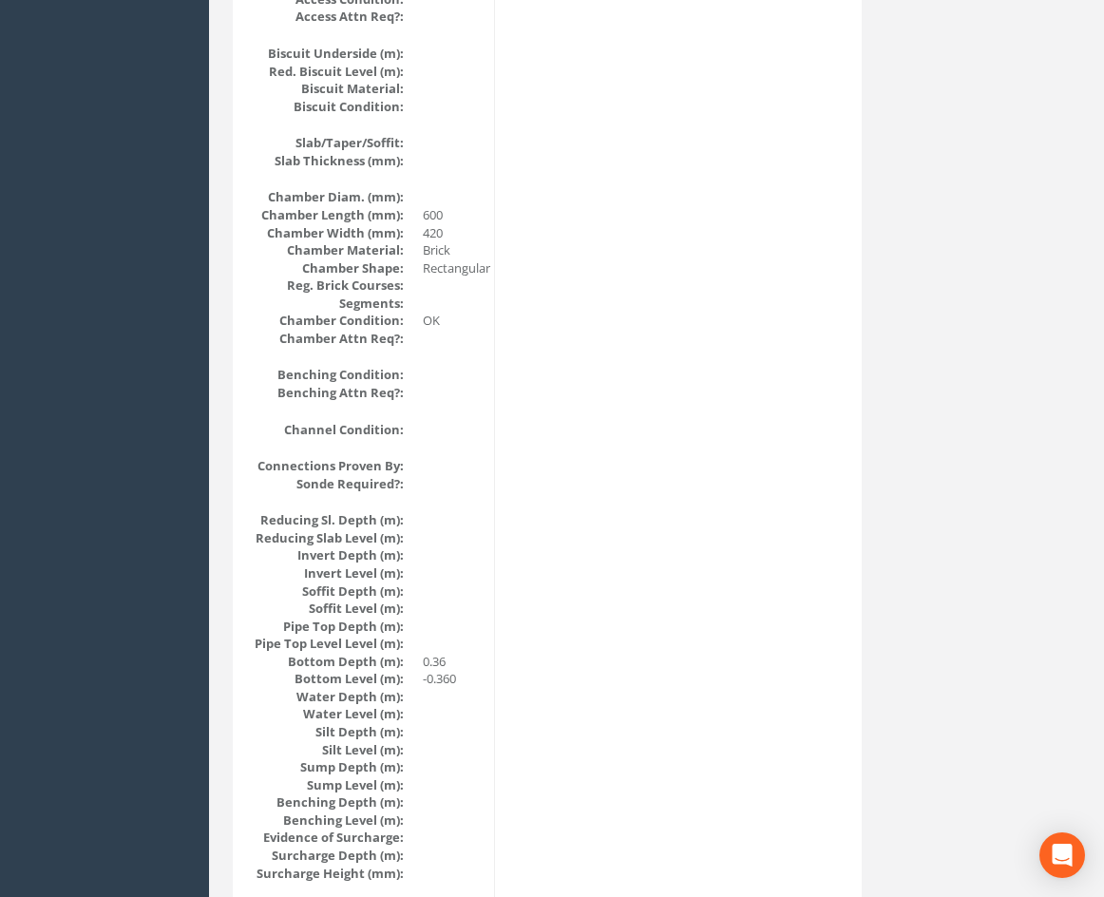
scroll to position [1890, 0]
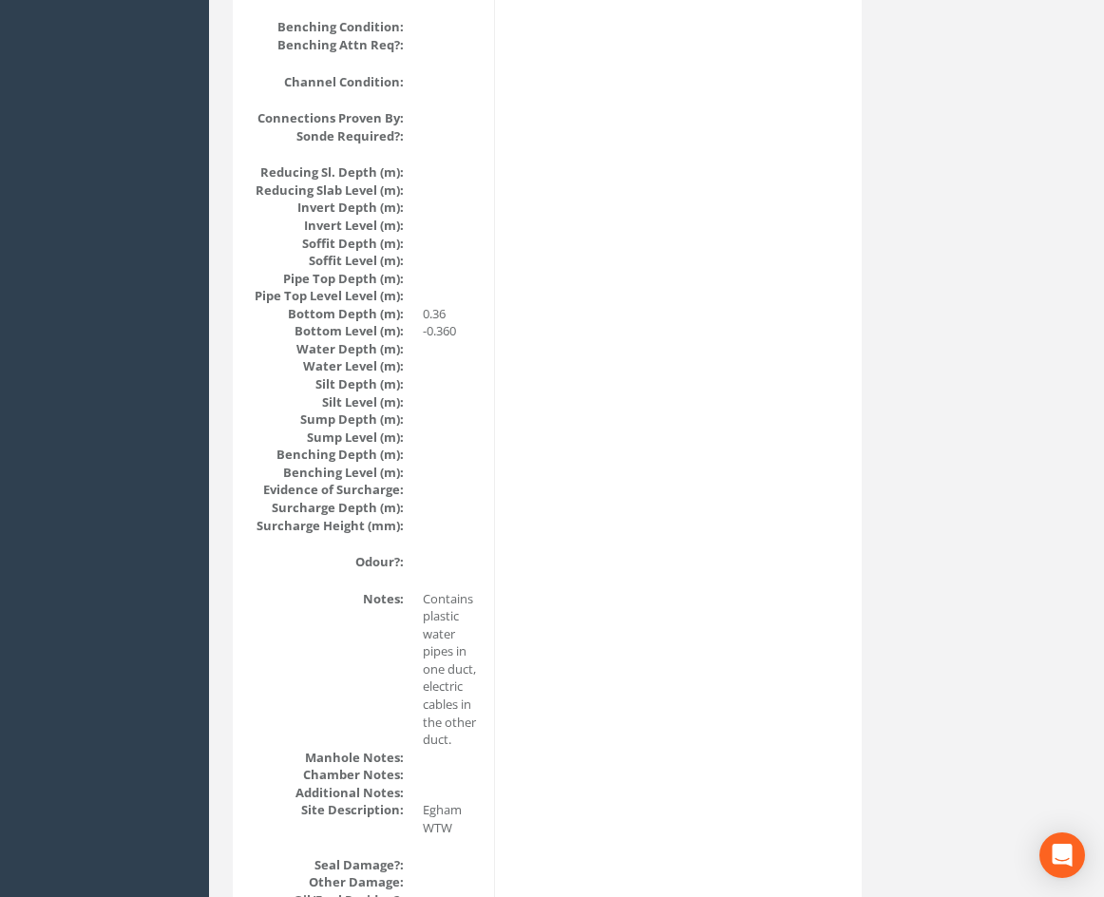
drag, startPoint x: 781, startPoint y: 613, endPoint x: 725, endPoint y: 762, distance: 159.4
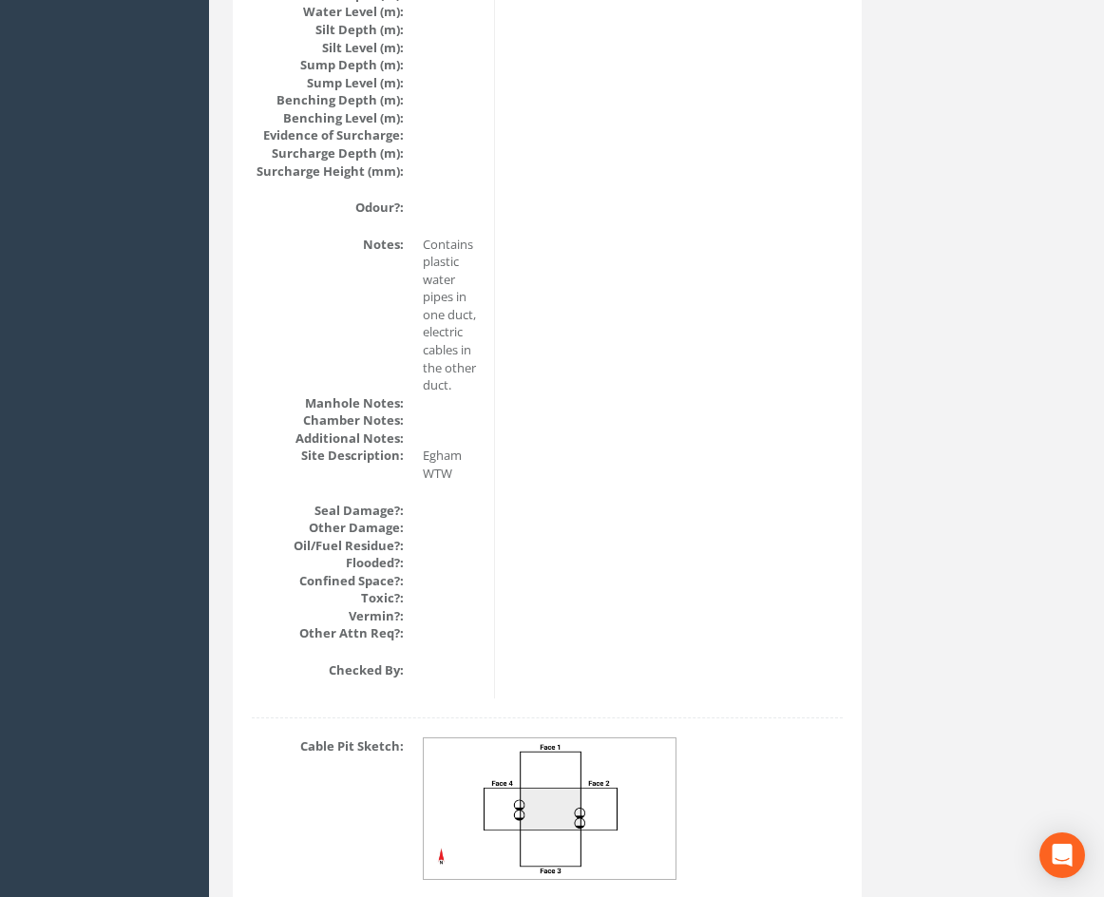
drag, startPoint x: 578, startPoint y: 572, endPoint x: 582, endPoint y: 640, distance: 68.6
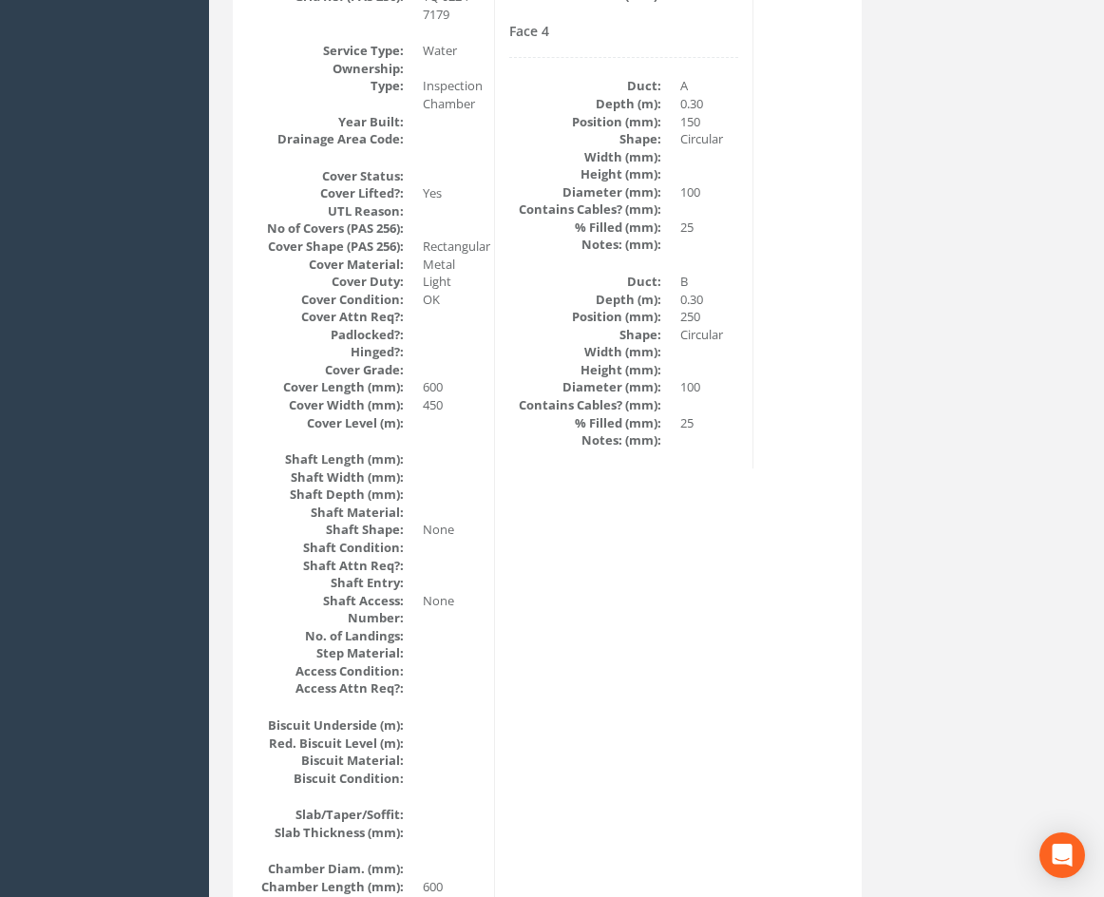
scroll to position [0, 0]
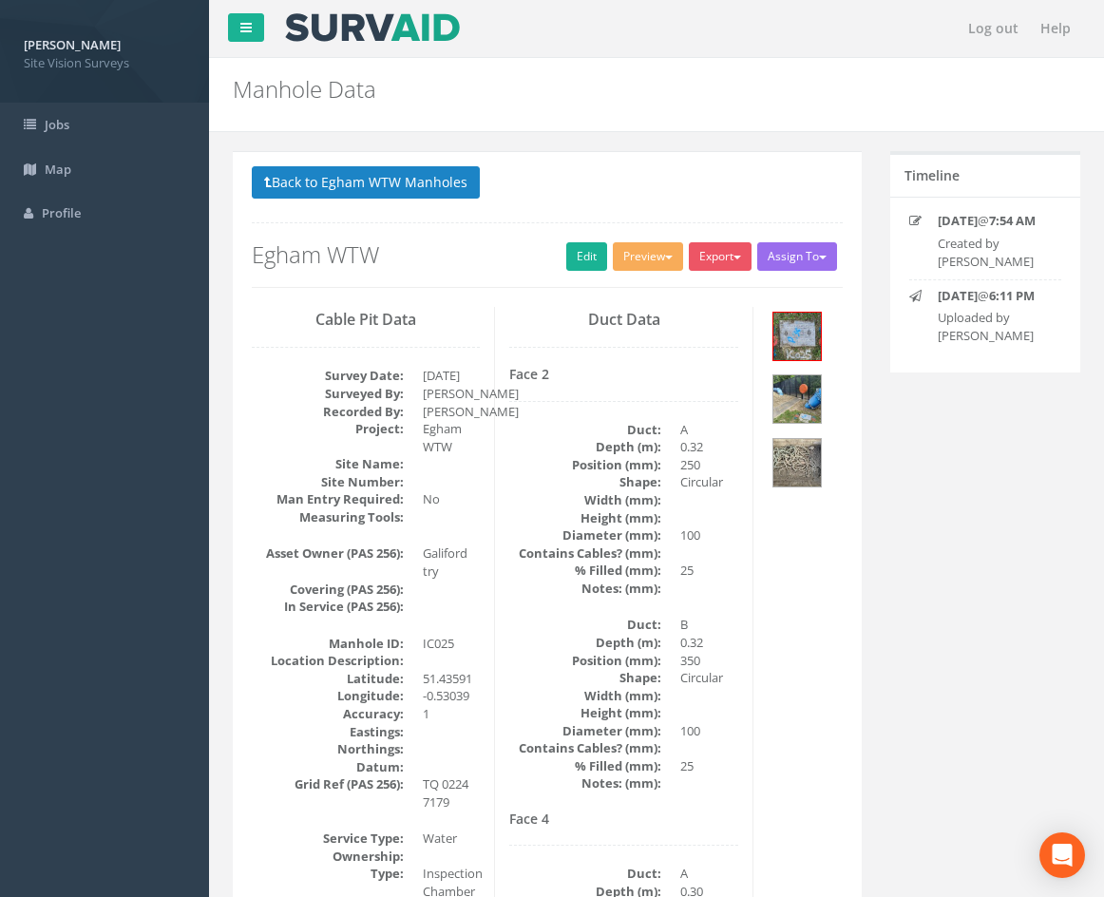
drag, startPoint x: 706, startPoint y: 712, endPoint x: 704, endPoint y: 396, distance: 315.4
click at [801, 467] on img at bounding box center [797, 463] width 48 height 48
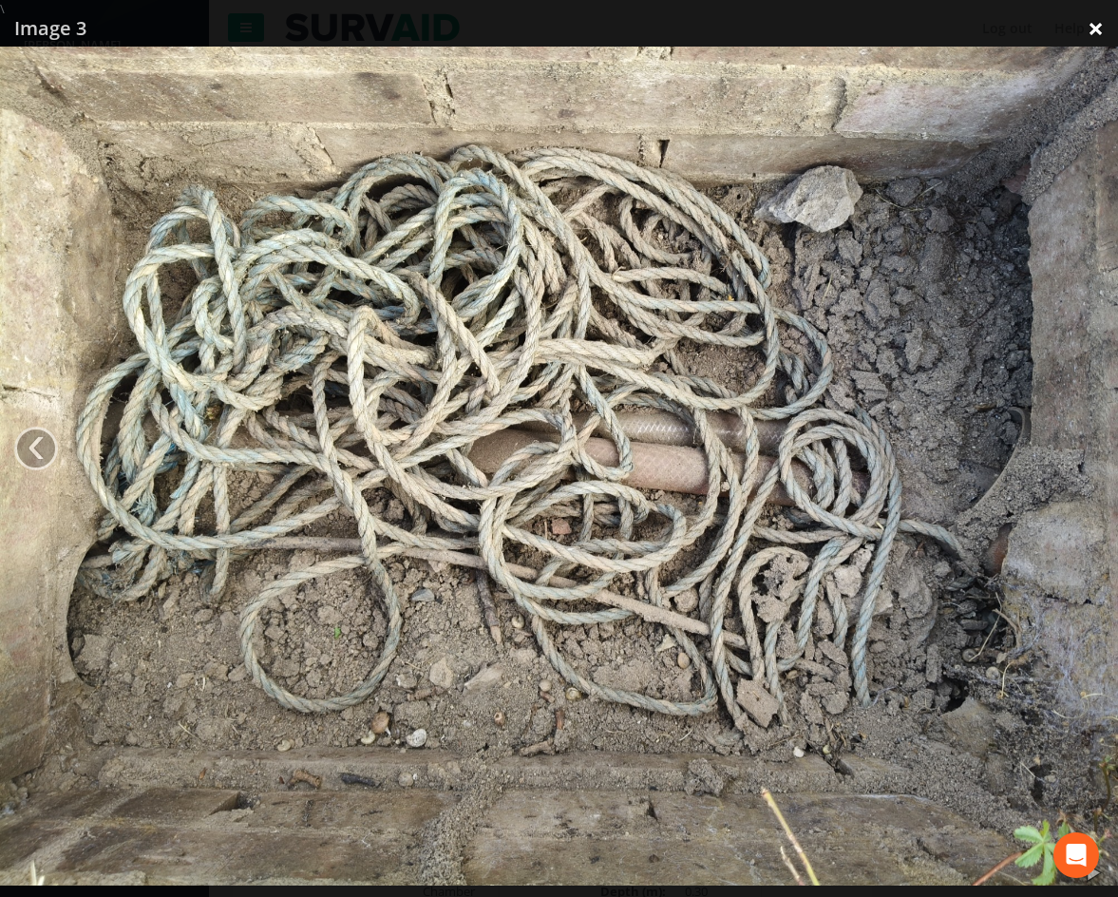
click at [1096, 22] on link "×" at bounding box center [1096, 28] width 45 height 57
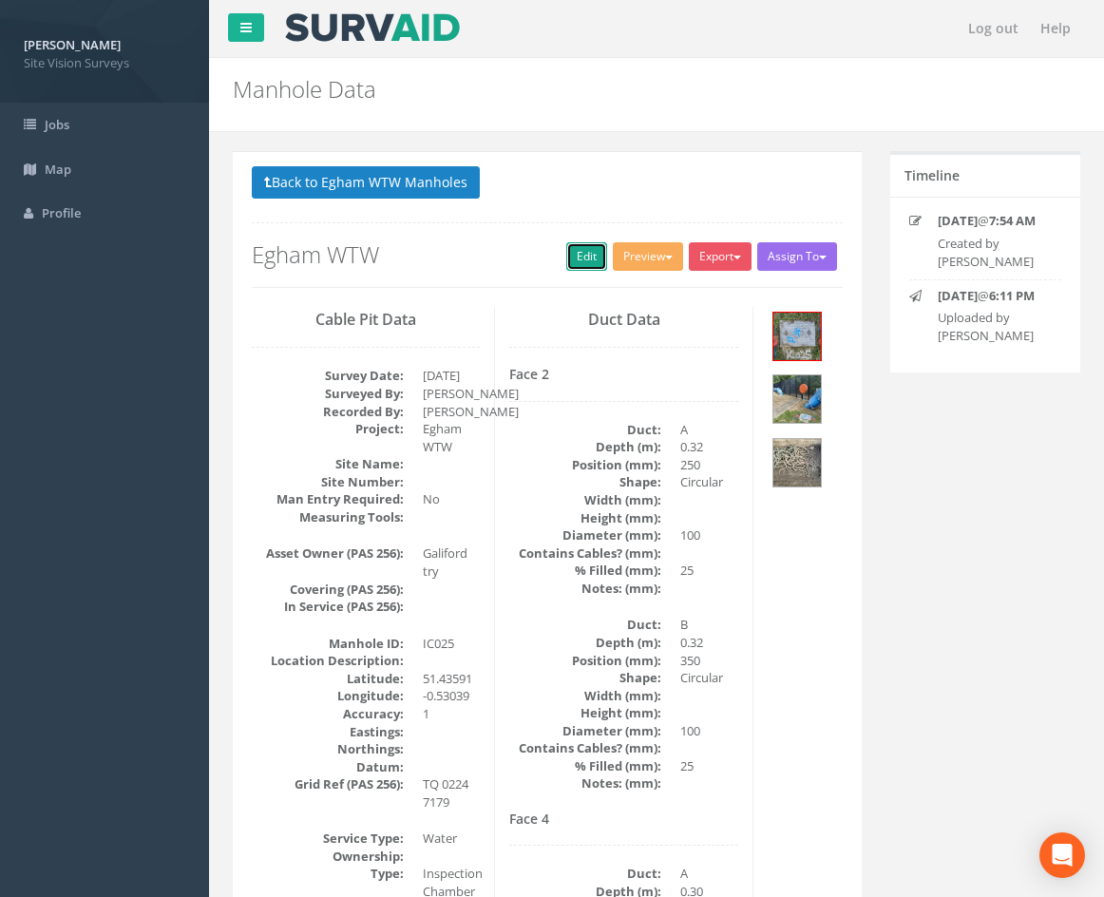
click at [577, 248] on link "Edit" at bounding box center [586, 256] width 41 height 29
drag, startPoint x: 746, startPoint y: 667, endPoint x: 692, endPoint y: 292, distance: 379.2
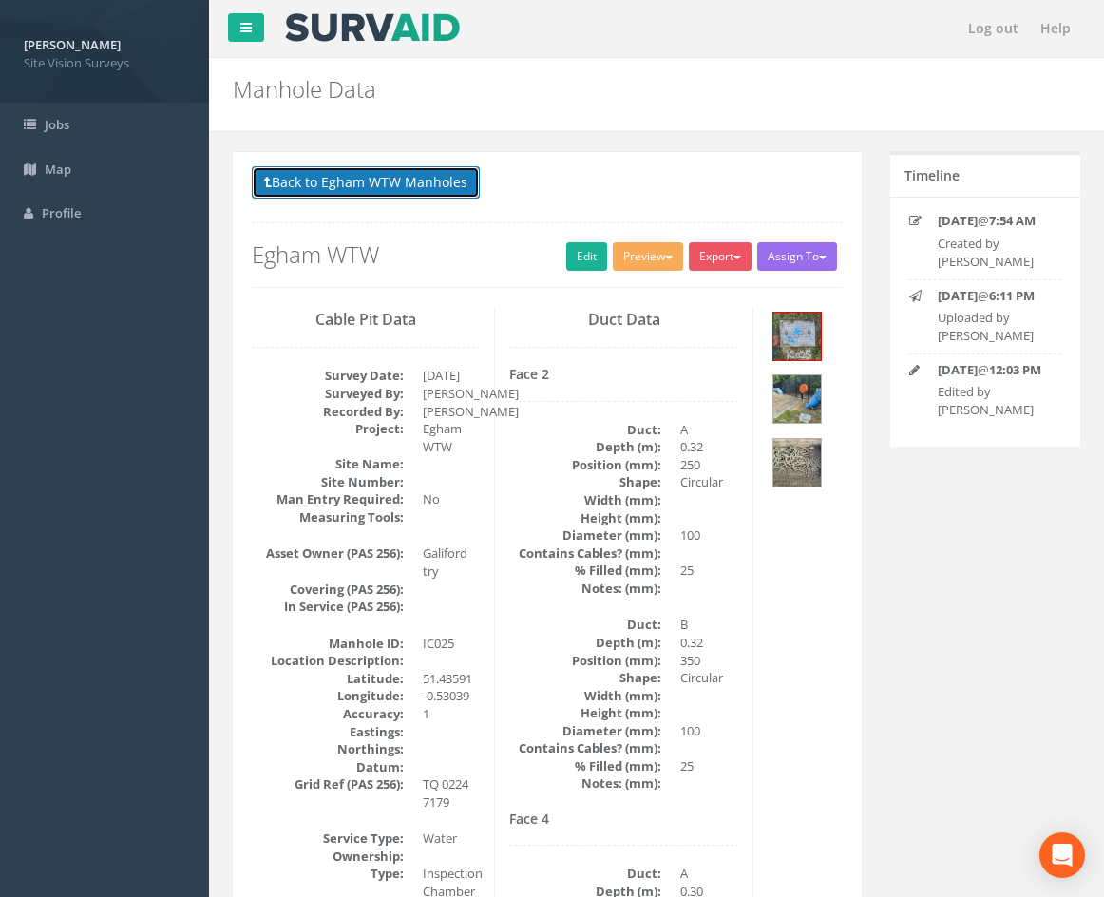
click at [412, 184] on button "Back to Egham WTW Manholes" at bounding box center [366, 182] width 228 height 32
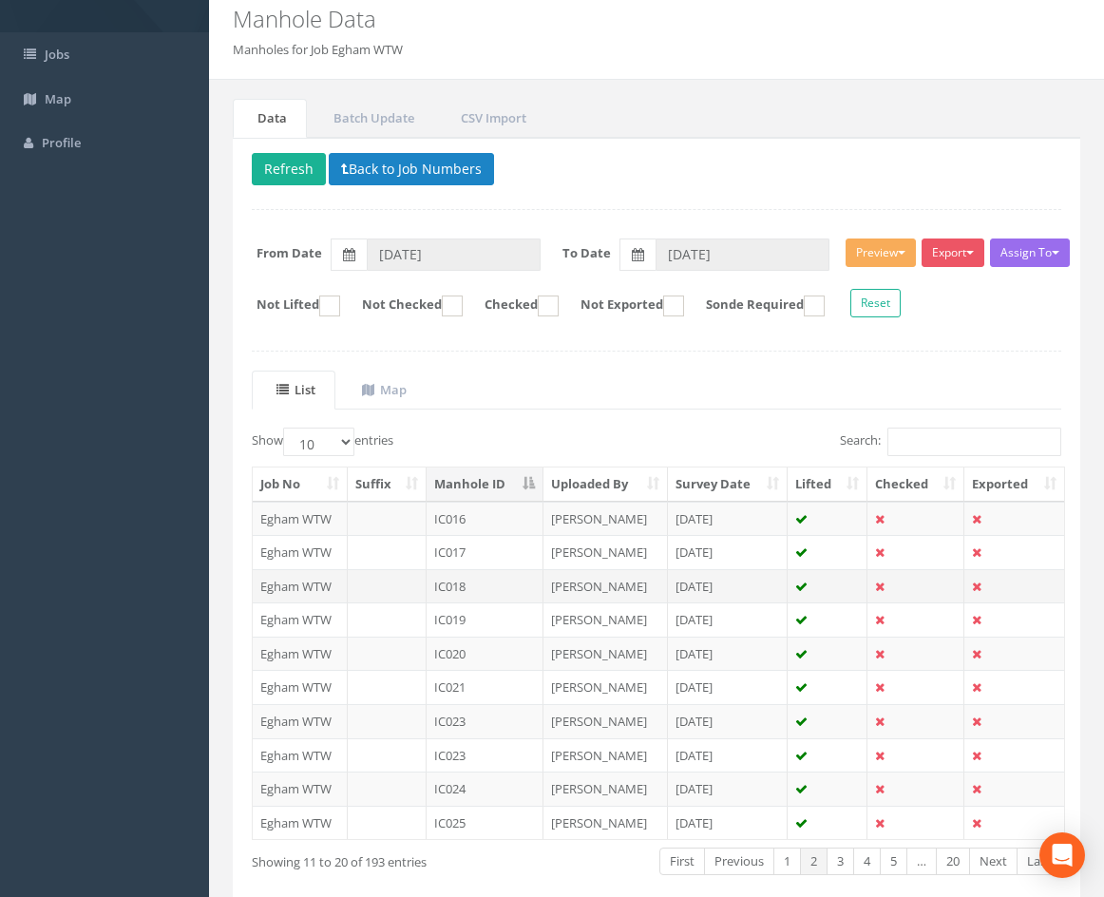
scroll to position [163, 0]
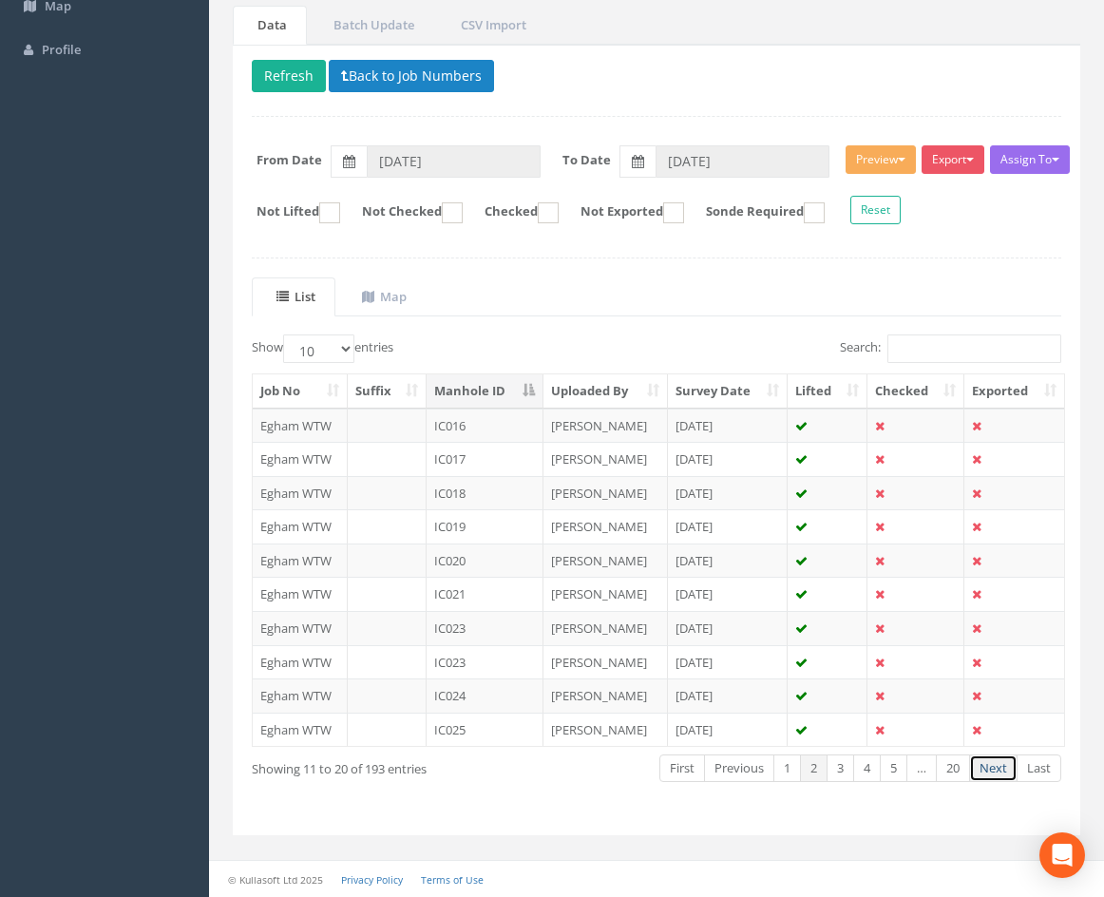
click at [986, 770] on link "Next" at bounding box center [993, 768] width 48 height 28
click at [506, 425] on td "IC026" at bounding box center [485, 426] width 117 height 34
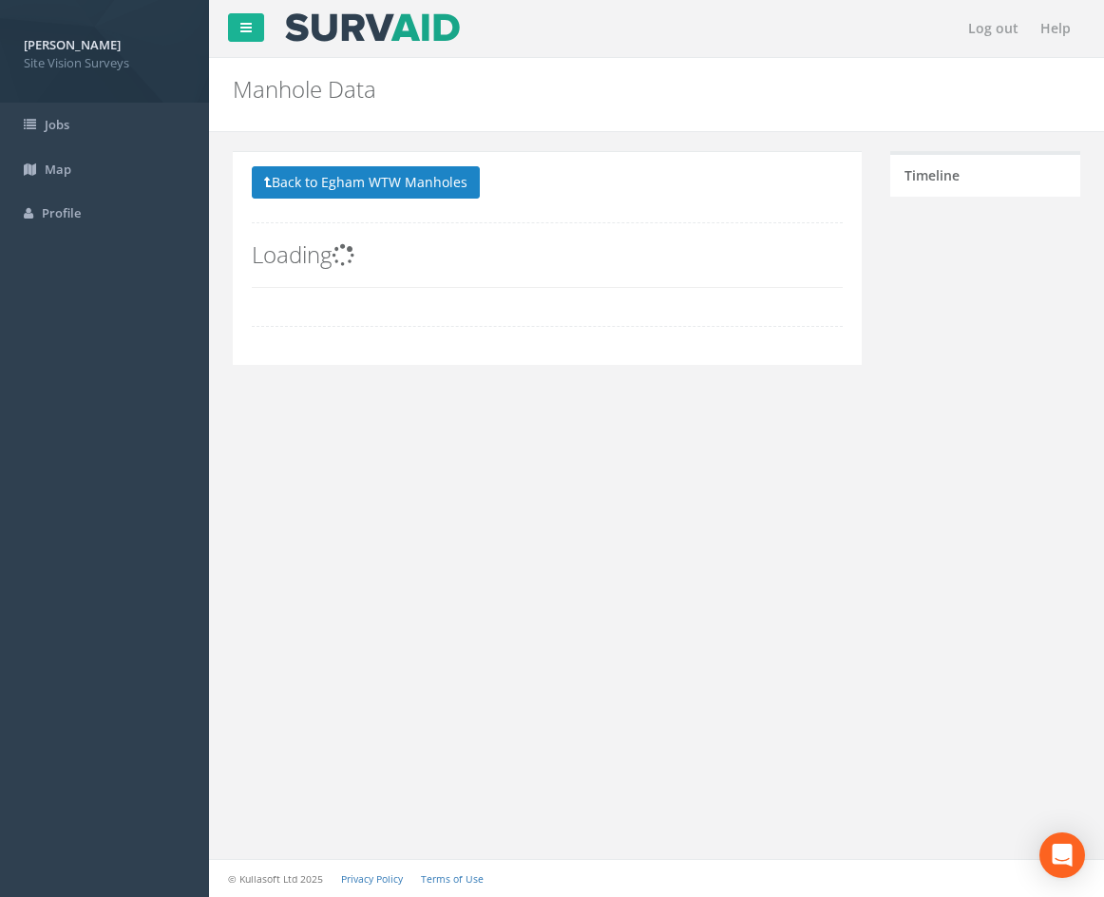
scroll to position [0, 0]
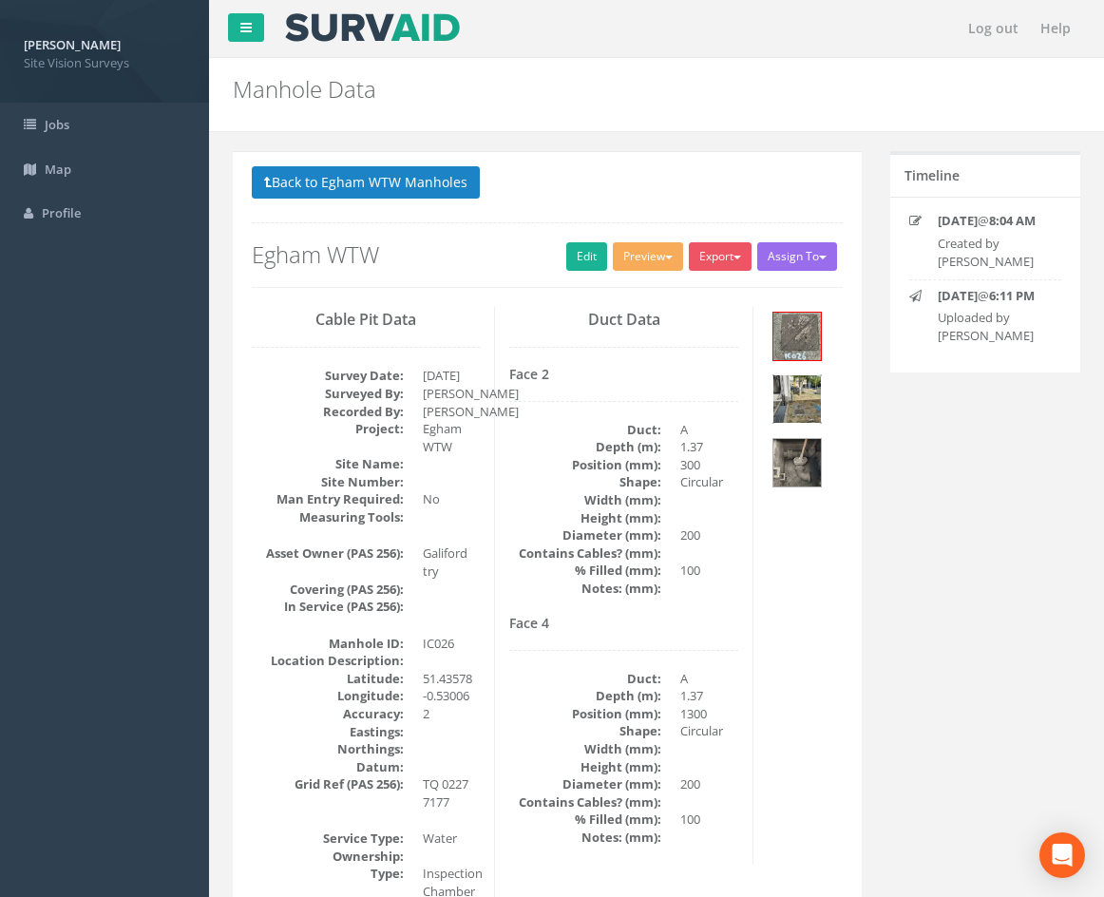
click at [801, 388] on img at bounding box center [797, 399] width 48 height 48
click at [800, 460] on img at bounding box center [797, 463] width 48 height 48
drag, startPoint x: 733, startPoint y: 448, endPoint x: 741, endPoint y: 166, distance: 282.3
click at [804, 461] on img at bounding box center [797, 463] width 48 height 48
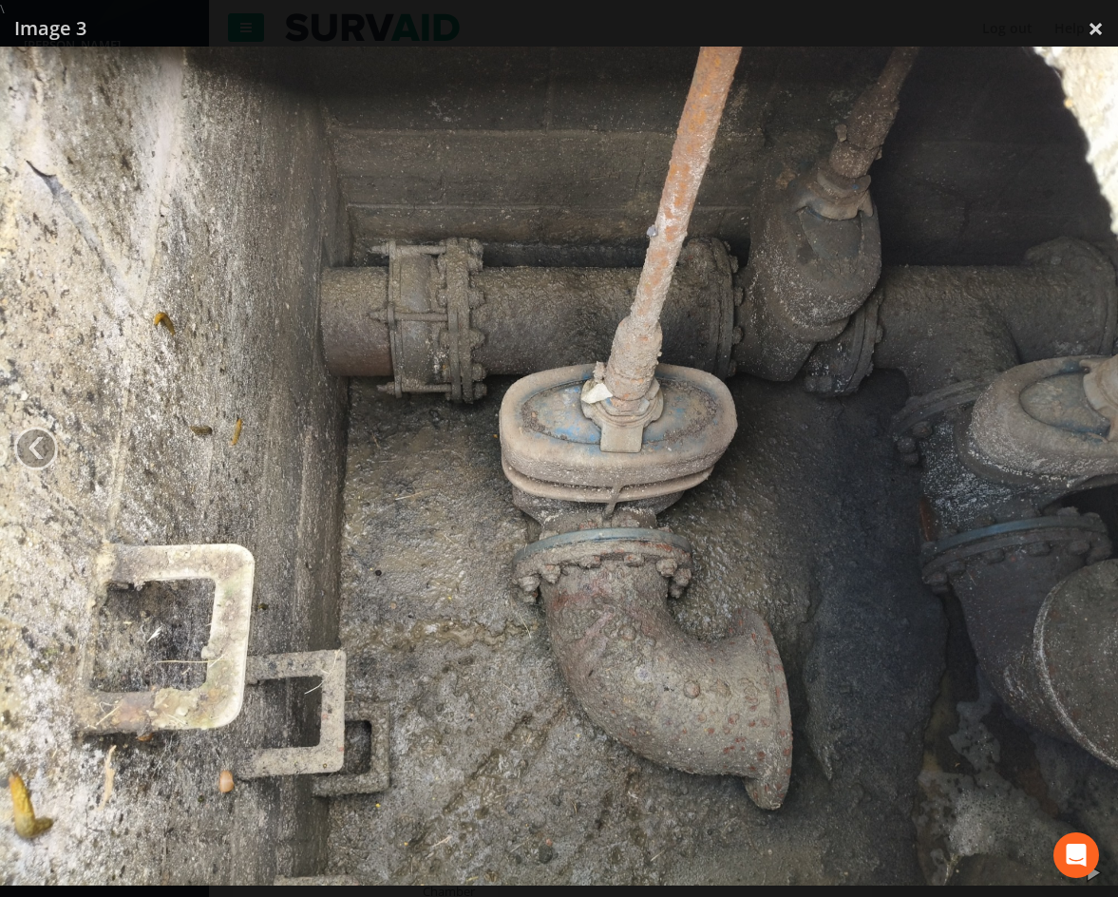
click at [814, 23] on div at bounding box center [559, 466] width 1118 height 897
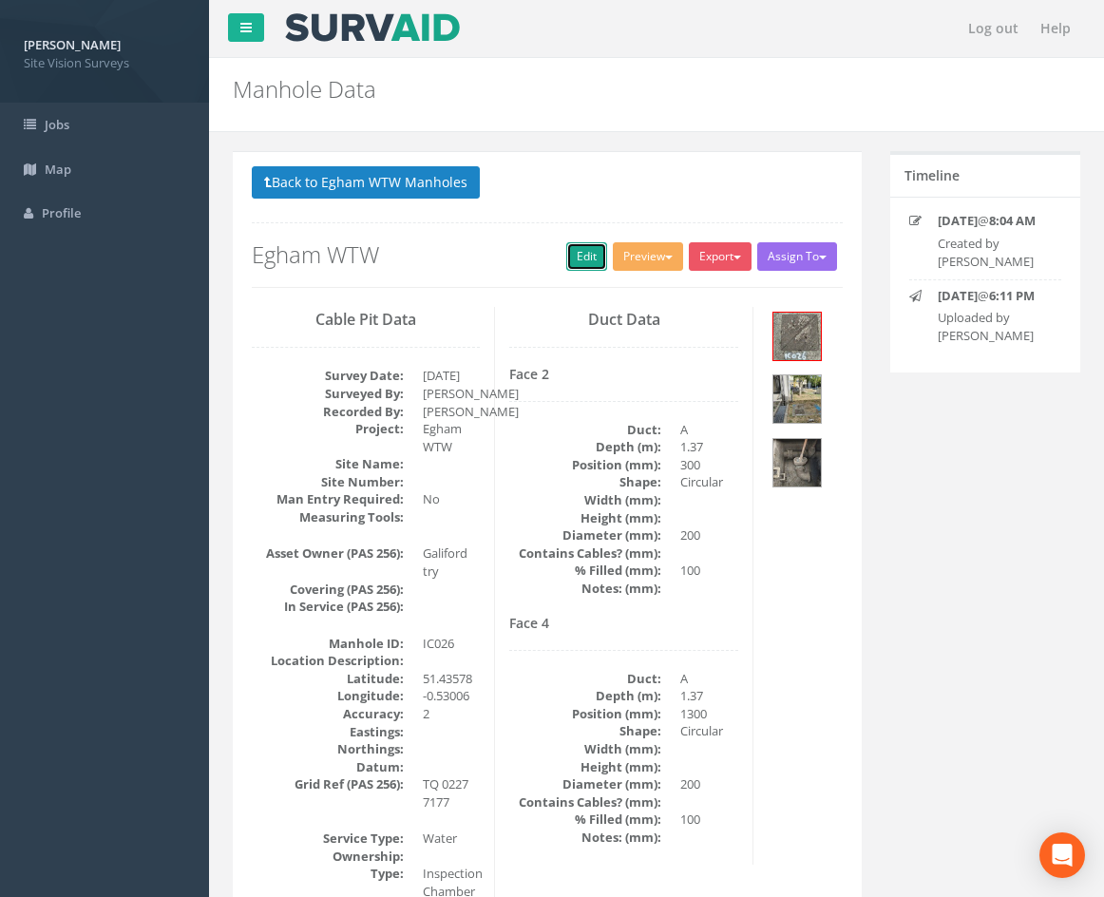
click at [578, 259] on link "Edit" at bounding box center [586, 256] width 41 height 29
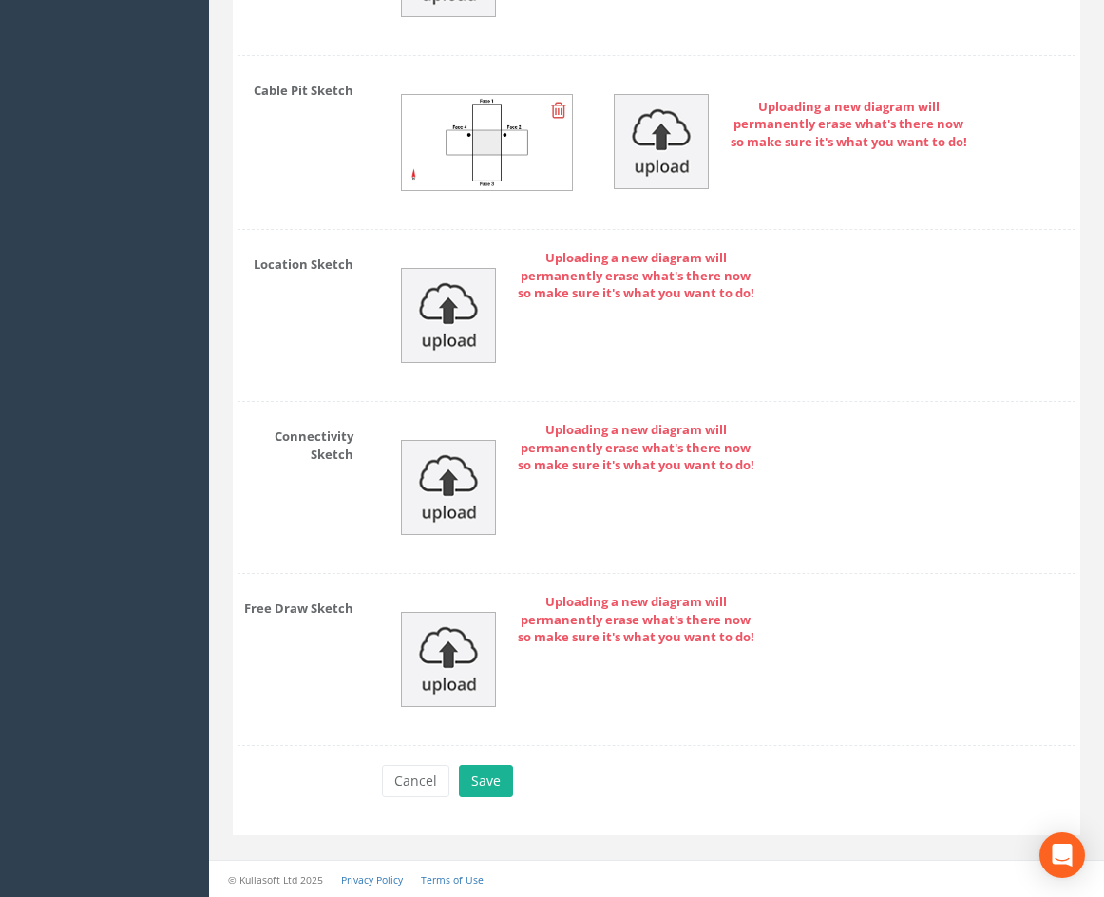
scroll to position [6087, 0]
click at [497, 780] on button "Save" at bounding box center [486, 781] width 54 height 32
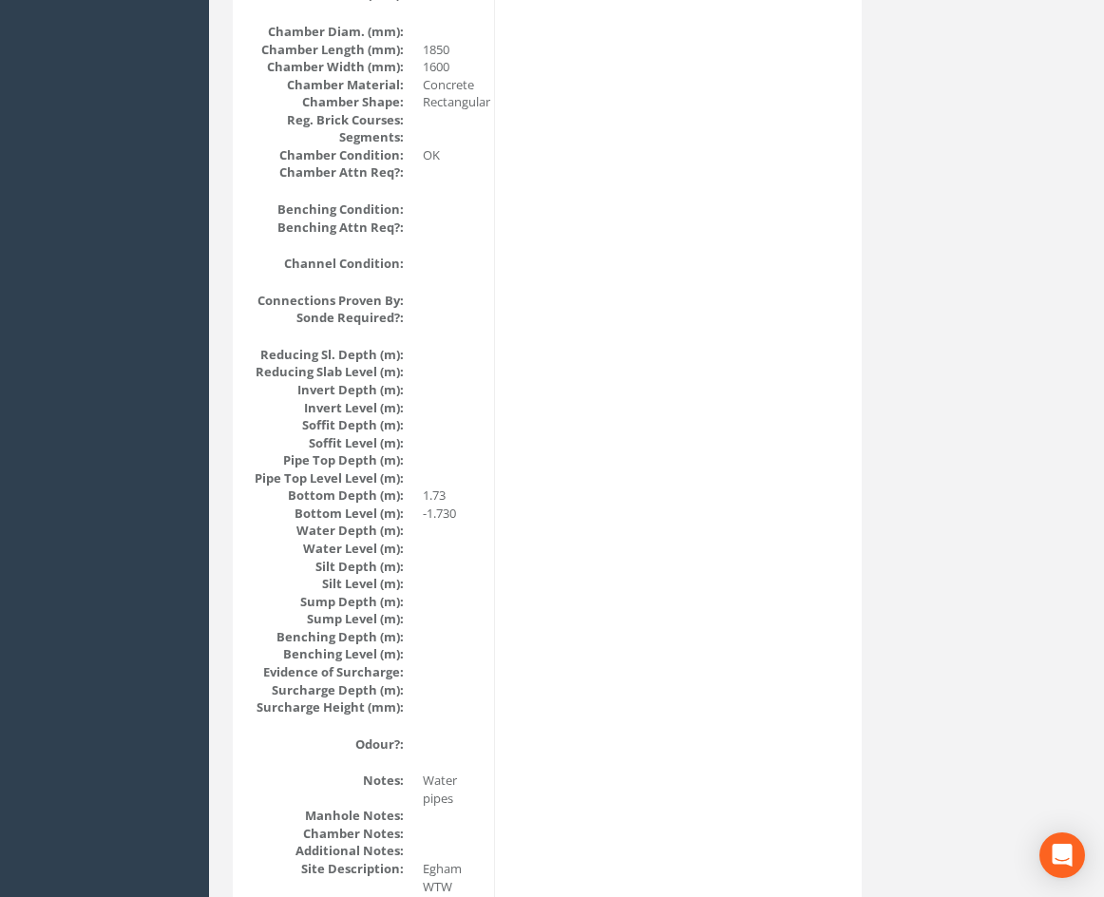
scroll to position [0, 0]
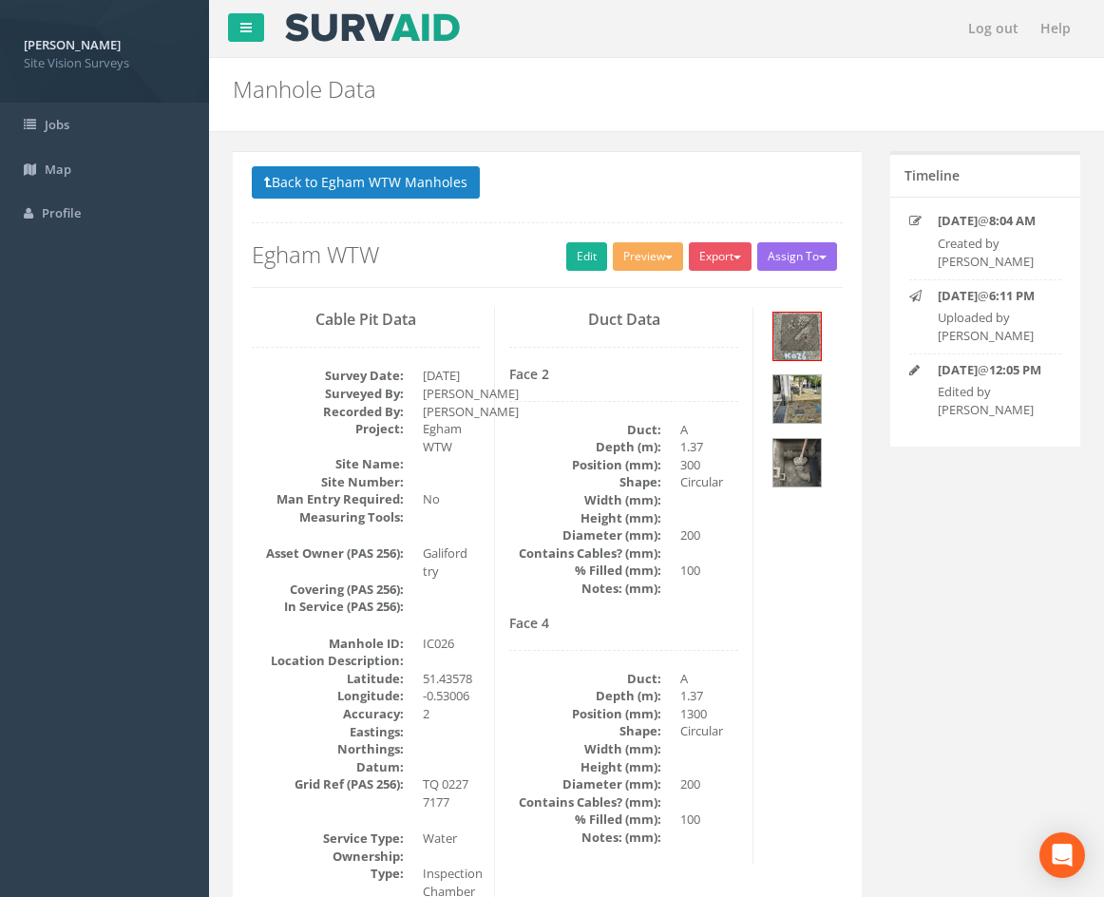
drag, startPoint x: 765, startPoint y: 667, endPoint x: 741, endPoint y: 415, distance: 252.9
click at [441, 184] on button "Back to Egham WTW Manholes" at bounding box center [366, 182] width 228 height 32
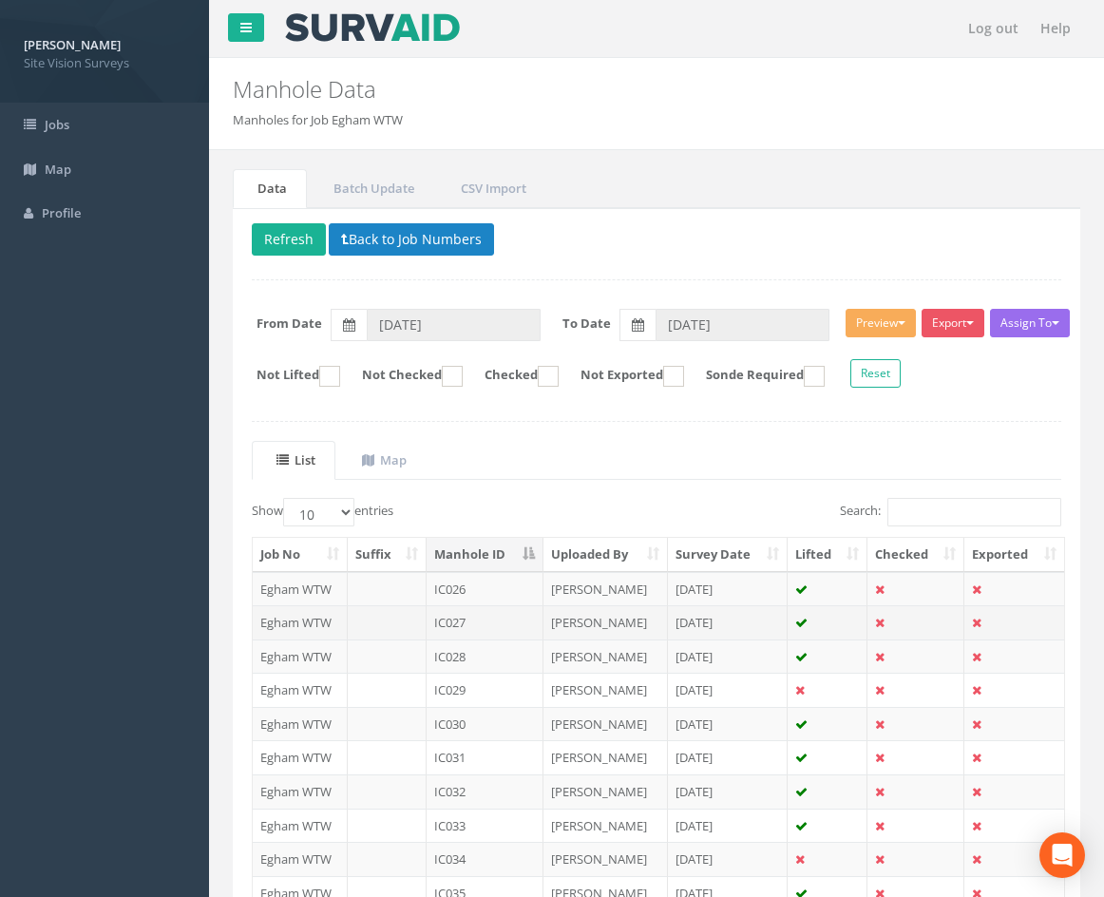
click at [514, 621] on td "IC027" at bounding box center [485, 622] width 117 height 34
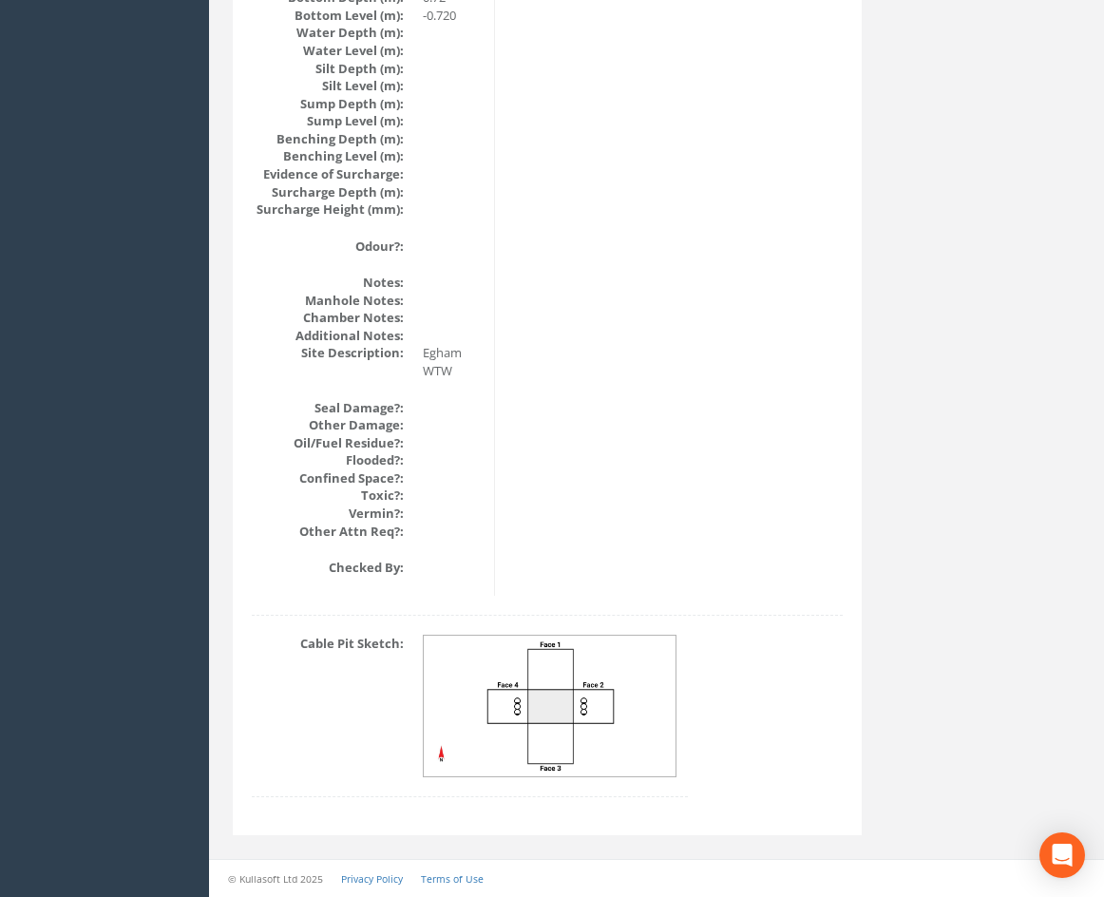
scroll to position [2176, 0]
drag, startPoint x: 513, startPoint y: 604, endPoint x: 519, endPoint y: 744, distance: 139.8
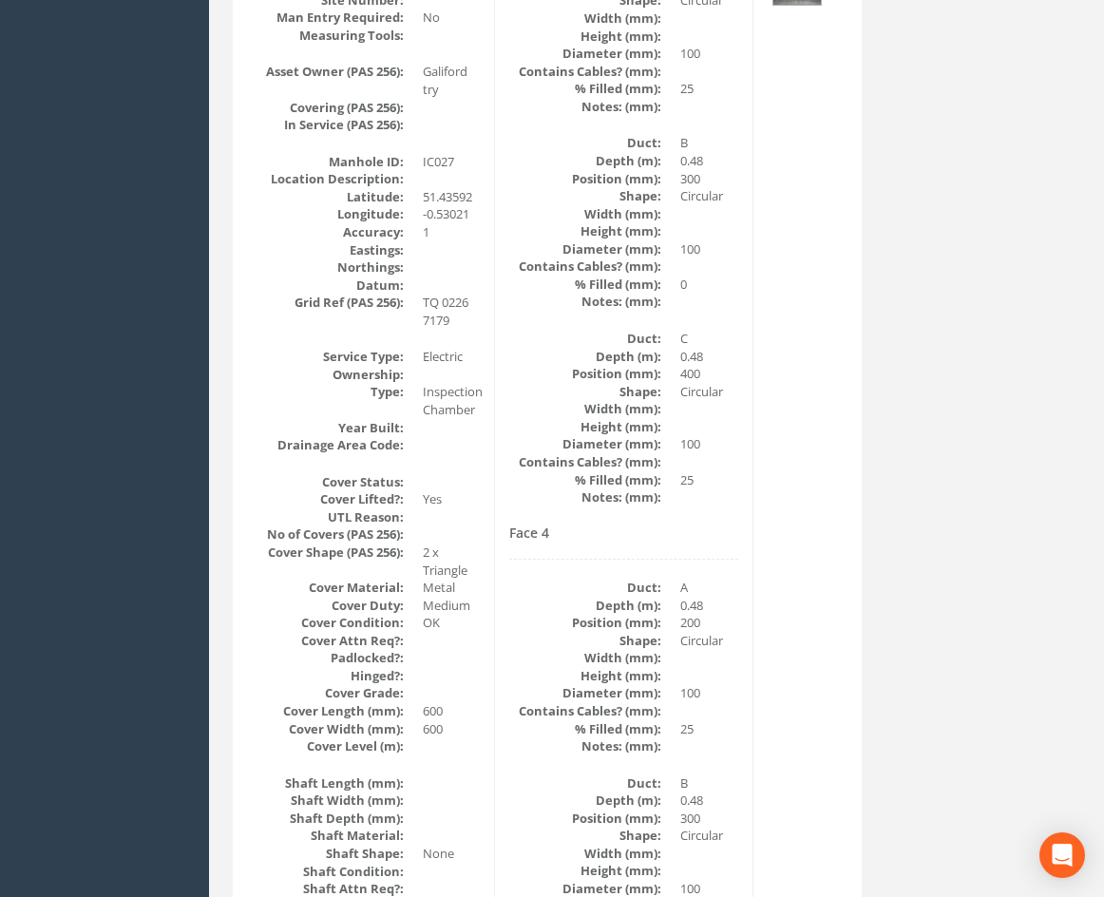
scroll to position [0, 0]
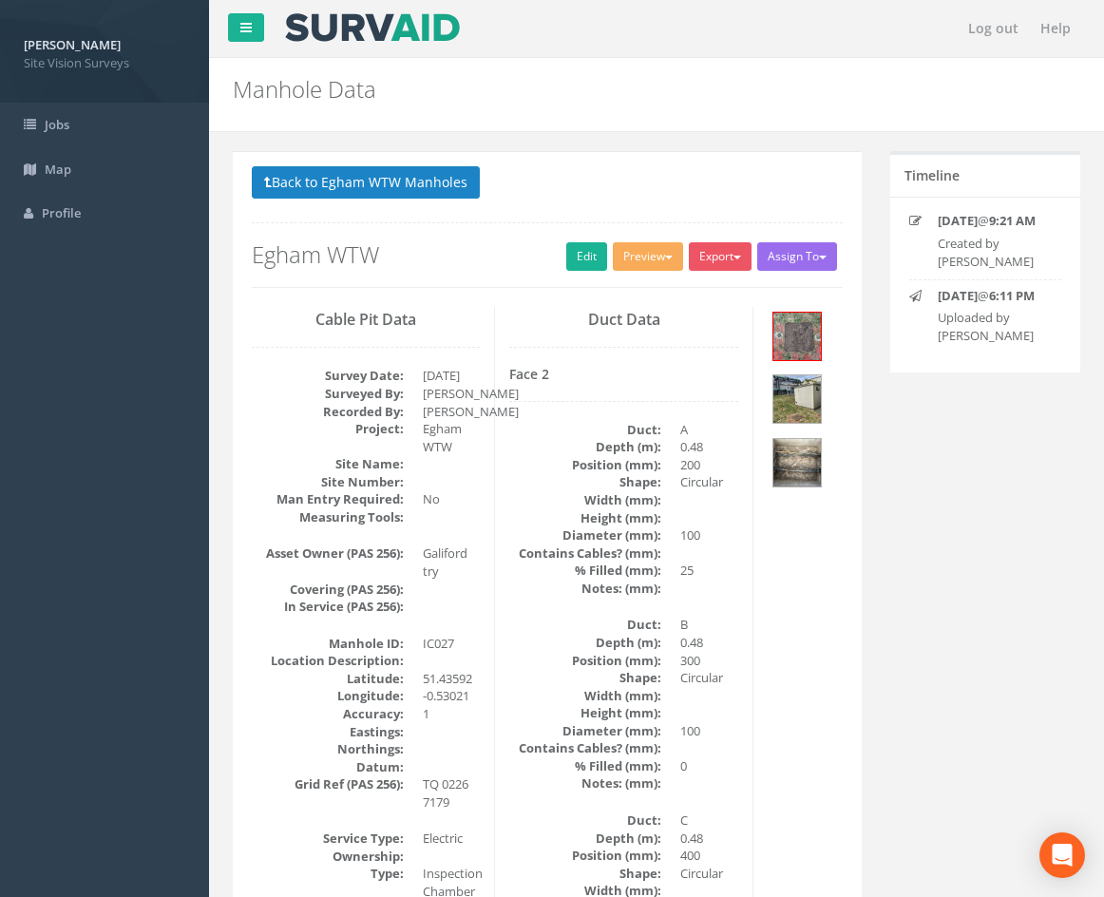
drag, startPoint x: 692, startPoint y: 743, endPoint x: 648, endPoint y: 434, distance: 311.9
drag, startPoint x: 569, startPoint y: 270, endPoint x: 1112, endPoint y: 662, distance: 669.6
click at [569, 270] on link "Edit" at bounding box center [586, 256] width 41 height 29
drag, startPoint x: 726, startPoint y: 717, endPoint x: 616, endPoint y: 306, distance: 425.9
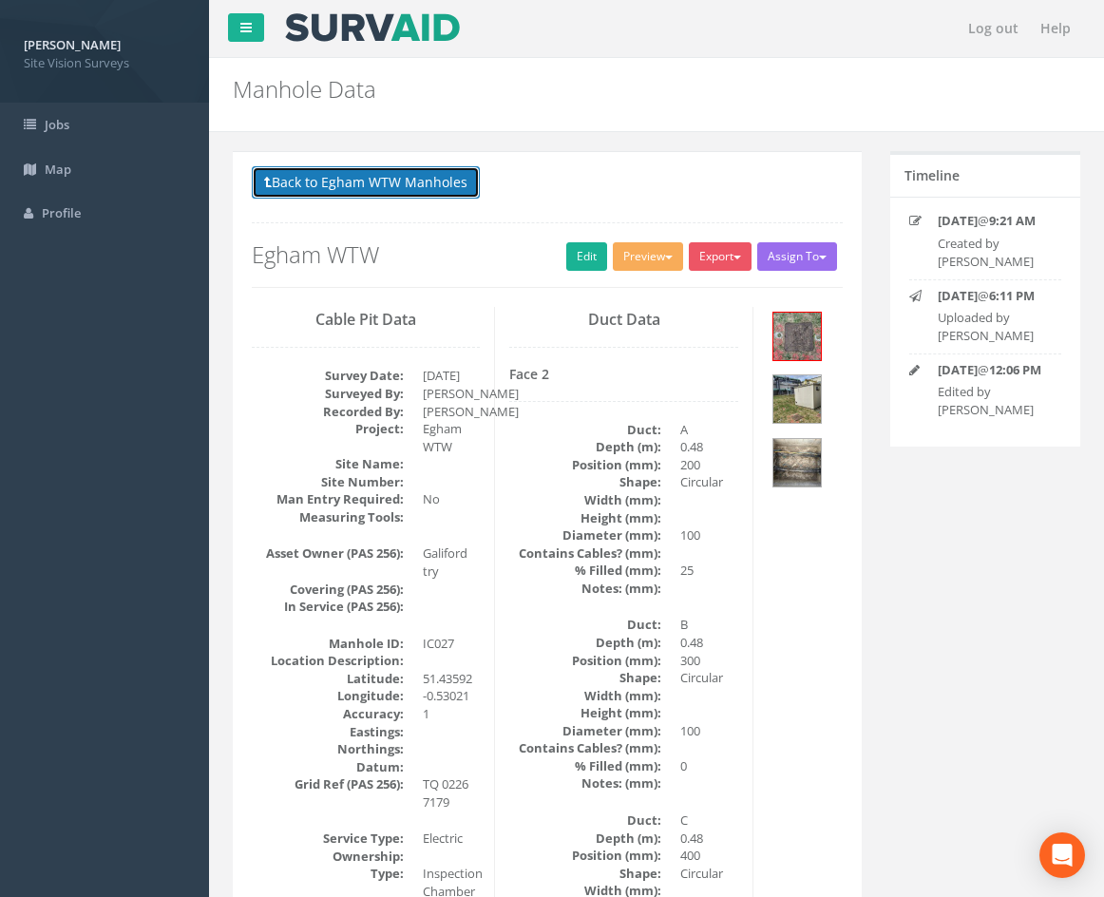
click at [423, 187] on button "Back to Egham WTW Manholes" at bounding box center [366, 182] width 228 height 32
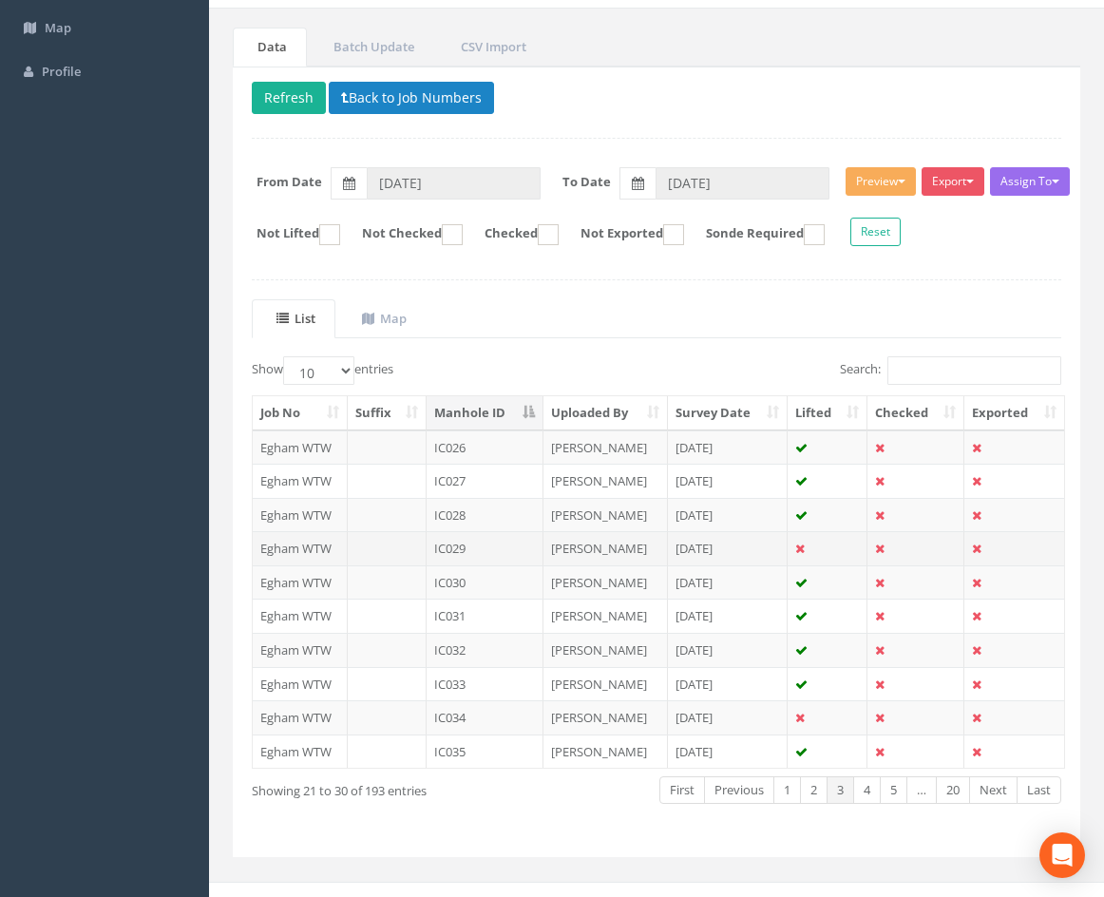
scroll to position [163, 0]
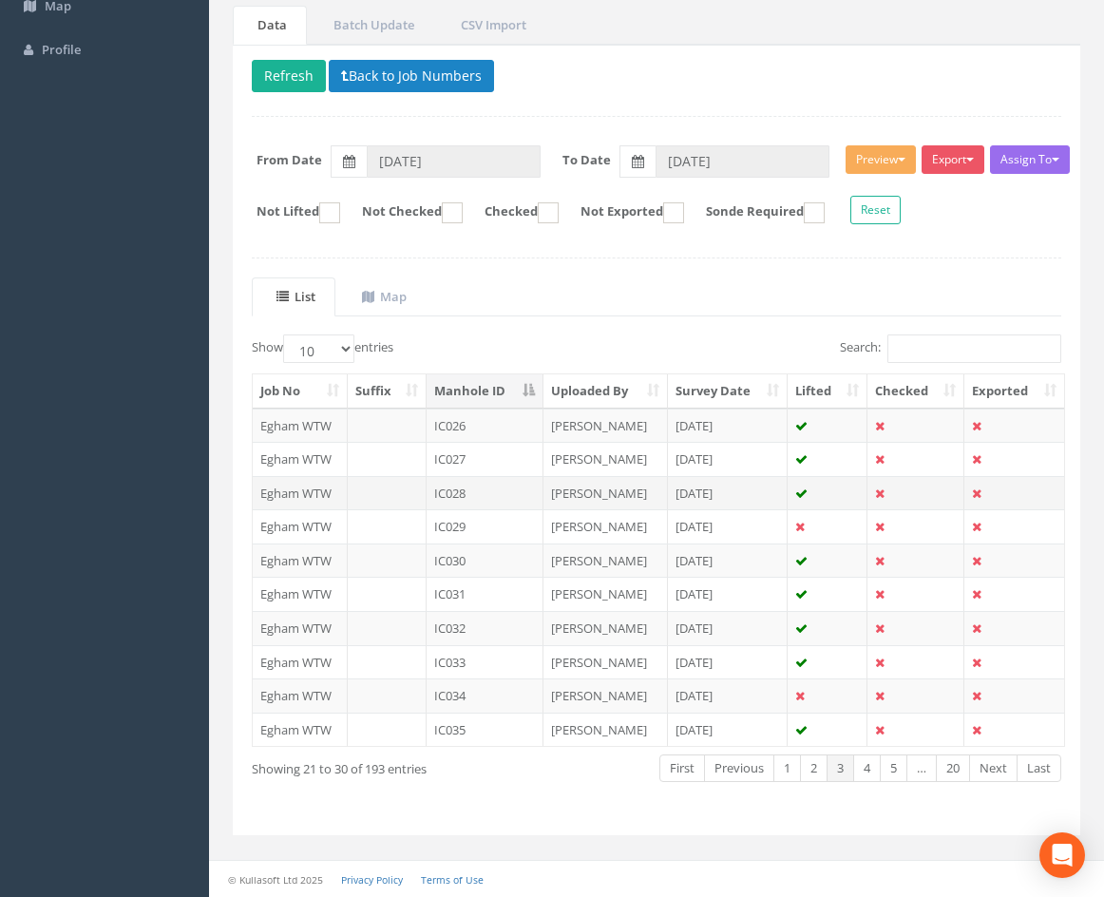
click at [503, 492] on td "IC028" at bounding box center [485, 493] width 117 height 34
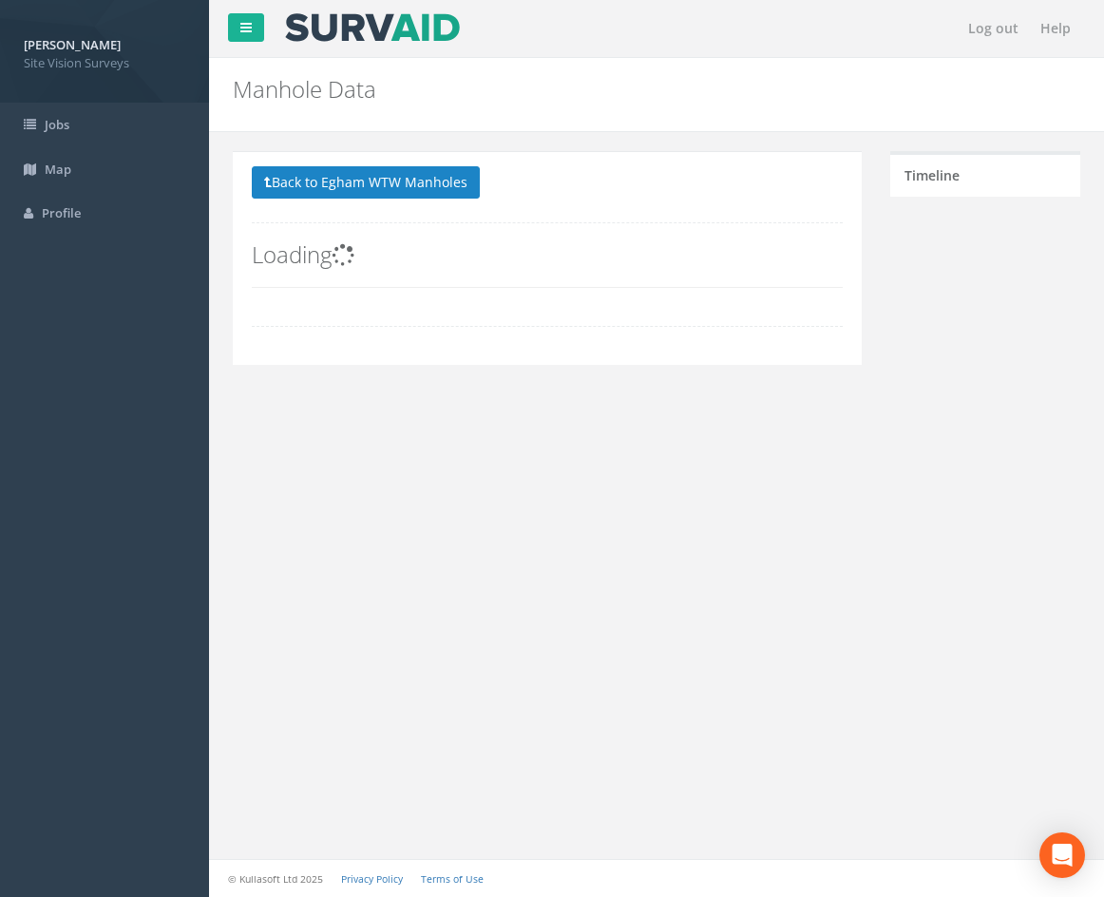
scroll to position [0, 0]
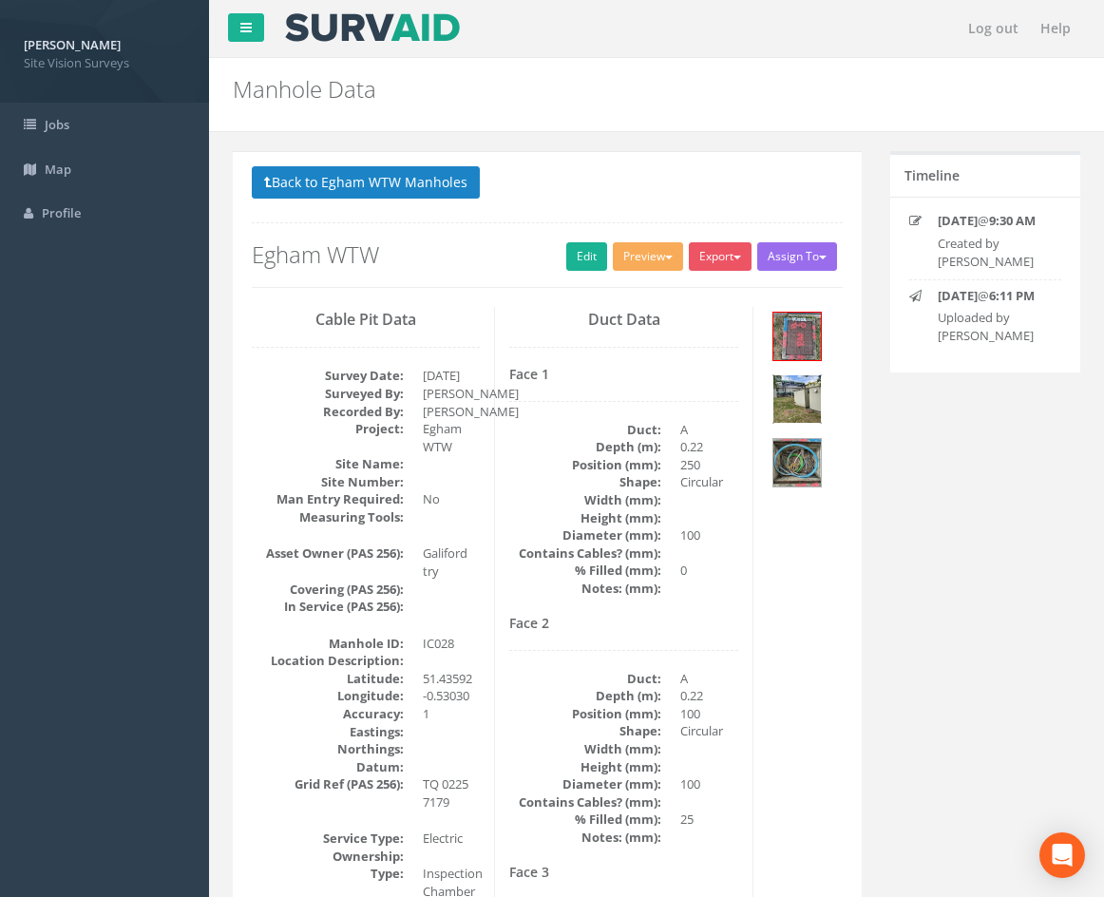
click at [799, 403] on img at bounding box center [797, 399] width 48 height 48
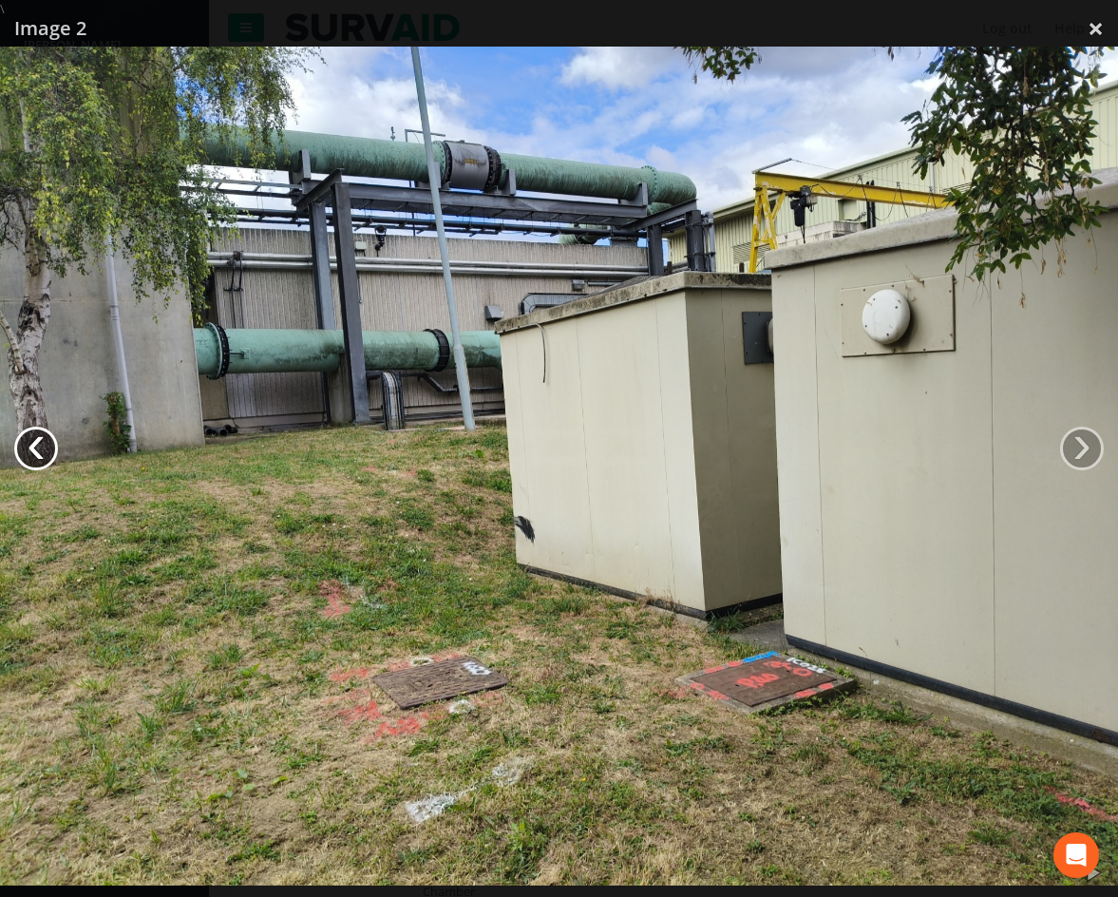
click at [35, 456] on link "‹" at bounding box center [36, 449] width 44 height 44
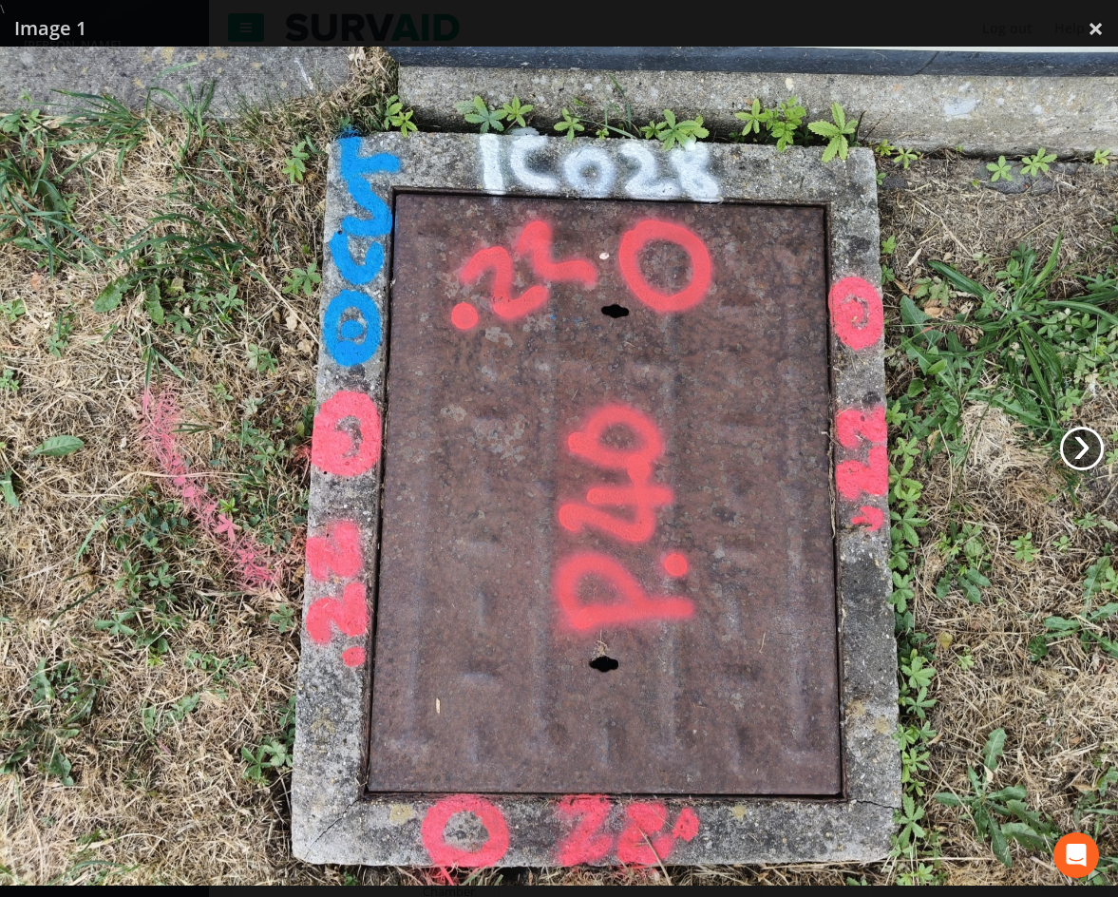
click at [1078, 452] on link "›" at bounding box center [1082, 449] width 44 height 44
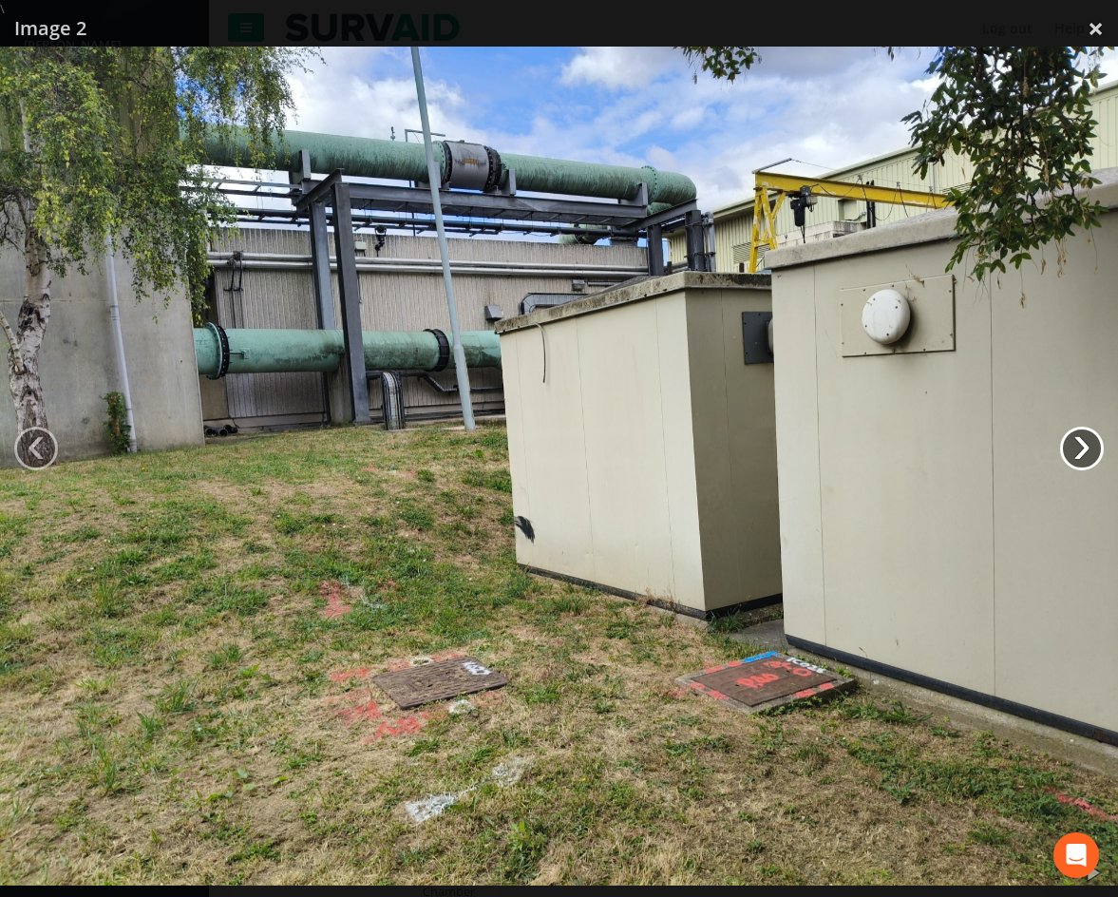
click at [1078, 452] on link "›" at bounding box center [1082, 449] width 44 height 44
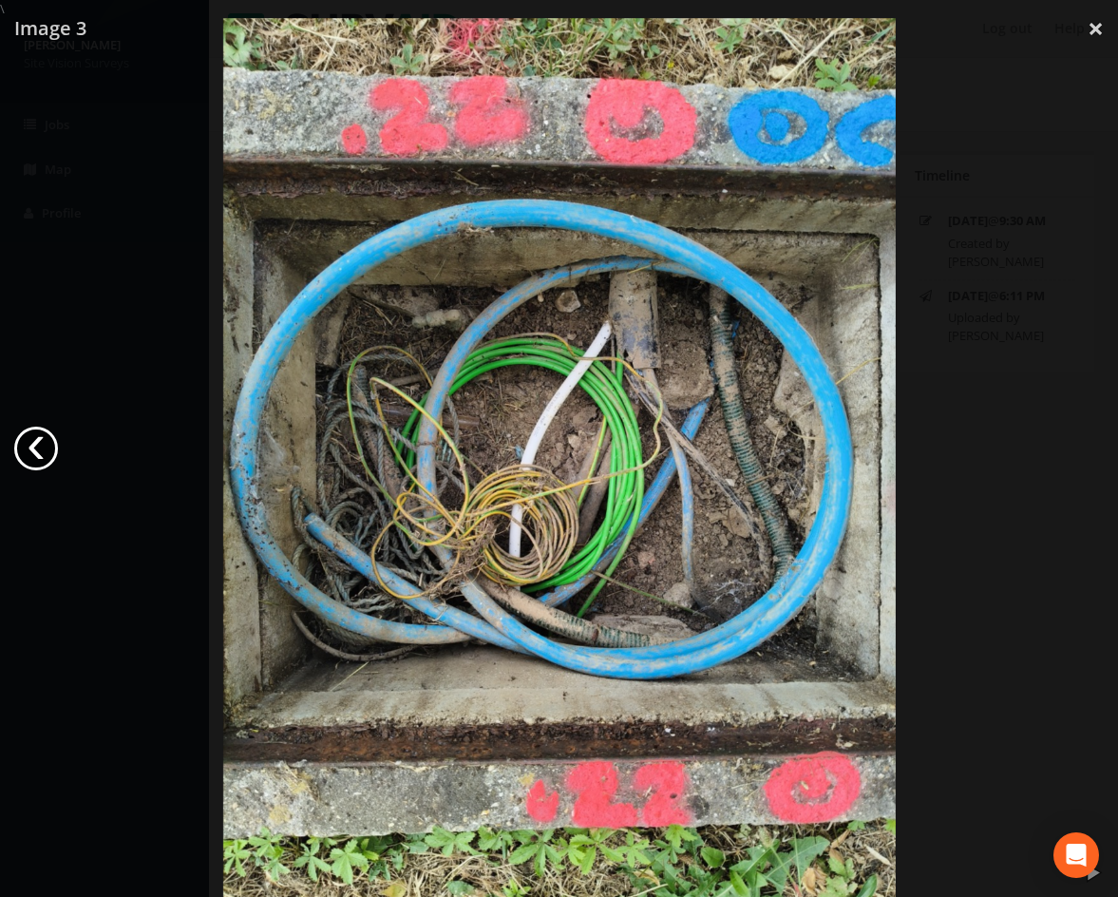
click at [43, 441] on link "‹" at bounding box center [36, 449] width 44 height 44
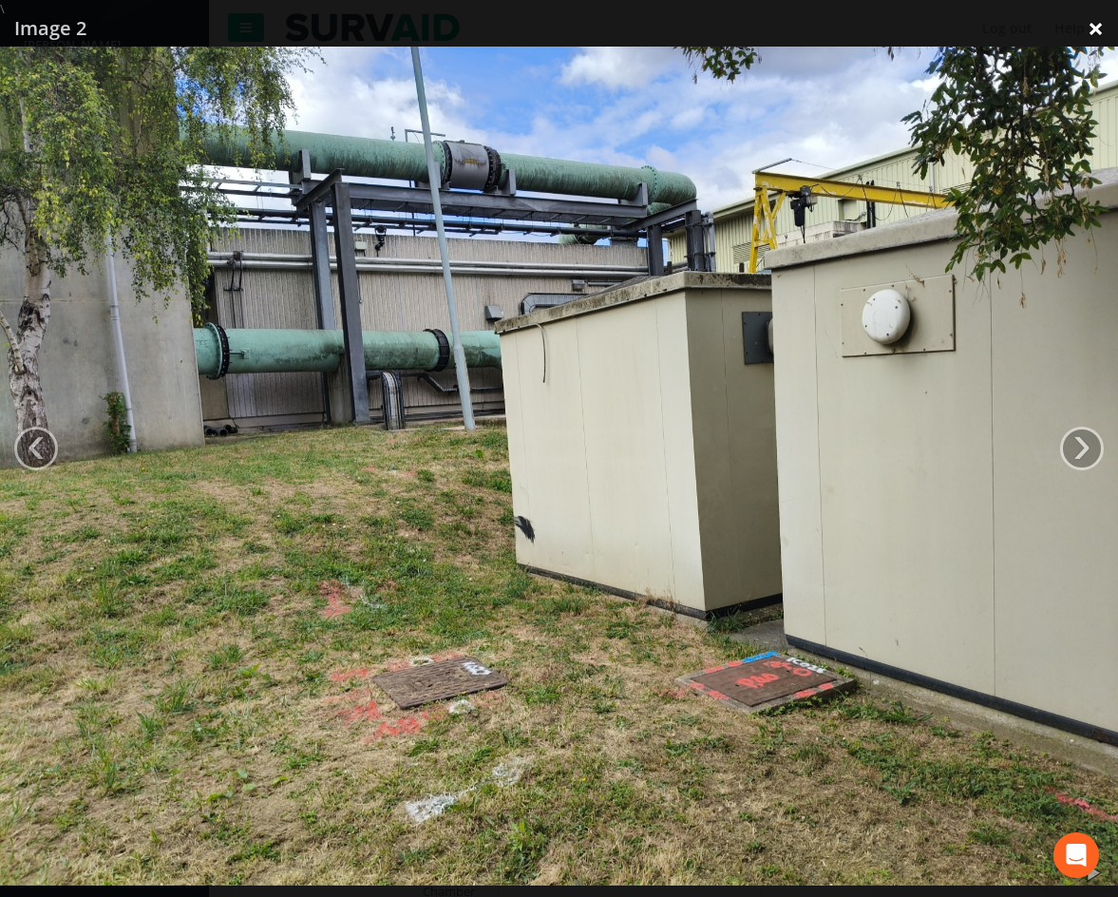
click at [1097, 28] on link "×" at bounding box center [1096, 28] width 45 height 57
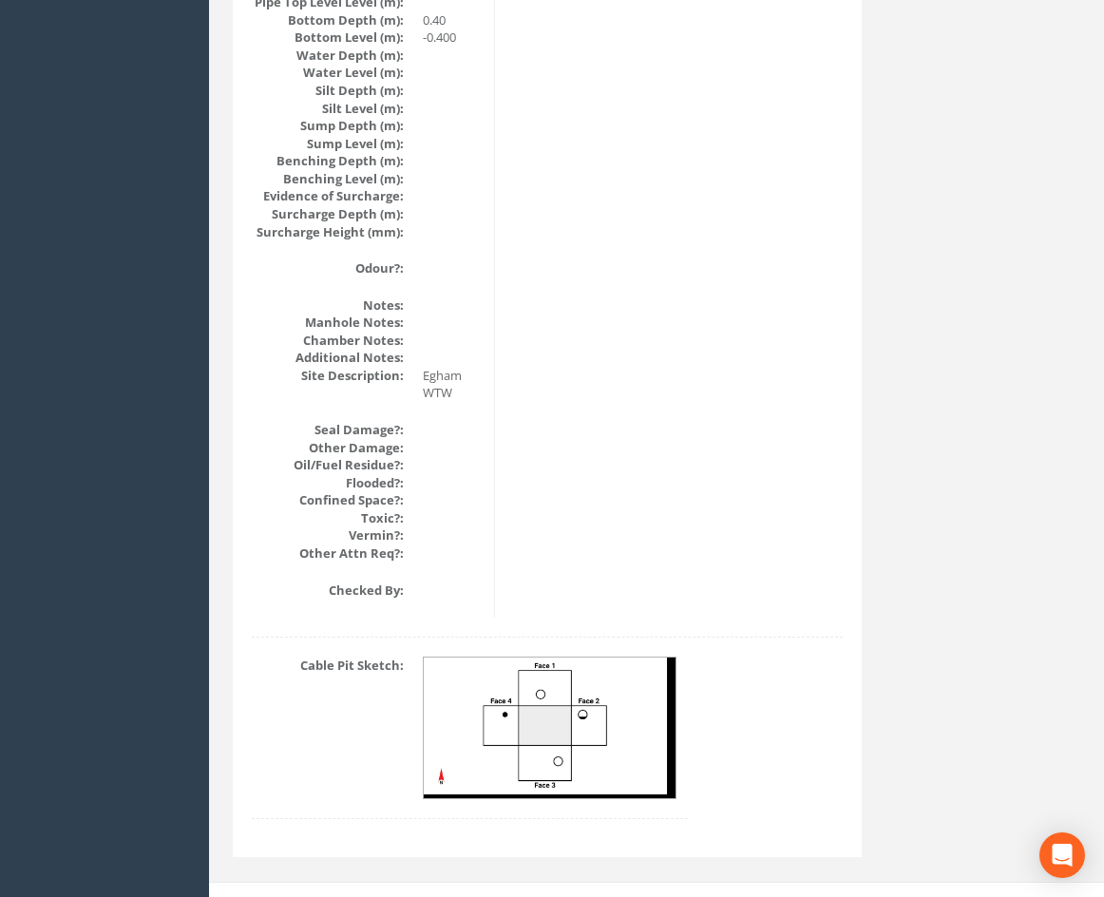
scroll to position [2158, 0]
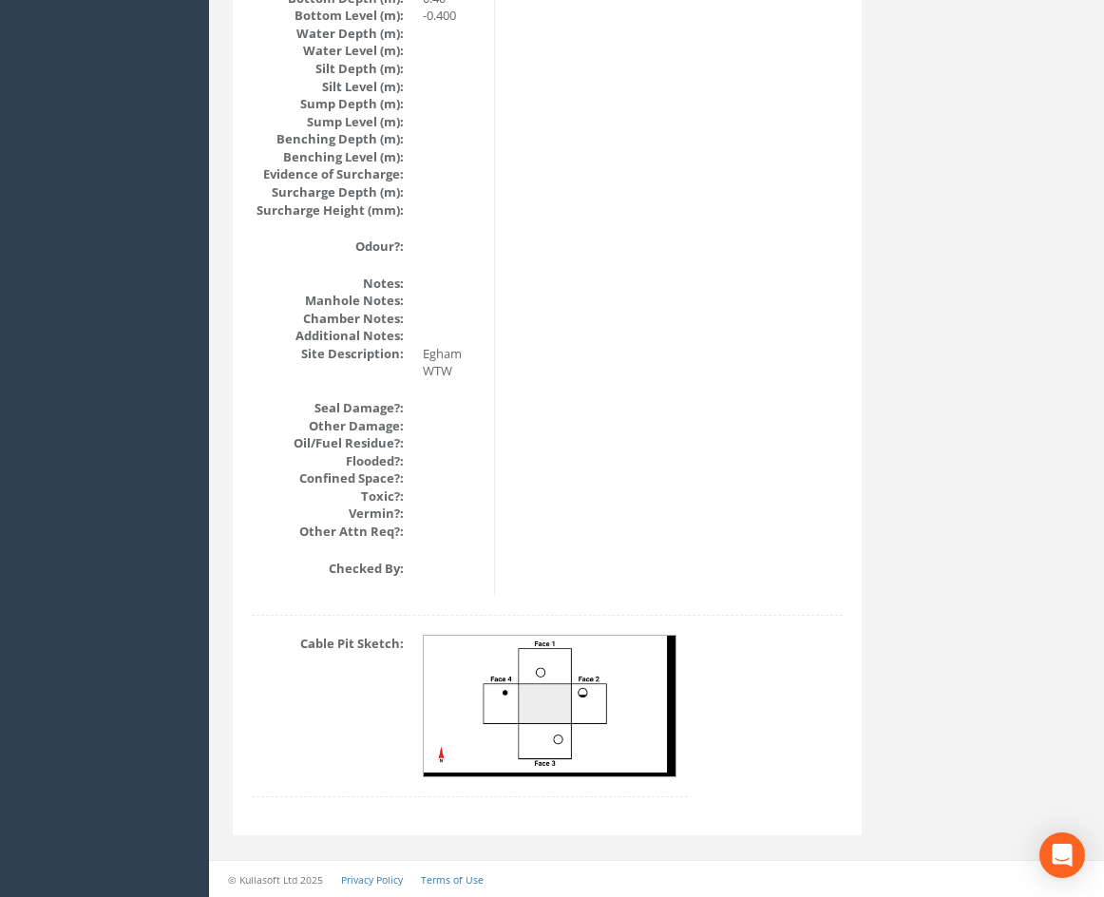
drag, startPoint x: 729, startPoint y: 530, endPoint x: 733, endPoint y: 579, distance: 48.6
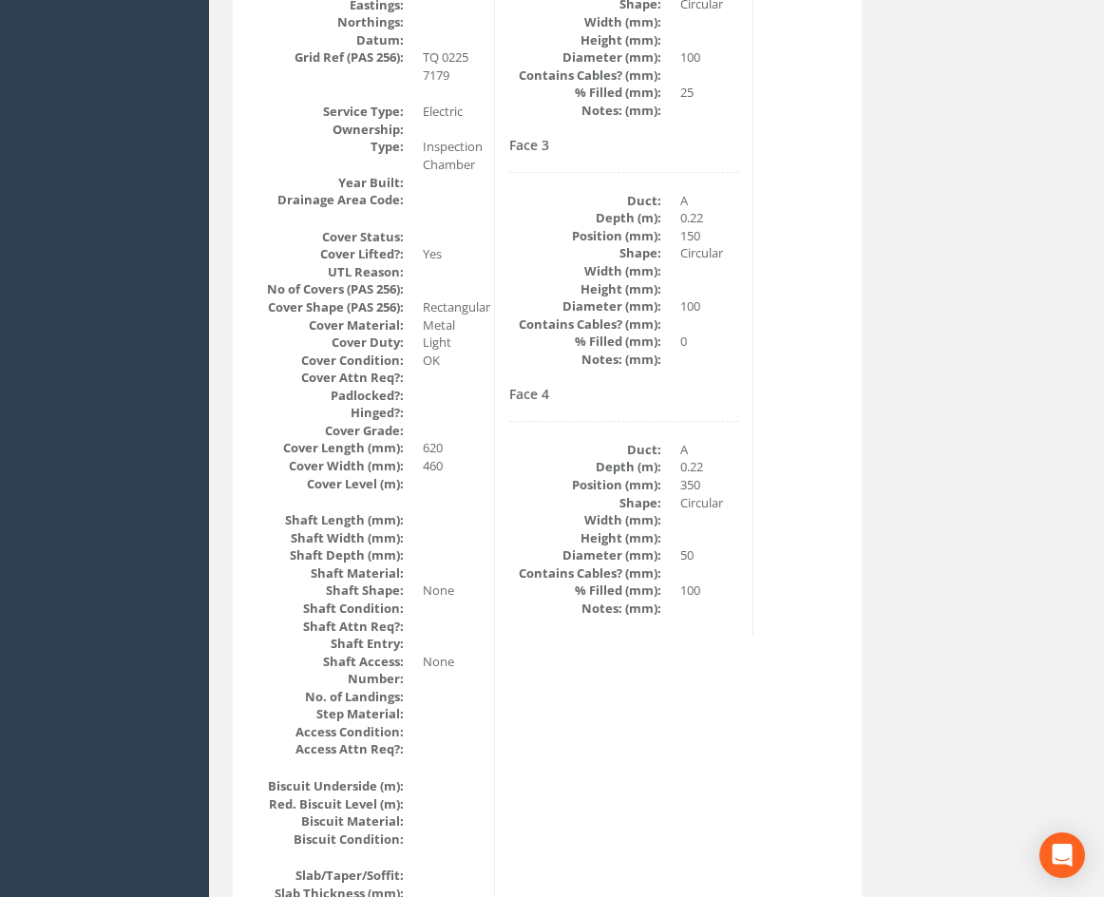
scroll to position [0, 0]
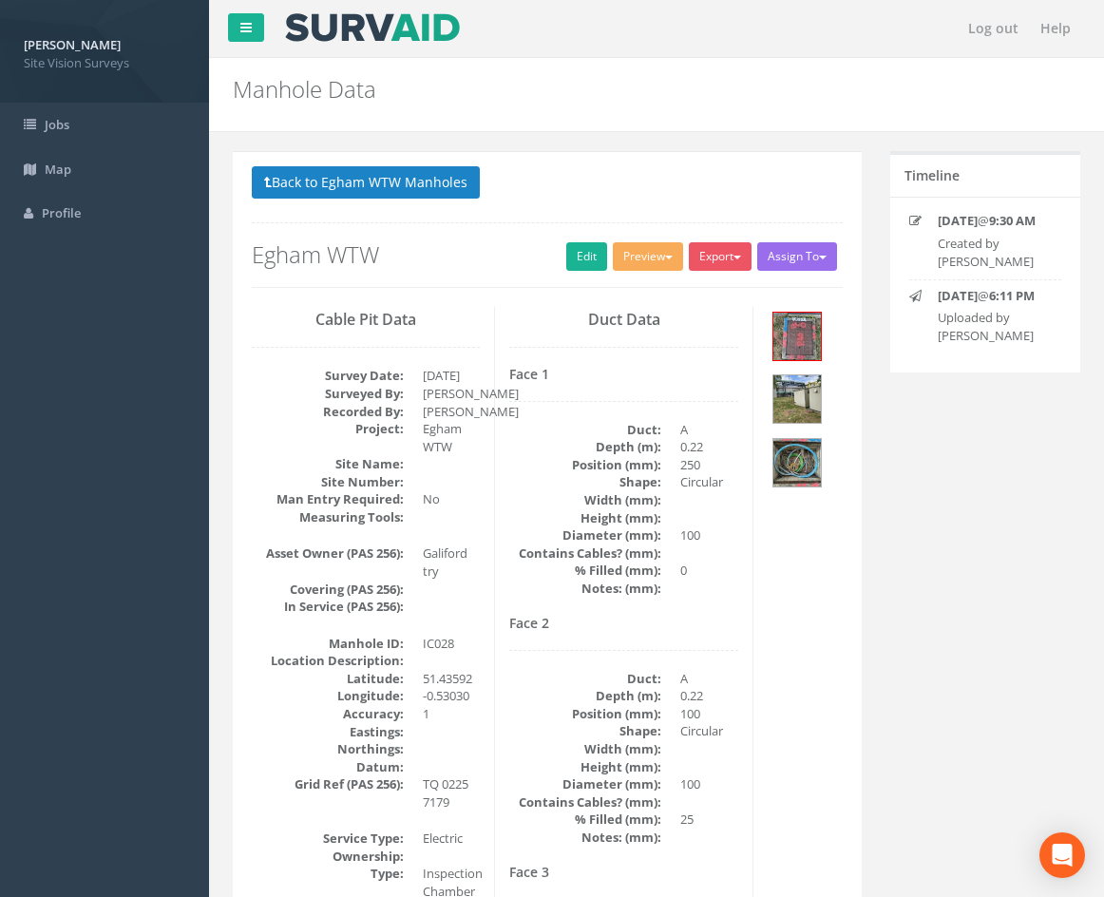
drag, startPoint x: 737, startPoint y: 720, endPoint x: 755, endPoint y: 435, distance: 285.6
click at [795, 334] on img at bounding box center [797, 337] width 48 height 48
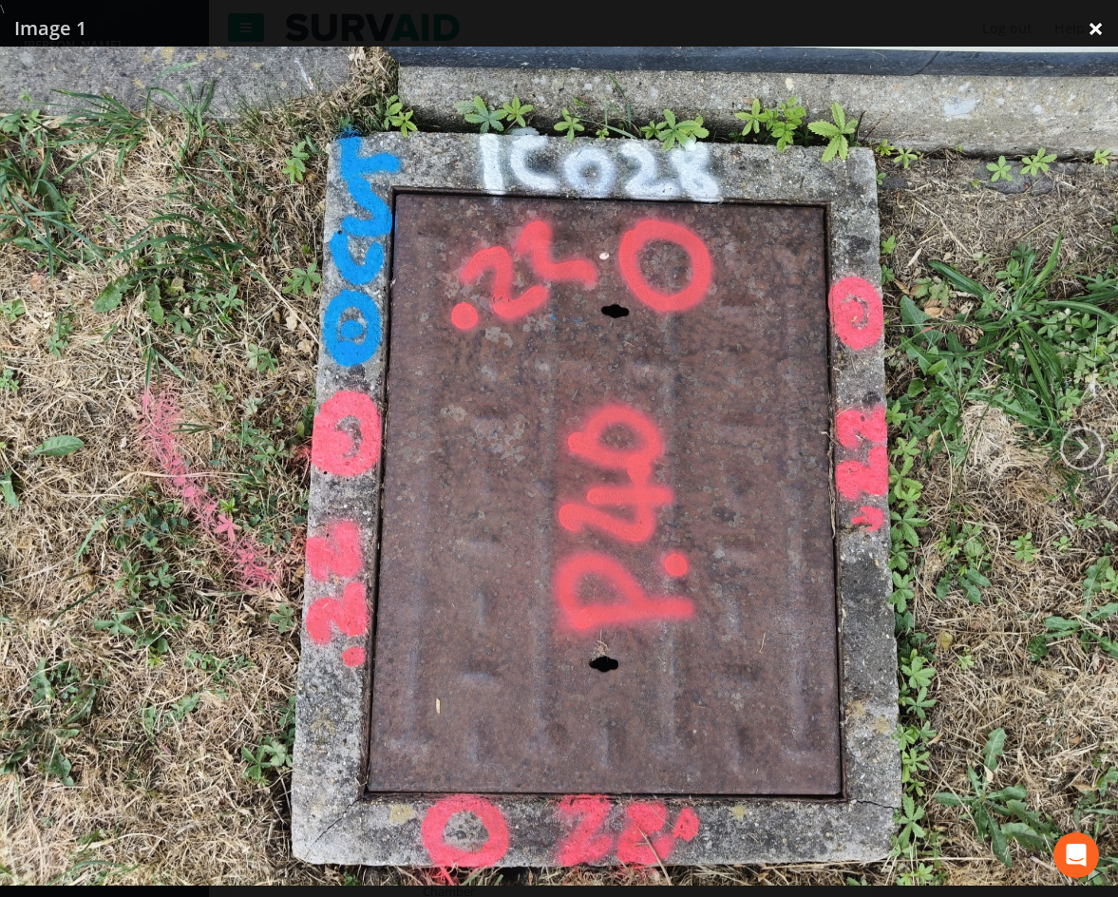
click at [1098, 29] on link "×" at bounding box center [1096, 28] width 45 height 57
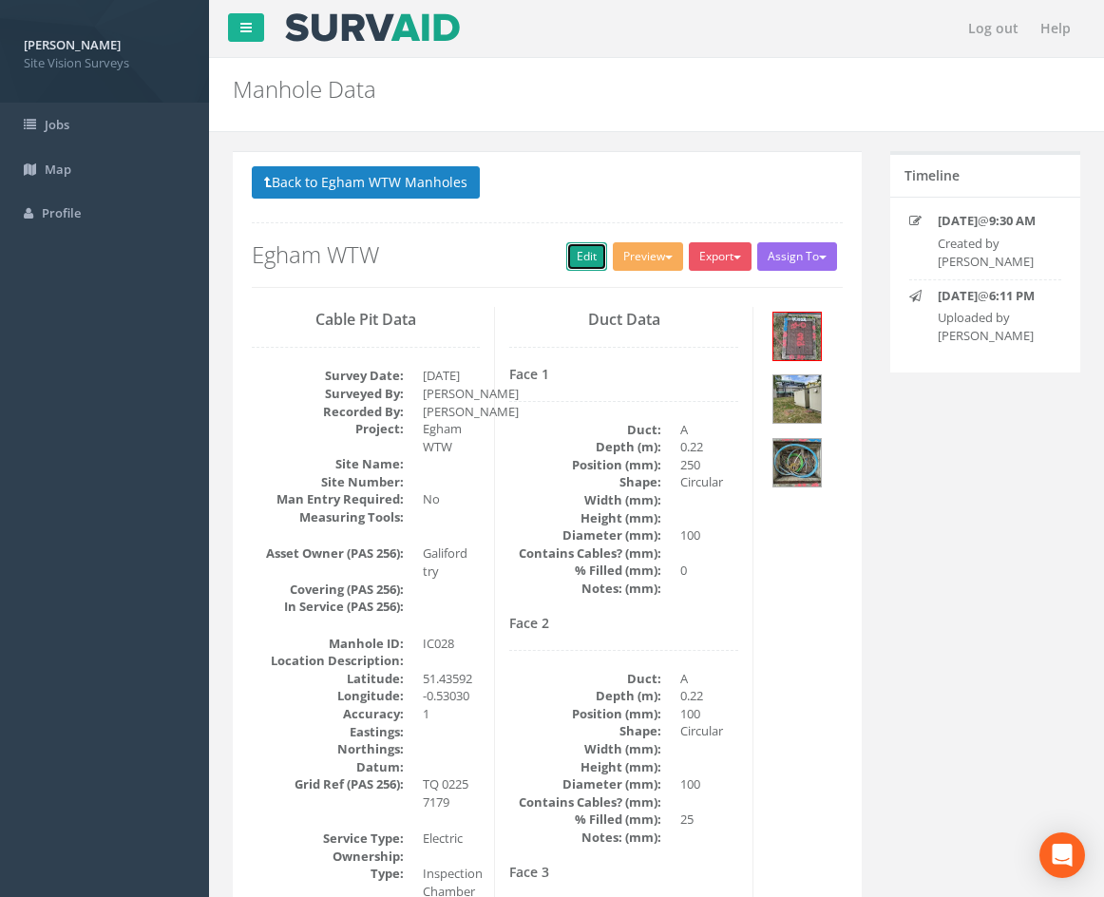
click at [568, 255] on link "Edit" at bounding box center [586, 256] width 41 height 29
drag, startPoint x: 788, startPoint y: 683, endPoint x: 772, endPoint y: 392, distance: 291.2
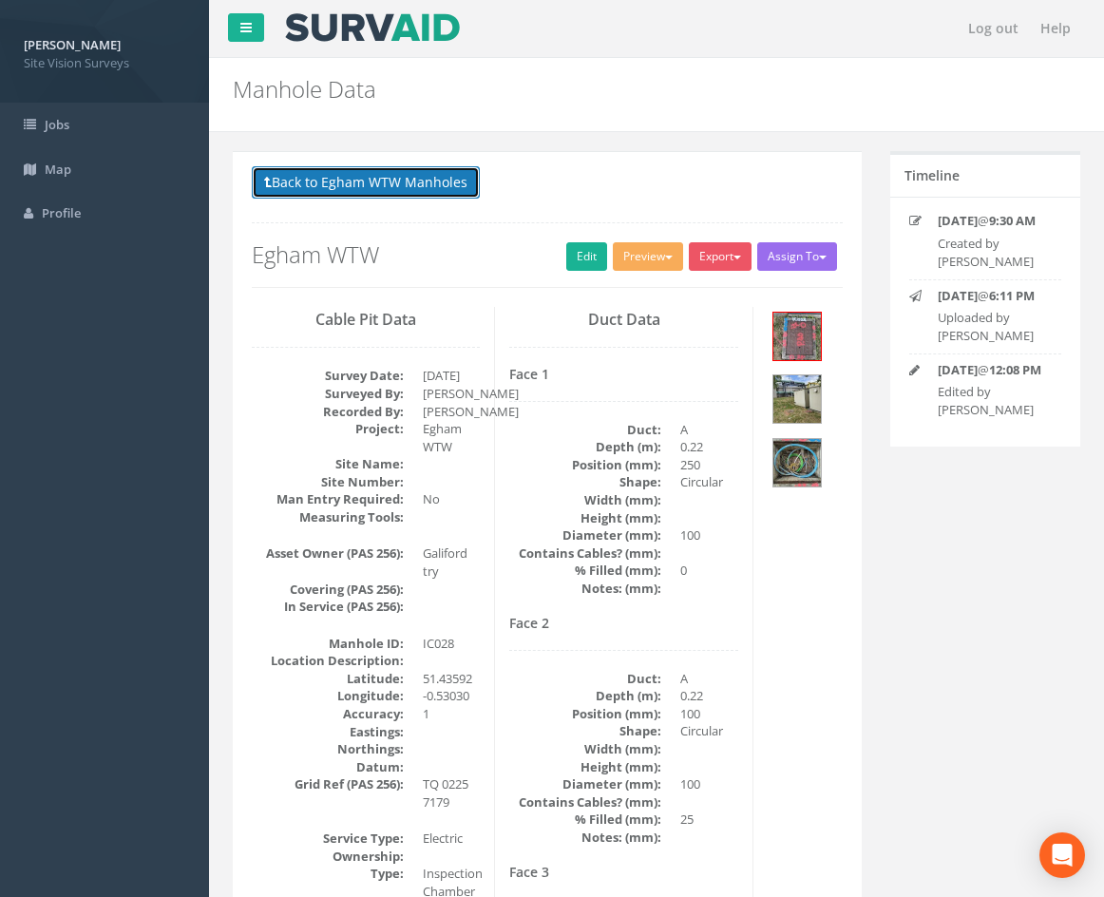
click at [431, 189] on button "Back to Egham WTW Manholes" at bounding box center [366, 182] width 228 height 32
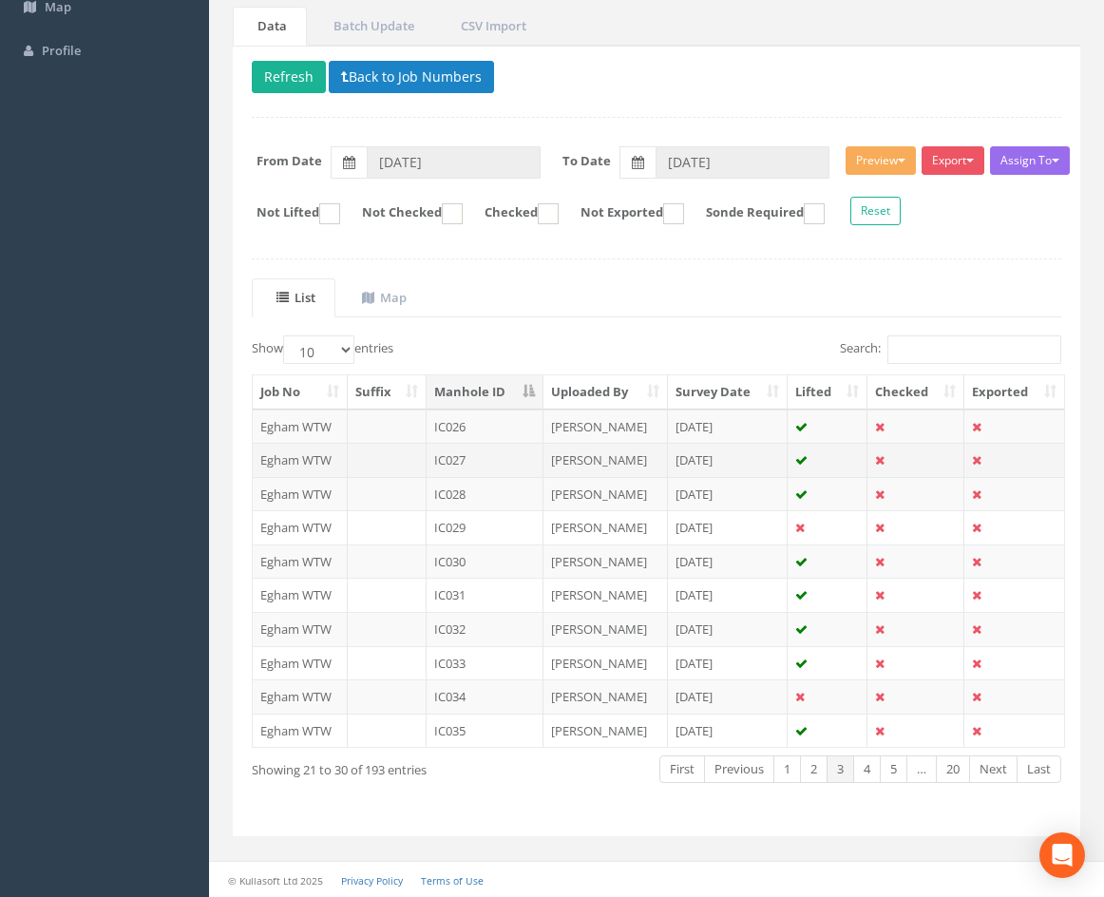
scroll to position [163, 0]
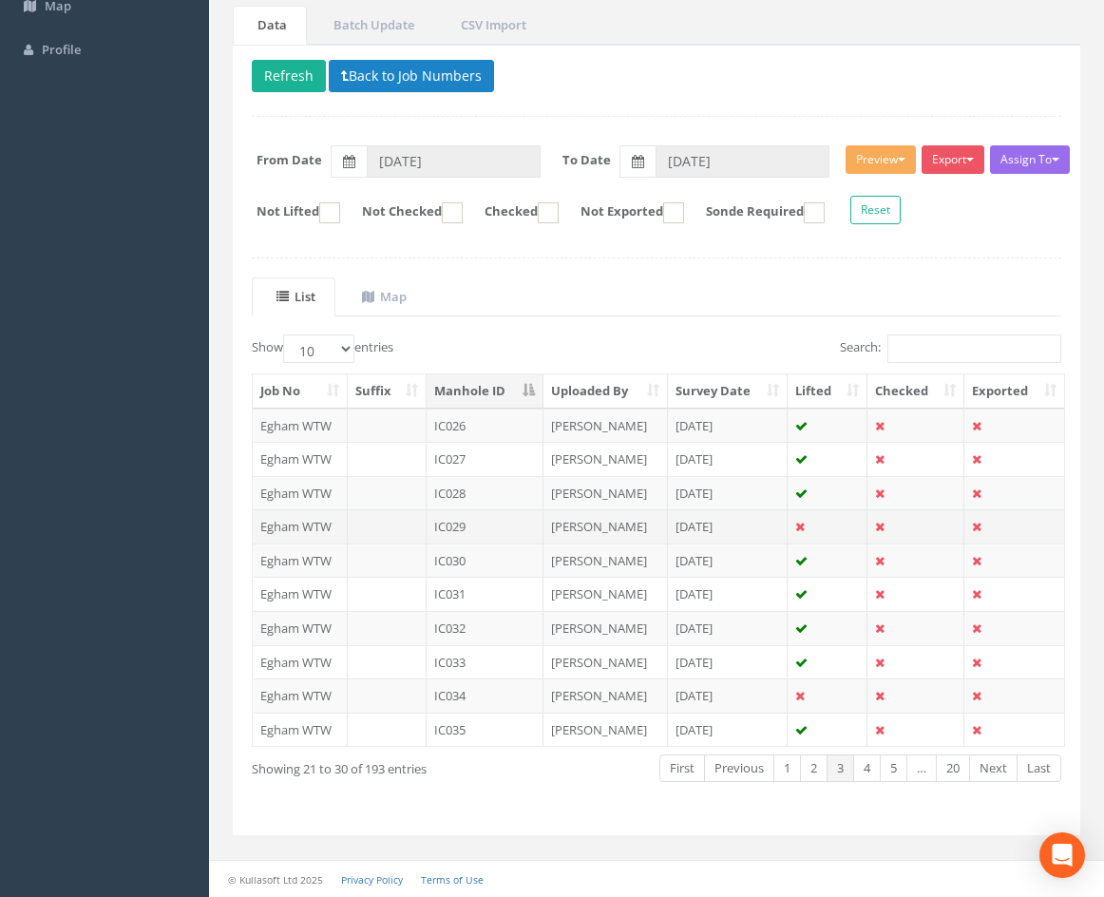
click at [498, 526] on td "IC029" at bounding box center [485, 526] width 117 height 34
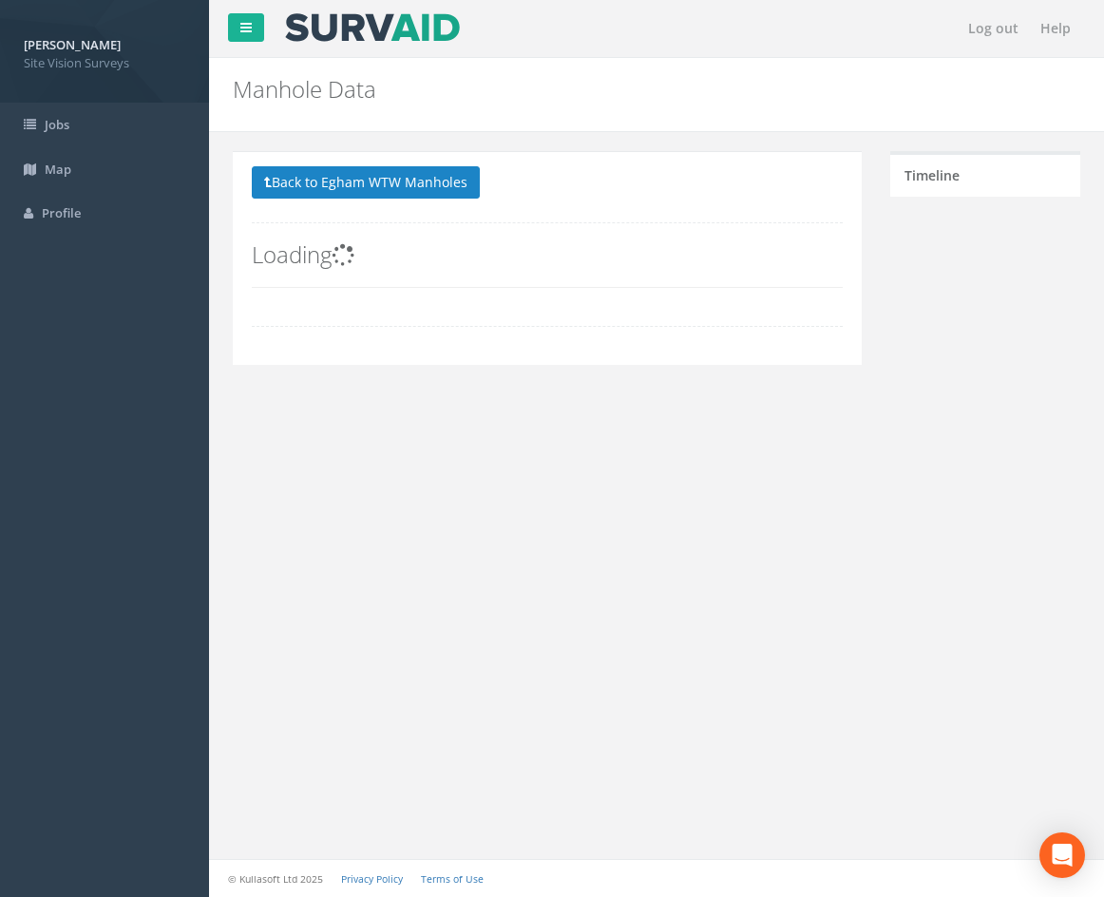
scroll to position [0, 0]
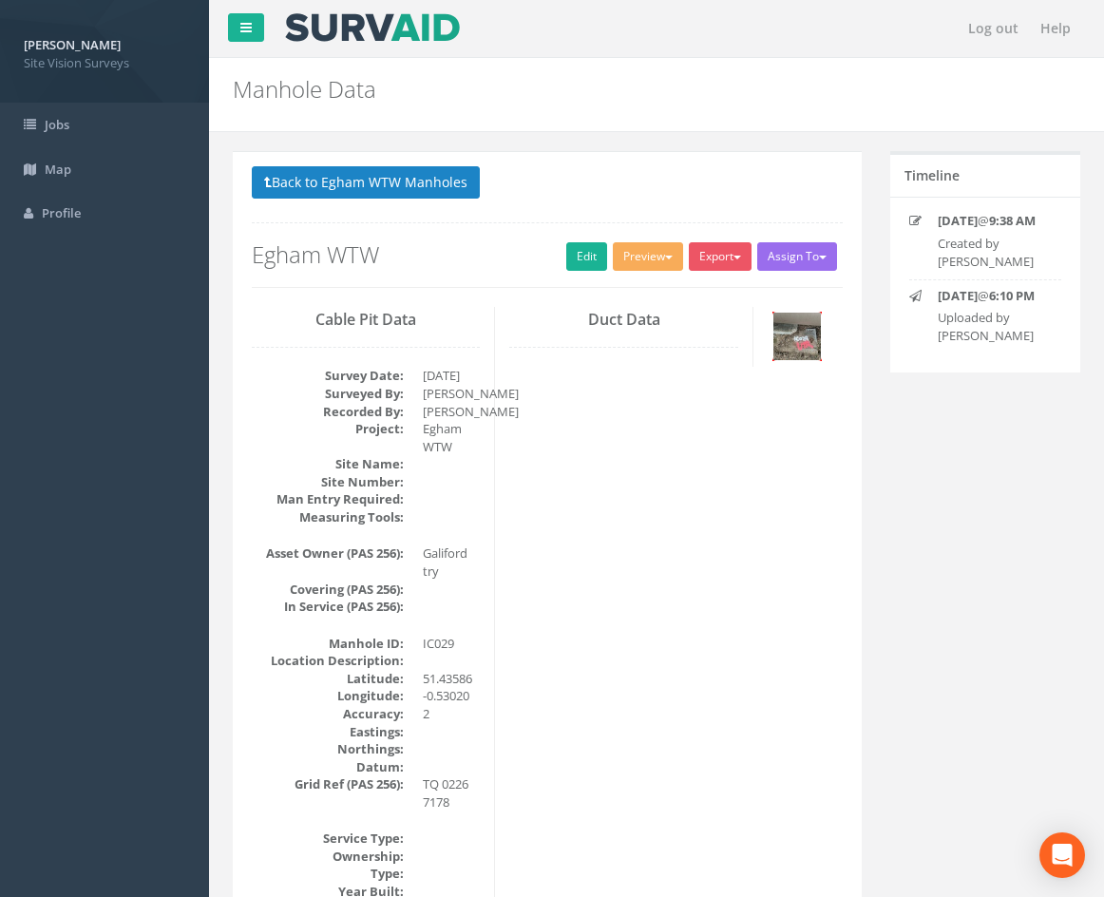
click at [795, 344] on img at bounding box center [797, 337] width 48 height 48
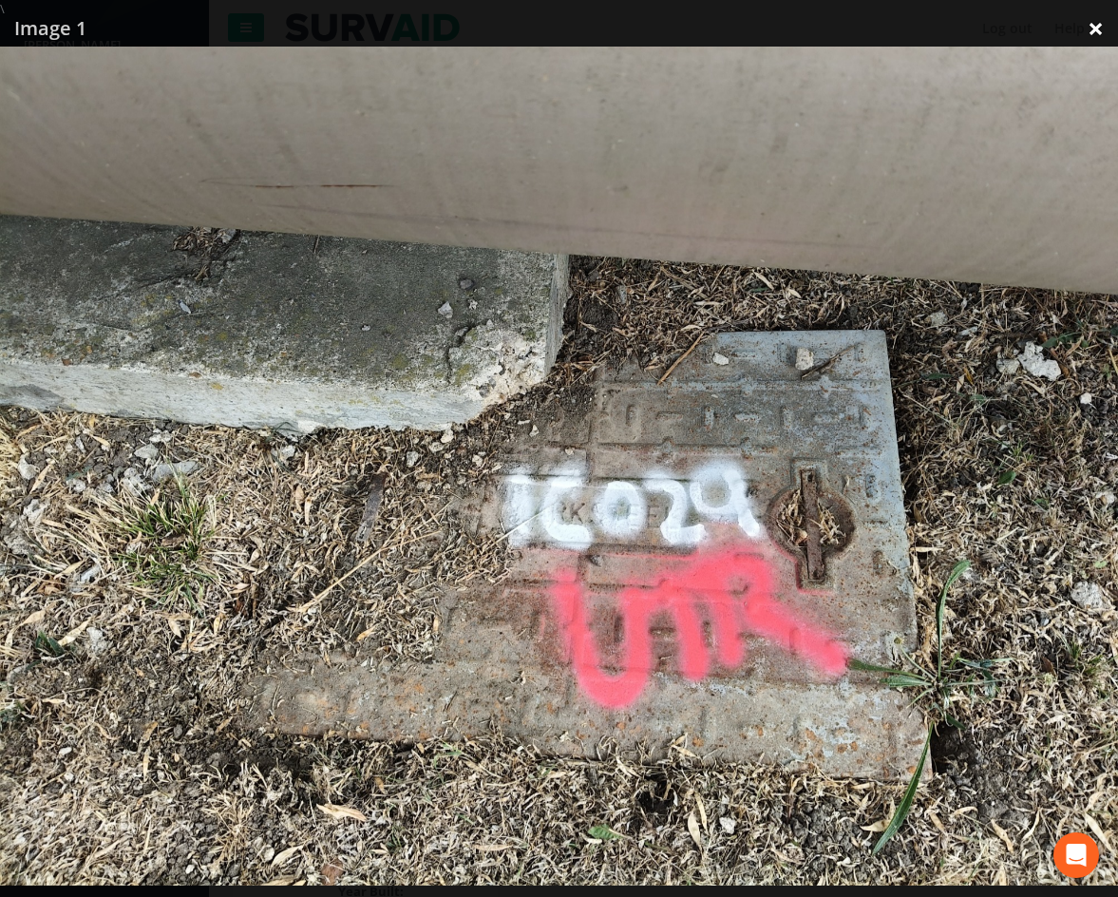
click at [1094, 32] on link "×" at bounding box center [1096, 28] width 45 height 57
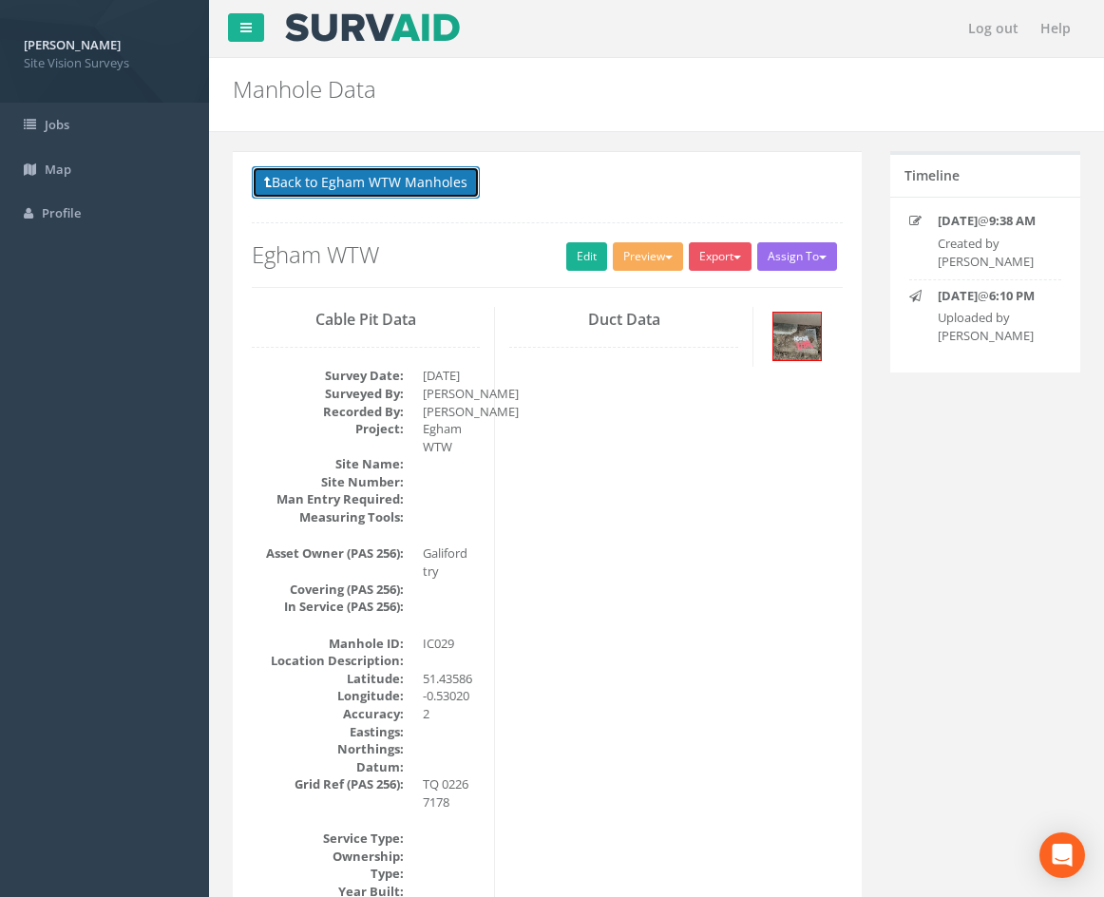
click at [395, 183] on button "Back to Egham WTW Manholes" at bounding box center [366, 182] width 228 height 32
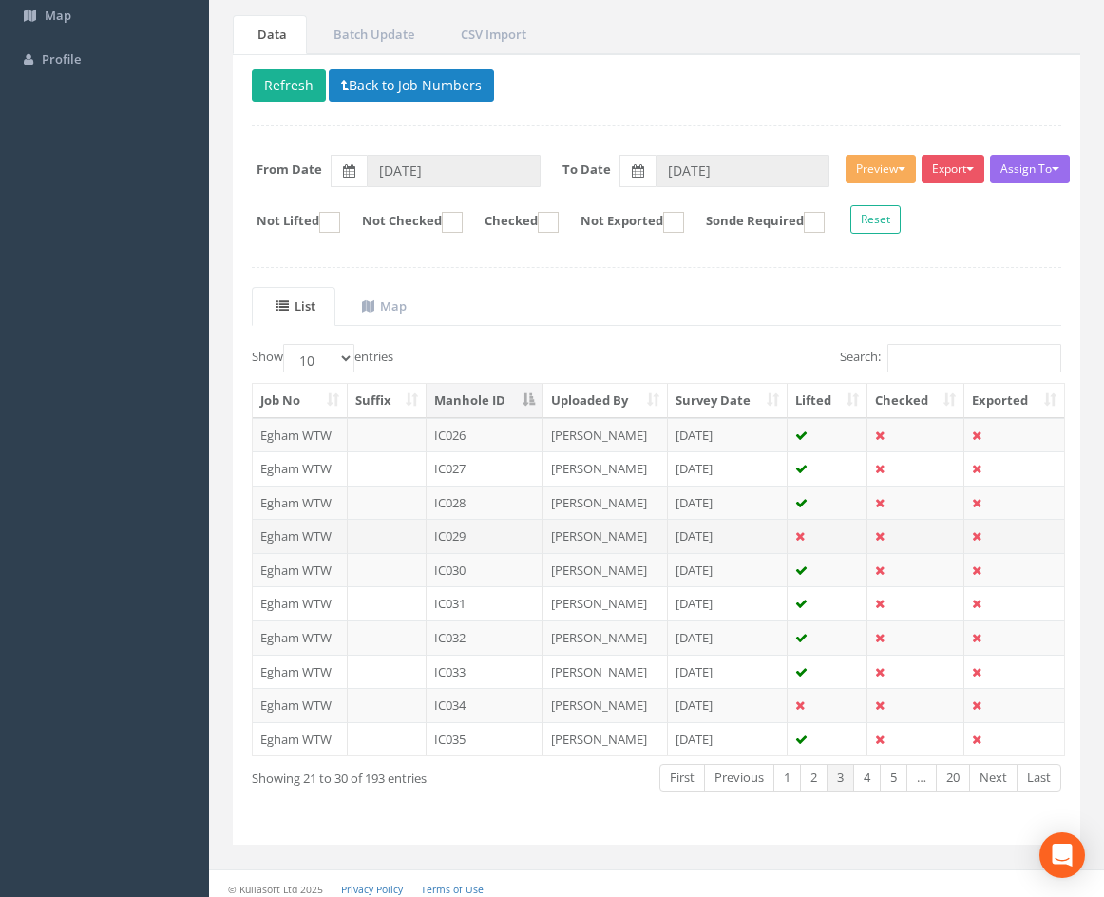
scroll to position [163, 0]
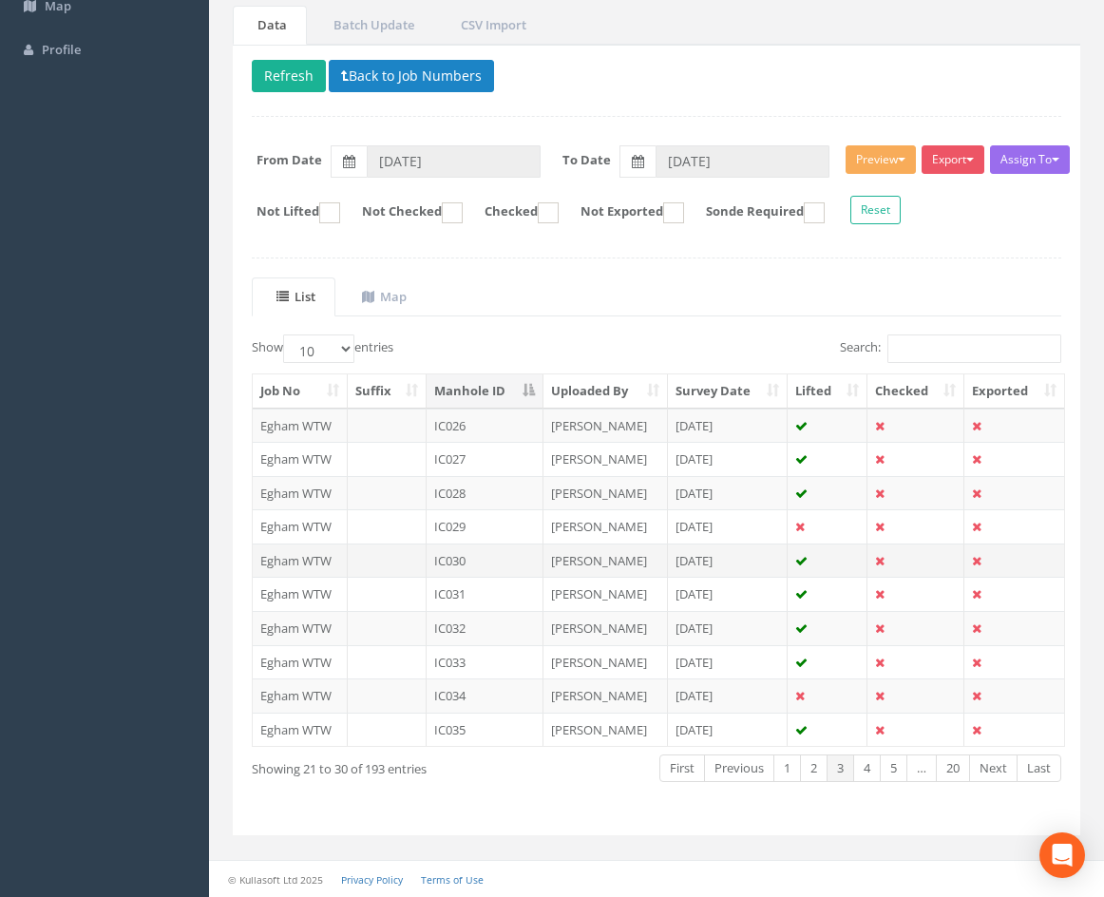
click at [487, 559] on td "IC030" at bounding box center [485, 560] width 117 height 34
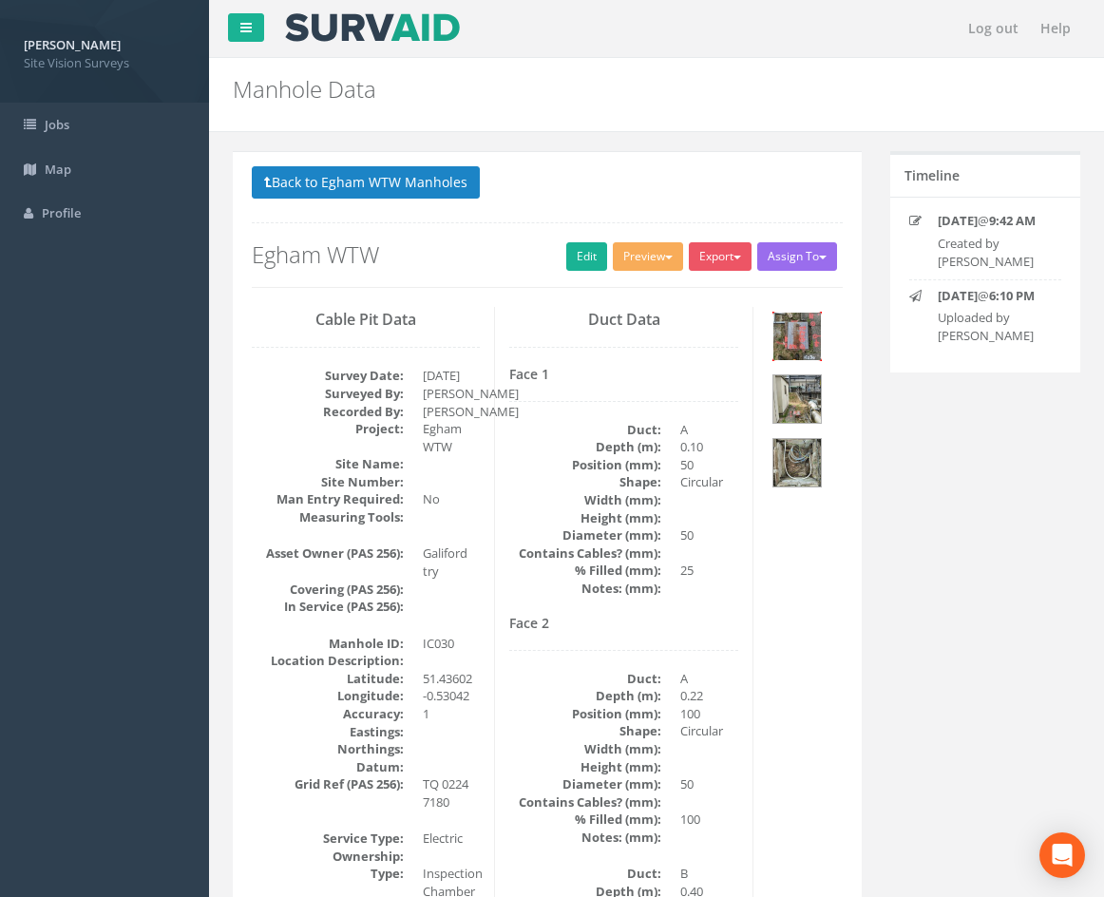
click at [803, 339] on img at bounding box center [797, 337] width 48 height 48
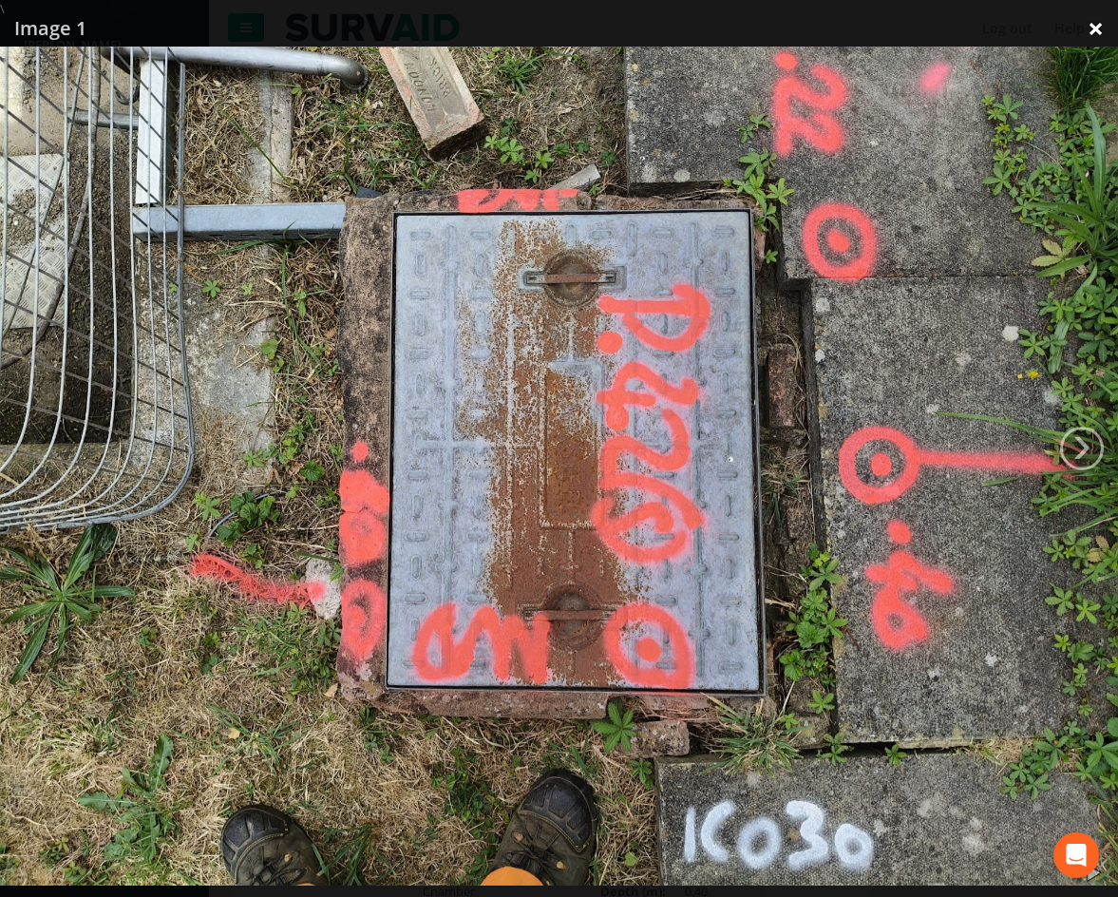
click at [1101, 28] on link "×" at bounding box center [1096, 28] width 45 height 57
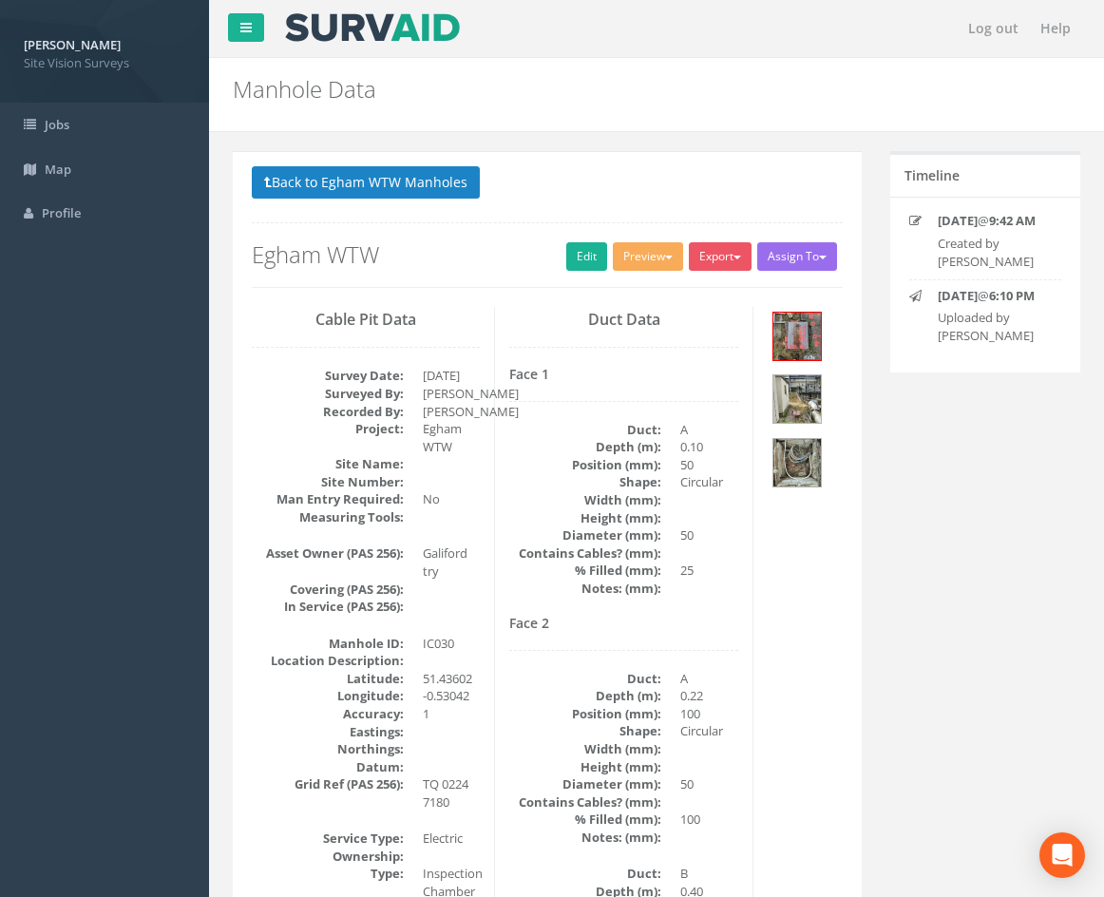
drag, startPoint x: 884, startPoint y: 291, endPoint x: 841, endPoint y: 27, distance: 267.6
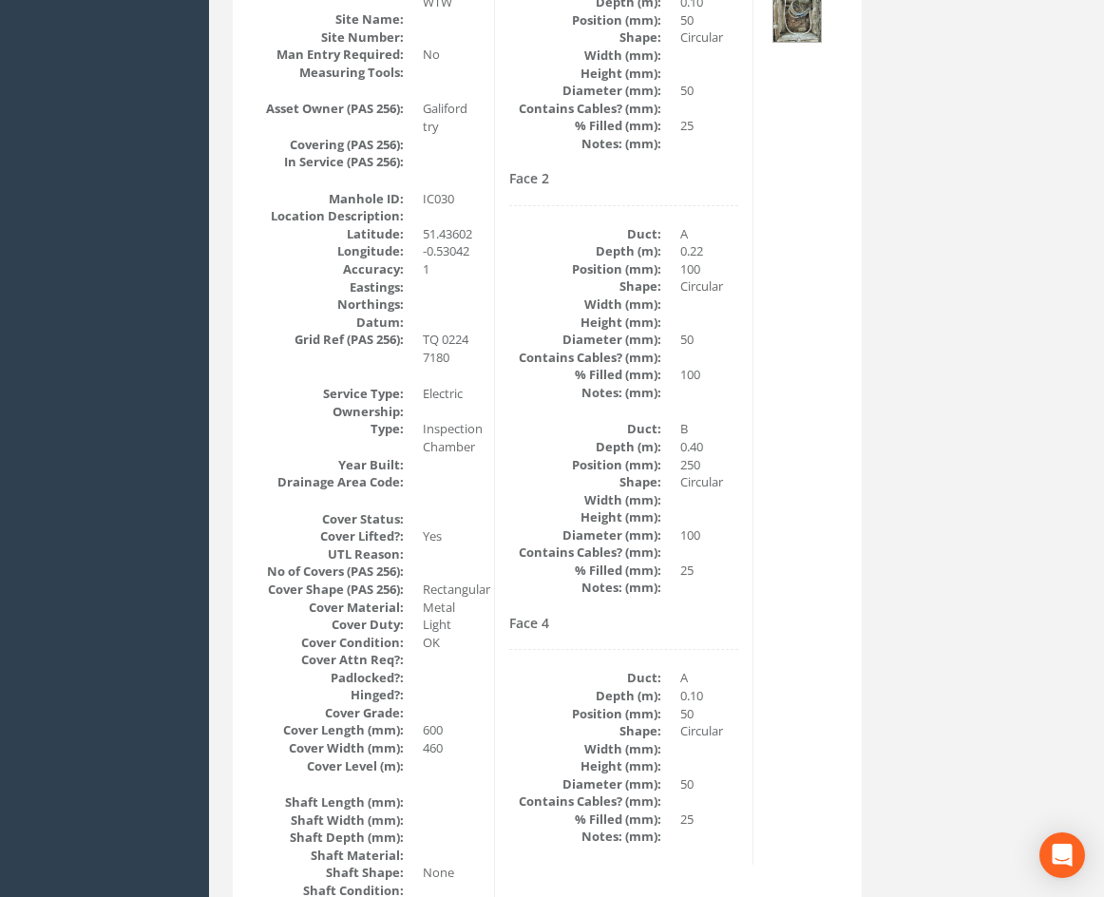
scroll to position [419, 0]
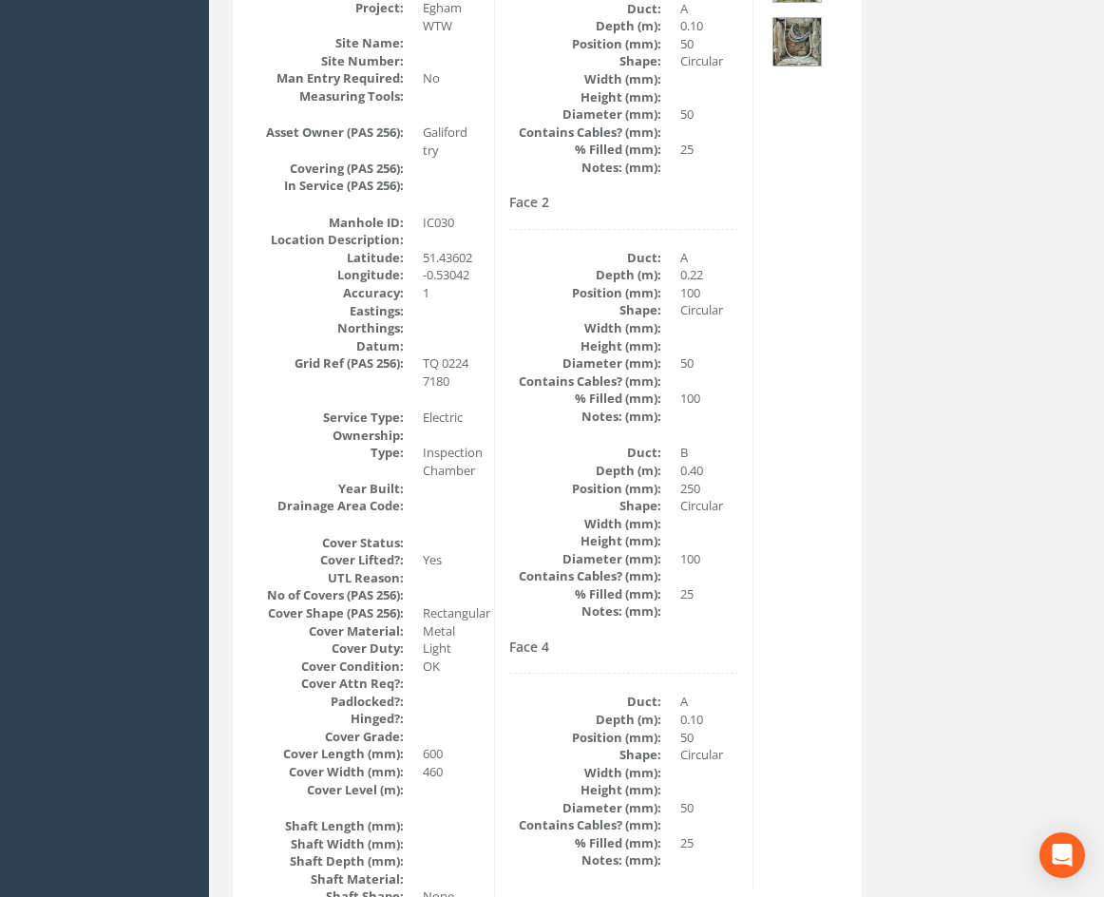
drag, startPoint x: 874, startPoint y: 431, endPoint x: 854, endPoint y: 386, distance: 49.8
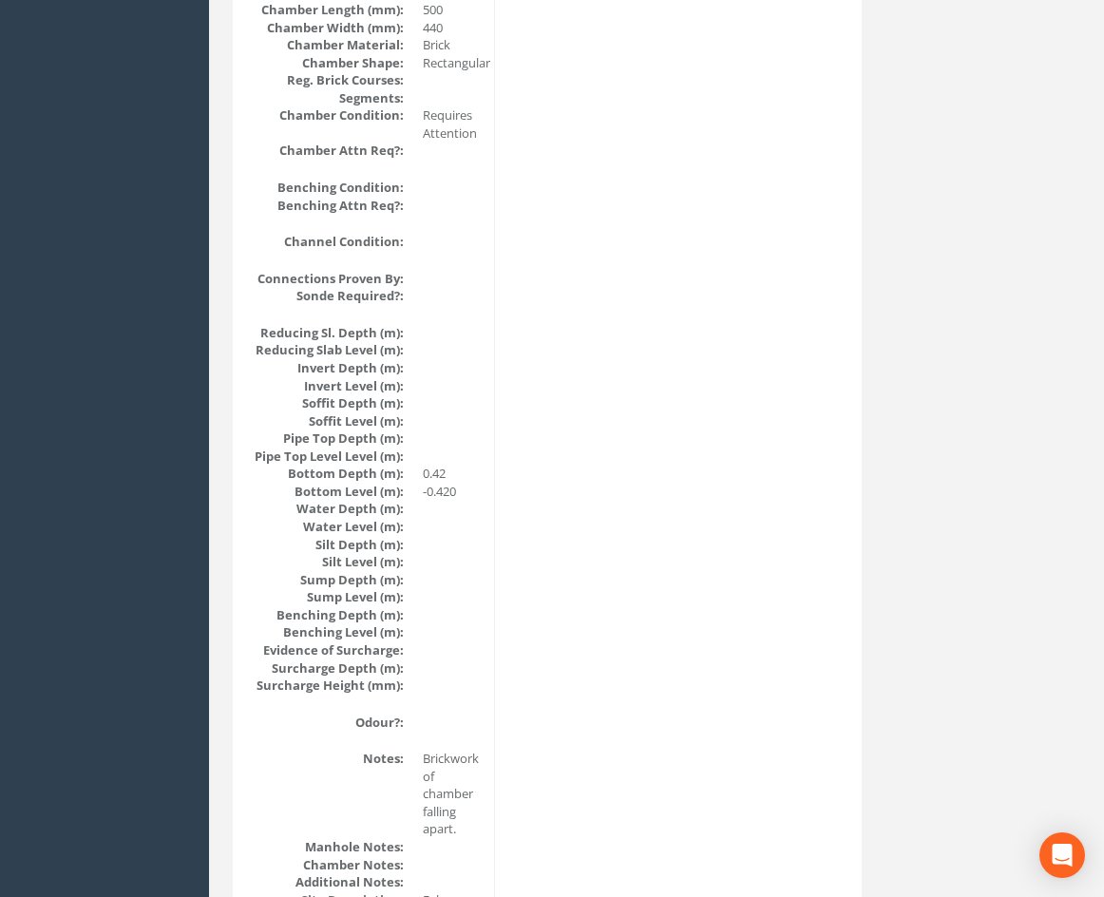
scroll to position [2246, 0]
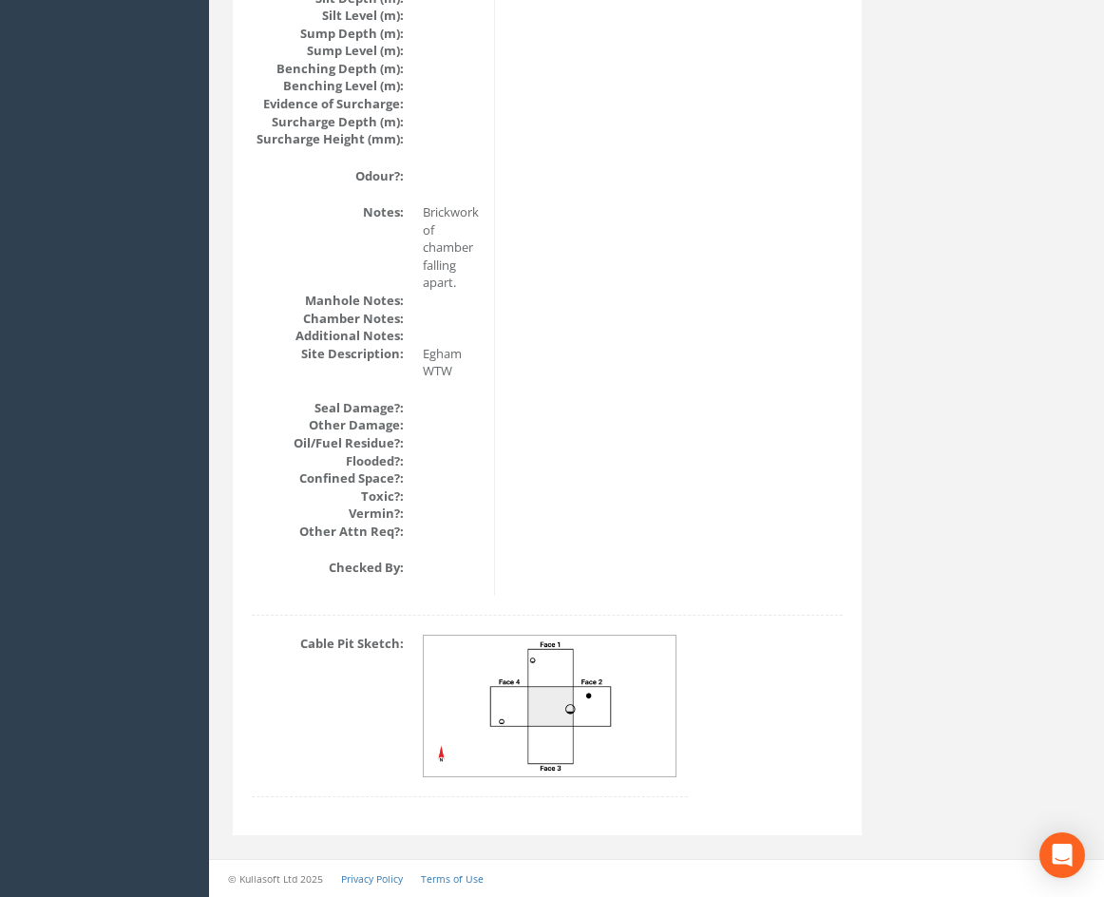
drag, startPoint x: 800, startPoint y: 328, endPoint x: 787, endPoint y: 657, distance: 329.0
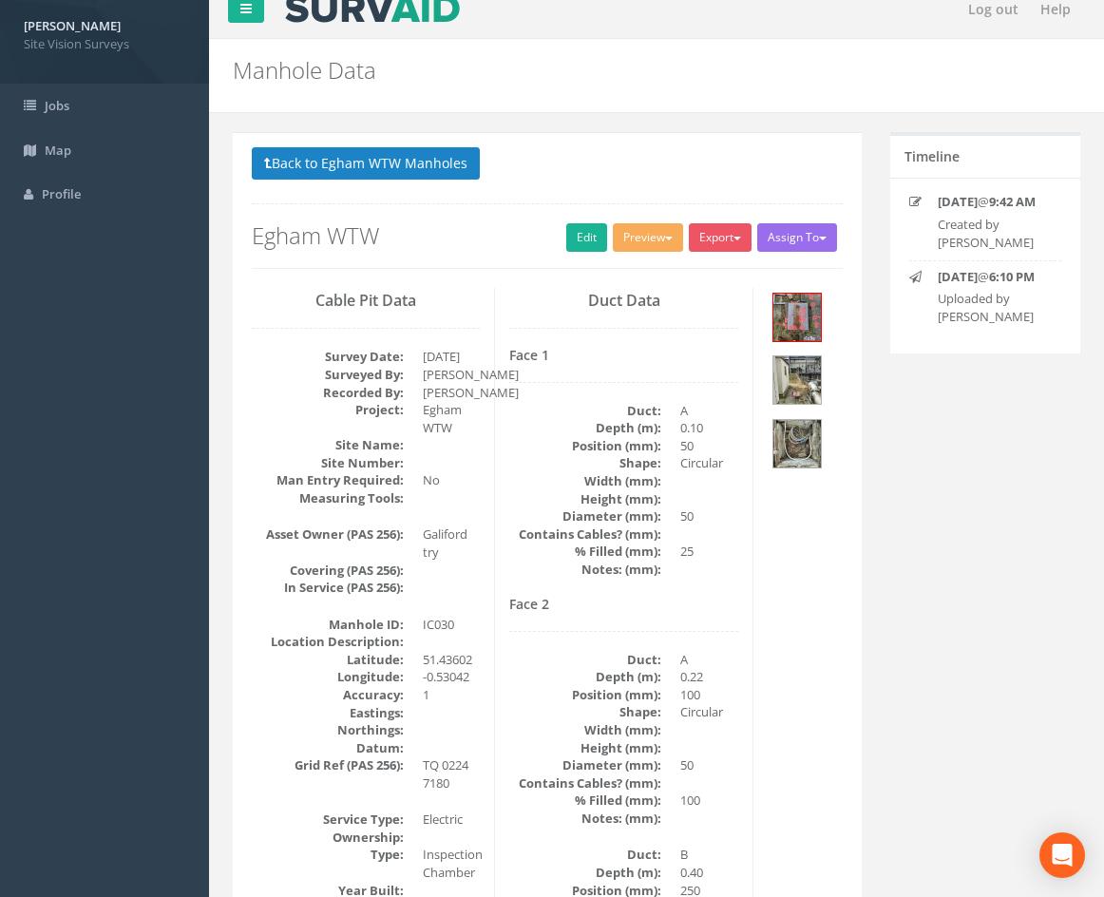
drag, startPoint x: 766, startPoint y: 728, endPoint x: 775, endPoint y: 665, distance: 63.4
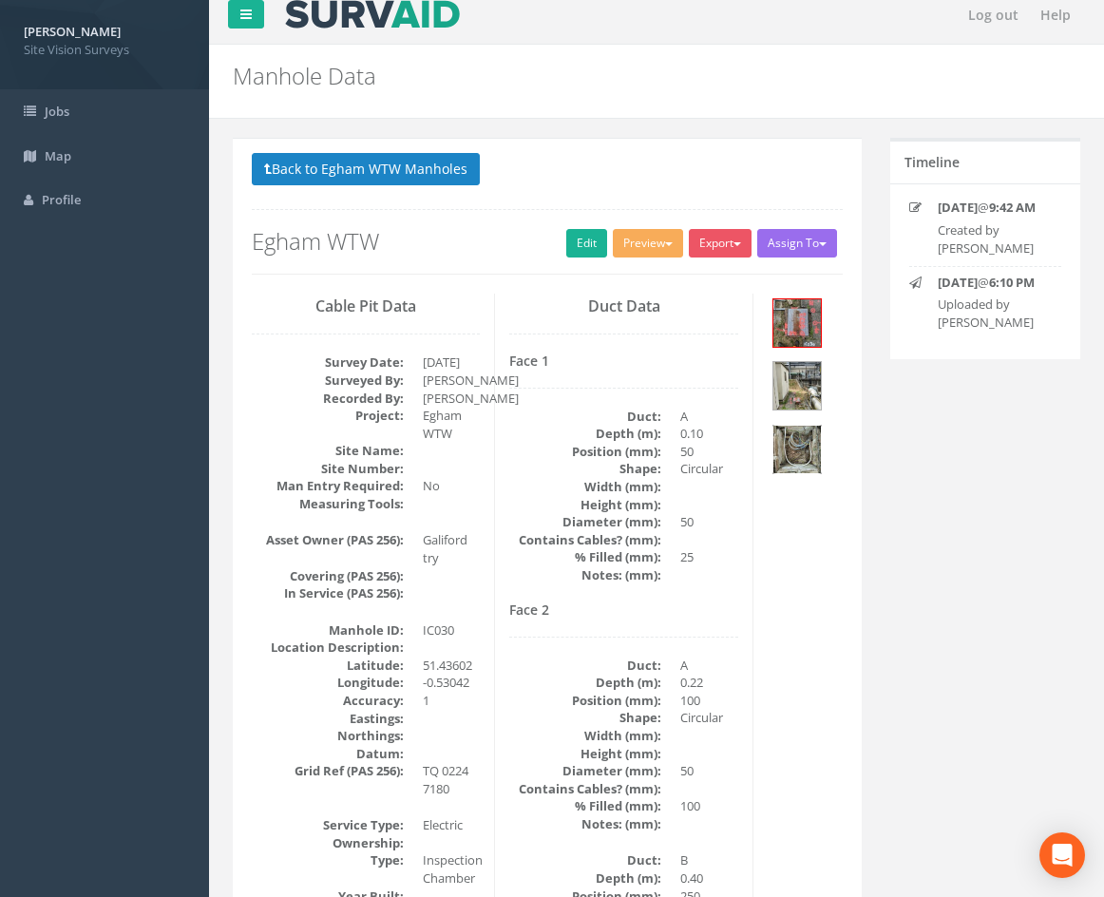
click at [812, 448] on img at bounding box center [797, 450] width 48 height 48
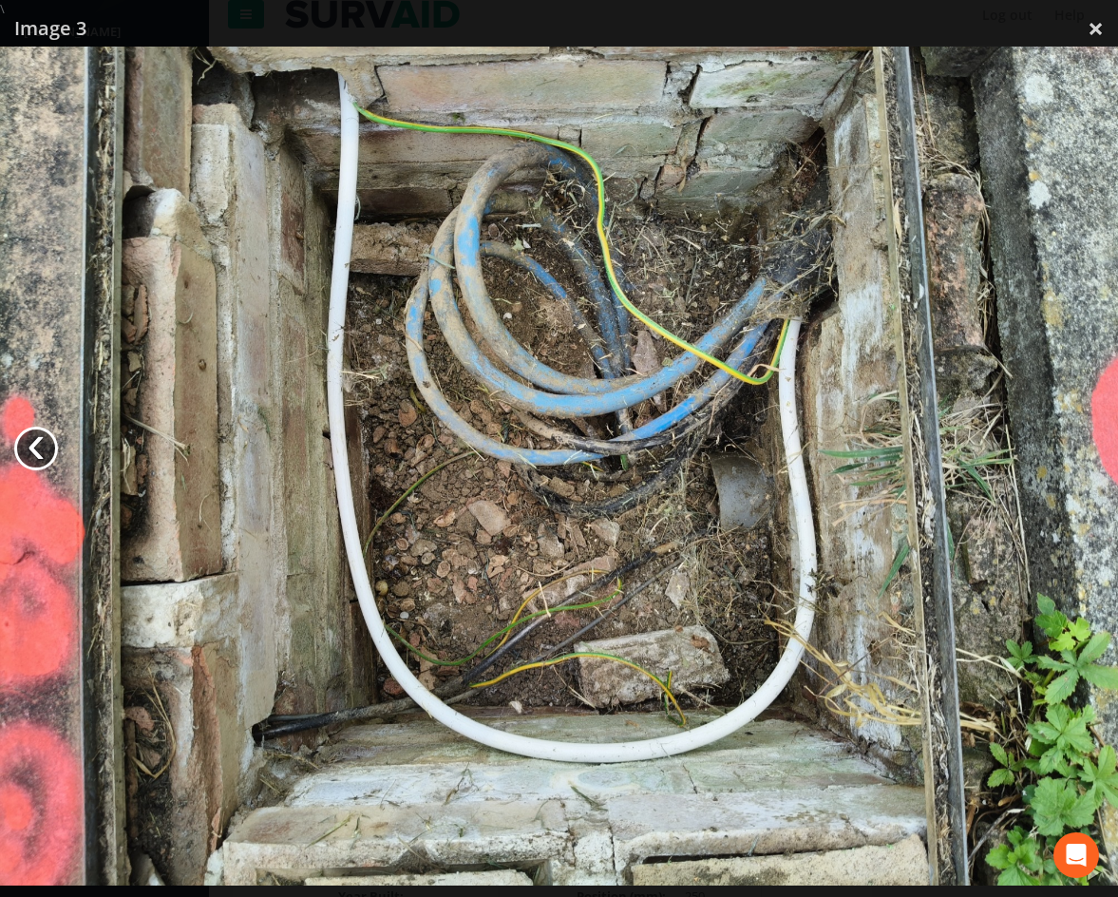
click at [24, 443] on link "‹" at bounding box center [36, 449] width 44 height 44
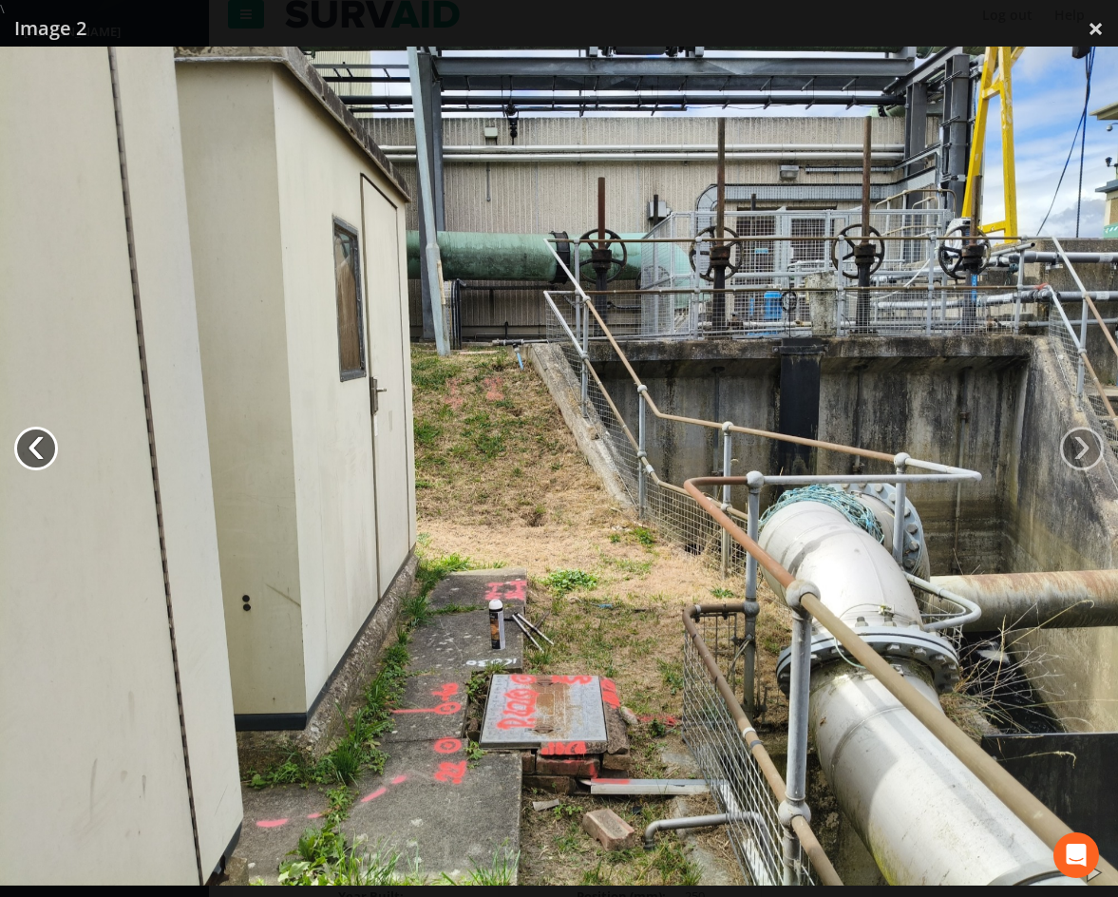
click at [24, 443] on link "‹" at bounding box center [36, 449] width 44 height 44
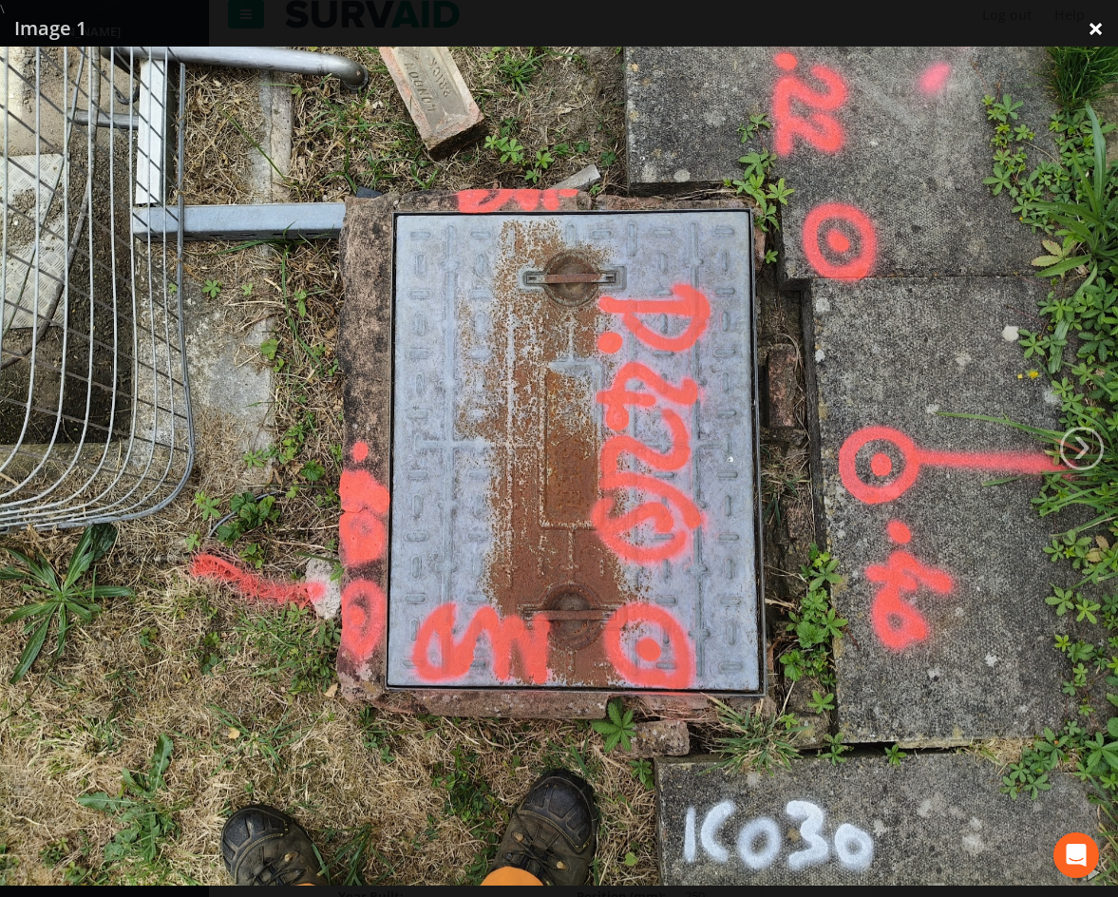
click at [1095, 33] on link "×" at bounding box center [1096, 28] width 45 height 57
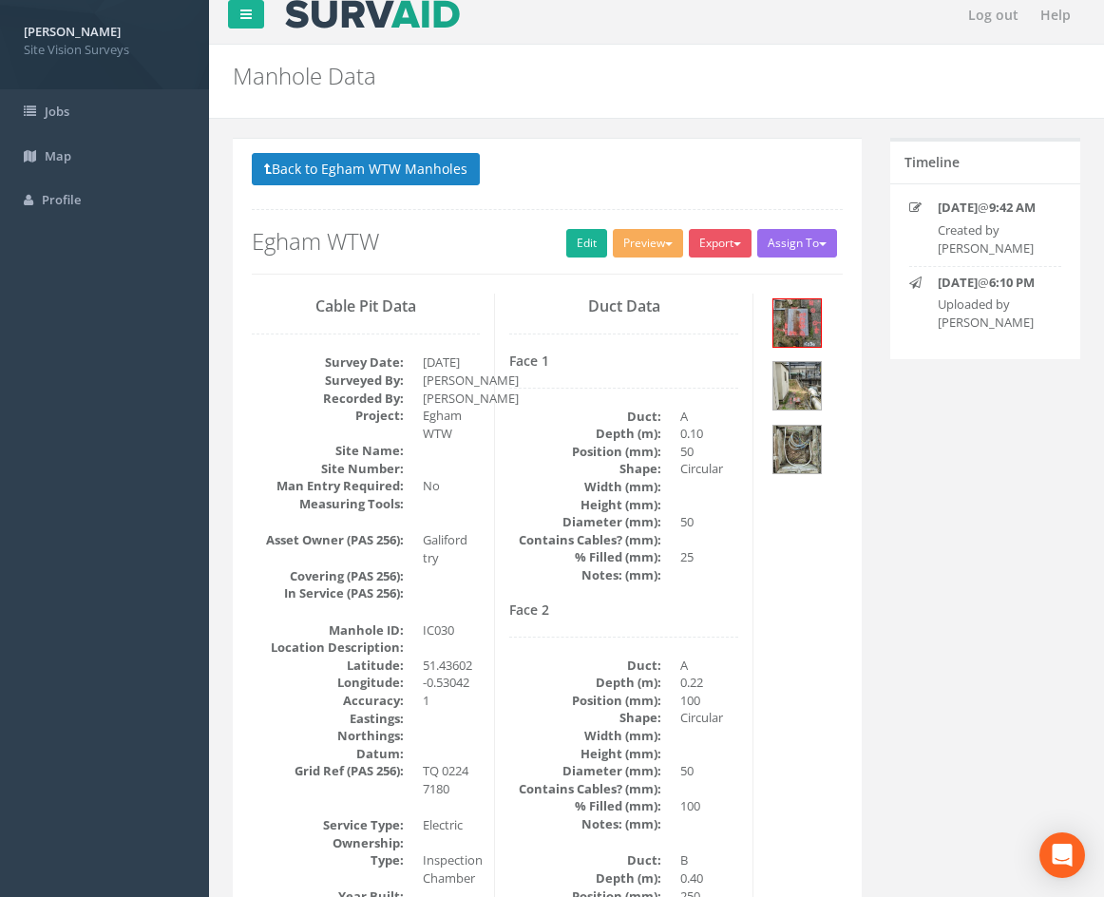
drag, startPoint x: 886, startPoint y: 427, endPoint x: 886, endPoint y: 440, distance: 13.3
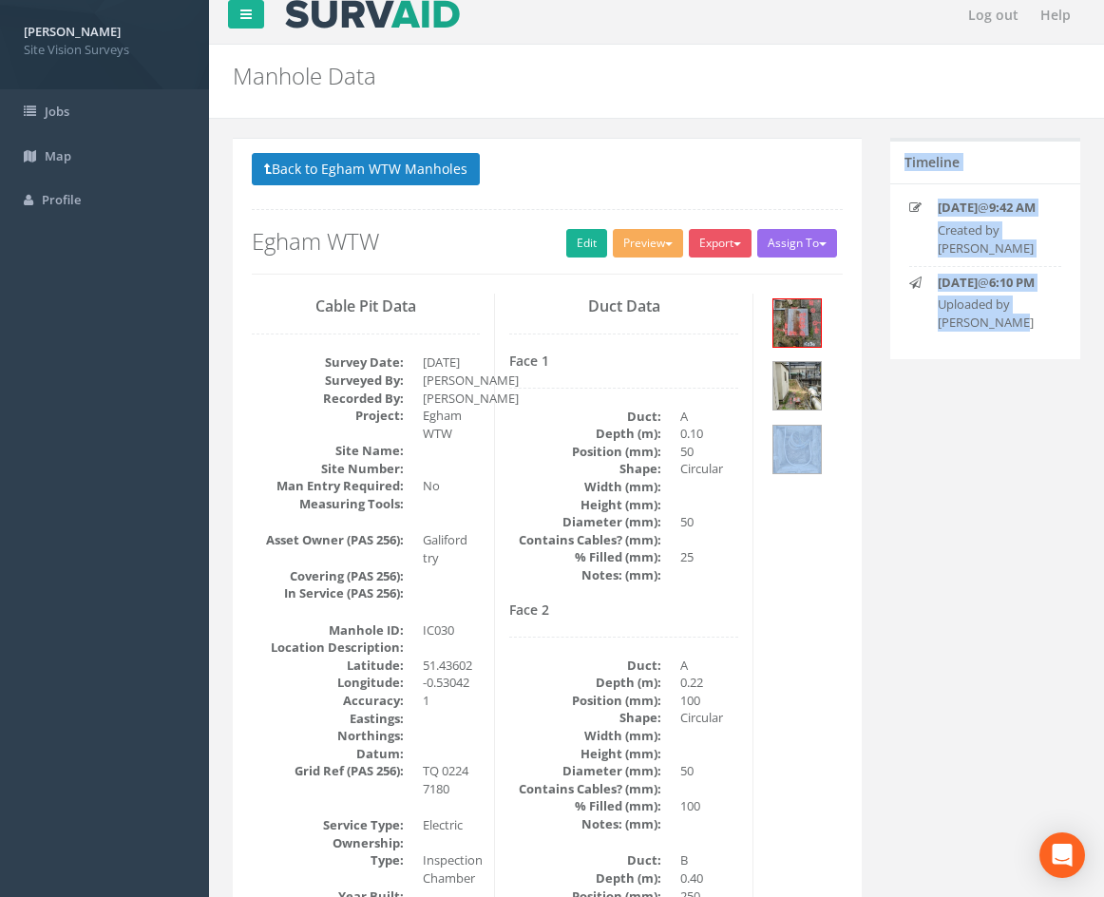
click at [984, 359] on div "[DATE] 9:42 AM Created by [PERSON_NAME] [DATE] 6:10 PM Uploaded by [PERSON_NAME]" at bounding box center [985, 271] width 191 height 176
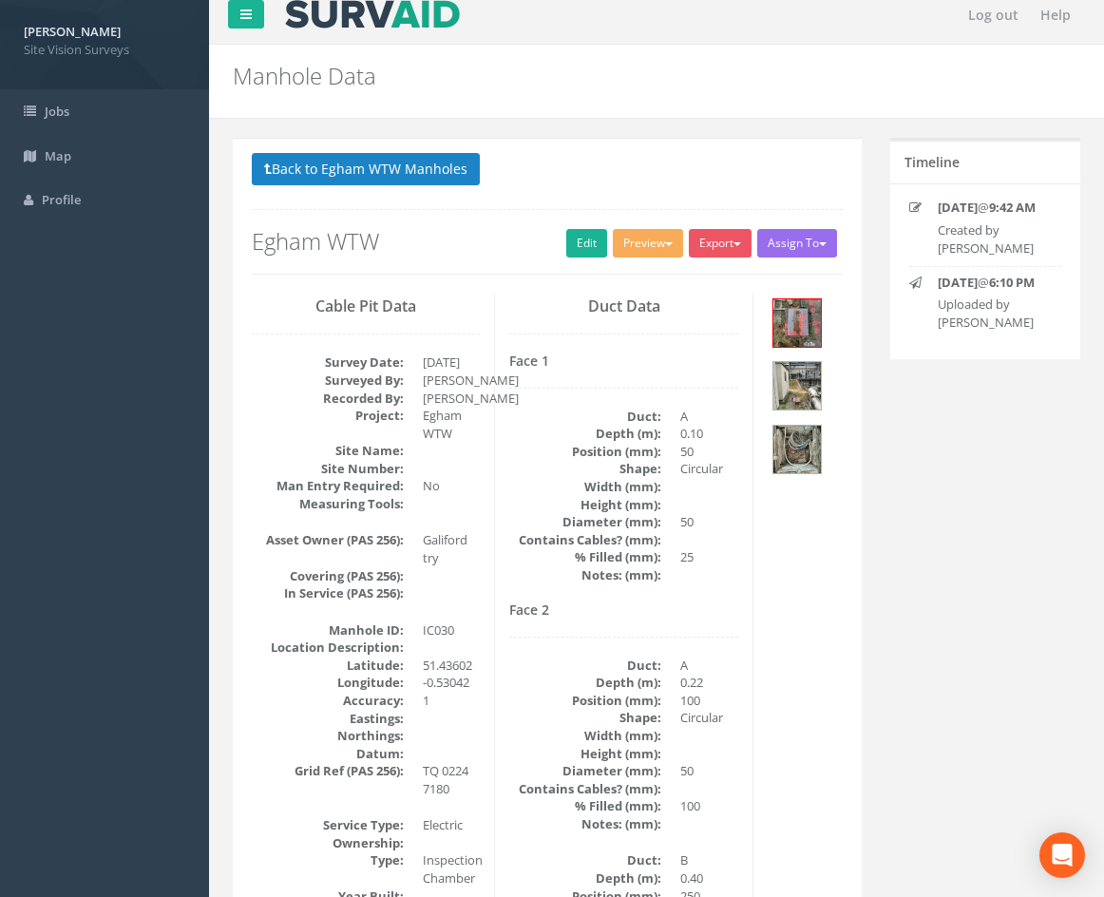
drag, startPoint x: 740, startPoint y: 343, endPoint x: 736, endPoint y: 360, distance: 17.5
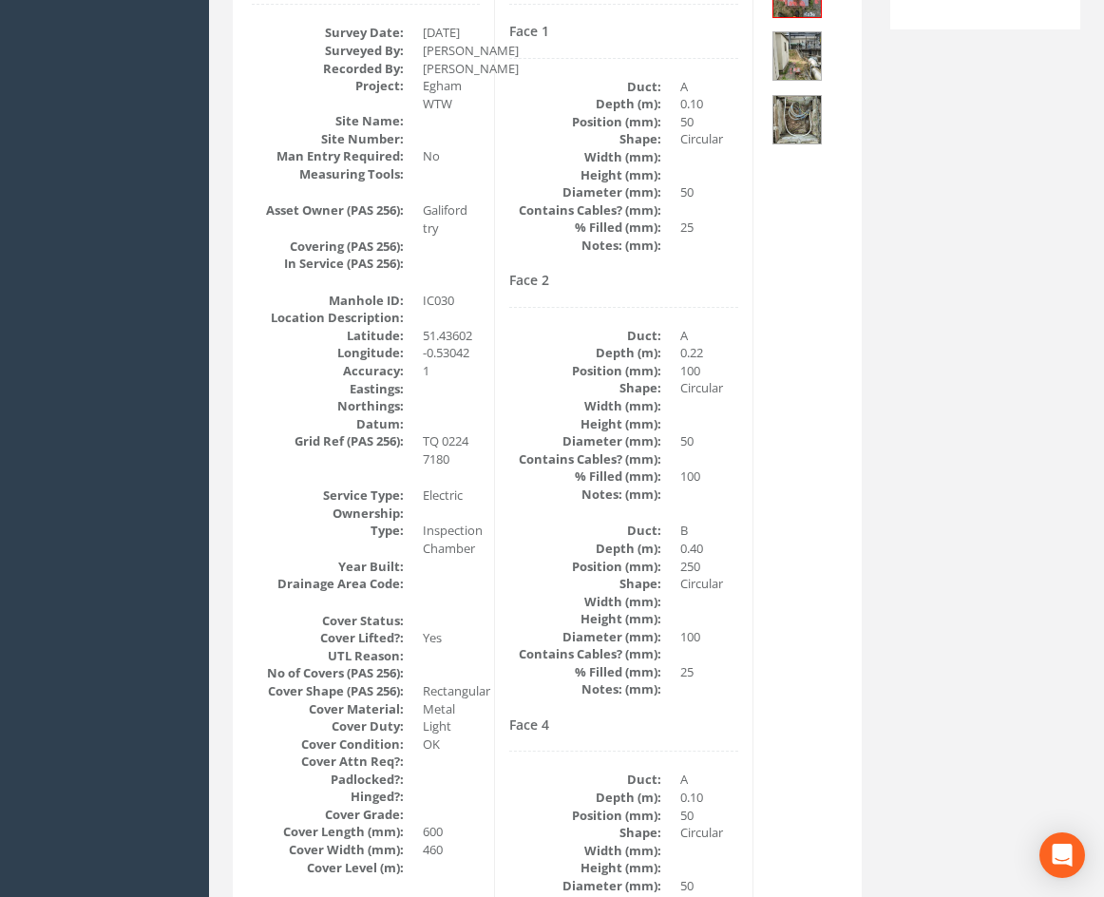
scroll to position [0, 0]
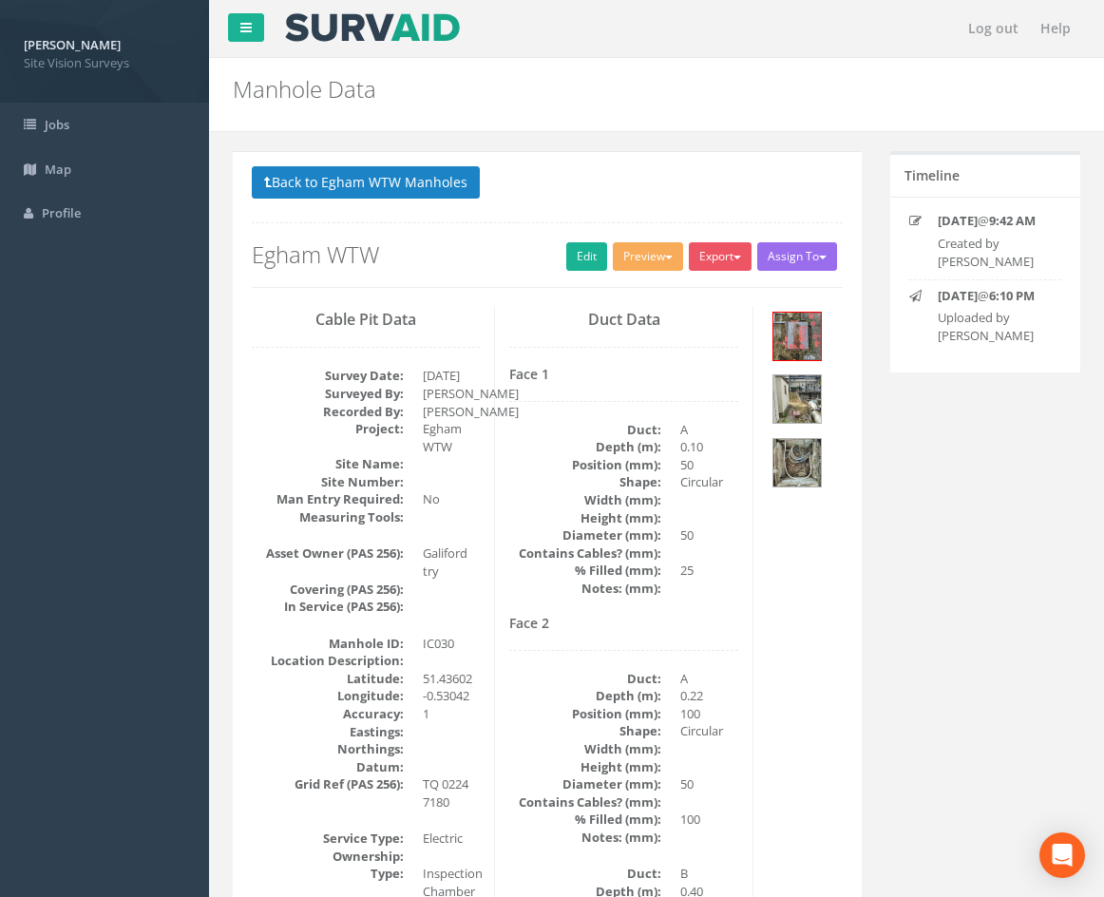
drag, startPoint x: 776, startPoint y: 763, endPoint x: 795, endPoint y: 413, distance: 350.2
click at [584, 262] on link "Edit" at bounding box center [586, 256] width 41 height 29
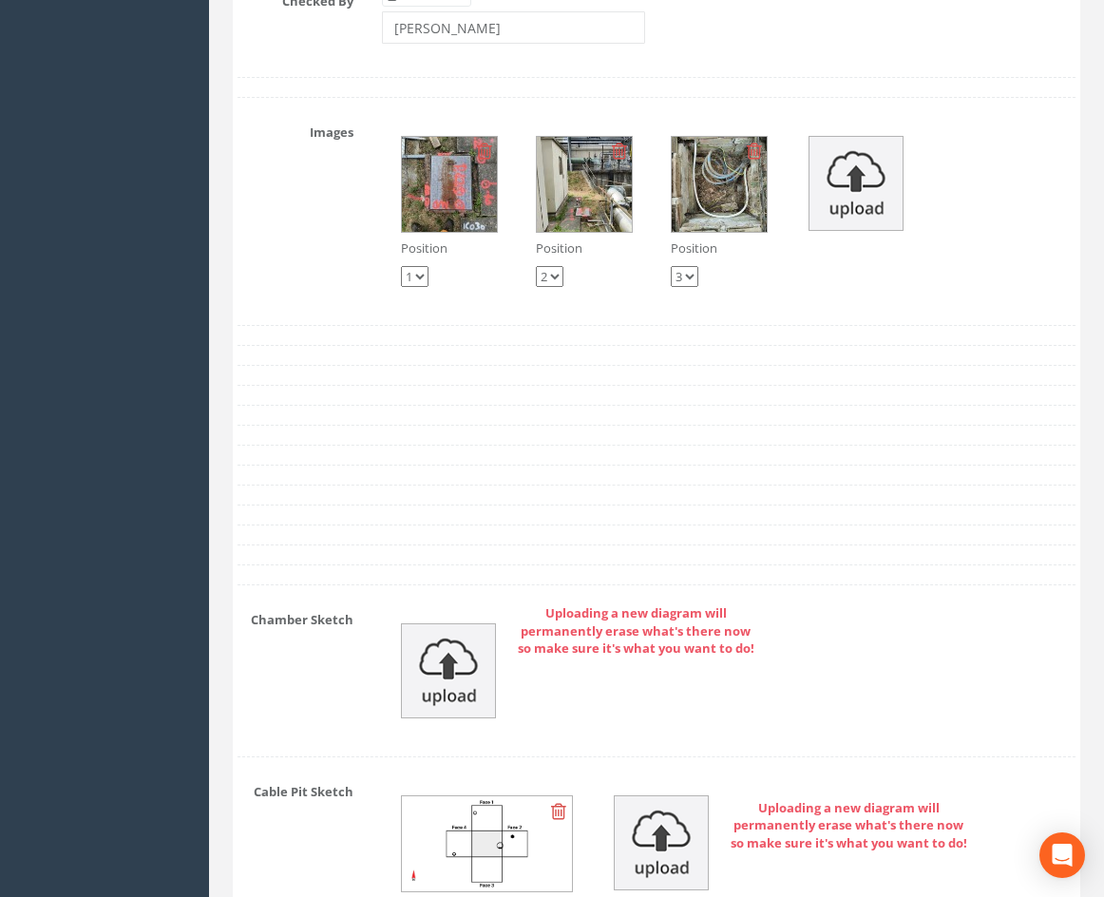
click at [733, 228] on img at bounding box center [719, 184] width 95 height 95
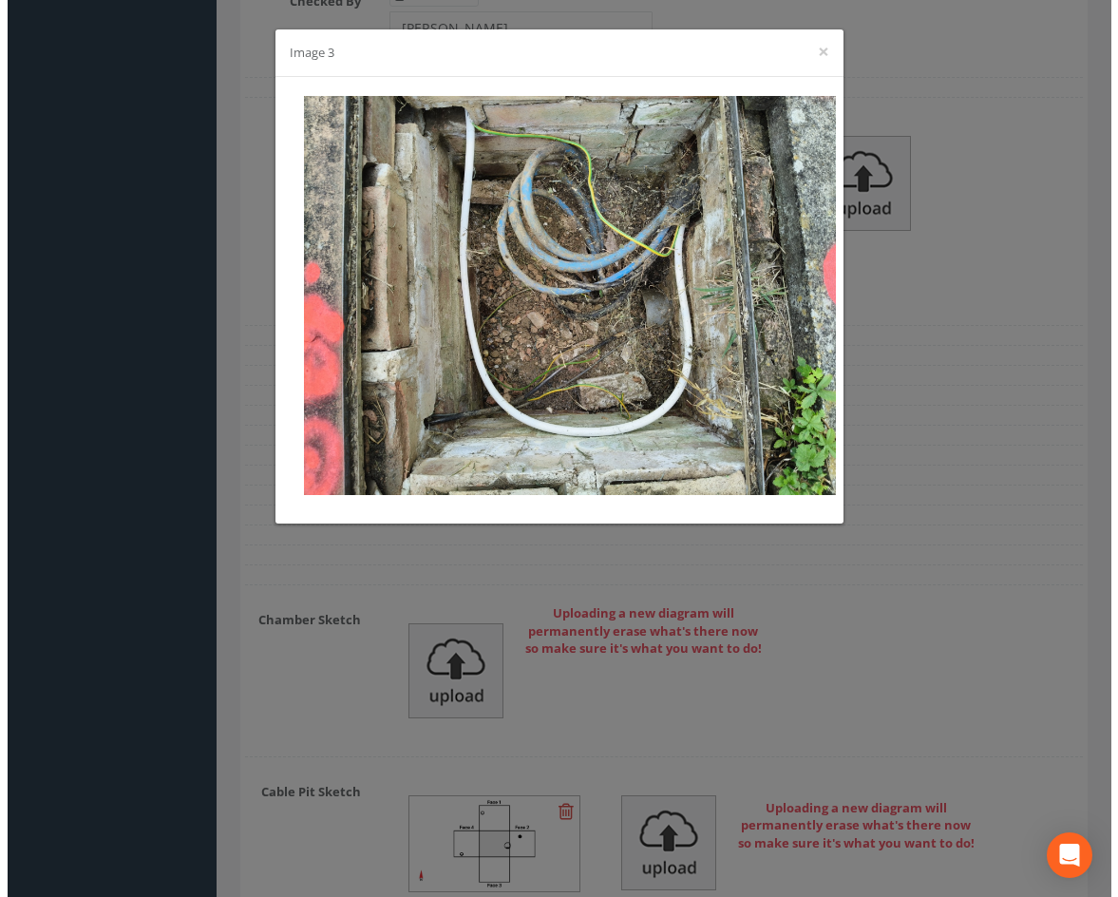
scroll to position [5455, 0]
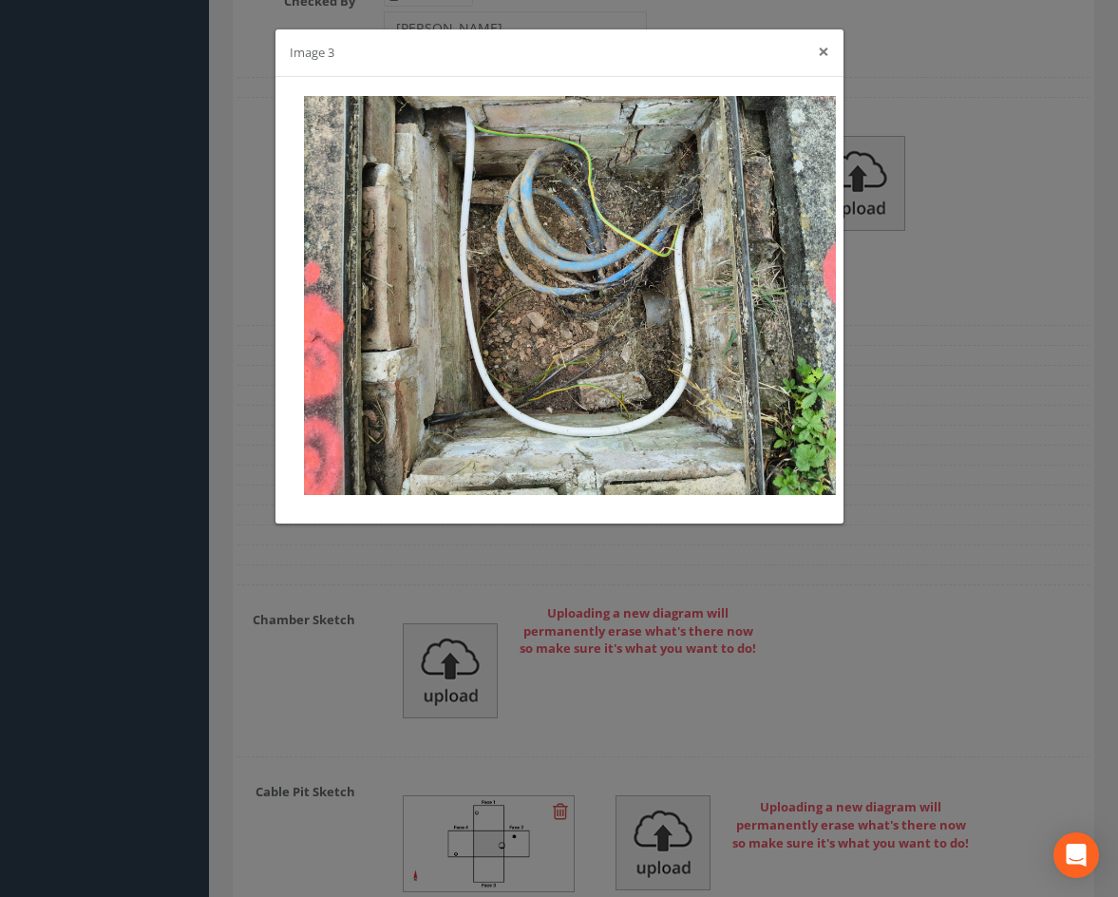
click at [824, 53] on button "×" at bounding box center [823, 52] width 11 height 20
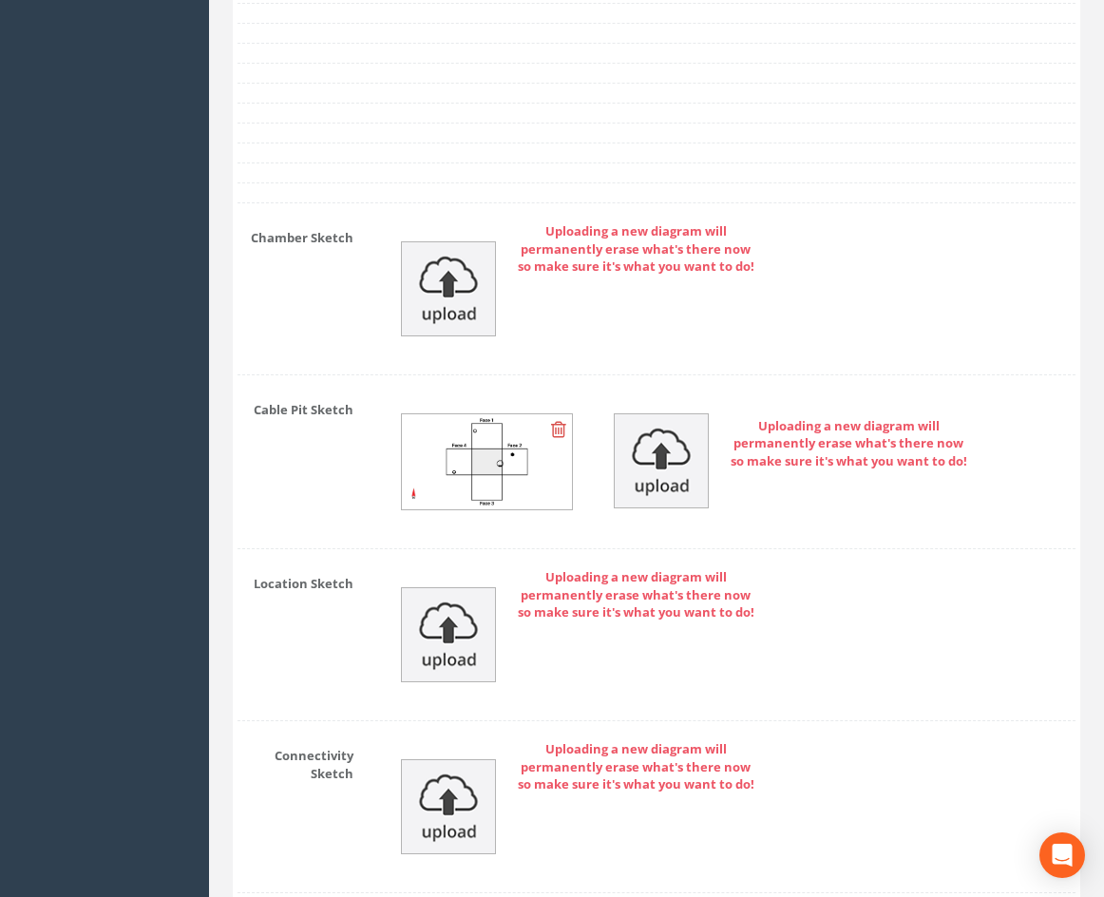
drag, startPoint x: 750, startPoint y: 426, endPoint x: 720, endPoint y: 636, distance: 212.0
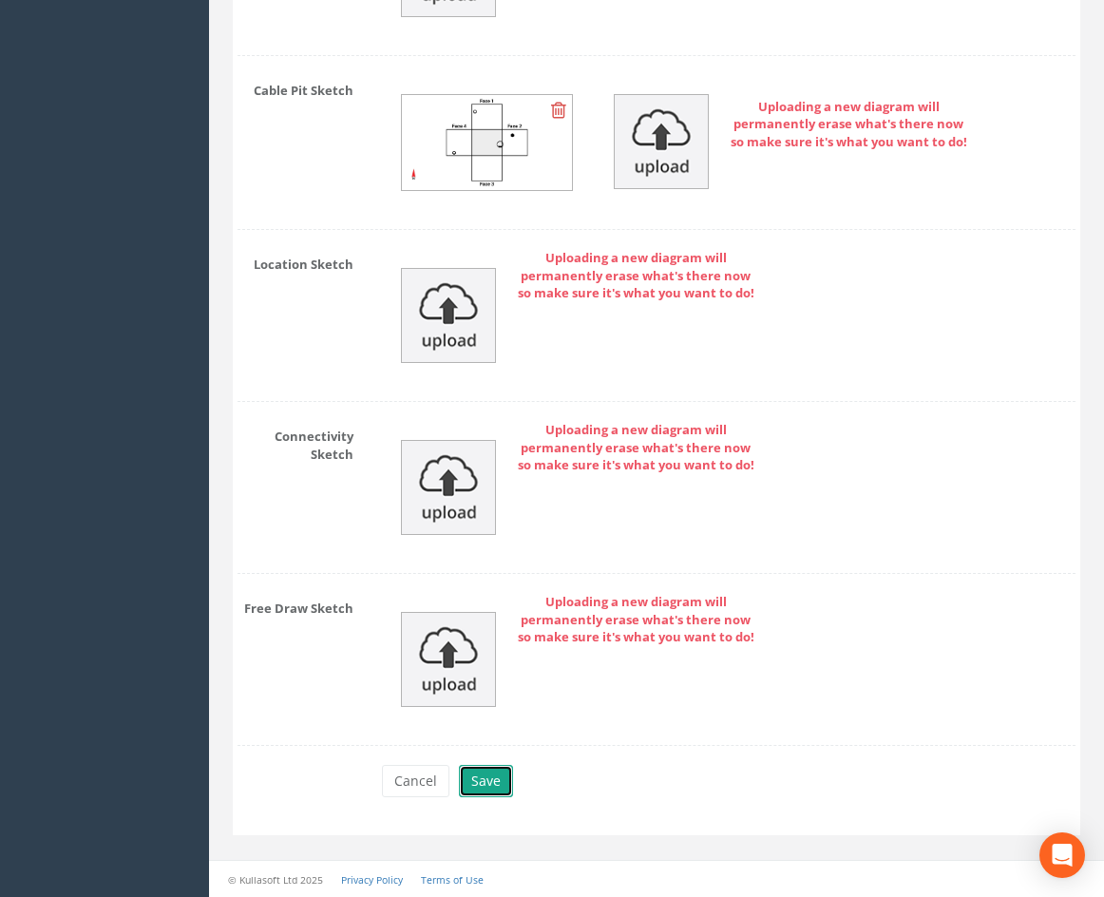
click at [499, 774] on button "Save" at bounding box center [486, 781] width 54 height 32
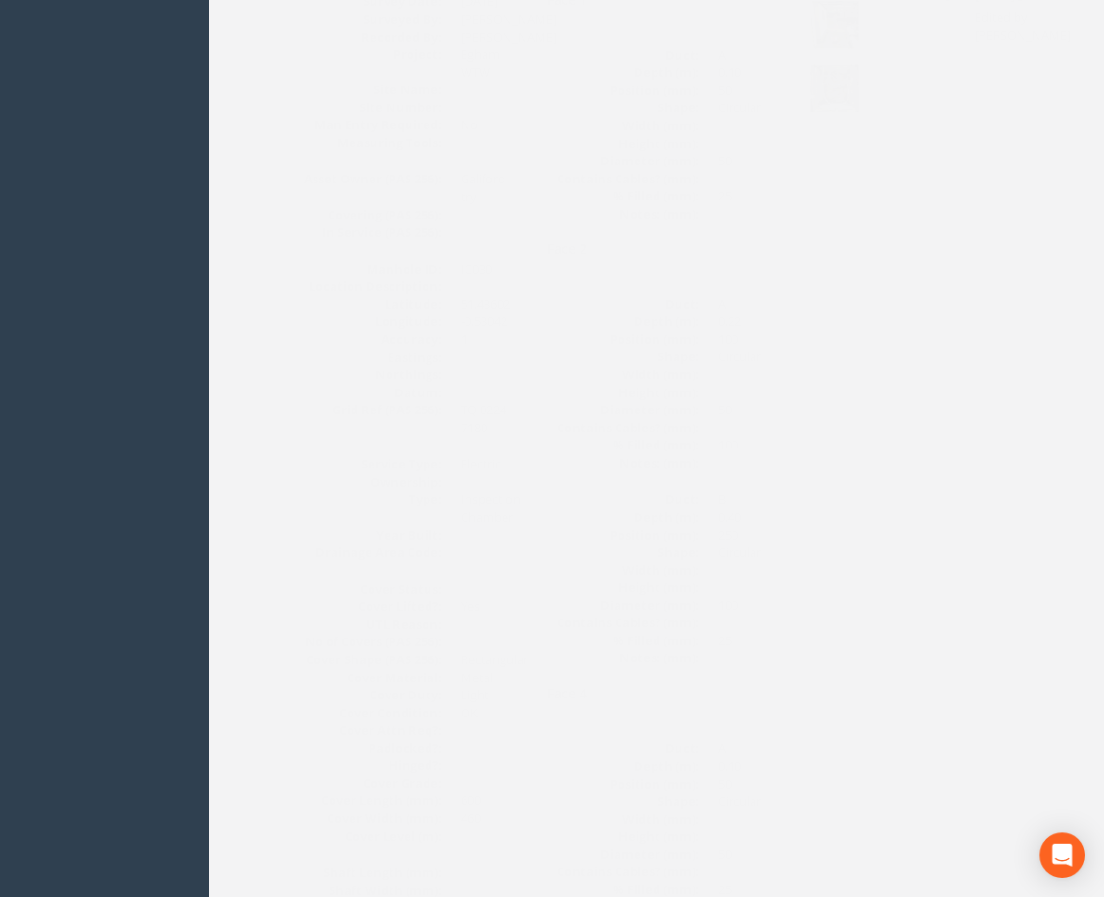
scroll to position [0, 0]
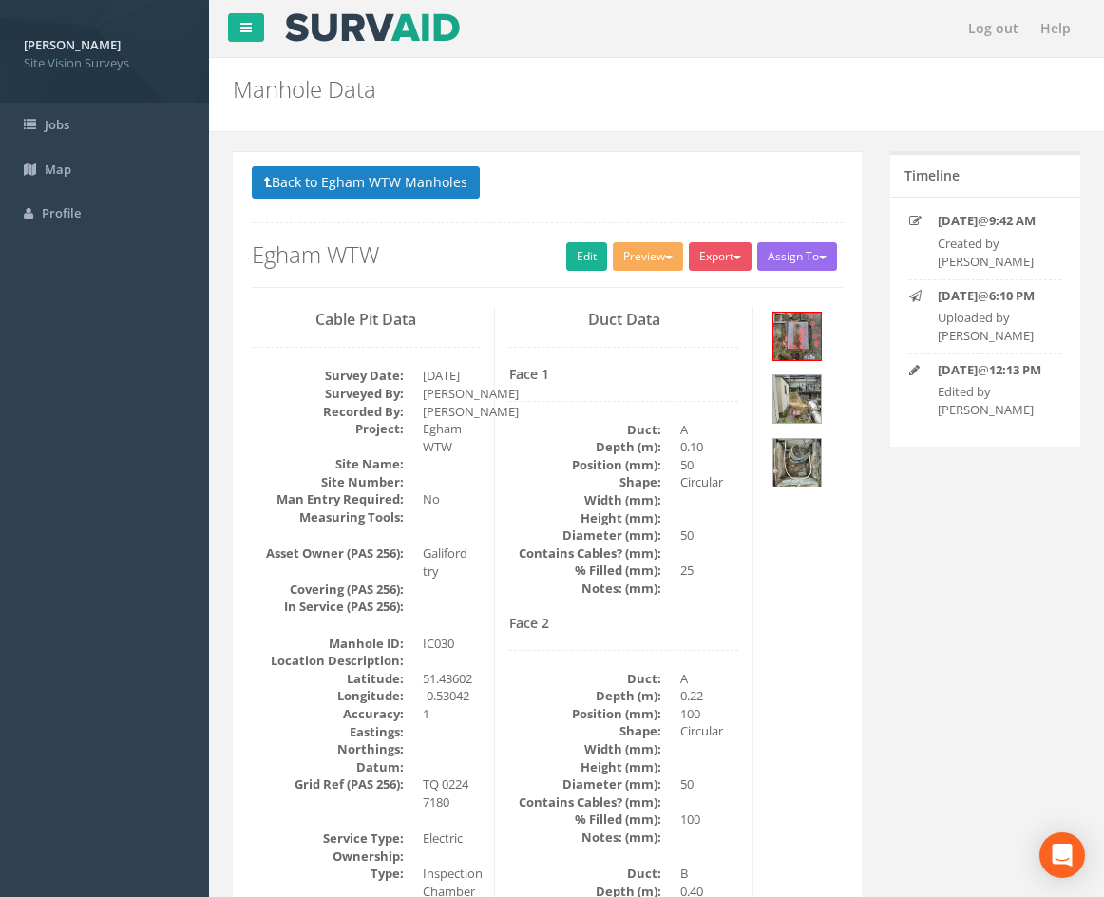
drag, startPoint x: 795, startPoint y: 595, endPoint x: 720, endPoint y: 247, distance: 355.8
click at [420, 179] on button "Back to Egham WTW Manholes" at bounding box center [366, 182] width 228 height 32
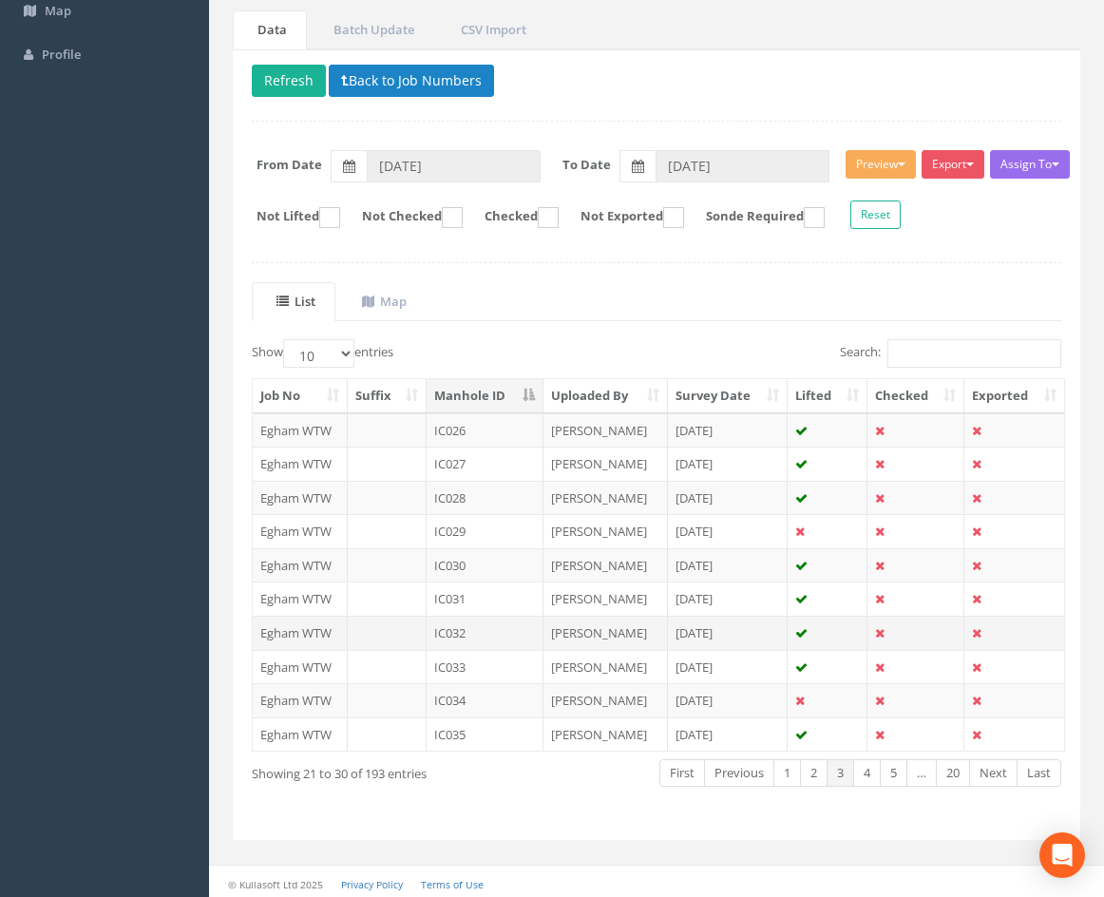
scroll to position [163, 0]
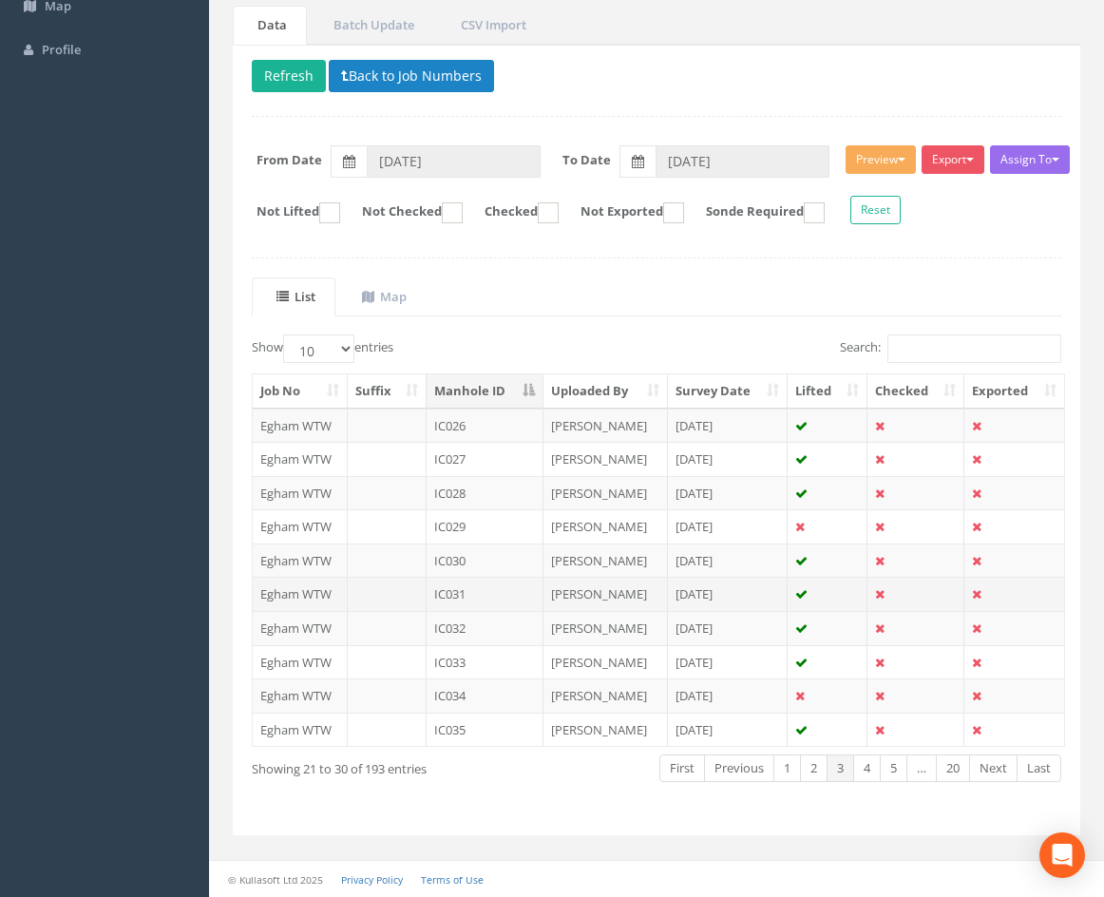
click at [509, 585] on td "IC031" at bounding box center [485, 594] width 117 height 34
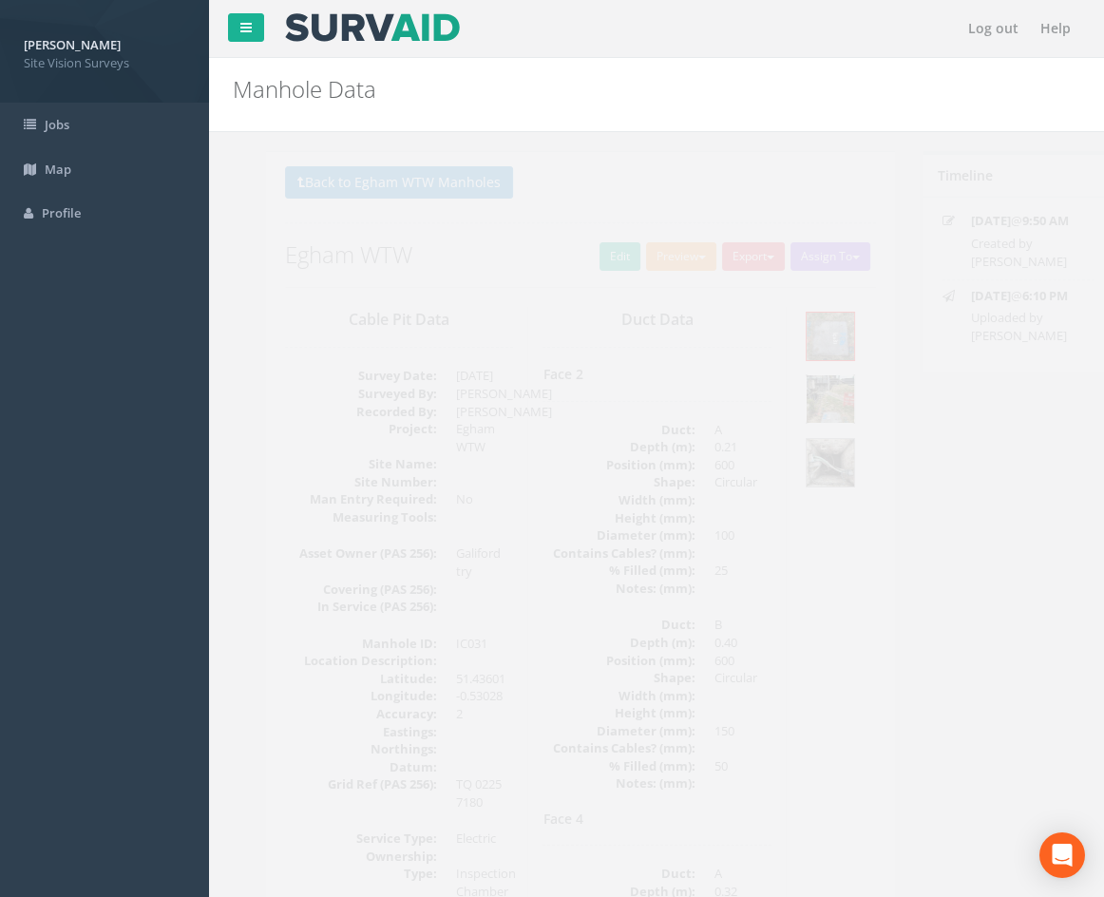
click at [807, 400] on img at bounding box center [797, 399] width 48 height 48
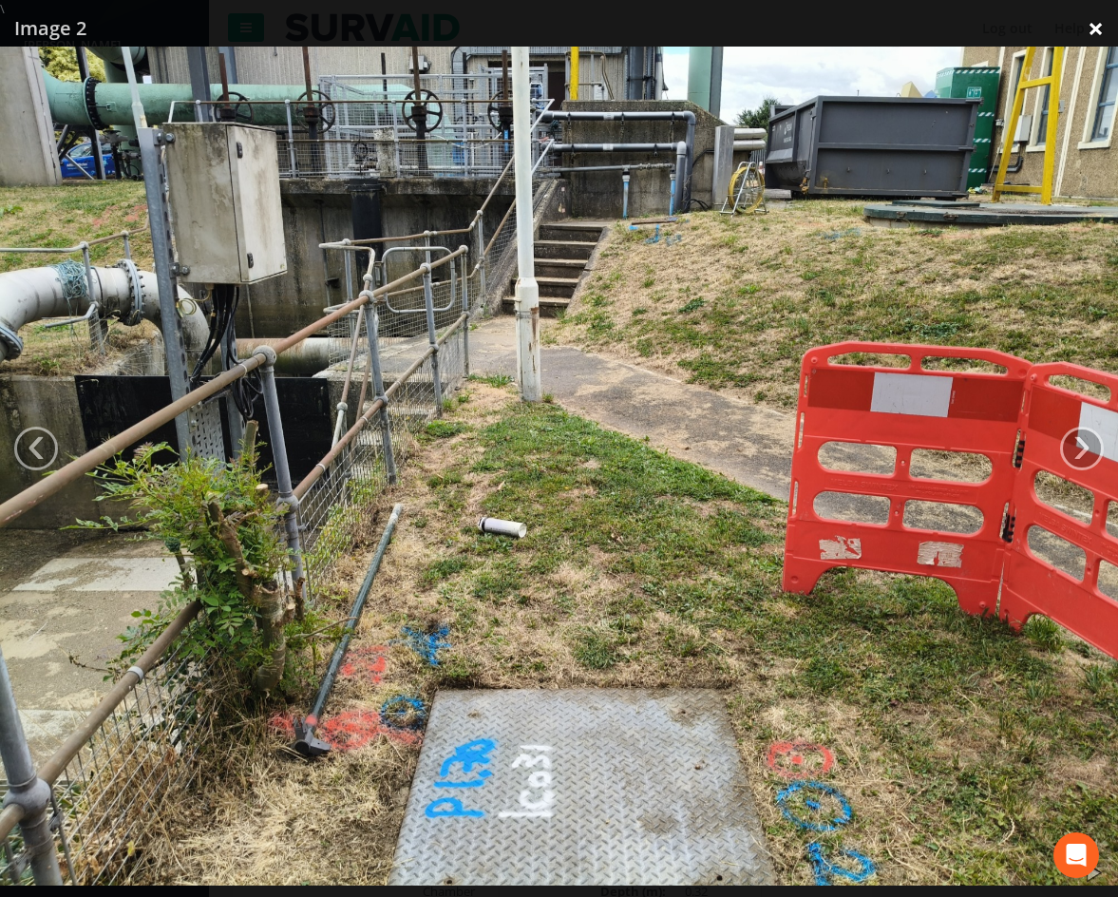
click at [1100, 31] on link "×" at bounding box center [1096, 28] width 45 height 57
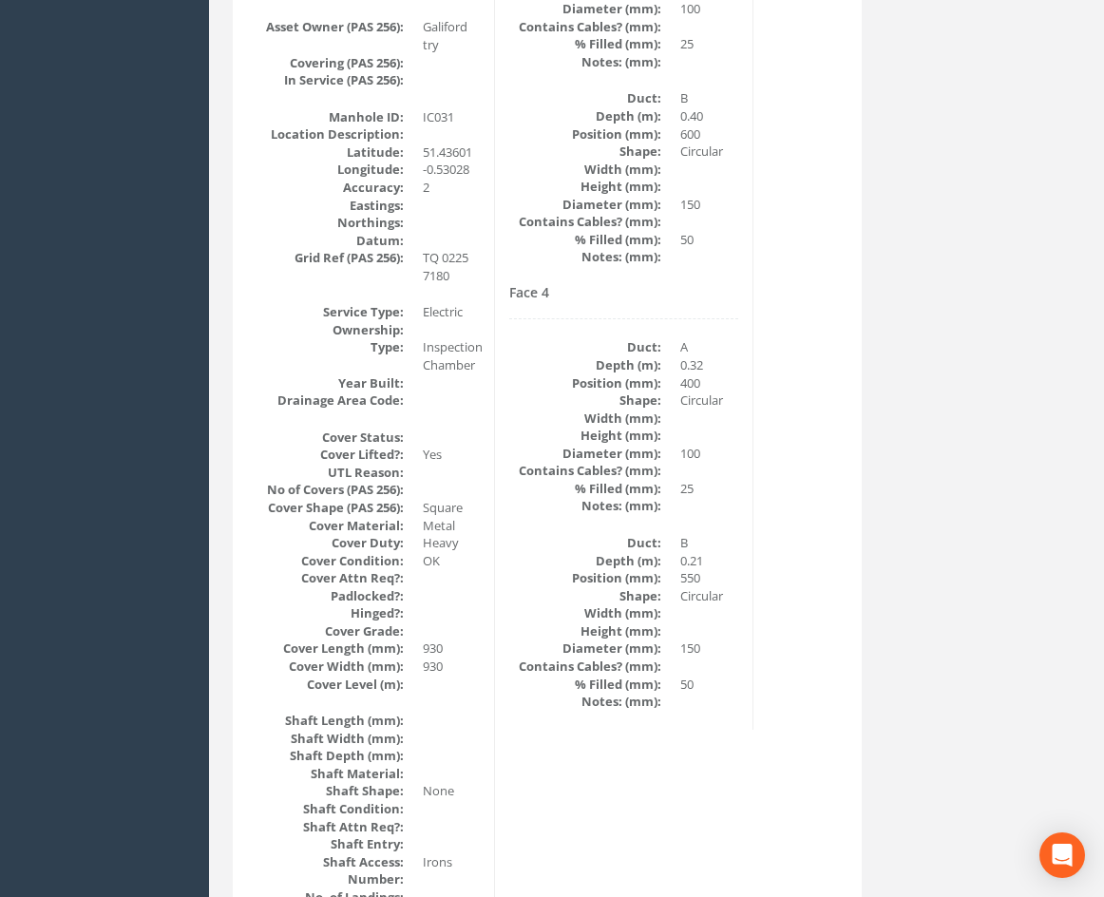
scroll to position [570, 0]
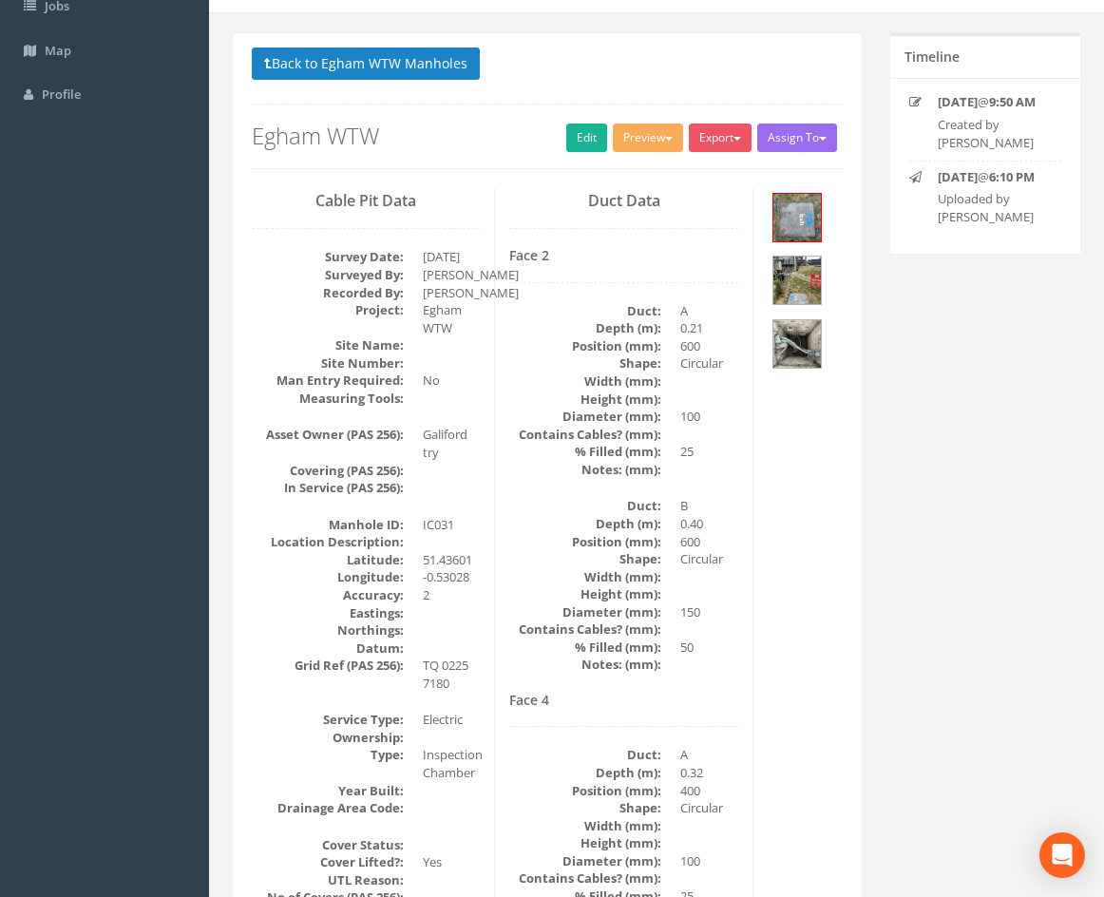
drag, startPoint x: 764, startPoint y: 567, endPoint x: 756, endPoint y: 517, distance: 50.9
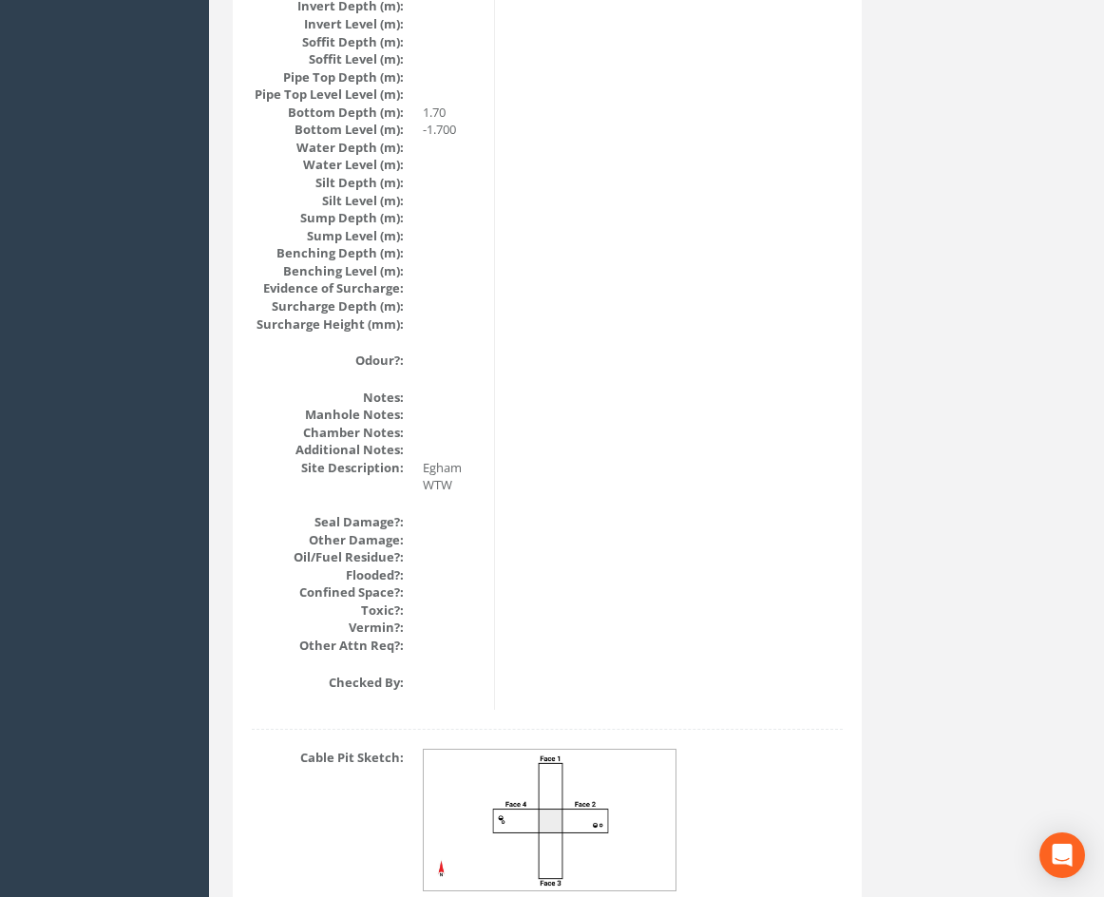
drag, startPoint x: 756, startPoint y: 517, endPoint x: 750, endPoint y: 742, distance: 225.3
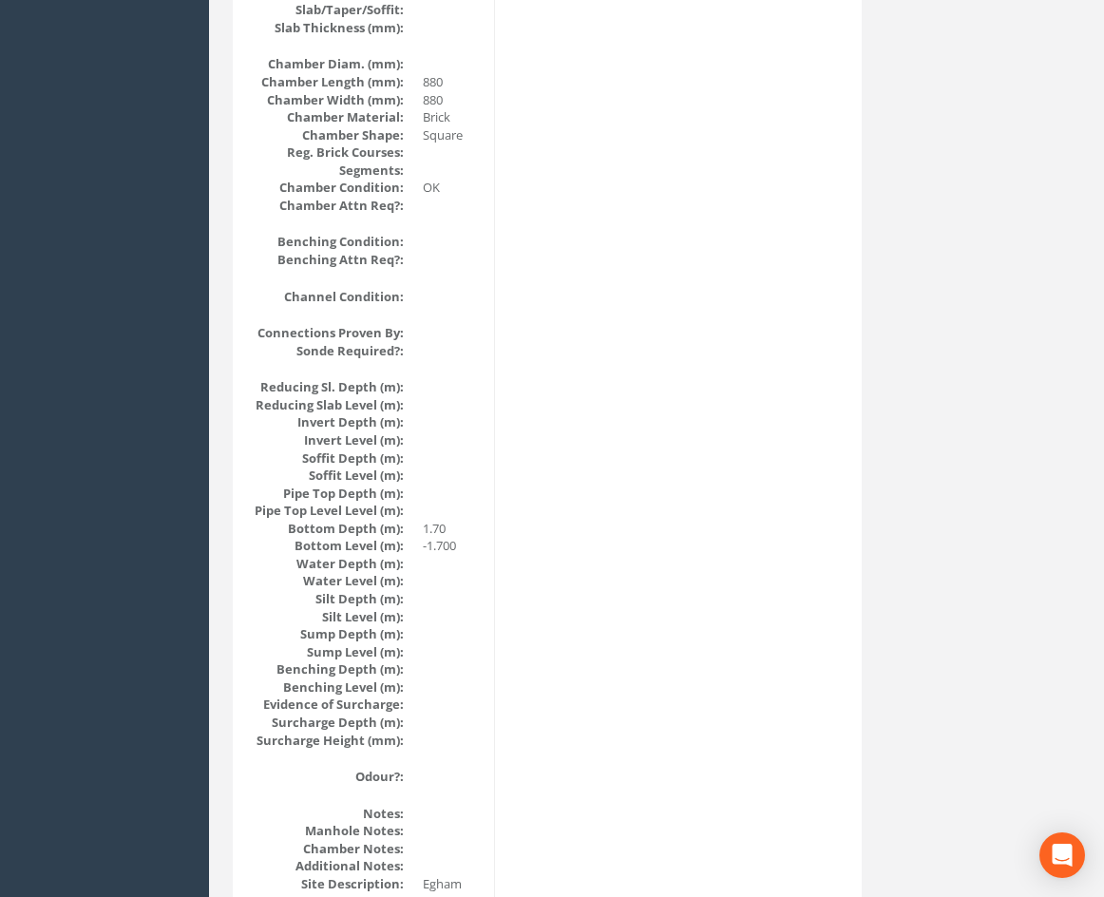
drag, startPoint x: 697, startPoint y: 713, endPoint x: 692, endPoint y: 686, distance: 27.2
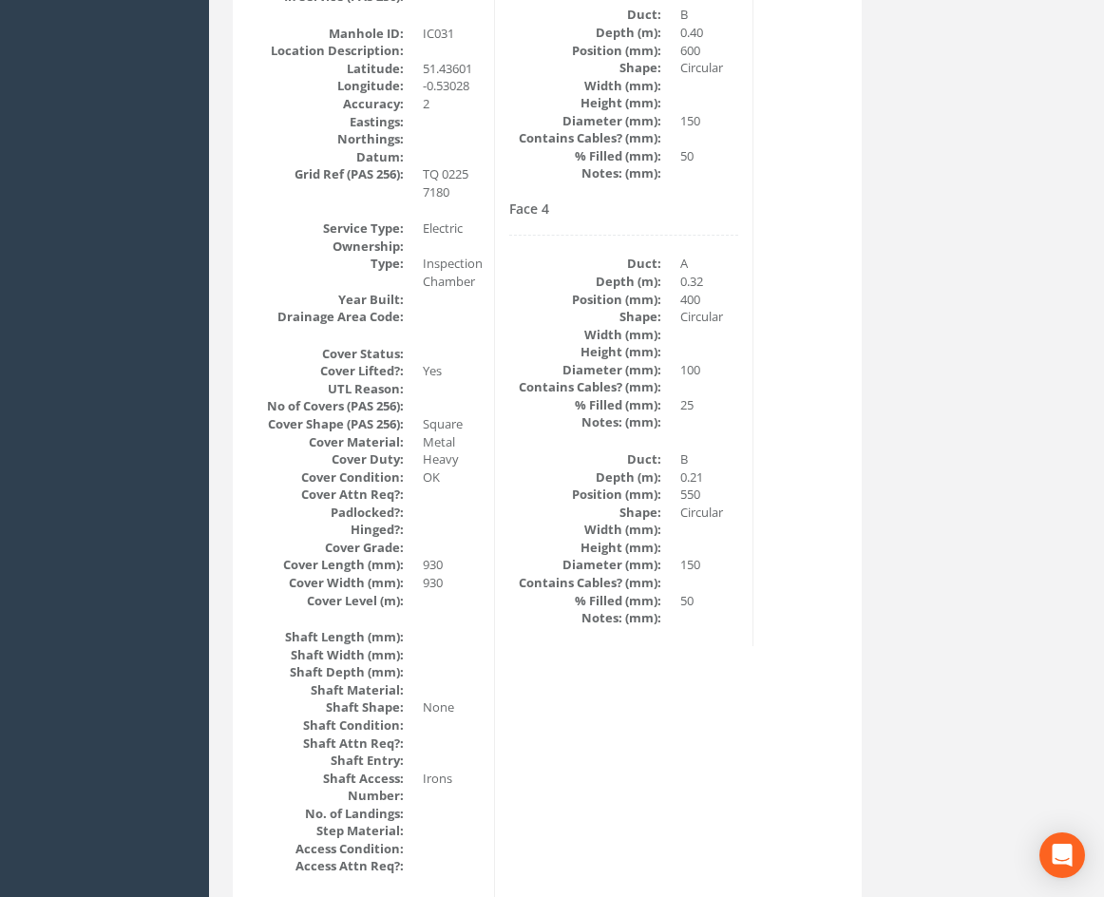
scroll to position [0, 0]
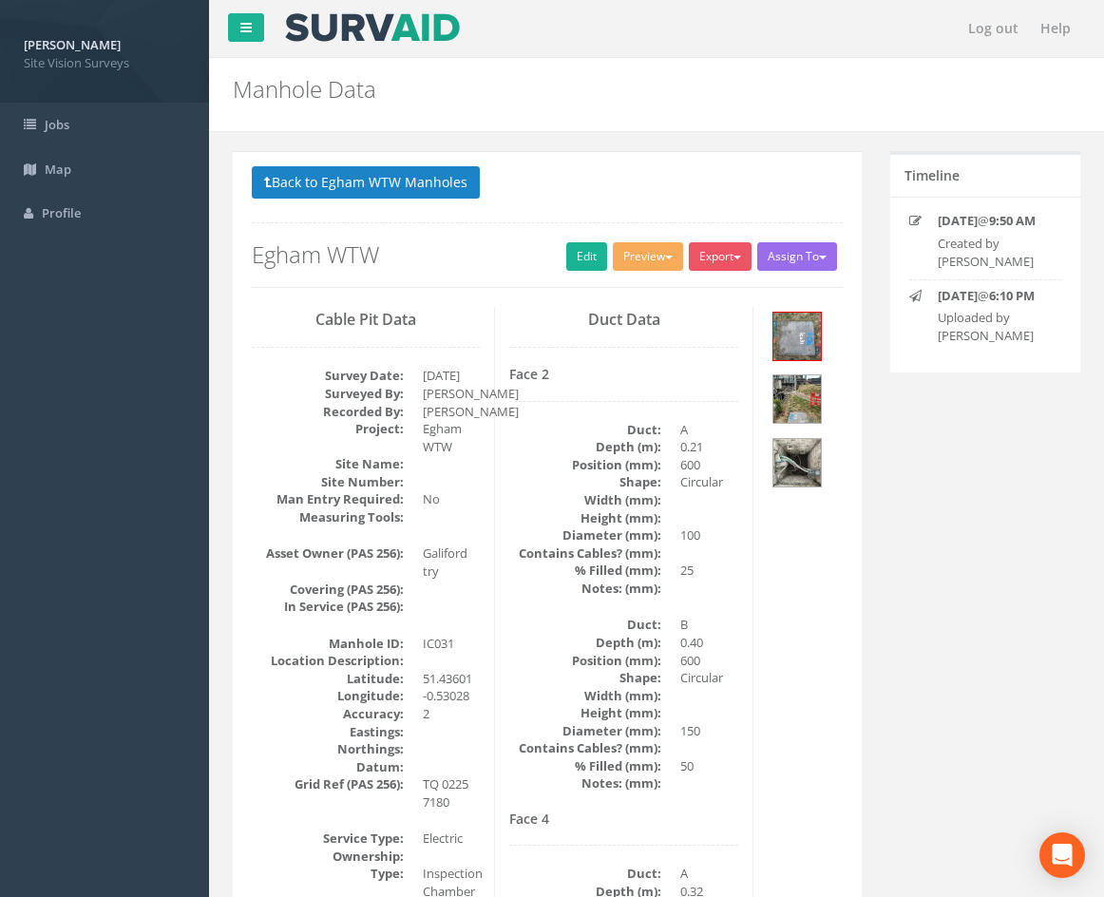
drag, startPoint x: 686, startPoint y: 684, endPoint x: 625, endPoint y: 374, distance: 315.7
click at [573, 250] on link "Edit" at bounding box center [586, 256] width 41 height 29
drag, startPoint x: 763, startPoint y: 755, endPoint x: 698, endPoint y: 368, distance: 393.0
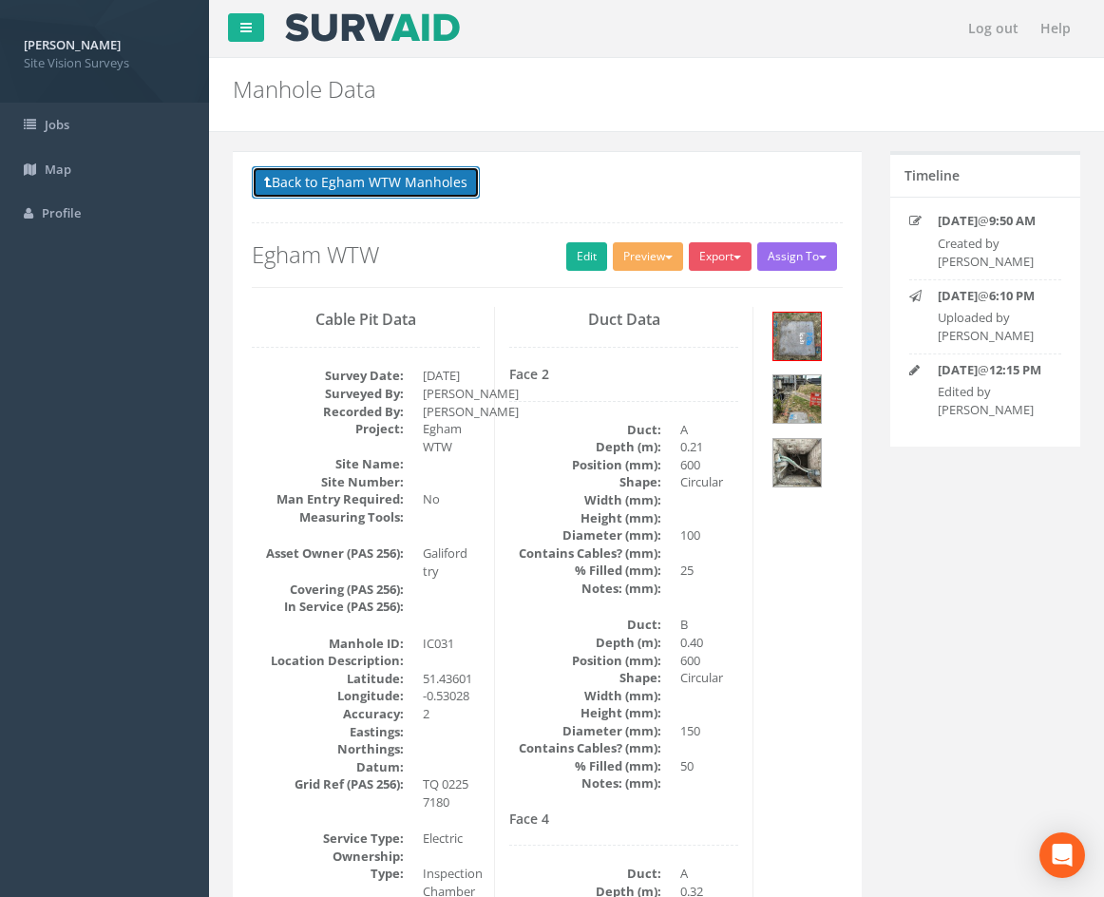
click at [441, 181] on button "Back to Egham WTW Manholes" at bounding box center [366, 182] width 228 height 32
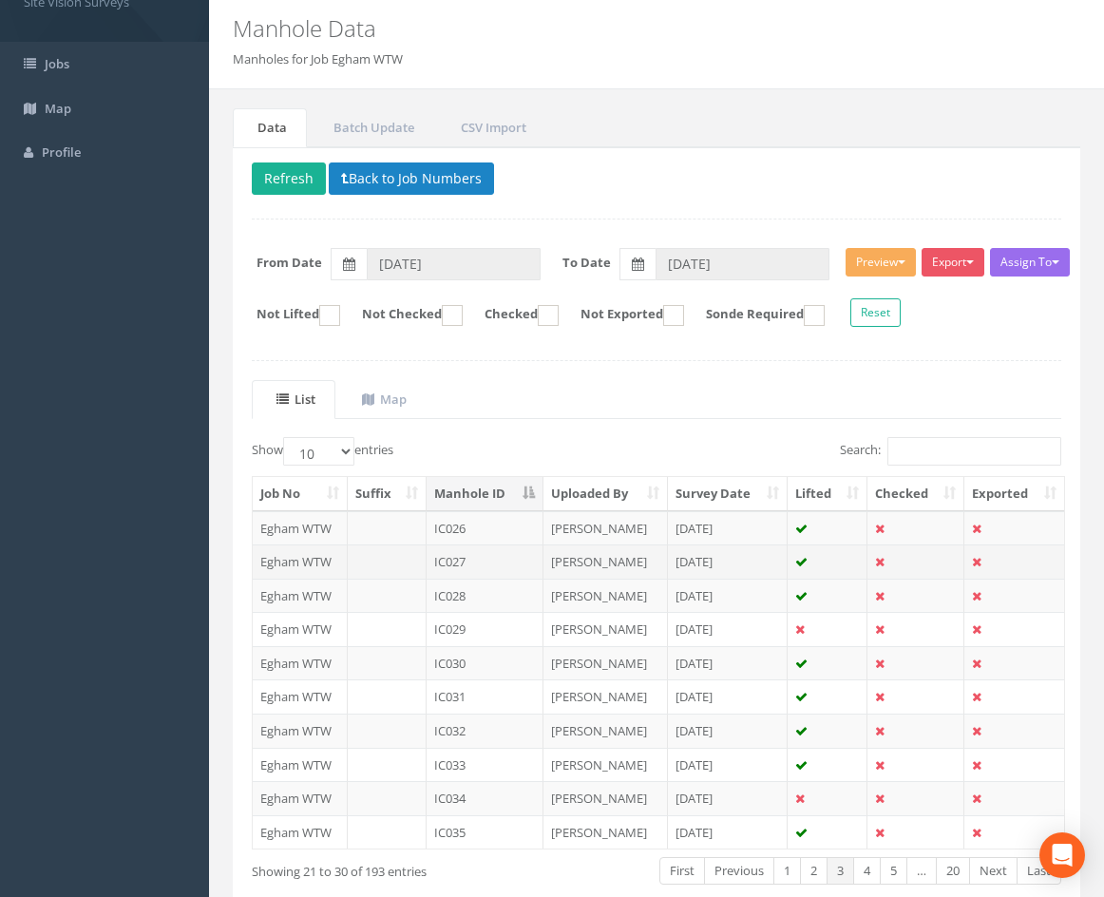
scroll to position [163, 0]
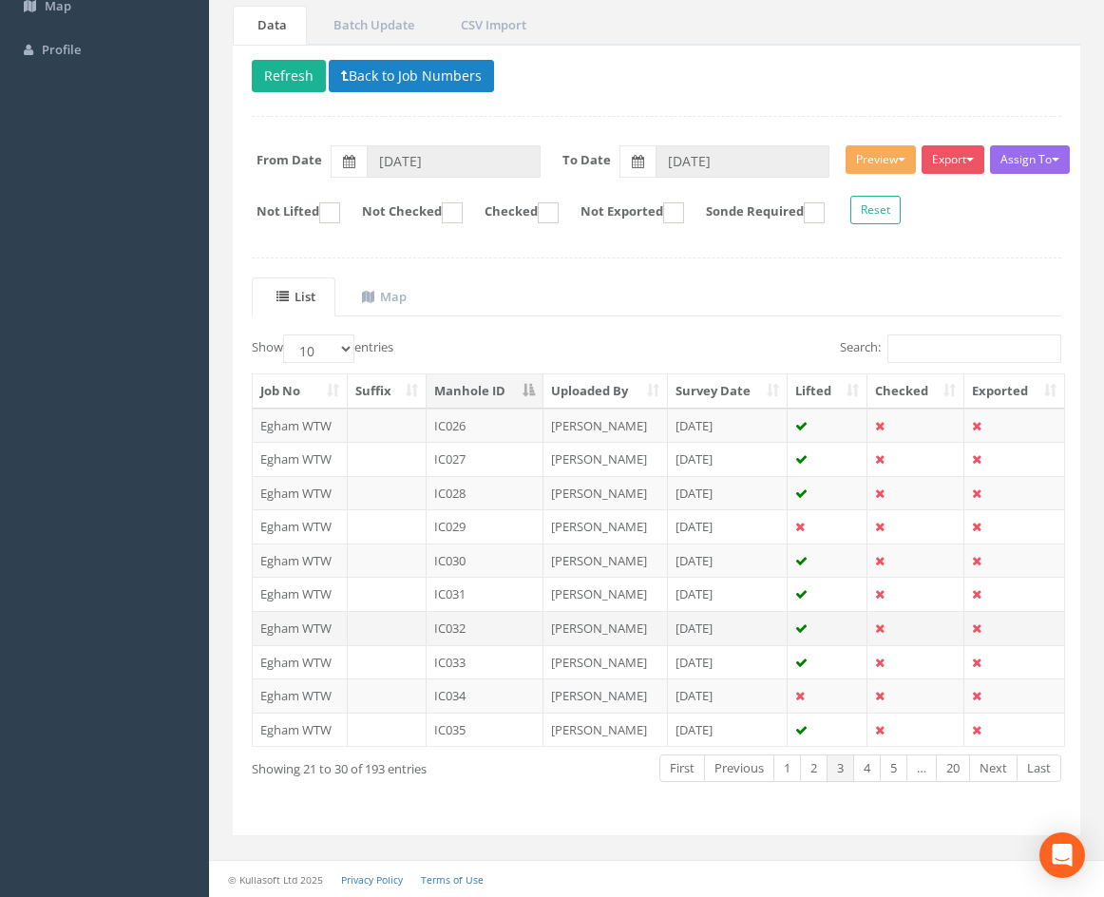
click at [499, 631] on td "IC032" at bounding box center [485, 628] width 117 height 34
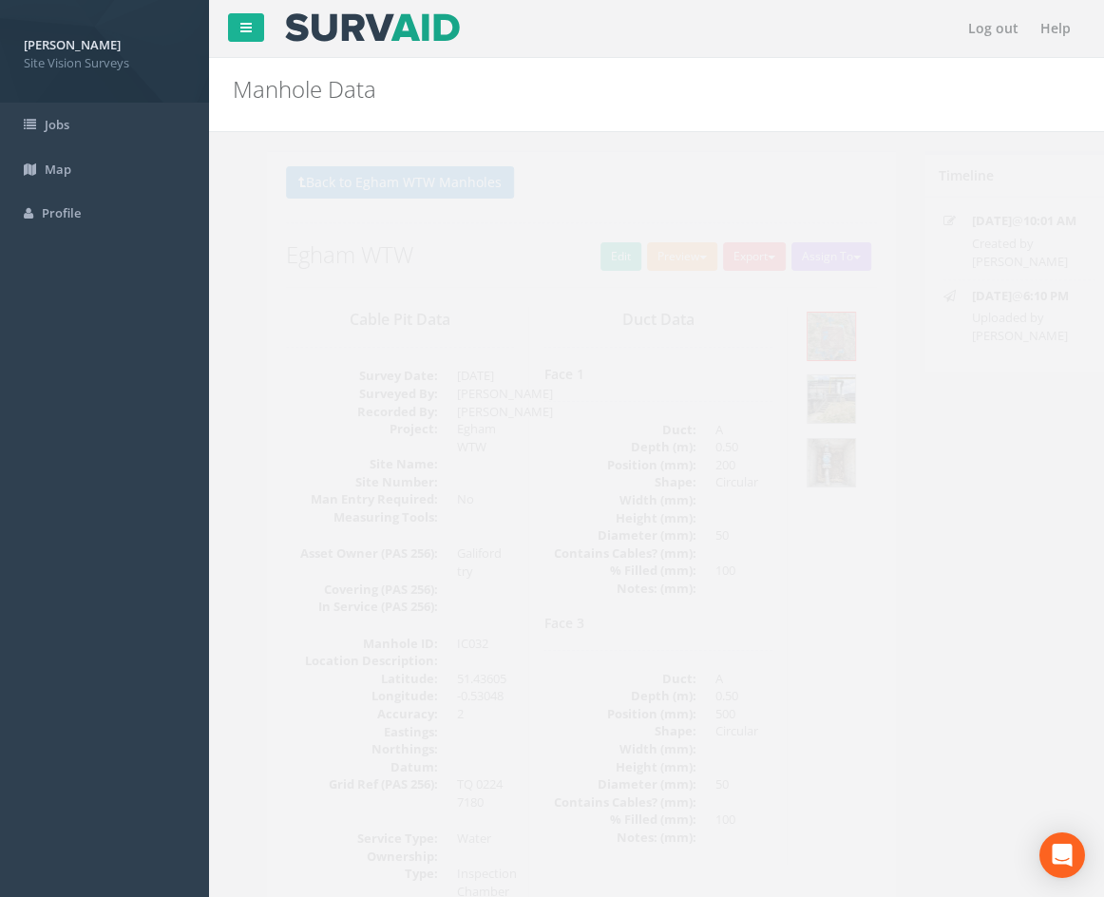
drag, startPoint x: 875, startPoint y: 408, endPoint x: 874, endPoint y: 425, distance: 17.1
click at [876, 396] on div "Timeline [DATE] 10:01 AM Created by [PERSON_NAME] [DATE] 6:10 PM Uploaded by [P…" at bounding box center [985, 273] width 219 height 245
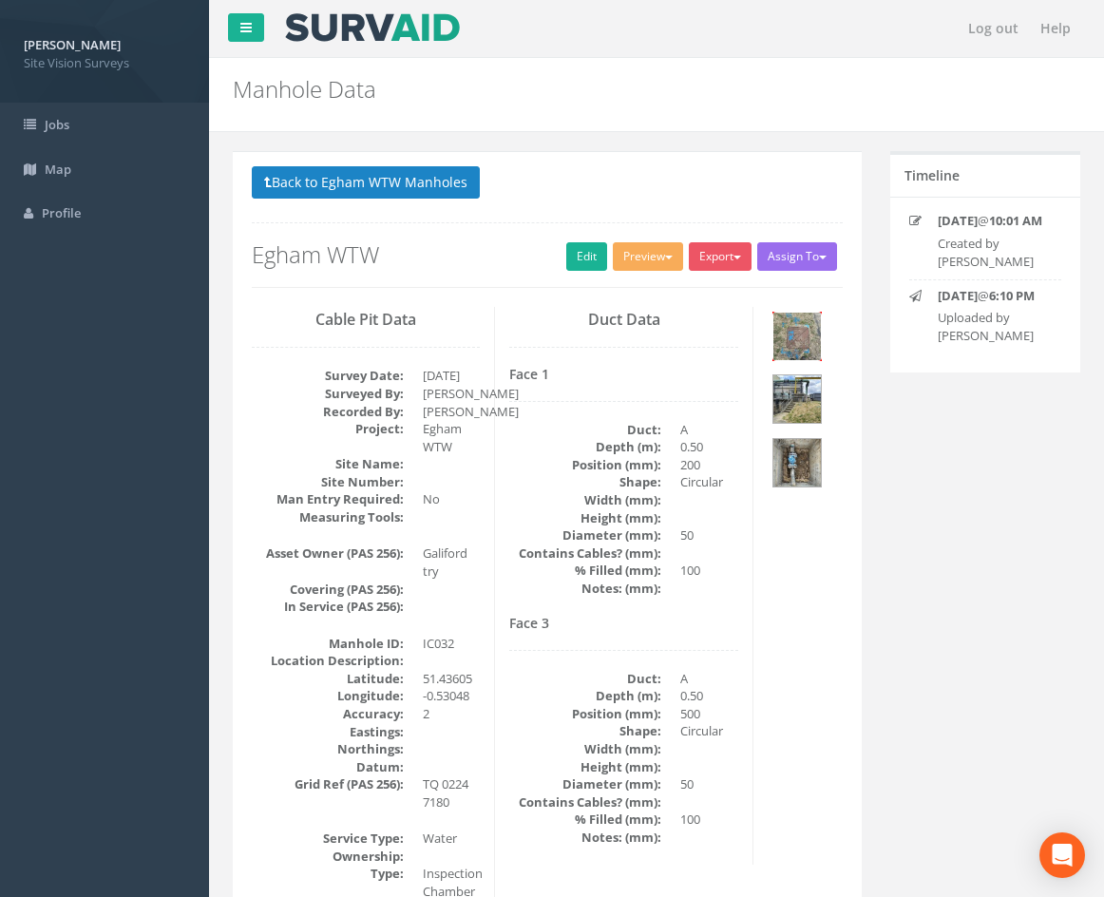
click at [816, 344] on img at bounding box center [797, 337] width 48 height 48
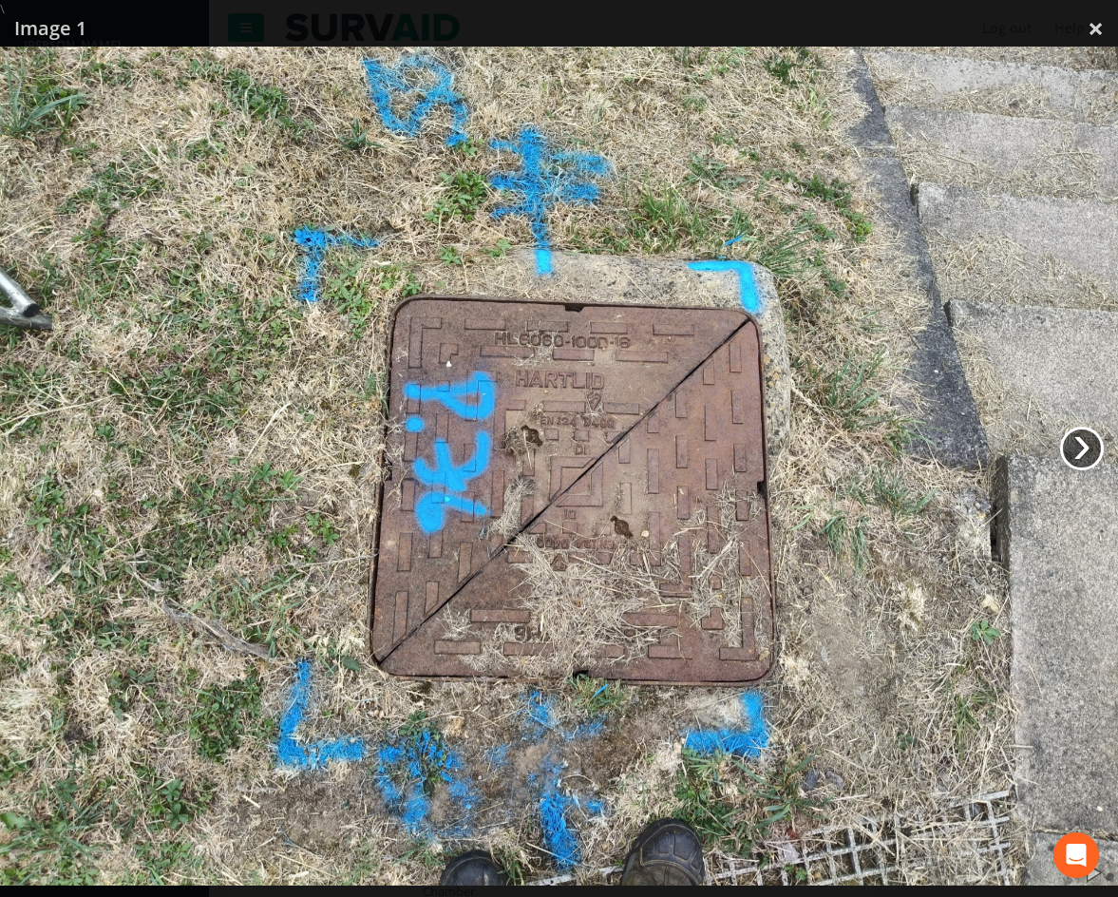
click at [1080, 449] on link "›" at bounding box center [1082, 449] width 44 height 44
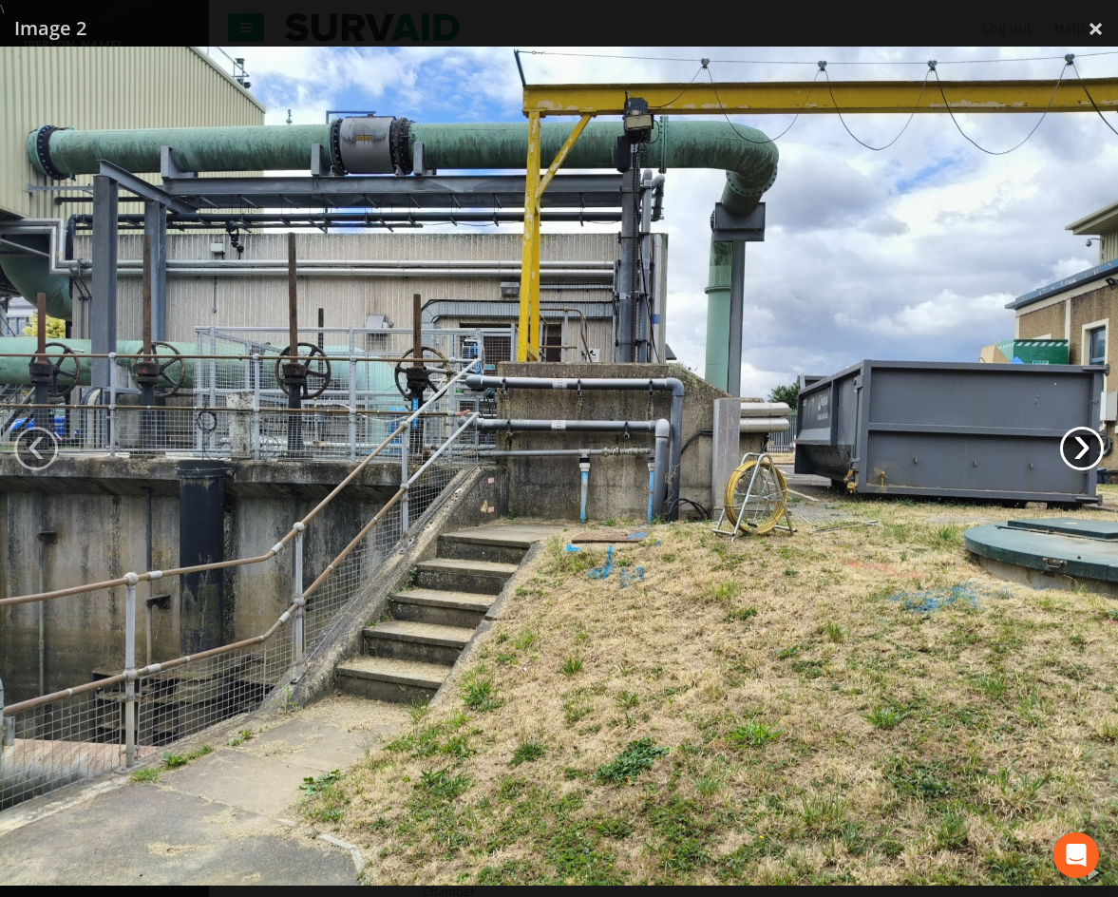
click at [1082, 446] on link "›" at bounding box center [1082, 449] width 44 height 44
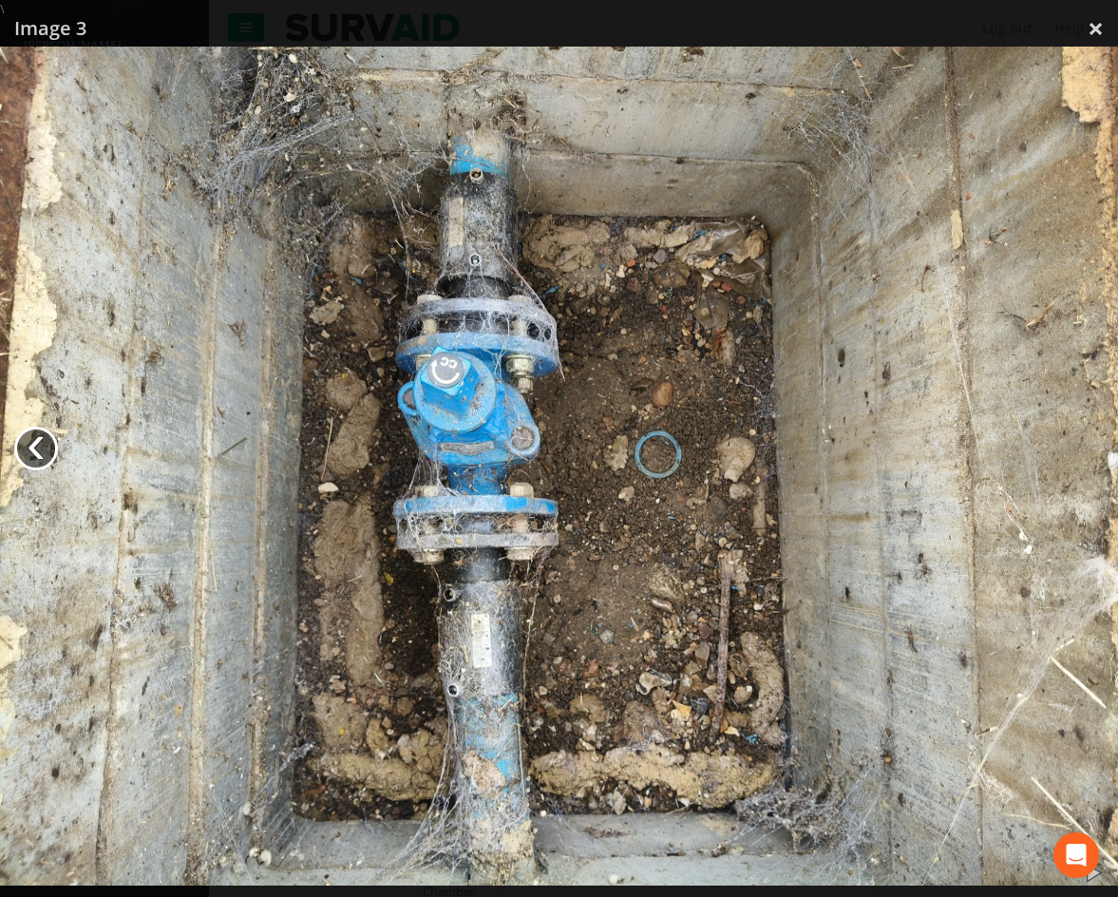
click at [29, 448] on link "‹" at bounding box center [36, 449] width 44 height 44
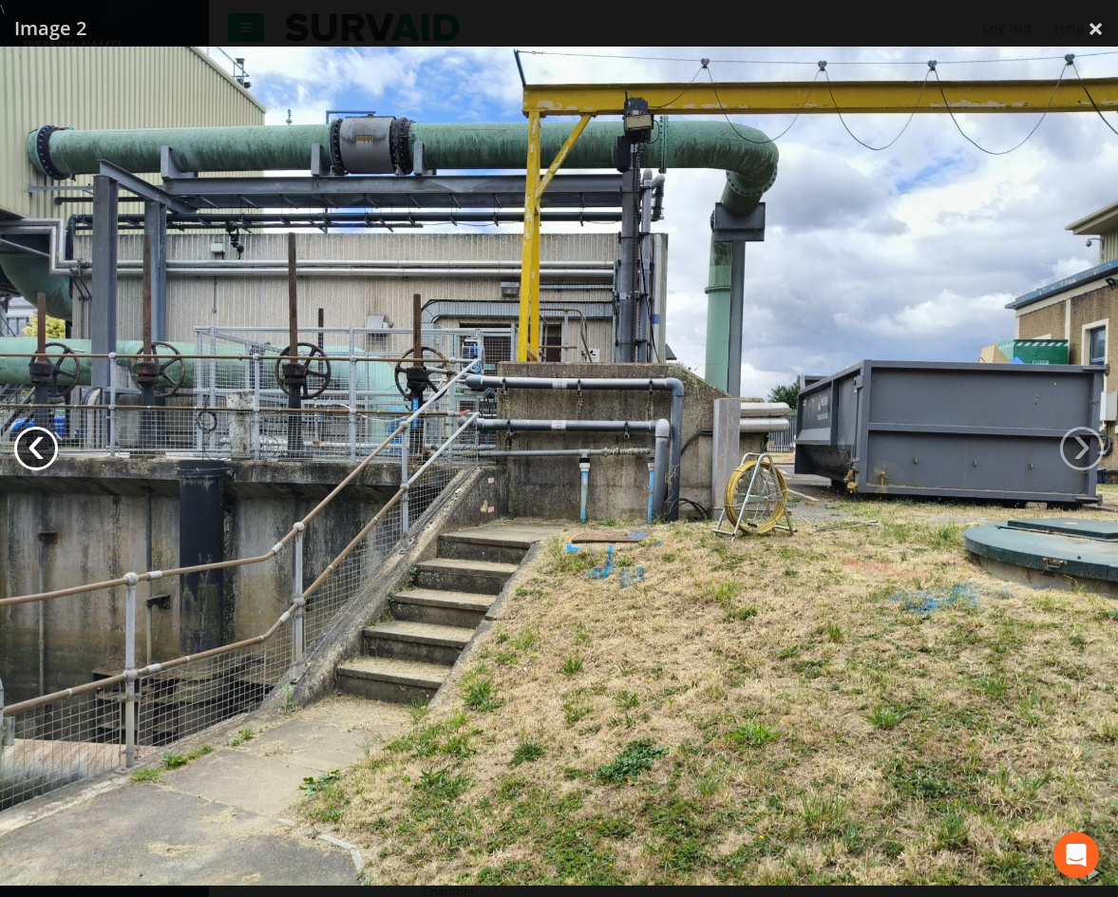
click at [29, 448] on link "‹" at bounding box center [36, 449] width 44 height 44
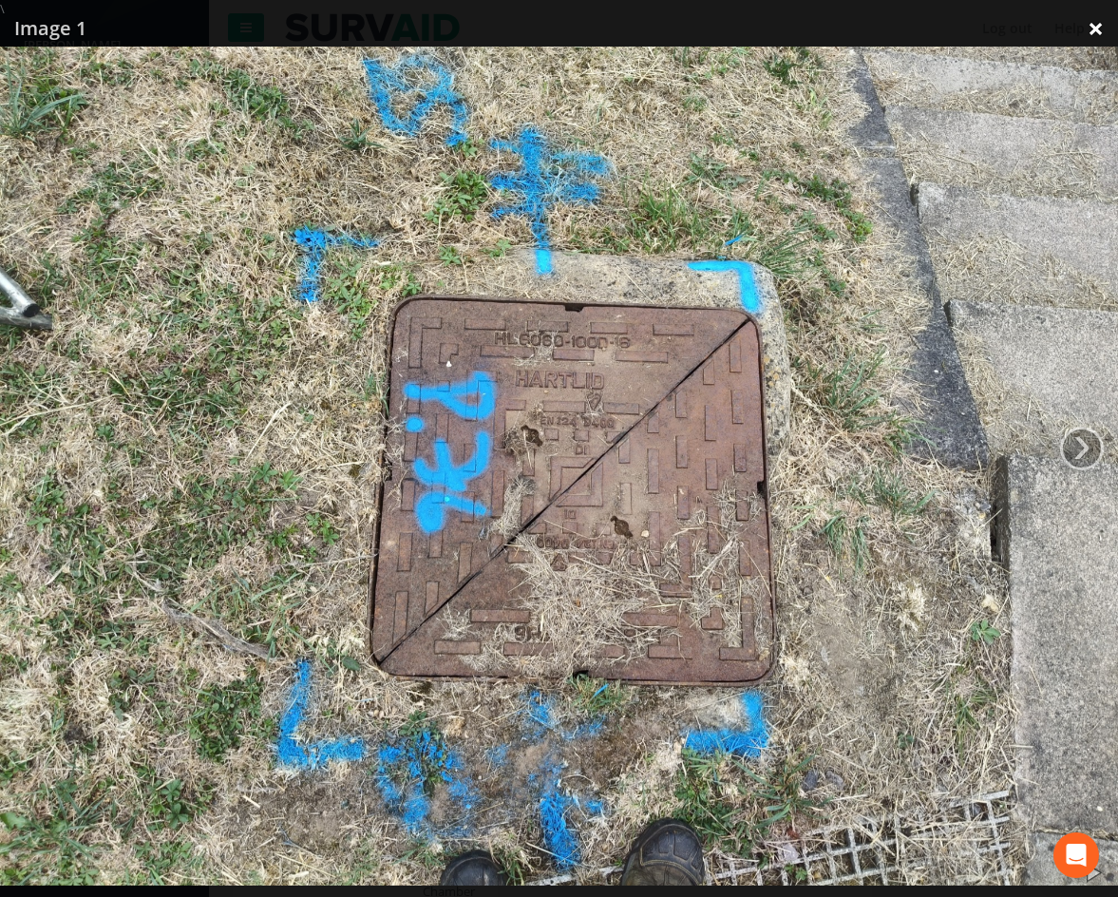
click at [1105, 21] on link "×" at bounding box center [1096, 28] width 45 height 57
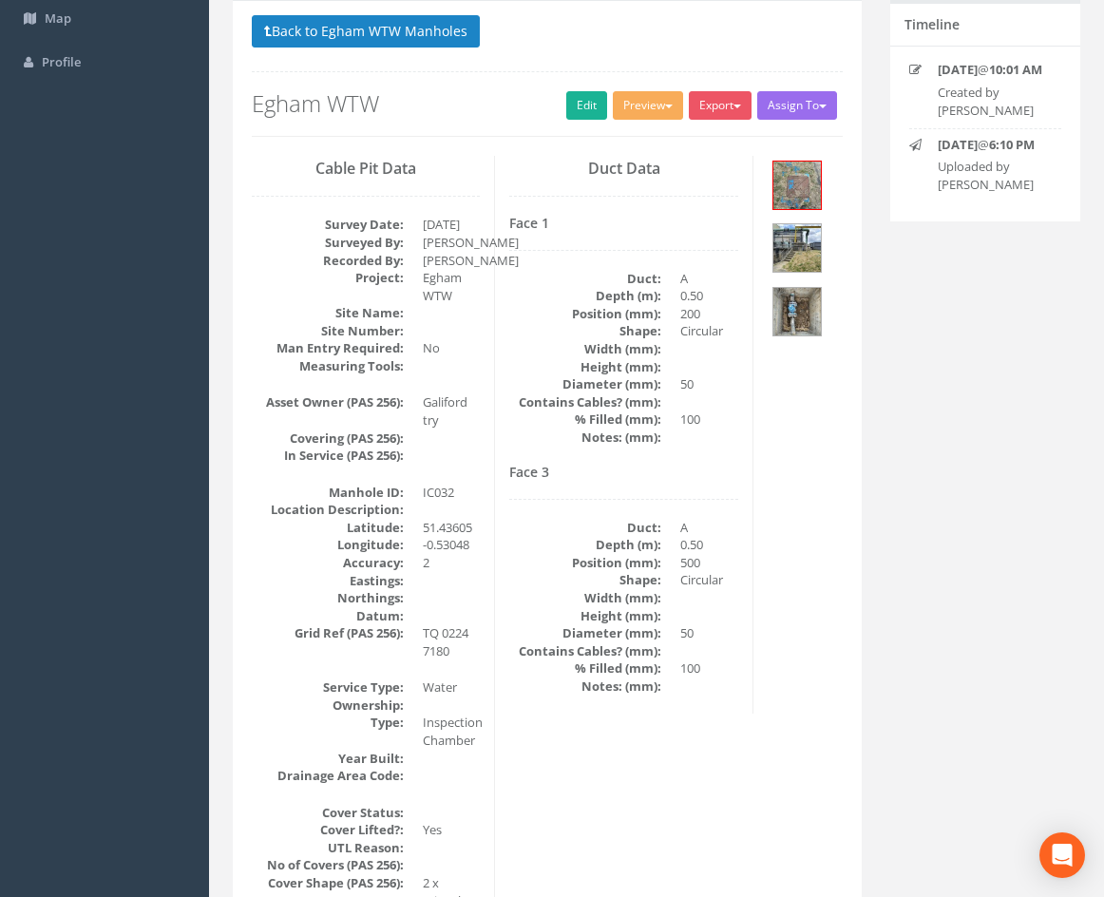
scroll to position [190, 0]
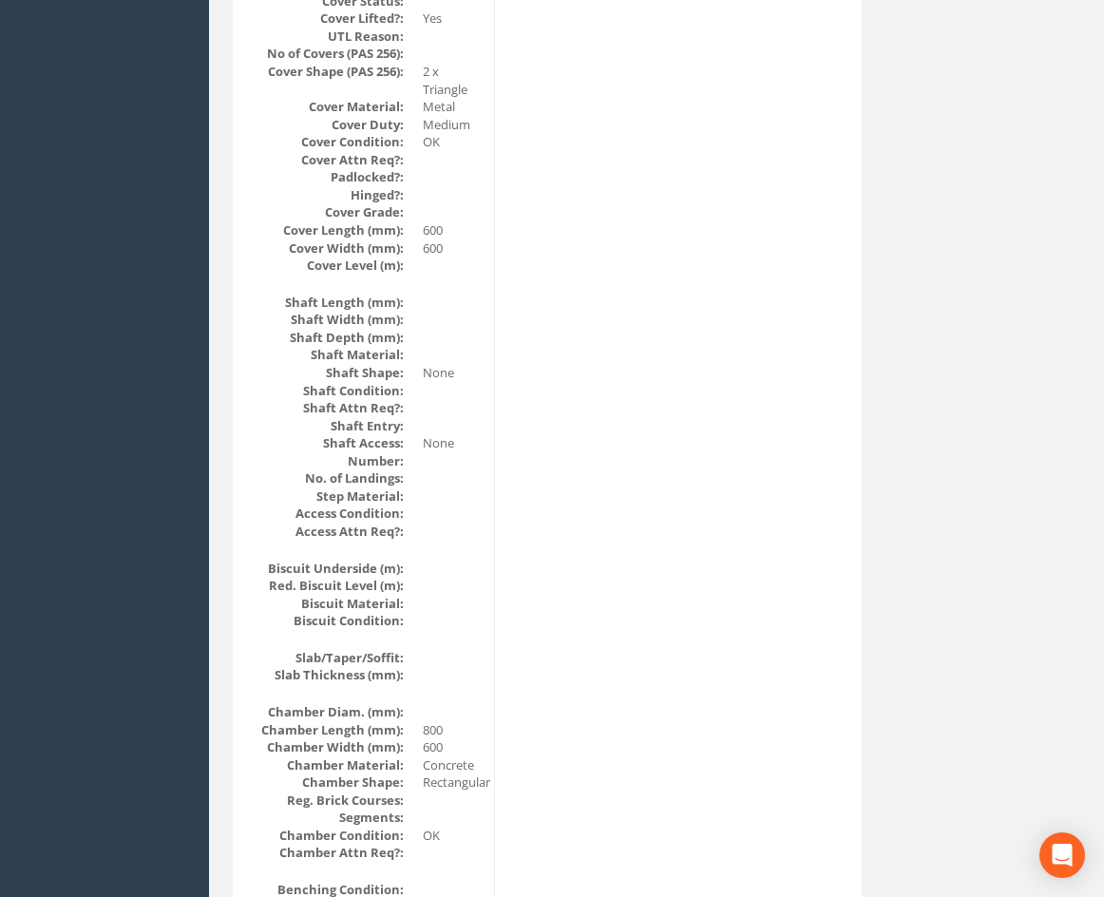
drag, startPoint x: 591, startPoint y: 461, endPoint x: 562, endPoint y: 643, distance: 184.6
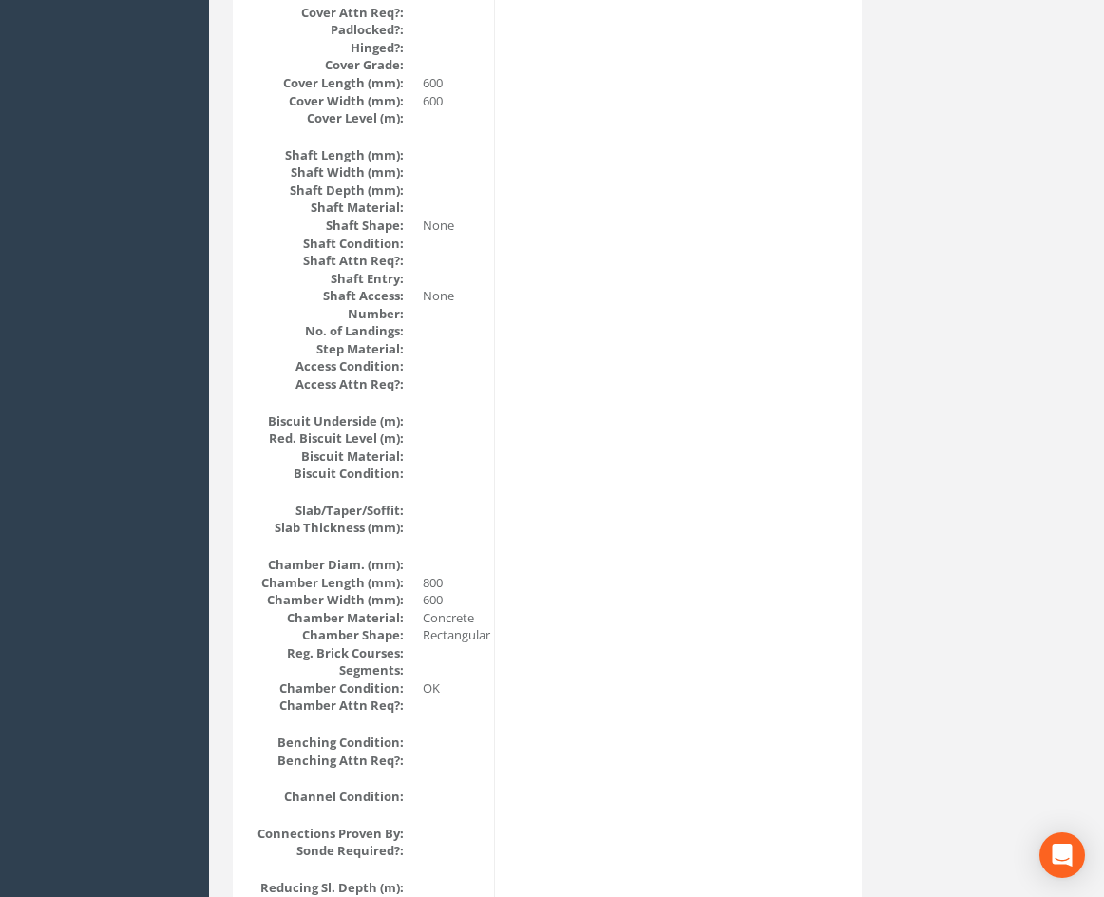
scroll to position [1773, 0]
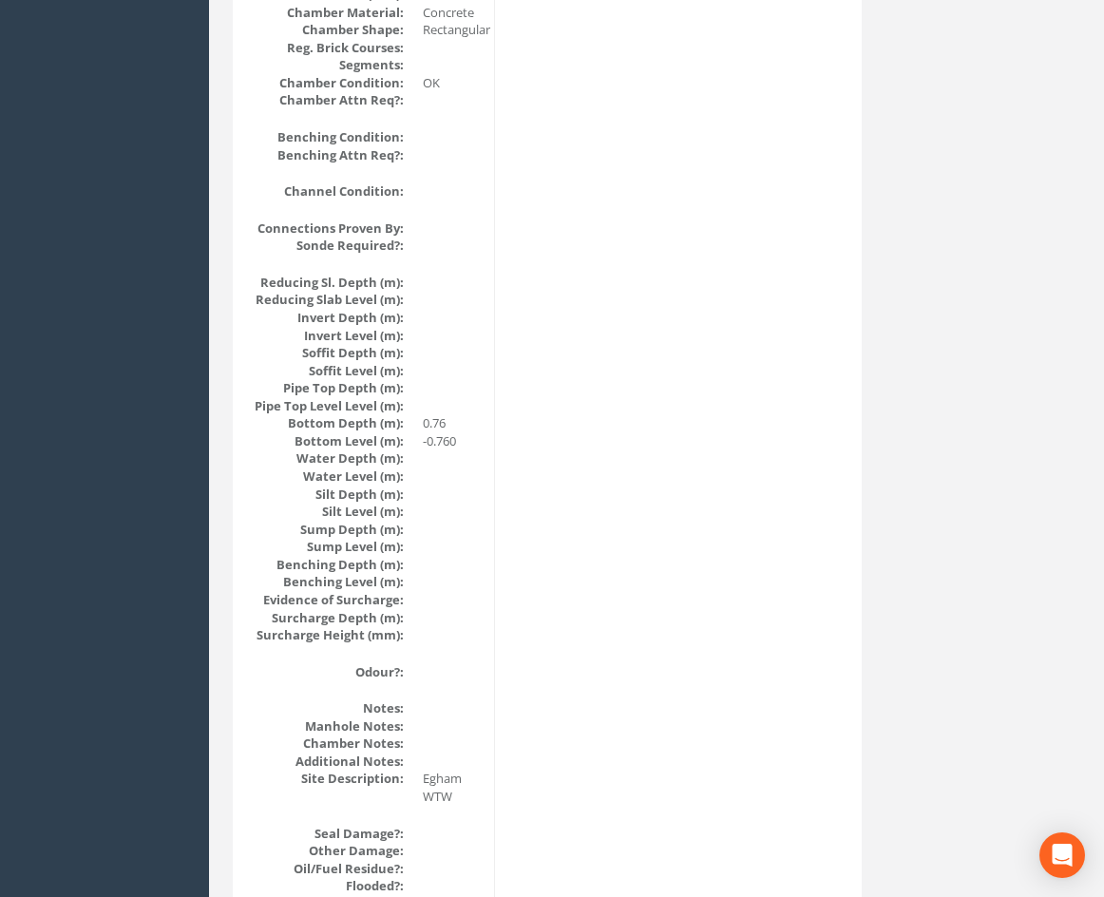
drag, startPoint x: 619, startPoint y: 416, endPoint x: 625, endPoint y: 582, distance: 166.4
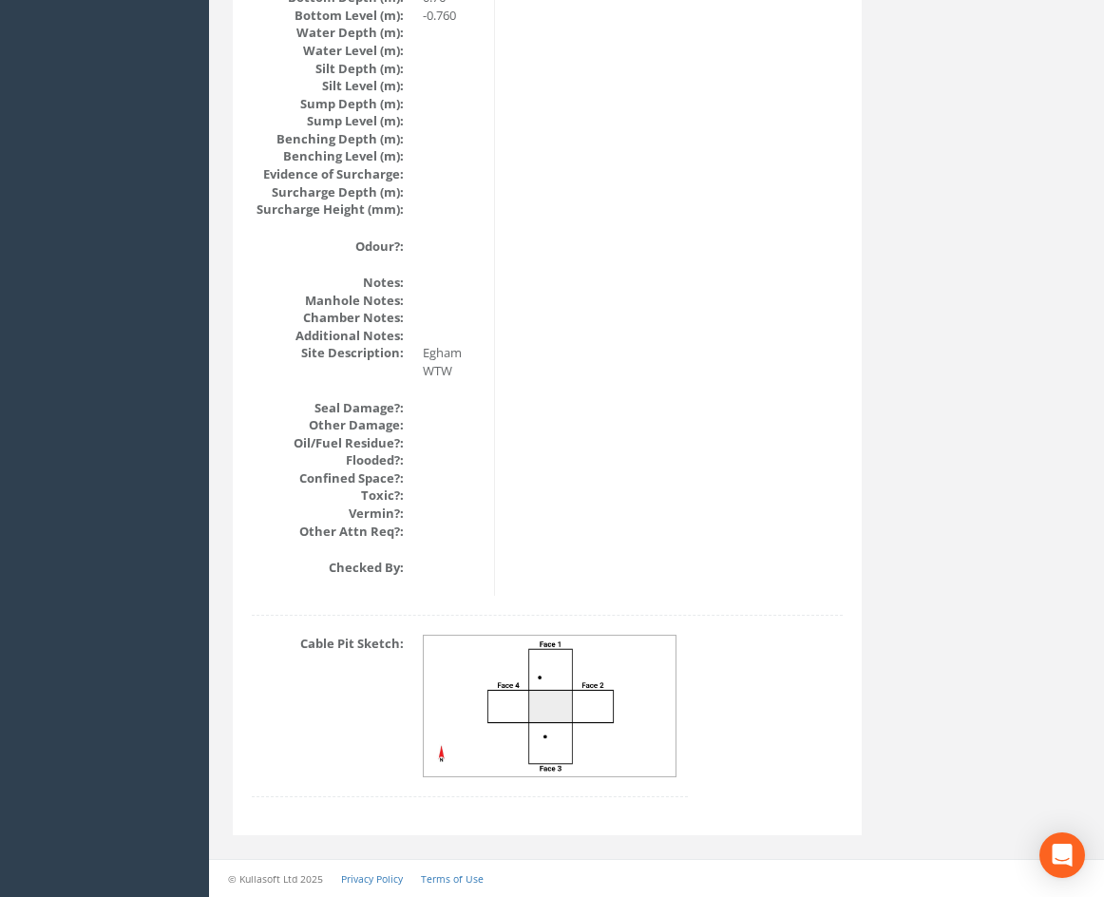
drag, startPoint x: 780, startPoint y: 487, endPoint x: 764, endPoint y: 693, distance: 205.9
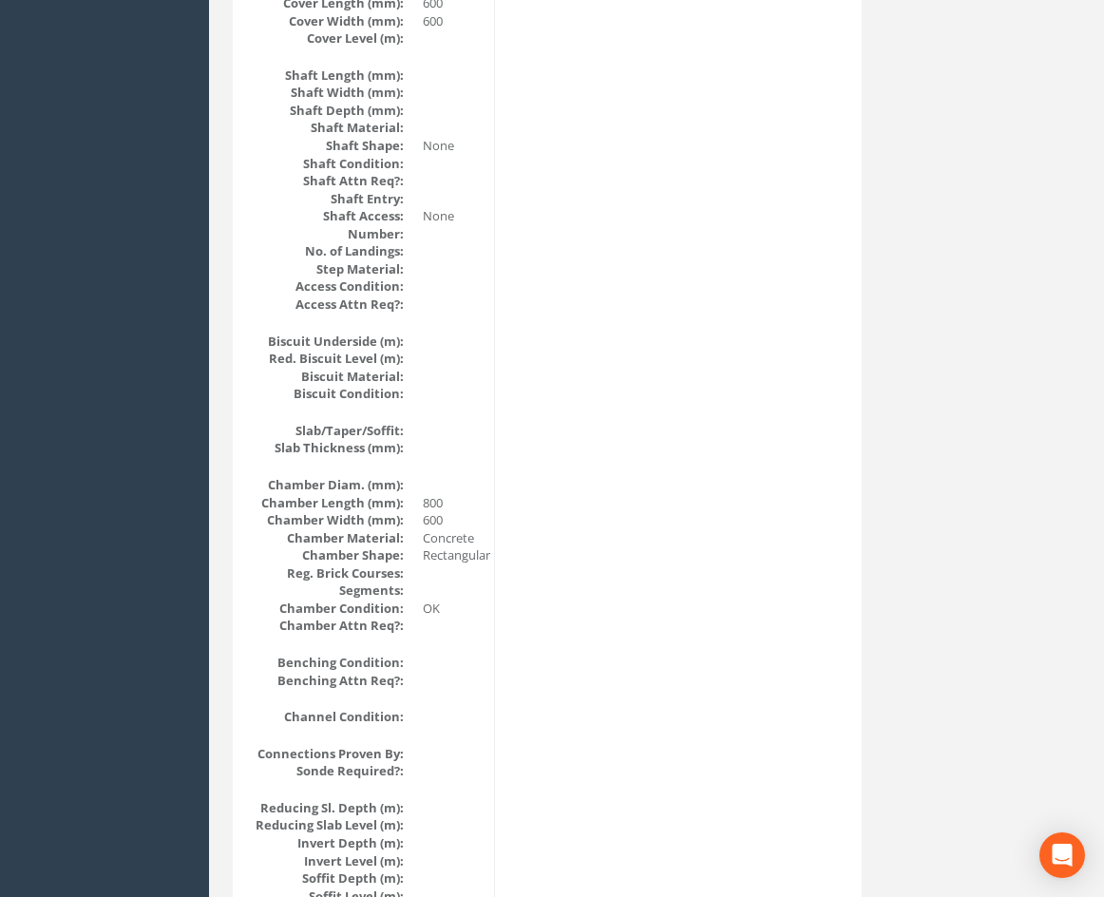
scroll to position [0, 0]
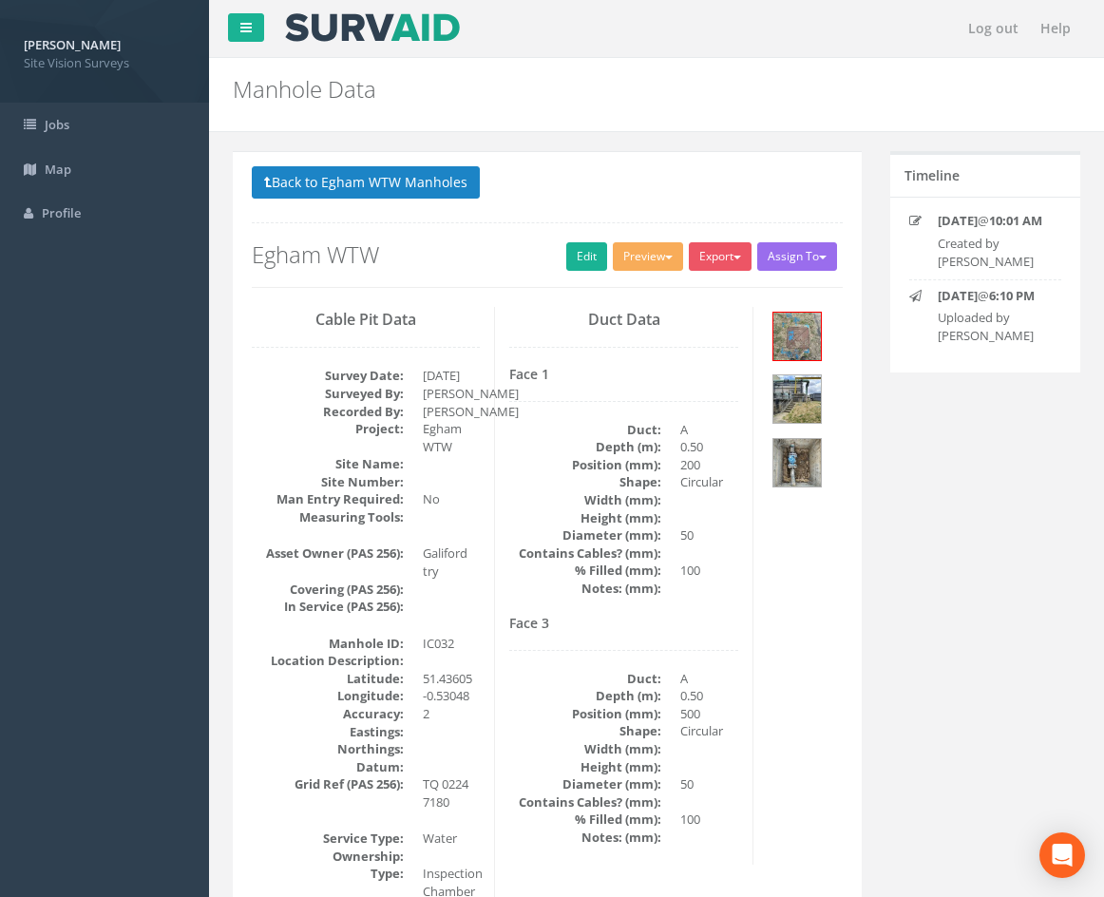
drag, startPoint x: 763, startPoint y: 673, endPoint x: 760, endPoint y: 431, distance: 241.3
click at [791, 400] on img at bounding box center [797, 399] width 48 height 48
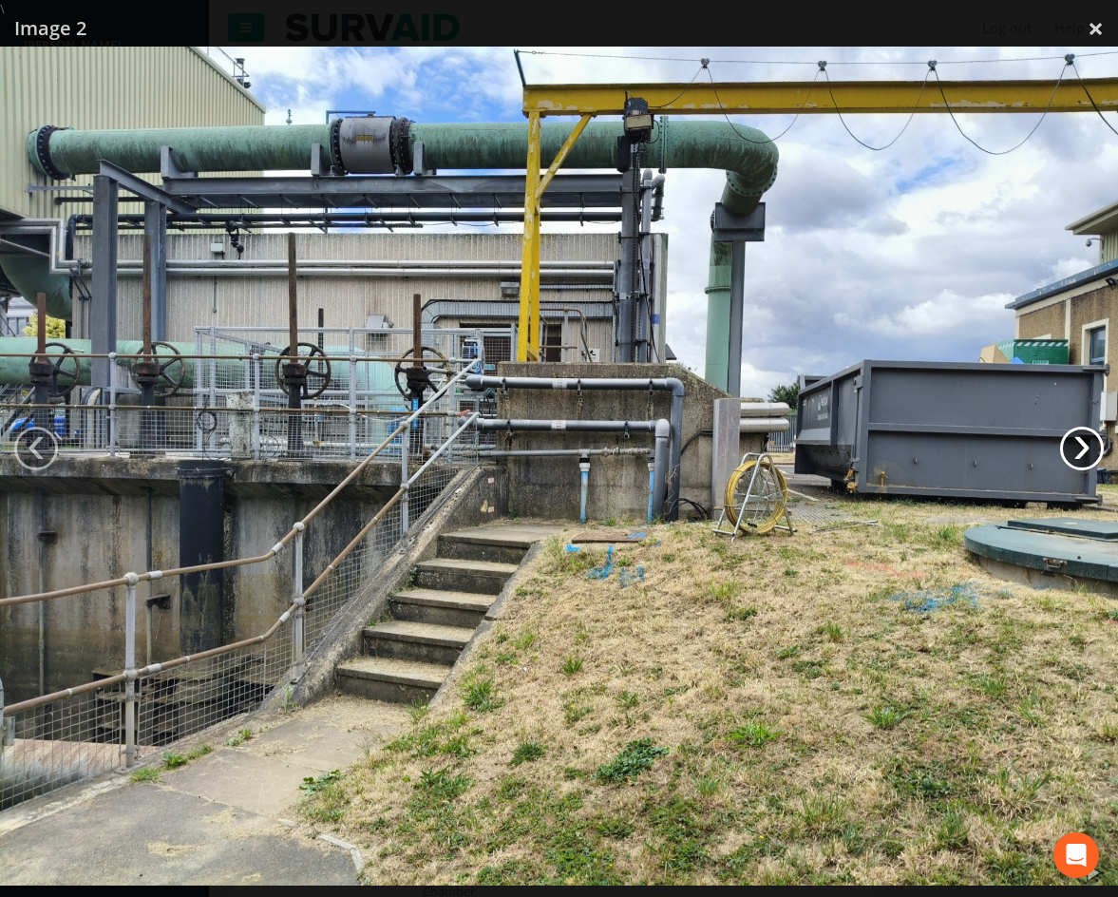
click at [1081, 448] on link "›" at bounding box center [1082, 449] width 44 height 44
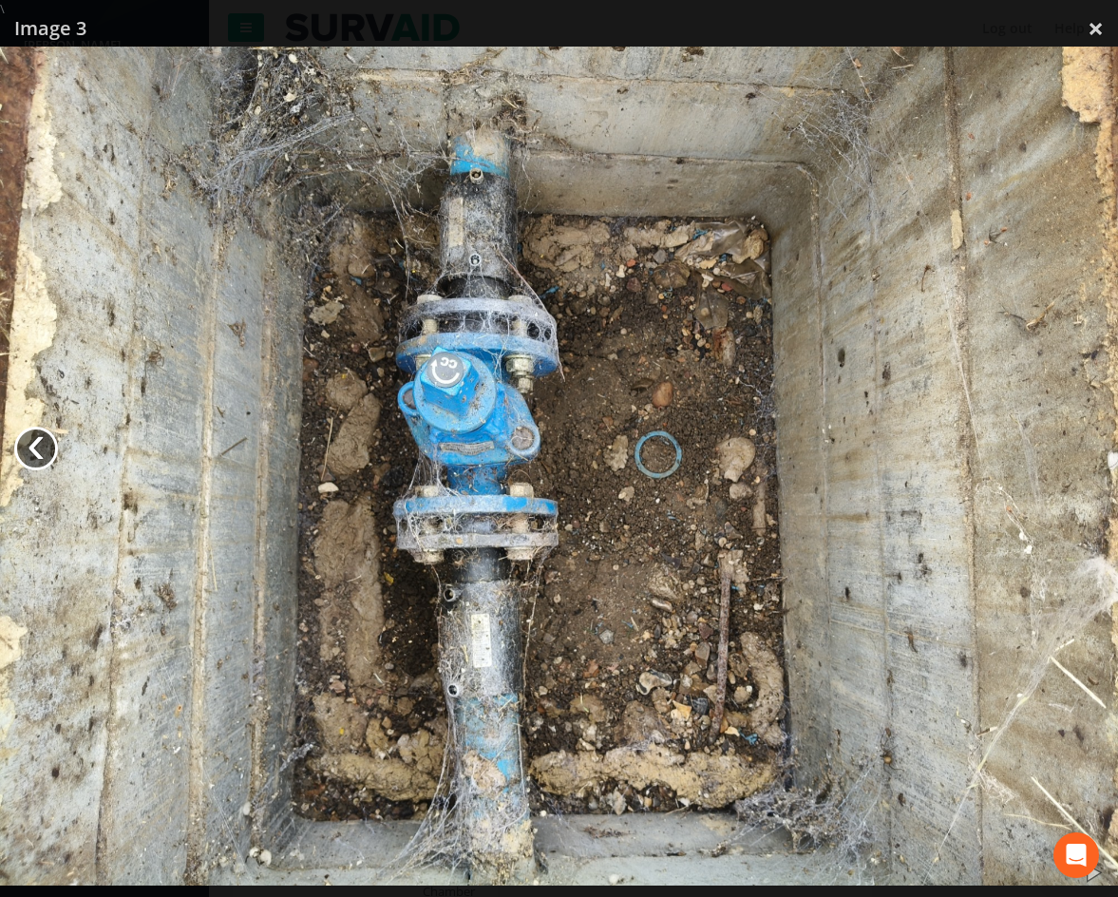
click at [37, 448] on link "‹" at bounding box center [36, 449] width 44 height 44
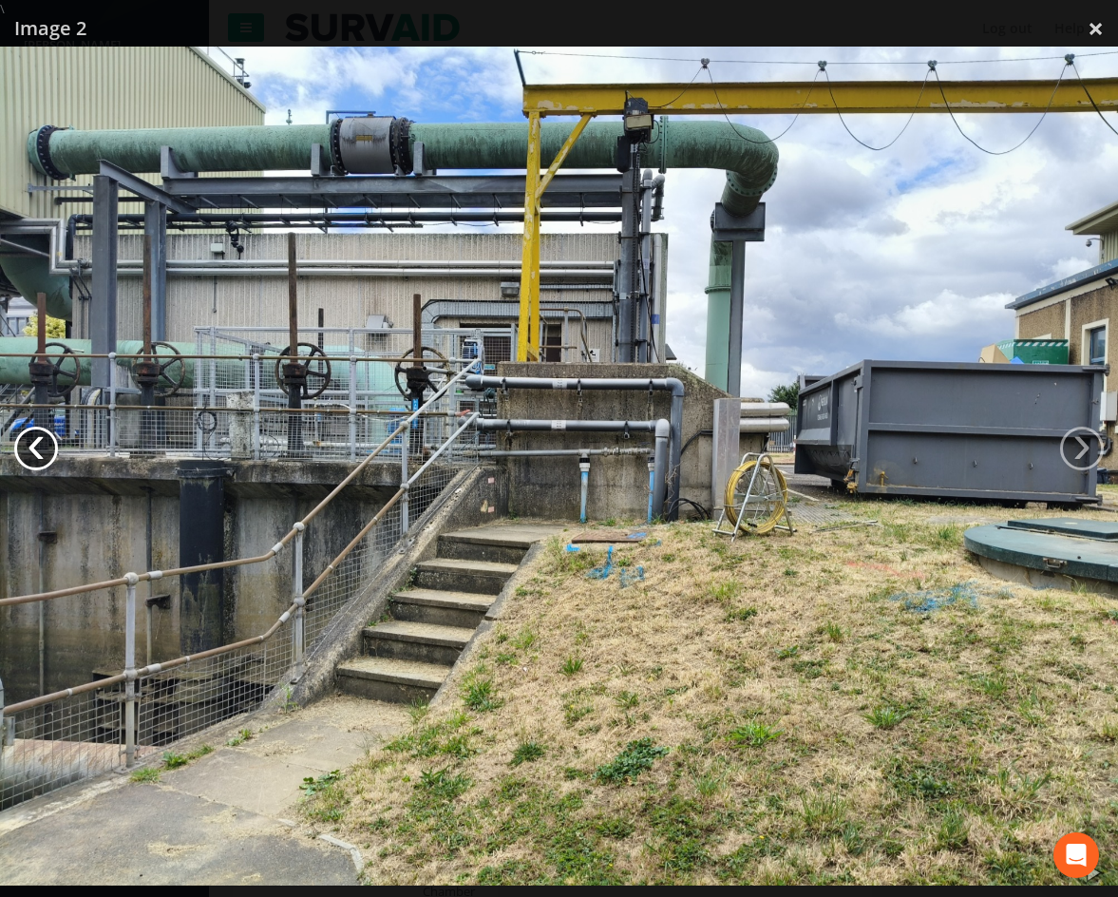
click at [37, 448] on link "‹" at bounding box center [36, 449] width 44 height 44
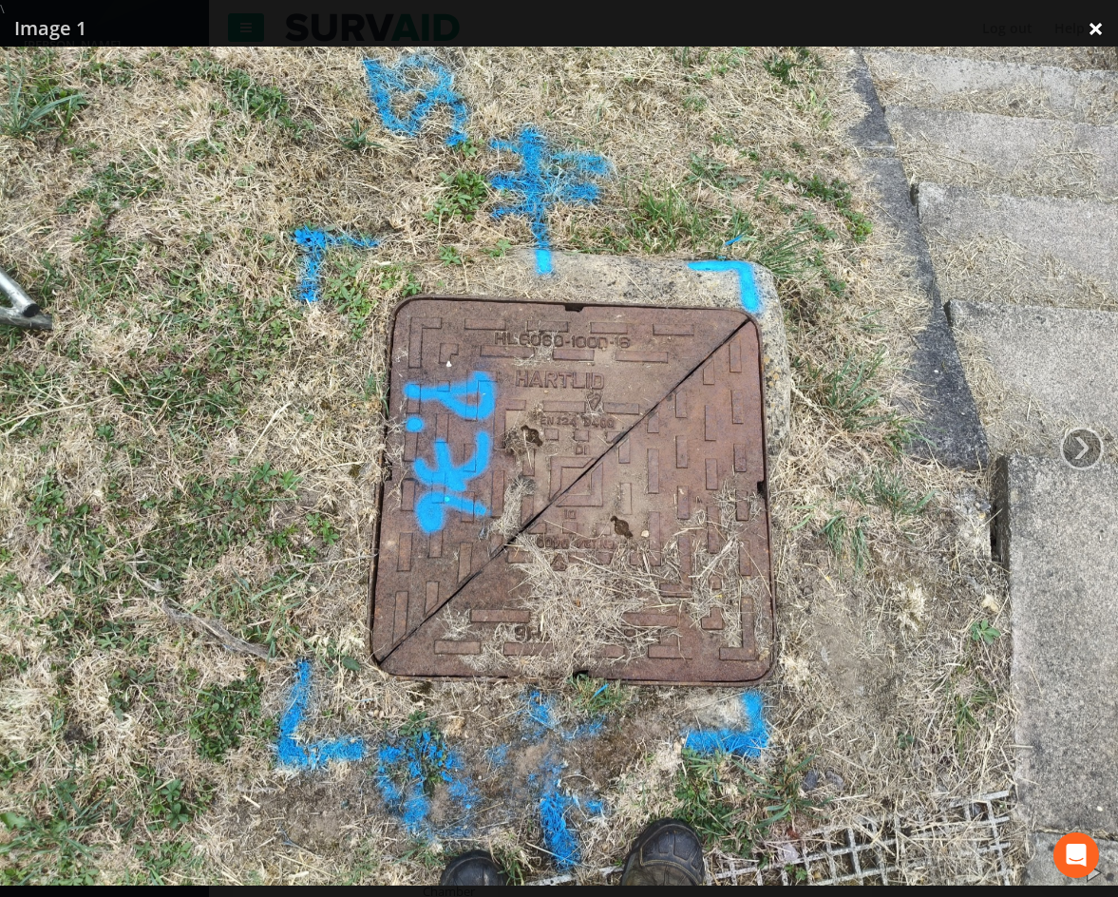
click at [1090, 34] on link "×" at bounding box center [1096, 28] width 45 height 57
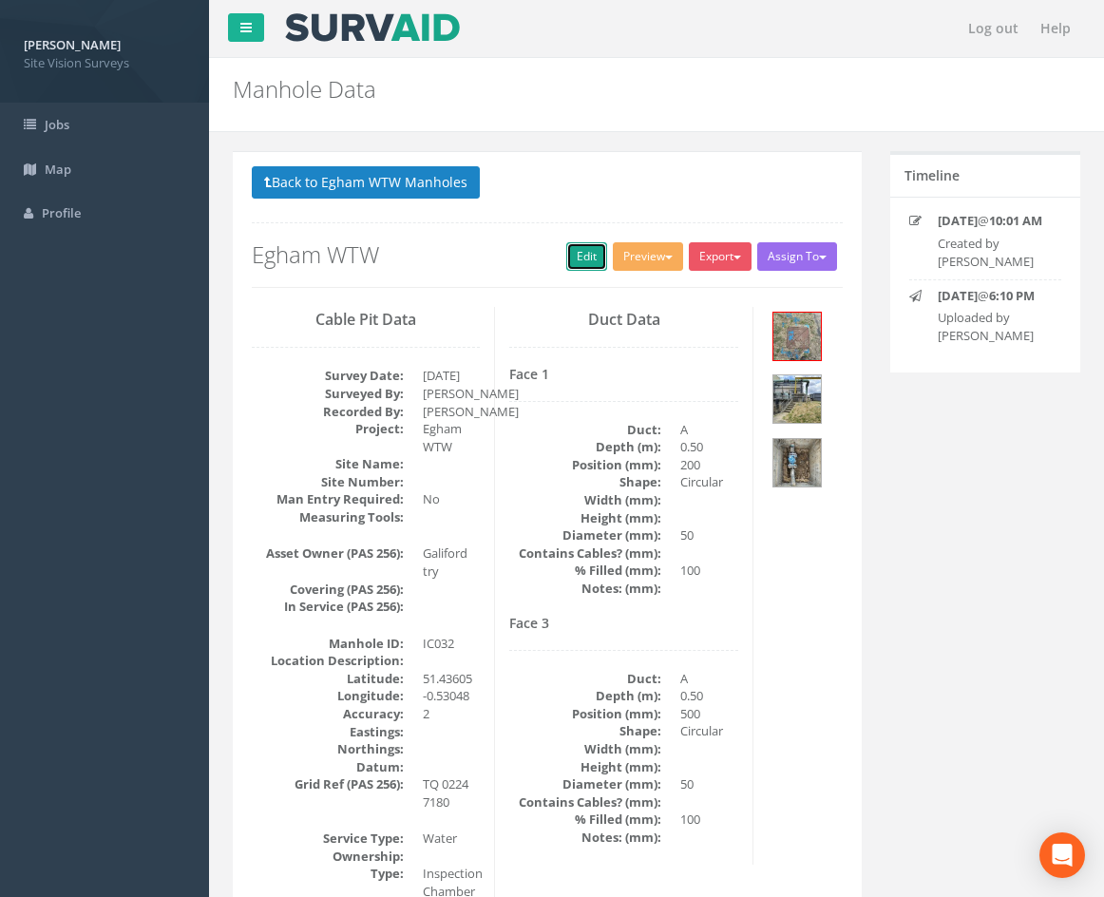
click at [571, 259] on link "Edit" at bounding box center [586, 256] width 41 height 29
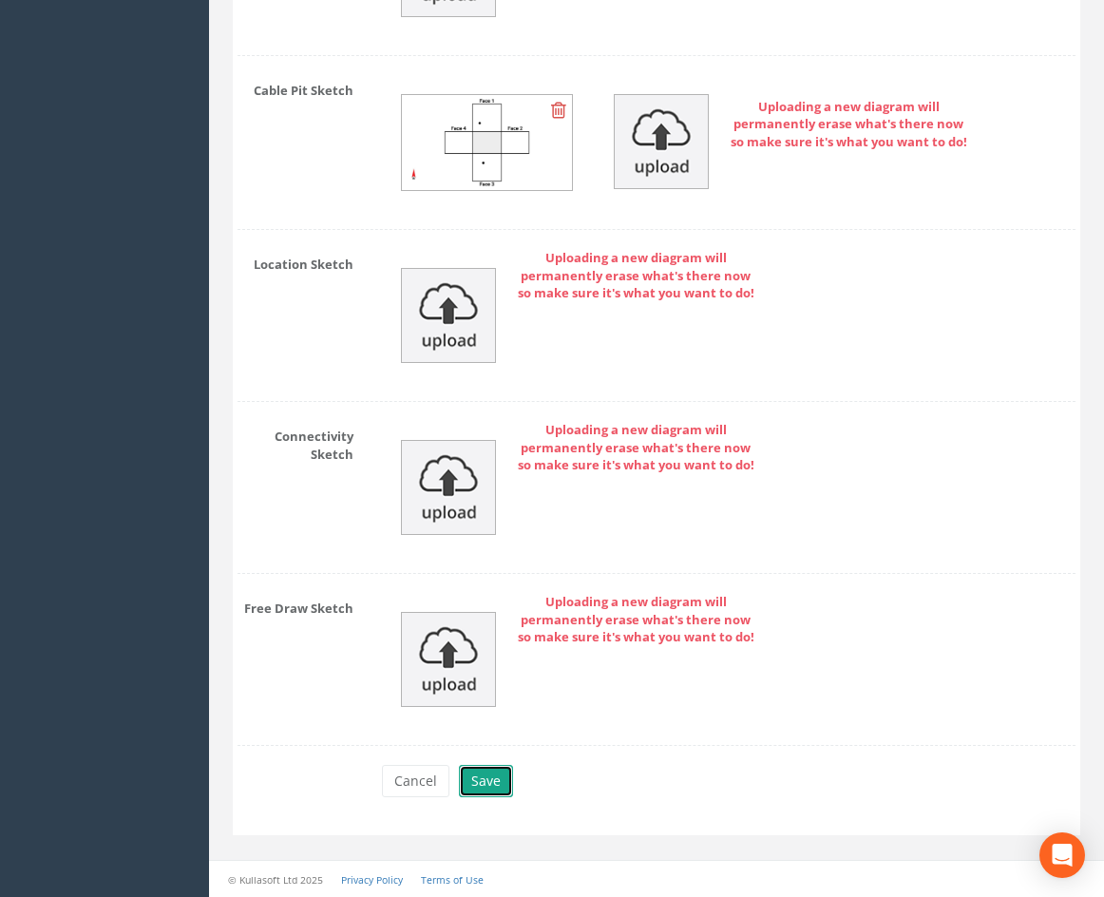
click at [487, 786] on button "Save" at bounding box center [486, 781] width 54 height 32
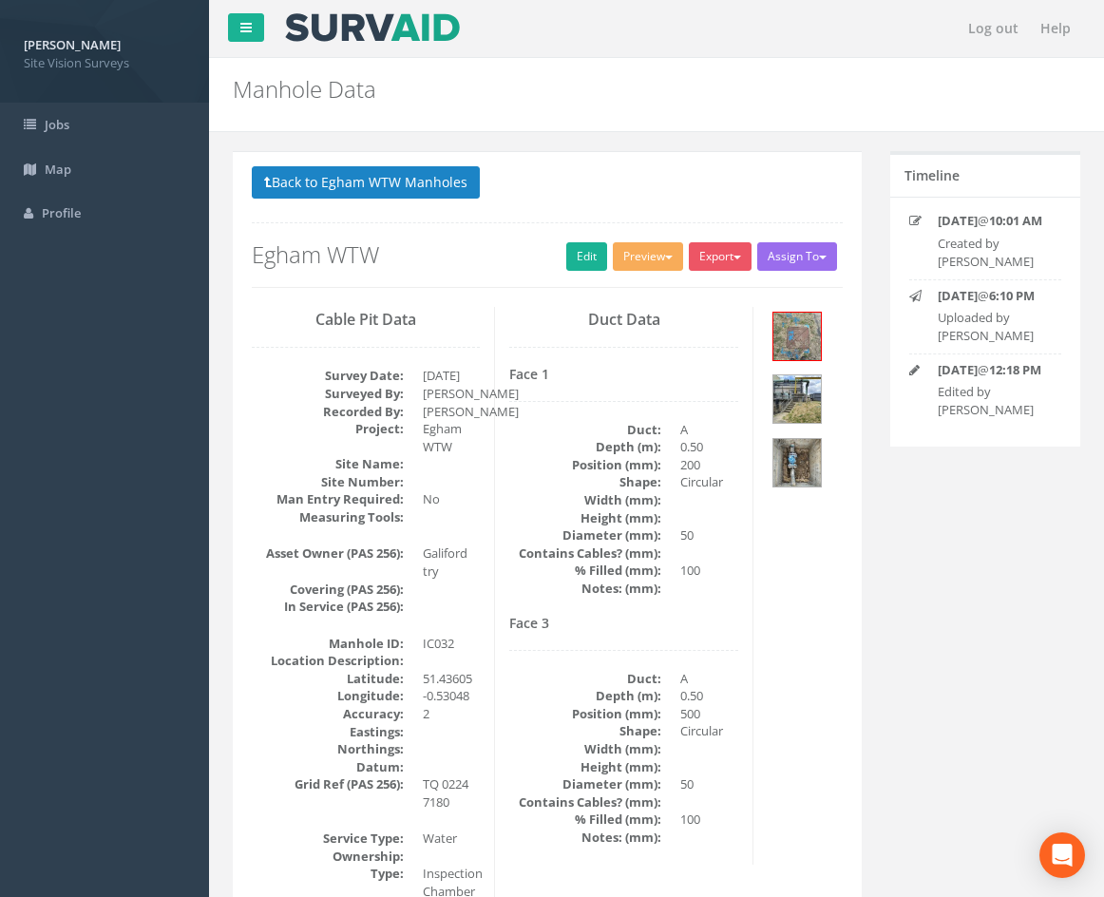
drag, startPoint x: 765, startPoint y: 681, endPoint x: 745, endPoint y: 449, distance: 232.7
click at [459, 178] on button "Back to Egham WTW Manholes" at bounding box center [366, 182] width 228 height 32
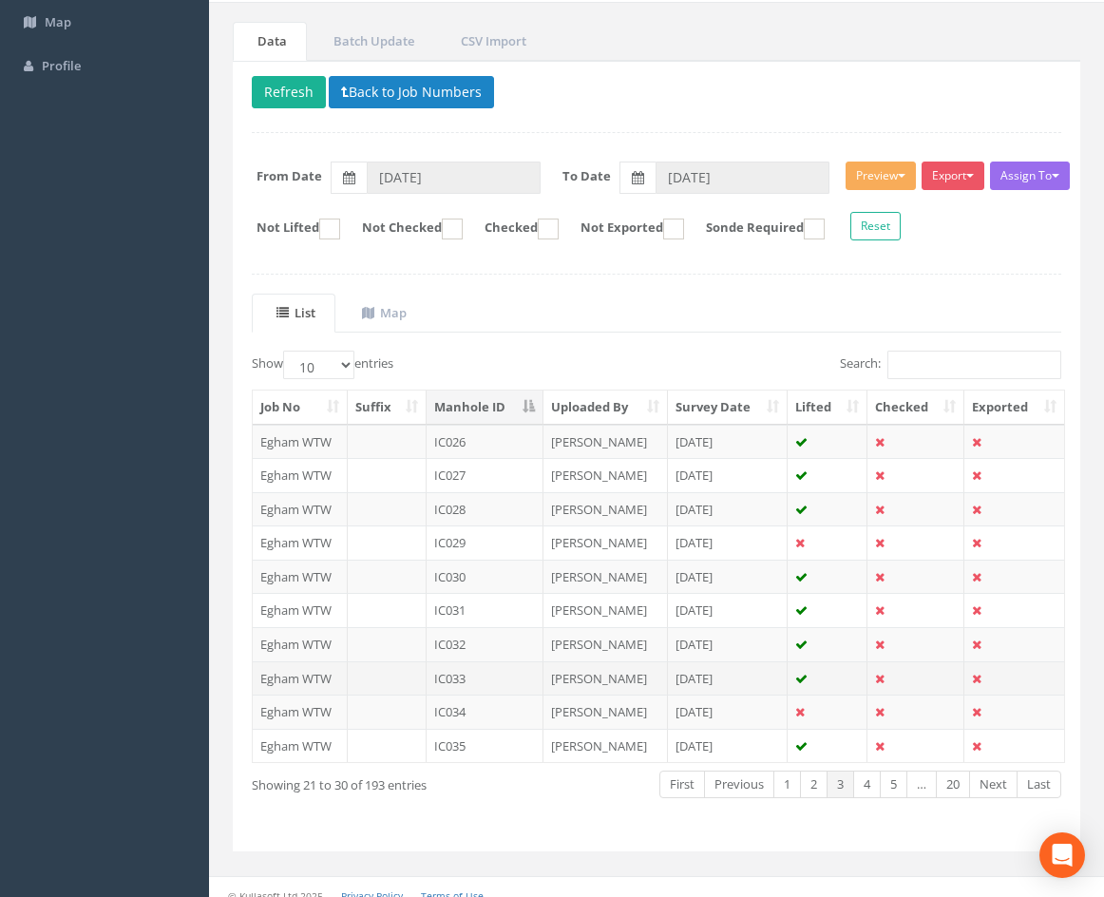
scroll to position [163, 0]
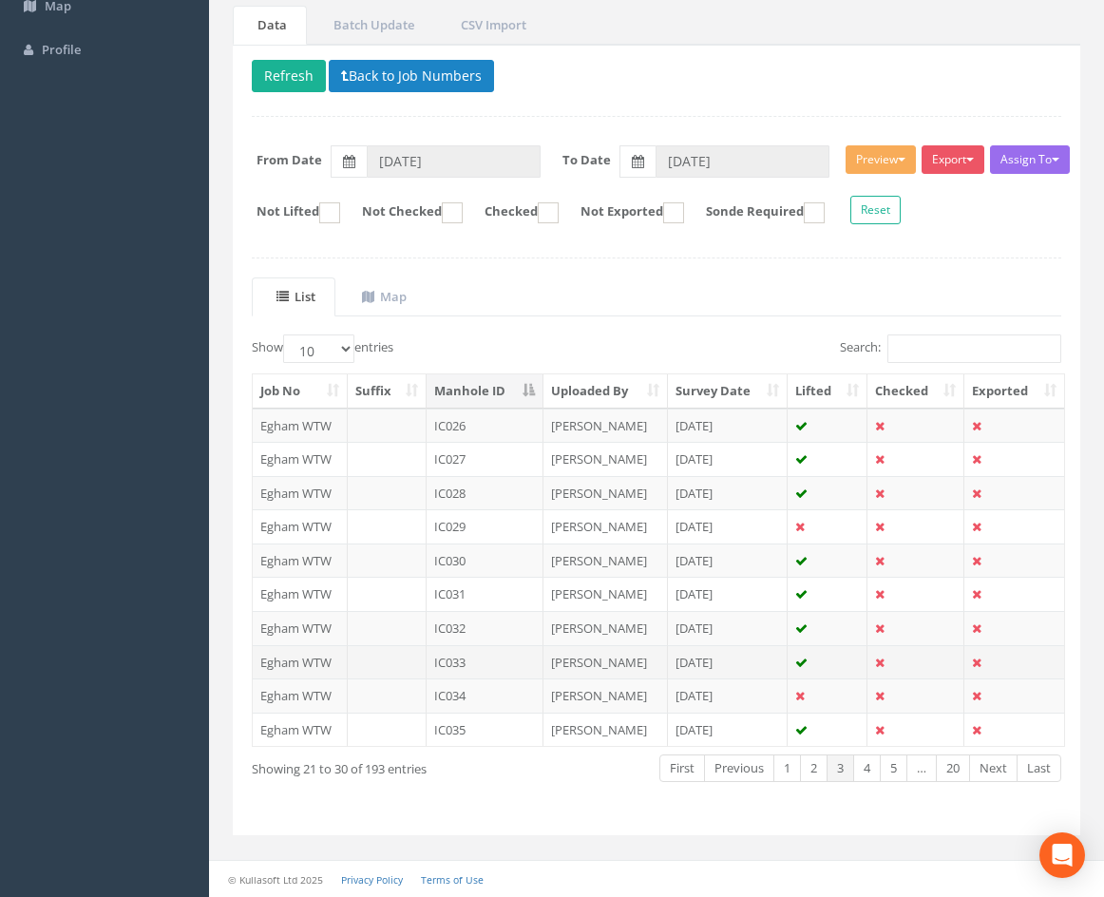
click at [486, 663] on td "IC033" at bounding box center [485, 662] width 117 height 34
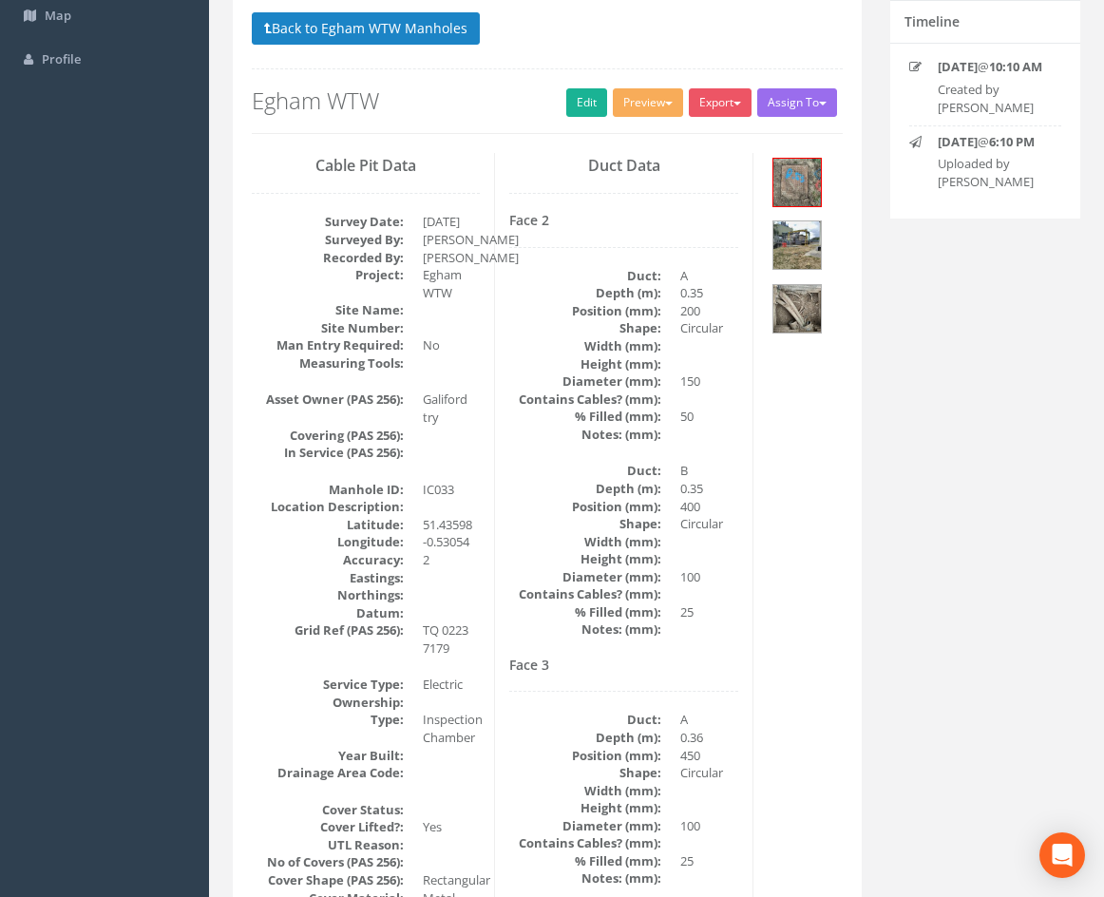
scroll to position [0, 0]
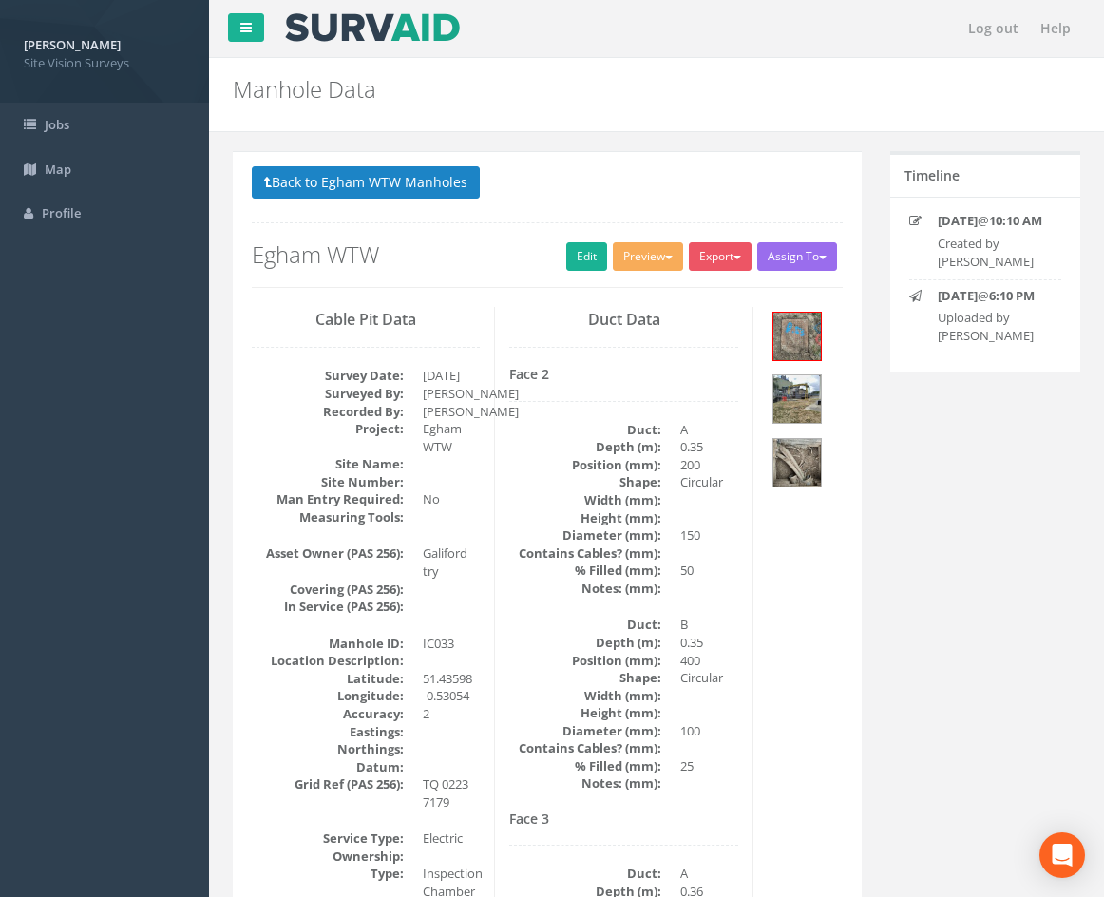
drag, startPoint x: 697, startPoint y: 612, endPoint x: 627, endPoint y: 231, distance: 387.4
click at [796, 391] on img at bounding box center [797, 399] width 48 height 48
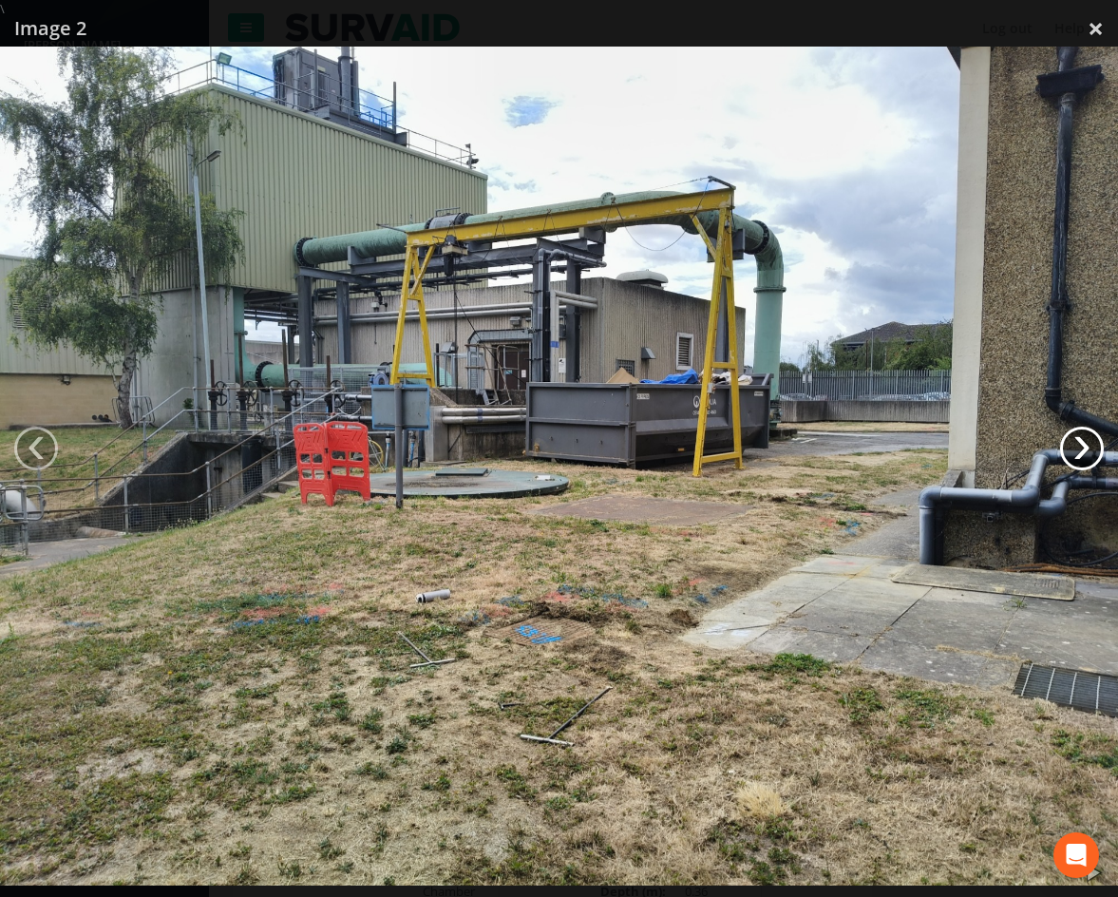
click at [1088, 448] on link "›" at bounding box center [1082, 449] width 44 height 44
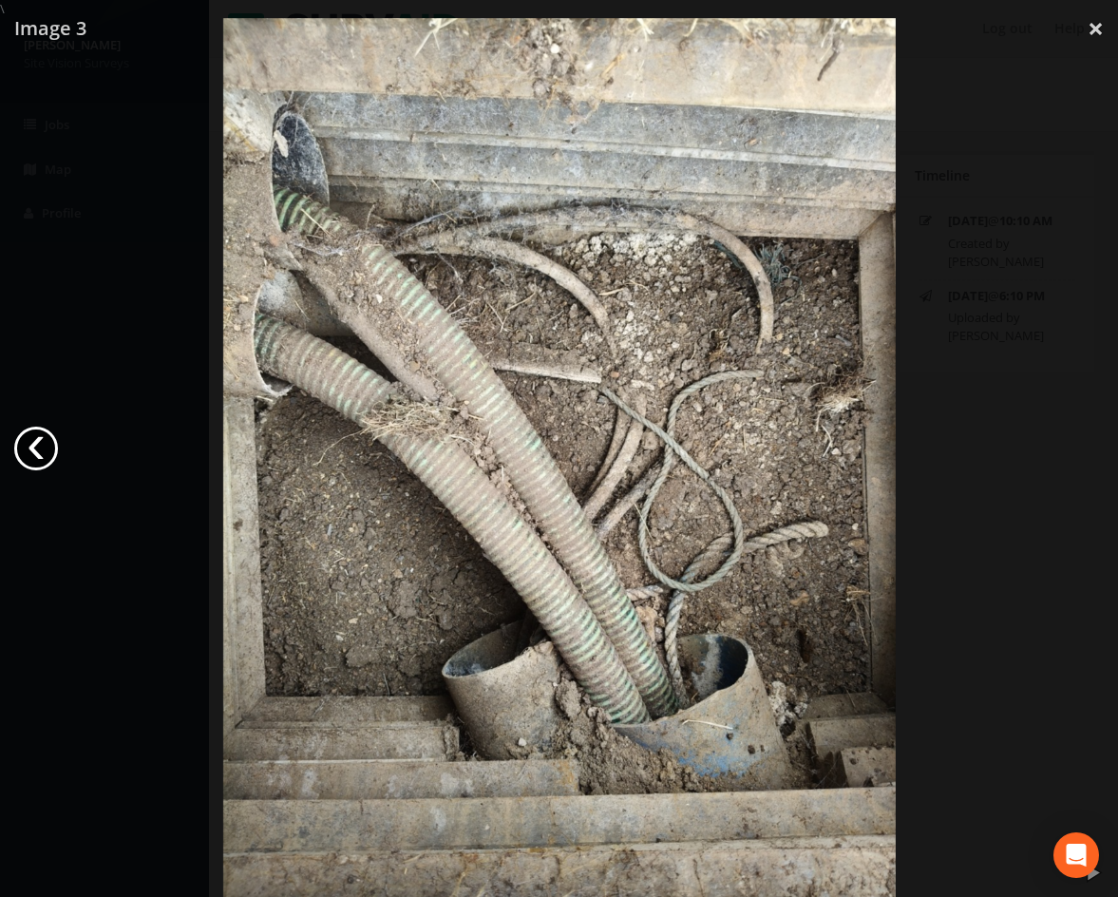
click at [48, 434] on link "‹" at bounding box center [36, 449] width 44 height 44
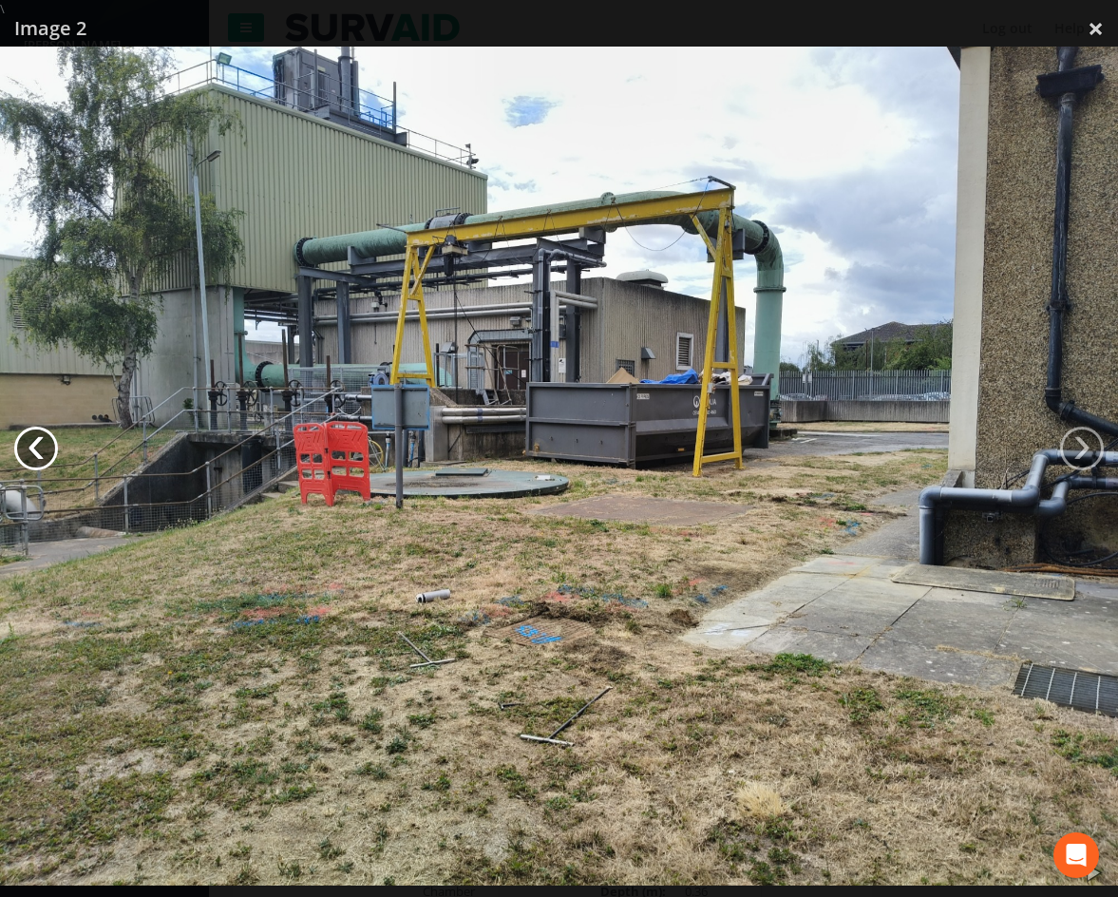
click at [36, 443] on link "‹" at bounding box center [36, 449] width 44 height 44
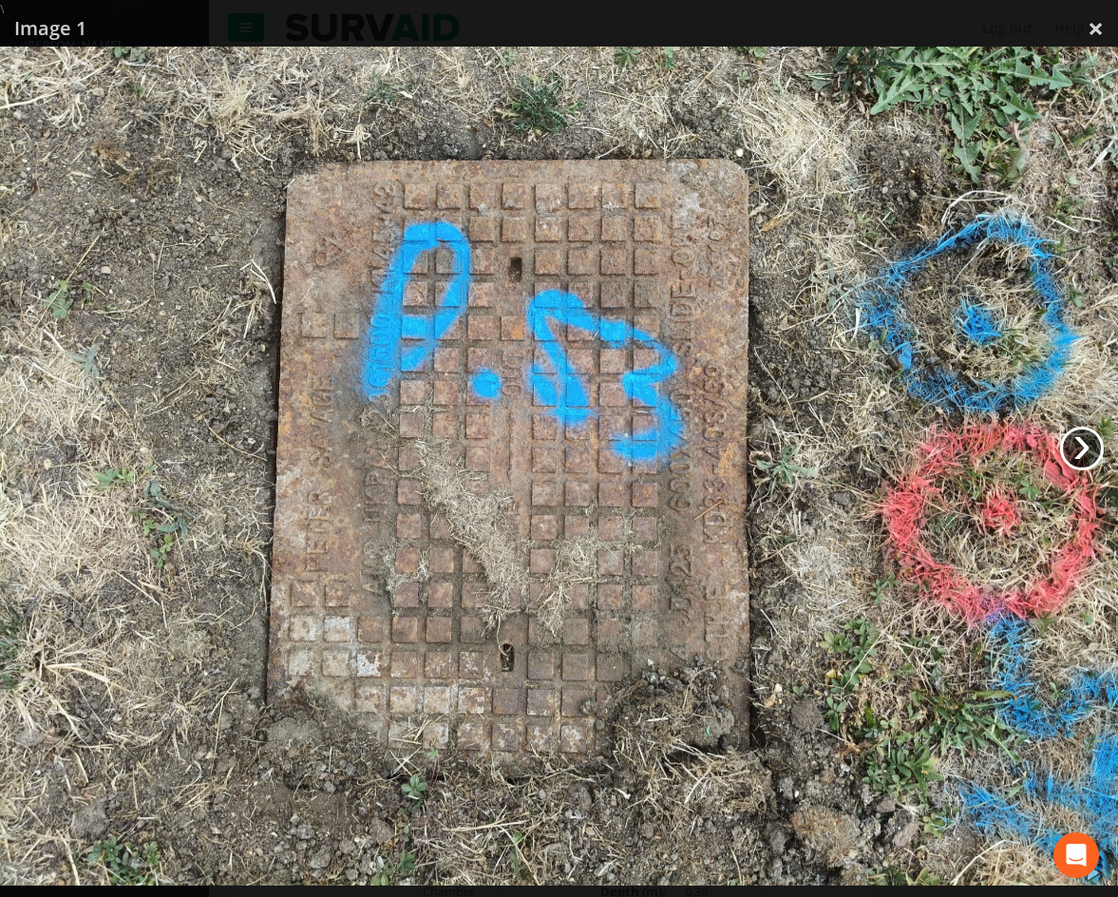
click at [1084, 444] on link "›" at bounding box center [1082, 449] width 44 height 44
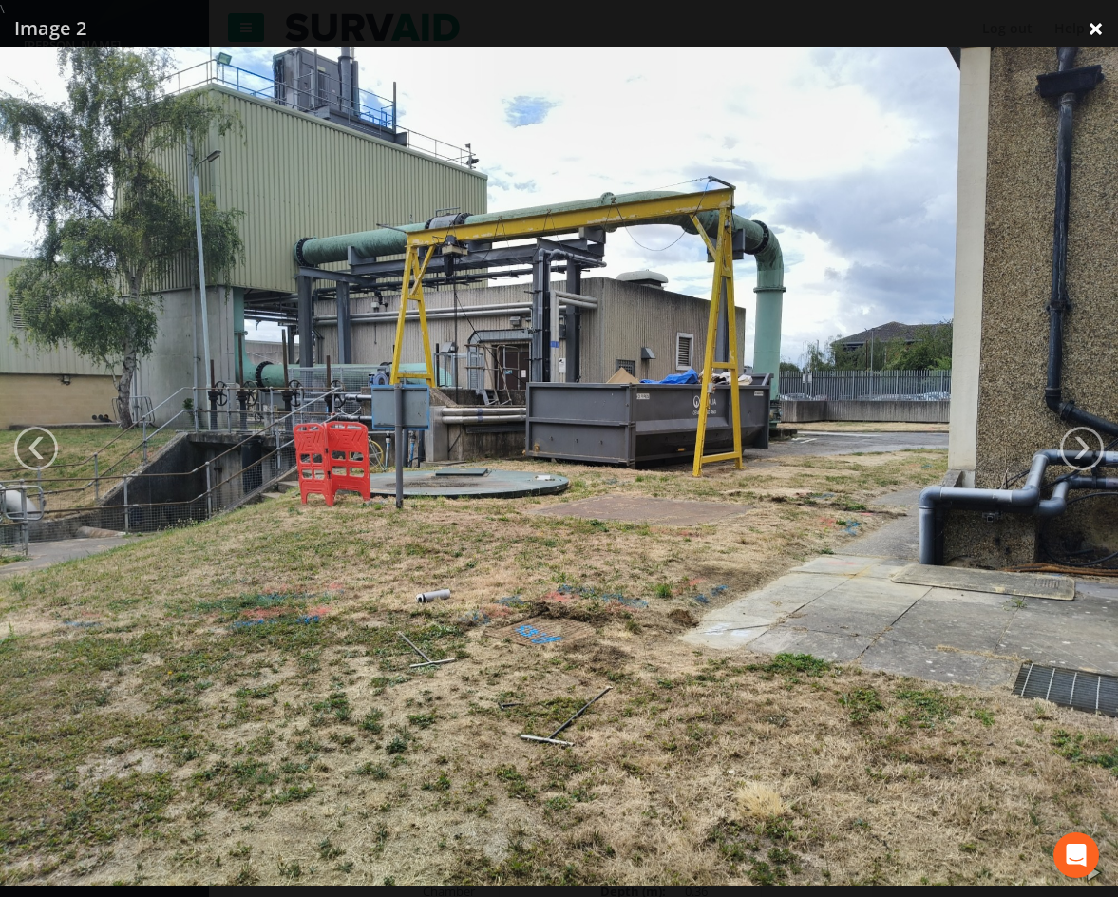
click at [1101, 34] on link "×" at bounding box center [1096, 28] width 45 height 57
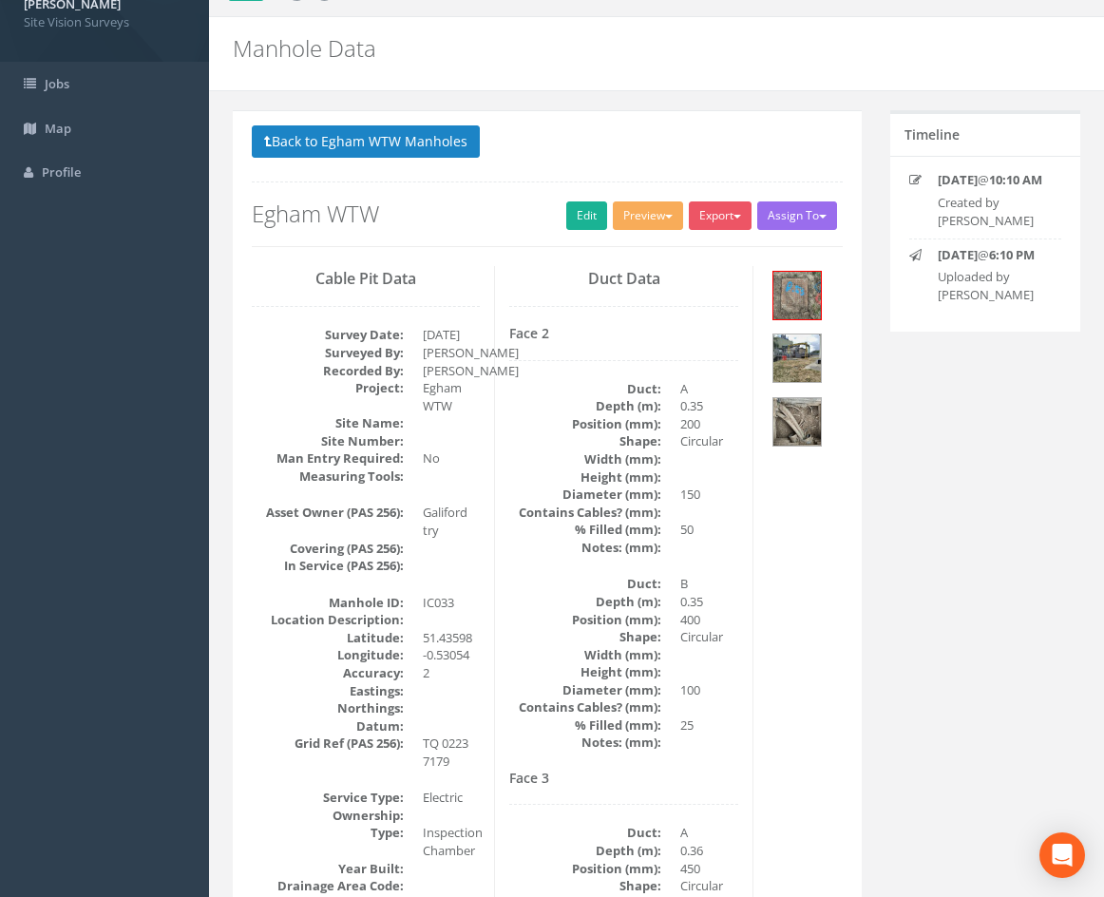
drag, startPoint x: 778, startPoint y: 597, endPoint x: 766, endPoint y: 660, distance: 64.8
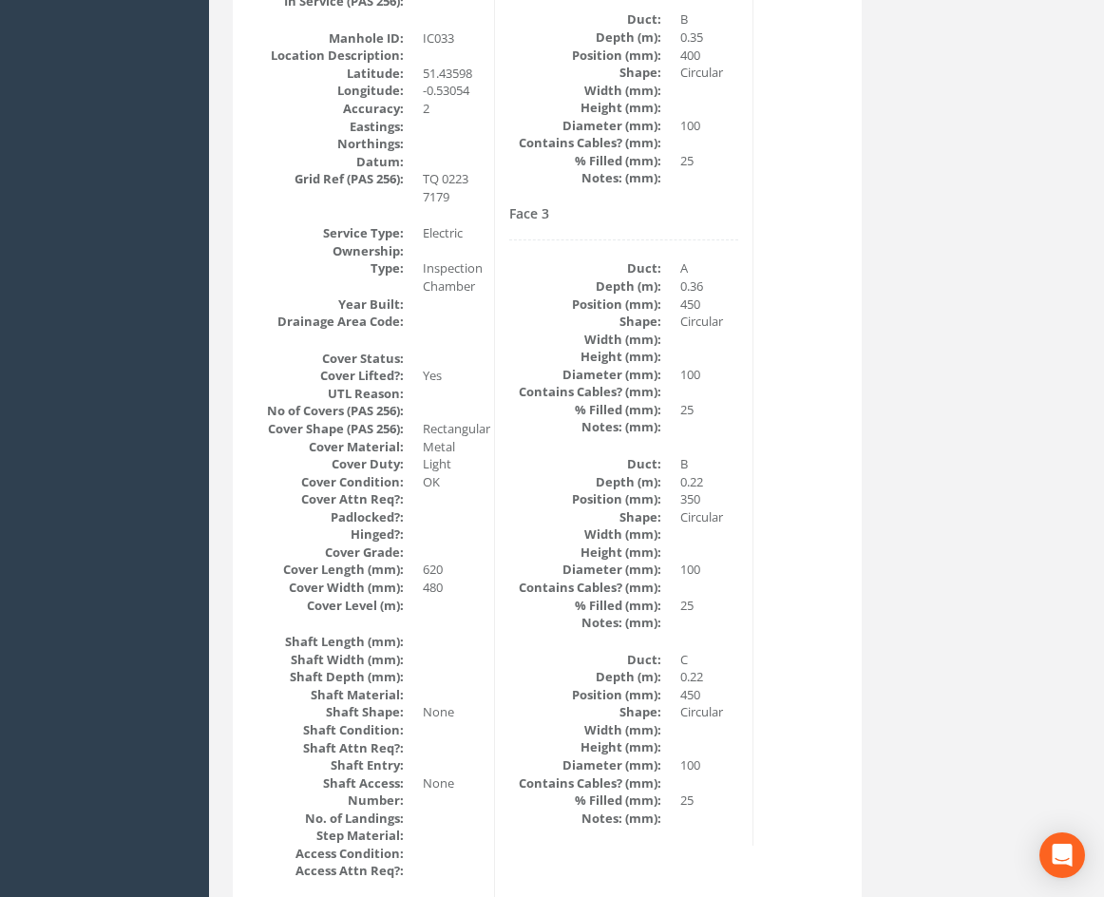
scroll to position [644, 0]
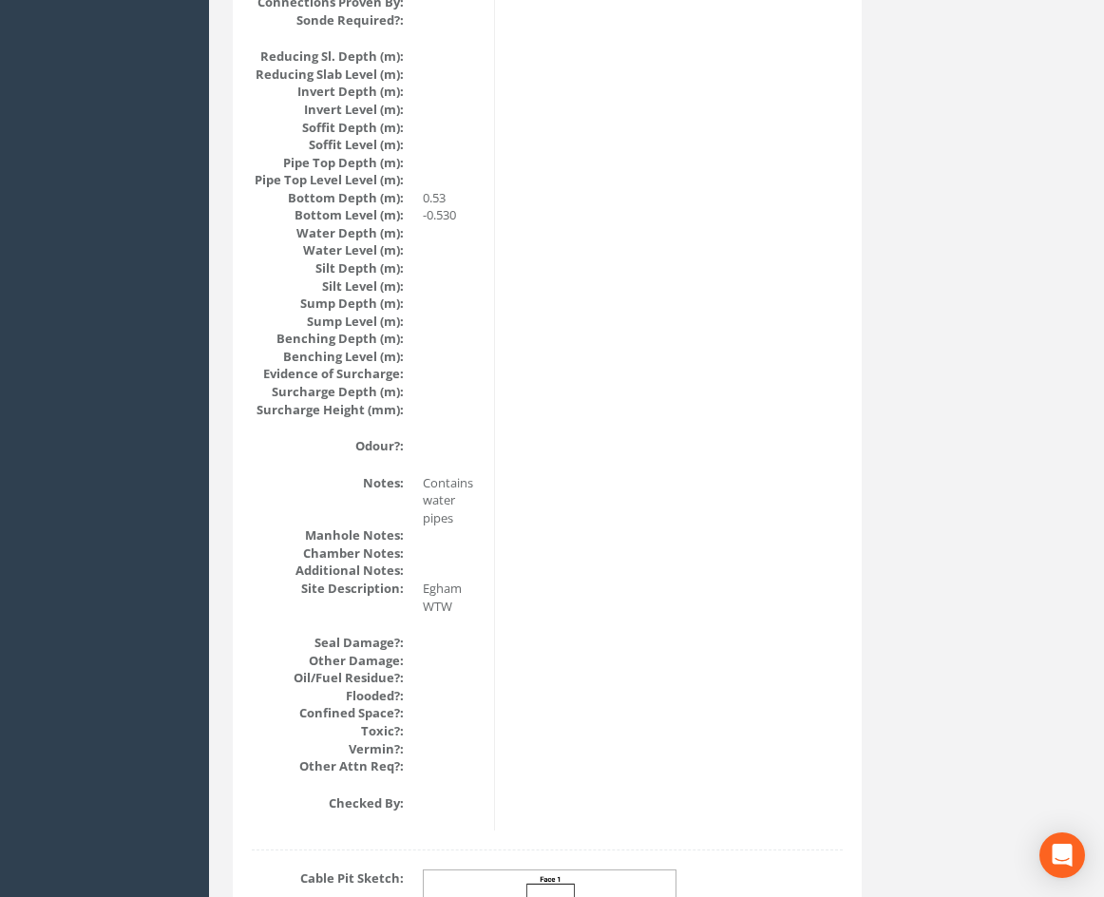
drag, startPoint x: 793, startPoint y: 546, endPoint x: 788, endPoint y: 764, distance: 217.7
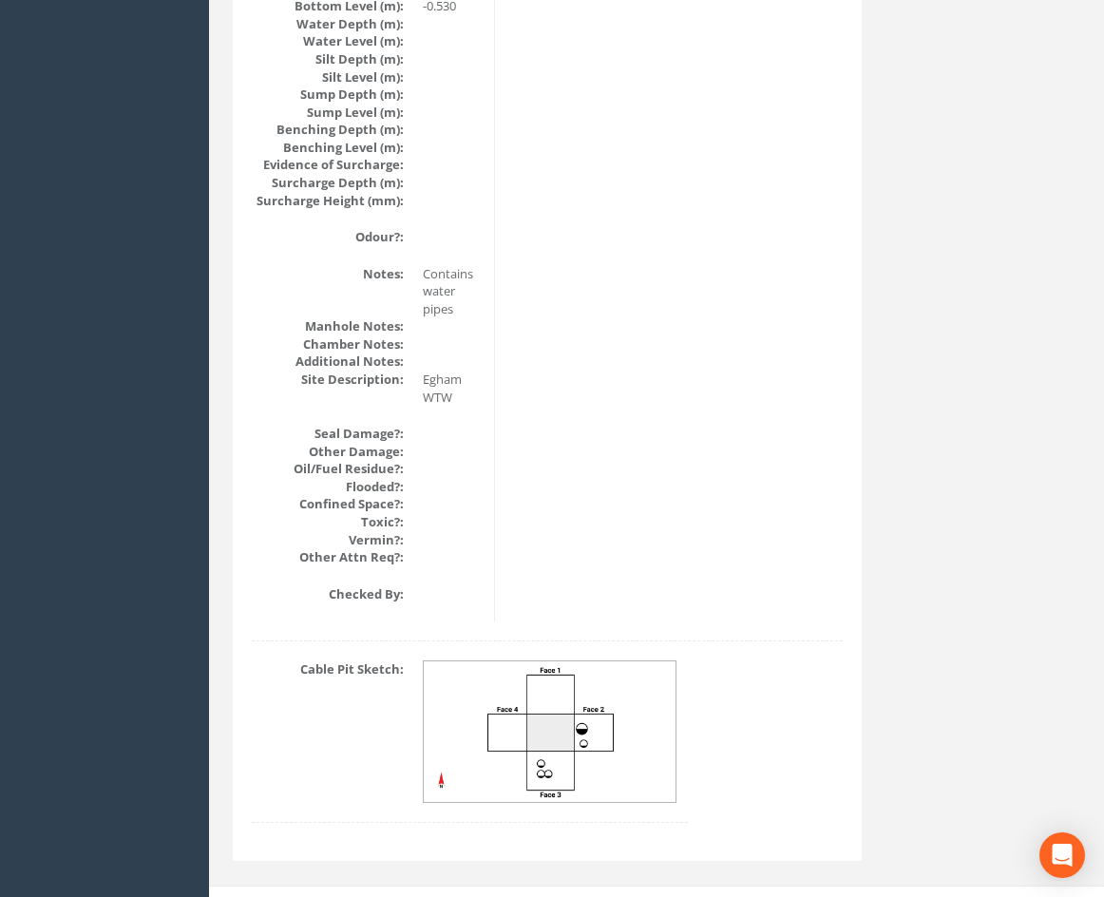
scroll to position [2193, 0]
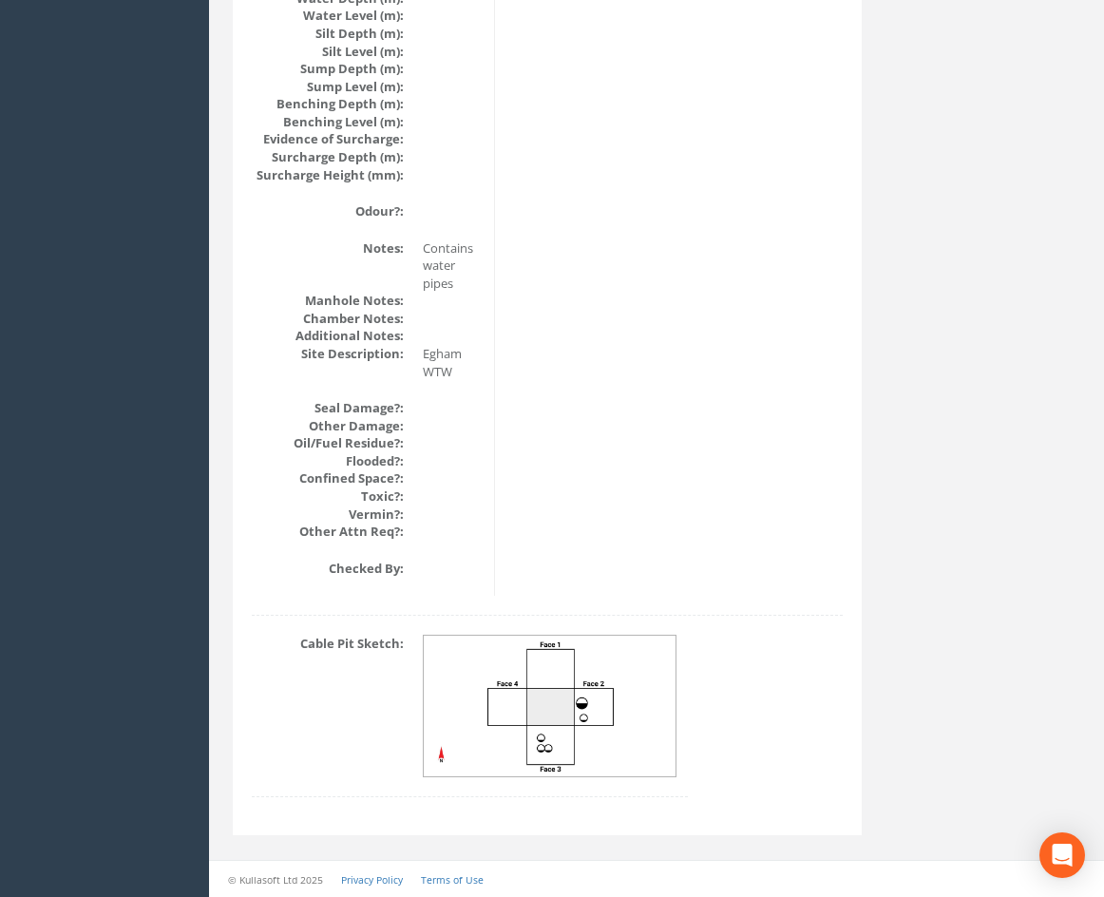
drag, startPoint x: 788, startPoint y: 500, endPoint x: 797, endPoint y: 578, distance: 78.5
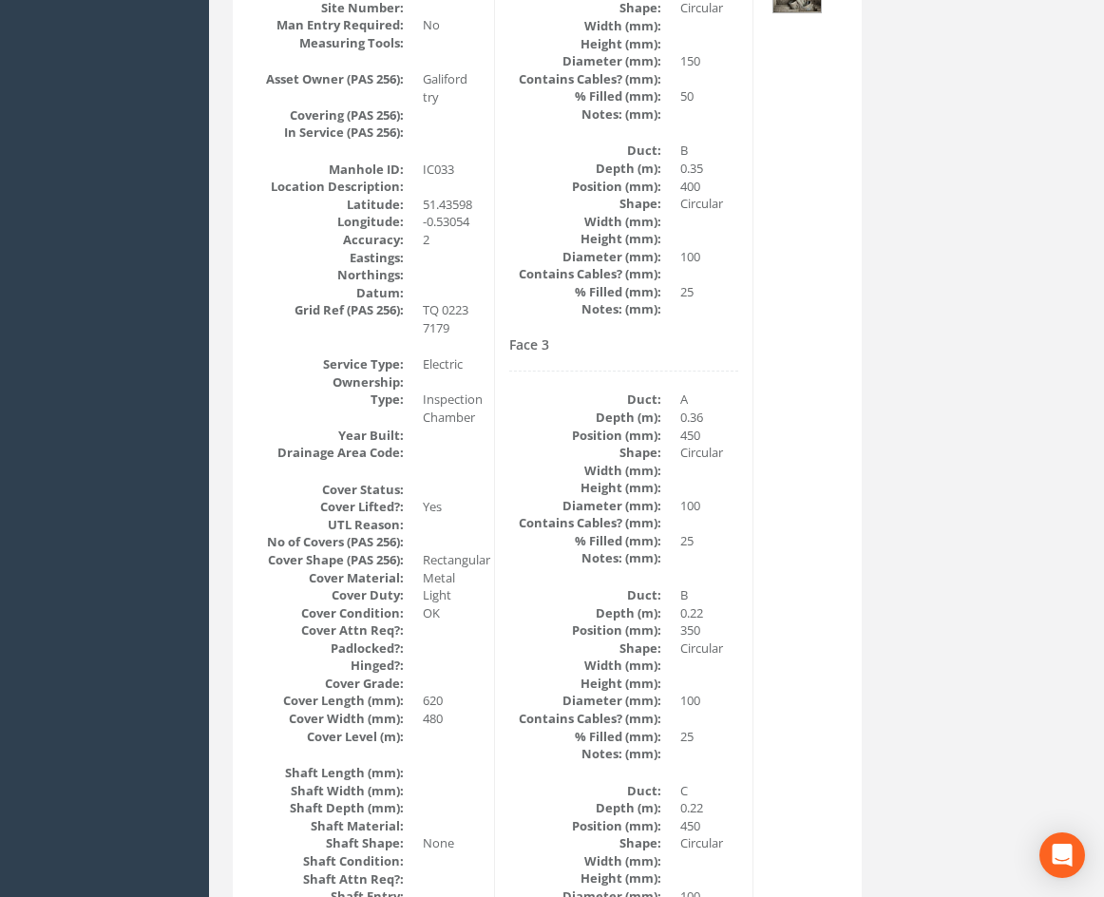
scroll to position [386, 0]
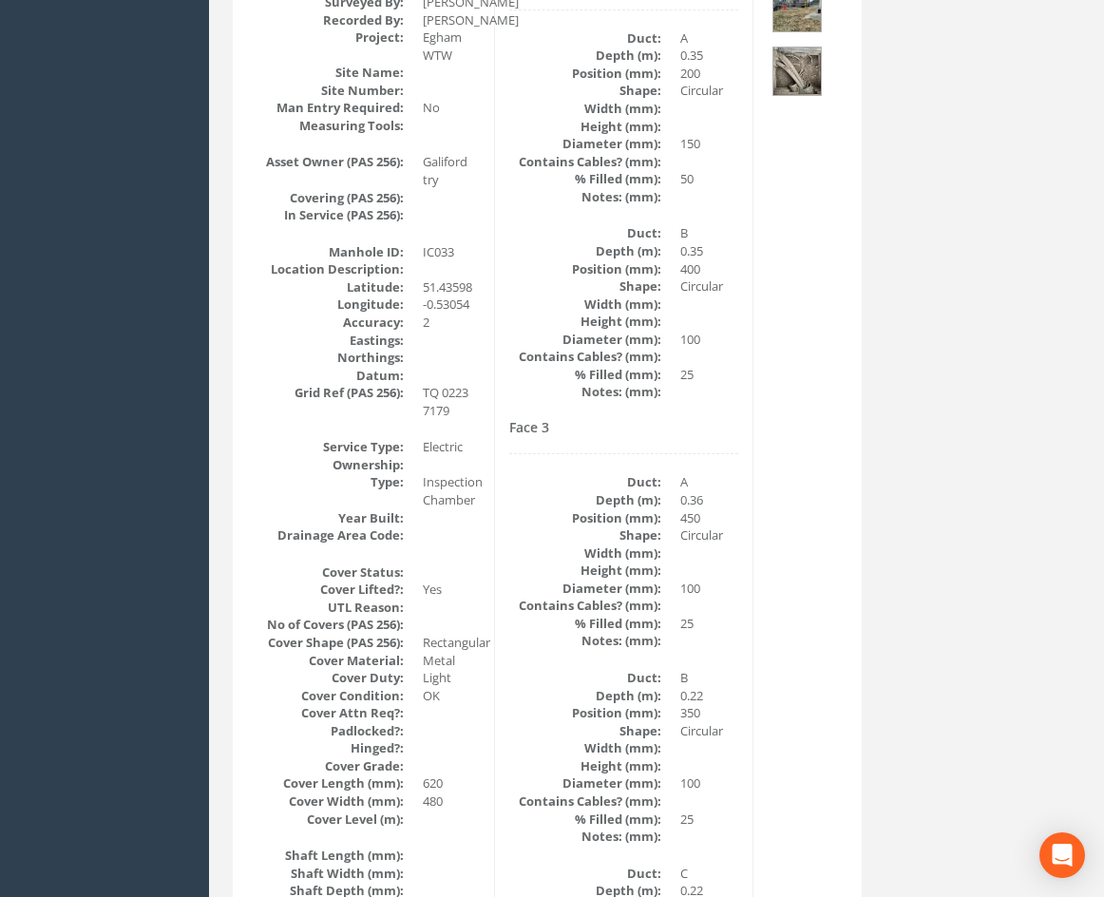
drag, startPoint x: 747, startPoint y: 600, endPoint x: 755, endPoint y: 543, distance: 58.6
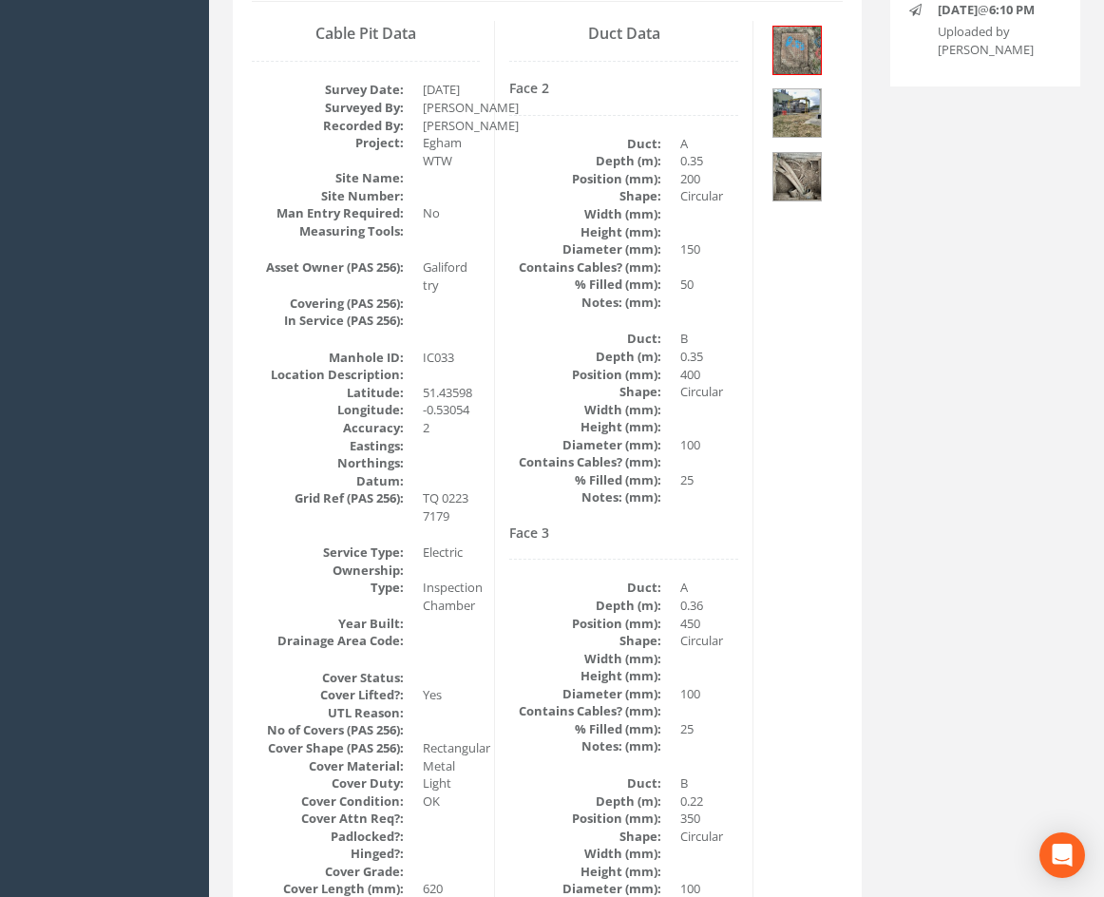
scroll to position [268, 0]
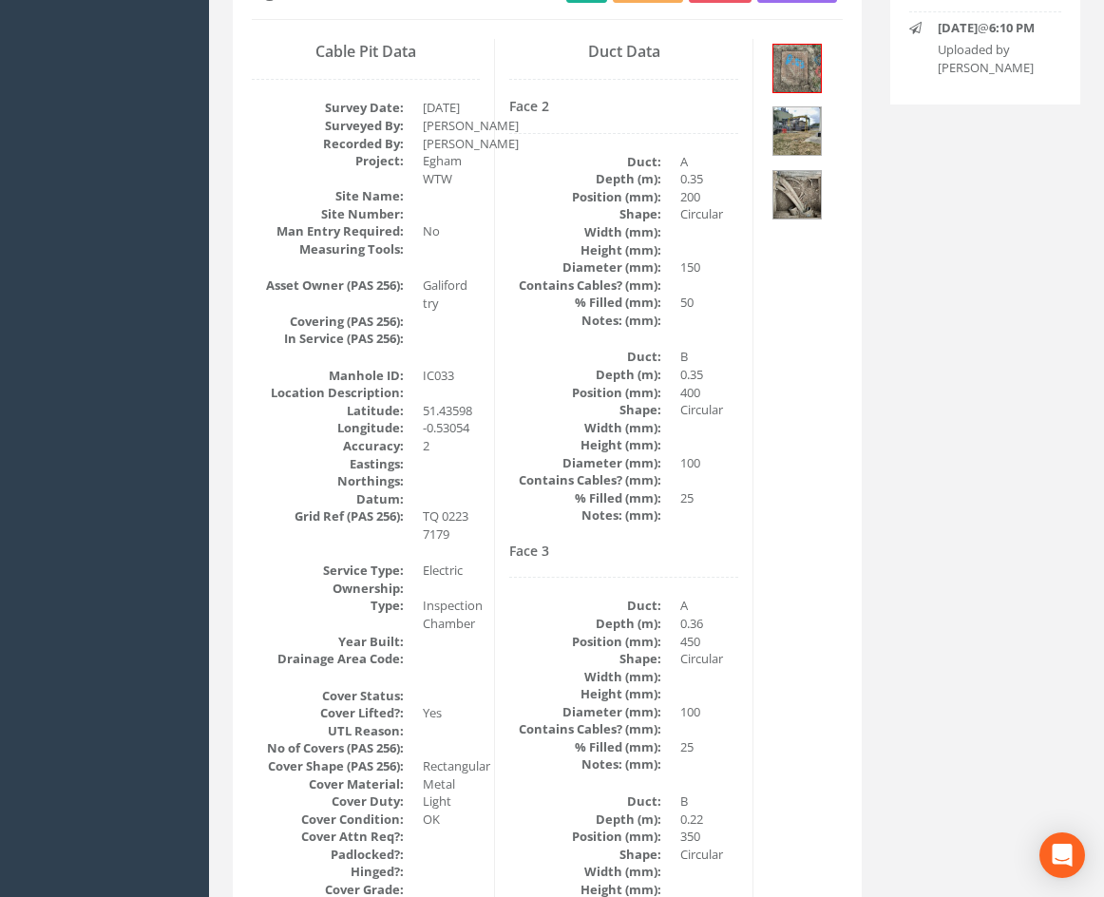
drag, startPoint x: 793, startPoint y: 621, endPoint x: 789, endPoint y: 581, distance: 41.1
click at [804, 67] on img at bounding box center [797, 69] width 48 height 48
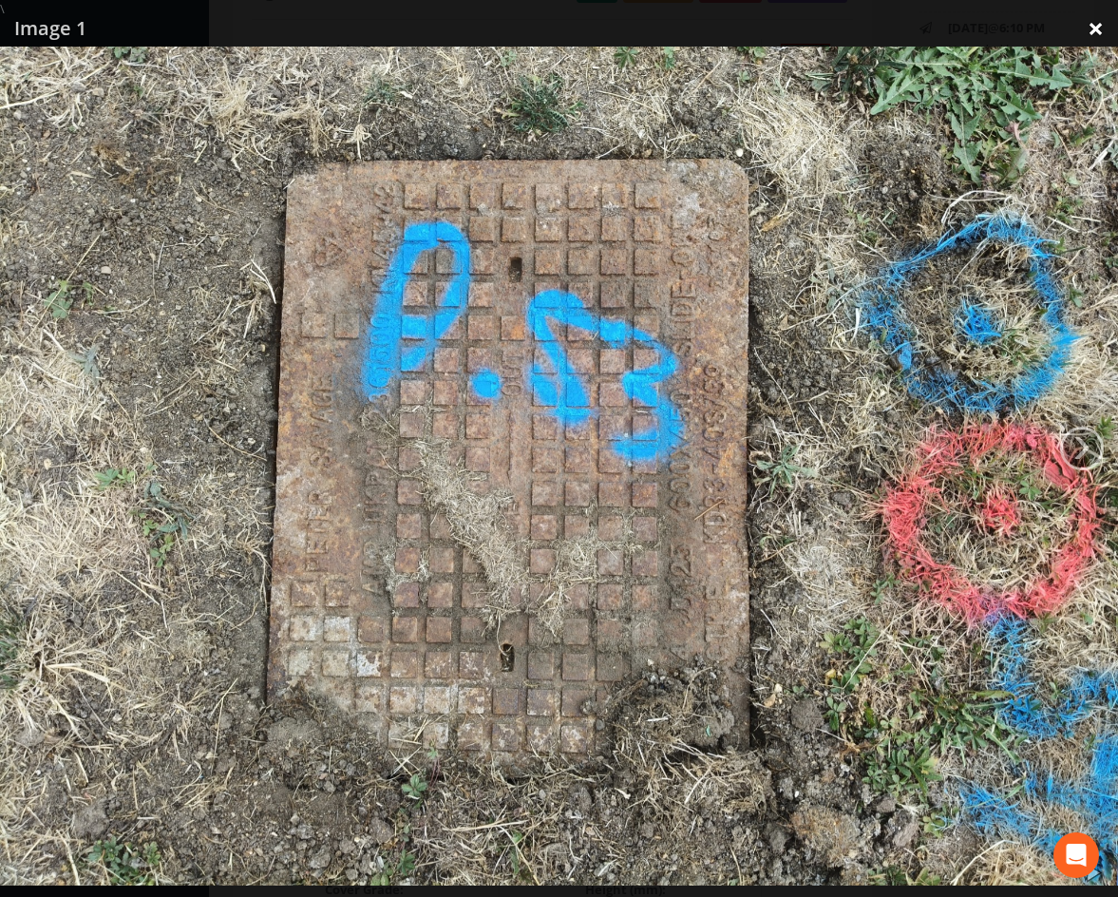
click at [1103, 23] on link "×" at bounding box center [1096, 28] width 45 height 57
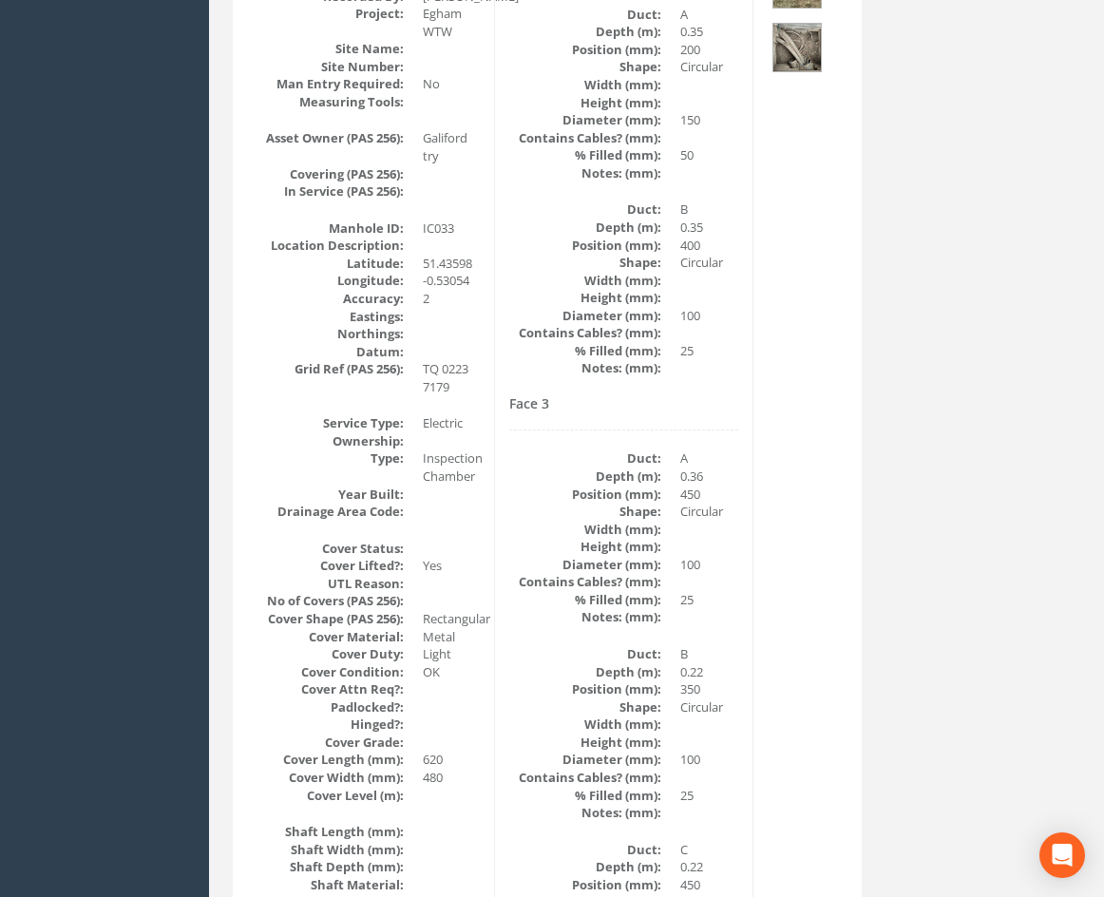
scroll to position [22, 0]
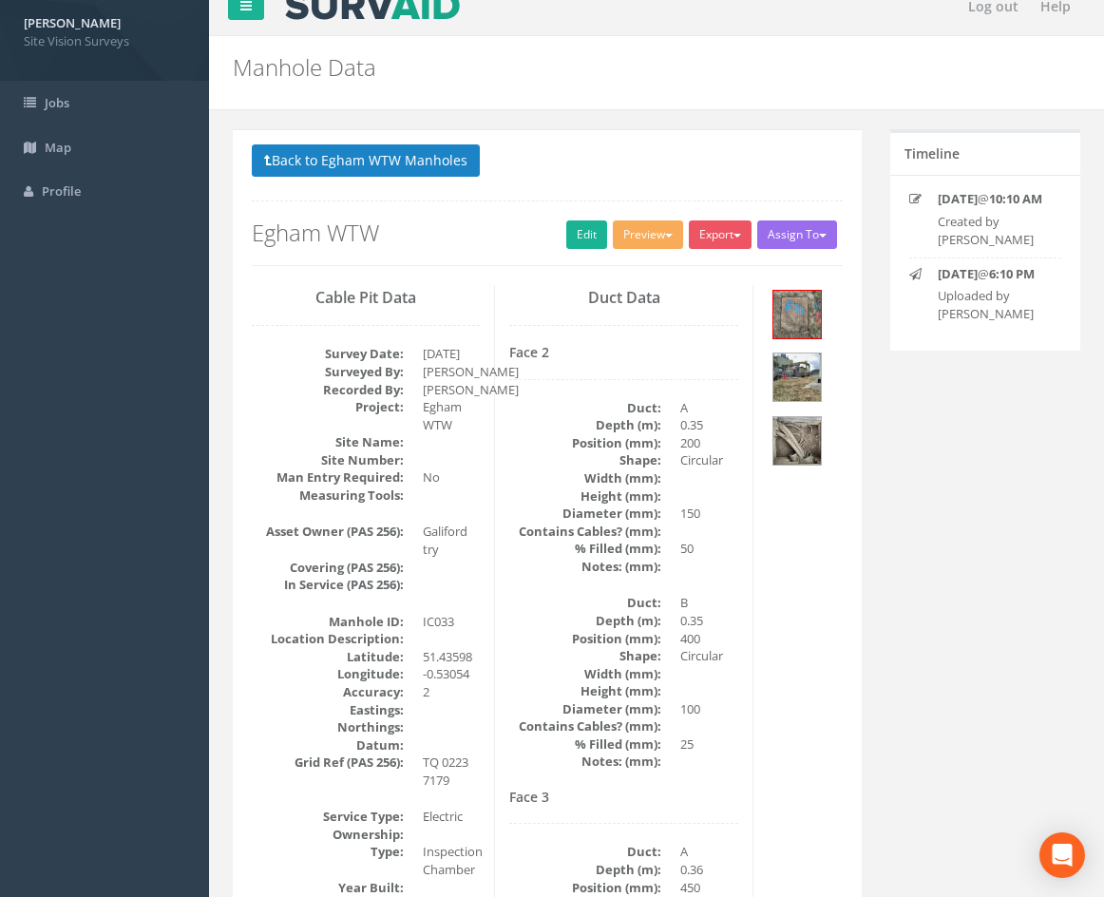
drag, startPoint x: 524, startPoint y: 457, endPoint x: 553, endPoint y: 152, distance: 306.4
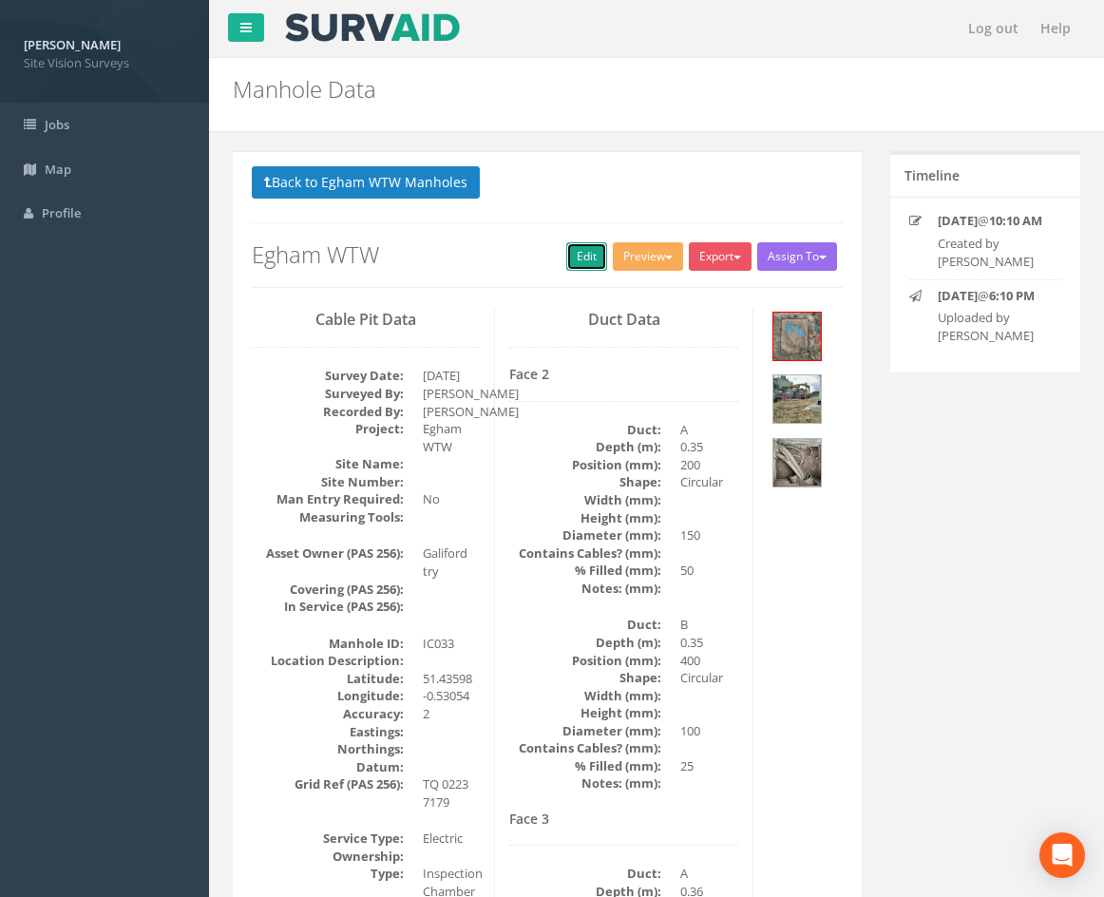
click at [581, 267] on link "Edit" at bounding box center [586, 256] width 41 height 29
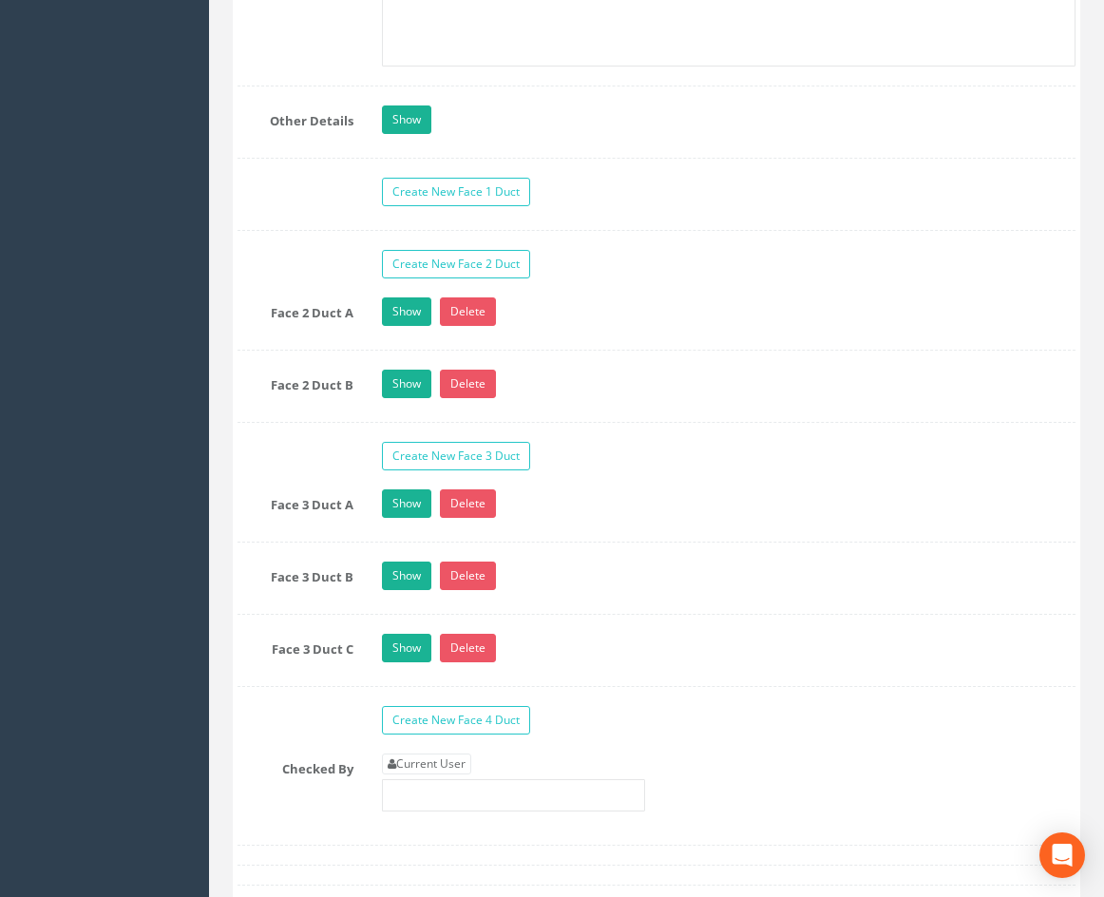
scroll to position [4266, 0]
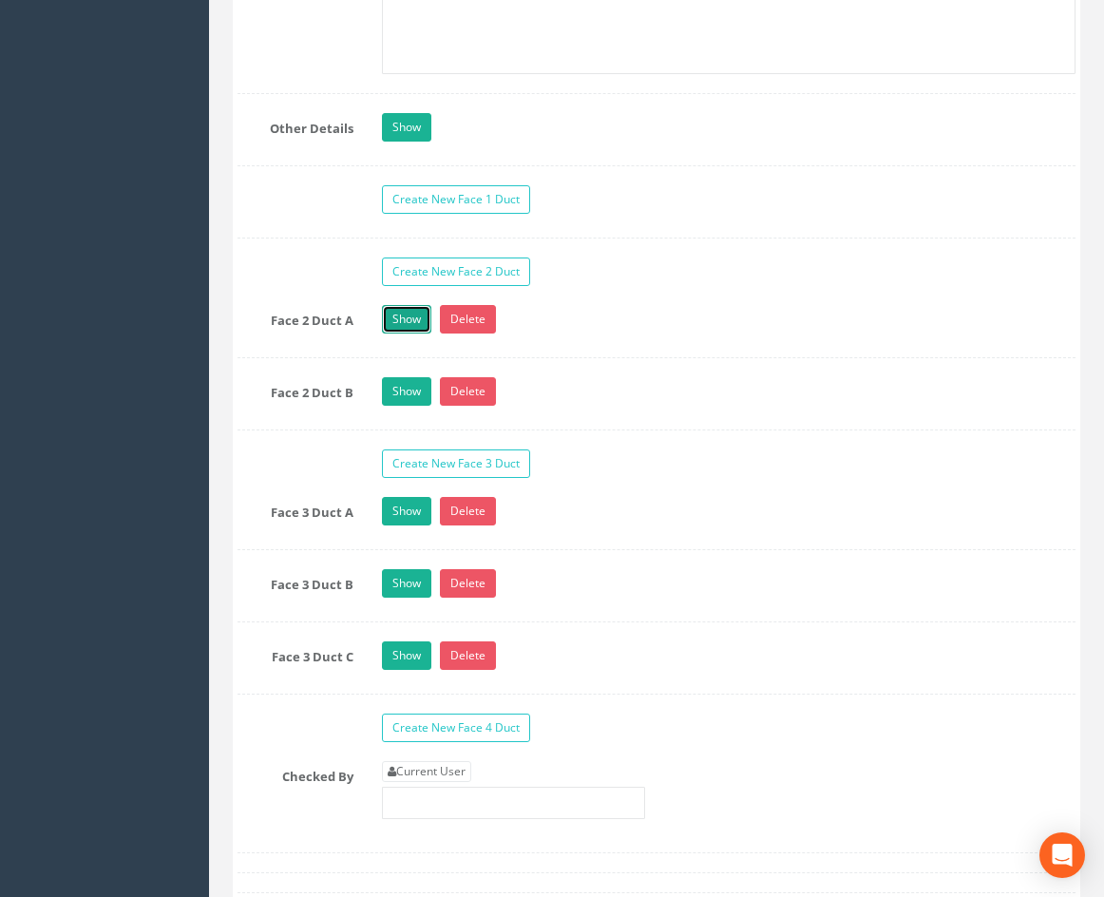
click at [402, 333] on link "Show" at bounding box center [406, 319] width 49 height 29
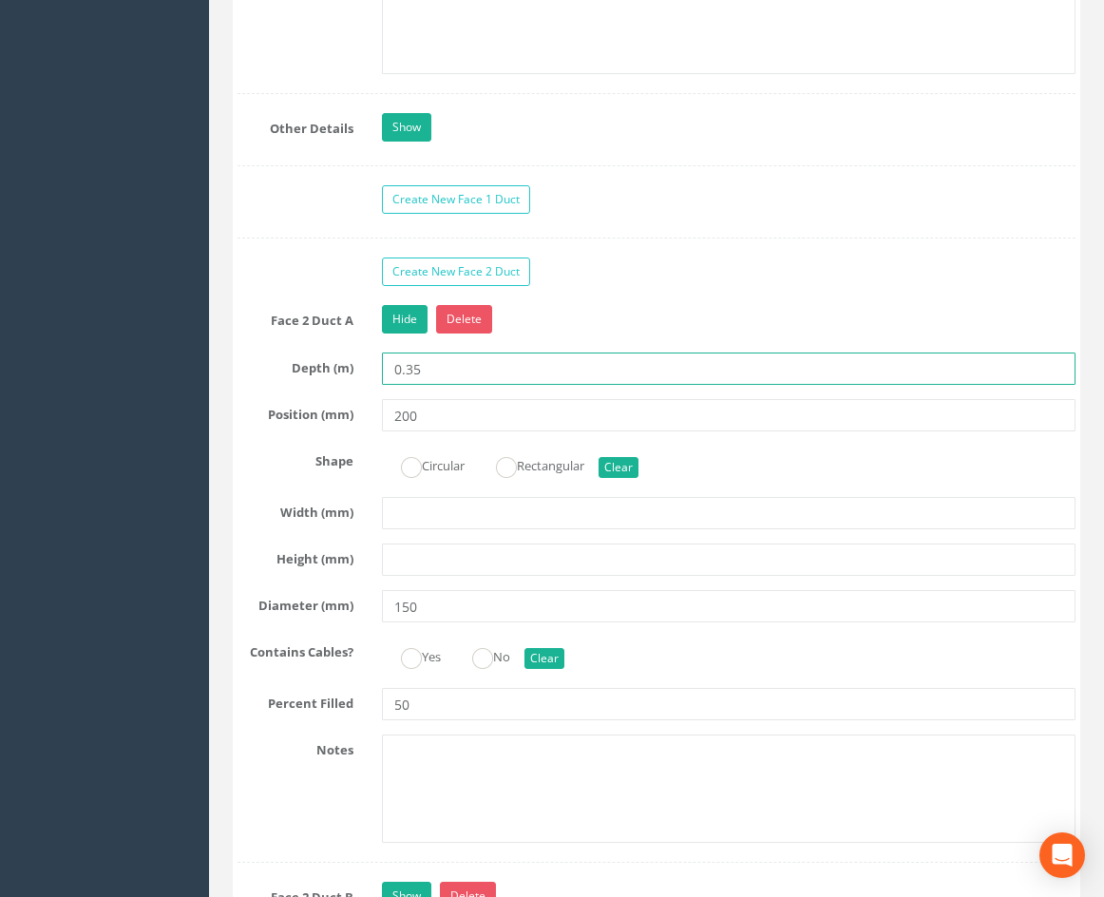
drag, startPoint x: 414, startPoint y: 402, endPoint x: 405, endPoint y: 406, distance: 10.2
click at [405, 385] on input "0.35" at bounding box center [729, 368] width 694 height 32
type input "0.45"
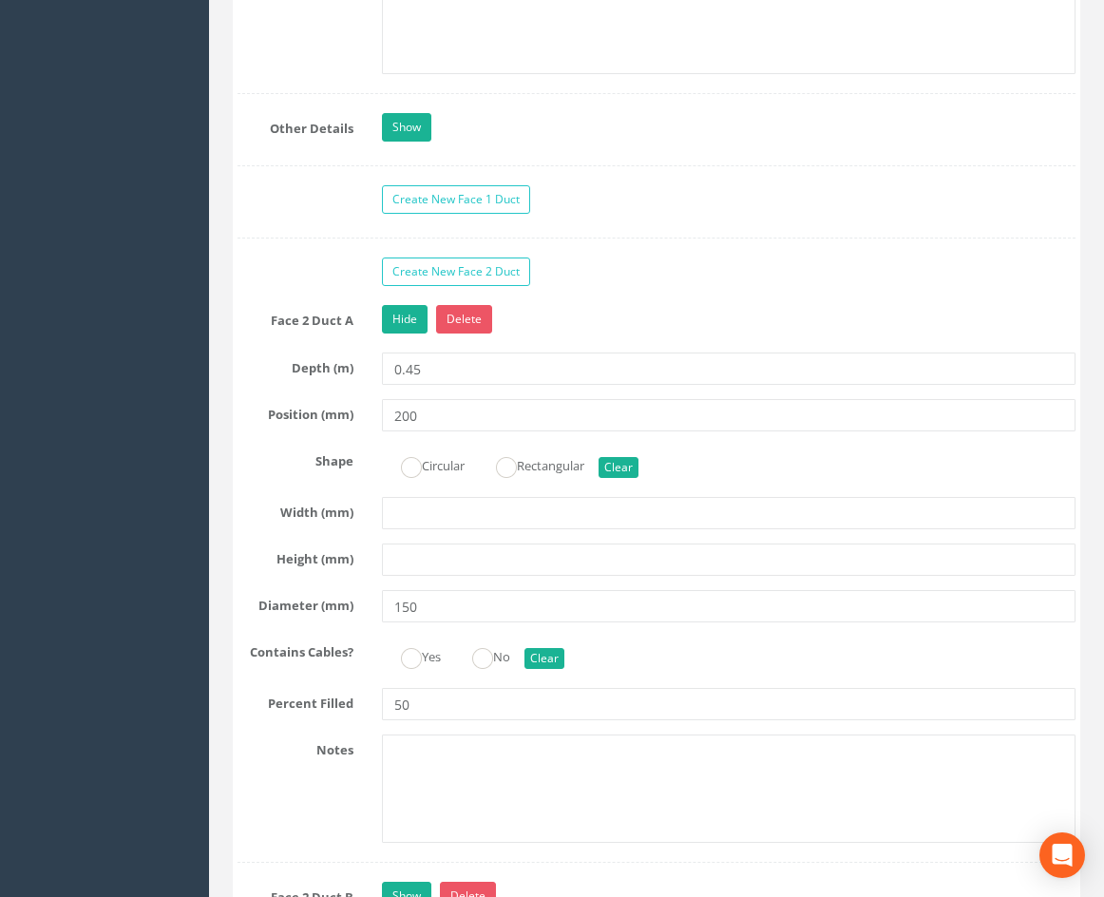
click at [605, 338] on div "Hide Delete" at bounding box center [729, 321] width 722 height 33
click at [404, 333] on link "Hide" at bounding box center [405, 319] width 46 height 29
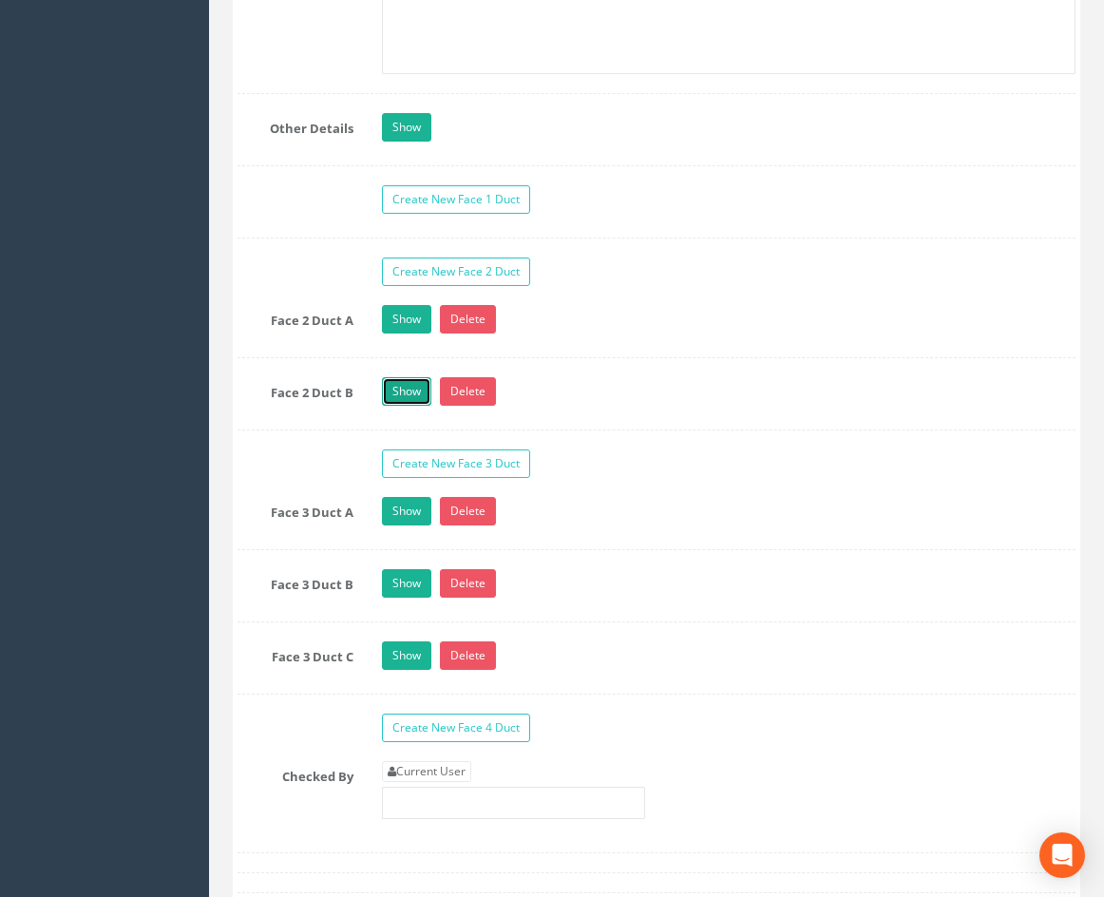
click at [410, 406] on link "Show" at bounding box center [406, 391] width 49 height 29
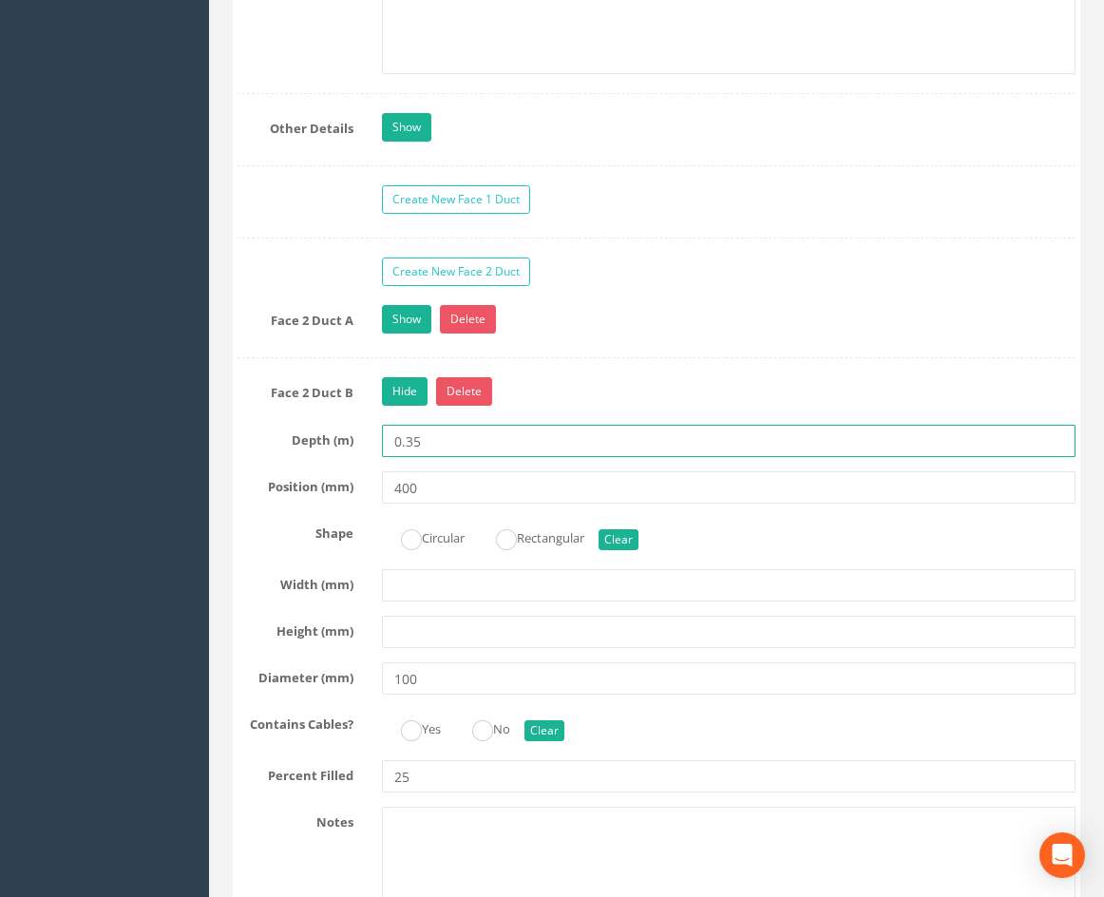
click at [407, 457] on input "0.35" at bounding box center [729, 441] width 694 height 32
type input "0.45"
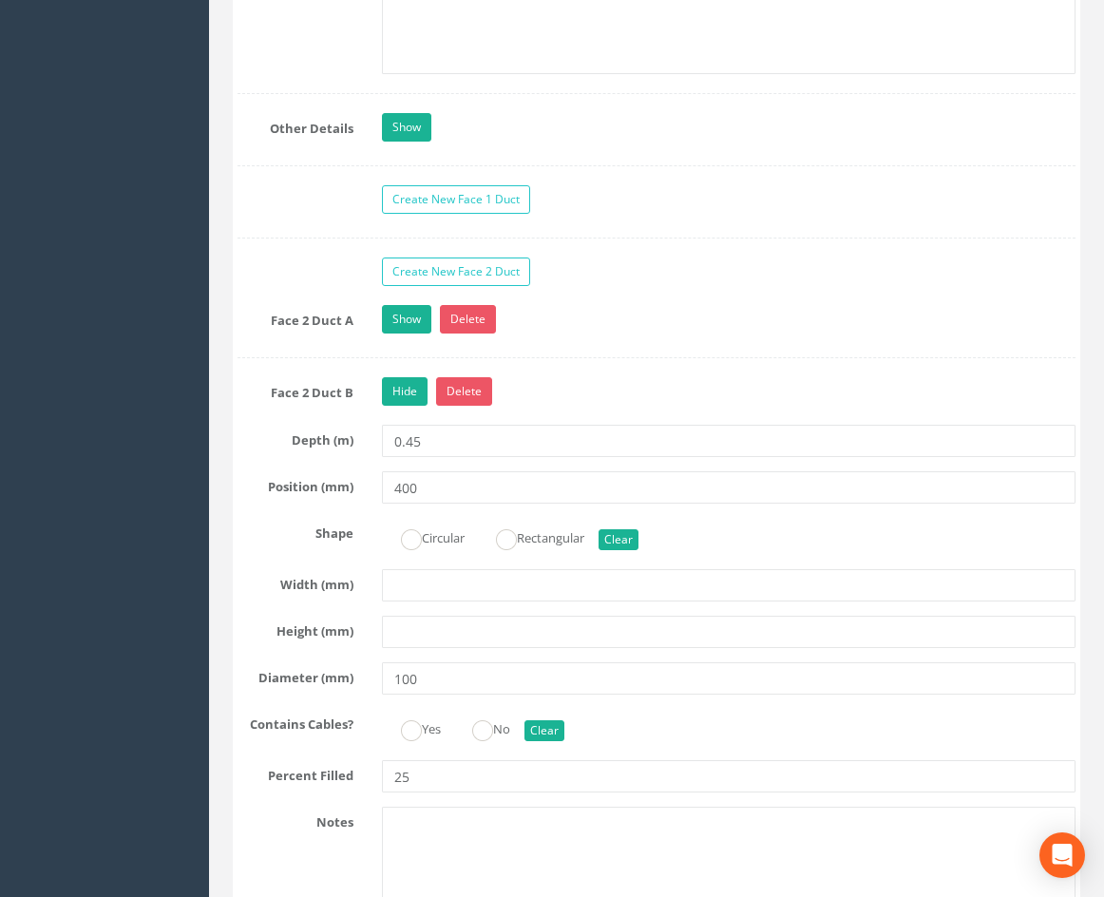
drag, startPoint x: 586, startPoint y: 402, endPoint x: 491, endPoint y: 416, distance: 96.1
click at [414, 406] on link "Hide" at bounding box center [405, 391] width 46 height 29
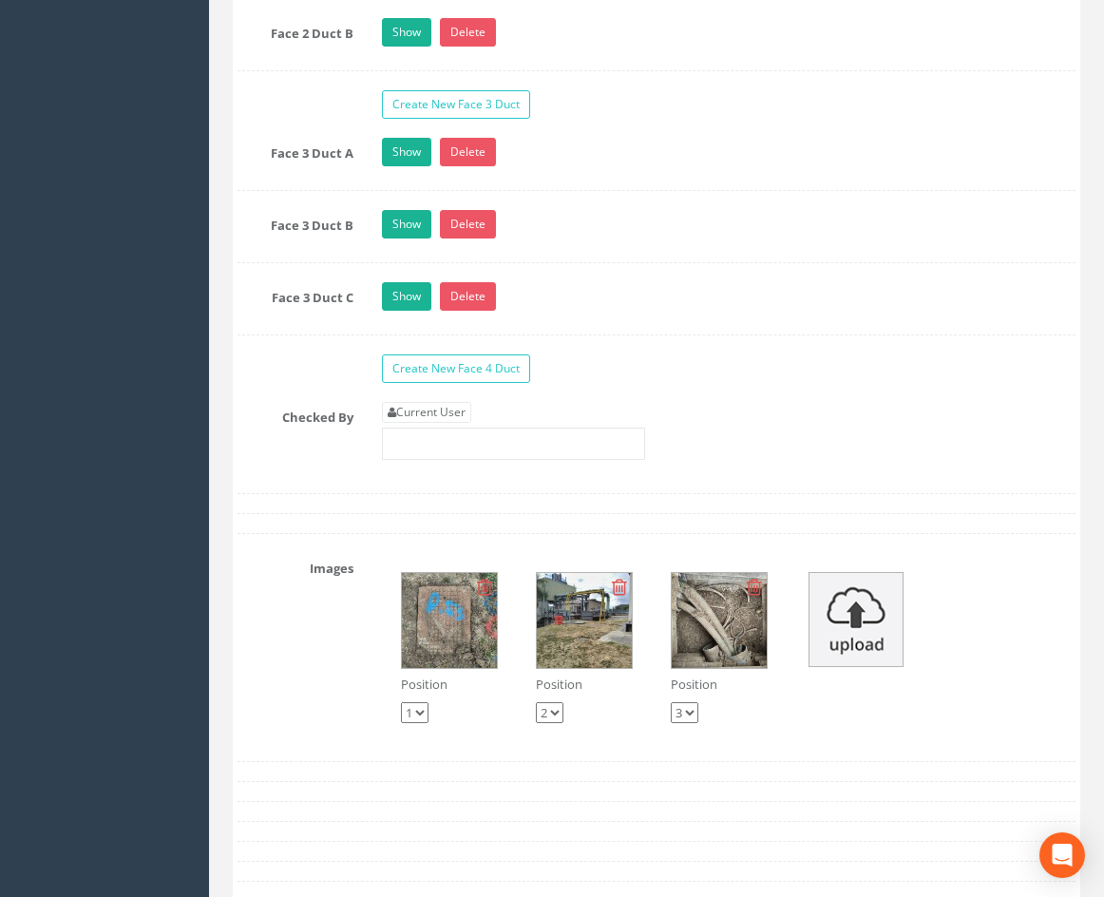
drag, startPoint x: 672, startPoint y: 479, endPoint x: 654, endPoint y: 542, distance: 65.3
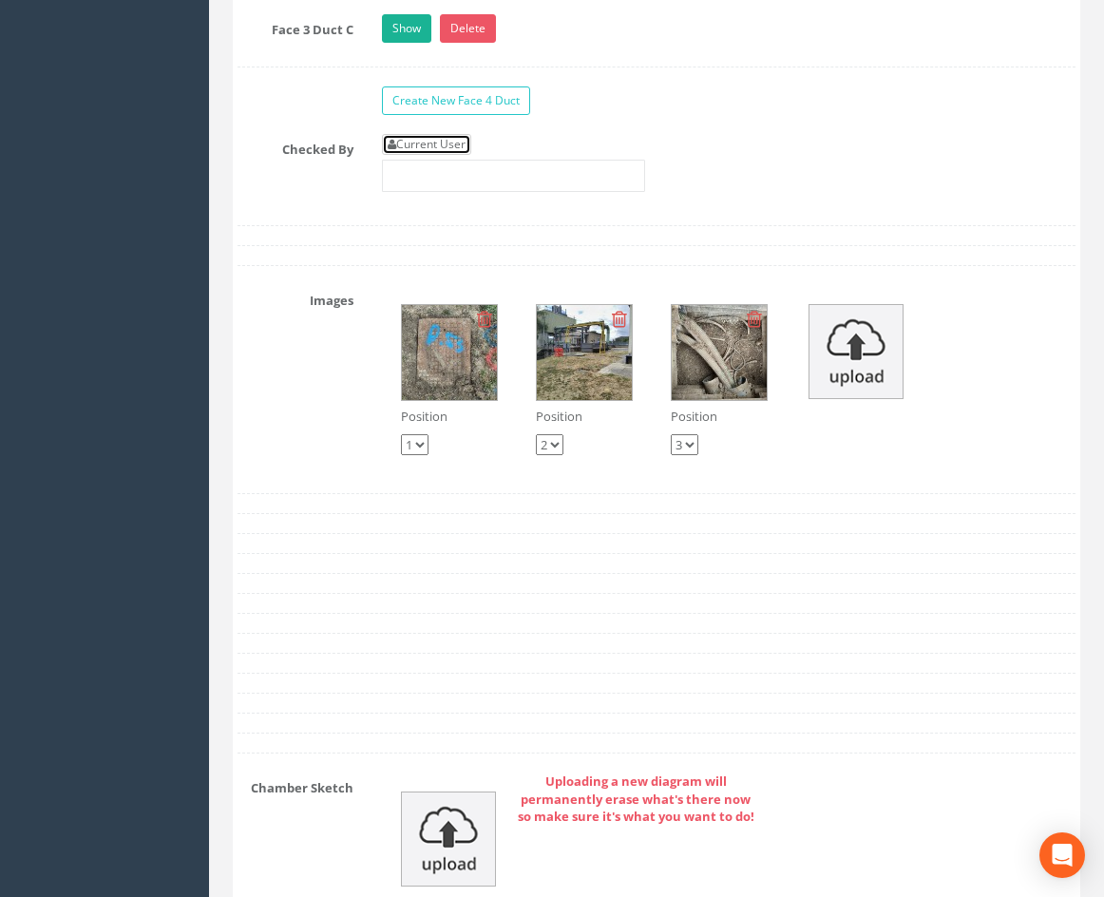
click at [437, 155] on link "Current User" at bounding box center [426, 144] width 89 height 21
type input "[PERSON_NAME]"
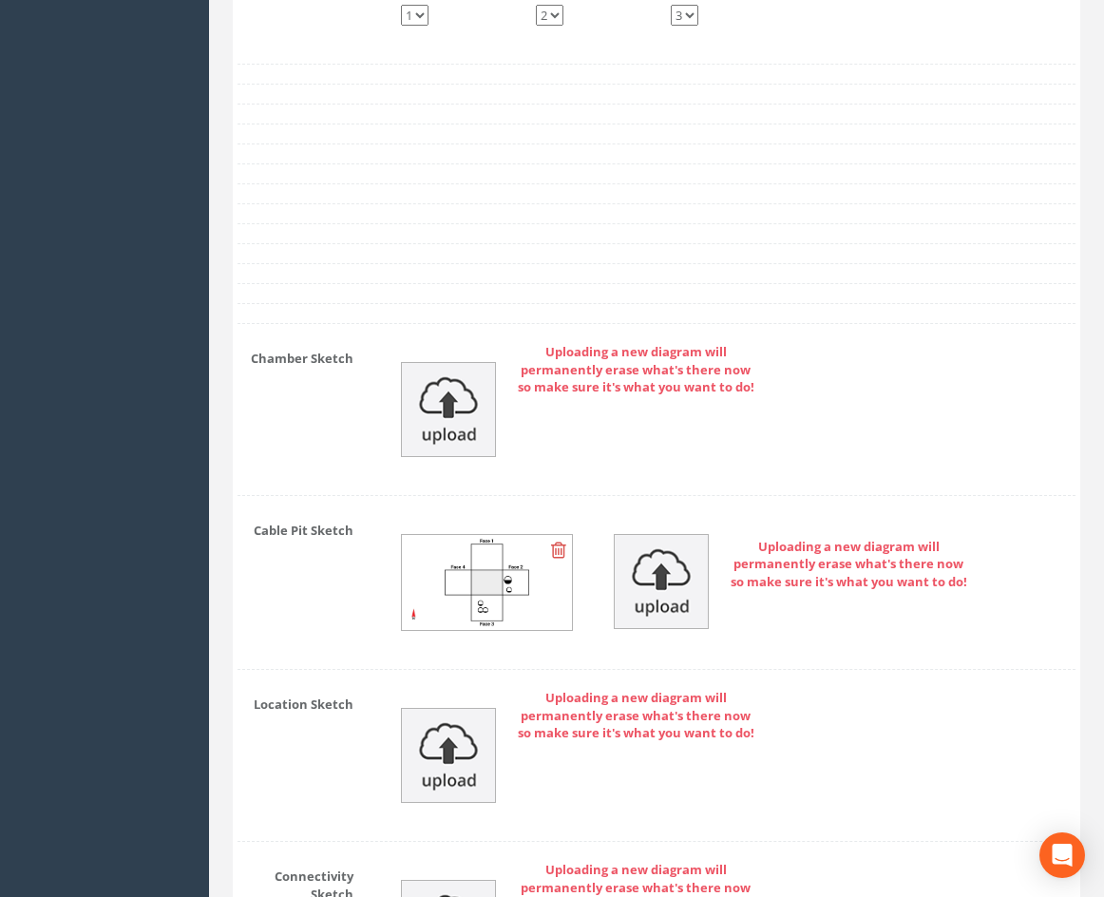
drag, startPoint x: 844, startPoint y: 207, endPoint x: 803, endPoint y: 398, distance: 195.3
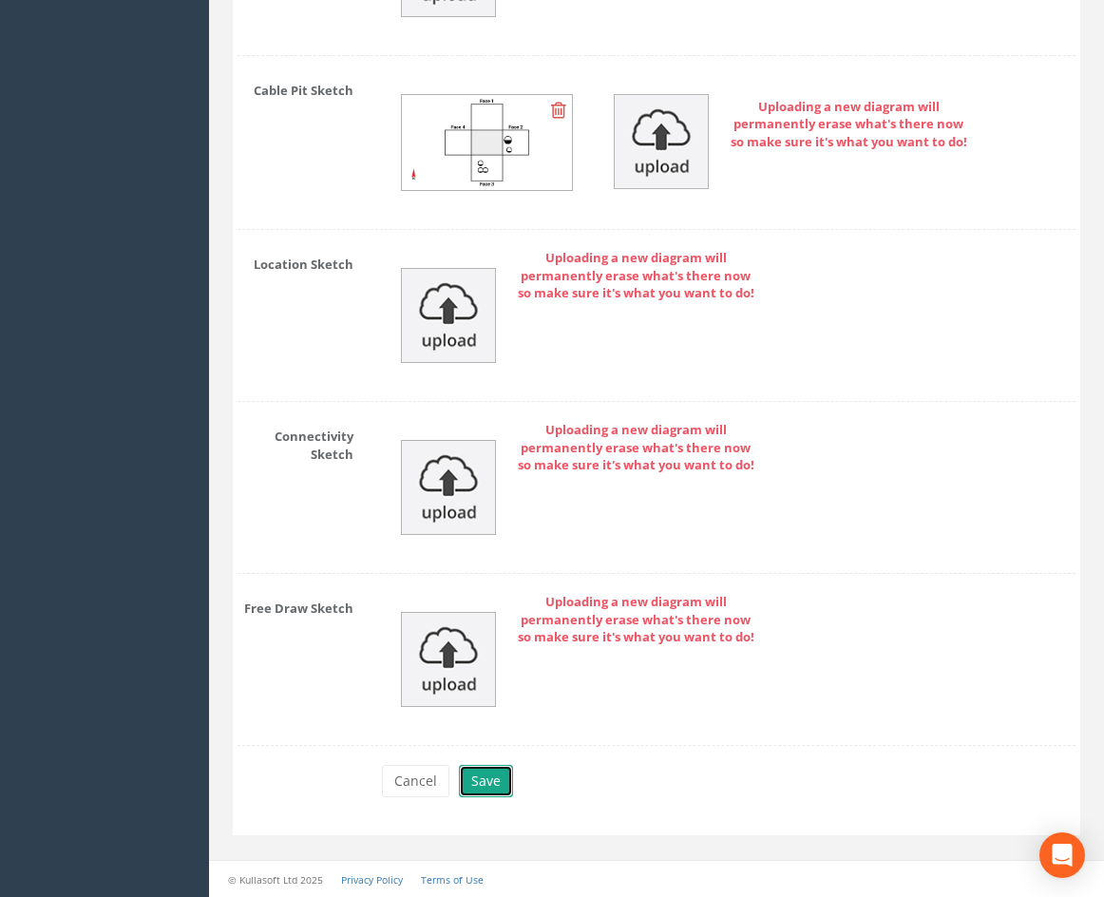
click at [485, 784] on button "Save" at bounding box center [486, 781] width 54 height 32
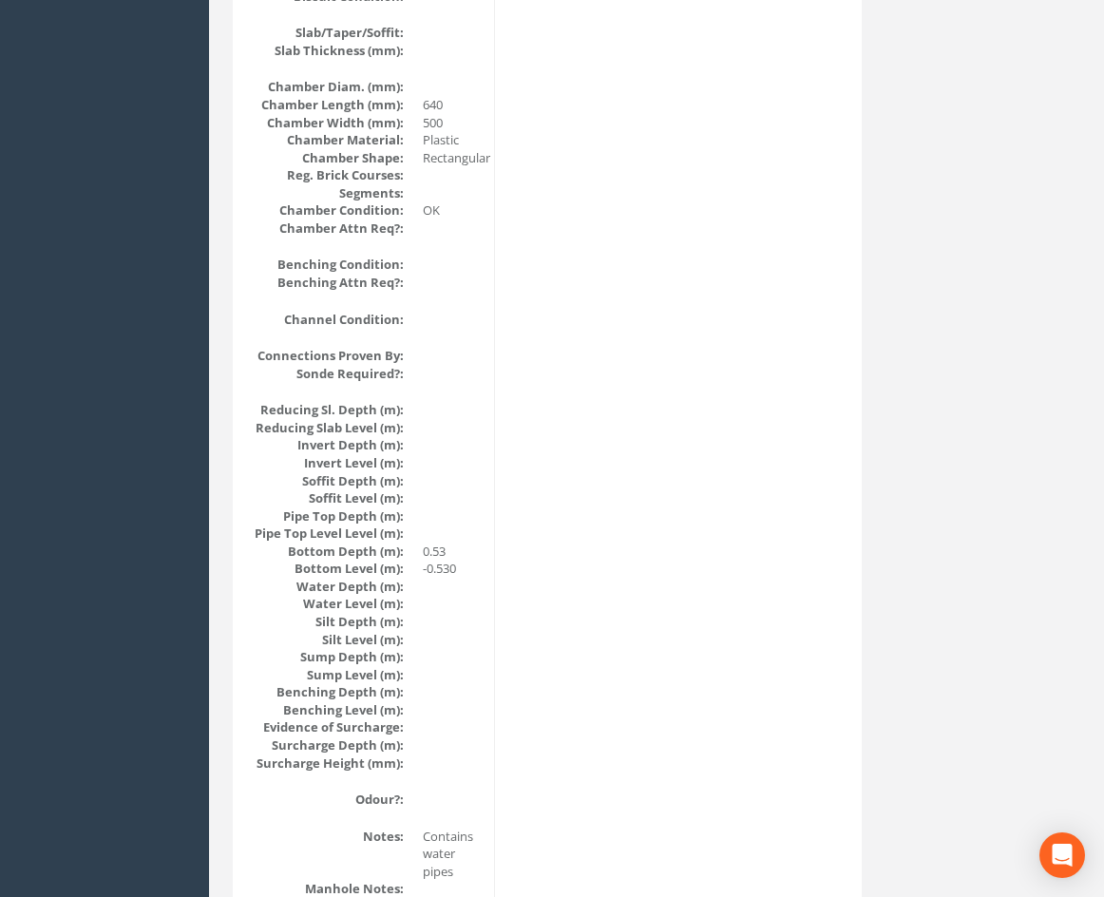
scroll to position [0, 0]
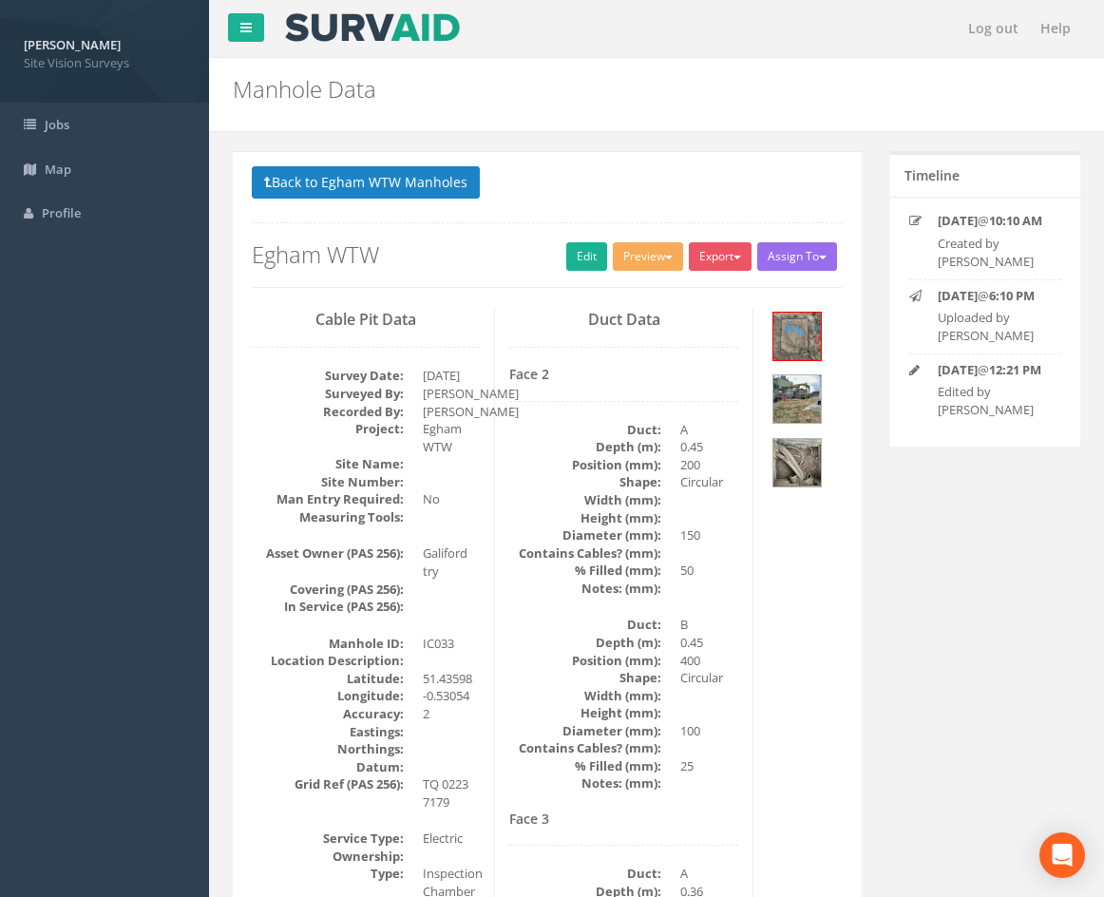
drag, startPoint x: 758, startPoint y: 711, endPoint x: 683, endPoint y: 281, distance: 436.0
click at [420, 200] on p "Back to Egham WTW Manholes Back to Map" at bounding box center [547, 184] width 591 height 37
click at [419, 197] on button "Back to Egham WTW Manholes" at bounding box center [366, 182] width 228 height 32
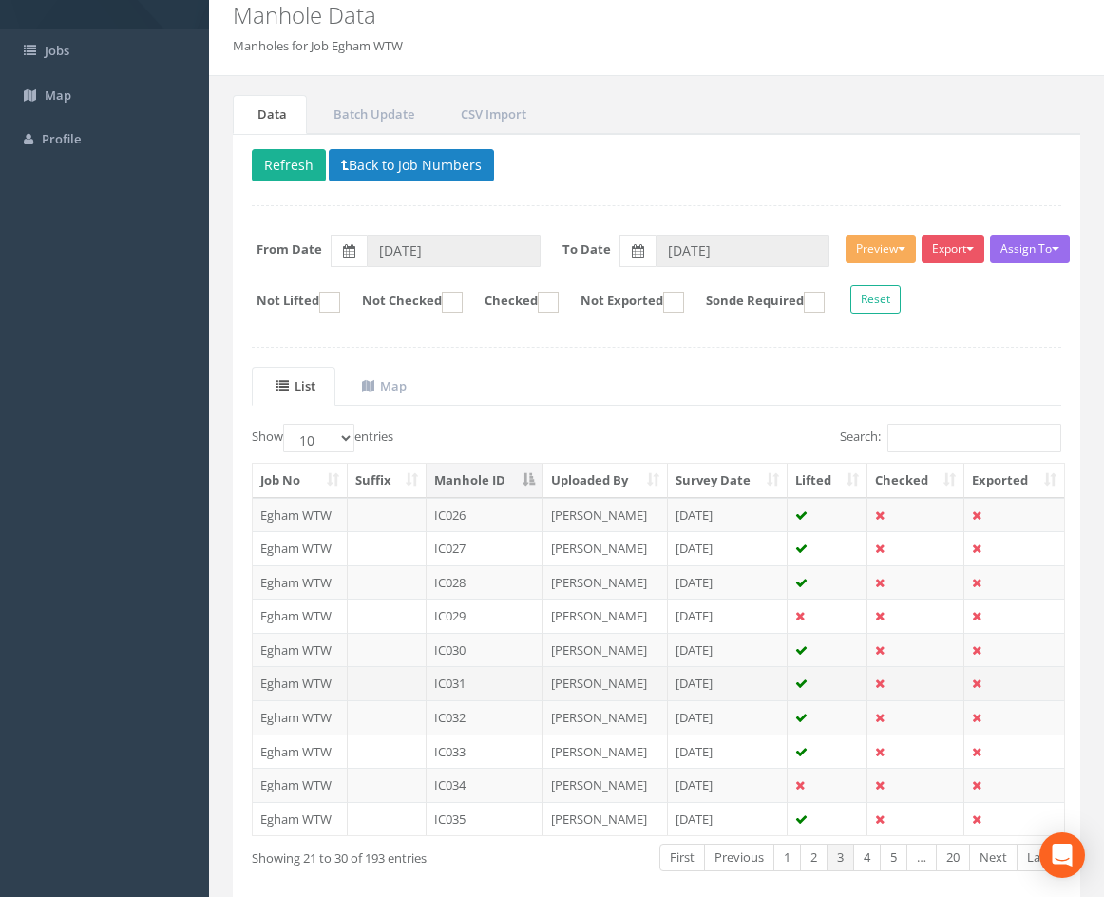
scroll to position [163, 0]
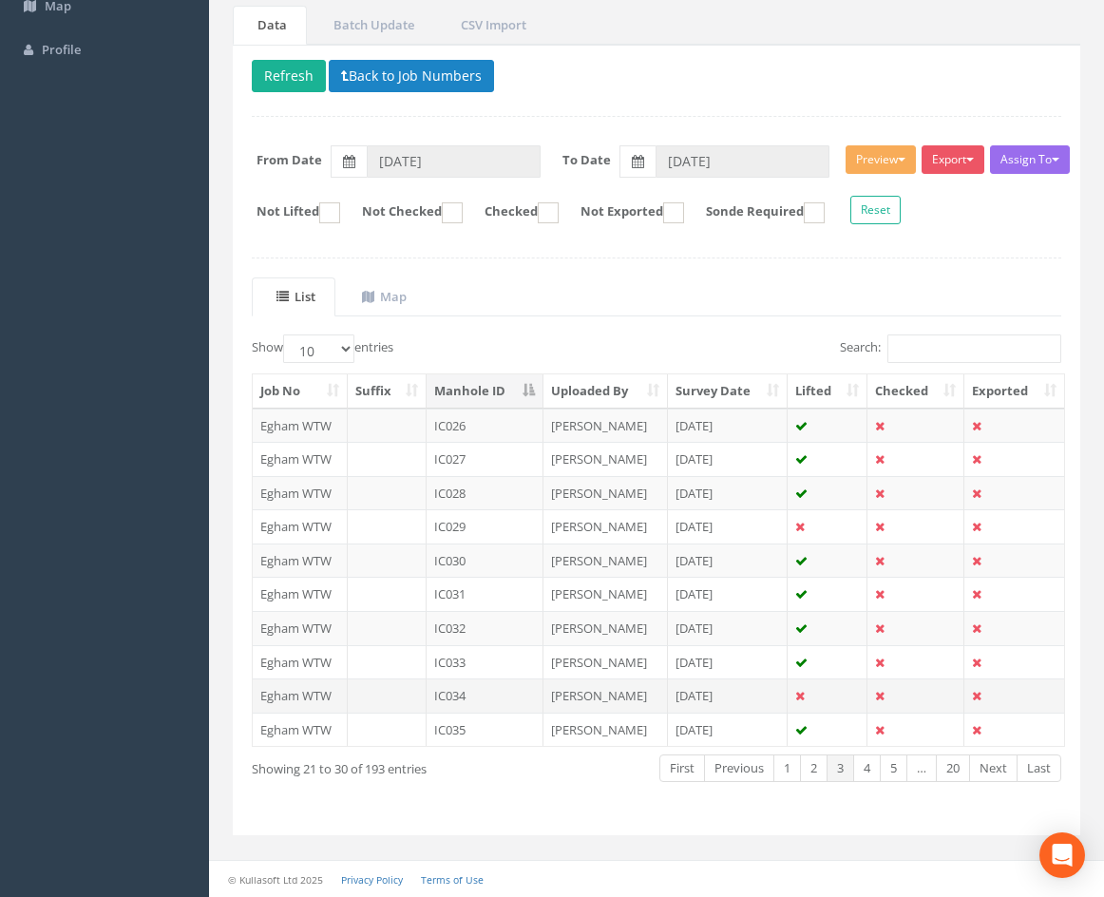
click at [489, 692] on td "IC034" at bounding box center [485, 695] width 117 height 34
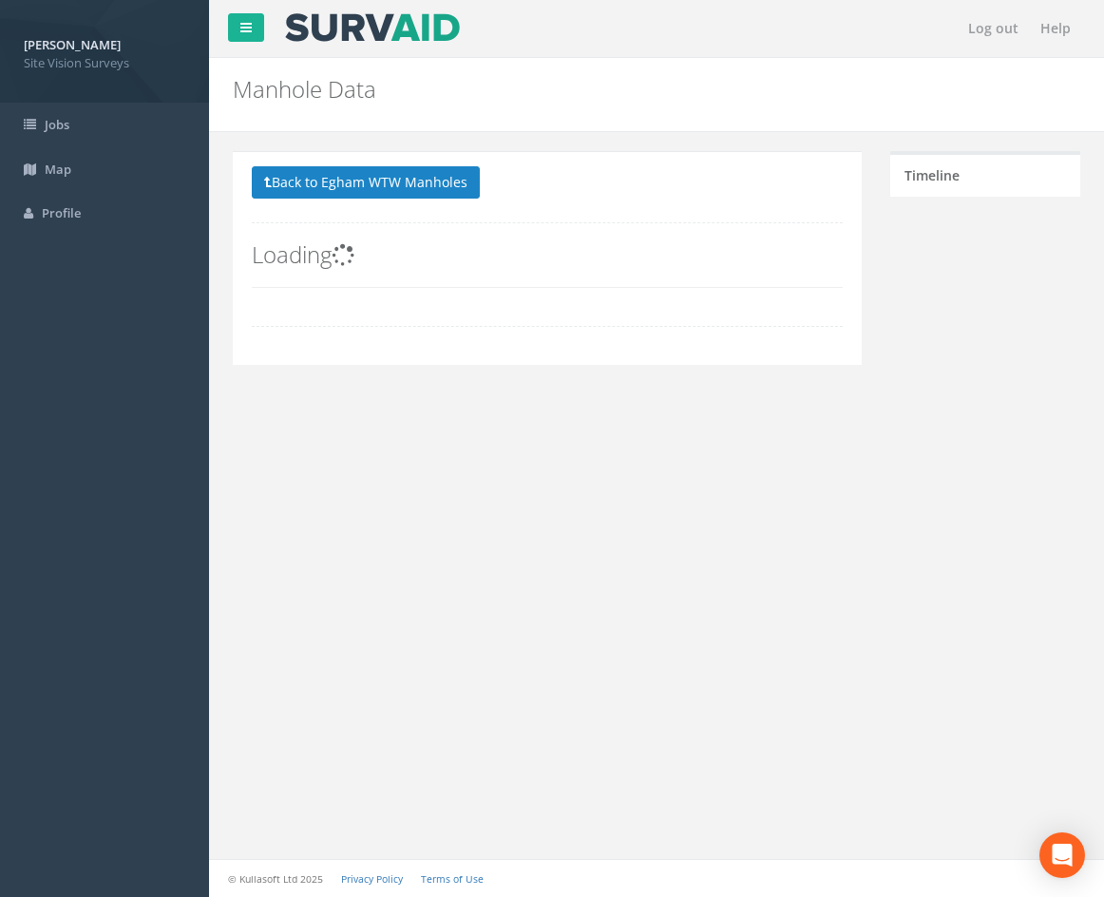
scroll to position [0, 0]
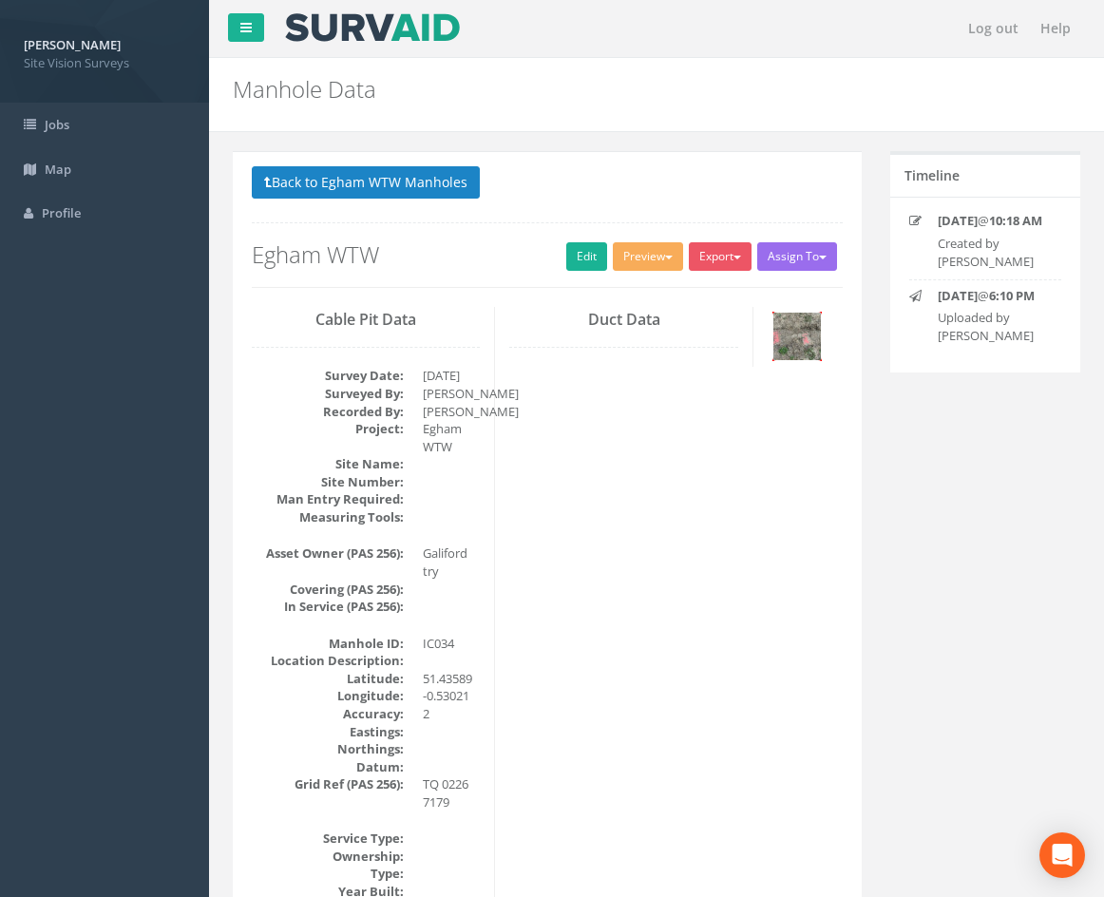
click at [800, 336] on img at bounding box center [797, 337] width 48 height 48
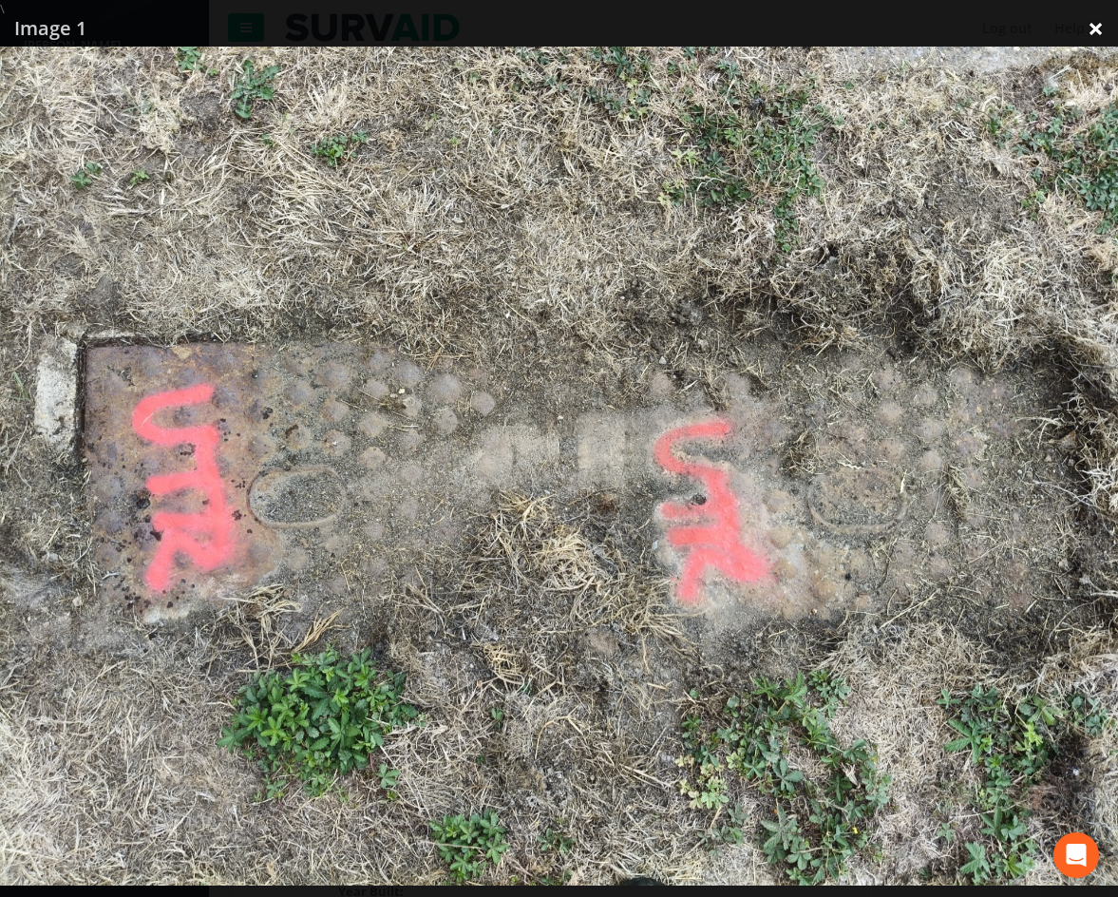
click at [1102, 28] on link "×" at bounding box center [1096, 28] width 45 height 57
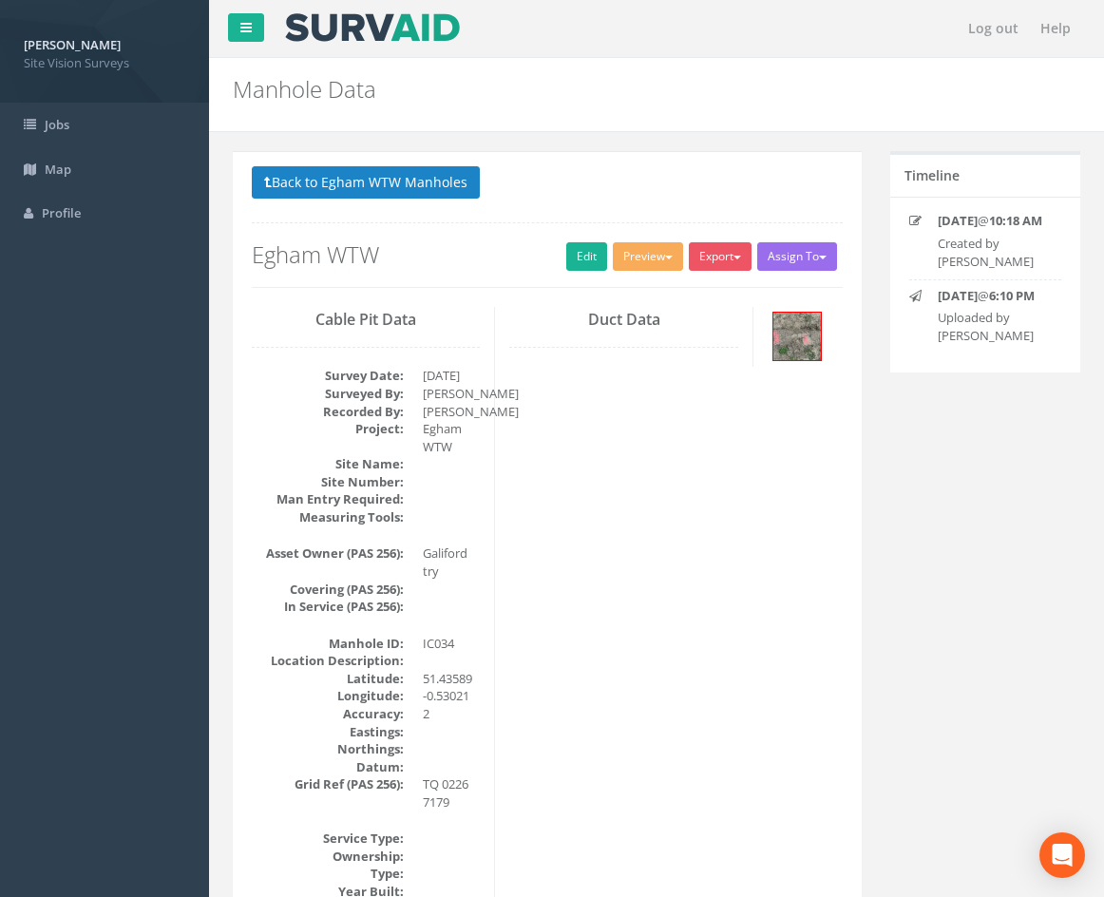
drag, startPoint x: 770, startPoint y: 729, endPoint x: 709, endPoint y: 363, distance: 370.8
click at [577, 260] on link "Edit" at bounding box center [586, 256] width 41 height 29
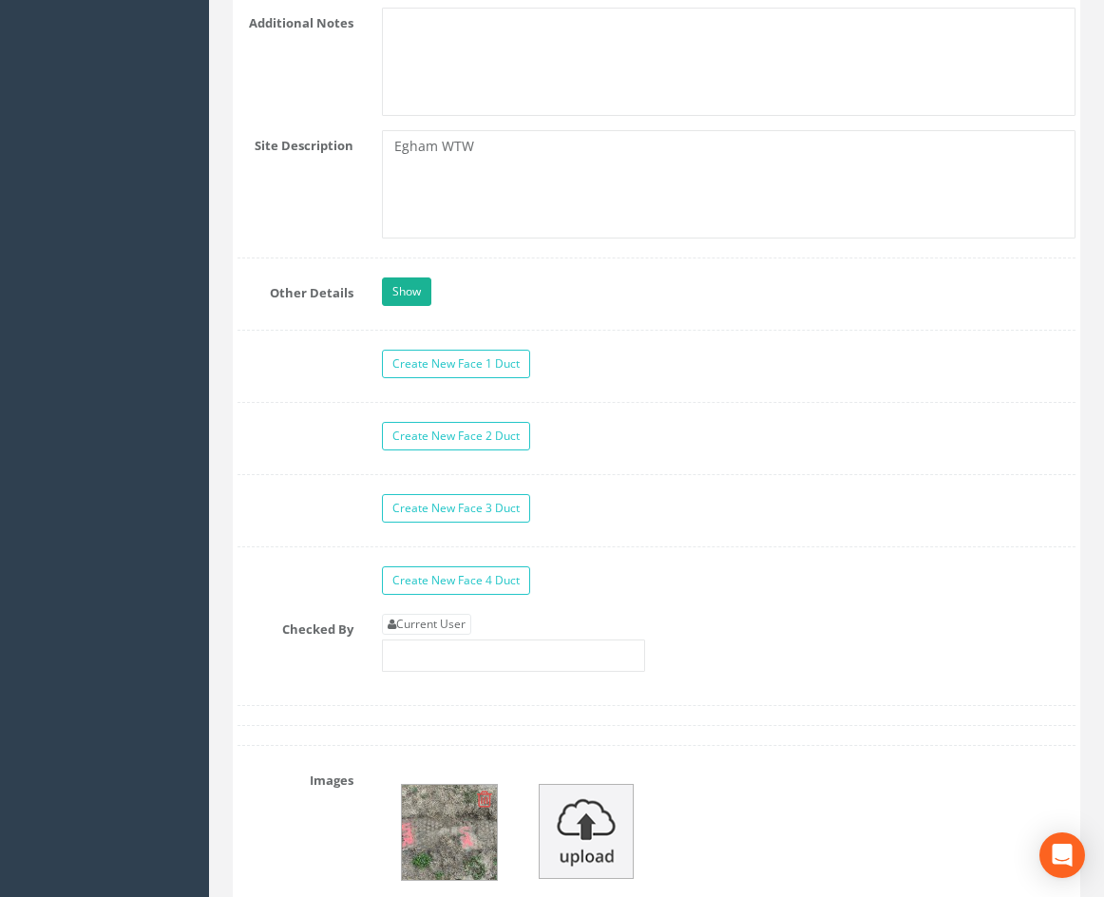
scroll to position [4539, 0]
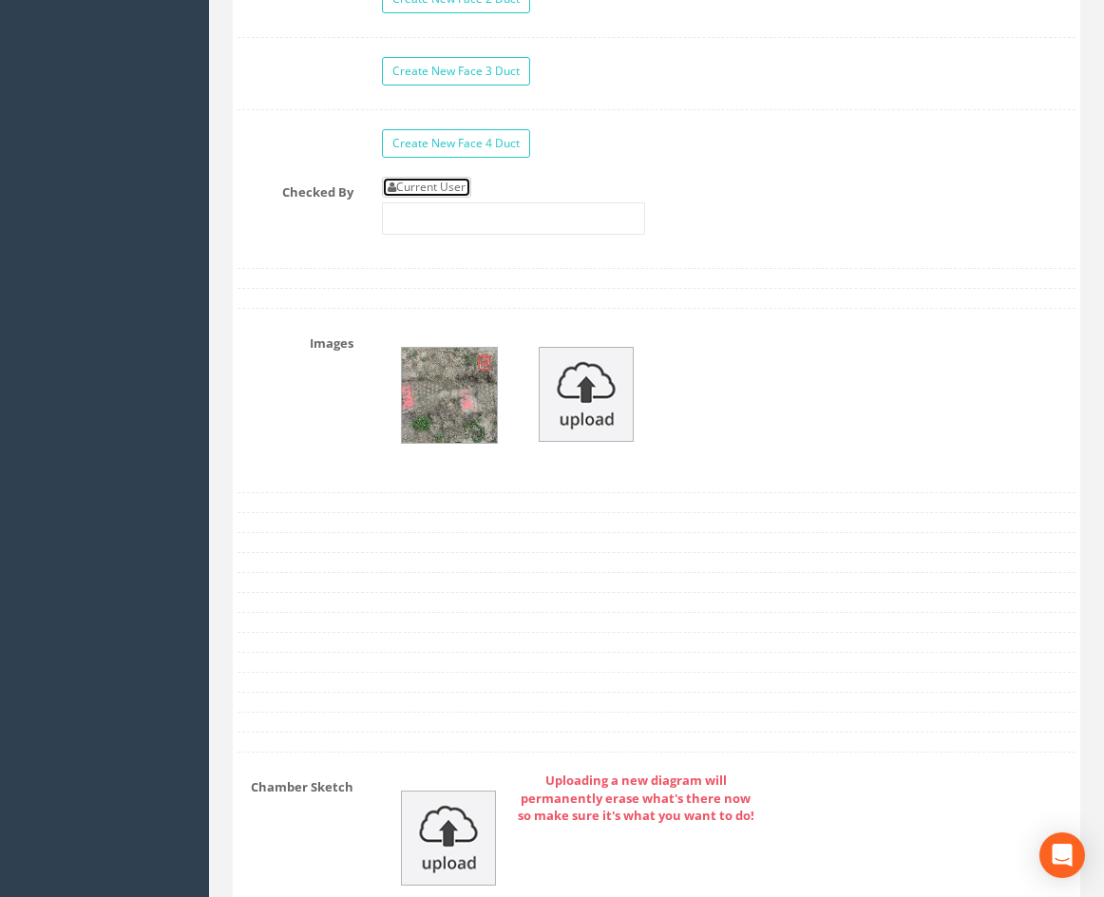
click at [450, 198] on link "Current User" at bounding box center [426, 187] width 89 height 21
type input "[PERSON_NAME]"
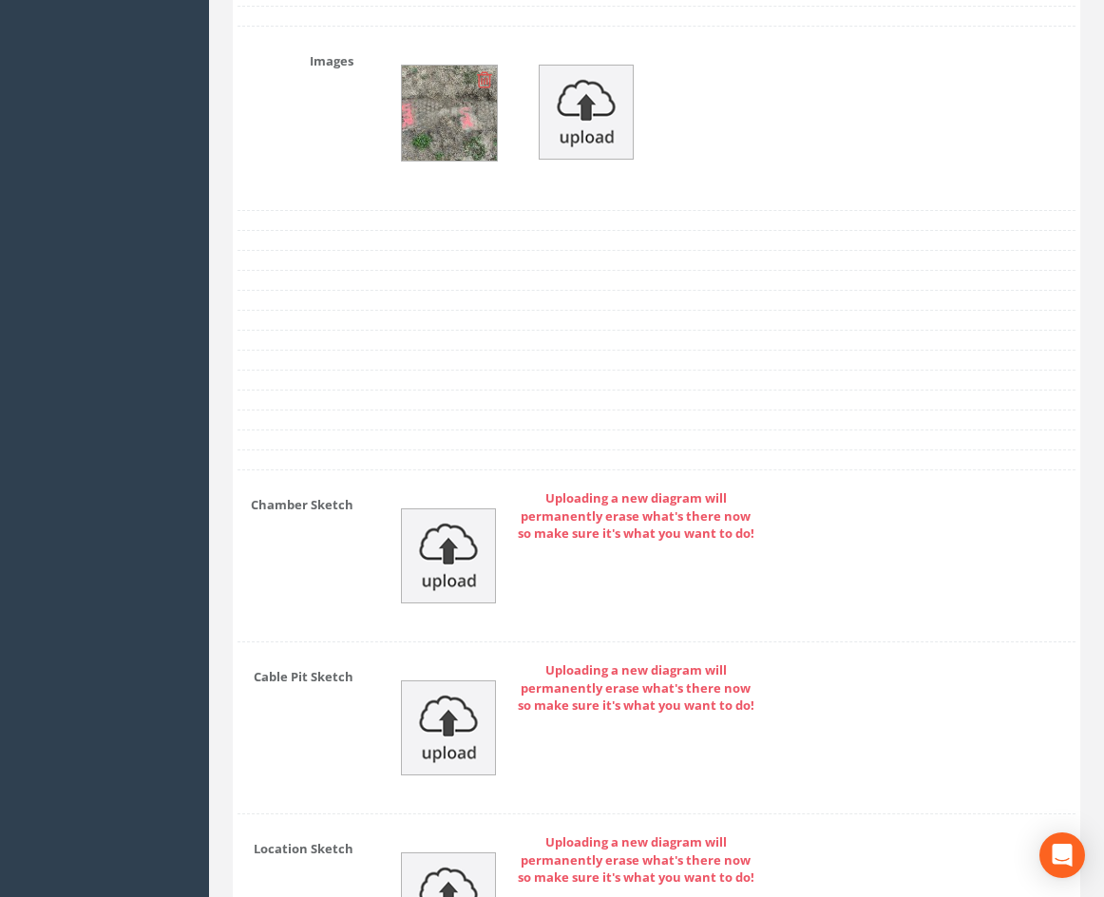
scroll to position [5438, 0]
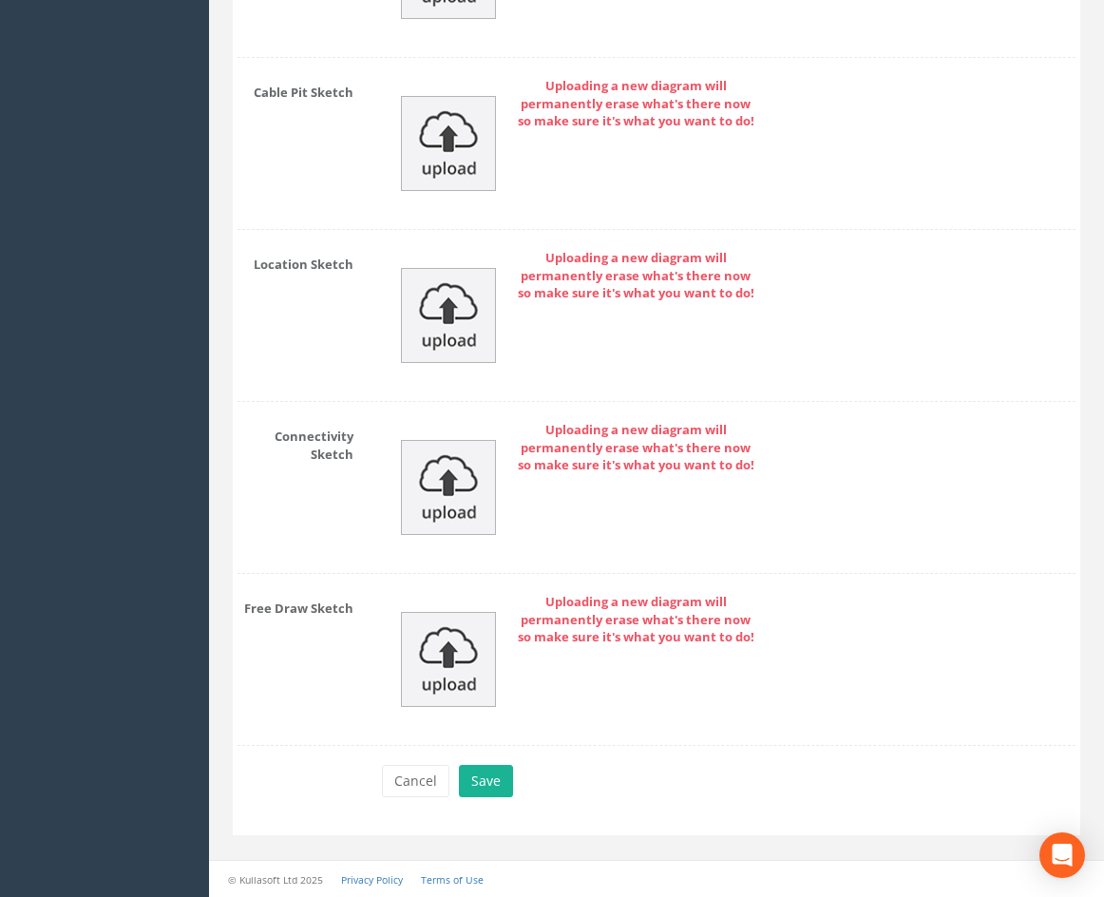
drag, startPoint x: 875, startPoint y: 316, endPoint x: 793, endPoint y: 762, distance: 453.0
click at [486, 773] on button "Save" at bounding box center [486, 781] width 54 height 32
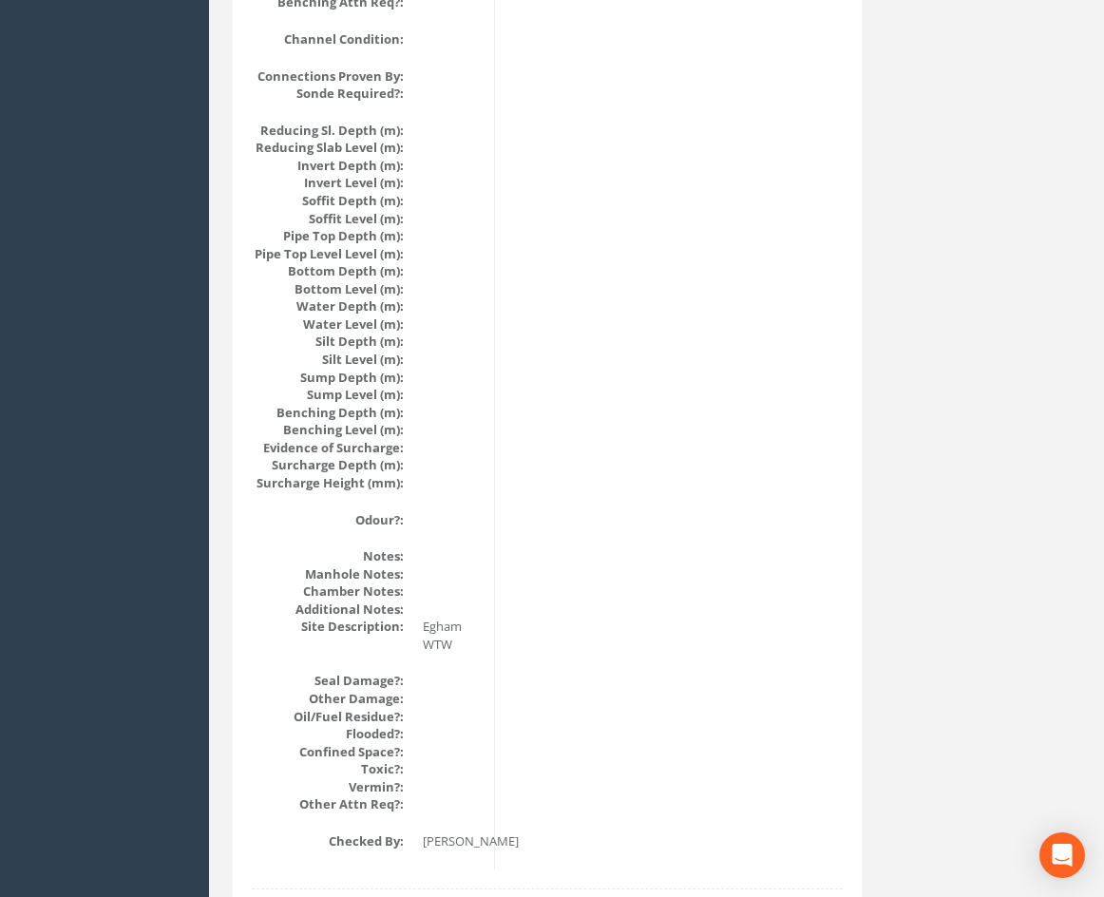
scroll to position [374, 0]
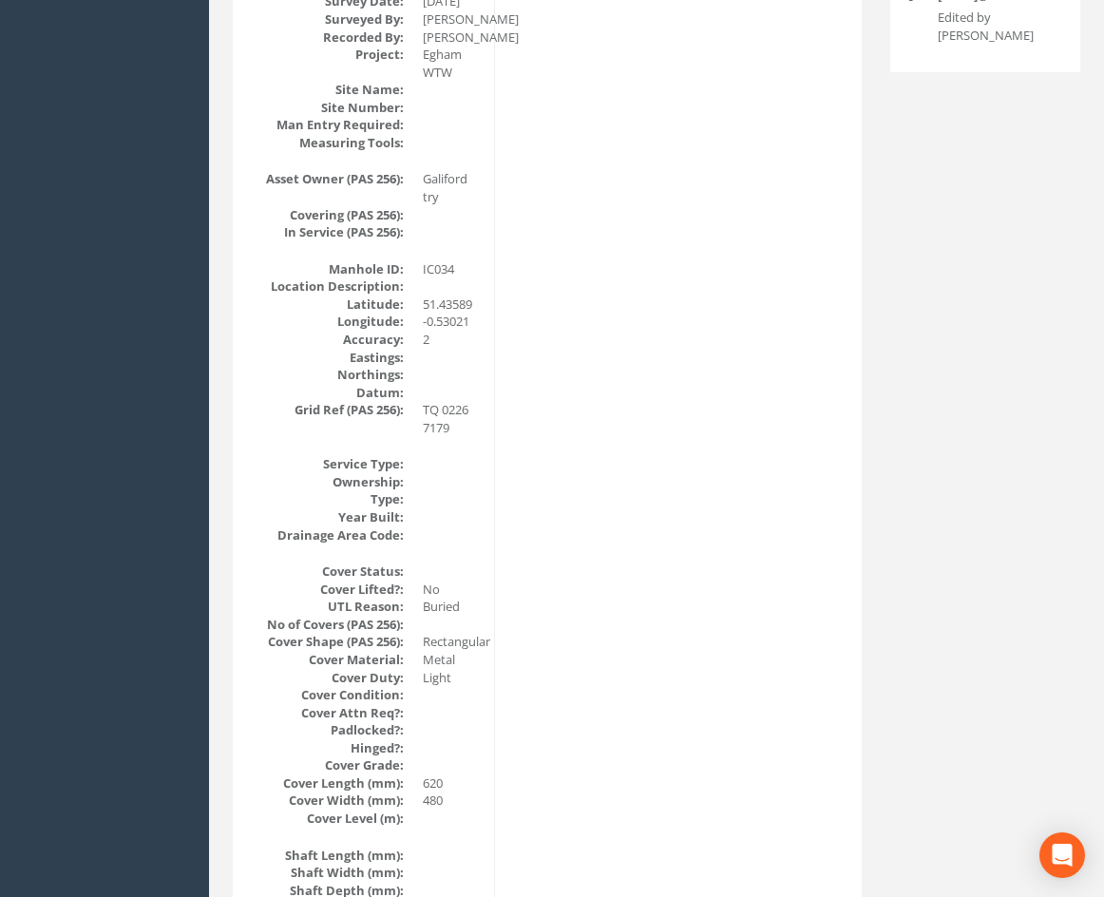
drag, startPoint x: 759, startPoint y: 724, endPoint x: 668, endPoint y: 383, distance: 353.1
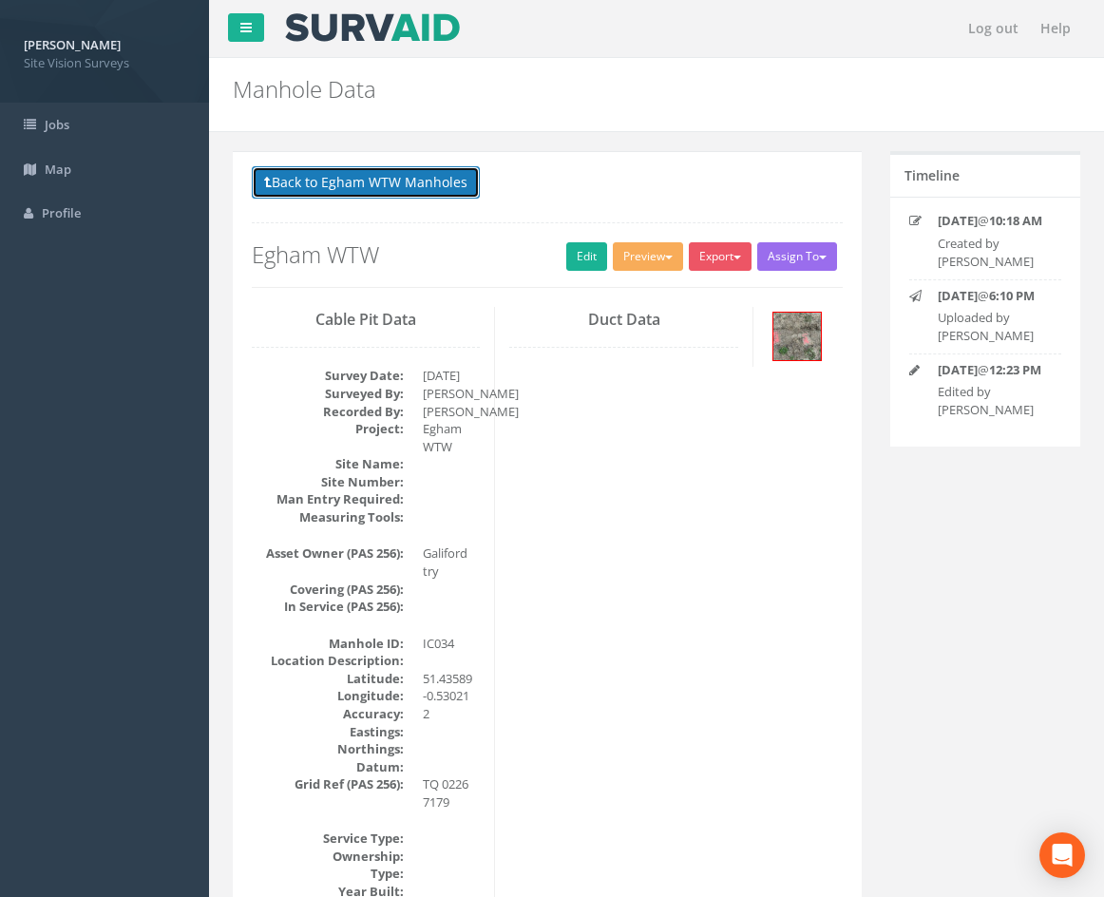
click at [451, 178] on button "Back to Egham WTW Manholes" at bounding box center [366, 182] width 228 height 32
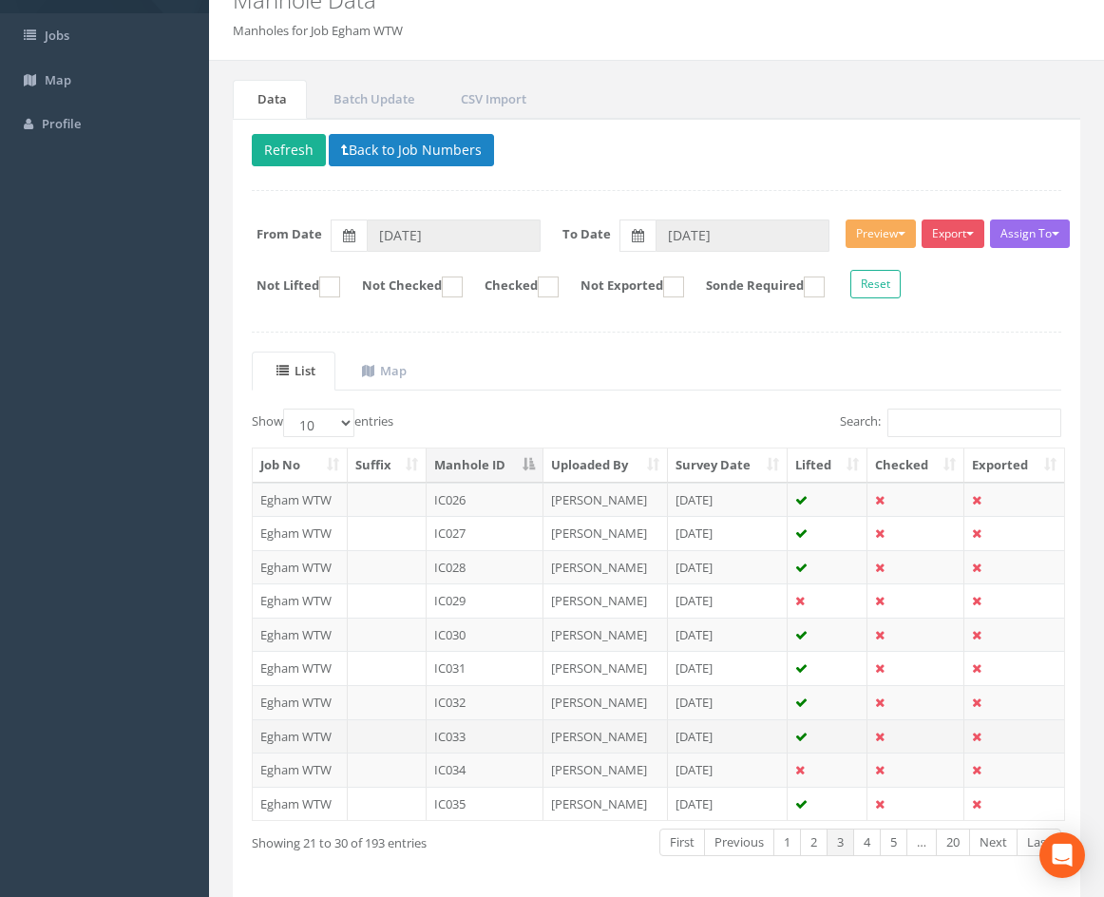
scroll to position [163, 0]
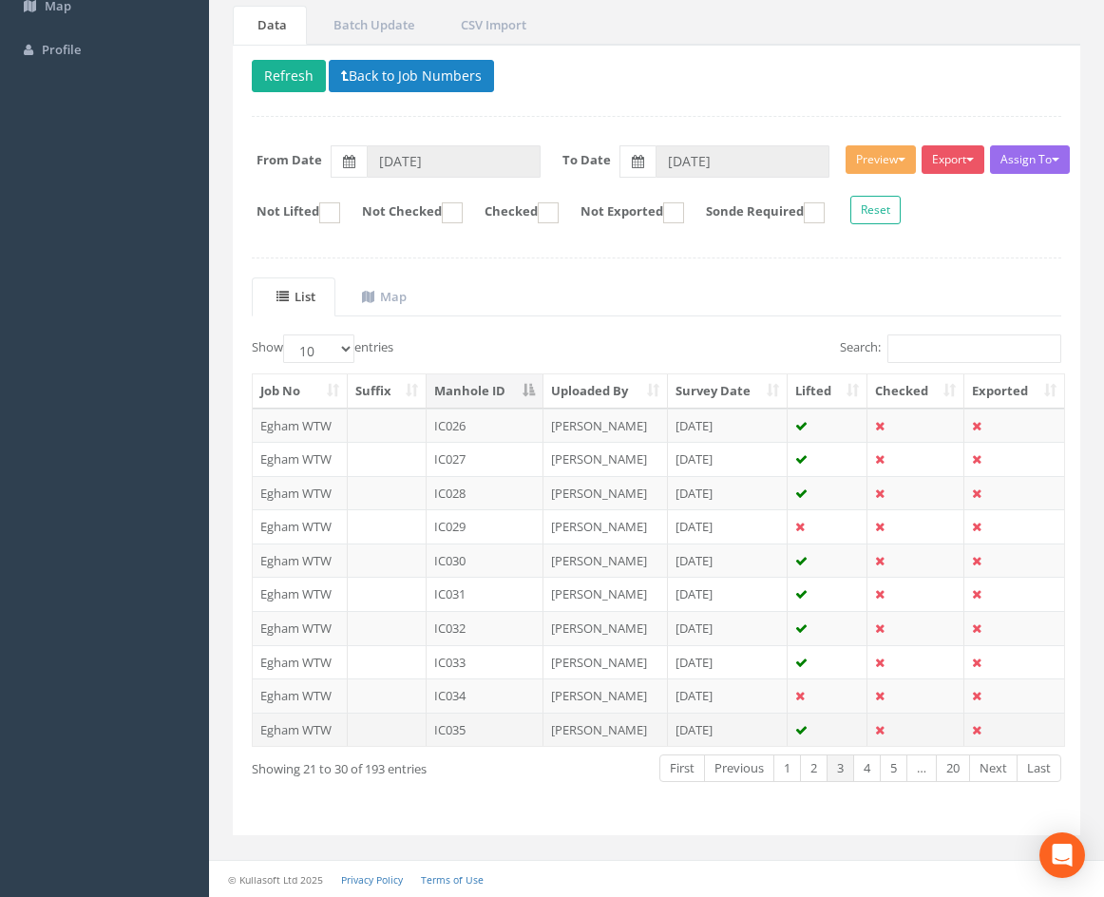
click at [504, 736] on td "IC035" at bounding box center [485, 730] width 117 height 34
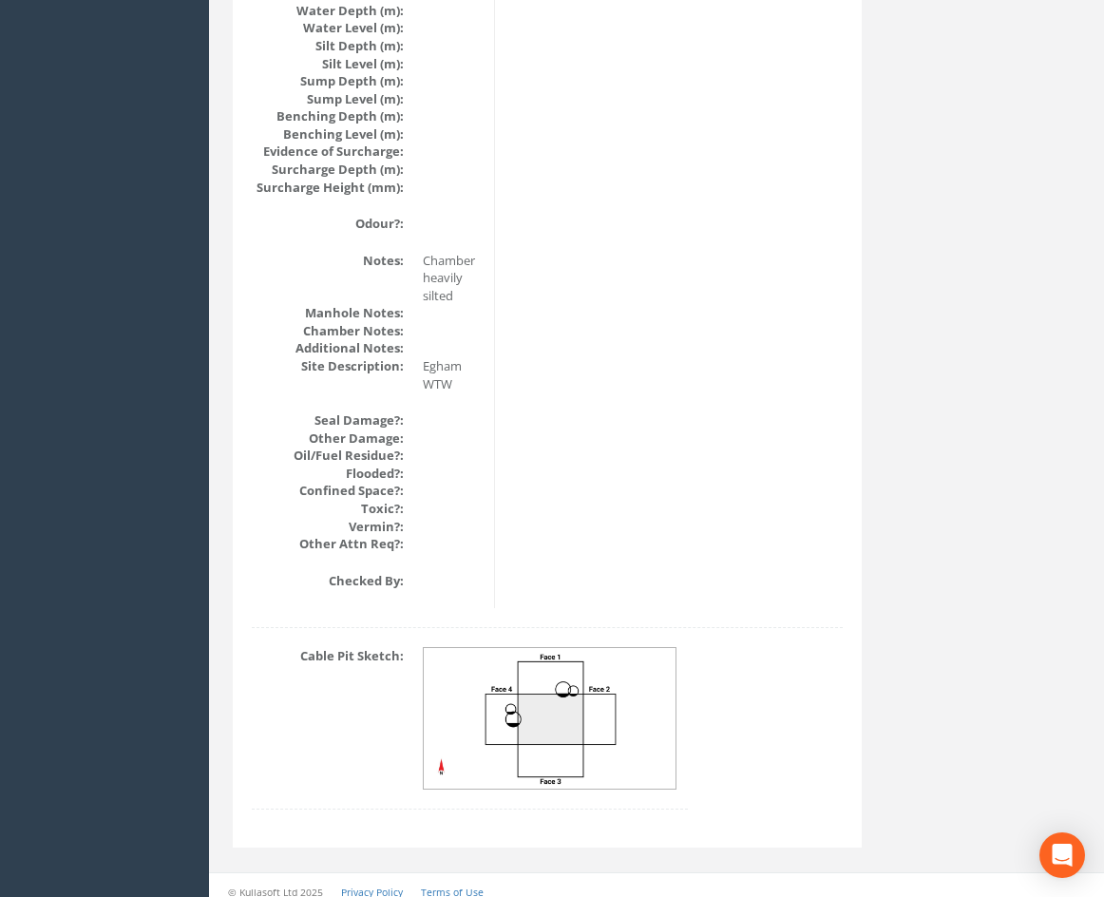
scroll to position [2193, 0]
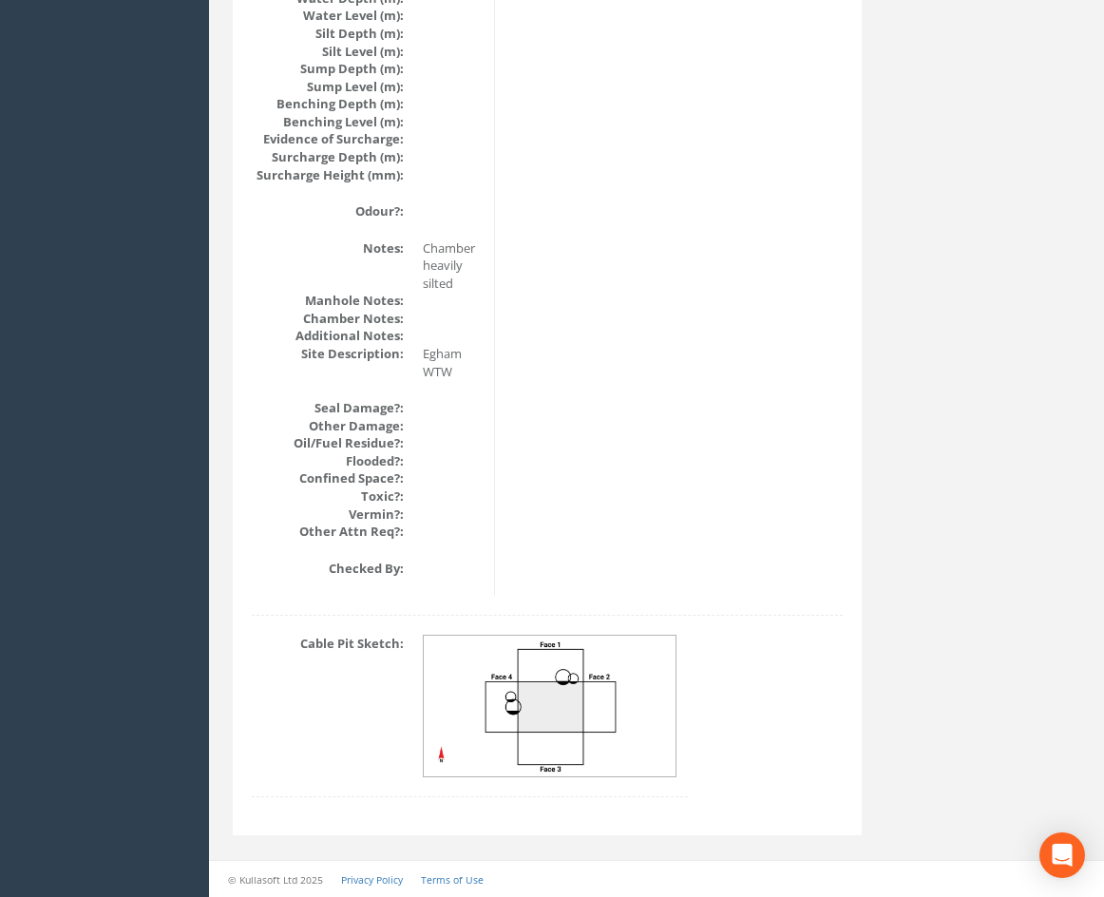
drag, startPoint x: 741, startPoint y: 515, endPoint x: 729, endPoint y: 533, distance: 21.9
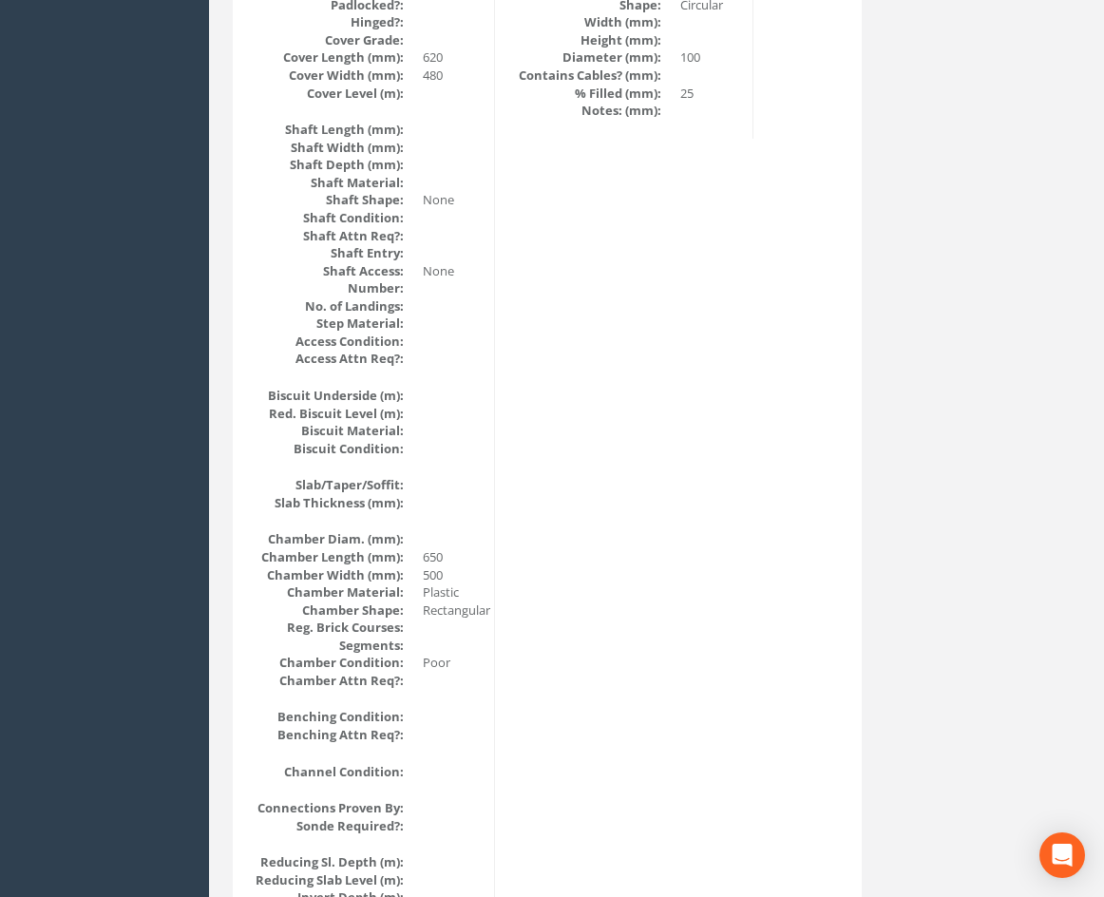
scroll to position [0, 0]
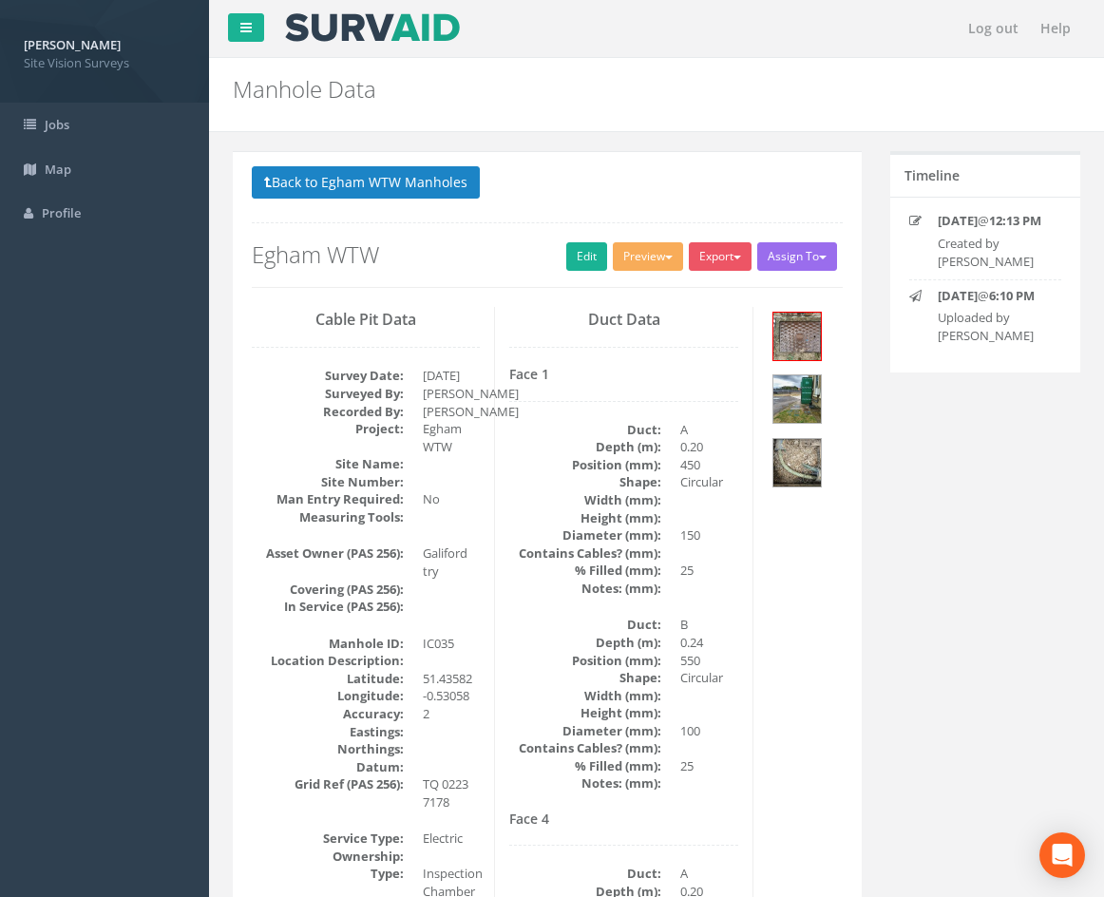
drag, startPoint x: 758, startPoint y: 722, endPoint x: 753, endPoint y: 379, distance: 343.0
click at [809, 464] on img at bounding box center [797, 463] width 48 height 48
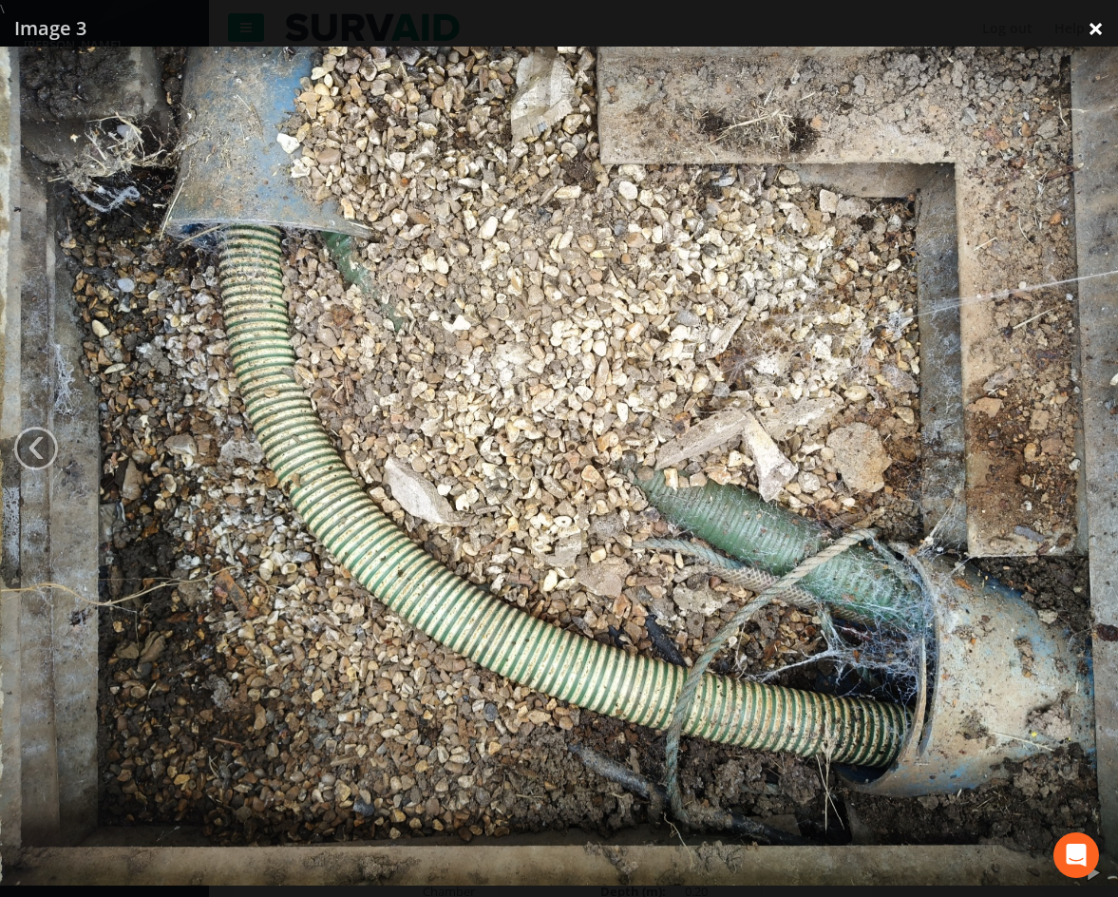
click at [1096, 29] on link "×" at bounding box center [1096, 28] width 45 height 57
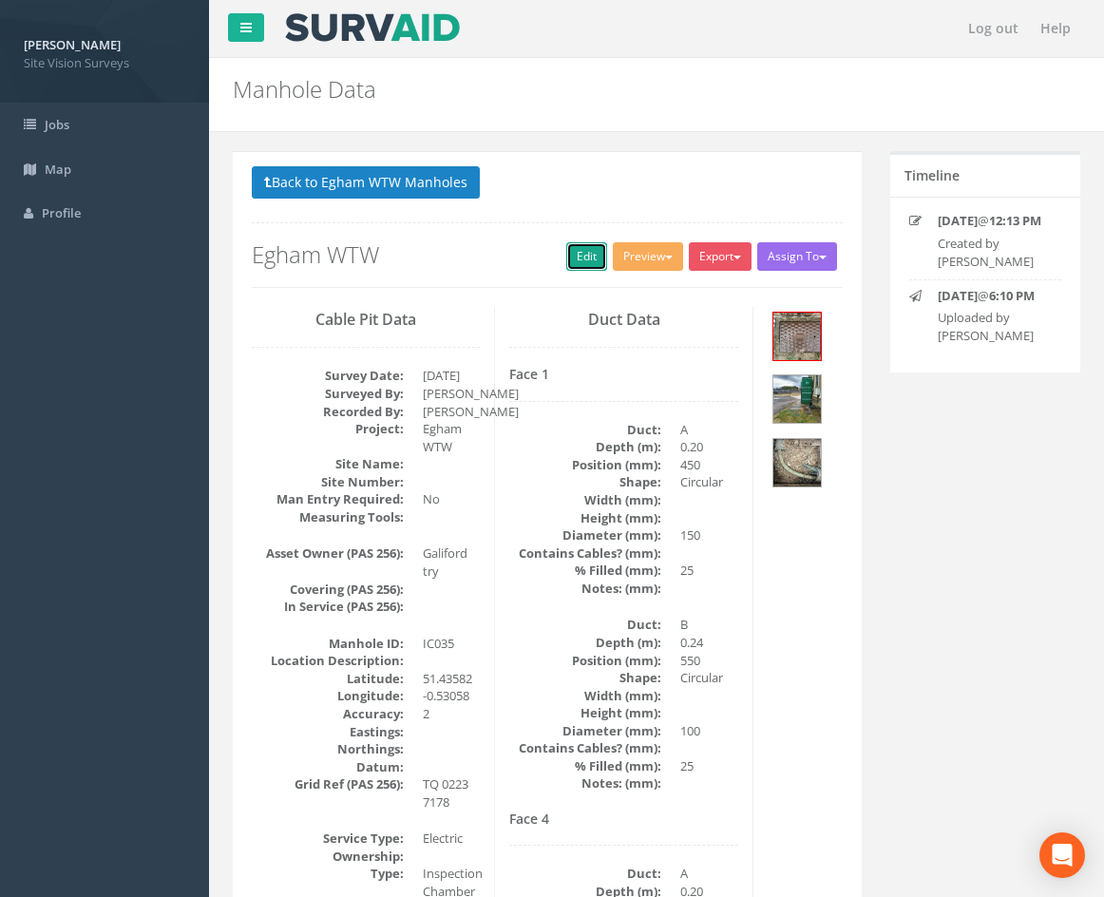
click at [575, 253] on link "Edit" at bounding box center [586, 256] width 41 height 29
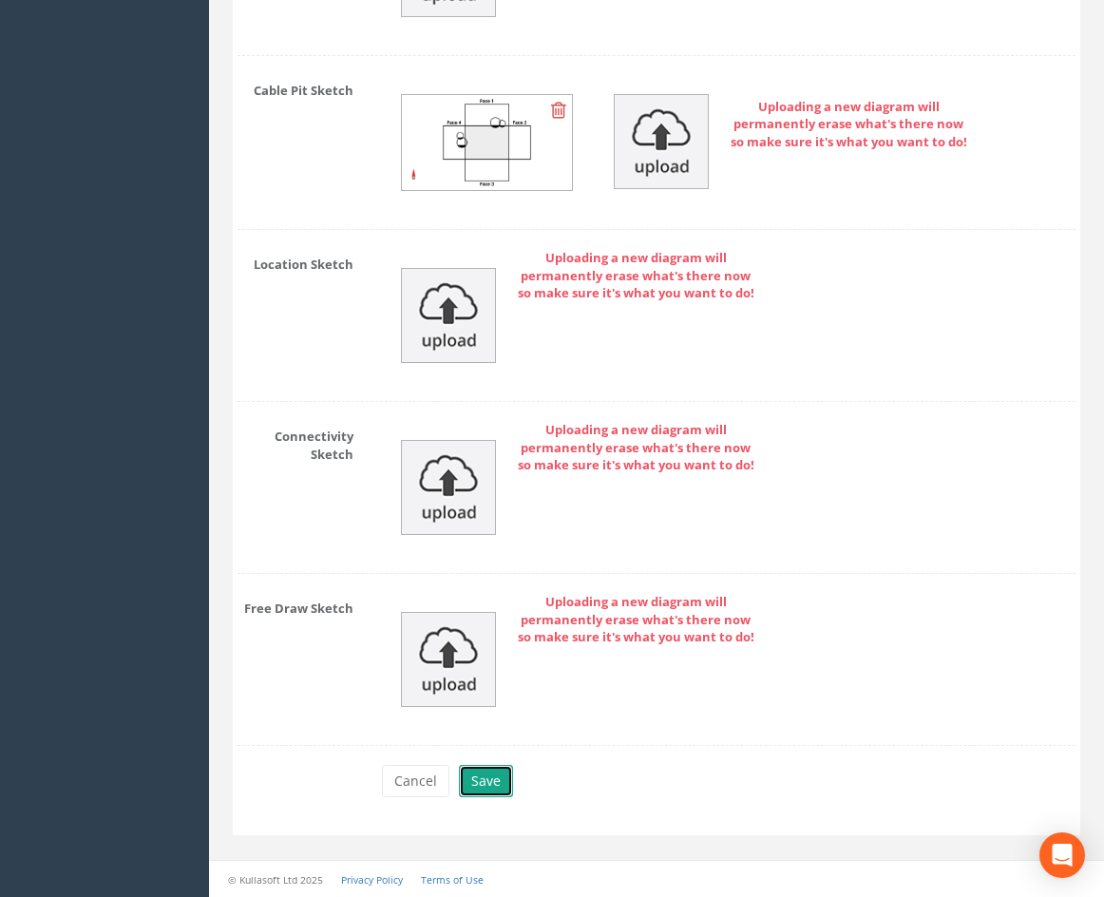
click at [492, 788] on button "Save" at bounding box center [486, 781] width 54 height 32
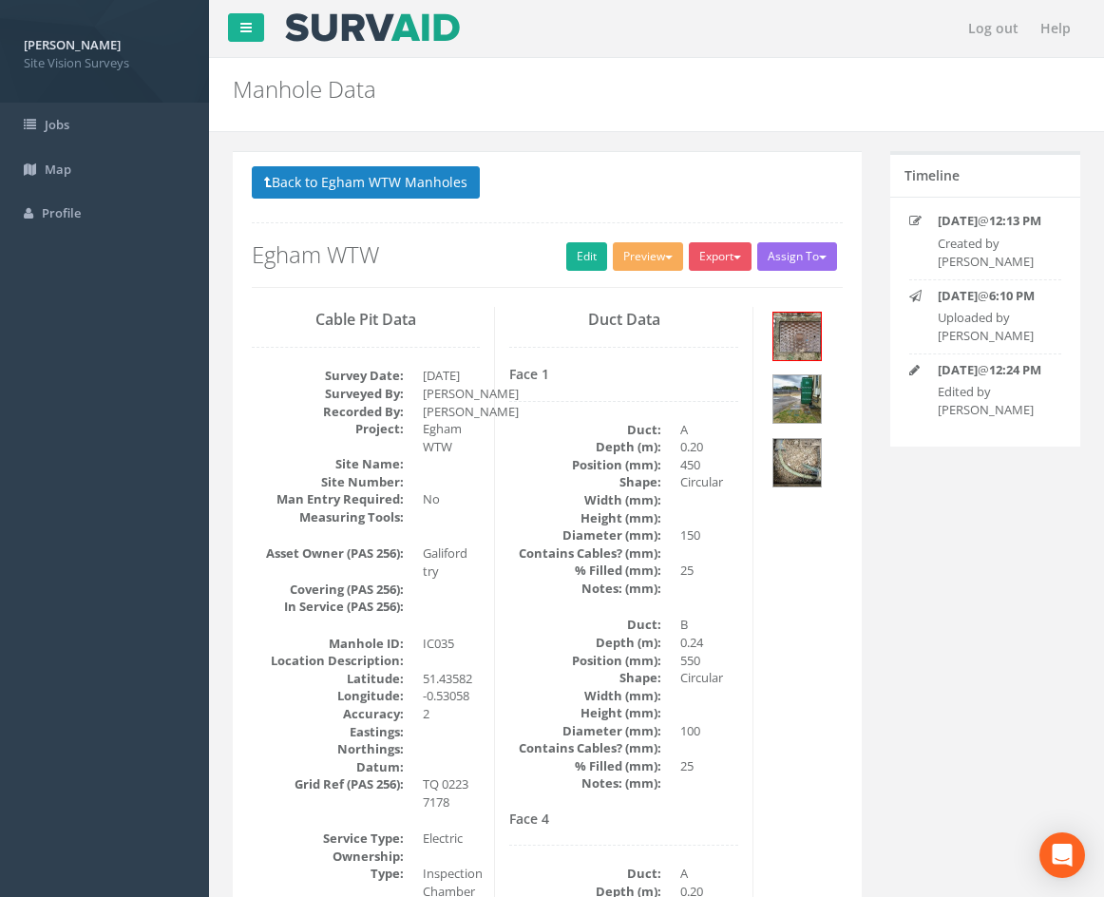
drag, startPoint x: 844, startPoint y: 545, endPoint x: 806, endPoint y: 281, distance: 266.9
click at [455, 188] on button "Back to Egham WTW Manholes" at bounding box center [366, 182] width 228 height 32
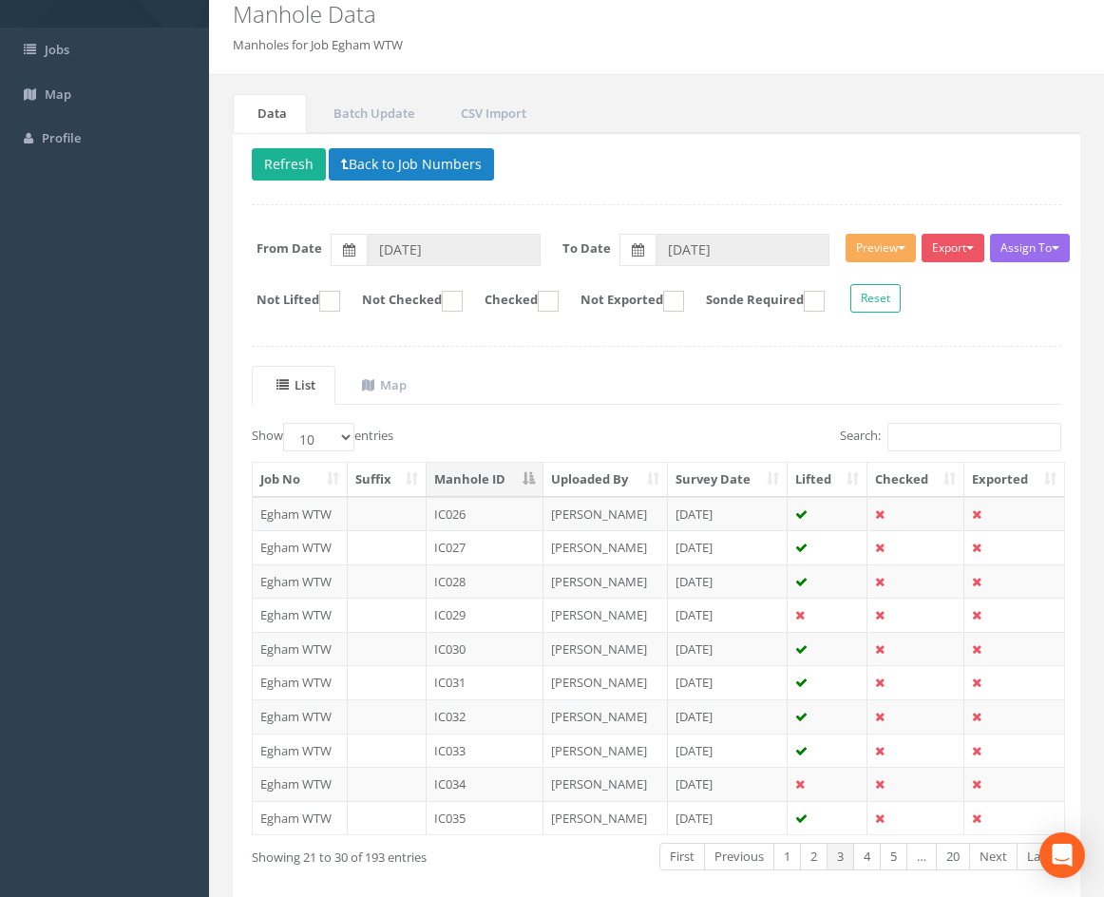
scroll to position [163, 0]
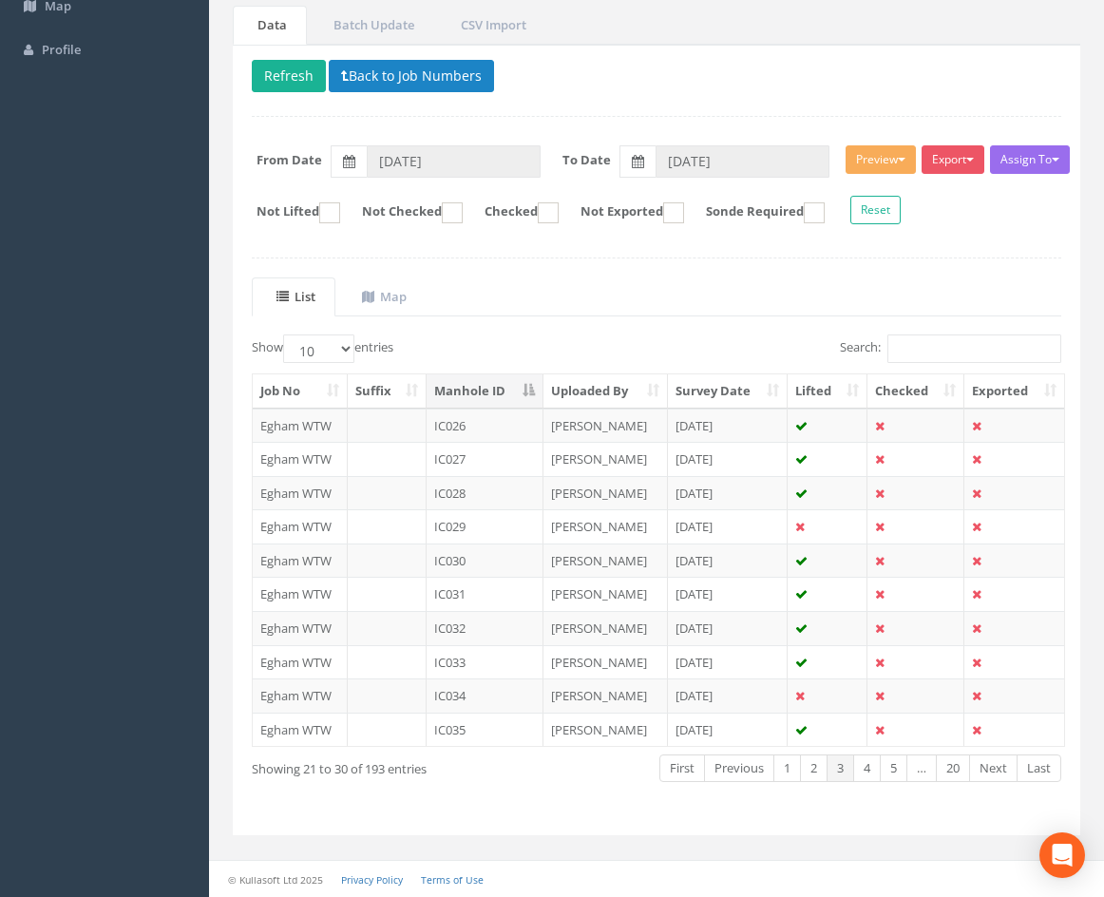
click at [576, 761] on div "Showing 21 to 30 of 193 entries" at bounding box center [413, 766] width 350 height 26
click at [992, 772] on link "Next" at bounding box center [993, 768] width 48 height 28
click at [517, 422] on td "IC036" at bounding box center [485, 426] width 117 height 34
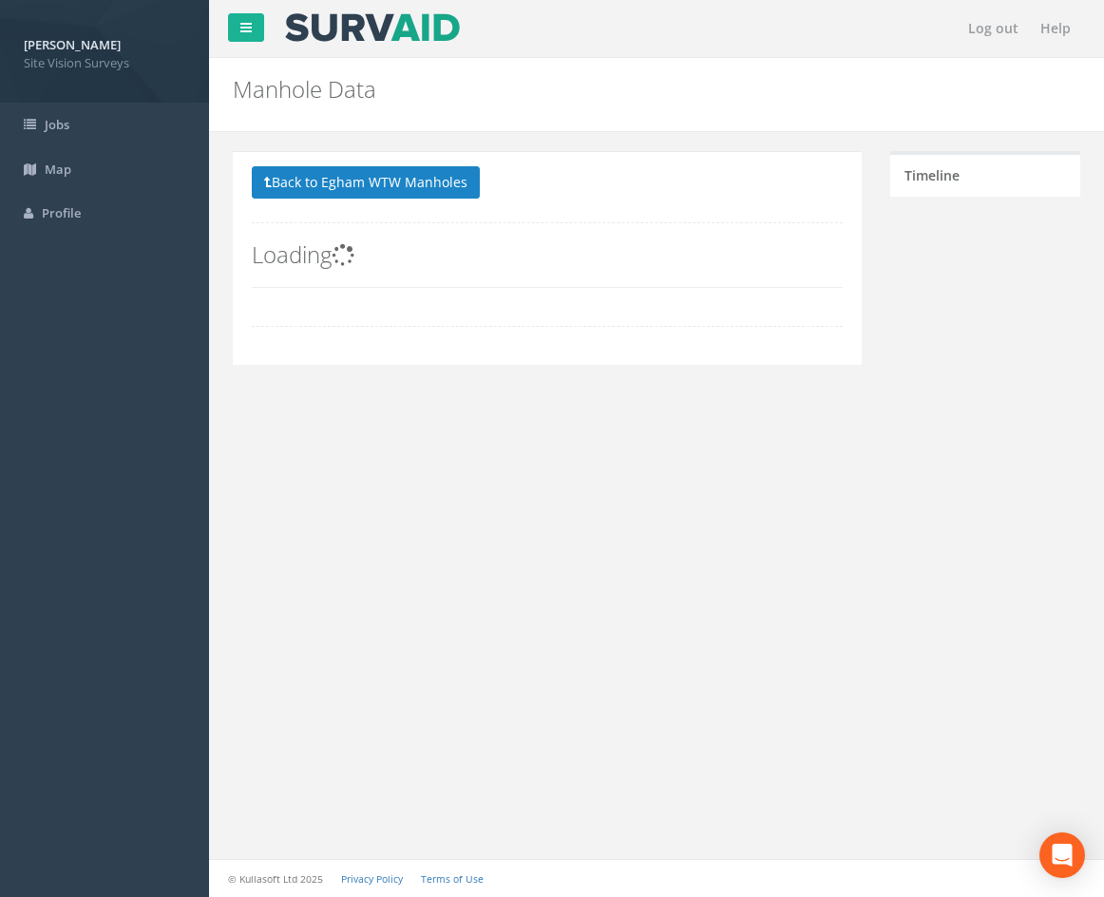
scroll to position [0, 0]
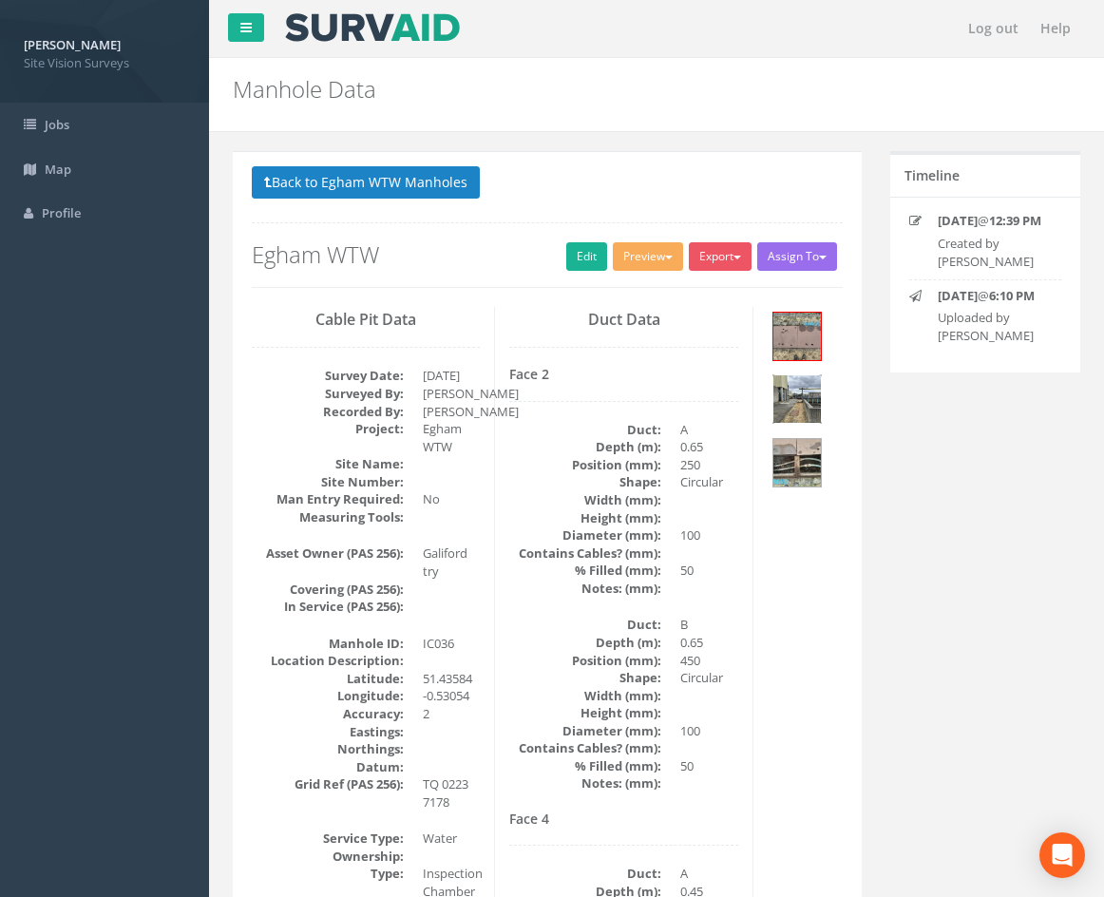
click at [812, 402] on img at bounding box center [797, 399] width 48 height 48
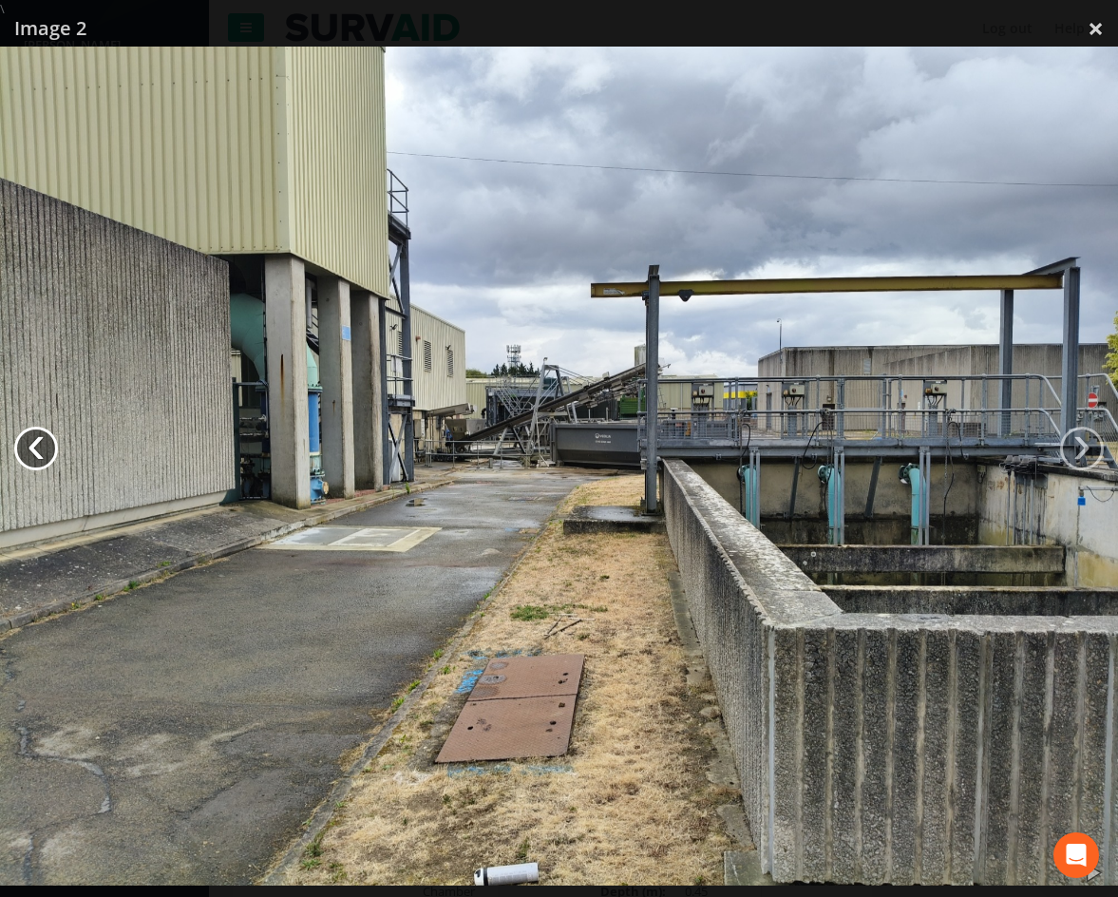
click at [52, 450] on link "‹" at bounding box center [36, 449] width 44 height 44
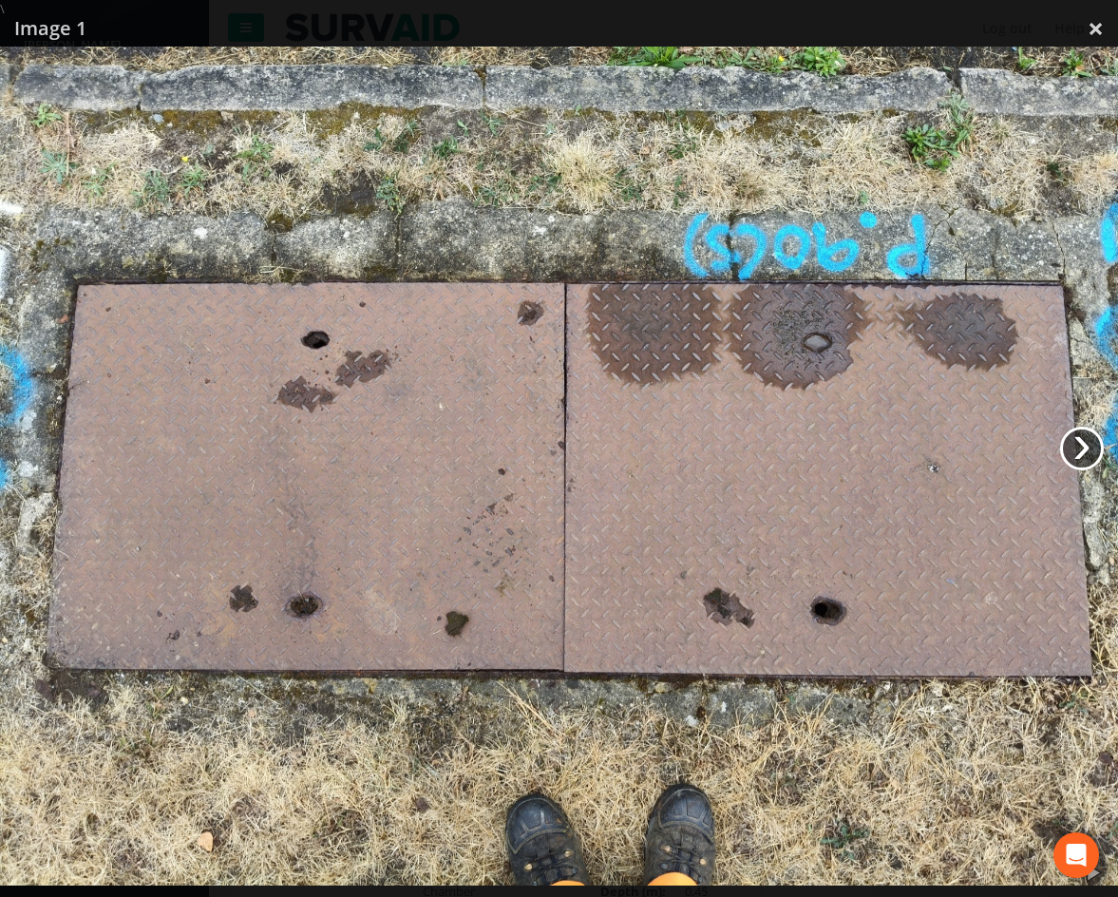
click at [1092, 442] on link "›" at bounding box center [1082, 449] width 44 height 44
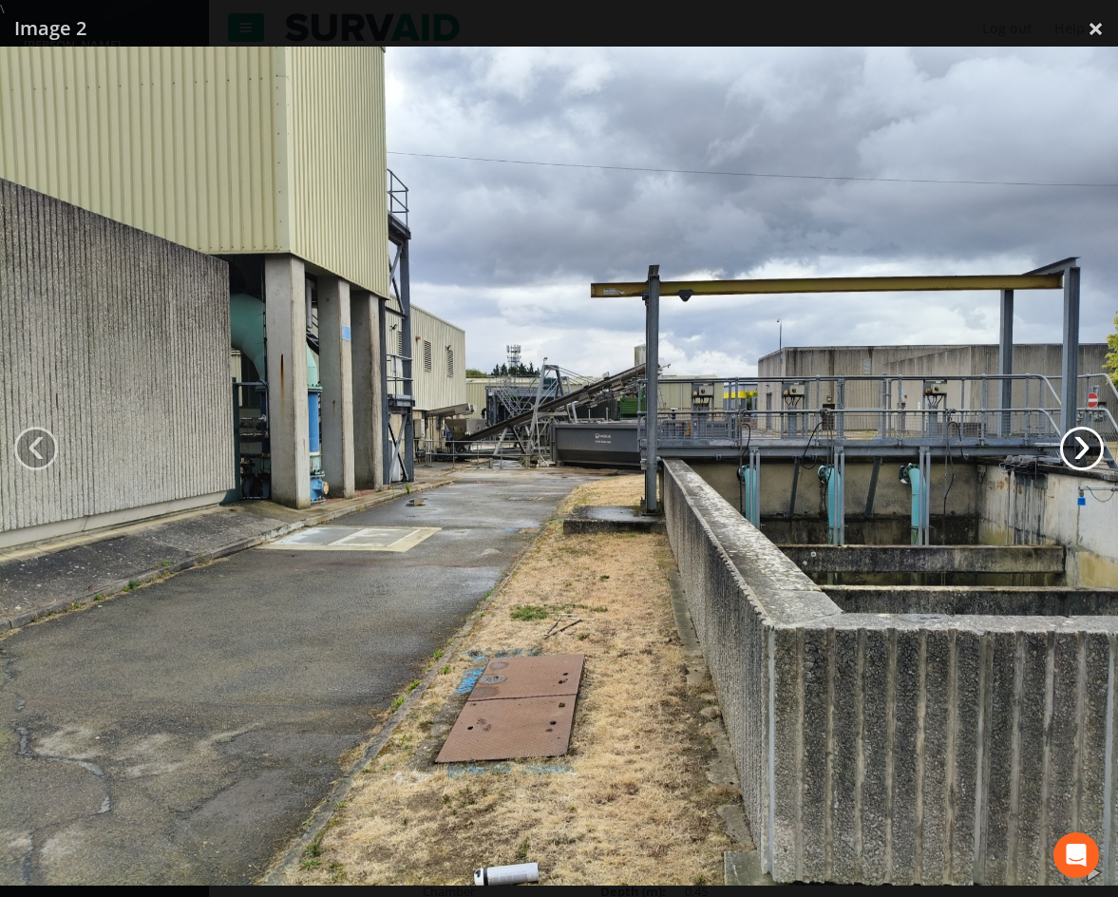
click at [1092, 442] on link "›" at bounding box center [1082, 449] width 44 height 44
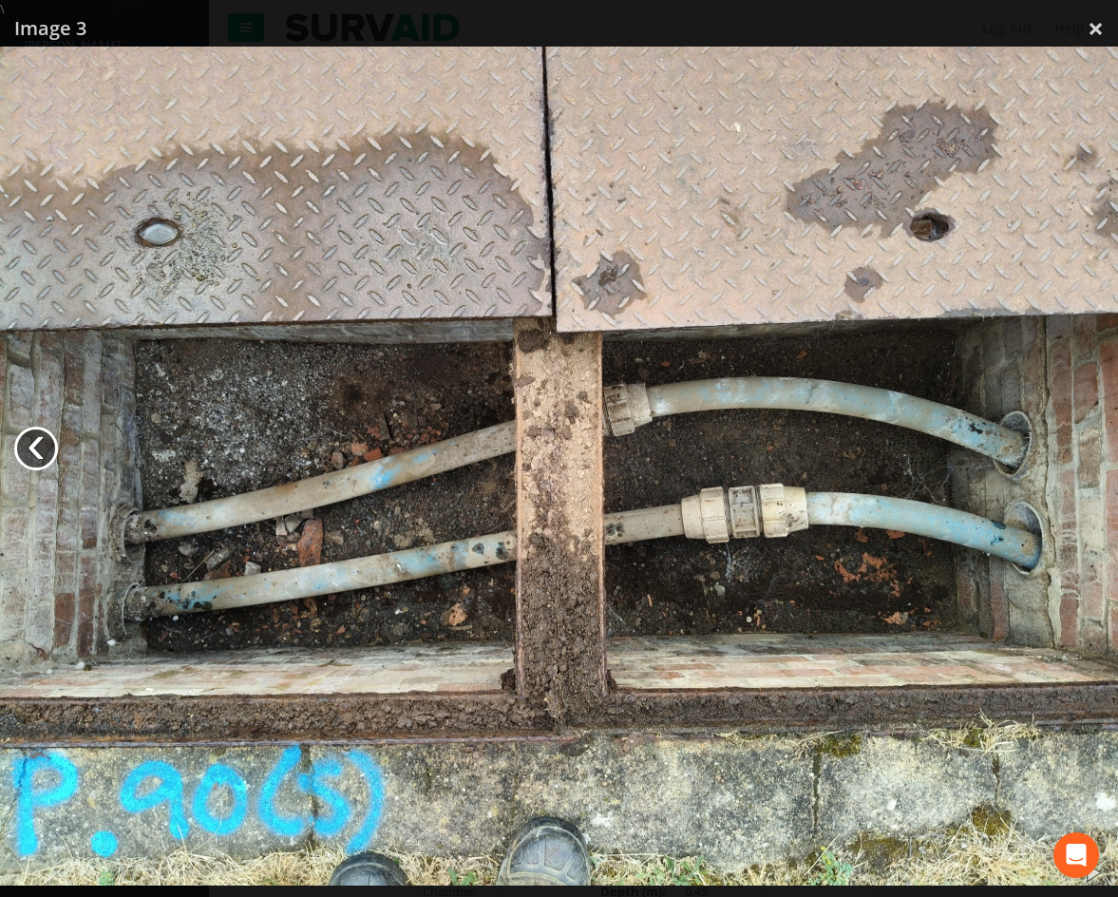
click at [24, 454] on link "‹" at bounding box center [36, 449] width 44 height 44
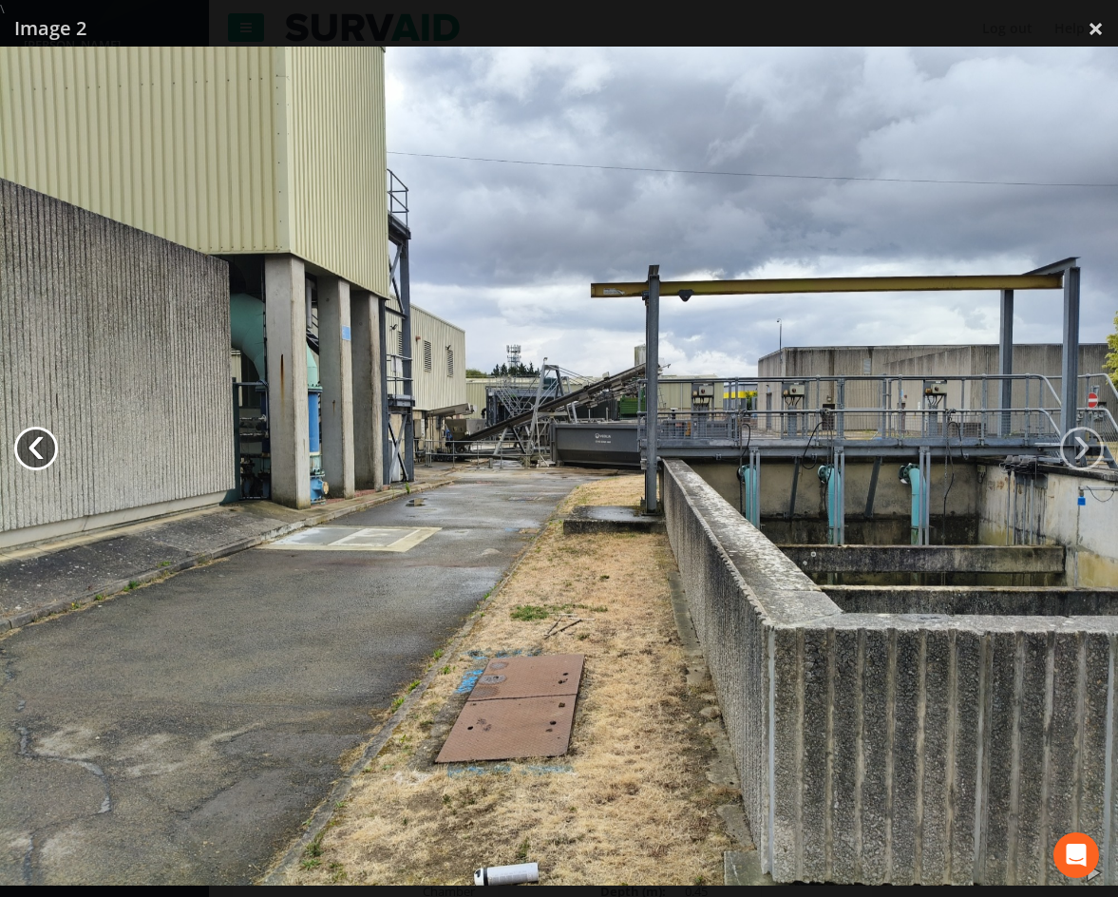
click at [24, 454] on link "‹" at bounding box center [36, 449] width 44 height 44
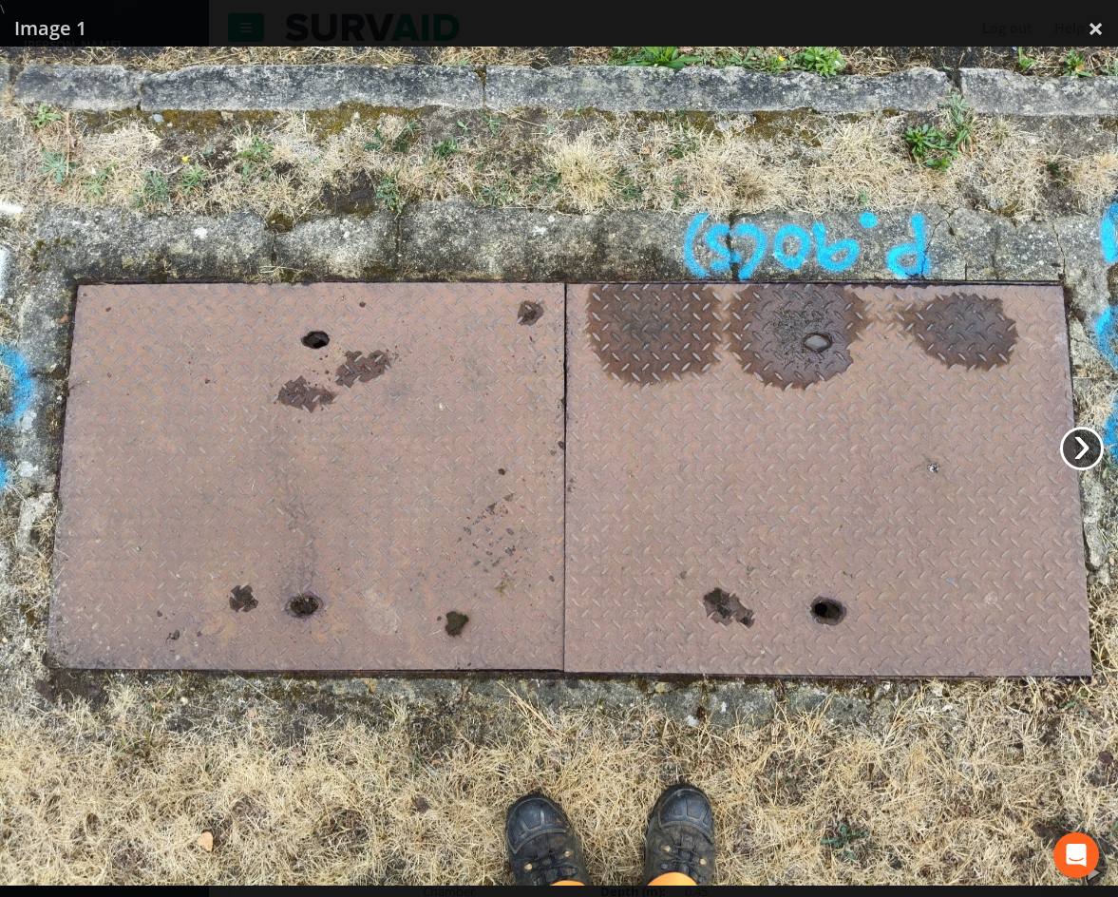
click at [1081, 465] on link "›" at bounding box center [1082, 449] width 44 height 44
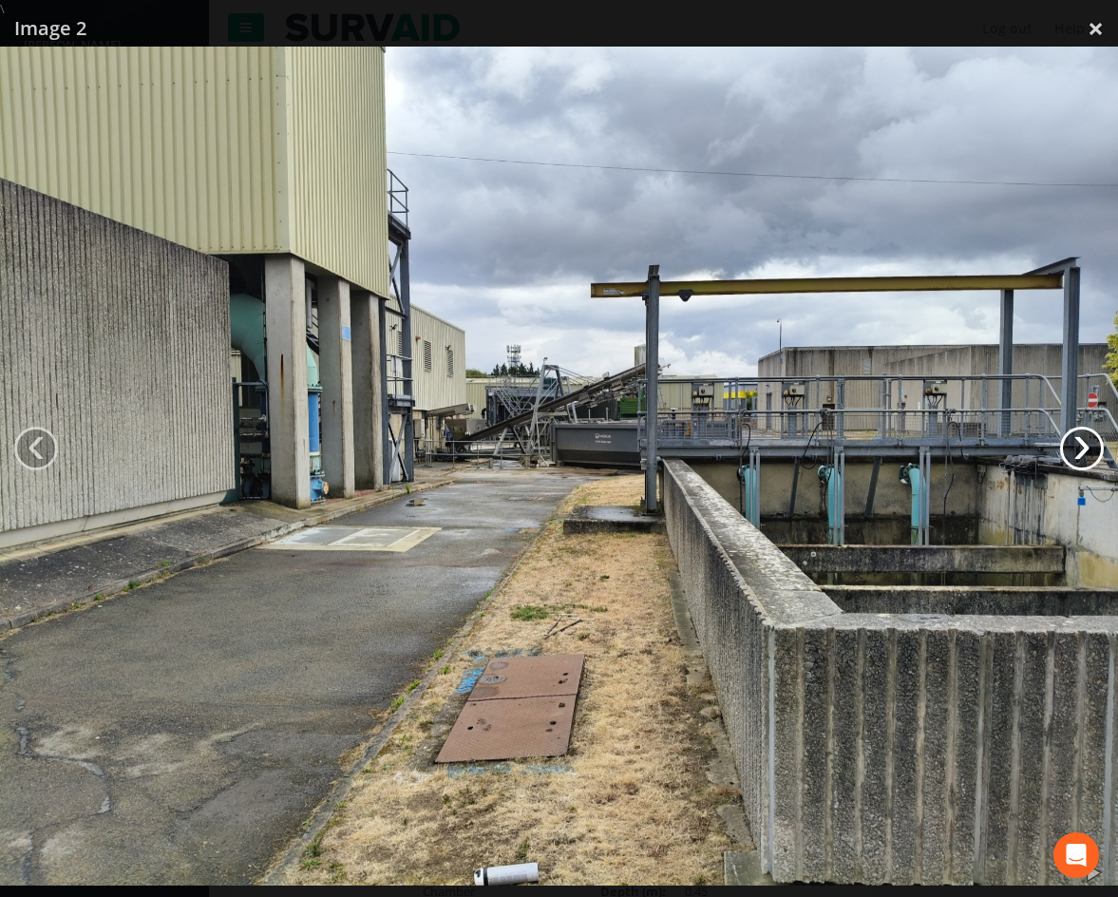
click at [1081, 465] on link "›" at bounding box center [1082, 449] width 44 height 44
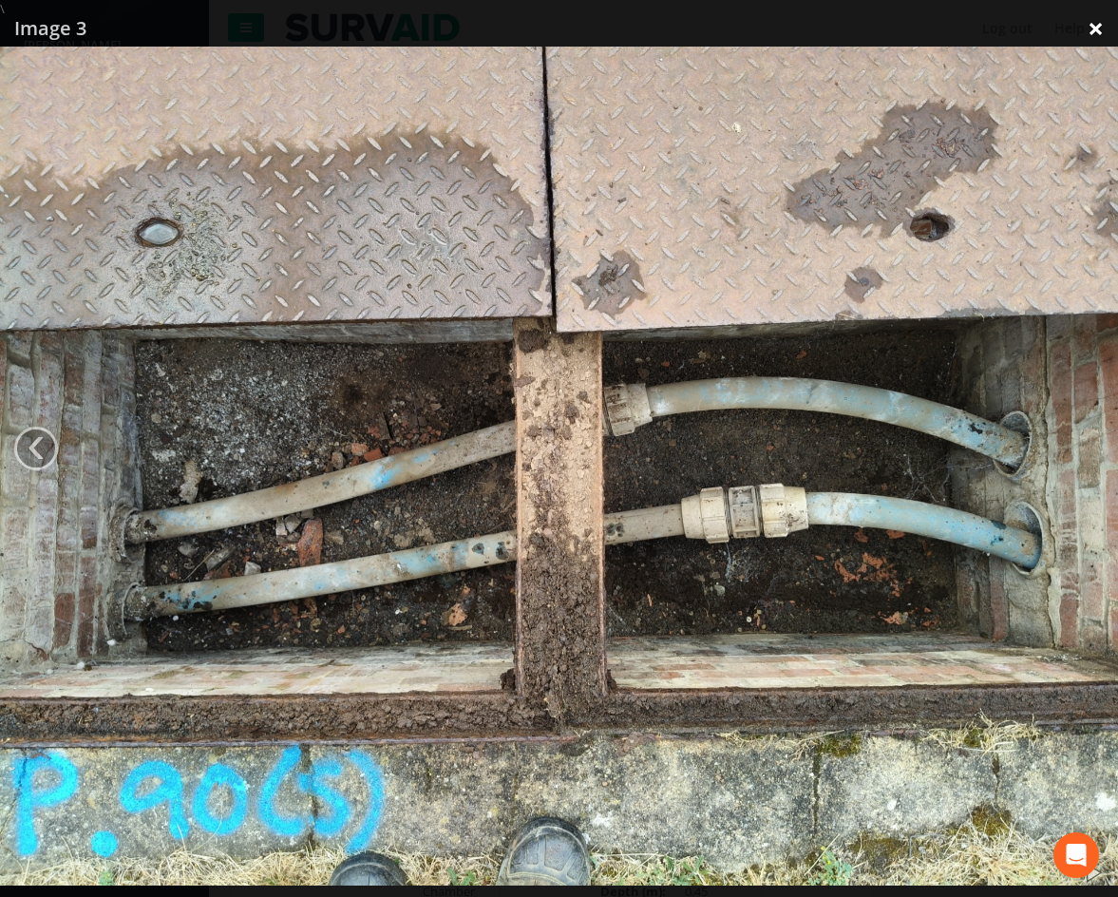
click at [1087, 29] on link "×" at bounding box center [1096, 28] width 45 height 57
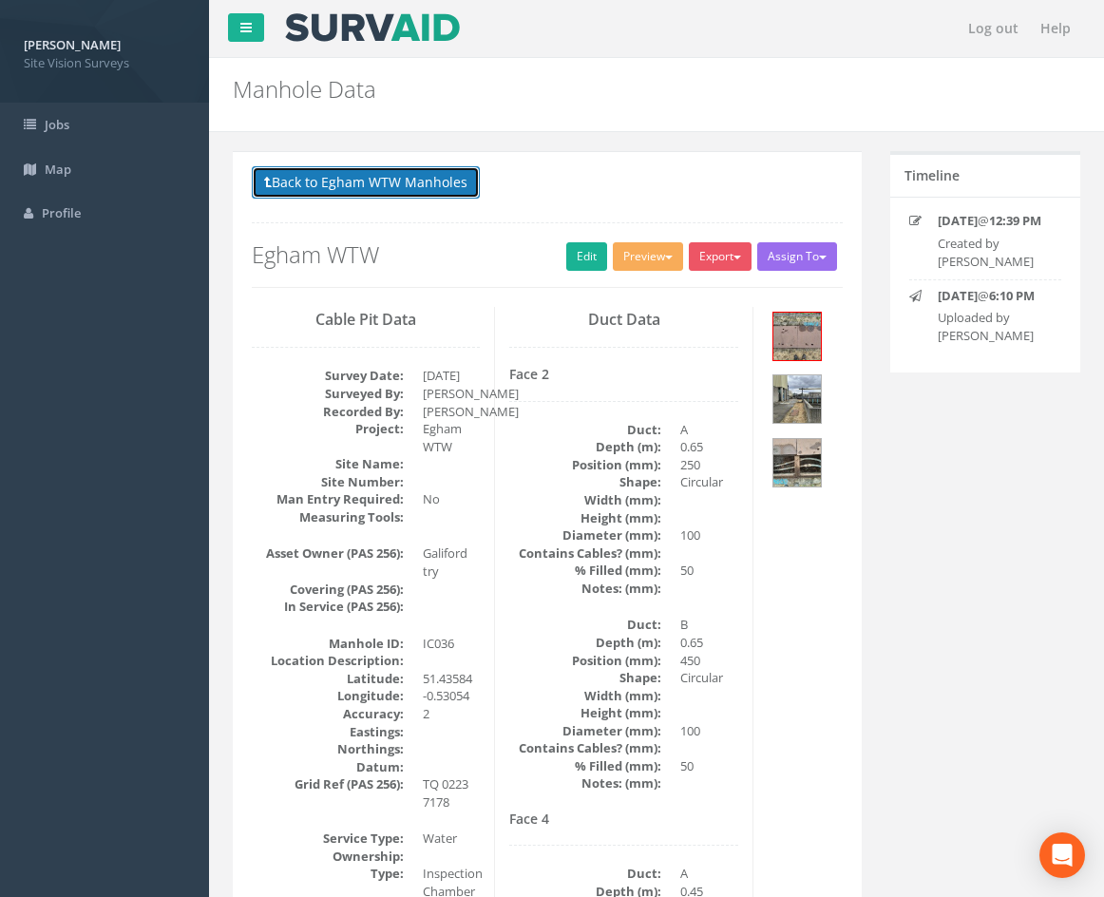
click at [428, 184] on button "Back to Egham WTW Manholes" at bounding box center [366, 182] width 228 height 32
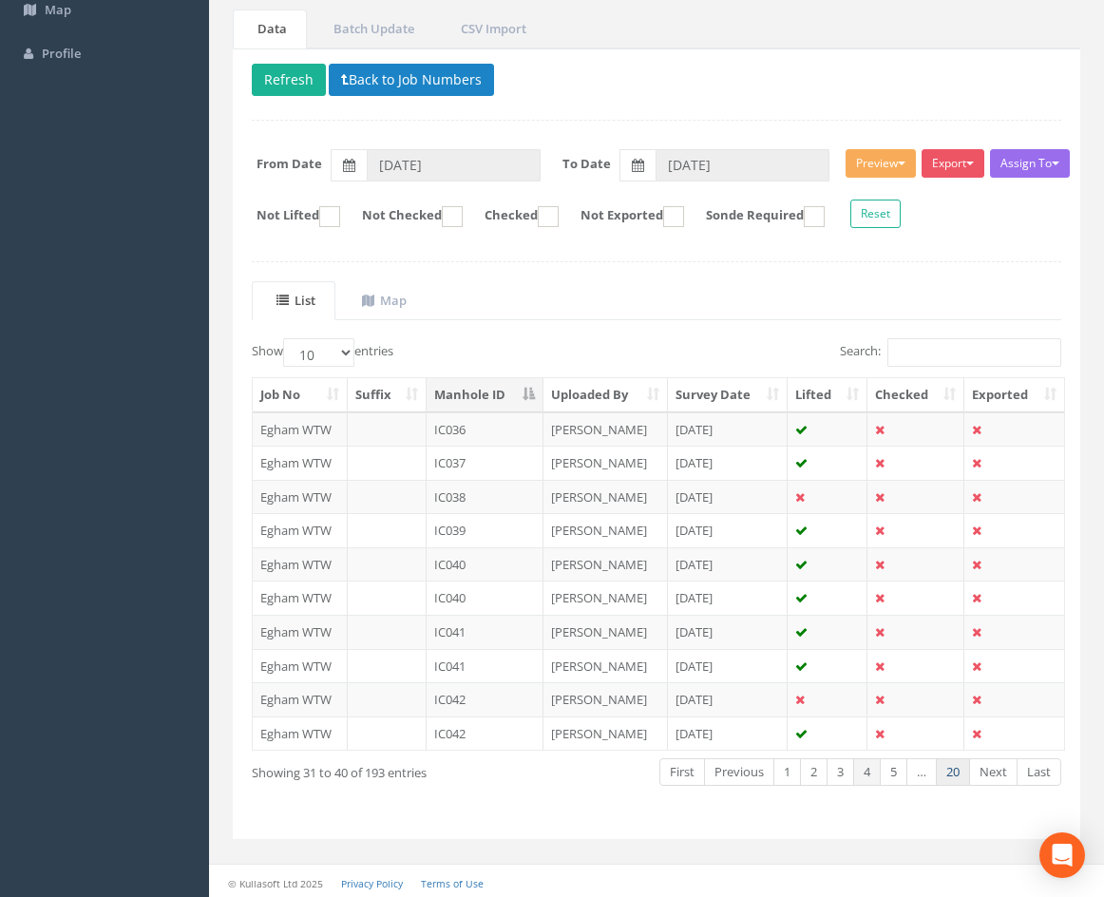
scroll to position [163, 0]
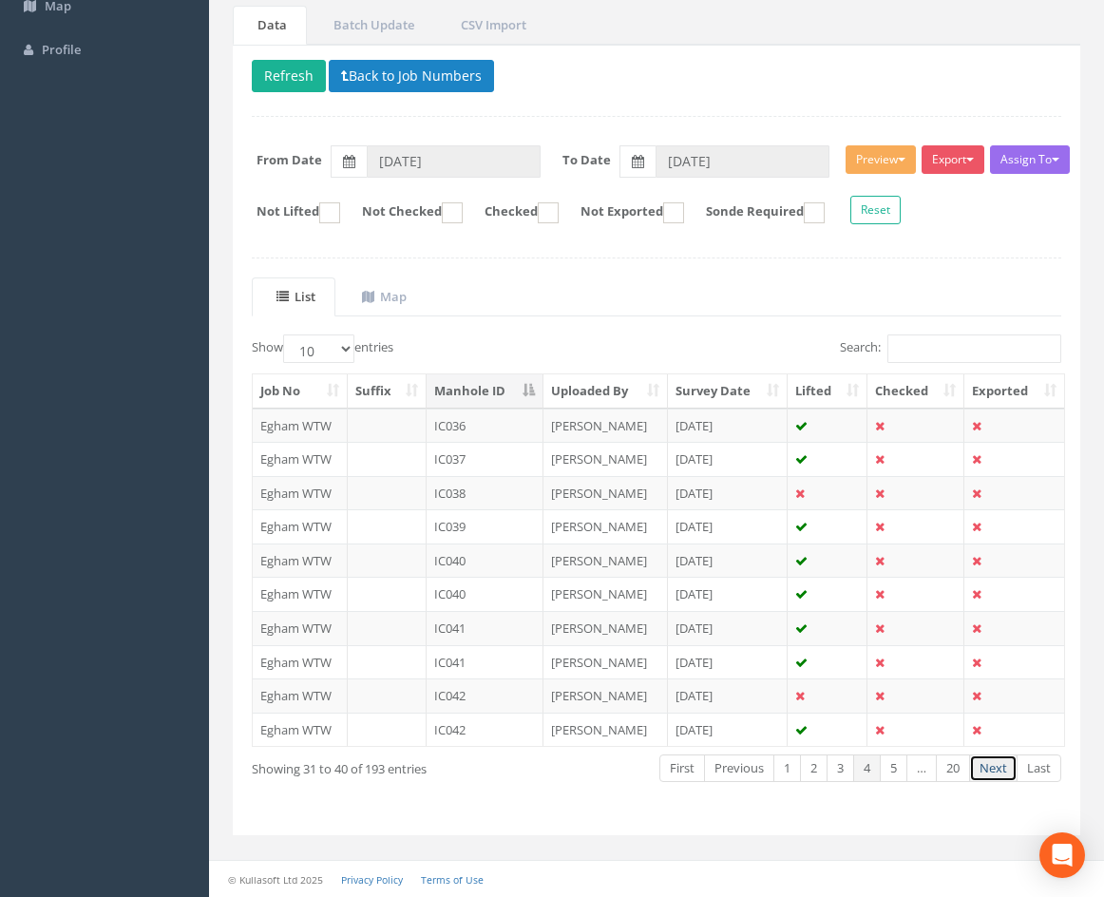
click at [999, 772] on link "Next" at bounding box center [993, 768] width 48 height 28
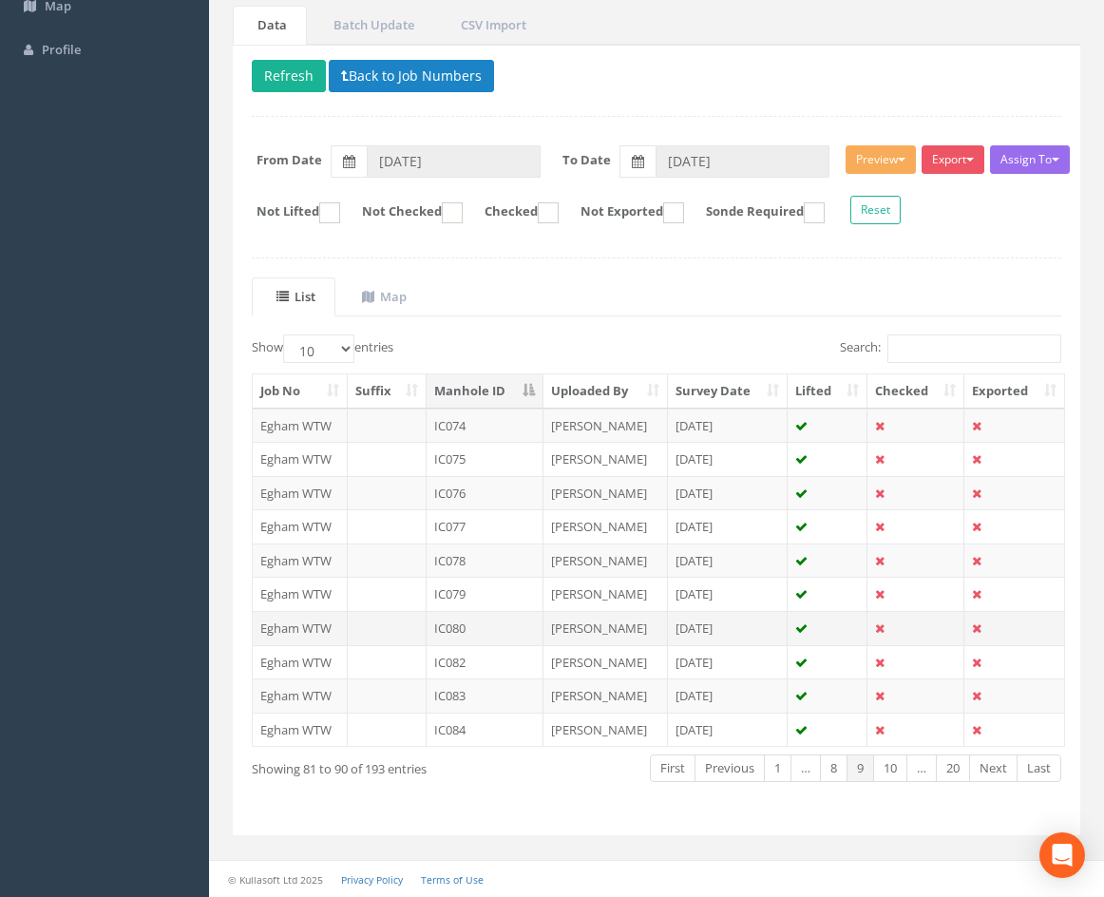
click at [492, 622] on td "IC080" at bounding box center [485, 628] width 117 height 34
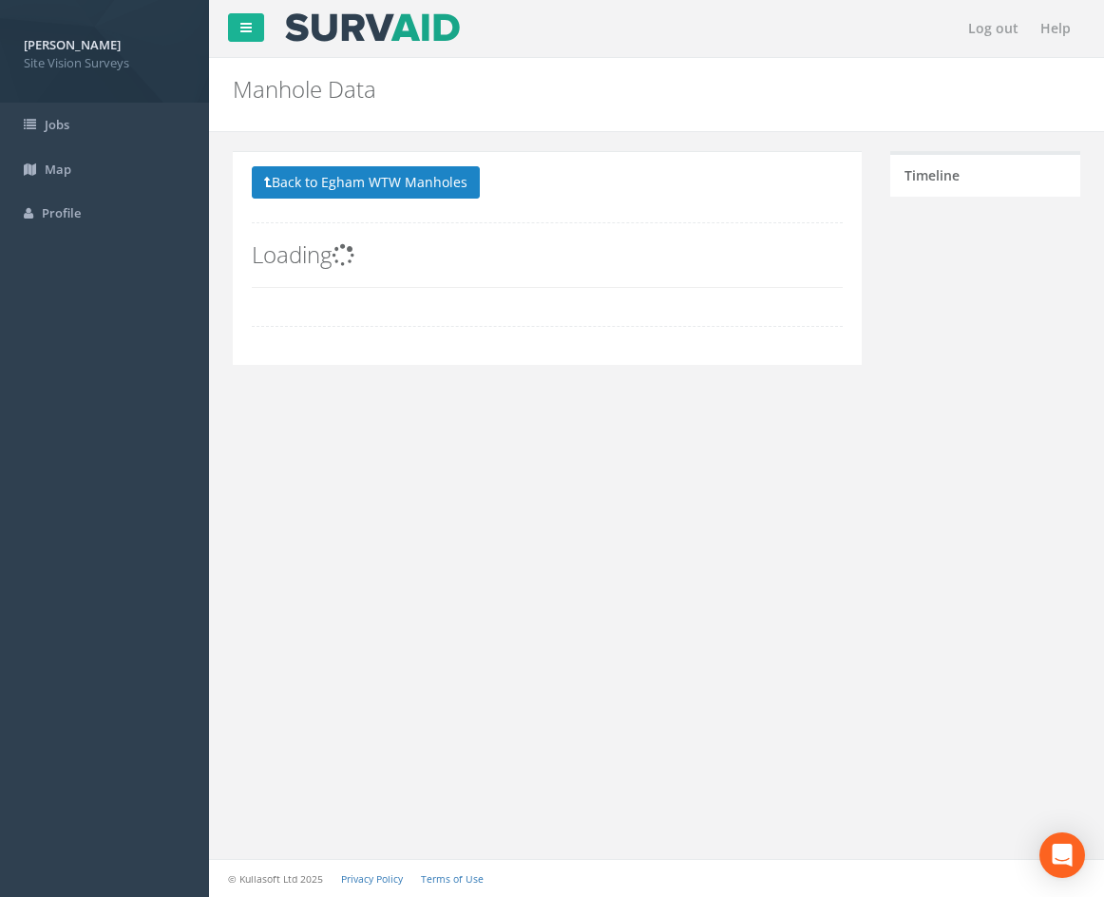
scroll to position [0, 0]
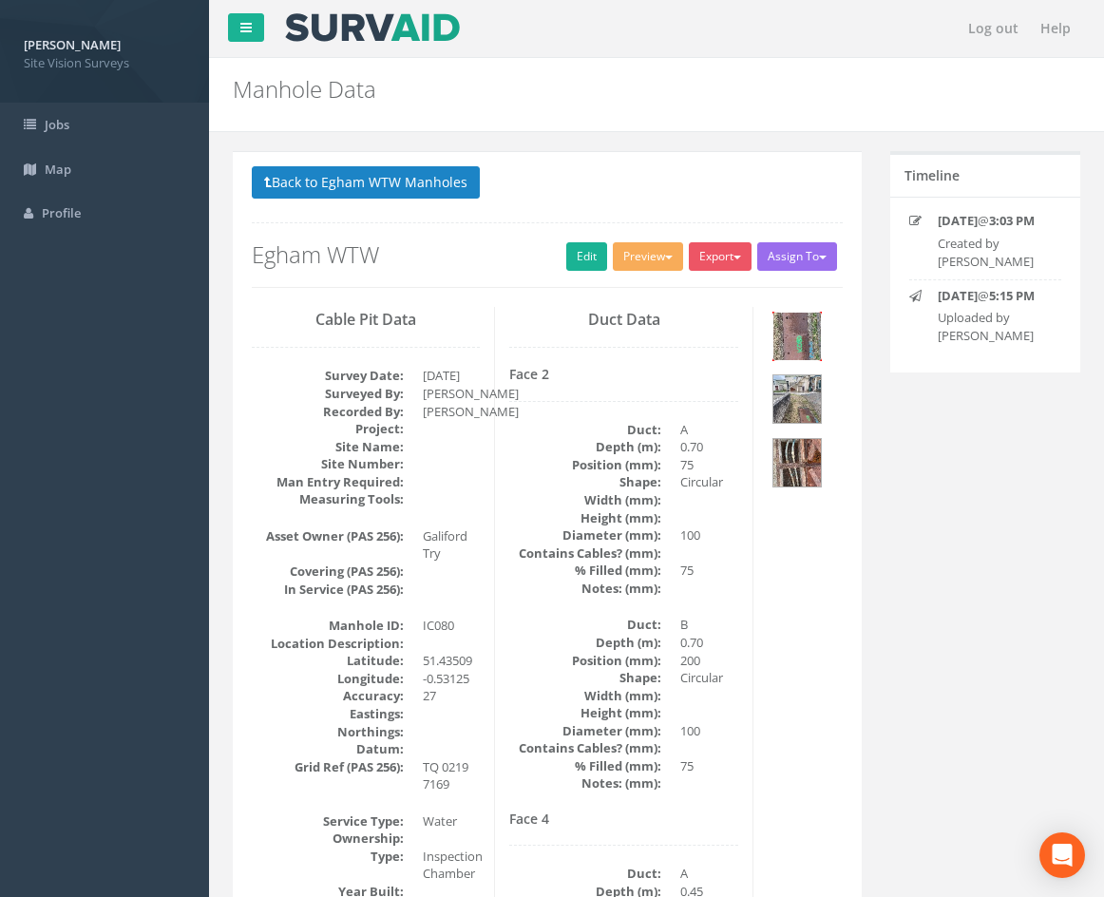
click at [810, 340] on img at bounding box center [797, 337] width 48 height 48
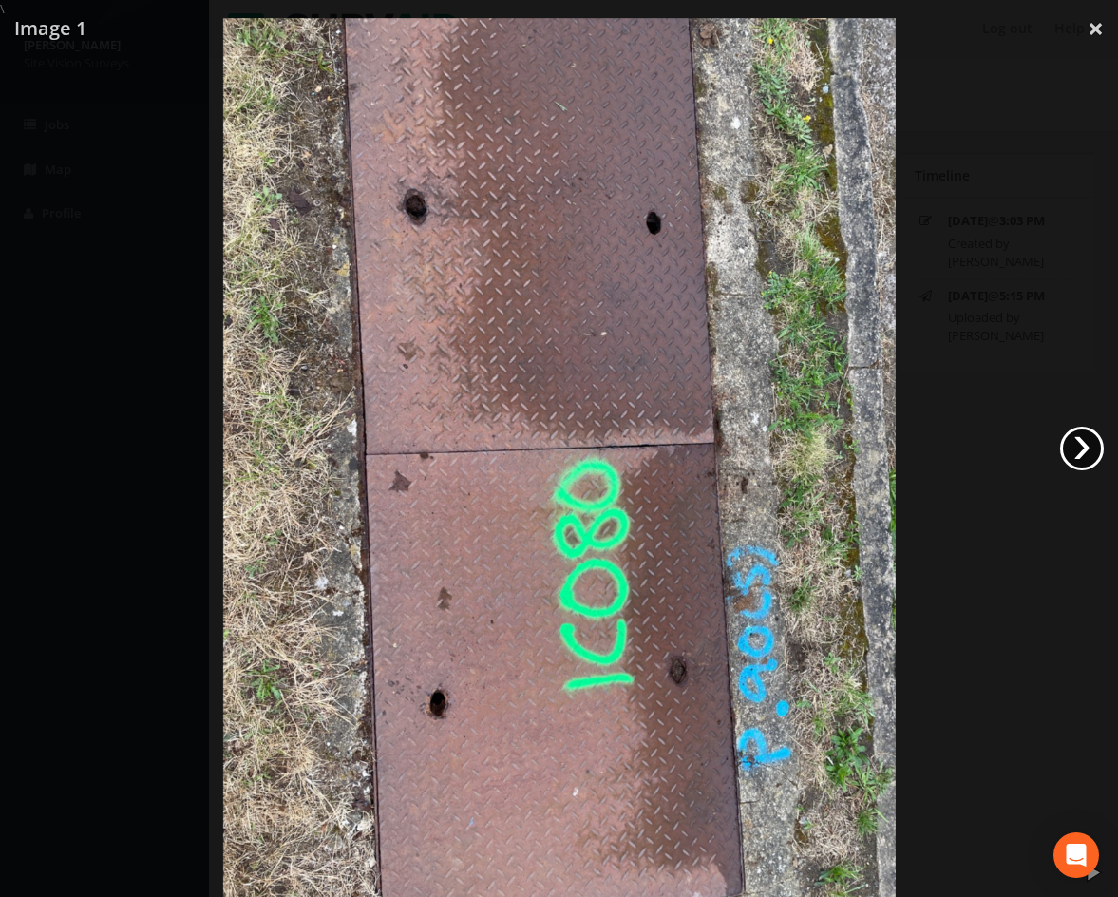
click at [1088, 447] on link "›" at bounding box center [1082, 449] width 44 height 44
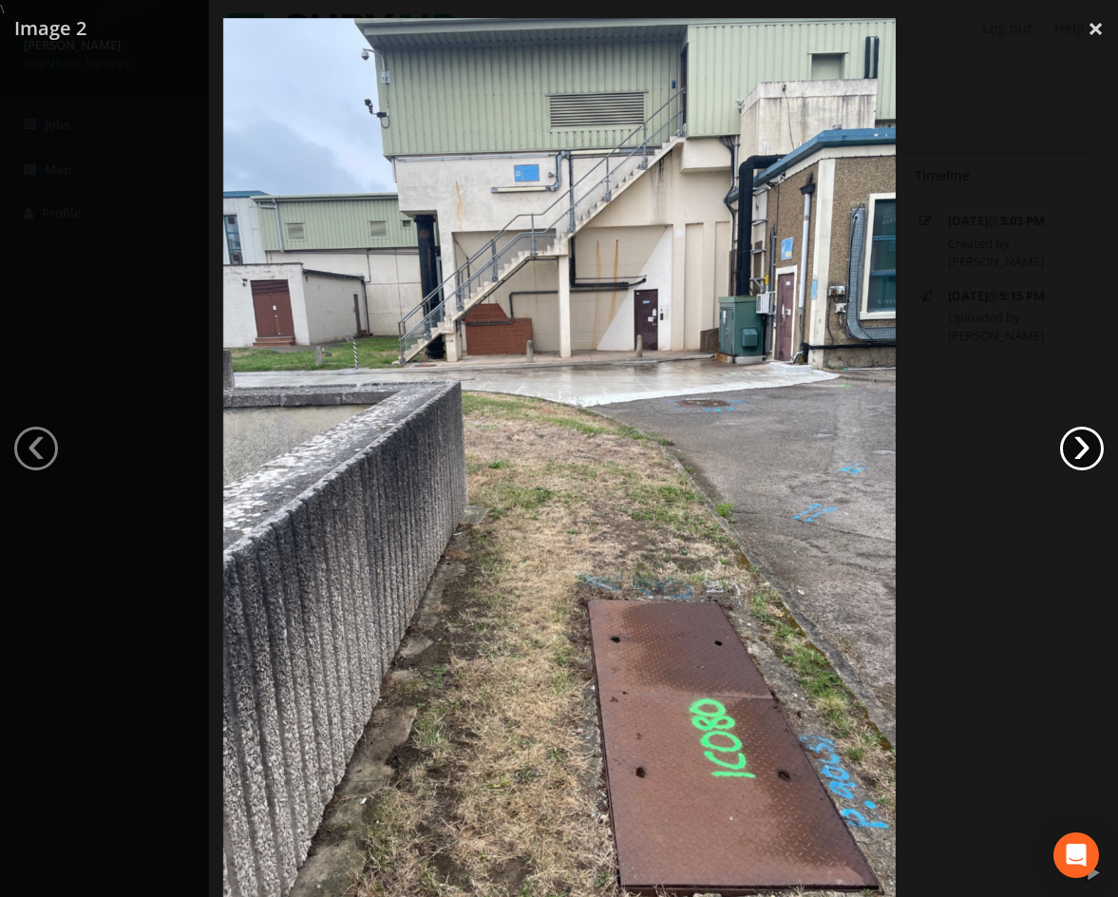
click at [1088, 447] on link "›" at bounding box center [1082, 449] width 44 height 44
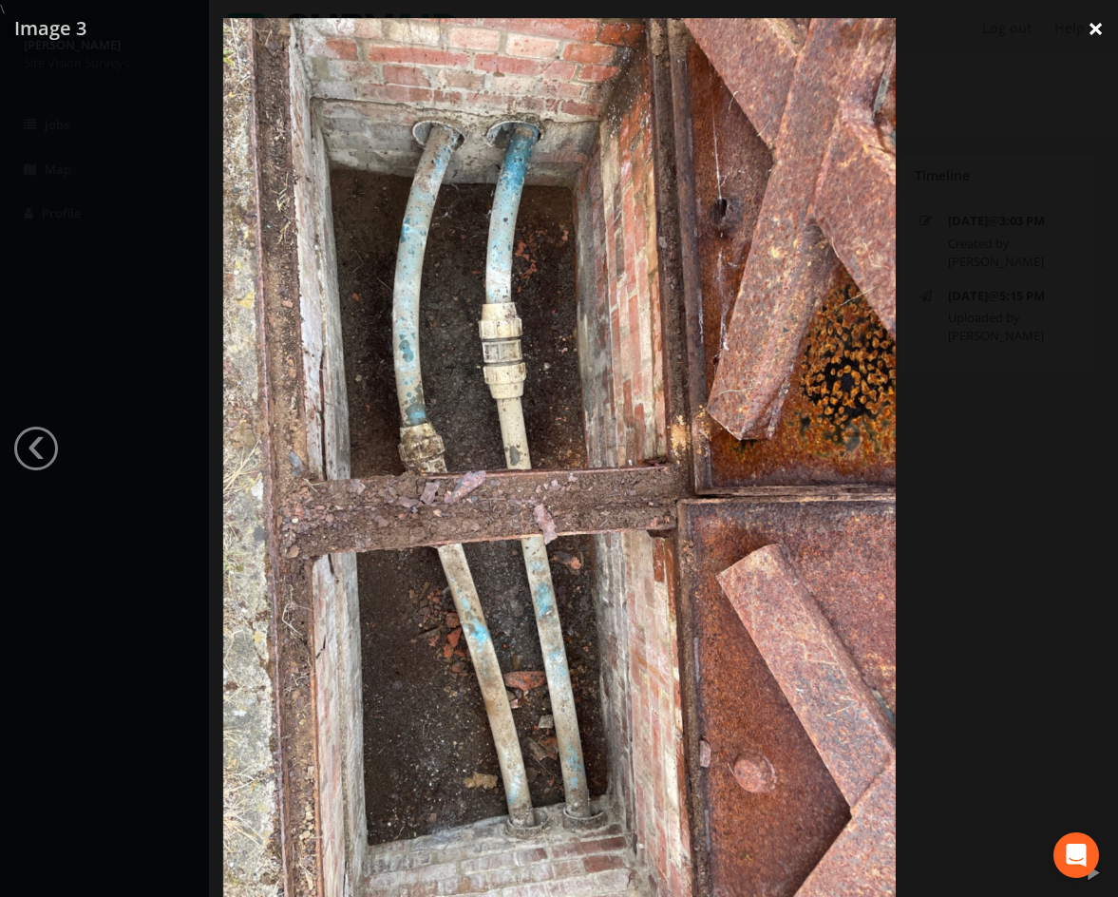
click at [1098, 31] on link "×" at bounding box center [1096, 28] width 45 height 57
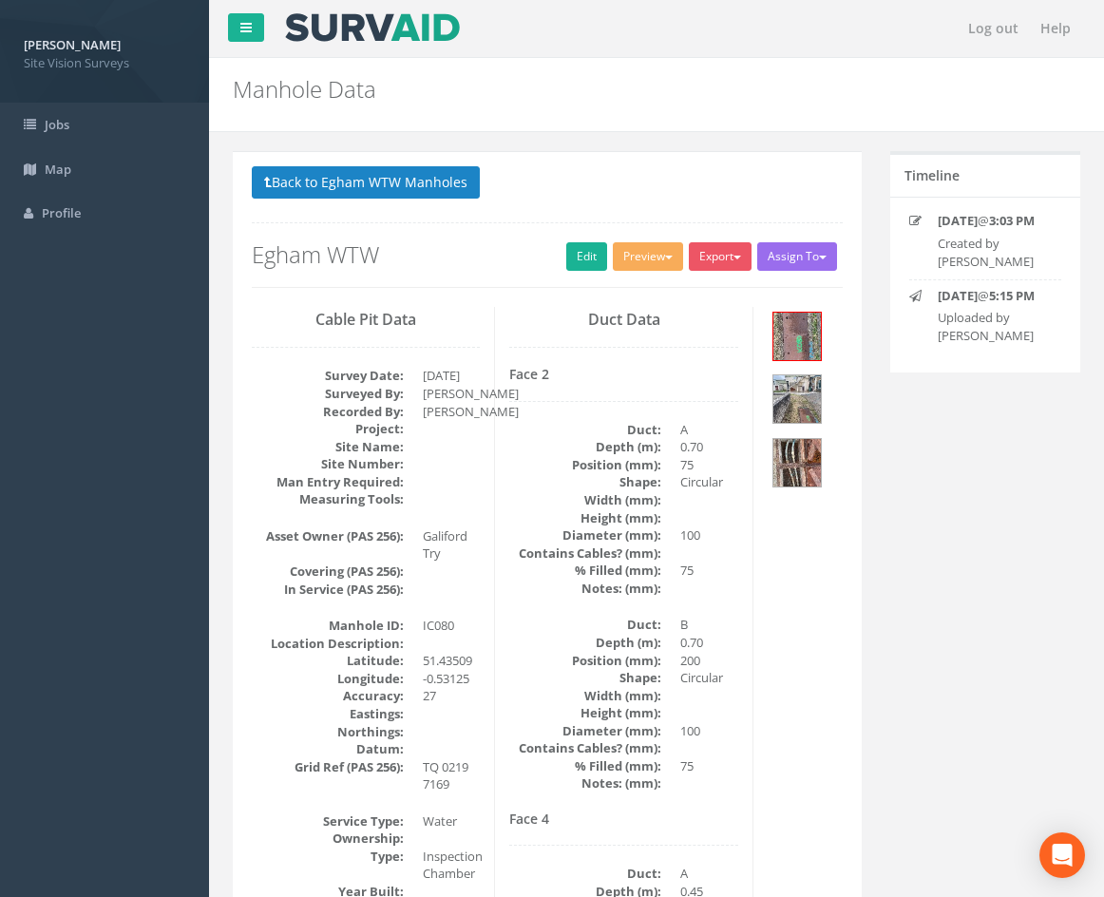
drag, startPoint x: 1004, startPoint y: 550, endPoint x: 958, endPoint y: 606, distance: 72.9
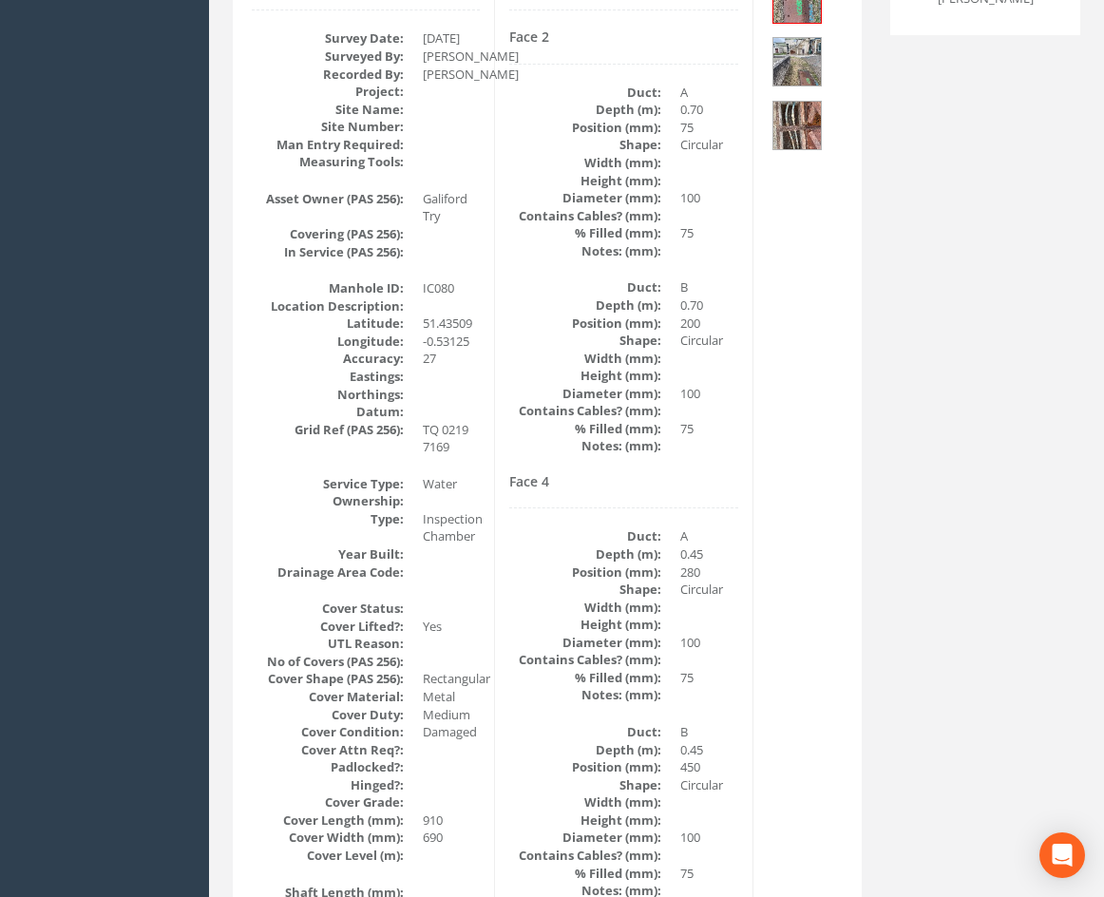
drag, startPoint x: 737, startPoint y: 445, endPoint x: 736, endPoint y: 500, distance: 55.1
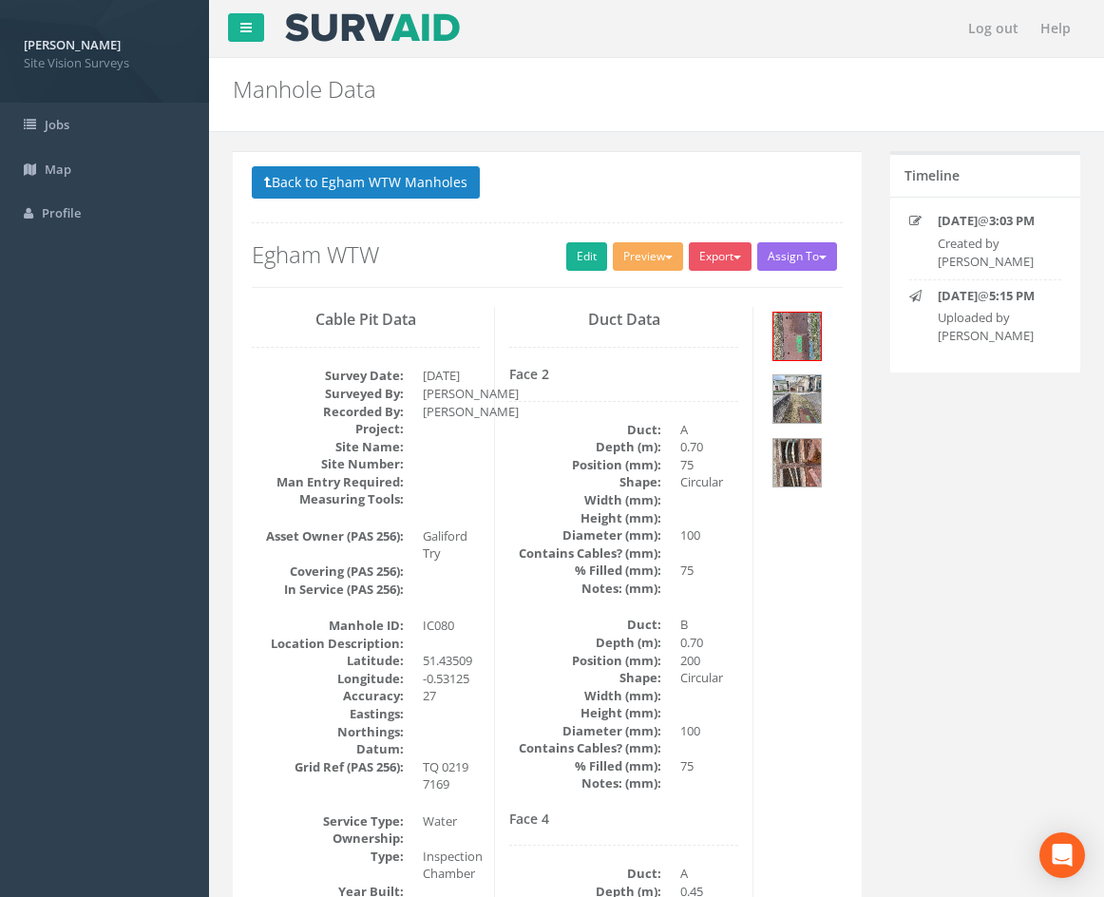
drag, startPoint x: 784, startPoint y: 745, endPoint x: 774, endPoint y: 533, distance: 212.1
click at [434, 186] on button "Back to Egham WTW Manholes" at bounding box center [366, 182] width 228 height 32
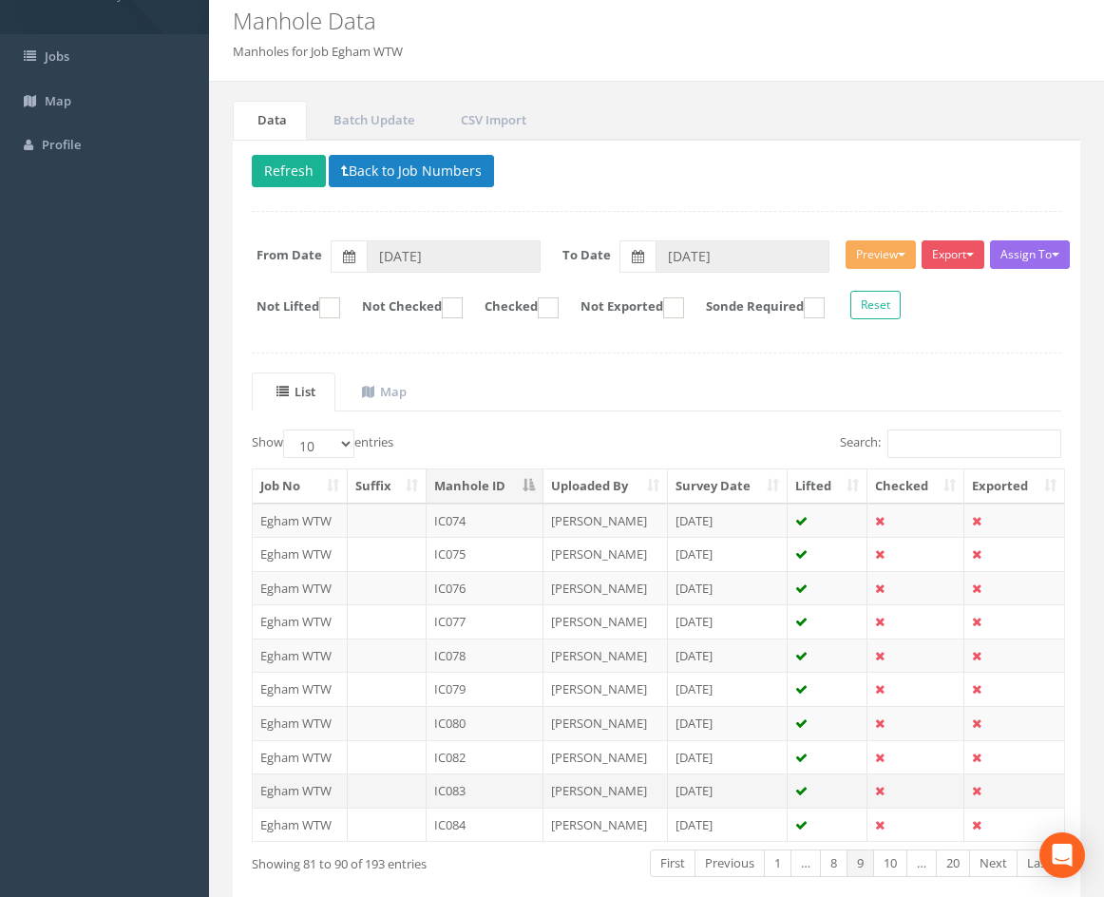
scroll to position [163, 0]
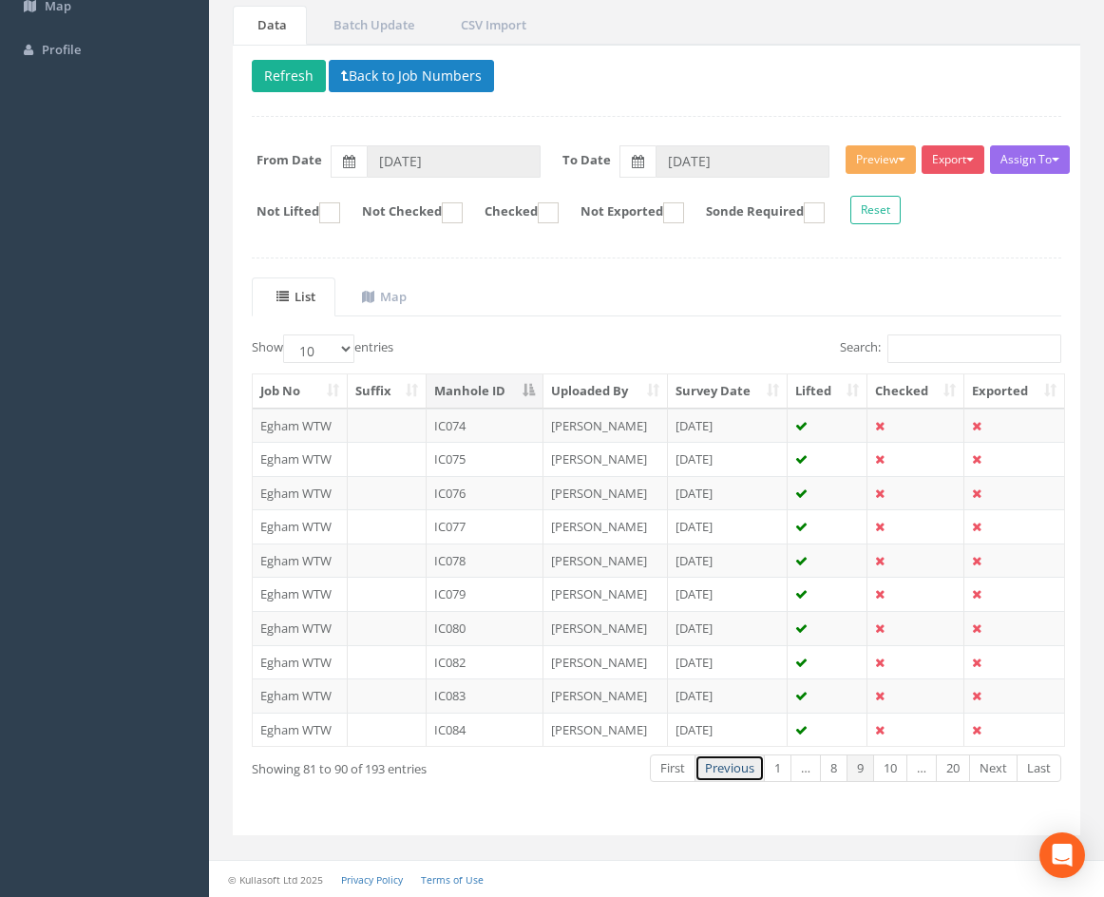
click at [727, 775] on link "Previous" at bounding box center [730, 768] width 70 height 28
click at [727, 775] on link "Previous" at bounding box center [736, 768] width 70 height 28
click at [493, 423] on td "IC036" at bounding box center [485, 426] width 117 height 34
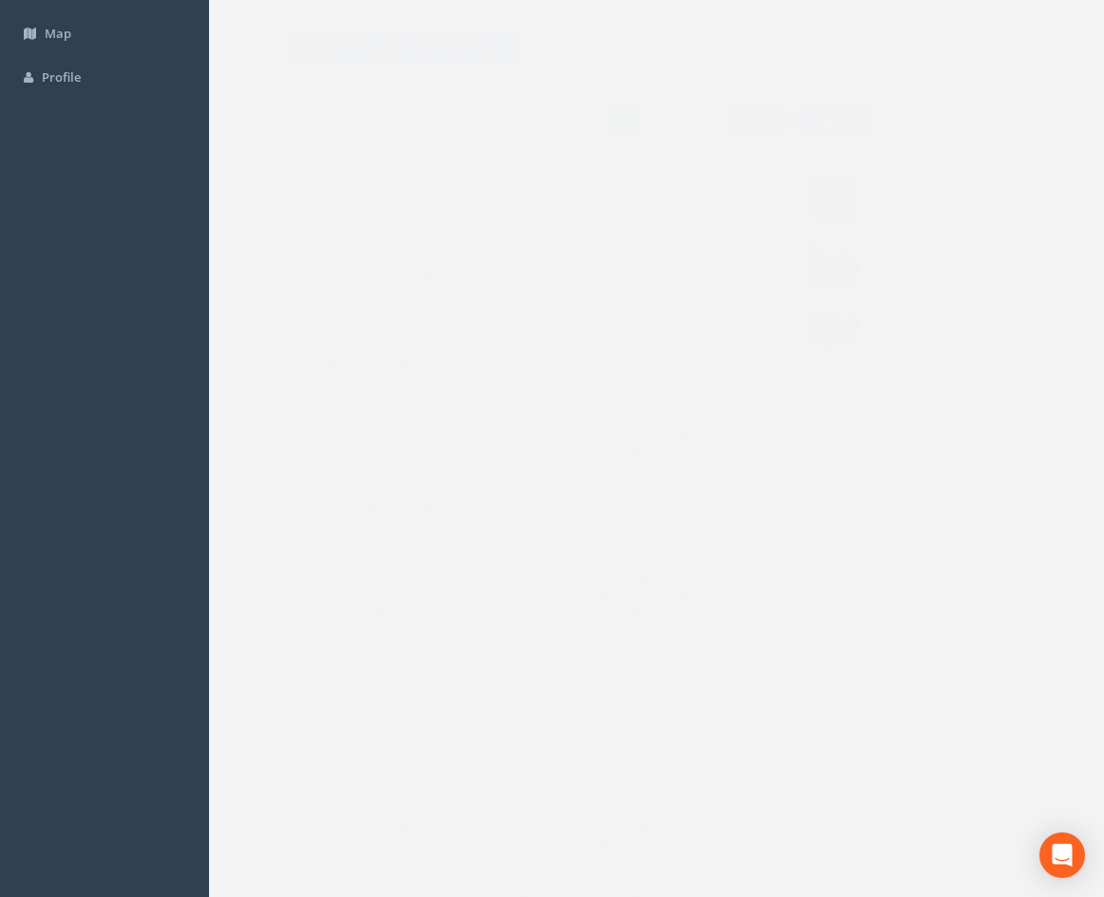
scroll to position [0, 0]
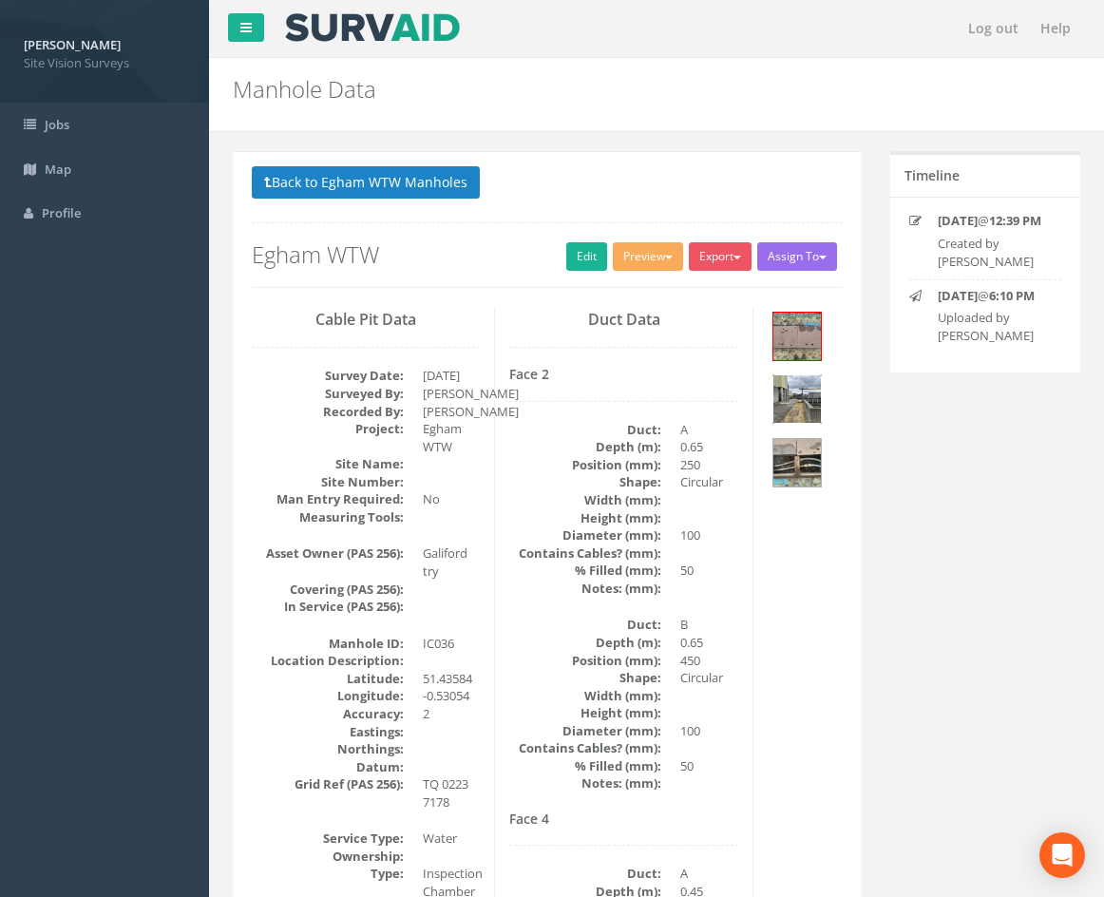
click at [805, 398] on img at bounding box center [797, 399] width 48 height 48
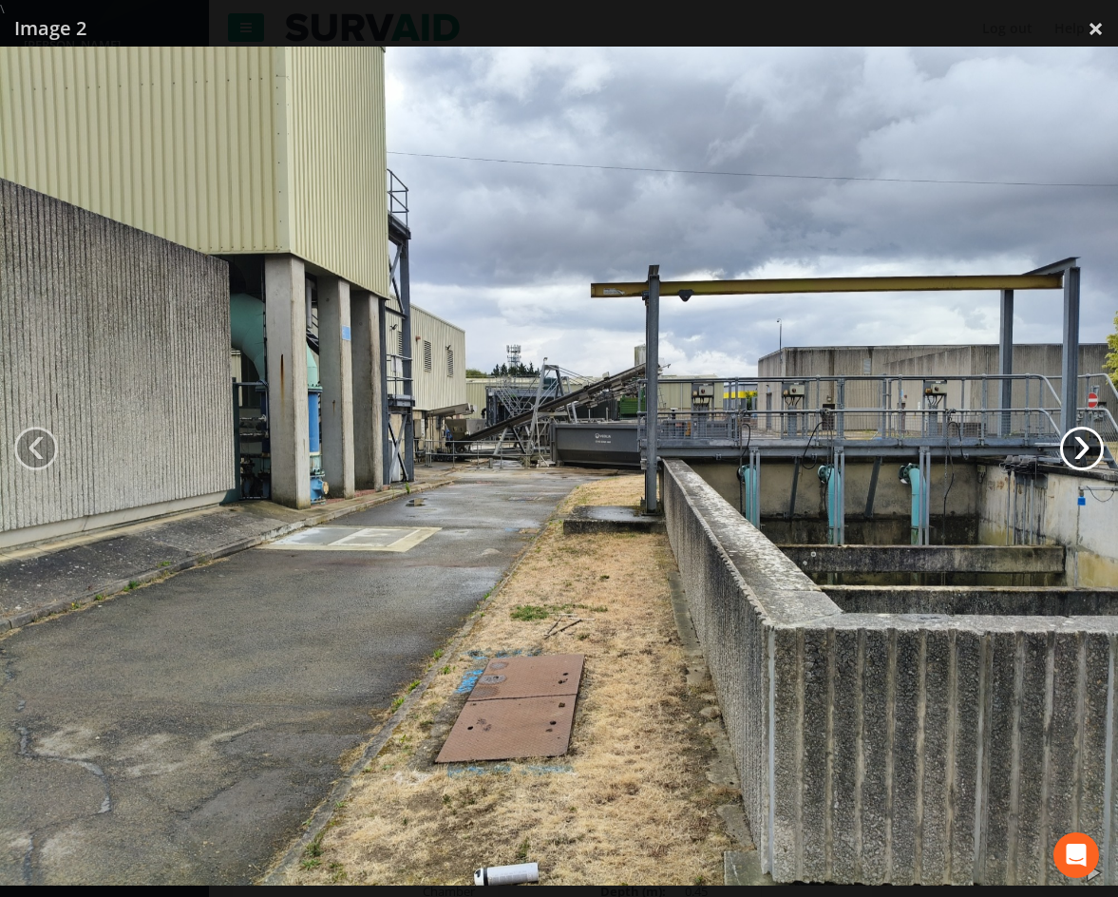
click at [1094, 445] on link "›" at bounding box center [1082, 449] width 44 height 44
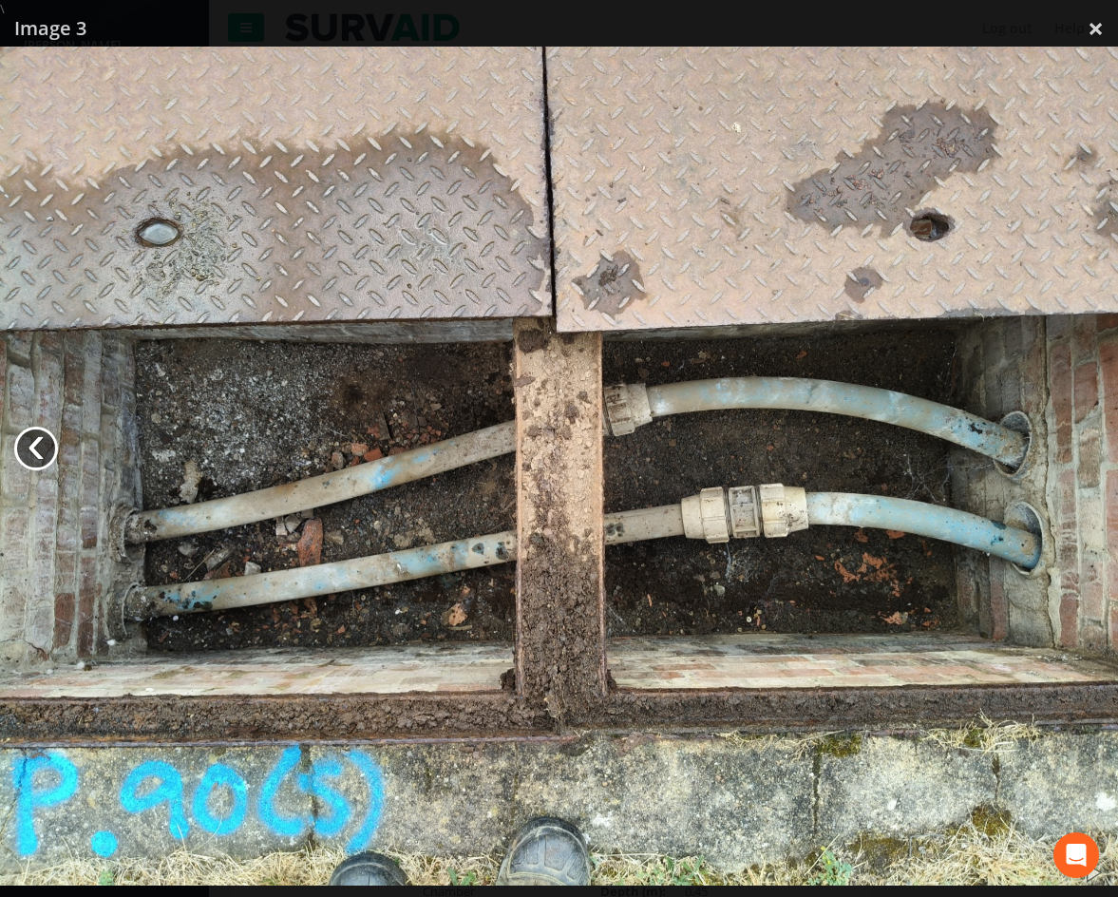
click at [28, 446] on link "‹" at bounding box center [36, 449] width 44 height 44
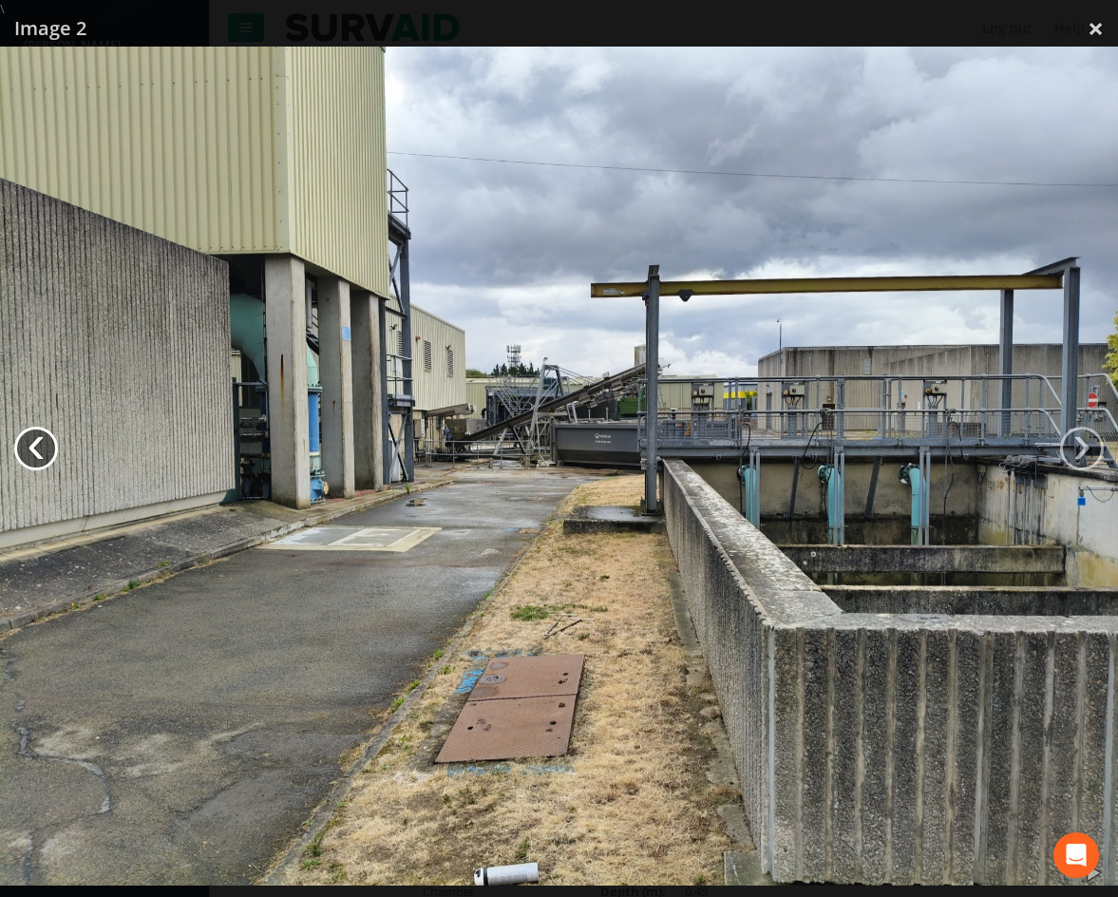
click at [28, 446] on link "‹" at bounding box center [36, 449] width 44 height 44
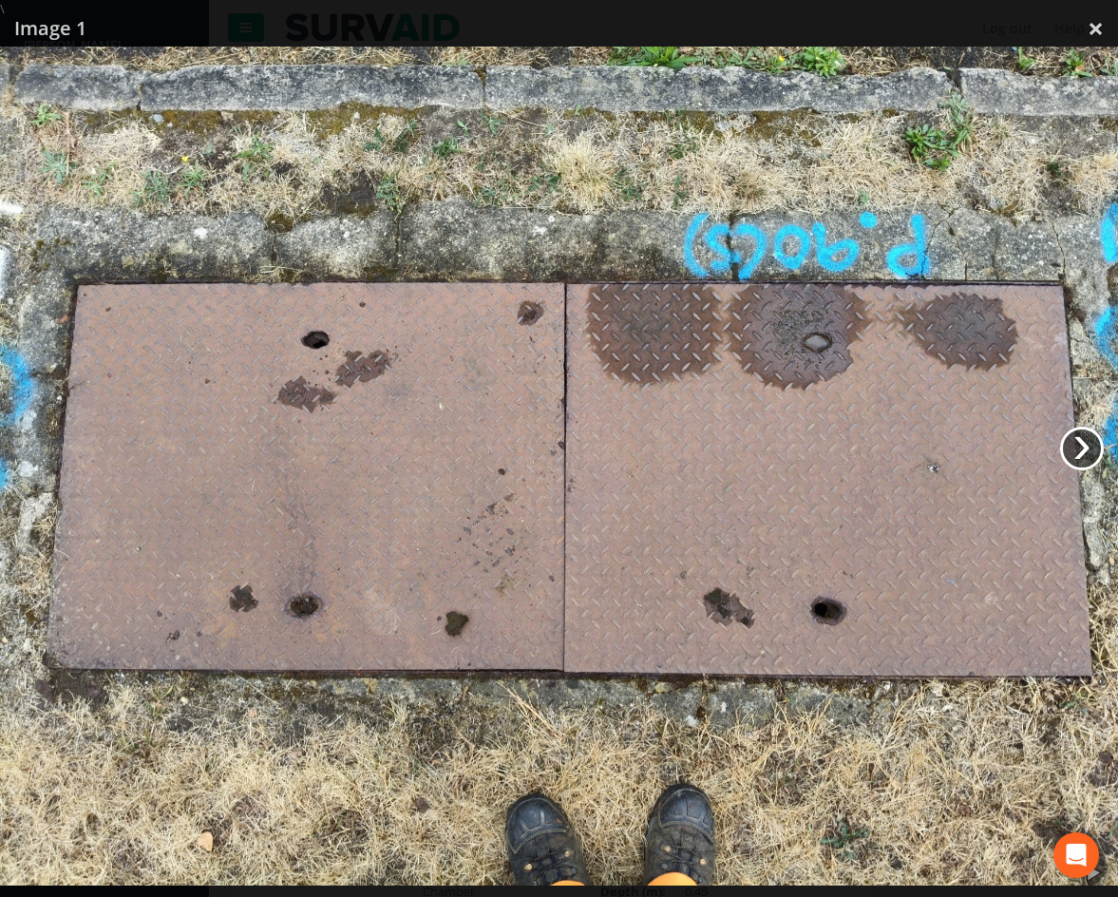
click at [1079, 449] on link "›" at bounding box center [1082, 449] width 44 height 44
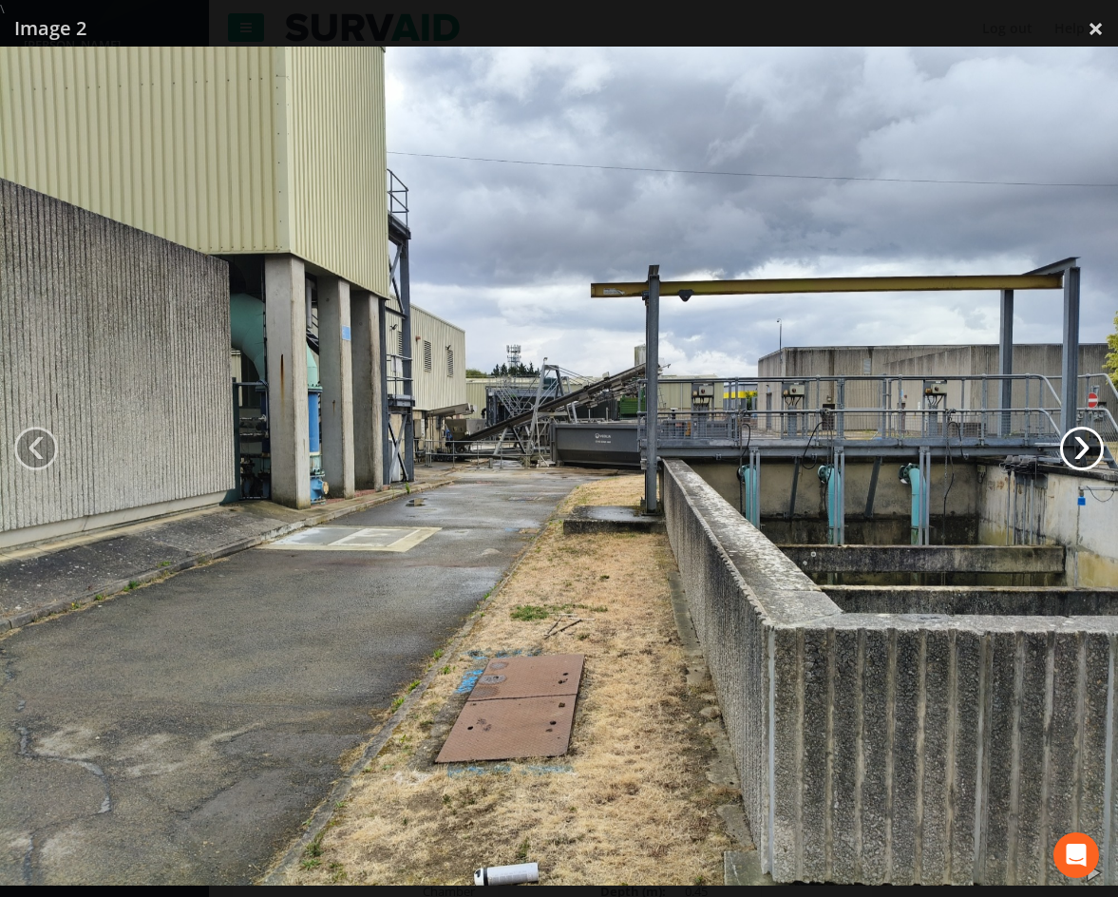
click at [1079, 449] on link "›" at bounding box center [1082, 449] width 44 height 44
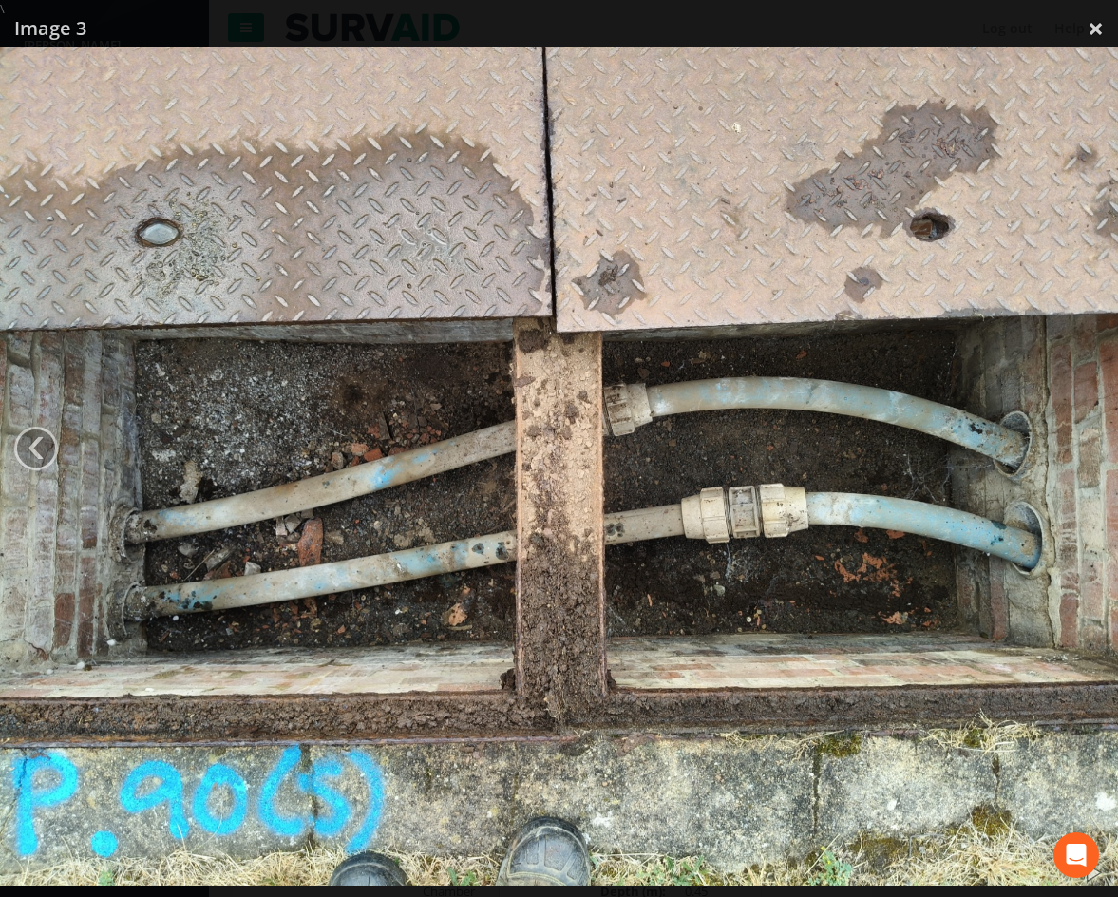
click at [1079, 449] on img at bounding box center [559, 466] width 1118 height 839
click at [338, 32] on div at bounding box center [559, 466] width 1118 height 897
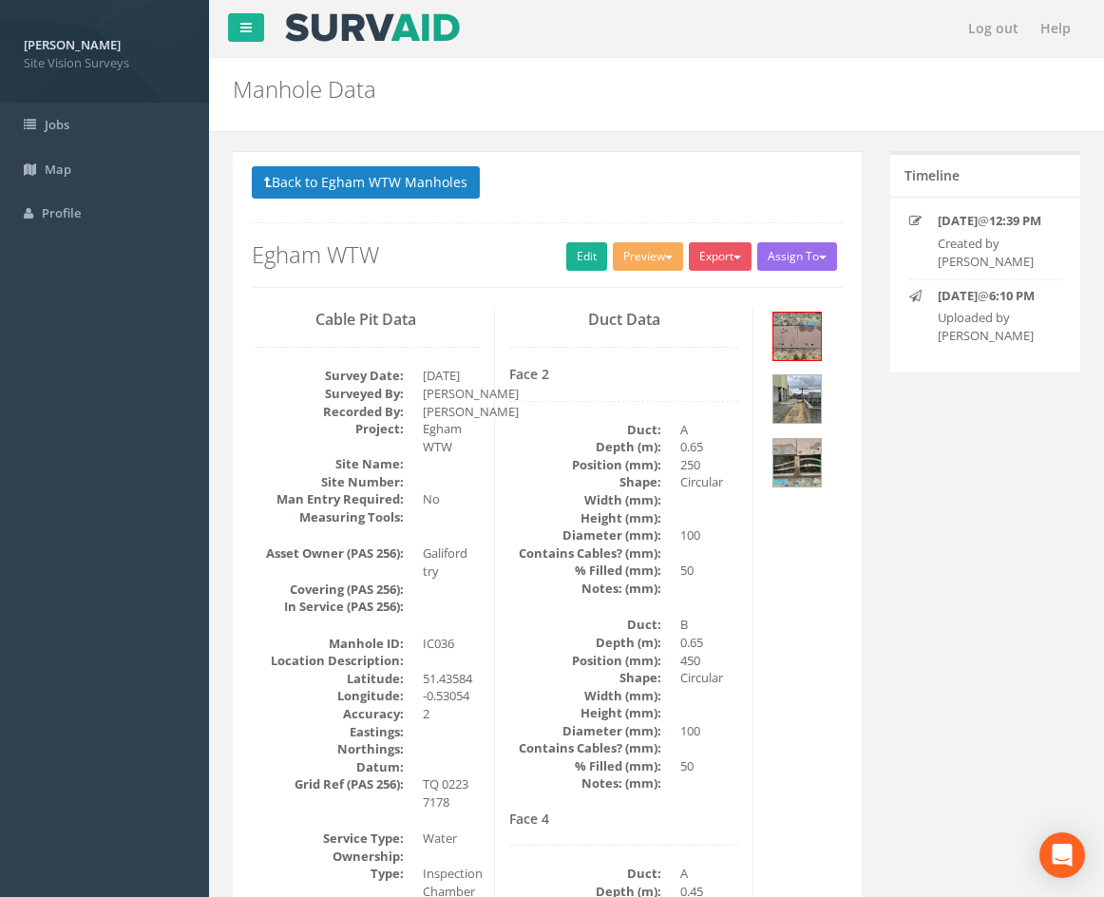
click at [736, 403] on div "Duct Data Face 2 Duct: A Depth (m): 0.65 Position (mm): 250 Shape: Circular Wid…" at bounding box center [623, 781] width 257 height 949
click at [728, 442] on dd "0.65" at bounding box center [708, 447] width 57 height 18
click at [530, 310] on div "Duct Data Face 2 Duct: A Depth (m): 0.65 Position (mm): 250 Shape: Circular Wid…" at bounding box center [623, 781] width 257 height 949
click at [577, 264] on link "Edit" at bounding box center [586, 256] width 41 height 29
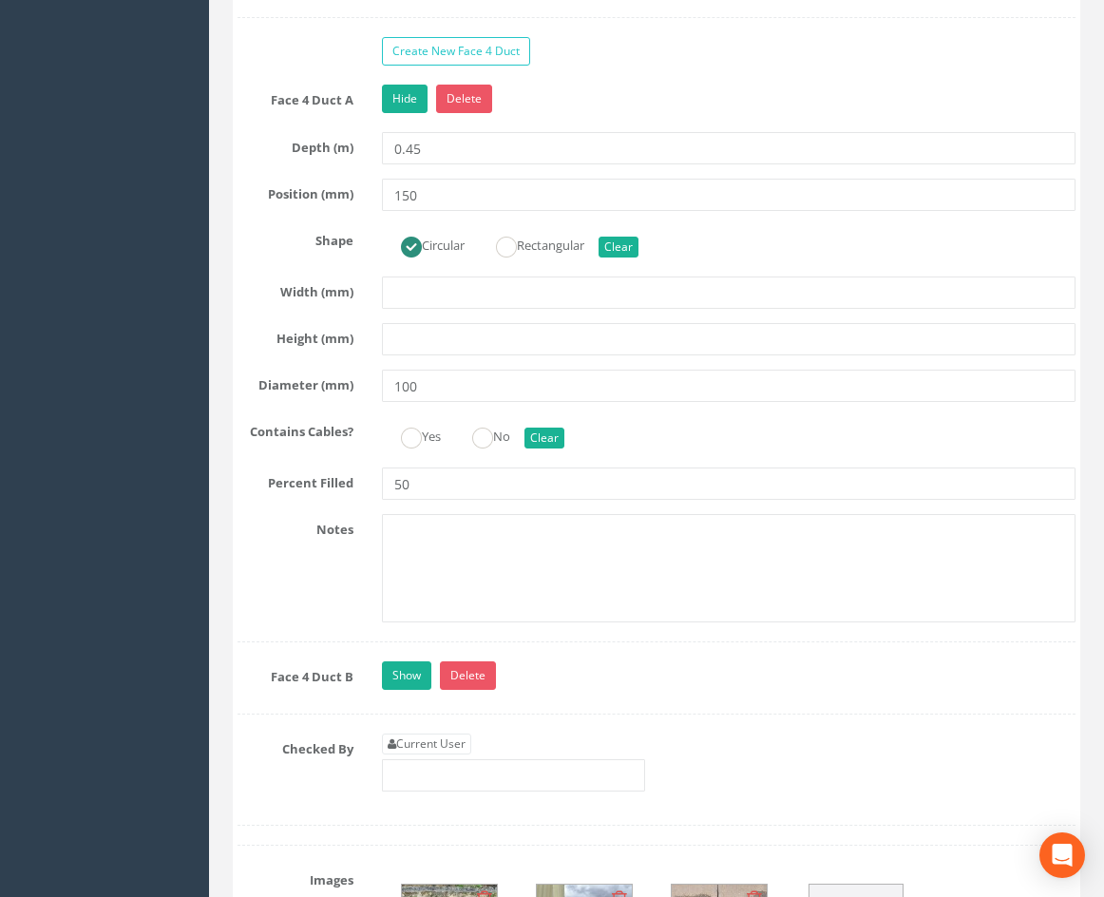
scroll to position [5321, 0]
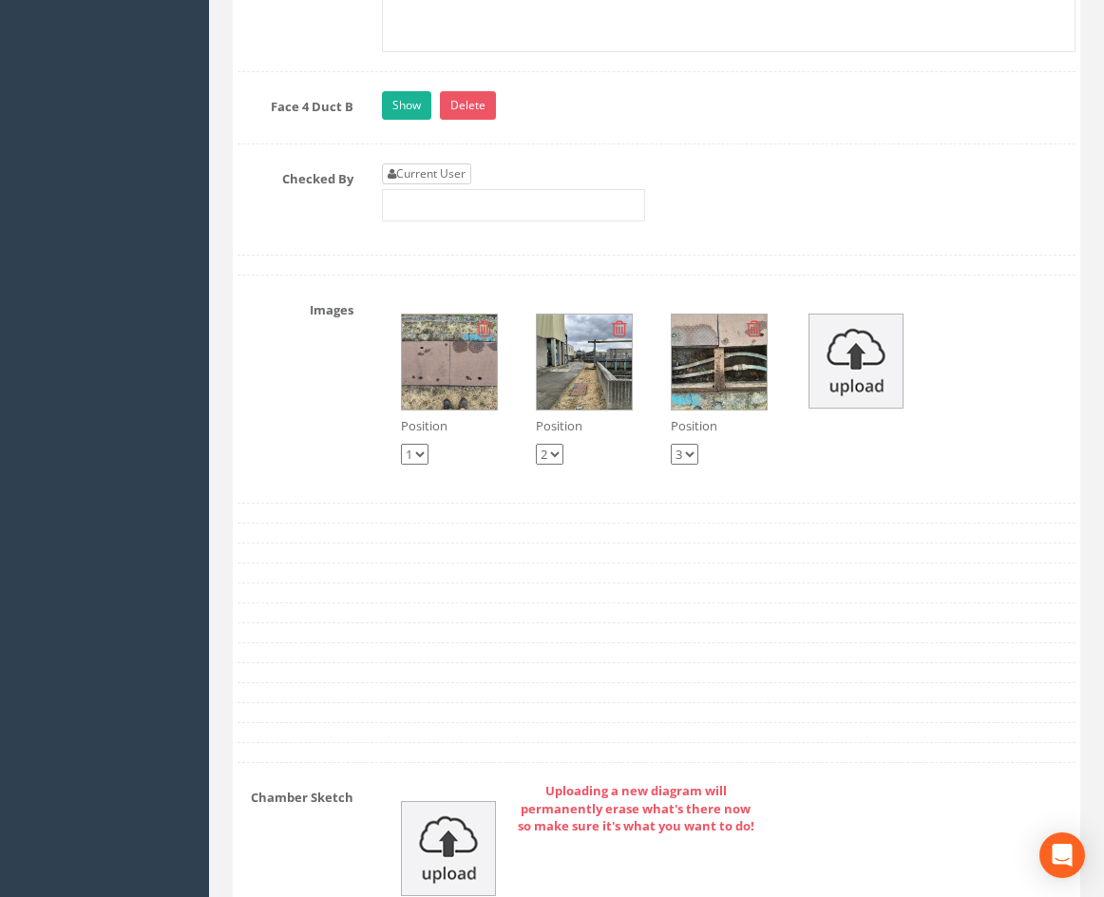
click at [419, 184] on link "Current User" at bounding box center [426, 173] width 89 height 21
type input "[PERSON_NAME]"
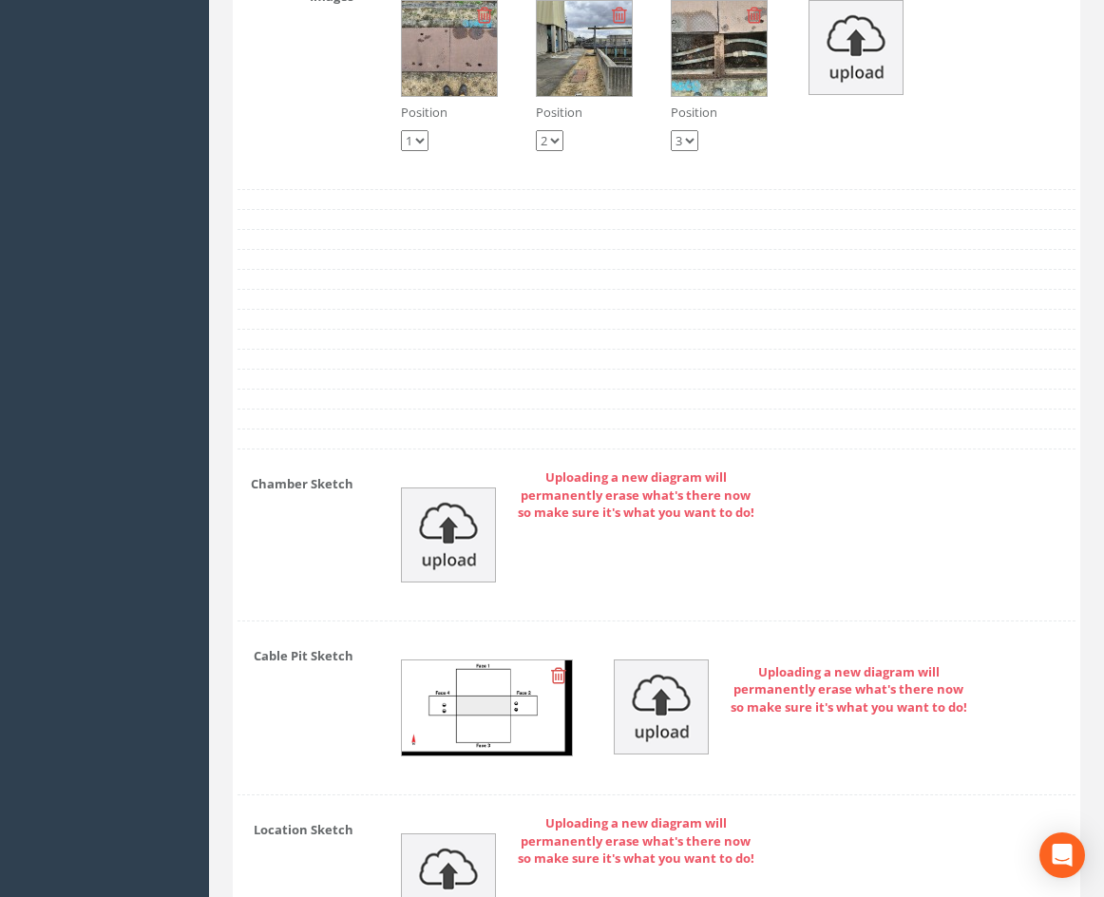
drag, startPoint x: 346, startPoint y: 257, endPoint x: 328, endPoint y: 511, distance: 254.3
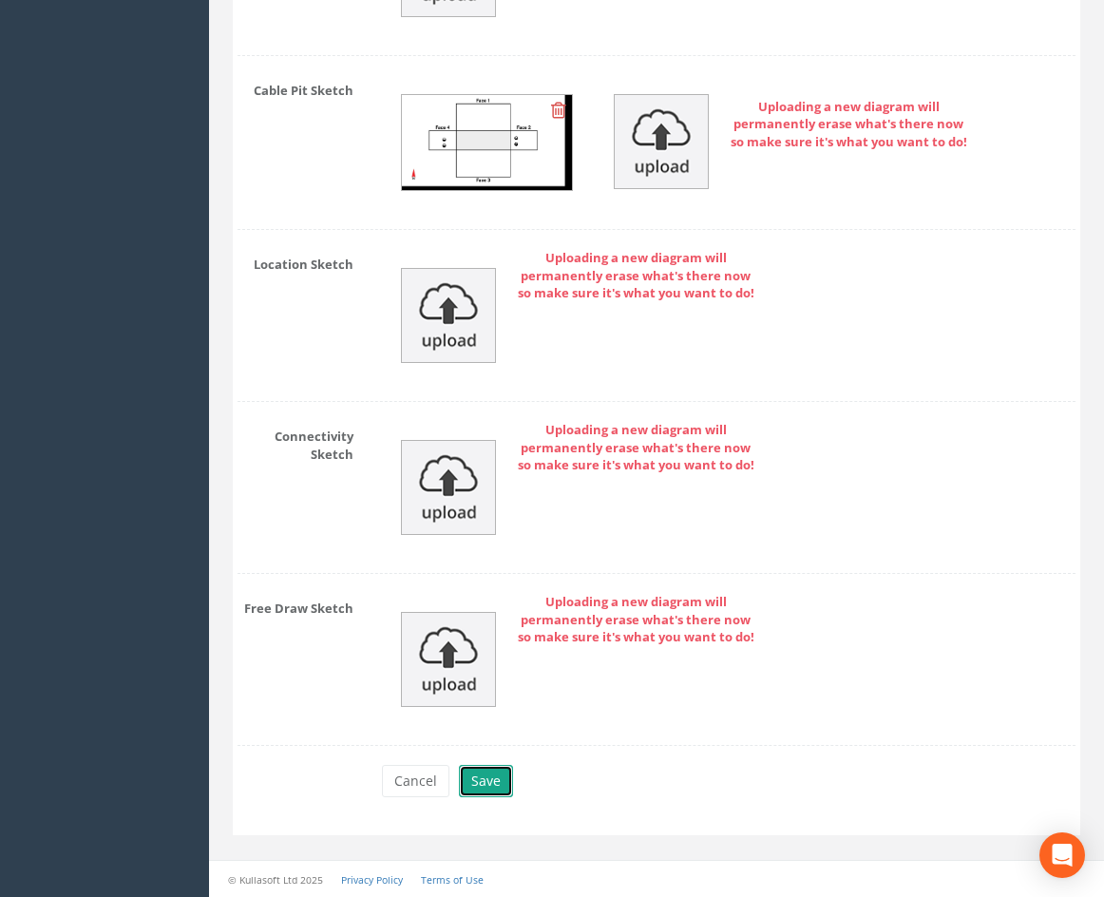
click at [490, 784] on button "Save" at bounding box center [486, 781] width 54 height 32
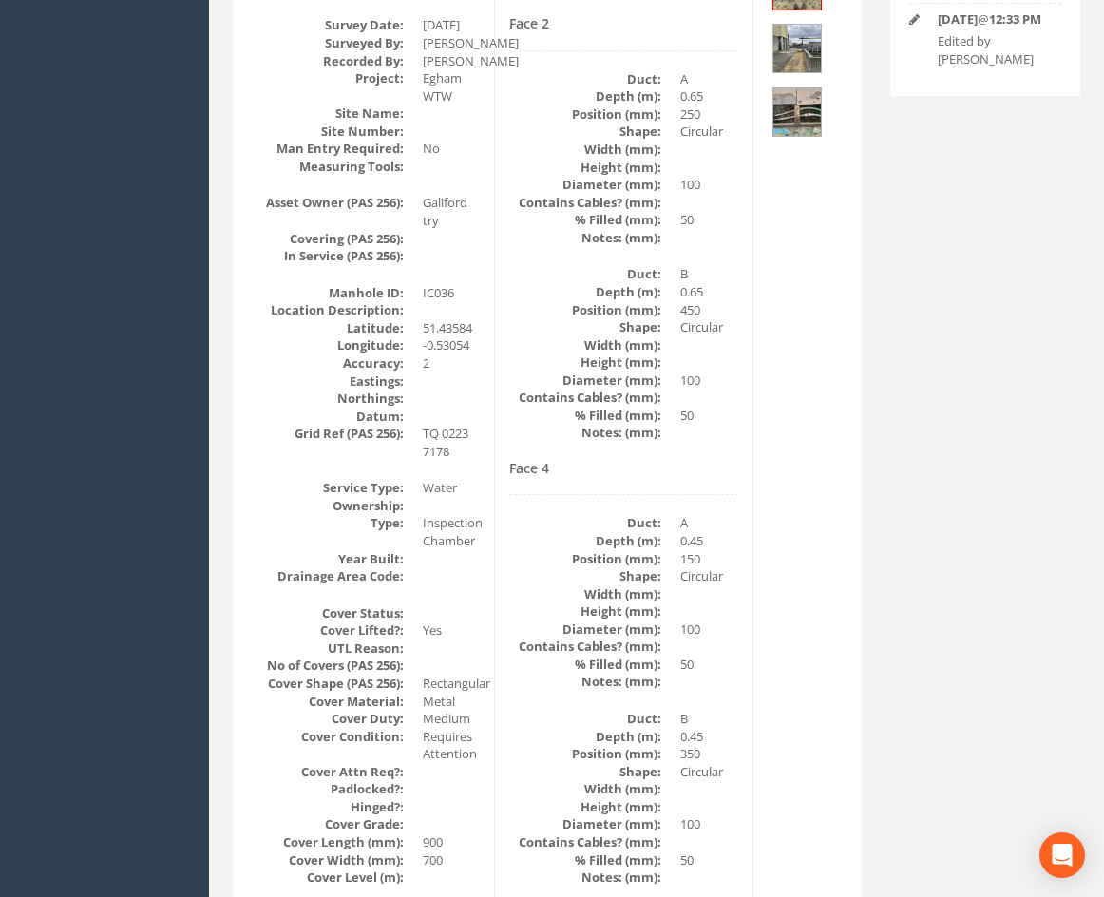
scroll to position [0, 0]
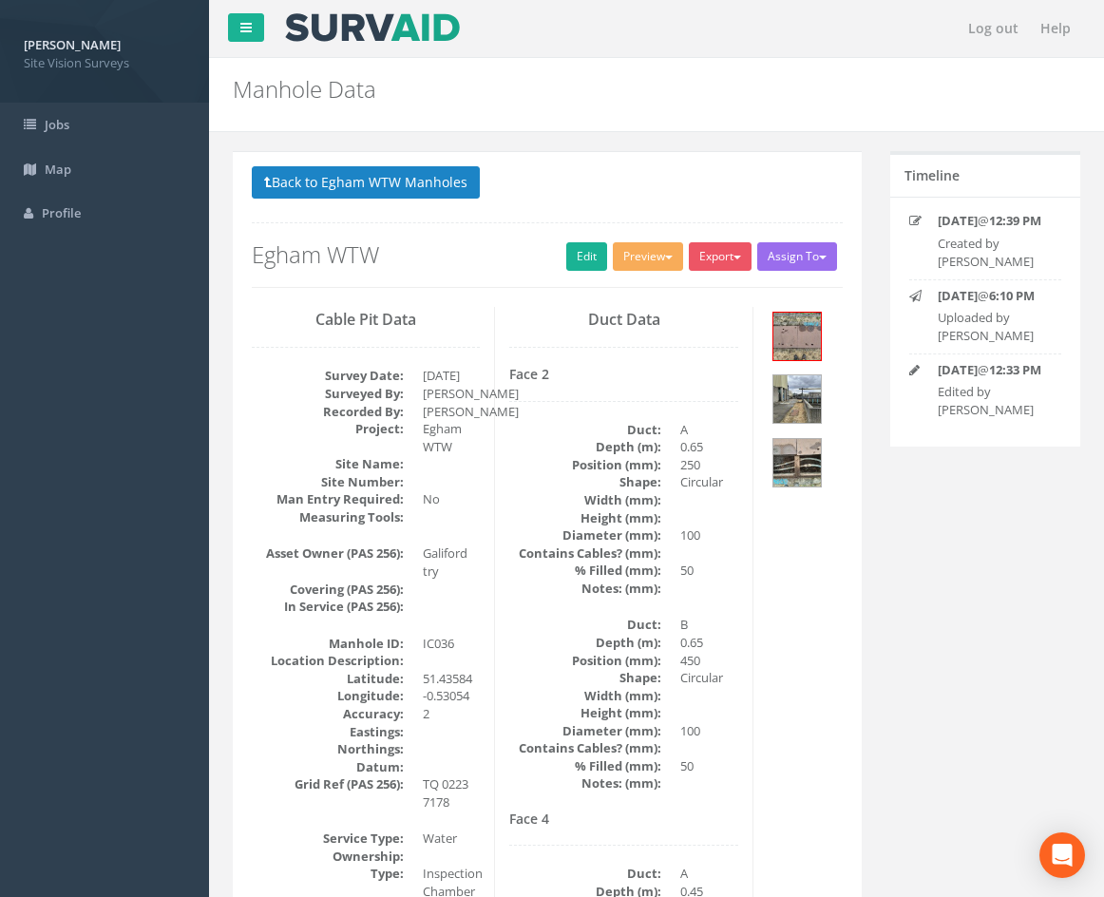
drag, startPoint x: 764, startPoint y: 768, endPoint x: 682, endPoint y: 410, distance: 367.4
click at [314, 187] on button "Back to Egham WTW Manholes" at bounding box center [366, 182] width 228 height 32
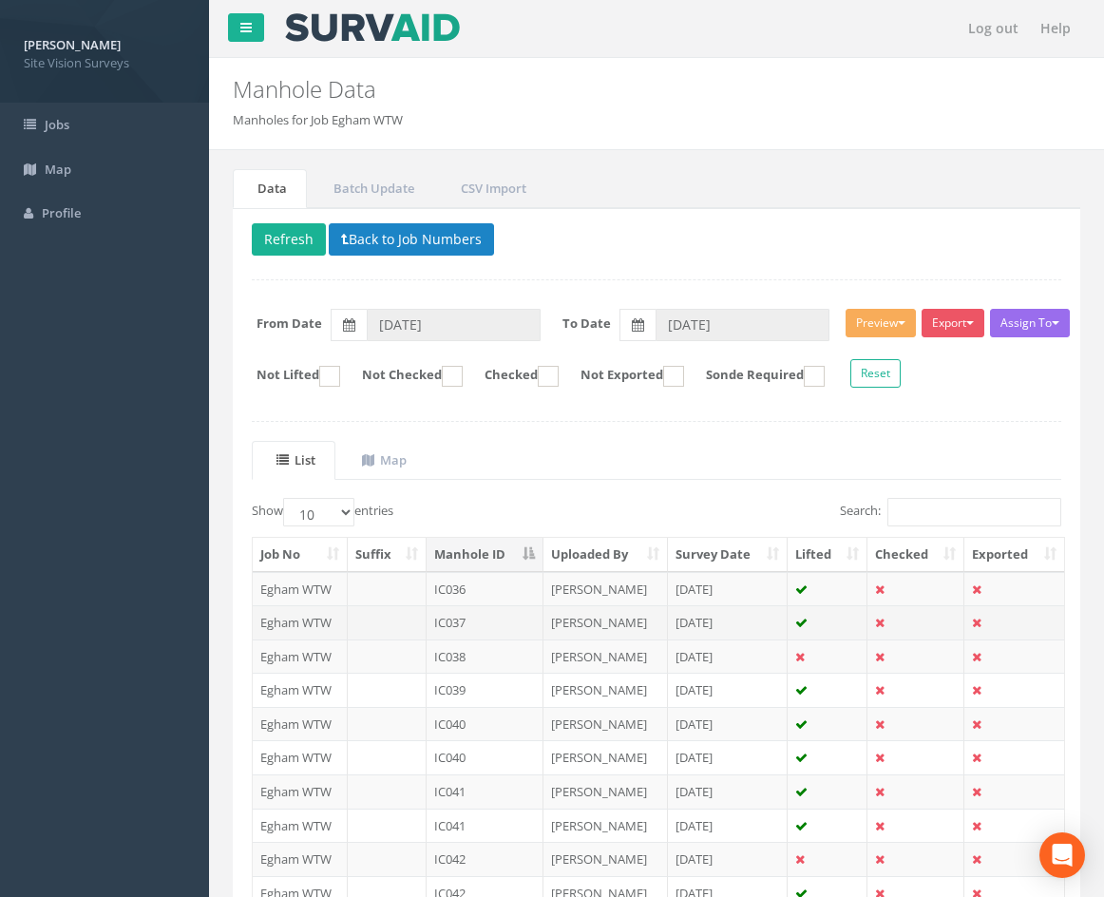
click at [491, 623] on td "IC037" at bounding box center [485, 622] width 117 height 34
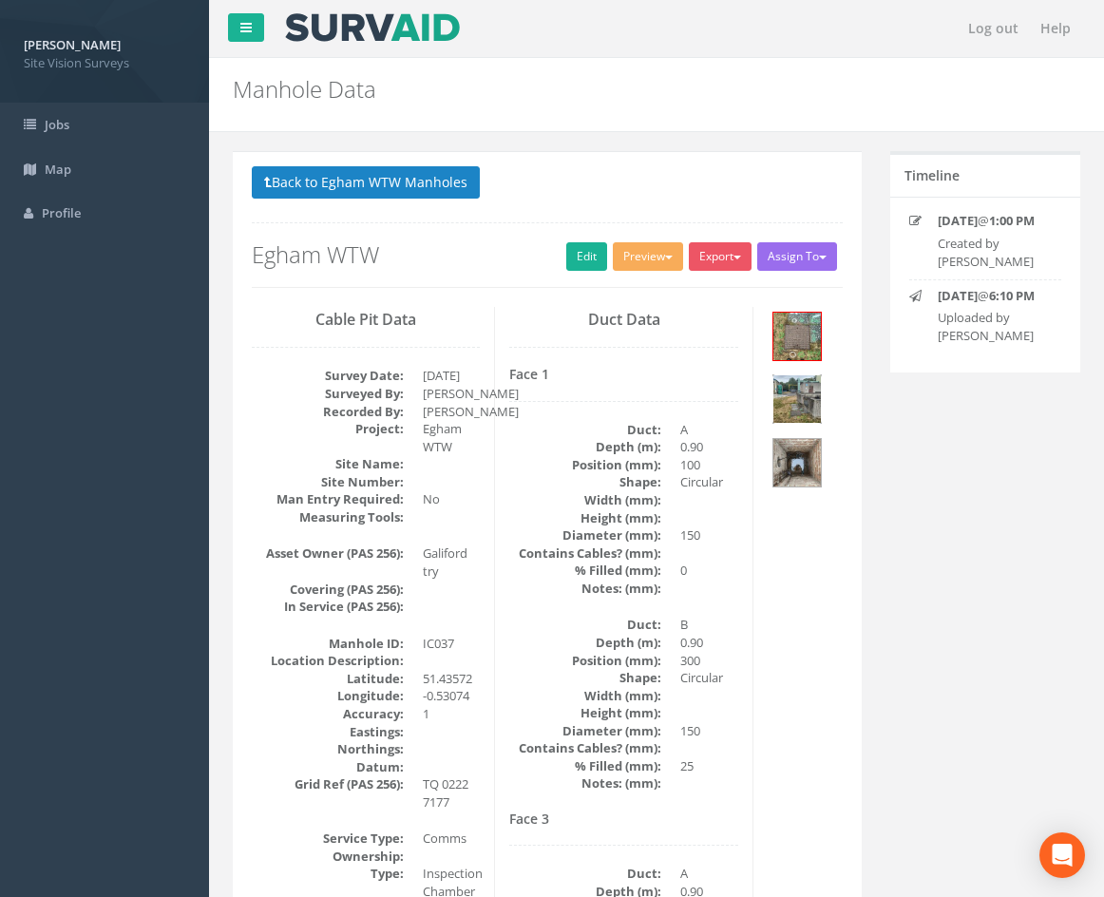
click at [808, 402] on img at bounding box center [797, 399] width 48 height 48
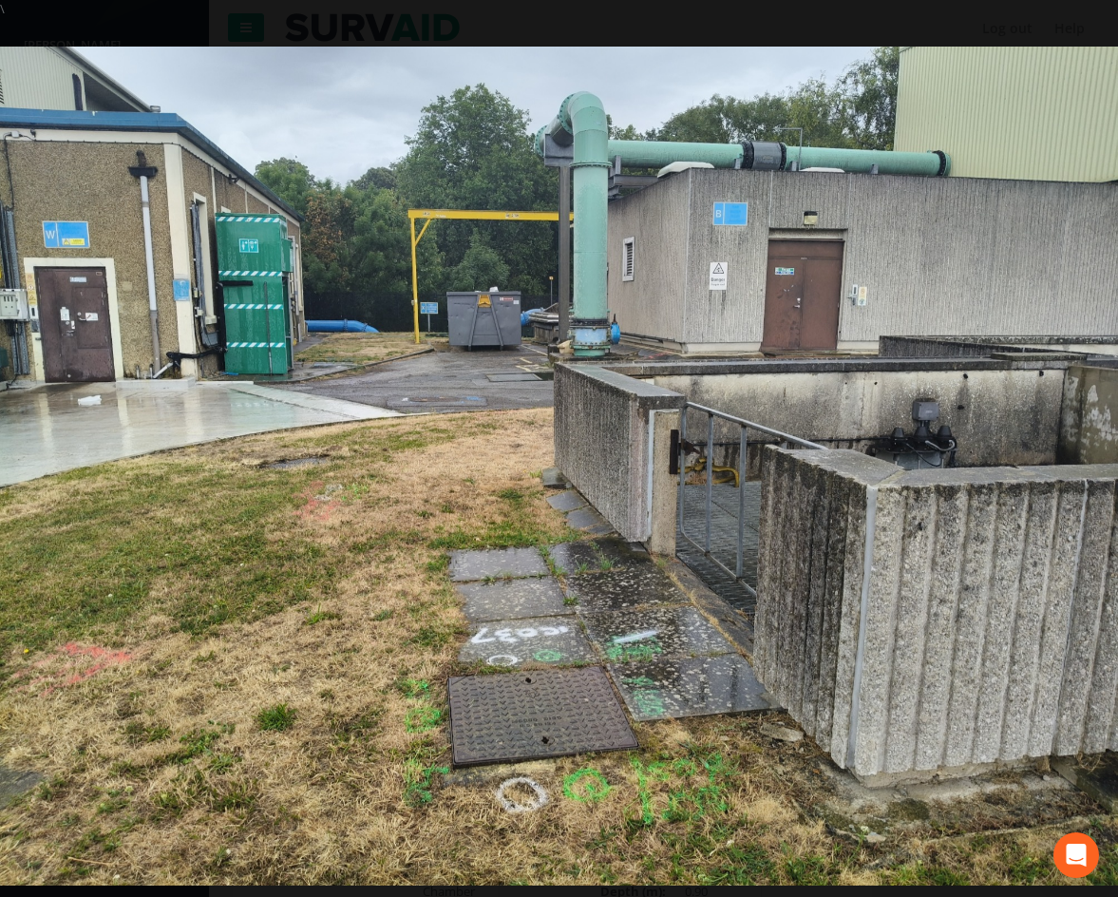
click at [1062, 5] on div "\ \ Image 2 \ ‹ \ › \ × \ \ \" at bounding box center [559, 448] width 1118 height 897
click at [758, 3] on div "\ \ Image 2 \ ‹ \ › \ × \ \ \" at bounding box center [559, 448] width 1118 height 897
click at [714, 26] on div at bounding box center [559, 466] width 1118 height 897
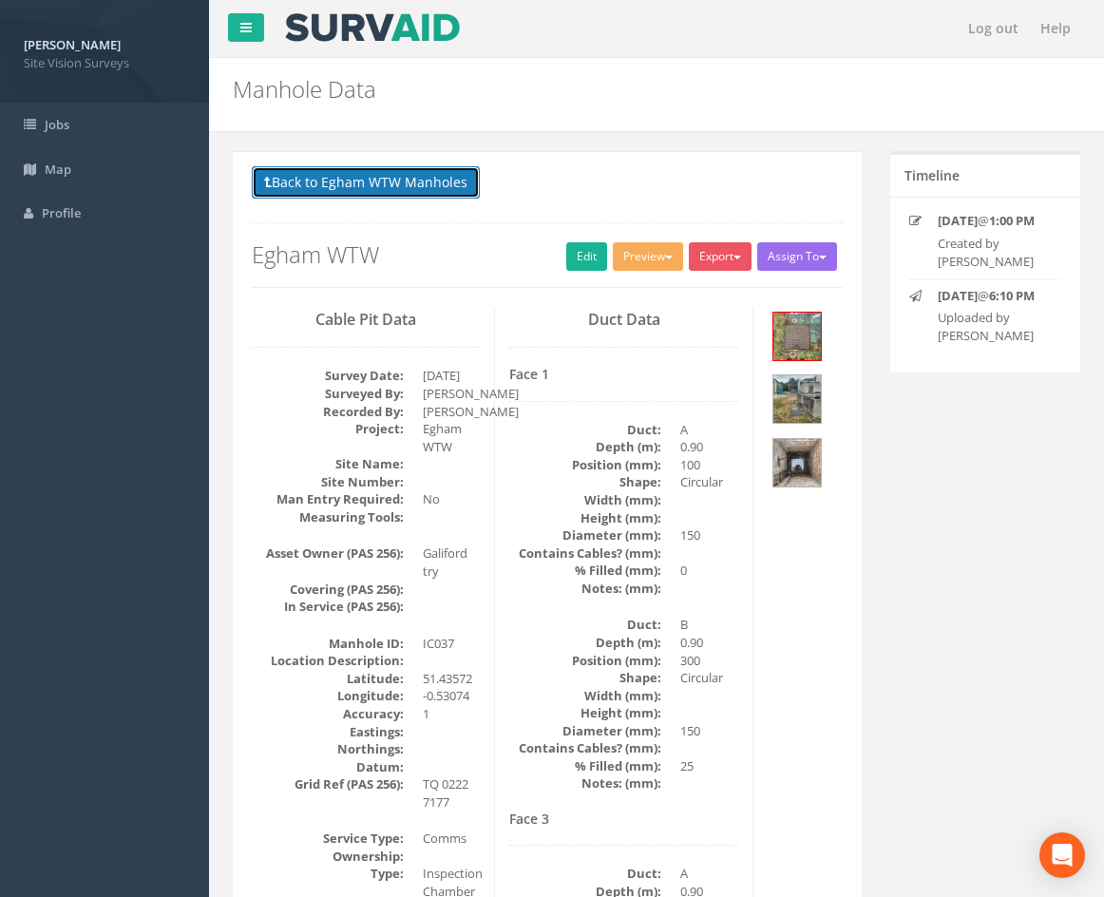
click at [413, 192] on button "Back to Egham WTW Manholes" at bounding box center [366, 182] width 228 height 32
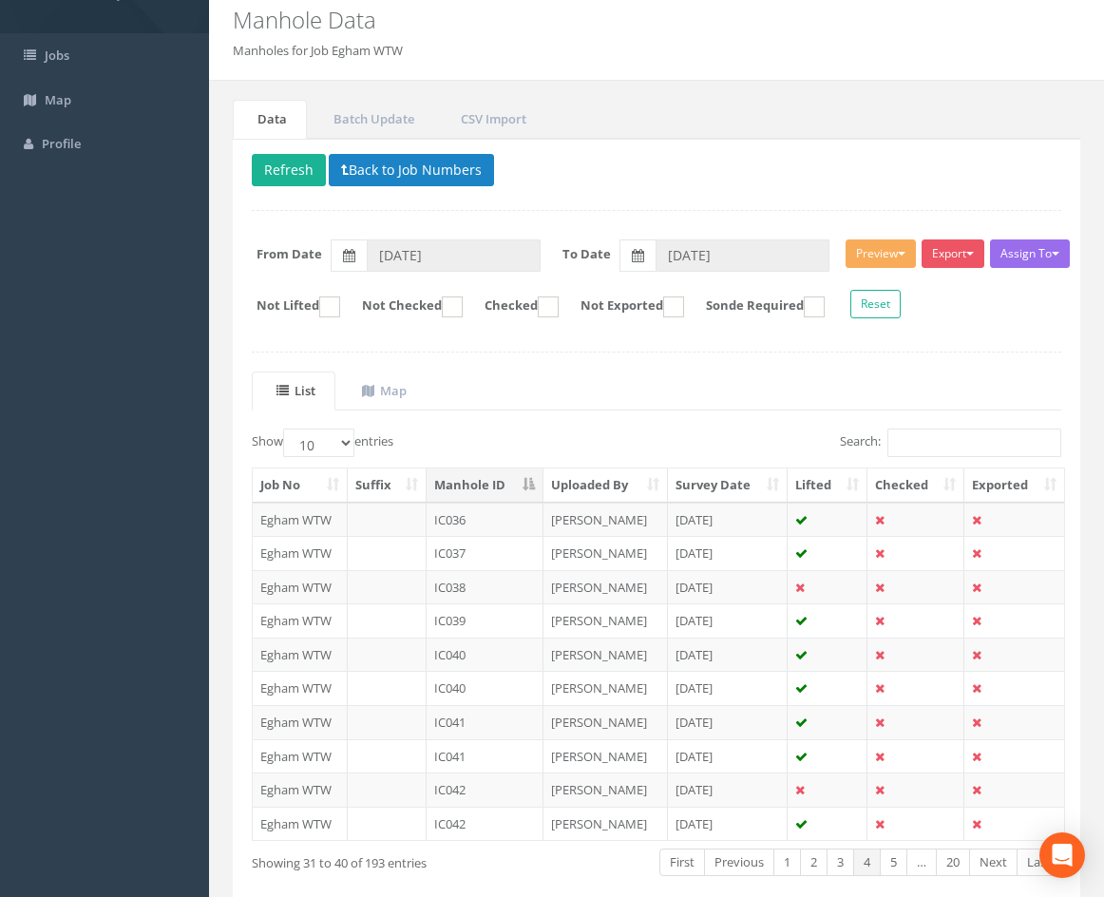
scroll to position [163, 0]
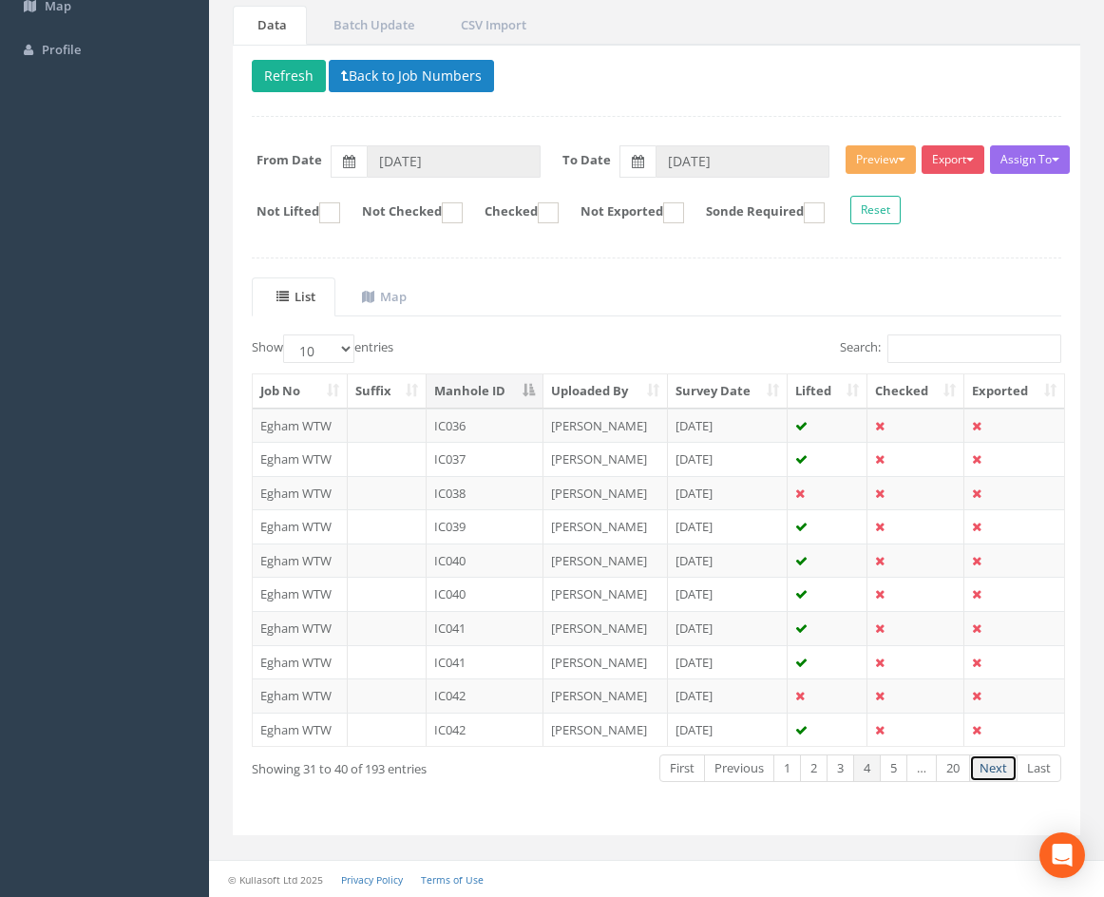
click at [994, 772] on link "Next" at bounding box center [993, 768] width 48 height 28
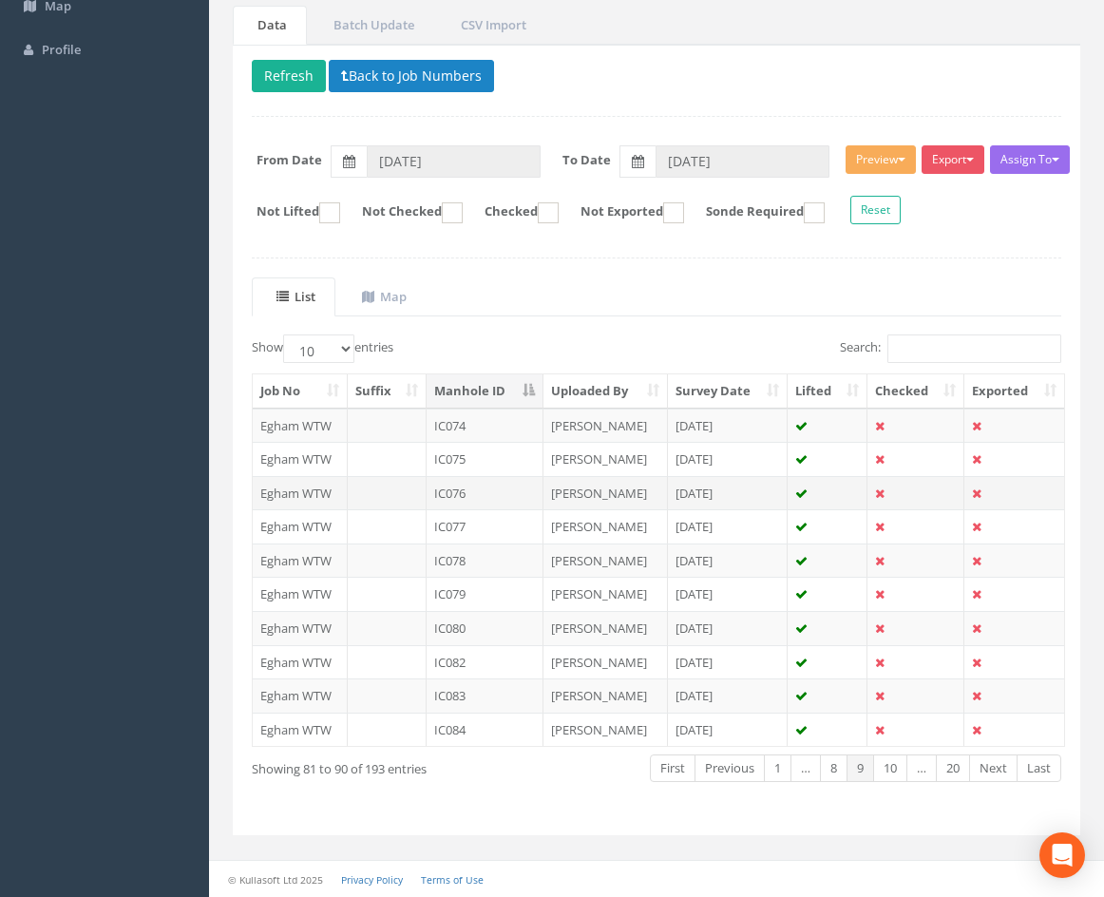
click at [502, 495] on td "IC076" at bounding box center [485, 493] width 117 height 34
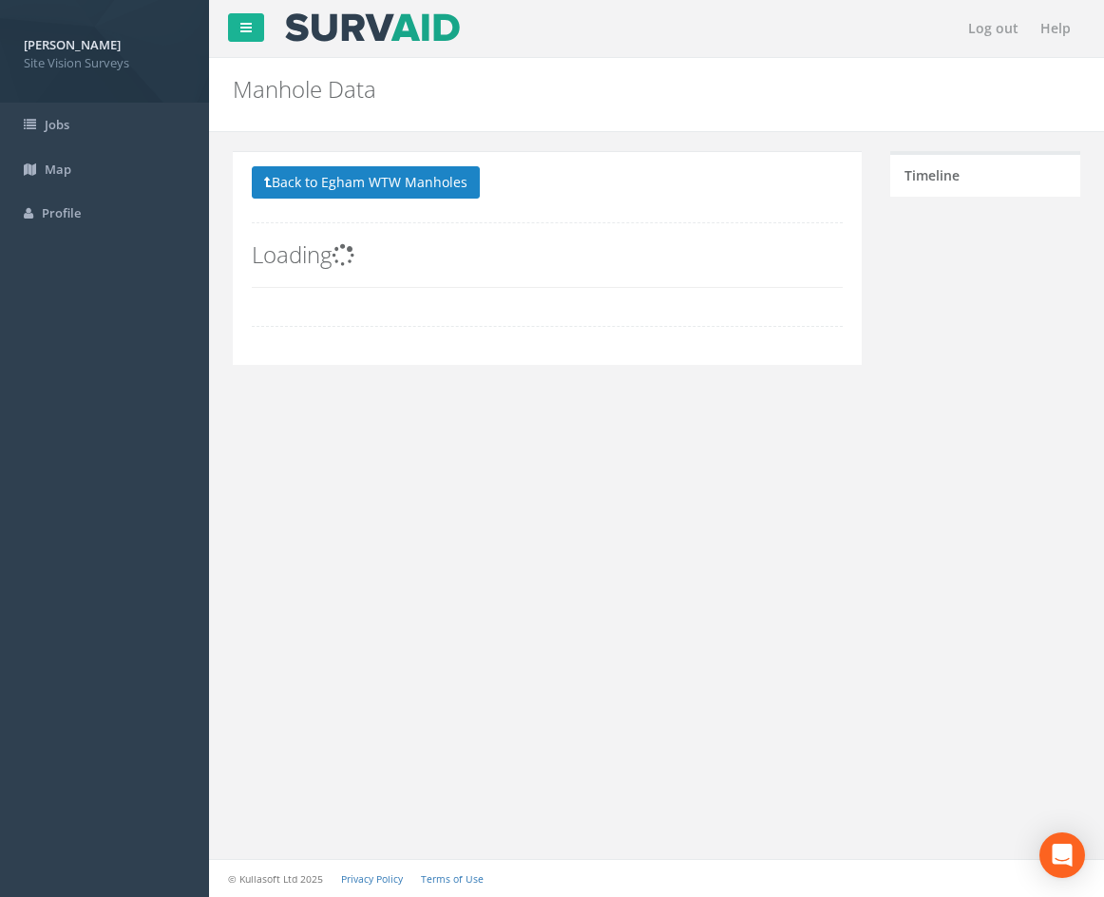
scroll to position [0, 0]
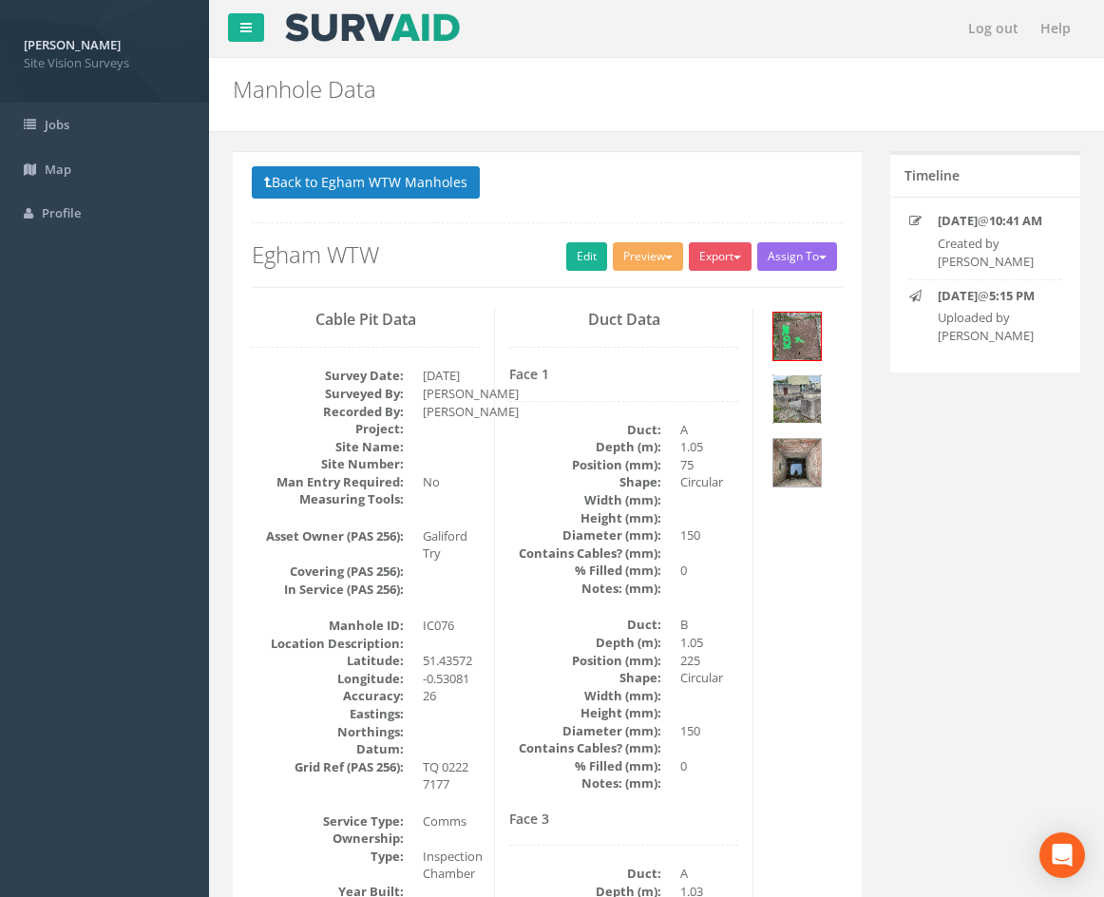
click at [810, 400] on img at bounding box center [797, 399] width 48 height 48
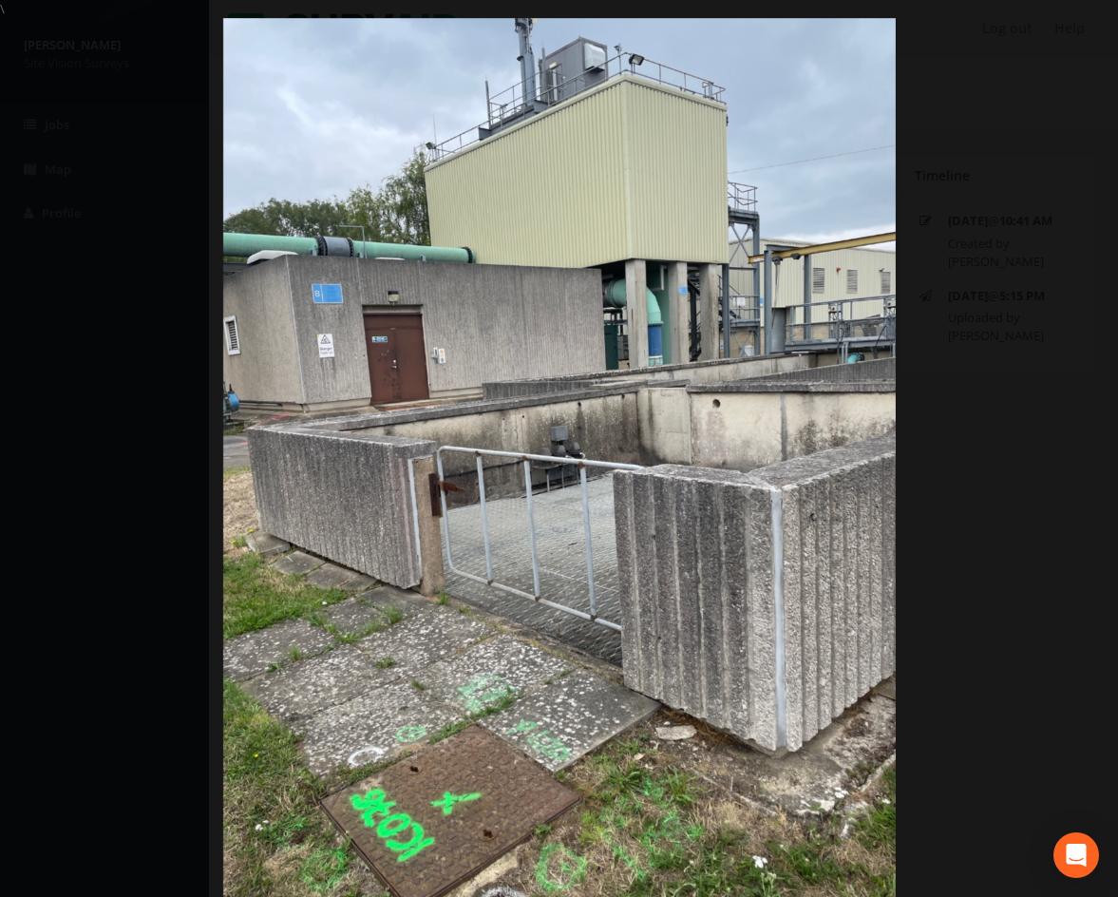
click at [975, 100] on div at bounding box center [559, 466] width 1118 height 897
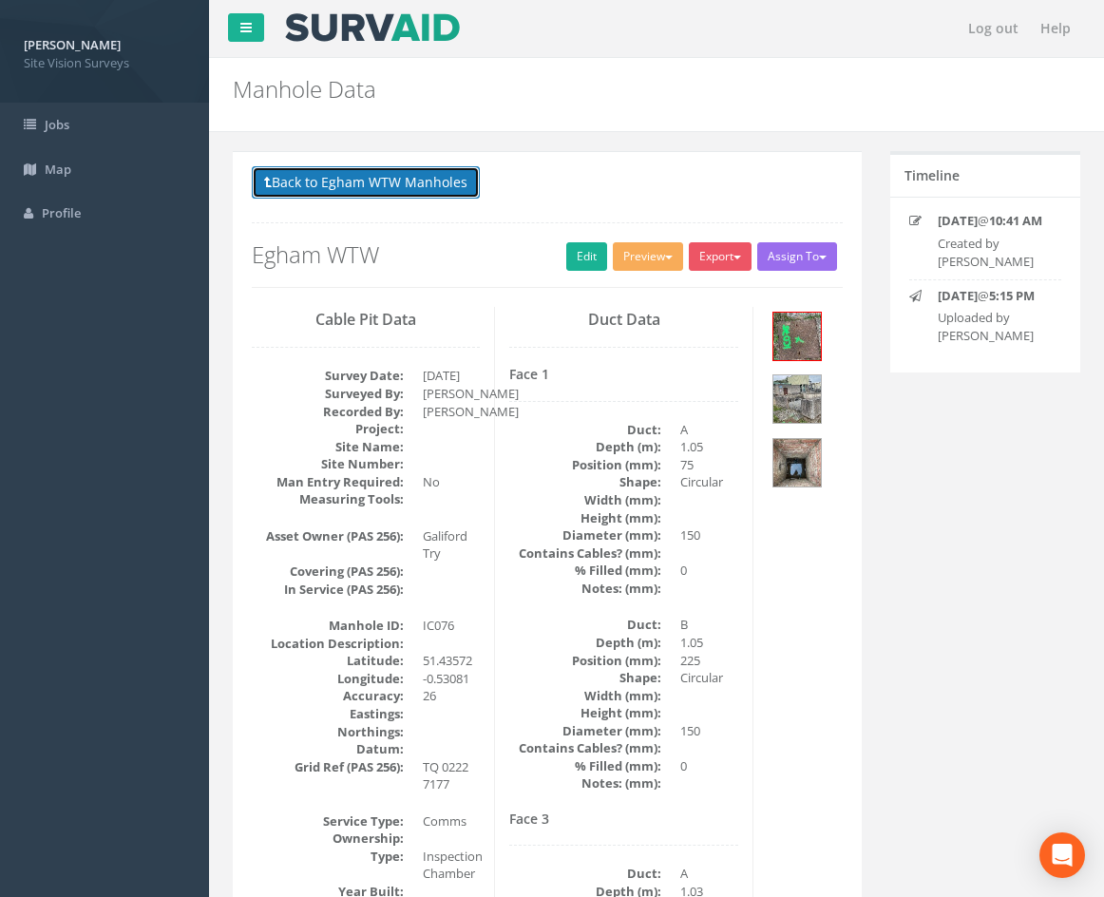
click at [427, 179] on button "Back to Egham WTW Manholes" at bounding box center [366, 182] width 228 height 32
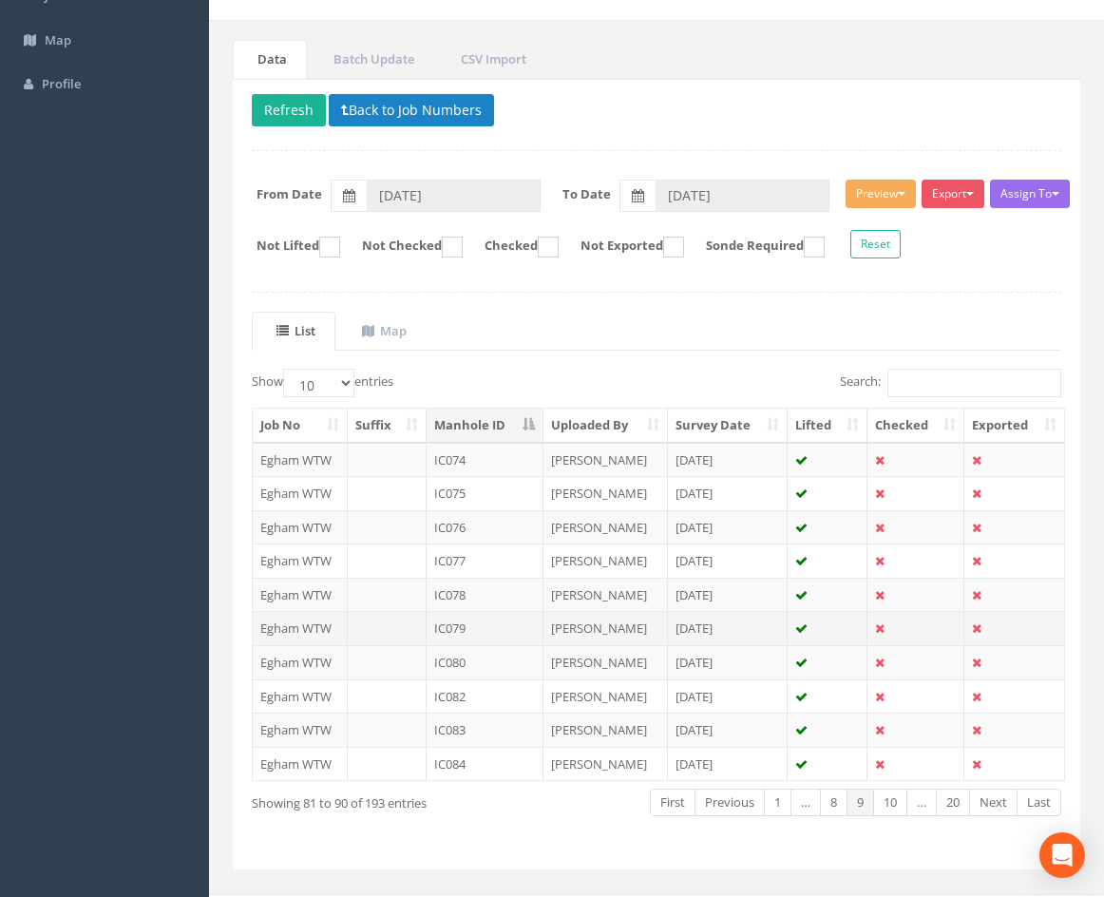
scroll to position [163, 0]
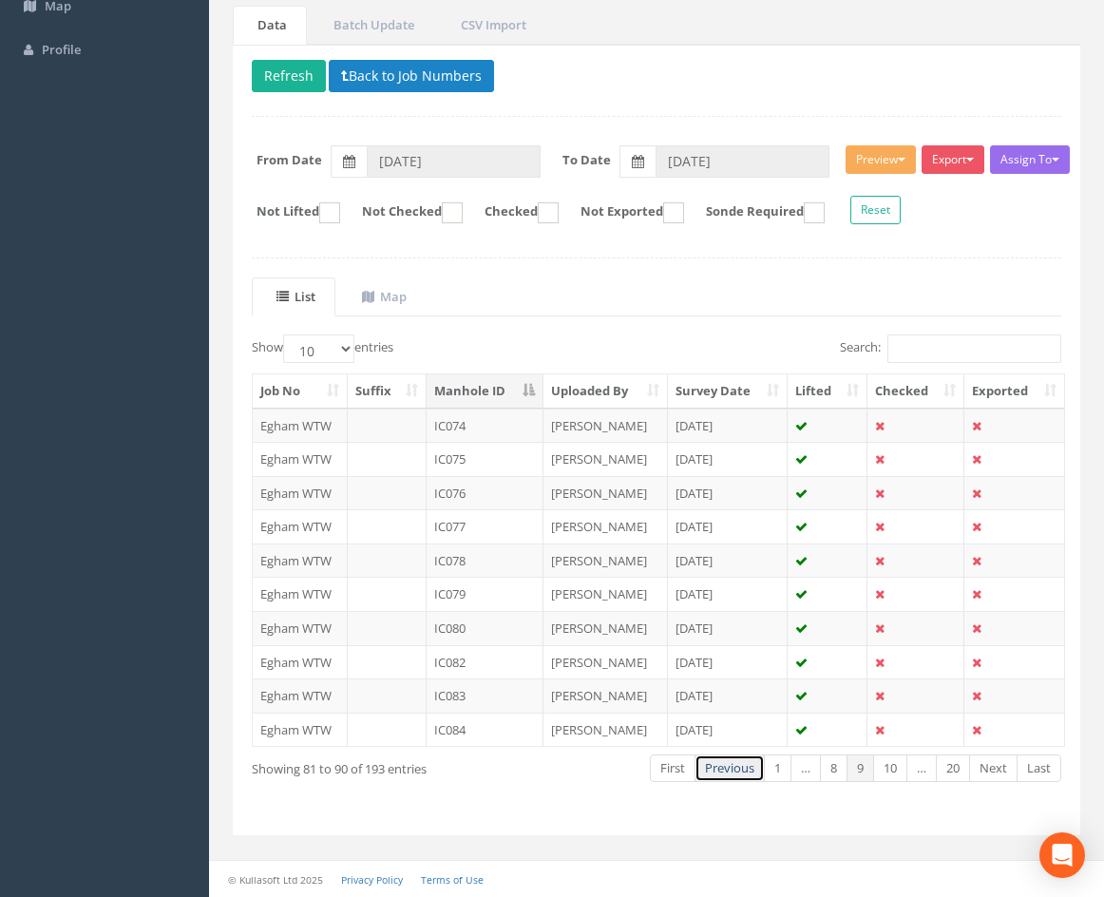
click at [724, 776] on link "Previous" at bounding box center [730, 768] width 70 height 28
click at [726, 774] on link "Previous" at bounding box center [736, 768] width 70 height 28
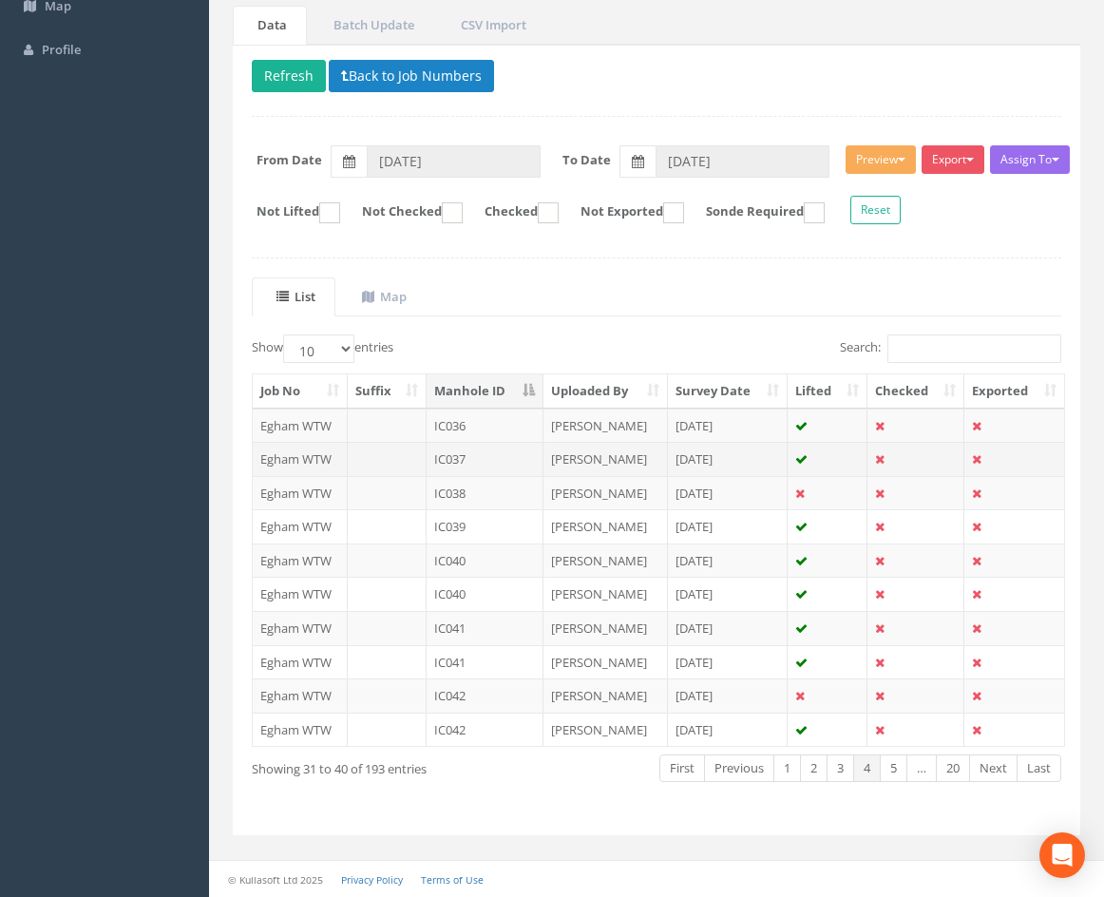
click at [507, 454] on td "IC037" at bounding box center [485, 459] width 117 height 34
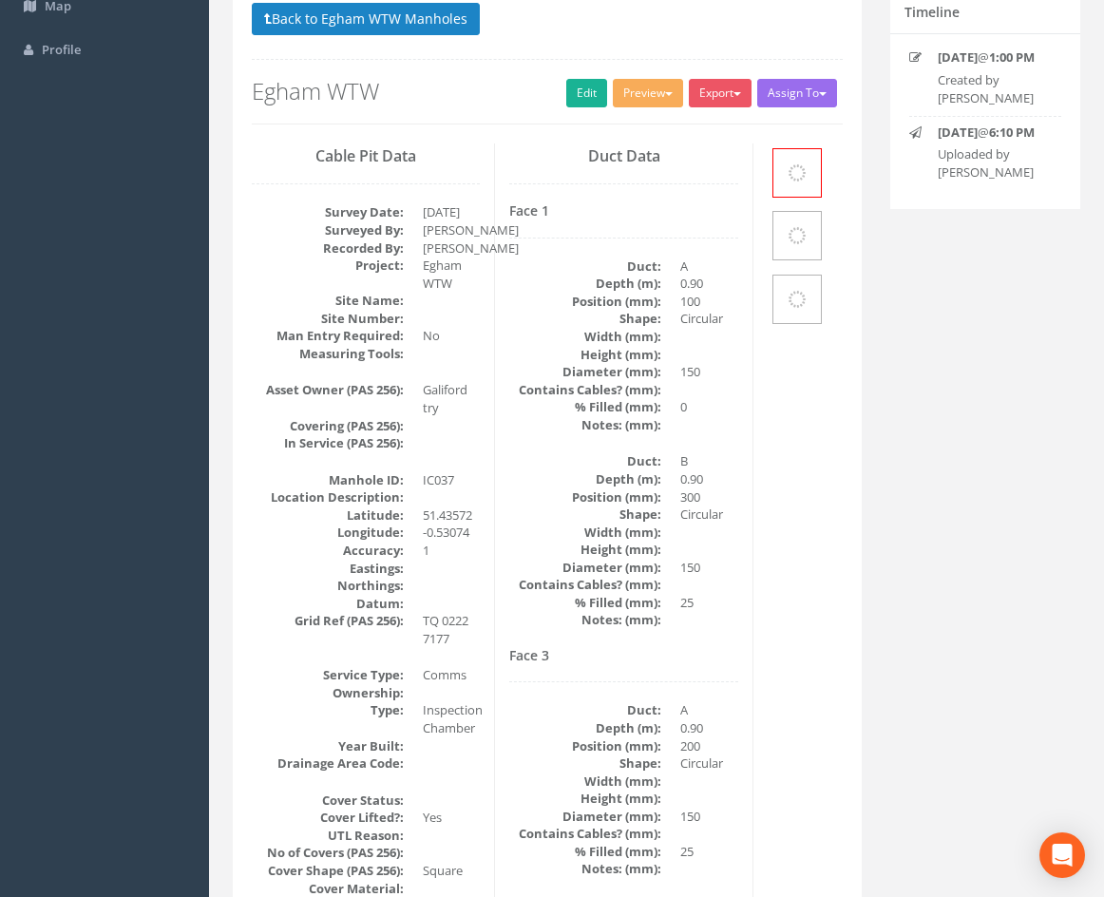
scroll to position [0, 0]
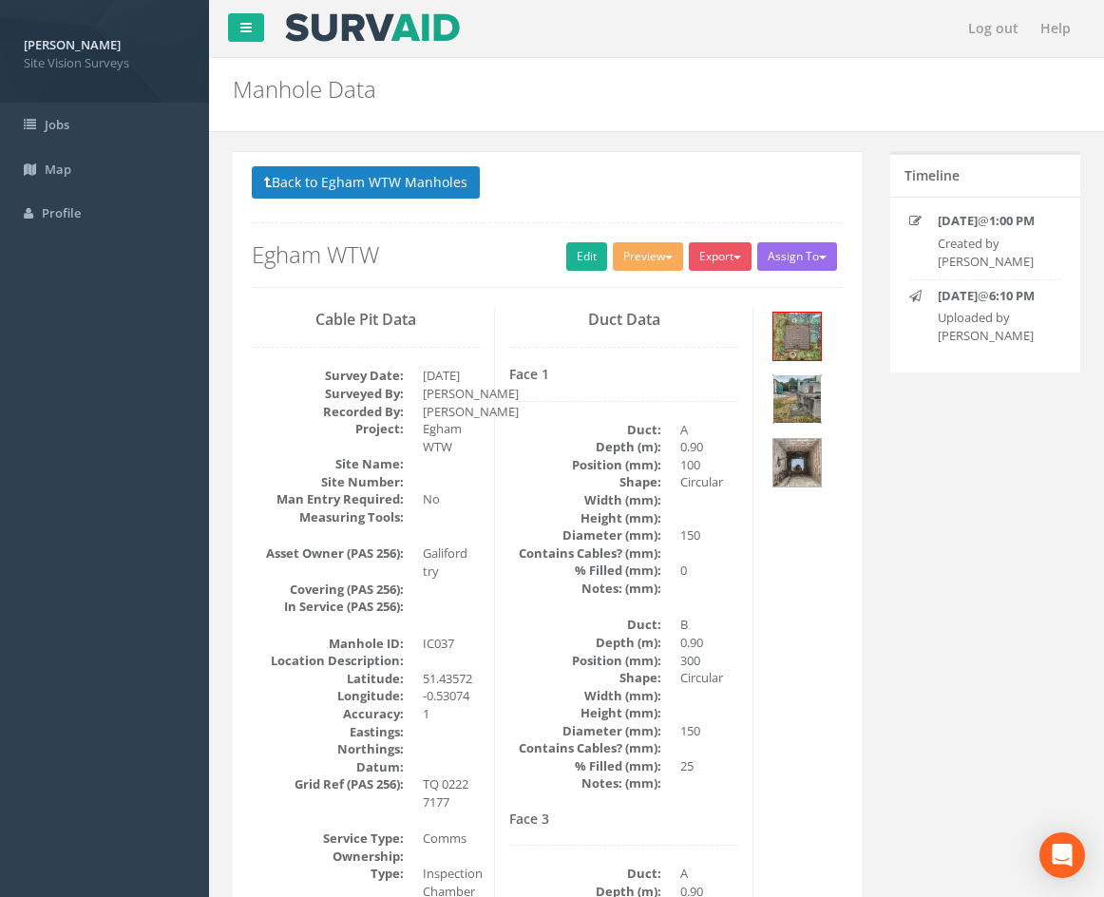
click at [797, 392] on img at bounding box center [797, 399] width 48 height 48
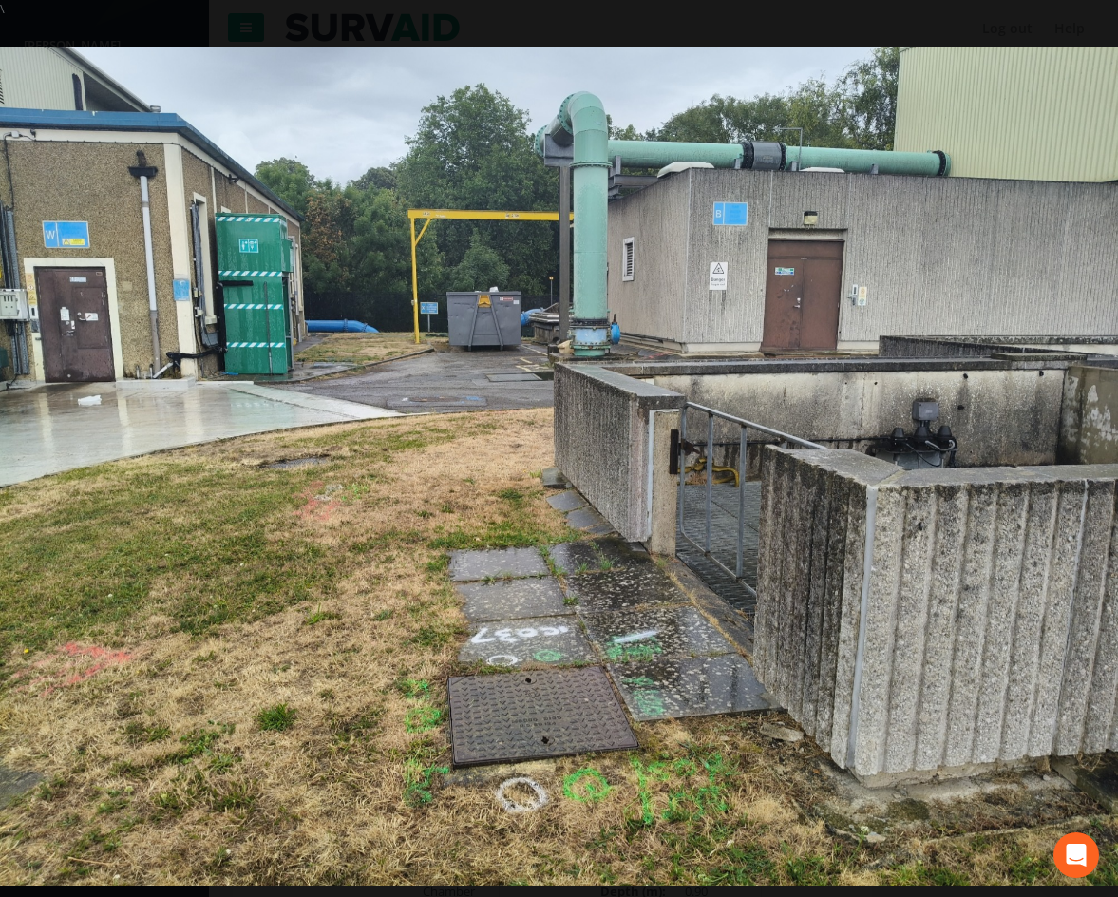
click at [512, 13] on div "\ \ Image 2 \ ‹ \ › \ × \ \ \" at bounding box center [559, 448] width 1118 height 897
click at [905, 24] on div at bounding box center [559, 466] width 1118 height 897
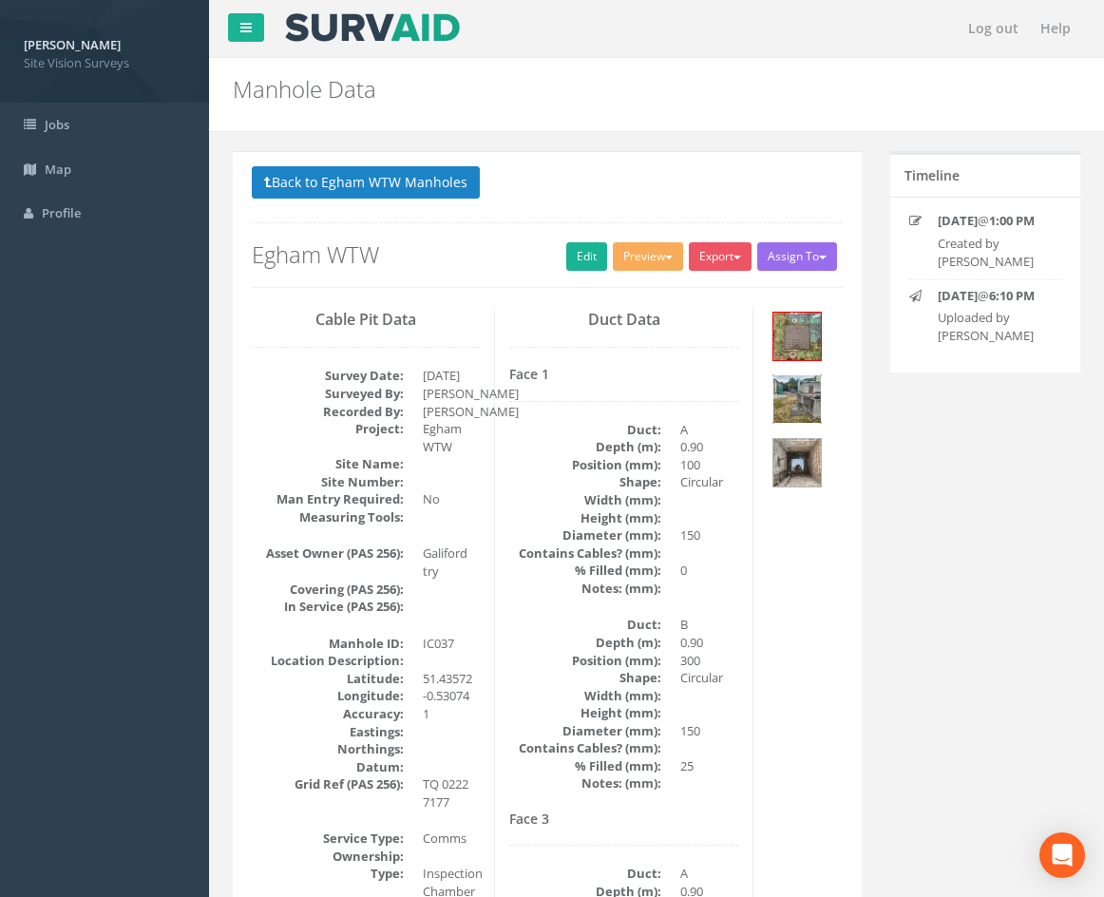
click at [799, 396] on img at bounding box center [797, 399] width 48 height 48
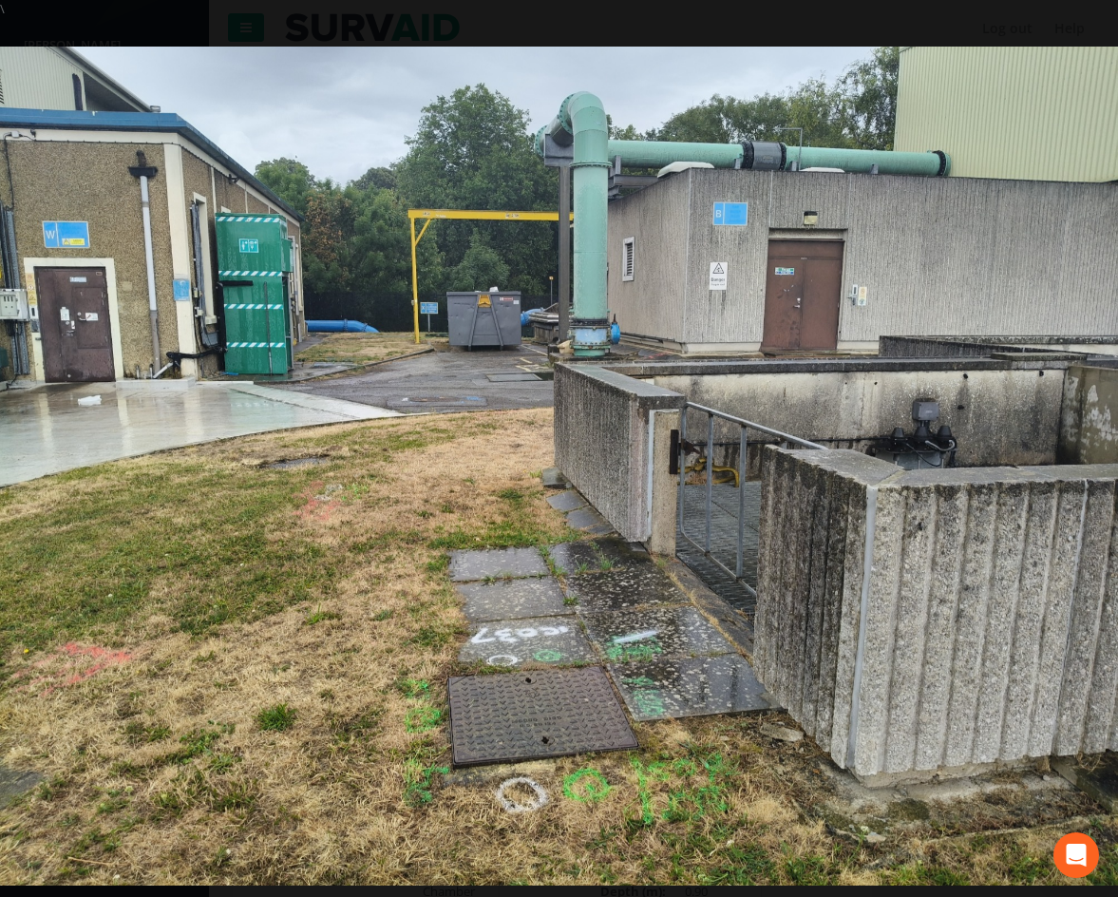
click at [200, 12] on div "\ \ Image 2 \ ‹ \ › \ × \ \ \" at bounding box center [559, 448] width 1118 height 897
click at [837, 6] on div "\ \ Image 2 \ ‹ \ › \ × \ \ \" at bounding box center [559, 448] width 1118 height 897
click at [94, 29] on div at bounding box center [559, 466] width 1118 height 897
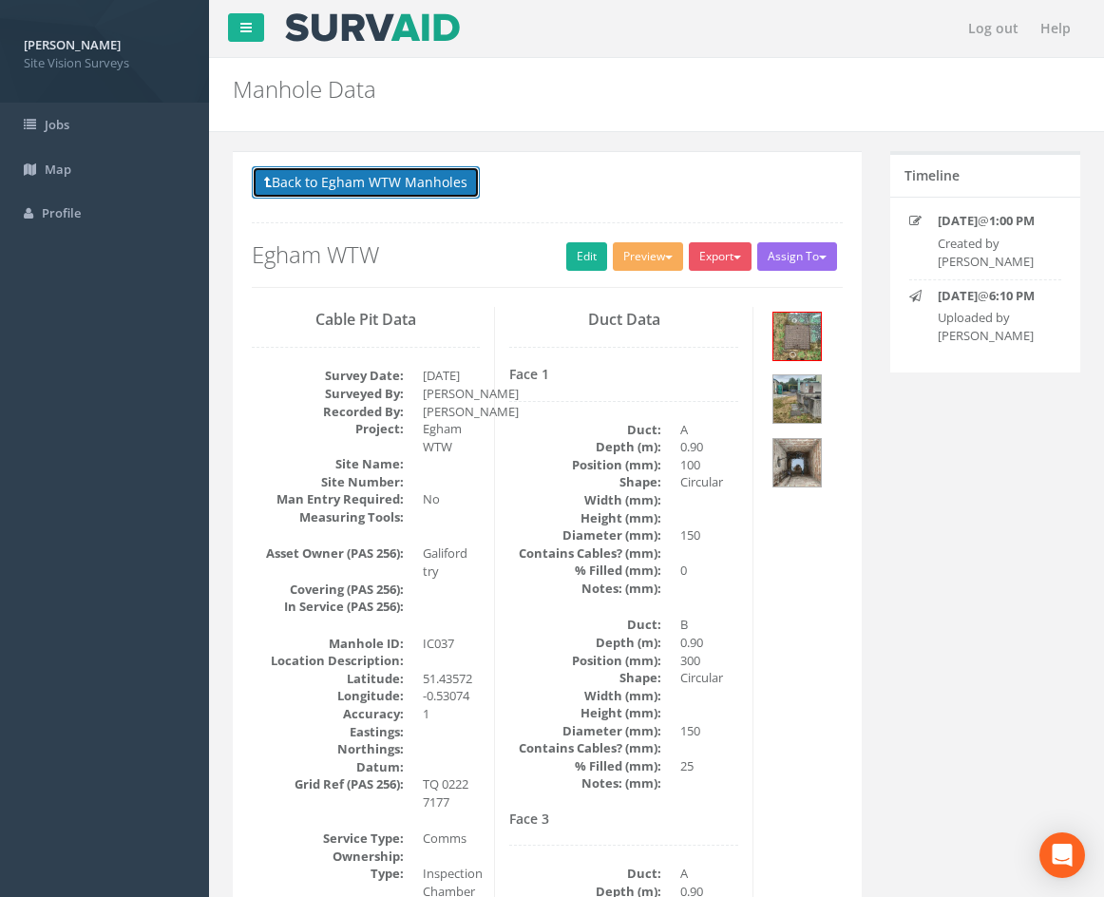
click at [376, 185] on button "Back to Egham WTW Manholes" at bounding box center [366, 182] width 228 height 32
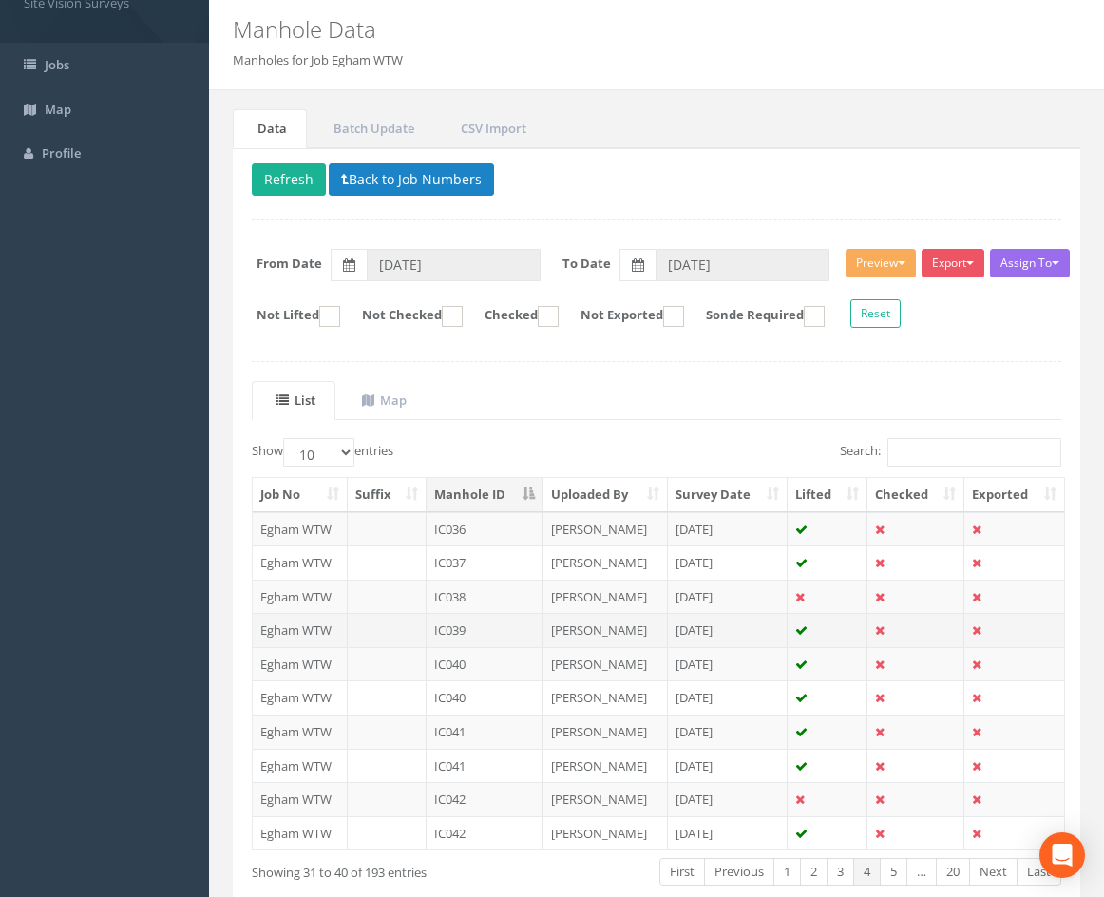
scroll to position [163, 0]
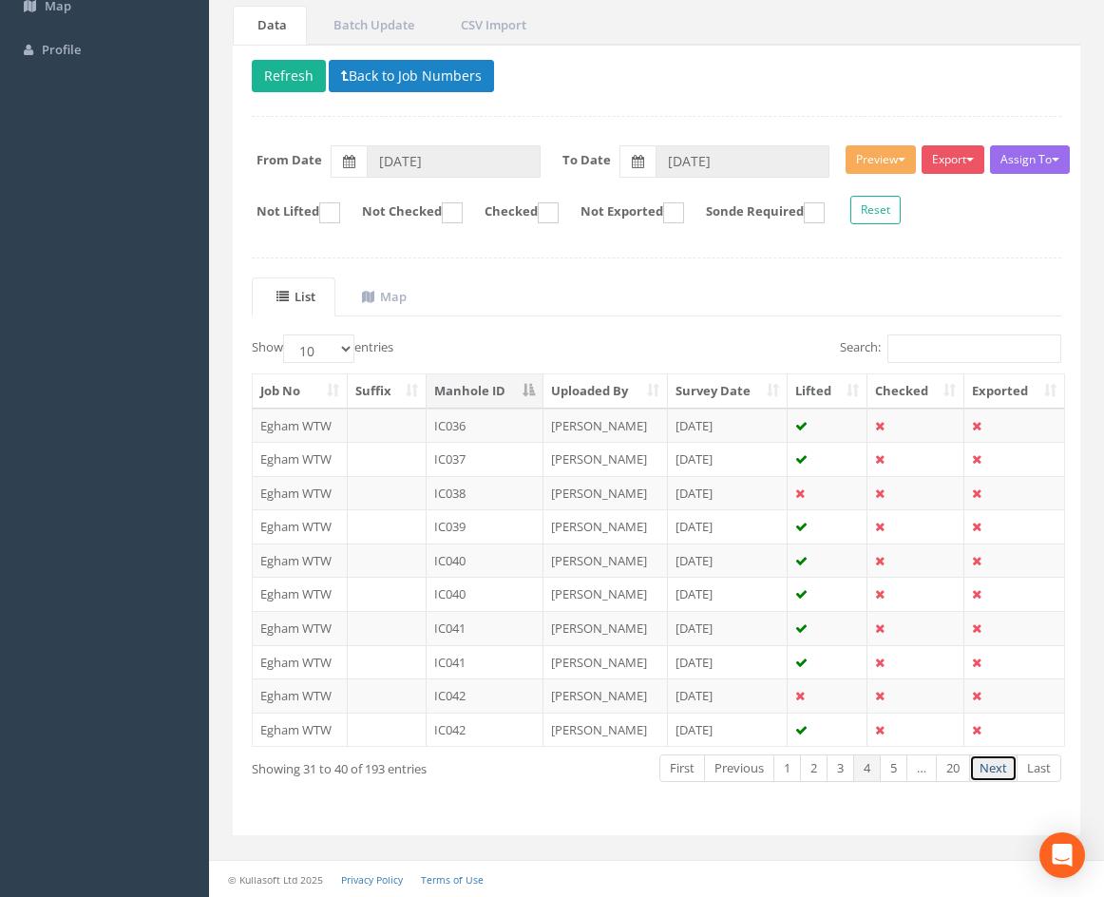
click at [995, 771] on link "Next" at bounding box center [993, 768] width 48 height 28
click at [997, 771] on link "Next" at bounding box center [993, 768] width 48 height 28
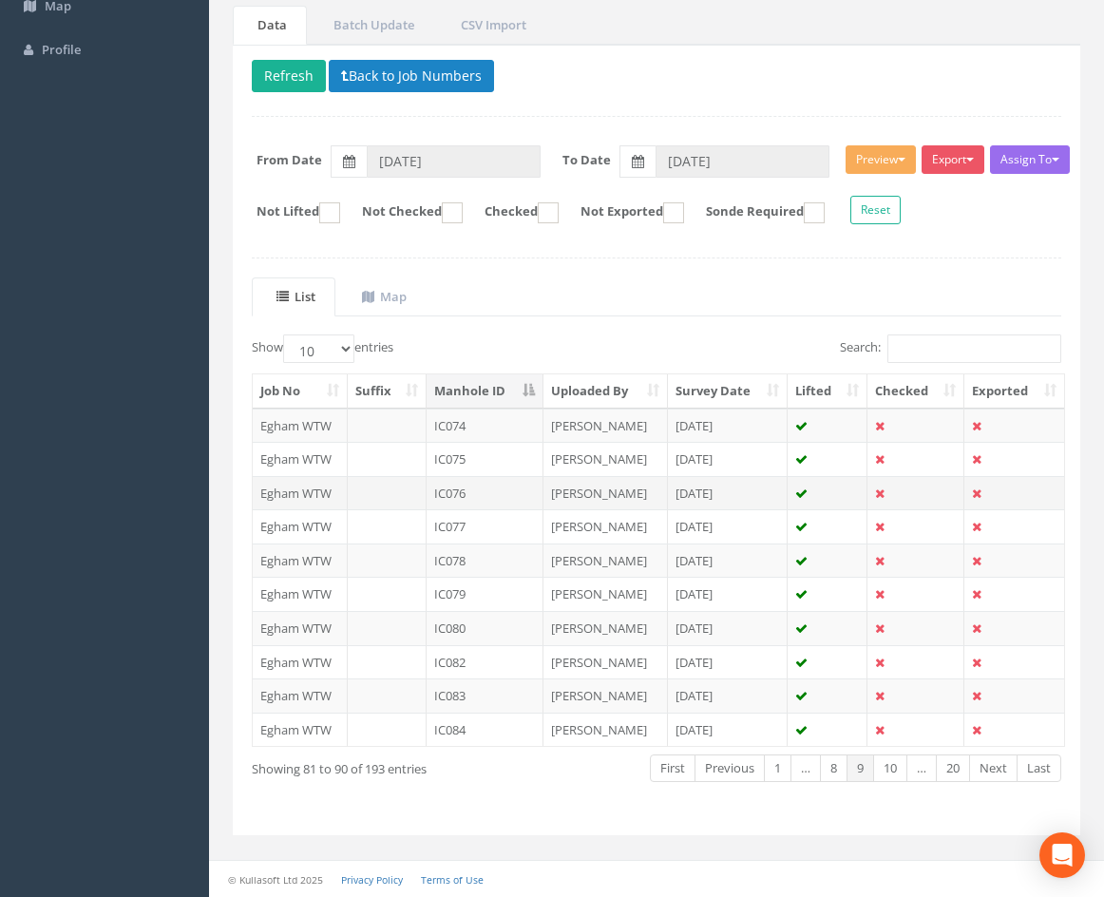
click at [492, 499] on td "IC076" at bounding box center [485, 493] width 117 height 34
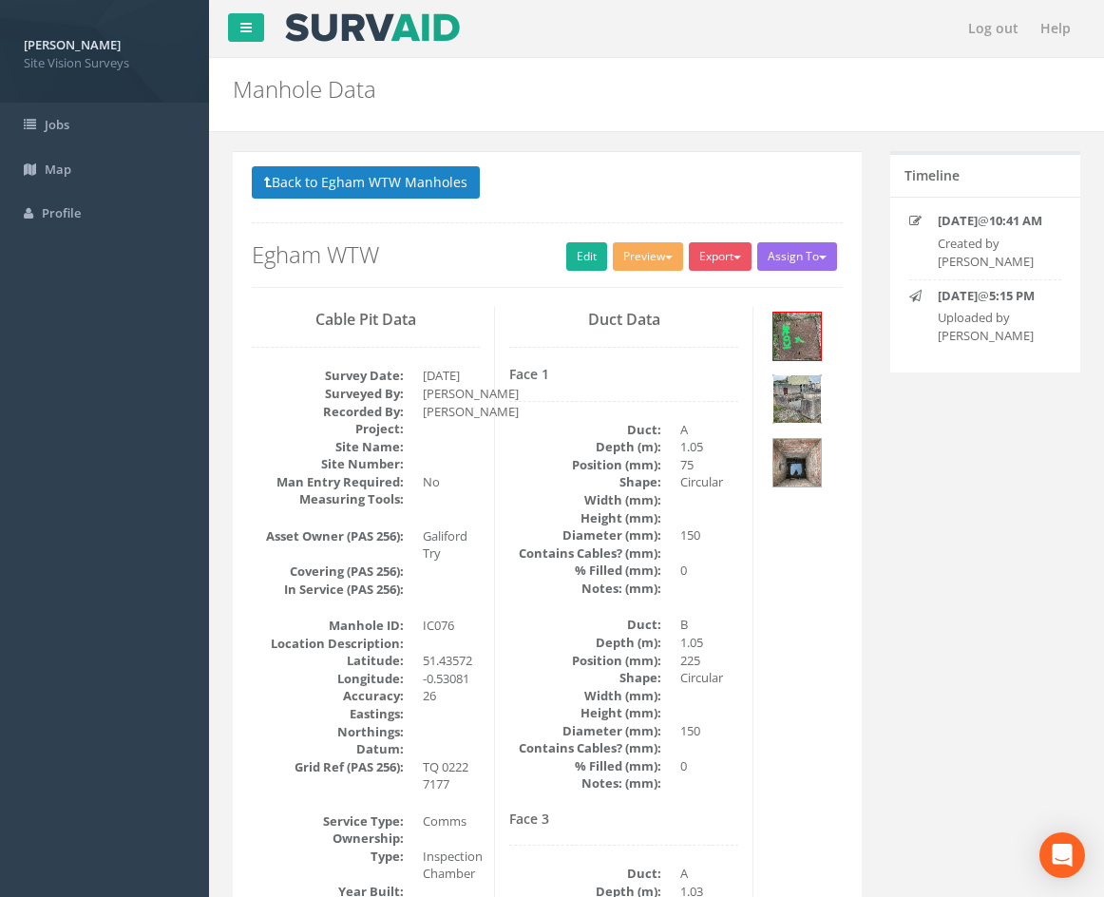
click at [794, 393] on img at bounding box center [797, 399] width 48 height 48
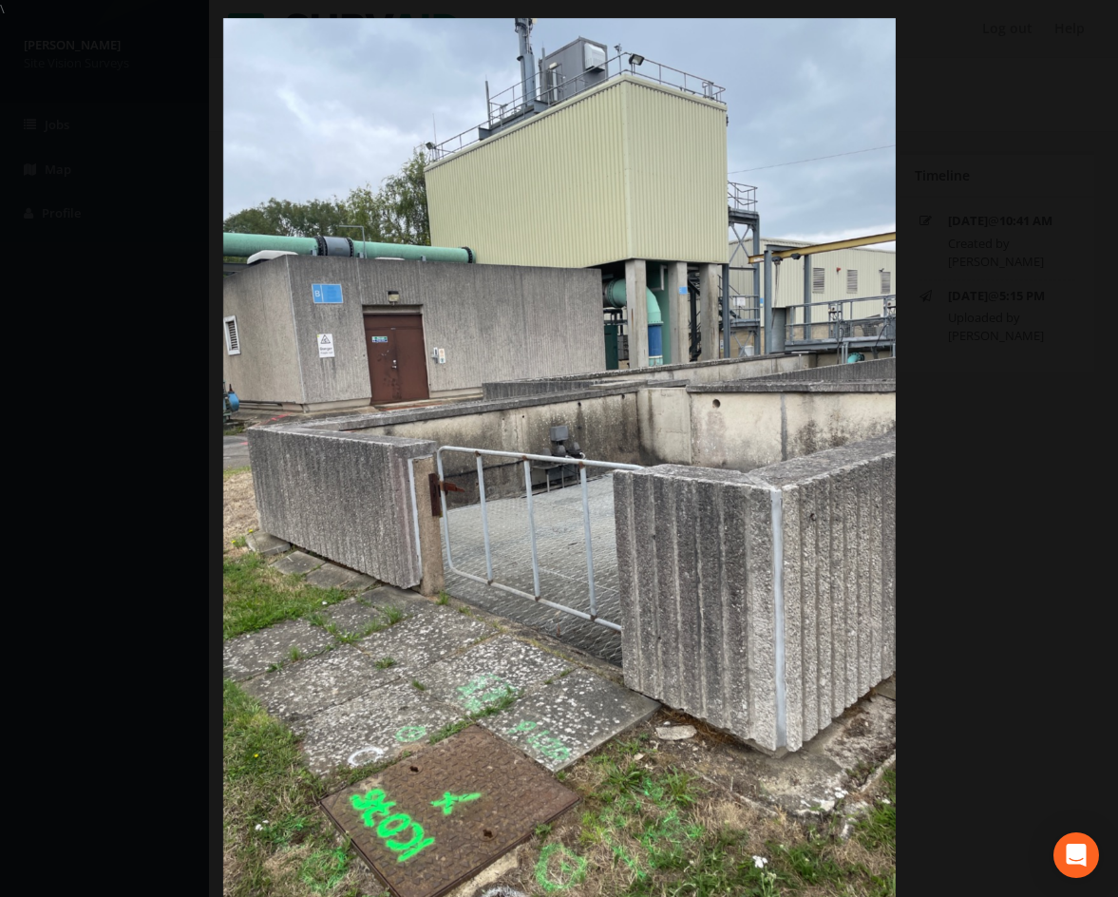
click at [411, 494] on img at bounding box center [559, 466] width 673 height 897
click at [1071, 441] on link "›" at bounding box center [1082, 449] width 44 height 44
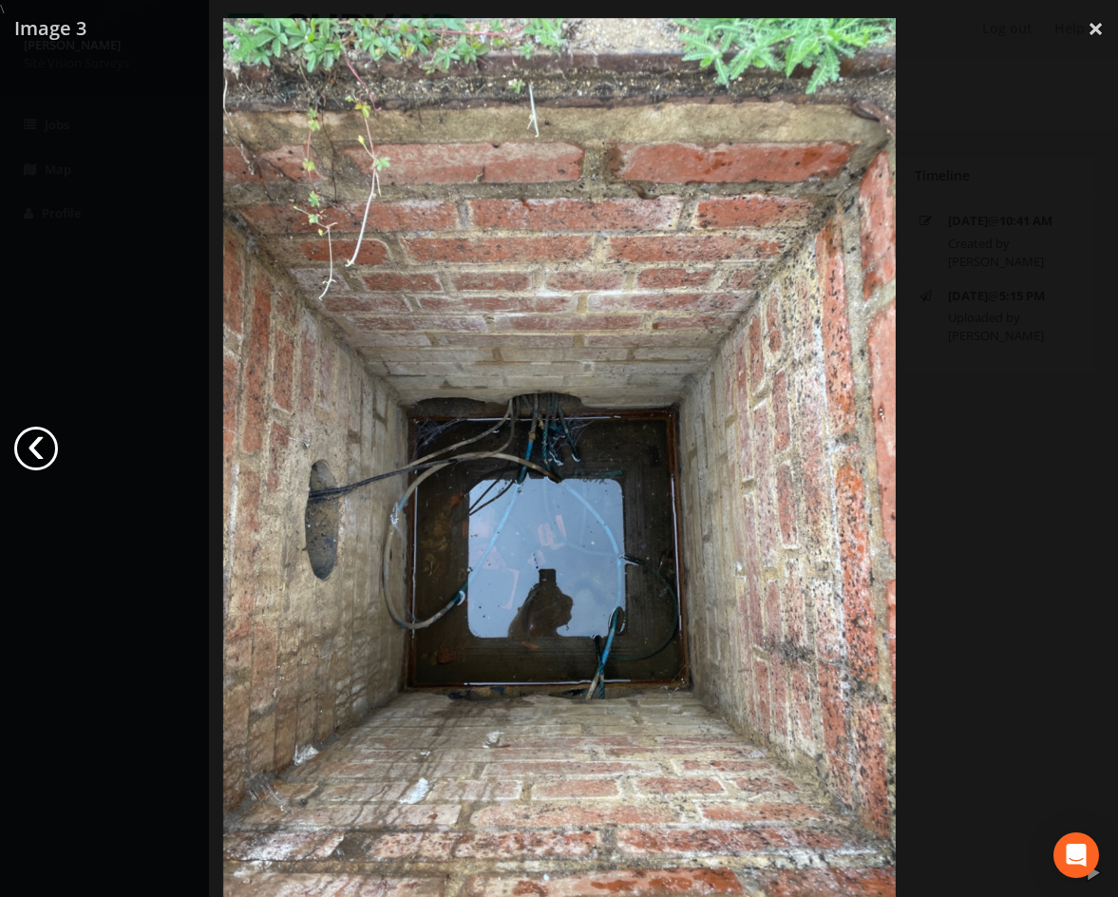
click at [36, 436] on link "‹" at bounding box center [36, 449] width 44 height 44
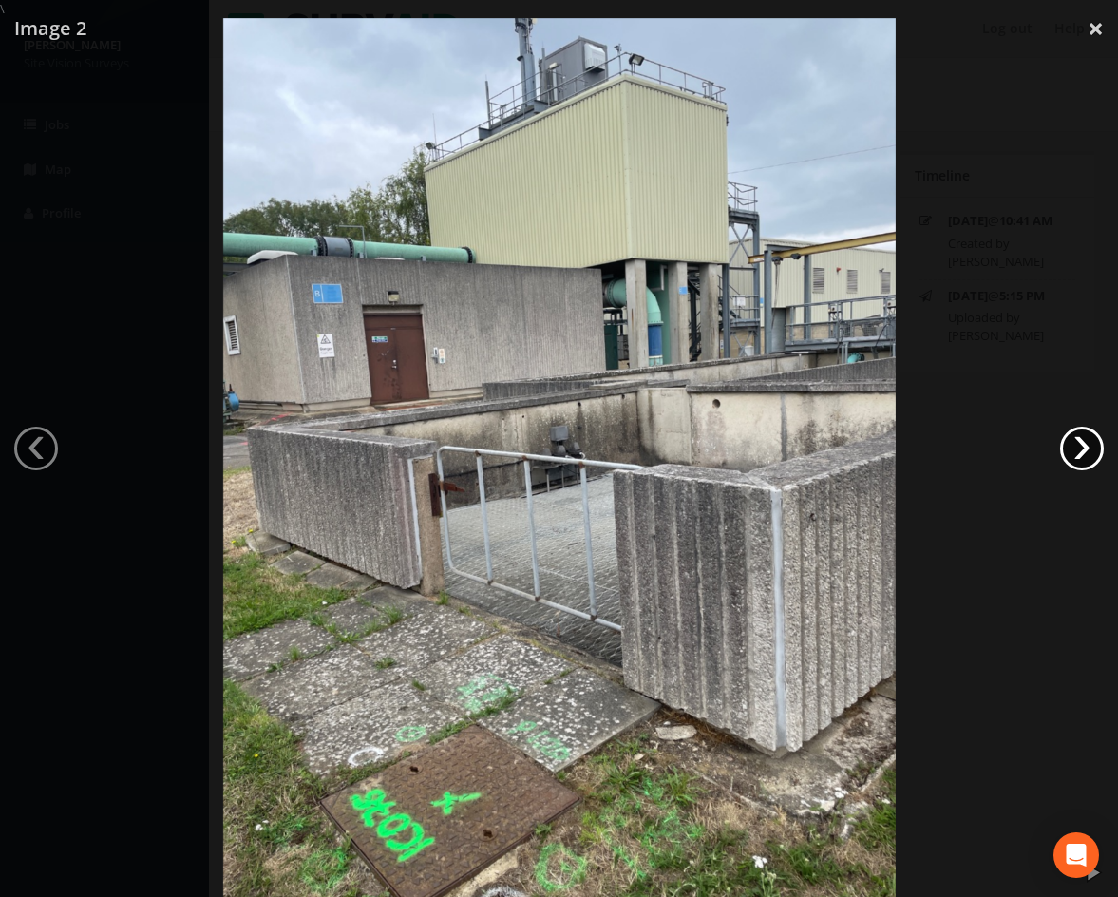
click at [1078, 465] on link "›" at bounding box center [1082, 449] width 44 height 44
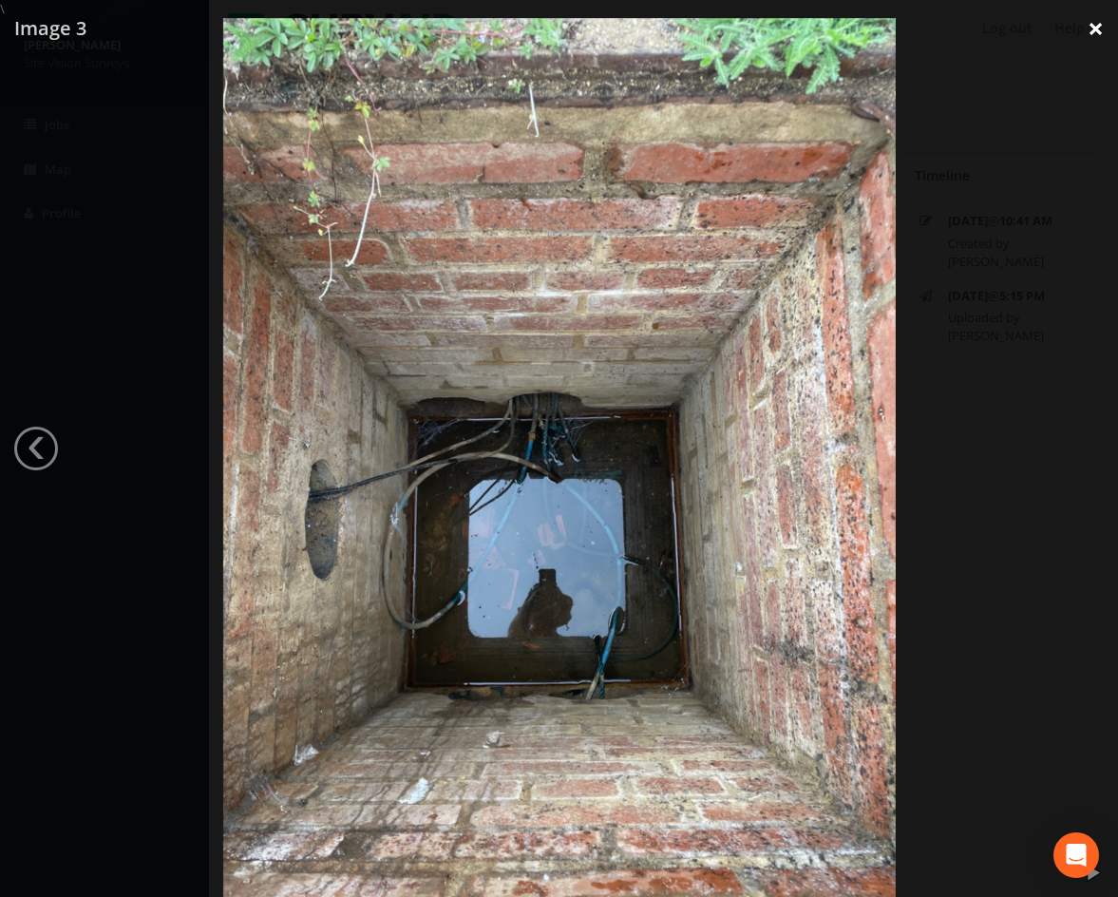
click at [1097, 32] on link "×" at bounding box center [1096, 28] width 45 height 57
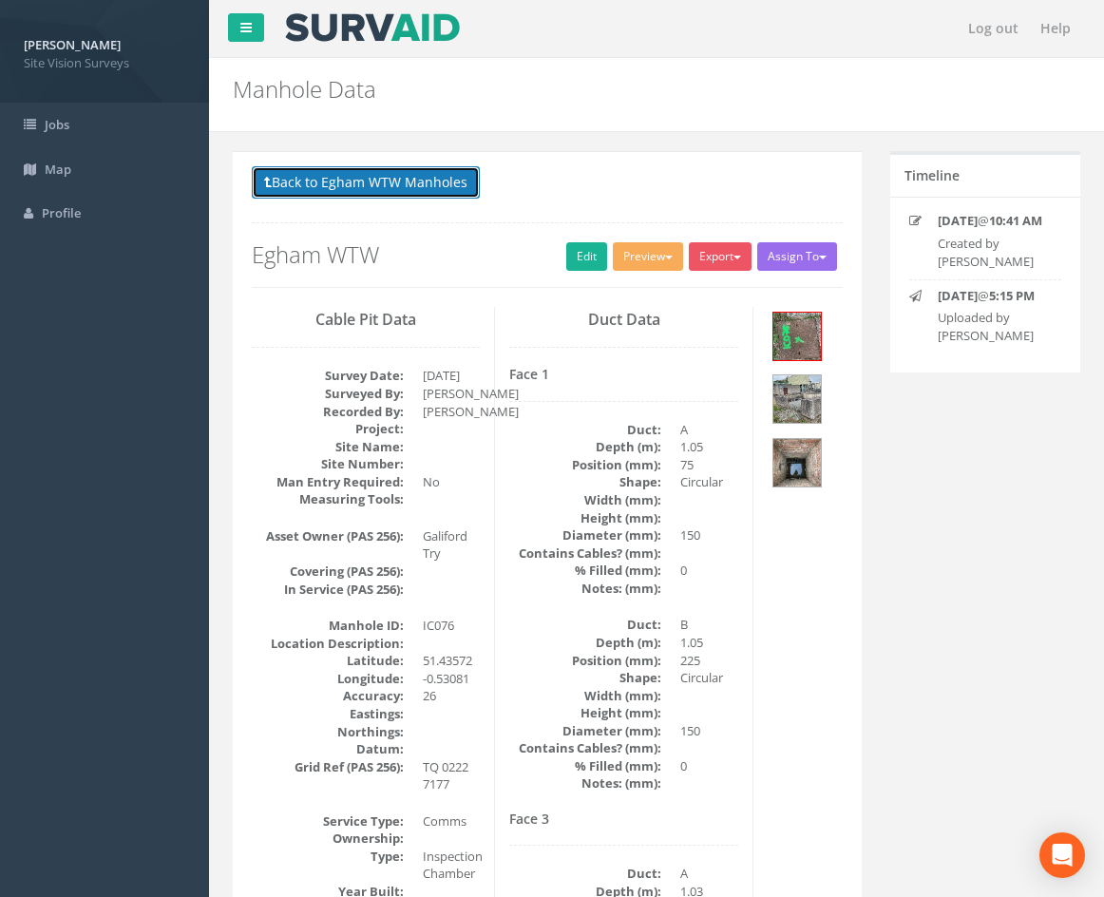
click at [397, 181] on button "Back to Egham WTW Manholes" at bounding box center [366, 182] width 228 height 32
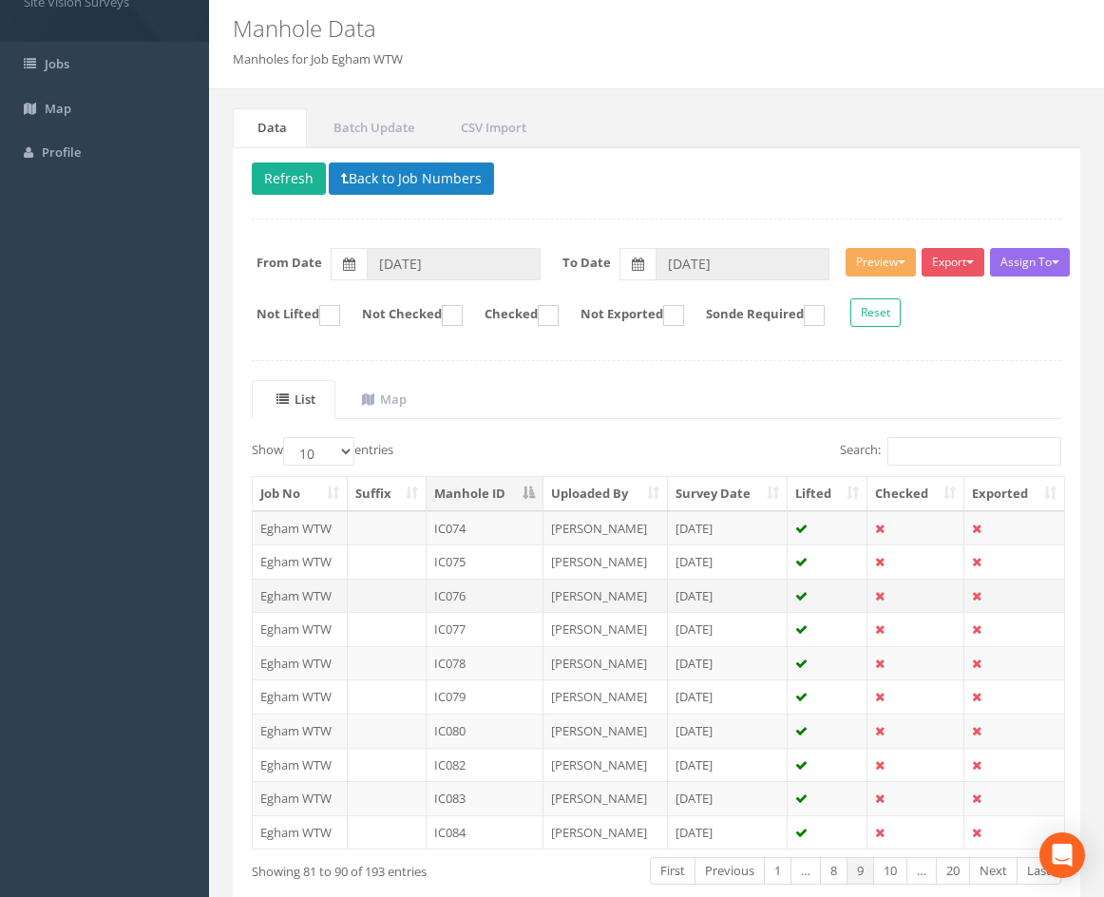
scroll to position [163, 0]
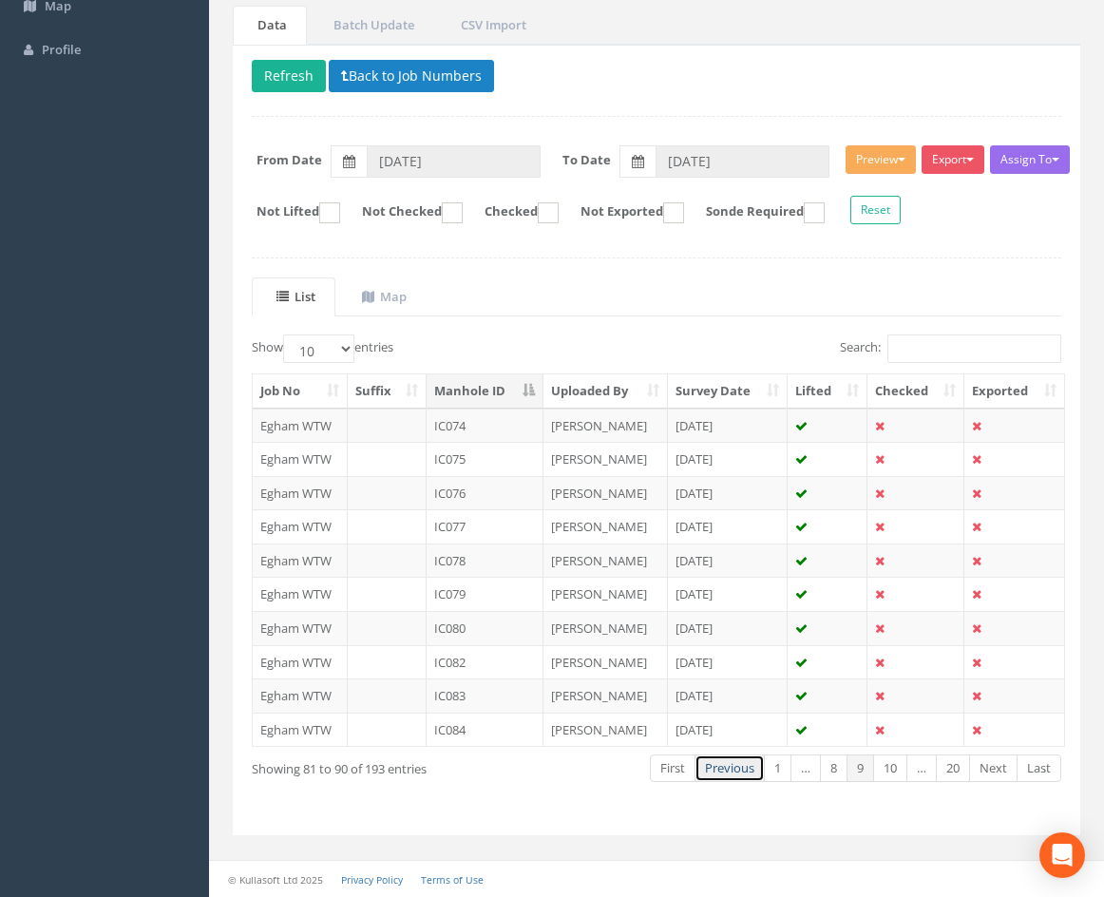
click at [736, 772] on link "Previous" at bounding box center [730, 768] width 70 height 28
click at [736, 772] on link "Previous" at bounding box center [736, 768] width 70 height 28
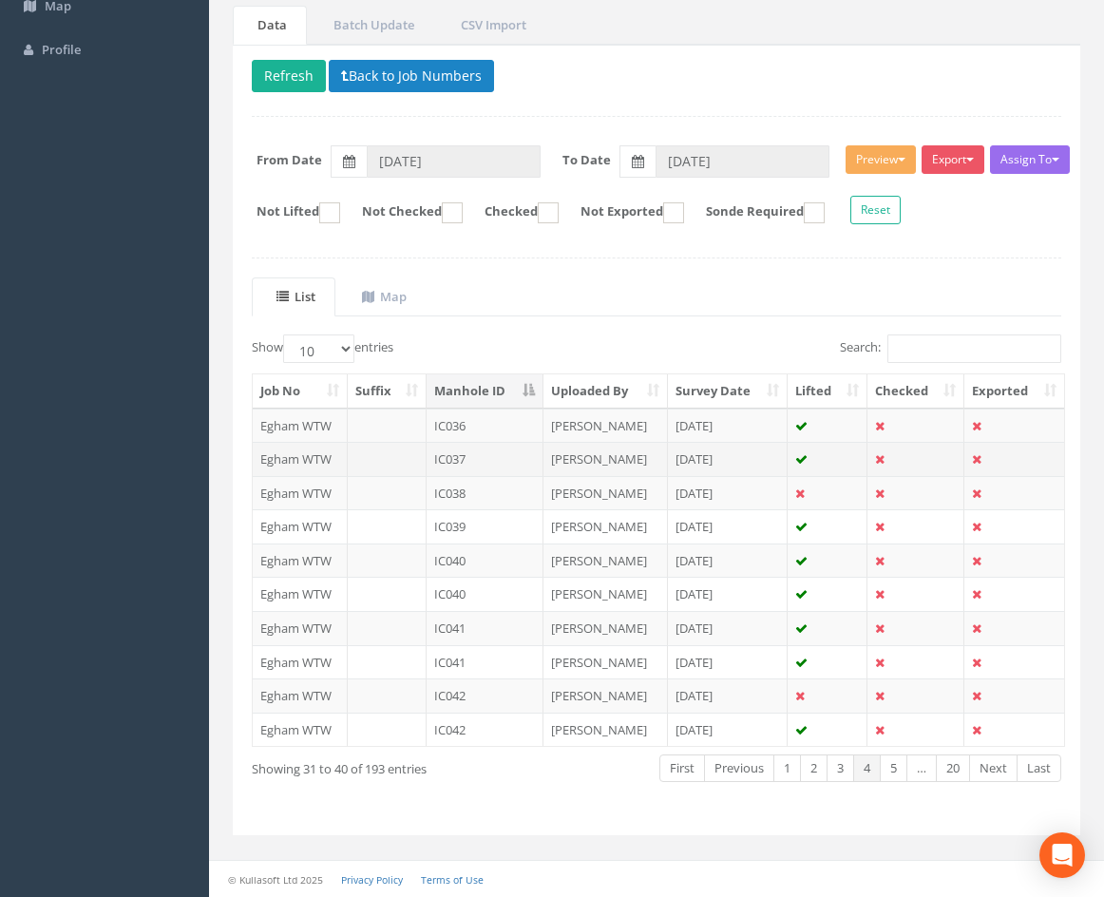
click at [503, 455] on td "IC037" at bounding box center [485, 459] width 117 height 34
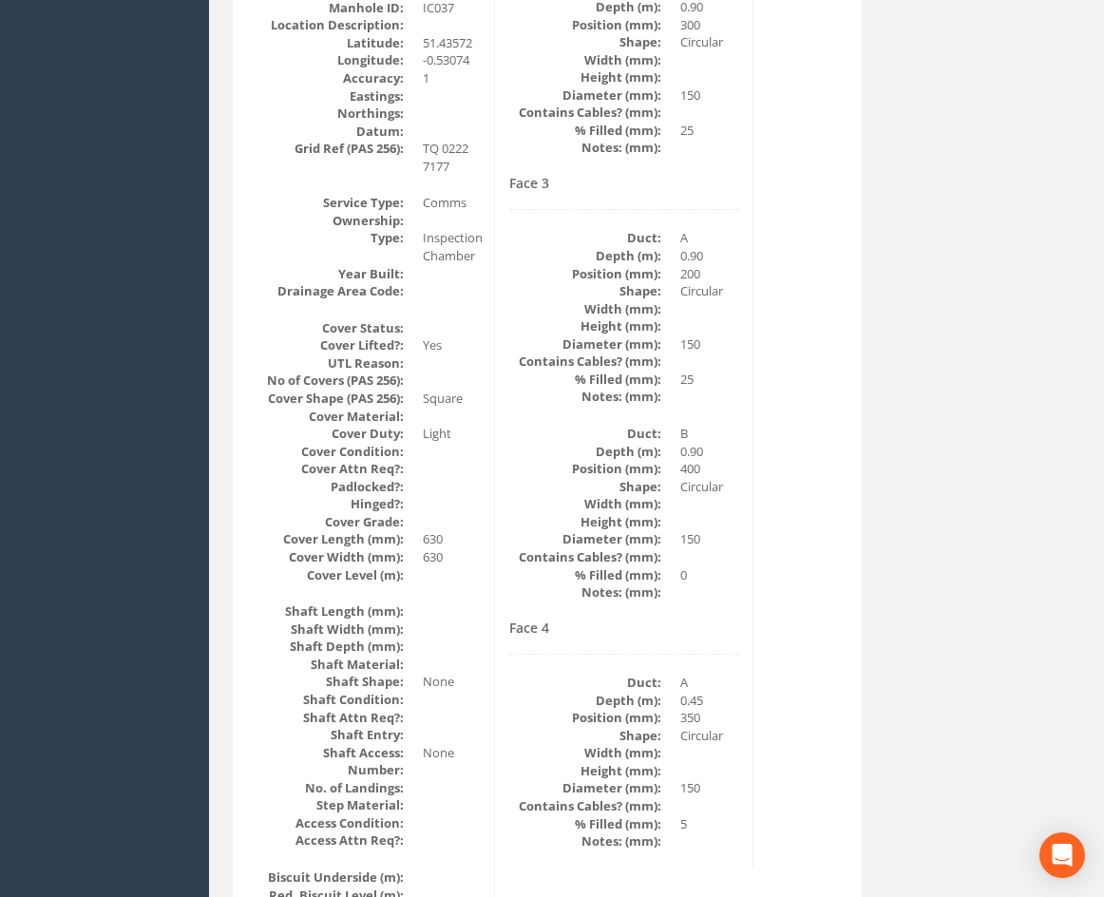
scroll to position [0, 0]
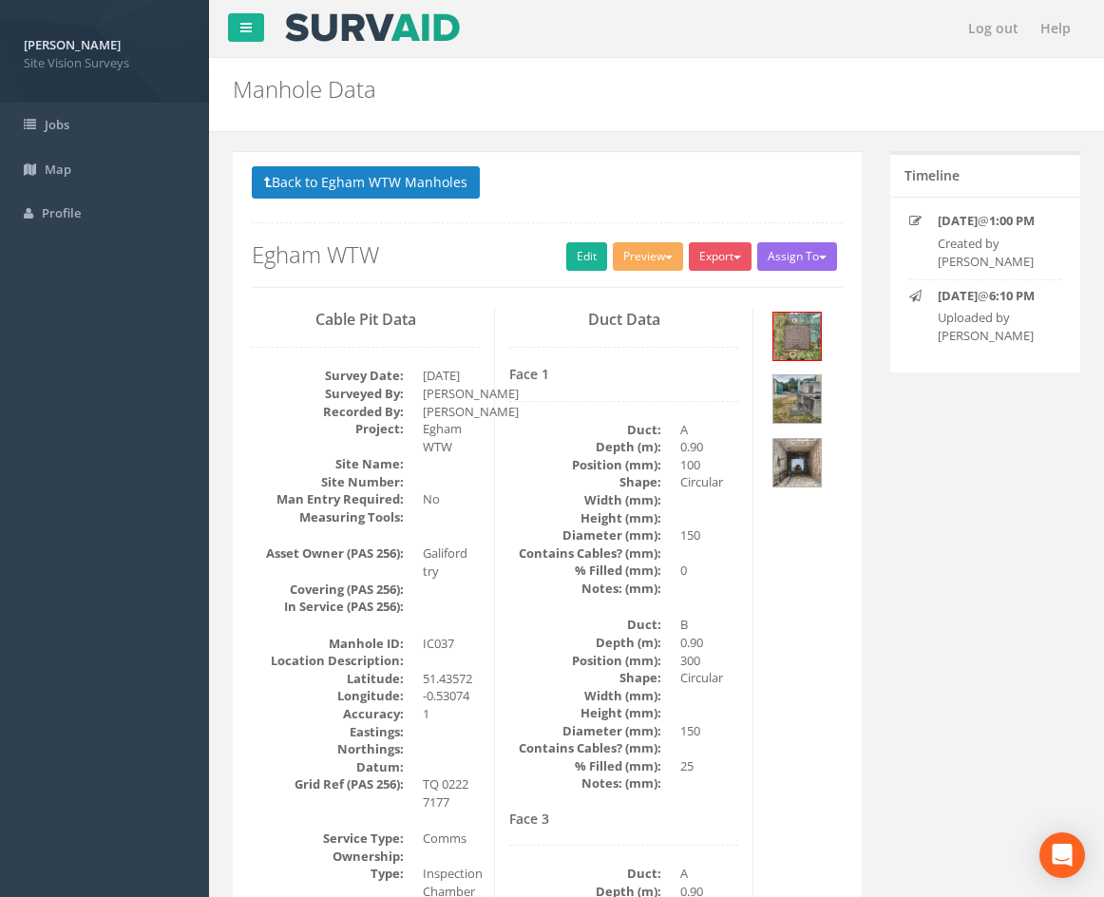
drag, startPoint x: 739, startPoint y: 737, endPoint x: 725, endPoint y: 415, distance: 322.4
drag, startPoint x: 844, startPoint y: 509, endPoint x: 812, endPoint y: 296, distance: 215.1
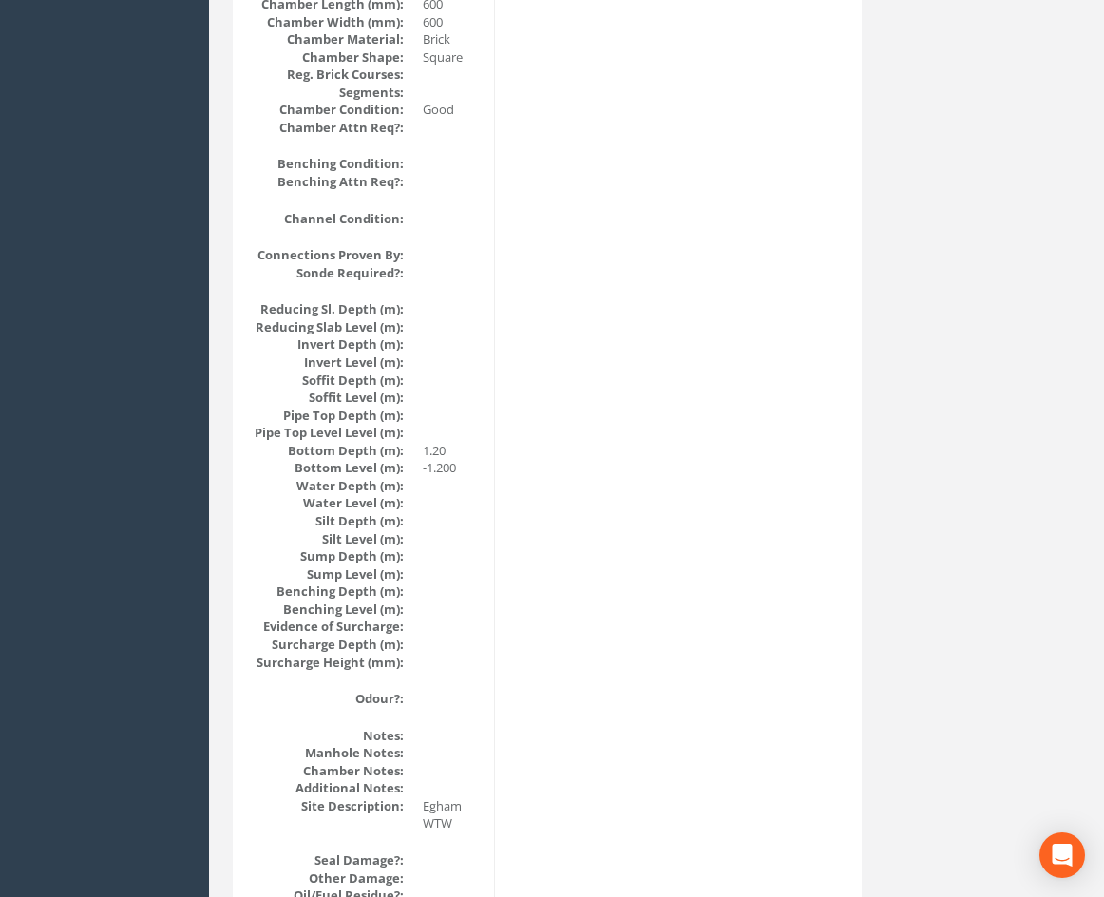
scroll to position [245, 0]
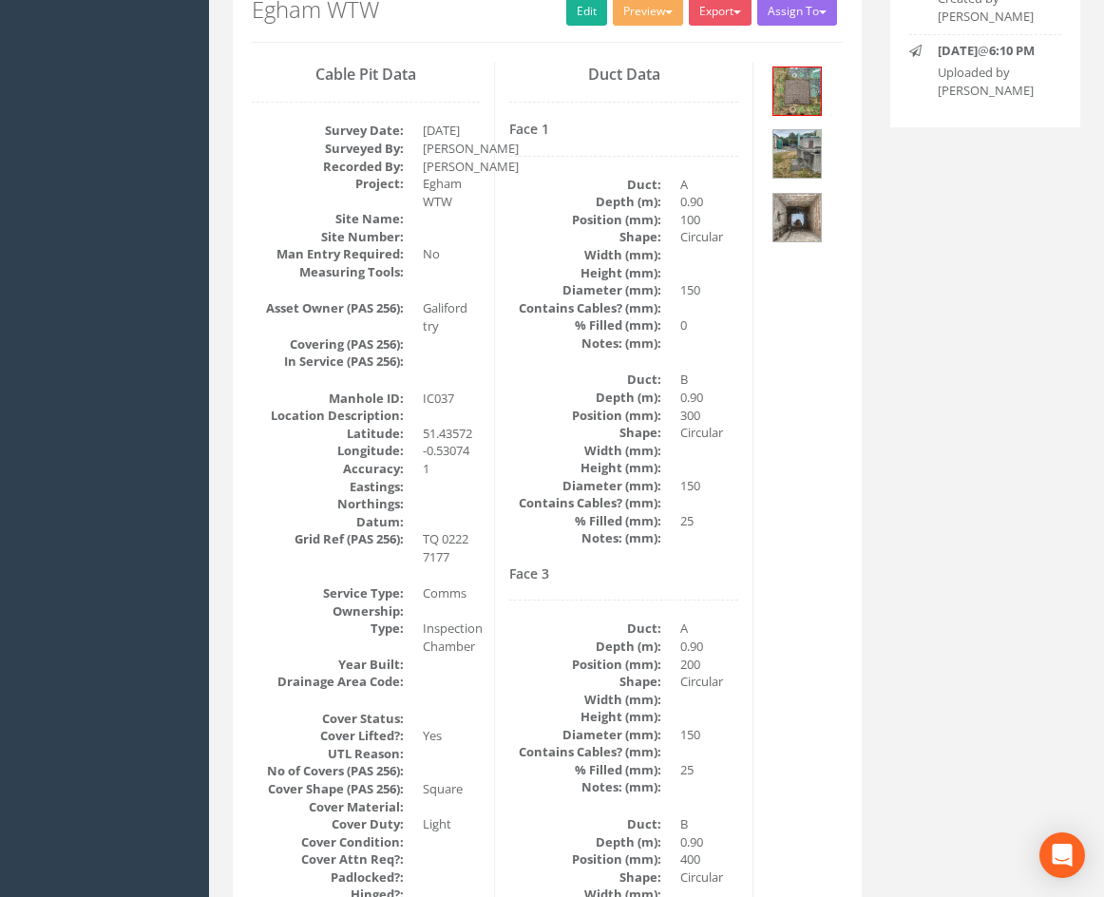
drag, startPoint x: 846, startPoint y: 627, endPoint x: 826, endPoint y: 317, distance: 310.4
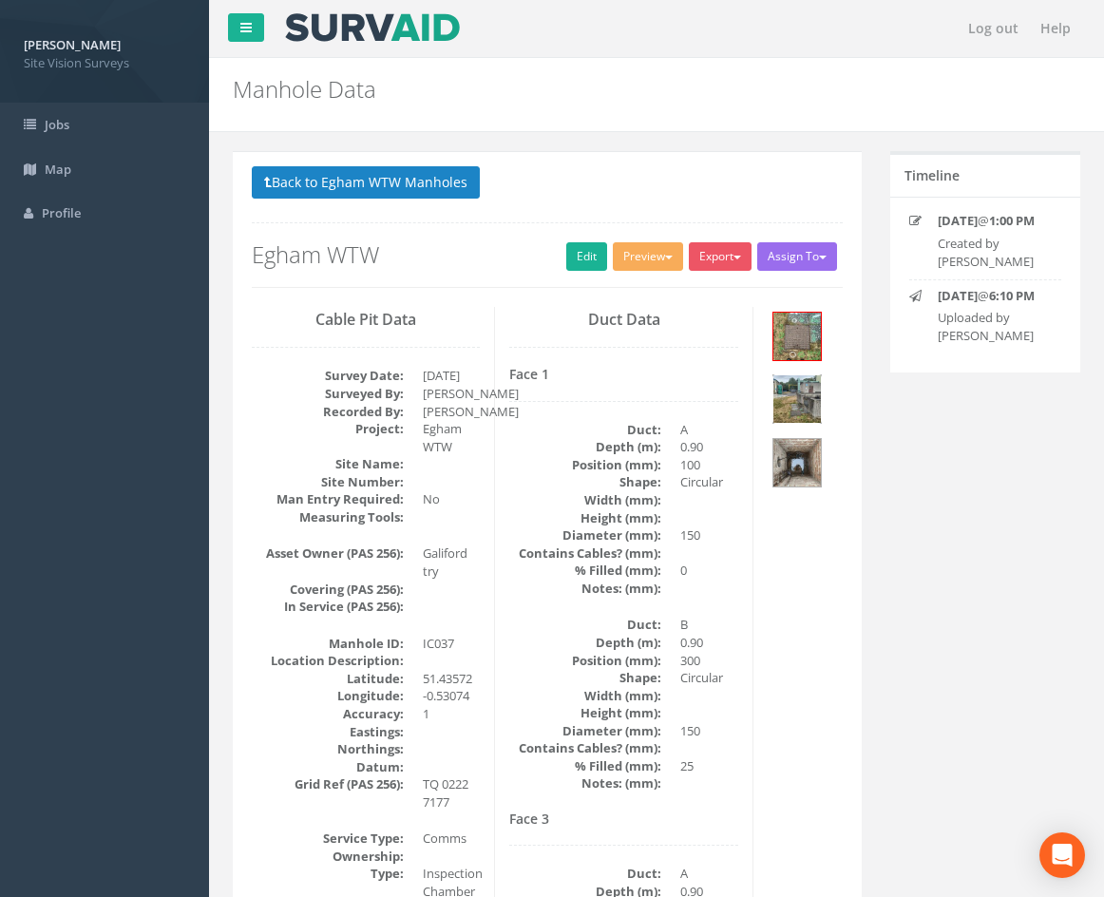
click at [811, 402] on img at bounding box center [797, 399] width 48 height 48
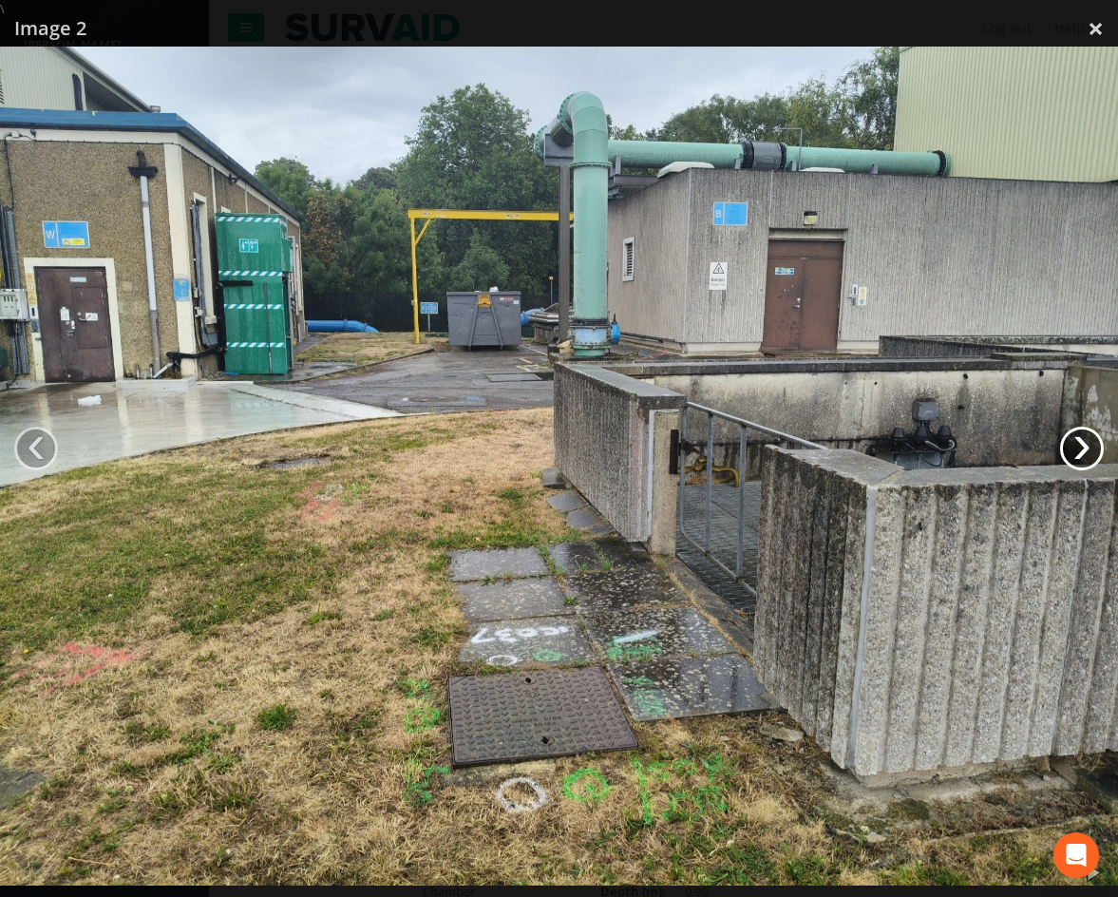
click at [1086, 448] on link "›" at bounding box center [1082, 449] width 44 height 44
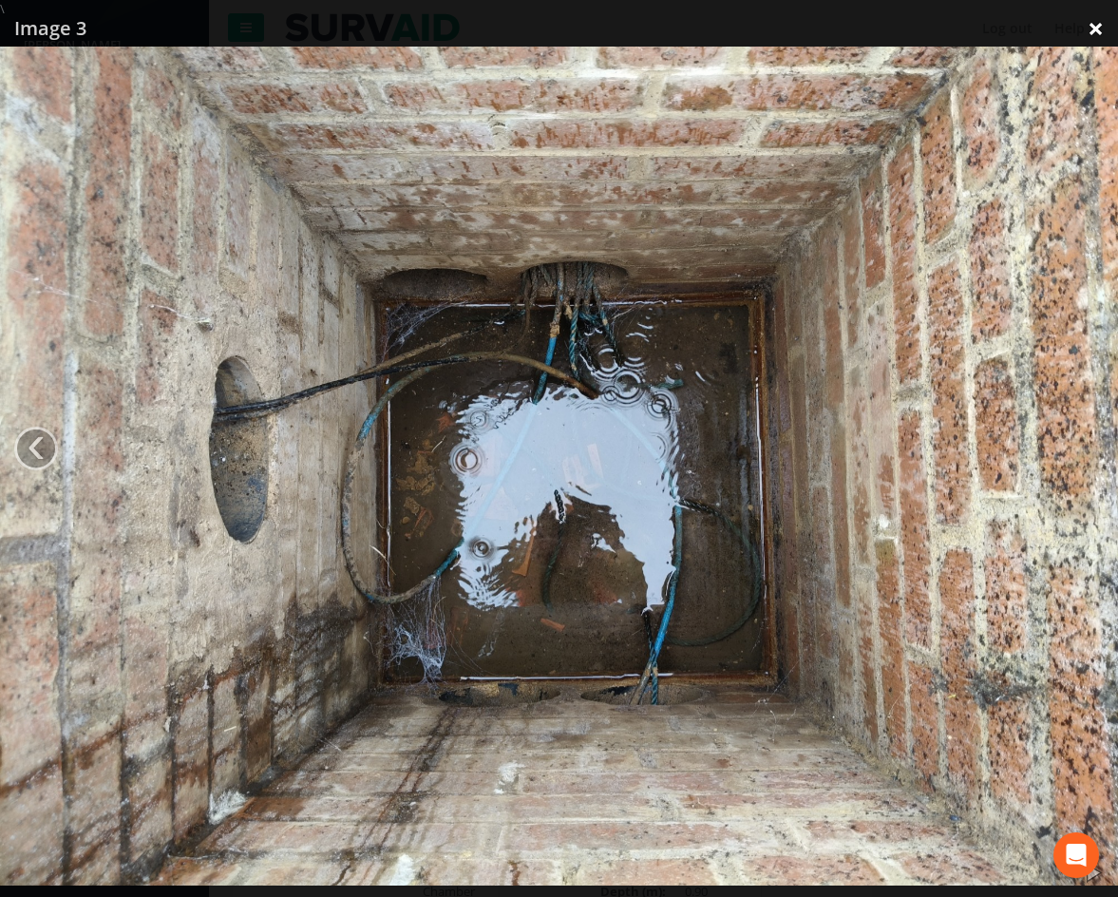
click at [1097, 28] on link "×" at bounding box center [1096, 28] width 45 height 57
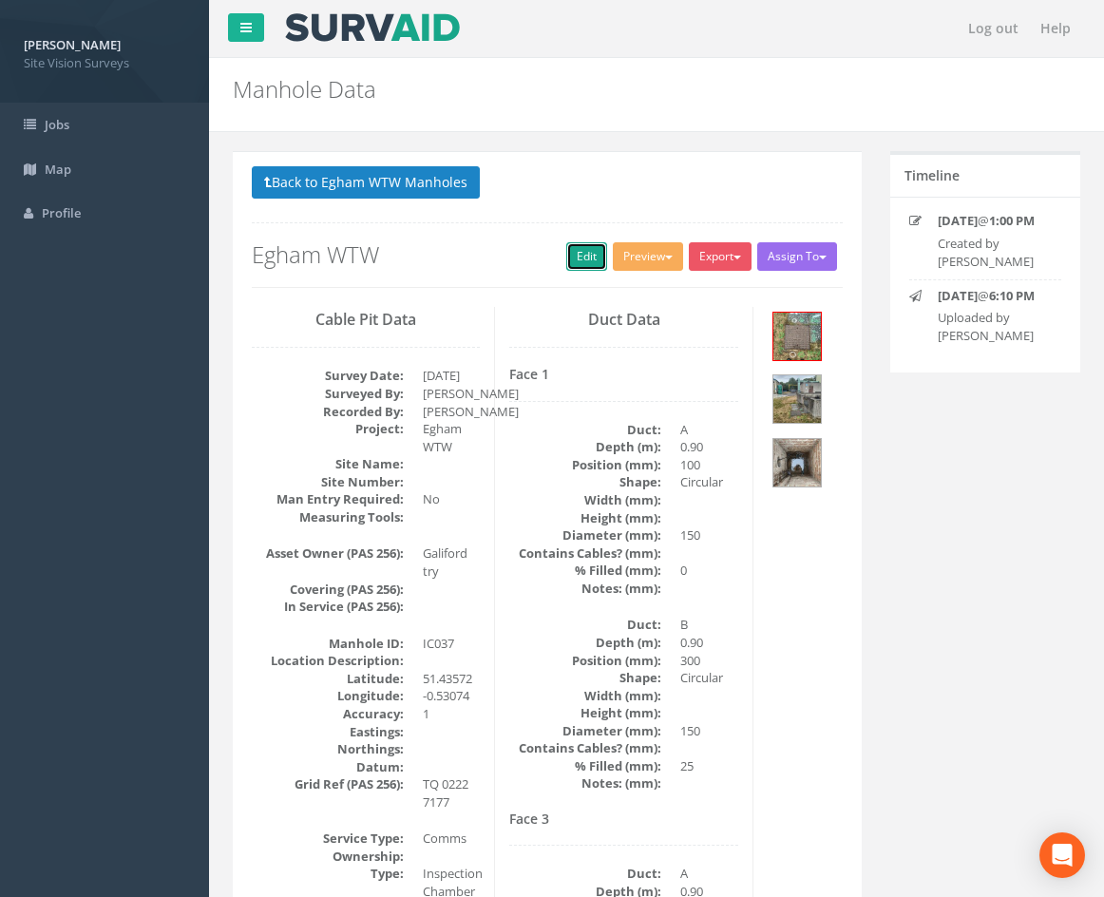
click at [571, 258] on link "Edit" at bounding box center [586, 256] width 41 height 29
drag, startPoint x: 714, startPoint y: 698, endPoint x: 714, endPoint y: 431, distance: 267.0
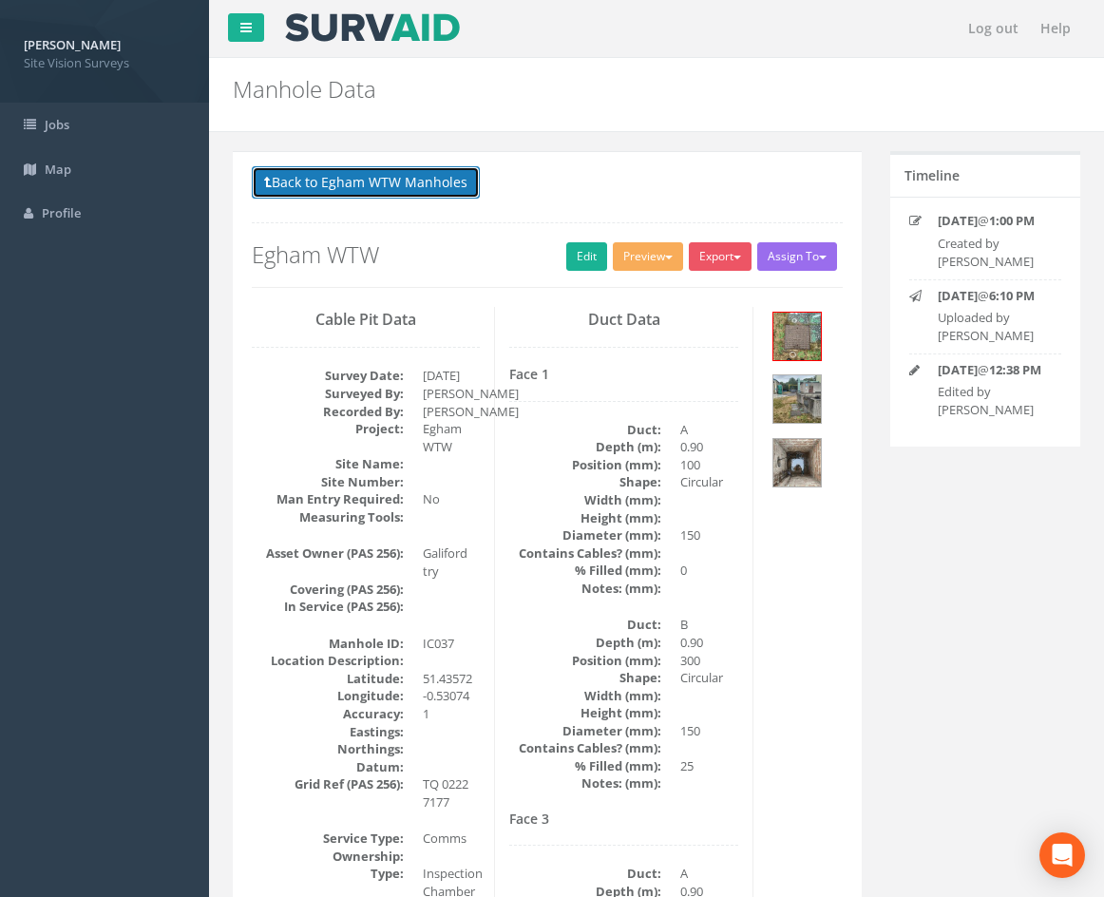
click at [400, 187] on button "Back to Egham WTW Manholes" at bounding box center [366, 182] width 228 height 32
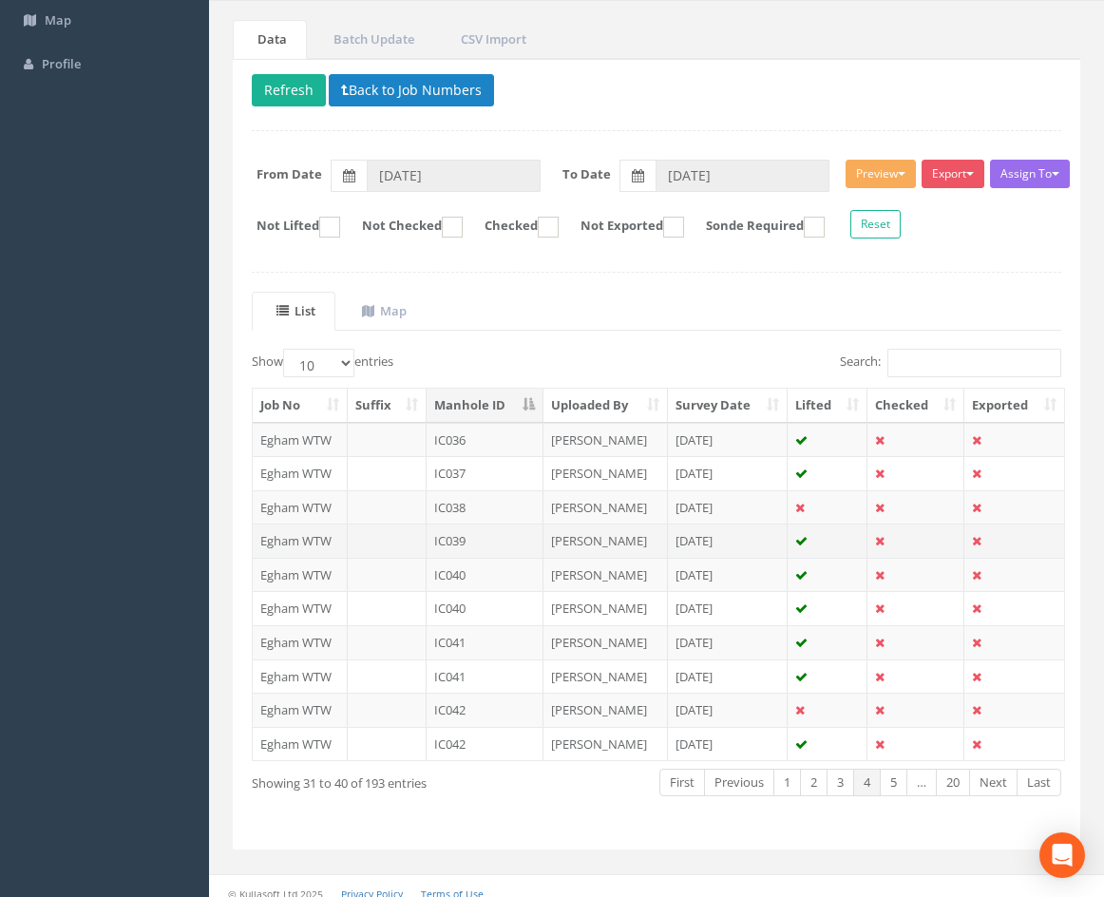
scroll to position [163, 0]
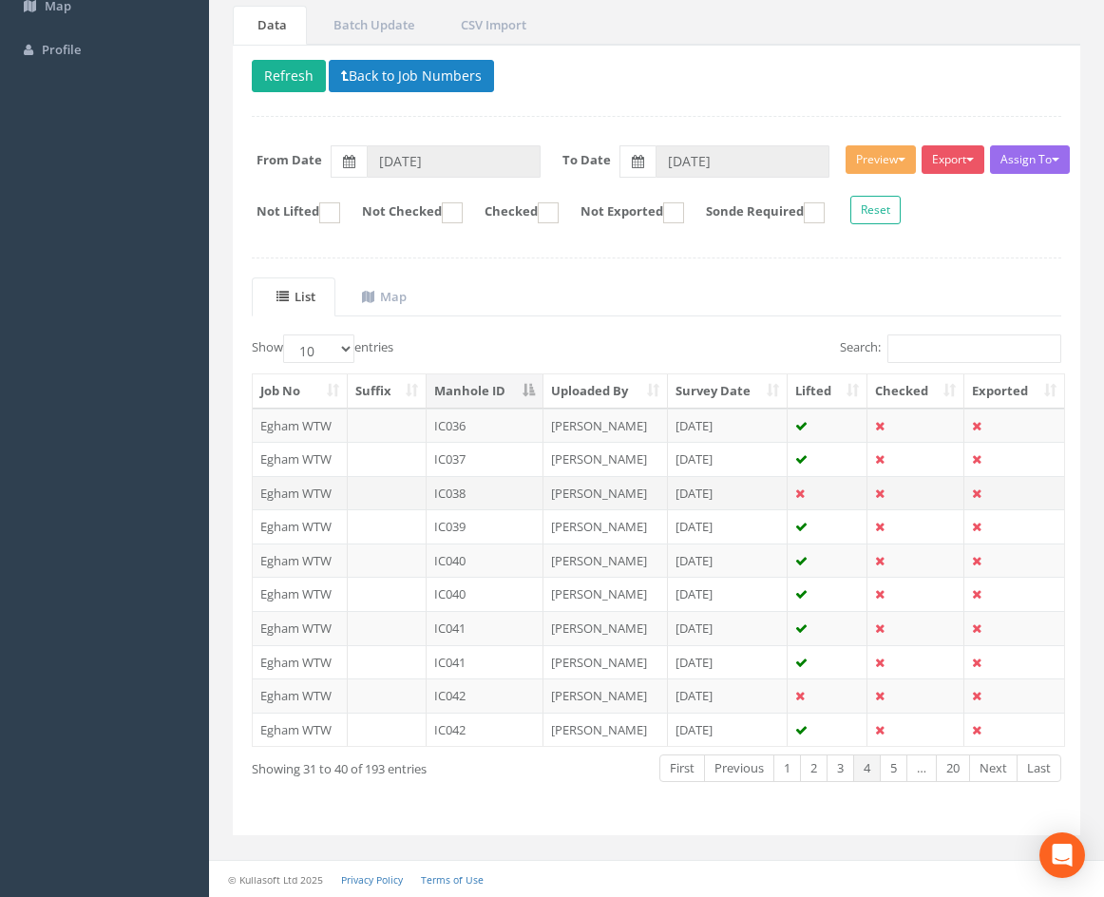
click at [488, 495] on td "IC038" at bounding box center [485, 493] width 117 height 34
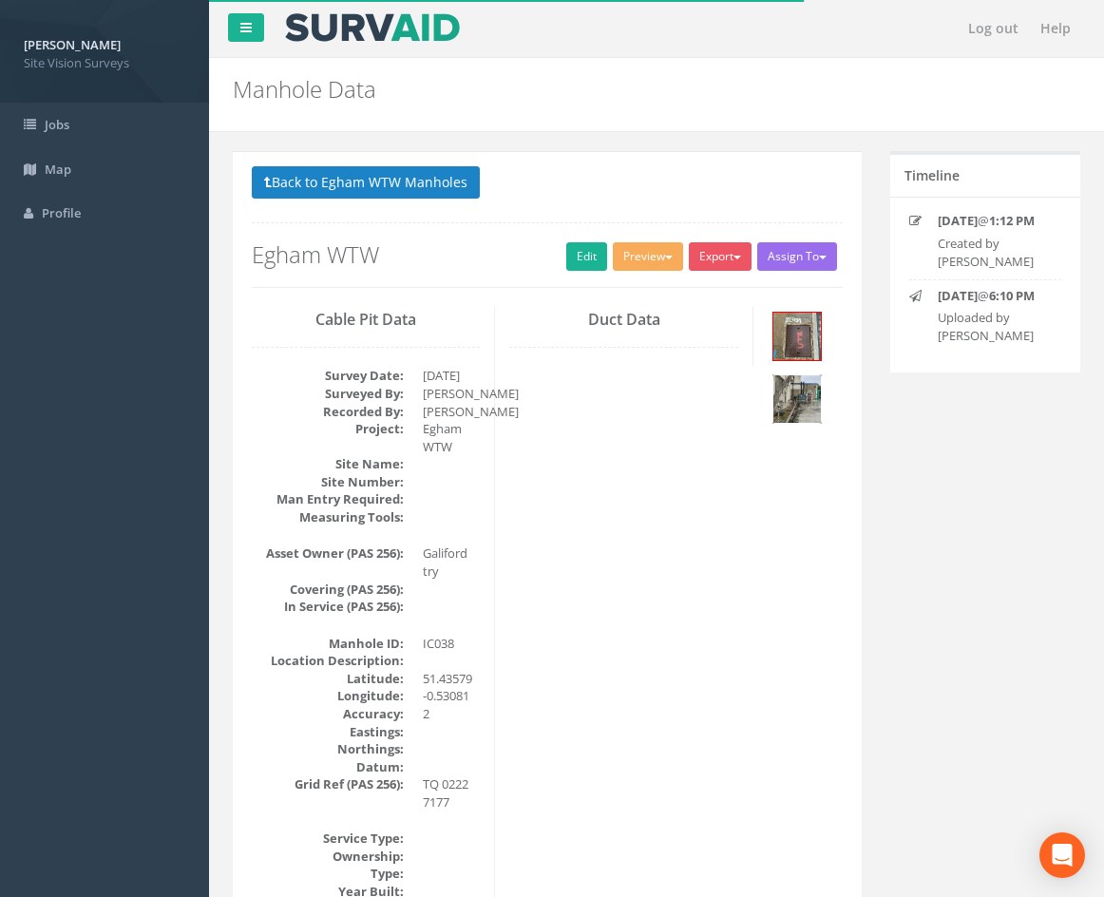
click at [807, 410] on img at bounding box center [797, 399] width 48 height 48
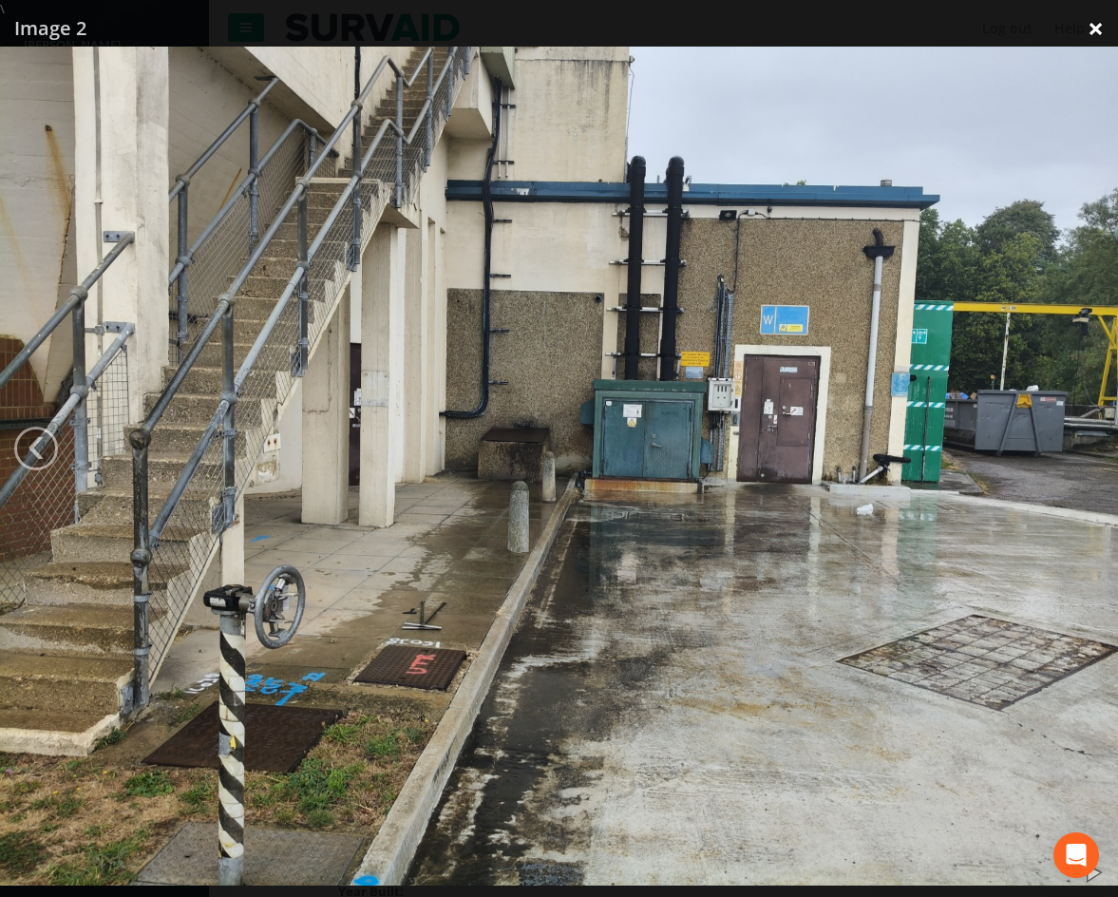
click at [1087, 29] on link "×" at bounding box center [1096, 28] width 45 height 57
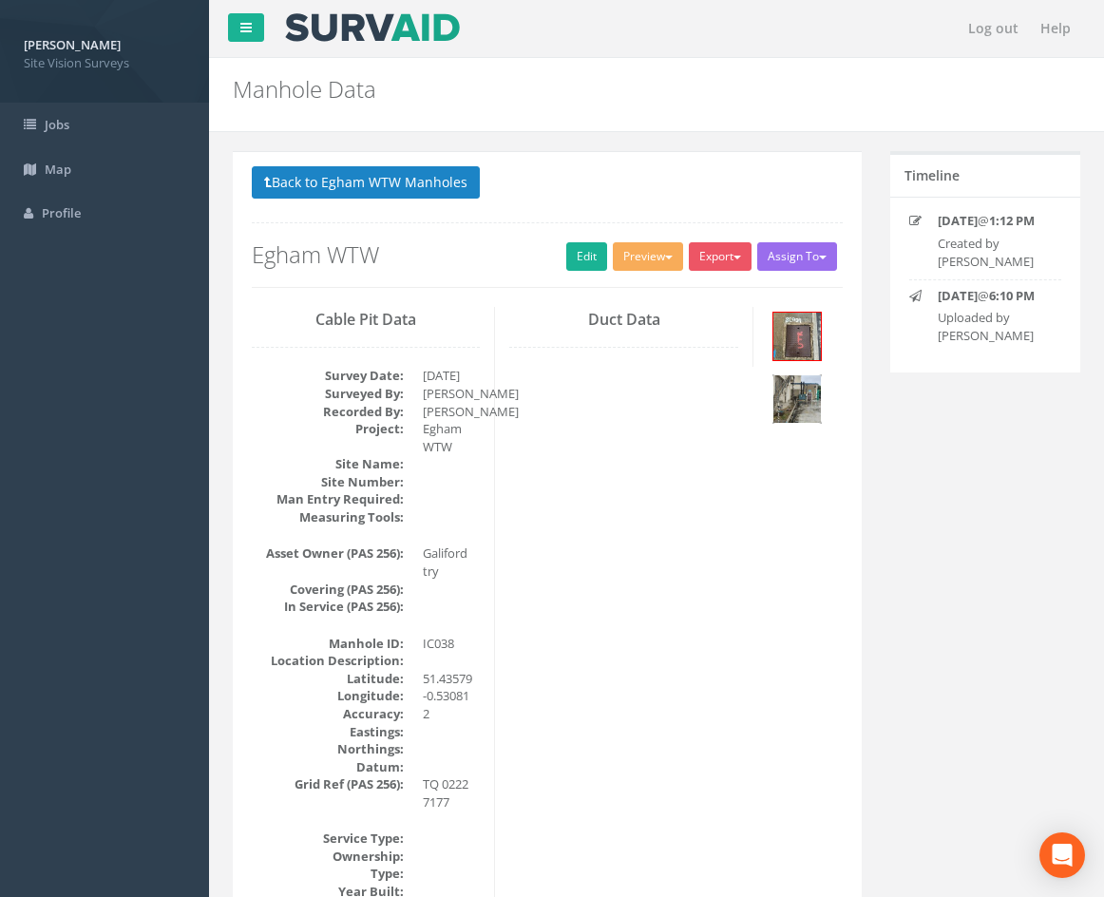
click at [800, 399] on img at bounding box center [797, 399] width 48 height 48
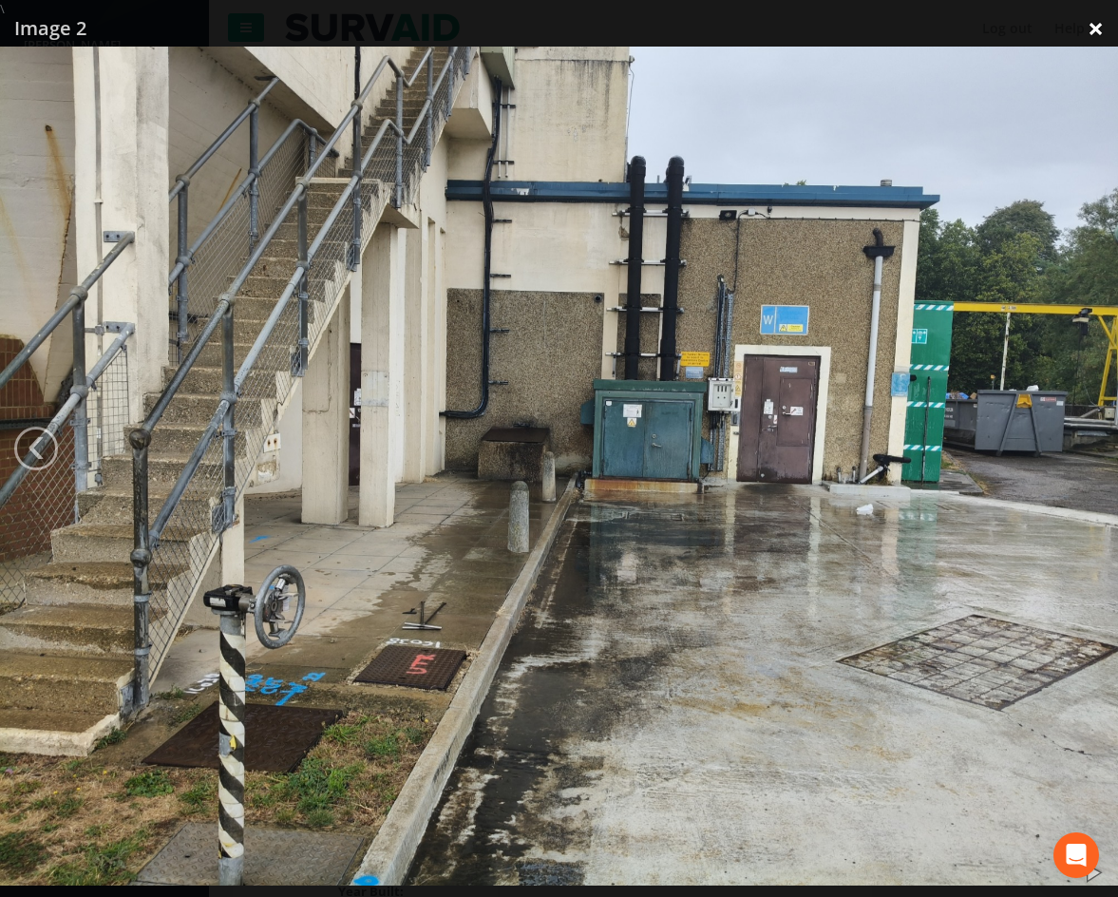
click at [1097, 30] on link "×" at bounding box center [1096, 28] width 45 height 57
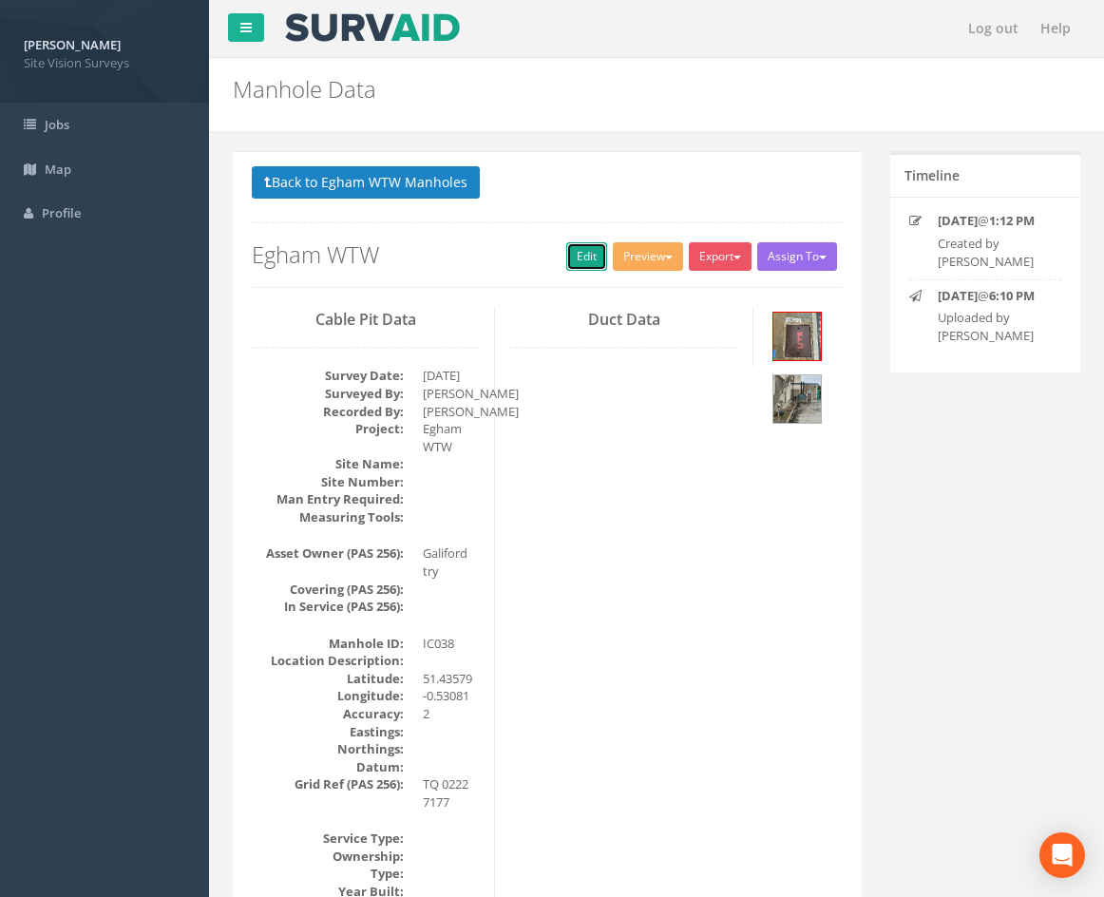
drag, startPoint x: 579, startPoint y: 256, endPoint x: 656, endPoint y: 150, distance: 130.6
click at [579, 256] on link "Edit" at bounding box center [586, 256] width 41 height 29
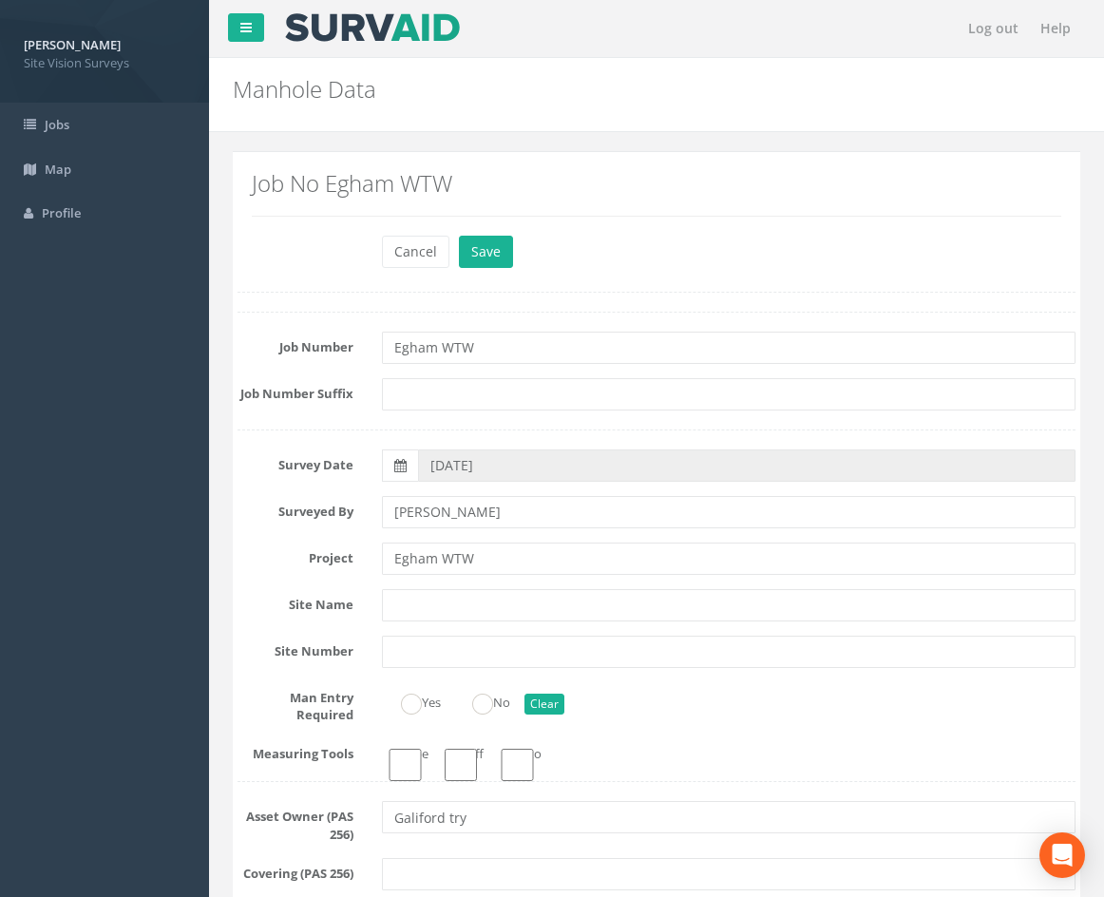
drag, startPoint x: 656, startPoint y: 150, endPoint x: 464, endPoint y: 774, distance: 653.1
type input "[PERSON_NAME]"
drag, startPoint x: 637, startPoint y: 601, endPoint x: 597, endPoint y: 742, distance: 146.2
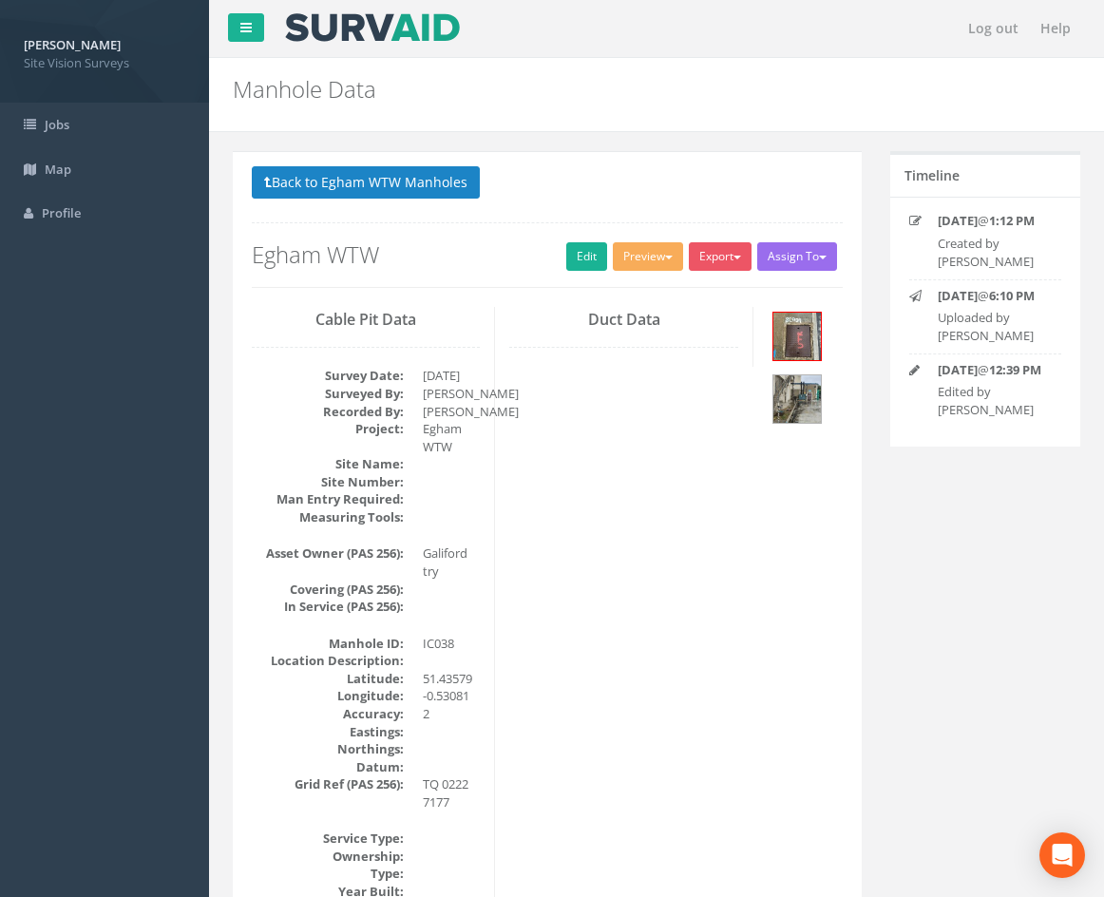
drag, startPoint x: 702, startPoint y: 766, endPoint x: 622, endPoint y: 346, distance: 427.5
click at [396, 181] on button "Back to Egham WTW Manholes" at bounding box center [366, 182] width 228 height 32
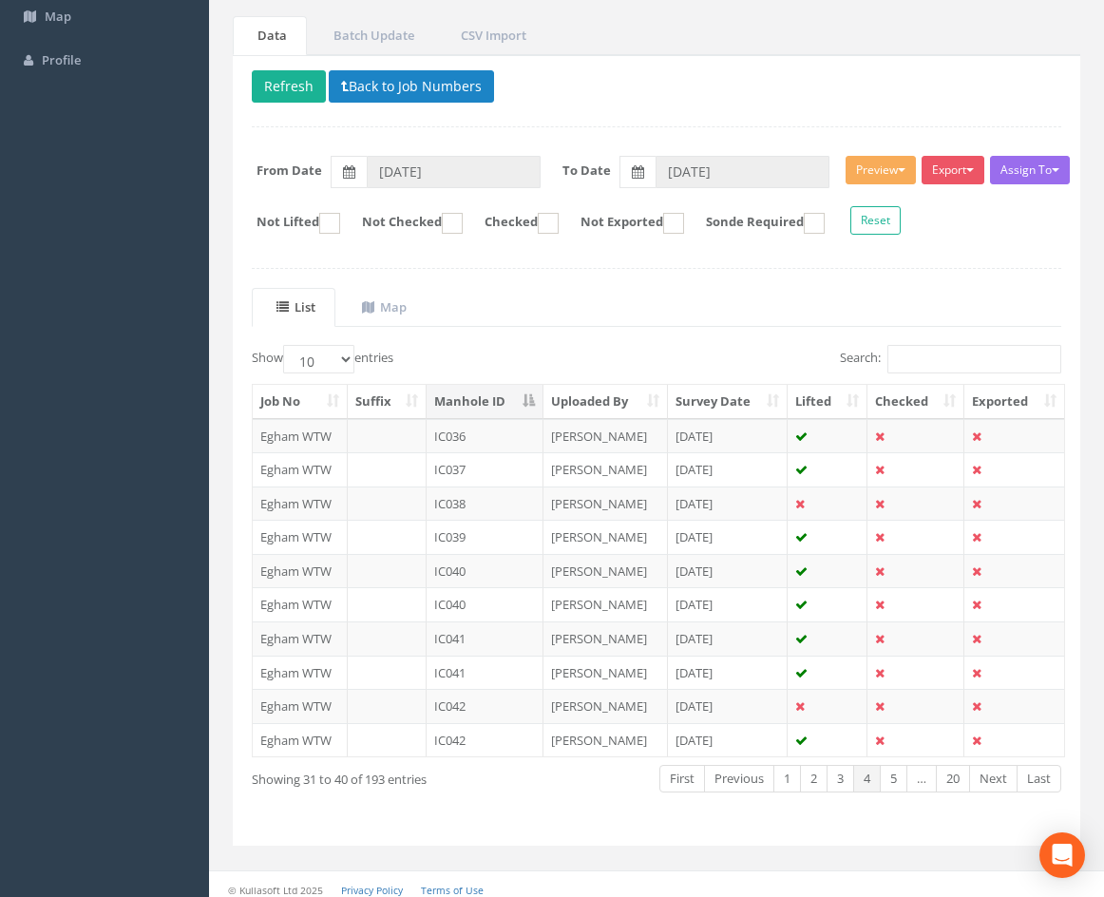
scroll to position [163, 0]
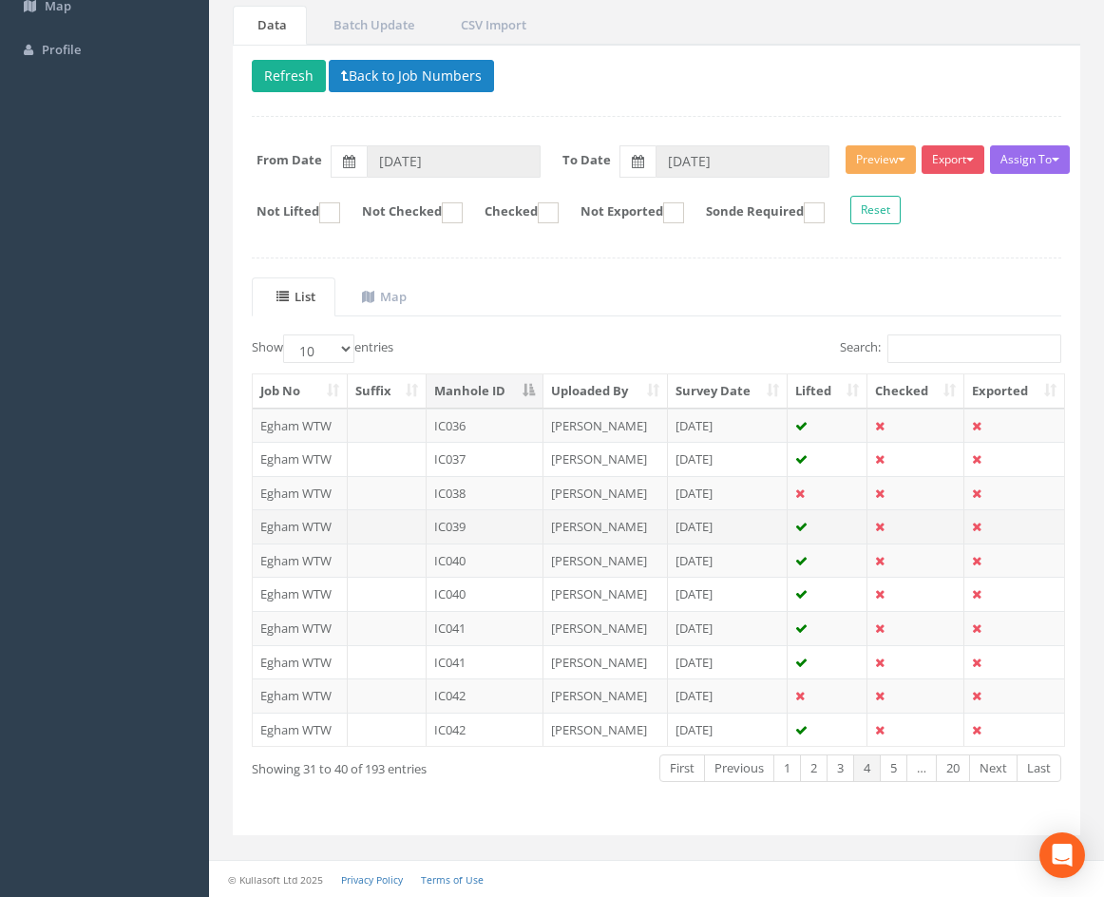
click at [489, 522] on td "IC039" at bounding box center [485, 526] width 117 height 34
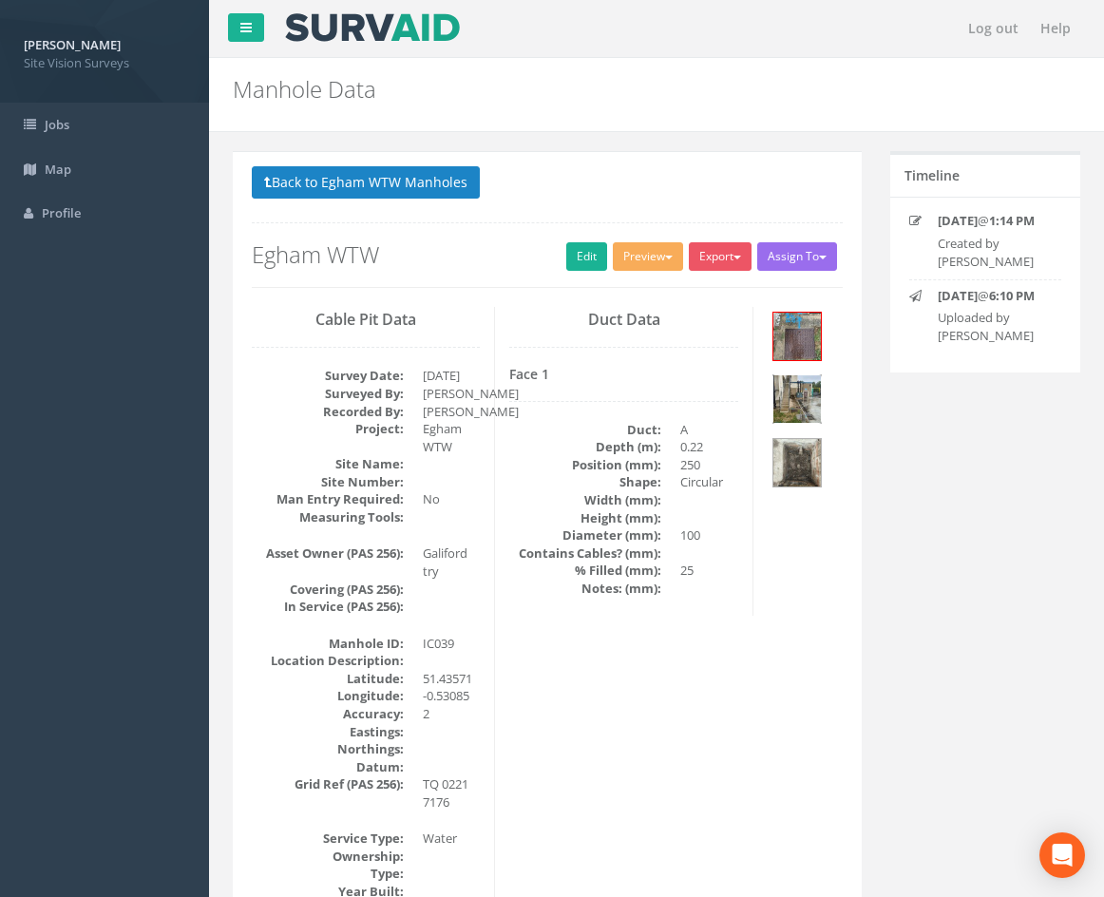
click at [810, 396] on img at bounding box center [797, 399] width 48 height 48
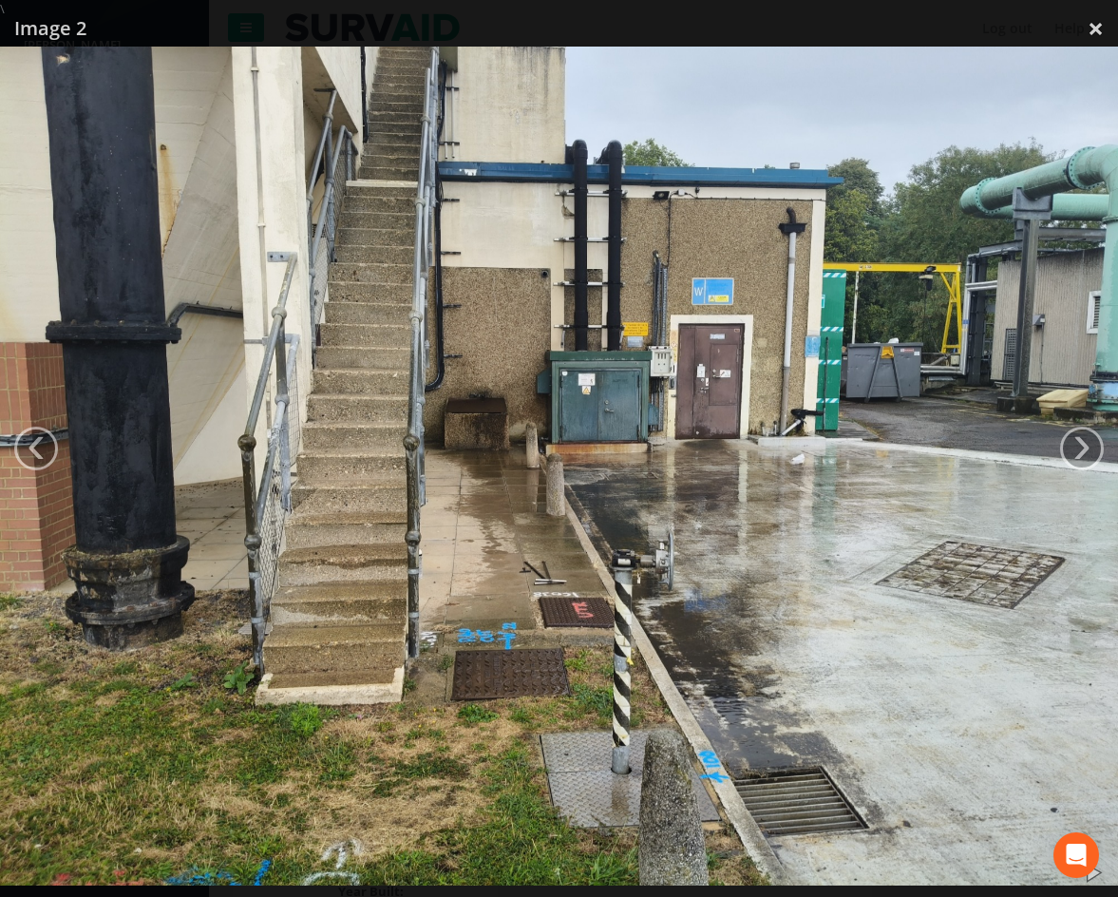
click at [1030, 33] on div at bounding box center [559, 466] width 1118 height 897
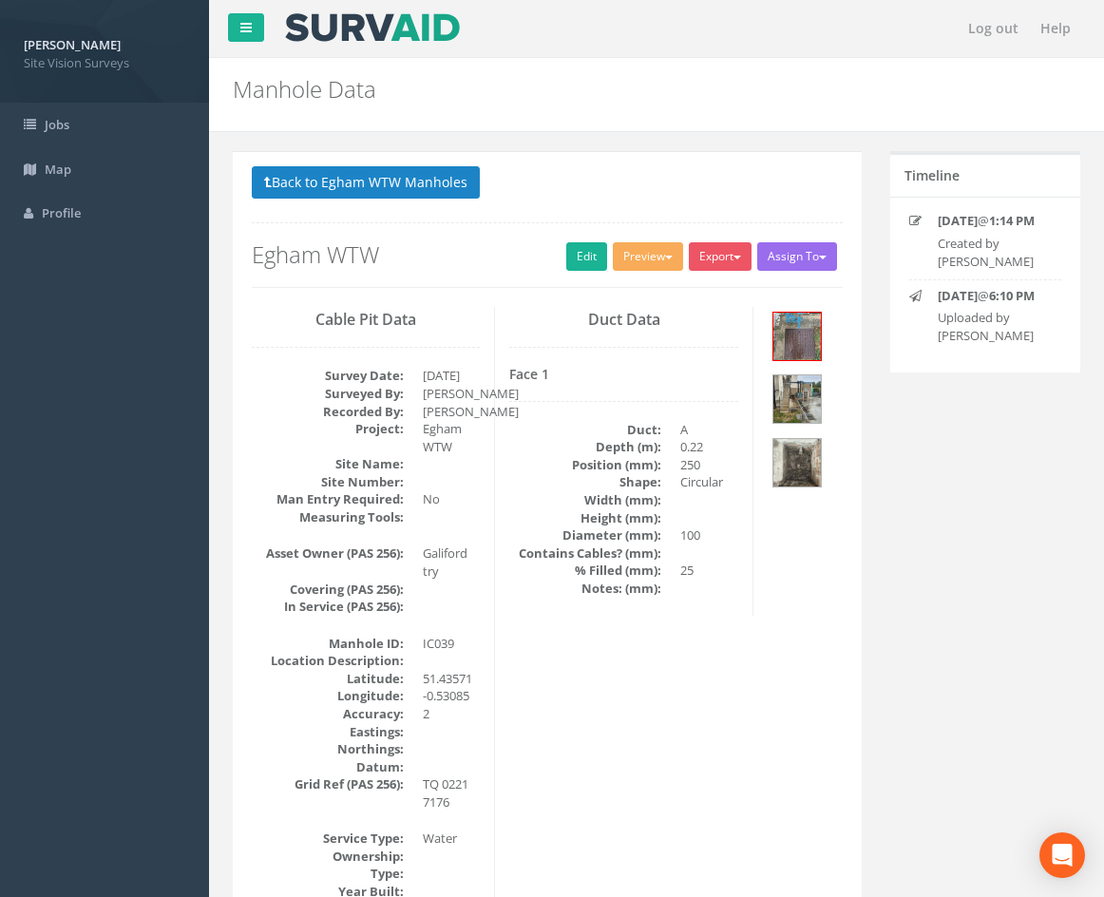
drag, startPoint x: 741, startPoint y: 459, endPoint x: 715, endPoint y: 147, distance: 312.7
click at [566, 254] on link "Edit" at bounding box center [586, 256] width 41 height 29
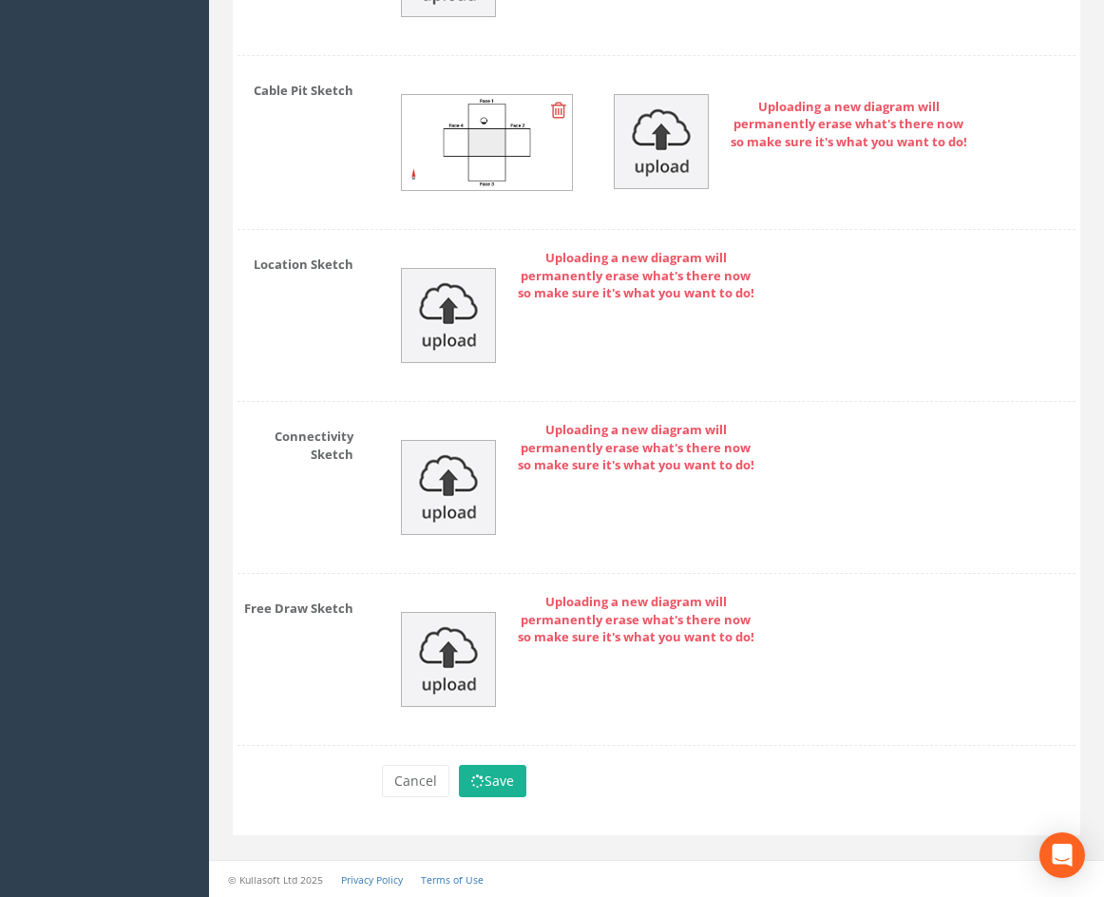
scroll to position [2176, 0]
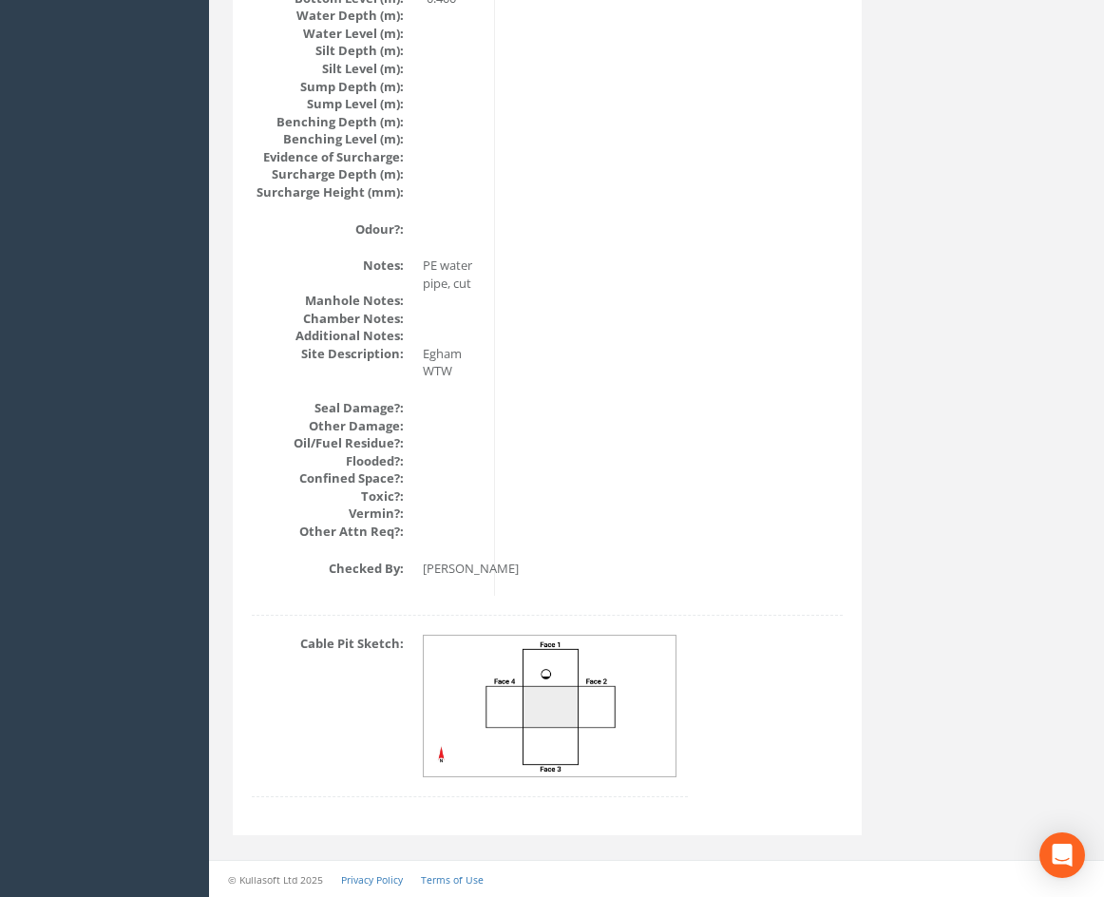
drag, startPoint x: 823, startPoint y: 709, endPoint x: 782, endPoint y: 739, distance: 50.9
click at [782, 737] on div "Cable Pit Sketch:" at bounding box center [547, 725] width 619 height 181
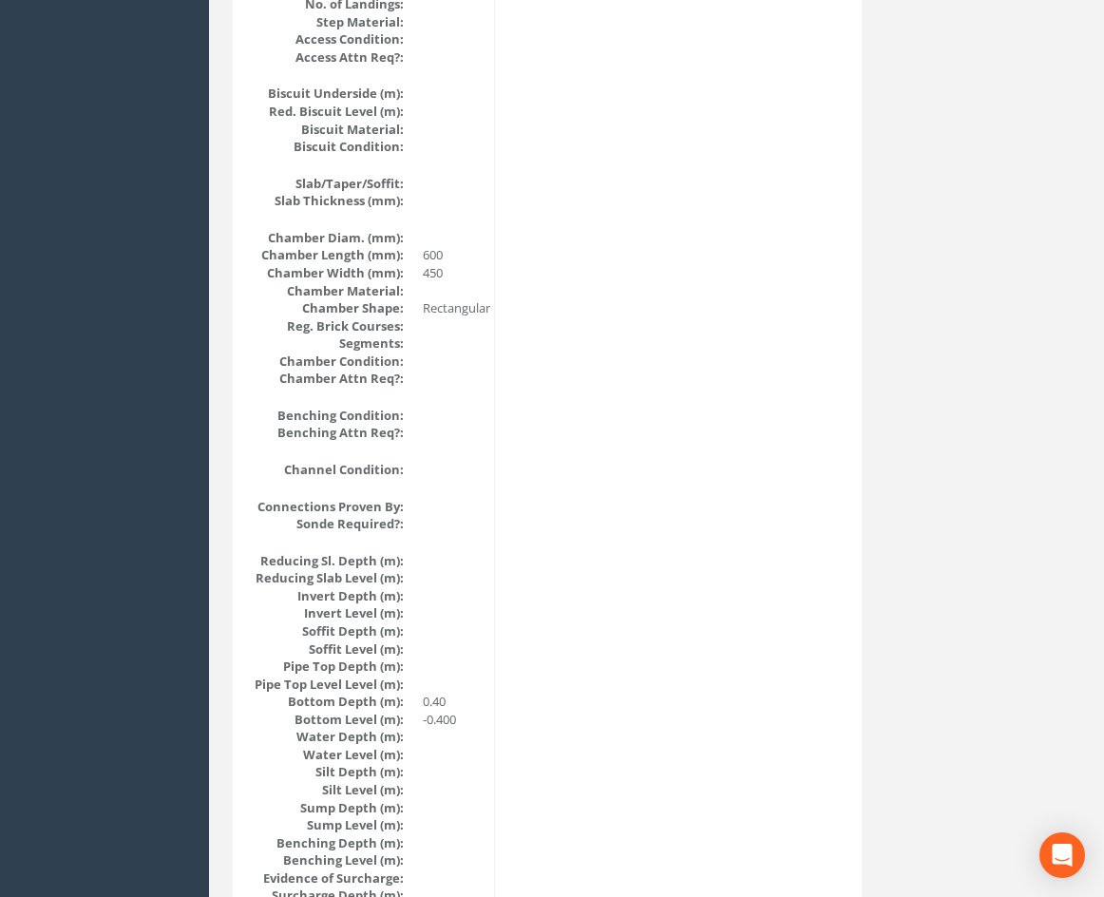
scroll to position [0, 0]
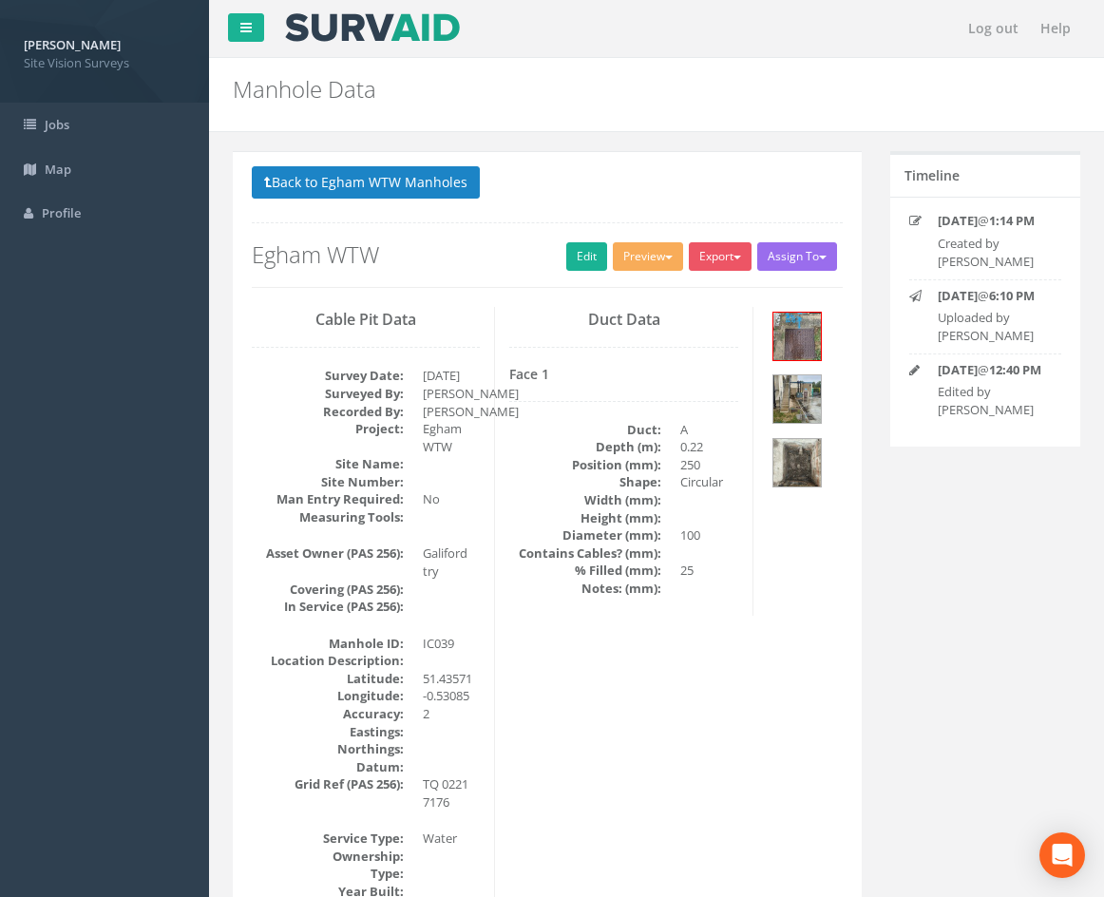
drag, startPoint x: 836, startPoint y: 751, endPoint x: 776, endPoint y: 377, distance: 378.2
click at [355, 194] on button "Back to Egham WTW Manholes" at bounding box center [366, 182] width 228 height 32
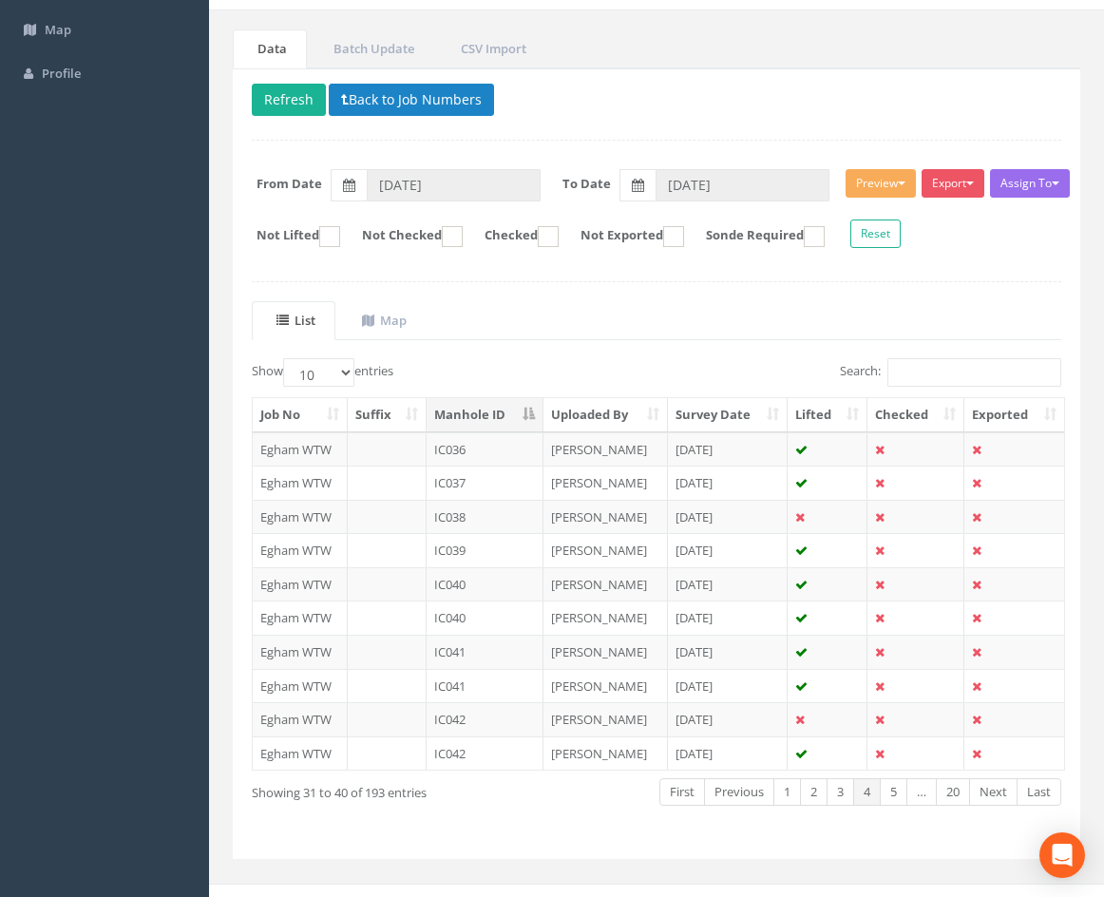
scroll to position [163, 0]
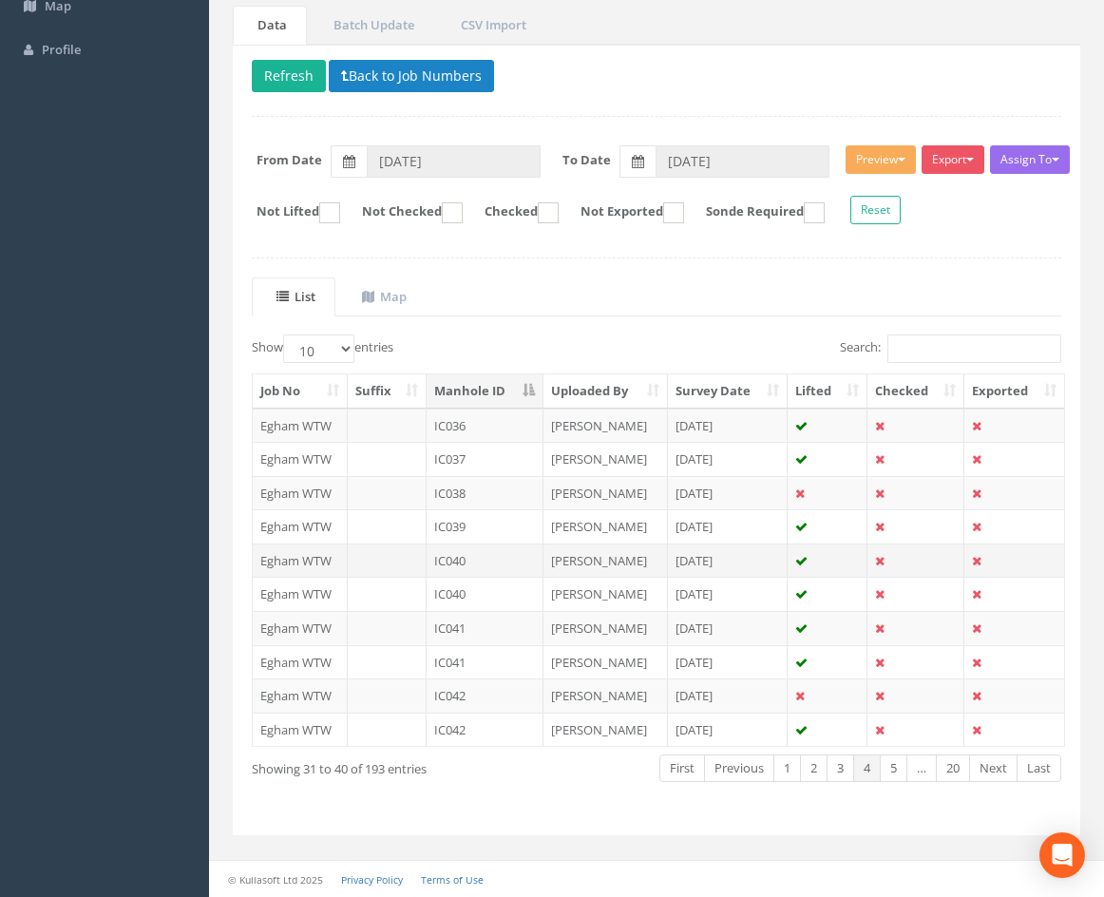
click at [503, 561] on td "IC040" at bounding box center [485, 560] width 117 height 34
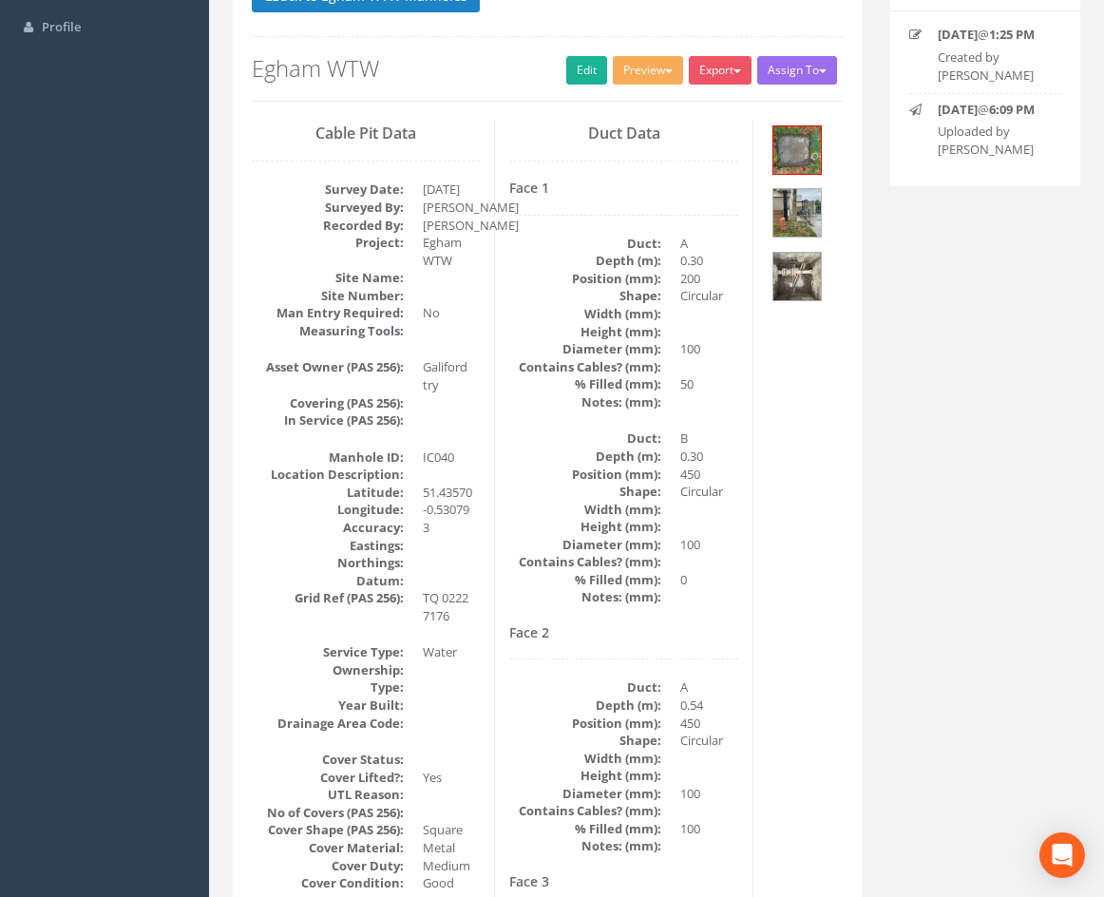
scroll to position [190, 0]
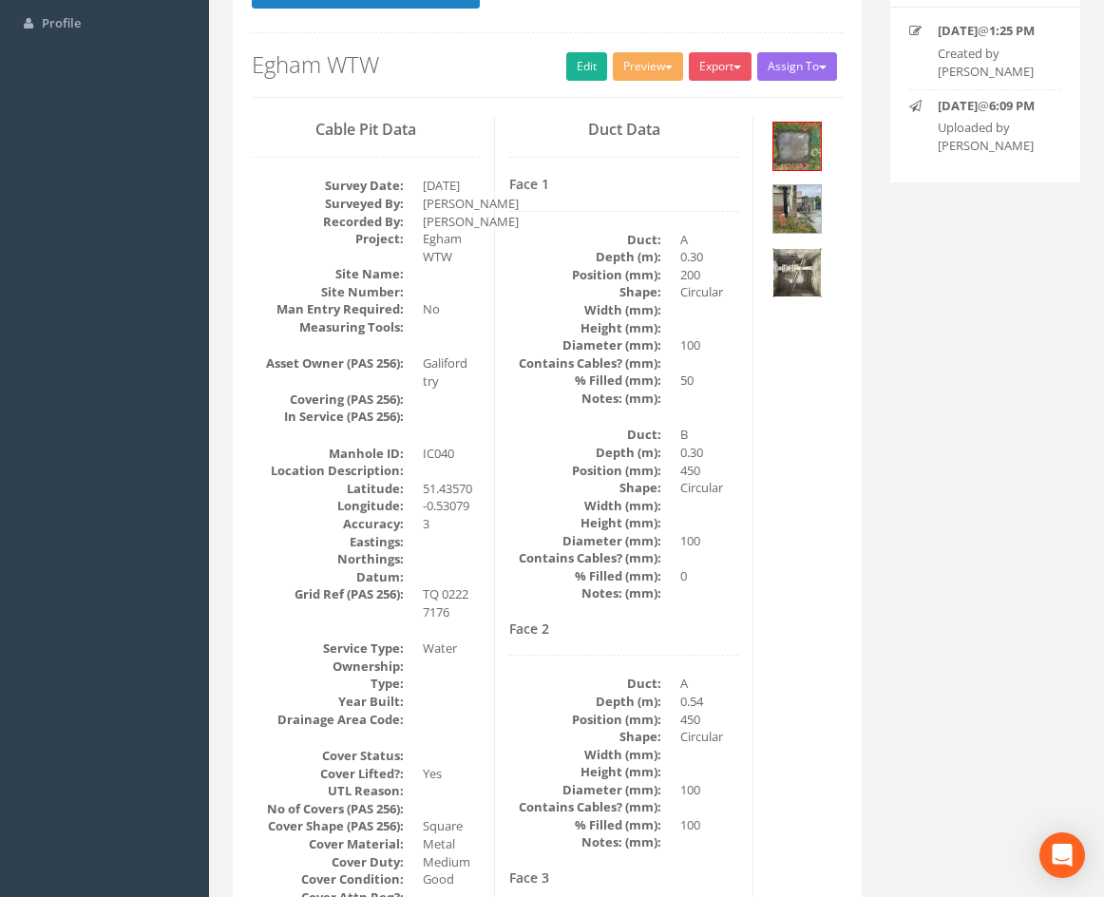
click at [801, 266] on img at bounding box center [797, 273] width 48 height 48
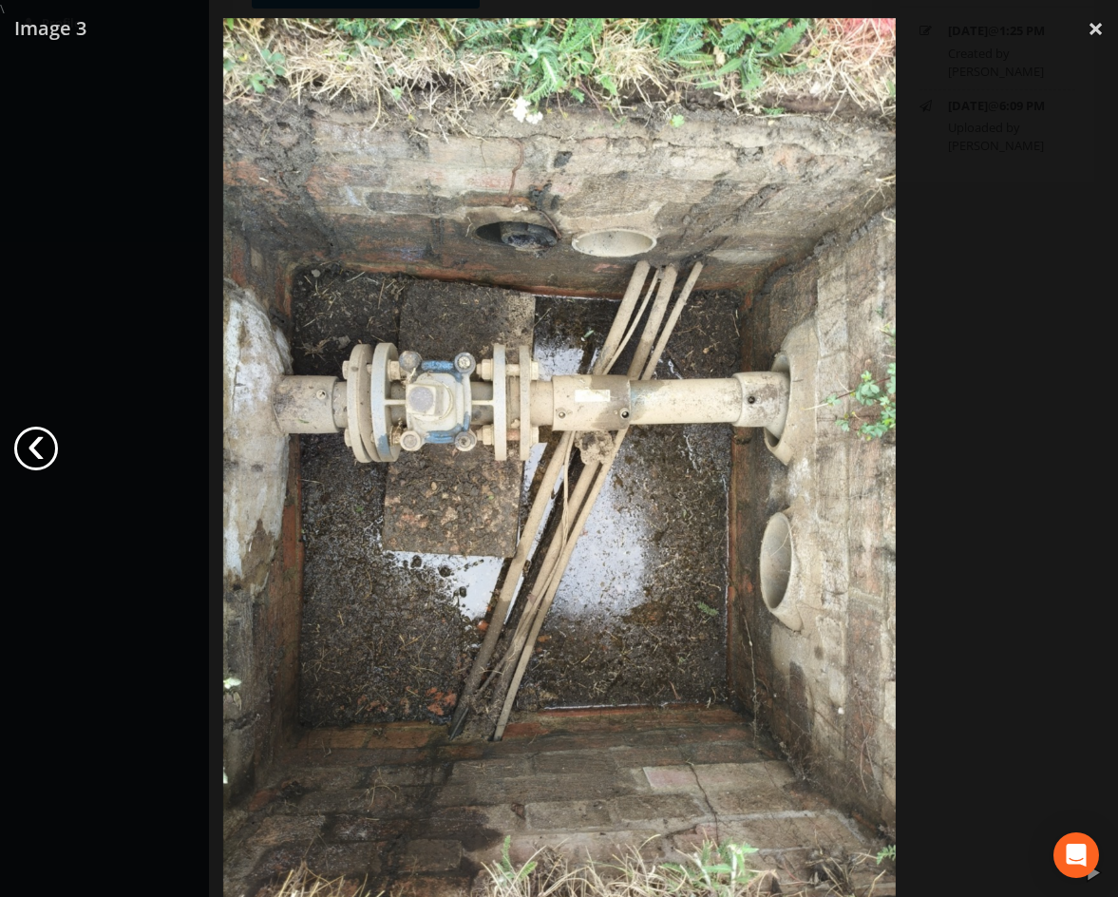
click at [31, 448] on link "‹" at bounding box center [36, 449] width 44 height 44
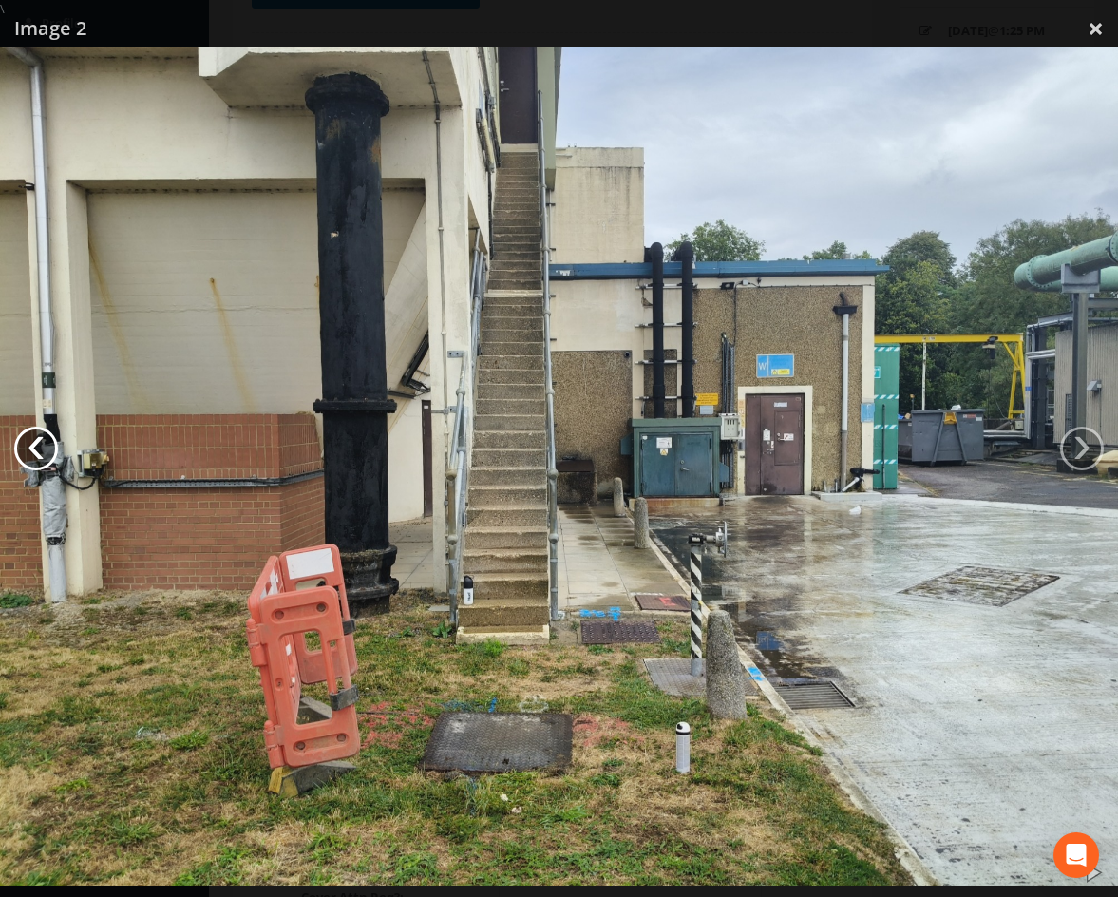
click at [31, 448] on link "‹" at bounding box center [36, 449] width 44 height 44
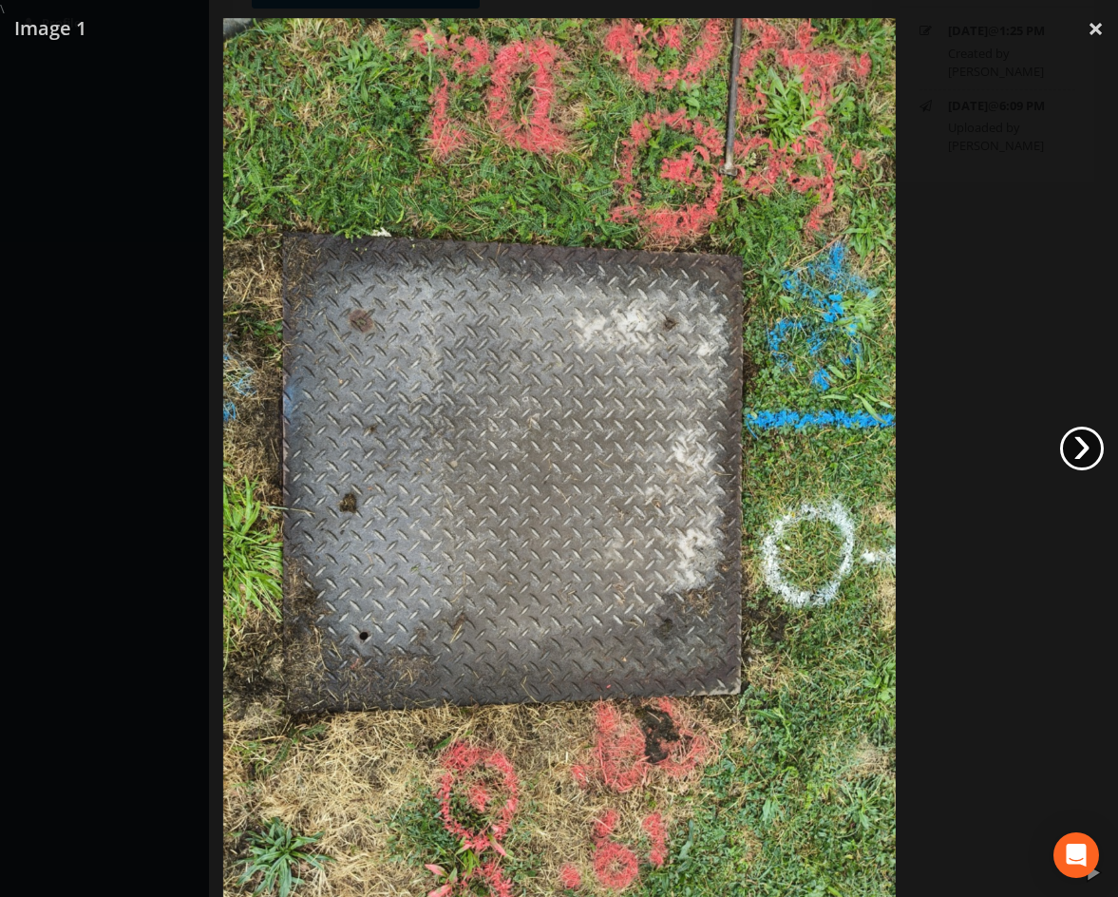
click at [1082, 448] on link "›" at bounding box center [1082, 449] width 44 height 44
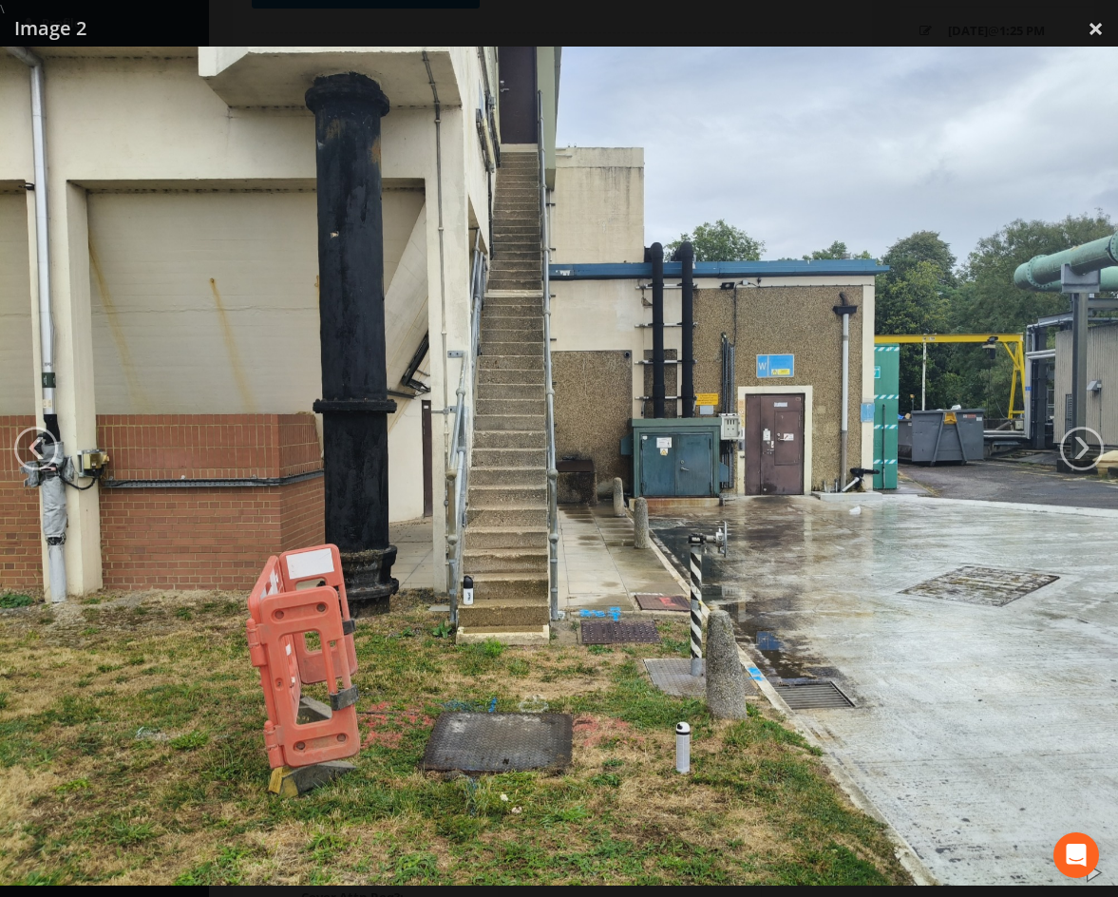
click at [829, 25] on div at bounding box center [559, 466] width 1118 height 897
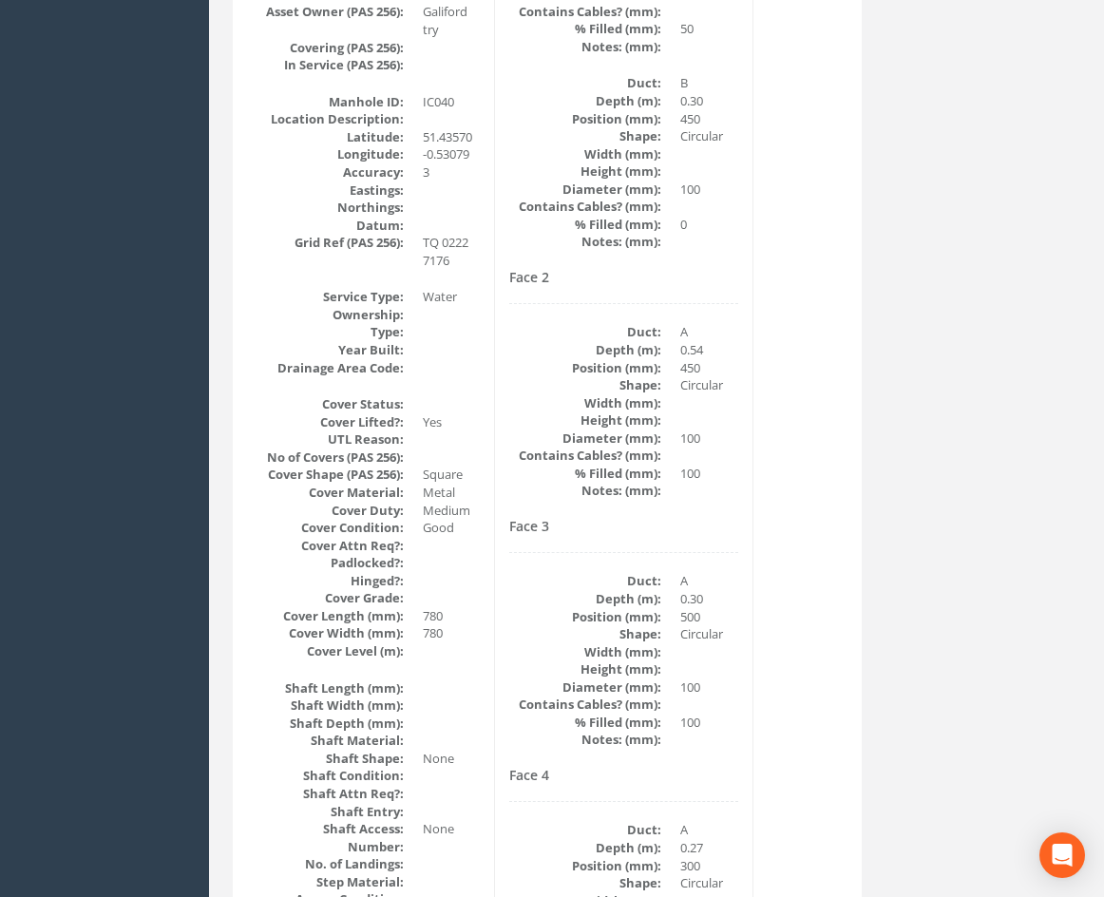
scroll to position [547, 0]
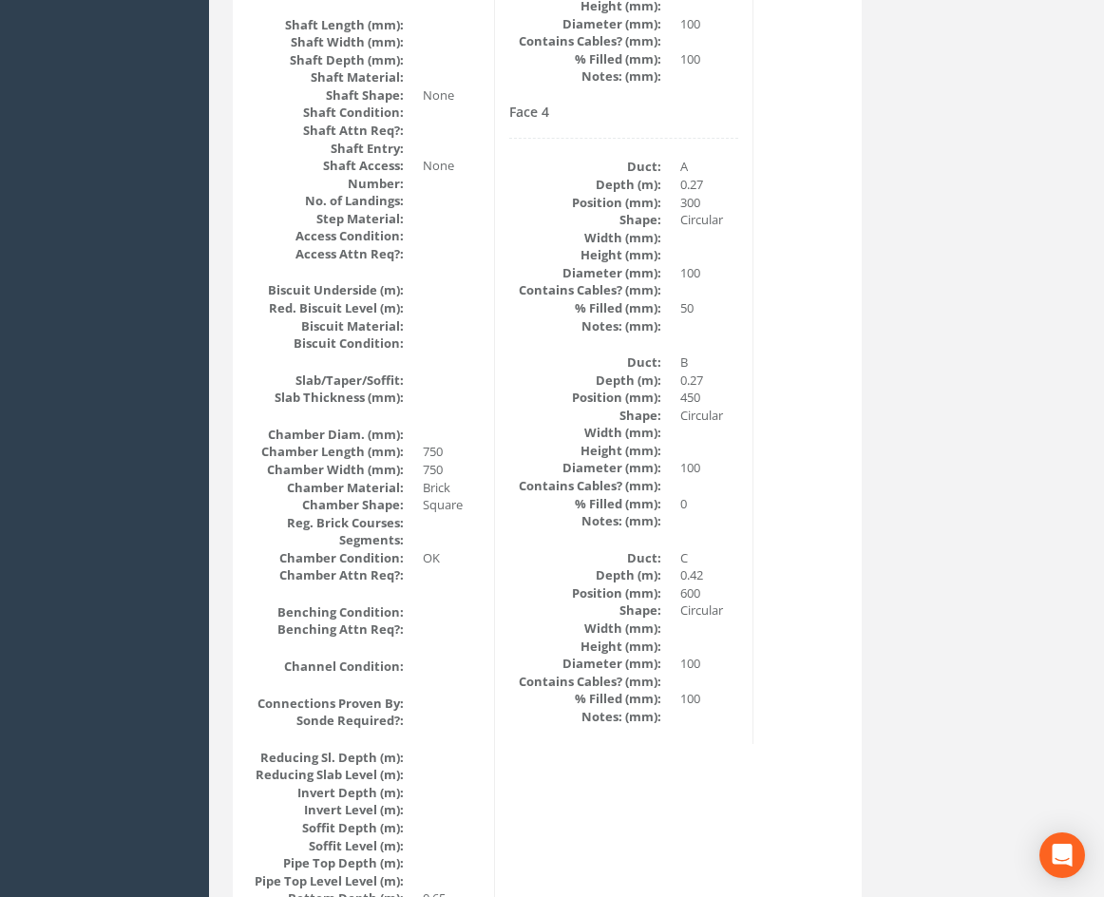
drag, startPoint x: 810, startPoint y: 375, endPoint x: 814, endPoint y: 409, distance: 33.5
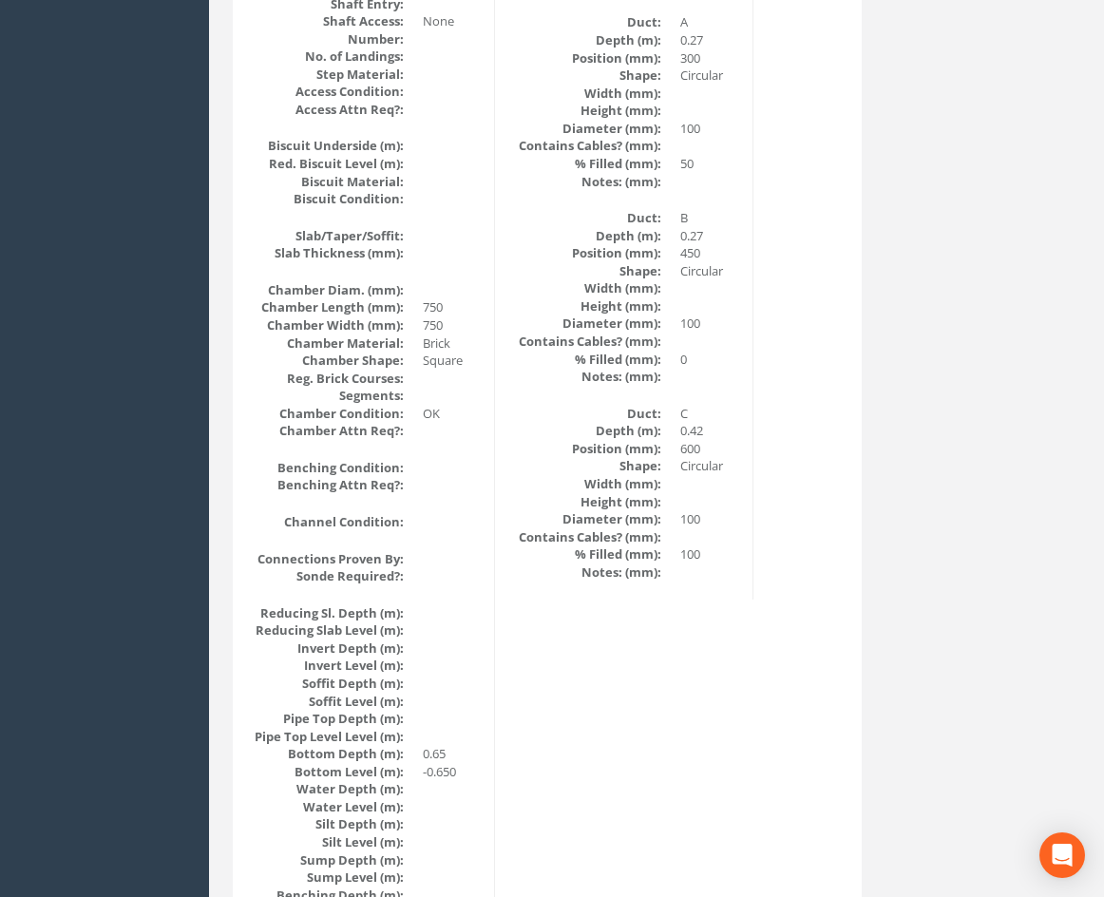
drag, startPoint x: 869, startPoint y: 539, endPoint x: 860, endPoint y: 588, distance: 50.3
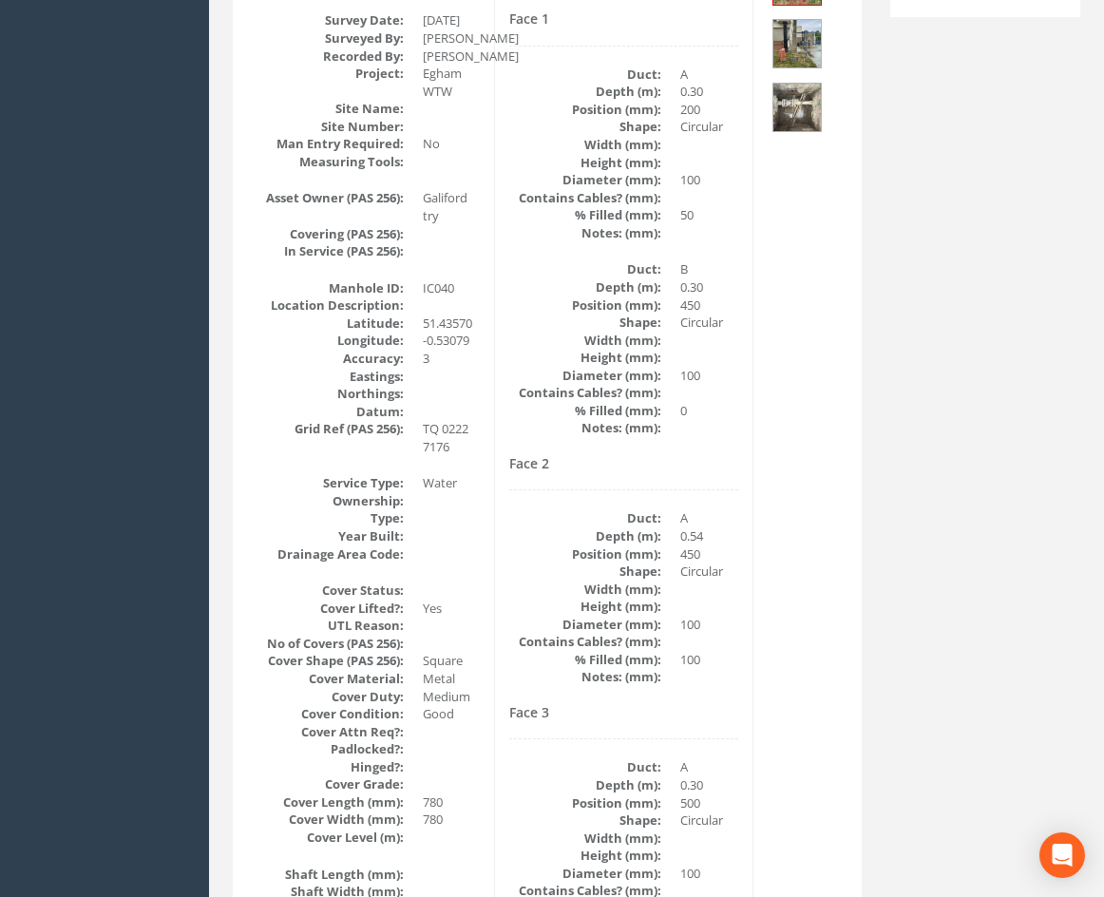
drag, startPoint x: 864, startPoint y: 711, endPoint x: 857, endPoint y: 587, distance: 123.7
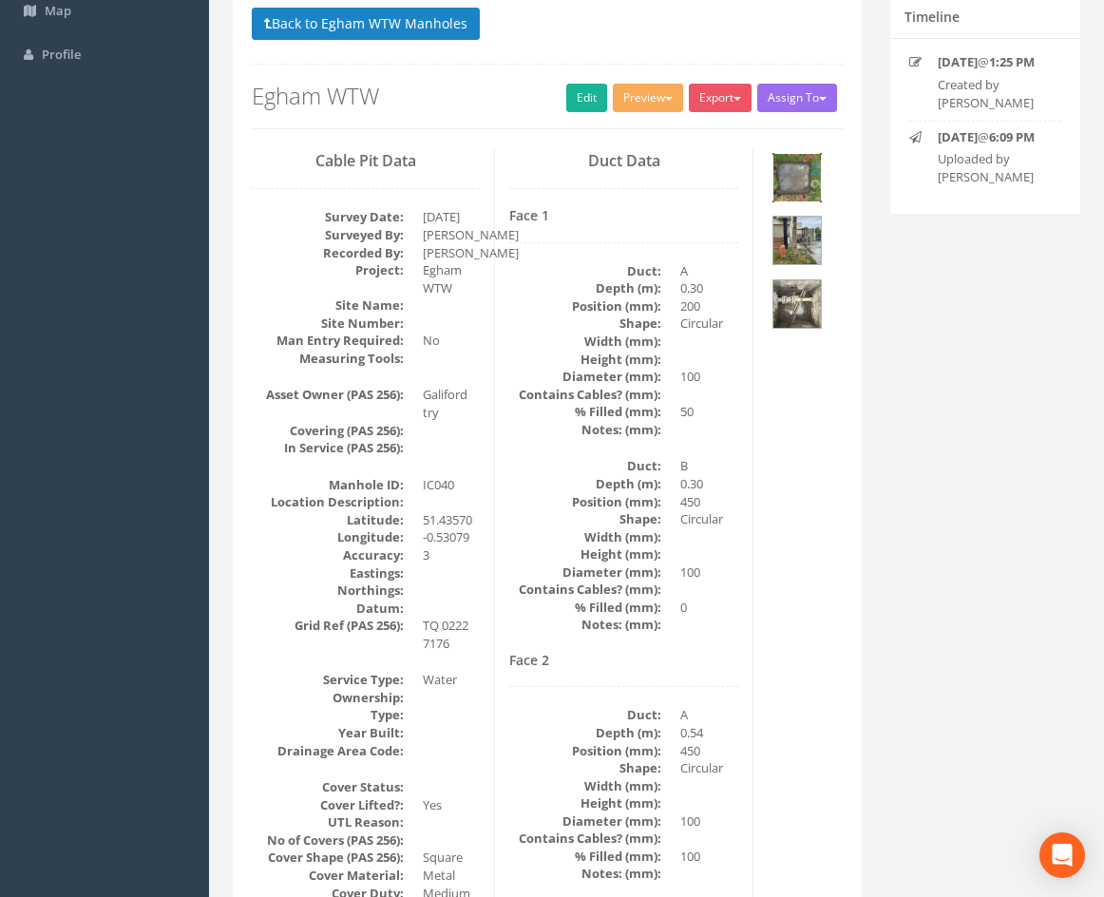
click at [811, 180] on img at bounding box center [797, 178] width 48 height 48
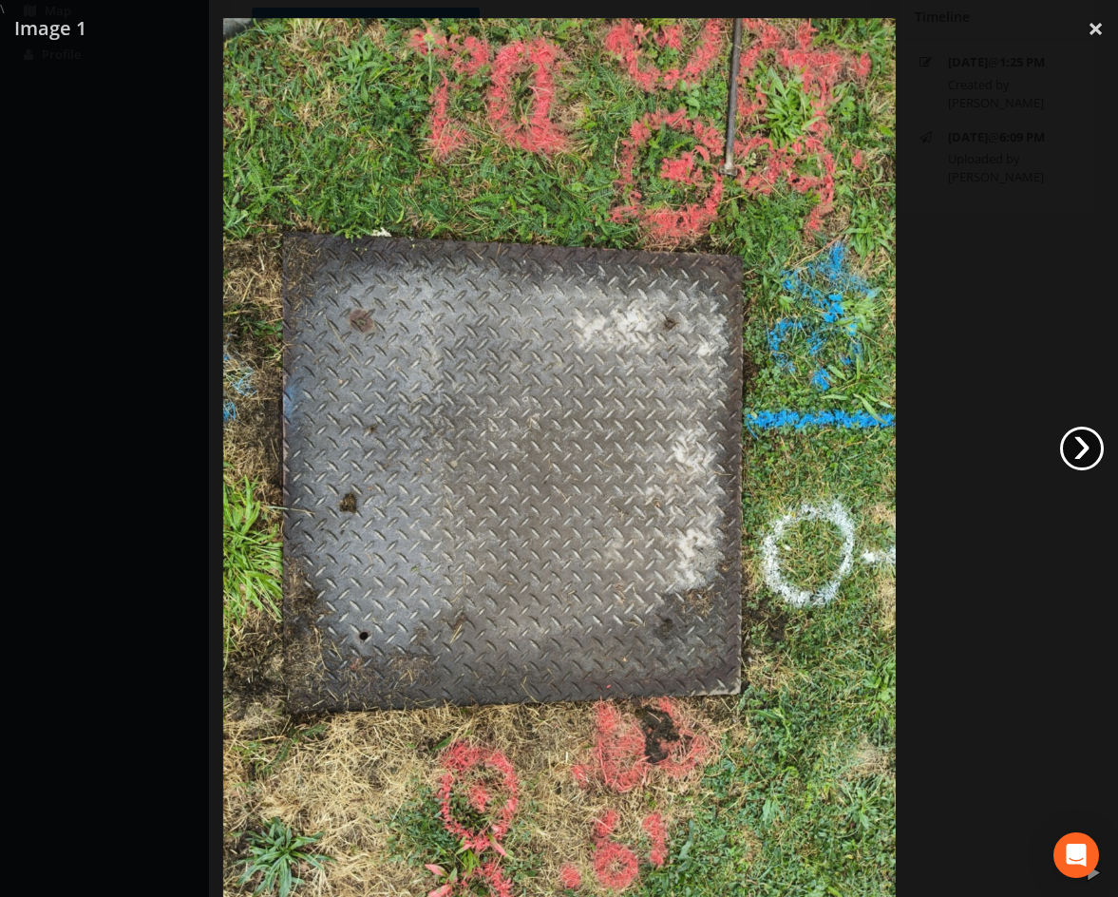
click at [1092, 451] on link "›" at bounding box center [1082, 449] width 44 height 44
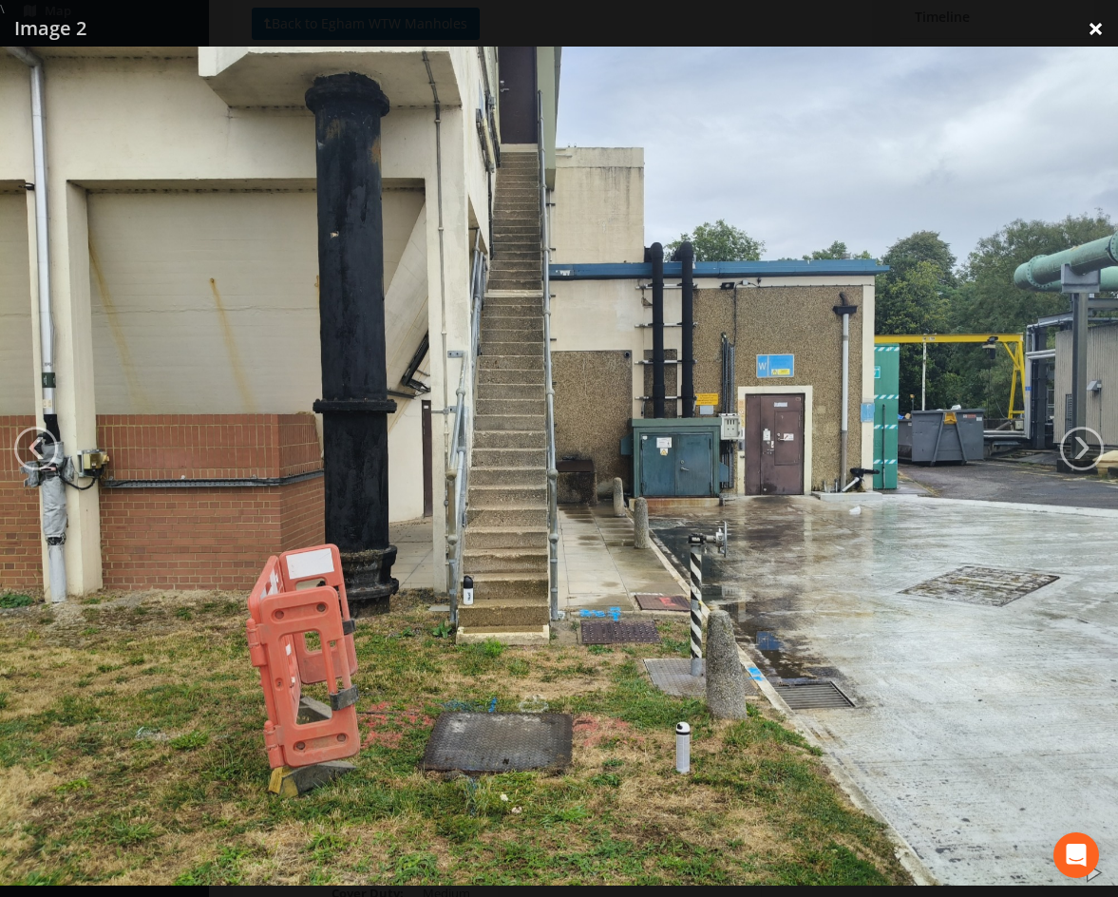
click at [1102, 23] on link "×" at bounding box center [1096, 28] width 45 height 57
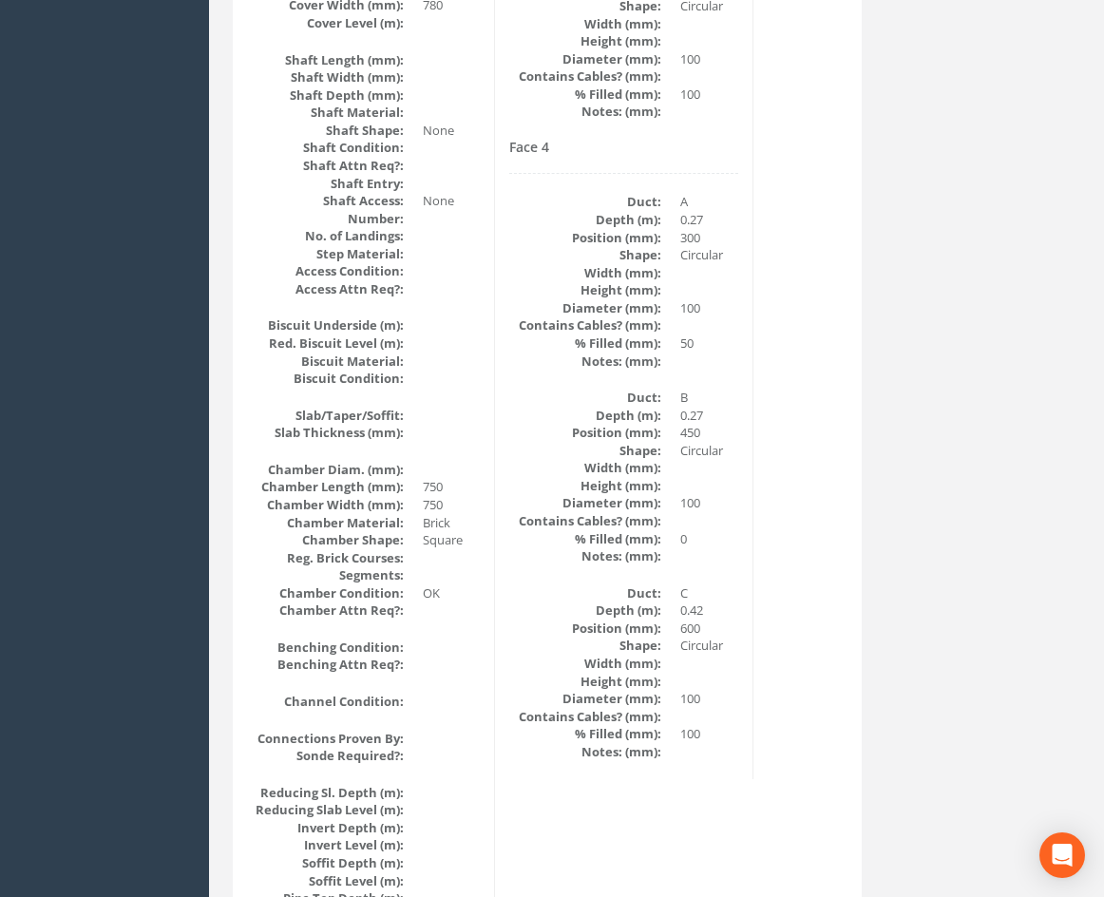
scroll to position [1204, 0]
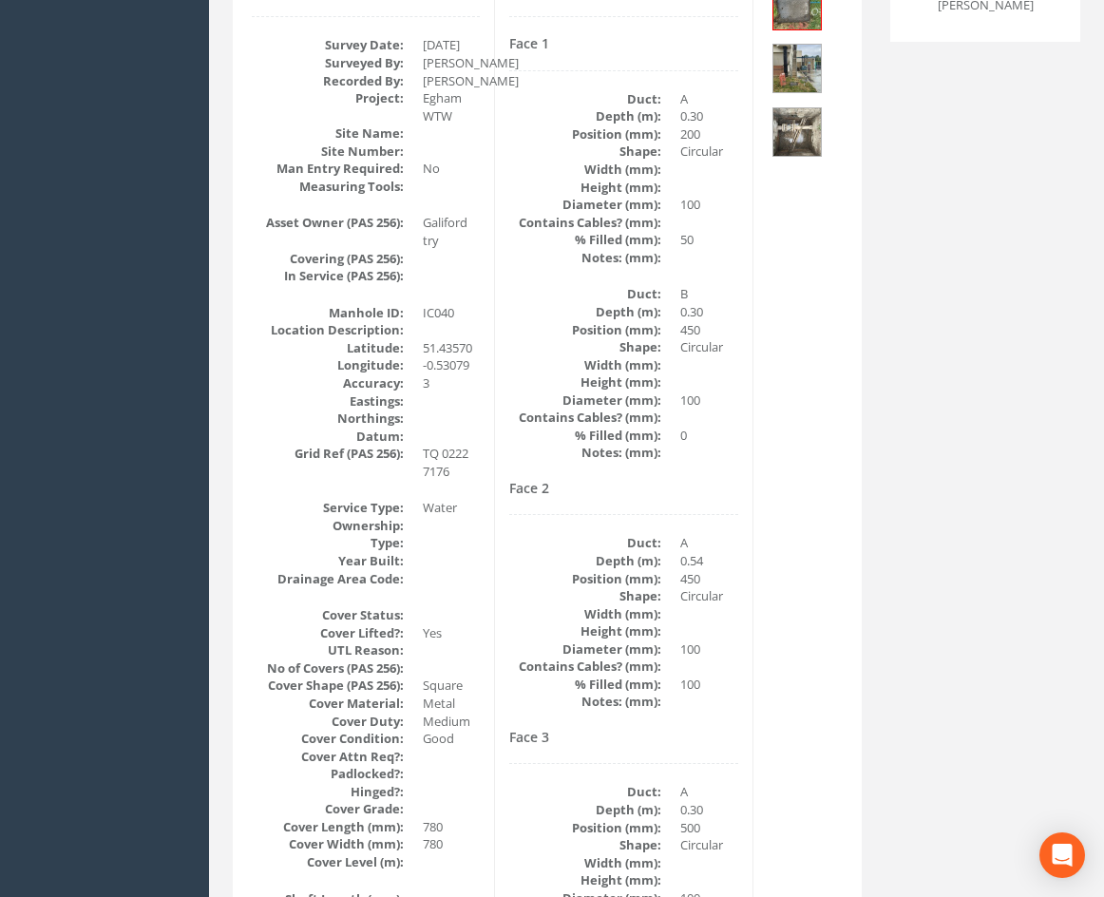
drag, startPoint x: 819, startPoint y: 589, endPoint x: 762, endPoint y: 317, distance: 277.7
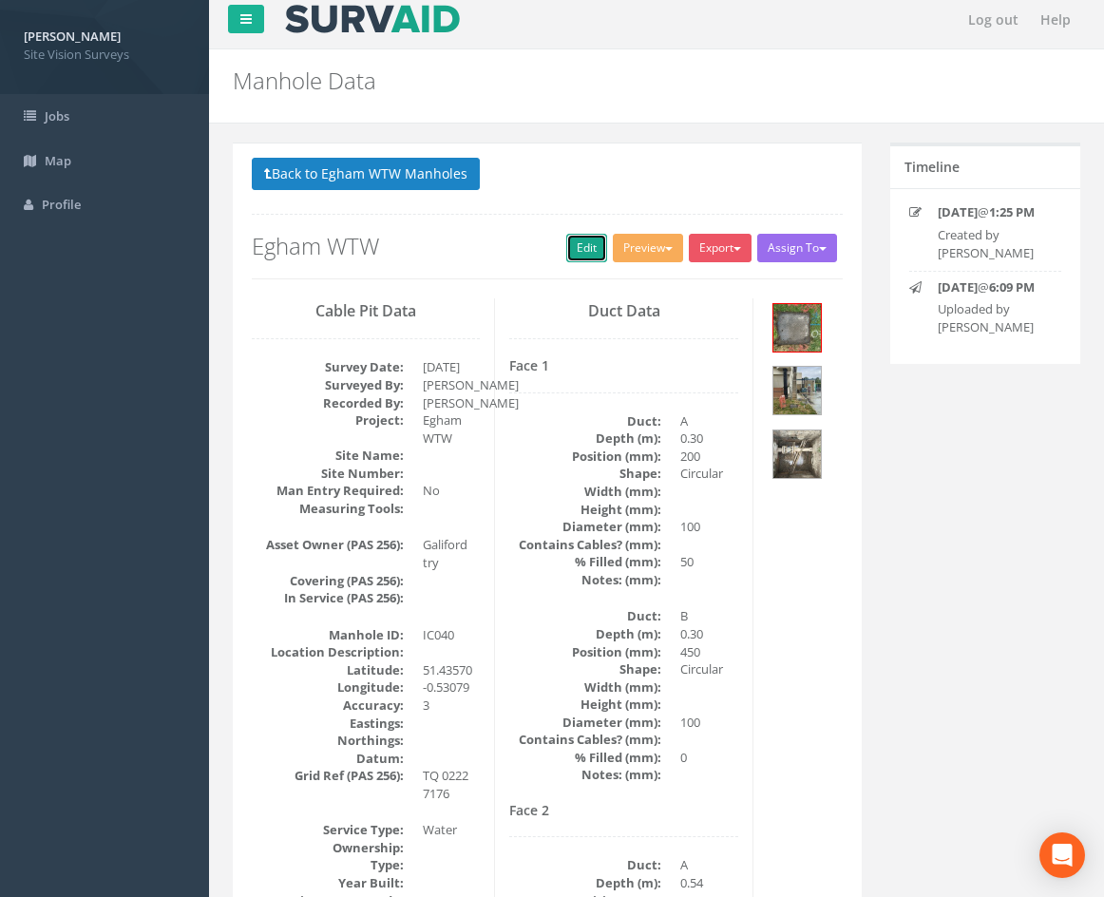
click at [580, 251] on link "Edit" at bounding box center [586, 248] width 41 height 29
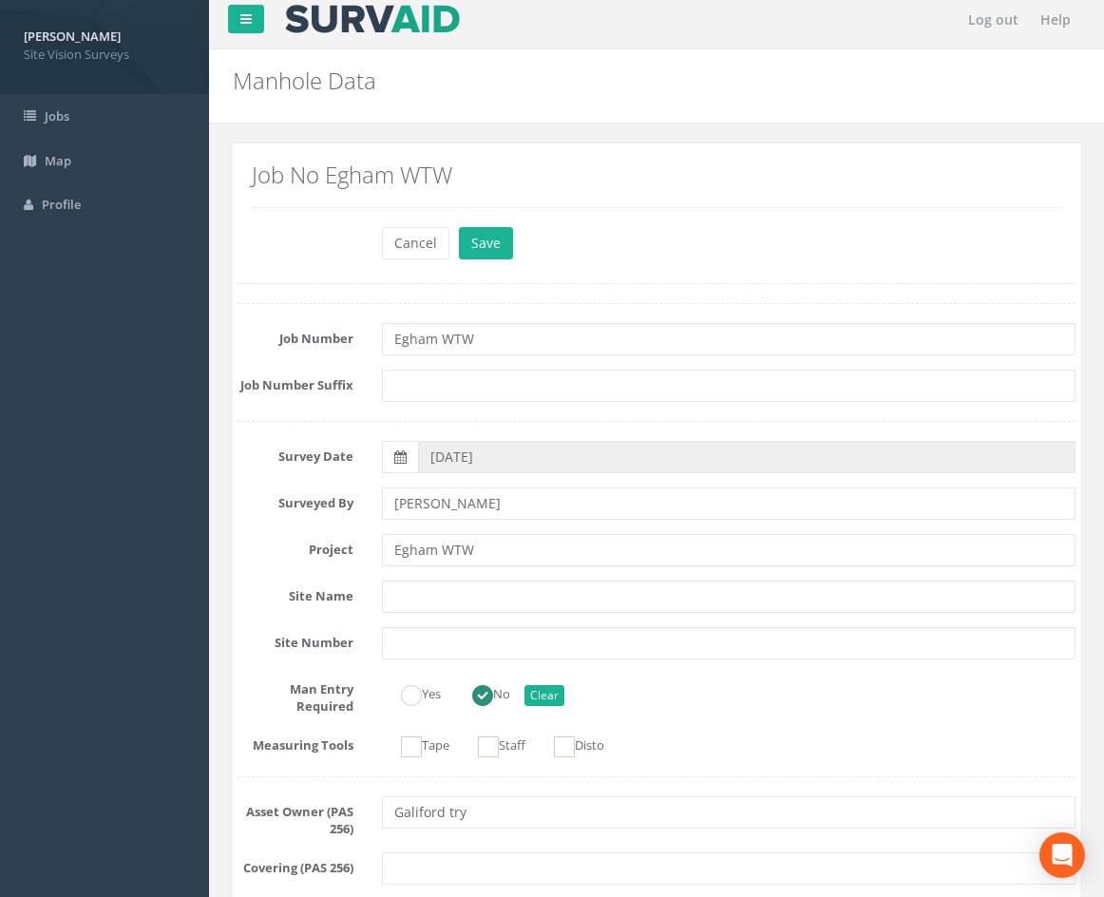
scroll to position [5212, 0]
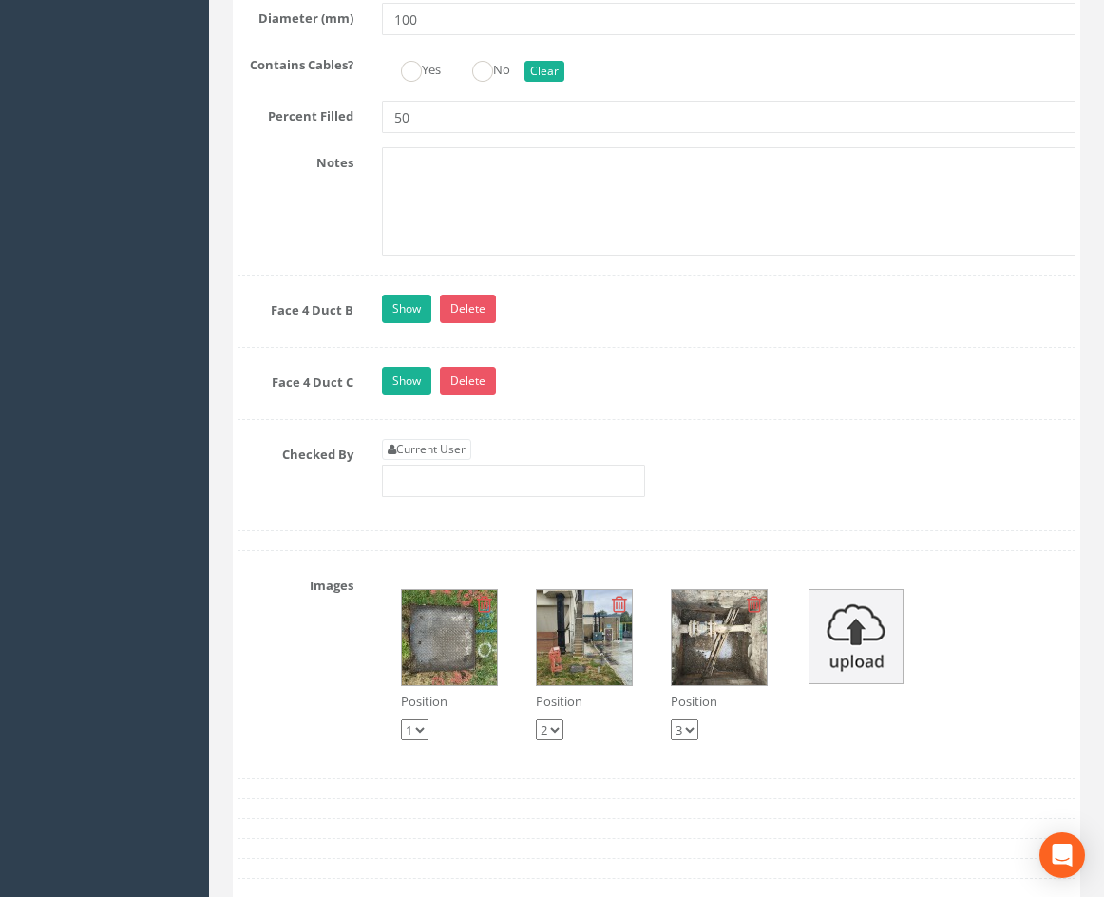
click at [451, 460] on link "Current User" at bounding box center [426, 449] width 89 height 21
type input "[PERSON_NAME]"
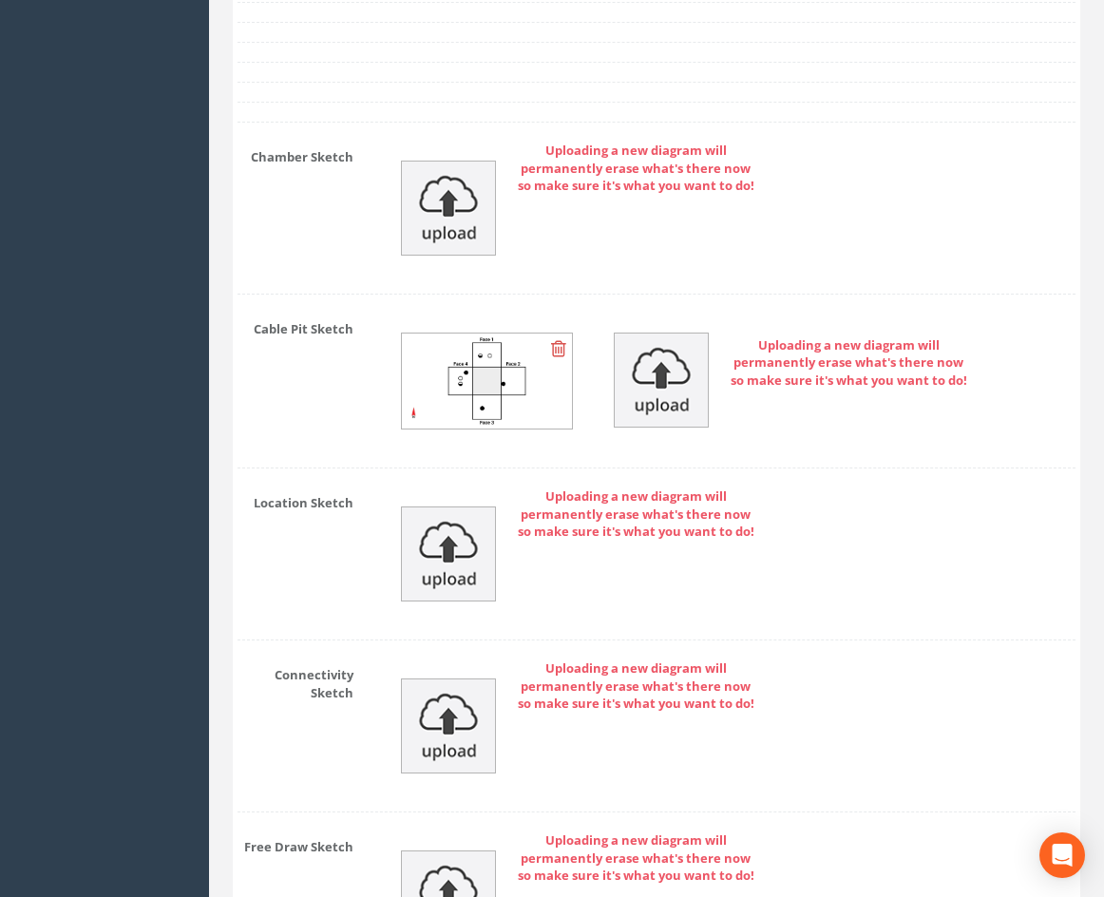
drag, startPoint x: 258, startPoint y: 491, endPoint x: 273, endPoint y: 689, distance: 198.1
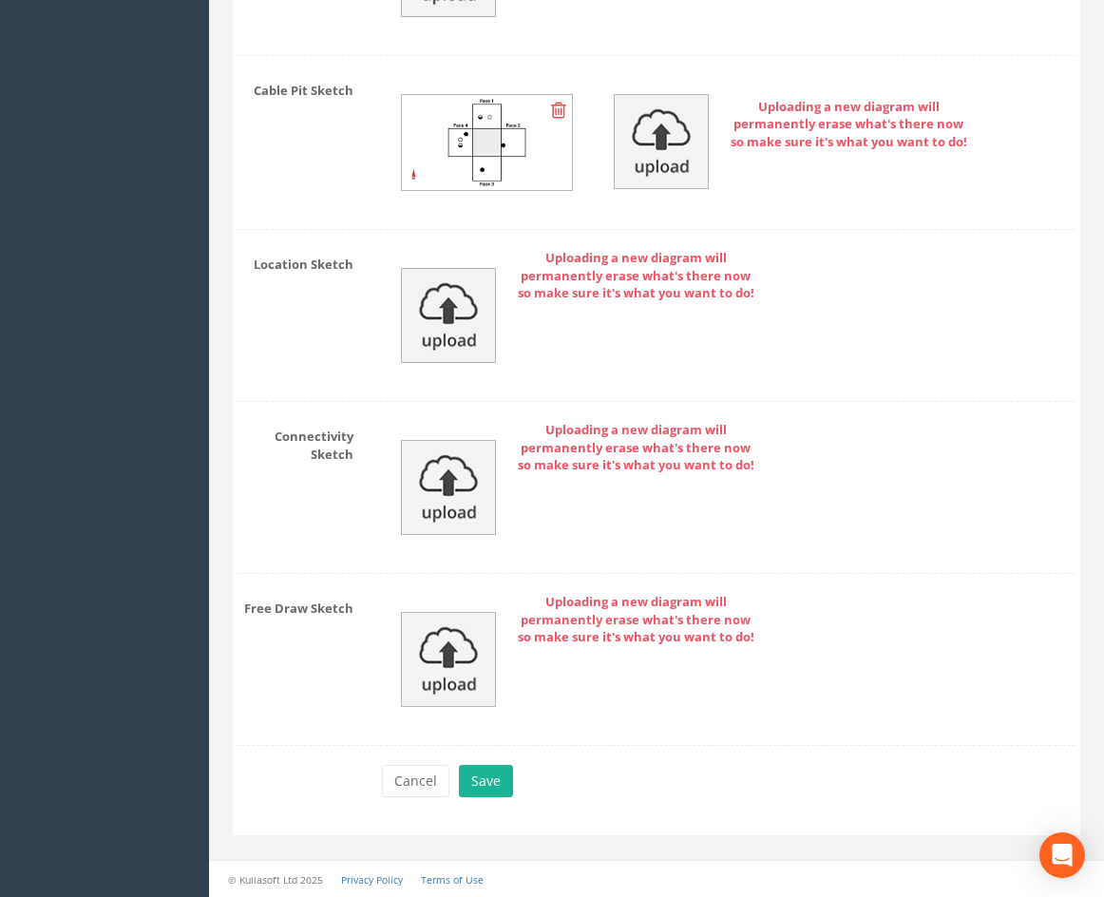
scroll to position [6399, 0]
click at [494, 781] on button "Save" at bounding box center [486, 781] width 54 height 32
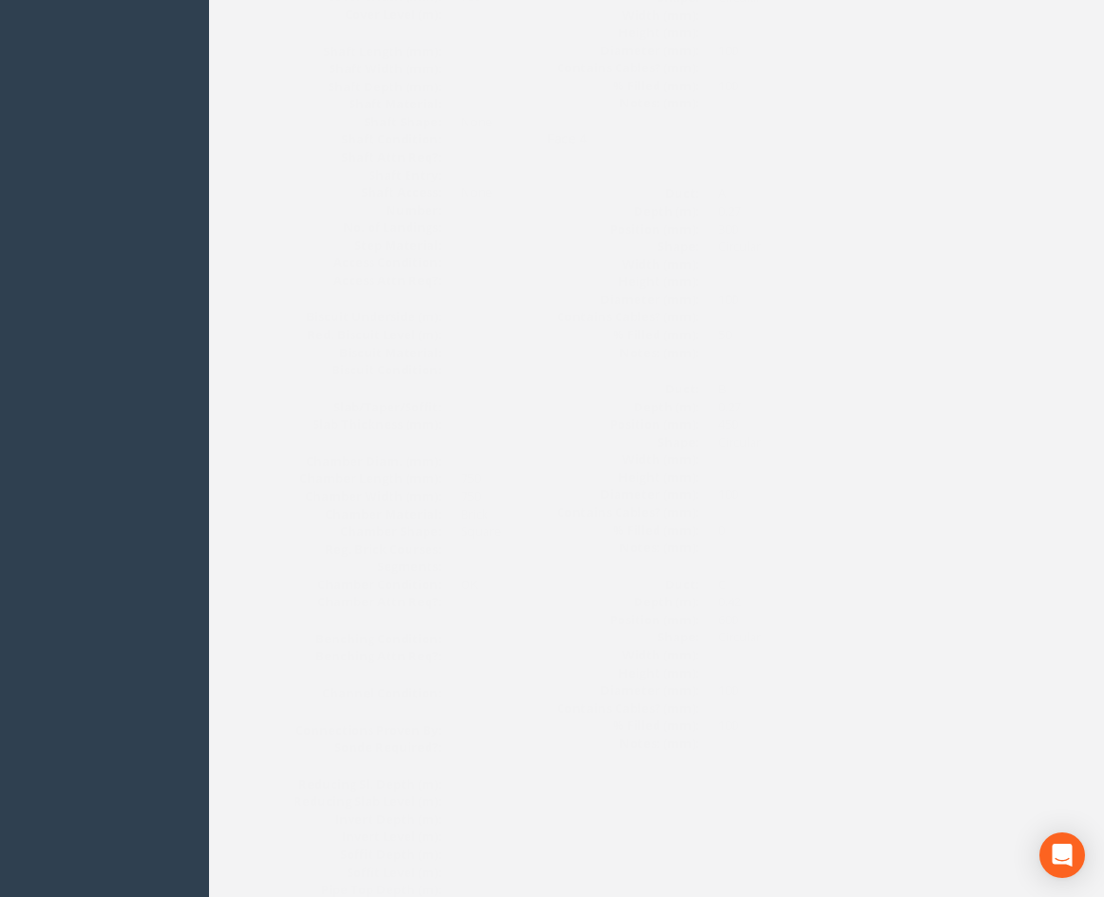
scroll to position [0, 0]
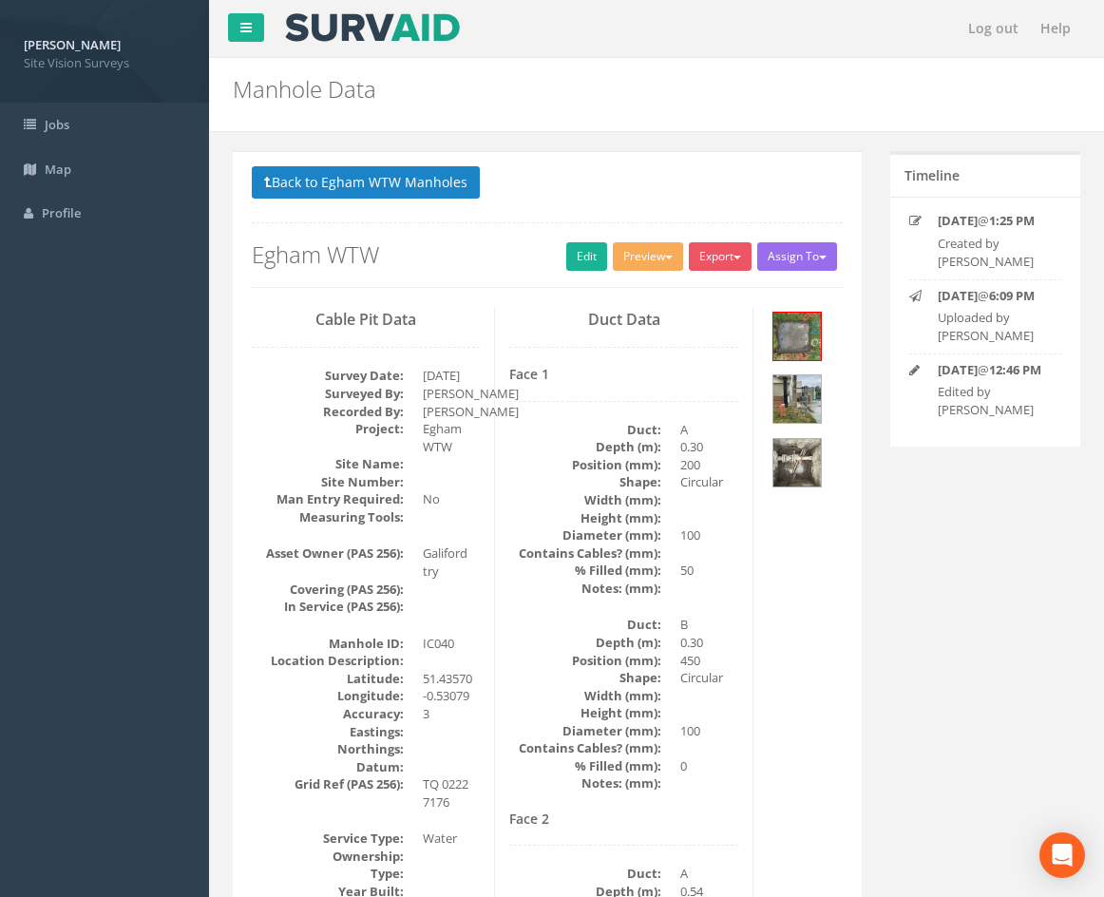
drag, startPoint x: 833, startPoint y: 630, endPoint x: 793, endPoint y: 294, distance: 338.7
click at [420, 175] on button "Back to Egham WTW Manholes" at bounding box center [366, 182] width 228 height 32
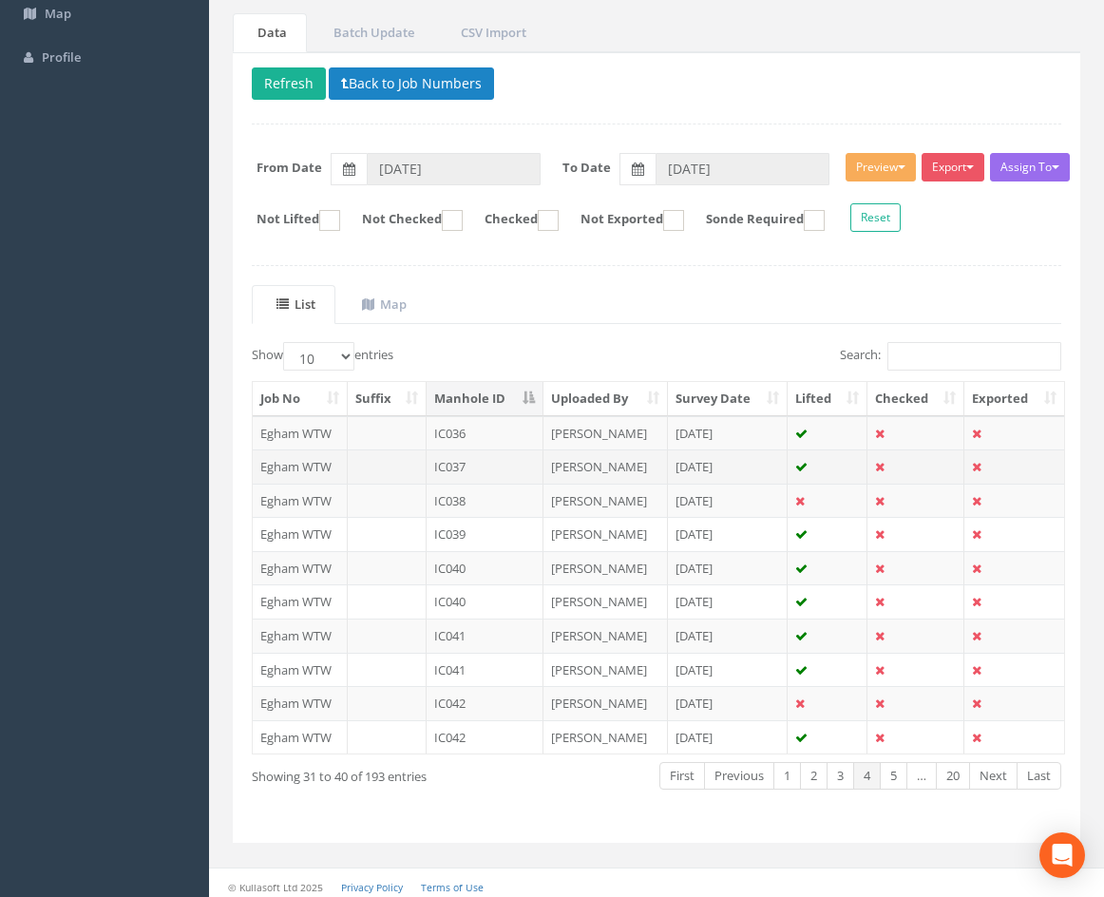
scroll to position [163, 0]
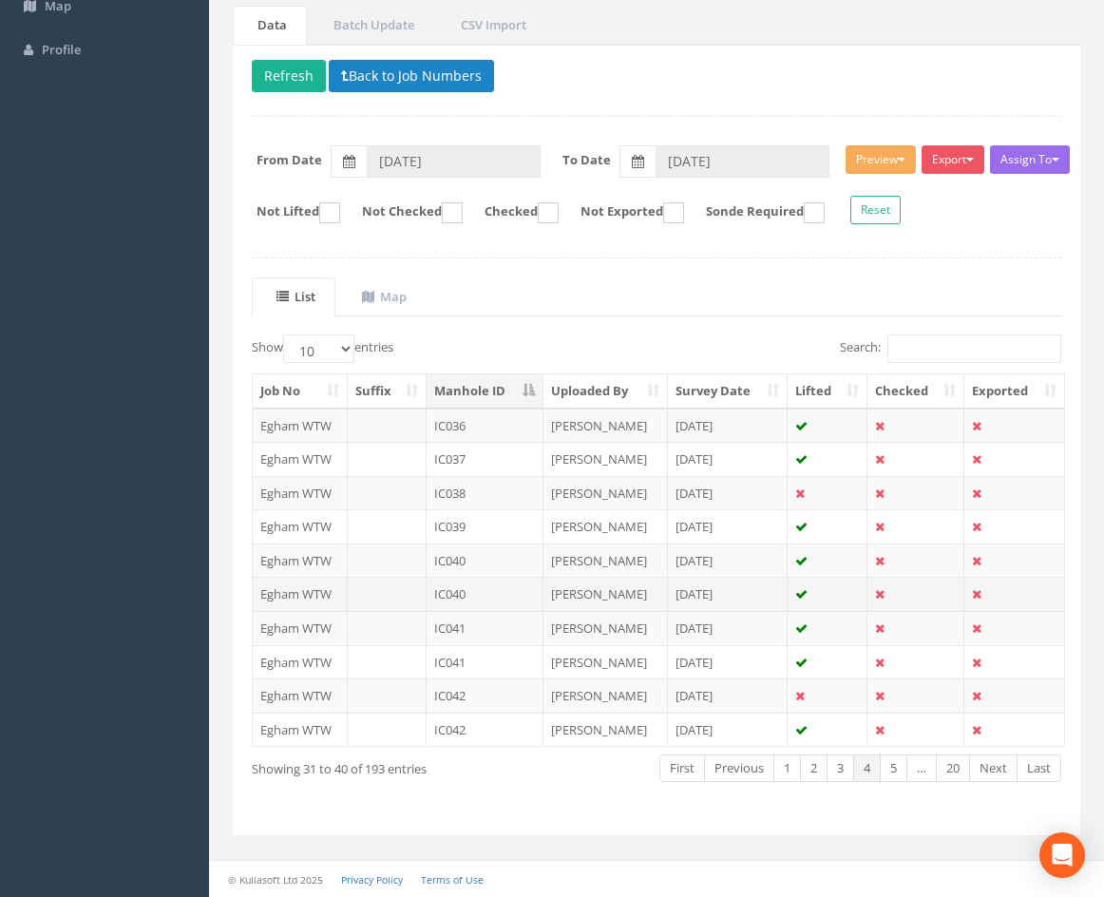
click at [495, 590] on td "IC040" at bounding box center [485, 594] width 117 height 34
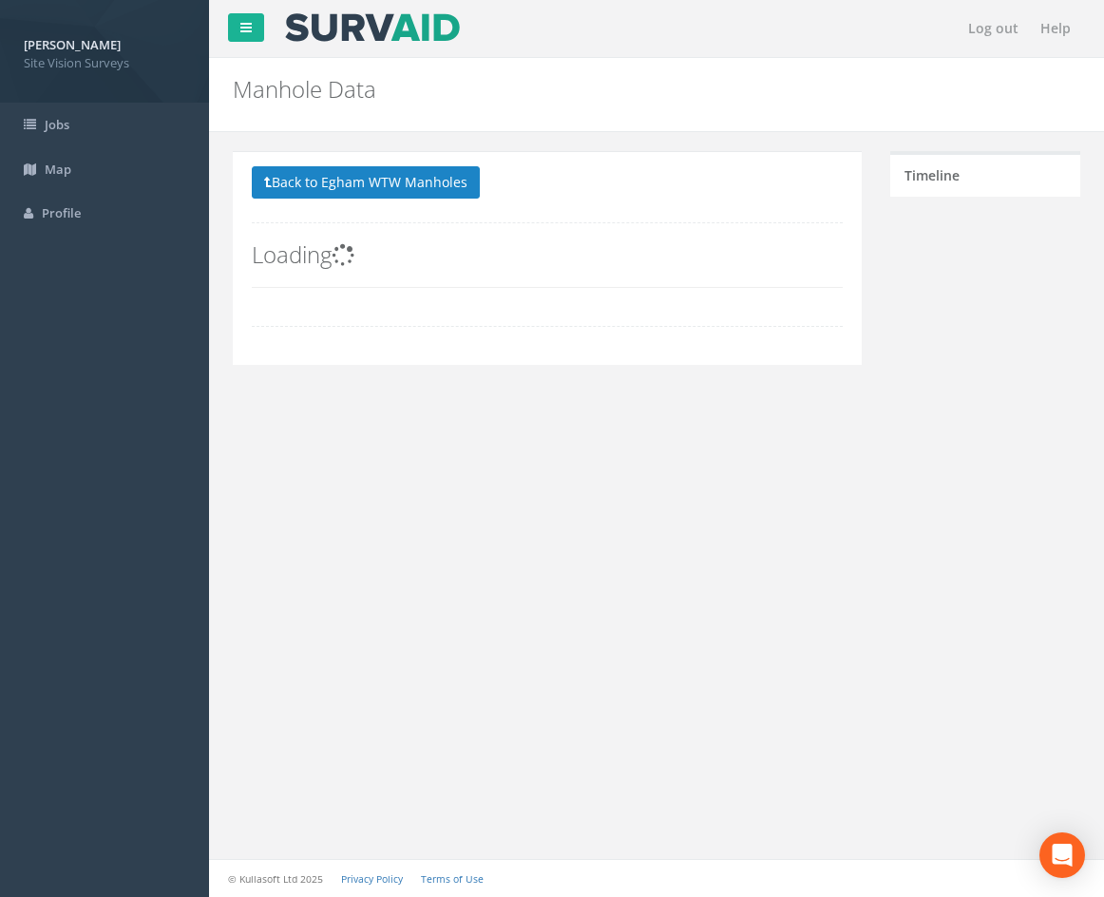
scroll to position [0, 0]
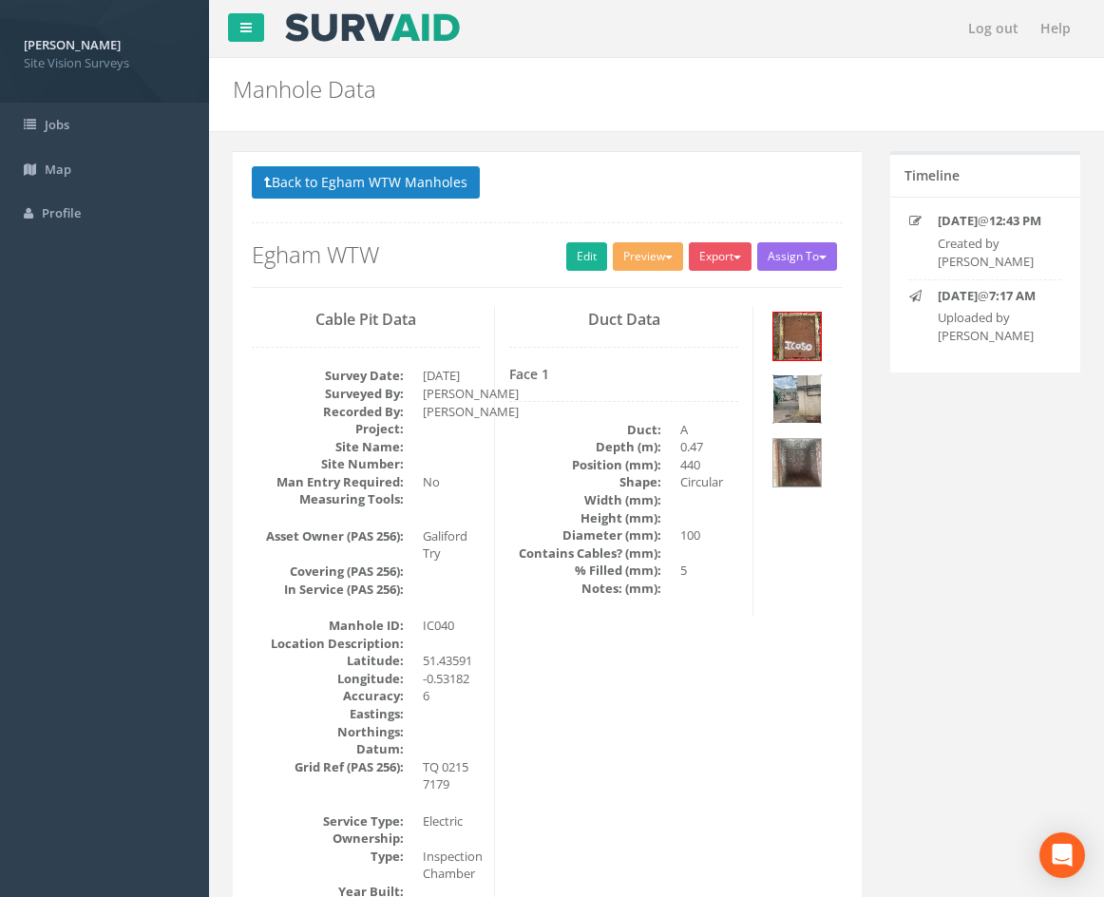
click at [797, 391] on img at bounding box center [797, 399] width 48 height 48
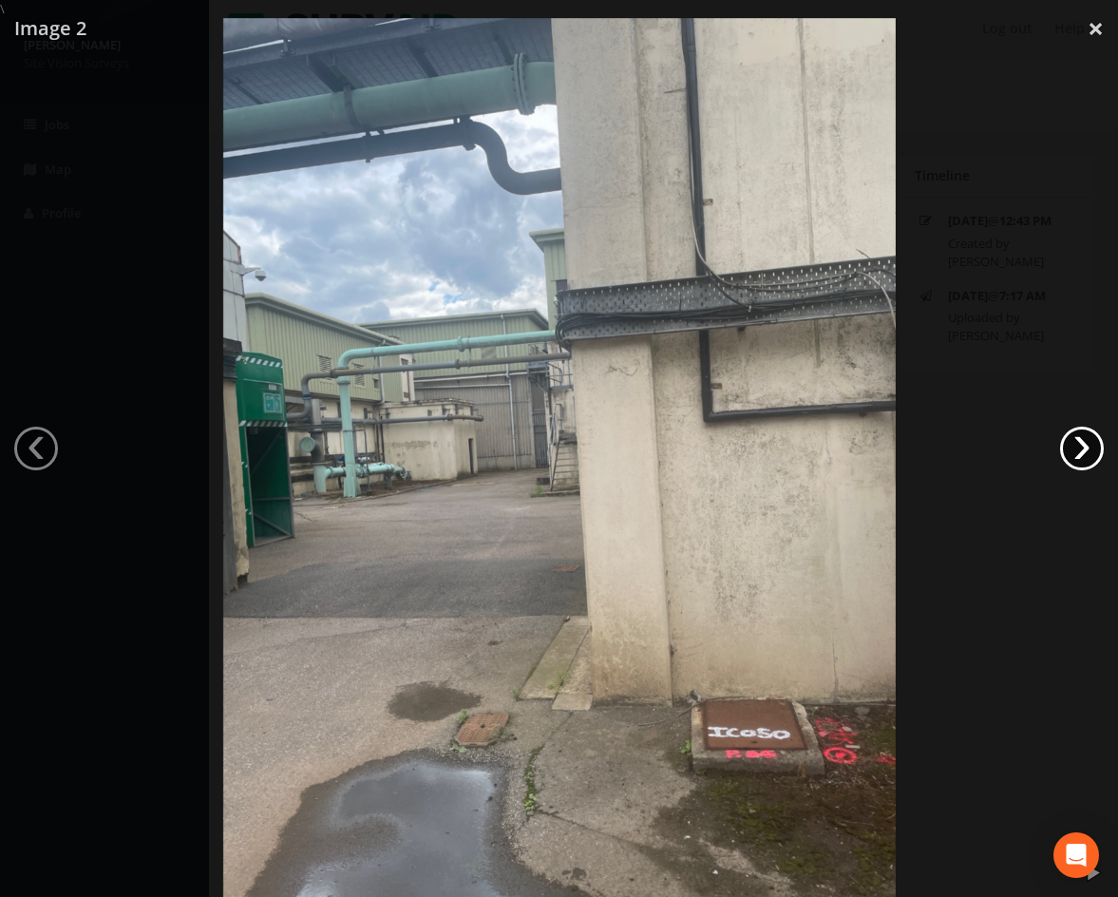
click at [1077, 444] on link "›" at bounding box center [1082, 449] width 44 height 44
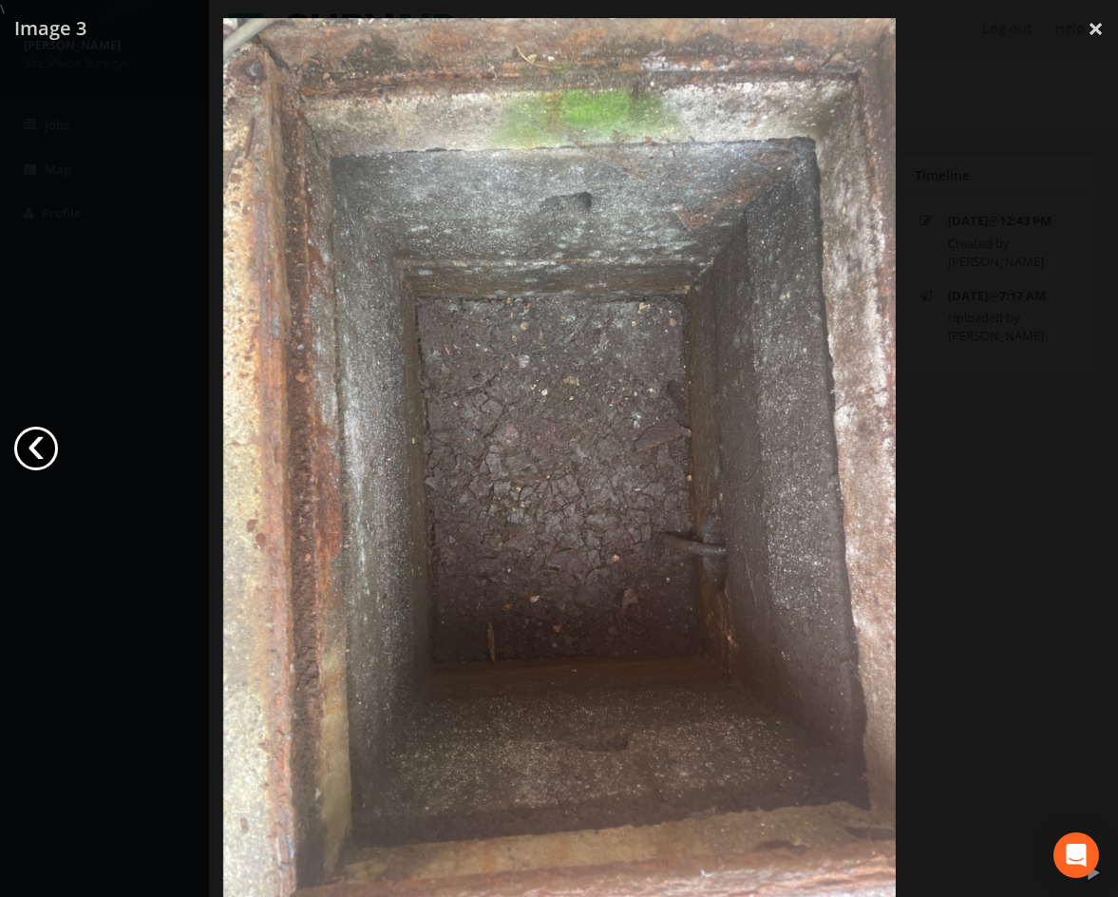
click at [33, 451] on link "‹" at bounding box center [36, 449] width 44 height 44
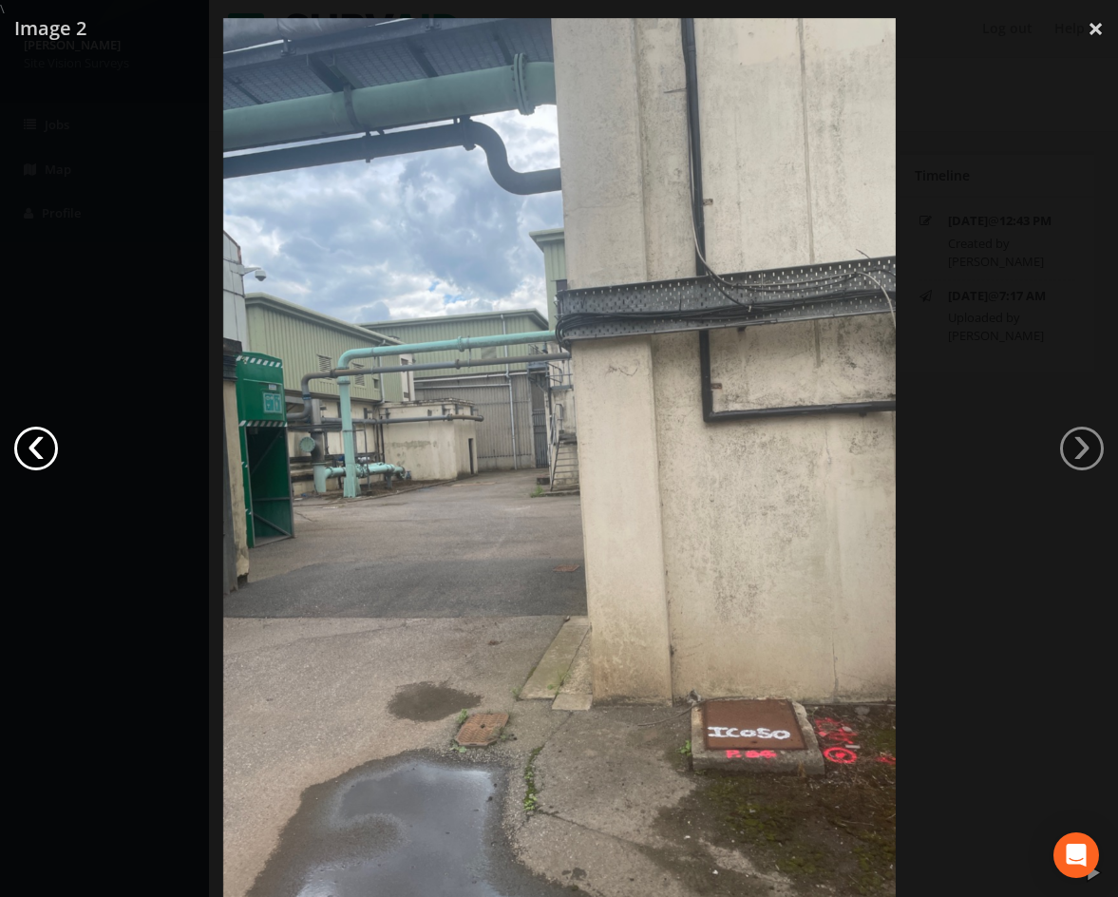
click at [33, 451] on link "‹" at bounding box center [36, 449] width 44 height 44
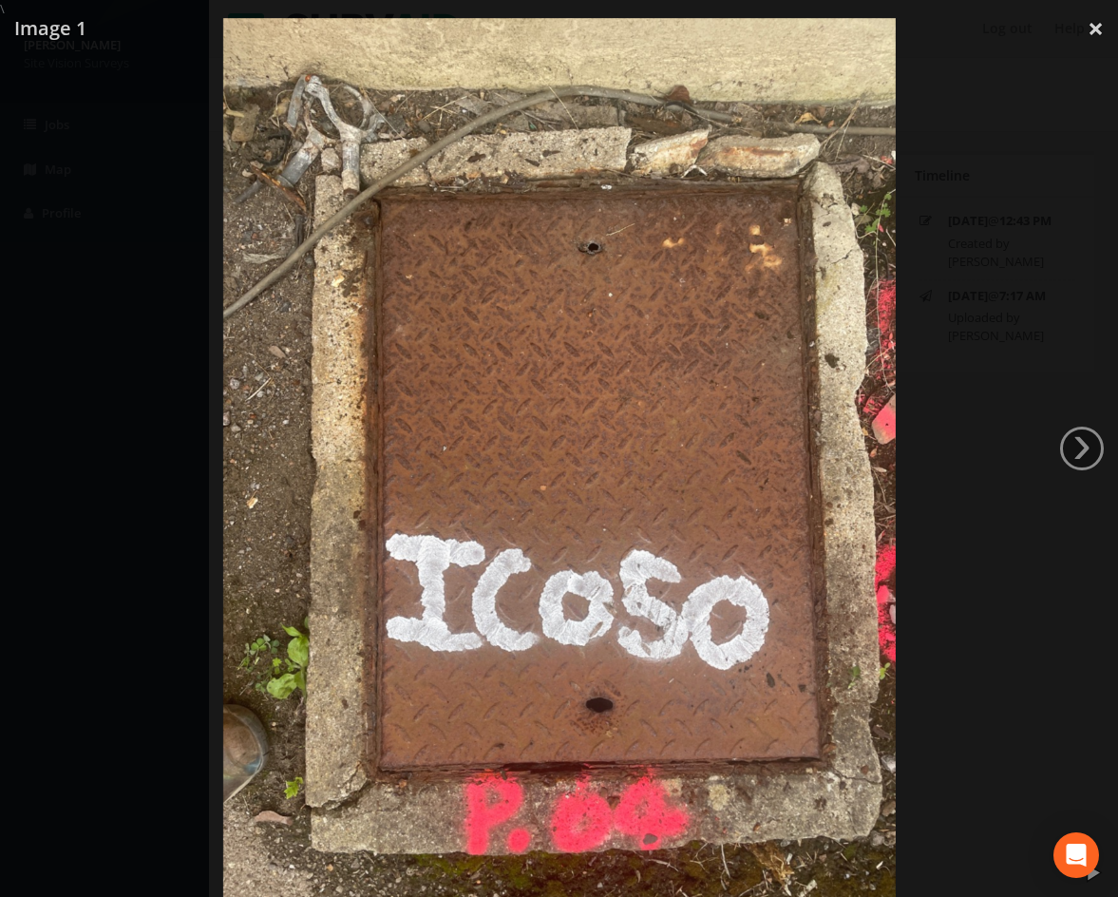
click at [1014, 621] on div at bounding box center [559, 466] width 1118 height 897
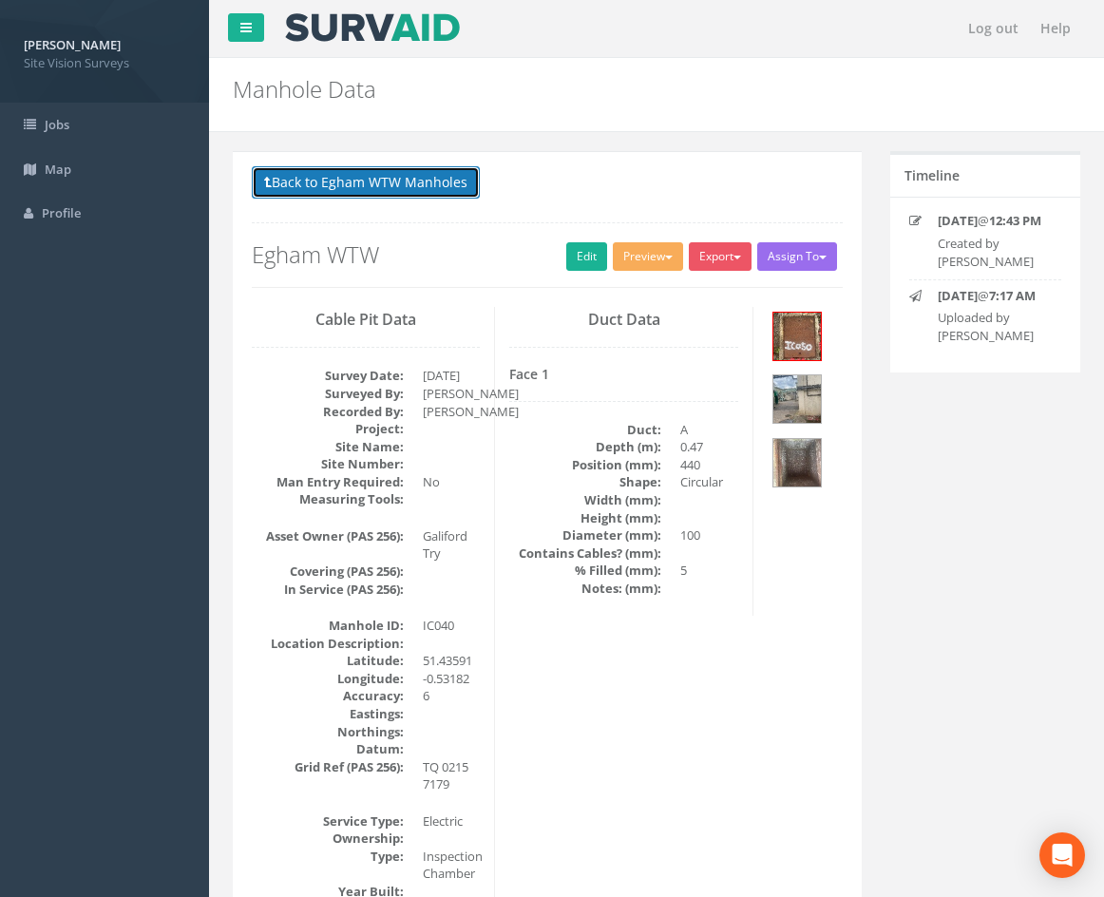
click at [437, 193] on button "Back to Egham WTW Manholes" at bounding box center [366, 182] width 228 height 32
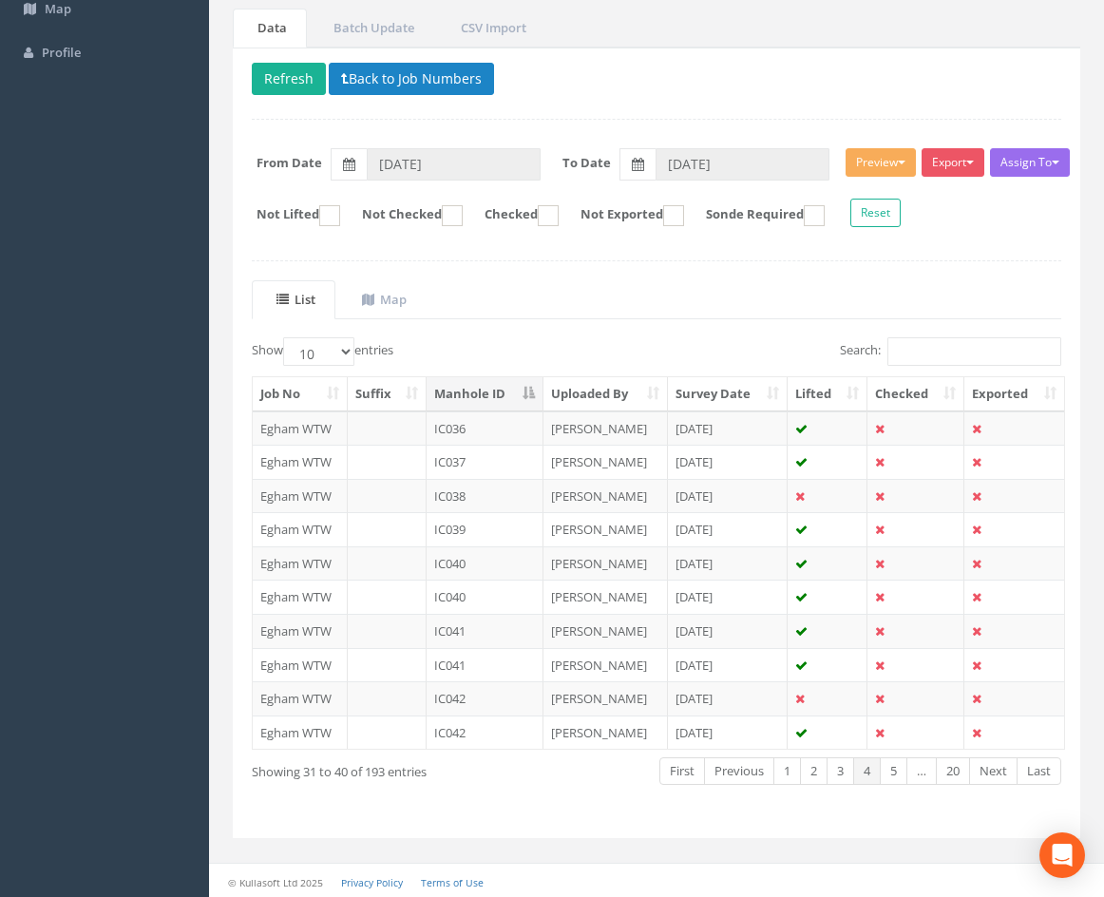
scroll to position [163, 0]
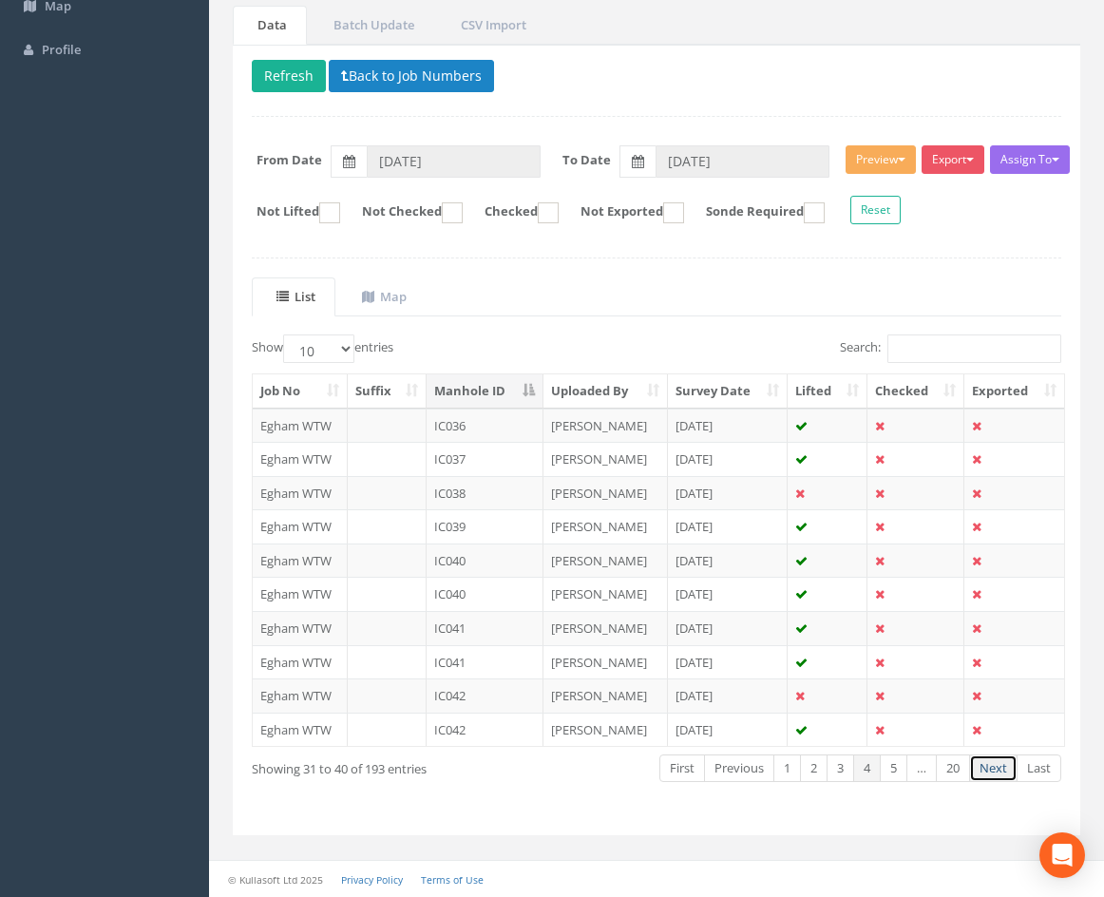
click at [999, 772] on link "Next" at bounding box center [993, 768] width 48 height 28
click at [580, 627] on td "[PERSON_NAME]" at bounding box center [605, 628] width 124 height 34
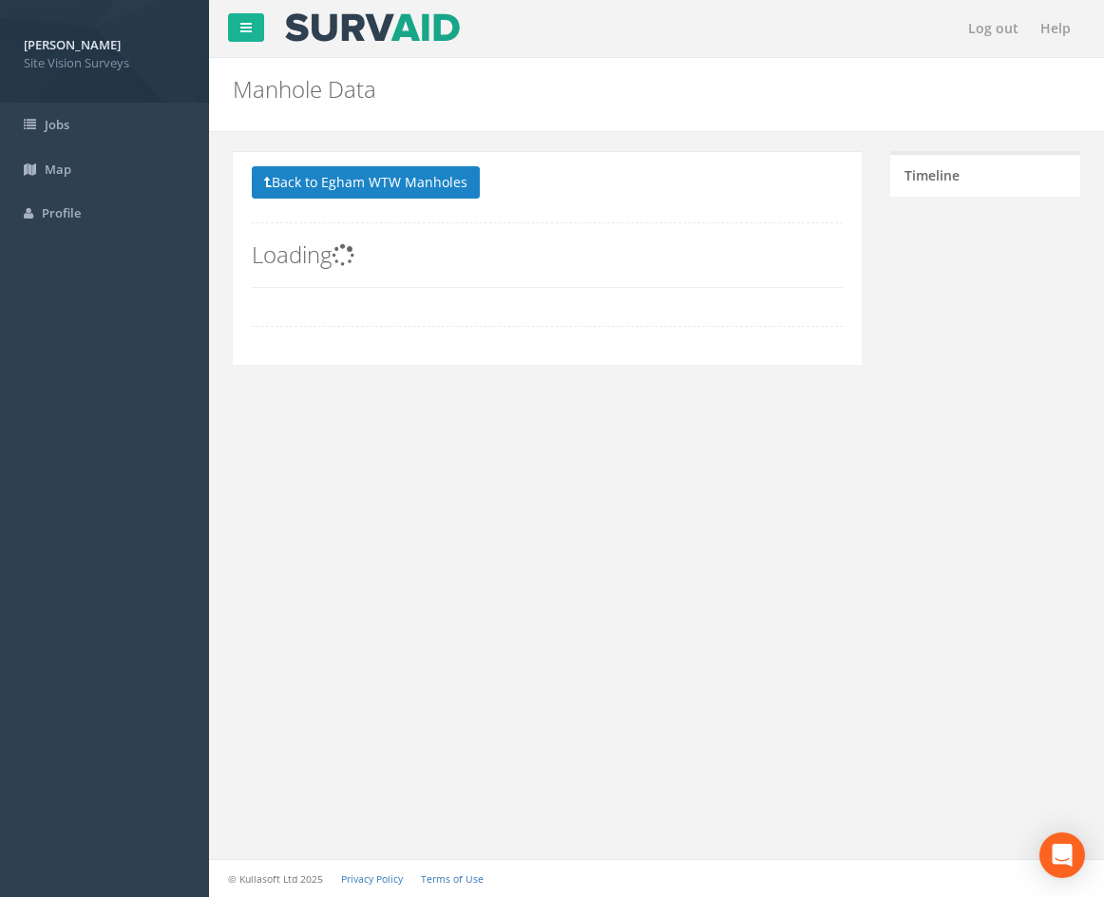
scroll to position [0, 0]
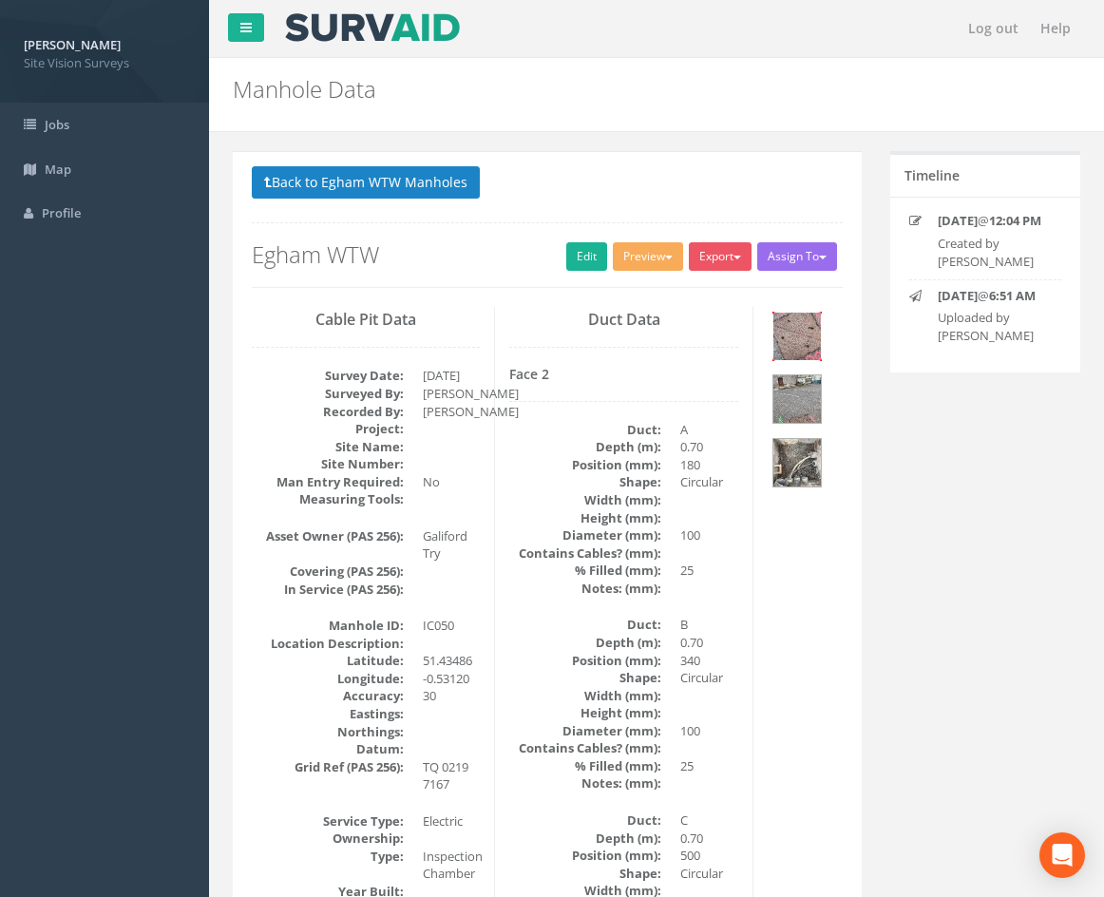
click at [807, 346] on img at bounding box center [797, 337] width 48 height 48
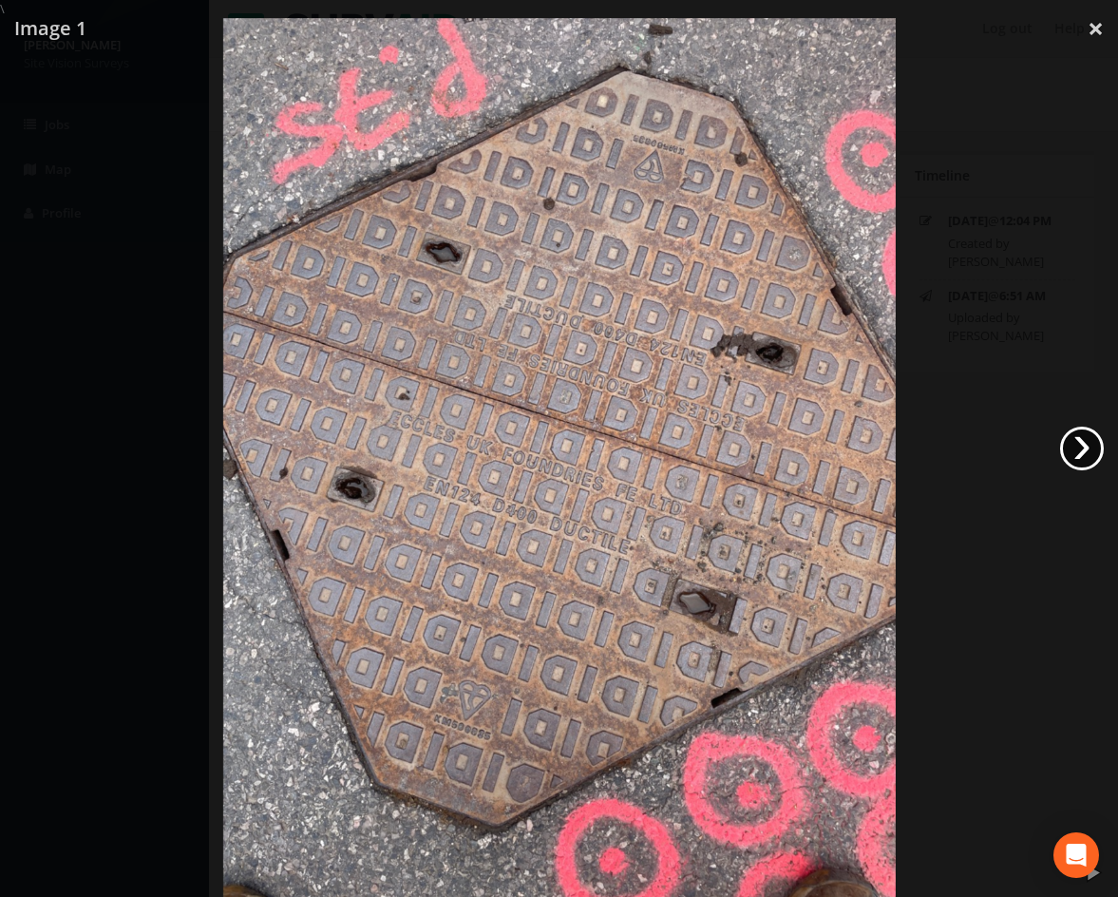
click at [1089, 451] on link "›" at bounding box center [1082, 449] width 44 height 44
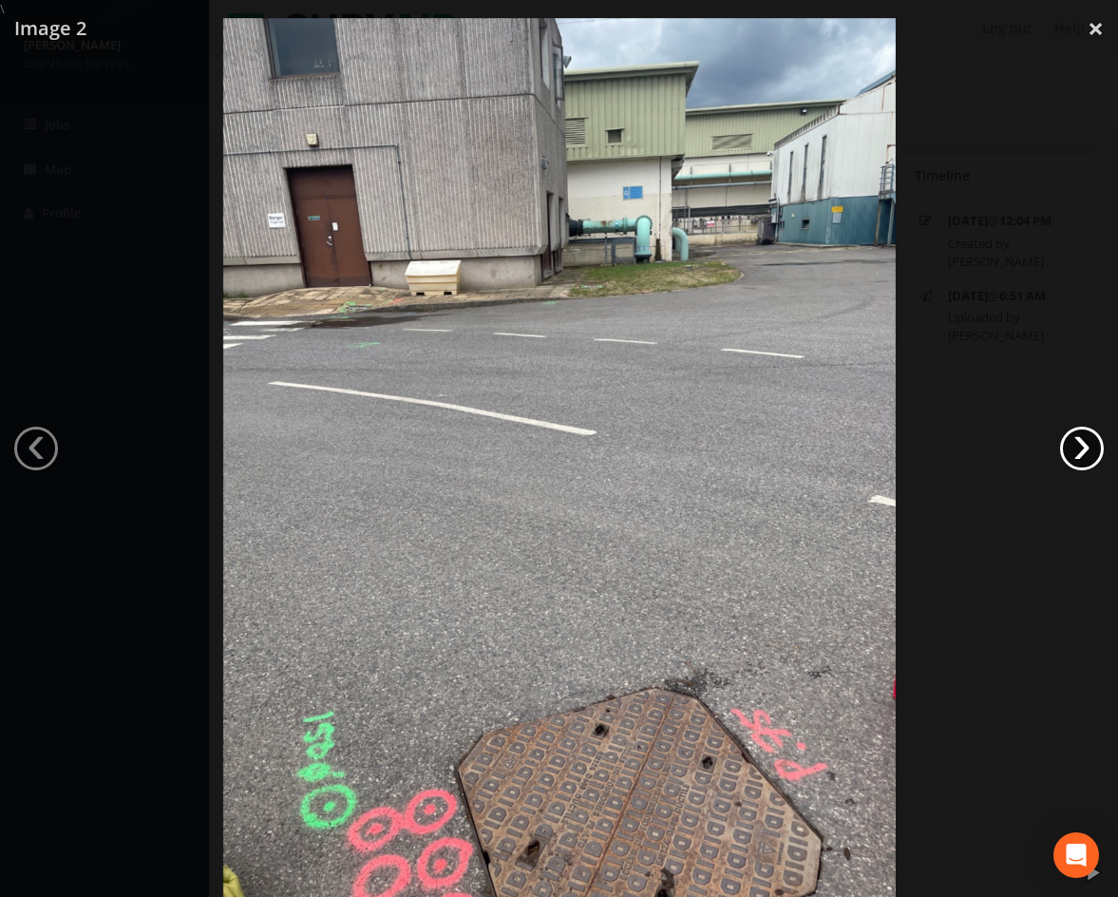
click at [1089, 451] on link "›" at bounding box center [1082, 449] width 44 height 44
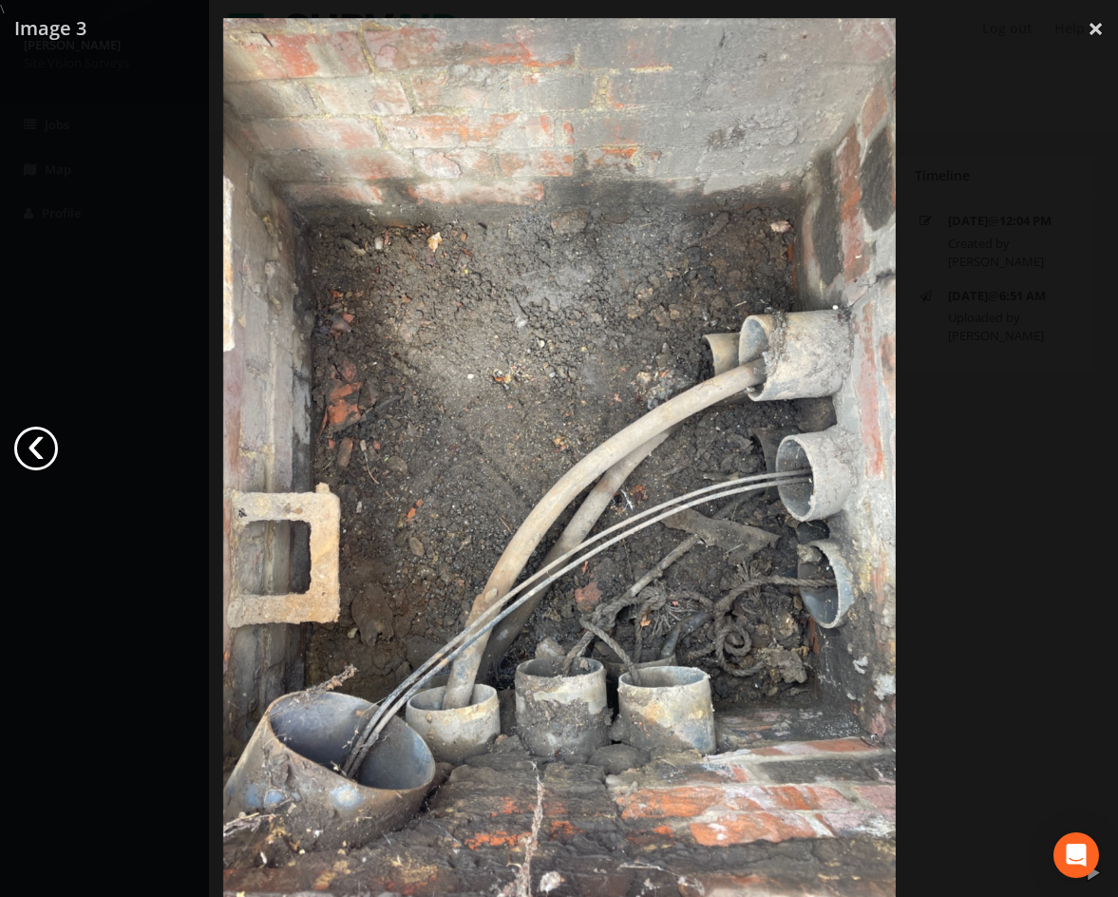
click at [38, 440] on link "‹" at bounding box center [36, 449] width 44 height 44
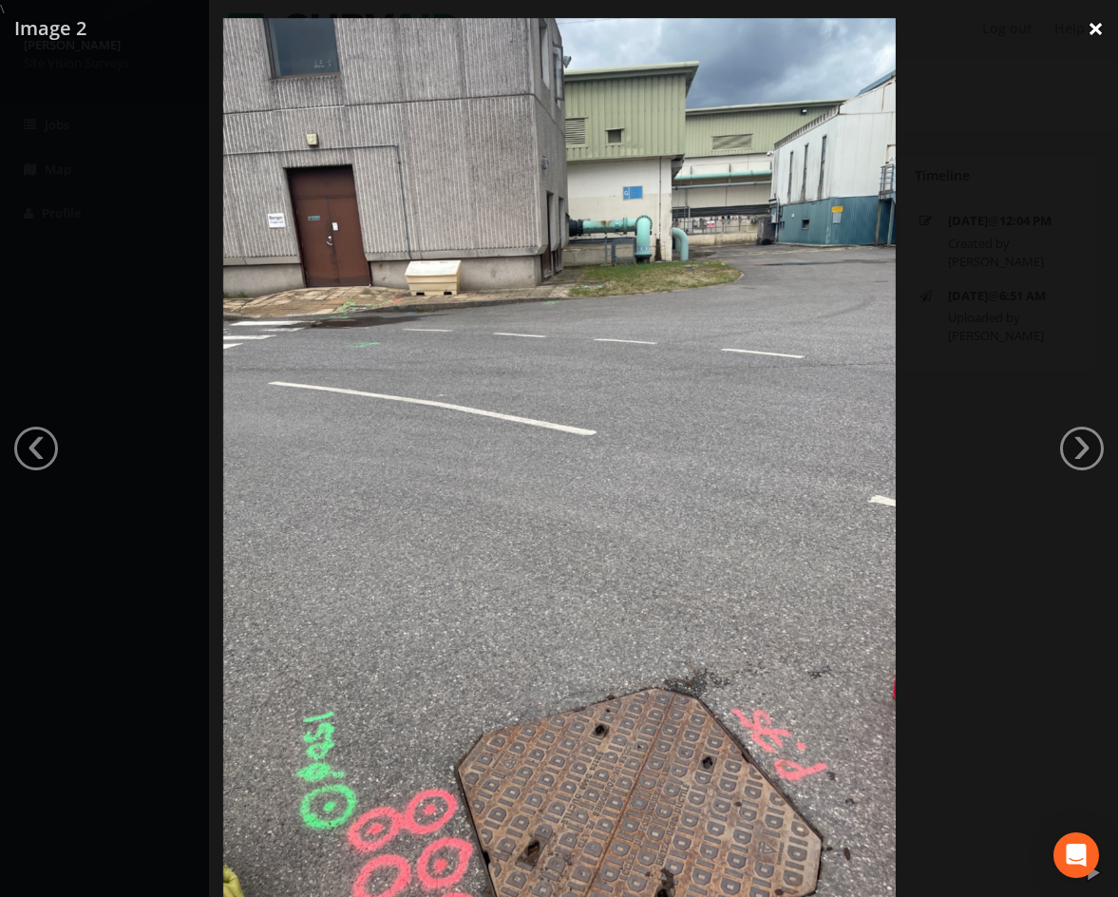
click at [1096, 30] on link "×" at bounding box center [1096, 28] width 45 height 57
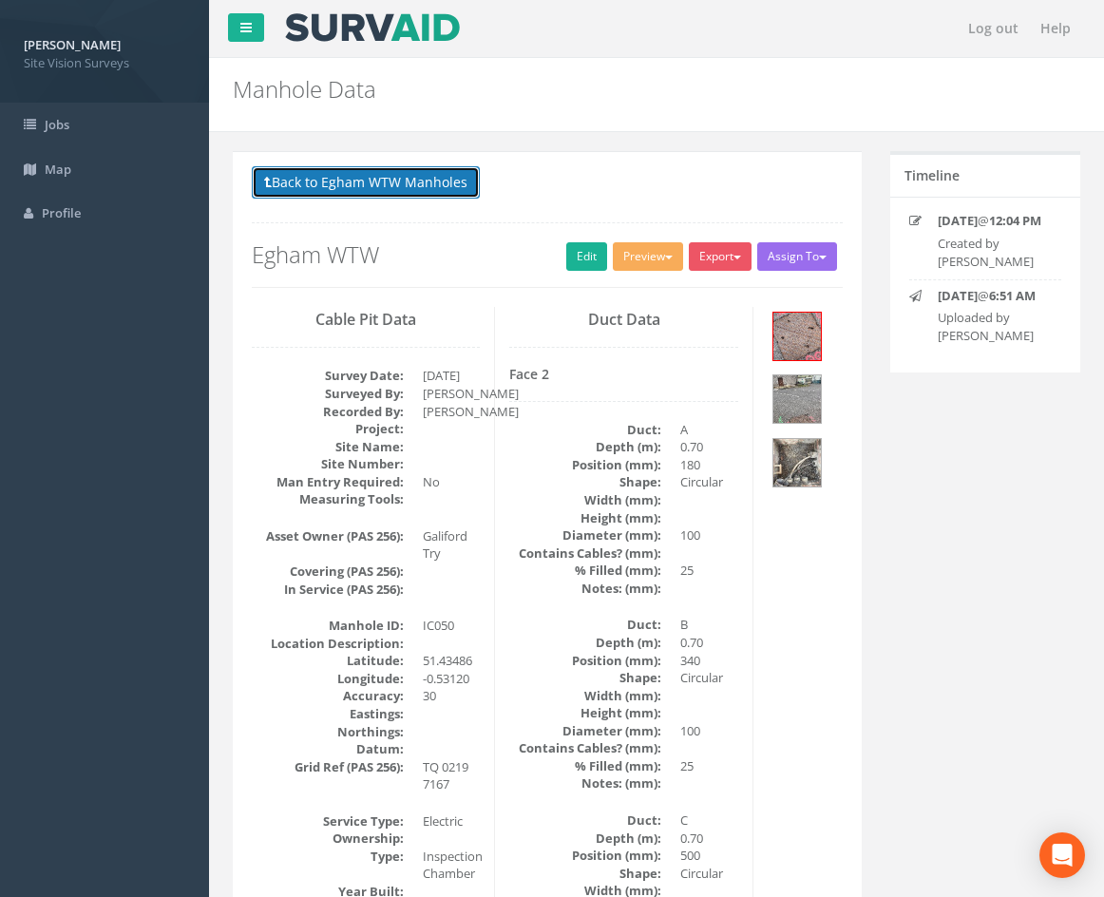
click at [374, 188] on button "Back to Egham WTW Manholes" at bounding box center [366, 182] width 228 height 32
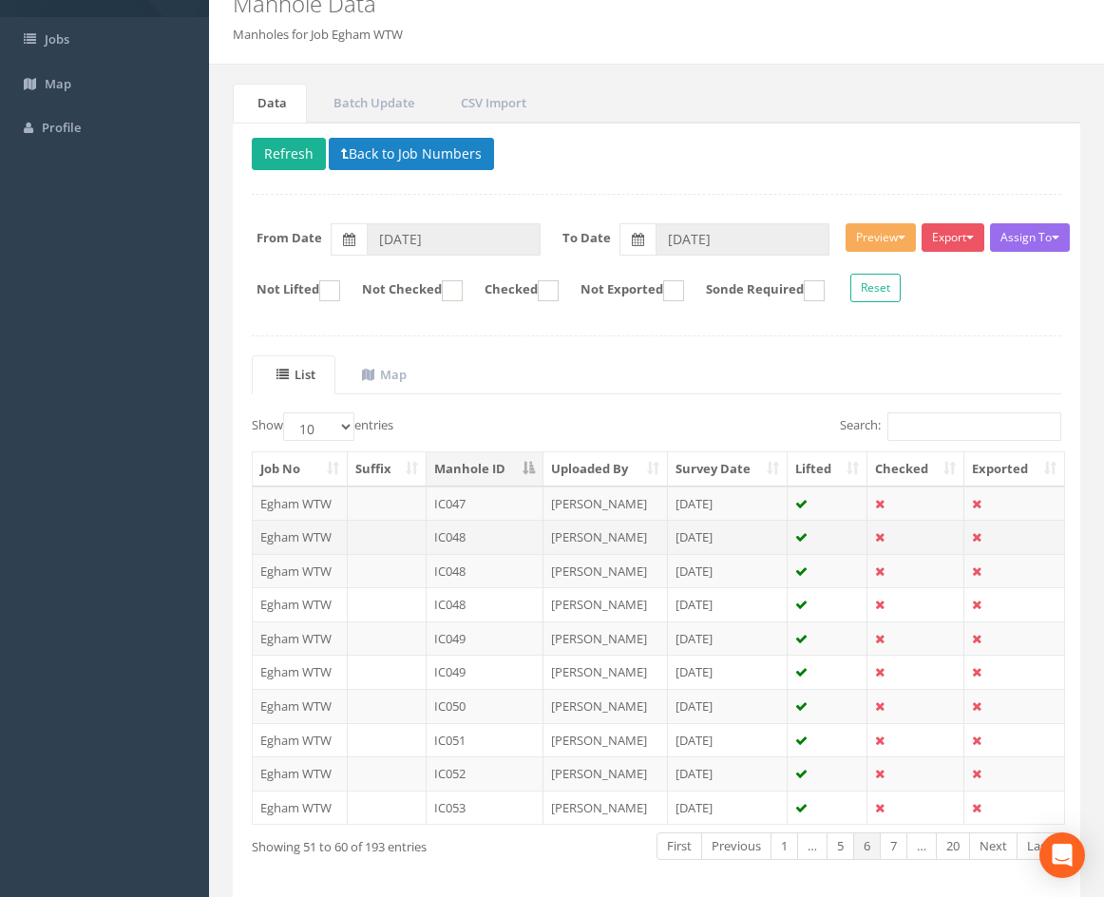
scroll to position [163, 0]
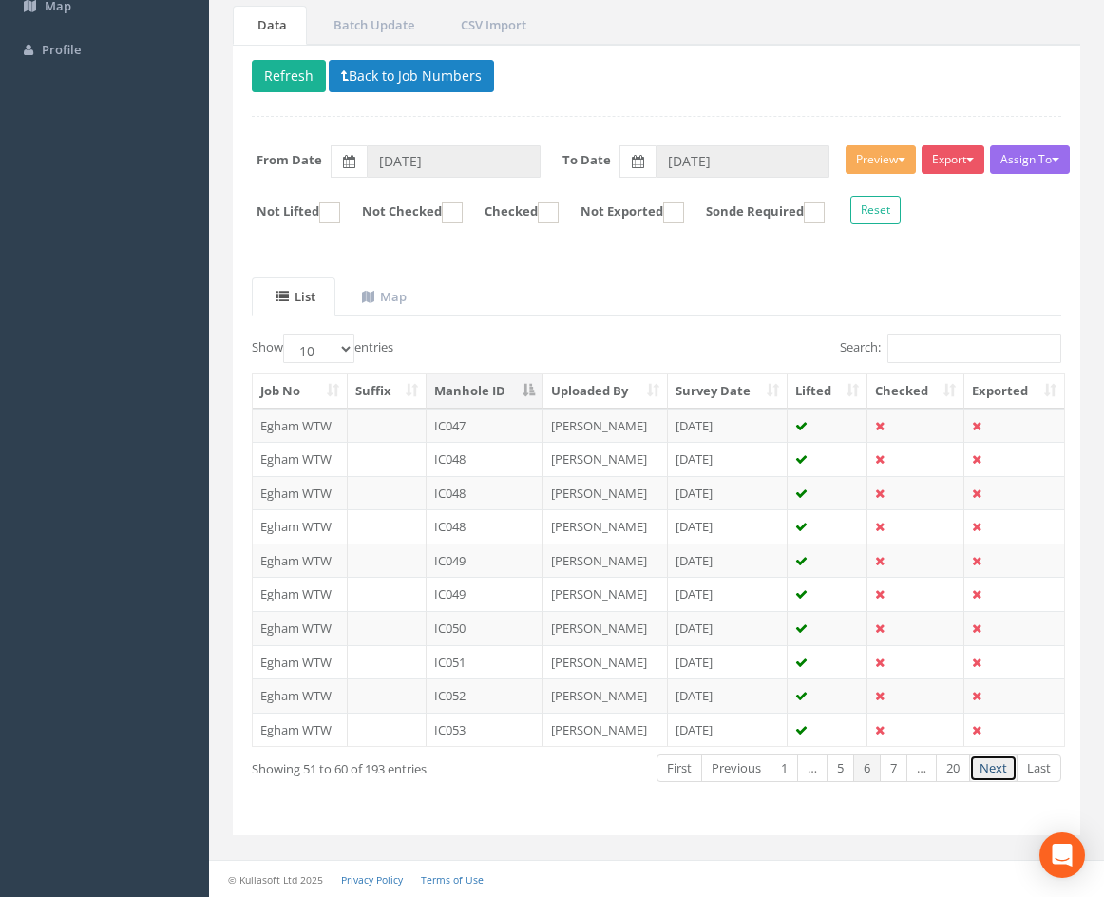
click at [986, 771] on link "Next" at bounding box center [993, 768] width 48 height 28
click at [989, 771] on link "Next" at bounding box center [993, 768] width 48 height 28
click at [746, 772] on link "Previous" at bounding box center [736, 768] width 70 height 28
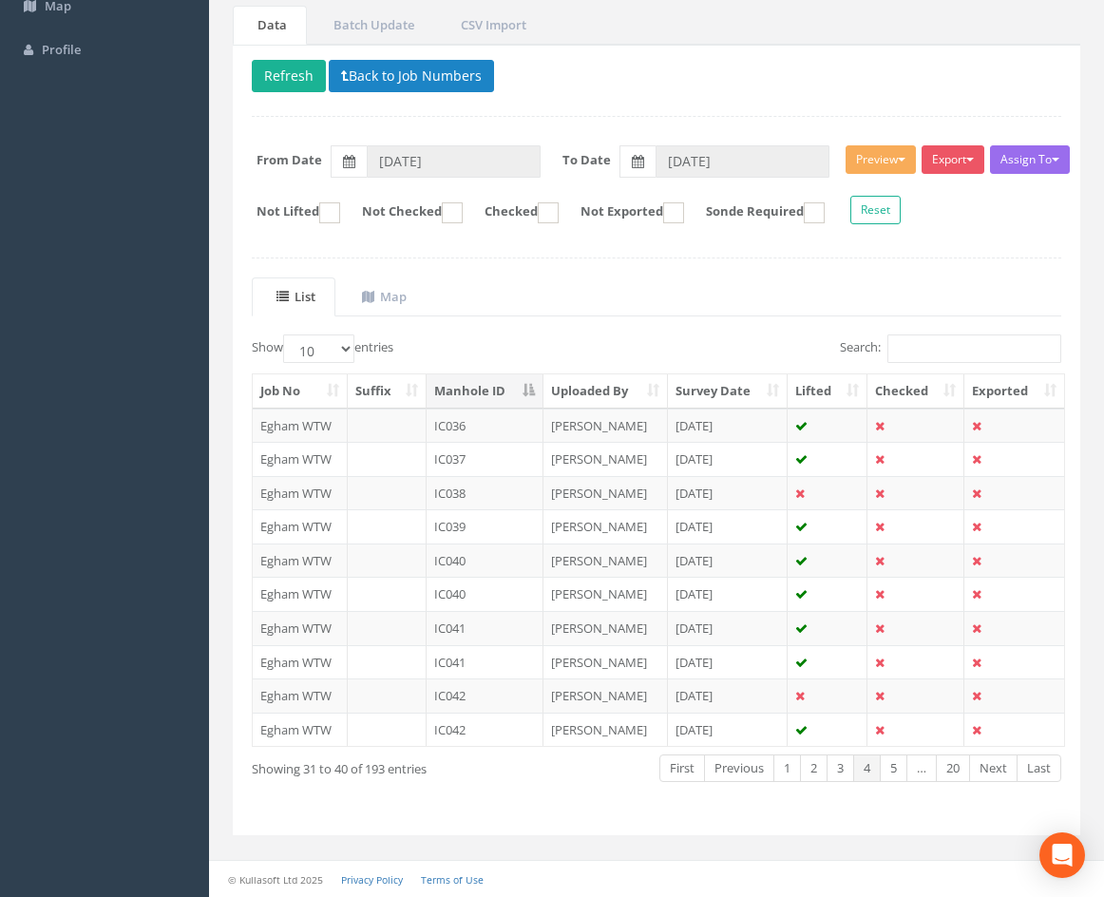
click at [955, 286] on ul "List Map" at bounding box center [657, 296] width 810 height 39
